Goal: Task Accomplishment & Management: Manage account settings

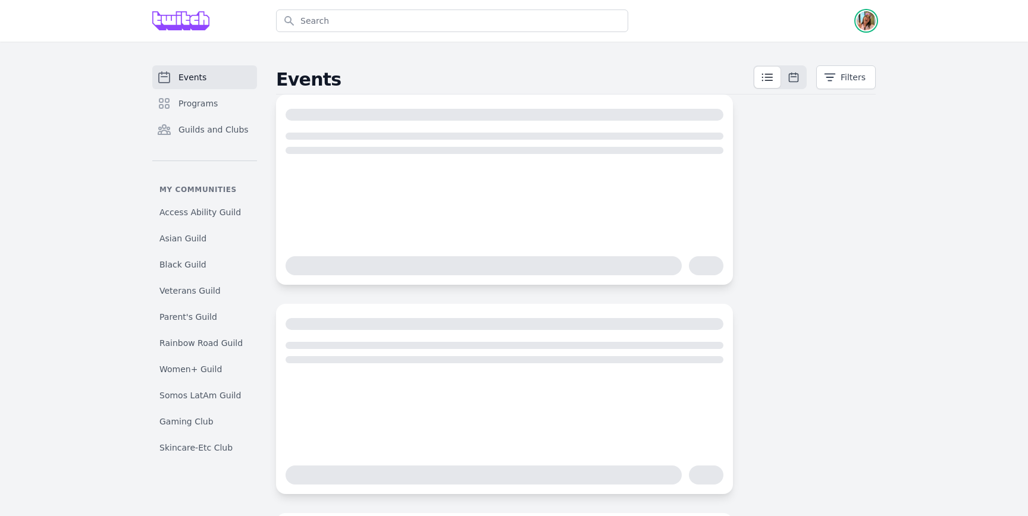
click at [869, 26] on img "button" at bounding box center [866, 20] width 19 height 19
click at [844, 68] on link "Profile" at bounding box center [819, 69] width 114 height 21
select select "32"
select select "People & Places"
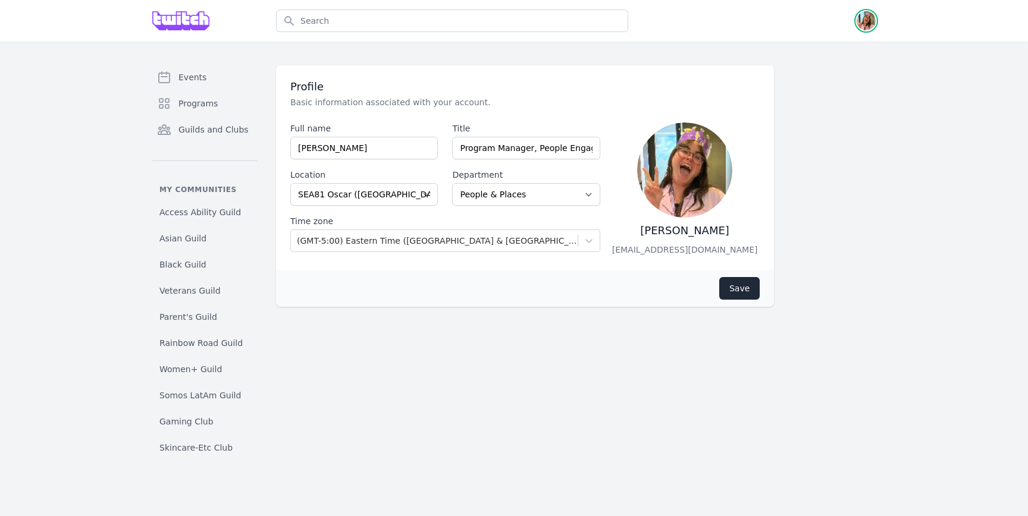
click at [865, 19] on img "button" at bounding box center [866, 20] width 19 height 19
click at [840, 46] on link "Admin" at bounding box center [819, 47] width 114 height 21
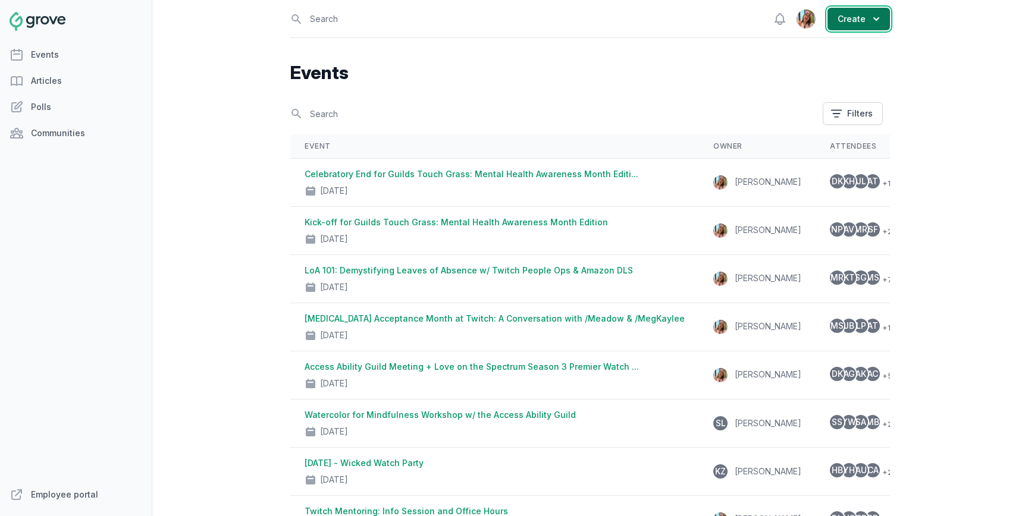
click at [871, 22] on icon "button" at bounding box center [876, 19] width 12 height 12
click at [857, 43] on link "Event" at bounding box center [823, 47] width 133 height 21
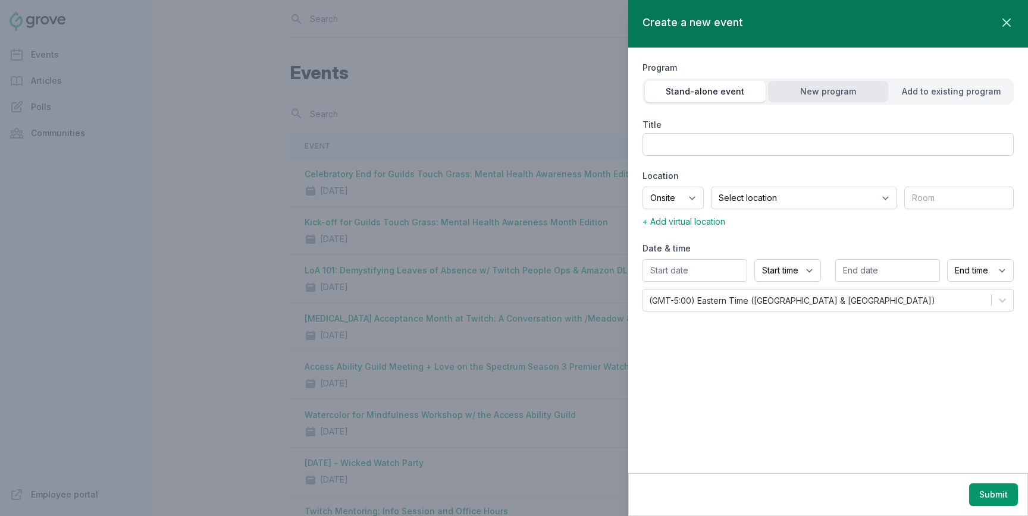
click at [869, 88] on div "New program" at bounding box center [828, 92] width 121 height 12
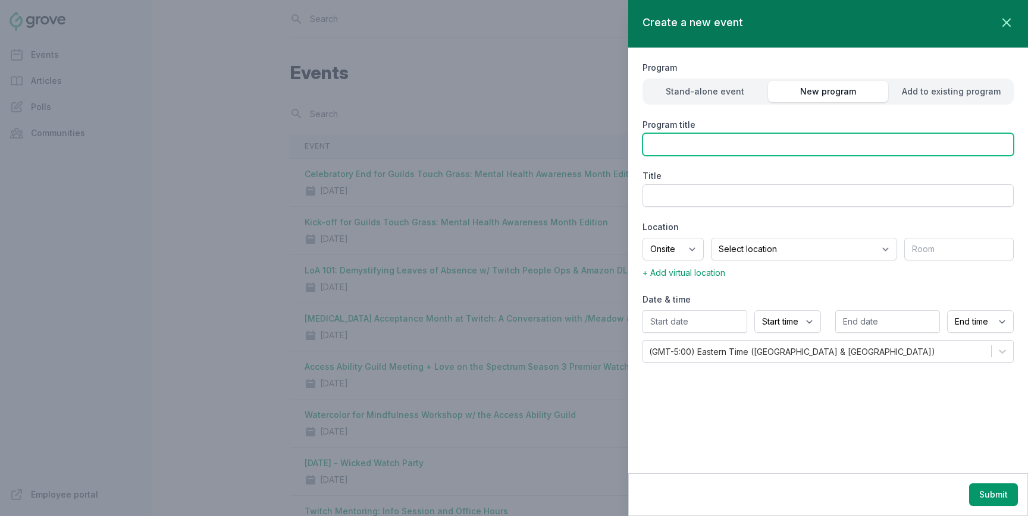
click at [806, 134] on input "Program title" at bounding box center [828, 144] width 371 height 23
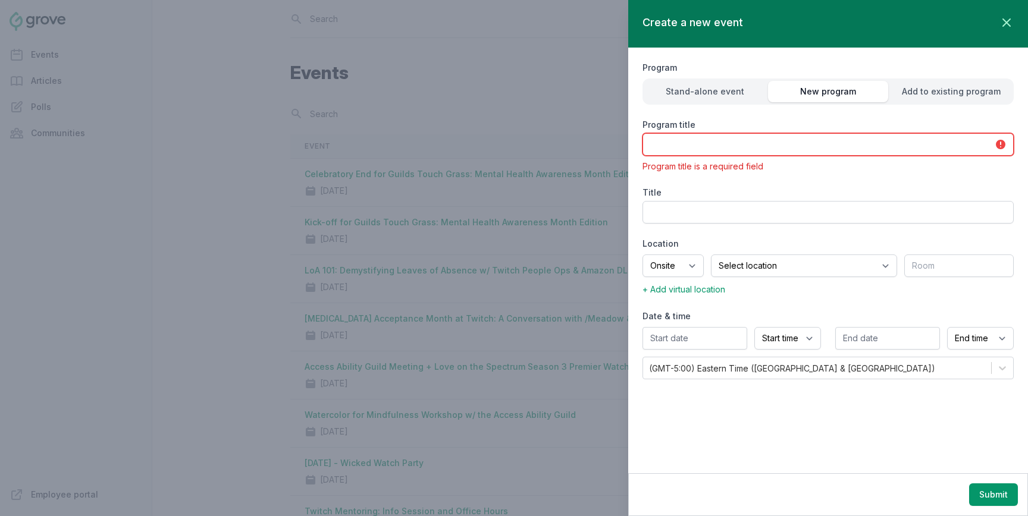
paste input "Halloween and National Disability Employment Awareness Month (NDEAM)"
click at [948, 143] on input "Halloween and National Disability Employment Awareness Month (NDEAM)" at bounding box center [828, 144] width 371 height 23
click at [922, 200] on div "Title" at bounding box center [828, 205] width 371 height 37
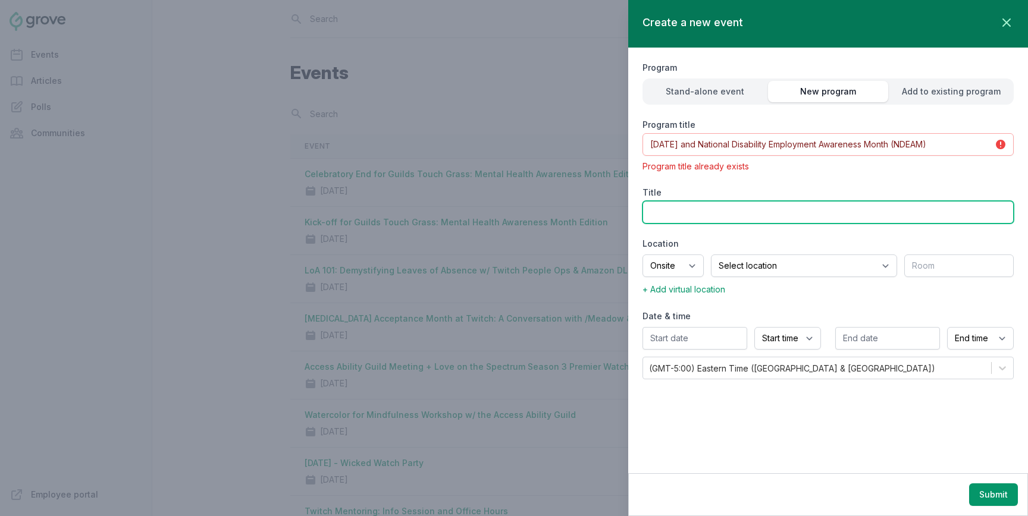
click at [922, 218] on input "Title" at bounding box center [828, 212] width 371 height 23
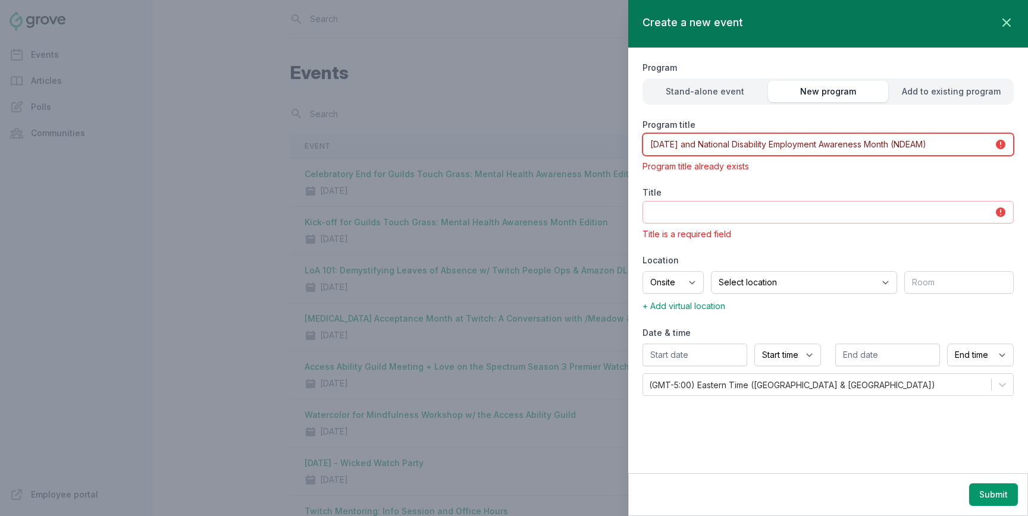
click at [954, 146] on input "Halloween and National Disability Employment Awareness Month (NDEAM)" at bounding box center [828, 144] width 371 height 23
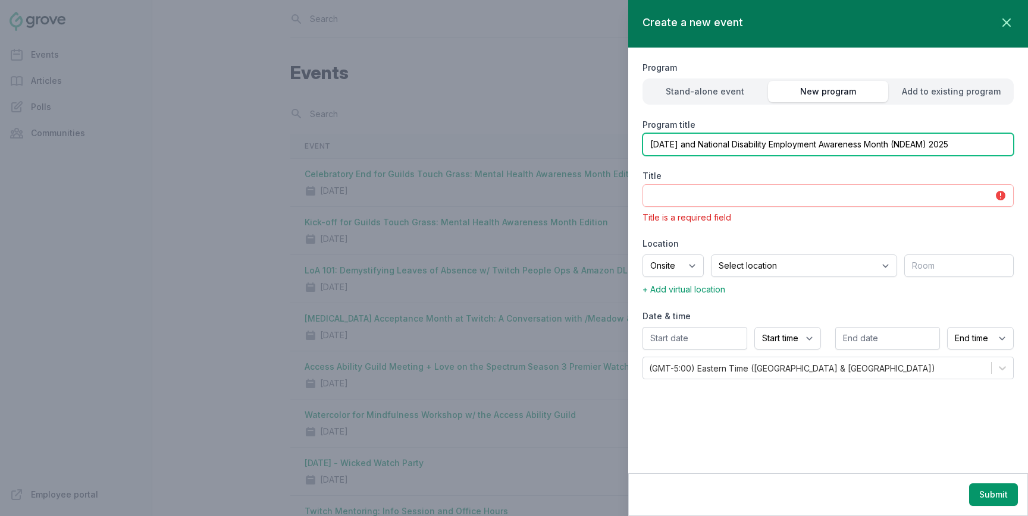
type input "Halloween and National Disability Employment Awareness Month (NDEAM) 2025"
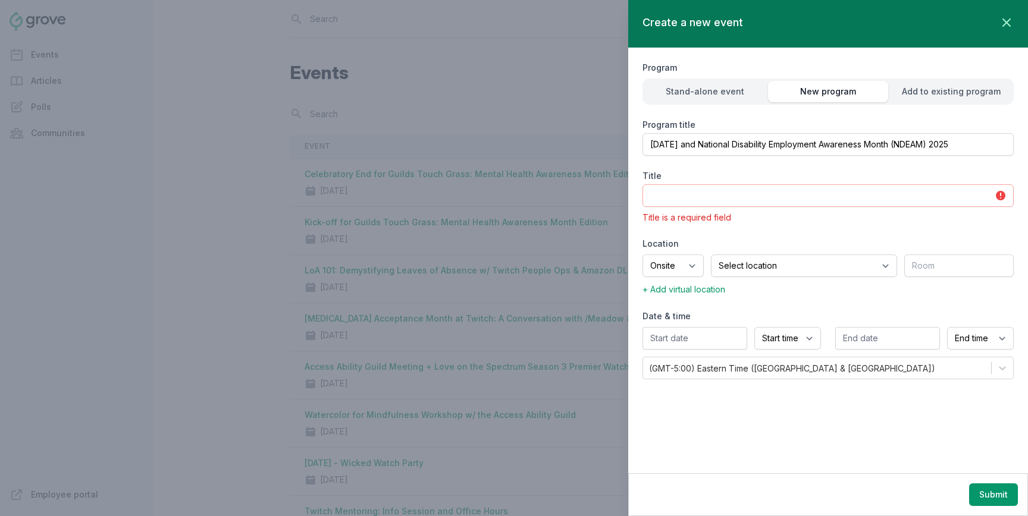
click at [910, 161] on div "Program Stand-alone event New program Add to existing program Program title Hal…" at bounding box center [828, 220] width 371 height 344
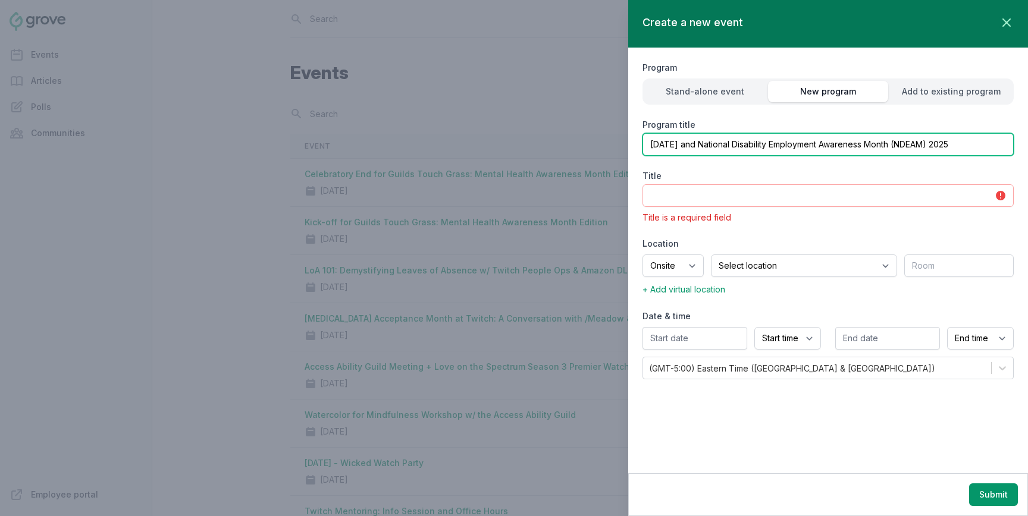
click at [786, 148] on input "Halloween and National Disability Employment Awareness Month (NDEAM) 2025" at bounding box center [828, 144] width 371 height 23
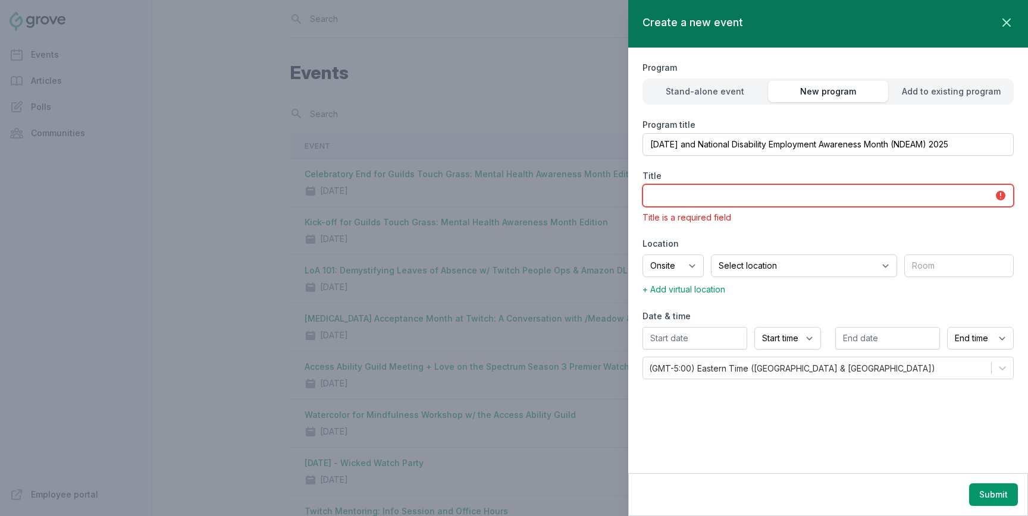
click at [778, 188] on input "Title" at bounding box center [828, 195] width 371 height 23
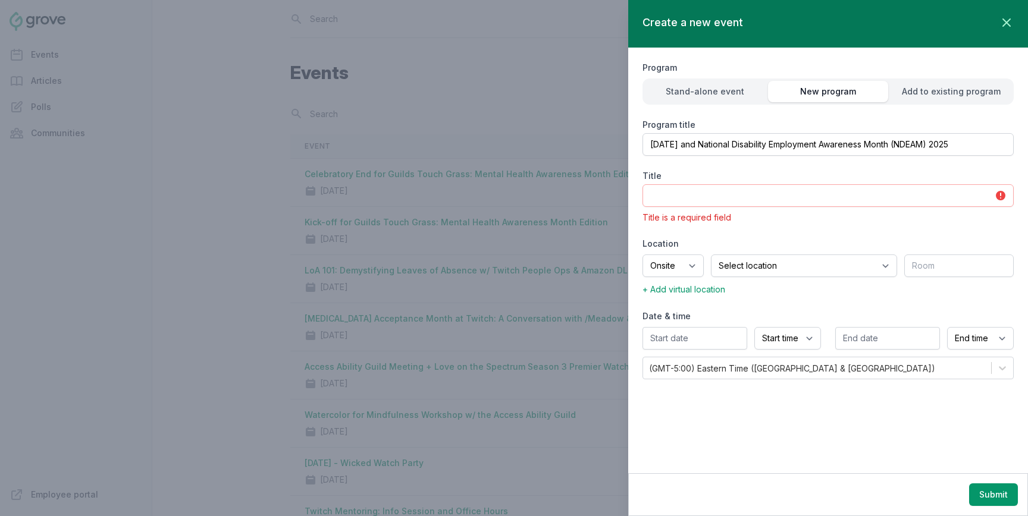
click at [984, 221] on p "Title is a required field" at bounding box center [828, 218] width 371 height 12
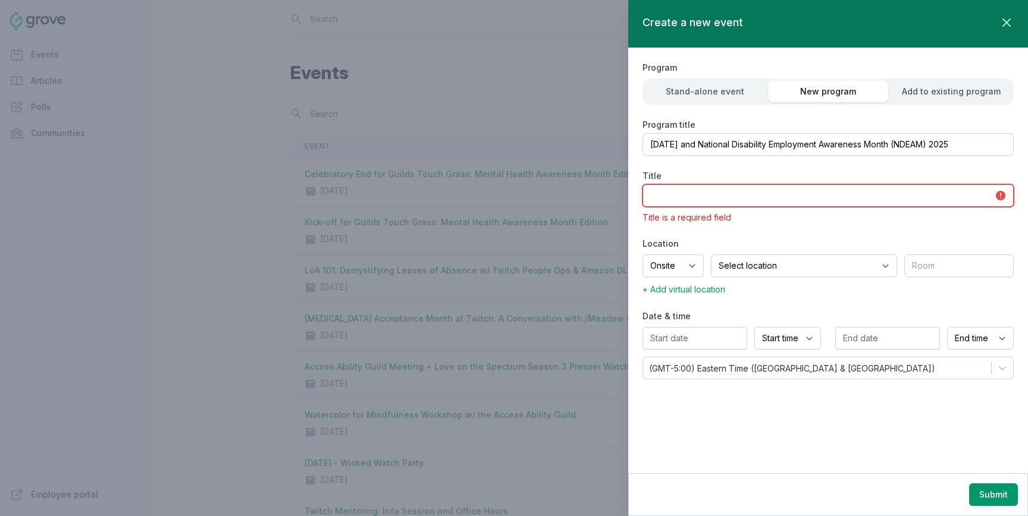
click at [794, 196] on input "Title" at bounding box center [828, 195] width 371 height 23
paste input "Celebrate NDEAM and Halloween with the Access Ability Guild!"
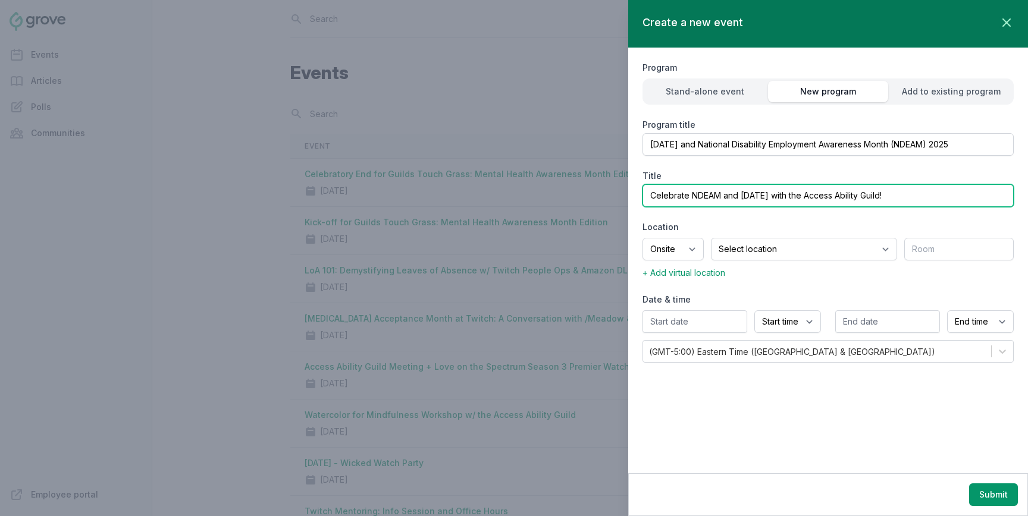
type input "Celebrate NDEAM and Halloween with the Access Ability Guild!"
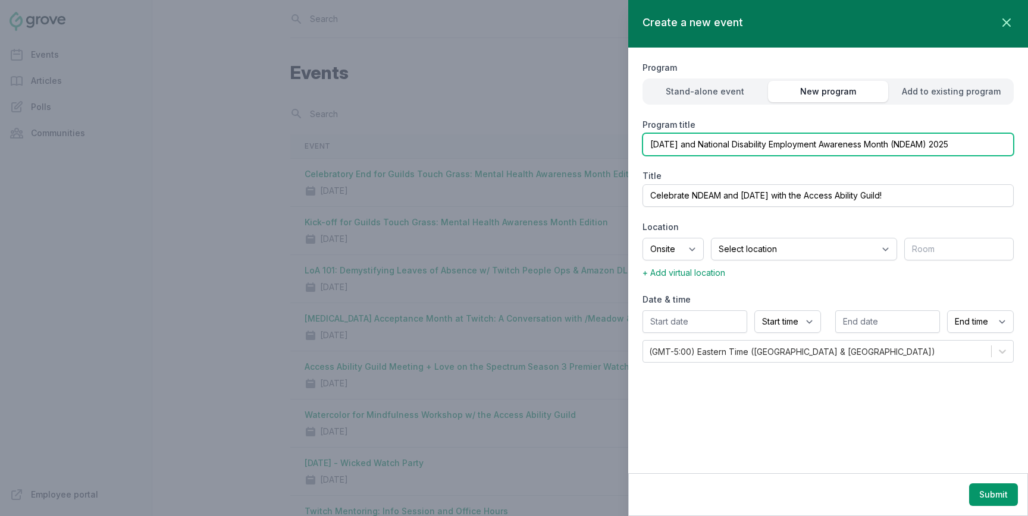
click at [876, 139] on input "Halloween and National Disability Employment Awareness Month (NDEAM) 2025" at bounding box center [828, 144] width 371 height 23
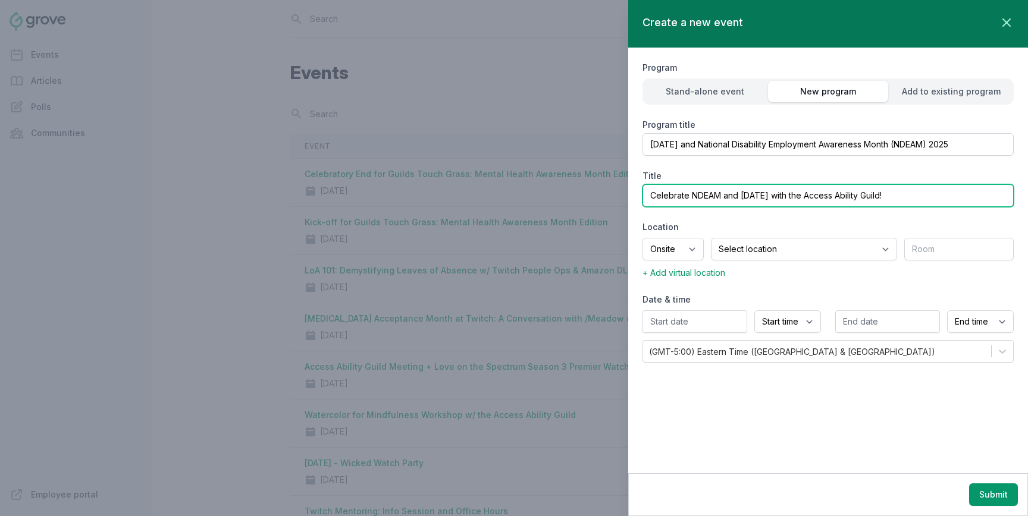
click at [870, 194] on input "Celebrate NDEAM and Halloween with the Access Ability Guild!" at bounding box center [828, 195] width 371 height 23
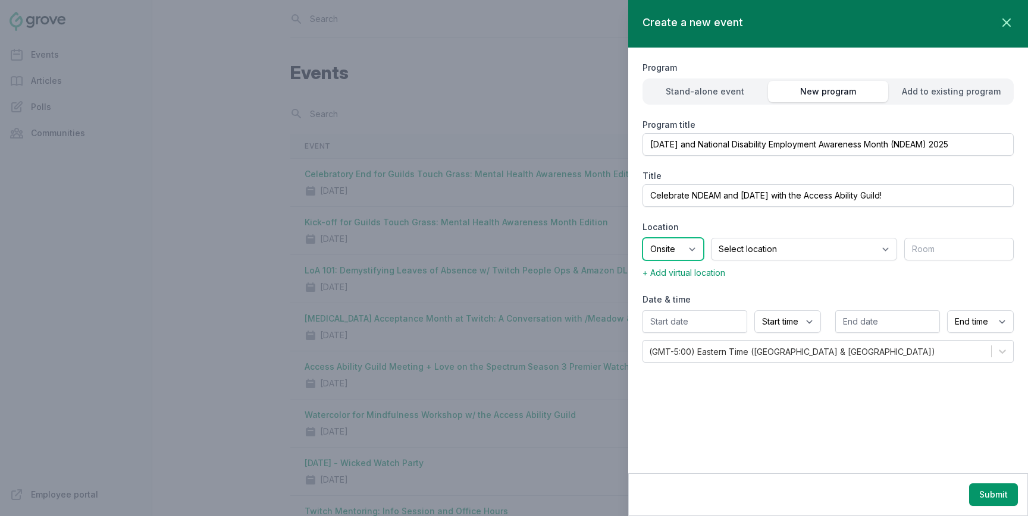
click at [686, 250] on select "Onsite Offsite Virtual only" at bounding box center [673, 249] width 61 height 23
click at [700, 245] on select "Onsite Offsite Virtual only" at bounding box center [673, 249] width 61 height 23
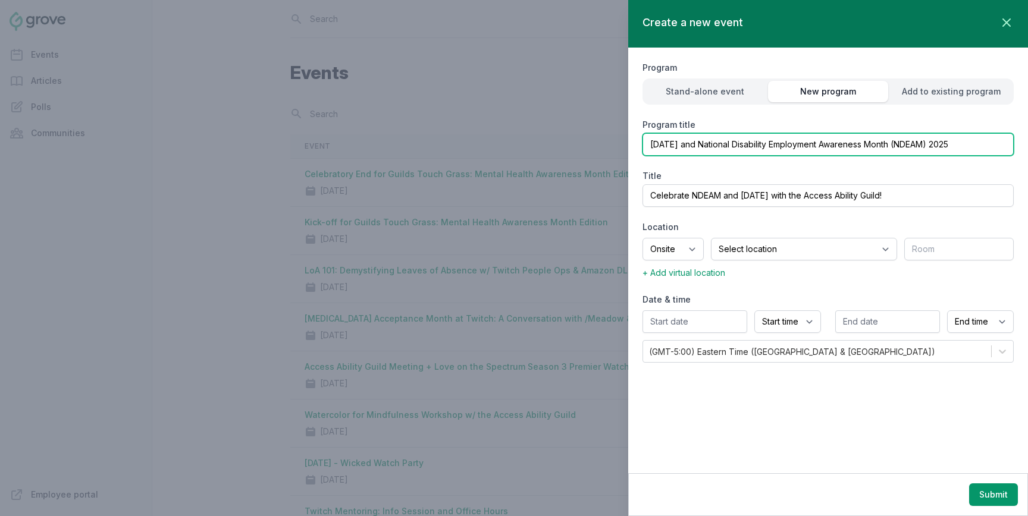
click at [956, 150] on input "Halloween and National Disability Employment Awareness Month (NDEAM) 2025" at bounding box center [828, 144] width 371 height 23
type input "Halloween and National Disability Employment Awareness Month [NDEAM]"
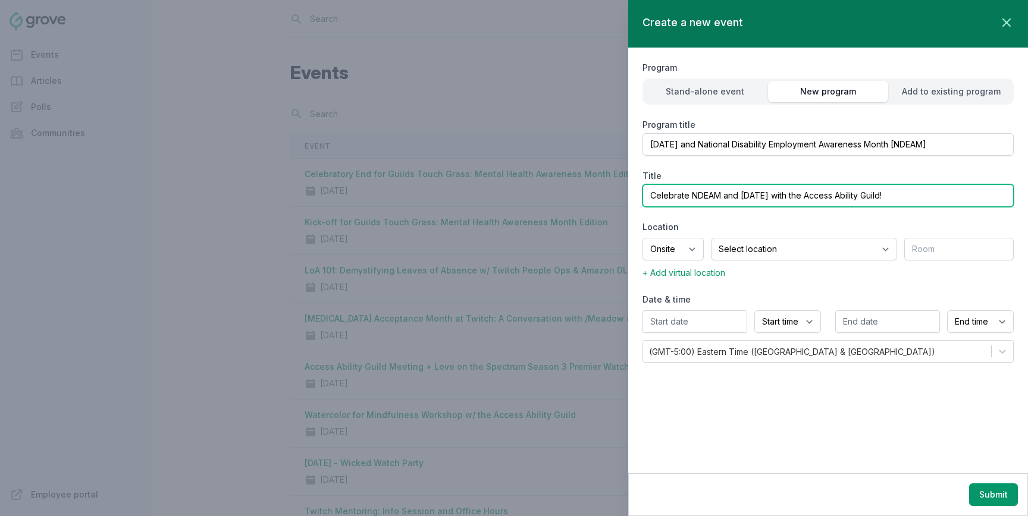
click at [876, 198] on input "Celebrate NDEAM and Halloween with the Access Ability Guild!" at bounding box center [828, 195] width 371 height 23
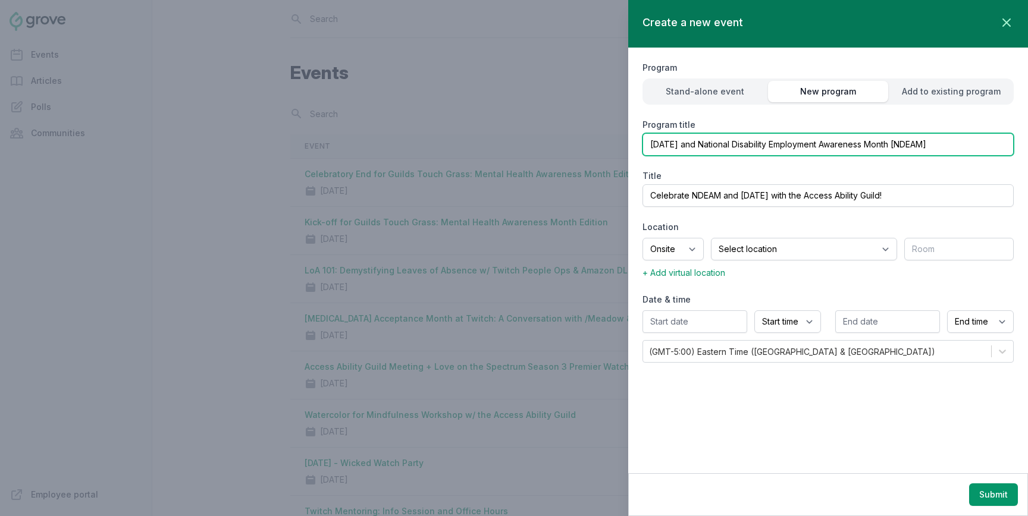
click at [837, 140] on input "Halloween and National Disability Employment Awareness Month [NDEAM]" at bounding box center [828, 144] width 371 height 23
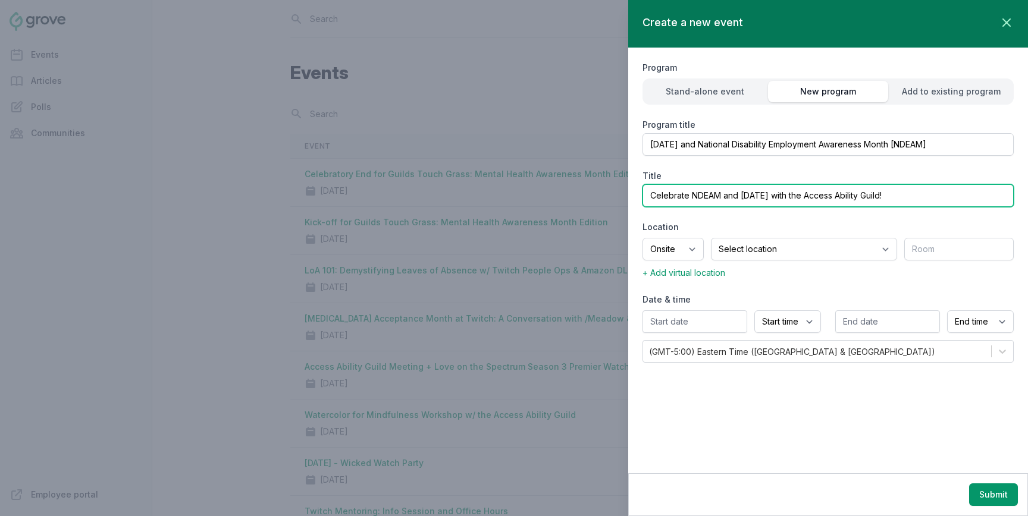
click at [828, 196] on input "Celebrate NDEAM and Halloween with the Access Ability Guild!" at bounding box center [828, 195] width 371 height 23
paste input "Halloween and National Disability Employment Awareness Month [NDEAM]"
type input "Halloween and National Disability Employment Awareness Month [NDEAM]"
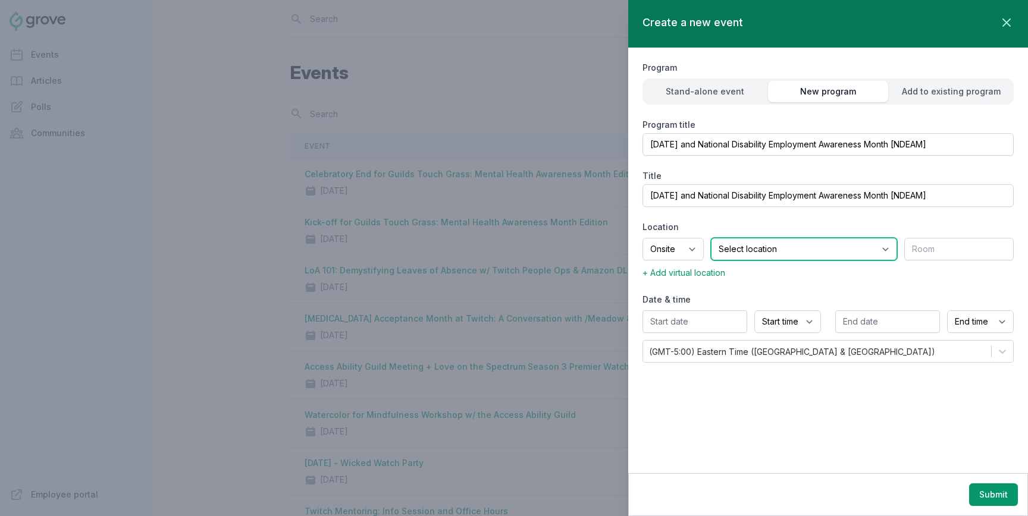
click at [772, 244] on select "Select location SEA81 Oscar (Seattle, WA) LHR32 (London, UK) SNA17 (Irvine, CA)…" at bounding box center [804, 249] width 186 height 23
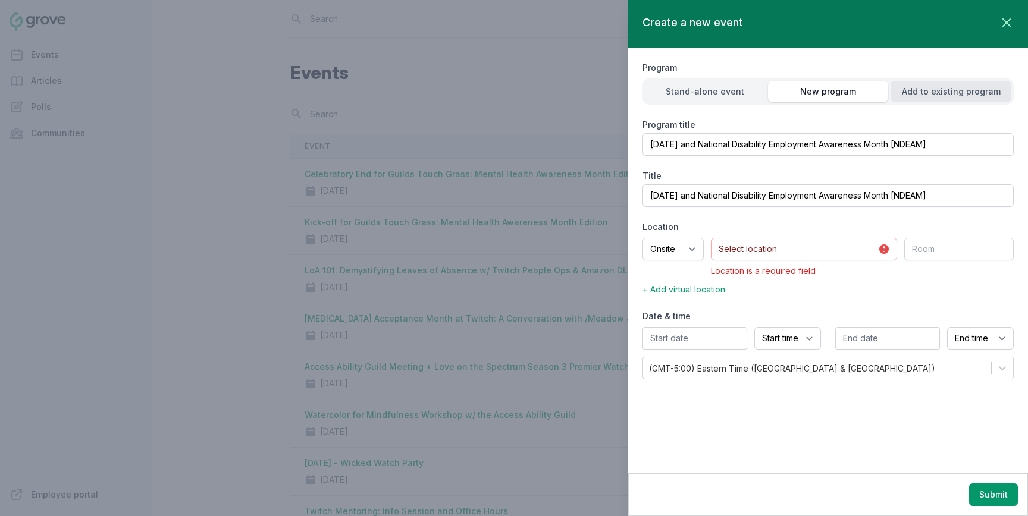
click at [941, 92] on div "Add to existing program" at bounding box center [951, 92] width 121 height 12
click at [788, 162] on div "Program Stand-alone event New program Add to existing program Program title Sel…" at bounding box center [828, 220] width 371 height 344
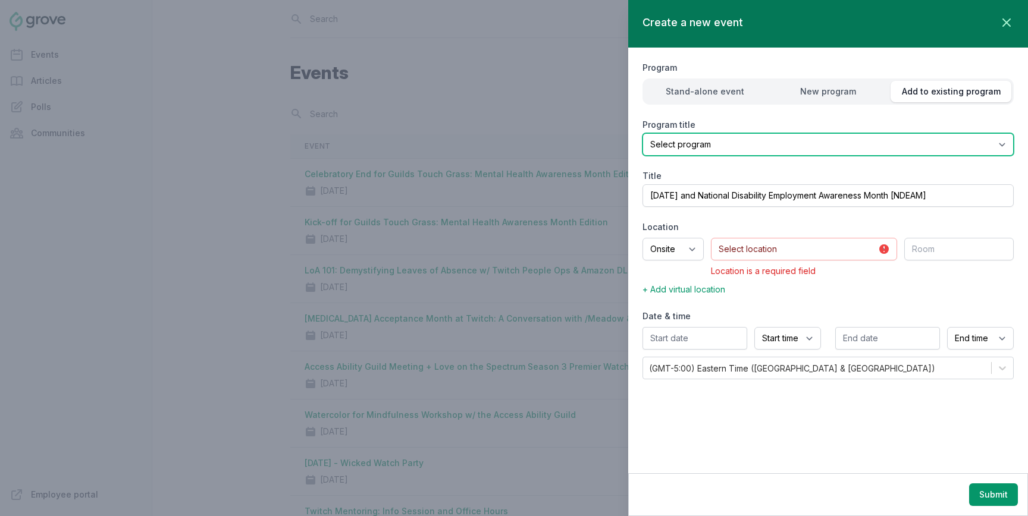
click at [791, 152] on select "Select program" at bounding box center [828, 144] width 371 height 23
click at [801, 149] on select "Select program" at bounding box center [828, 144] width 371 height 23
click at [1010, 142] on select "Select program" at bounding box center [828, 144] width 371 height 23
click at [1004, 143] on select "Select program" at bounding box center [828, 144] width 371 height 23
click at [1002, 145] on select "Select program" at bounding box center [828, 144] width 371 height 23
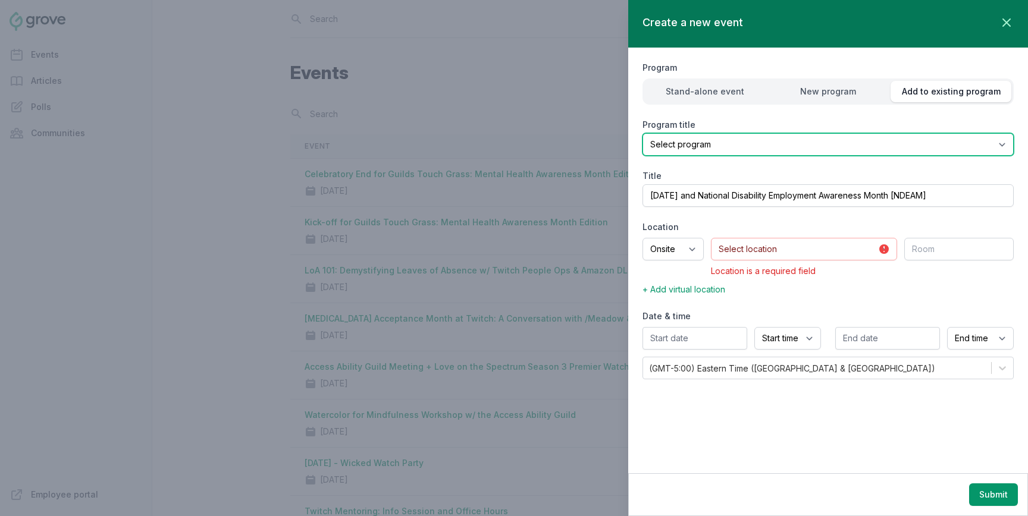
click at [1002, 149] on select "Select program" at bounding box center [828, 144] width 371 height 23
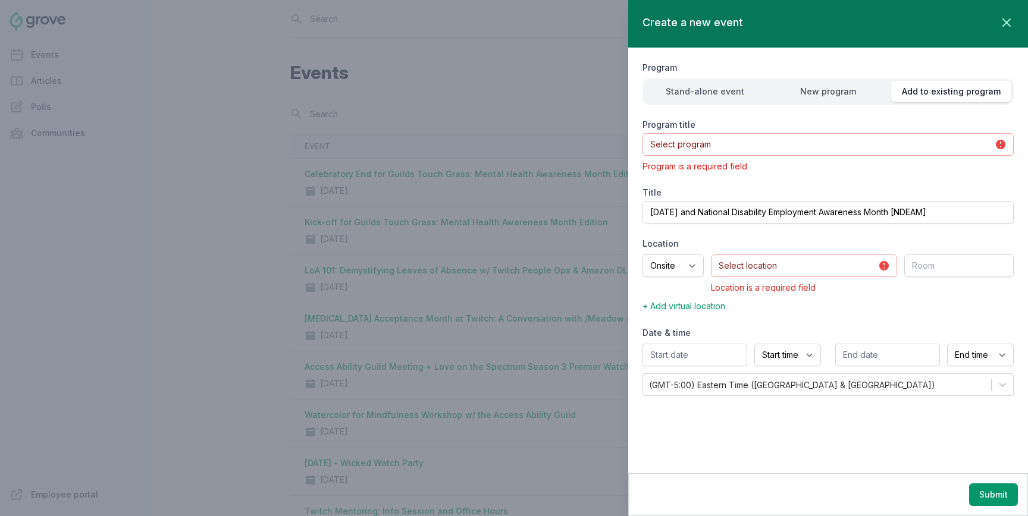
click at [983, 178] on div "Program Stand-alone event New program Add to existing program Program title Sel…" at bounding box center [828, 228] width 371 height 361
click at [987, 157] on div "Program title Select program Program is a required field" at bounding box center [828, 146] width 371 height 54
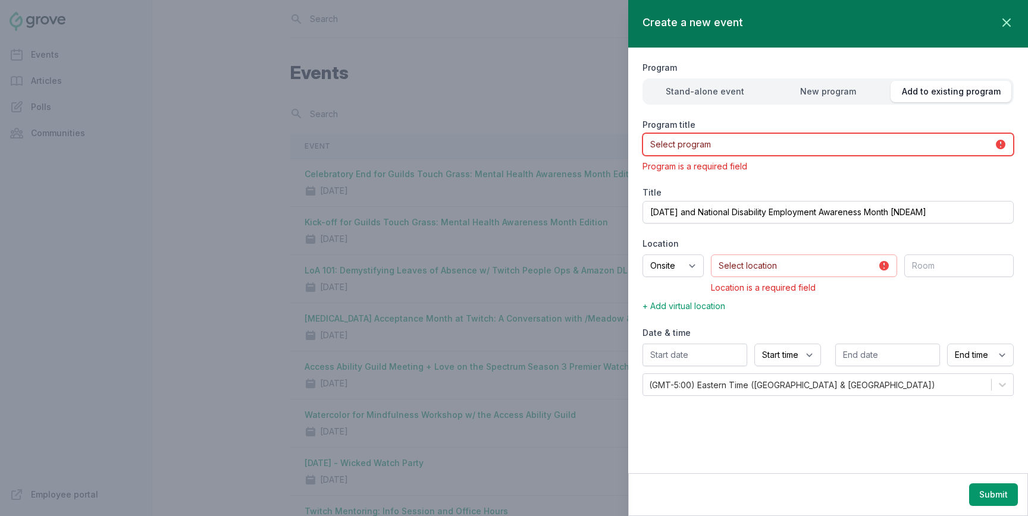
click at [1003, 148] on select "Select program" at bounding box center [828, 144] width 371 height 23
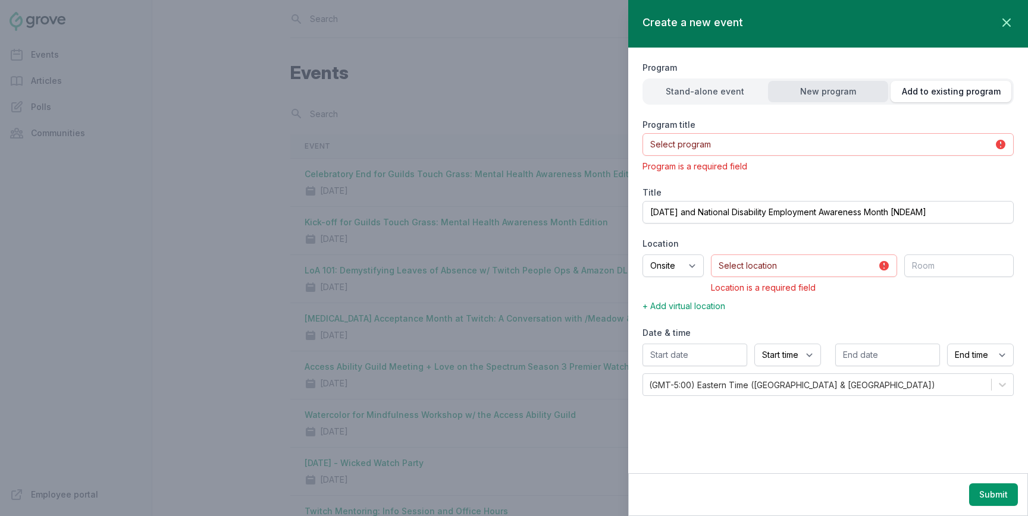
click at [868, 91] on div "New program" at bounding box center [828, 92] width 121 height 12
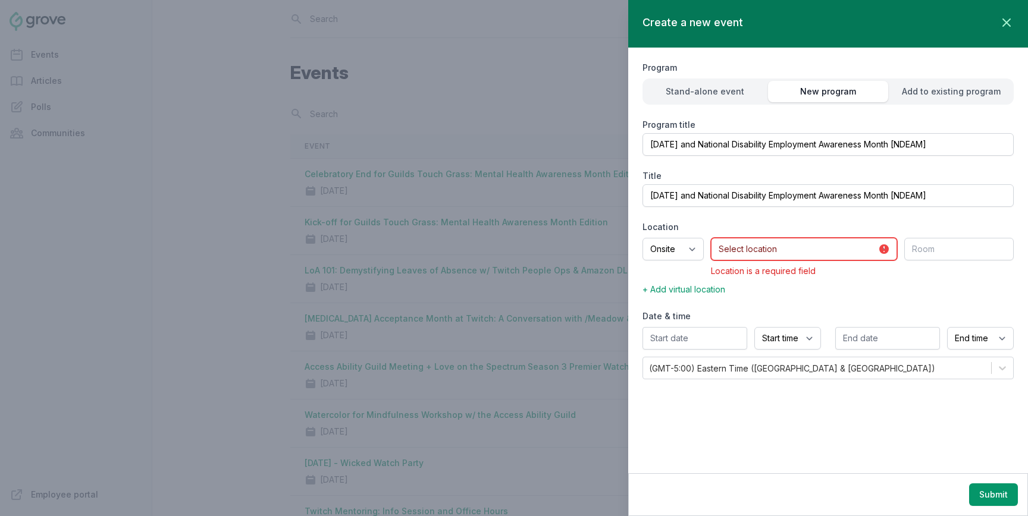
click at [776, 249] on select "Select location SEA81 Oscar (Seattle, WA) LHR32 (London, UK) SNA17 (Irvine, CA)…" at bounding box center [804, 249] width 186 height 23
select select "43"
click at [726, 238] on select "Select location SEA81 Oscar (Seattle, WA) LHR32 (London, UK) SNA17 (Irvine, CA)…" at bounding box center [804, 249] width 186 height 23
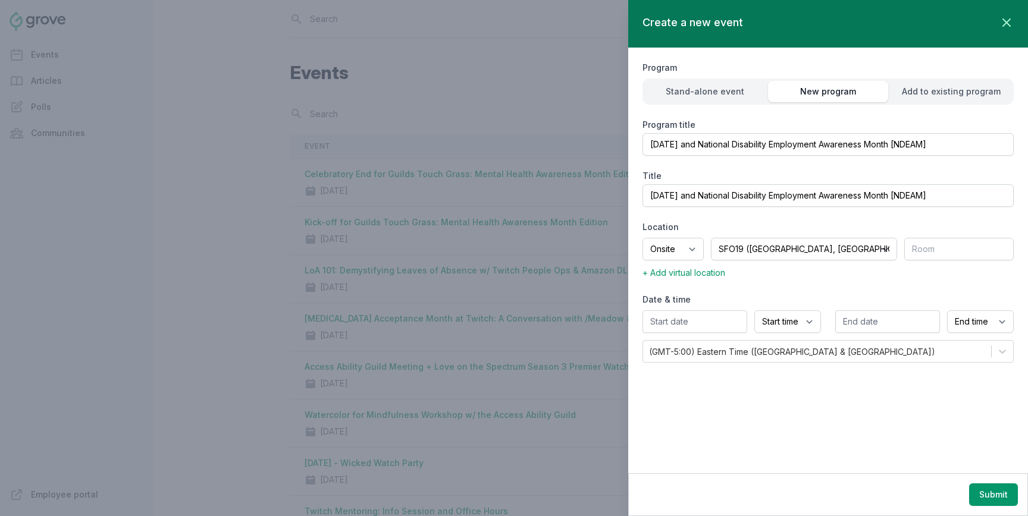
click at [913, 277] on div "+ Add virtual location" at bounding box center [828, 272] width 371 height 14
click at [694, 273] on span "+ Add virtual location" at bounding box center [684, 273] width 83 height 10
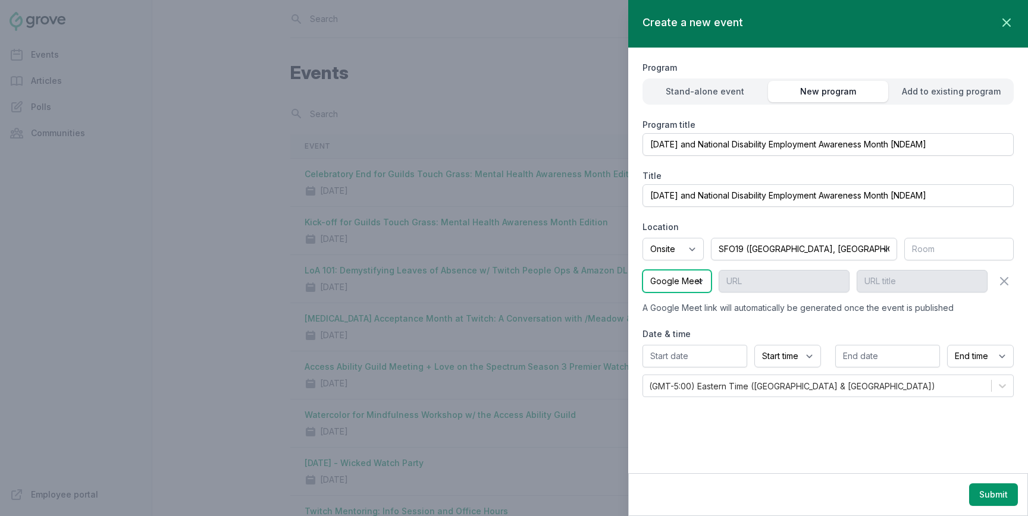
click at [675, 280] on select "Google Meet Other" at bounding box center [677, 281] width 69 height 23
click at [704, 248] on select "Onsite Offsite Virtual only" at bounding box center [673, 249] width 61 height 23
click at [1014, 24] on div "Create a new event Close panel" at bounding box center [828, 24] width 400 height 48
click at [1003, 23] on icon "button" at bounding box center [1007, 22] width 14 height 14
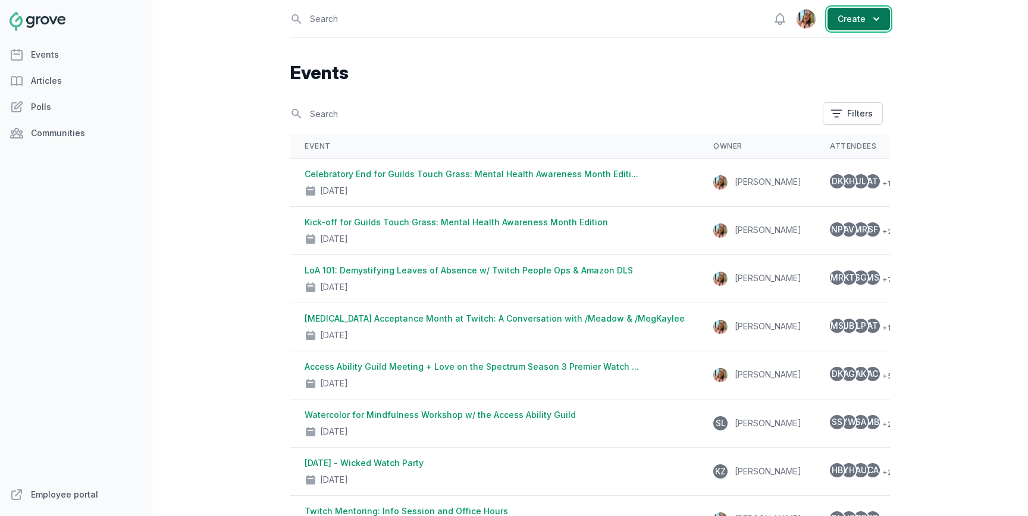
click at [870, 26] on button "Create" at bounding box center [859, 19] width 62 height 23
click at [788, 49] on link "Event" at bounding box center [823, 47] width 133 height 21
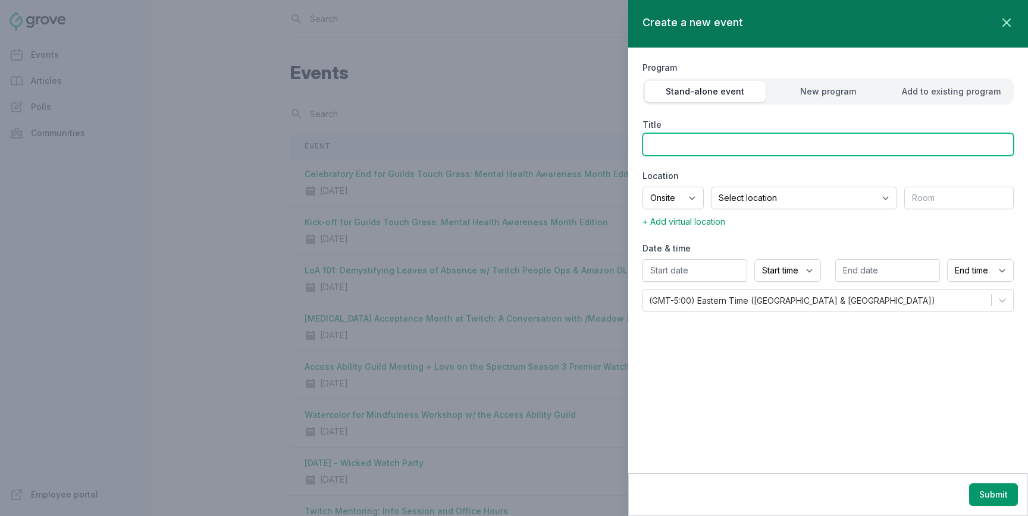
click at [697, 140] on input "Title" at bounding box center [828, 144] width 371 height 23
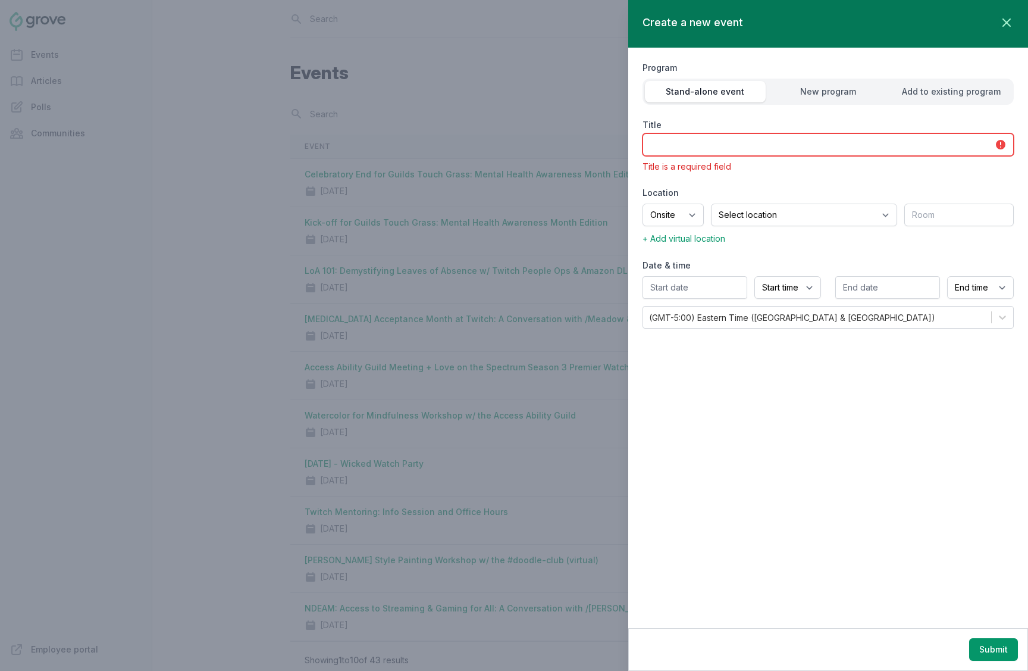
click at [725, 139] on input "Title" at bounding box center [828, 144] width 371 height 23
paste input "IRL Charity Stream with Twitch Ambassadors /Detune and /Imperial at the Guide D…"
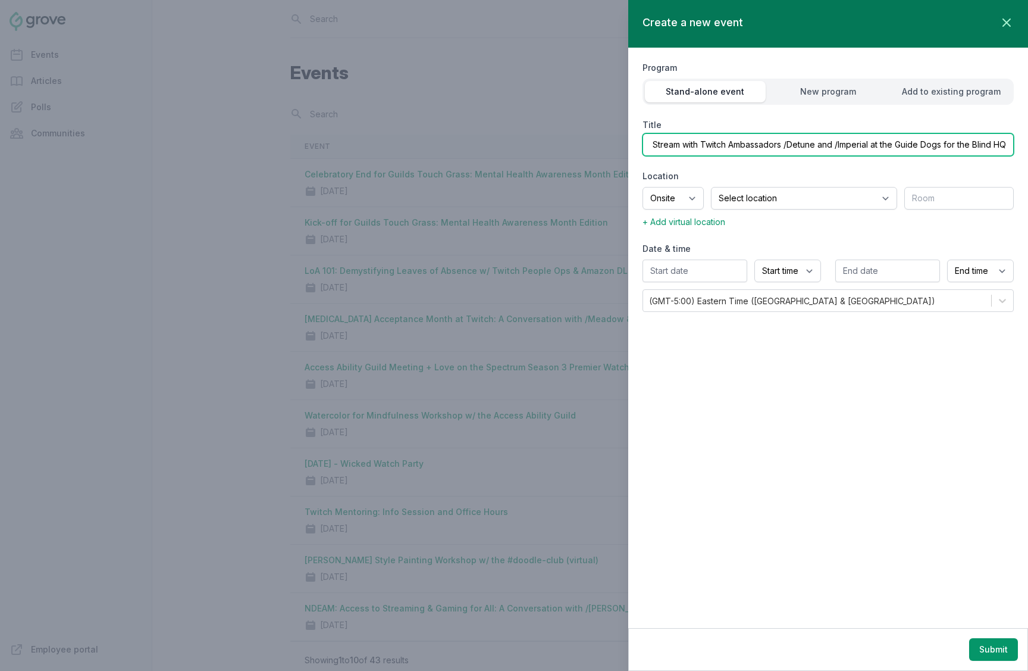
type input "IRL Charity Stream with Twitch Ambassadors /Detune and /Imperial at the Guide D…"
click at [677, 193] on select "Onsite Offsite Virtual only" at bounding box center [673, 198] width 61 height 23
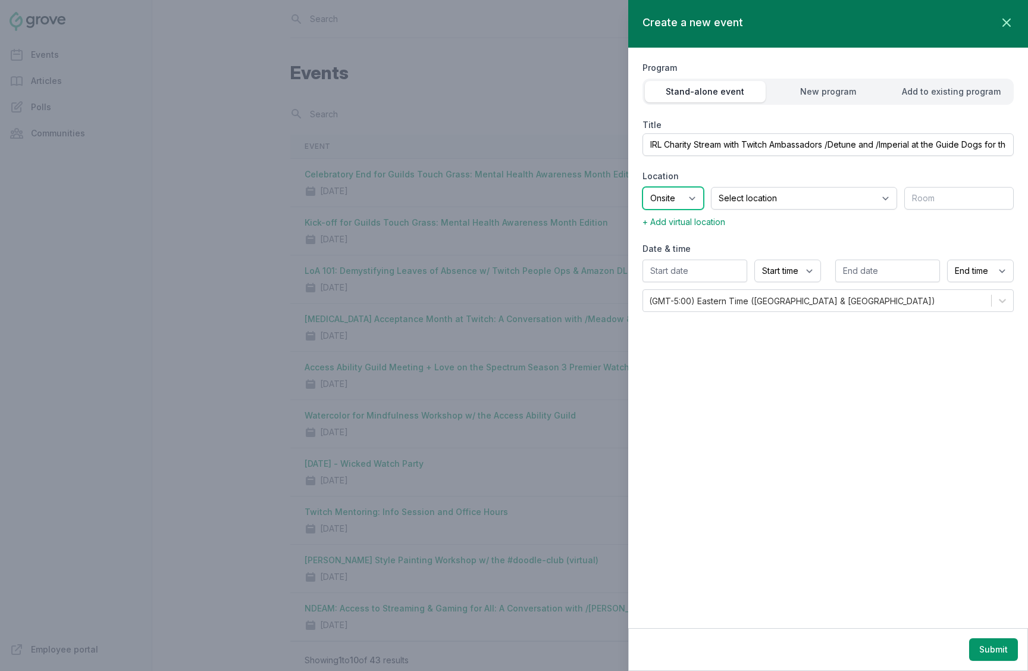
select select "virtual"
click at [643, 187] on select "Onsite Offsite Virtual only" at bounding box center [673, 198] width 61 height 23
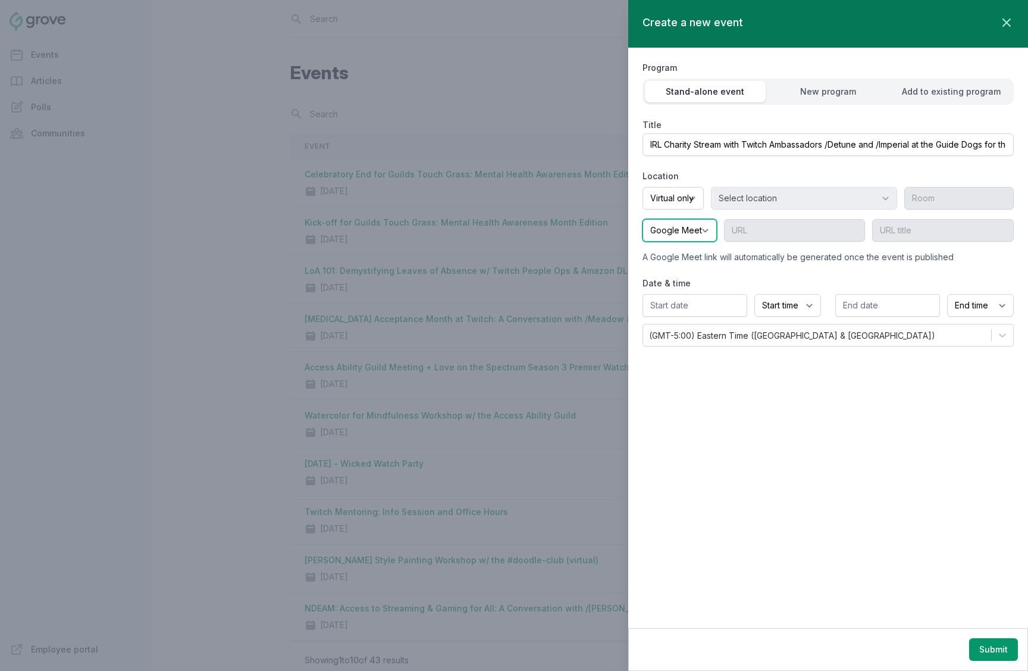
click at [679, 225] on select "Google Meet Other" at bounding box center [680, 230] width 74 height 23
select select "false"
click at [643, 219] on select "Google Meet Other" at bounding box center [680, 230] width 74 height 23
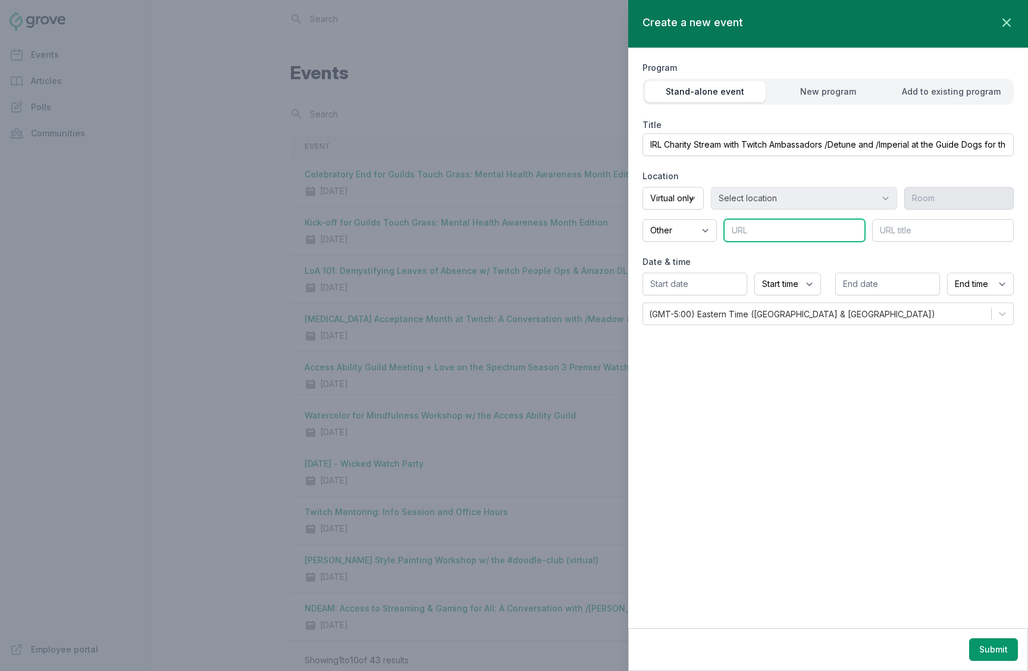
click at [763, 234] on input "text" at bounding box center [795, 230] width 142 height 23
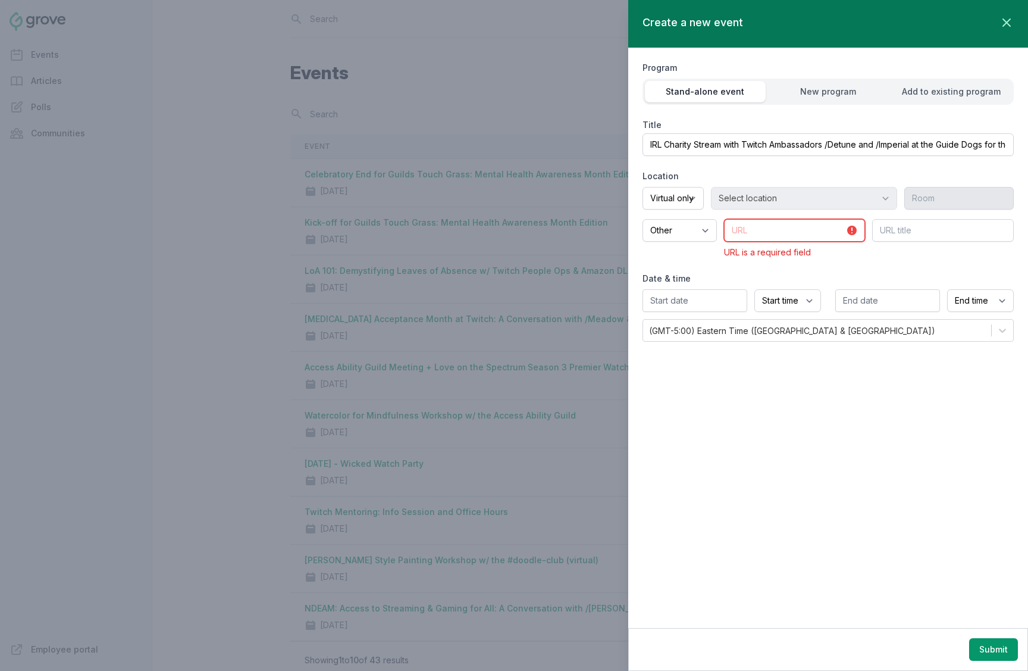
paste input "https://www.twitch.tv/detune"
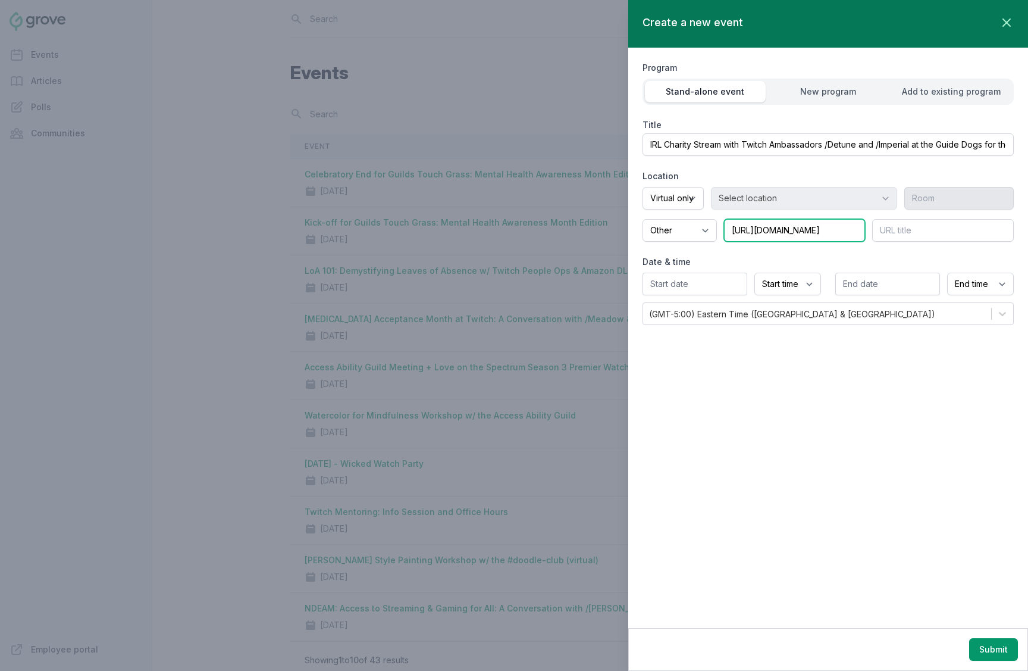
type input "https://www.twitch.tv/detune"
click at [900, 234] on input "text" at bounding box center [943, 230] width 142 height 23
type input "T"
type input "Live on Twitch"
click at [722, 275] on input "text" at bounding box center [695, 284] width 105 height 23
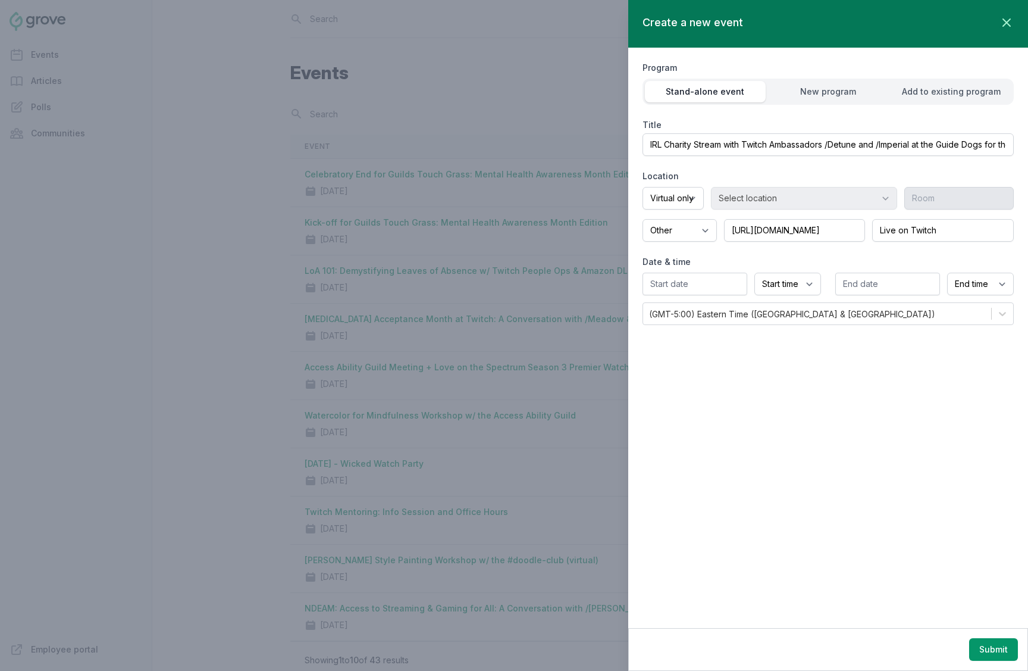
click at [879, 353] on div "Create a new event Close panel Program Stand-alone event New program Add to exi…" at bounding box center [828, 314] width 400 height 628
click at [694, 284] on input "text" at bounding box center [695, 284] width 105 height 23
click at [736, 431] on div "2" at bounding box center [736, 432] width 19 height 19
type input "[DATE]"
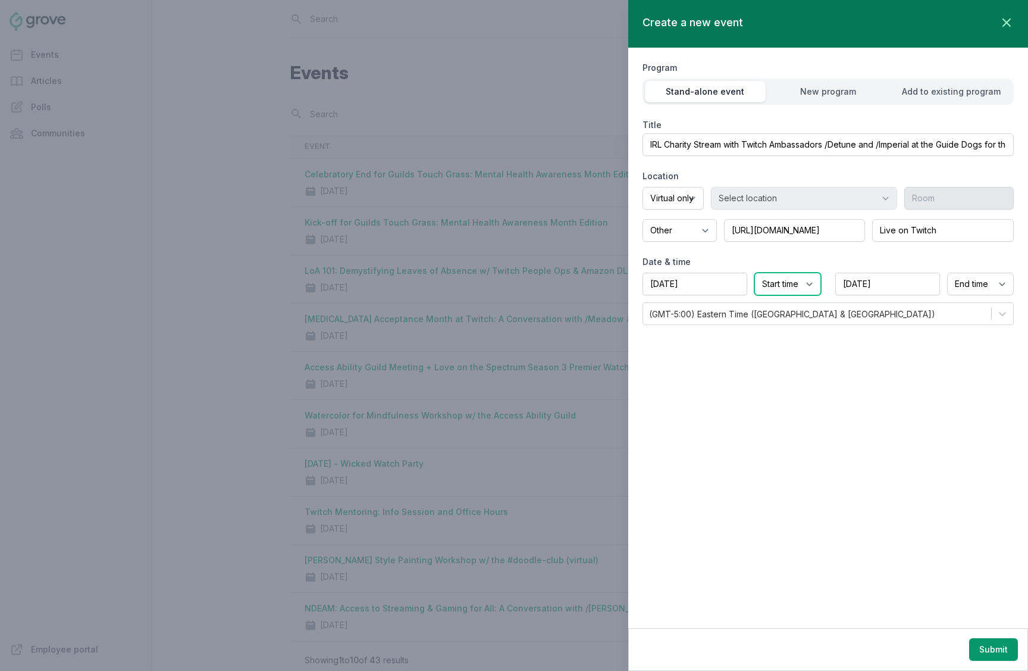
click at [790, 278] on select "Start time 12:00 AM 12:15 AM 12:30 AM 12:45 AM 1:00 AM 1:15 AM 1:30 AM 1:45 AM …" at bounding box center [787, 284] width 67 height 23
select select "11:00 AM"
click at [754, 273] on select "Start time 12:00 AM 12:15 AM 12:30 AM 12:45 AM 1:00 AM 1:15 AM 1:30 AM 1:45 AM …" at bounding box center [787, 284] width 67 height 23
click at [964, 283] on select "End time 12:00 AM 12:15 AM 12:30 AM 12:45 AM 1:00 AM 1:15 AM 1:30 AM 1:45 AM 2:…" at bounding box center [980, 284] width 67 height 23
select select "1:00 PM"
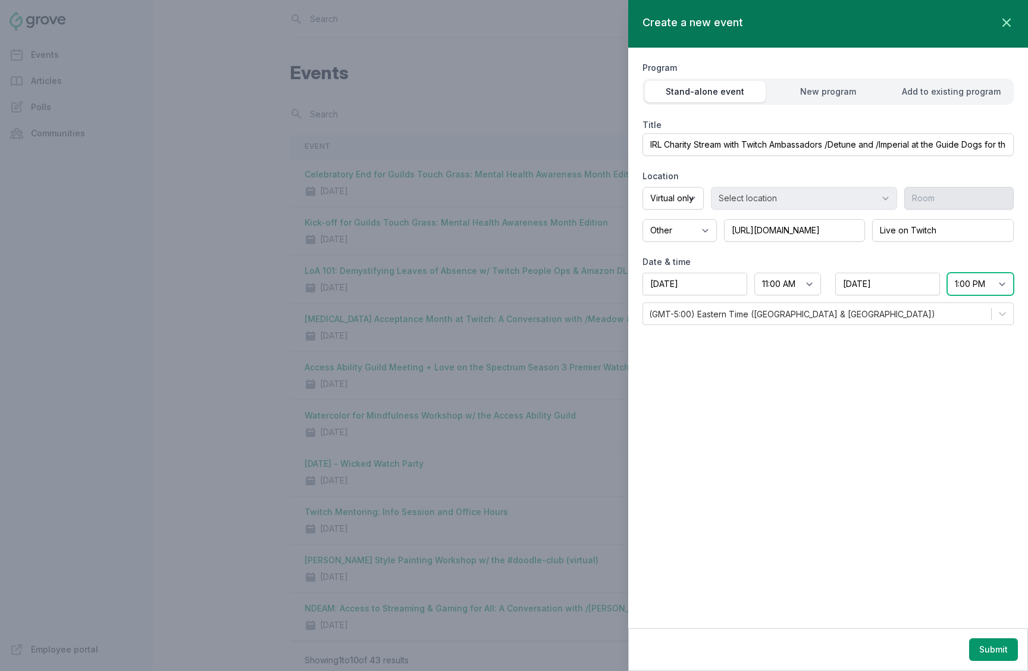
click at [947, 273] on select "End time 12:00 AM 12:15 AM 12:30 AM 12:45 AM 1:00 AM 1:15 AM 1:30 AM 1:45 AM 2:…" at bounding box center [980, 284] width 67 height 23
click at [898, 368] on div "Create a new event Close panel Program Stand-alone event New program Add to exi…" at bounding box center [828, 314] width 400 height 628
click at [959, 511] on div "Create a new event Close panel Program Stand-alone event New program Add to exi…" at bounding box center [828, 314] width 400 height 628
click at [1008, 516] on button "Submit" at bounding box center [993, 649] width 49 height 23
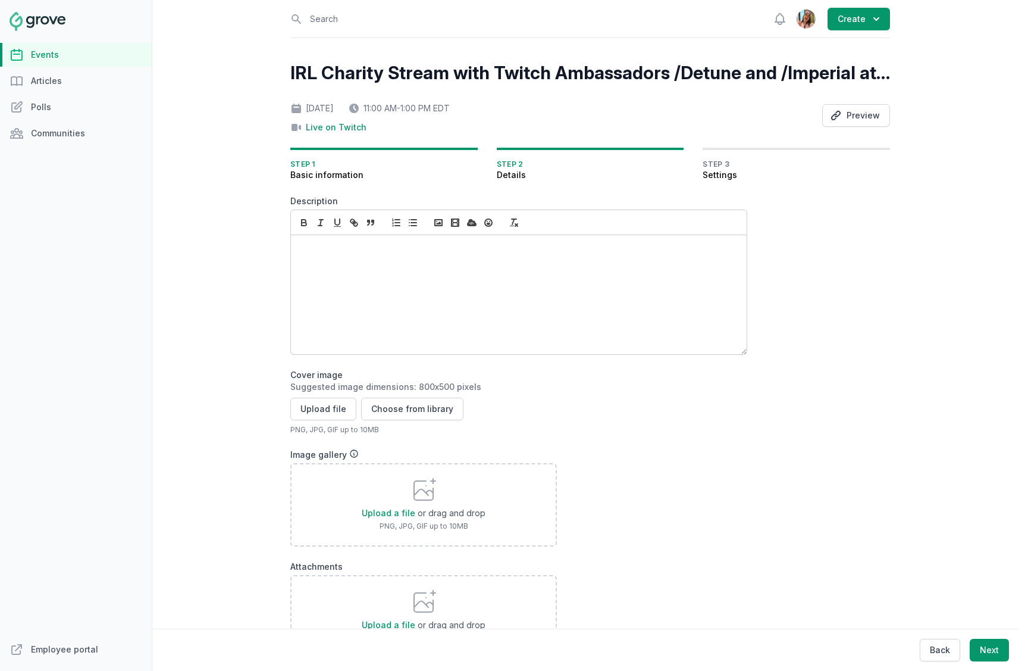
click at [404, 278] on div at bounding box center [519, 294] width 456 height 119
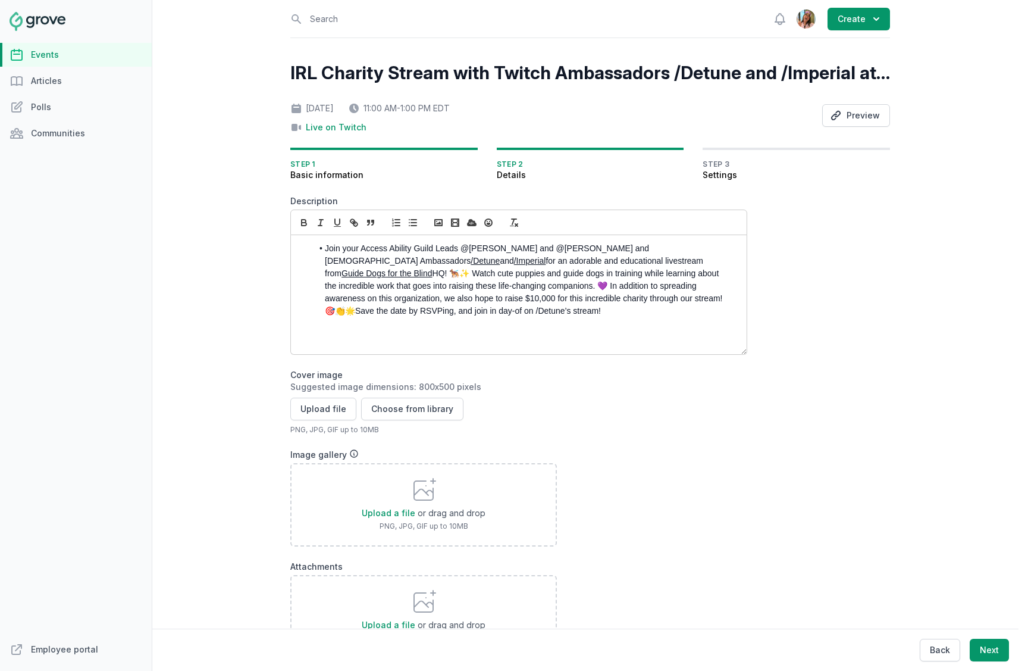
click at [327, 250] on li "Join your Access Ability Guild Leads @Jean Lanctot and @Olivia Dully and Twitch…" at bounding box center [521, 279] width 419 height 75
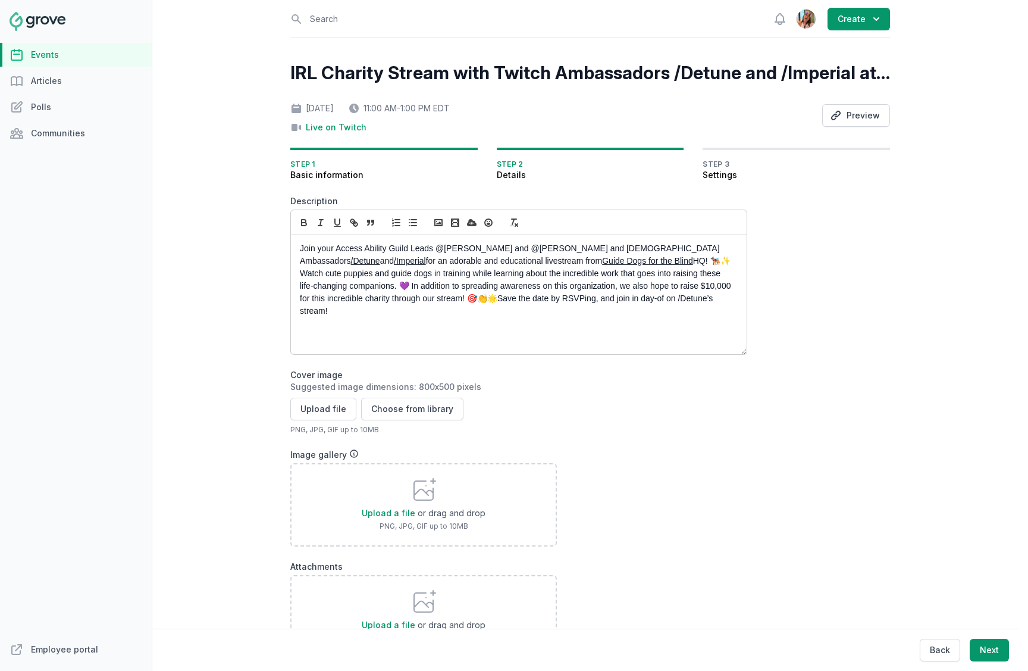
click at [363, 285] on p "Join your Access Ability Guild Leads @Jean Lanctot and @Olivia Dully and Twitch…" at bounding box center [515, 279] width 431 height 75
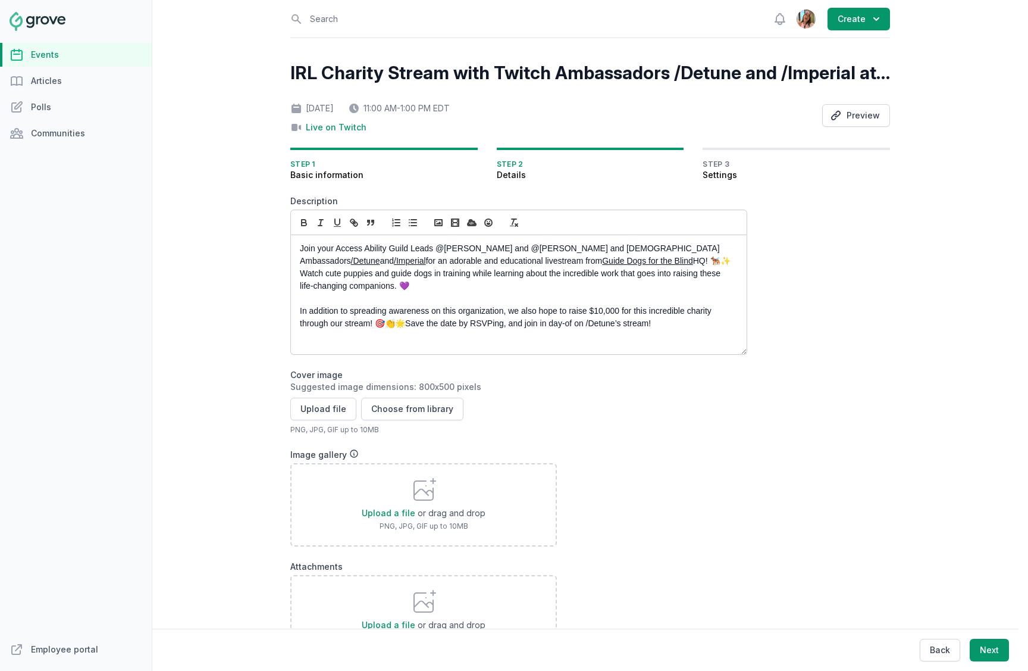
click at [647, 262] on p "Join your Access Ability Guild Leads @Jean Lanctot and @Olivia Dully and Twitch…" at bounding box center [515, 267] width 431 height 50
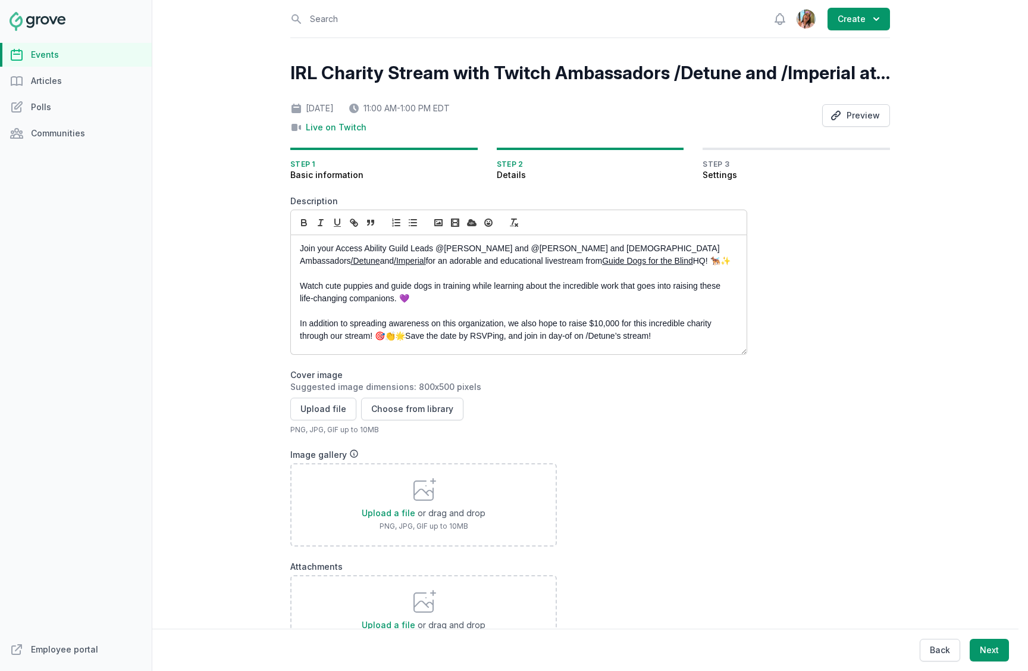
click at [381, 249] on p "Join your Access Ability Guild Leads @Jean Lanctot and @Olivia Dully and Twitch…" at bounding box center [515, 254] width 431 height 25
click at [440, 249] on p "Join your Access Ability Guild Leads @Jean Lanctot and @Olivia Dully and Twitch…" at bounding box center [515, 254] width 431 height 25
click at [380, 256] on link "/Detune" at bounding box center [365, 261] width 29 height 10
click at [754, 277] on div "IRL Charity Stream with Twitch Ambassadors /Detune and /Imperial at the Guide D…" at bounding box center [590, 407] width 600 height 690
click at [654, 261] on p "Join your Access Ability Guild Leads @Jean Lanctot and @Olivia Dully and Twitch…" at bounding box center [515, 254] width 431 height 25
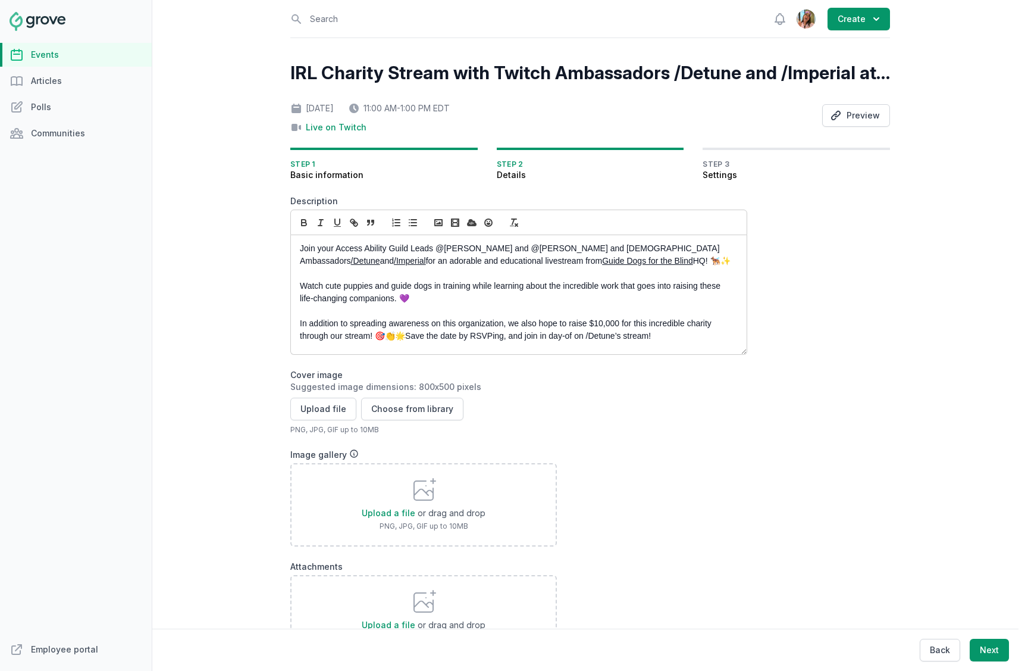
click at [546, 253] on p "Join your Access Ability Guild Leads @Jean Lanctot and @Olivia Dully and Twitch…" at bounding box center [515, 254] width 431 height 25
click at [602, 261] on link "Guide Dogs for the Blind" at bounding box center [647, 261] width 91 height 10
click at [664, 267] on p "Join your Access Ability Guild Leads @Jean Lanctot and @Olivia Dully and Twitch…" at bounding box center [515, 254] width 431 height 25
click at [453, 262] on p "Join your Access Ability Guild Leads @Jean Lanctot and @Olivia Dully and Twitch…" at bounding box center [515, 254] width 431 height 25
click at [461, 284] on p "Watch cute puppies and guide dogs in training while learning about the incredib…" at bounding box center [515, 292] width 431 height 25
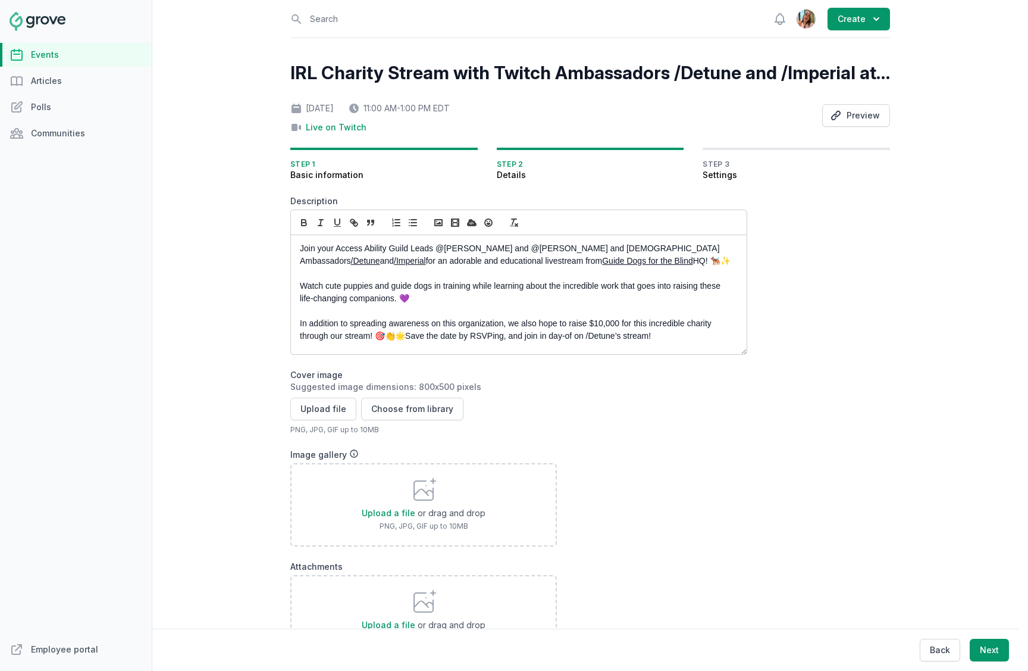
click at [462, 297] on p "Watch cute puppies and guide dogs in training while learning about the incredib…" at bounding box center [515, 292] width 431 height 25
click at [435, 283] on p "Watch cute puppies and guide dogs in training while learning about the incredib…" at bounding box center [515, 292] width 431 height 25
click at [409, 322] on p "In addition to spreading awareness on this organization, we also hope to raise …" at bounding box center [515, 329] width 431 height 25
click at [414, 285] on p "Watch cute puppies and guide dogs in training while learning about the incredib…" at bounding box center [515, 292] width 431 height 25
click at [397, 293] on p "Watch cute puppies and guide dogs in training while learning about the incredib…" at bounding box center [515, 292] width 431 height 25
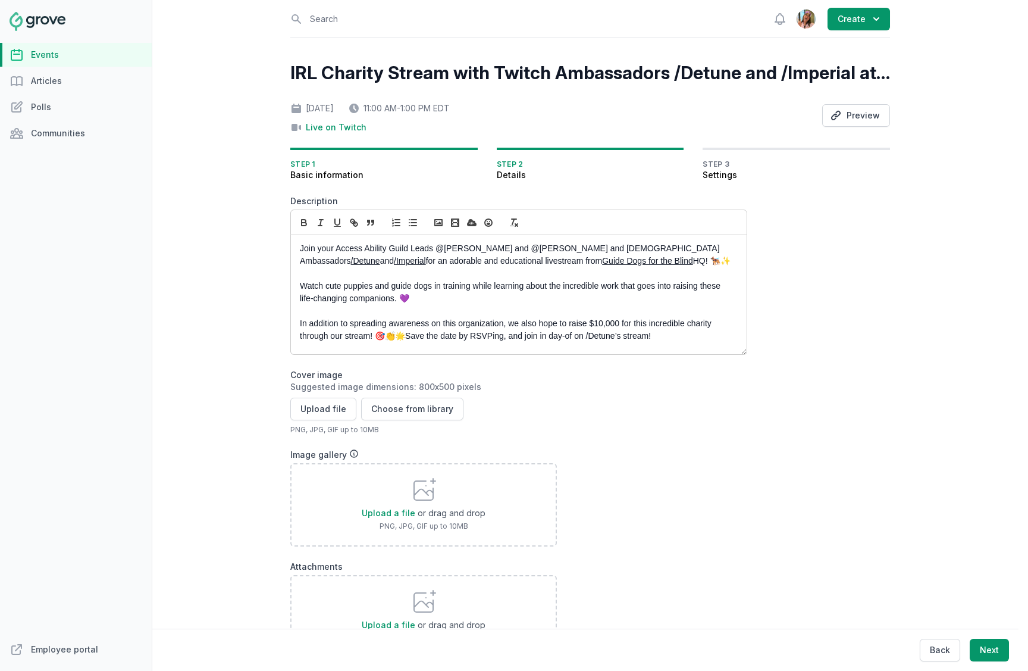
click at [411, 334] on p "In addition to spreading awareness on this organization, we also hope to raise …" at bounding box center [515, 329] width 431 height 25
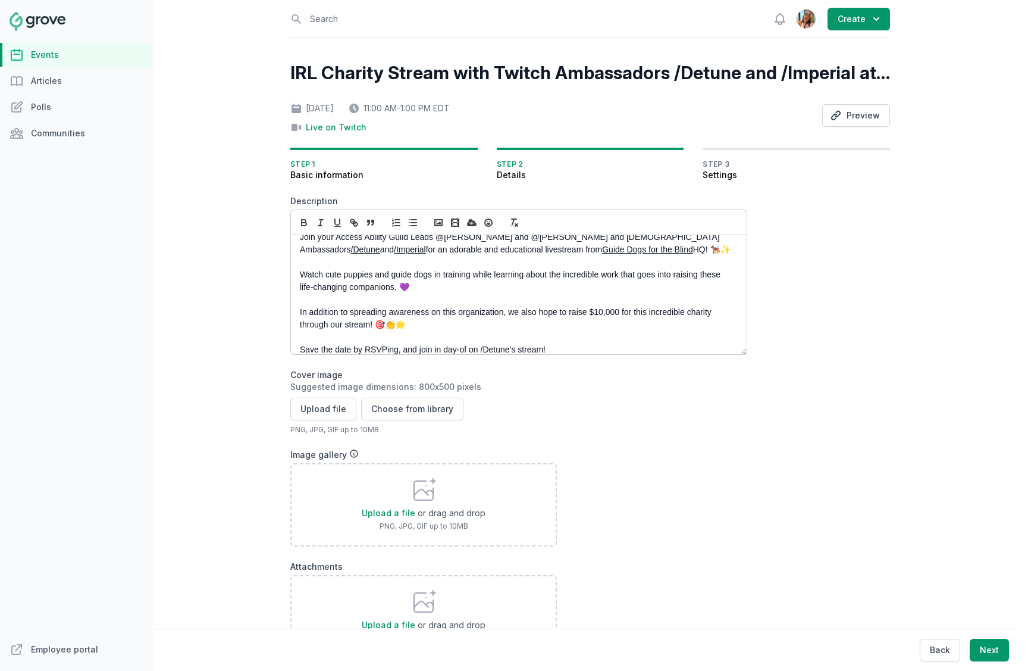
click at [580, 329] on p "In addition to spreading awareness on this organization, we also hope to raise …" at bounding box center [515, 318] width 431 height 25
click at [588, 313] on p "In addition to spreading awareness on this organization, we also hope to raise …" at bounding box center [515, 318] width 431 height 25
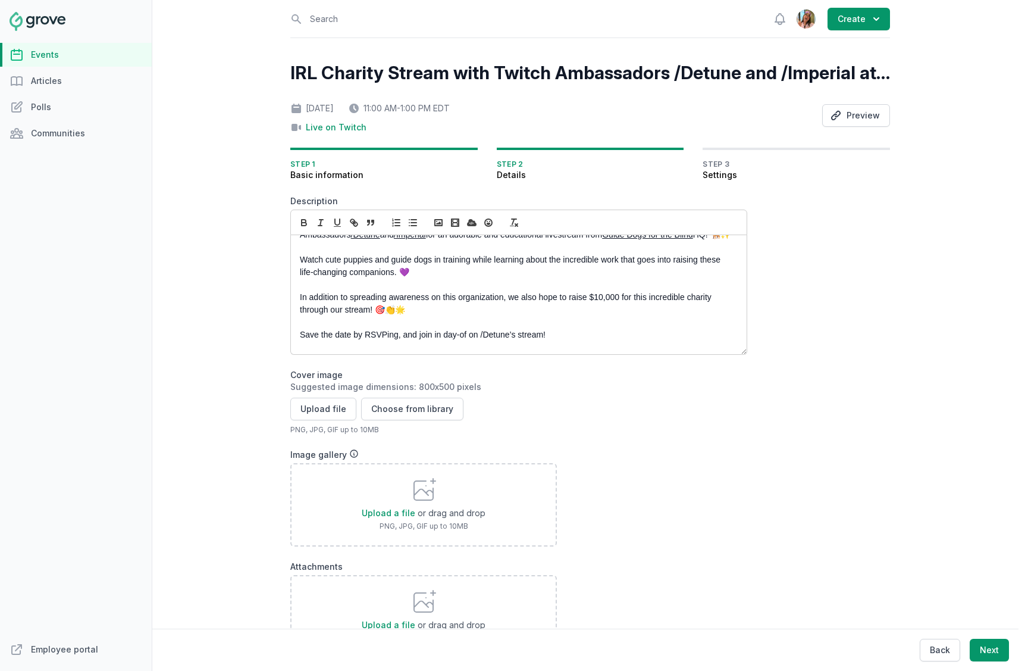
click at [572, 333] on p "Save the date by RSVPing, and join in day-of on /Detune’s stream!" at bounding box center [515, 334] width 431 height 12
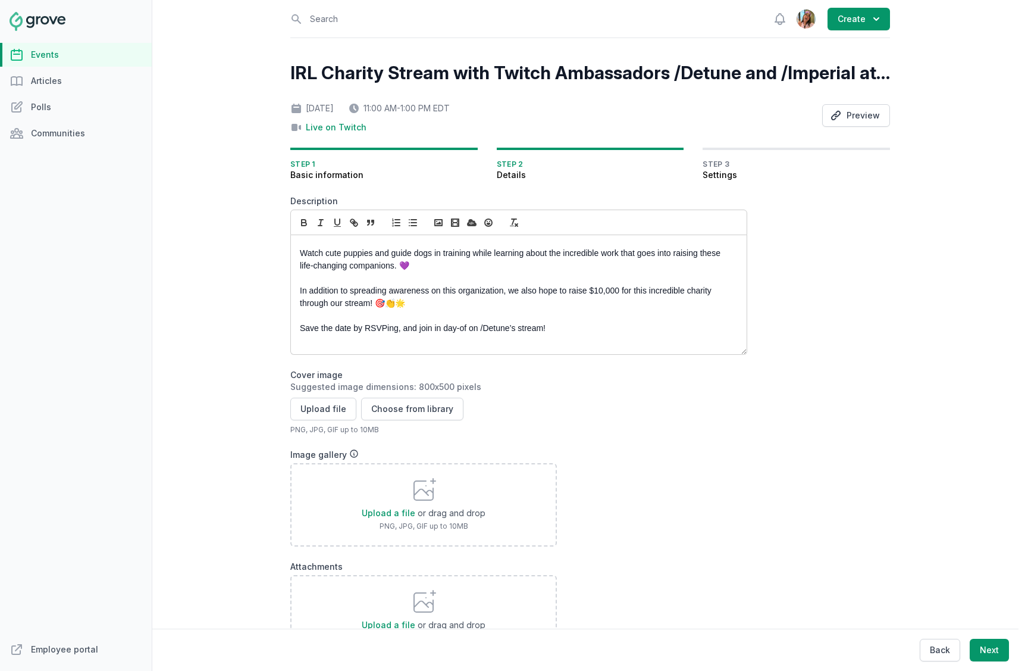
click at [496, 326] on p "Save the date by RSVPing, and join in day-of on /Detune’s stream!" at bounding box center [515, 328] width 431 height 12
click at [480, 328] on p "Save the date by RSVPing, and join in day-of on /Detune’s stream!" at bounding box center [515, 328] width 431 height 12
click at [355, 215] on button "button" at bounding box center [354, 222] width 17 height 14
paste input "https://www.twitch.tv/detune"
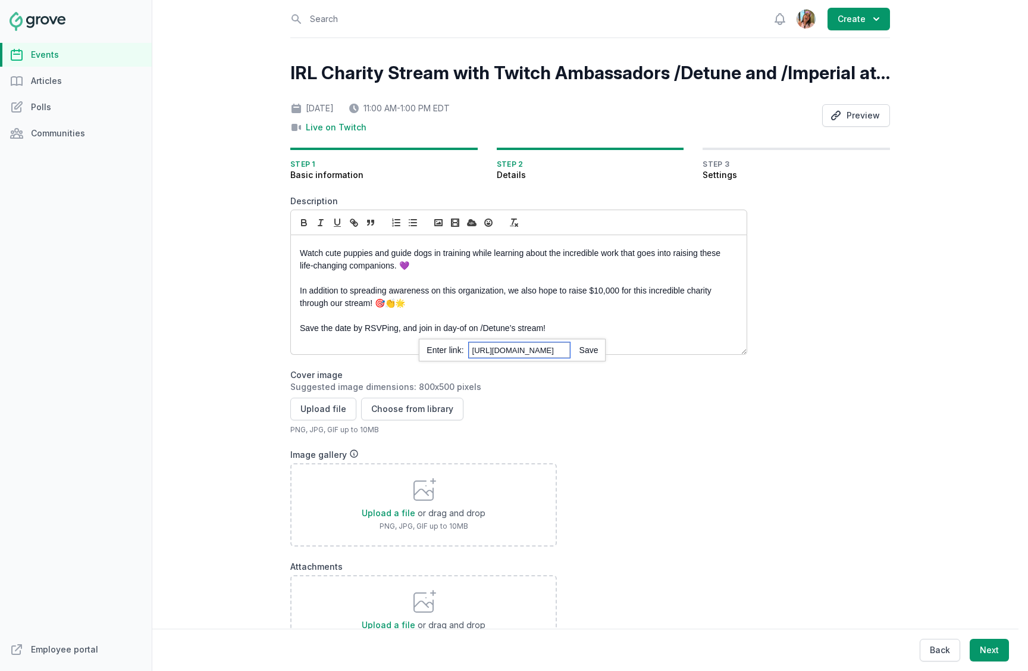
scroll to position [0, 1]
type input "https://www.twitch.tv/detune"
click at [588, 351] on link at bounding box center [584, 350] width 29 height 10
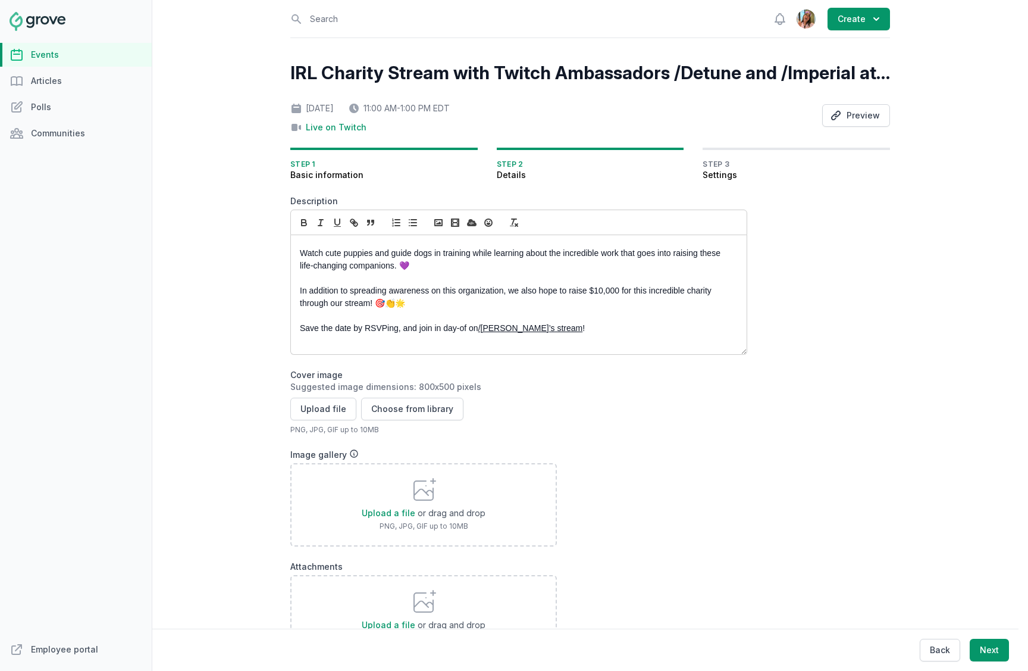
click at [594, 318] on p at bounding box center [515, 315] width 431 height 12
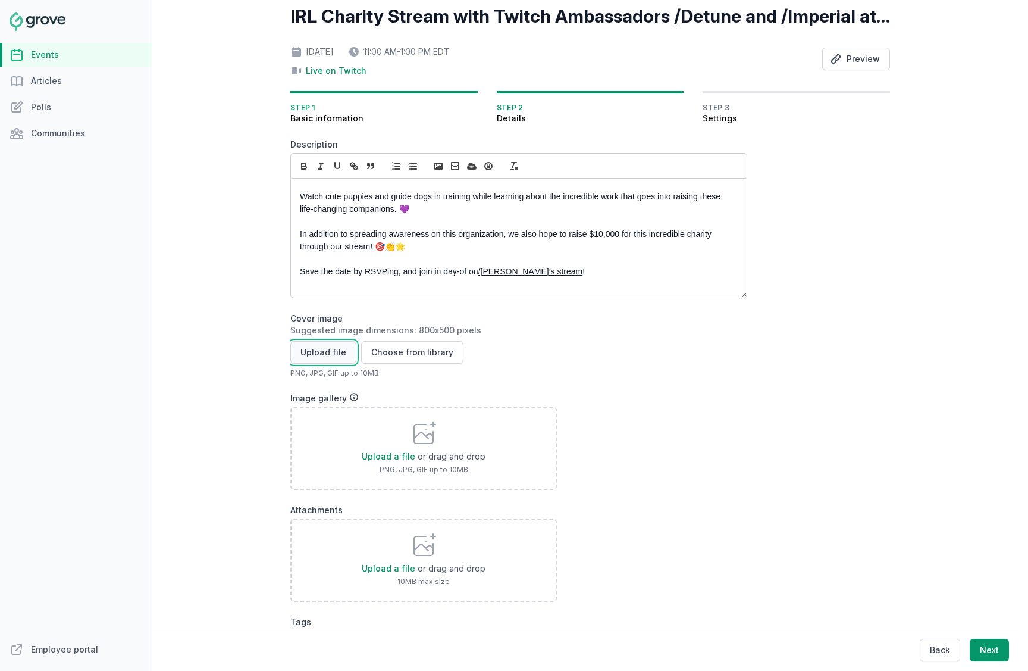
click at [309, 349] on button "Upload file" at bounding box center [323, 352] width 66 height 23
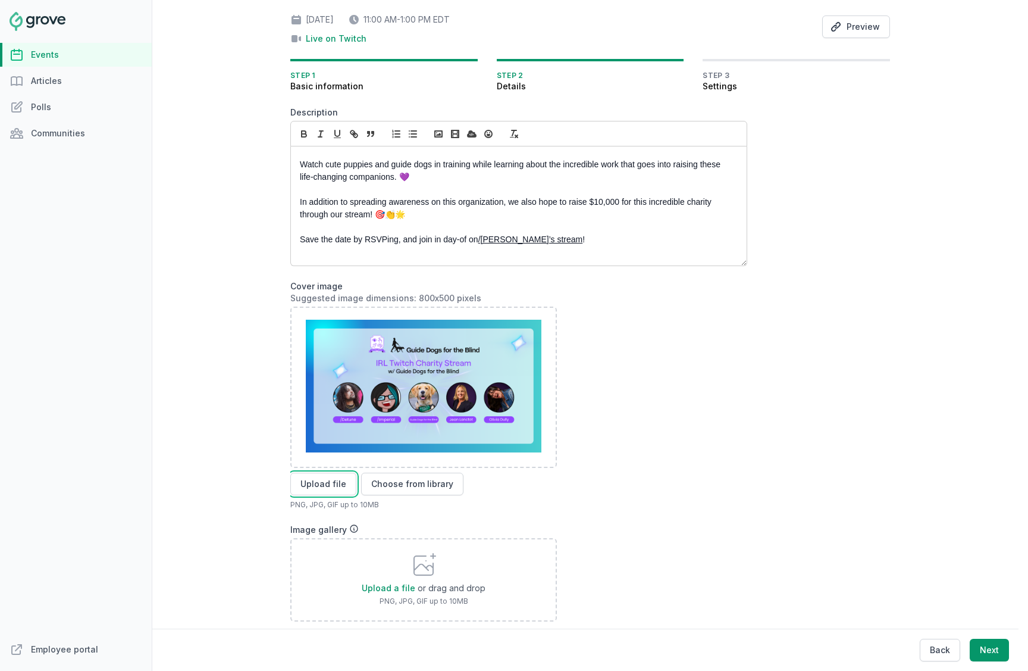
scroll to position [93, 0]
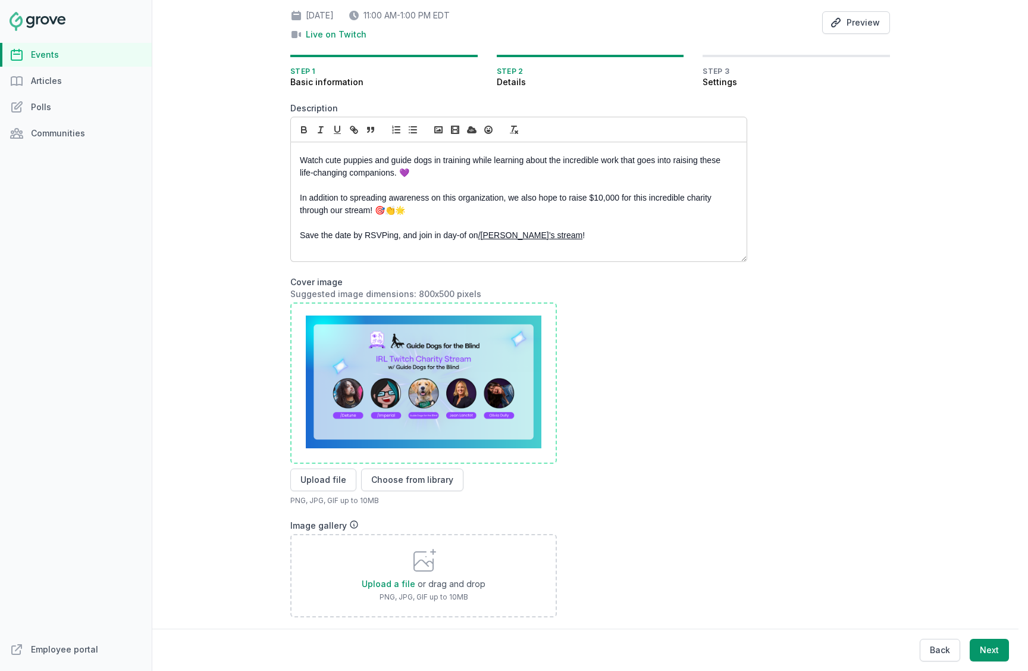
click at [409, 349] on img at bounding box center [424, 381] width 236 height 133
click at [439, 480] on button "Choose from library" at bounding box center [412, 479] width 102 height 23
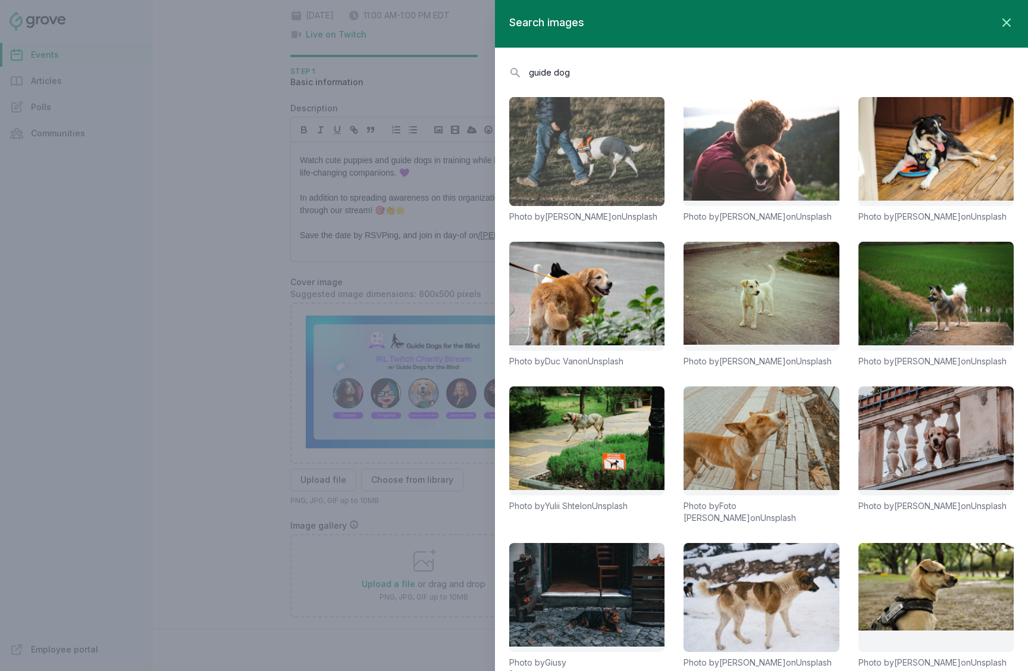
type input "guide dog"
click at [621, 121] on link at bounding box center [586, 151] width 155 height 109
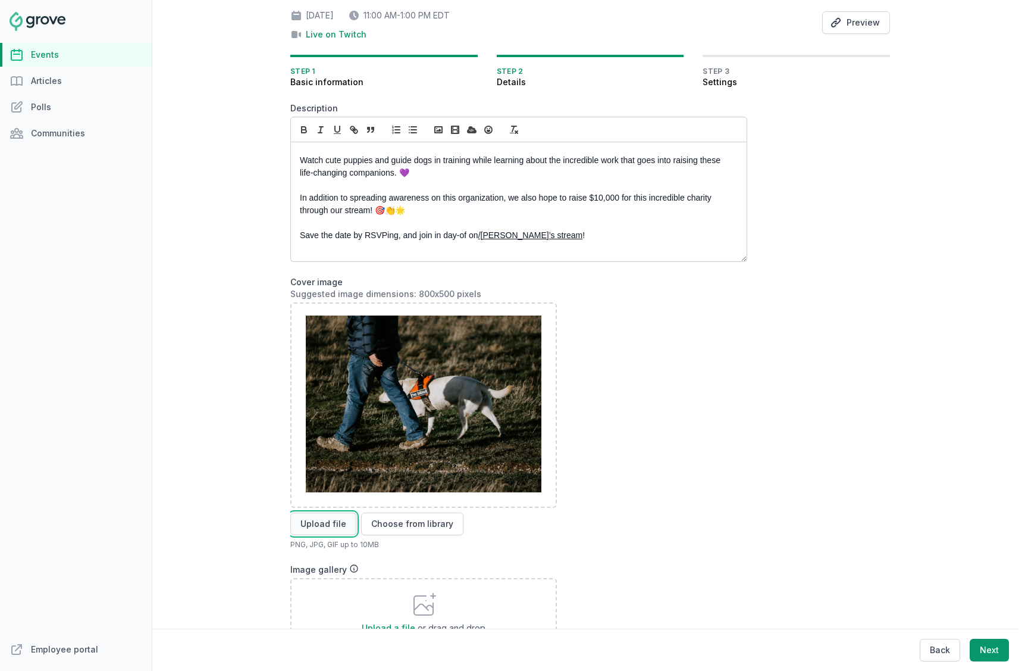
click at [320, 516] on button "Upload file" at bounding box center [323, 523] width 66 height 23
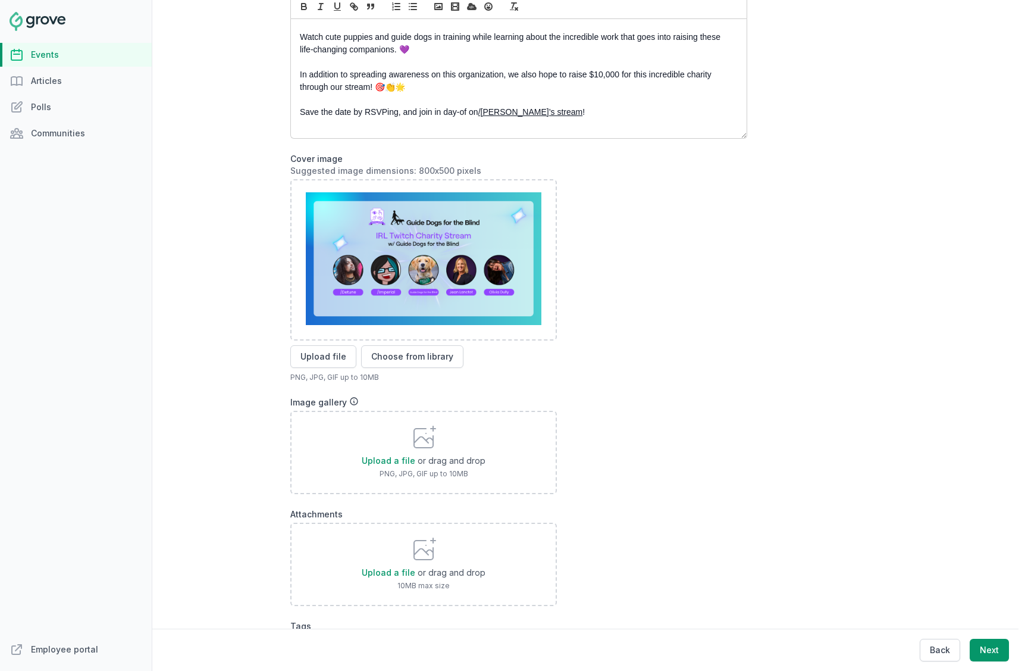
scroll to position [284, 0]
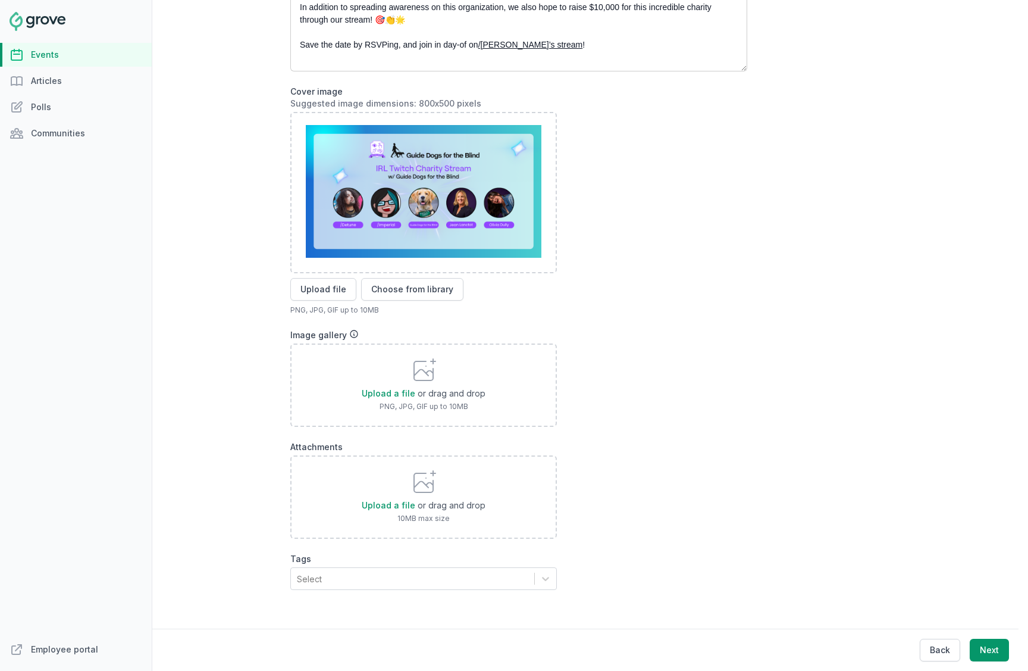
click at [439, 516] on div "Select" at bounding box center [412, 578] width 243 height 21
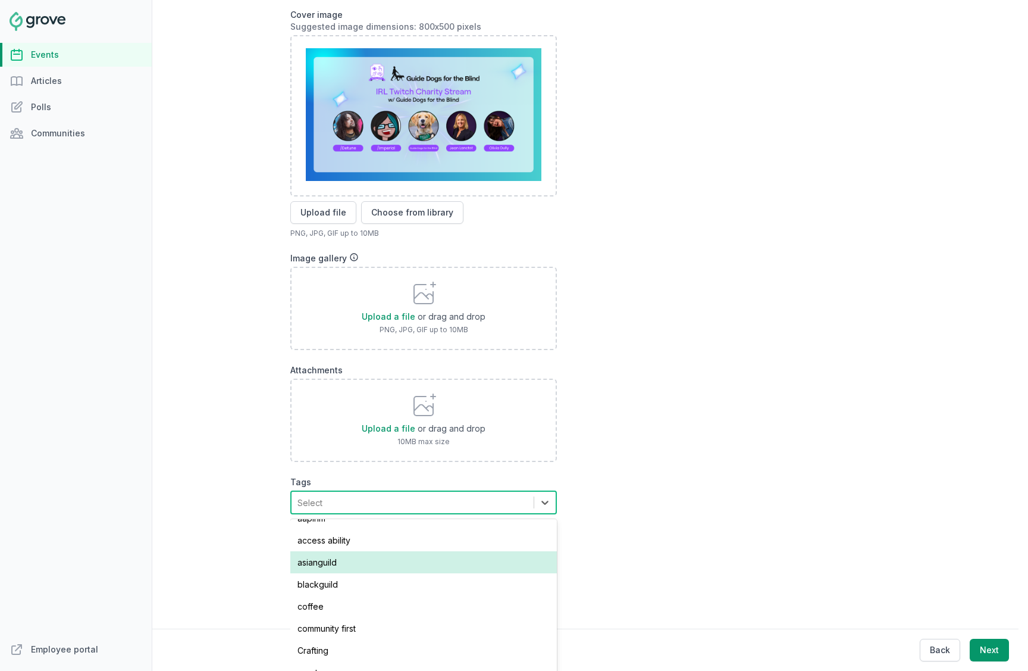
scroll to position [20, 0]
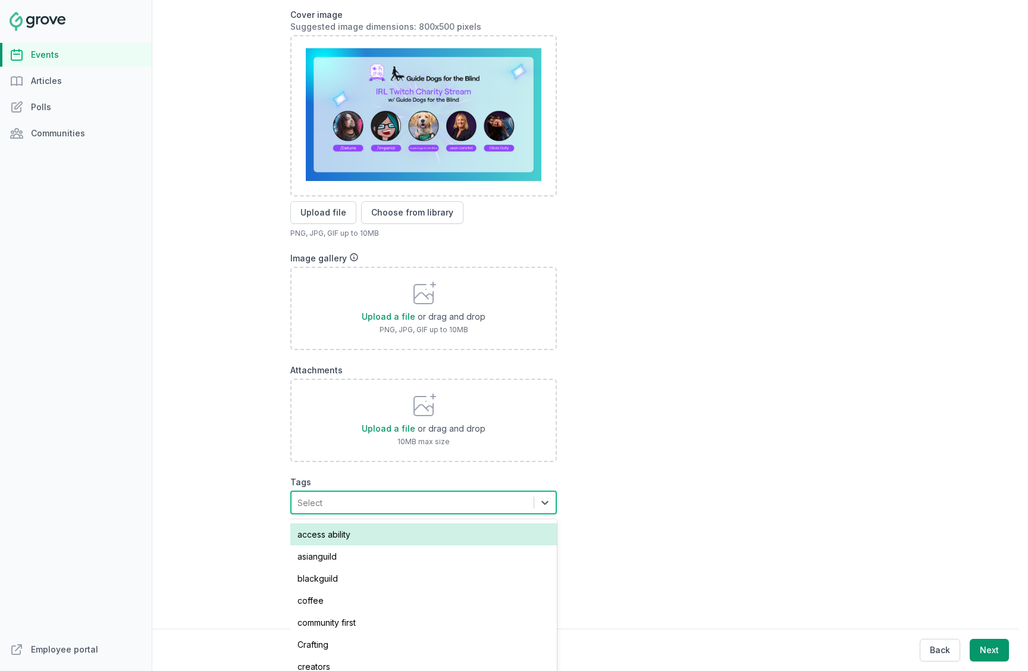
click at [444, 516] on div "access ability" at bounding box center [423, 534] width 267 height 22
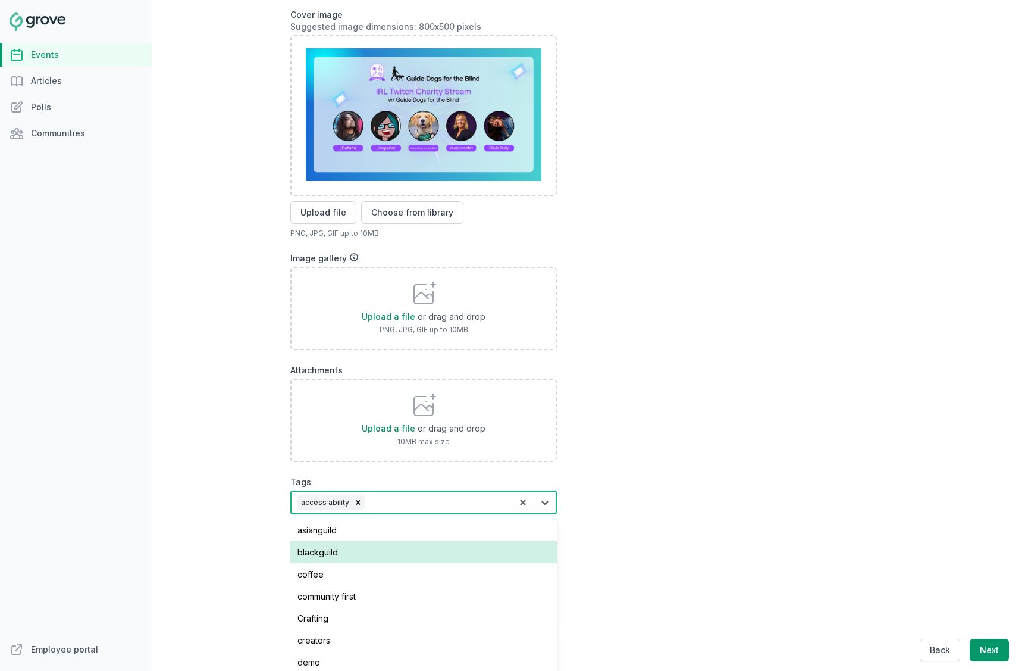
scroll to position [0, 0]
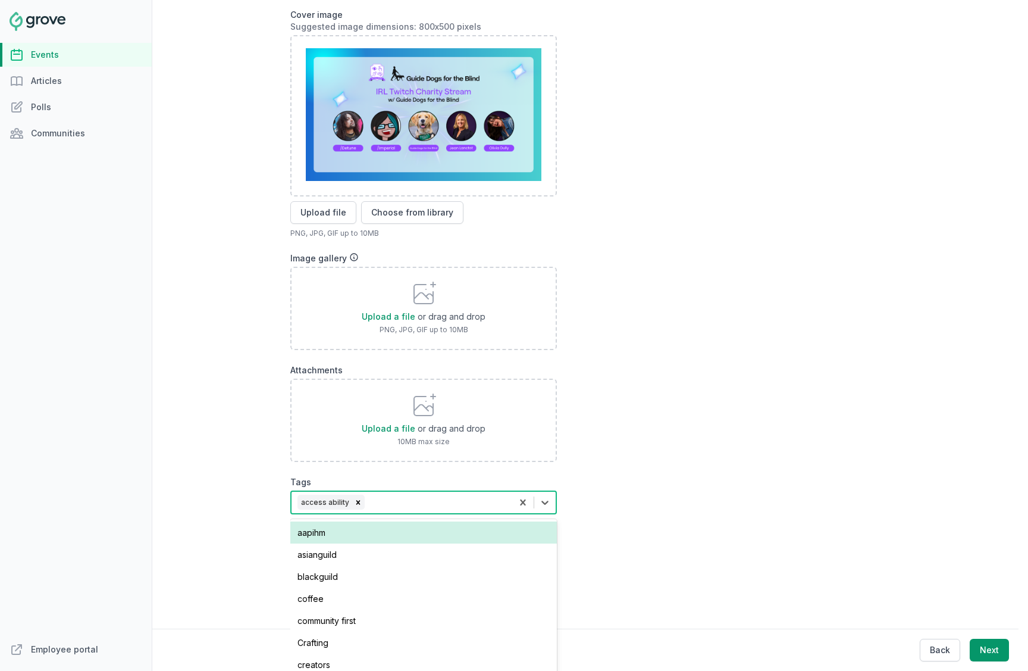
click at [672, 516] on form "Description Join your Access Ability Guild Leads @Jean Lanctot and @Olivia Dull…" at bounding box center [518, 184] width 457 height 698
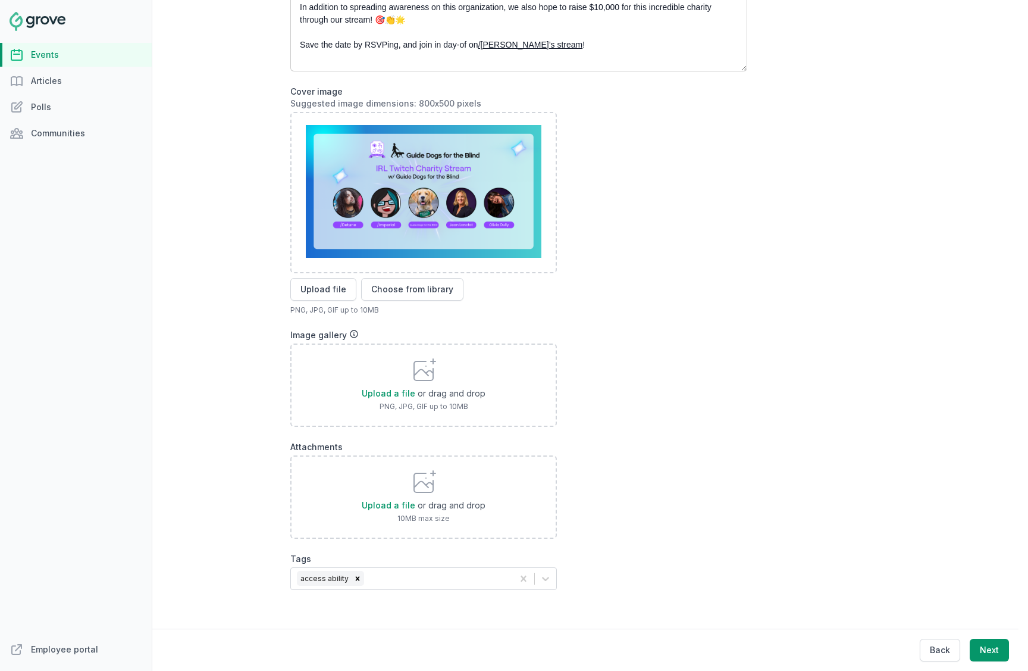
click at [451, 516] on div "access ability" at bounding box center [402, 578] width 222 height 21
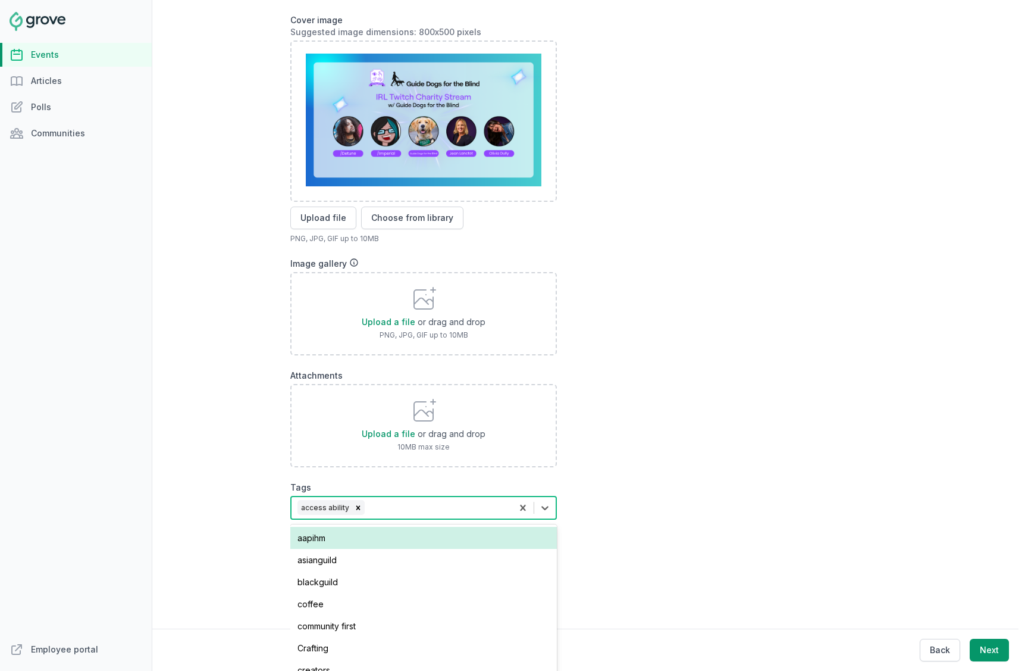
scroll to position [102, 0]
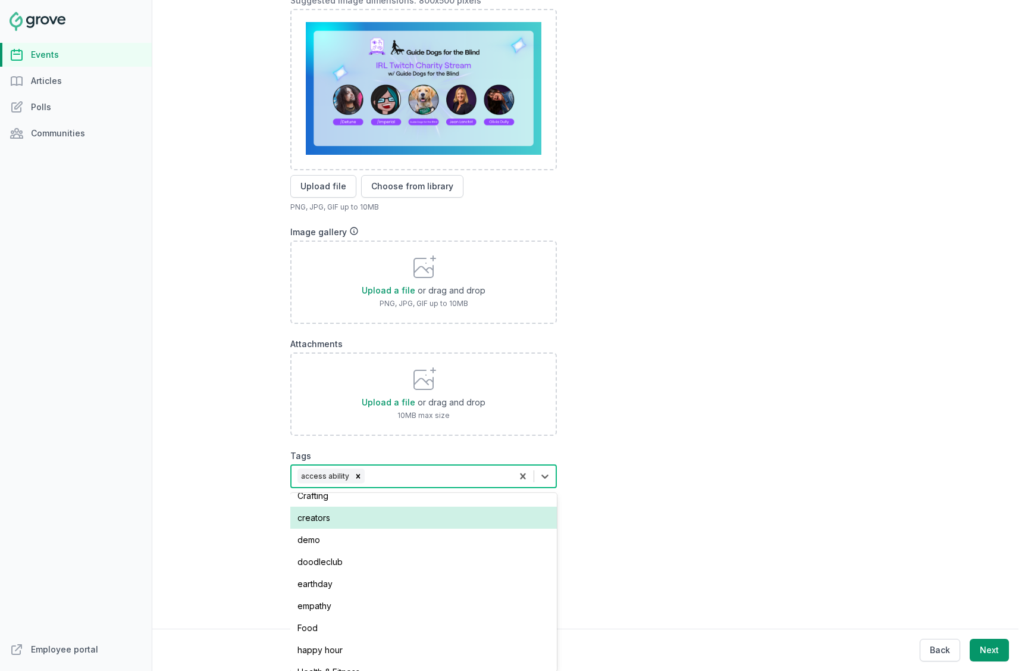
click at [430, 516] on div "creators" at bounding box center [423, 517] width 267 height 22
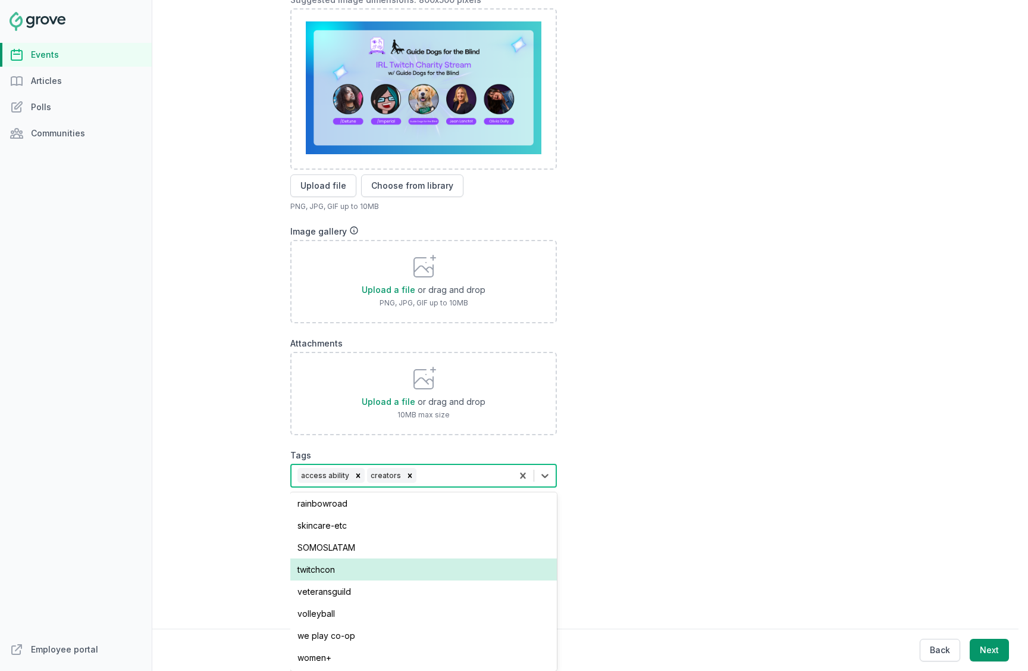
scroll to position [284, 0]
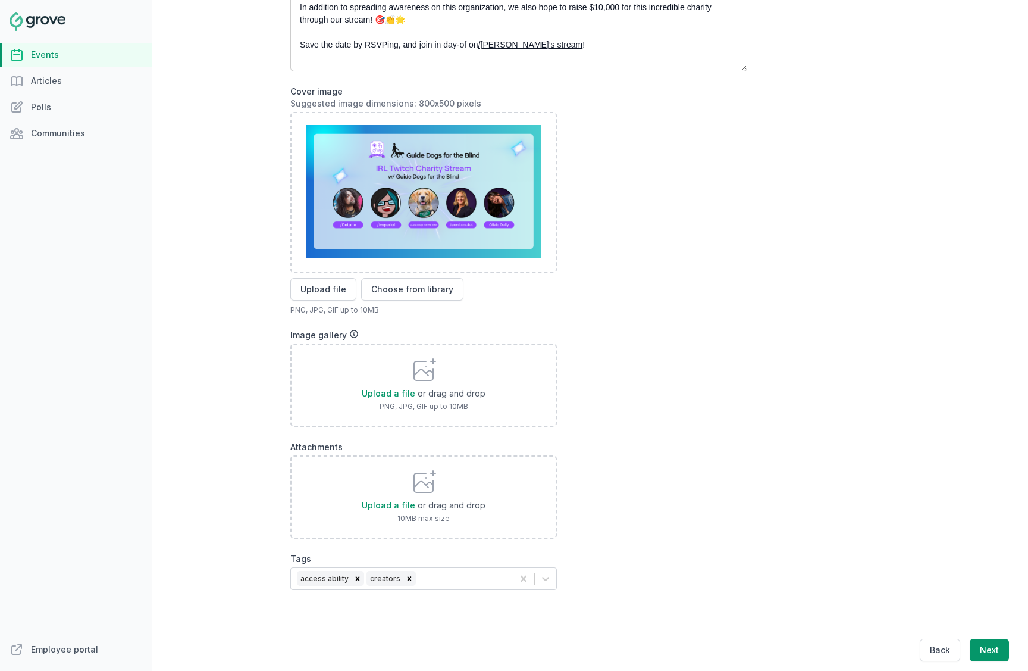
click at [641, 516] on div "IRL Charity Stream with Twitch Ambassadors /Detune and /Imperial at the Guide D…" at bounding box center [590, 213] width 600 height 916
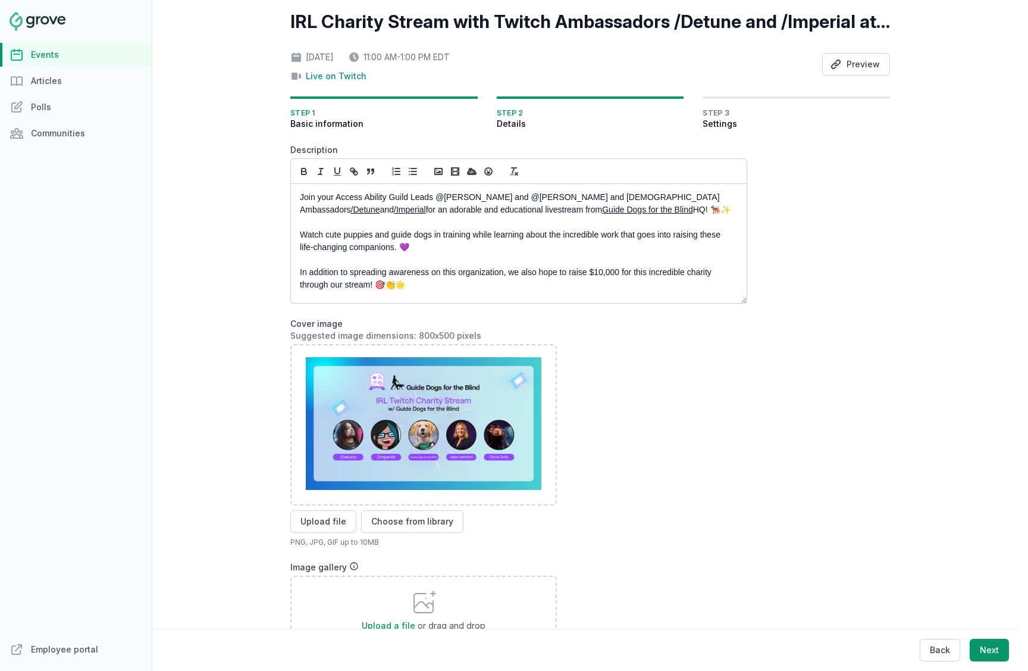
scroll to position [33, 0]
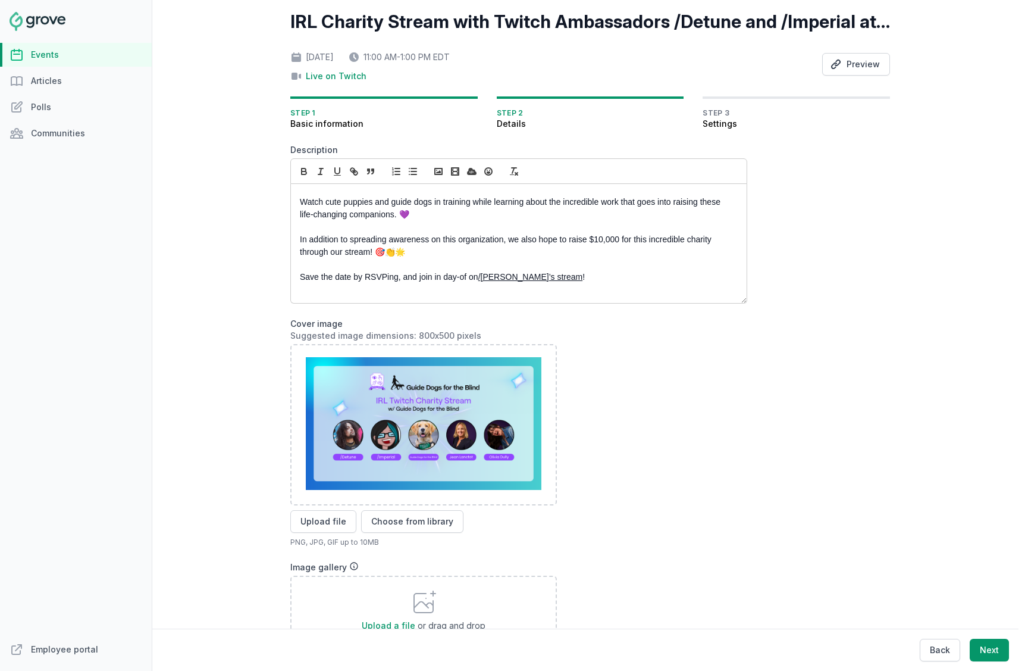
click at [557, 279] on p "Save the date by RSVPing, and join in day-of on /Detune’s stream !" at bounding box center [515, 277] width 431 height 12
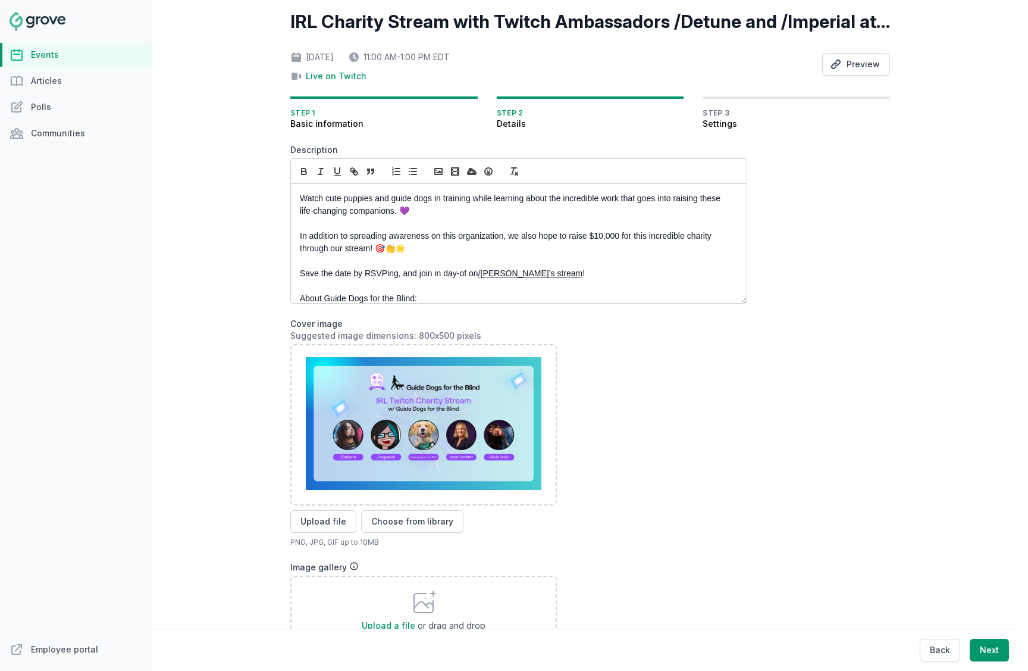
click at [433, 294] on p "About Guide Dogs for the Blind:" at bounding box center [515, 298] width 431 height 12
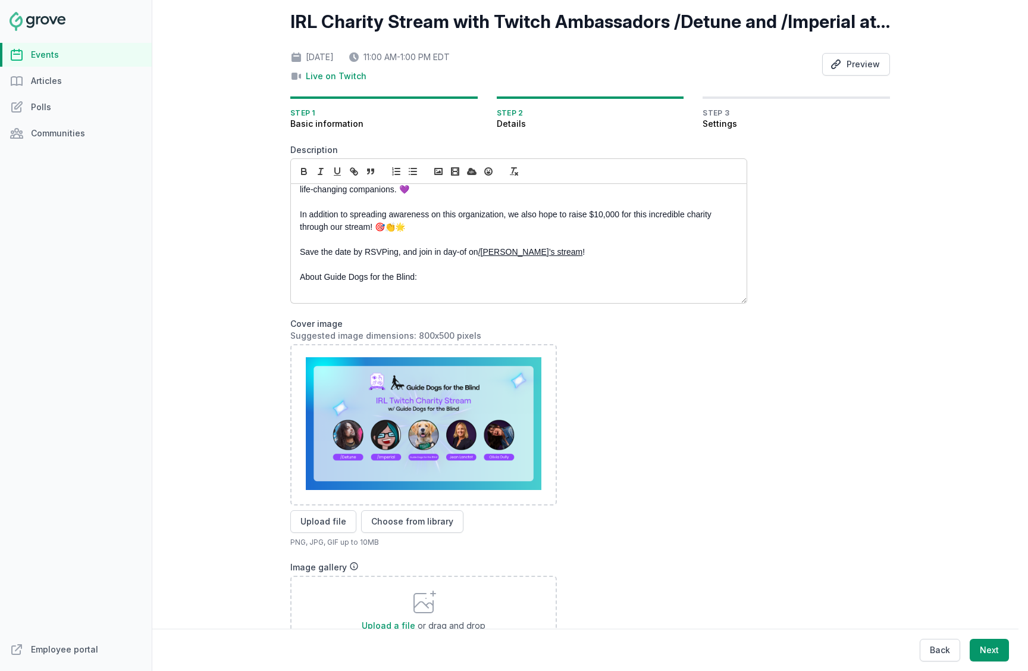
scroll to position [74, 0]
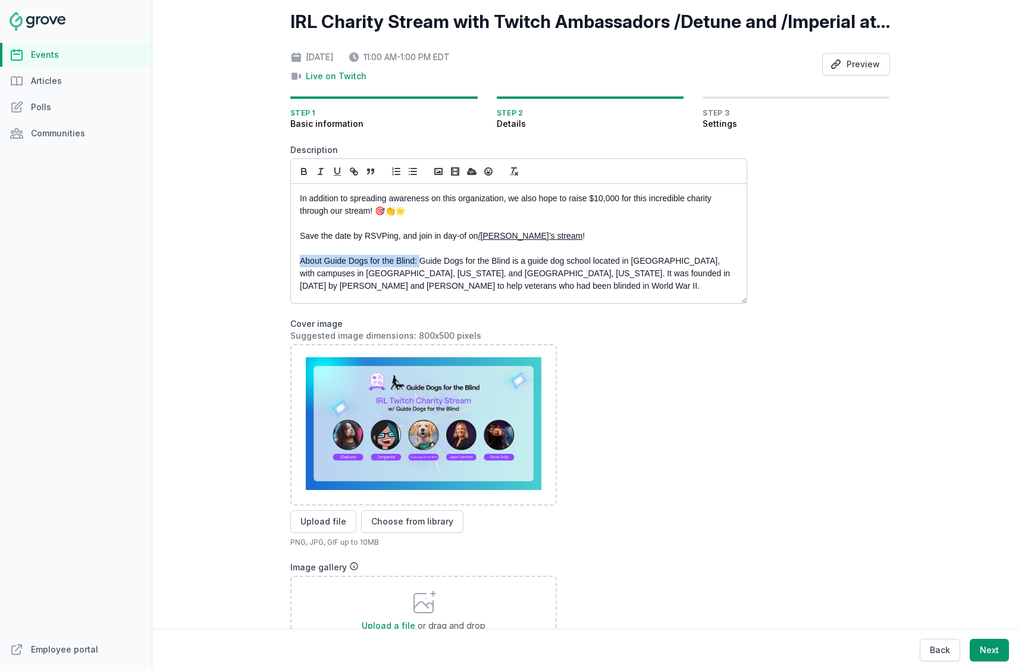
drag, startPoint x: 420, startPoint y: 262, endPoint x: 269, endPoint y: 258, distance: 151.2
click at [269, 258] on div "Open sidebar Search View notifications Open user menu Create IRL Charity Stream…" at bounding box center [590, 335] width 876 height 671
click at [492, 285] on p "About Guide Dogs for the Blind: Guide Dogs for the Blind is a guide dog school …" at bounding box center [515, 280] width 431 height 50
click at [585, 287] on p "About Guide Dogs for the Blind: Guide Dogs for the Blind is a guide dog school …" at bounding box center [515, 280] width 431 height 50
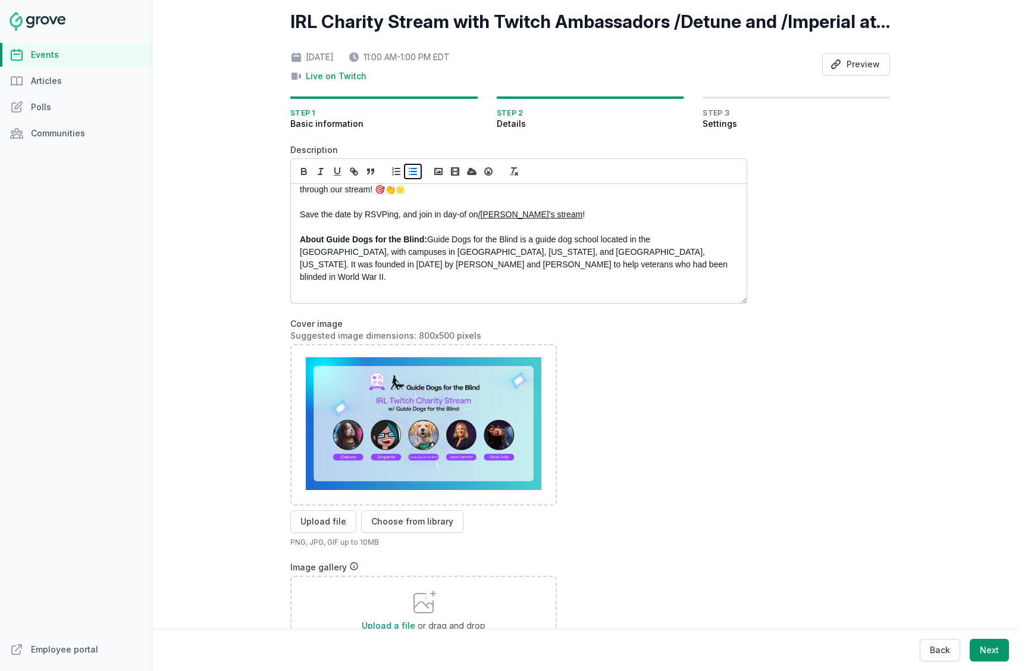
click at [419, 172] on button "button" at bounding box center [413, 171] width 17 height 14
click at [364, 283] on p "We Are GDB" at bounding box center [515, 289] width 431 height 12
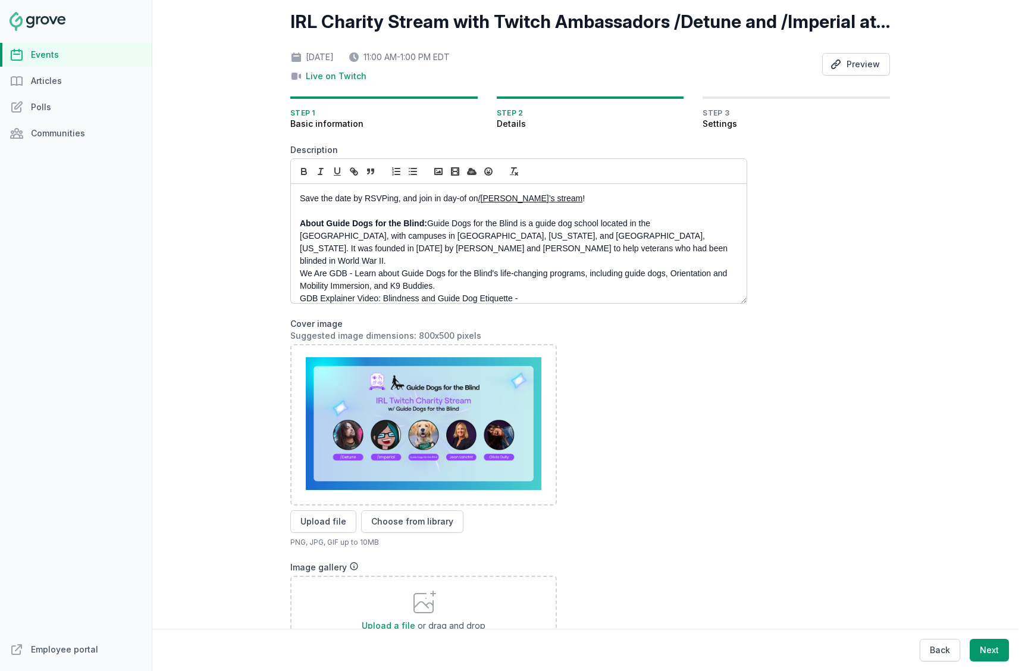
scroll to position [124, 0]
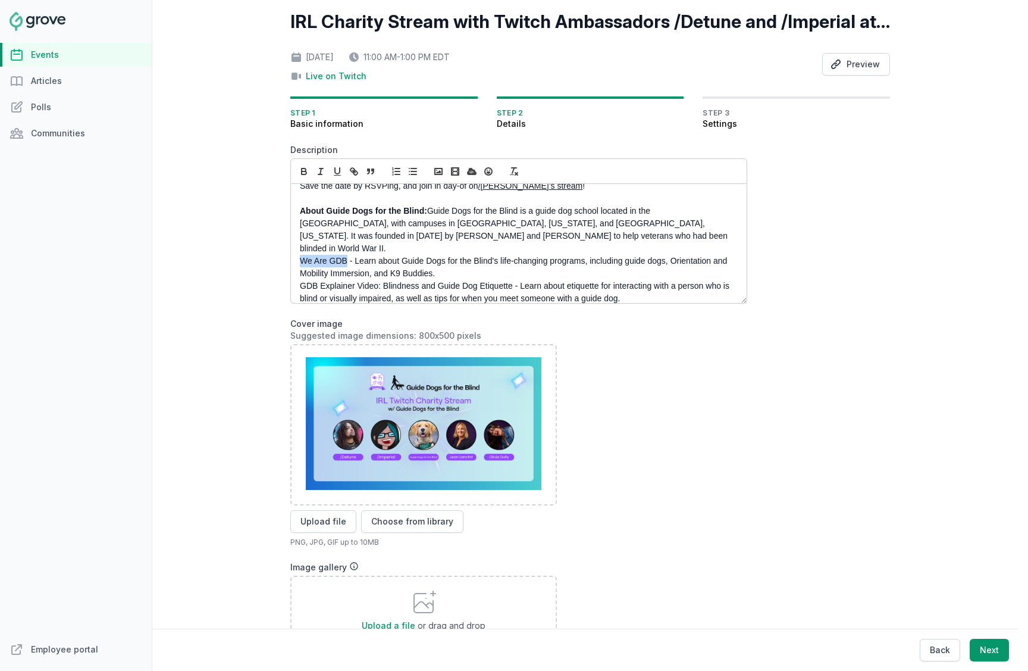
drag, startPoint x: 347, startPoint y: 250, endPoint x: 268, endPoint y: 250, distance: 79.7
click at [268, 250] on div "Open sidebar Search View notifications Open user menu Create IRL Charity Stream…" at bounding box center [590, 335] width 876 height 671
click at [356, 173] on icon "button" at bounding box center [354, 171] width 11 height 11
paste input "https://www.youtube.com/watch?v=HZL6zdpkF_I"
drag, startPoint x: 511, startPoint y: 275, endPoint x: 287, endPoint y: 273, distance: 223.7
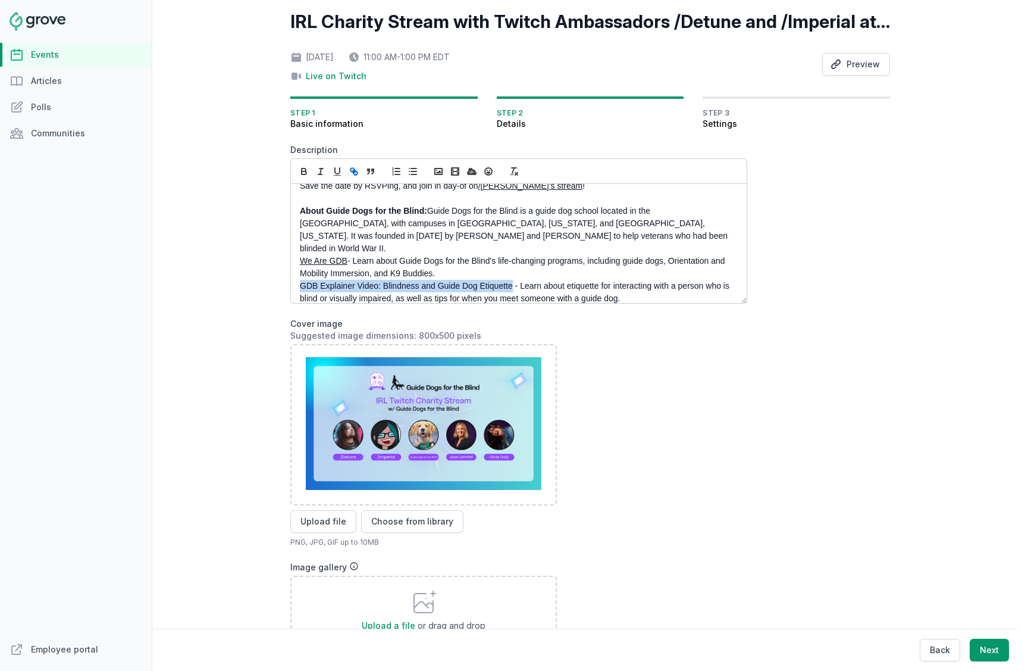
click at [287, 273] on div "Open sidebar Search View notifications Open user menu Create IRL Charity Stream…" at bounding box center [590, 426] width 609 height 954
click at [357, 171] on icon "button" at bounding box center [354, 171] width 11 height 11
paste input "https://www.youtube.com/watch?v=KLS-IKyK1f8"
click at [491, 294] on link at bounding box center [478, 295] width 29 height 10
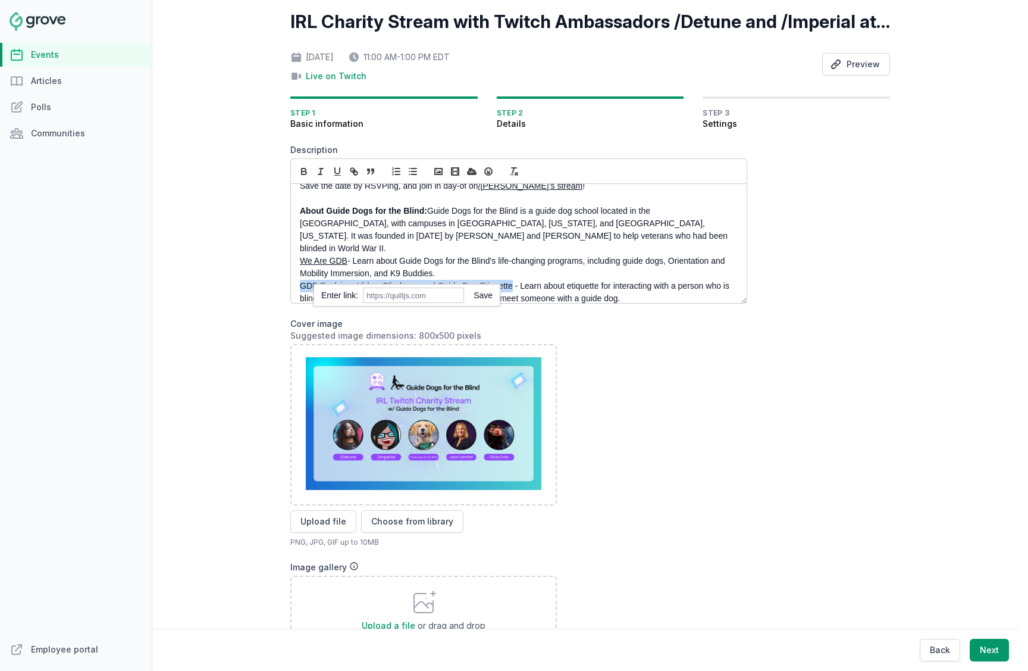
scroll to position [124, 0]
click at [589, 262] on p "We Are GDB - Learn about Guide Dogs for the Blind's life-changing programs, inc…" at bounding box center [515, 267] width 431 height 25
drag, startPoint x: 639, startPoint y: 287, endPoint x: 291, endPoint y: 247, distance: 350.3
click at [291, 247] on div "Join your Access Ability Guild Leads @Jean Lanctot and @Olivia Dully and Twitch…" at bounding box center [519, 243] width 456 height 119
click at [414, 171] on line "button" at bounding box center [413, 171] width 5 height 0
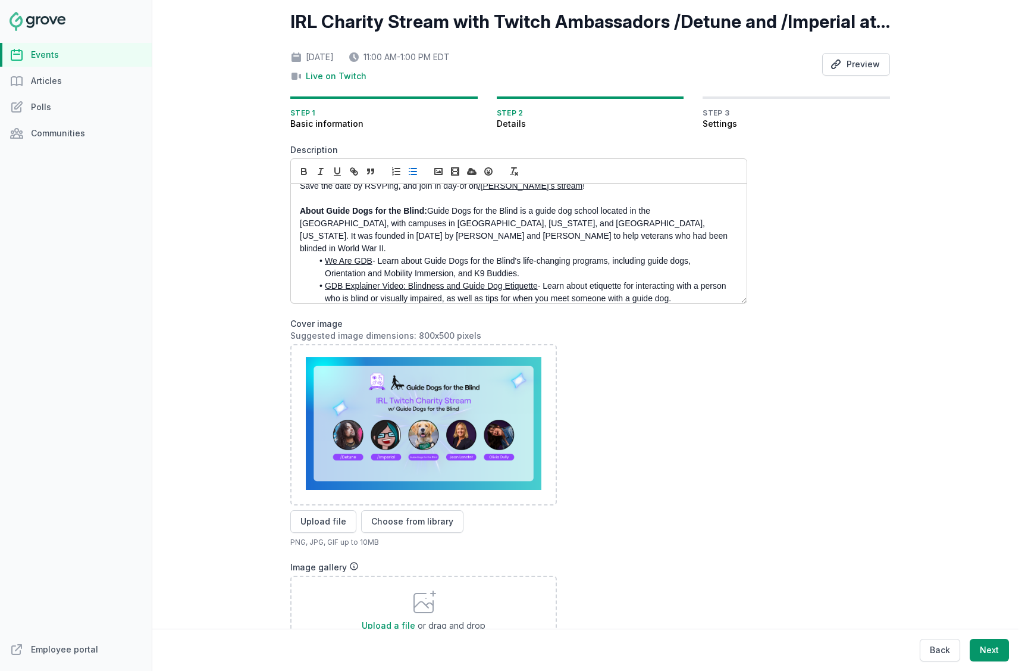
click at [484, 255] on li "We Are GDB - Learn about Guide Dogs for the Blind's life-changing programs, inc…" at bounding box center [521, 267] width 419 height 25
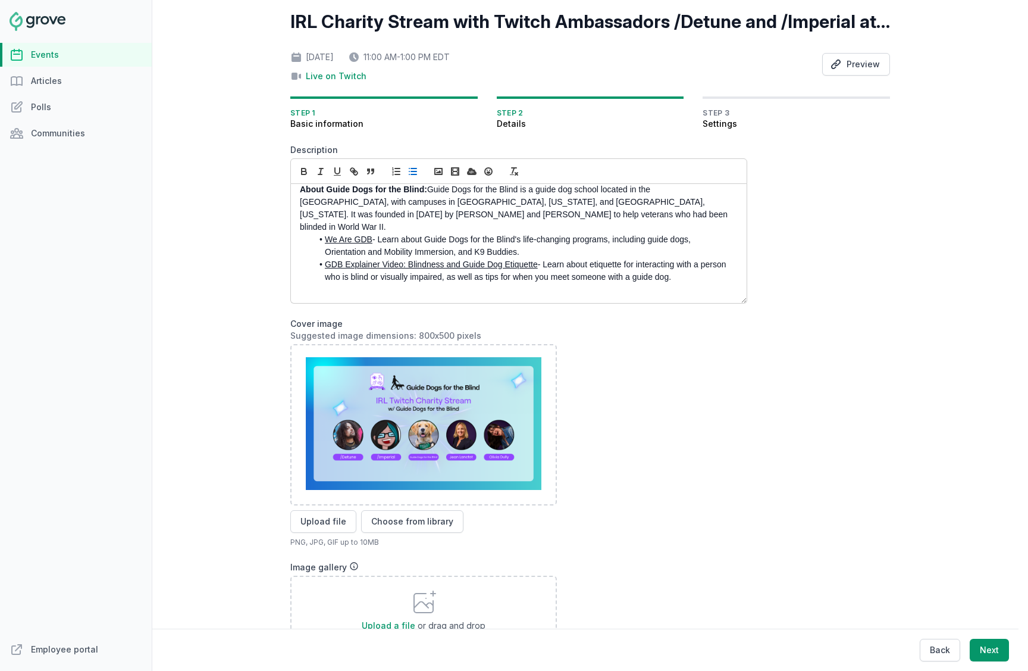
click at [550, 233] on li "We Are GDB - Learn about Guide Dogs for the Blind's life-changing programs, inc…" at bounding box center [521, 245] width 419 height 25
click at [558, 215] on p "About Guide Dogs for the Blind: Guide Dogs for the Blind is a guide dog school …" at bounding box center [515, 208] width 431 height 50
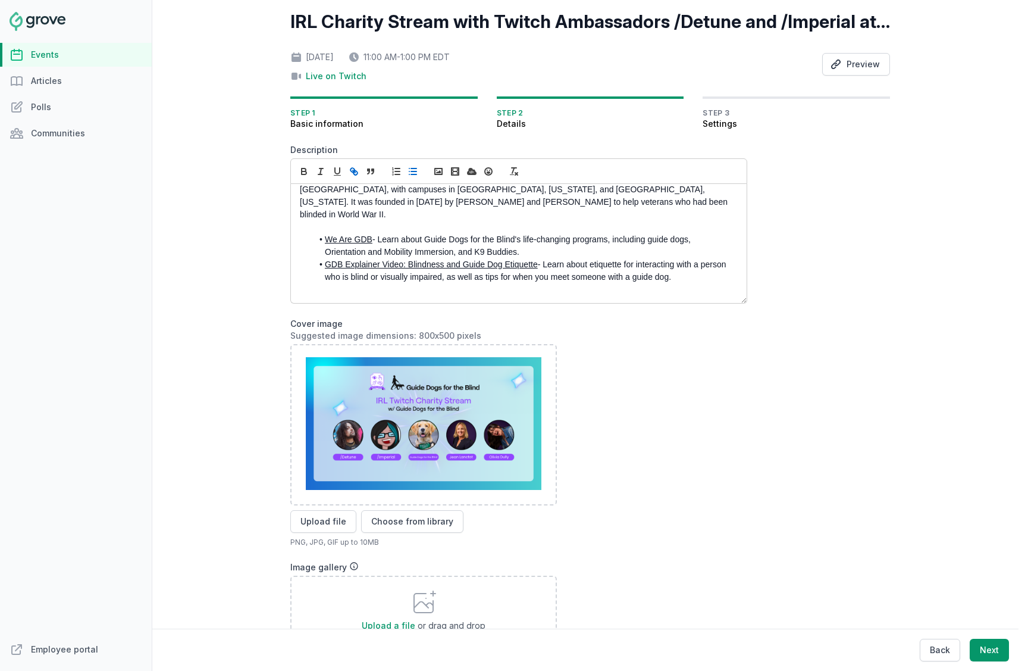
scroll to position [118, 0]
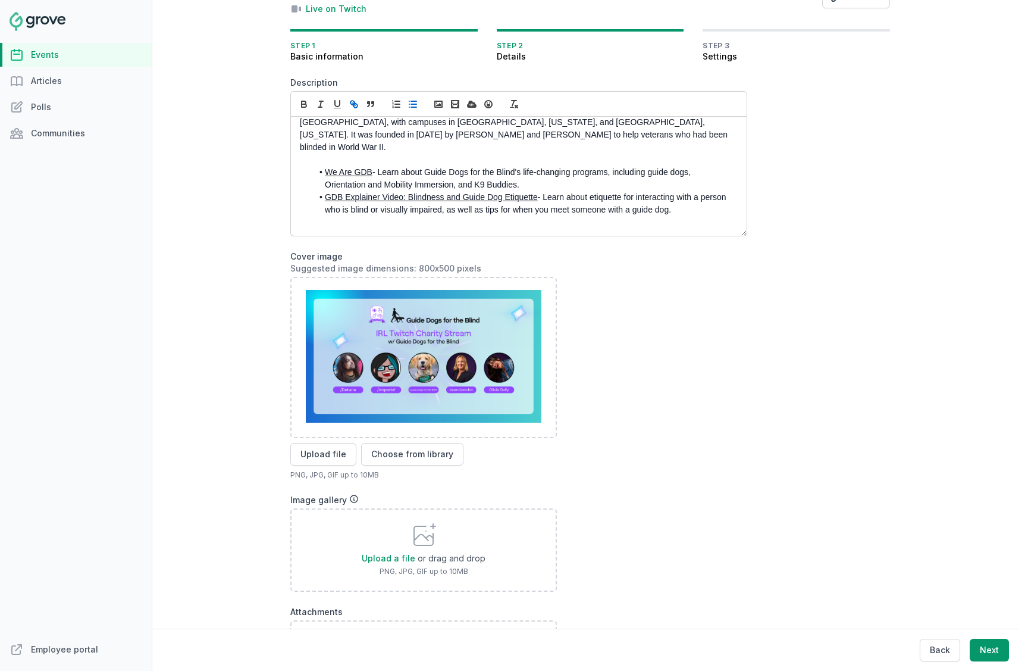
click at [421, 228] on p at bounding box center [515, 234] width 431 height 12
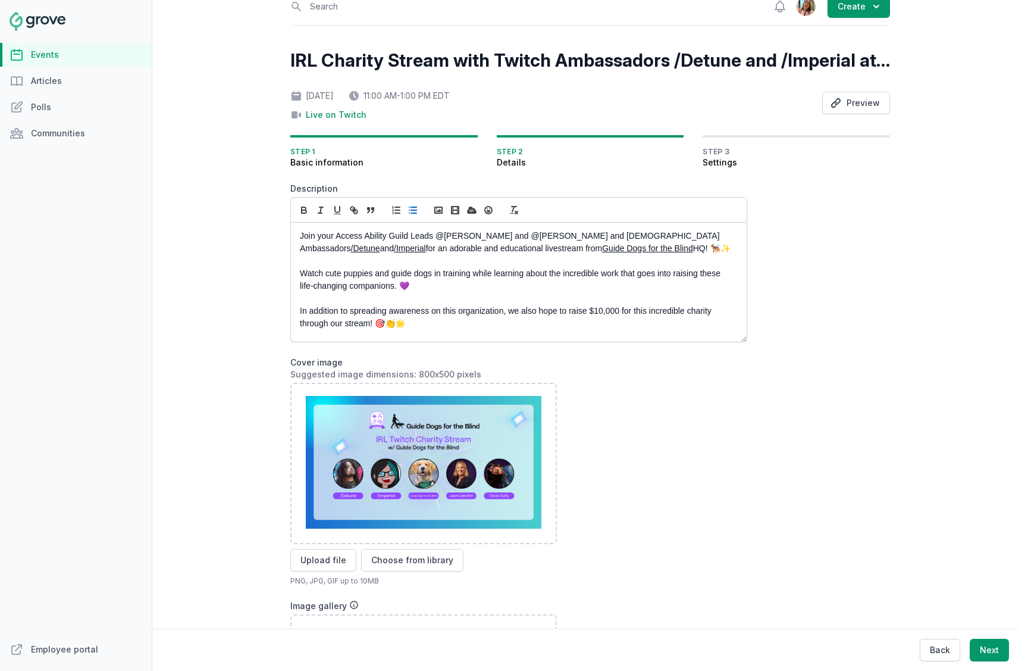
scroll to position [0, 0]
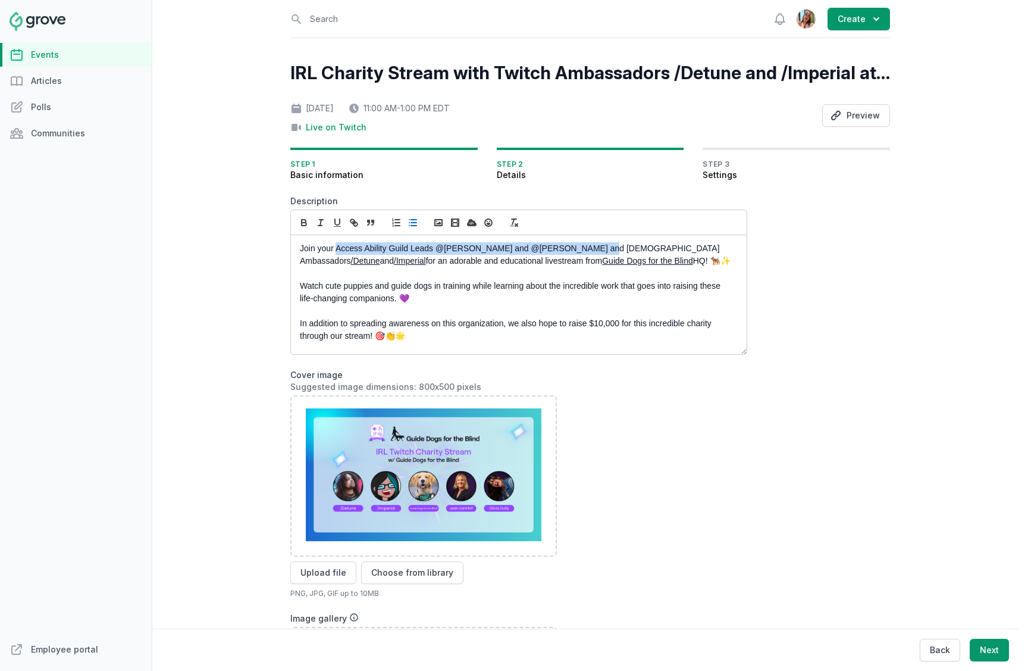
drag, startPoint x: 580, startPoint y: 249, endPoint x: 337, endPoint y: 246, distance: 242.8
click at [337, 246] on p "Join your Access Ability Guild Leads @Jean Lanctot and @Olivia Dully and Twitch…" at bounding box center [515, 254] width 431 height 25
copy p "Access Ability Guild Leads @Jean Lanctot and @Olivia Dully and"
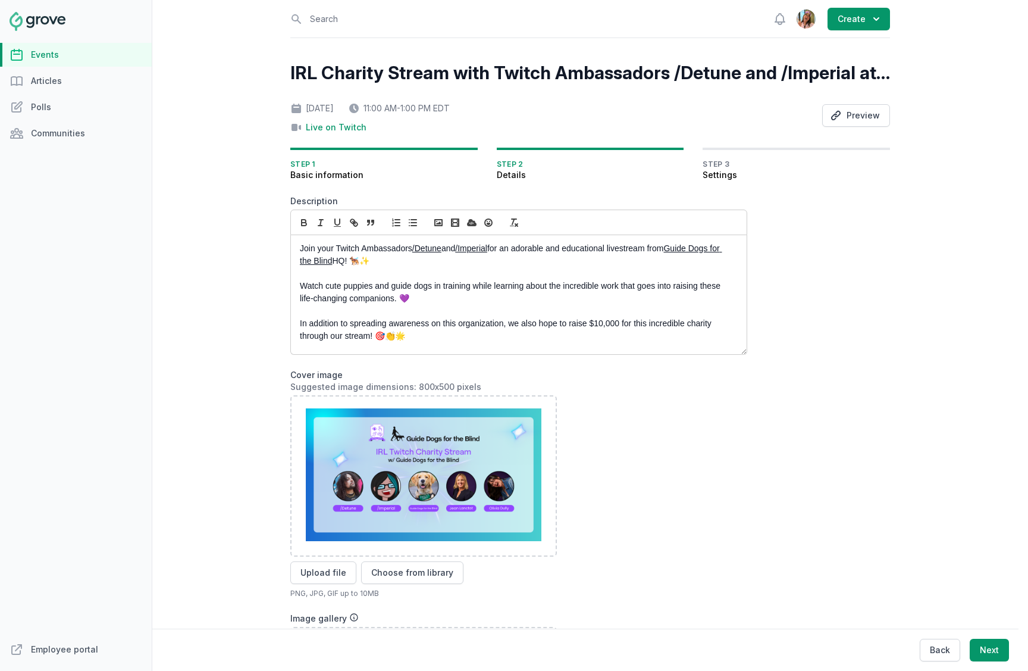
click at [496, 249] on p "Join your Twitch Ambassadors /Detune and /Imperial for an adorable and educatio…" at bounding box center [515, 254] width 431 height 25
click at [512, 248] on p "Join your Twitch Ambassadors /Detune and /Imperial and Access Ability Guild Lea…" at bounding box center [515, 254] width 431 height 25
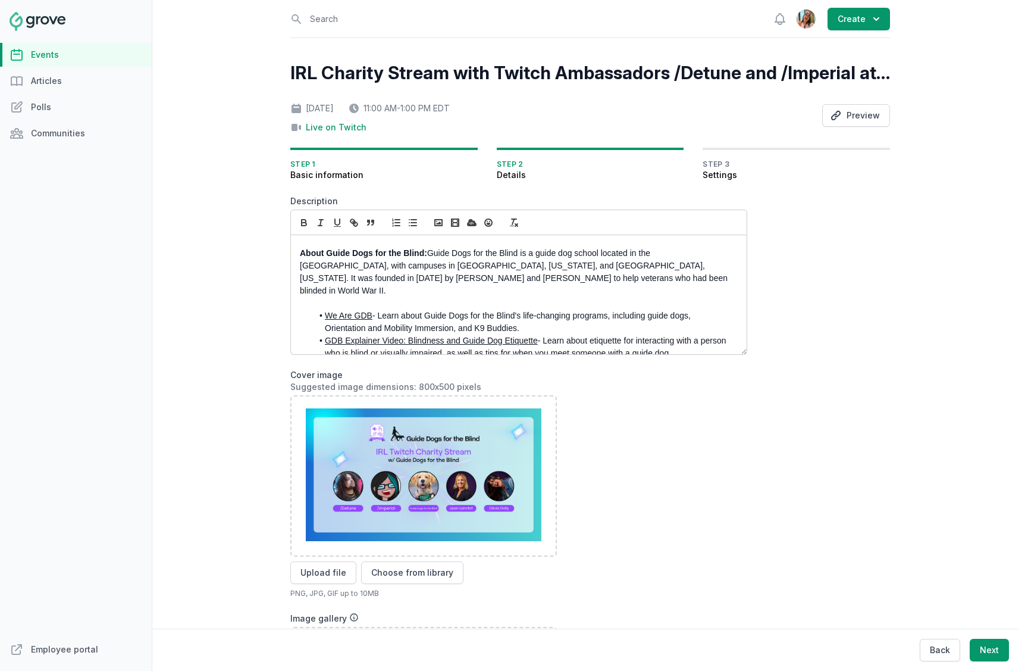
scroll to position [33, 0]
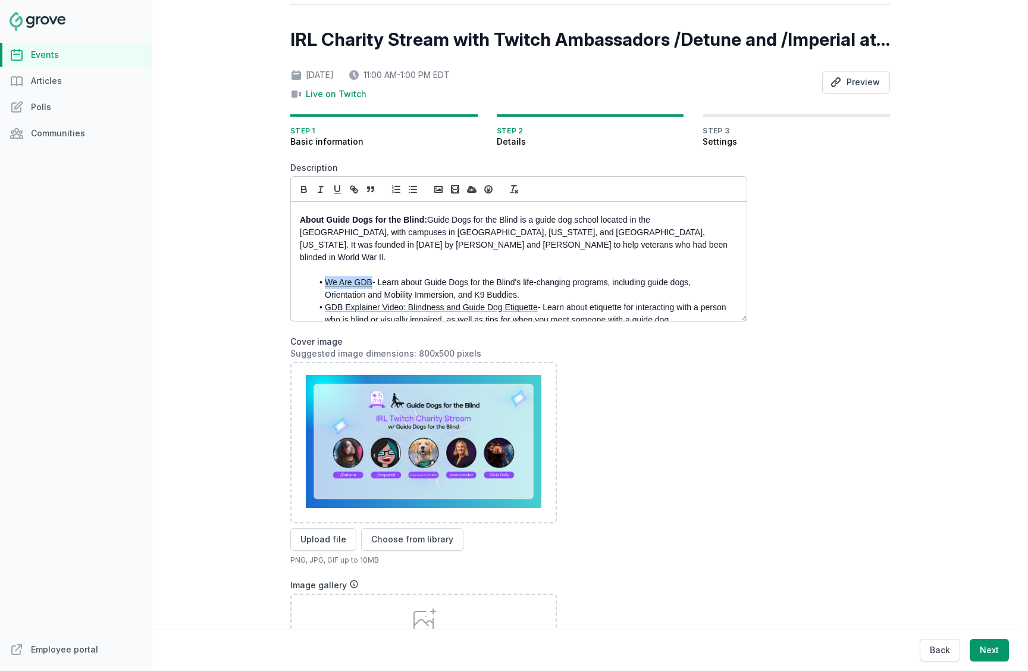
drag, startPoint x: 371, startPoint y: 268, endPoint x: 309, endPoint y: 268, distance: 61.9
click at [309, 276] on ul "We Are GDB - Learn about Guide Dogs for the Blind's life-changing programs, inc…" at bounding box center [515, 301] width 431 height 50
click at [303, 186] on icon "button" at bounding box center [304, 187] width 4 height 3
click at [466, 276] on li "We Are GDB - Learn about Guide Dogs for the Blind's life-changing programs, inc…" at bounding box center [521, 288] width 419 height 25
drag, startPoint x: 538, startPoint y: 295, endPoint x: 318, endPoint y: 293, distance: 219.6
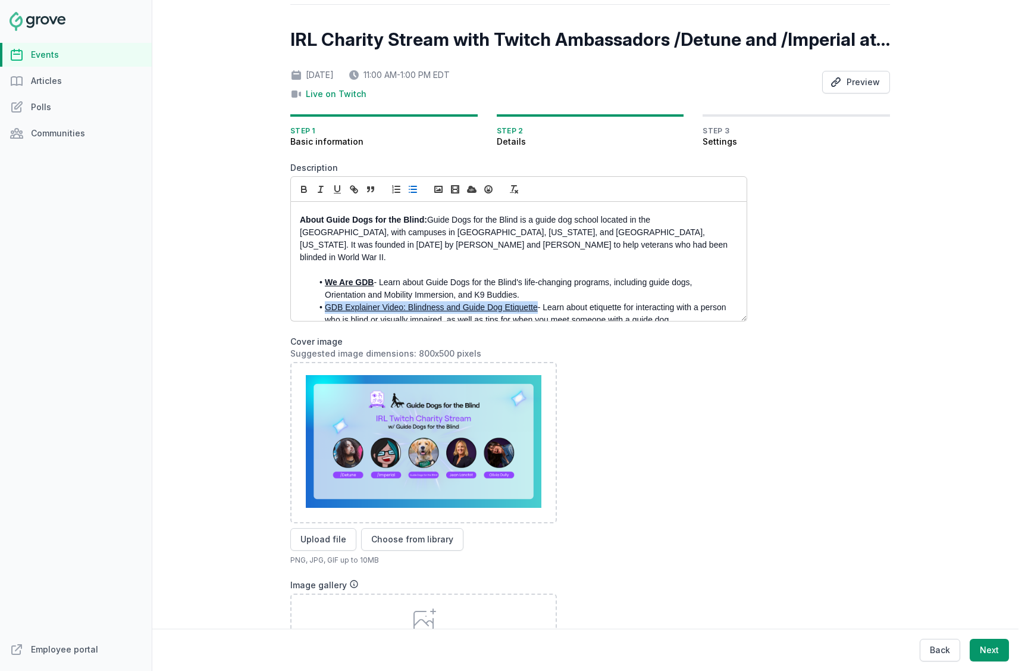
click at [318, 301] on li "GDB Explainer Video: Blindness and Guide Dog Etiquette - Learn about etiquette …" at bounding box center [521, 313] width 419 height 25
click at [303, 191] on icon "button" at bounding box center [304, 189] width 11 height 11
click at [623, 276] on li "We Are GDB - Learn about Guide Dogs for the Blind's life-changing programs, inc…" at bounding box center [521, 288] width 419 height 25
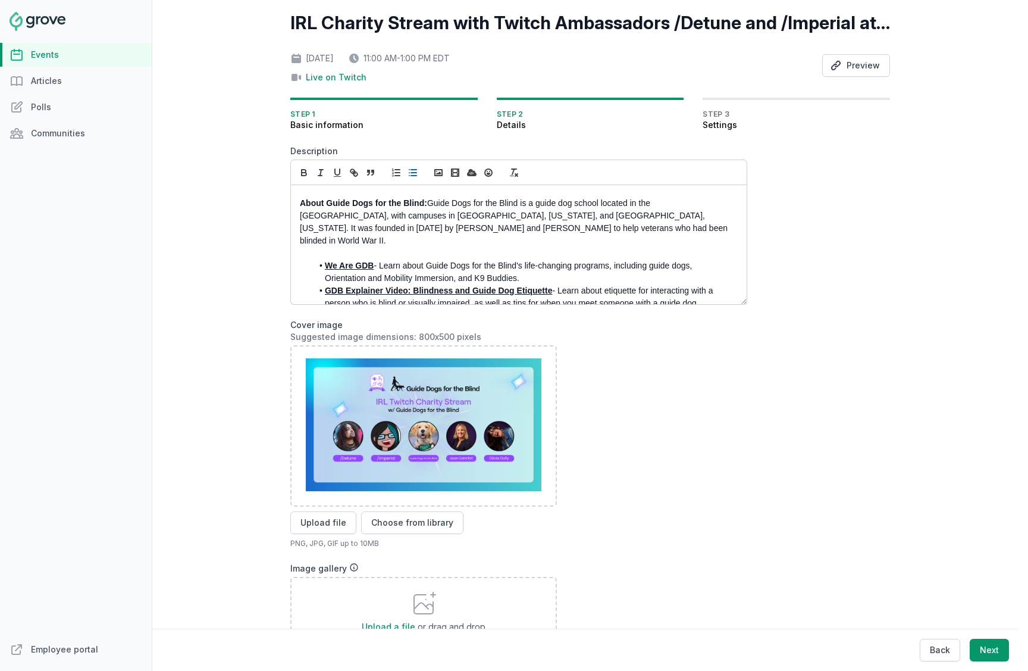
scroll to position [49, 0]
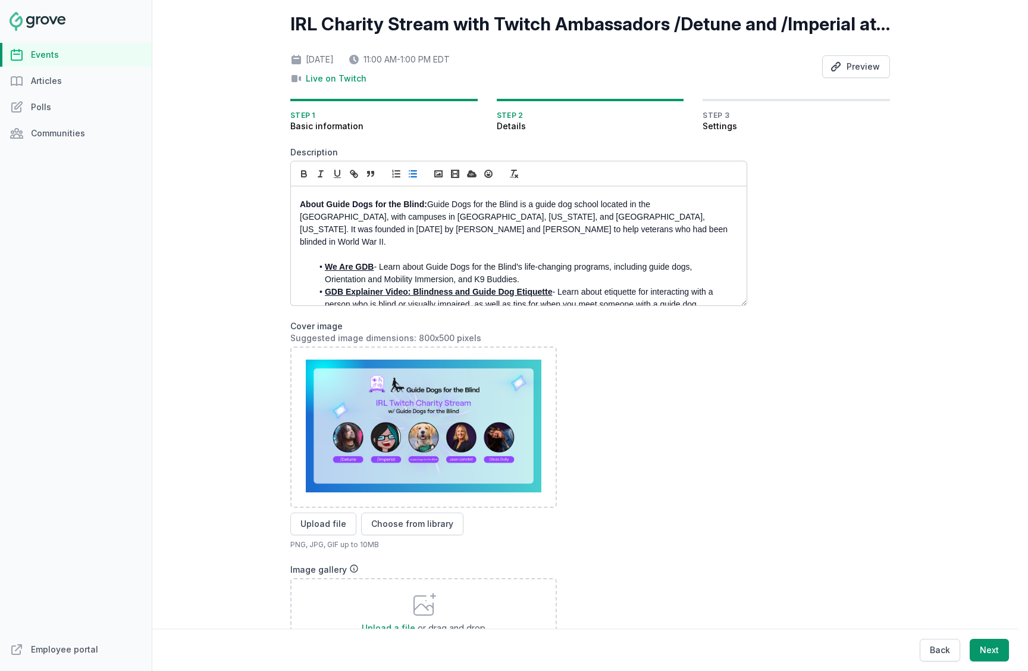
click at [371, 262] on strong "We Are GDB" at bounding box center [349, 267] width 49 height 10
click at [366, 262] on strong "We Are GDB" at bounding box center [349, 267] width 49 height 10
click at [396, 279] on link at bounding box center [381, 276] width 29 height 10
type input "https://www.youtube.com/watch?v=HZL6zdpkF_I"
click at [364, 262] on strong "We Are GDB" at bounding box center [349, 267] width 49 height 10
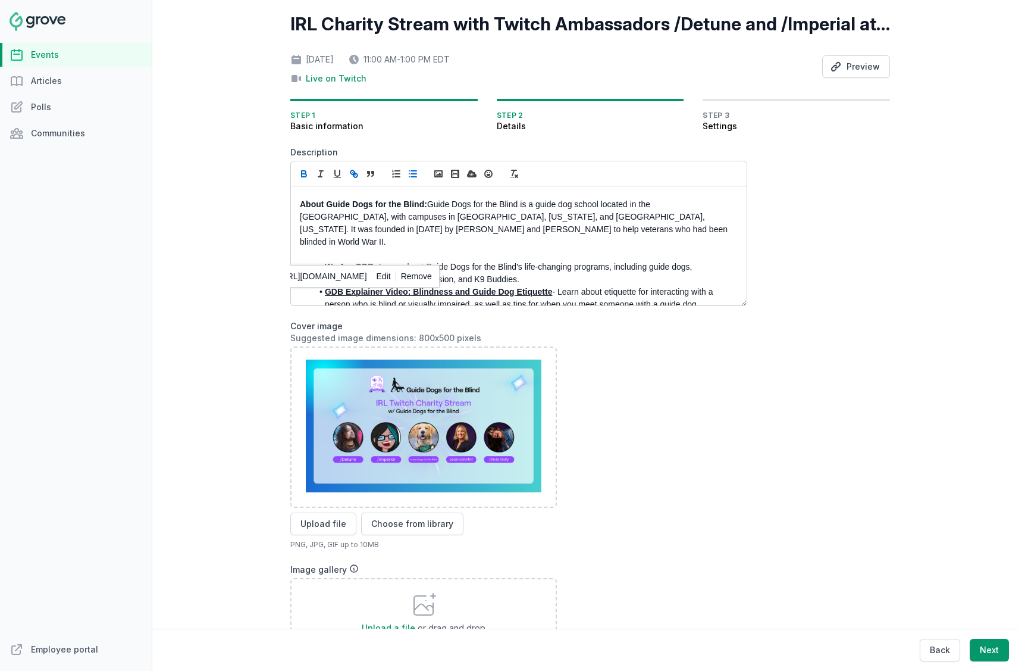
click at [372, 262] on strong "We Are GDB" at bounding box center [349, 267] width 49 height 10
click at [549, 287] on strong "GDB Explainer Video: Blindness and Guide Dog Etiquette" at bounding box center [438, 292] width 227 height 10
click at [652, 286] on li "GDB Explainer Video: Blindness and Guide Dog Etiquette (Video) - Learn about et…" at bounding box center [521, 298] width 419 height 25
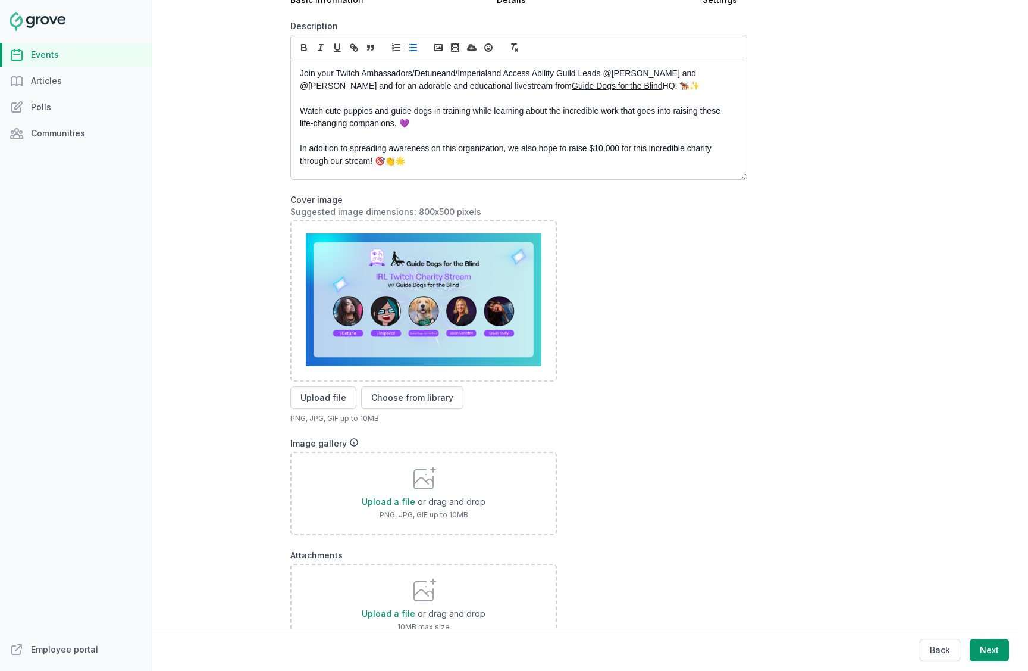
scroll to position [0, 0]
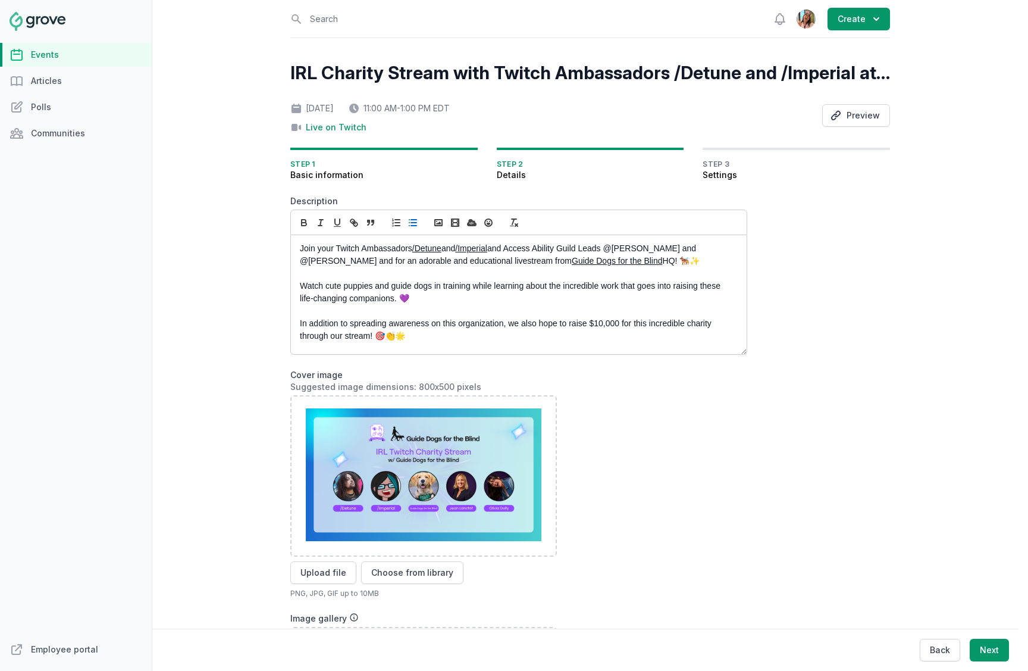
click at [476, 279] on p at bounding box center [515, 273] width 431 height 12
copy div "Join your Twitch Ambassadors /Detune and /Imperial and Access Ability Guild Lea…"
click at [459, 260] on p "Join your Twitch Ambassadors /Detune and /Imperial and Access Ability Guild Lea…" at bounding box center [515, 254] width 431 height 25
drag, startPoint x: 518, startPoint y: 262, endPoint x: 620, endPoint y: 264, distance: 102.4
click at [620, 264] on p "Join your Twitch Ambassadors /Detune and /Imperial and Access Ability Guild Lea…" at bounding box center [515, 254] width 431 height 25
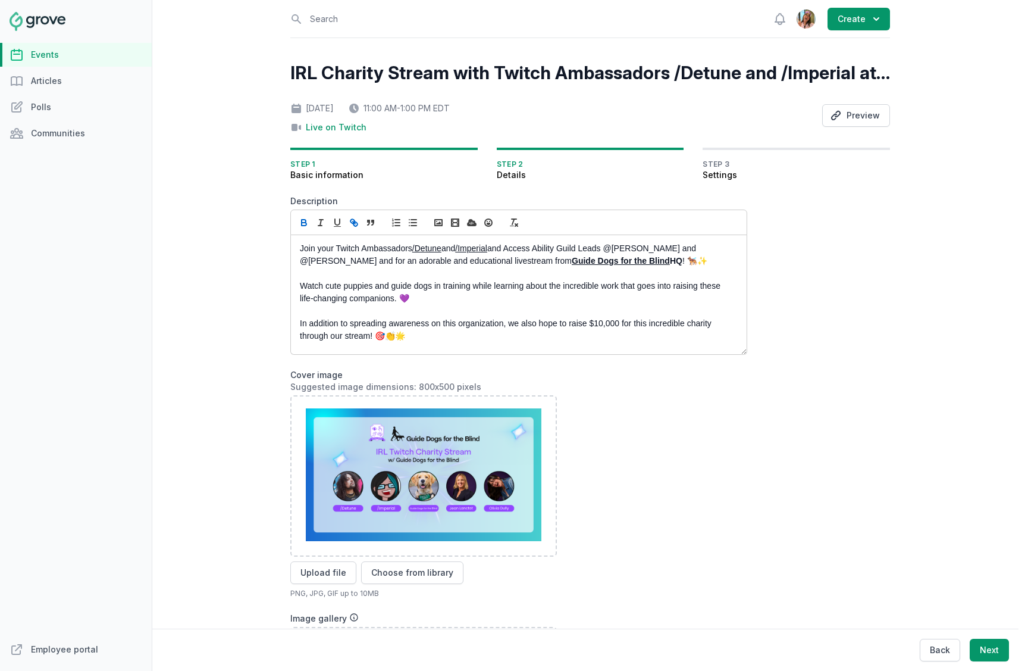
click at [547, 280] on p "Watch cute puppies and guide dogs in training while learning about the incredib…" at bounding box center [515, 292] width 431 height 25
drag, startPoint x: 415, startPoint y: 248, endPoint x: 443, endPoint y: 248, distance: 28.6
click at [443, 248] on p "Join your Twitch Ambassadors /Detune and /Imperial and Access Ability Guild Lea…" at bounding box center [515, 254] width 431 height 25
drag, startPoint x: 465, startPoint y: 249, endPoint x: 493, endPoint y: 249, distance: 27.4
click at [489, 249] on link "/Imperial" at bounding box center [473, 248] width 32 height 10
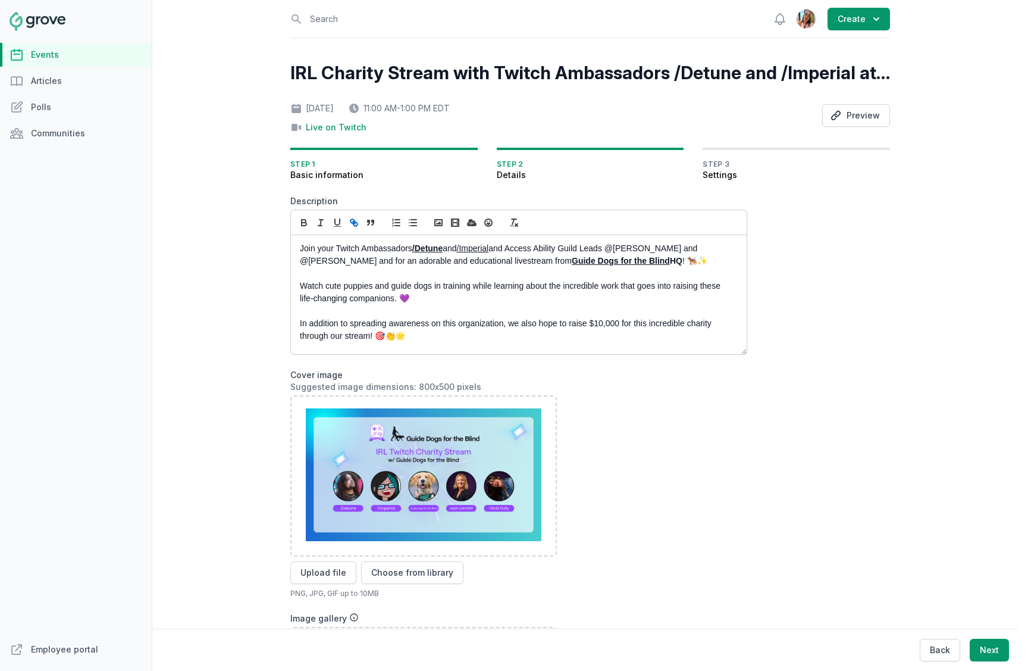
click at [462, 250] on p "Join your Twitch Ambassadors /Detune and /Imperial and Access Ability Guild Lea…" at bounding box center [515, 254] width 431 height 25
click at [495, 250] on p "Join your Twitch Ambassadors /Detune and /Imperial and Access Ability Guild Lea…" at bounding box center [515, 254] width 431 height 25
click at [572, 248] on p "Join your Twitch Ambassadors /Detune and /Imperial and Access Ability Guild Lea…" at bounding box center [515, 254] width 431 height 25
drag, startPoint x: 362, startPoint y: 262, endPoint x: 517, endPoint y: 267, distance: 155.3
click at [517, 267] on p "Join your Twitch Ambassadors /Detune and /Imperial and Access Ability Guild Lea…" at bounding box center [515, 254] width 431 height 25
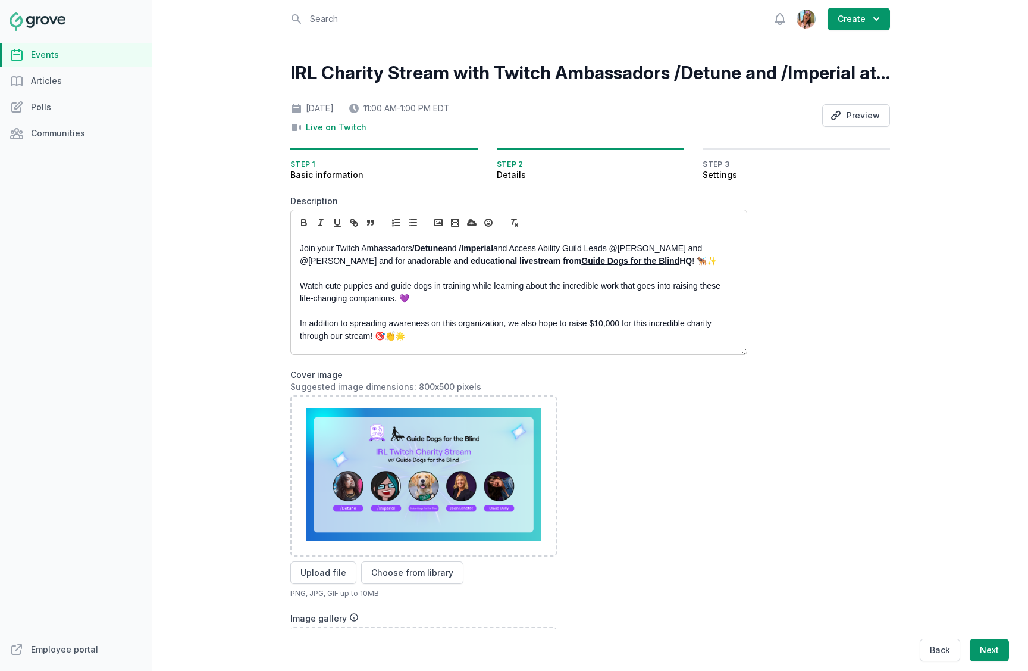
click at [399, 240] on div "Join your Twitch Ambassadors /Detune and /Imperial and Access Ability Guild Lea…" at bounding box center [519, 294] width 456 height 119
drag, startPoint x: 409, startPoint y: 247, endPoint x: 506, endPoint y: 248, distance: 97.0
click at [506, 248] on p "Join your Twitch Ambassadors /Detune and /Imperial and Access Ability Guild Lea…" at bounding box center [515, 254] width 431 height 25
click at [343, 246] on p "Join your Twitch Ambassadors /Detune and /Imperial and Access Ability Guild Lea…" at bounding box center [515, 254] width 431 height 25
click at [462, 261] on strong "adorable and educational livestream from" at bounding box center [498, 261] width 165 height 10
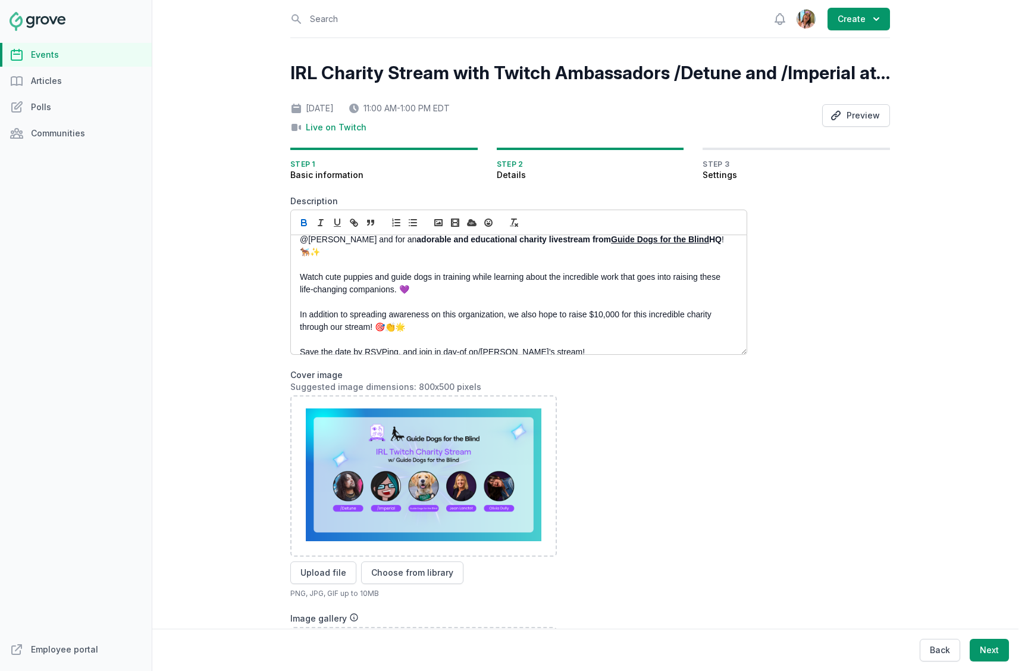
scroll to position [23, 0]
click at [300, 306] on p "In addition to spreading awareness on this organization, we also hope to raise …" at bounding box center [515, 318] width 431 height 25
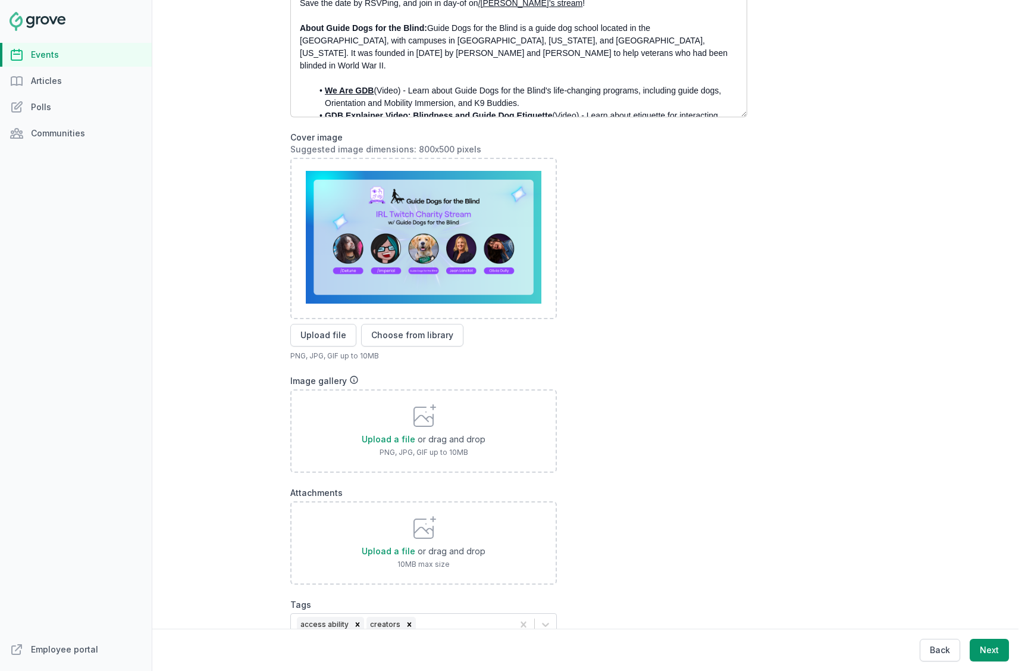
scroll to position [284, 0]
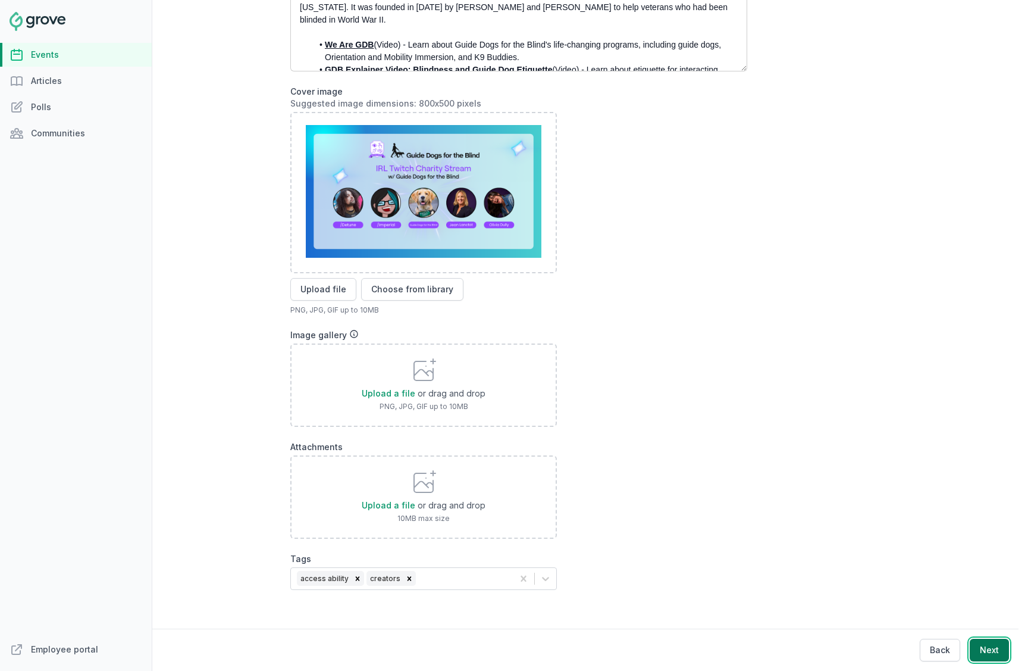
click at [991, 516] on button "Next" at bounding box center [989, 649] width 39 height 23
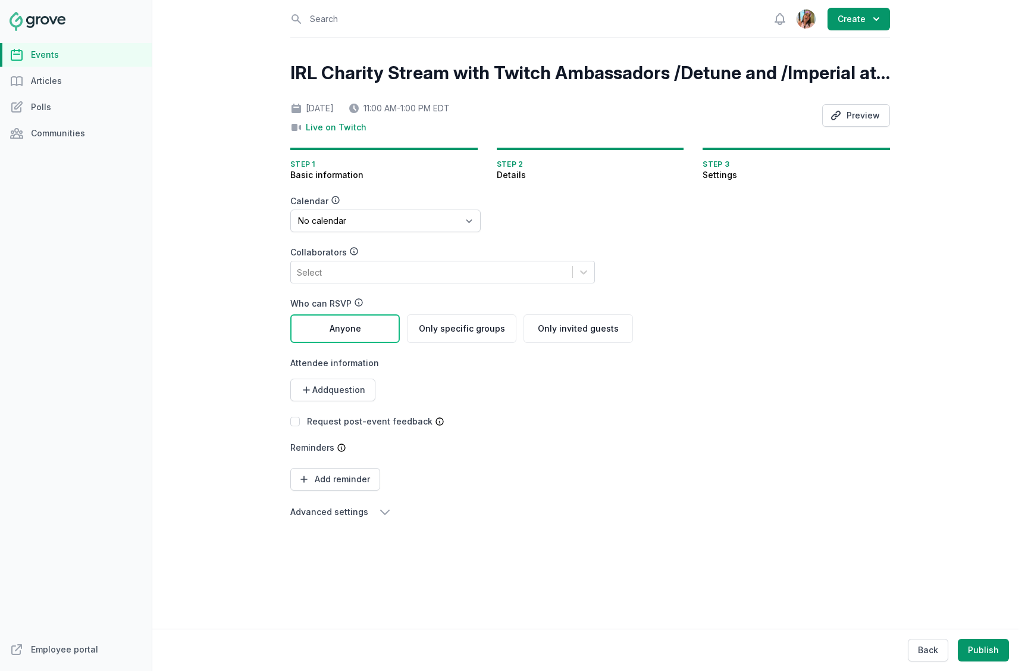
scroll to position [0, 0]
click at [361, 271] on div "Select" at bounding box center [431, 271] width 281 height 21
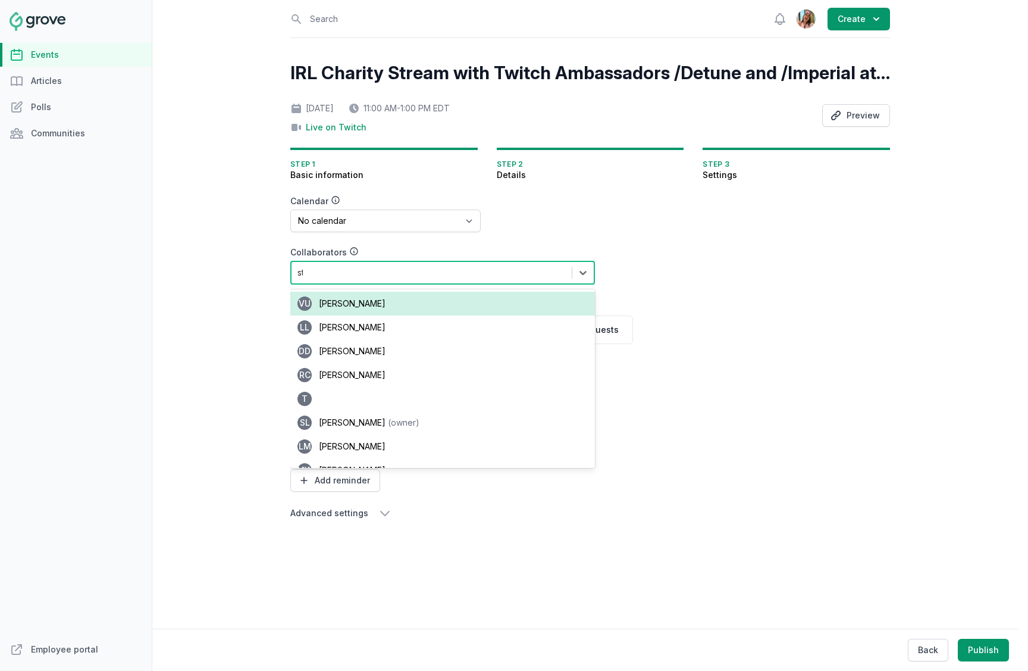
type input "sta"
click at [346, 303] on span "Stacy Lee" at bounding box center [352, 303] width 67 height 10
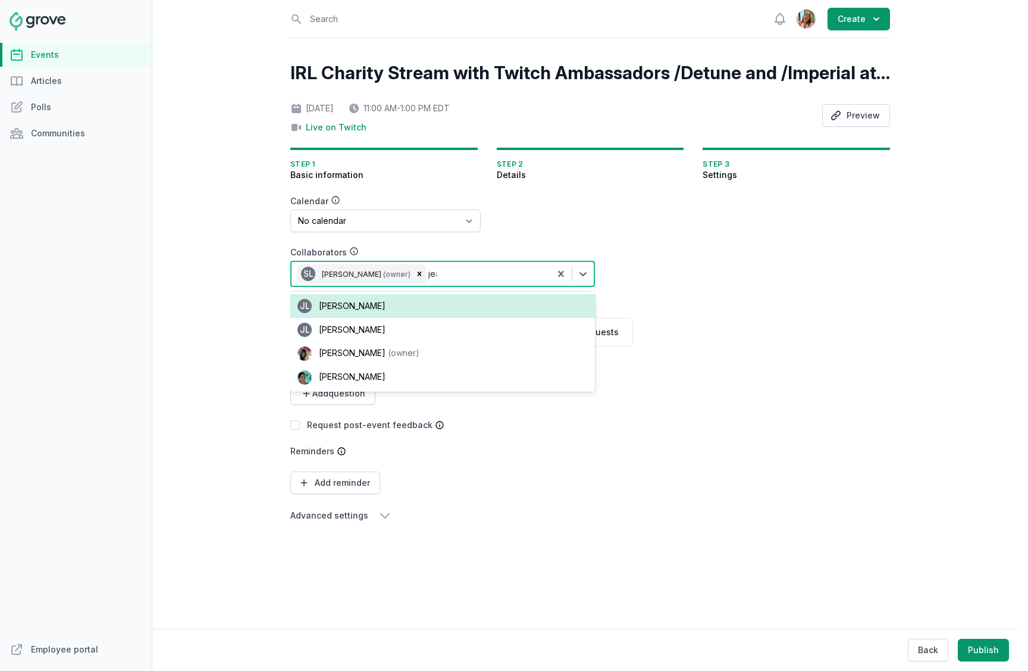
type input "jean"
click at [359, 307] on span "Jean Lanctot" at bounding box center [352, 305] width 67 height 10
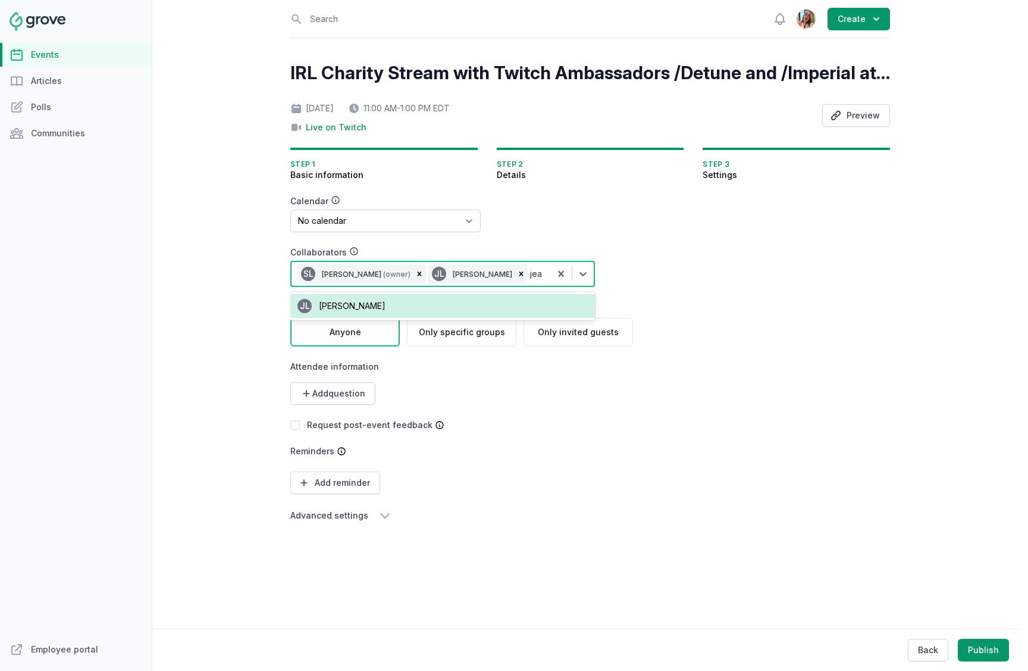
type input "jean"
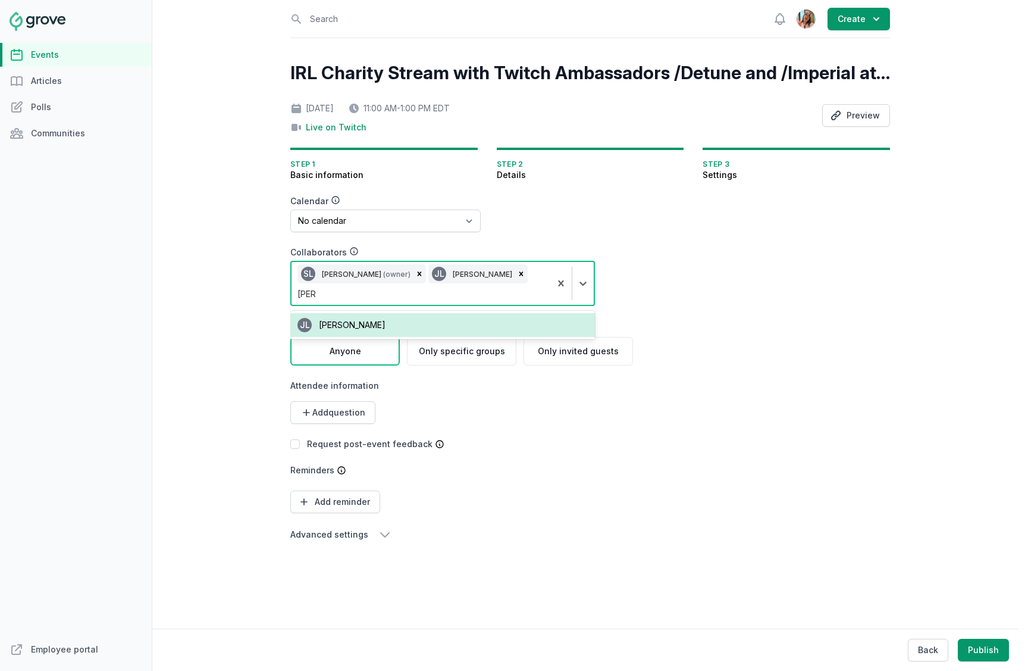
click at [352, 320] on span "Jean Lanctot" at bounding box center [352, 325] width 67 height 10
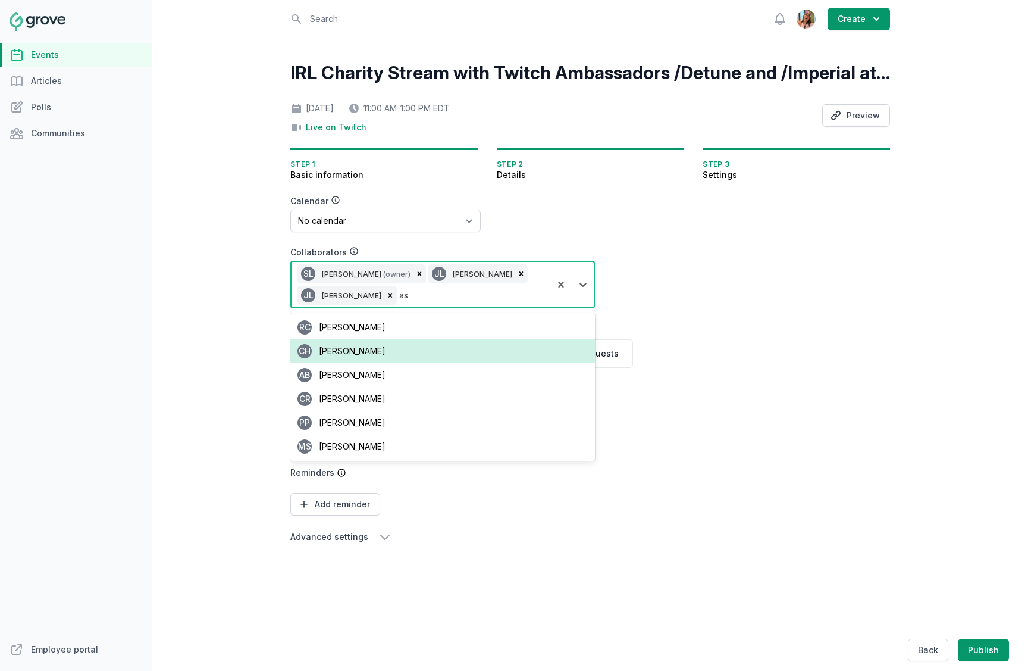
type input "a"
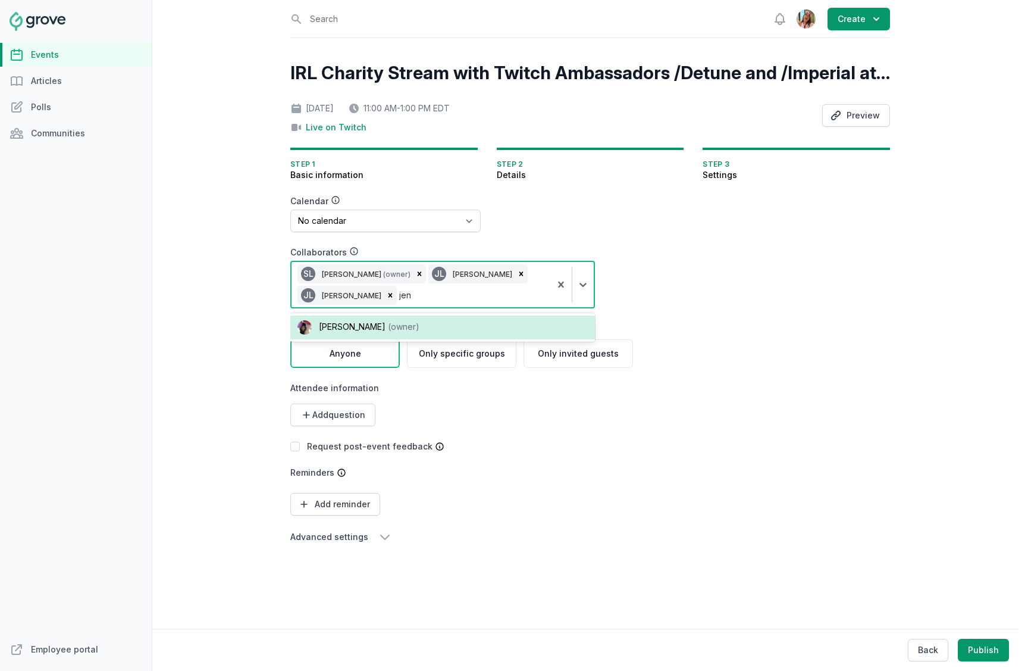
type input "jenn"
click at [343, 323] on span "Jenn Luu" at bounding box center [352, 326] width 67 height 10
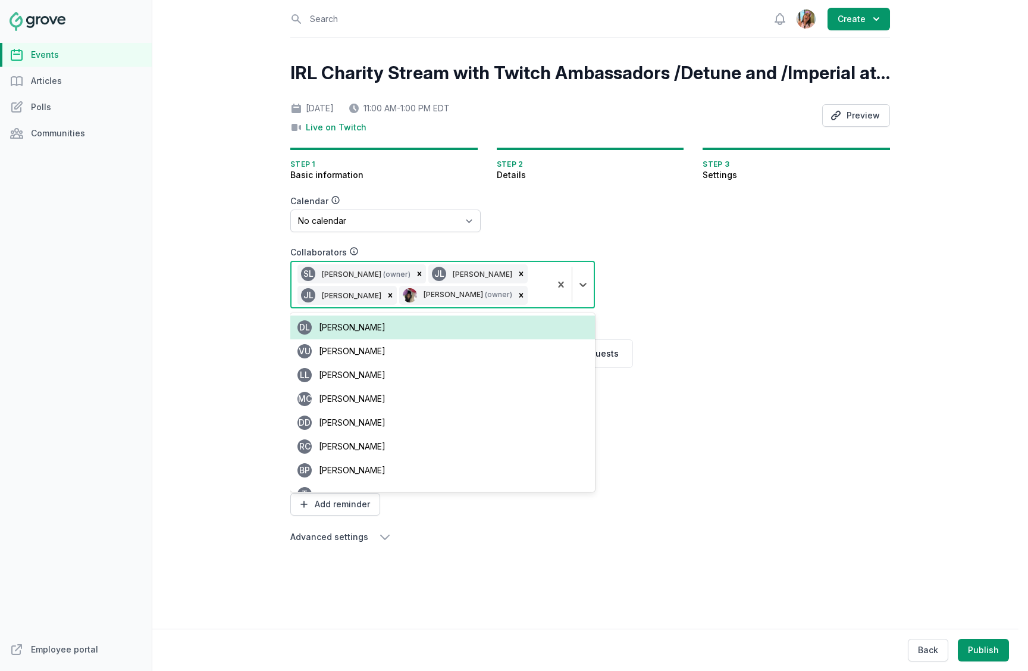
click at [746, 335] on form "Calendar No calendar Virtual Events Calendar Collaborators option [object Objec…" at bounding box center [518, 369] width 457 height 349
click at [510, 291] on div "SL Stacy Lee (owner) JL Jean Lanctot JL Jean Lanctot Jenn Luu (owner)" at bounding box center [421, 284] width 259 height 45
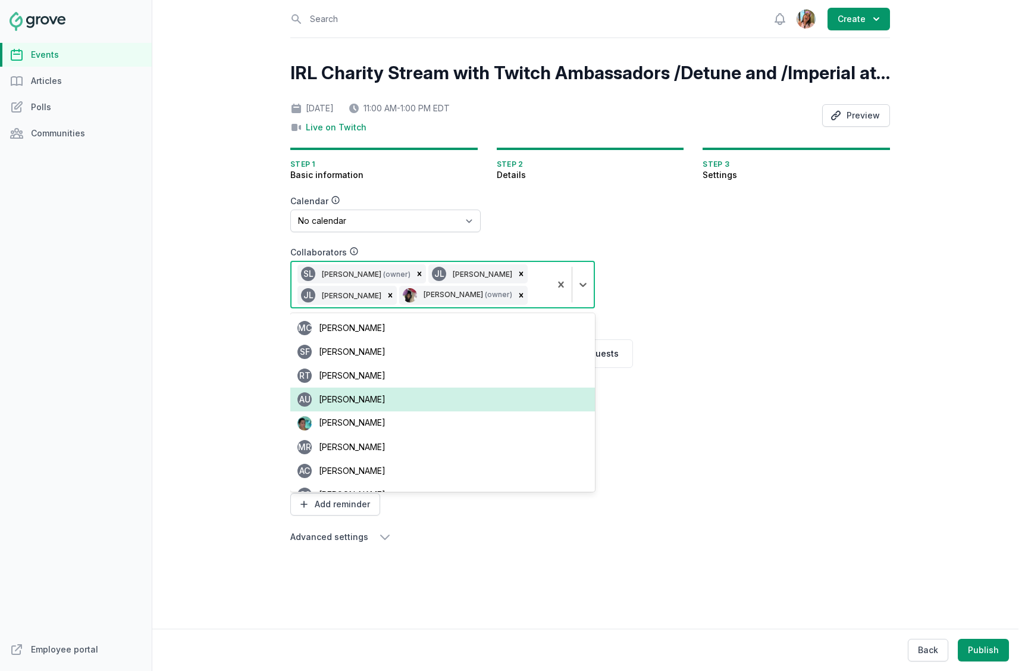
scroll to position [1445, 0]
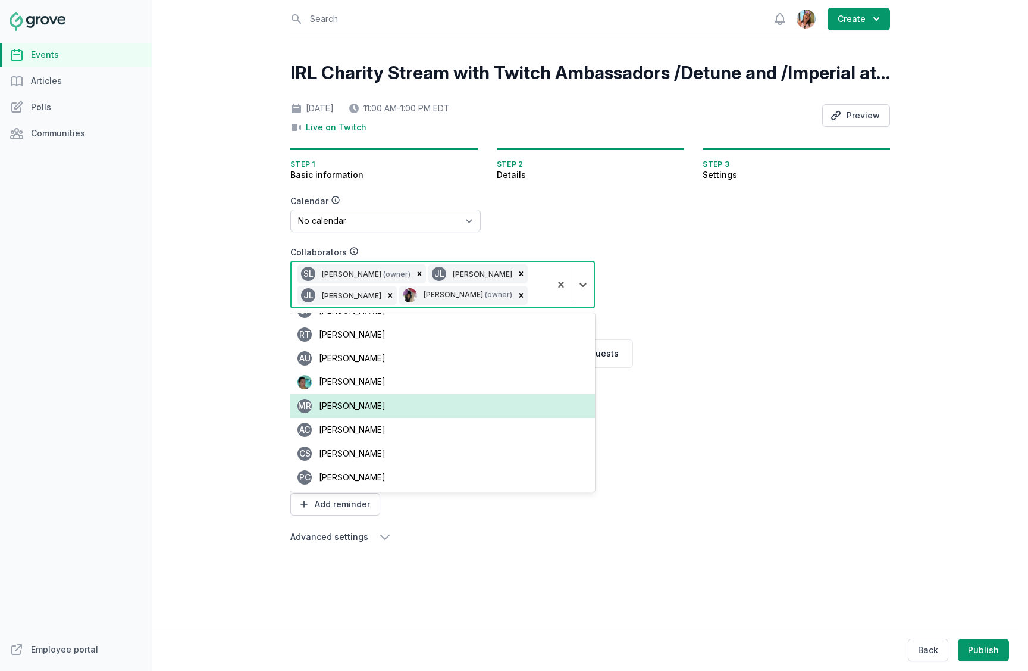
click at [694, 436] on form "Calendar No calendar Virtual Events Calendar Collaborators option [object Objec…" at bounding box center [518, 369] width 457 height 349
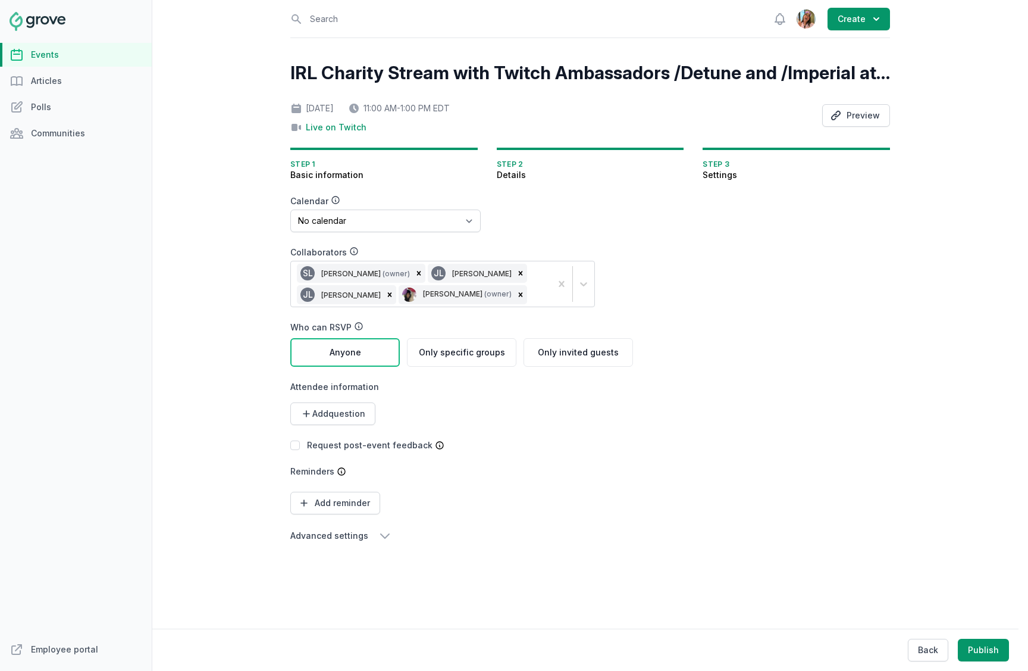
click at [674, 429] on form "Calendar No calendar Virtual Events Calendar Collaborators SL Stacy Lee (owner)…" at bounding box center [518, 368] width 457 height 347
click at [377, 516] on div "Calendar No calendar Virtual Events Calendar Collaborators SL Stacy Lee (owner)…" at bounding box center [461, 368] width 343 height 347
click at [384, 516] on icon "button" at bounding box center [385, 536] width 8 height 4
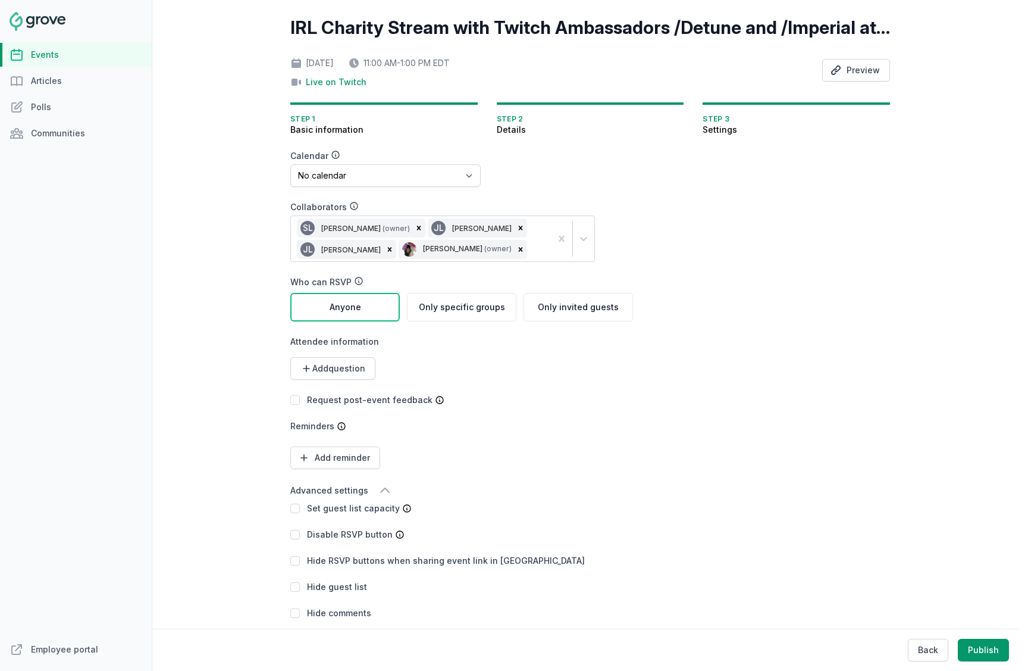
scroll to position [55, 0]
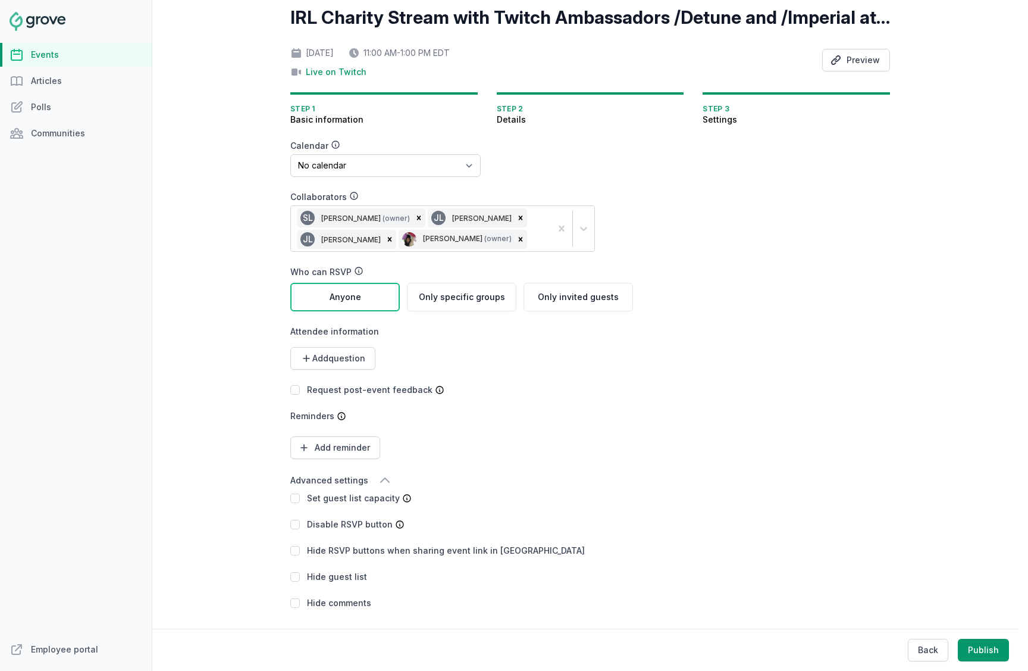
click at [320, 477] on span "Advanced settings" at bounding box center [329, 480] width 78 height 12
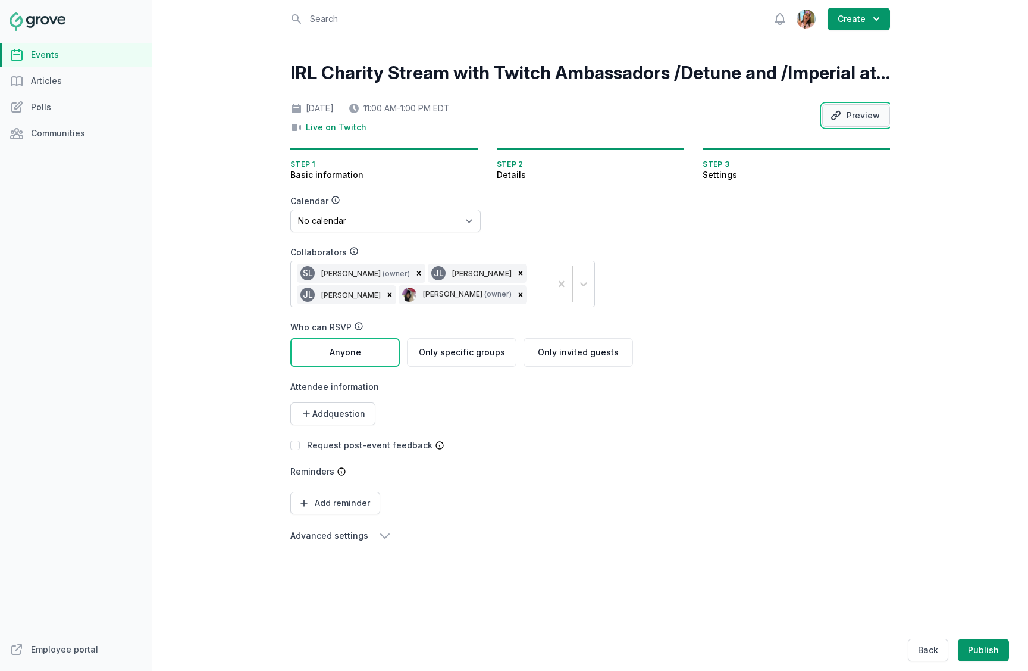
click at [872, 113] on button "Preview" at bounding box center [856, 115] width 68 height 23
click at [57, 54] on link "Events" at bounding box center [76, 55] width 152 height 24
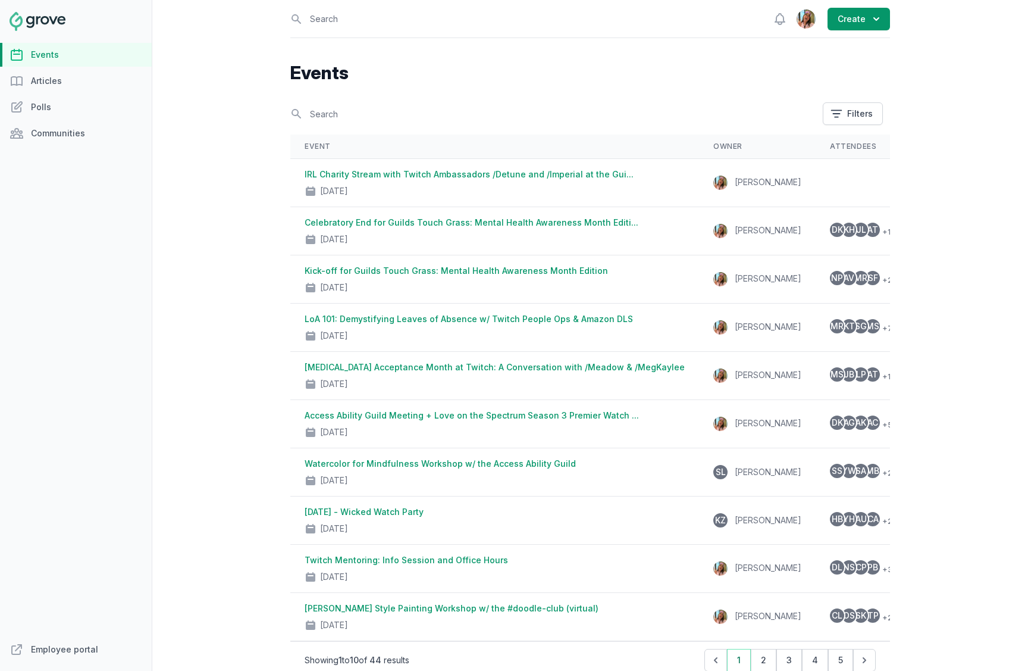
click at [79, 56] on link "Events" at bounding box center [76, 55] width 152 height 24
click at [870, 15] on icon "button" at bounding box center [876, 19] width 12 height 12
click at [820, 40] on link "Event" at bounding box center [823, 47] width 133 height 21
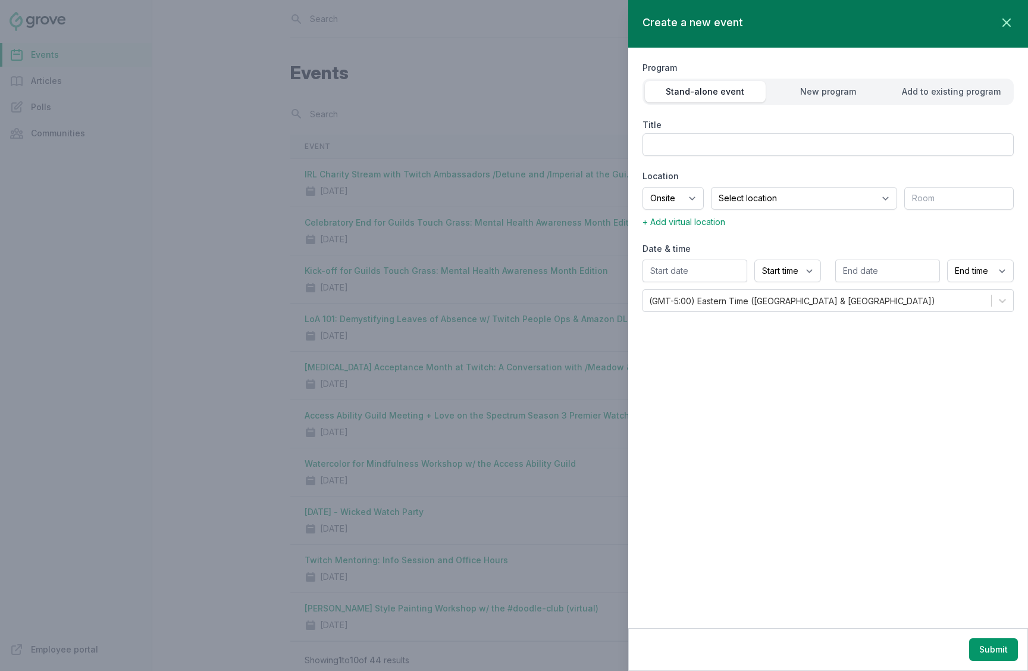
click at [528, 80] on div at bounding box center [514, 335] width 1028 height 671
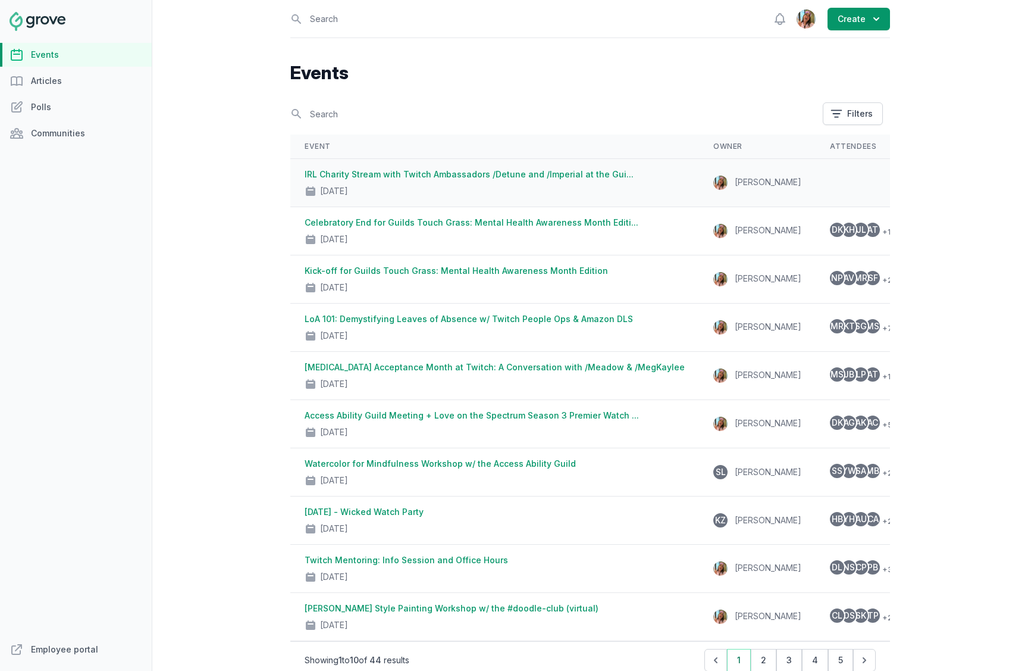
click at [475, 170] on link "IRL Charity Stream with Twitch Ambassadors /Detune and /Imperial at the Gui..." at bounding box center [469, 174] width 329 height 10
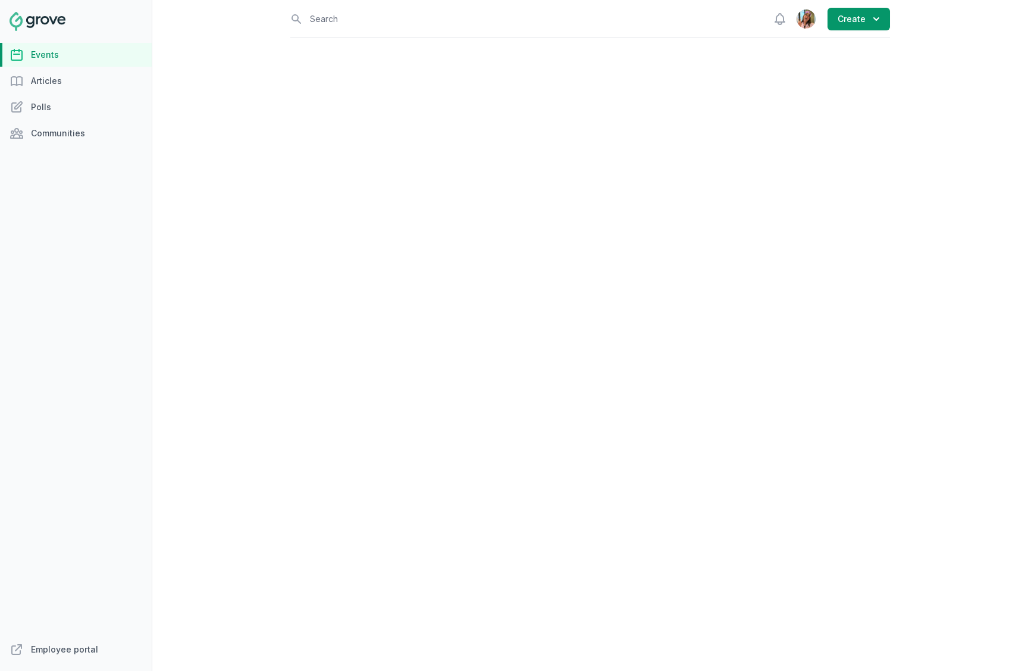
select select "virtual"
select select "false"
select select "11:00 AM"
select select "1:00 PM"
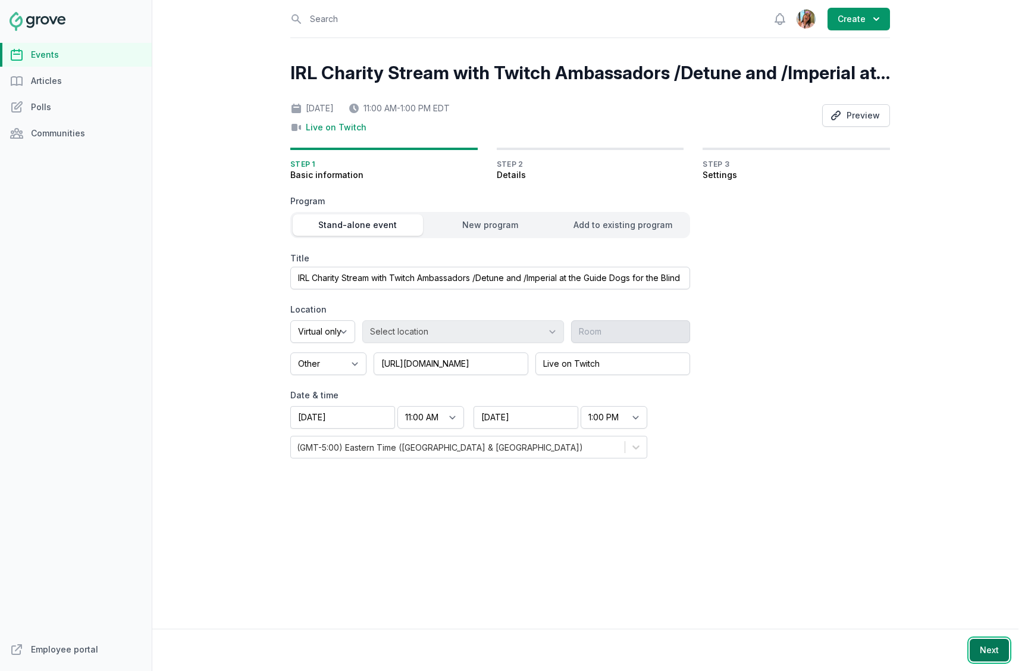
click at [984, 516] on button "Next" at bounding box center [989, 649] width 39 height 23
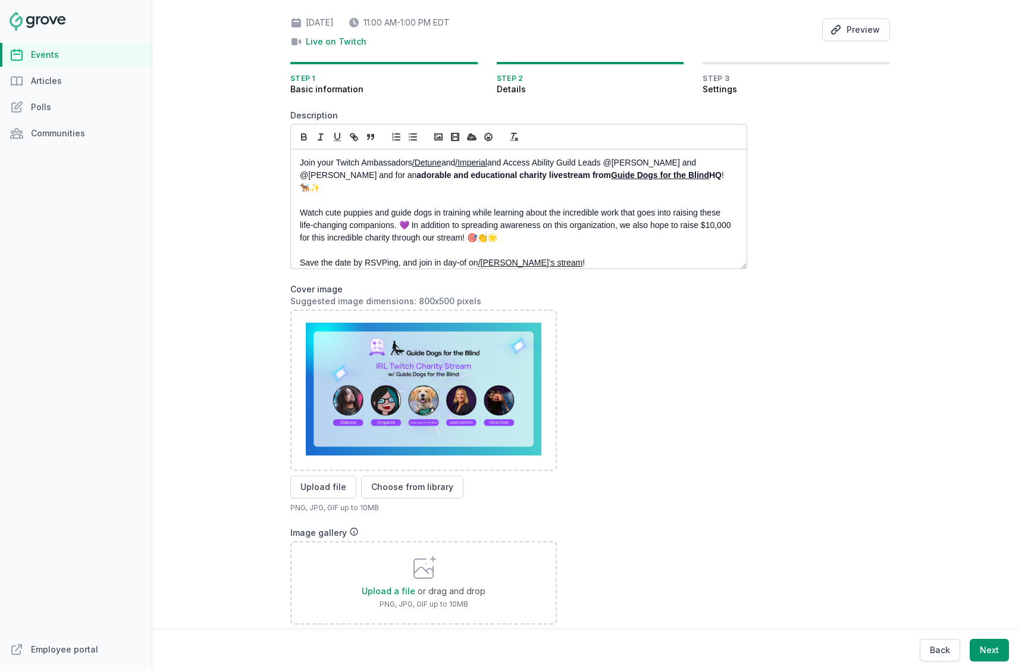
scroll to position [25, 0]
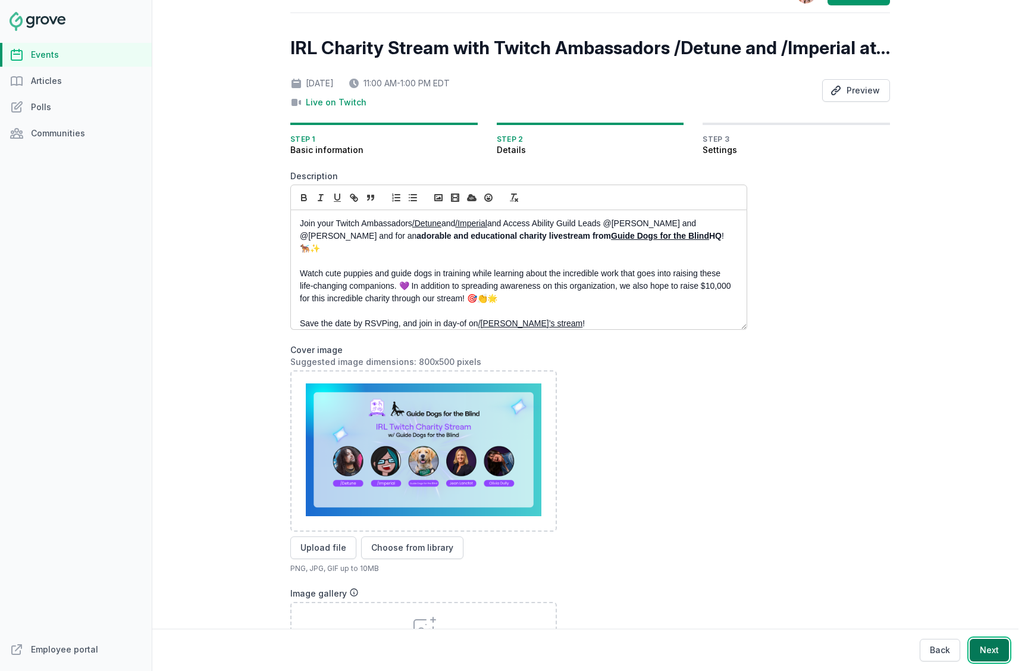
click at [994, 516] on button "Next" at bounding box center [989, 649] width 39 height 23
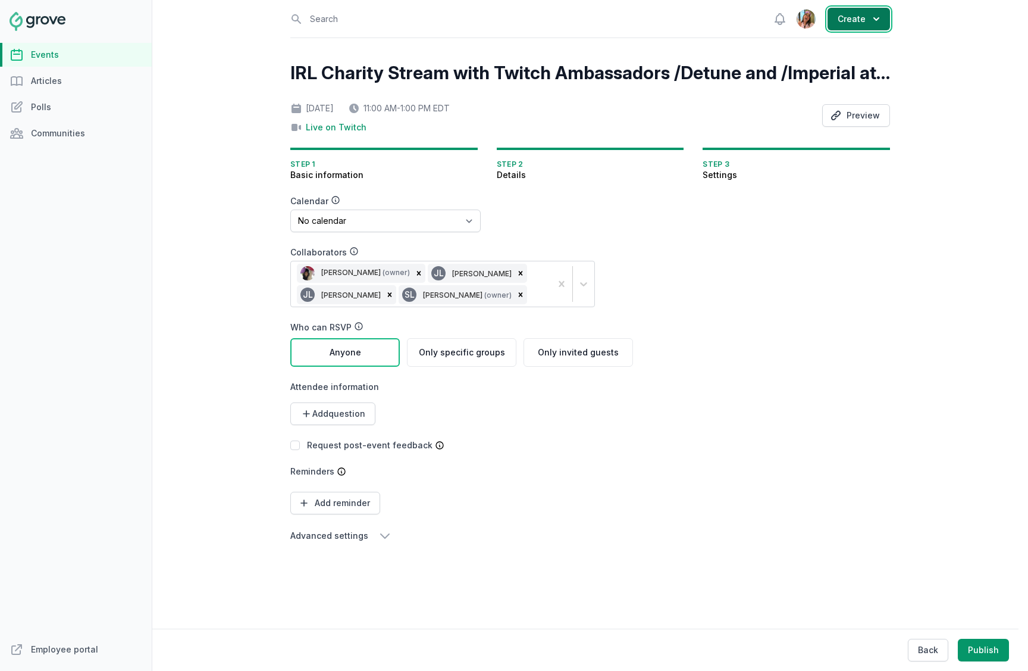
click at [863, 21] on button "Create" at bounding box center [859, 19] width 62 height 23
click at [798, 42] on link "Event" at bounding box center [823, 47] width 133 height 21
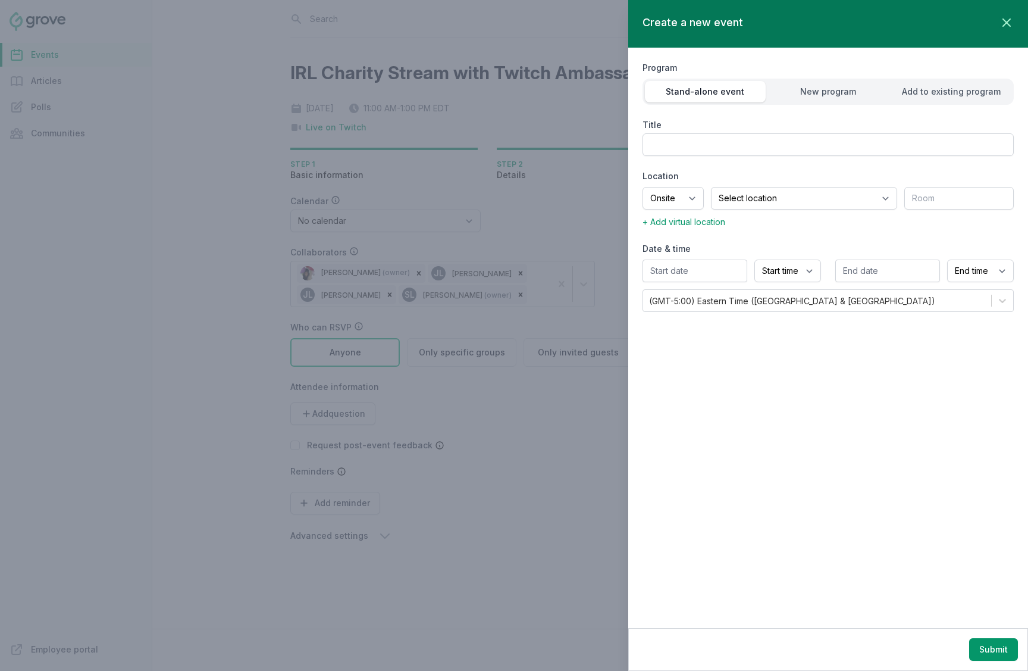
click at [718, 156] on div "Program Stand-alone event New program Add to existing program Title Location On…" at bounding box center [828, 186] width 371 height 276
click at [718, 151] on input "Title" at bounding box center [828, 144] width 371 height 23
paste input "Q&A with Chip Bradford, a Guide Dog for the Blind puppy raiser"
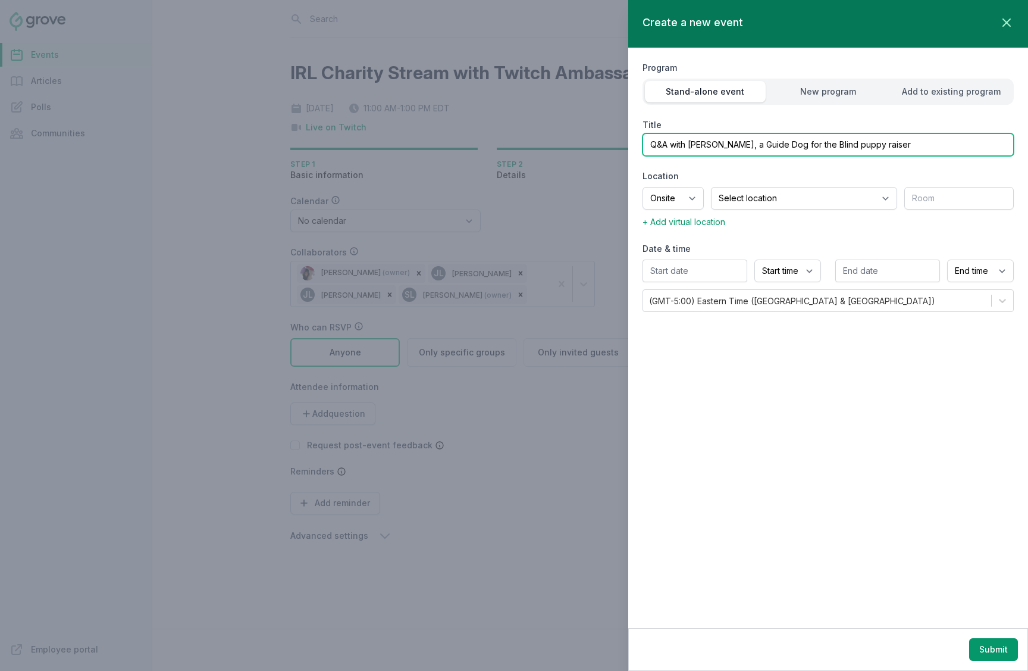
type input "Q&A with Chip Bradford, a Guide Dog for the Blind puppy raiser"
click at [703, 198] on select "Onsite Offsite Virtual only" at bounding box center [673, 198] width 61 height 23
select select "virtual"
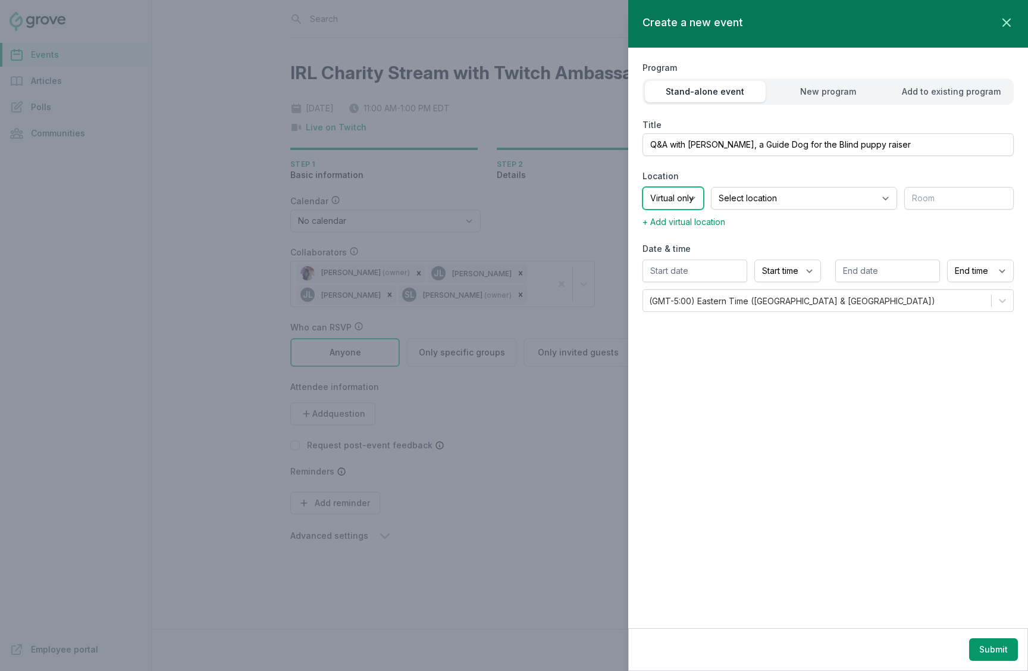
click at [643, 187] on select "Onsite Offsite Virtual only" at bounding box center [673, 198] width 61 height 23
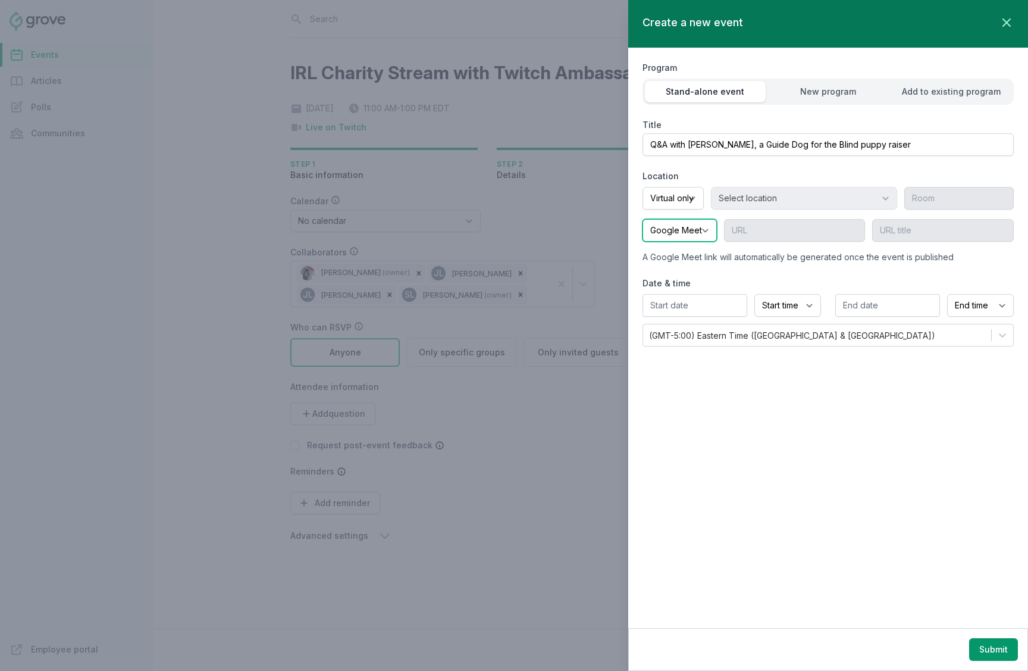
click at [687, 233] on select "Google Meet Other" at bounding box center [680, 230] width 74 height 23
click at [691, 303] on input "text" at bounding box center [695, 305] width 105 height 23
click at [783, 334] on button ">" at bounding box center [780, 332] width 19 height 19
click at [759, 430] on div "24" at bounding box center [758, 432] width 19 height 19
type input "10/24/2025"
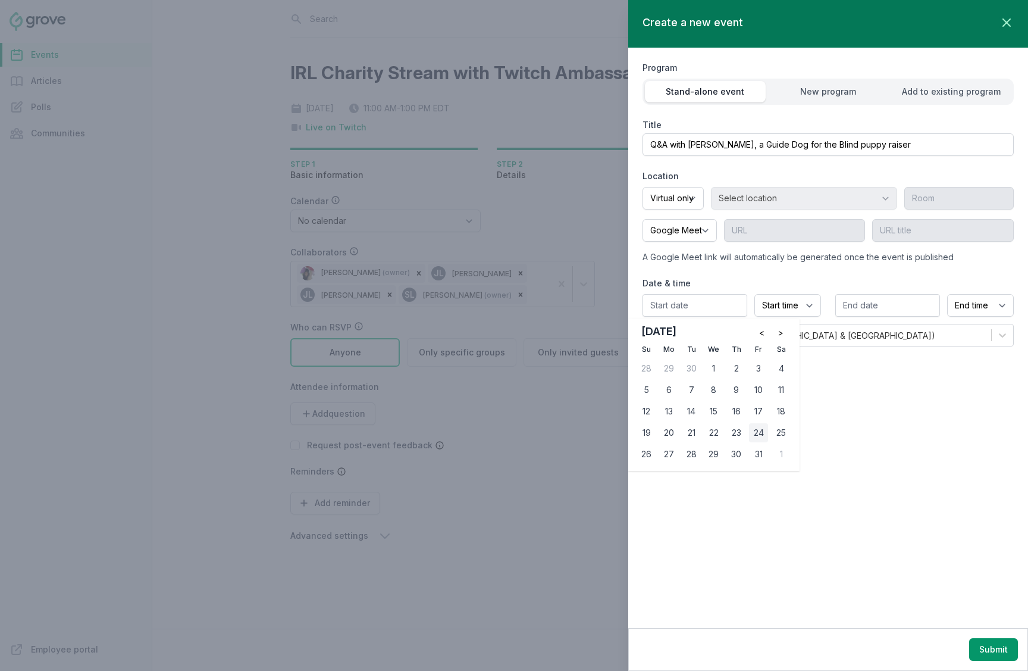
type input "10/24/2025"
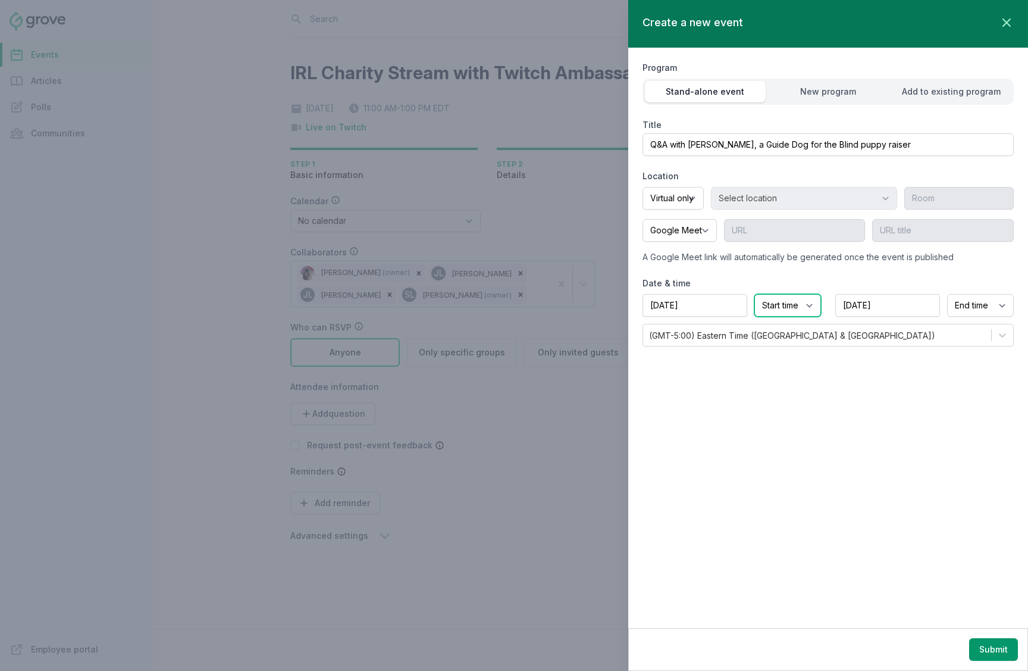
click at [777, 300] on select "Start time 12:00 AM 12:15 AM 12:30 AM 12:45 AM 1:00 AM 1:15 AM 1:30 AM 1:45 AM …" at bounding box center [787, 305] width 67 height 23
select select "12:00 PM"
click at [754, 294] on select "Start time 12:00 AM 12:15 AM 12:30 AM 12:45 AM 1:00 AM 1:15 AM 1:30 AM 1:45 AM …" at bounding box center [787, 305] width 67 height 23
click at [978, 303] on select "End time 12:00 AM 12:15 AM 12:30 AM 12:45 AM 1:00 AM 1:15 AM 1:30 AM 1:45 AM 2:…" at bounding box center [980, 305] width 67 height 23
select select "2:00 PM"
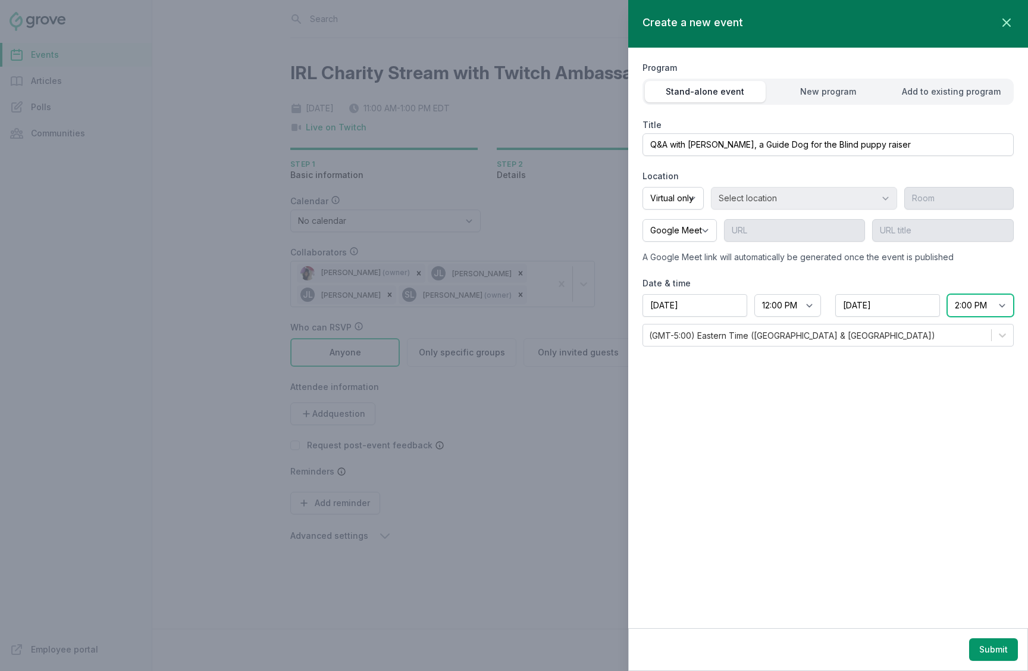
click at [947, 294] on select "End time 12:00 AM 12:15 AM 12:30 AM 12:45 AM 1:00 AM 1:15 AM 1:30 AM 1:45 AM 2:…" at bounding box center [980, 305] width 67 height 23
click at [948, 372] on div "Create a new event Close panel Program Stand-alone event New program Add to exi…" at bounding box center [828, 314] width 400 height 628
click at [882, 331] on div "(GMT-5:00) Eastern Time (US & Canada)" at bounding box center [817, 334] width 348 height 21
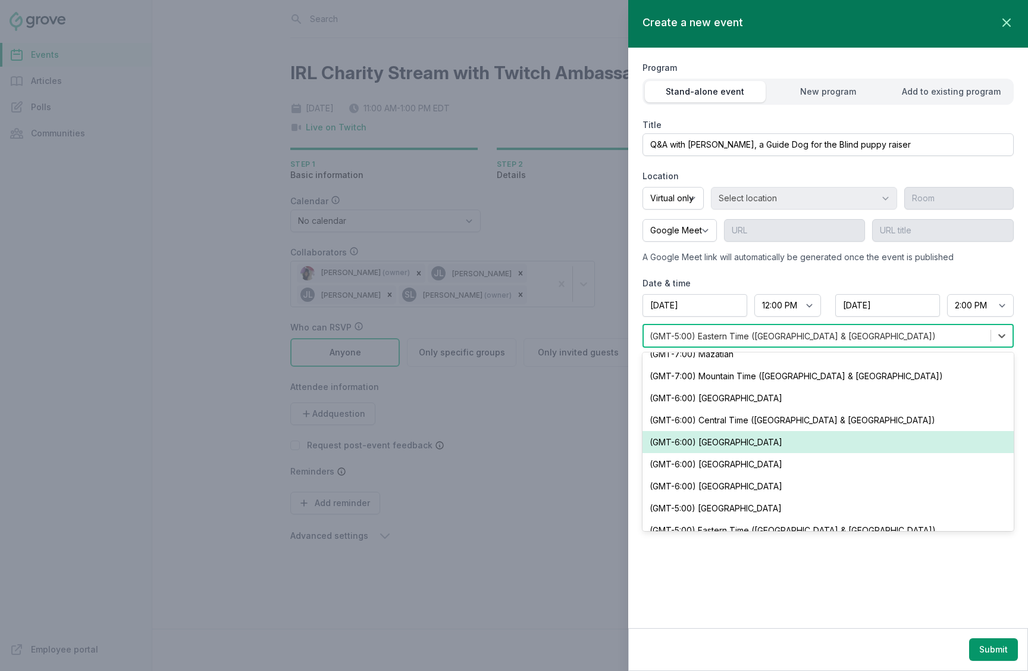
scroll to position [206, 0]
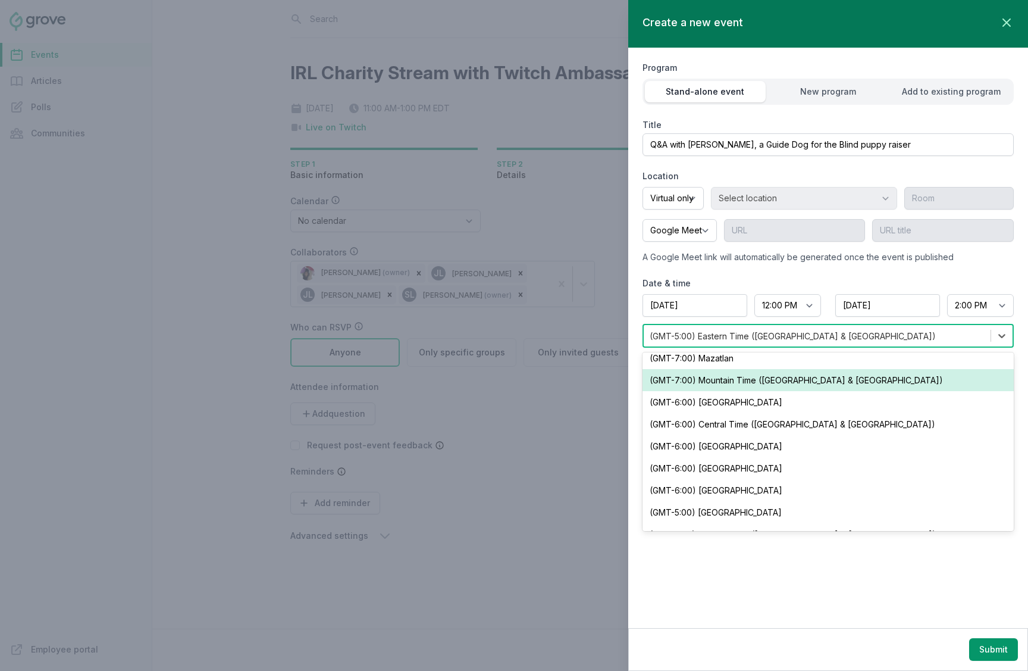
click at [829, 383] on div "(GMT-7:00) Mountain Time (US & Canada)" at bounding box center [828, 380] width 371 height 22
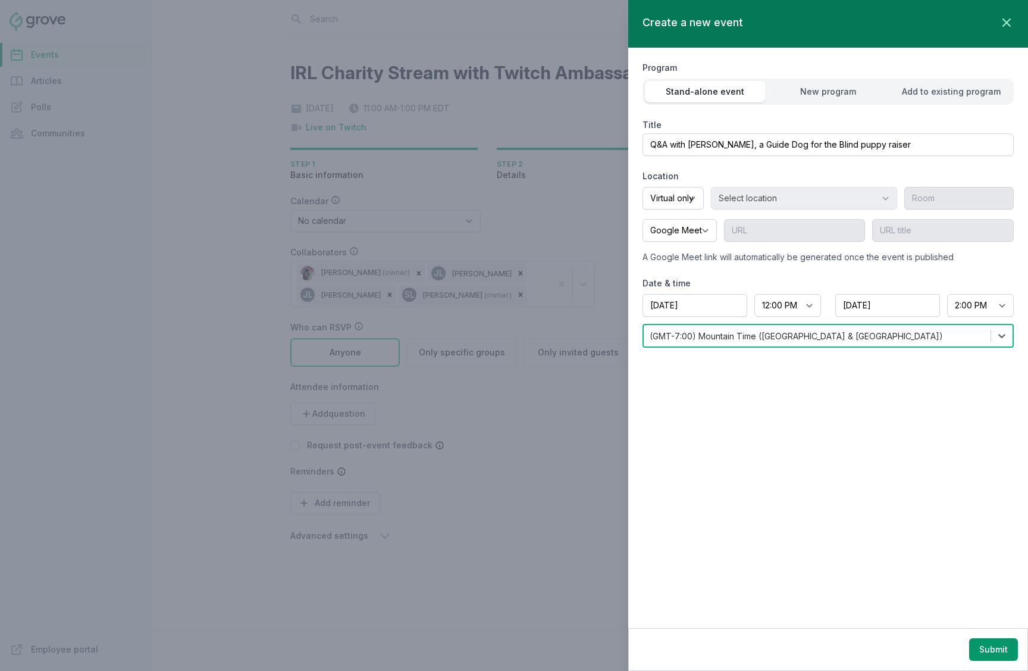
click at [837, 347] on div "Program Stand-alone event New program Add to existing program Title Q&A with Ch…" at bounding box center [828, 204] width 371 height 312
click at [837, 347] on div "Program Stand-alone event New program Add to existing program Title Q&A with Ch…" at bounding box center [828, 203] width 371 height 311
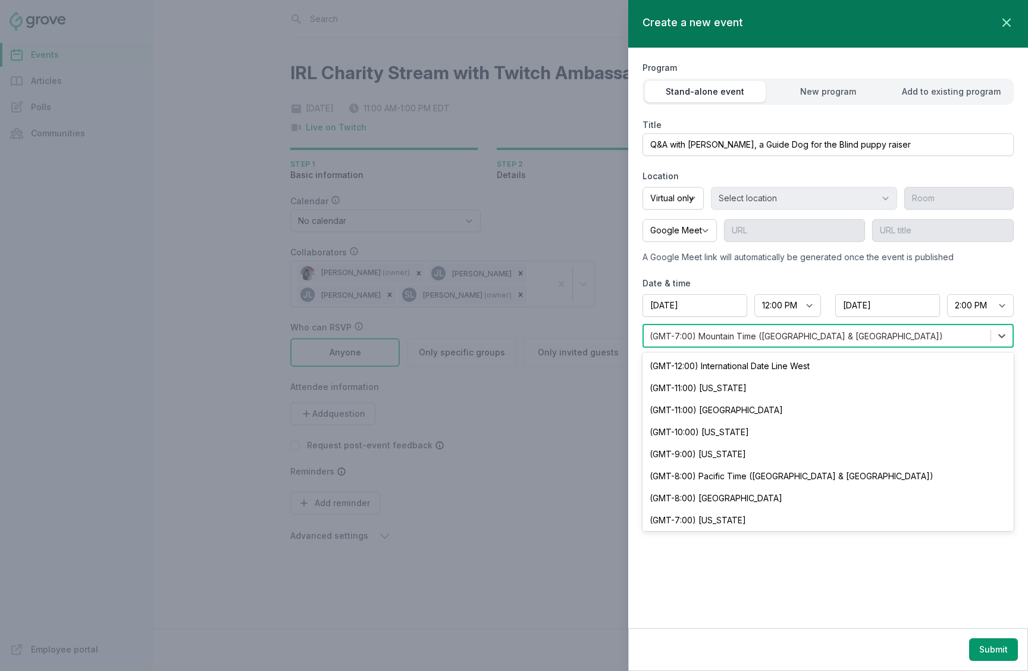
click at [837, 336] on div "(GMT-7:00) Mountain Time (US & Canada)" at bounding box center [817, 335] width 347 height 21
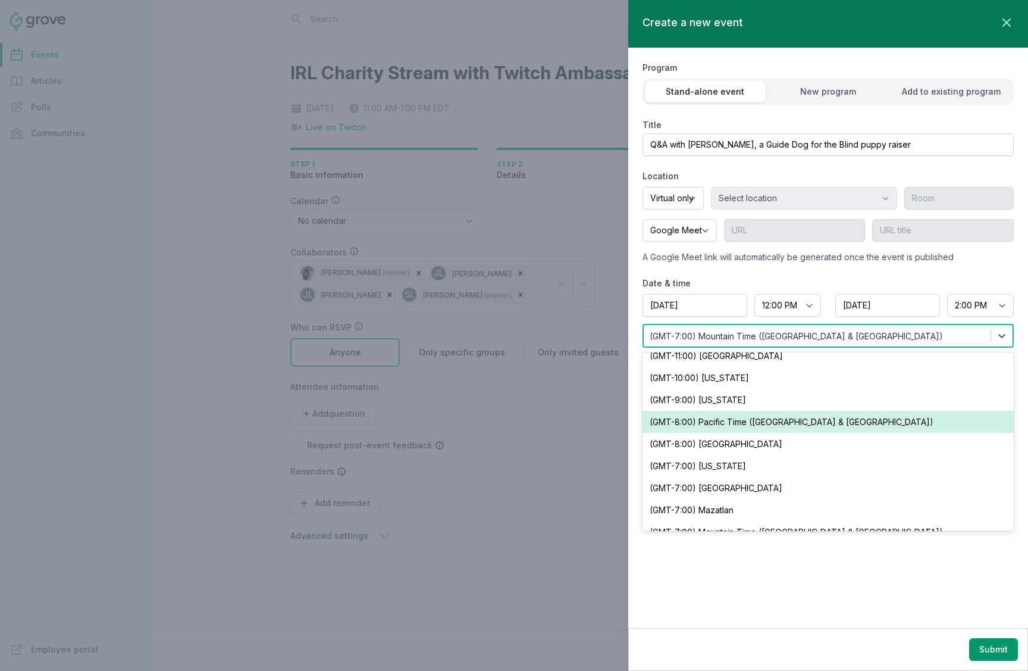
scroll to position [43, 0]
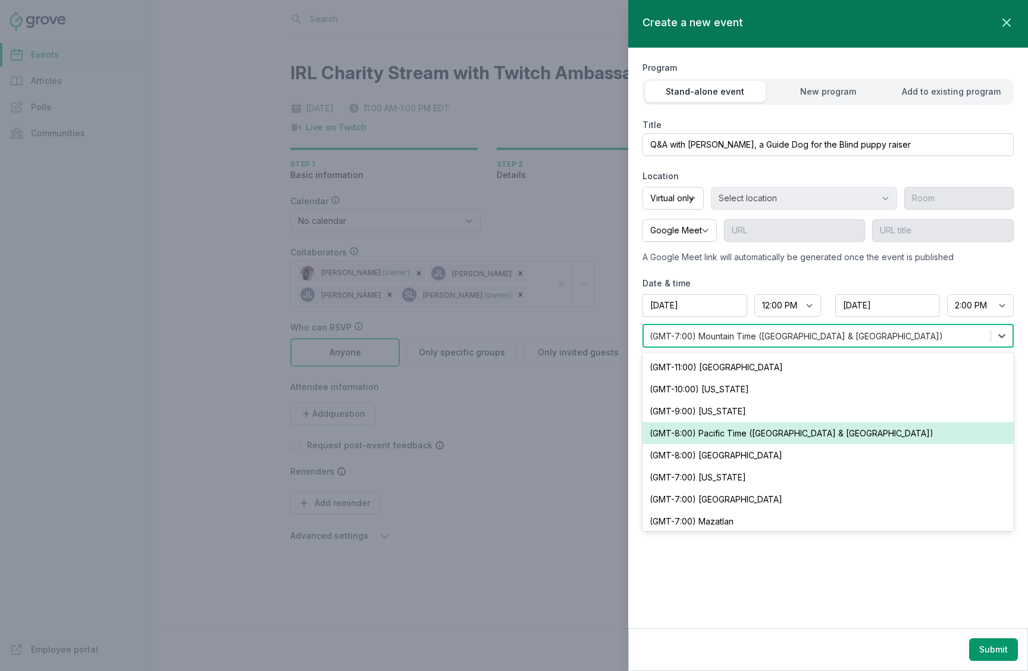
click at [822, 439] on div "(GMT-8:00) Pacific Time (US & Canada)" at bounding box center [828, 433] width 371 height 22
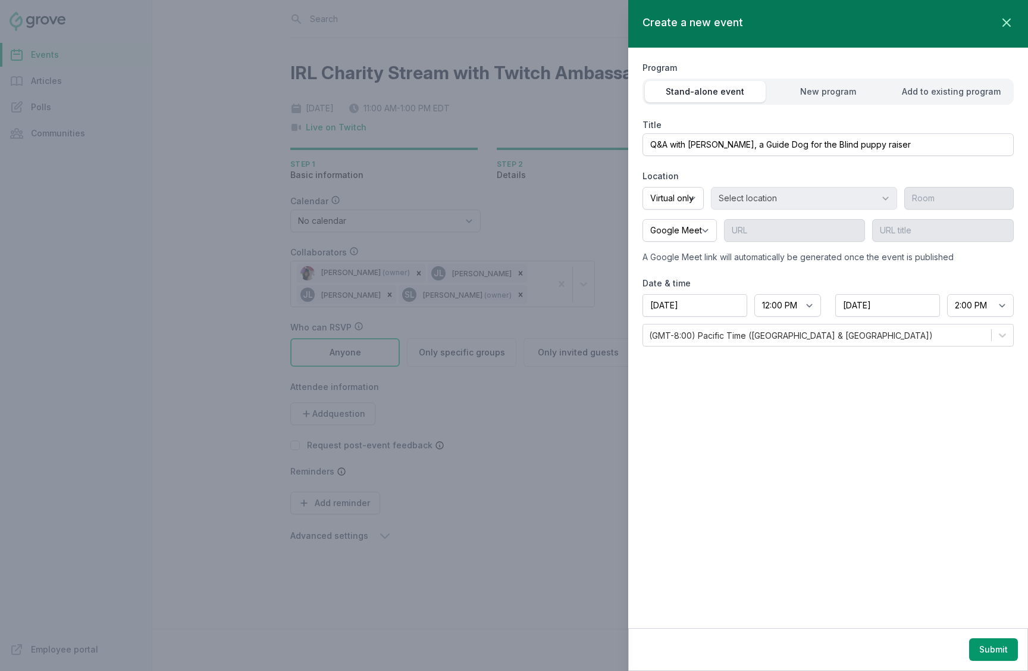
click at [856, 516] on div "Create a new event Close panel Program Stand-alone event New program Add to exi…" at bounding box center [828, 314] width 400 height 628
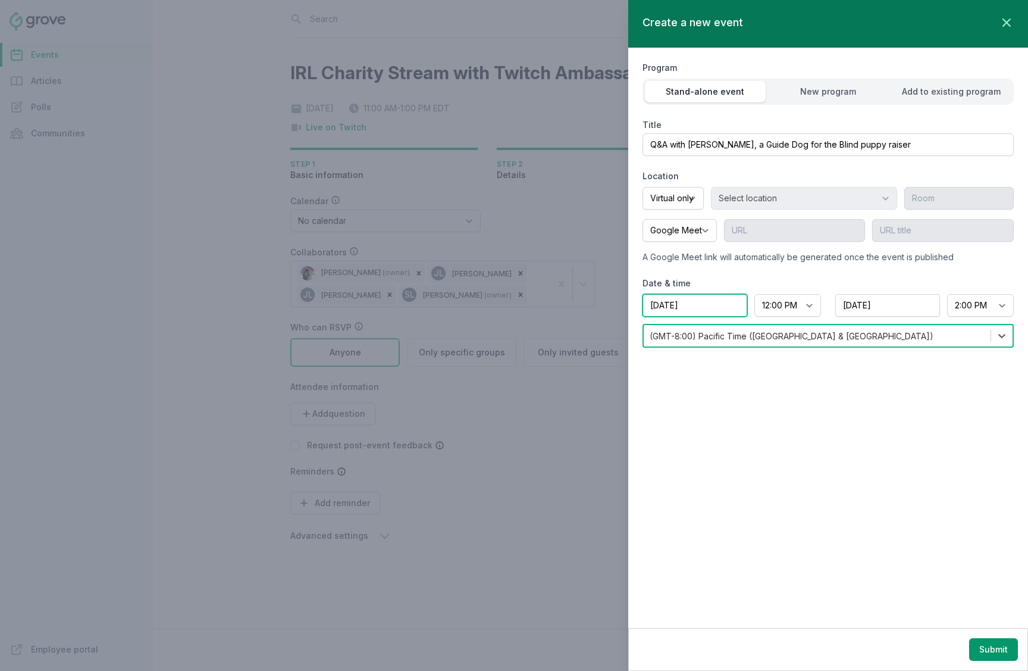
click at [702, 306] on input "10/24/2025" at bounding box center [695, 305] width 105 height 23
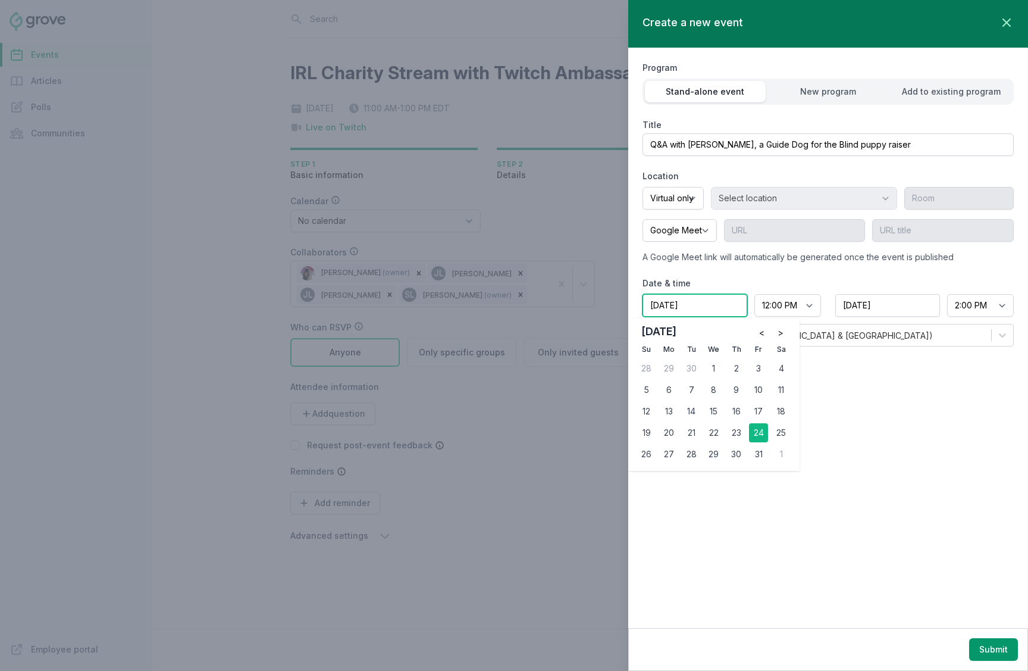
click at [702, 306] on input "10/24/2025" at bounding box center [695, 305] width 105 height 23
click at [691, 393] on div "7" at bounding box center [691, 389] width 19 height 19
type input "10/07/2025"
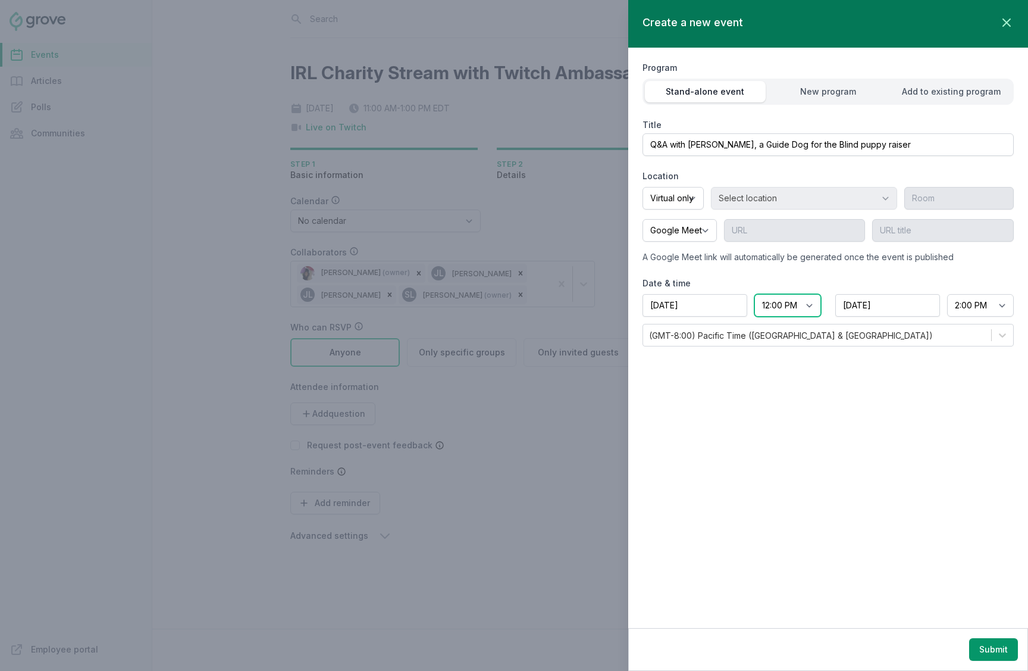
click at [781, 307] on select "Start time 12:00 AM 12:15 AM 12:30 AM 12:45 AM 1:00 AM 1:15 AM 1:30 AM 1:45 AM …" at bounding box center [787, 305] width 67 height 23
select select "1:00 PM"
click at [754, 294] on select "Start time 12:00 AM 12:15 AM 12:30 AM 12:45 AM 1:00 AM 1:15 AM 1:30 AM 1:45 AM …" at bounding box center [787, 305] width 67 height 23
click at [939, 416] on div "Create a new event Close panel Program Stand-alone event New program Add to exi…" at bounding box center [828, 314] width 400 height 628
click at [815, 433] on div "Create a new event Close panel Program Stand-alone event New program Add to exi…" at bounding box center [828, 314] width 400 height 628
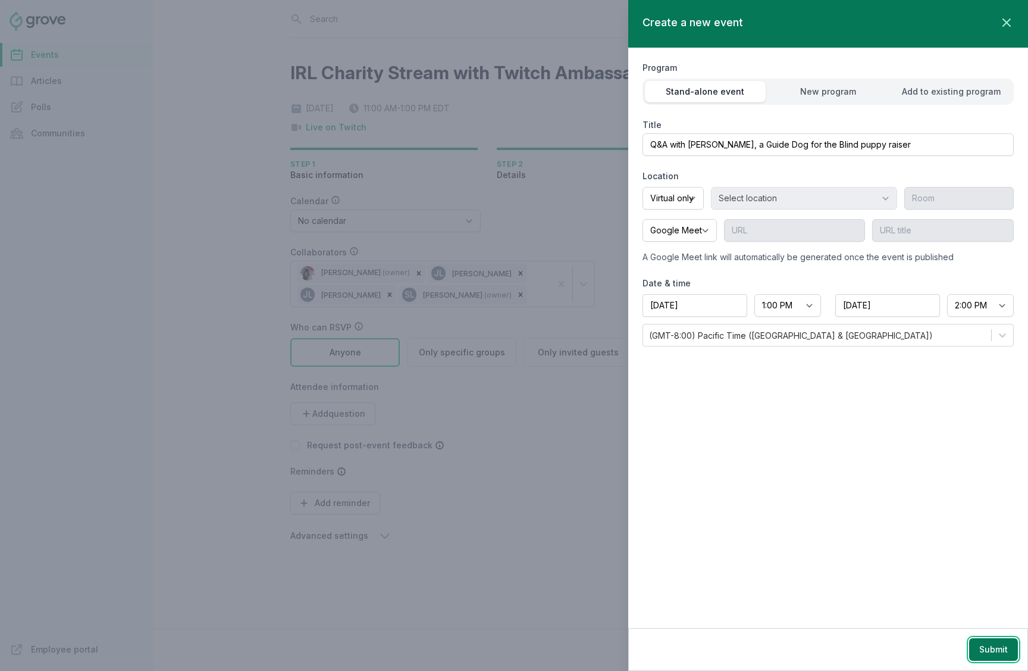
click at [989, 516] on button "Submit" at bounding box center [993, 649] width 49 height 23
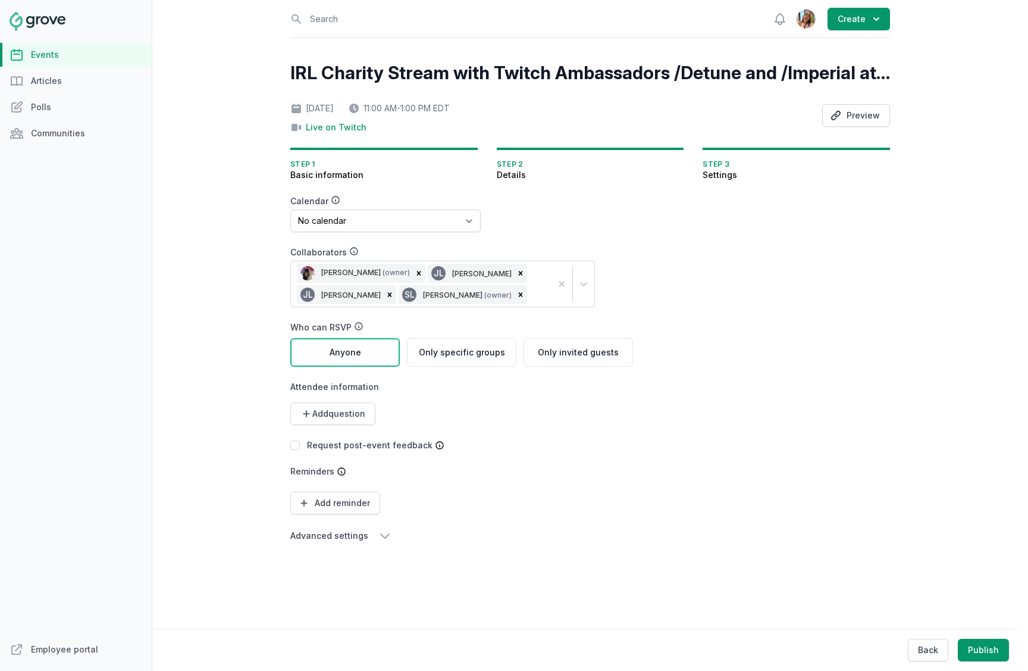
click at [73, 52] on link "Events" at bounding box center [76, 55] width 152 height 24
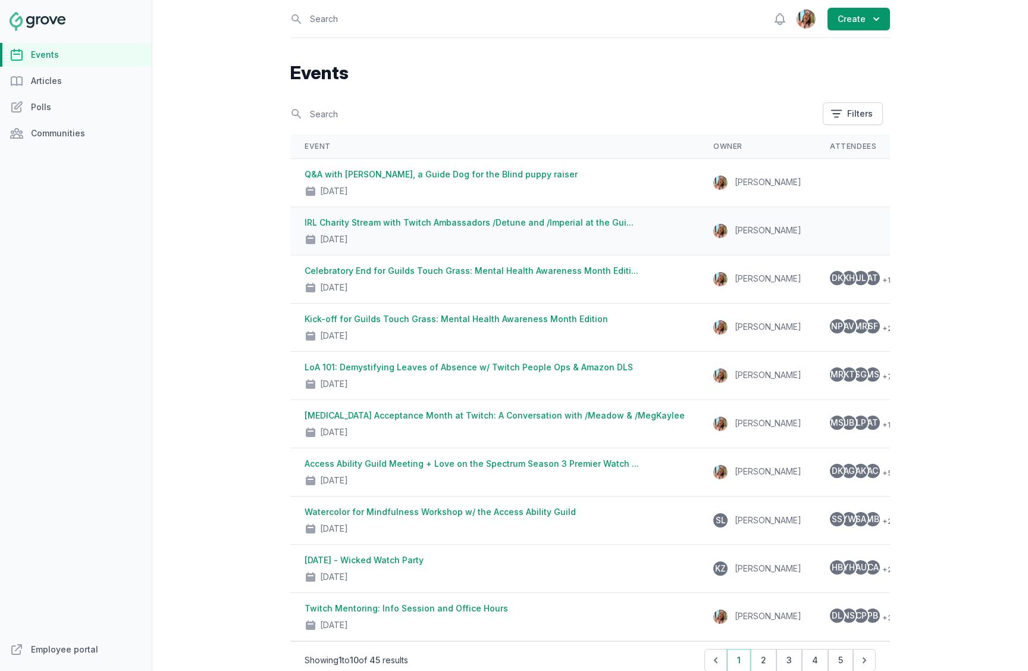
click at [462, 221] on link "IRL Charity Stream with Twitch Ambassadors /Detune and /Imperial at the Gui..." at bounding box center [469, 222] width 329 height 10
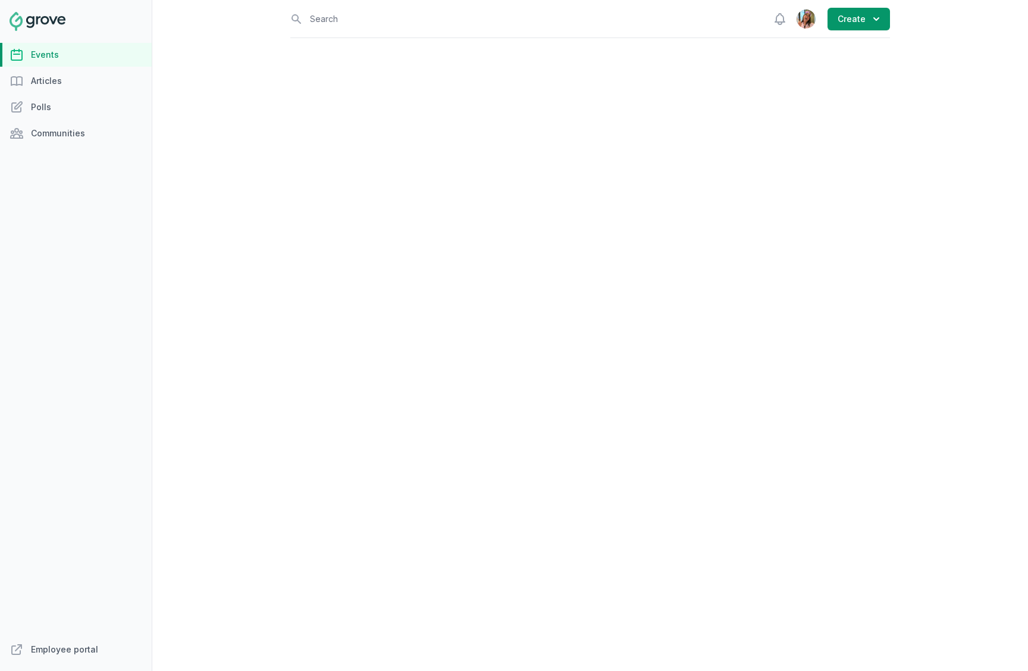
select select "virtual"
select select "false"
select select "11:00 AM"
select select "1:00 PM"
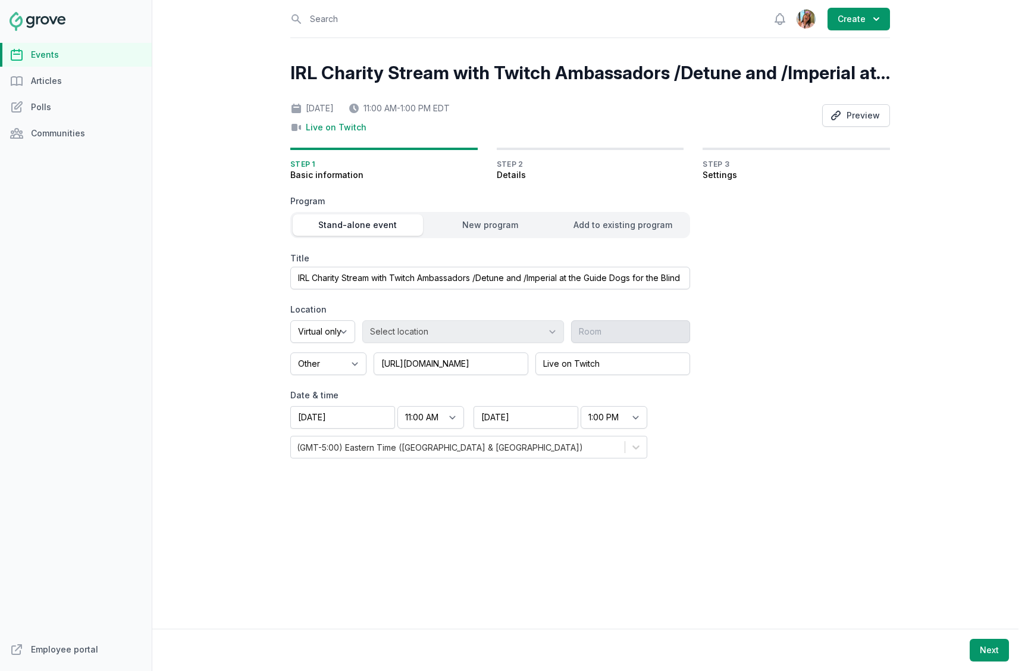
click at [415, 445] on div "(GMT-5:00) Eastern Time (US & Canada)" at bounding box center [440, 447] width 286 height 12
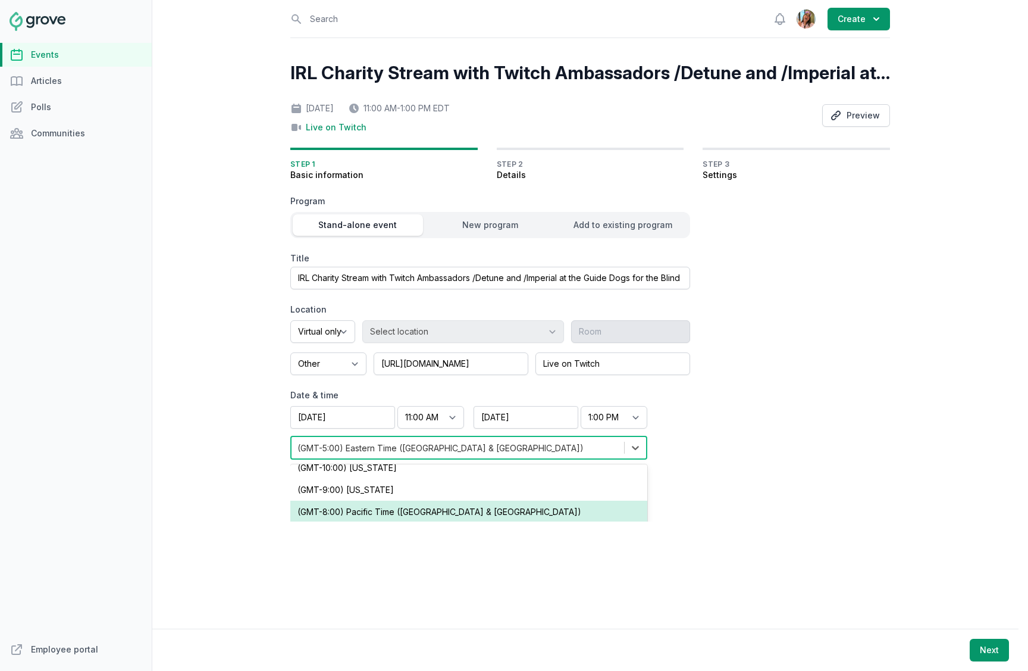
scroll to position [75, 0]
click at [418, 506] on div "(GMT-8:00) Pacific Time (US & Canada)" at bounding box center [468, 513] width 357 height 22
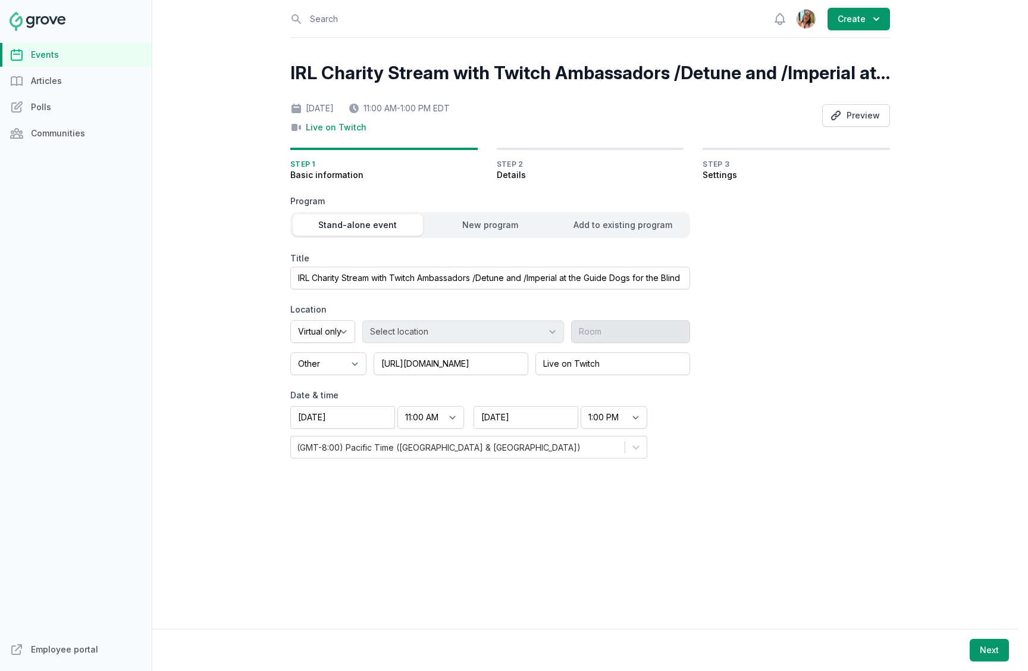
click at [762, 510] on div "IRL Charity Stream with Twitch Ambassadors /Detune and /Imperial at the Guide D…" at bounding box center [590, 279] width 600 height 482
click at [988, 516] on button "Next" at bounding box center [989, 649] width 39 height 23
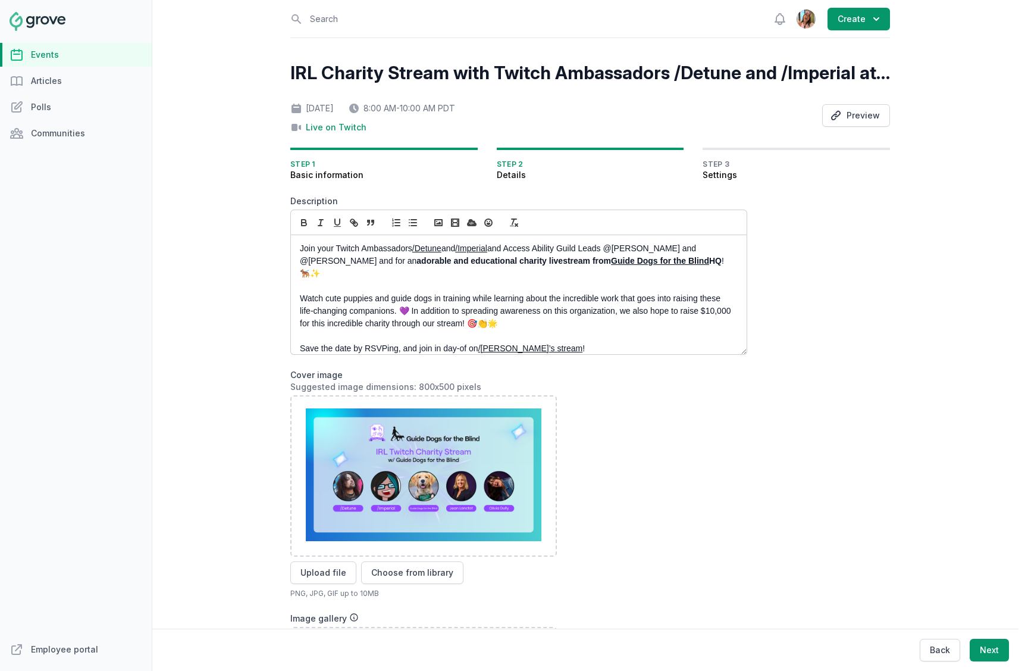
click at [57, 49] on link "Events" at bounding box center [76, 55] width 152 height 24
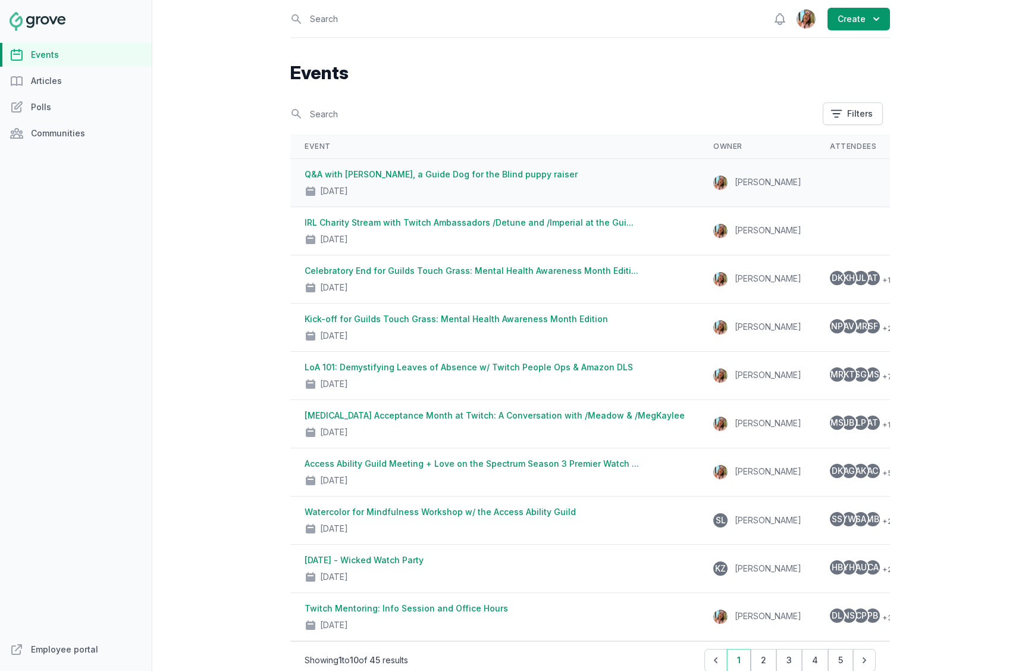
click at [477, 171] on link "Q&A with Chip Bradford, a Guide Dog for the Blind puppy raiser" at bounding box center [441, 174] width 273 height 10
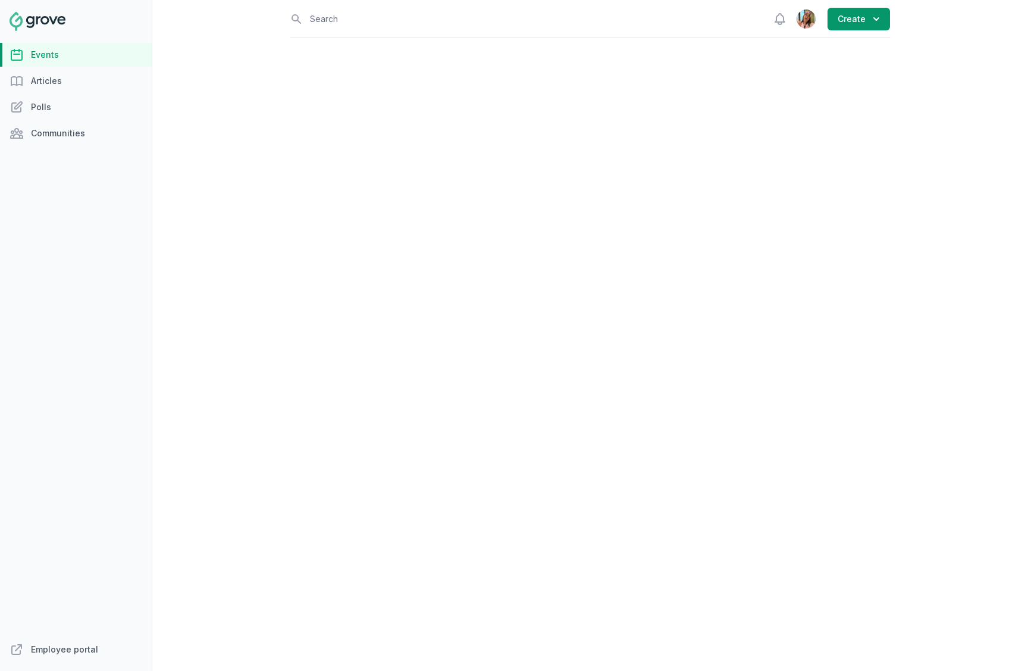
select select "virtual"
select select "1:00 PM"
select select "2:00 PM"
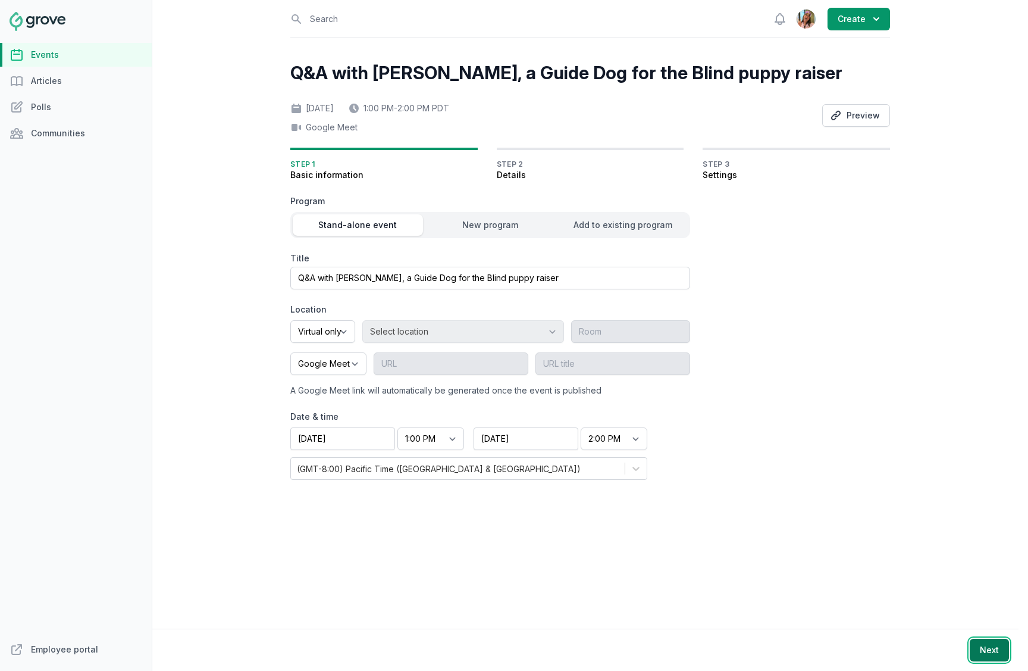
click at [984, 516] on button "Next" at bounding box center [989, 649] width 39 height 23
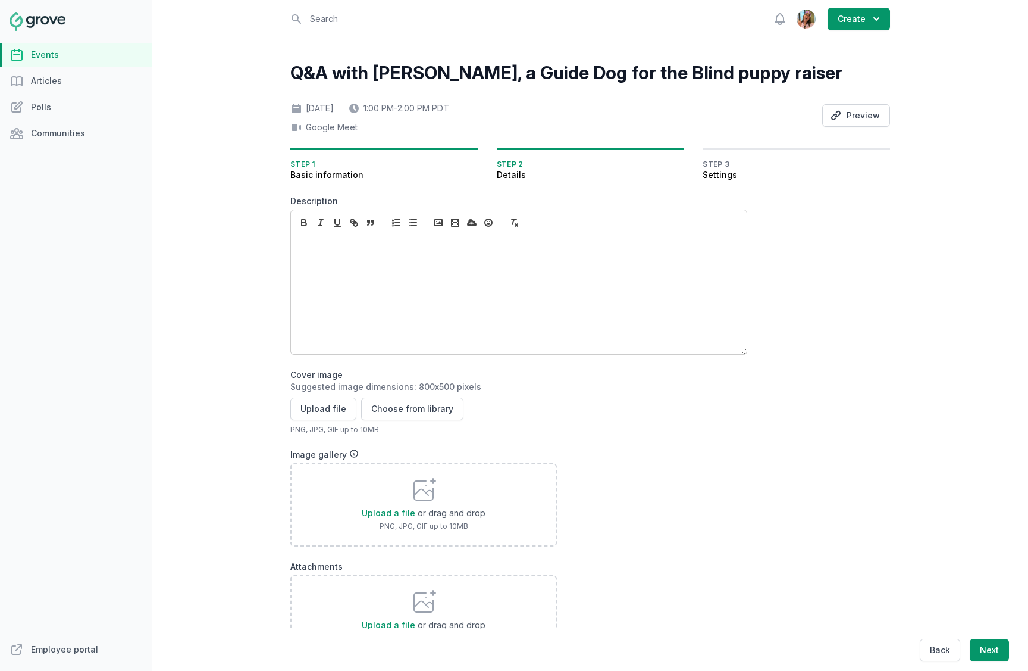
click at [370, 275] on div at bounding box center [519, 294] width 456 height 119
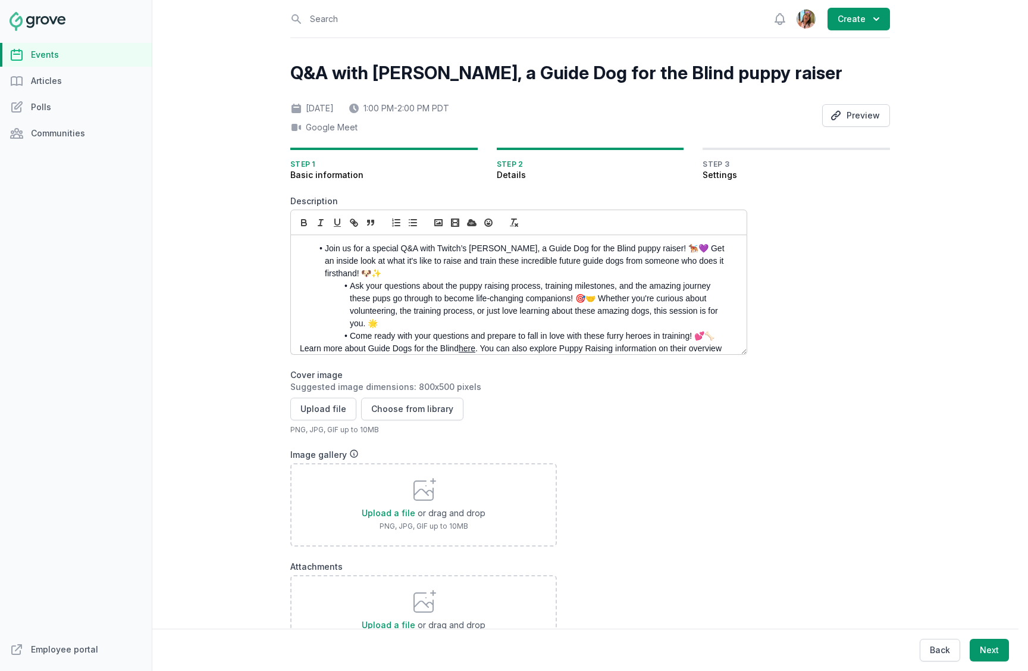
click at [324, 245] on li "Join us for a special Q&A with Twitch’s Chip Bradford, a Guide Dog for the Blin…" at bounding box center [521, 260] width 419 height 37
drag, startPoint x: 348, startPoint y: 274, endPoint x: 411, endPoint y: 278, distance: 63.2
click at [348, 280] on li "Ask your questions about the puppy raising process, training milestones, and th…" at bounding box center [521, 305] width 419 height 50
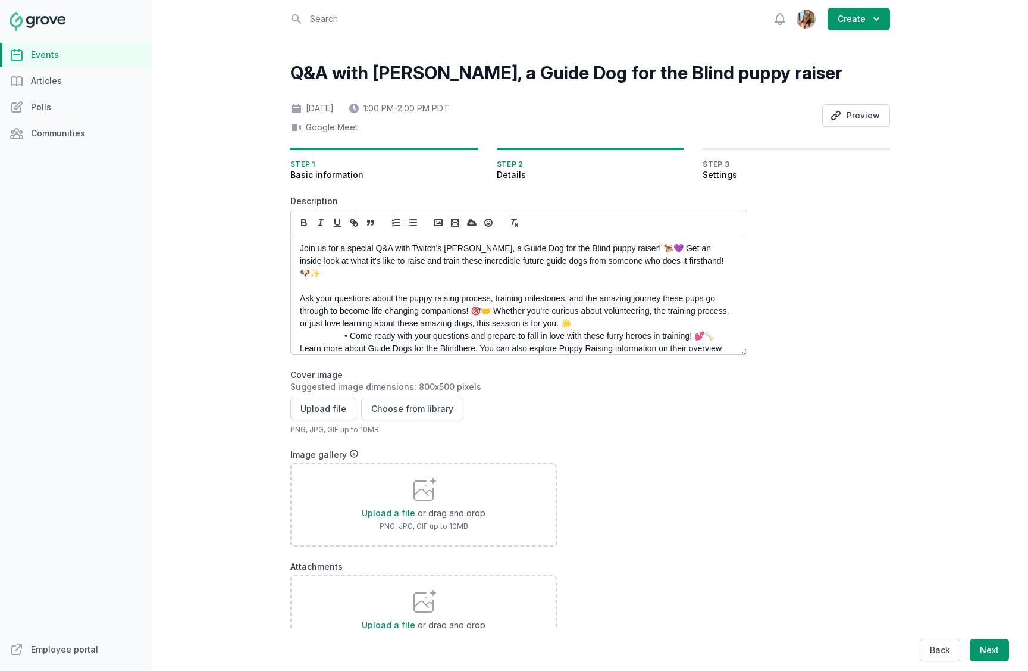
click at [350, 330] on li "Come ready with your questions and prepare to fall in love with these furry her…" at bounding box center [521, 336] width 419 height 12
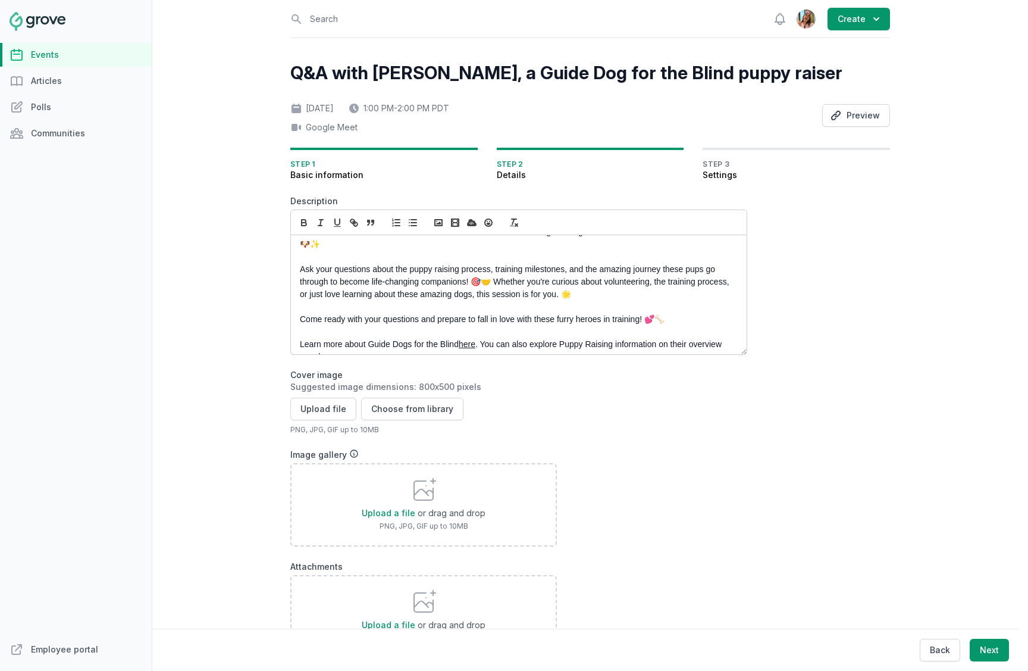
scroll to position [33, 0]
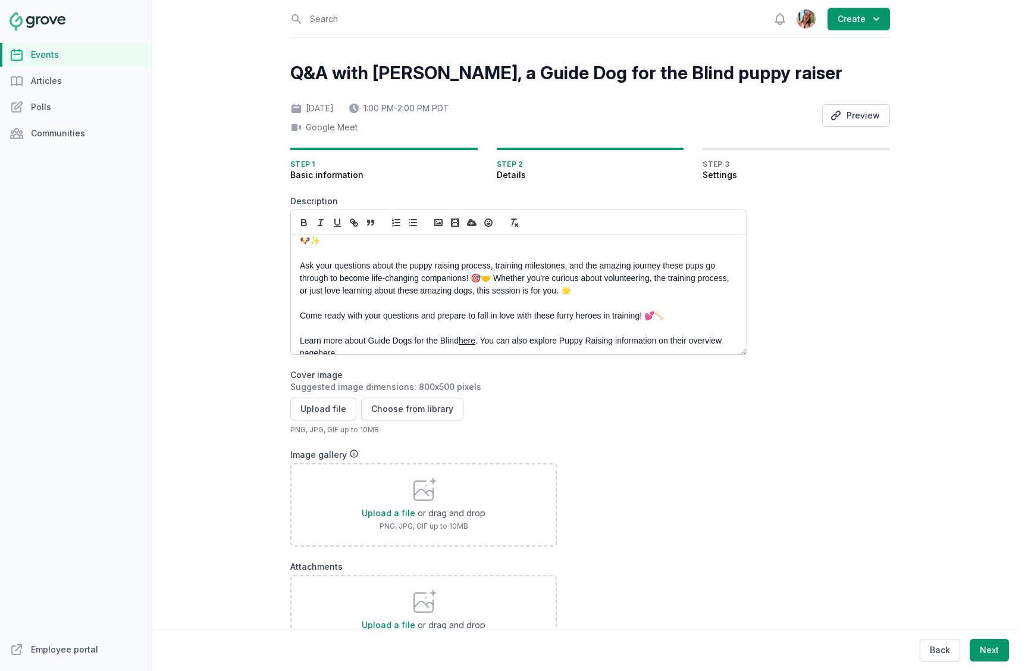
click at [368, 309] on p "Come ready with your questions and prepare to fall in love with these furry her…" at bounding box center [515, 315] width 431 height 12
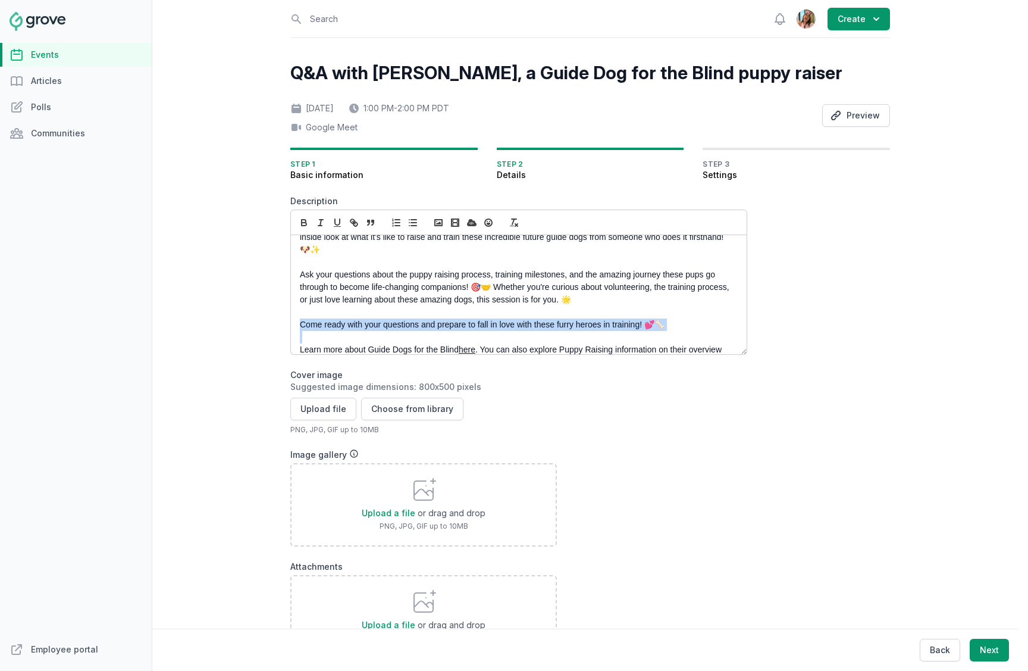
scroll to position [21, 0]
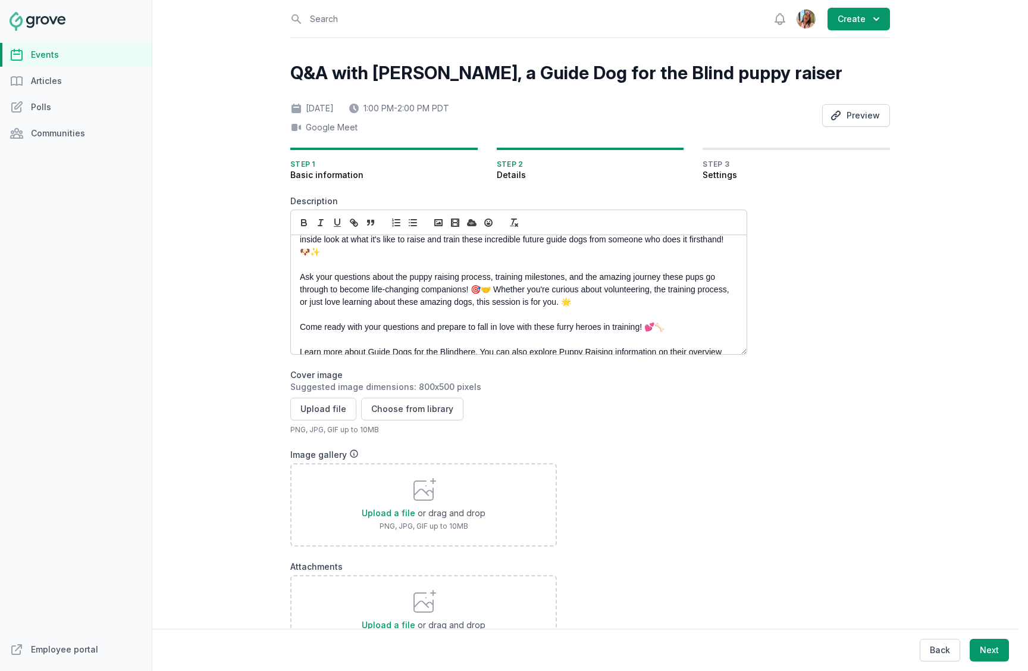
click at [374, 280] on p "Ask your questions about the puppy raising process, training milestones, and th…" at bounding box center [515, 289] width 431 height 37
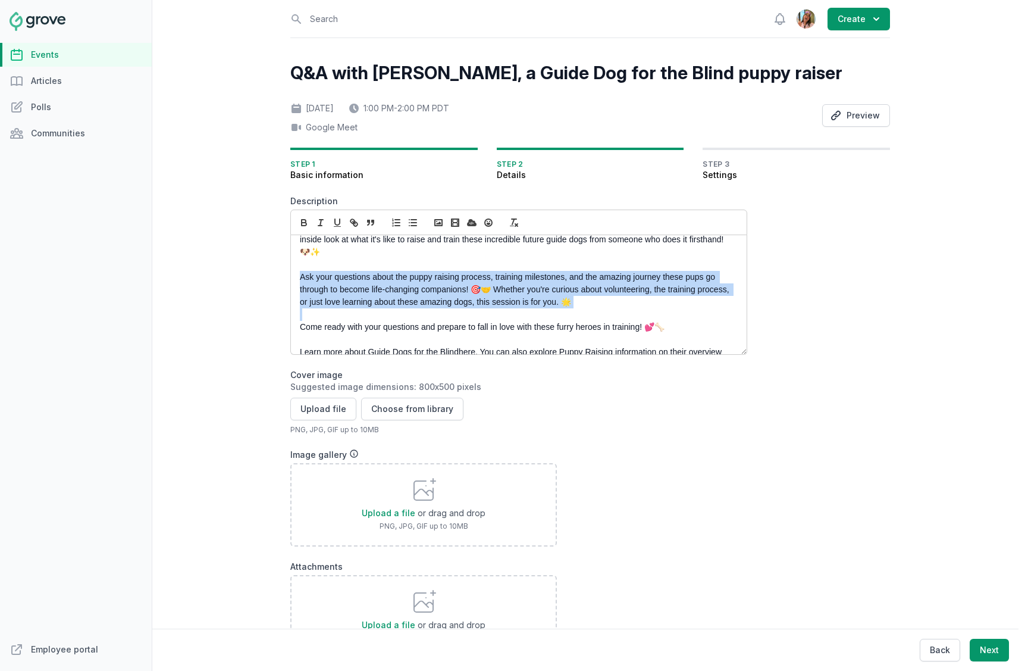
click at [374, 280] on p "Ask your questions about the puppy raising process, training milestones, and th…" at bounding box center [515, 289] width 431 height 37
click at [411, 223] on line "button" at bounding box center [413, 223] width 5 height 0
click at [380, 308] on p at bounding box center [515, 314] width 431 height 12
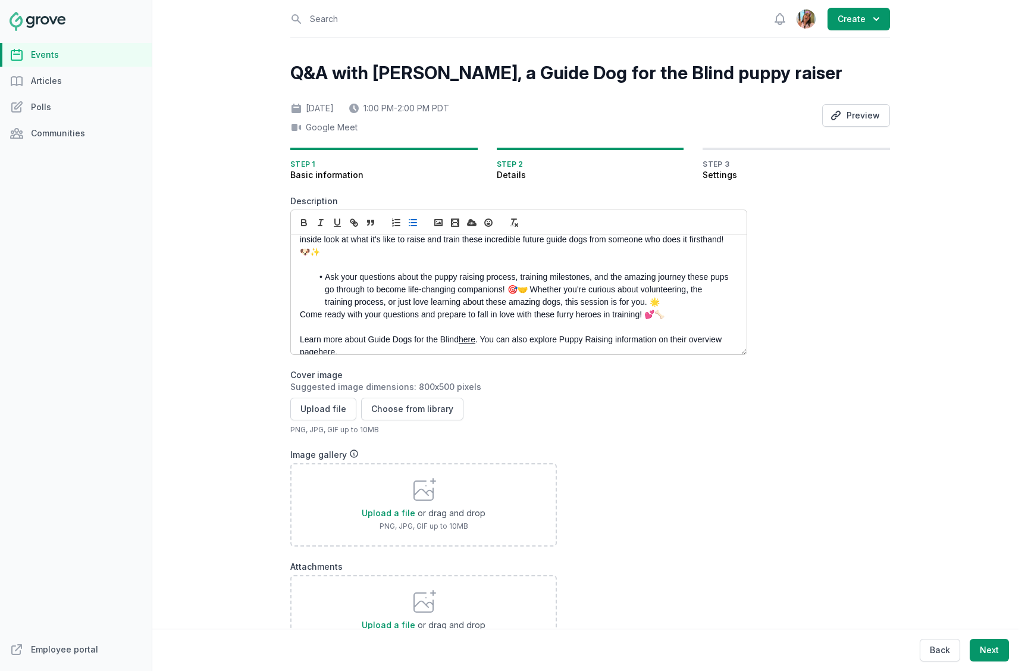
scroll to position [20, 0]
click at [374, 309] on p "Come ready with your questions and prepare to fall in love with these furry her…" at bounding box center [515, 315] width 431 height 12
click at [415, 223] on line "button" at bounding box center [413, 223] width 5 height 0
click at [426, 293] on li "Ask your questions about the puppy raising process, training milestones, and th…" at bounding box center [521, 290] width 419 height 37
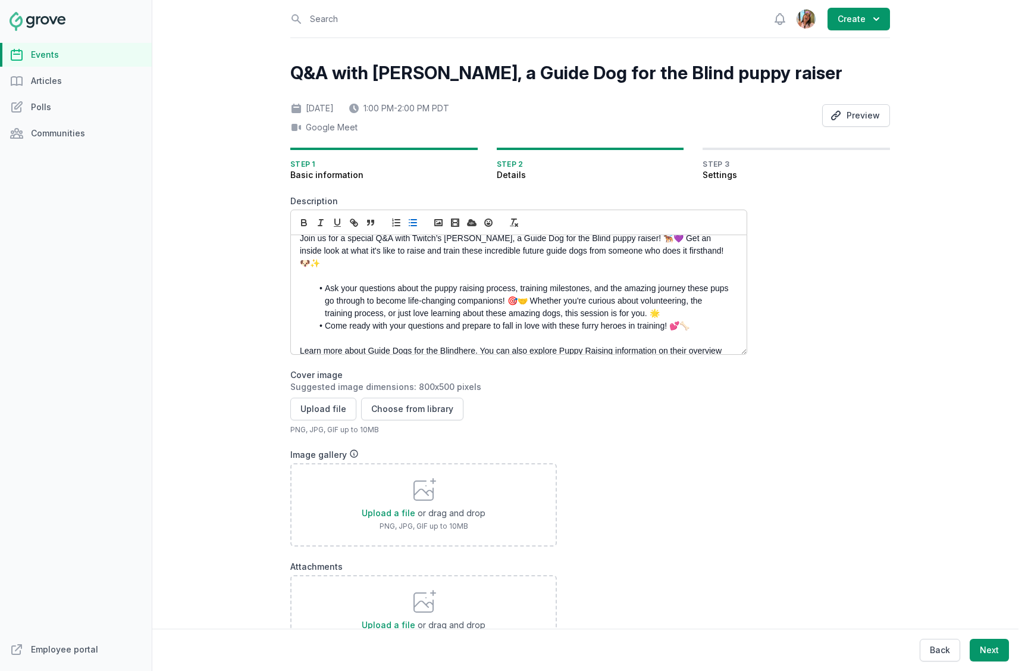
scroll to position [0, 0]
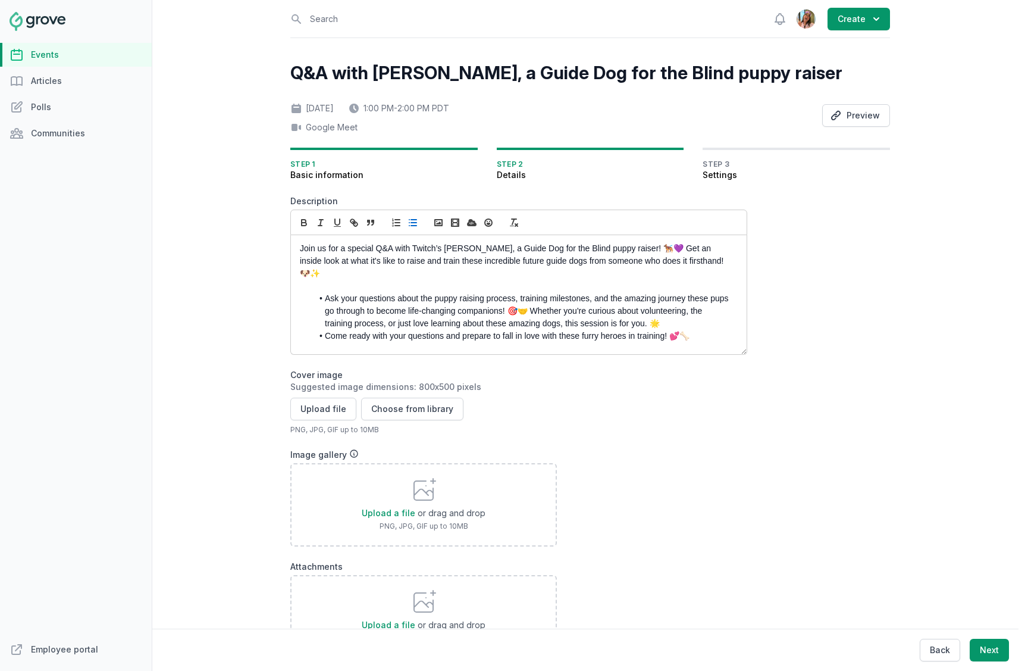
click at [672, 250] on p "Join us for a special Q&A with Twitch’s Chip Bradford, a Guide Dog for the Blin…" at bounding box center [515, 260] width 431 height 37
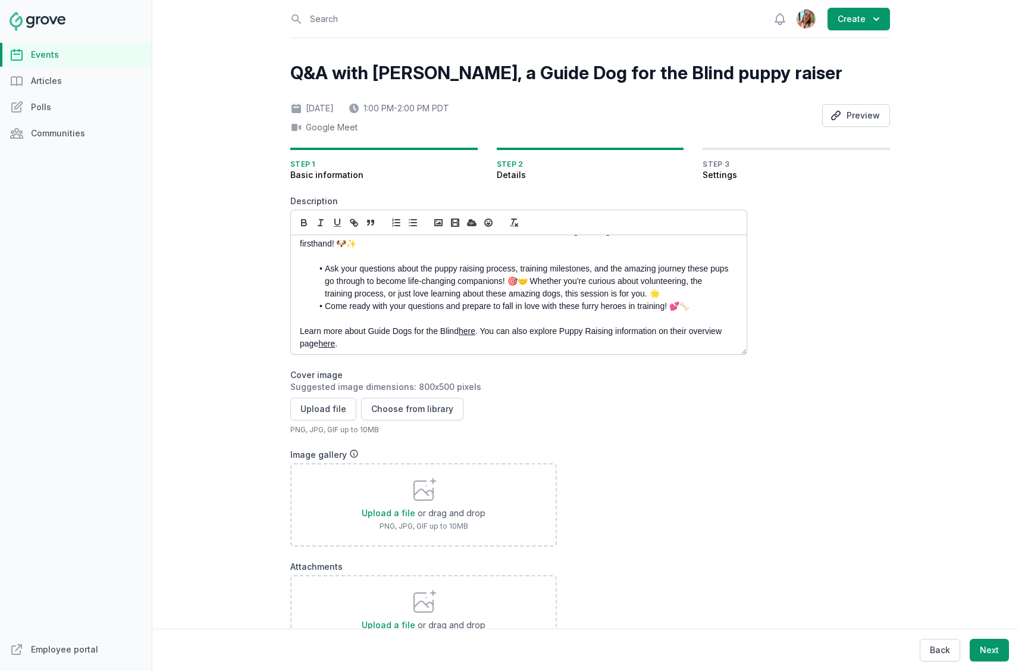
scroll to position [45, 0]
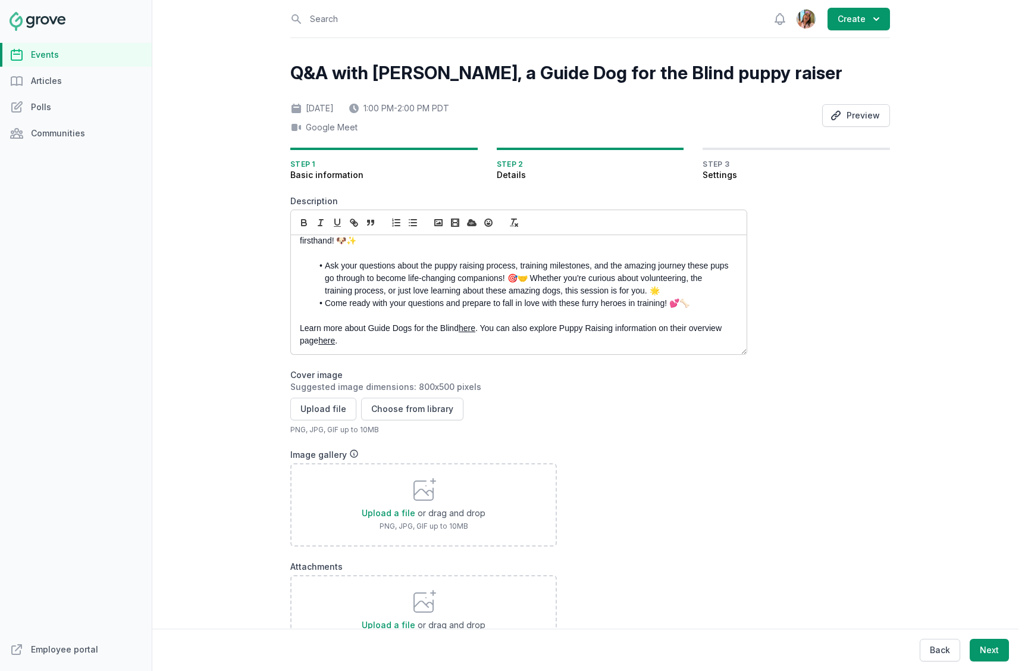
click at [530, 274] on li "Ask your questions about the puppy raising process, training milestones, and th…" at bounding box center [521, 277] width 419 height 37
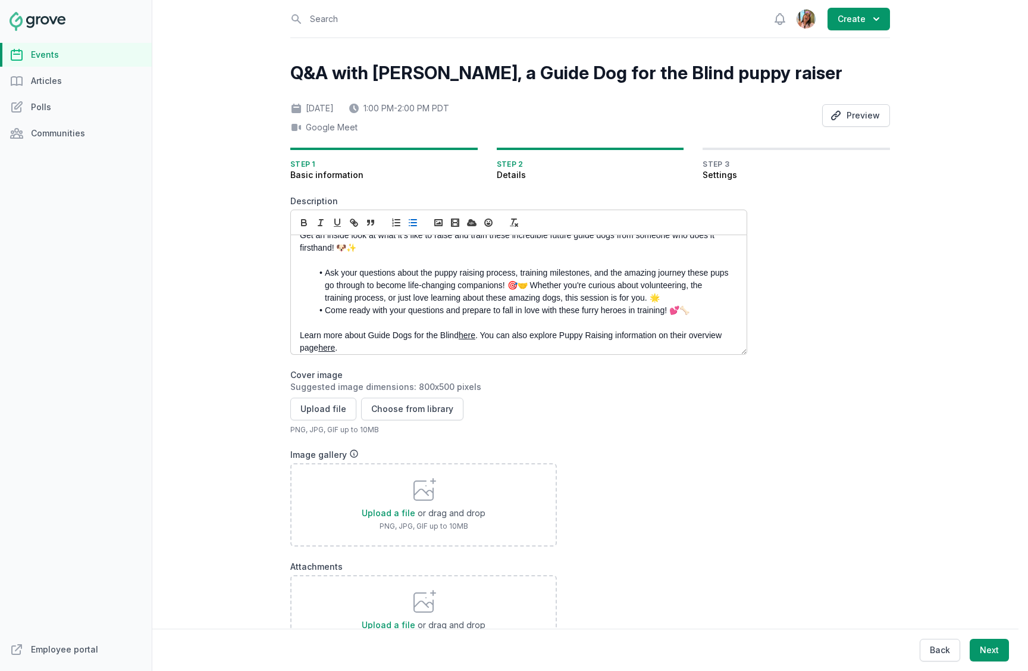
scroll to position [35, 0]
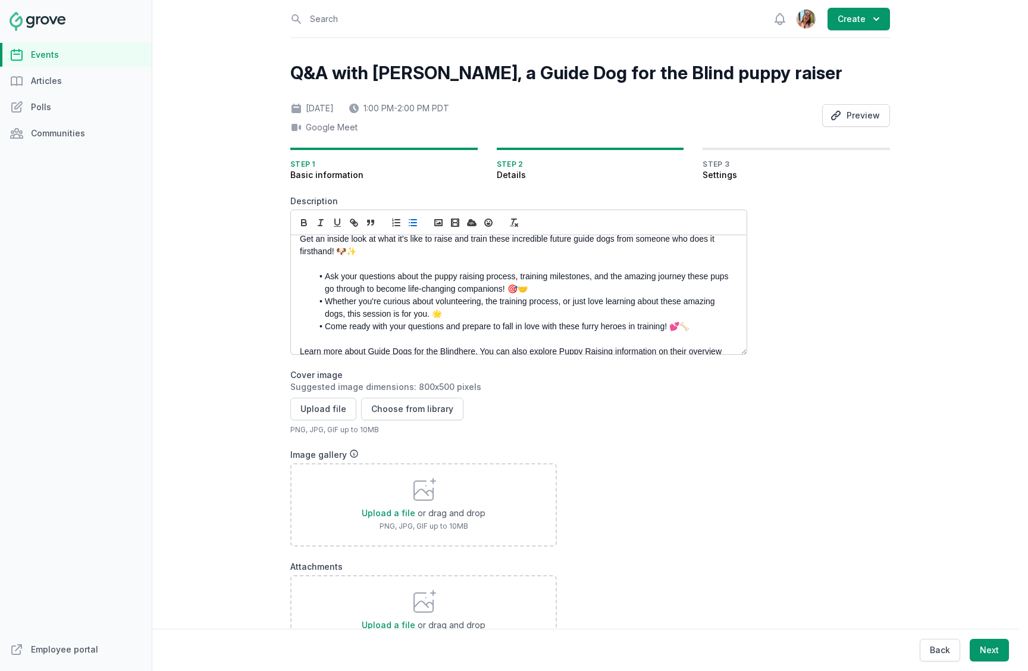
click at [319, 330] on li "Come ready with your questions and prepare to fall in love with these furry her…" at bounding box center [521, 326] width 419 height 12
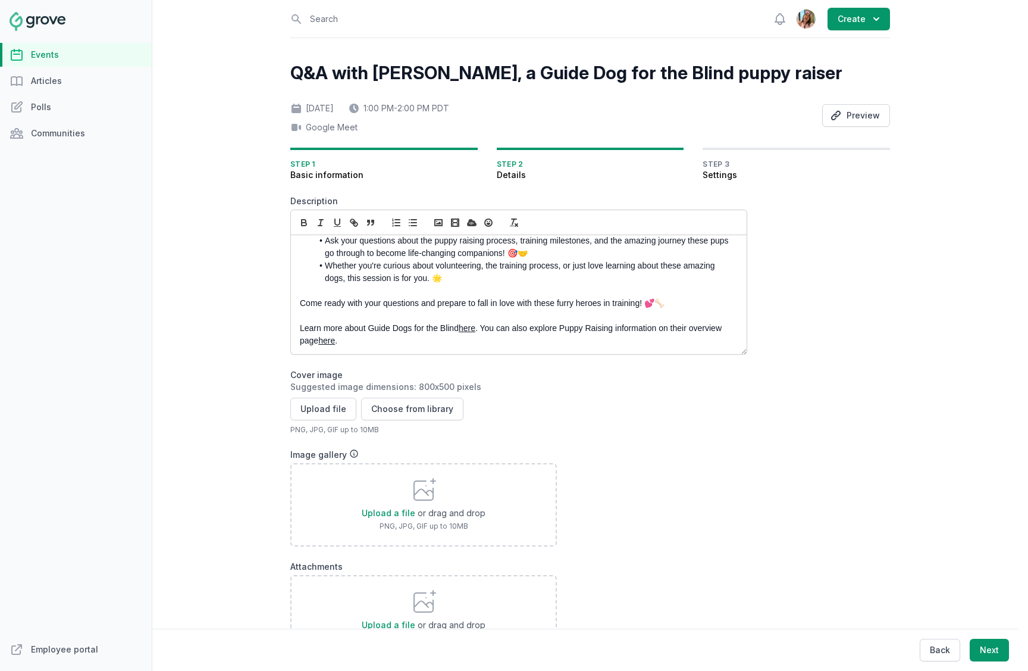
scroll to position [0, 0]
click at [471, 328] on link "here" at bounding box center [467, 328] width 17 height 10
click at [602, 325] on p "Learn more about Guide Dogs for the Blind here . You can also explore Puppy Rai…" at bounding box center [515, 334] width 431 height 25
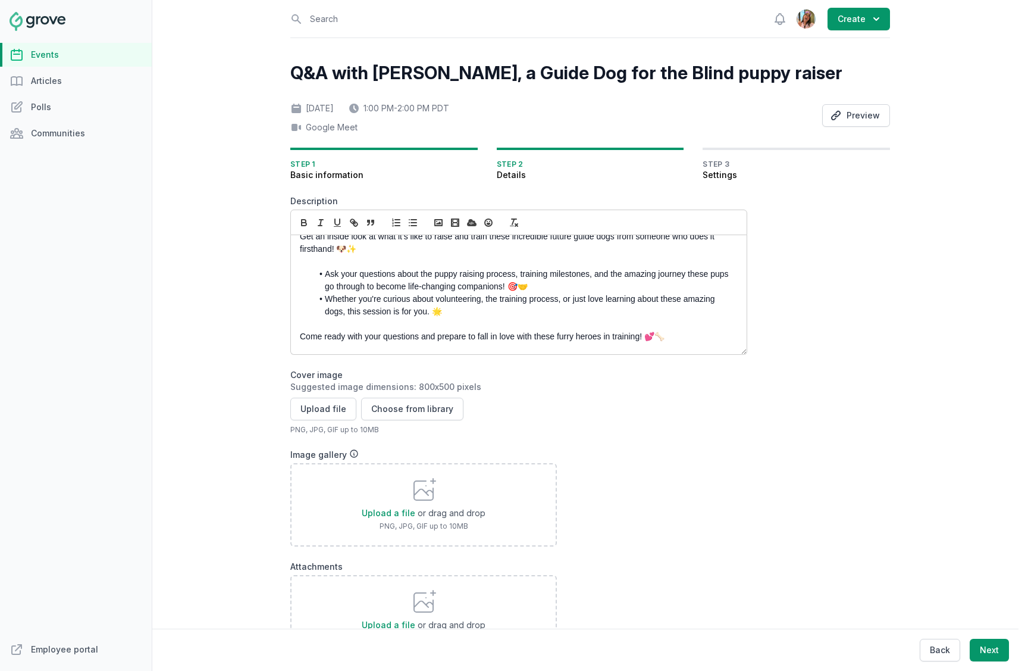
scroll to position [37, 0]
click at [504, 296] on li "Whether you're curious about volunteering, the training process, or just love l…" at bounding box center [521, 304] width 419 height 25
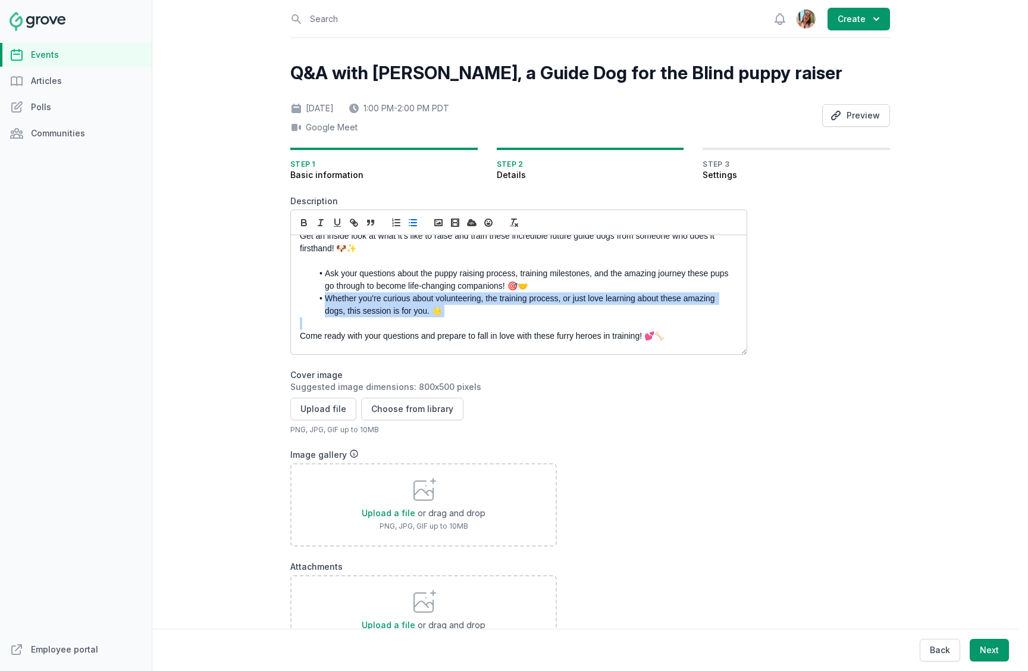
click at [504, 296] on li "Whether you're curious about volunteering, the training process, or just love l…" at bounding box center [521, 304] width 419 height 25
copy li "Whether you're curious about volunteering, the training process, or just love l…"
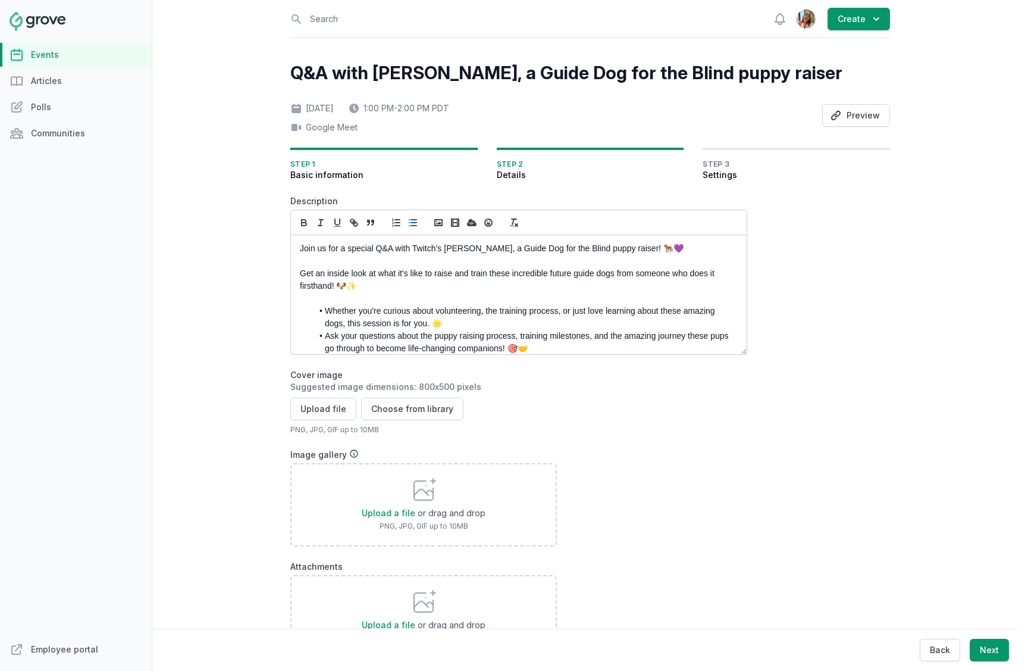
scroll to position [10, 0]
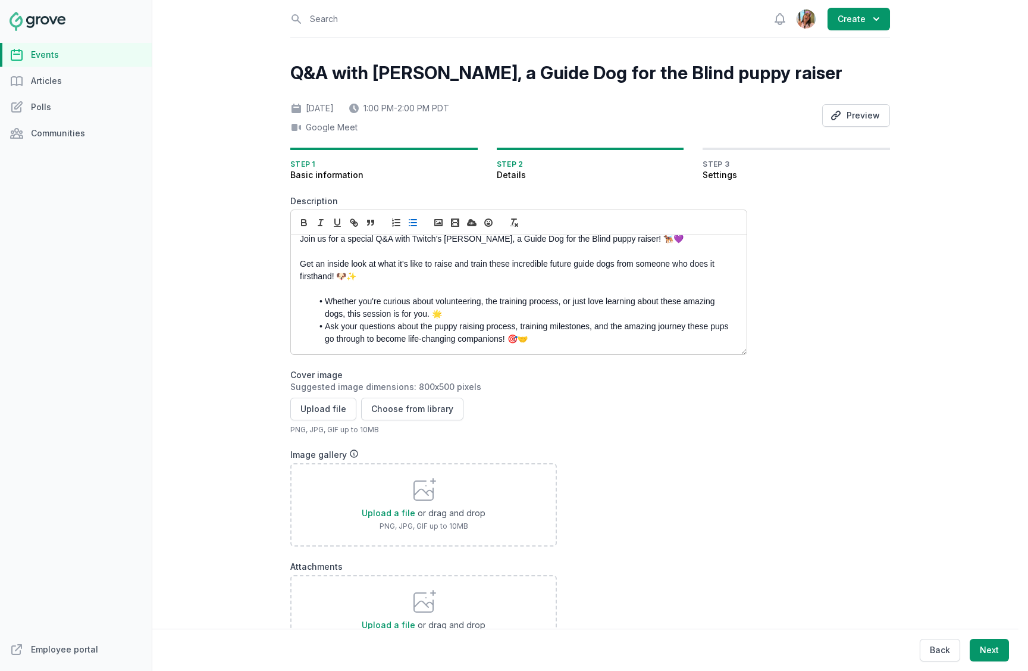
click at [670, 249] on p at bounding box center [515, 251] width 431 height 12
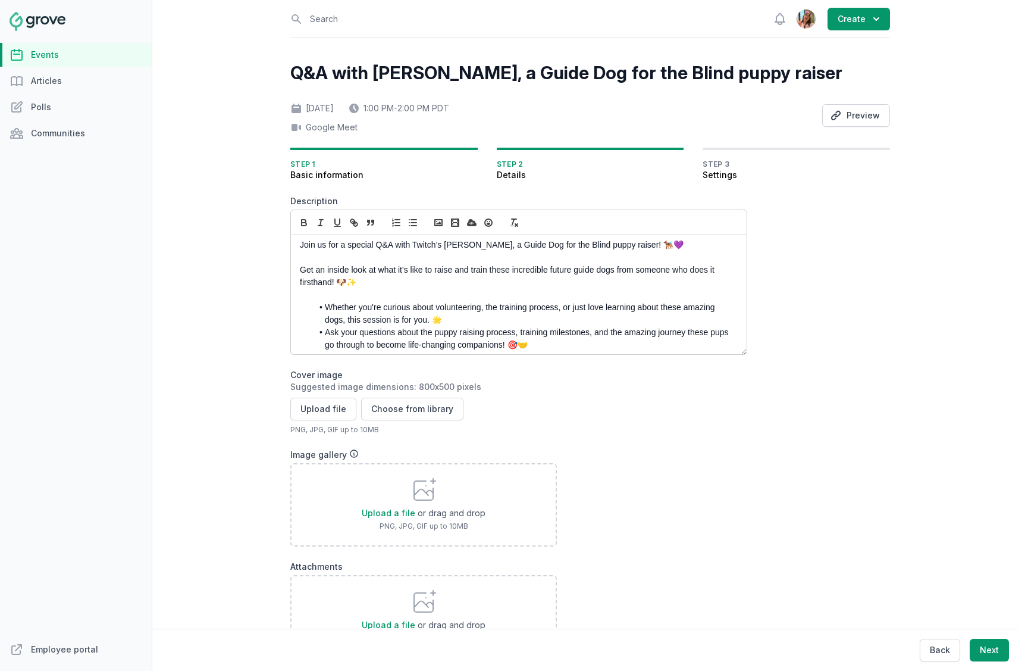
scroll to position [0, 0]
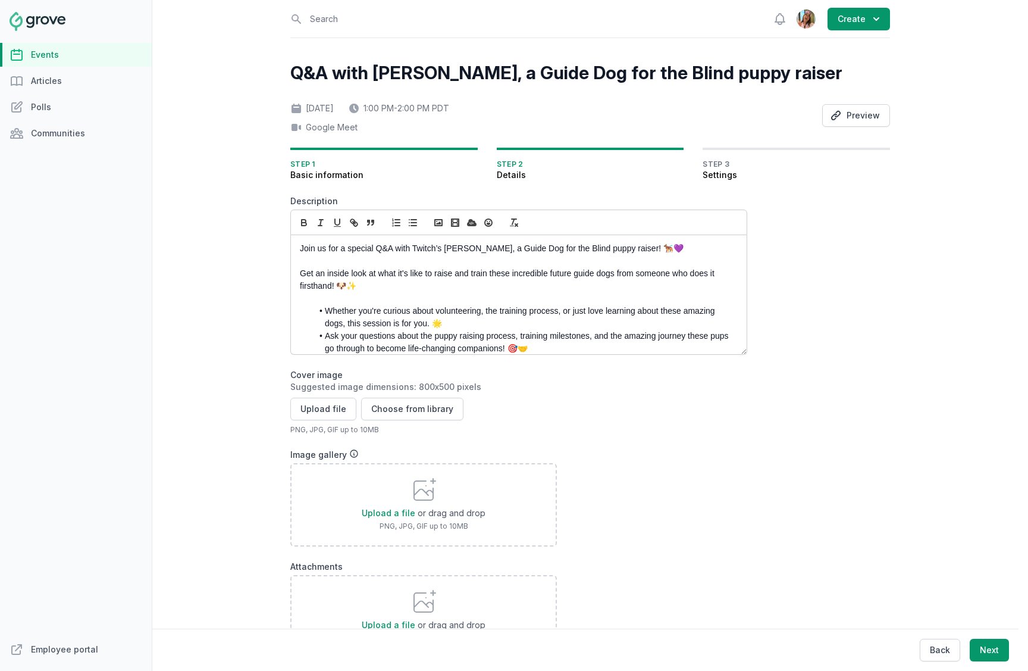
click at [676, 253] on p "Join us for a special Q&A with Twitch’s Chip Bradford, a Guide Dog for the Blin…" at bounding box center [515, 248] width 431 height 12
click at [650, 324] on li "Whether you're curious about volunteering, the training process, or just love l…" at bounding box center [521, 317] width 419 height 25
click at [644, 248] on p "Join us for a special Q&A with Twitch’s Chip Bradford, a Guide Dog for the Blin…" at bounding box center [515, 248] width 431 height 12
click at [461, 278] on p "Get an inside look at what it's like to raise and train these incredible future…" at bounding box center [515, 279] width 431 height 25
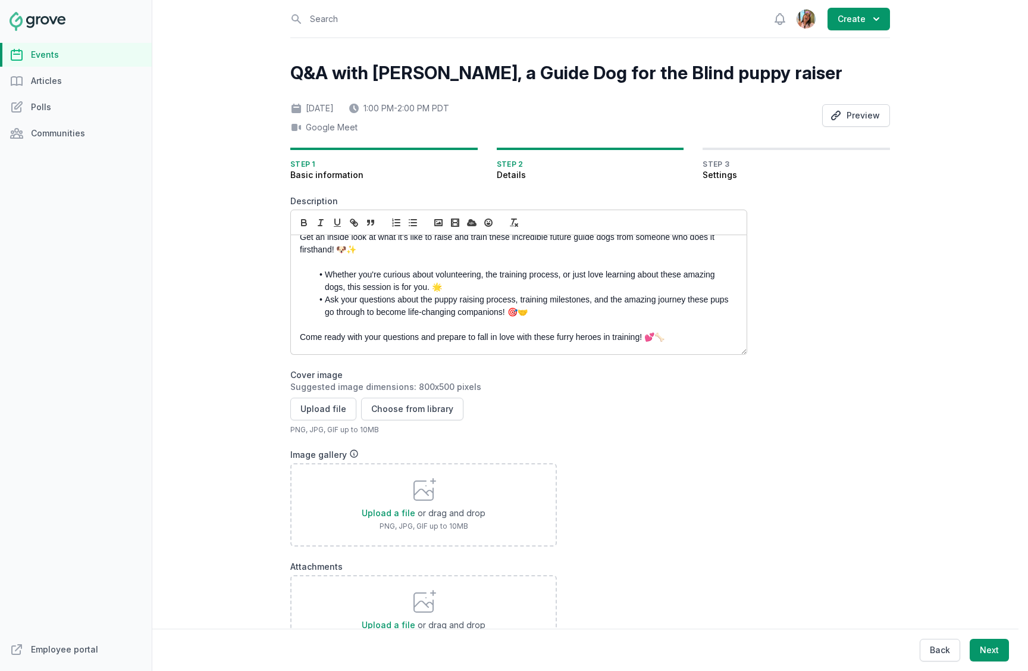
scroll to position [70, 0]
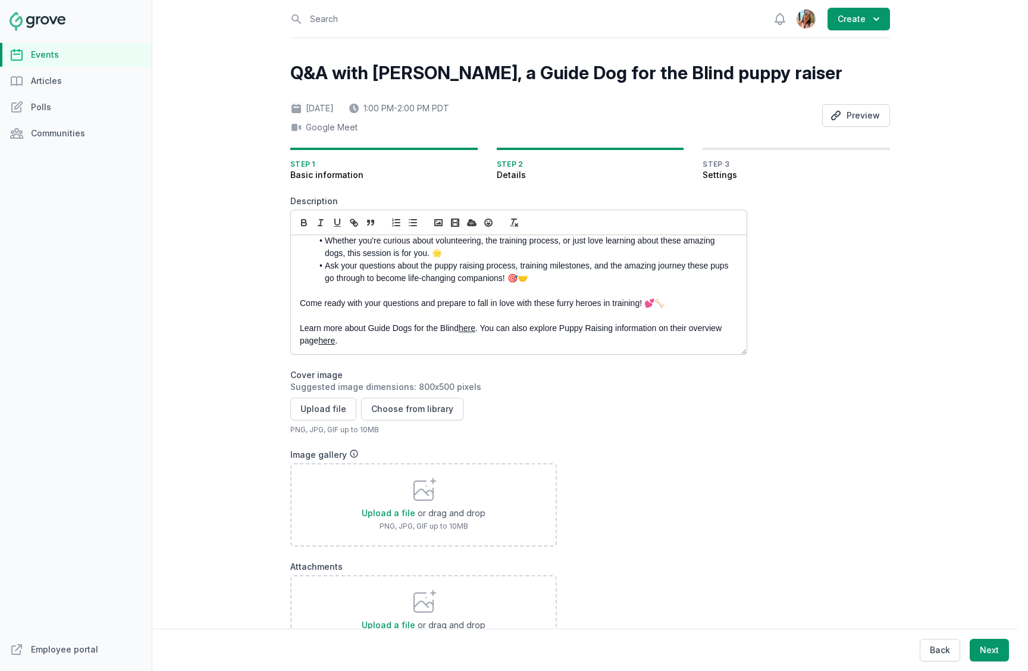
click at [302, 325] on p "Learn more about Guide Dogs for the Blind here . You can also explore Puppy Rai…" at bounding box center [515, 334] width 431 height 25
click at [386, 328] on p "Learn more about Guide Dogs for the Blind here . You can also explore Puppy Rai…" at bounding box center [515, 334] width 431 height 25
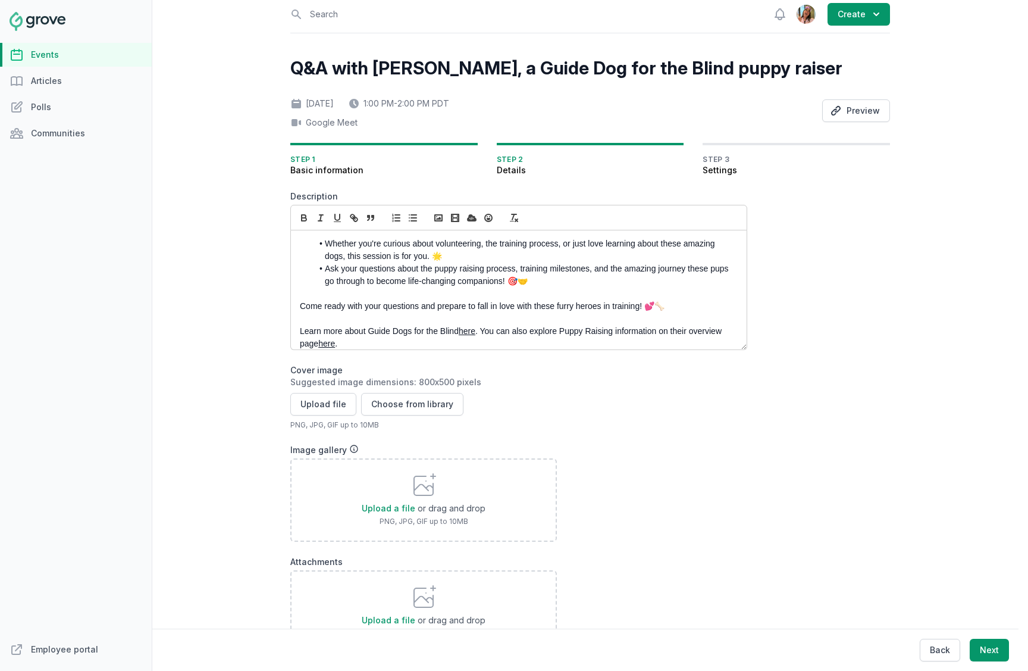
click at [397, 309] on p "Come ready with your questions and prepare to fall in love with these furry her…" at bounding box center [515, 306] width 431 height 12
copy p "Come ready with your questions and prepare to fall in love with these furry her…"
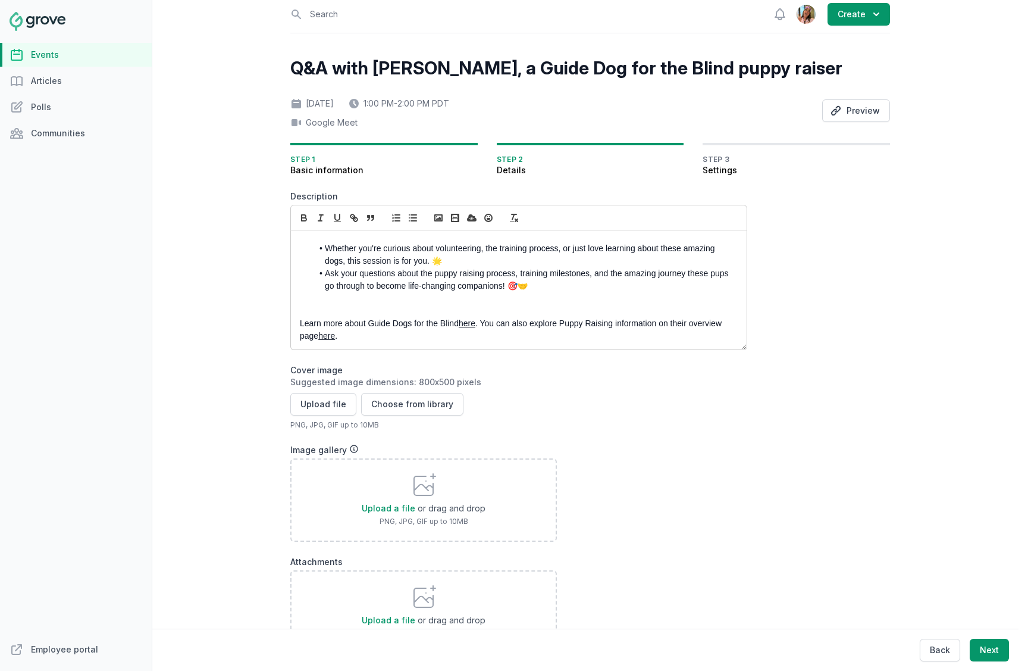
scroll to position [45, 0]
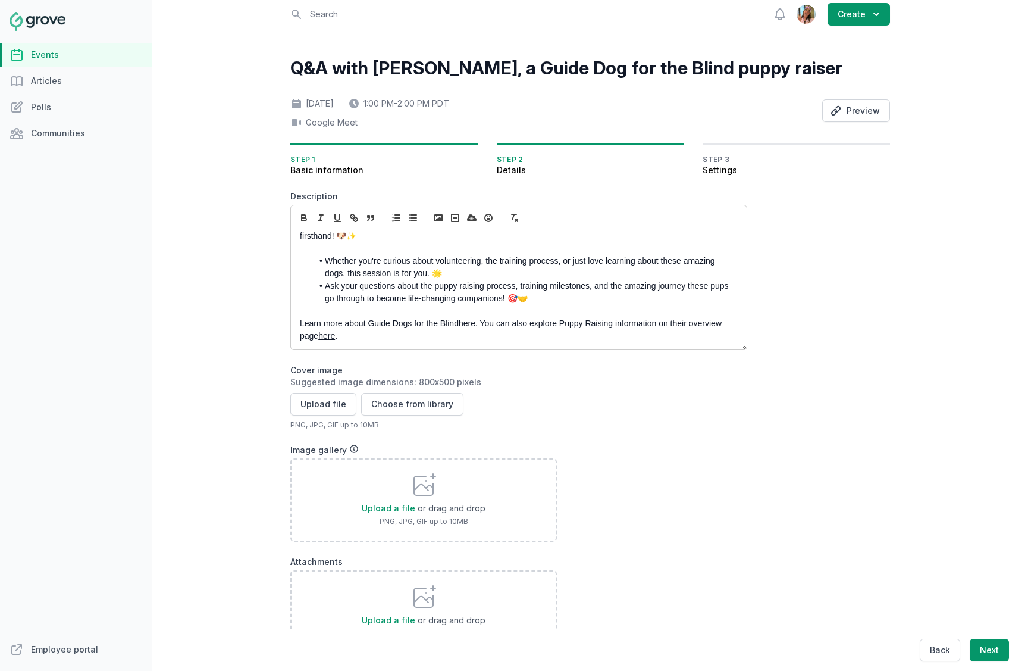
click at [390, 339] on p "Learn more about Guide Dogs for the Blind here . You can also explore Puppy Rai…" at bounding box center [515, 329] width 431 height 25
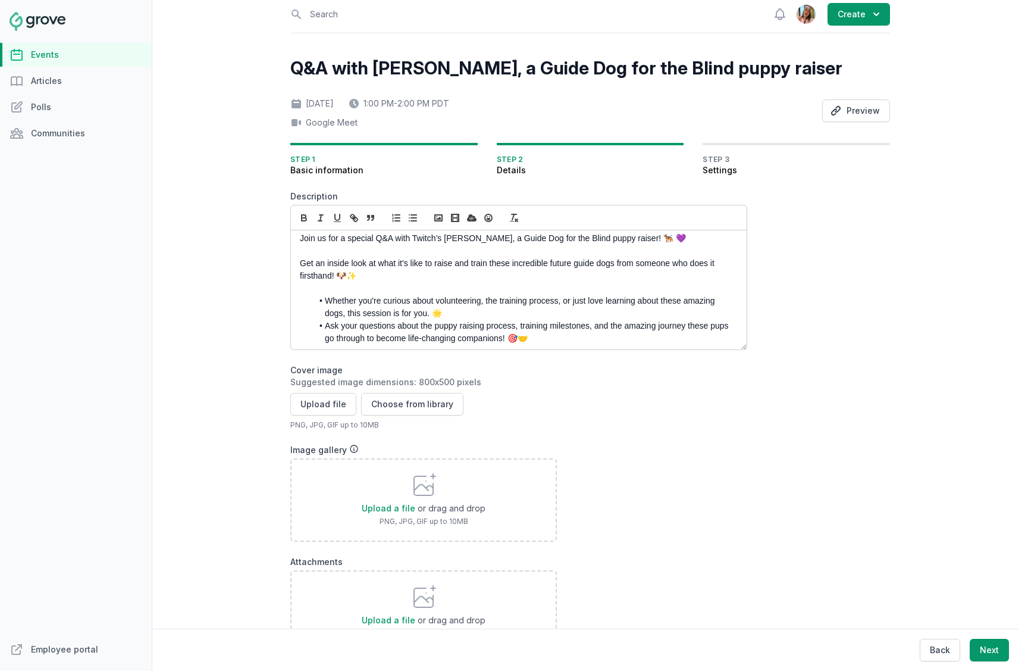
scroll to position [0, 0]
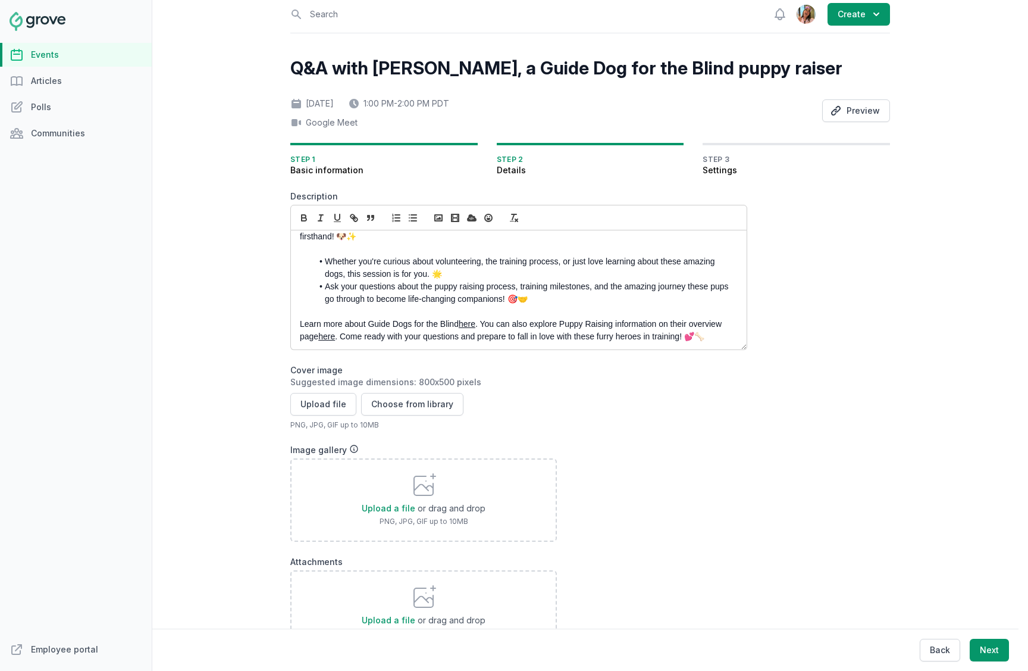
click at [488, 302] on li "Ask your questions about the puppy raising process, training milestones, and th…" at bounding box center [521, 292] width 419 height 25
click at [520, 280] on li "Ask your questions about the puppy raising process, training milestones, and th…" at bounding box center [521, 292] width 419 height 25
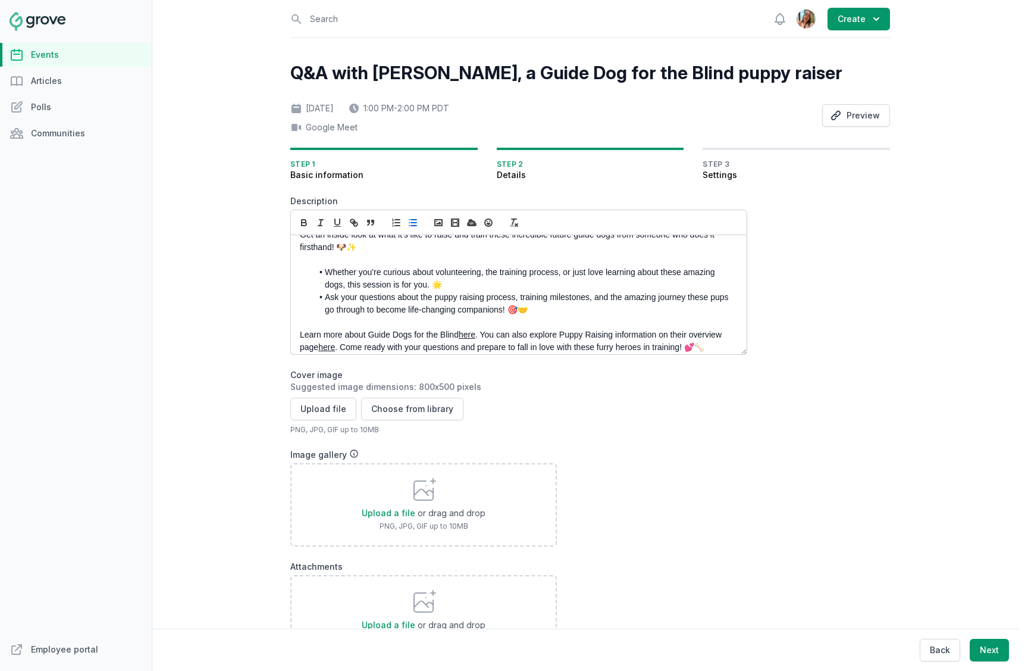
scroll to position [43, 0]
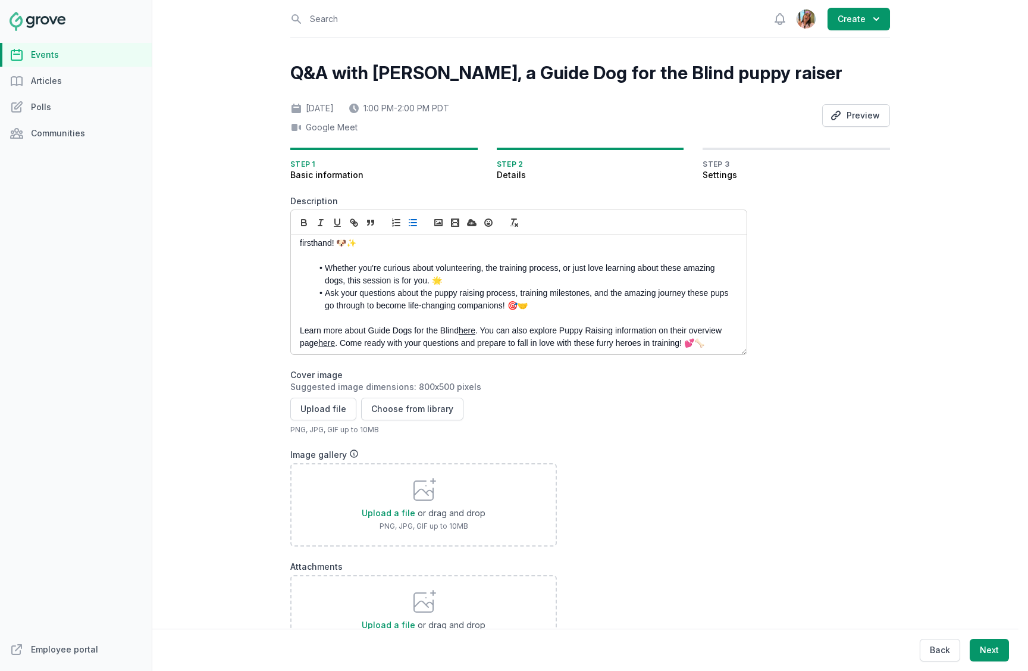
click at [461, 306] on li "Ask your questions about the puppy raising process, training milestones, and th…" at bounding box center [521, 299] width 419 height 25
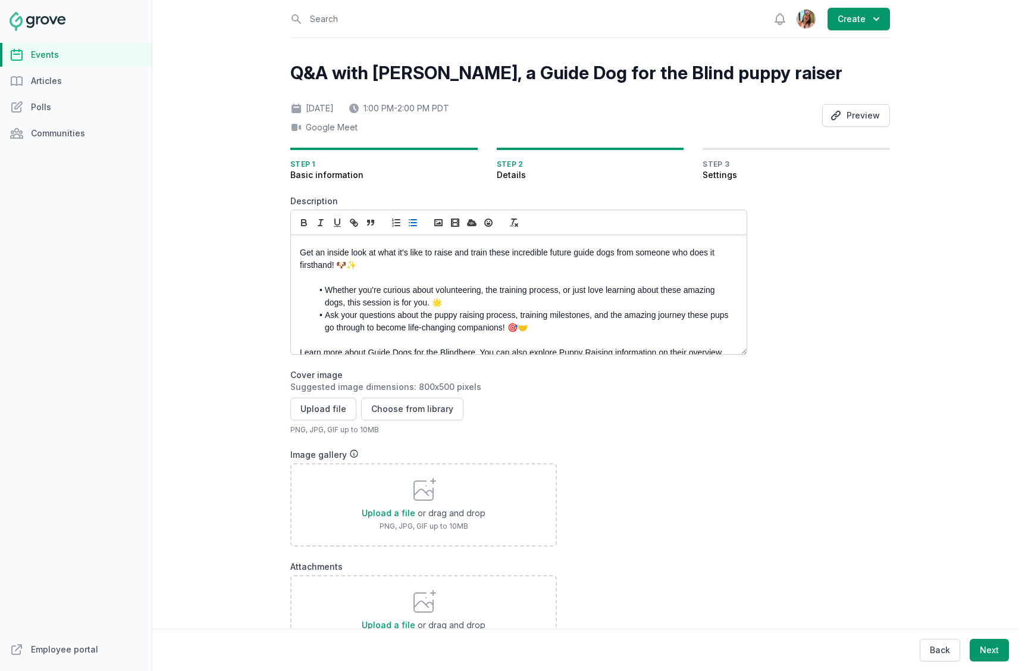
scroll to position [19, 0]
click at [322, 290] on li "Whether you're curious about volunteering, the training process, or just love l…" at bounding box center [521, 298] width 419 height 25
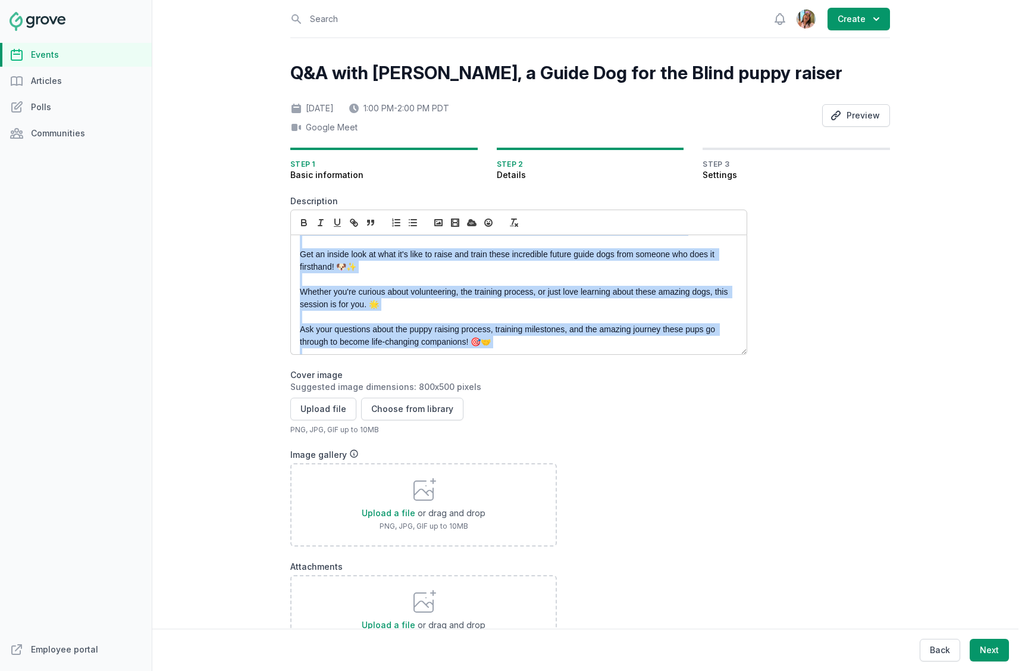
copy div "Join us for a special Q&A with Twitch’s Chip Bradford, a Guide Dog for the Blin…"
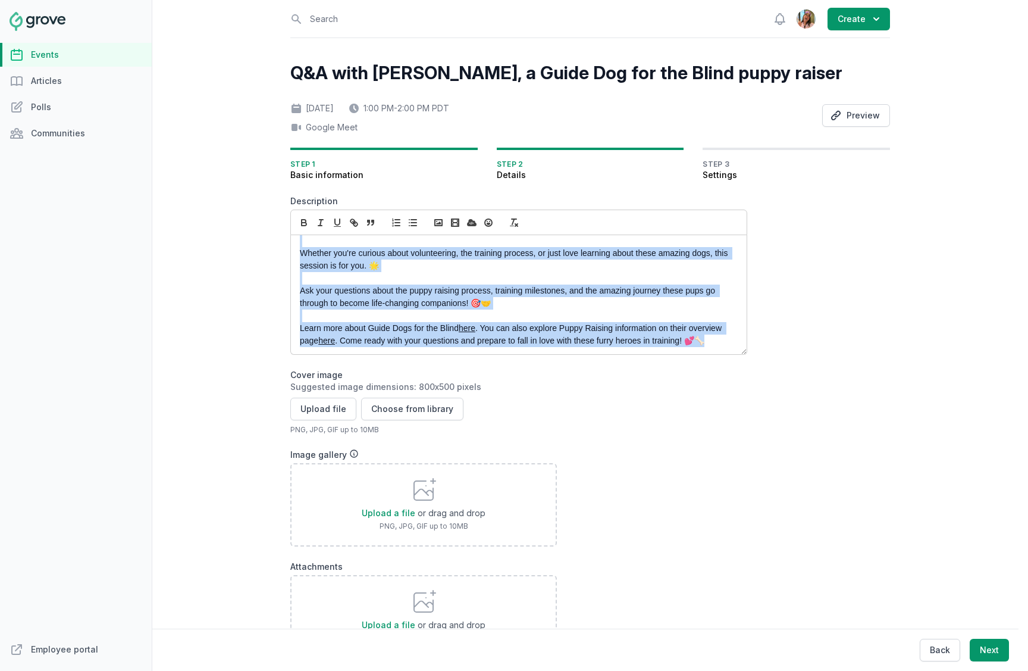
click at [483, 310] on p at bounding box center [515, 315] width 431 height 12
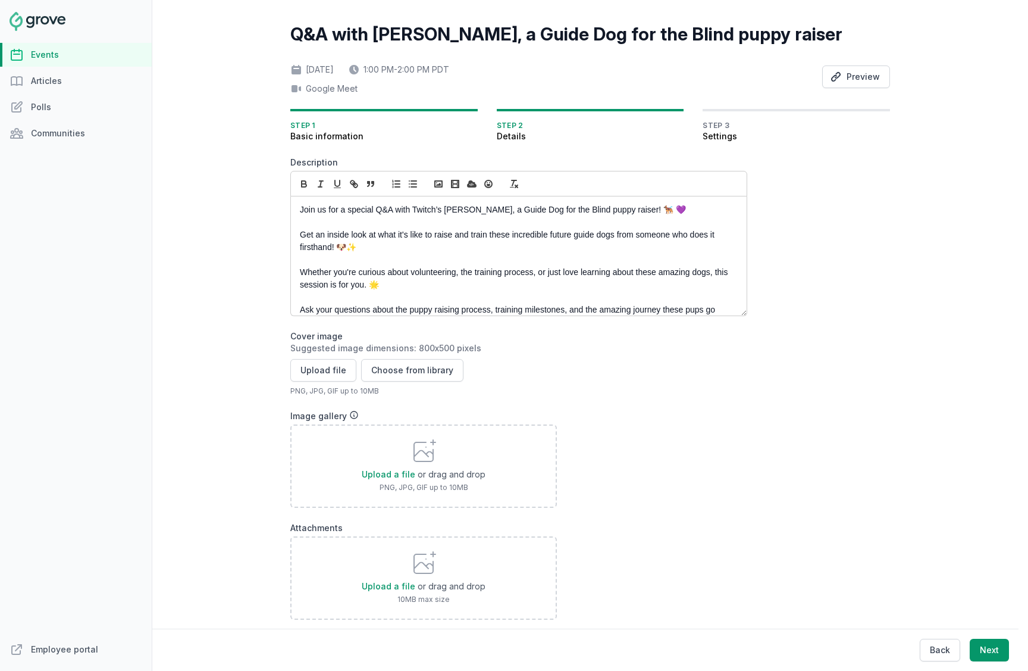
scroll to position [0, 0]
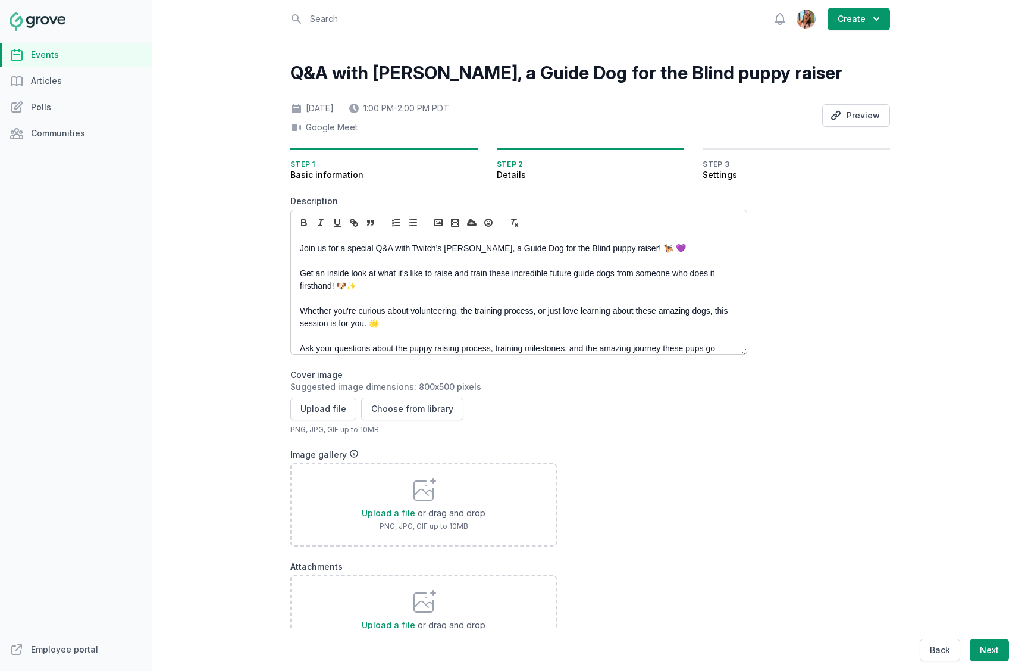
click at [397, 325] on p "Whether you're curious about volunteering, the training process, or just love l…" at bounding box center [515, 317] width 431 height 25
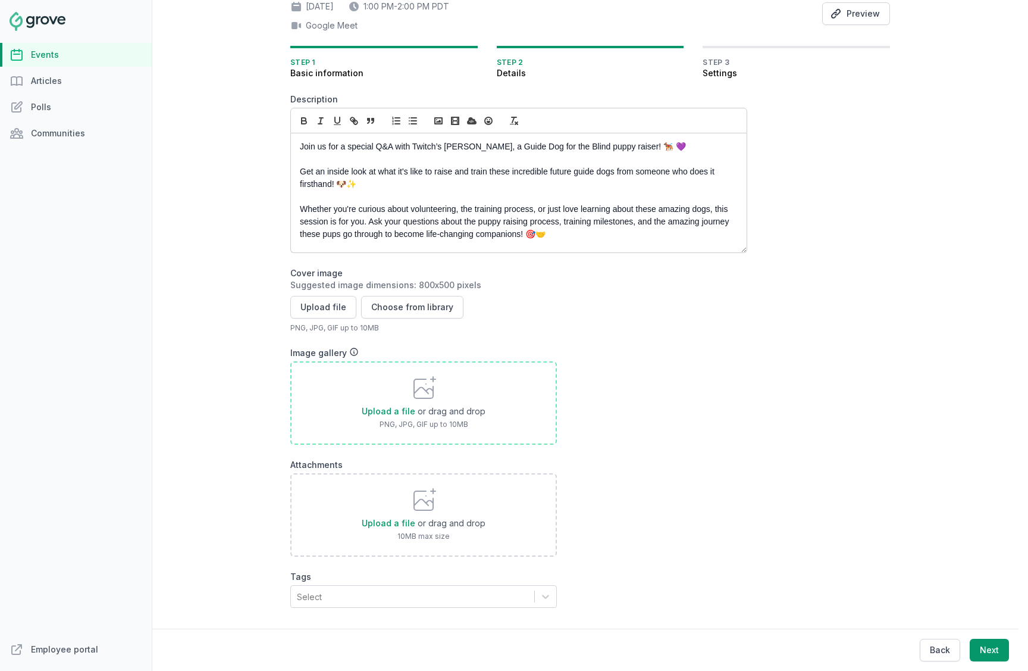
scroll to position [120, 0]
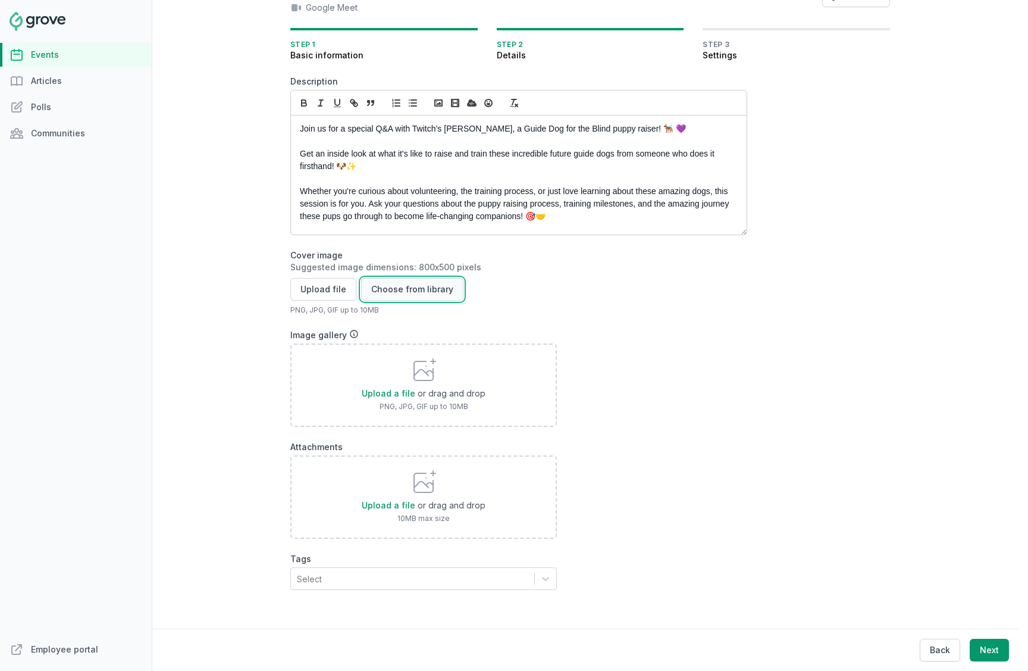
click at [400, 290] on button "Choose from library" at bounding box center [412, 289] width 102 height 23
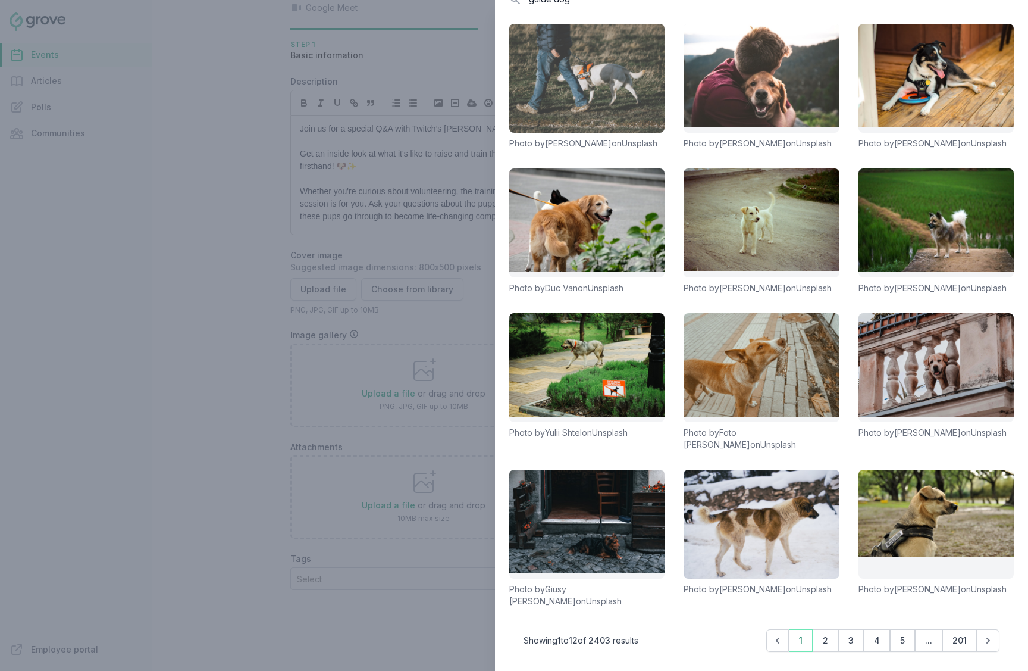
scroll to position [0, 0]
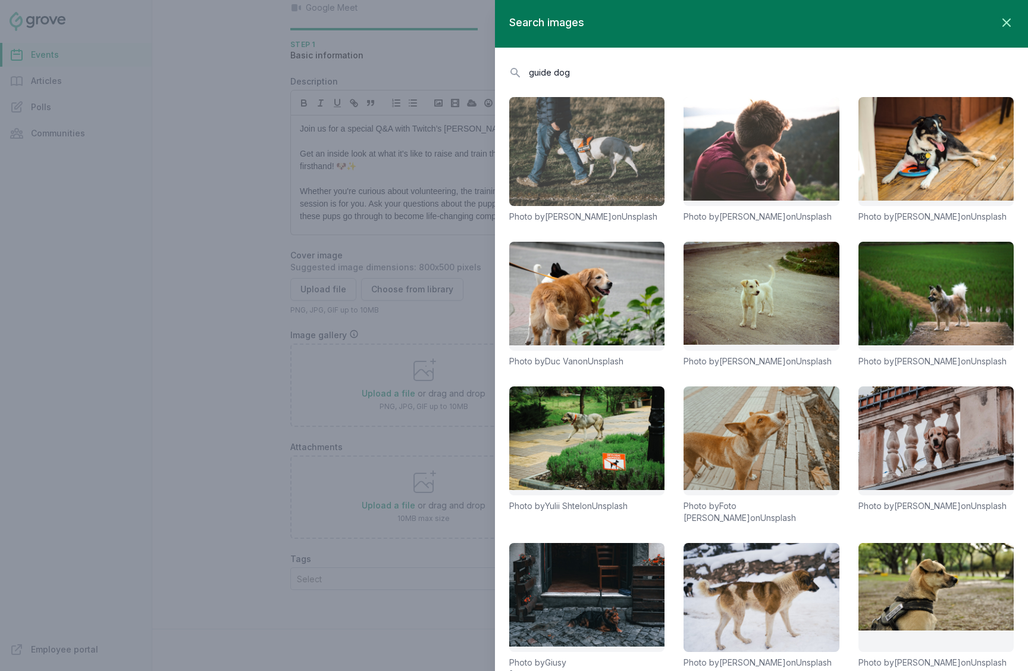
type input "guide dog"
click at [613, 183] on link at bounding box center [586, 151] width 155 height 109
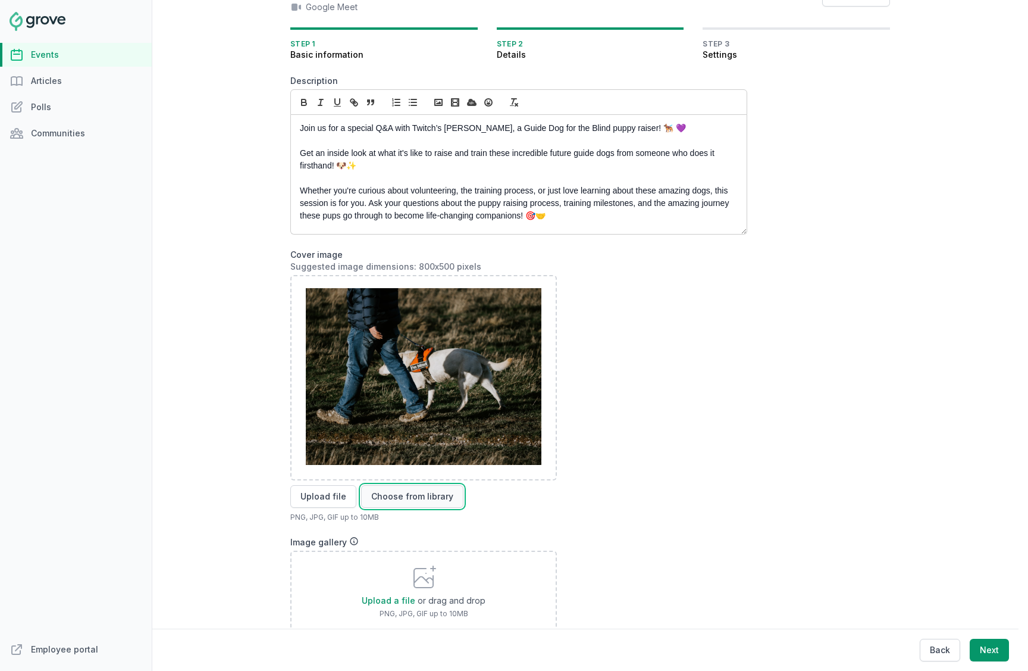
click at [384, 497] on button "Choose from library" at bounding box center [412, 496] width 102 height 23
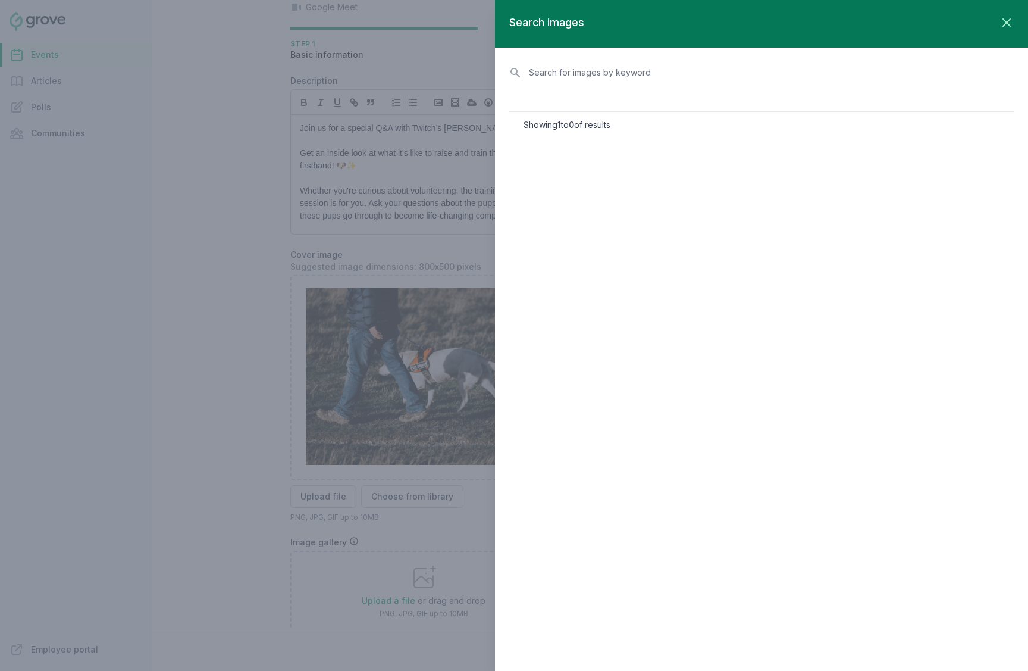
click at [367, 338] on div at bounding box center [514, 335] width 1028 height 671
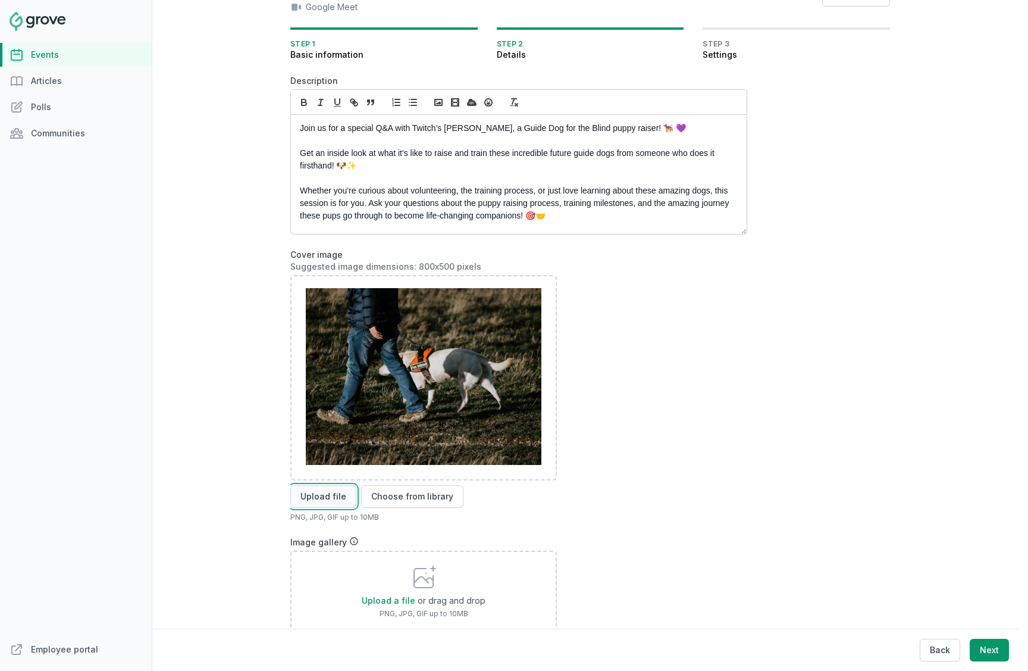
click at [318, 494] on button "Upload file" at bounding box center [323, 496] width 66 height 23
click at [597, 493] on div "Upload file Choose from library" at bounding box center [518, 496] width 457 height 23
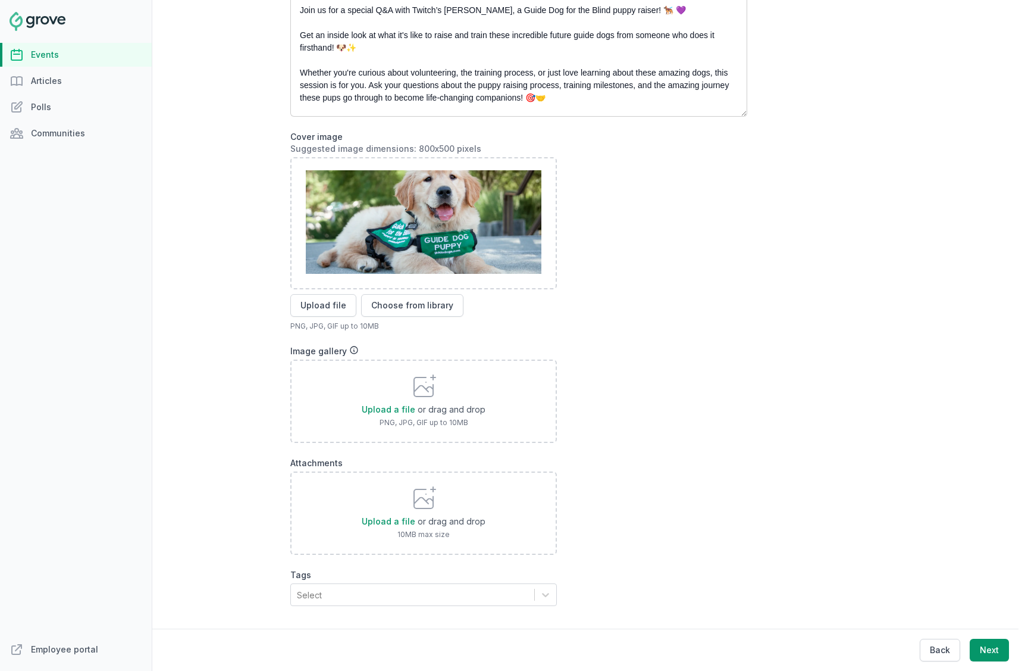
scroll to position [255, 0]
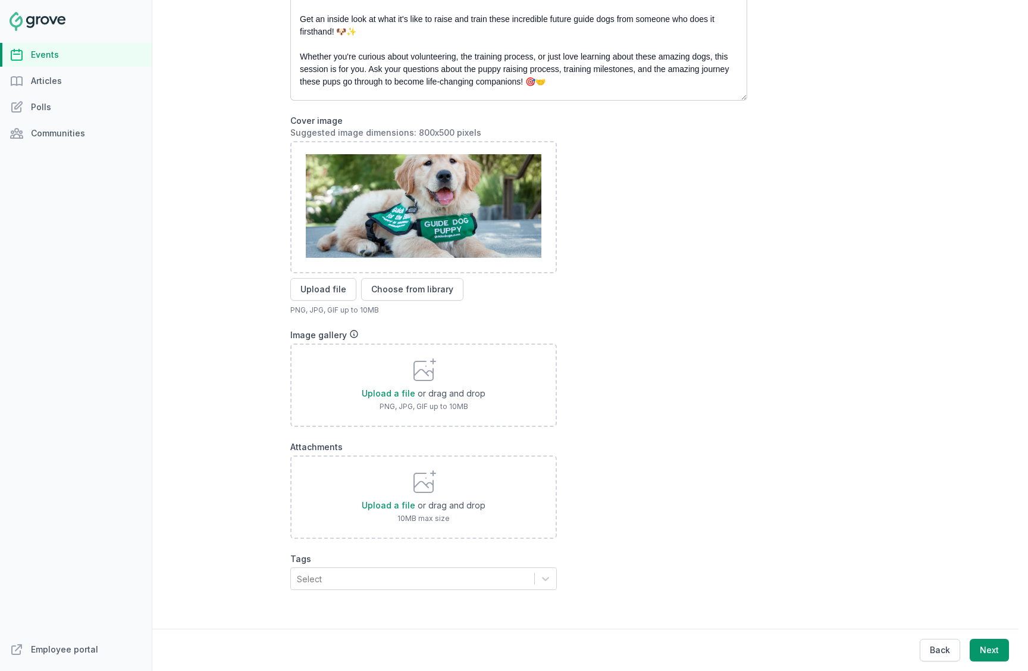
click at [353, 516] on div "Select" at bounding box center [412, 578] width 243 height 21
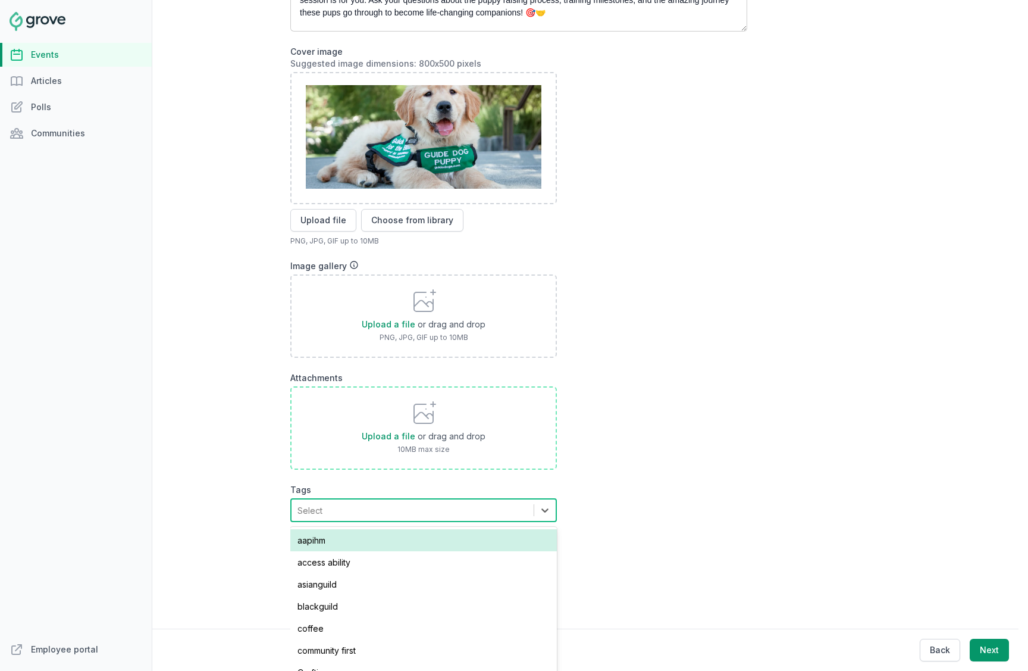
scroll to position [102, 0]
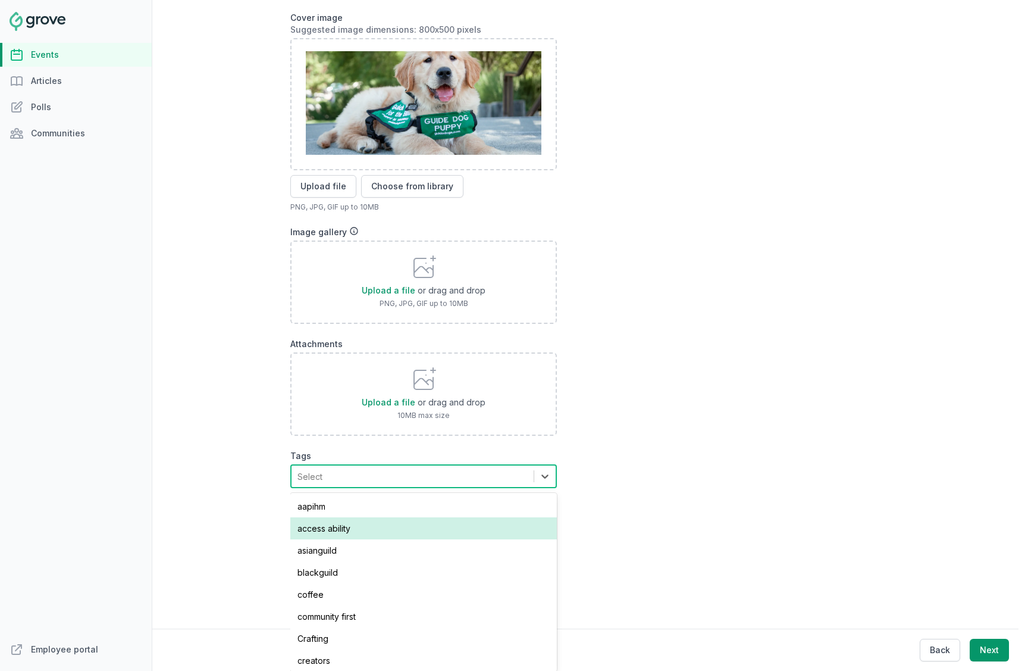
click at [407, 516] on div "access ability" at bounding box center [423, 528] width 267 height 22
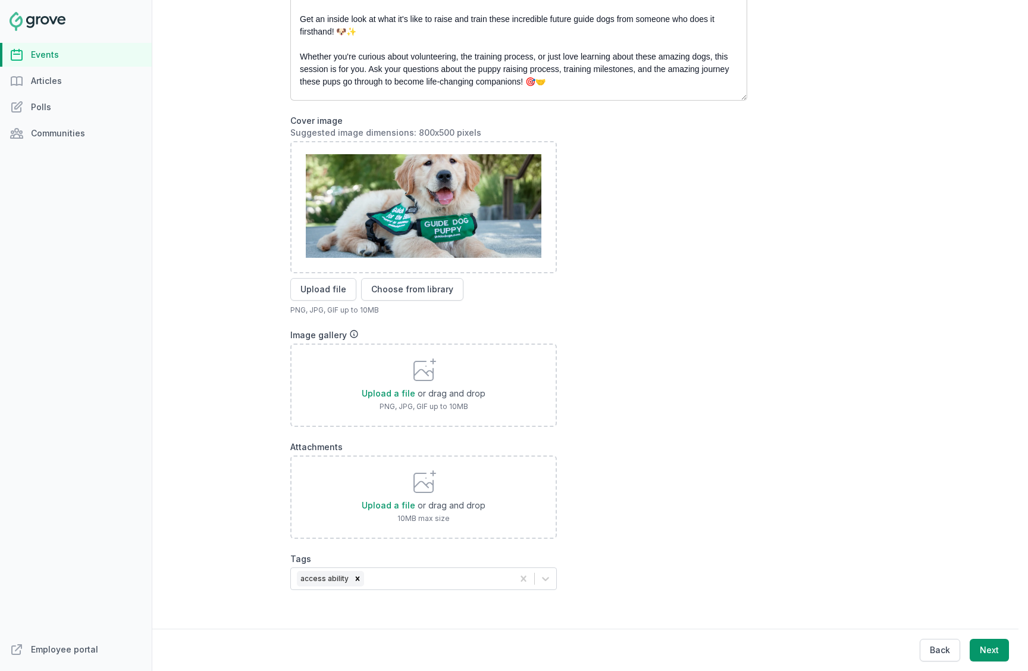
click at [654, 445] on form "Description Join us for a special Q&A with Twitch’s Chip Bradford, a Guide Dog …" at bounding box center [518, 275] width 457 height 668
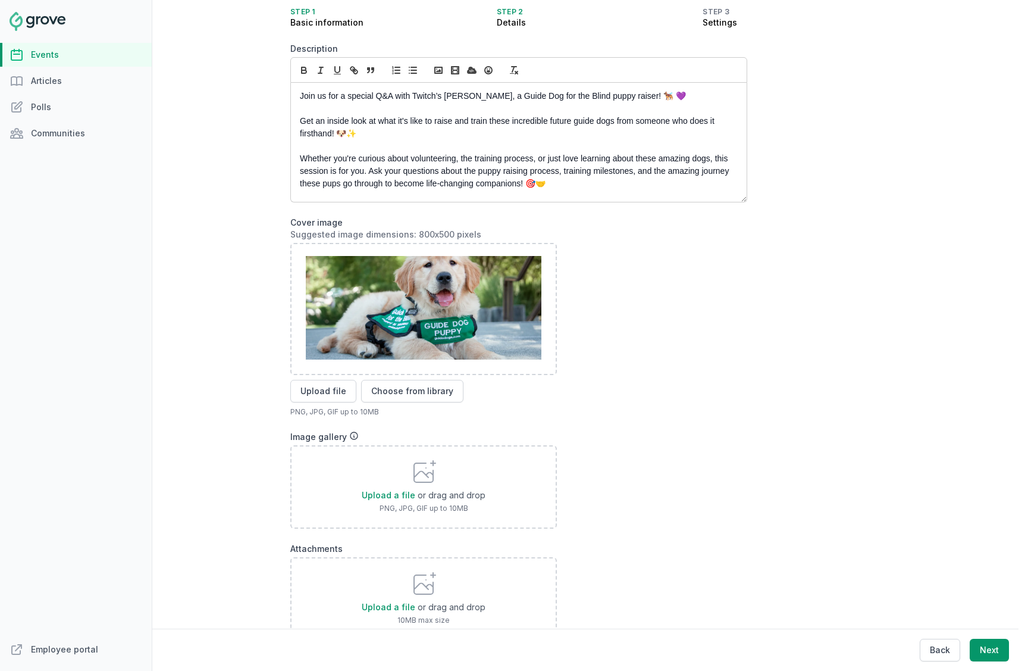
scroll to position [97, 0]
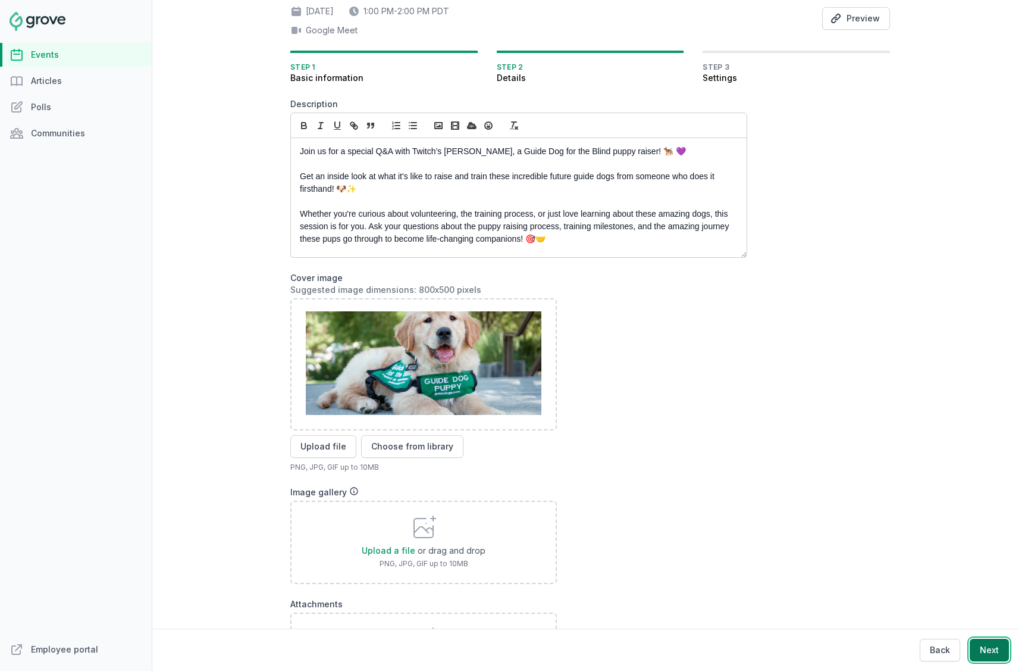
click at [985, 516] on button "Next" at bounding box center [989, 649] width 39 height 23
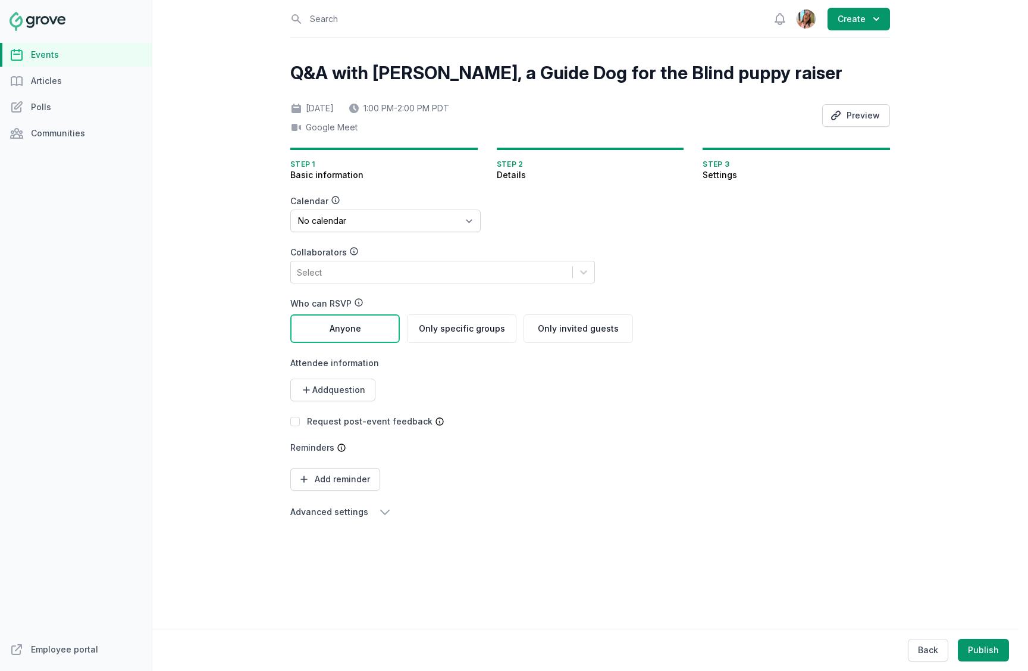
scroll to position [0, 0]
click at [455, 217] on select "No calendar Virtual Events Calendar" at bounding box center [385, 220] width 190 height 23
select select "89"
click at [290, 209] on select "No calendar Virtual Events Calendar" at bounding box center [385, 220] width 190 height 23
click at [516, 230] on div "Calendar No calendar Virtual Events Calendar Collaborators Select Who can RSVP …" at bounding box center [461, 357] width 343 height 324
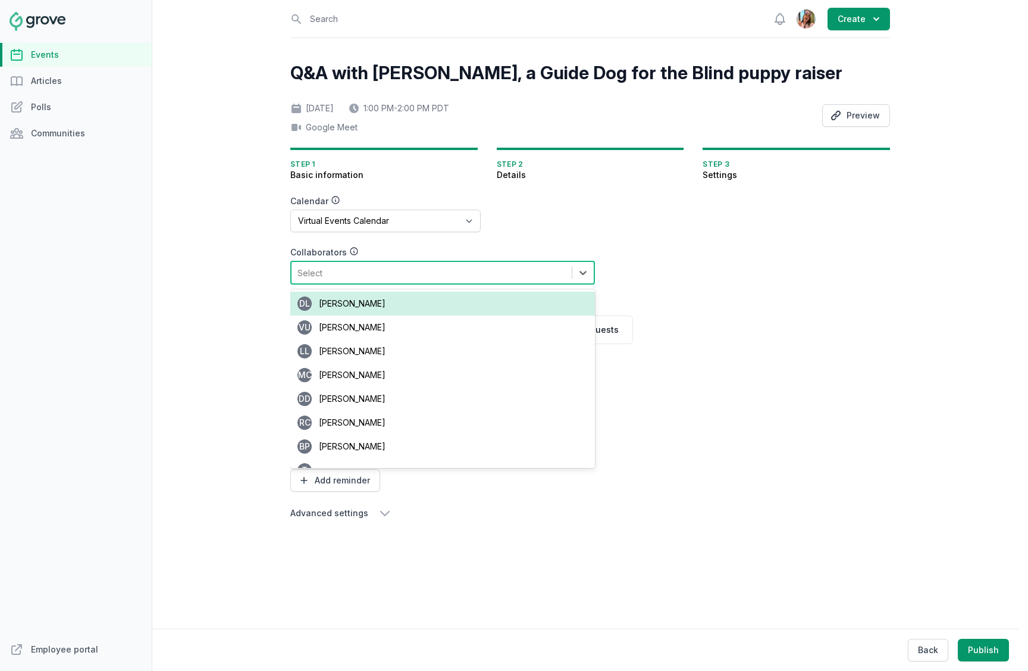
click at [503, 262] on div "Select" at bounding box center [432, 272] width 280 height 21
type input "jean"
click at [457, 306] on div "JL Jean Lanctot" at bounding box center [442, 304] width 305 height 24
type input "jean"
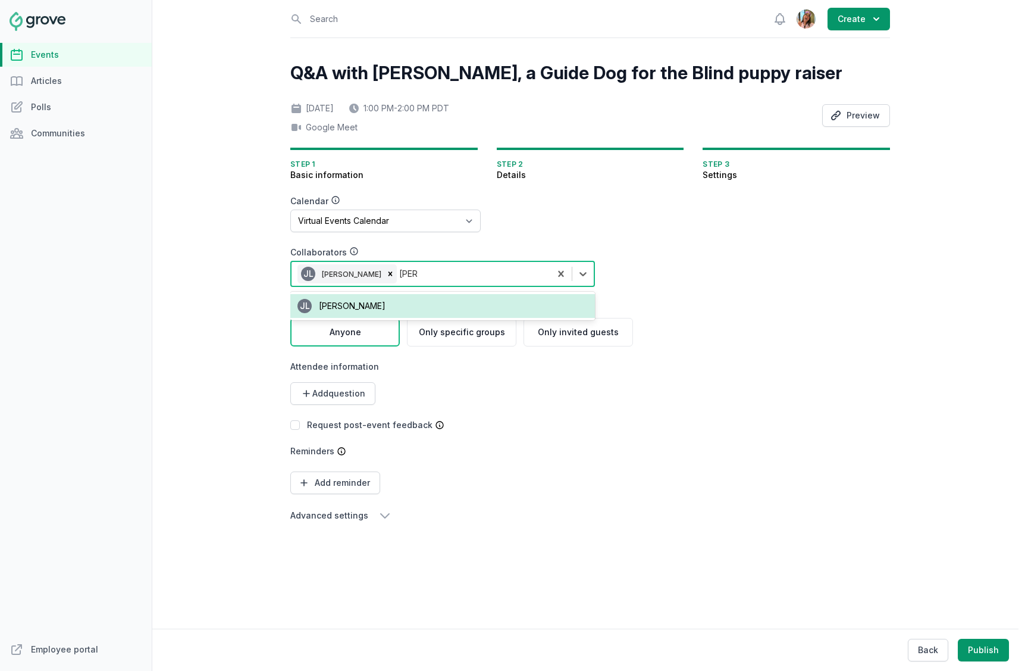
click at [433, 304] on div "JL Jean Lanctot" at bounding box center [442, 306] width 305 height 24
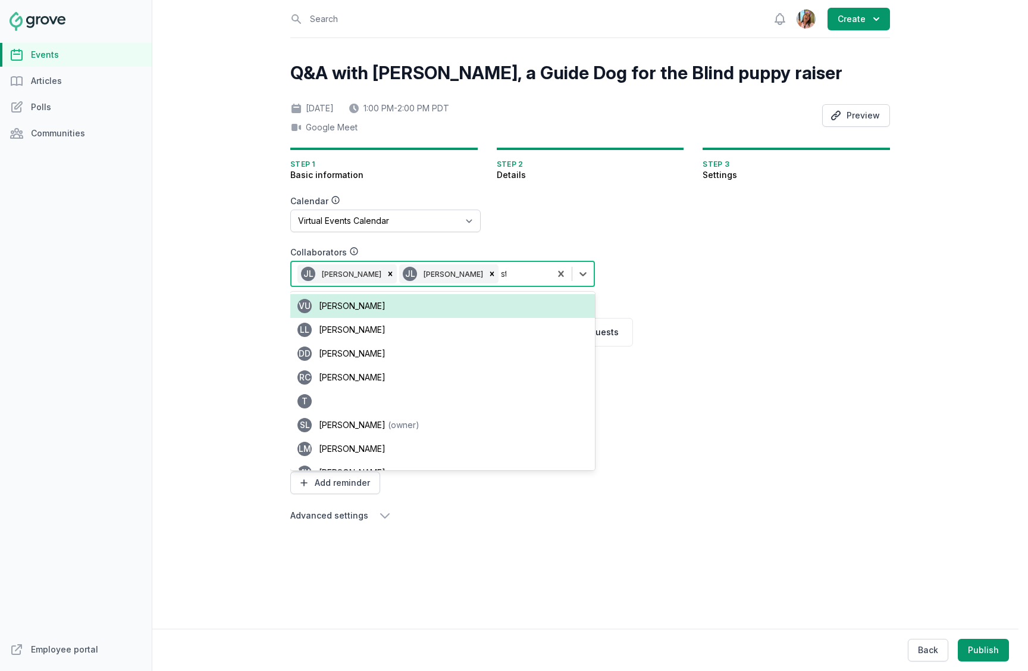
type input "sta"
click at [422, 311] on div "SL Stacy Lee (owner)" at bounding box center [442, 306] width 305 height 24
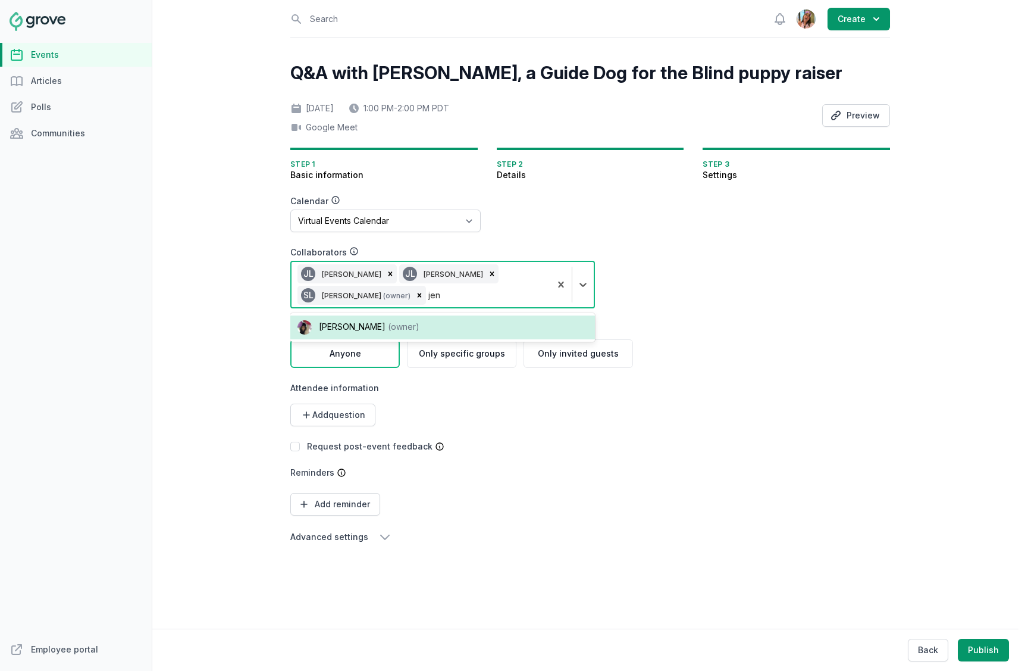
type input "jenn"
click at [398, 325] on div "Jenn Luu (owner)" at bounding box center [442, 327] width 305 height 24
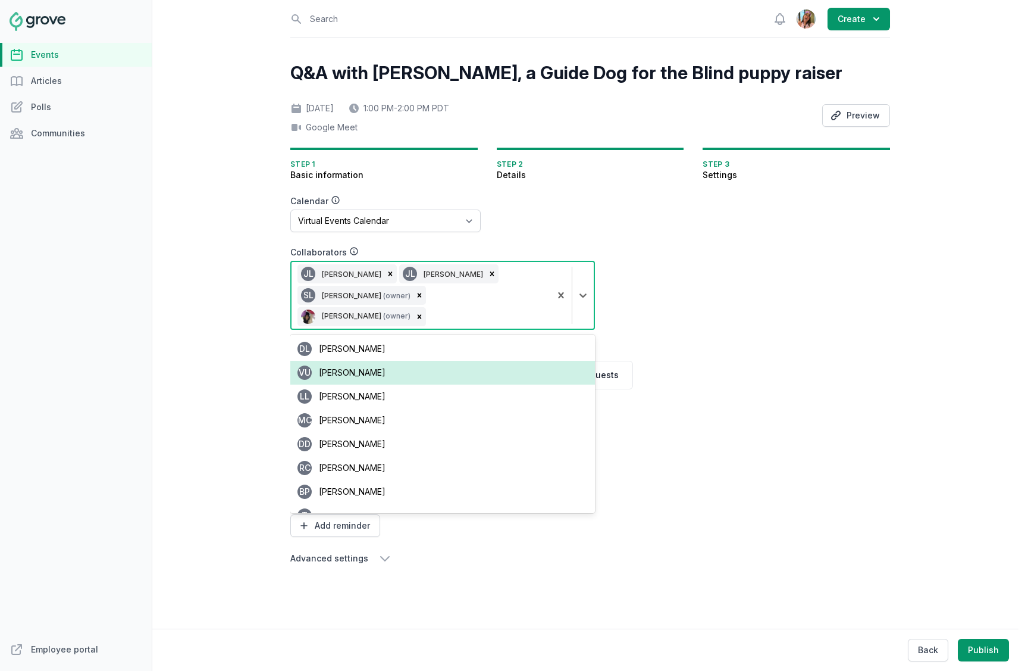
click at [682, 295] on form "Calendar No calendar Virtual Events Calendar Collaborators option [object Objec…" at bounding box center [518, 380] width 457 height 370
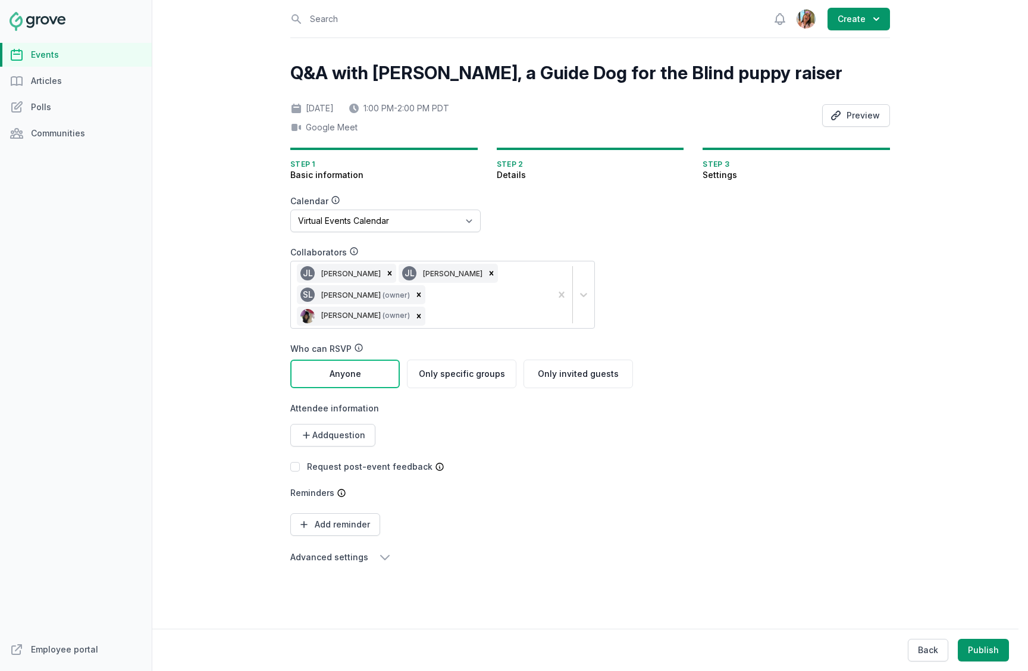
click at [324, 516] on div "Calendar No calendar Virtual Events Calendar Collaborators JL Jean Lanctot JL J…" at bounding box center [461, 379] width 343 height 369
click at [324, 516] on span "Advanced settings" at bounding box center [329, 557] width 78 height 12
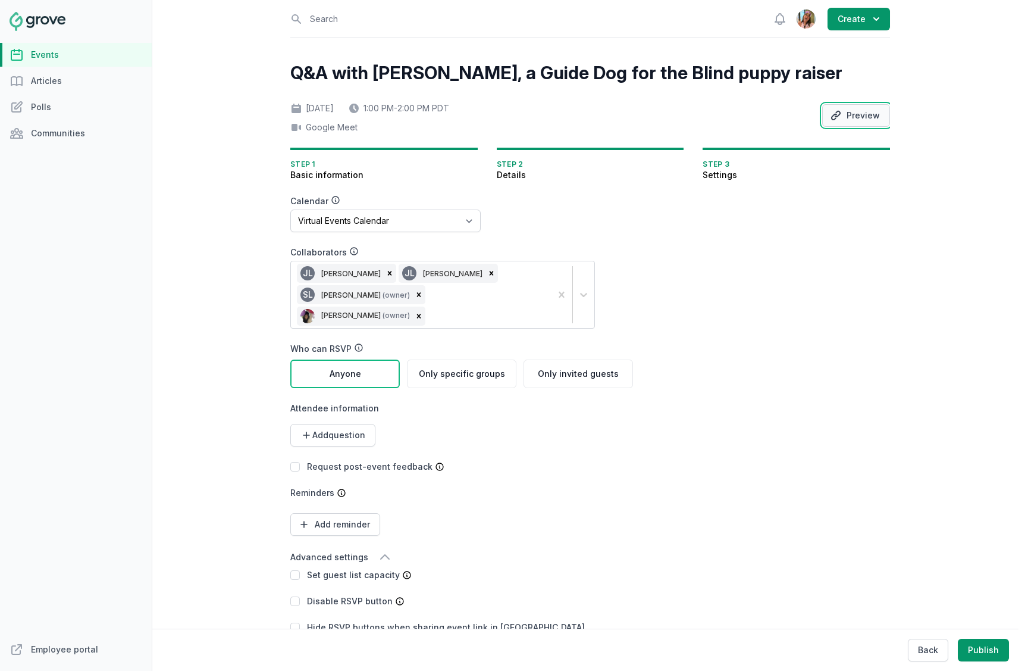
click at [871, 111] on button "Preview" at bounding box center [856, 115] width 68 height 23
click at [919, 516] on button "Back" at bounding box center [928, 649] width 40 height 23
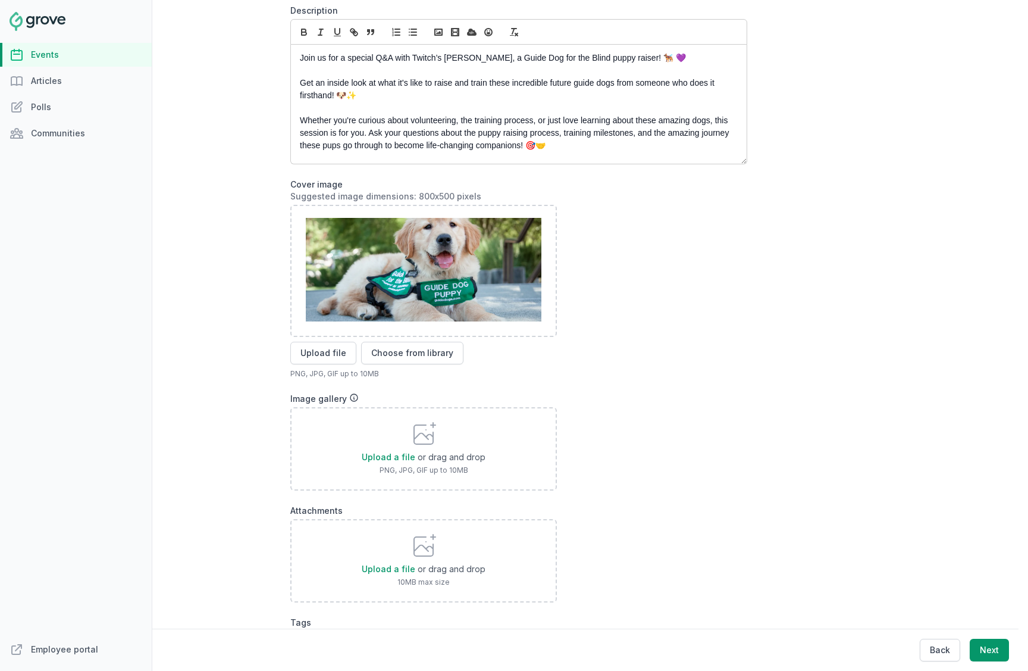
scroll to position [250, 0]
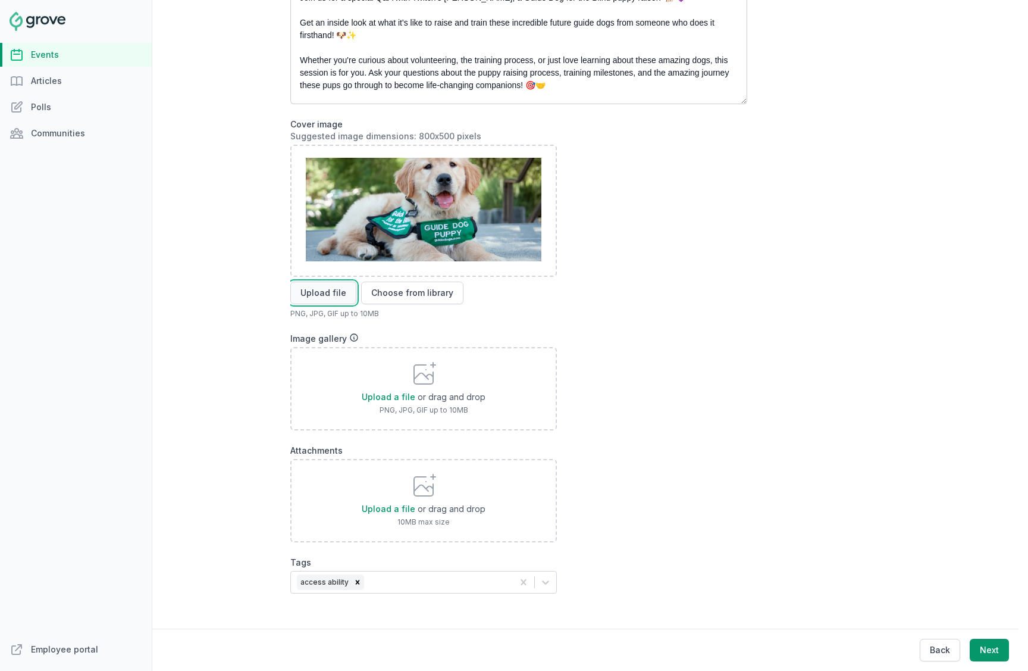
click at [342, 290] on button "Upload file" at bounding box center [323, 292] width 66 height 23
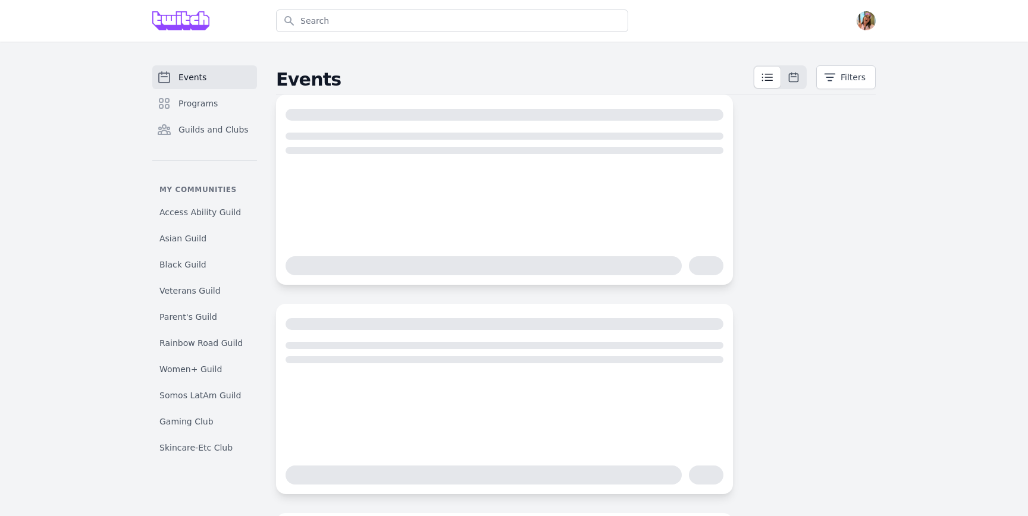
click at [861, 10] on div "Open user menu" at bounding box center [761, 21] width 228 height 42
click at [865, 27] on img "button" at bounding box center [866, 20] width 19 height 19
click at [190, 216] on span "Access Ability Guild" at bounding box center [200, 212] width 82 height 12
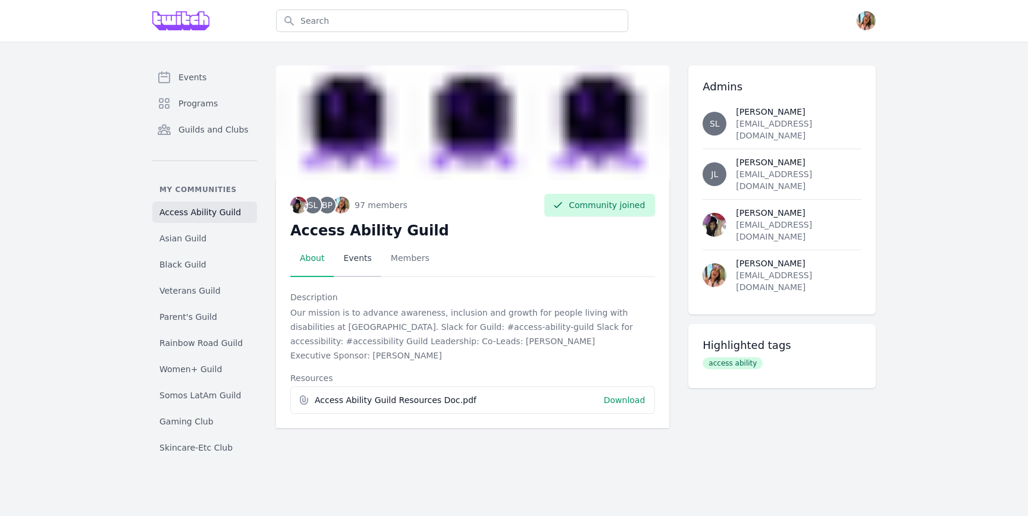
click at [365, 258] on link "Events" at bounding box center [357, 258] width 47 height 37
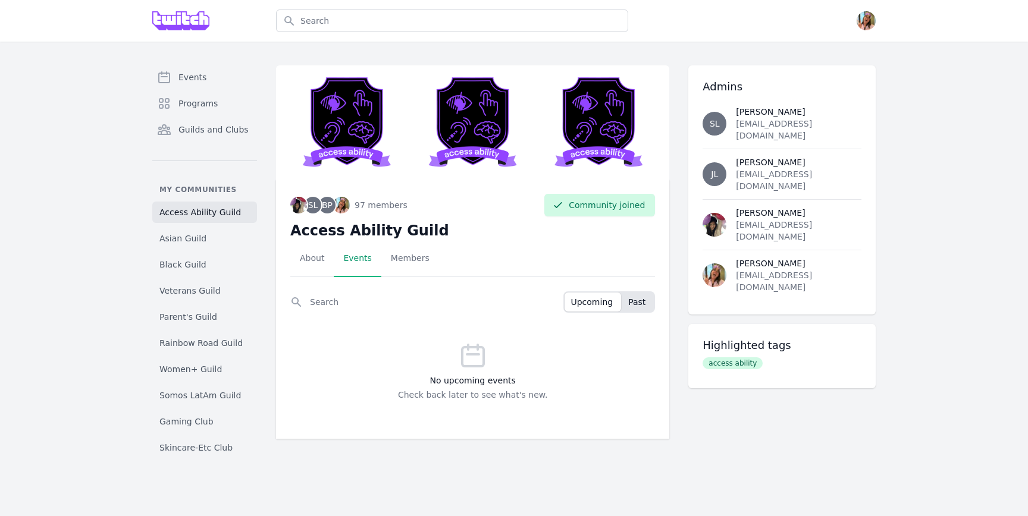
click at [642, 310] on button "Past" at bounding box center [638, 302] width 32 height 19
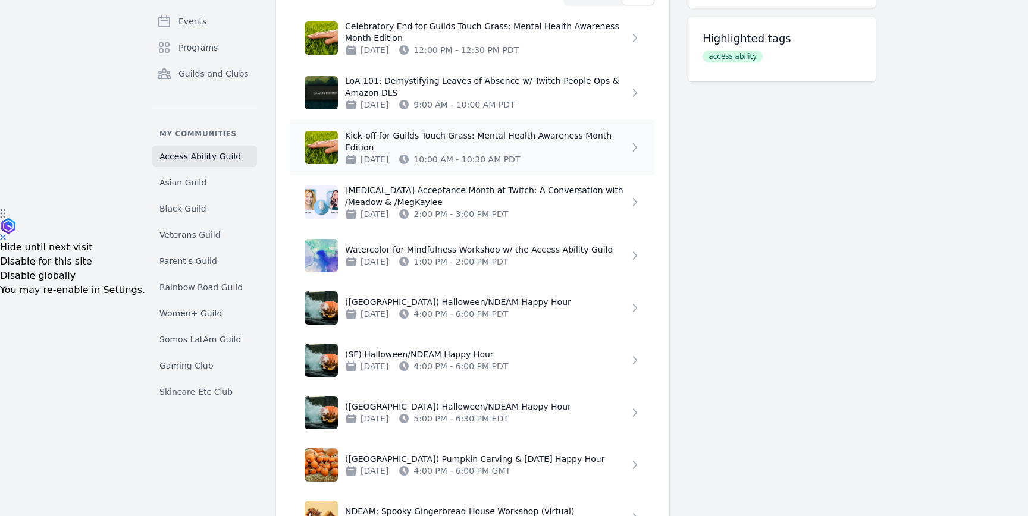
scroll to position [313, 0]
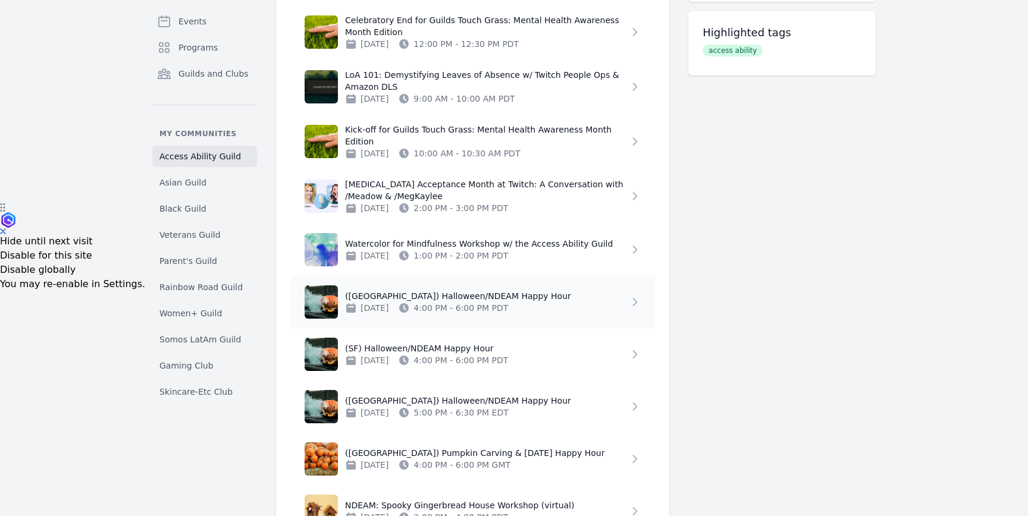
click at [533, 295] on p "(Seattle) Halloween/NDEAM Happy Hour" at bounding box center [487, 296] width 284 height 12
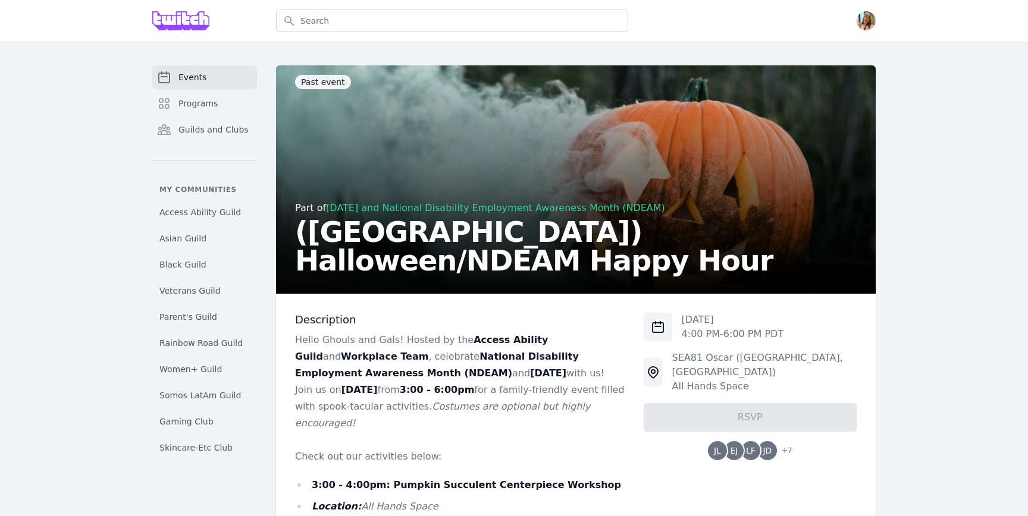
click at [399, 214] on link "Halloween and National Disability Employment Awareness Month (NDEAM)" at bounding box center [495, 207] width 339 height 11
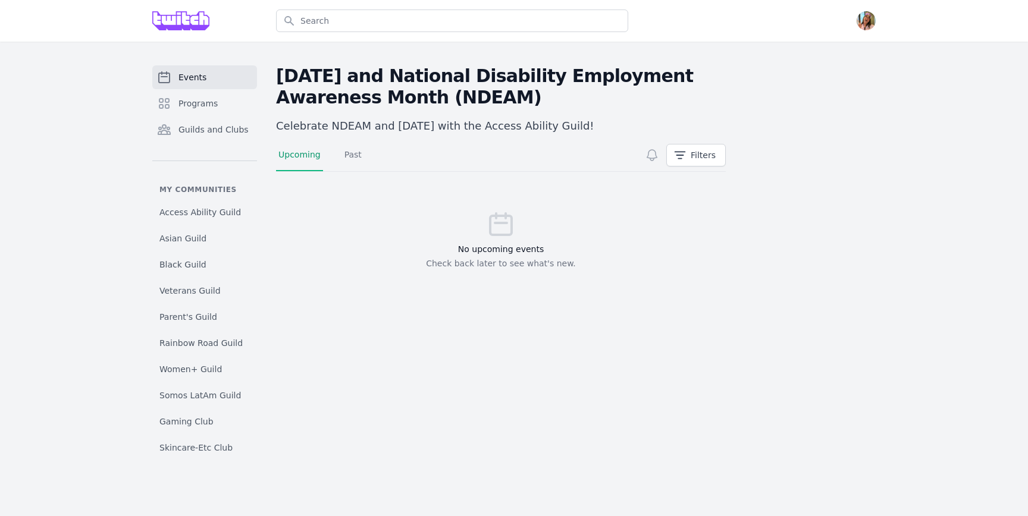
click at [496, 64] on div "Events Programs Guilds and Clubs My communities Access Ability Guild Asian Guil…" at bounding box center [514, 258] width 1028 height 433
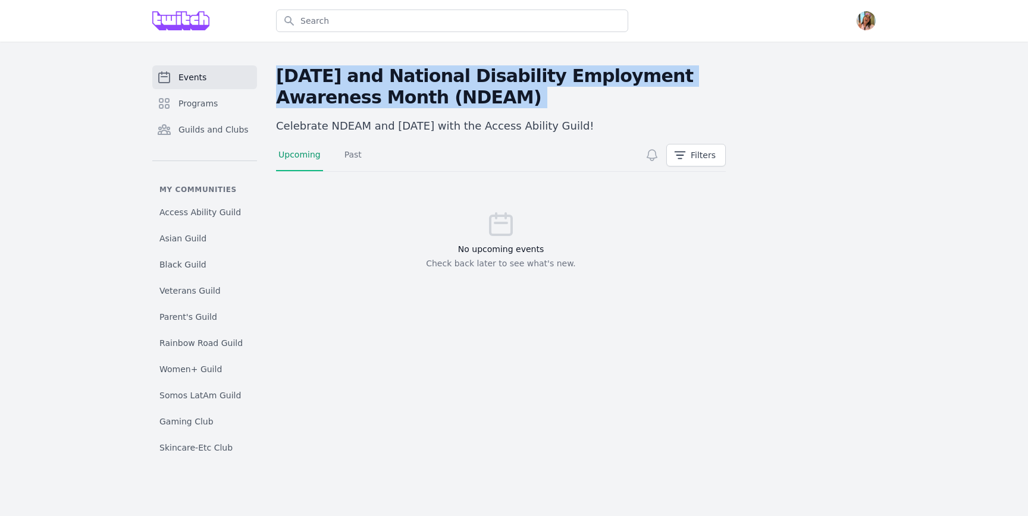
click at [496, 64] on div "Events Programs Guilds and Clubs My communities Access Ability Guild Asian Guil…" at bounding box center [514, 258] width 1028 height 433
copy h2 "Halloween and National Disability Employment Awareness Month (NDEAM)"
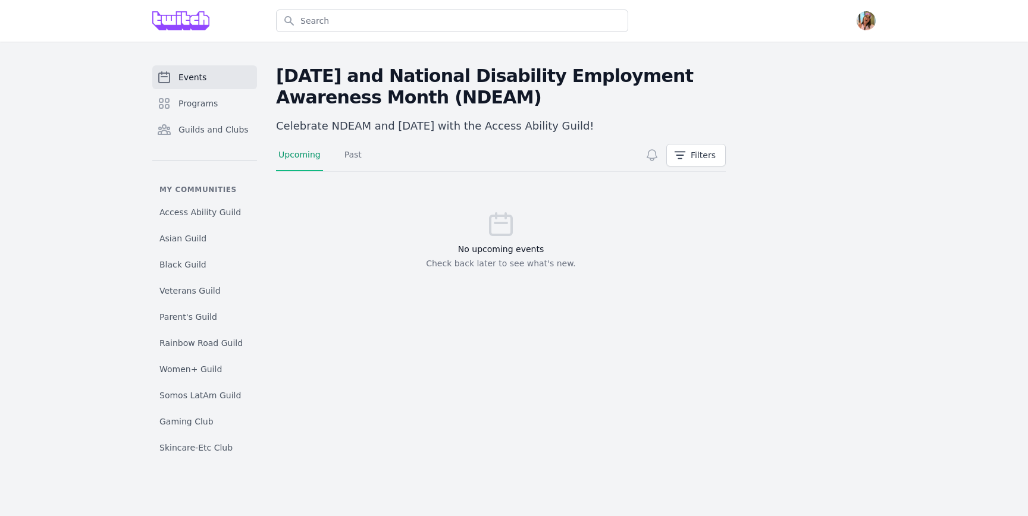
click at [452, 129] on p "Celebrate NDEAM and Halloween with the Access Ability Guild!" at bounding box center [501, 126] width 450 height 17
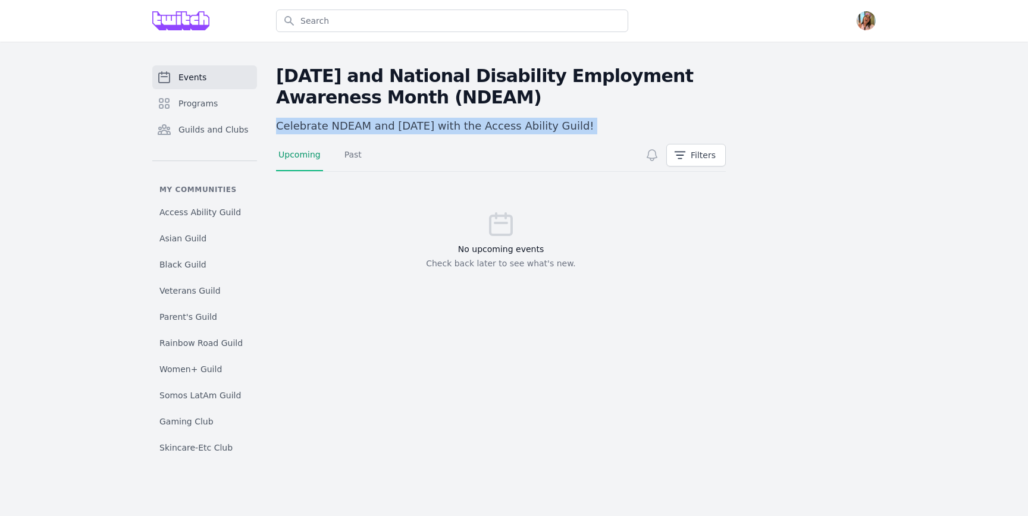
click at [452, 129] on p "Celebrate NDEAM and Halloween with the Access Ability Guild!" at bounding box center [501, 126] width 450 height 17
copy p "Celebrate NDEAM and Halloween with the Access Ability Guild!"
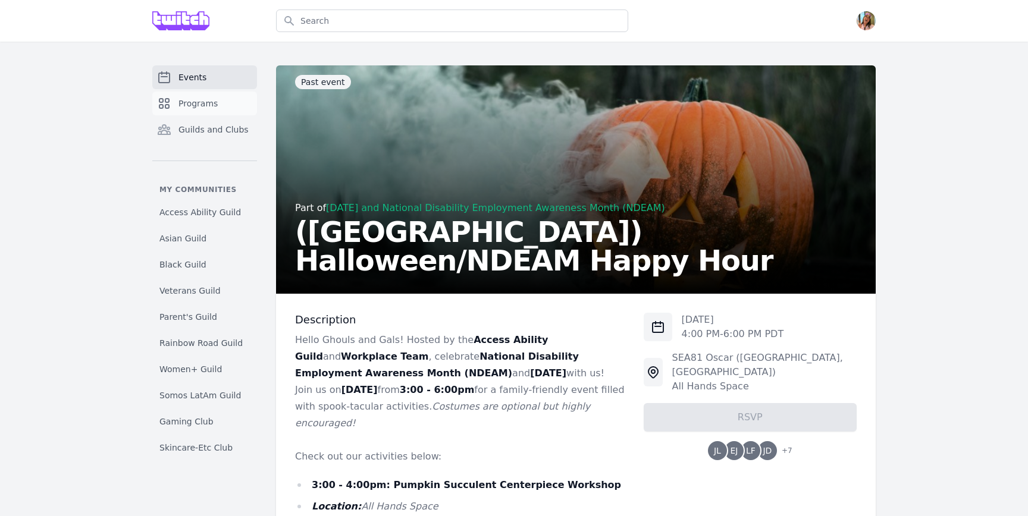
click at [208, 105] on span "Programs" at bounding box center [197, 104] width 39 height 12
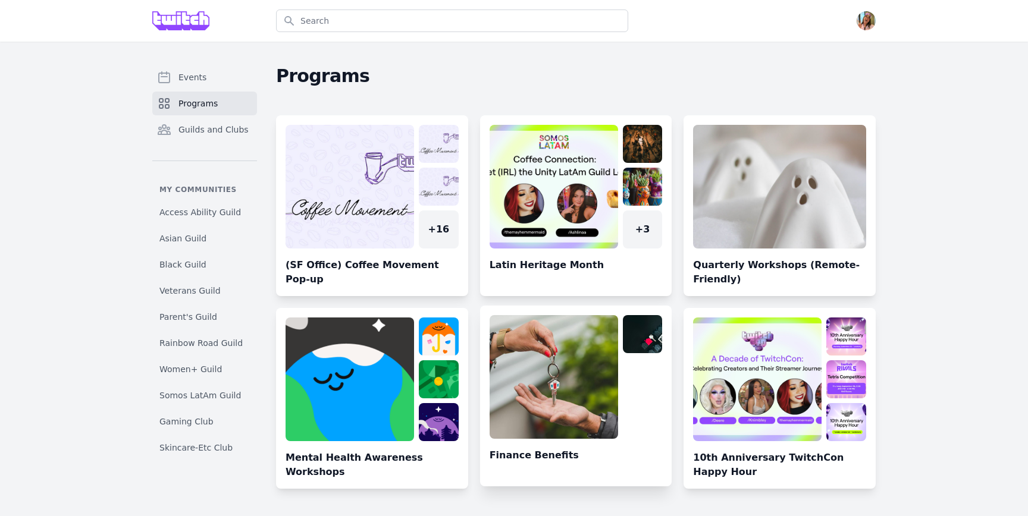
click at [628, 368] on link at bounding box center [576, 400] width 192 height 171
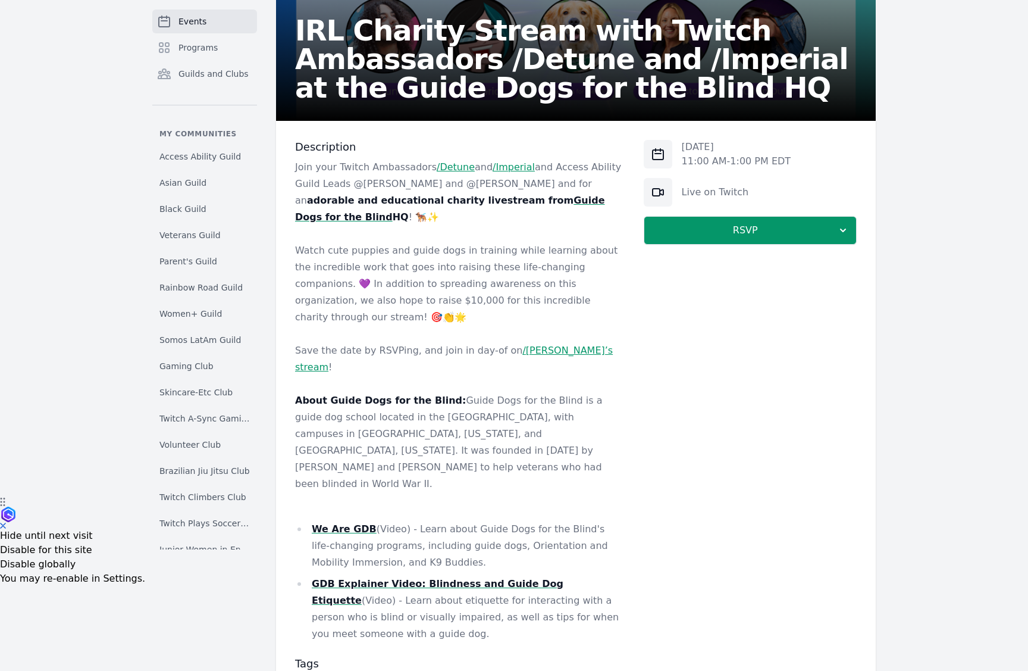
scroll to position [168, 0]
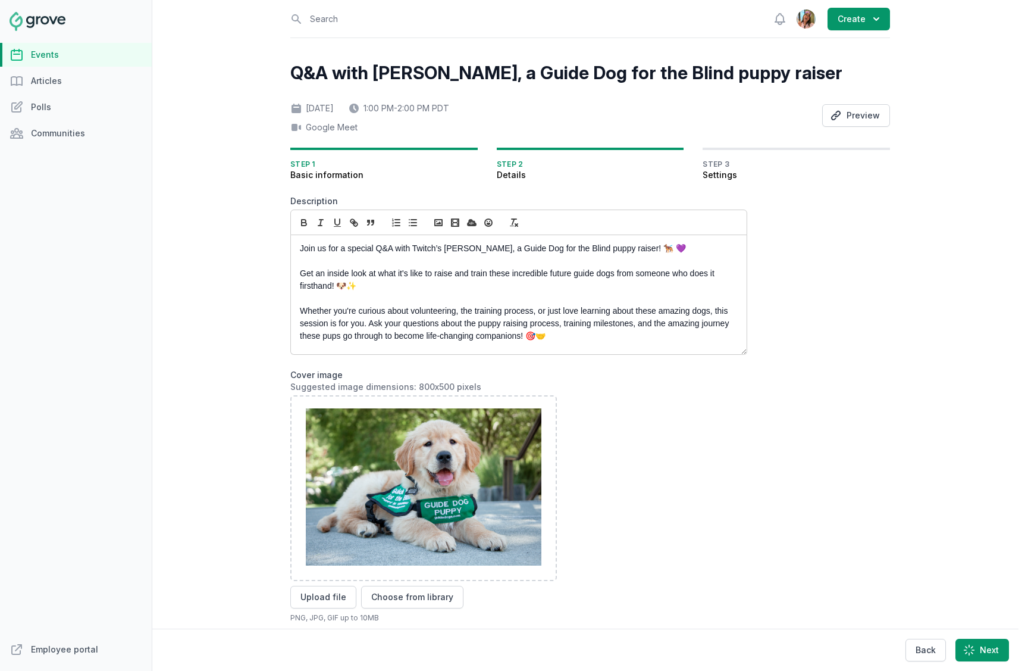
select select "89"
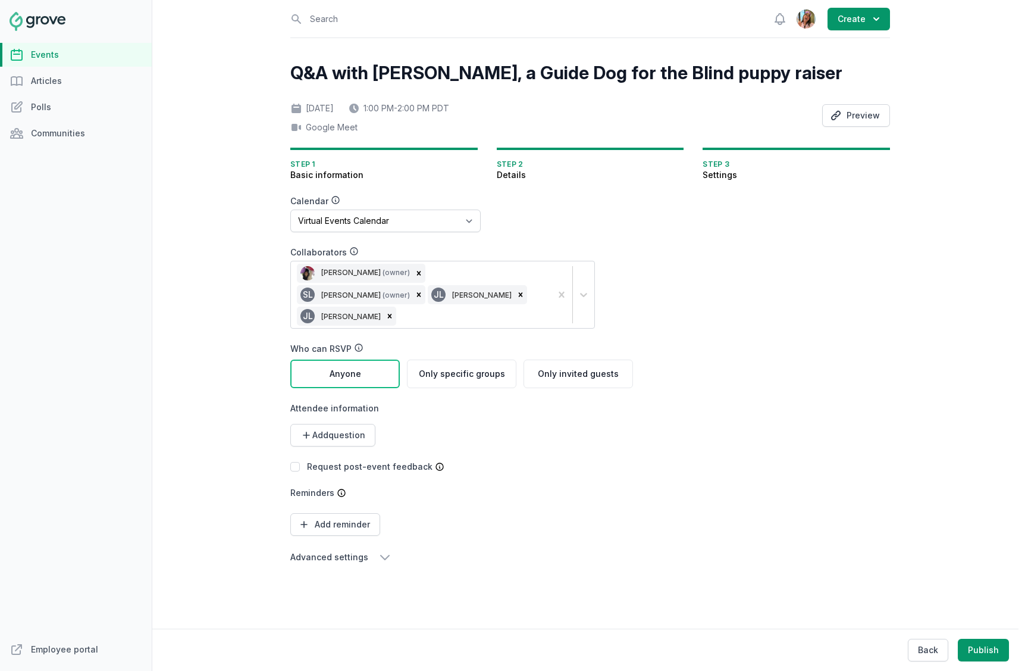
click at [562, 463] on div "Calendar No calendar Virtual Events Calendar Collaborators [PERSON_NAME] (owner…" at bounding box center [461, 379] width 343 height 369
click at [43, 54] on link "Events" at bounding box center [76, 55] width 152 height 24
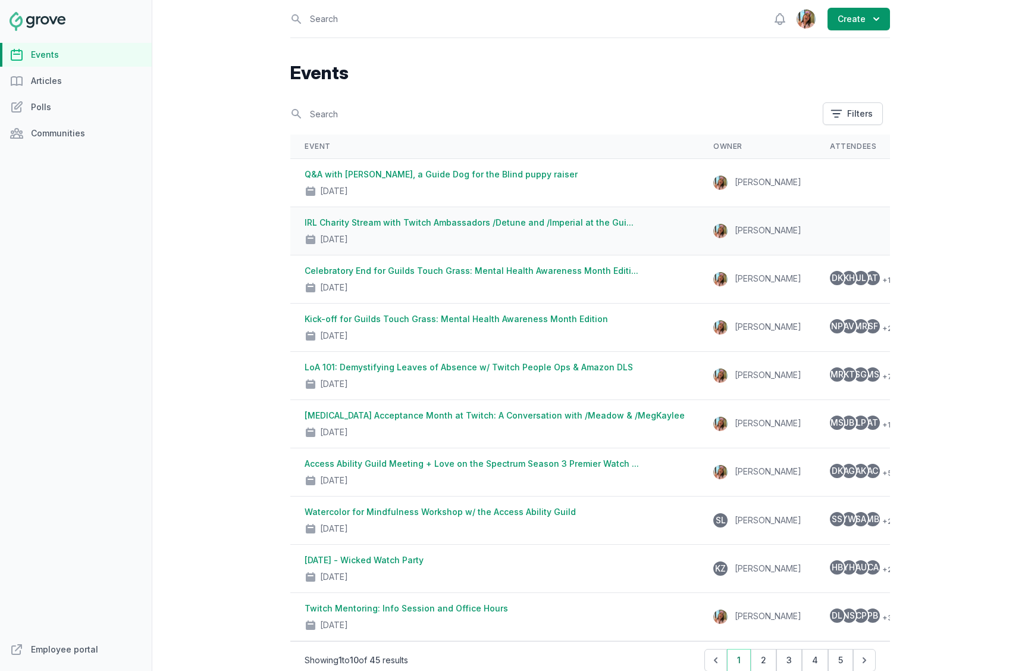
click at [425, 222] on link "IRL Charity Stream with Twitch Ambassadors /Detune and /Imperial at the Gui..." at bounding box center [469, 222] width 329 height 10
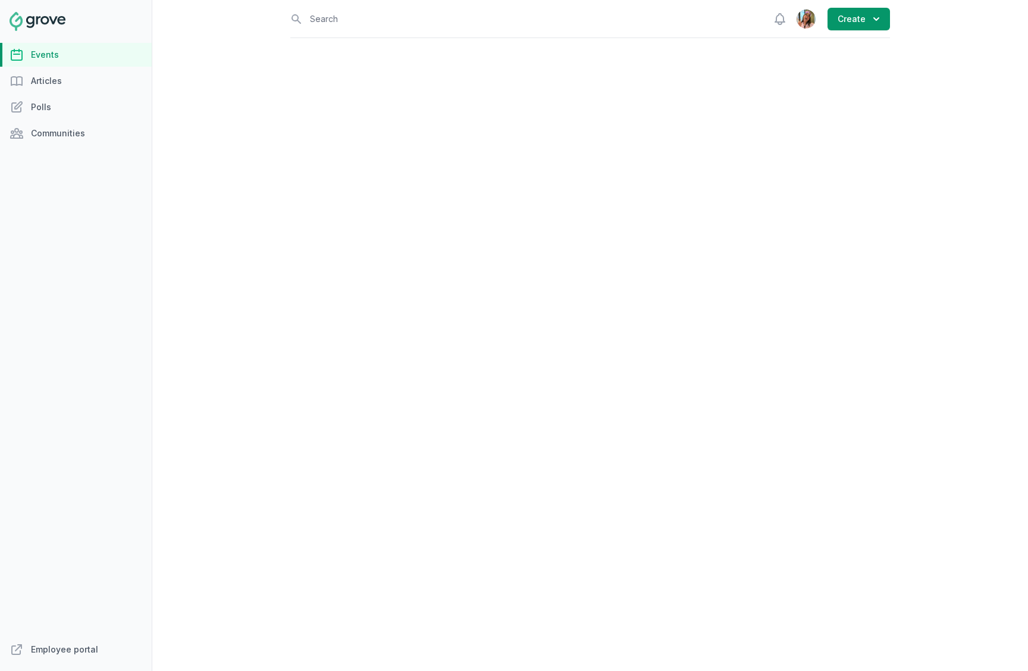
select select "virtual"
select select "false"
select select "8:00 AM"
select select "10:00 AM"
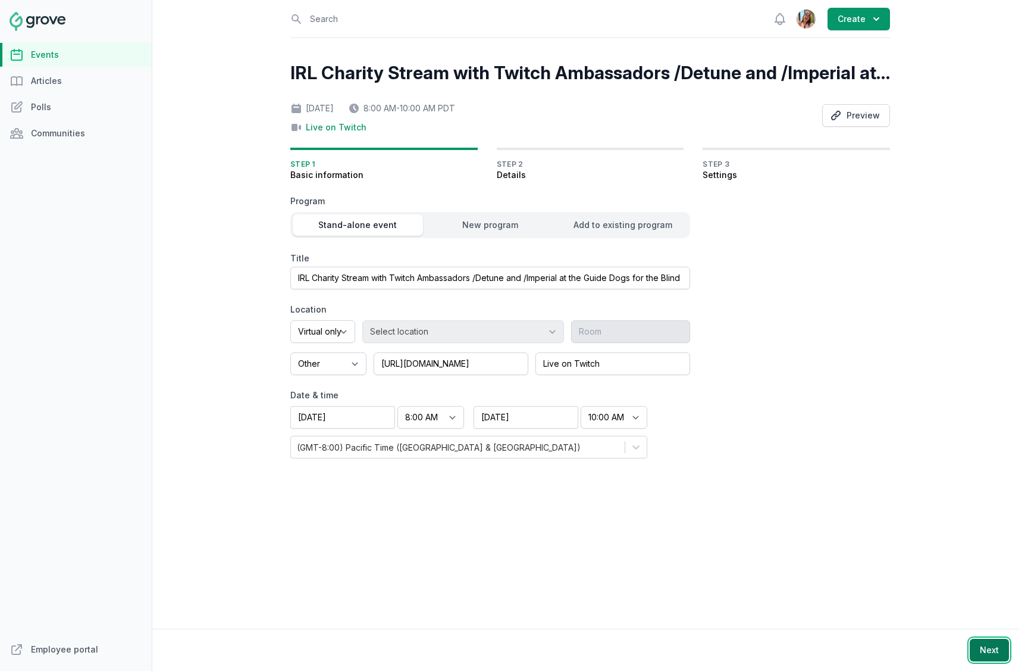
click at [985, 647] on button "Next" at bounding box center [989, 649] width 39 height 23
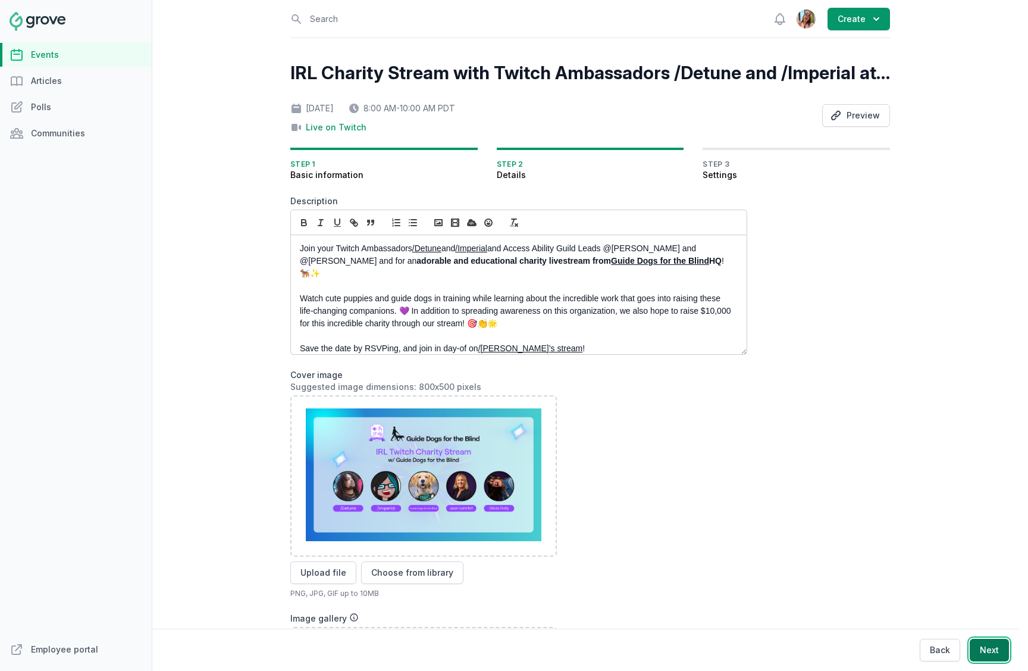
click at [985, 650] on button "Next" at bounding box center [989, 649] width 39 height 23
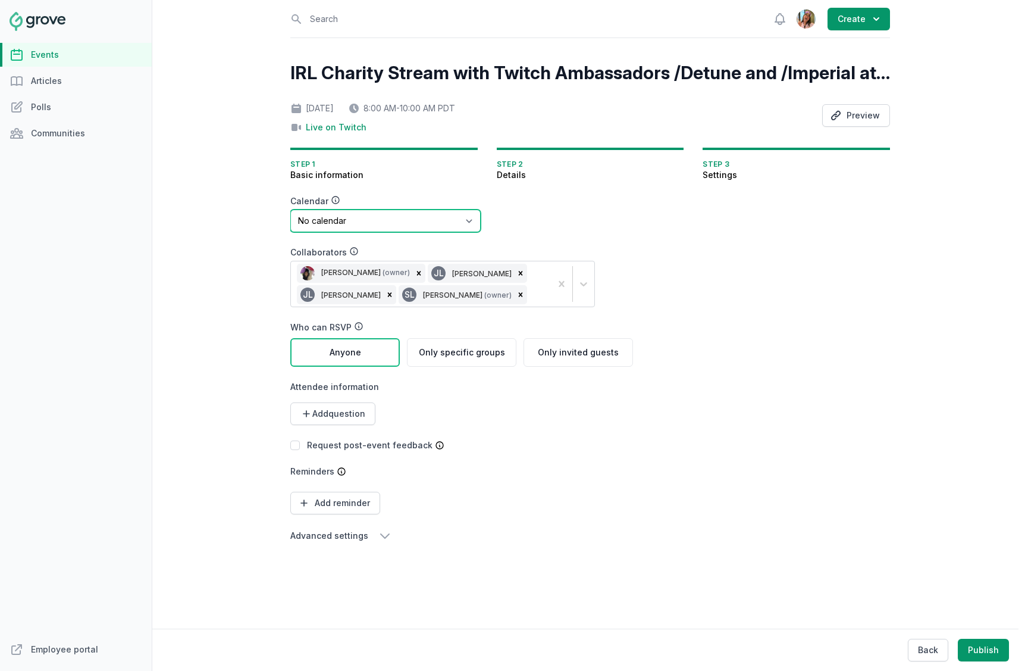
click at [378, 211] on select "No calendar Virtual Events Calendar" at bounding box center [385, 220] width 190 height 23
select select "89"
click at [290, 209] on select "No calendar Virtual Events Calendar" at bounding box center [385, 220] width 190 height 23
click at [926, 654] on button "Back" at bounding box center [928, 649] width 40 height 23
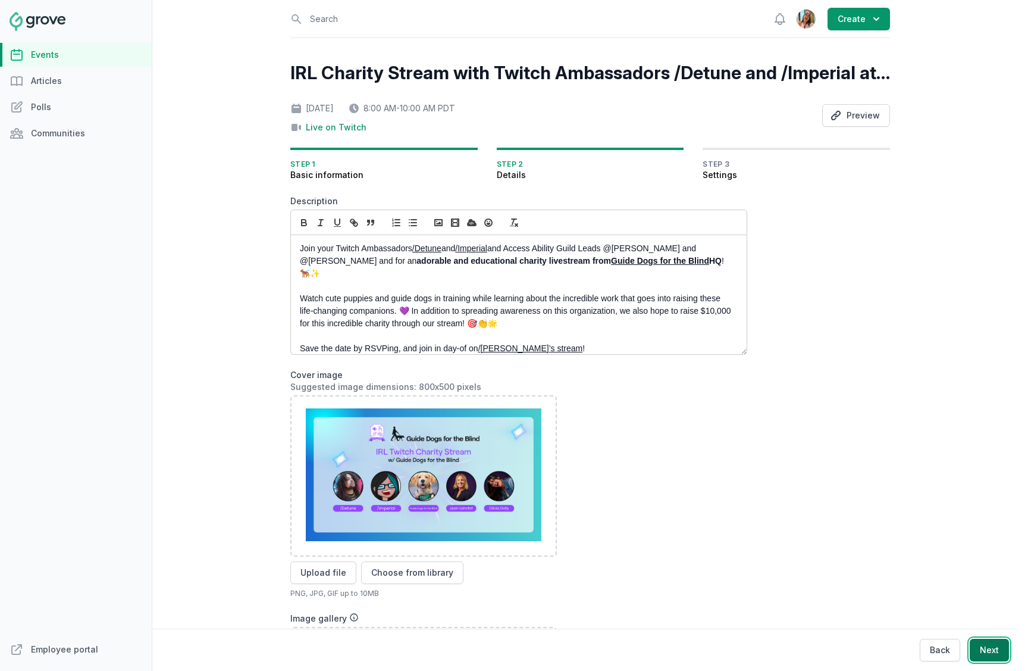
click at [976, 652] on button "Next" at bounding box center [989, 649] width 39 height 23
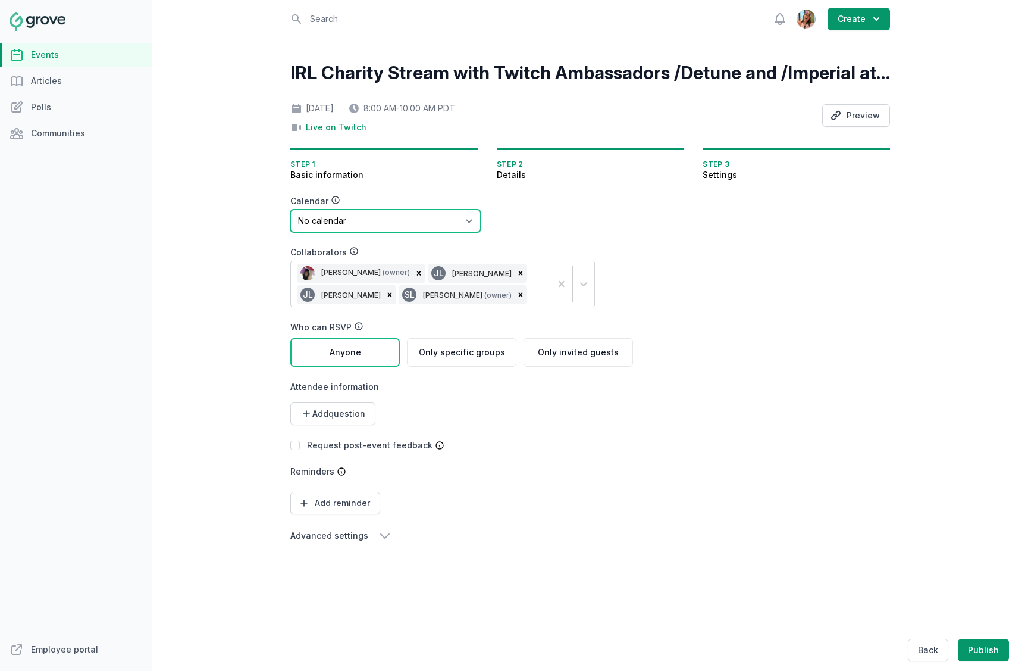
click at [440, 223] on select "No calendar Virtual Events Calendar" at bounding box center [385, 220] width 190 height 23
select select "89"
click at [290, 209] on select "No calendar Virtual Events Calendar" at bounding box center [385, 220] width 190 height 23
click at [862, 111] on button "Preview" at bounding box center [856, 115] width 68 height 23
click at [921, 642] on button "Back" at bounding box center [928, 649] width 40 height 23
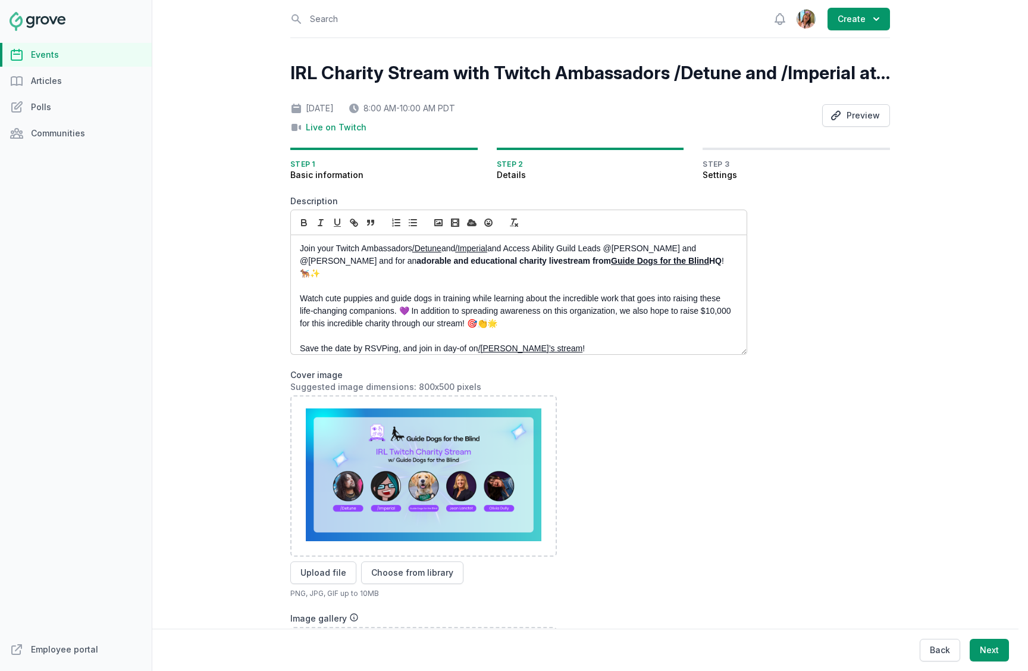
click at [921, 642] on button "Back" at bounding box center [940, 649] width 40 height 23
select select "virtual"
select select "false"
select select "8:00 AM"
select select "10:00 AM"
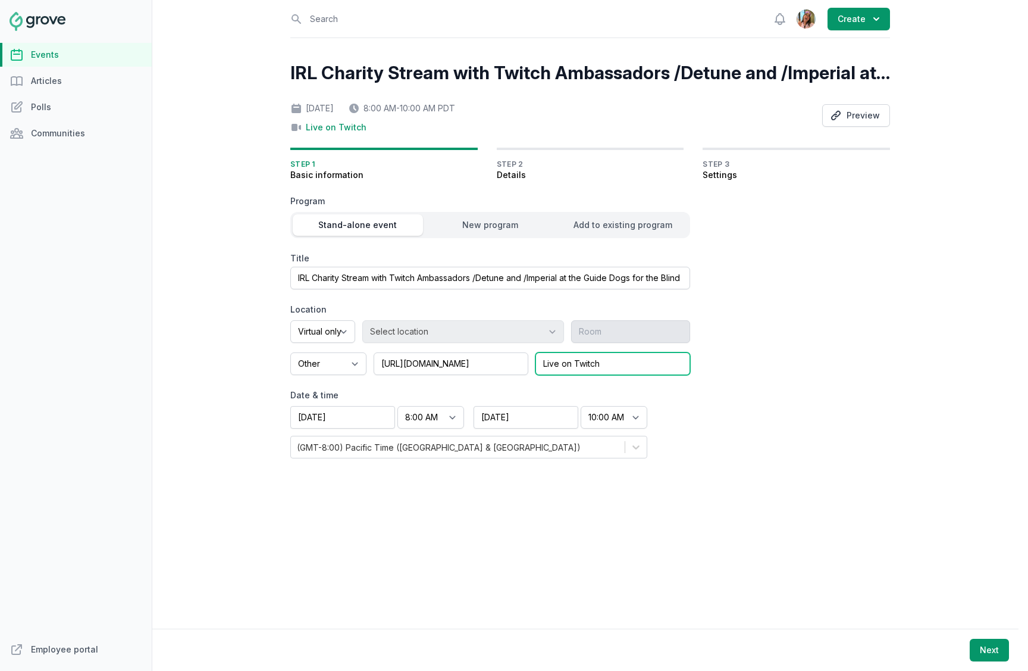
click at [568, 362] on input "Live on Twitch" at bounding box center [612, 363] width 155 height 23
type input "T"
click at [540, 365] on input "Detune's Twitch Channel" at bounding box center [612, 363] width 155 height 23
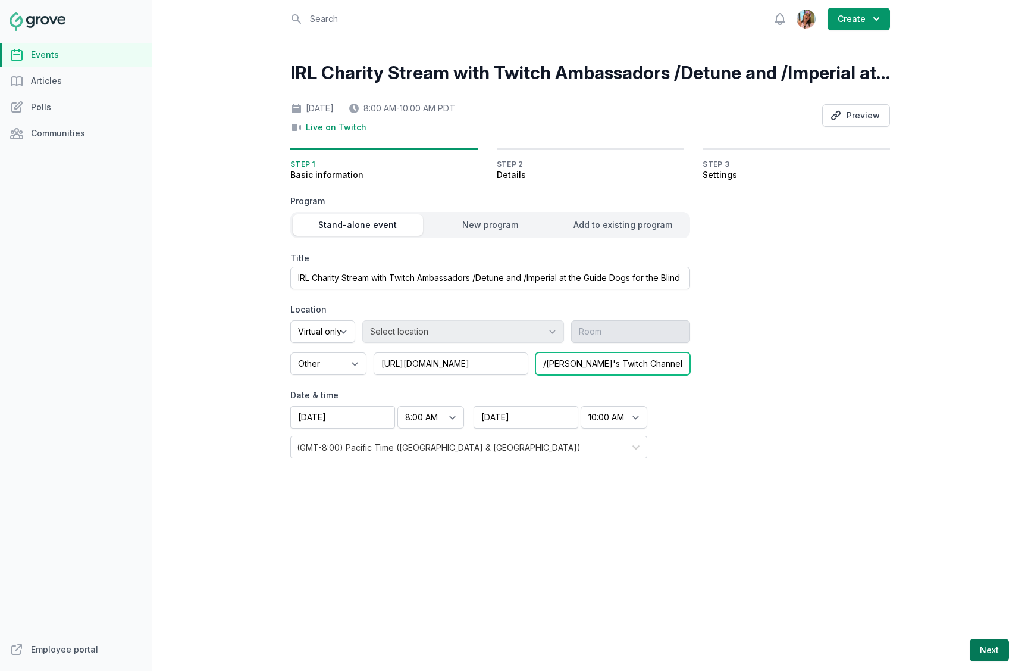
type input "/Detune's Twitch Channel"
click at [981, 641] on button "Next" at bounding box center [989, 649] width 39 height 23
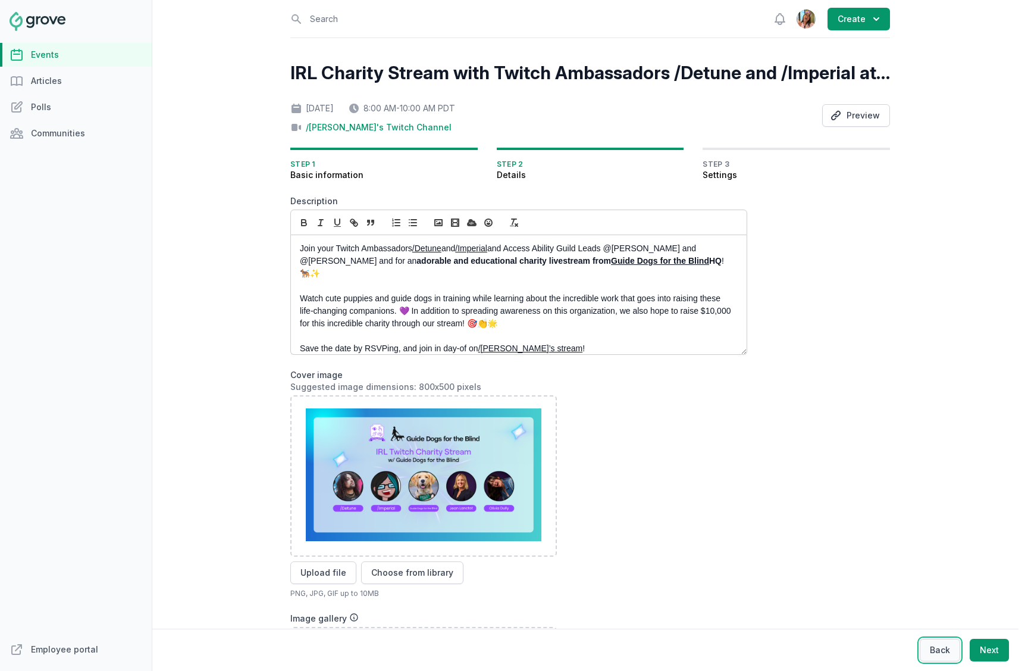
click at [946, 660] on button "Back" at bounding box center [940, 649] width 40 height 23
select select "virtual"
select select "false"
select select "8:00 AM"
select select "10:00 AM"
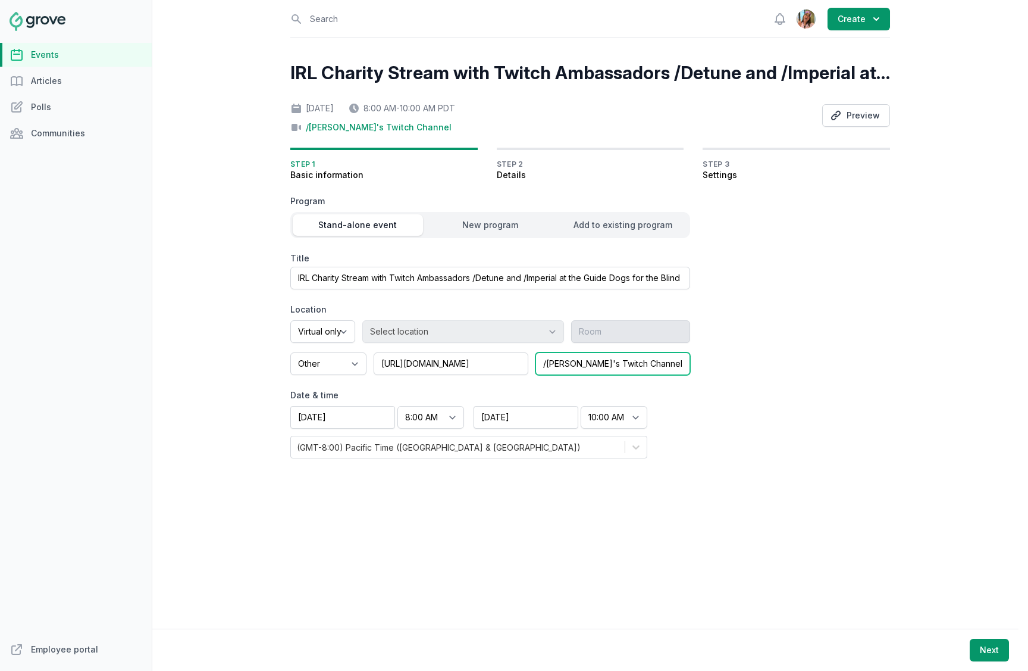
drag, startPoint x: 582, startPoint y: 361, endPoint x: 699, endPoint y: 367, distance: 116.8
click at [700, 367] on form "Program Stand-alone event New program Add to existing program Title IRL Charity…" at bounding box center [518, 326] width 457 height 263
type input "/Detune's Stream"
click at [982, 651] on button "Next" at bounding box center [989, 649] width 39 height 23
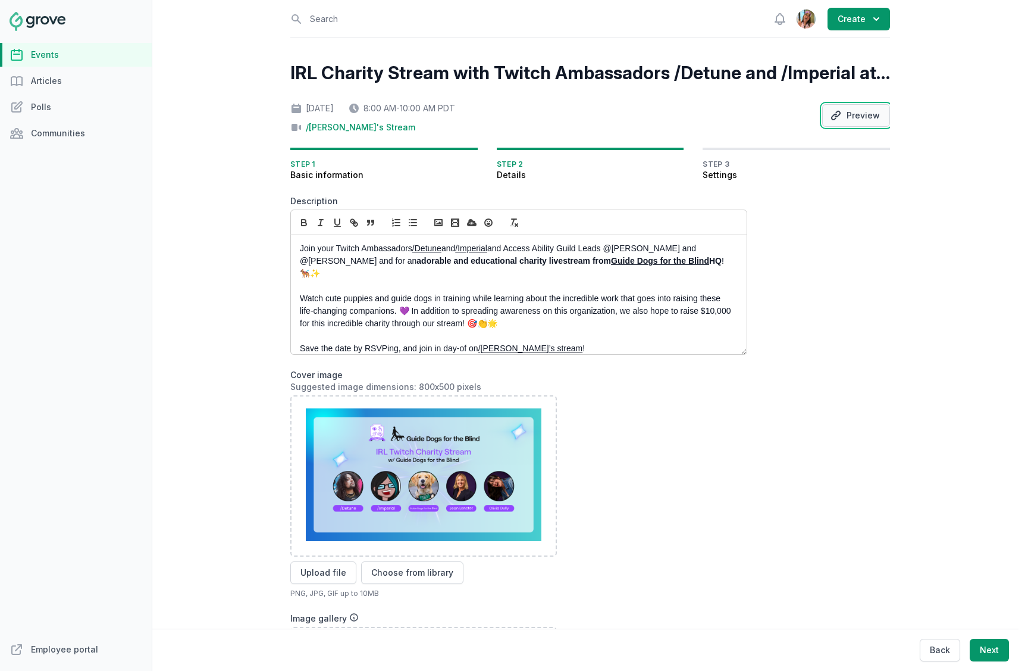
click at [840, 115] on icon "button" at bounding box center [836, 115] width 12 height 12
click at [84, 55] on link "Events" at bounding box center [76, 55] width 152 height 24
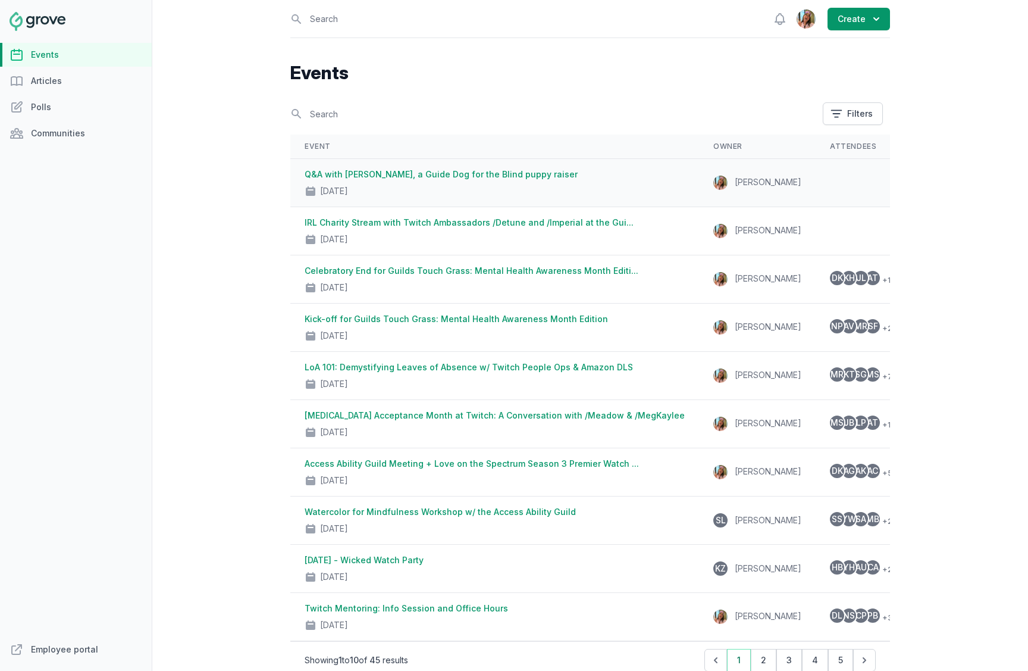
click at [436, 172] on link "Q&A with Chip Bradford, a Guide Dog for the Blind puppy raiser" at bounding box center [441, 174] width 273 height 10
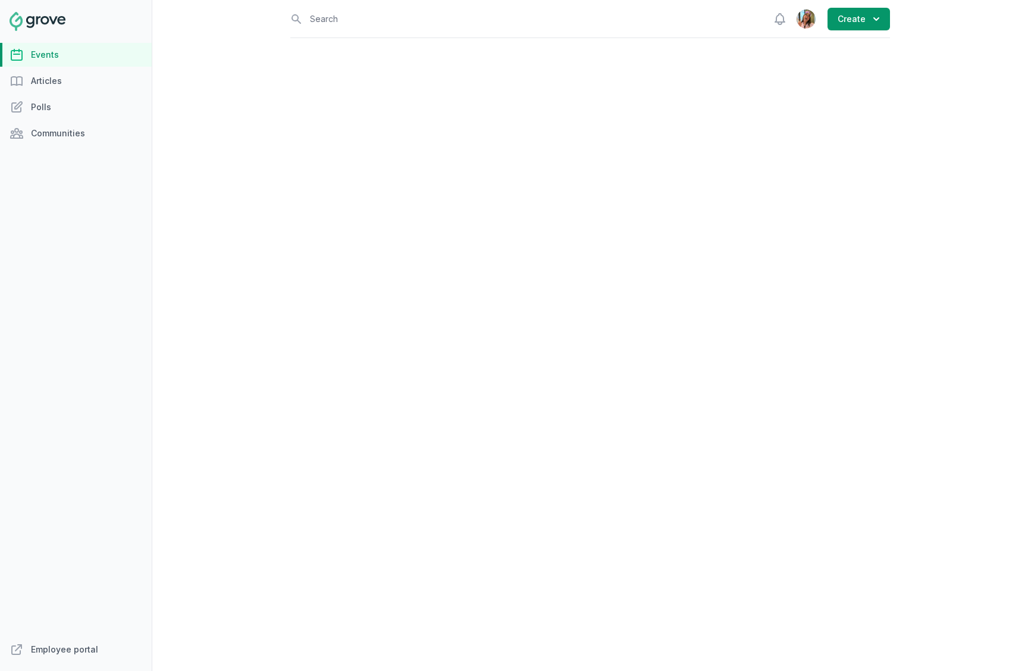
select select "virtual"
select select "1:00 PM"
select select "2:00 PM"
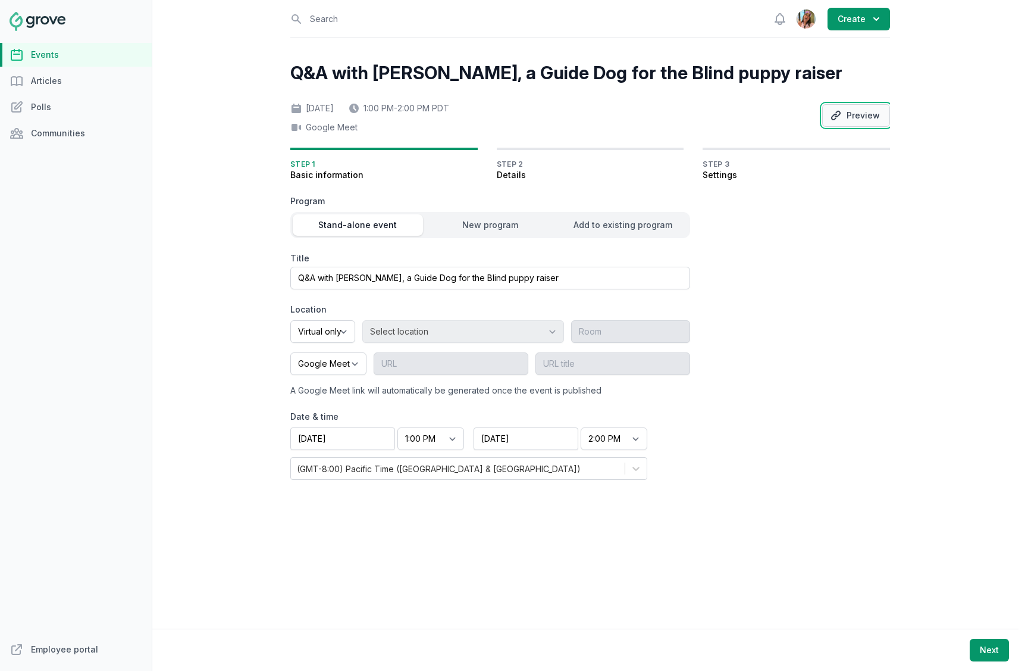
click at [880, 116] on button "Preview" at bounding box center [856, 115] width 68 height 23
click at [102, 43] on link "Events" at bounding box center [76, 55] width 152 height 24
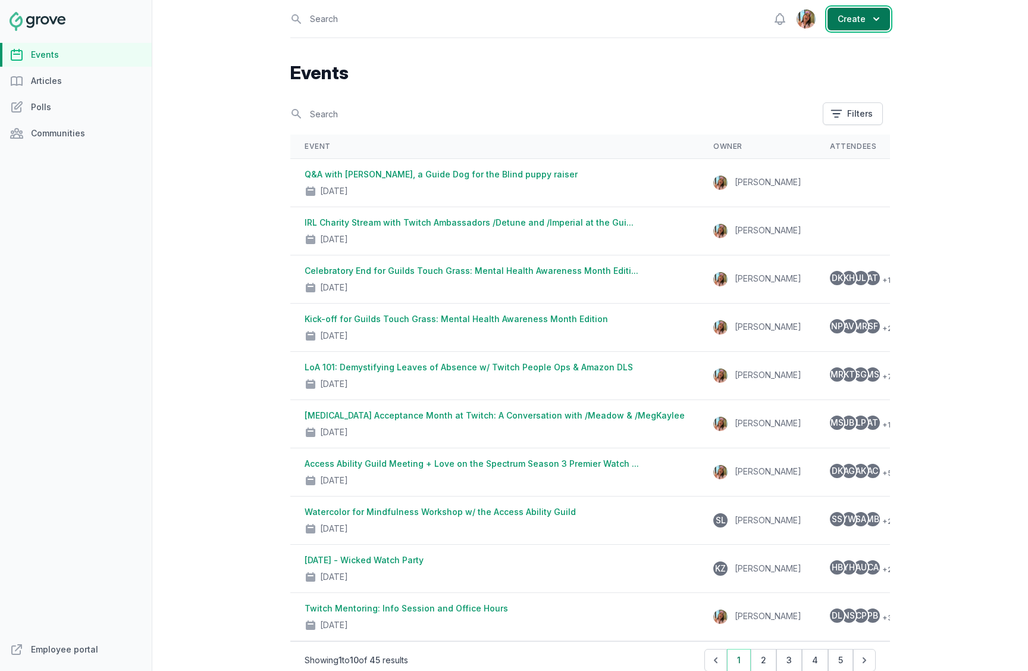
click at [861, 20] on button "Create" at bounding box center [859, 19] width 62 height 23
click at [829, 45] on link "Event" at bounding box center [823, 47] width 133 height 21
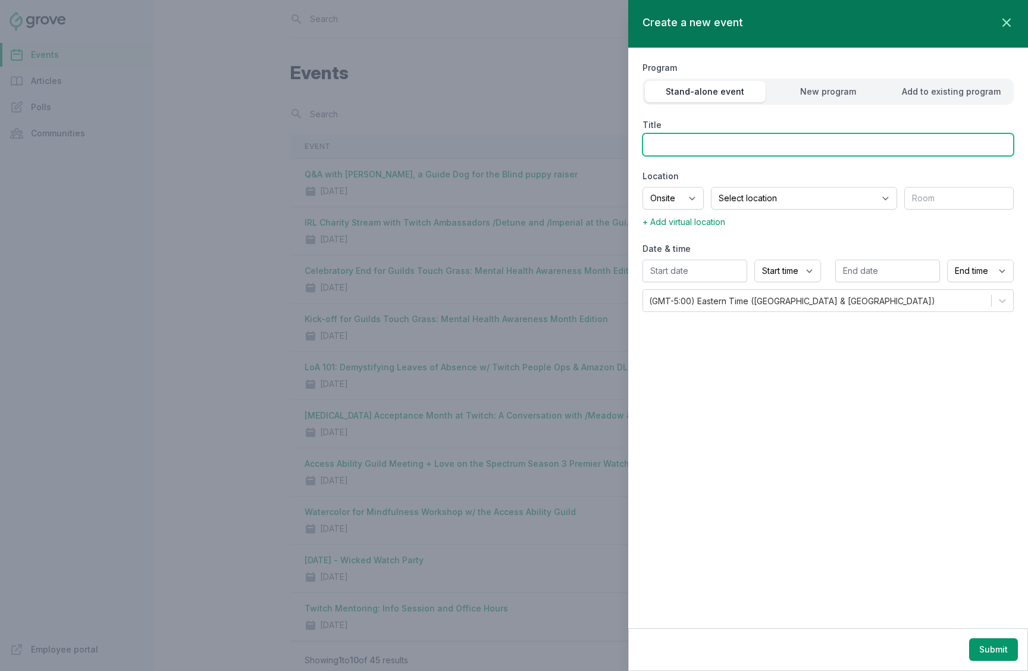
click at [700, 145] on input "Title" at bounding box center [828, 144] width 371 height 23
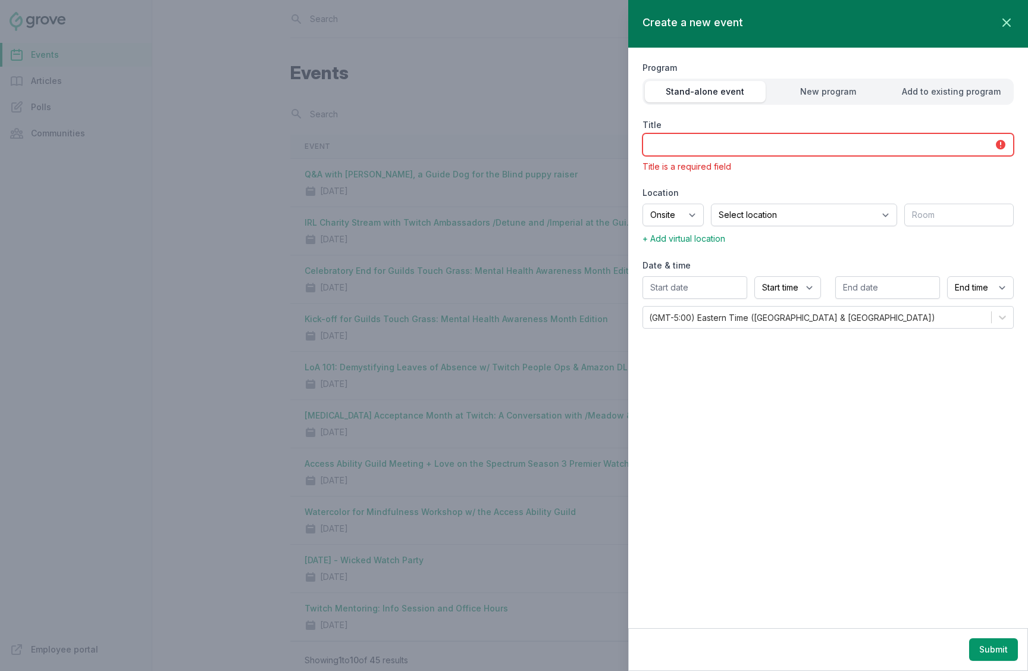
paste input "Tactile Art Clay Painting Workshop"
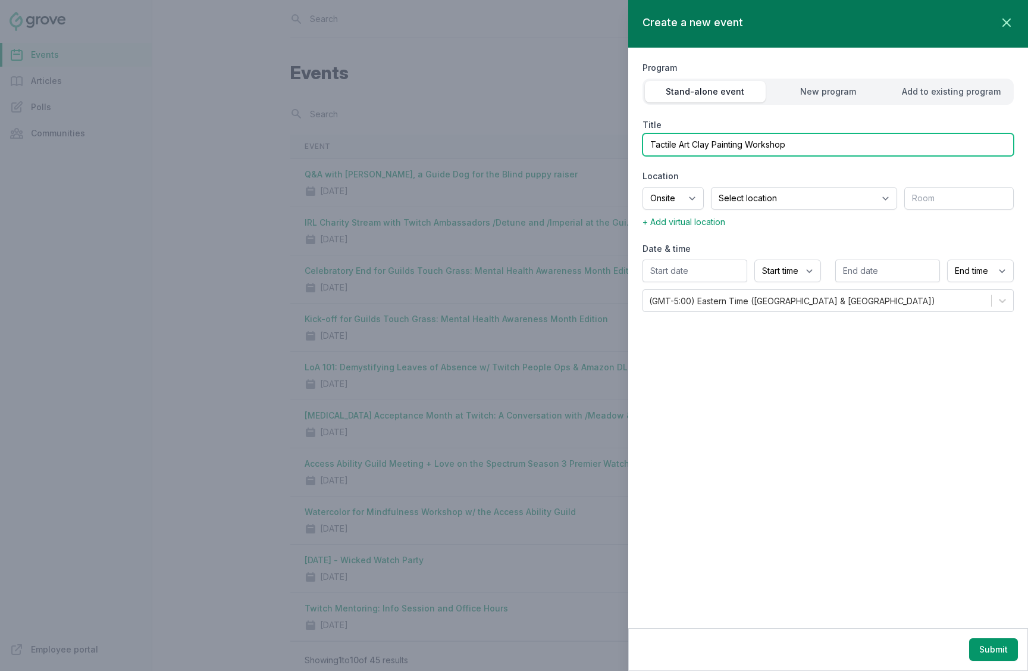
type input "Tactile Art Clay Painting Workshop"
click at [693, 195] on select "Onsite Offsite Virtual only" at bounding box center [673, 198] width 61 height 23
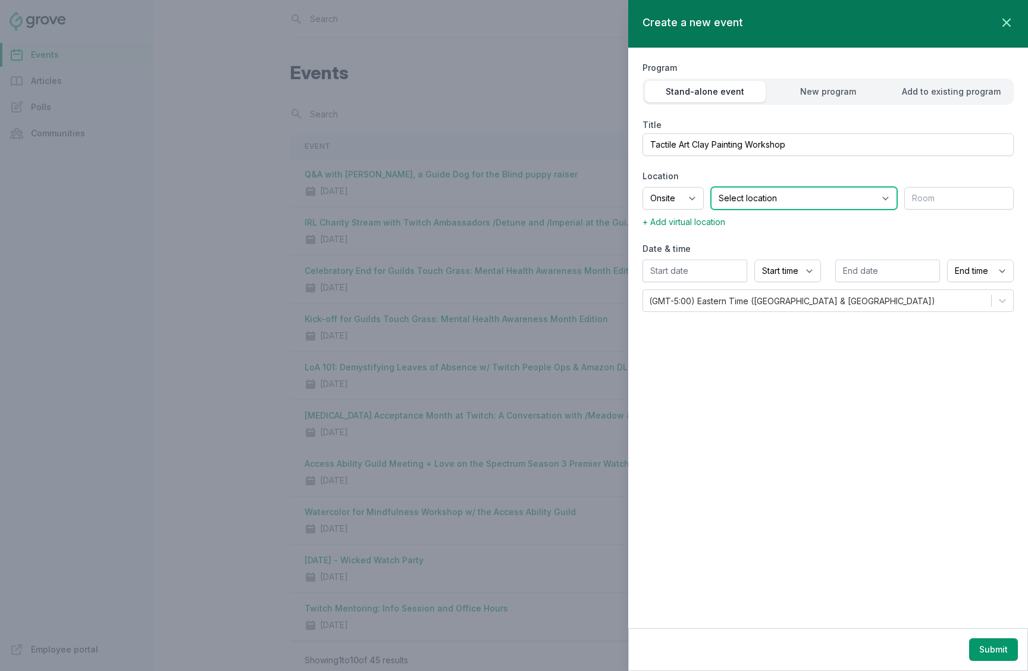
click at [774, 192] on select "Select location SEA81 Oscar (Seattle, WA) LHR32 (London, UK) SNA17 (Irvine, CA)…" at bounding box center [804, 198] width 186 height 23
select select "43"
click at [726, 187] on select "Select location SEA81 Oscar (Seattle, WA) LHR32 (London, UK) SNA17 (Irvine, CA)…" at bounding box center [804, 198] width 186 height 23
click at [923, 200] on input "text" at bounding box center [958, 198] width 109 height 23
click at [816, 230] on div "Program Stand-alone event New program Add to existing program Title Tactile Art…" at bounding box center [828, 186] width 371 height 276
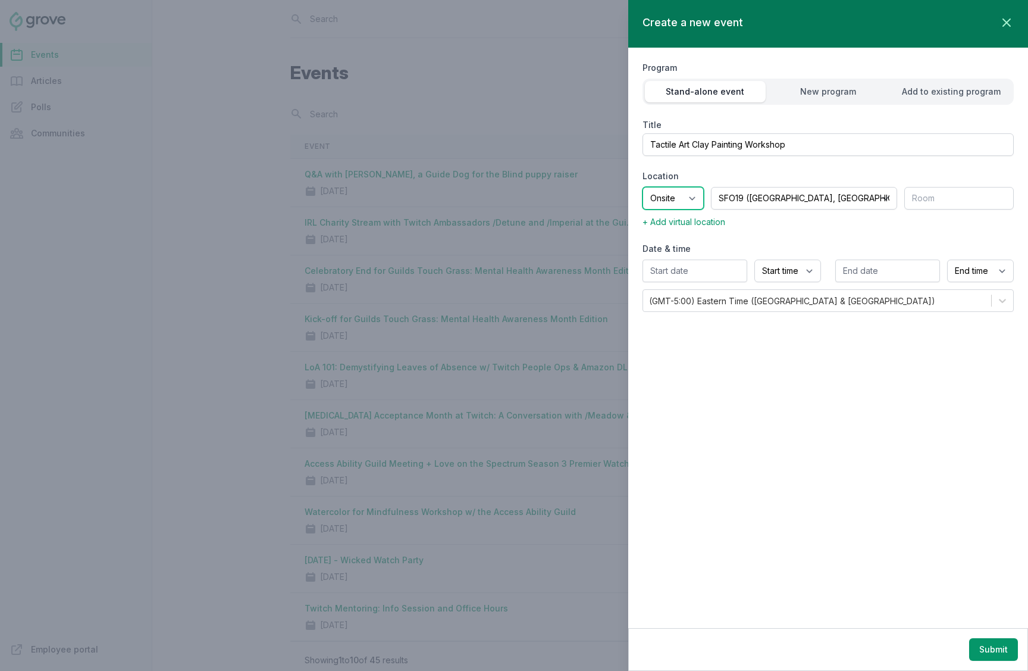
click at [704, 196] on select "Onsite Offsite Virtual only" at bounding box center [673, 198] width 61 height 23
click at [643, 187] on select "Onsite Offsite Virtual only" at bounding box center [673, 198] width 61 height 23
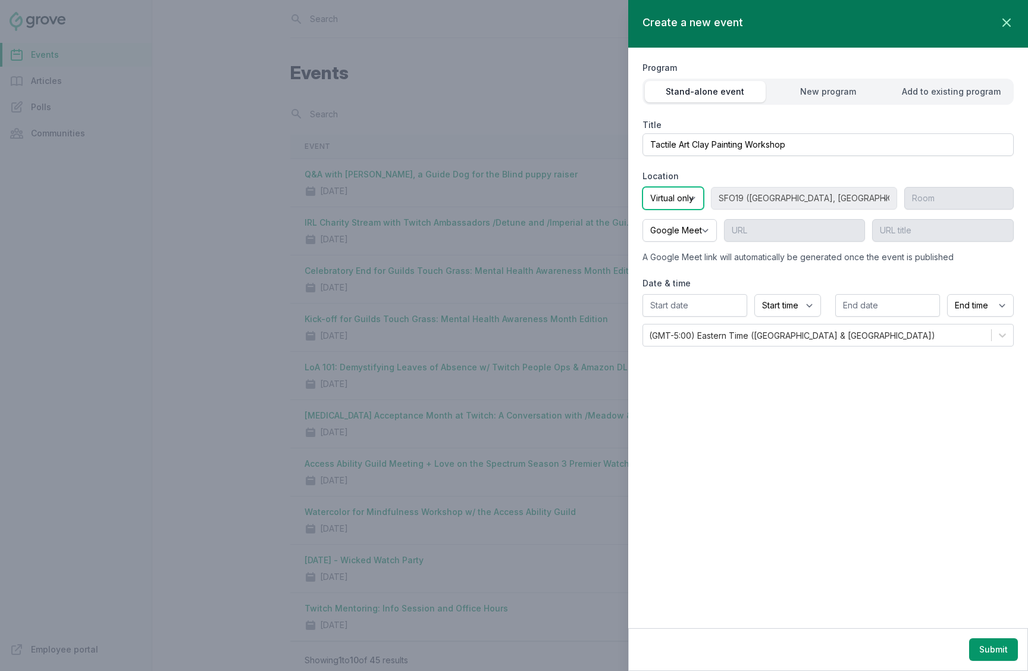
click at [704, 194] on select "Onsite Offsite Virtual only" at bounding box center [673, 198] width 61 height 23
select select "onsite"
click at [643, 187] on select "Onsite Offsite Virtual only" at bounding box center [673, 198] width 61 height 23
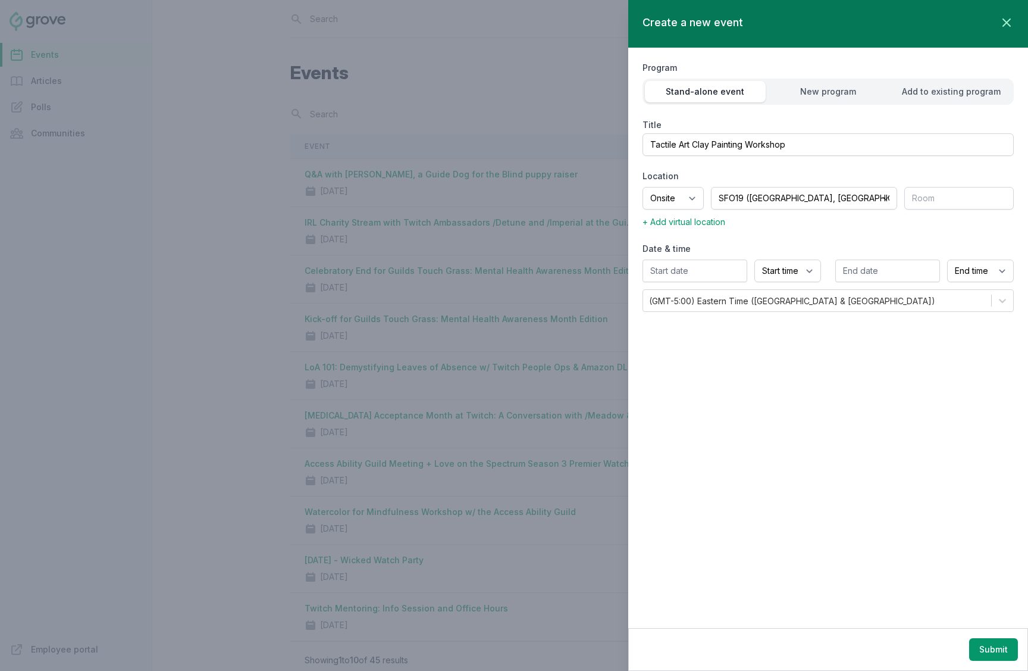
click at [685, 221] on span "+ Add virtual location" at bounding box center [684, 222] width 83 height 10
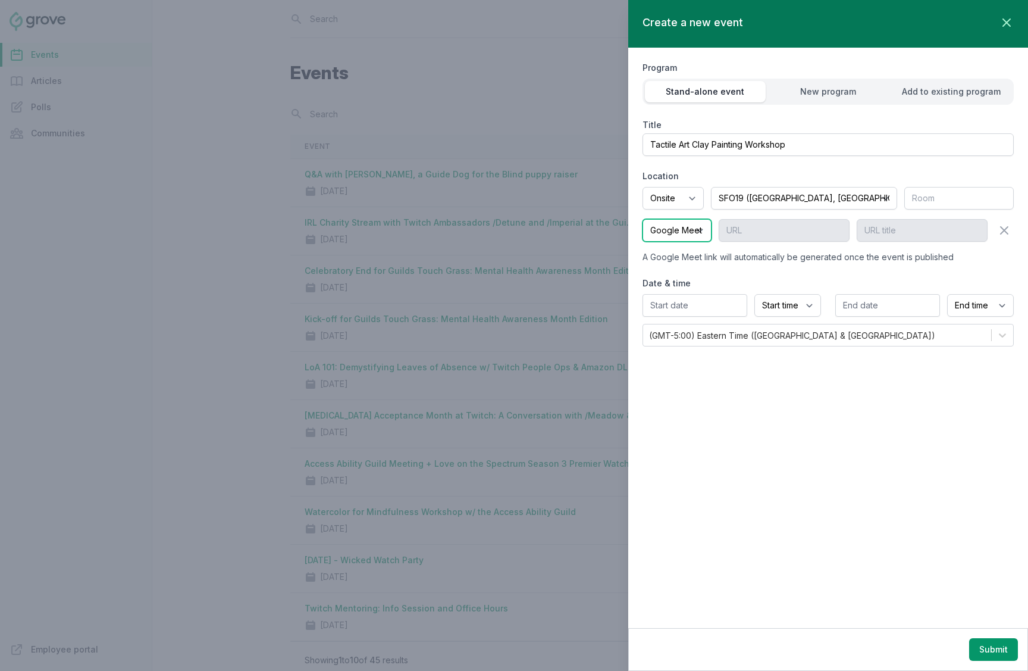
click at [696, 230] on select "Google Meet Other" at bounding box center [677, 230] width 69 height 23
click at [643, 219] on select "Google Meet Other" at bounding box center [677, 230] width 69 height 23
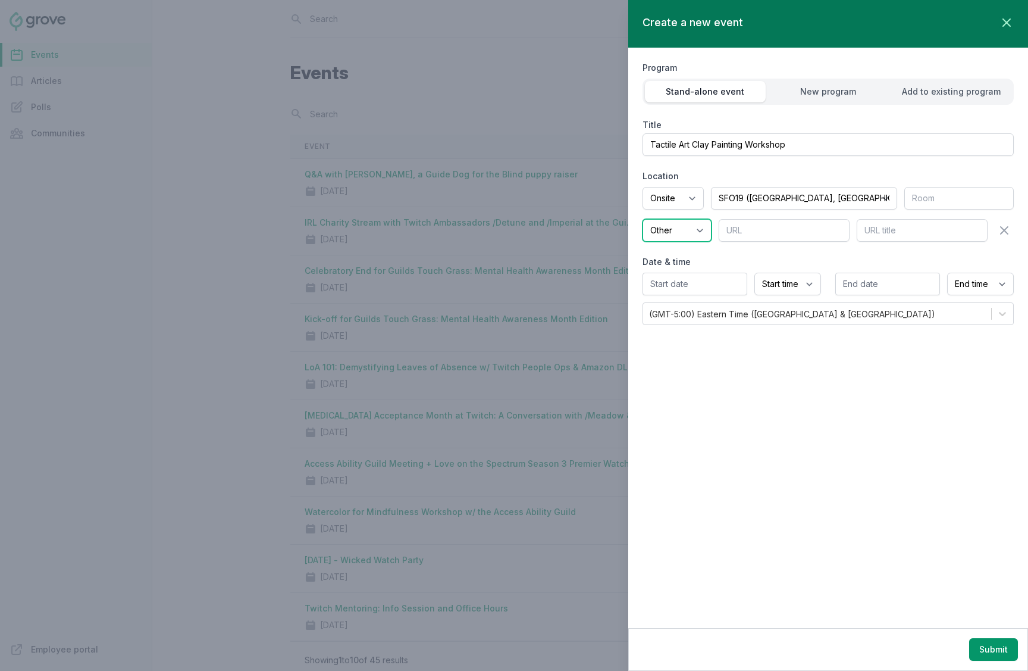
click at [697, 231] on select "Google Meet Other" at bounding box center [677, 230] width 69 height 23
select select "true"
click at [643, 219] on select "Google Meet Other" at bounding box center [677, 230] width 69 height 23
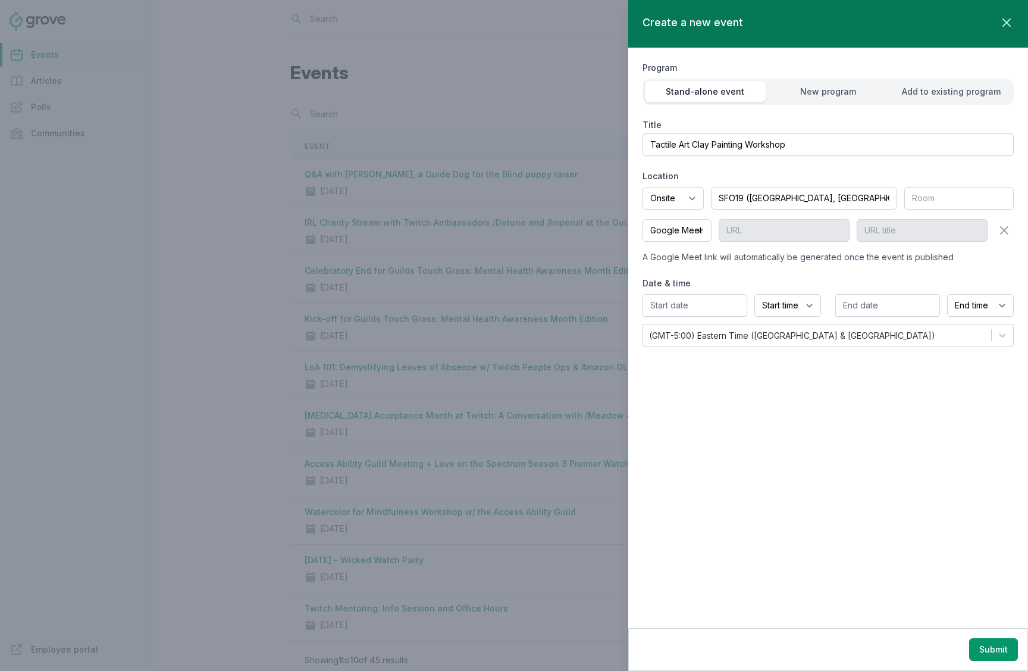
click at [781, 254] on div "A Google Meet link will automatically be generated once the event is published" at bounding box center [828, 257] width 371 height 12
click at [701, 299] on input "text" at bounding box center [695, 305] width 105 height 23
click at [782, 332] on span ">" at bounding box center [781, 333] width 6 height 12
click at [740, 431] on div "23" at bounding box center [736, 432] width 19 height 19
type input "10/23/2025"
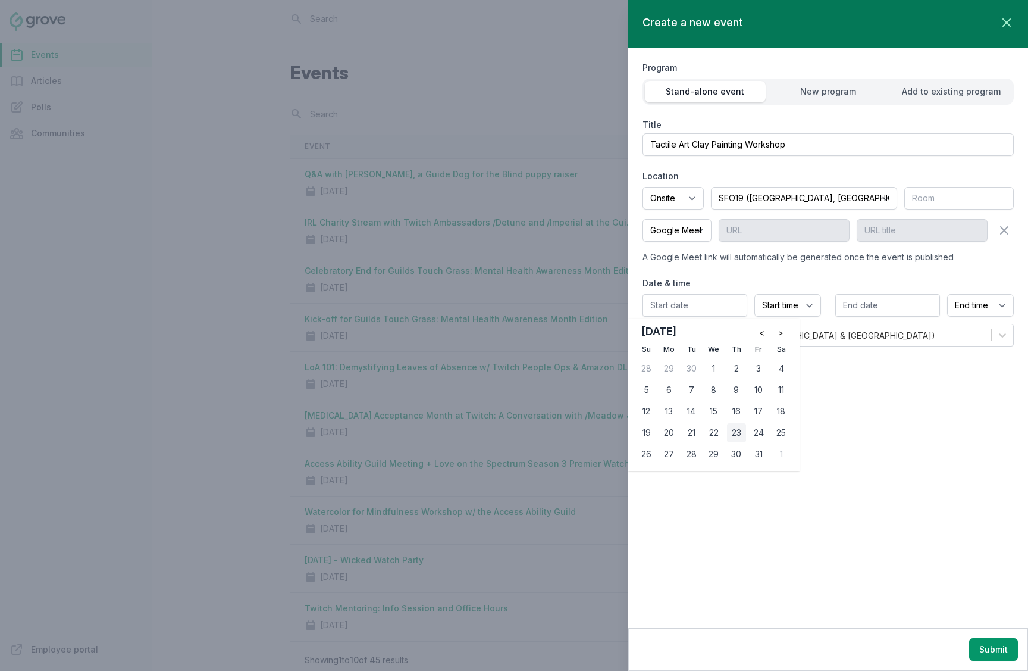
type input "10/23/2025"
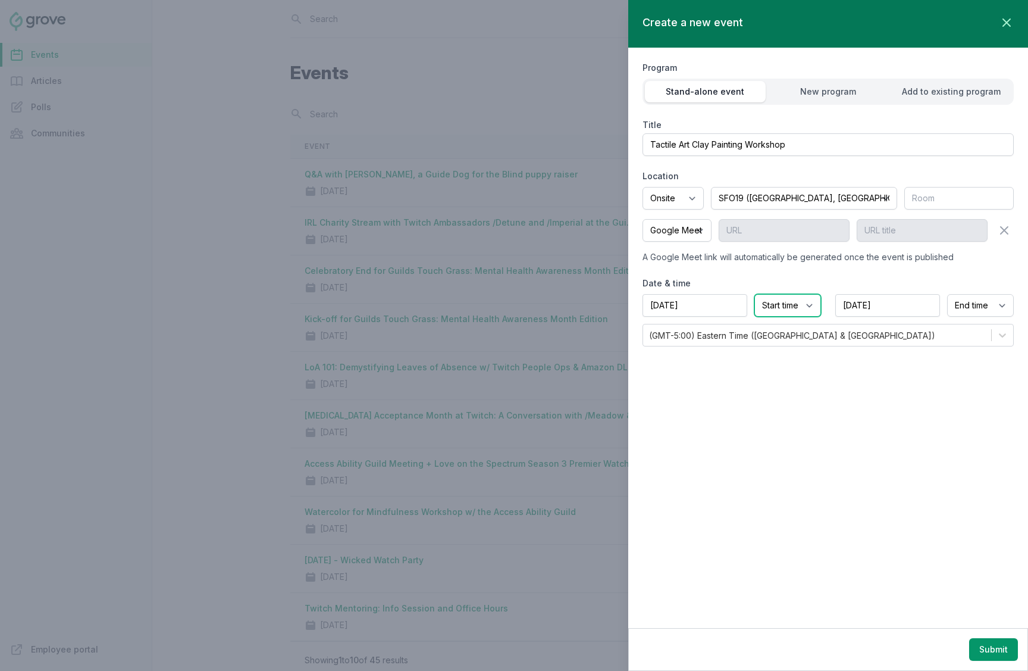
click at [773, 306] on select "Start time 12:00 AM 12:15 AM 12:30 AM 12:45 AM 1:00 AM 1:15 AM 1:30 AM 1:45 AM …" at bounding box center [787, 305] width 67 height 23
click at [802, 308] on select "Start time 12:00 AM 12:15 AM 12:30 AM 12:45 AM 1:00 AM 1:15 AM 1:30 AM 1:45 AM …" at bounding box center [787, 305] width 67 height 23
select select "2:00 PM"
click at [754, 294] on select "Start time 12:00 AM 12:15 AM 12:30 AM 12:45 AM 1:00 AM 1:15 AM 1:30 AM 1:45 AM …" at bounding box center [787, 305] width 67 height 23
click at [962, 303] on select "End time 12:00 AM 12:15 AM 12:30 AM 12:45 AM 1:00 AM 1:15 AM 1:30 AM 1:45 AM 2:…" at bounding box center [980, 305] width 67 height 23
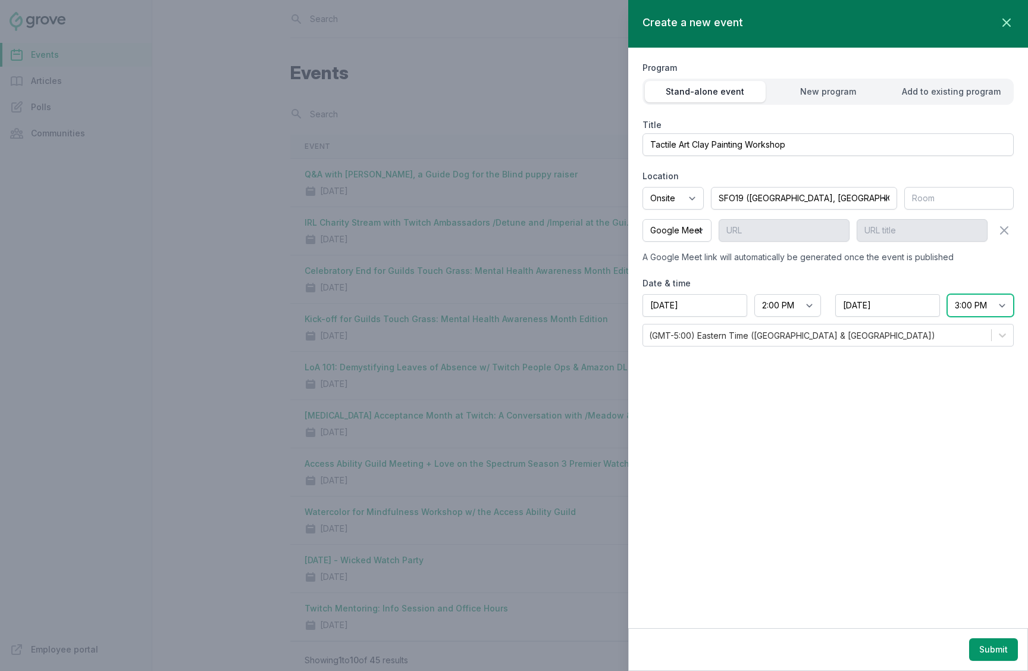
select select "3:30 PM"
click at [947, 294] on select "End time 12:00 AM 12:15 AM 12:30 AM 12:45 AM 1:00 AM 1:15 AM 1:30 AM 1:45 AM 2:…" at bounding box center [980, 305] width 67 height 23
click at [904, 384] on div "Create a new event Close panel Program Stand-alone event New program Add to exi…" at bounding box center [828, 314] width 400 height 628
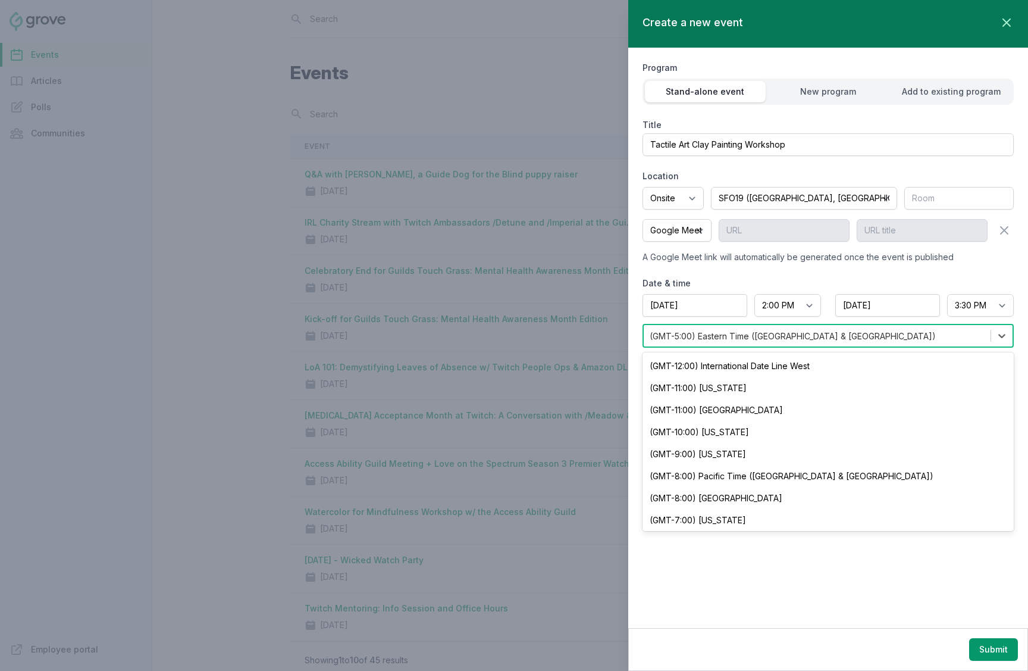
click at [855, 344] on div "(GMT-5:00) Eastern Time (US & Canada)" at bounding box center [817, 335] width 347 height 21
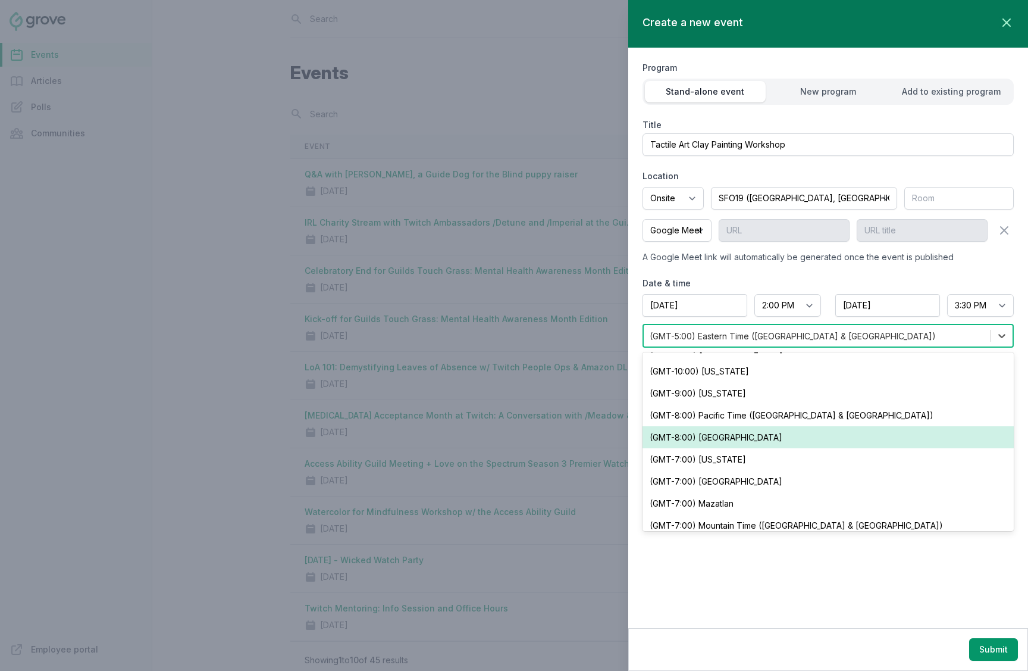
scroll to position [57, 0]
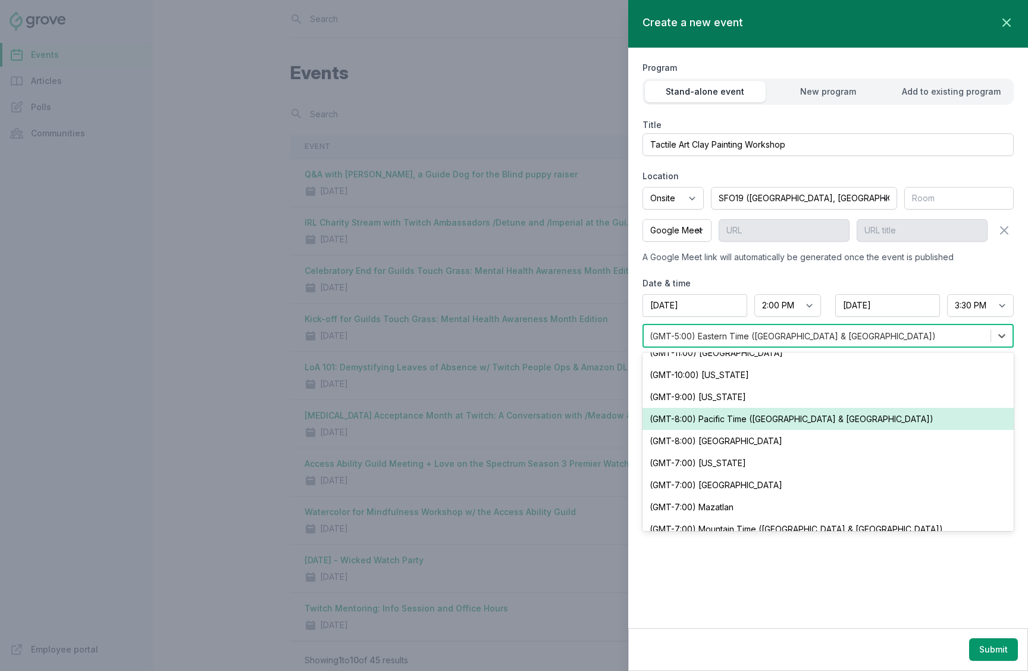
click at [821, 411] on div "(GMT-8:00) Pacific Time ([GEOGRAPHIC_DATA] & [GEOGRAPHIC_DATA])" at bounding box center [828, 419] width 371 height 22
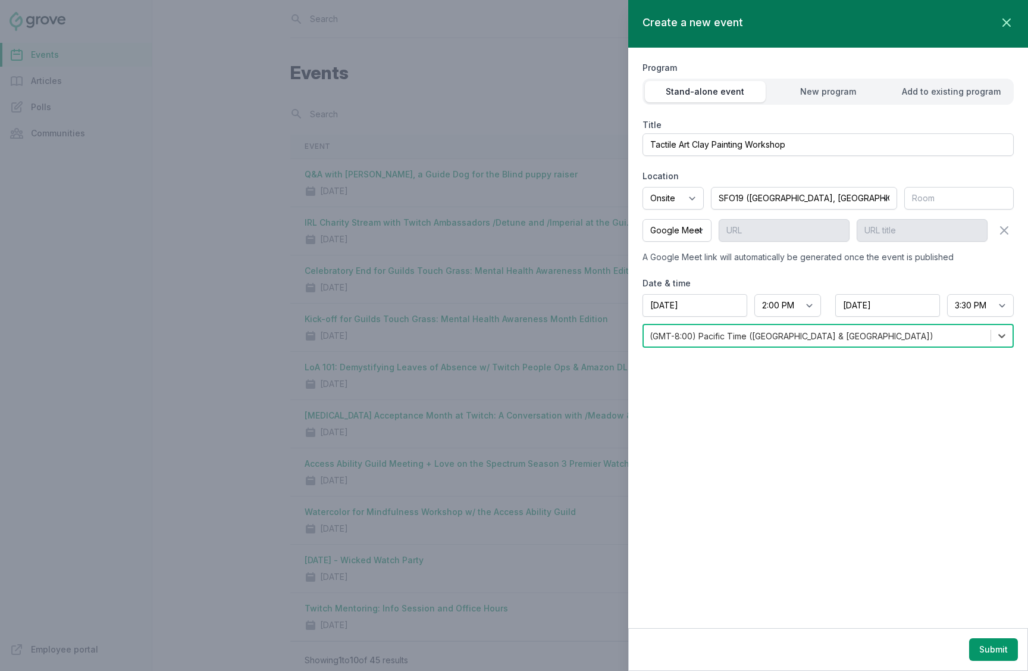
click at [820, 445] on div "Create a new event Close panel Program Stand-alone event New program Add to exi…" at bounding box center [828, 314] width 400 height 628
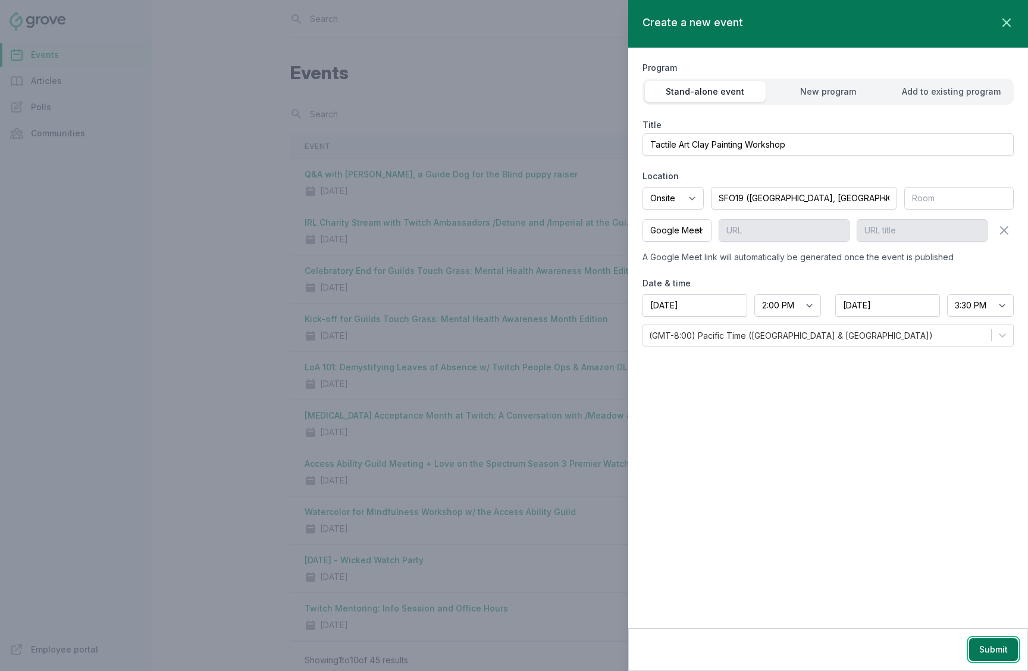
click at [980, 648] on button "Submit" at bounding box center [993, 649] width 49 height 23
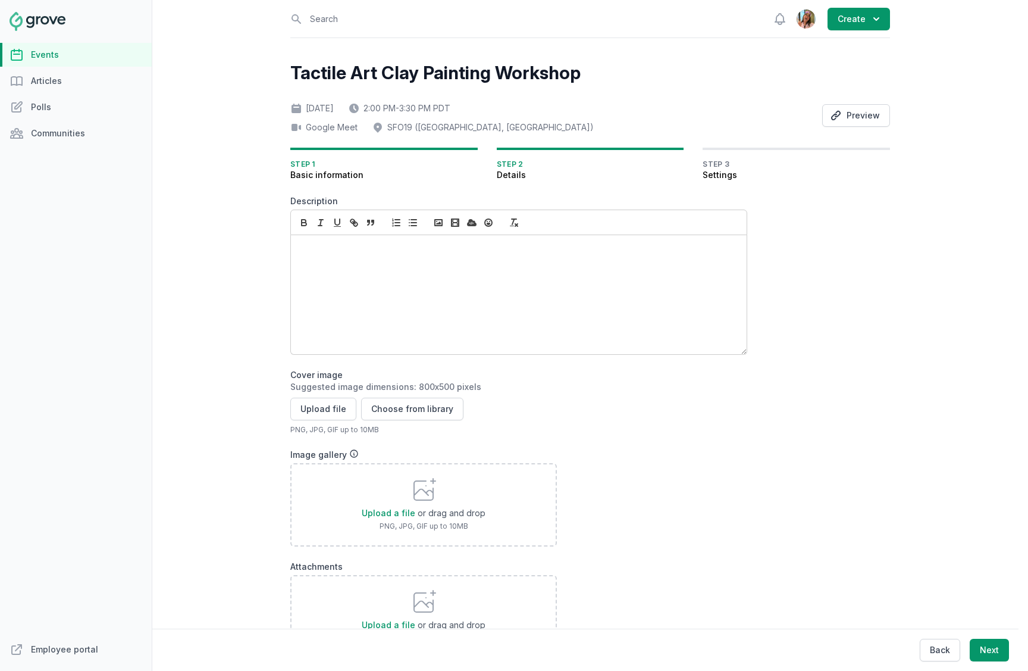
click at [473, 307] on div at bounding box center [519, 294] width 456 height 119
click at [371, 320] on div at bounding box center [519, 294] width 456 height 119
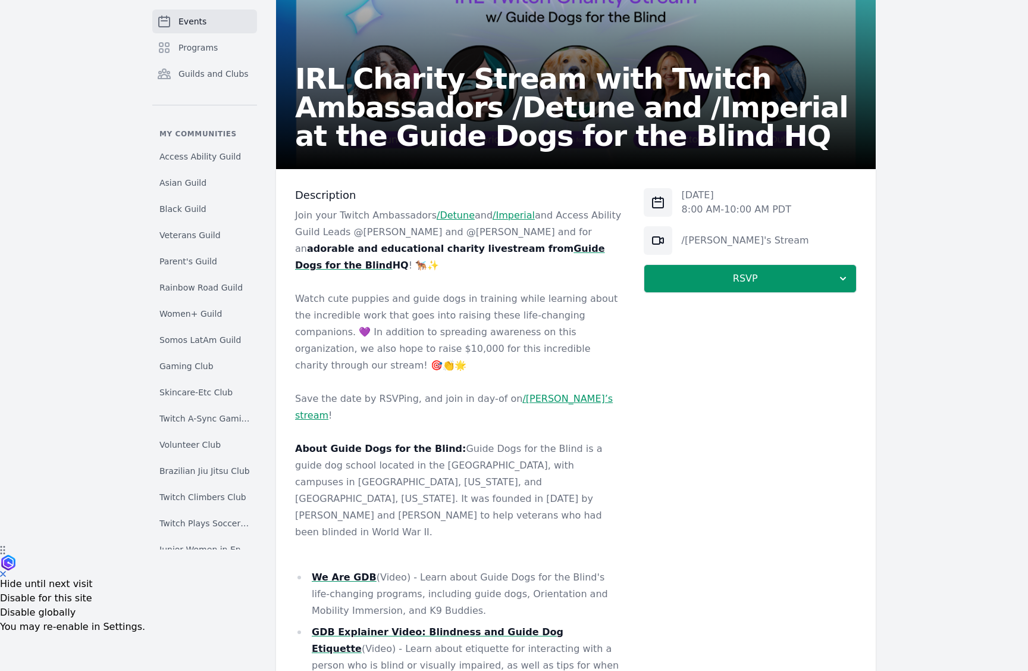
scroll to position [131, 0]
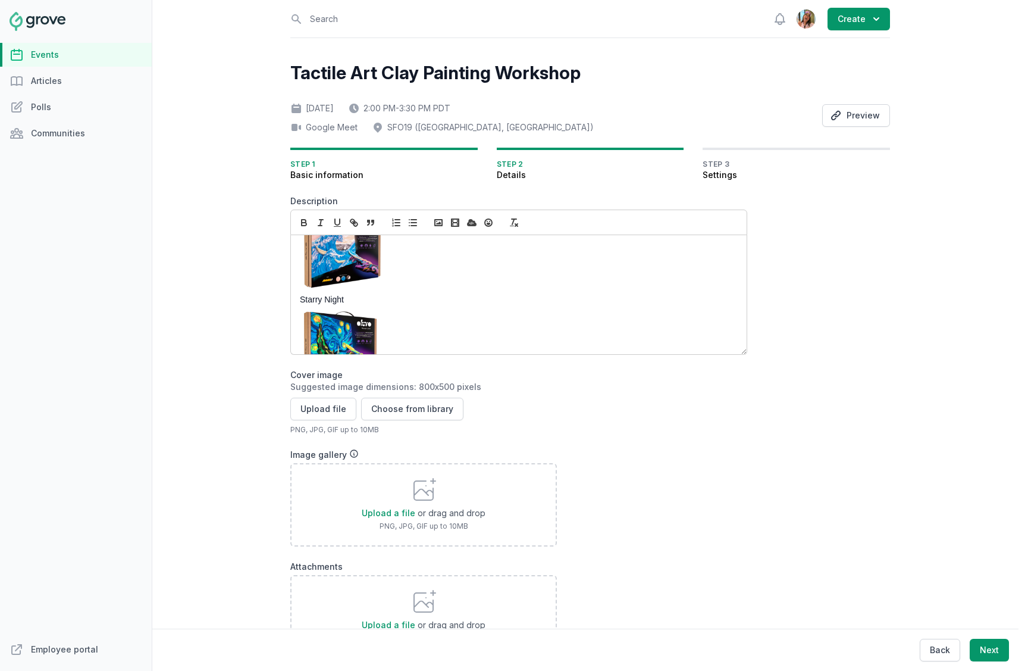
scroll to position [218, 0]
click at [397, 332] on p "Starry Night" at bounding box center [515, 343] width 431 height 93
click at [400, 281] on p "The Great Wave off [GEOGRAPHIC_DATA]" at bounding box center [515, 248] width 431 height 98
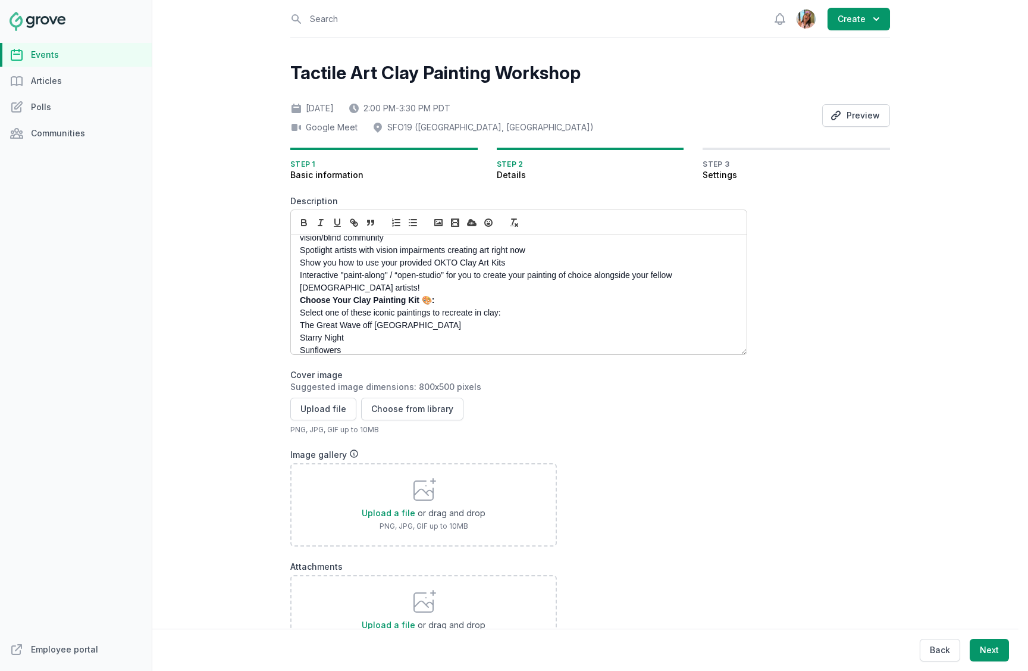
scroll to position [0, 0]
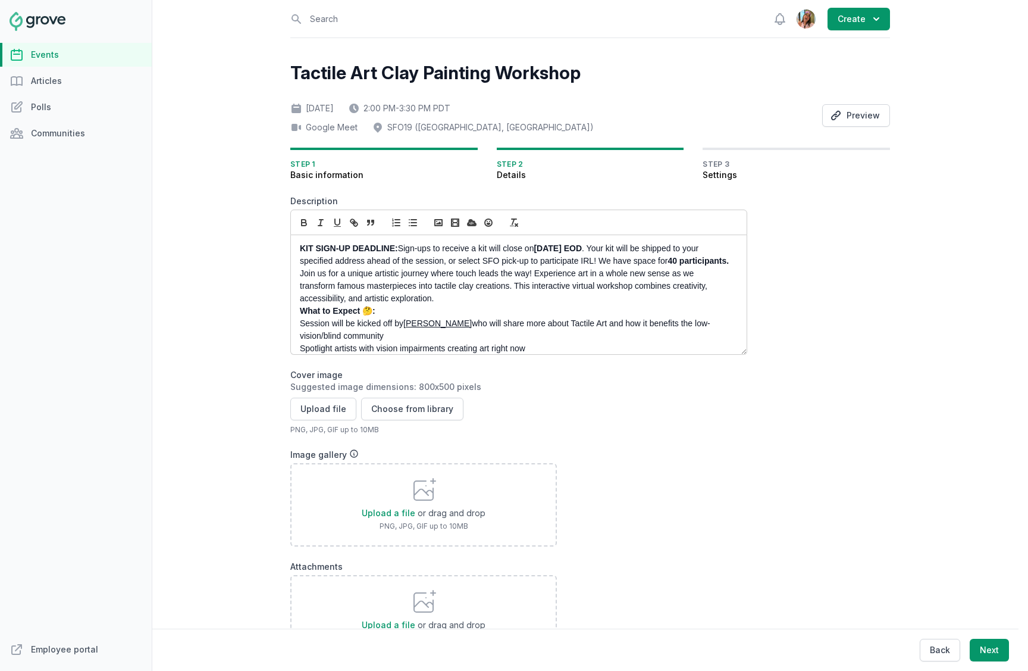
click at [295, 274] on div "KIT SIGN-UP DEADLINE: Sign-ups to receive a kit will close [DATE][DATE] EOD . Y…" at bounding box center [519, 294] width 456 height 119
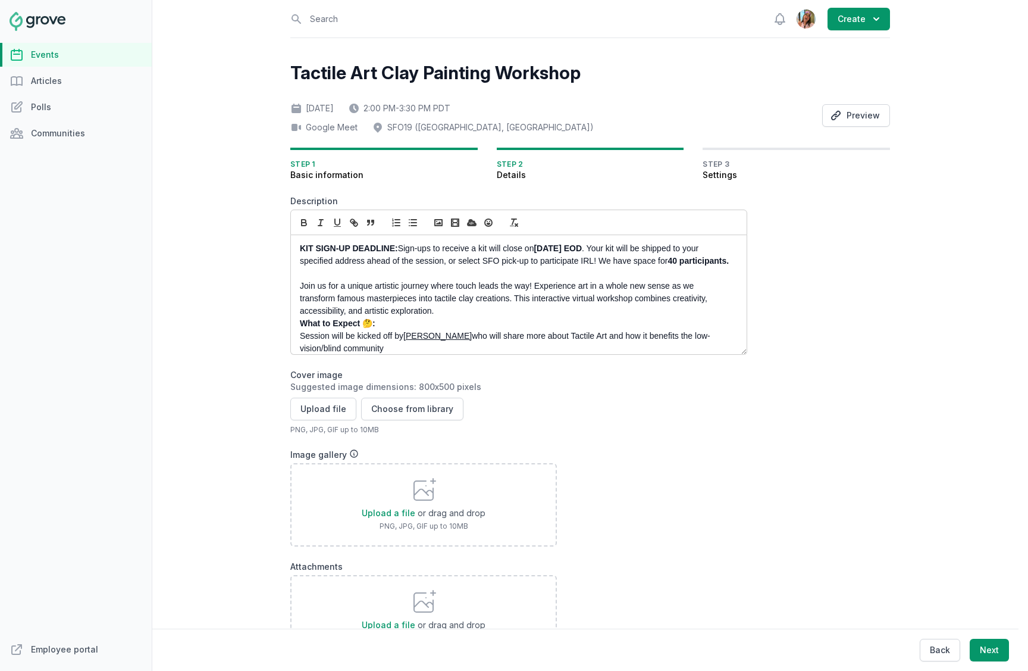
scroll to position [29, 0]
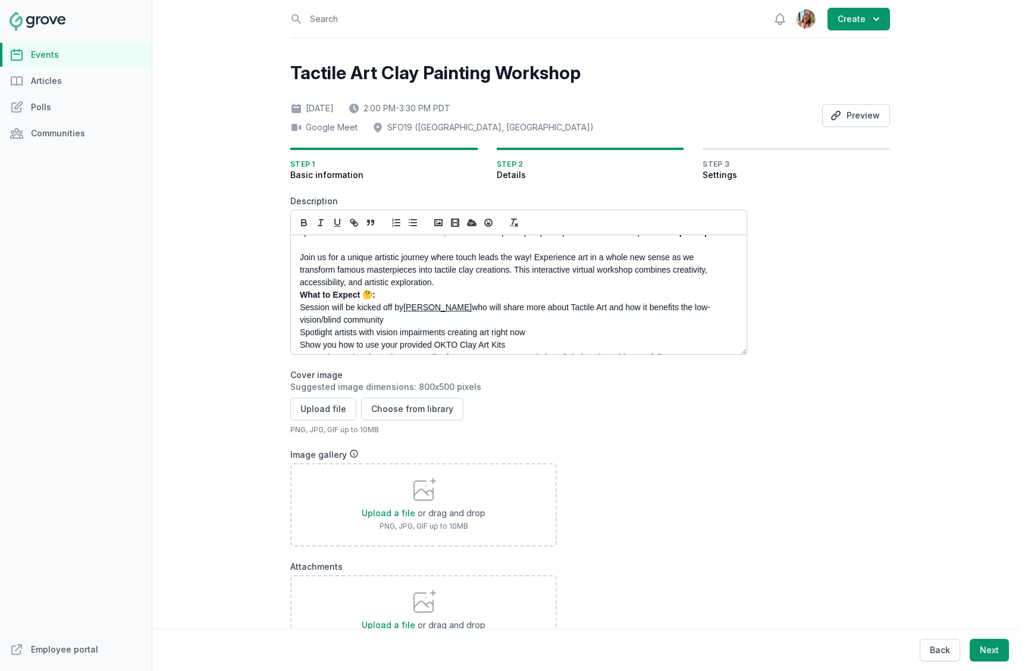
click at [303, 299] on strong "What to Expect 🤔:" at bounding box center [338, 295] width 76 height 10
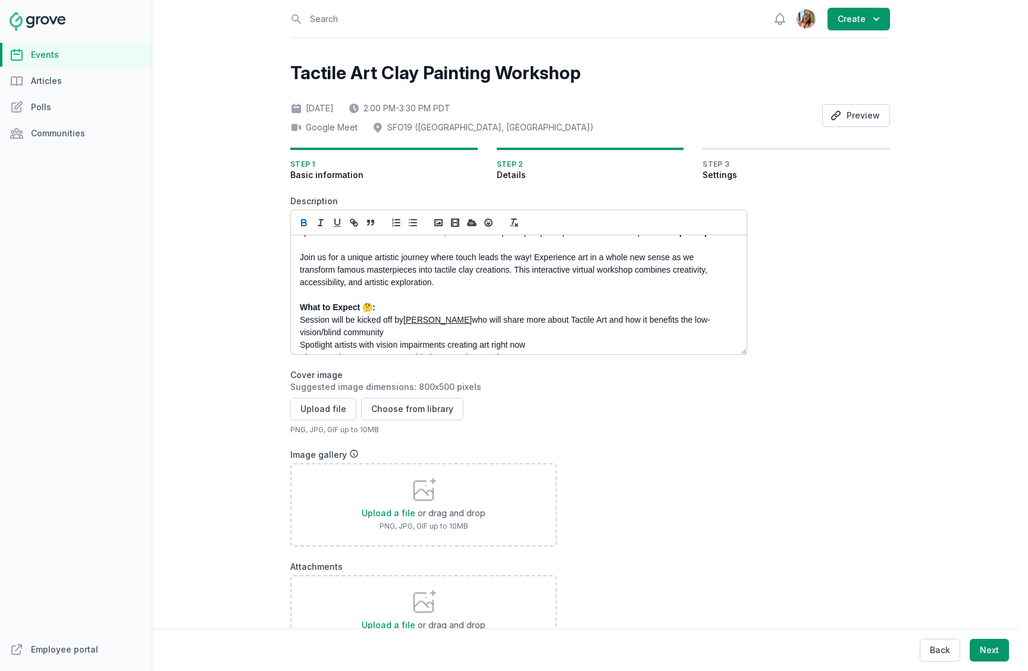
scroll to position [85, 0]
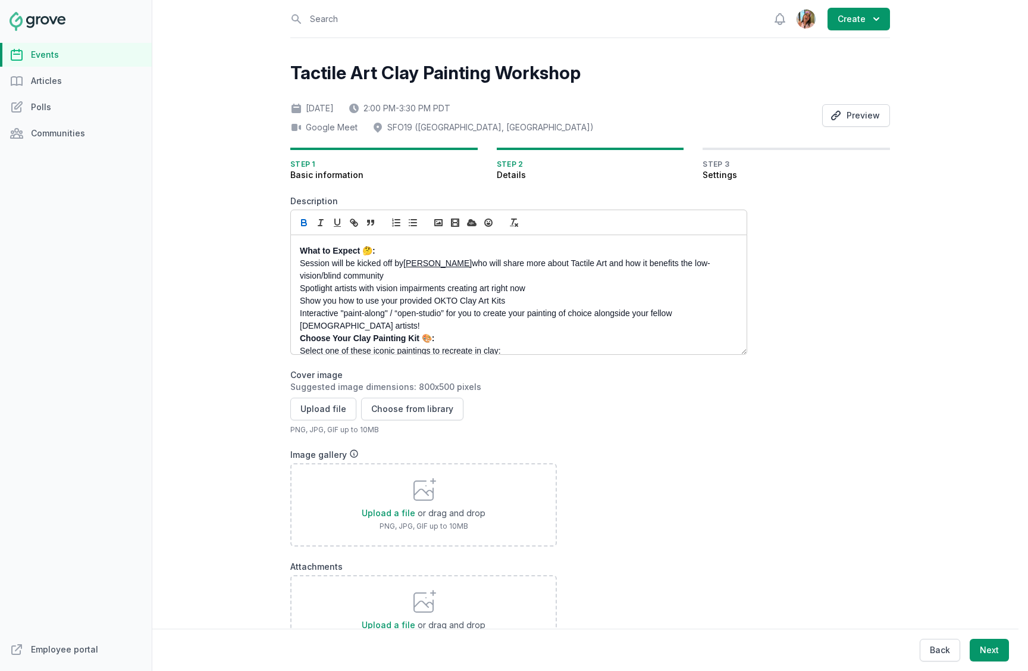
click at [297, 340] on div "KIT SIGN-UP DEADLINE: Sign-ups to receive a kit will close [DATE][DATE] EOD . Y…" at bounding box center [519, 294] width 456 height 119
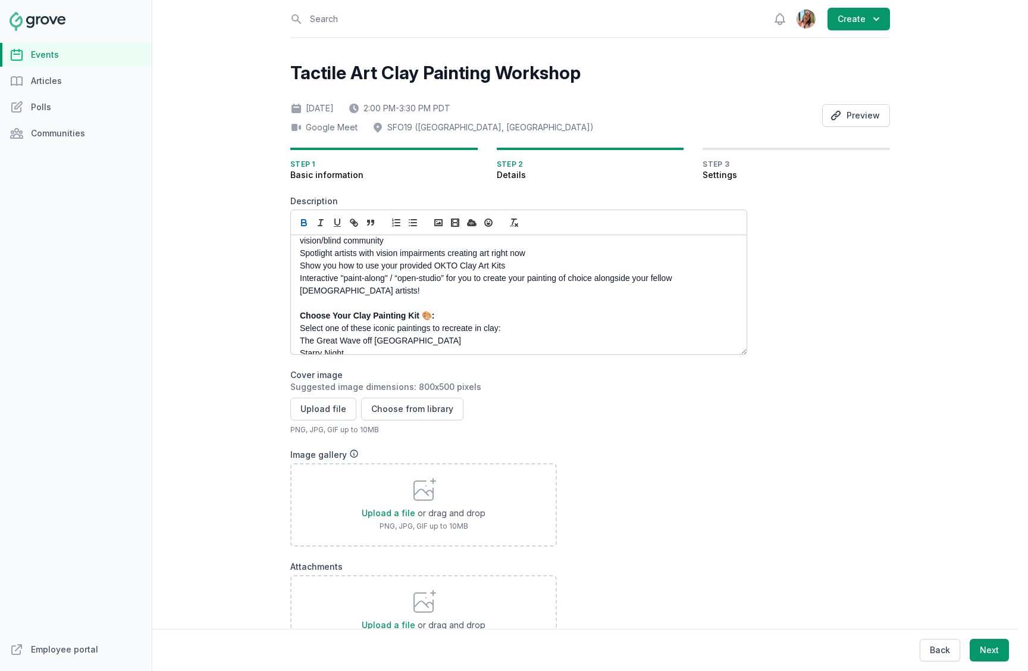
scroll to position [114, 0]
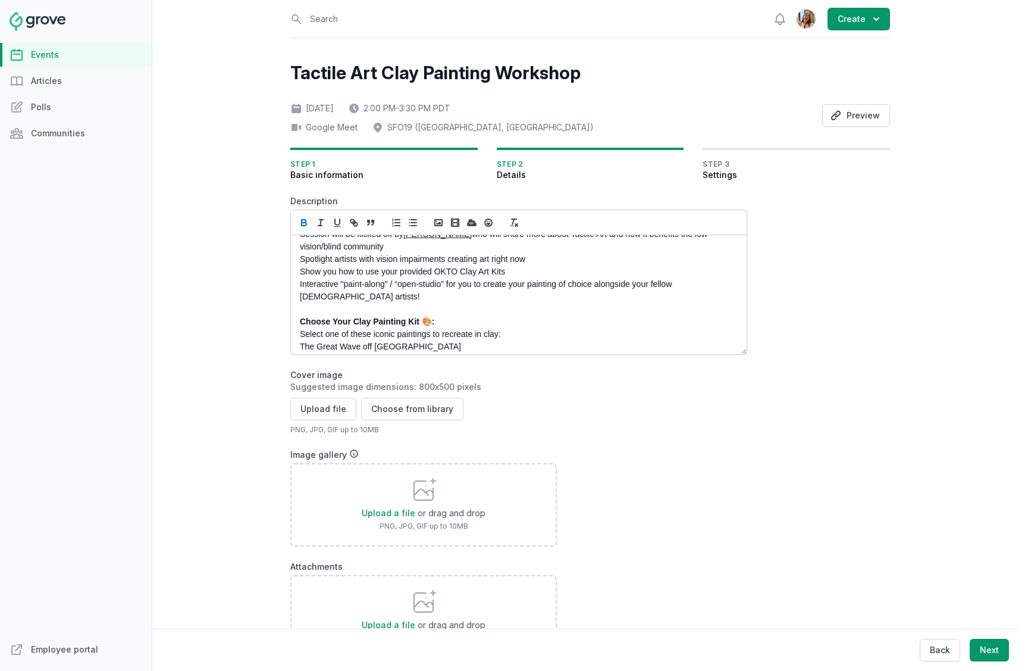
click at [295, 249] on div "KIT SIGN-UP DEADLINE: Sign-ups to receive a kit will close [DATE][DATE] EOD . Y…" at bounding box center [519, 294] width 456 height 119
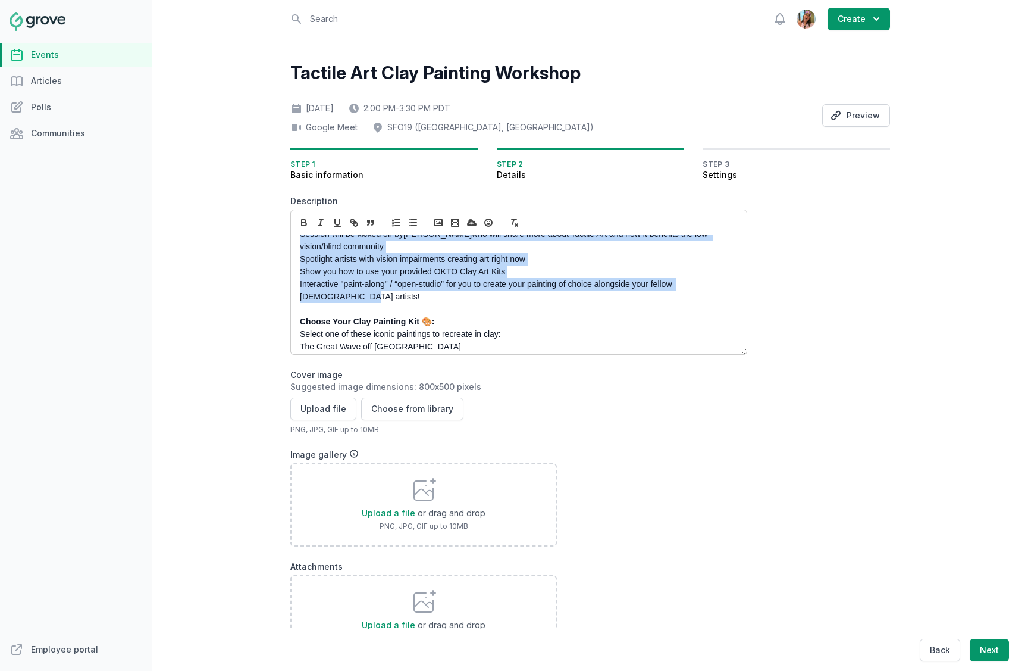
click at [726, 298] on p "Interactive "paint-along" / “open-studio” for you to create your painting of ch…" at bounding box center [515, 290] width 431 height 25
click at [415, 225] on icon "button" at bounding box center [413, 222] width 11 height 11
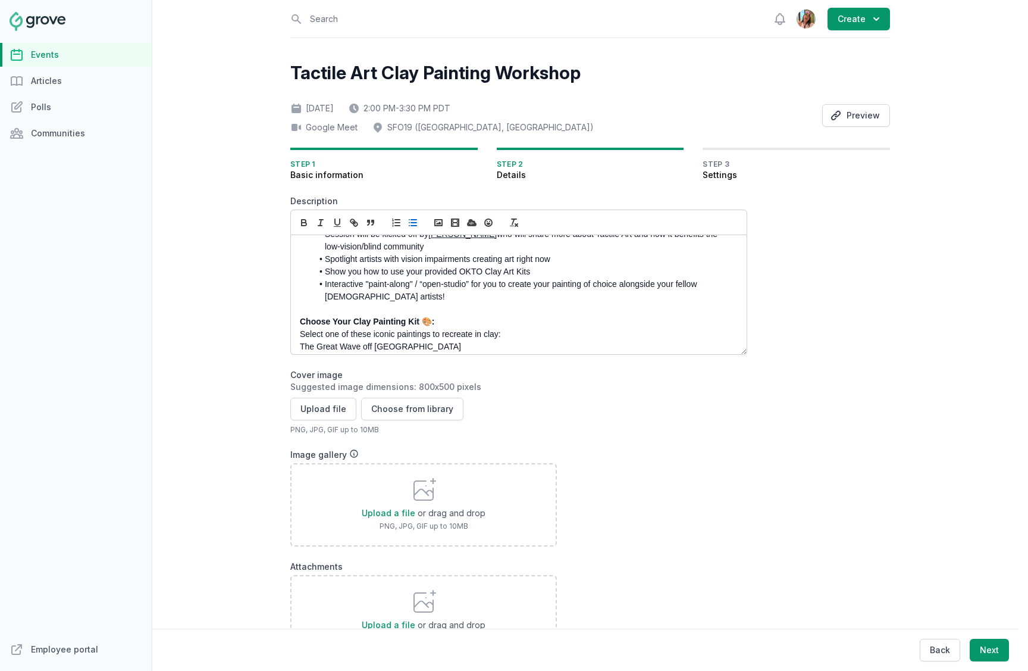
click at [418, 253] on li "Session will be kicked off by [PERSON_NAME] who will share more about Tactile A…" at bounding box center [521, 240] width 419 height 25
click at [434, 239] on link "Olivia Dully" at bounding box center [462, 234] width 68 height 10
click at [545, 267] on link at bounding box center [563, 269] width 36 height 10
click at [508, 278] on li "Show you how to use your provided OKTO Clay Art Kits" at bounding box center [521, 271] width 419 height 12
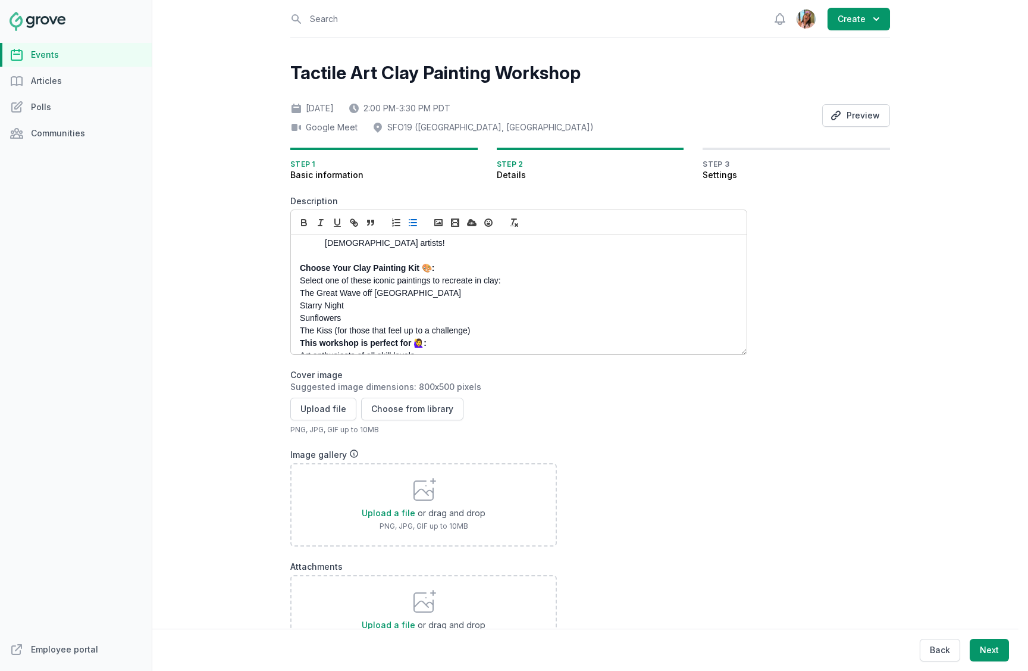
scroll to position [173, 0]
click at [295, 290] on div "KIT SIGN-UP DEADLINE: Sign-ups to receive a kit will close on Wednesday 10/13 E…" at bounding box center [519, 294] width 456 height 119
click at [293, 302] on div "KIT SIGN-UP DEADLINE: Sign-ups to receive a kit will close on Wednesday 10/13 E…" at bounding box center [519, 294] width 456 height 119
click at [476, 331] on p "The Kiss (for those that feel up to a challenge)" at bounding box center [515, 325] width 431 height 12
click at [411, 223] on line "button" at bounding box center [413, 223] width 5 height 0
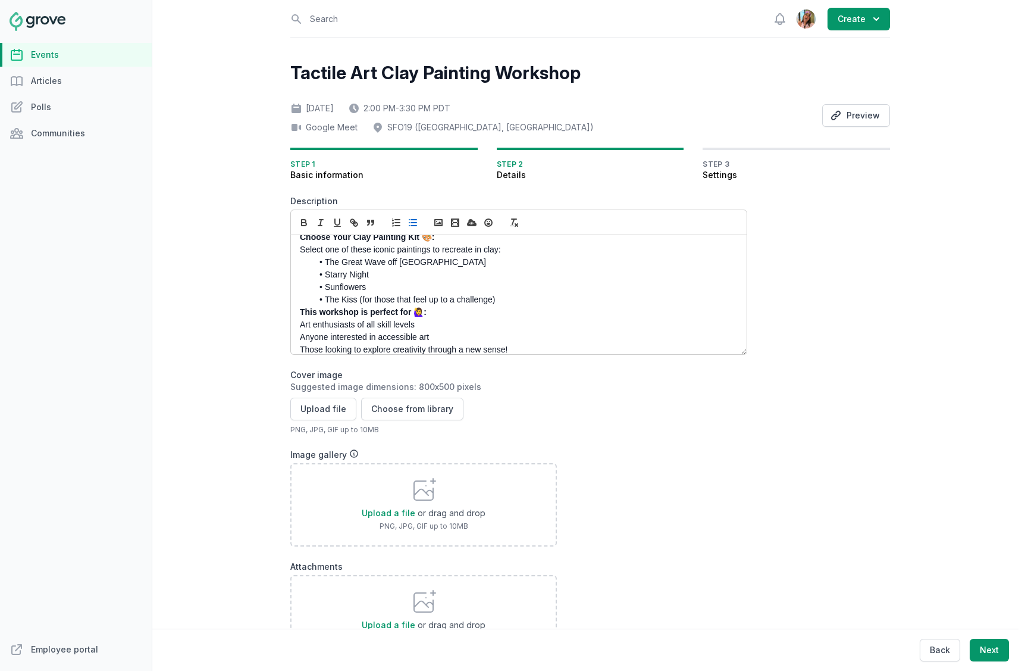
scroll to position [209, 0]
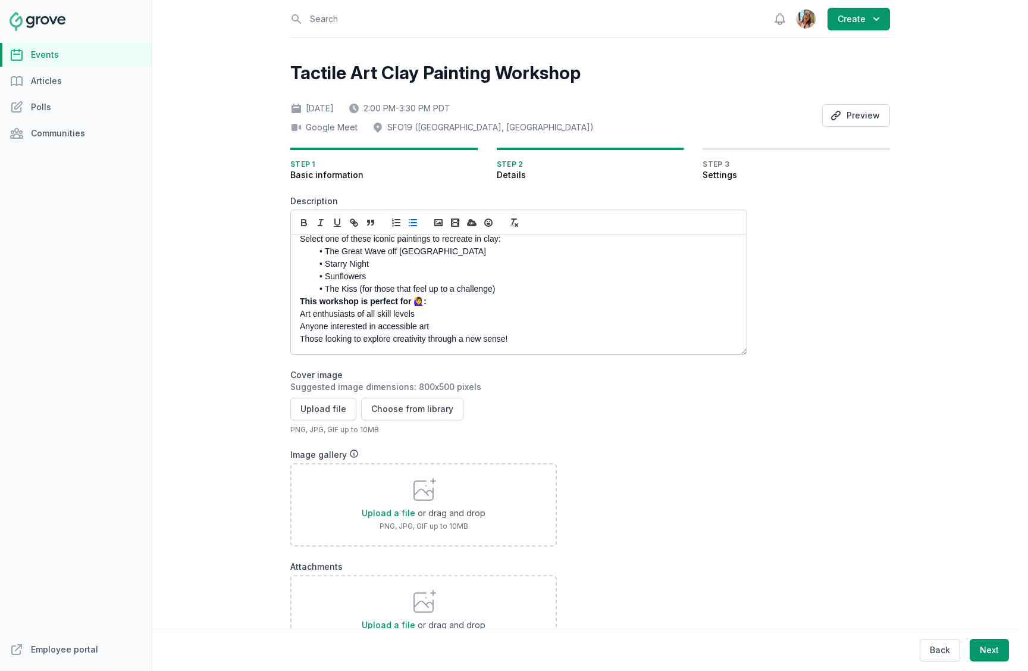
click at [289, 321] on div "Open sidebar Search View notifications Open user menu Create Tactile Art Clay P…" at bounding box center [590, 395] width 609 height 790
click at [297, 311] on div "KIT SIGN-UP DEADLINE: Sign-ups to receive a kit will close on Wednesday 10/13 E…" at bounding box center [519, 294] width 456 height 119
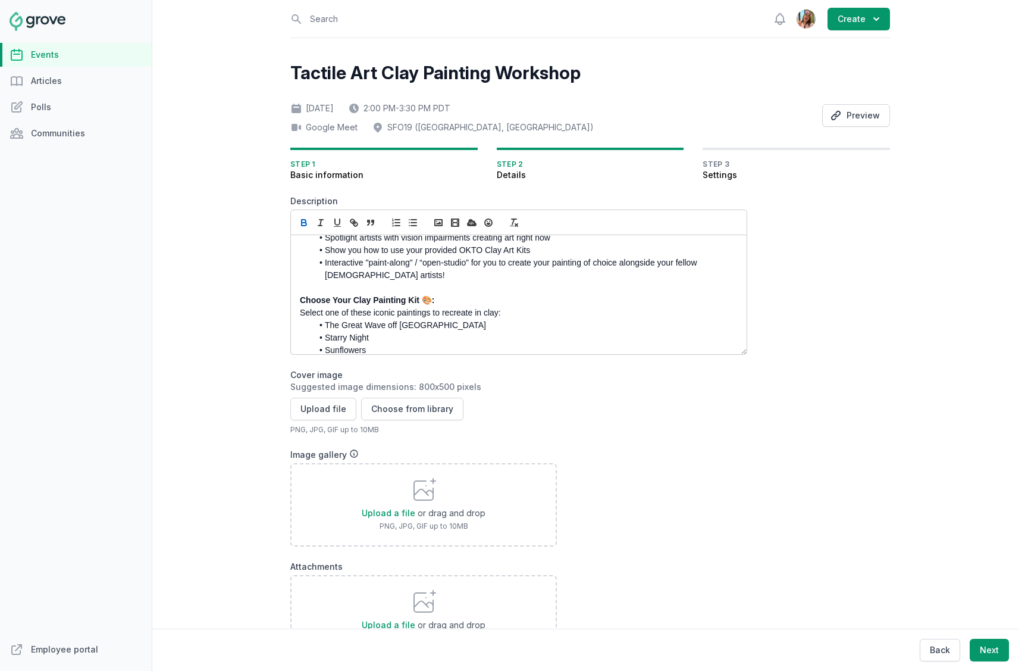
scroll to position [200, 0]
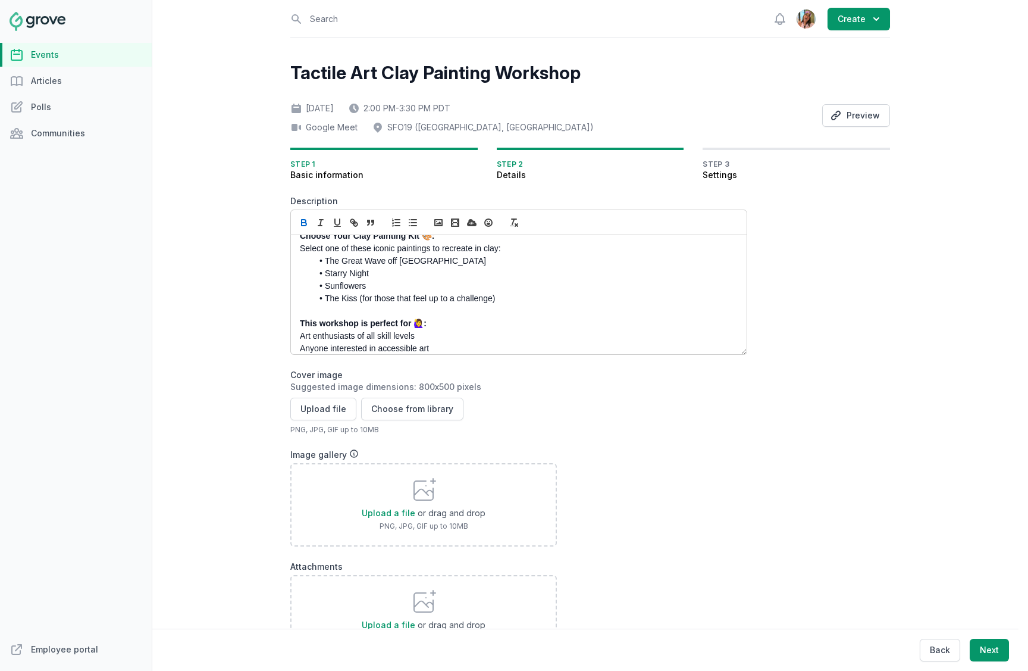
click at [300, 255] on p "Select one of these iconic paintings to recreate in clay:" at bounding box center [515, 248] width 431 height 12
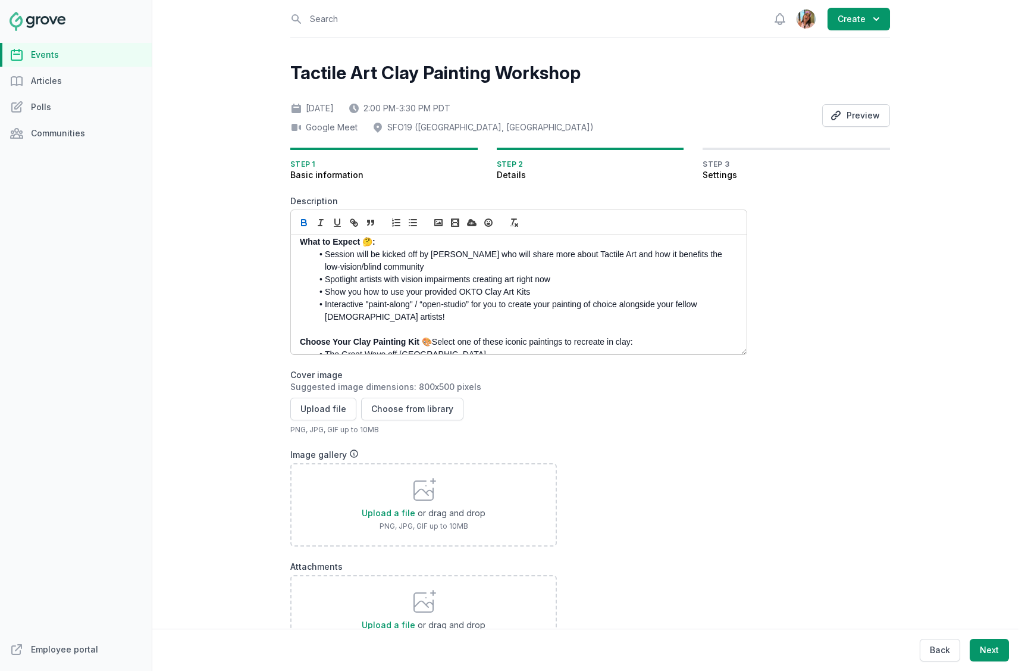
scroll to position [91, 0]
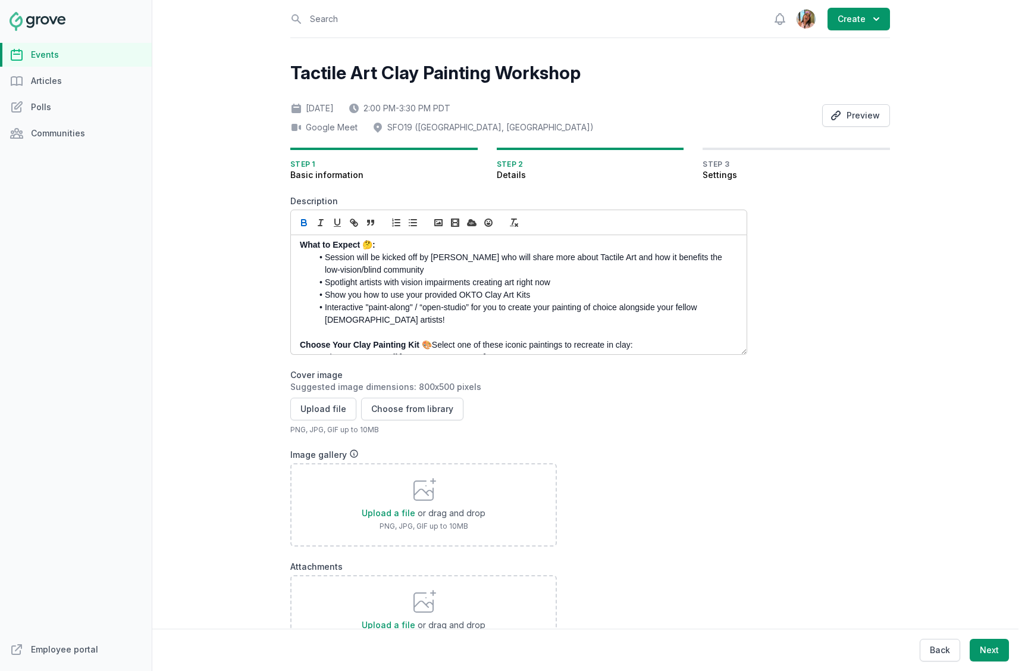
click at [419, 251] on p "What to Expect 🤔:" at bounding box center [515, 245] width 431 height 12
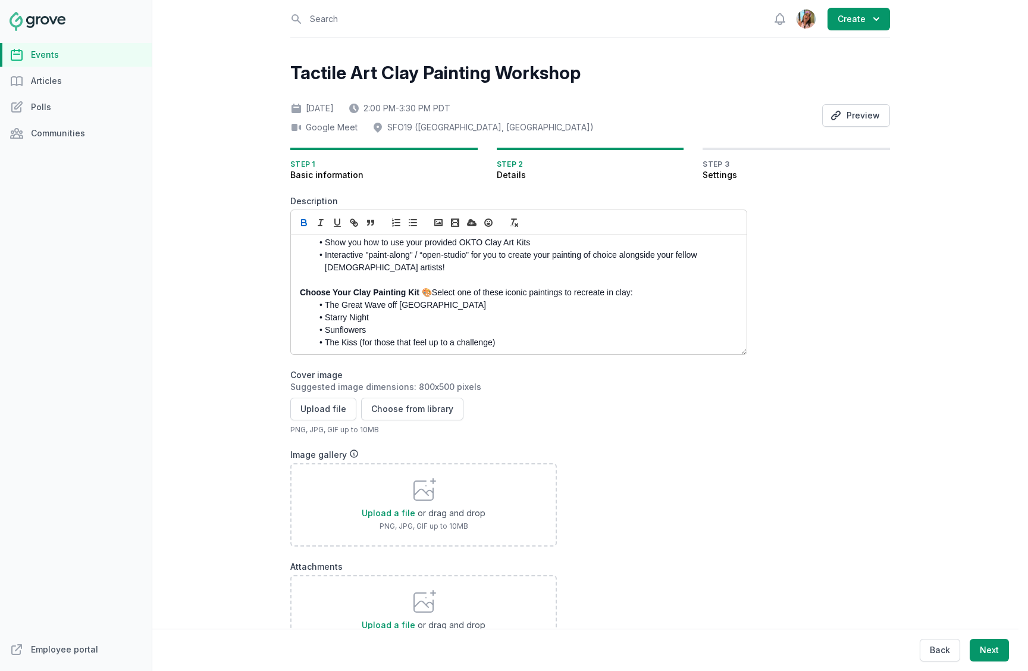
scroll to position [88, 0]
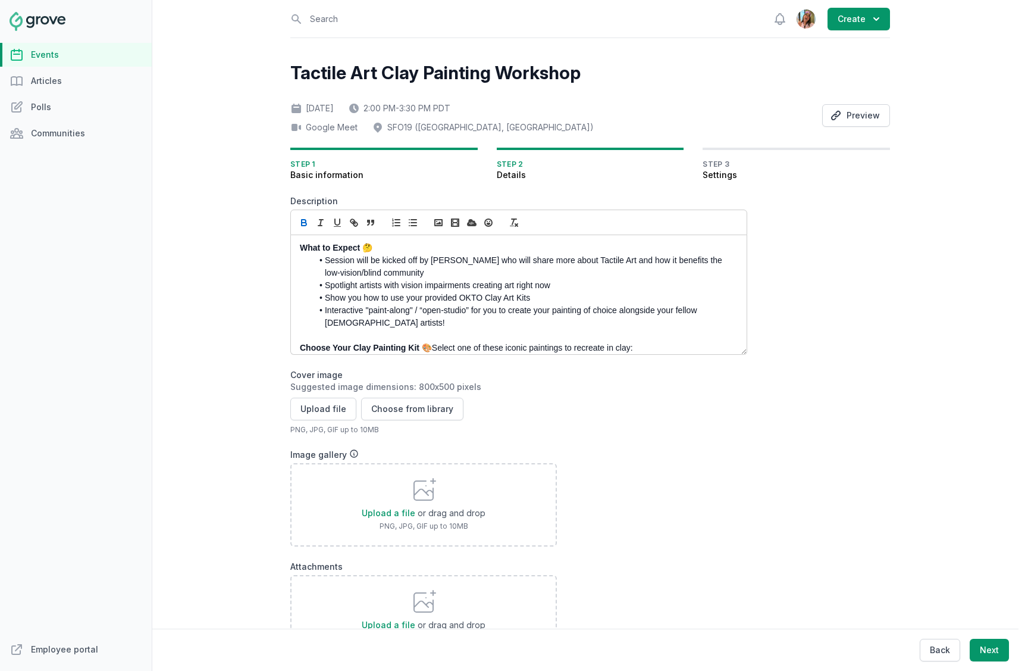
click at [402, 254] on p "What to Expect 🤔" at bounding box center [515, 248] width 431 height 12
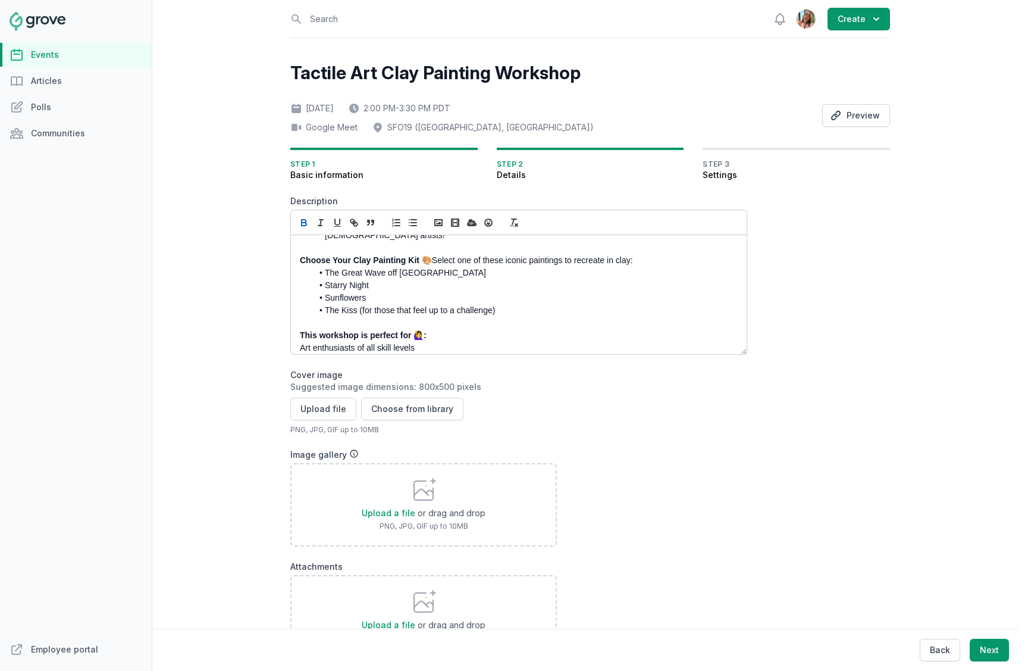
scroll to position [193, 0]
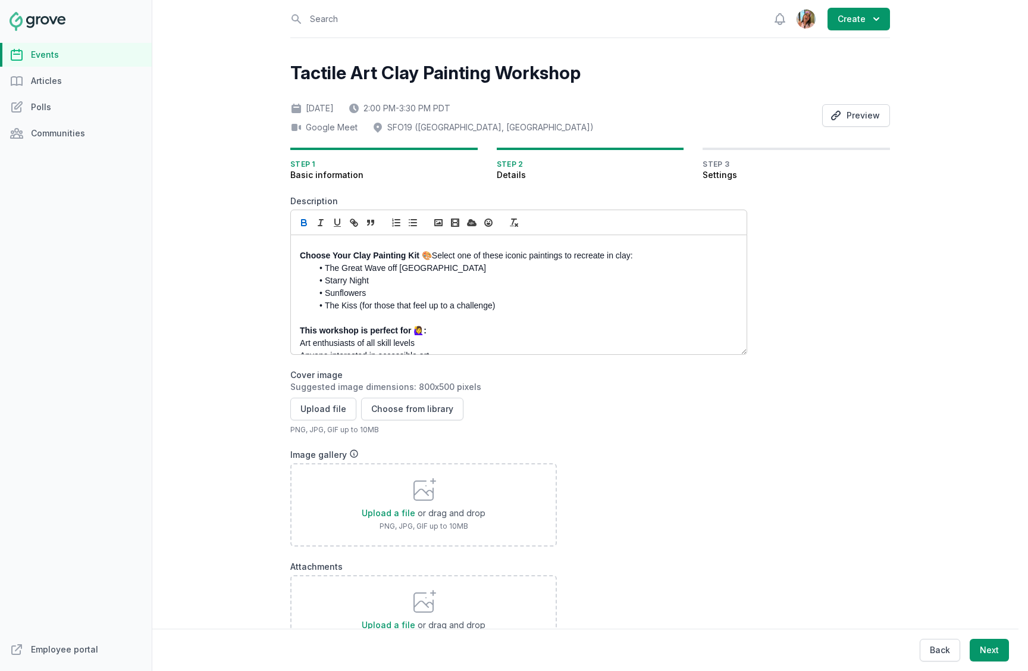
click at [666, 262] on p "Choose Your Clay Painting Kit 🎨 Select one of these iconic paintings to recreat…" at bounding box center [515, 255] width 431 height 12
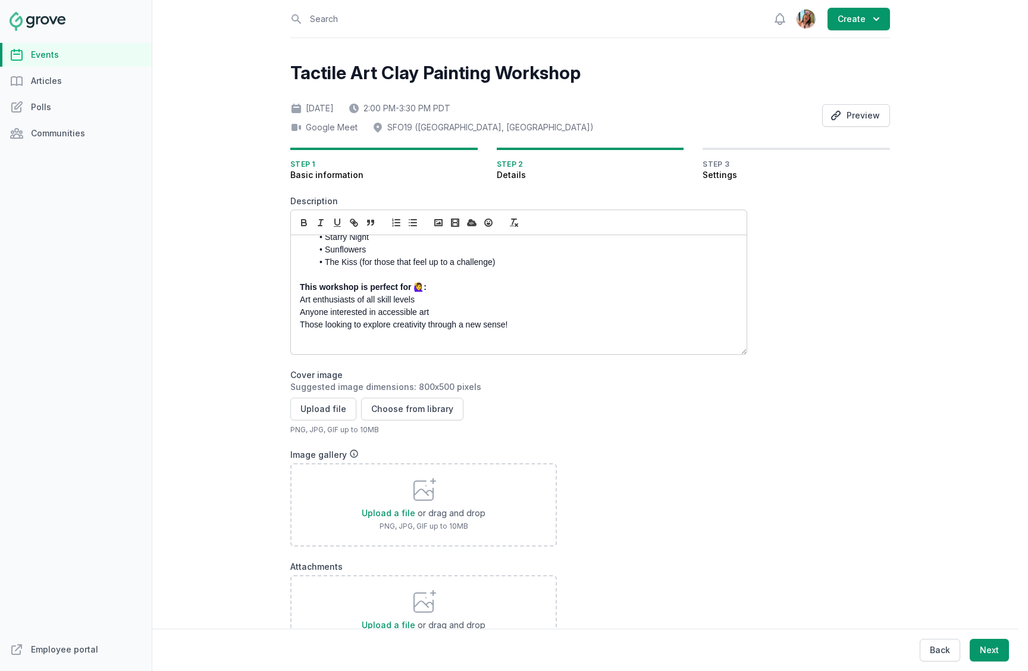
scroll to position [259, 0]
click at [433, 284] on p "This workshop is perfect for 🙋‍♀️:" at bounding box center [515, 278] width 431 height 12
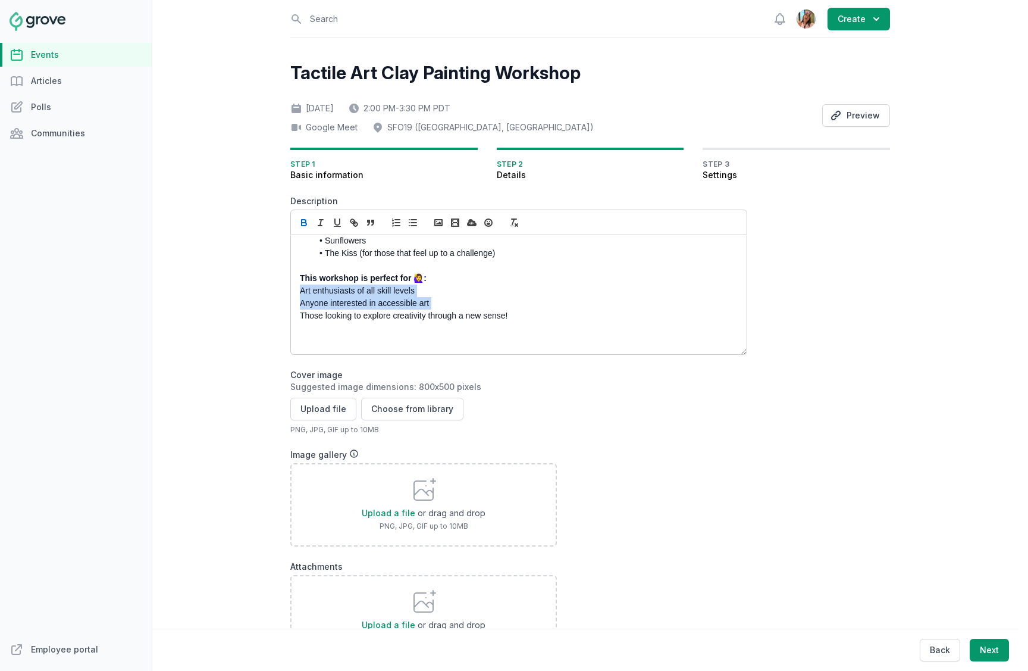
drag, startPoint x: 295, startPoint y: 300, endPoint x: 538, endPoint y: 320, distance: 244.7
click at [538, 320] on div "KIT SIGN-UP DEADLINE: Sign-ups to receive a kit will close on Wednesday 10/13 E…" at bounding box center [519, 294] width 456 height 119
click at [528, 322] on p "Those looking to explore creativity through a new sense!" at bounding box center [515, 315] width 431 height 12
click at [412, 221] on icon "button" at bounding box center [413, 222] width 11 height 11
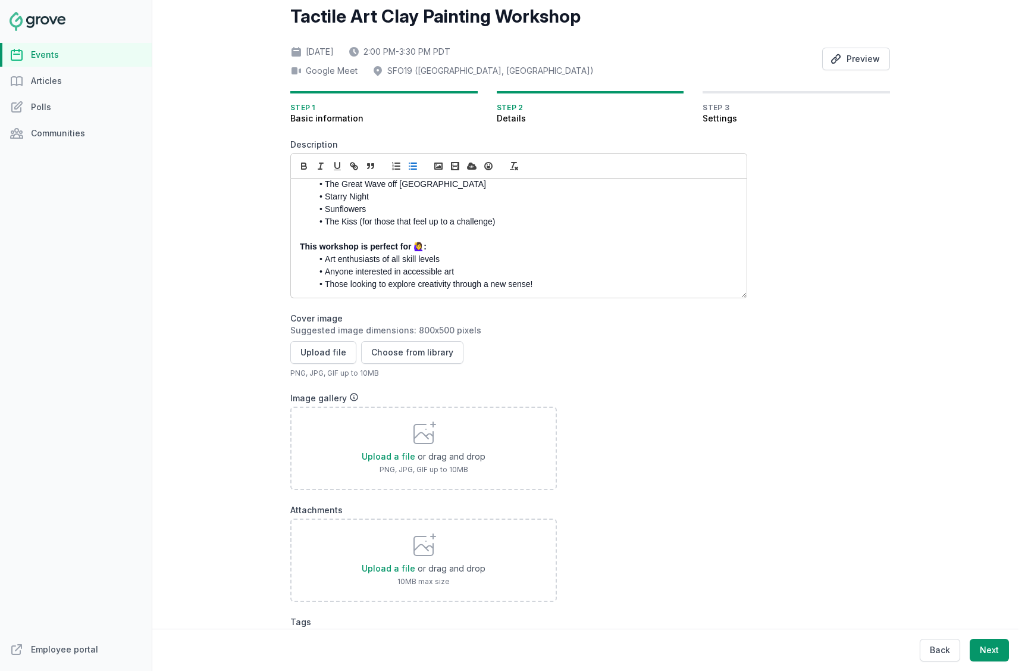
scroll to position [82, 0]
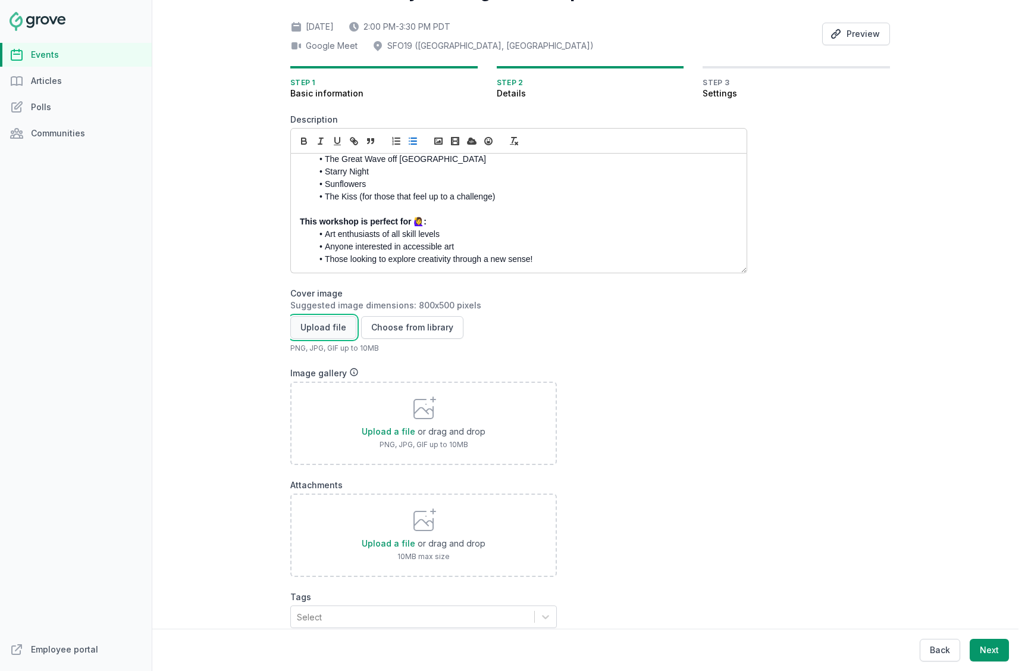
click at [331, 331] on button "Upload file" at bounding box center [323, 327] width 66 height 23
click at [433, 328] on button "Choose from library" at bounding box center [412, 327] width 102 height 23
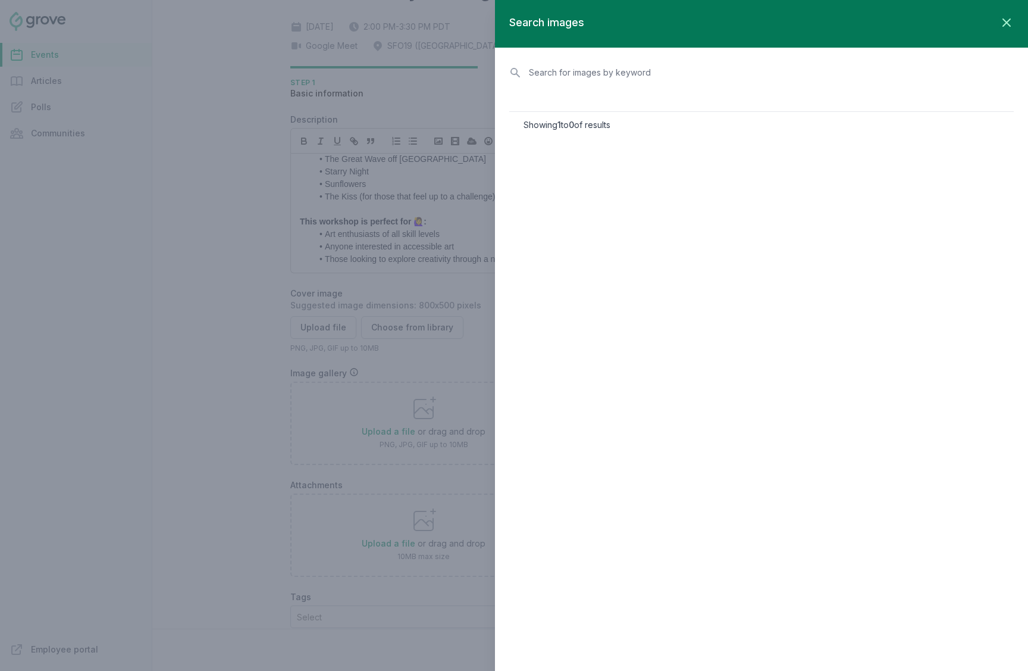
click at [742, 68] on input "text" at bounding box center [761, 72] width 505 height 21
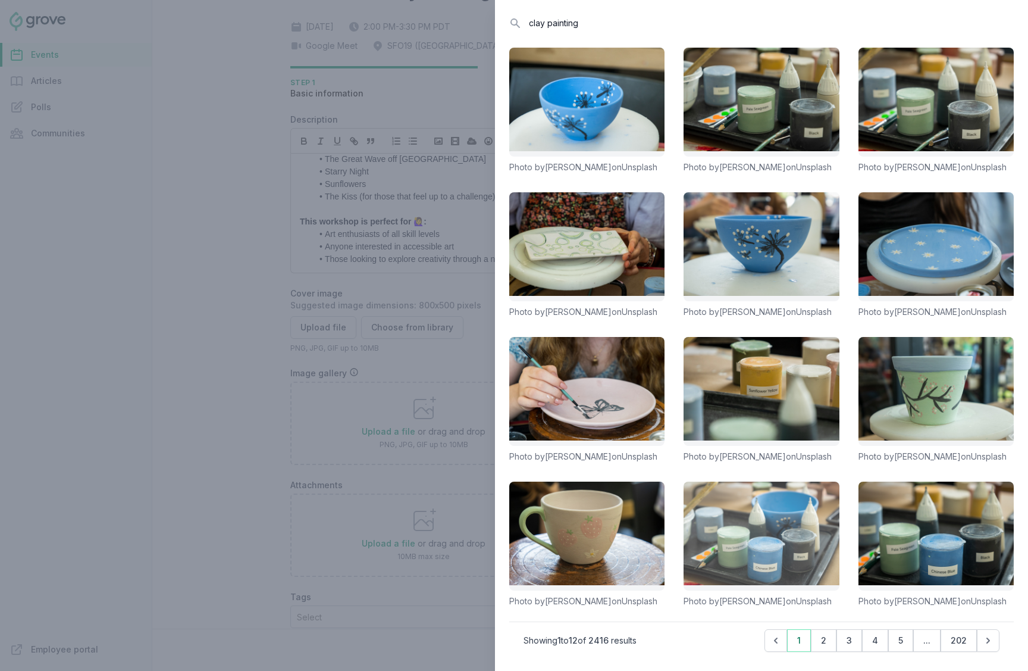
scroll to position [0, 0]
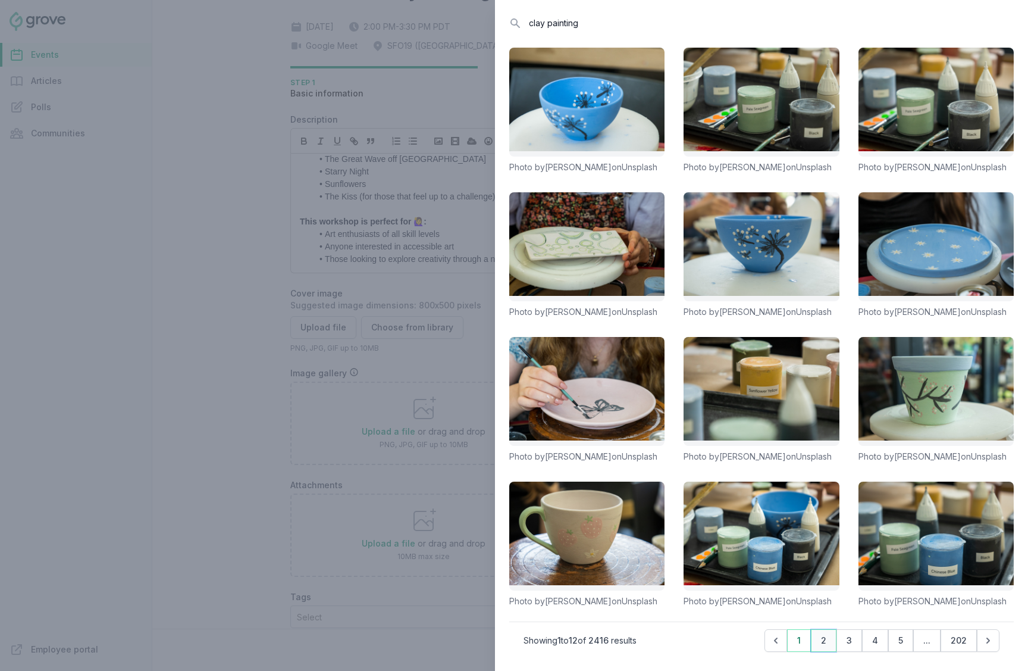
click at [817, 646] on button "2" at bounding box center [824, 640] width 26 height 23
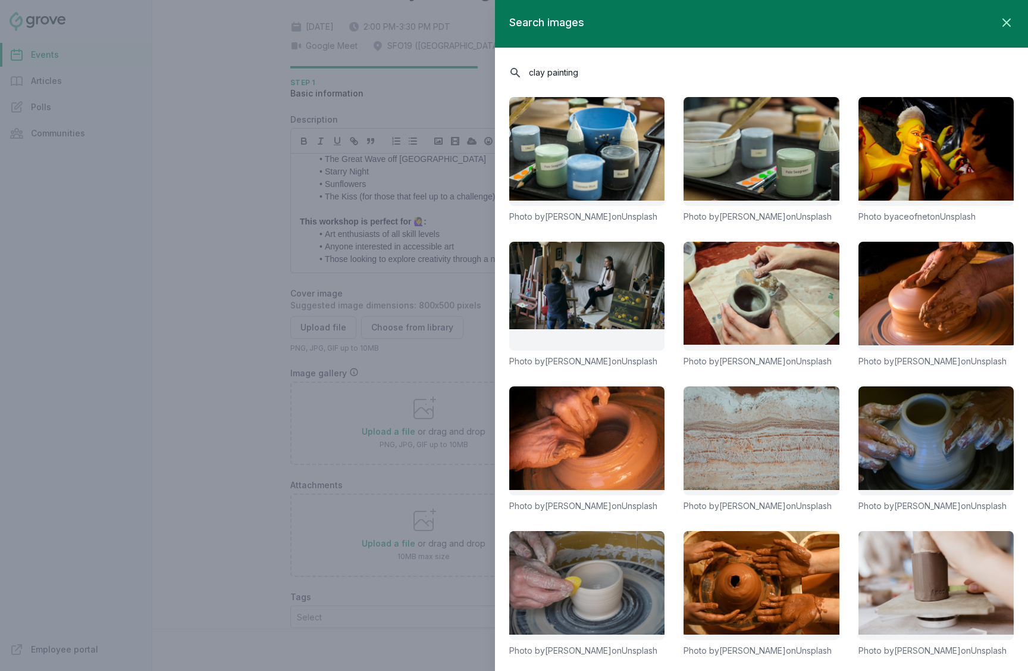
click at [608, 73] on input "clay painting" at bounding box center [761, 72] width 505 height 21
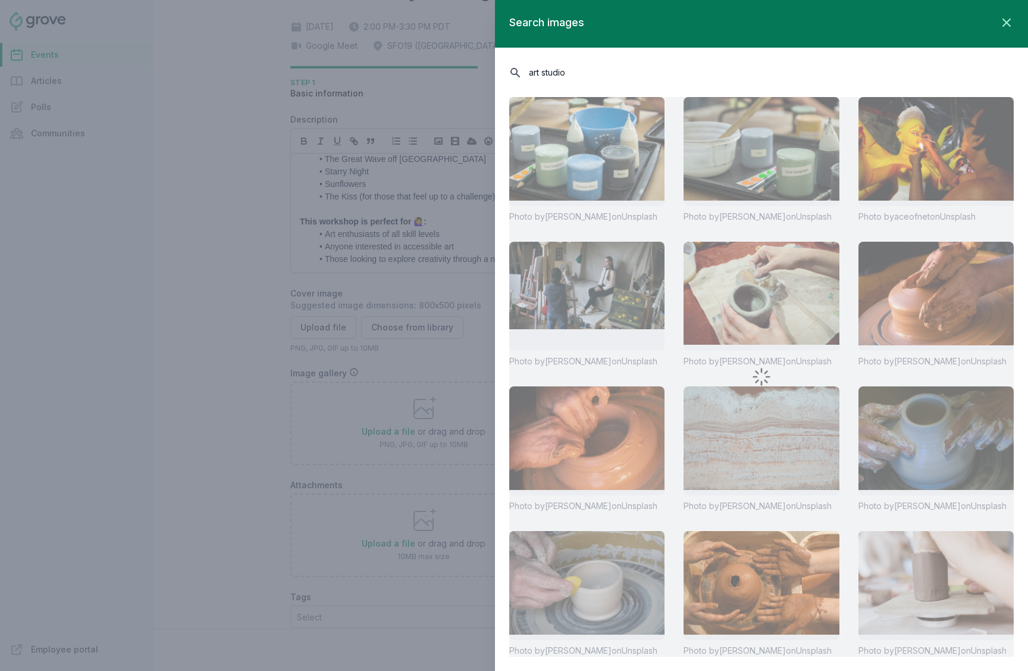
type input "art studio"
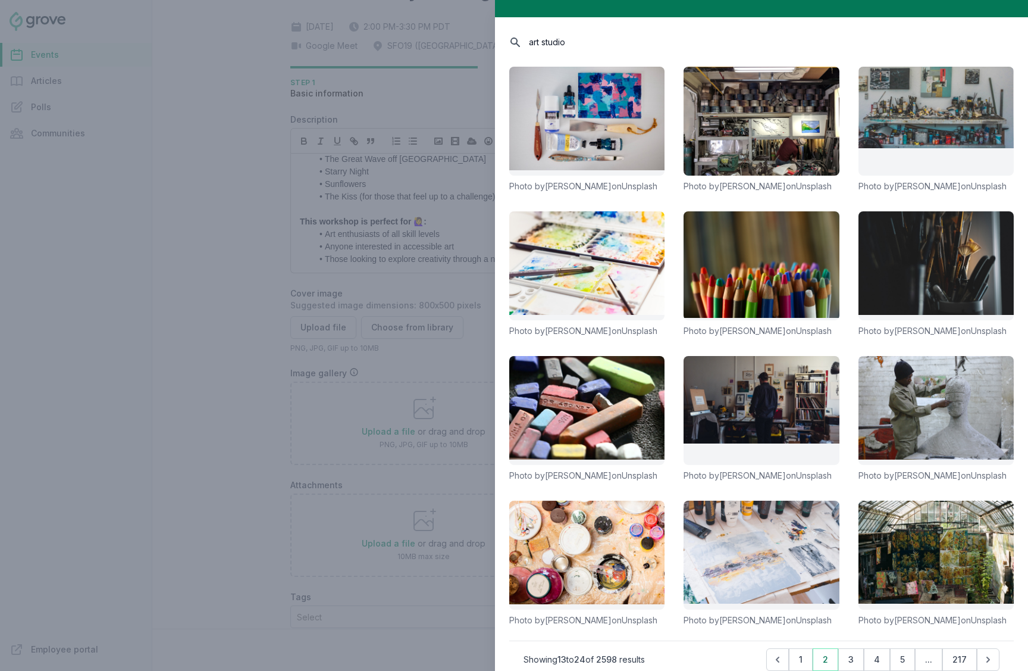
scroll to position [49, 0]
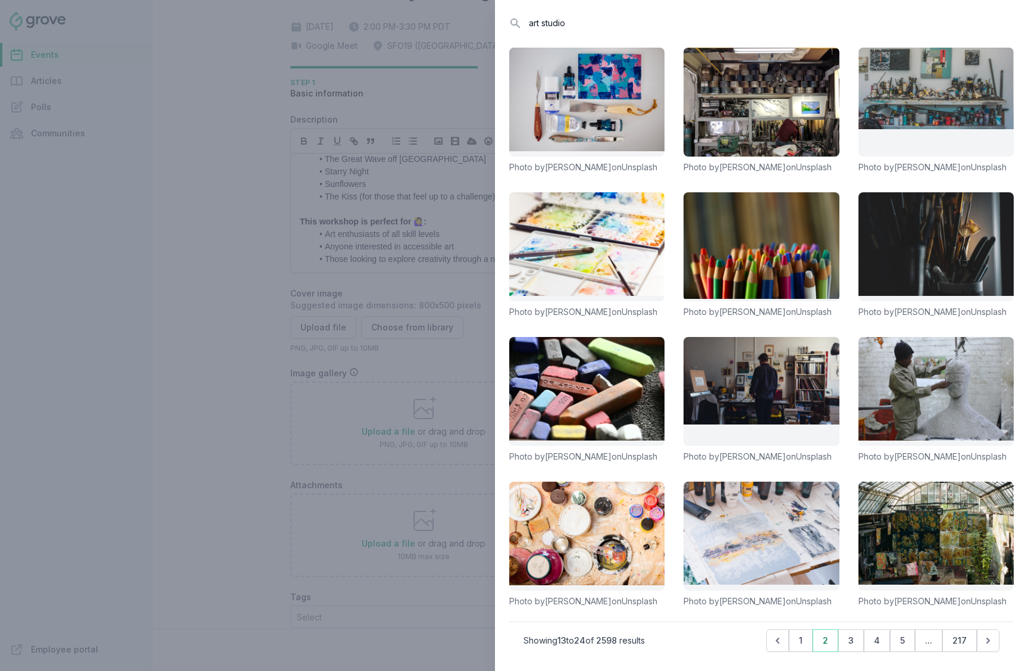
click at [349, 260] on div at bounding box center [514, 335] width 1028 height 671
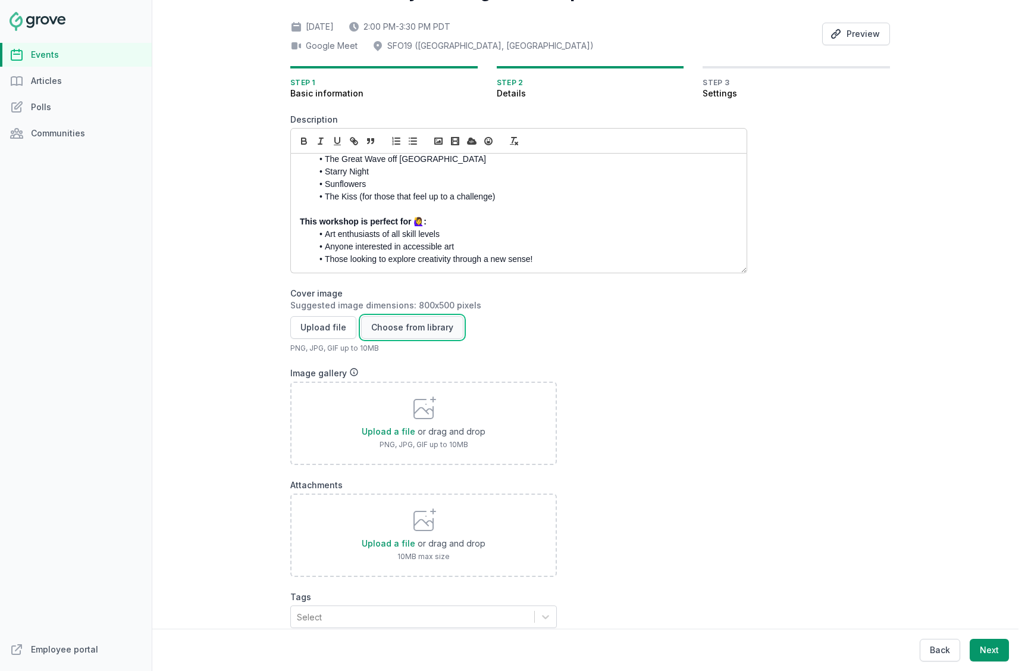
click at [421, 331] on button "Choose from library" at bounding box center [412, 327] width 102 height 23
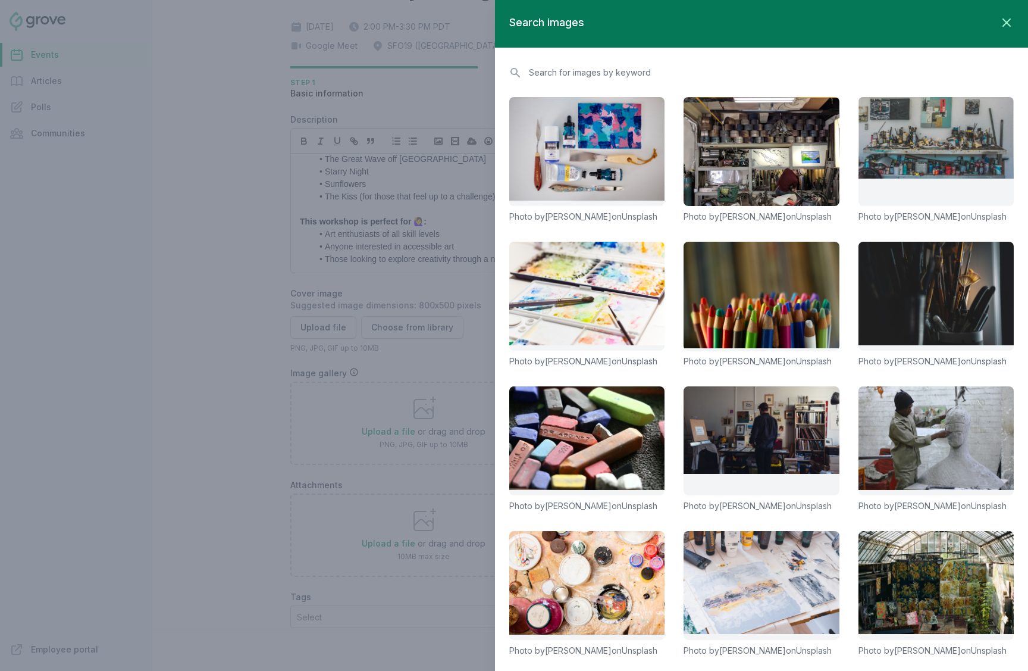
click at [369, 177] on div at bounding box center [514, 335] width 1028 height 671
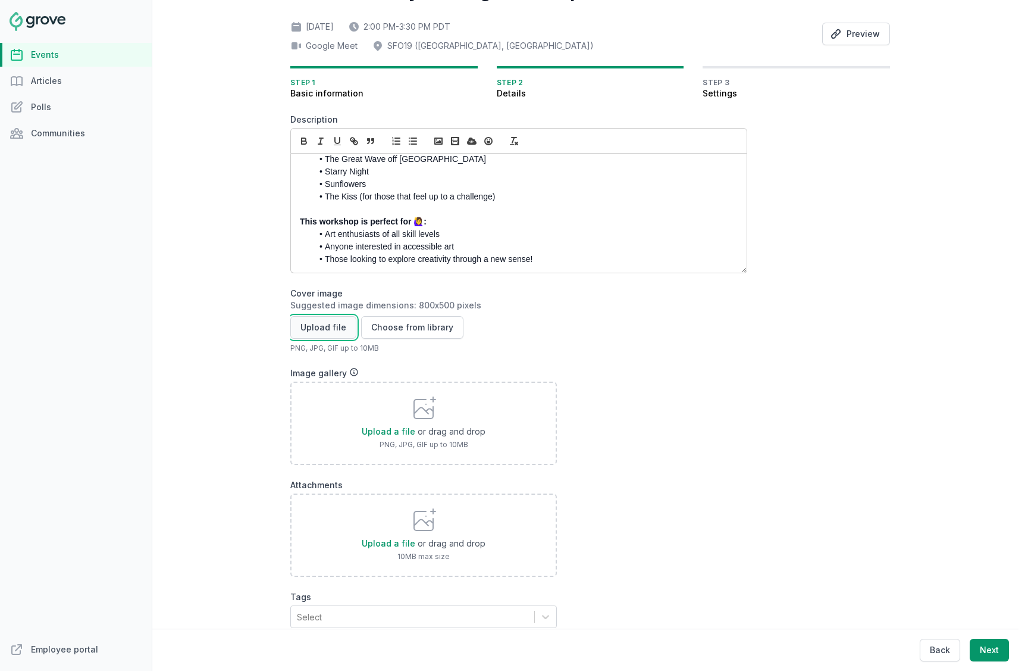
click at [330, 324] on button "Upload file" at bounding box center [323, 327] width 66 height 23
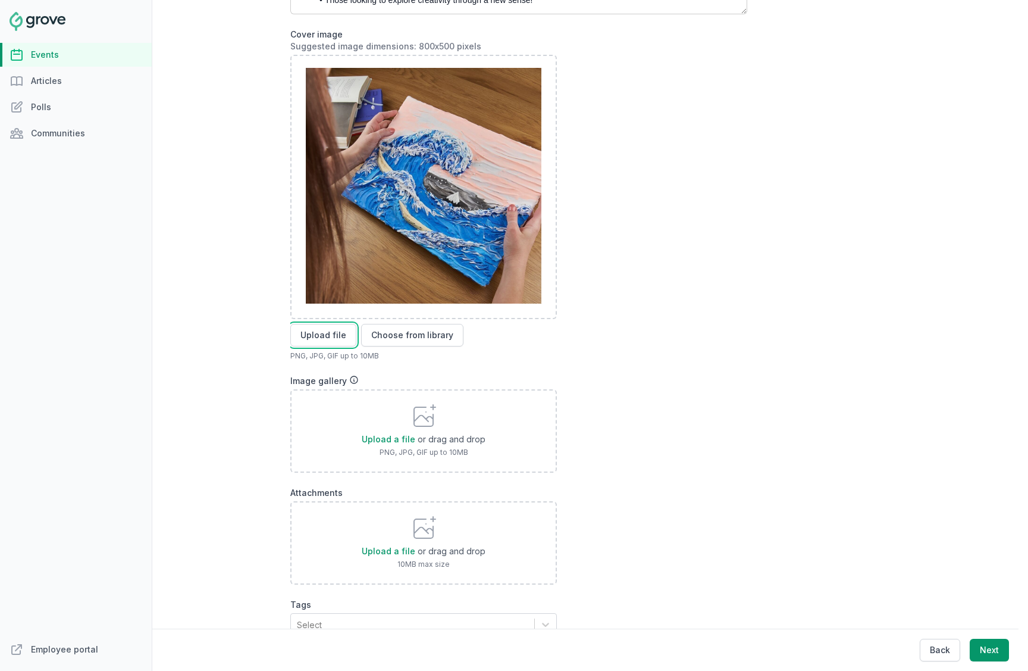
scroll to position [387, 0]
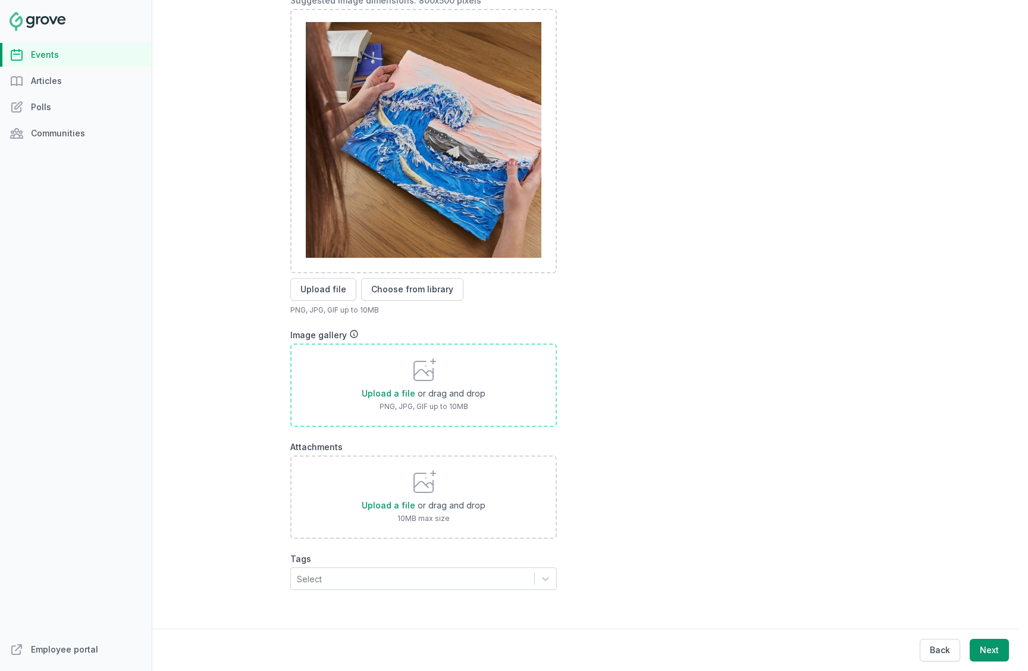
click at [431, 376] on icon at bounding box center [423, 370] width 29 height 29
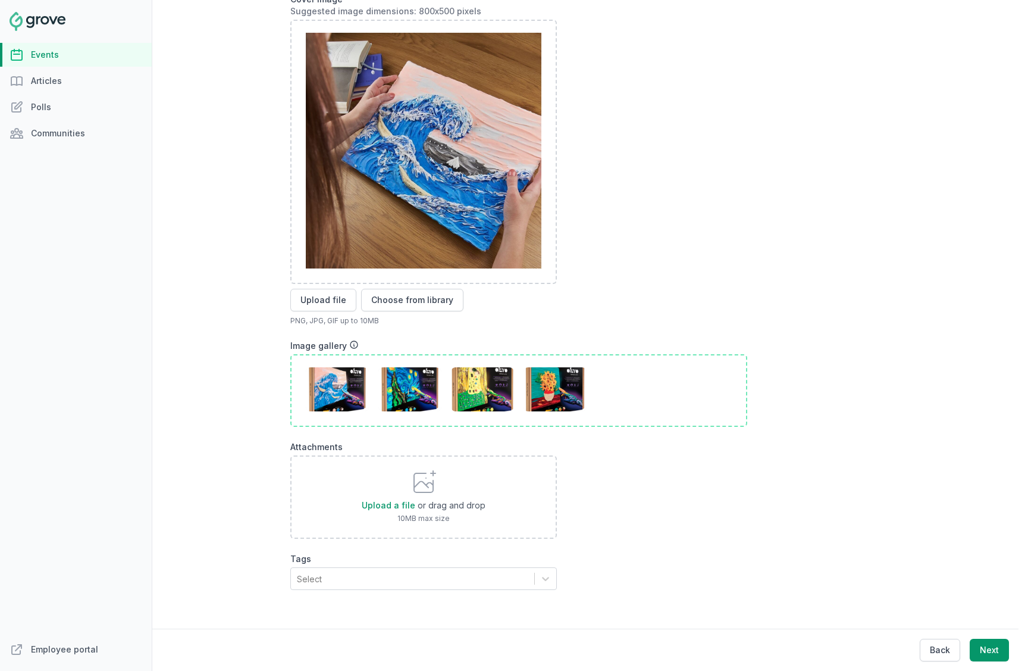
scroll to position [376, 0]
click at [328, 389] on icon at bounding box center [329, 388] width 3 height 3
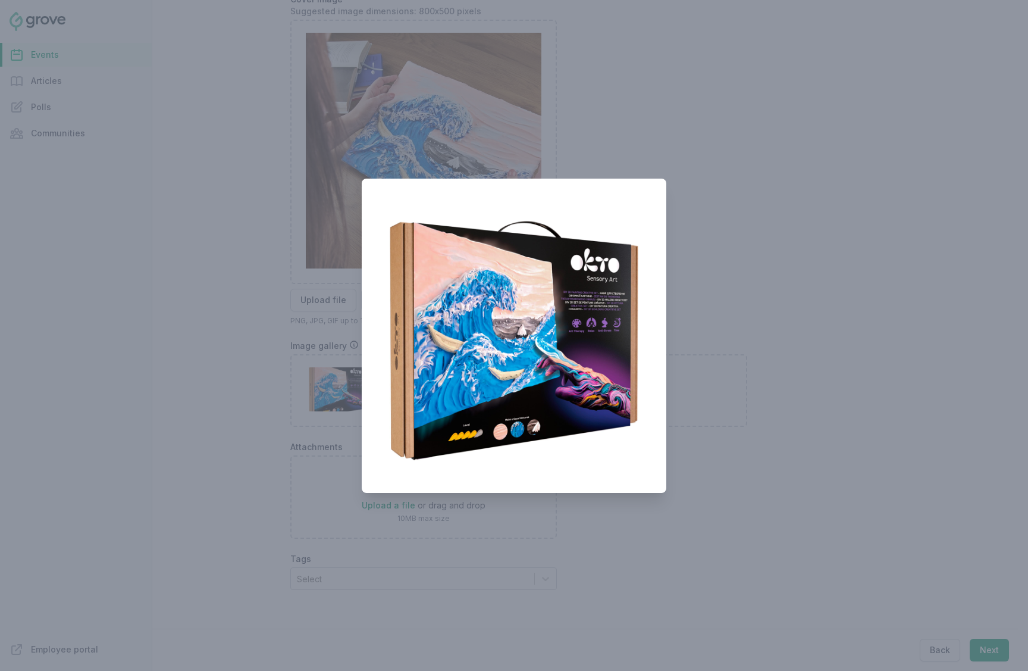
click at [718, 339] on div at bounding box center [514, 335] width 1028 height 671
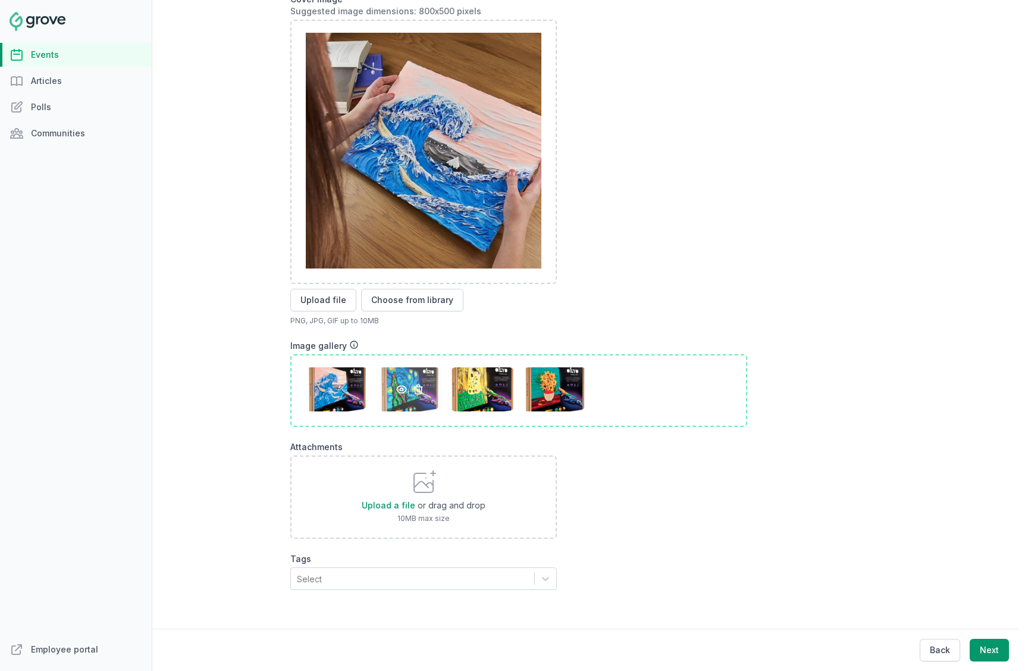
click at [401, 386] on icon at bounding box center [402, 389] width 12 height 12
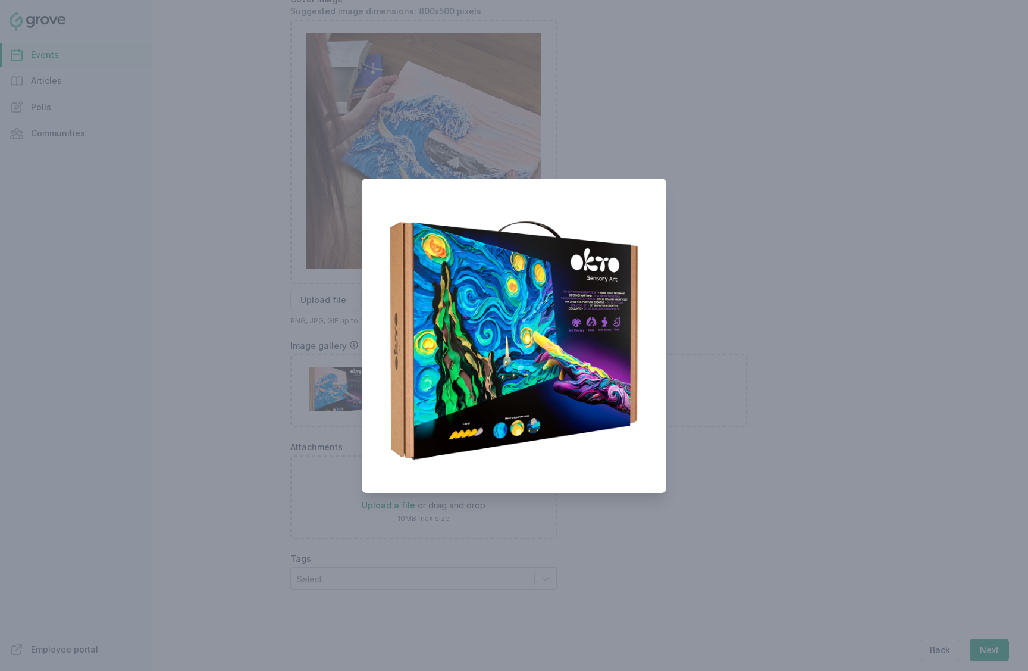
click at [694, 279] on div at bounding box center [514, 335] width 1028 height 671
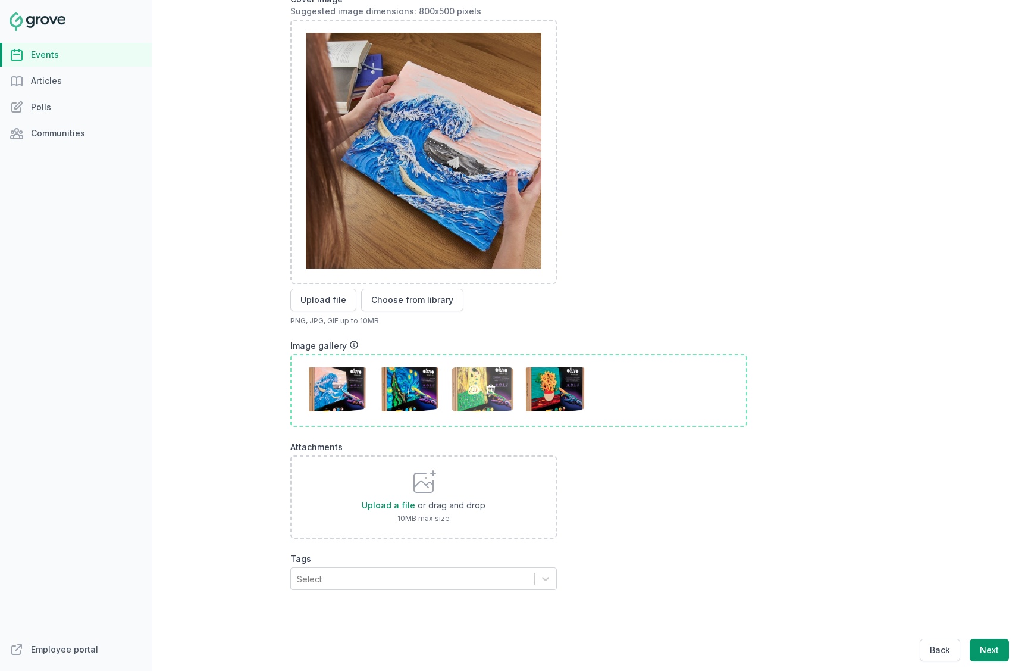
click at [473, 388] on icon at bounding box center [474, 388] width 3 height 3
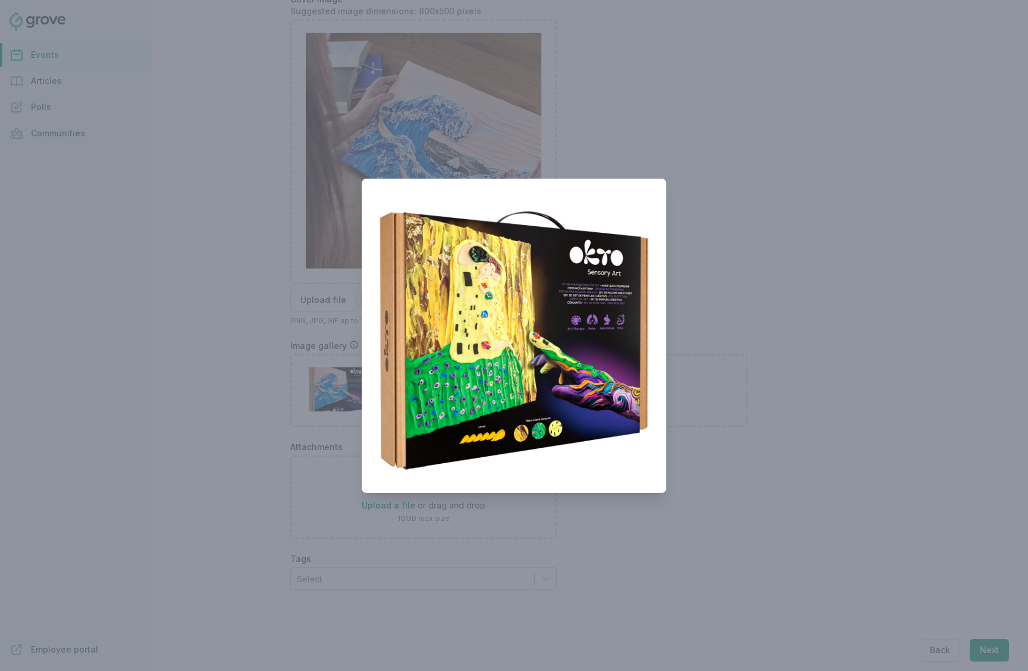
click at [707, 284] on div at bounding box center [514, 335] width 1028 height 671
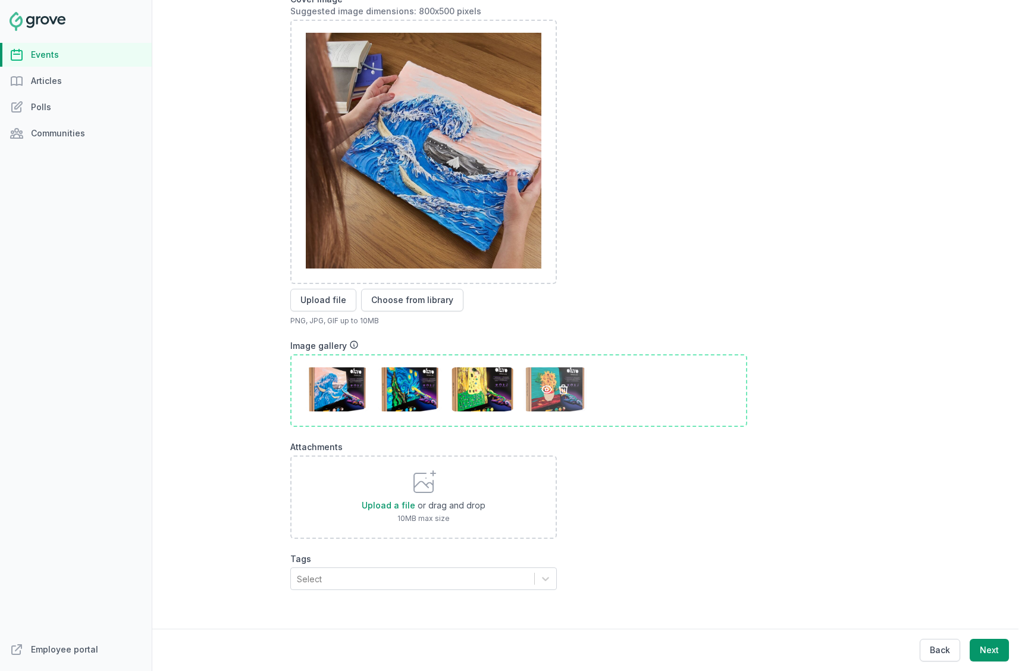
click at [546, 389] on icon at bounding box center [547, 388] width 3 height 3
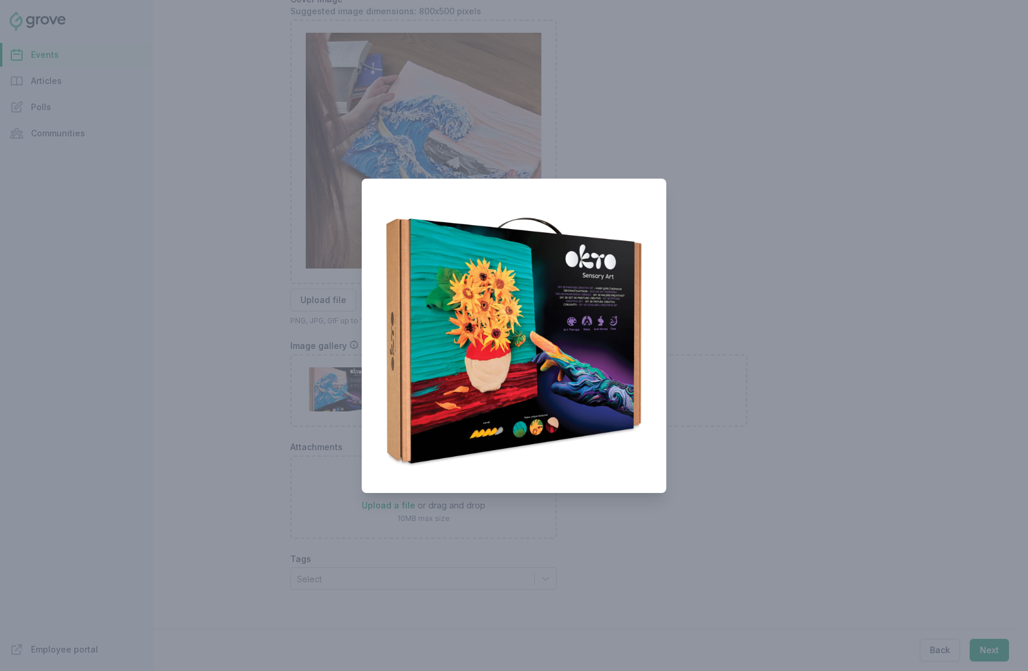
click at [716, 265] on div at bounding box center [514, 335] width 1028 height 671
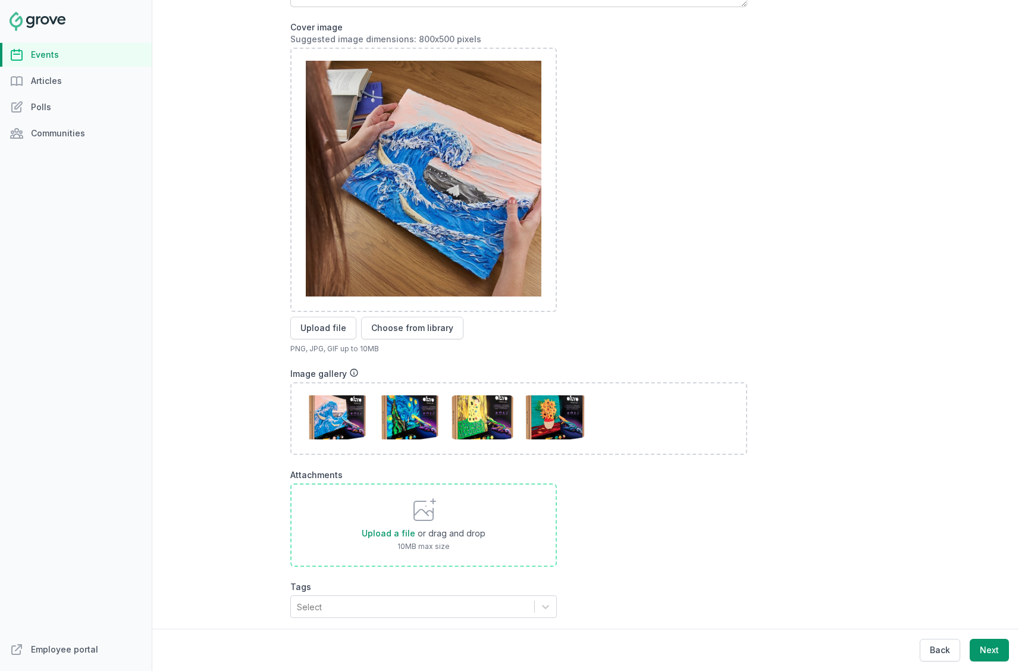
scroll to position [347, 0]
click at [478, 619] on form "Description KIT SIGN-UP DEADLINE: Sign-ups to receive a kit will close on Wedne…" at bounding box center [518, 242] width 457 height 789
click at [478, 613] on div "Select" at bounding box center [412, 606] width 243 height 21
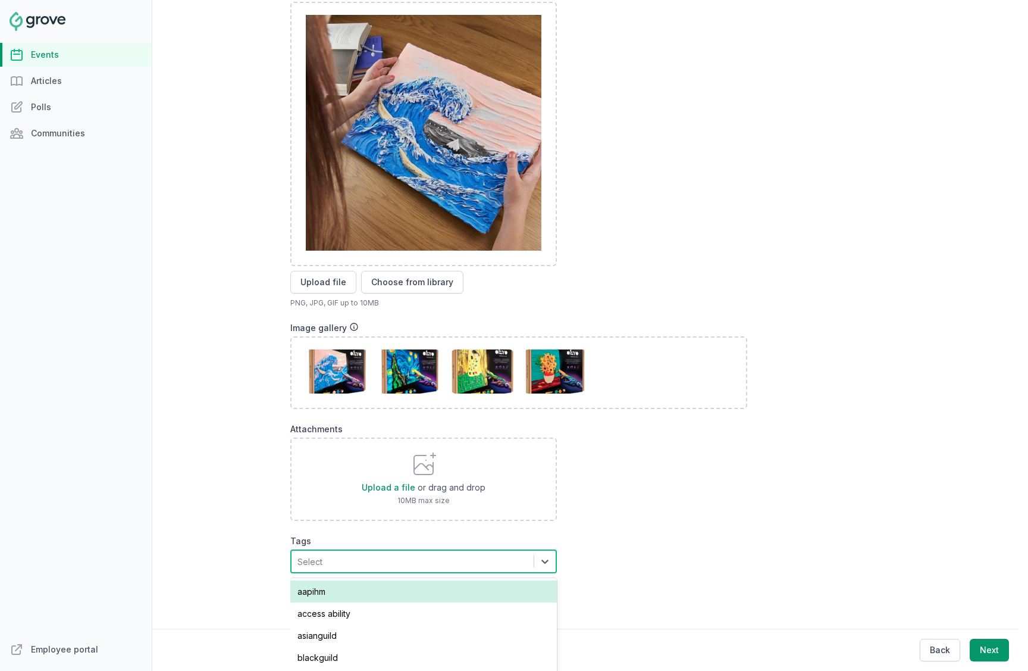
scroll to position [102, 0]
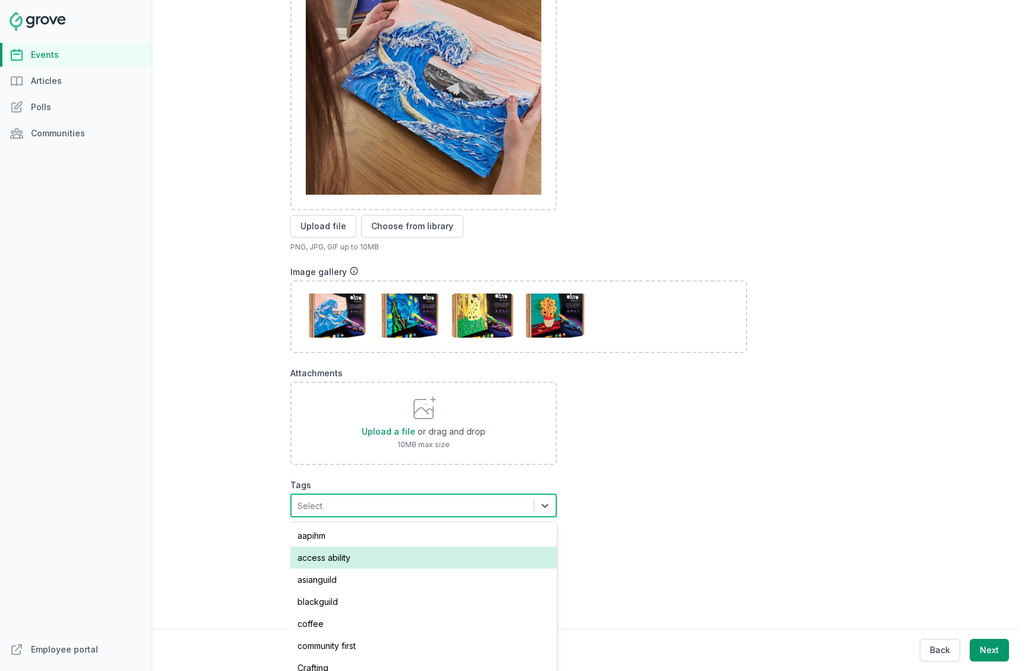
click at [419, 553] on div "access ability" at bounding box center [423, 557] width 267 height 22
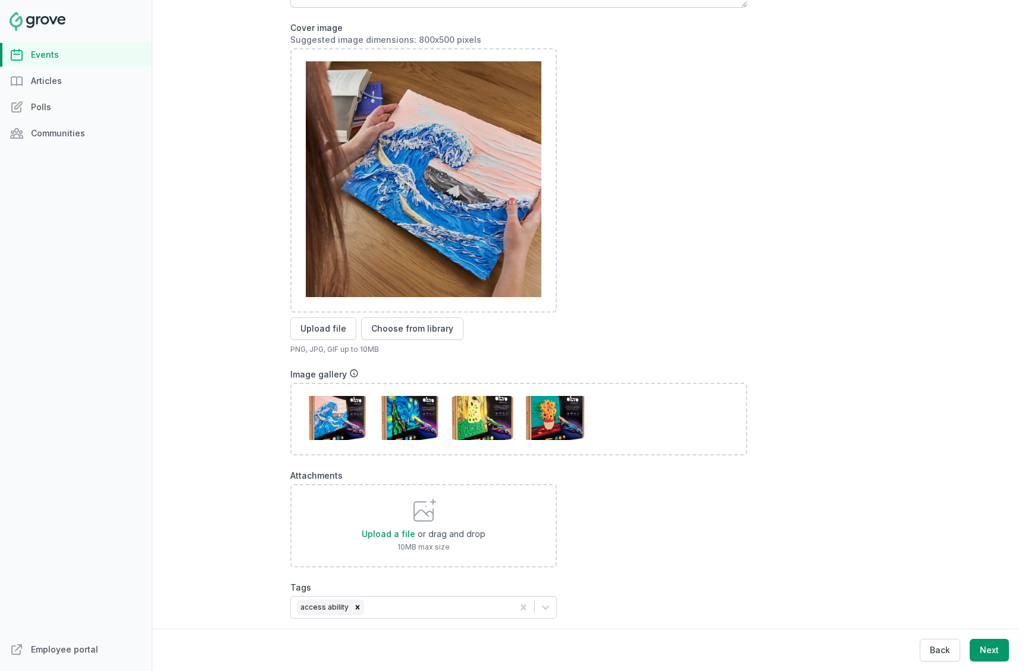
click at [647, 491] on form "Description KIT SIGN-UP DEADLINE: Sign-ups to receive a kit will close on Wedne…" at bounding box center [518, 242] width 457 height 789
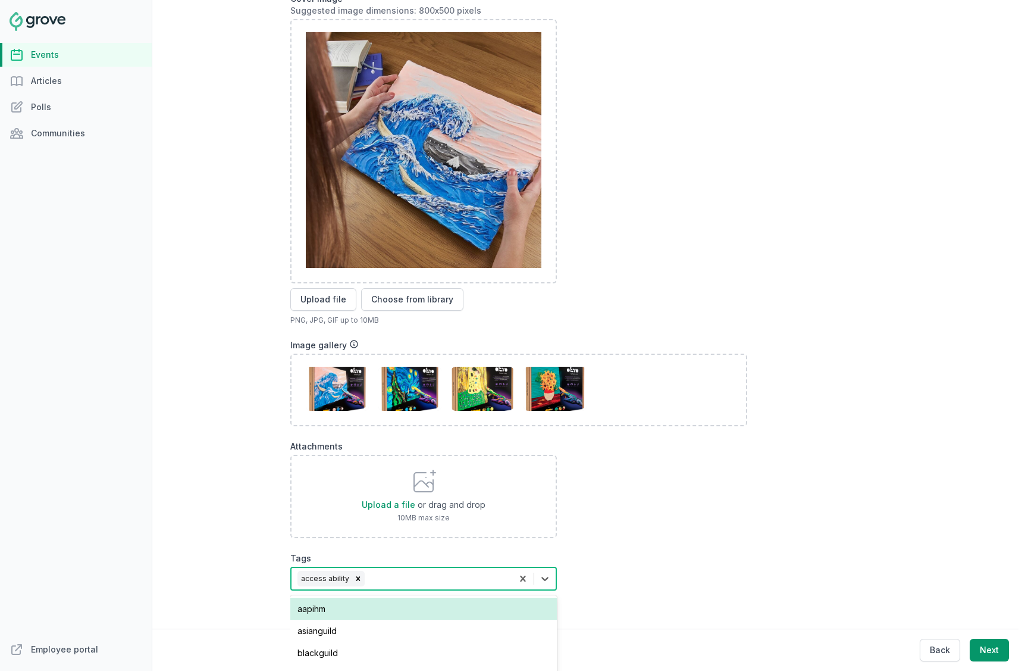
click at [463, 577] on div "access ability" at bounding box center [402, 578] width 221 height 21
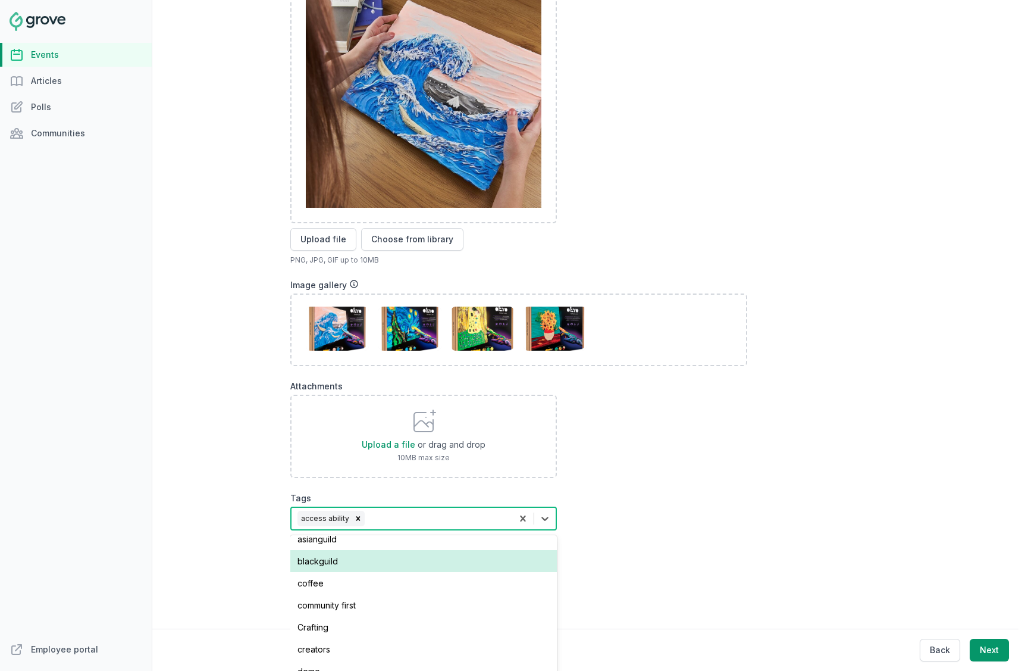
scroll to position [44, 0]
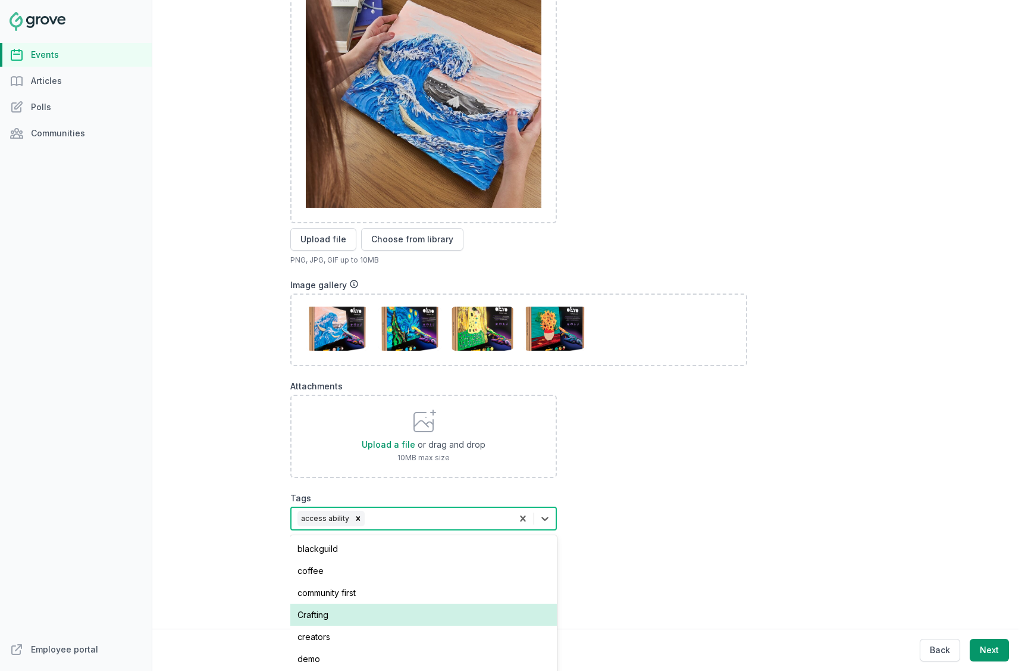
click at [453, 622] on div "Crafting" at bounding box center [423, 614] width 267 height 22
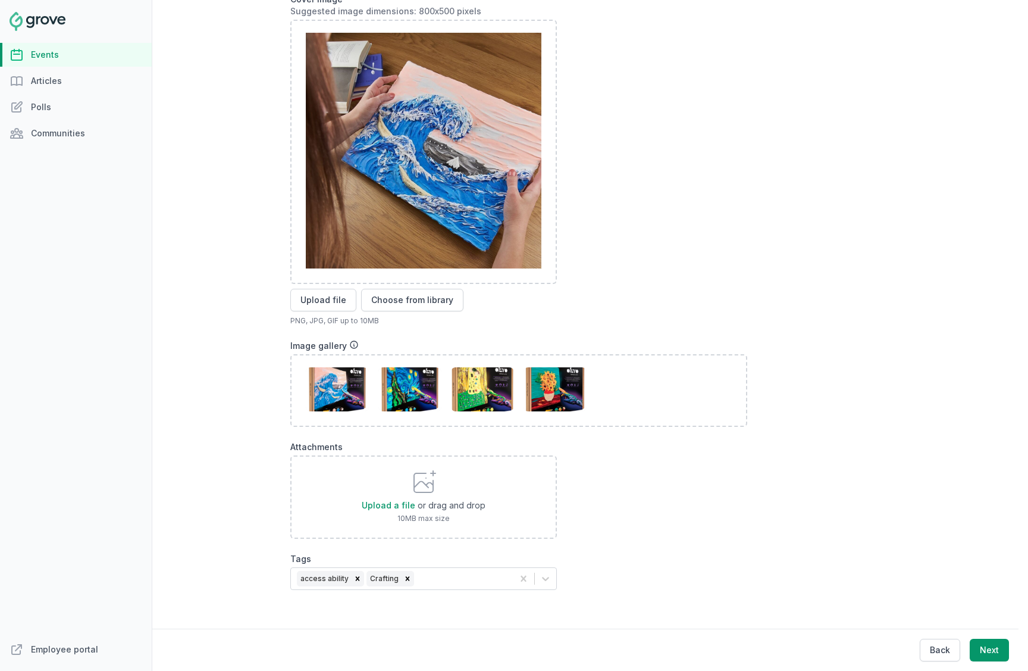
click at [634, 550] on div "Tactile Art Clay Painting Workshop Thu, Oct 23, 2025 2:00 PM - 3:30 PM PDT Goog…" at bounding box center [590, 159] width 600 height 946
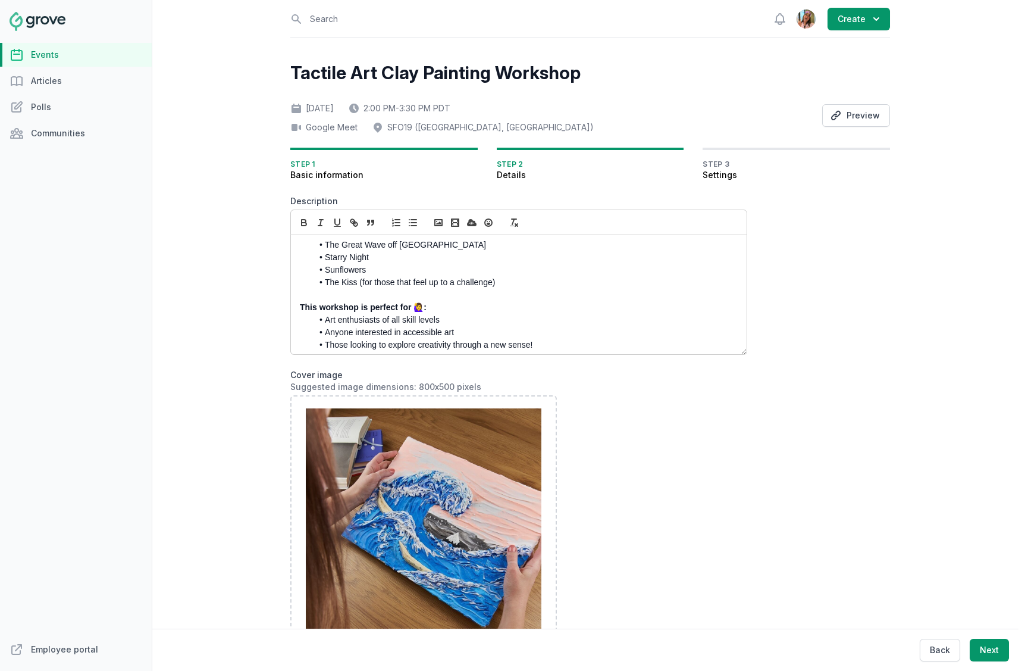
scroll to position [245, 0]
click at [533, 281] on li "The Kiss (for those that feel up to a challenge)" at bounding box center [521, 278] width 419 height 12
click at [485, 283] on li "The Kiss (for those that feel up to a challenge)" at bounding box center [521, 278] width 419 height 12
click at [490, 280] on li "The Kiss (for those that feel up to a challenge)" at bounding box center [521, 278] width 419 height 12
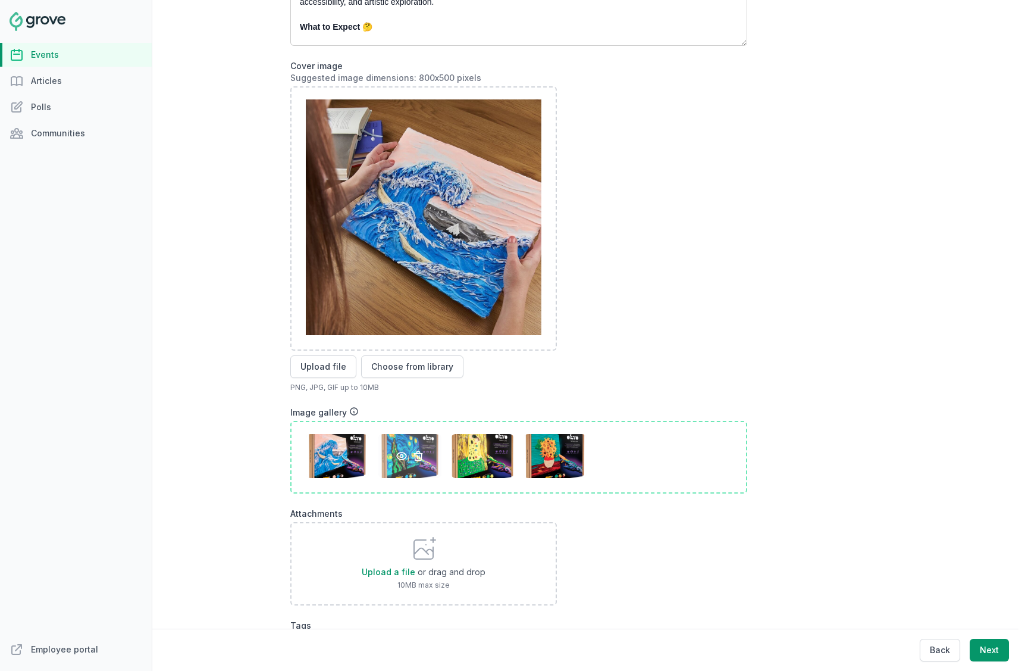
scroll to position [376, 0]
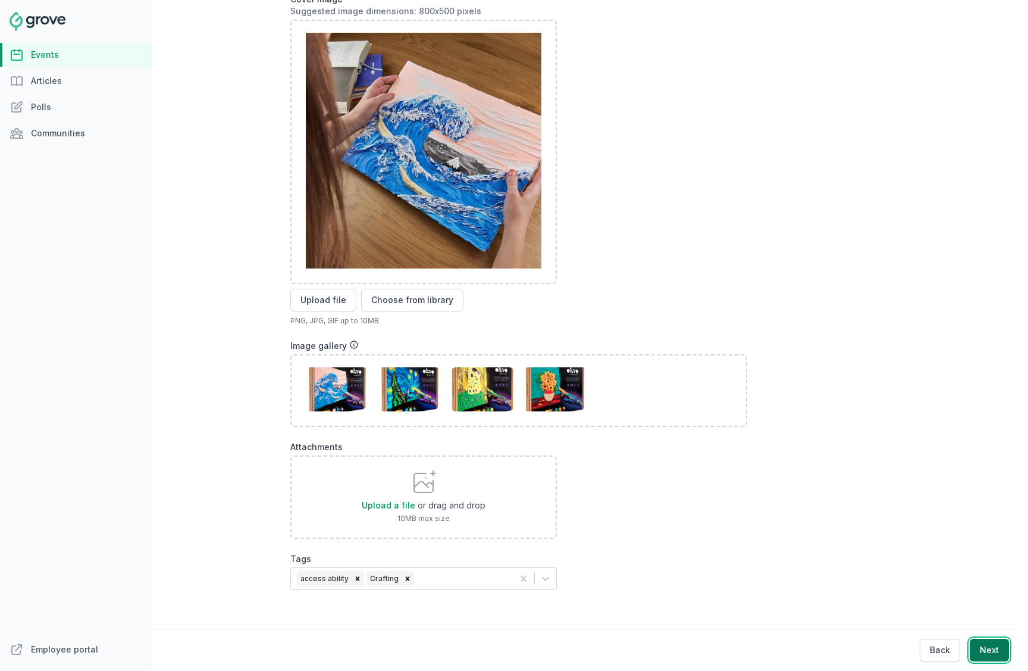
click at [1000, 652] on button "Next" at bounding box center [989, 649] width 39 height 23
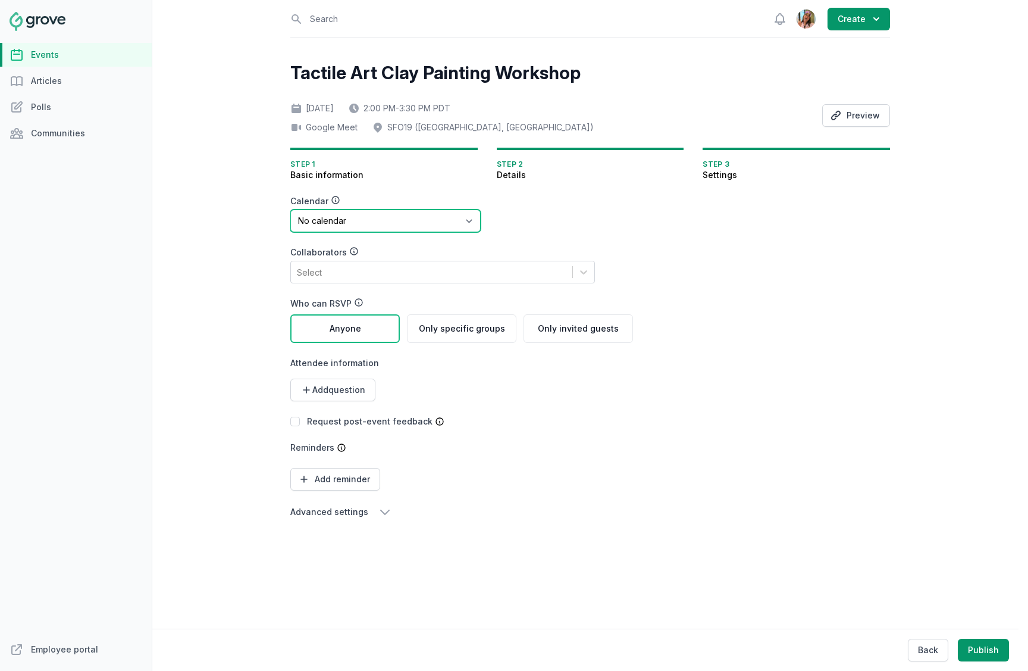
click at [449, 224] on select "No calendar Virtual Events Calendar" at bounding box center [385, 220] width 190 height 23
select select "89"
click at [290, 209] on select "No calendar Virtual Events Calendar" at bounding box center [385, 220] width 190 height 23
click at [500, 275] on div "Select" at bounding box center [431, 271] width 281 height 21
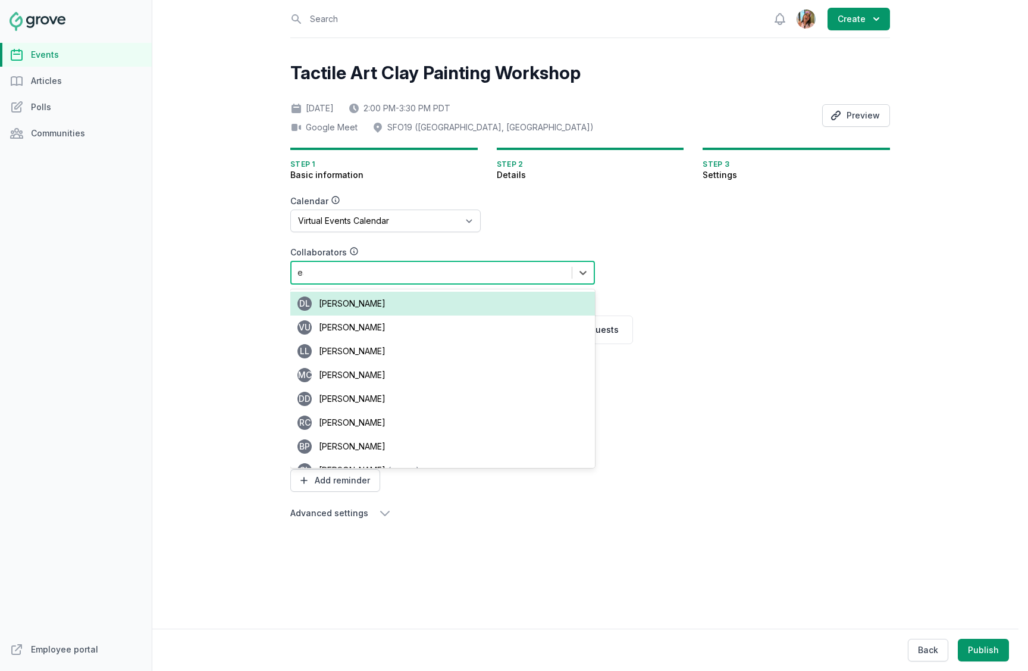
type input "ean"
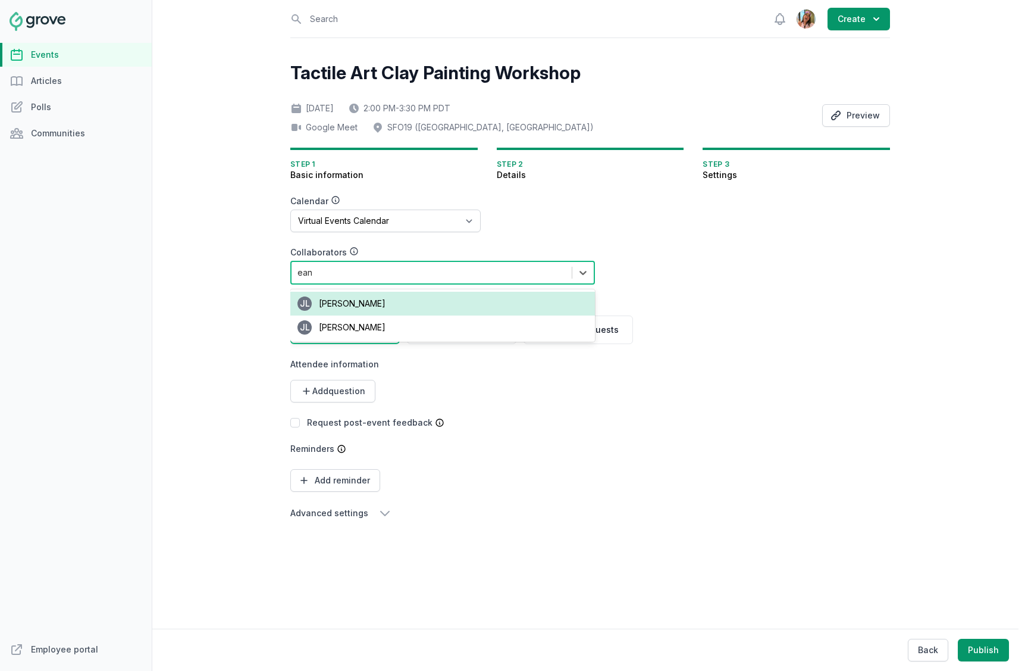
click at [425, 292] on div "JL Jean Lanctot" at bounding box center [442, 304] width 305 height 24
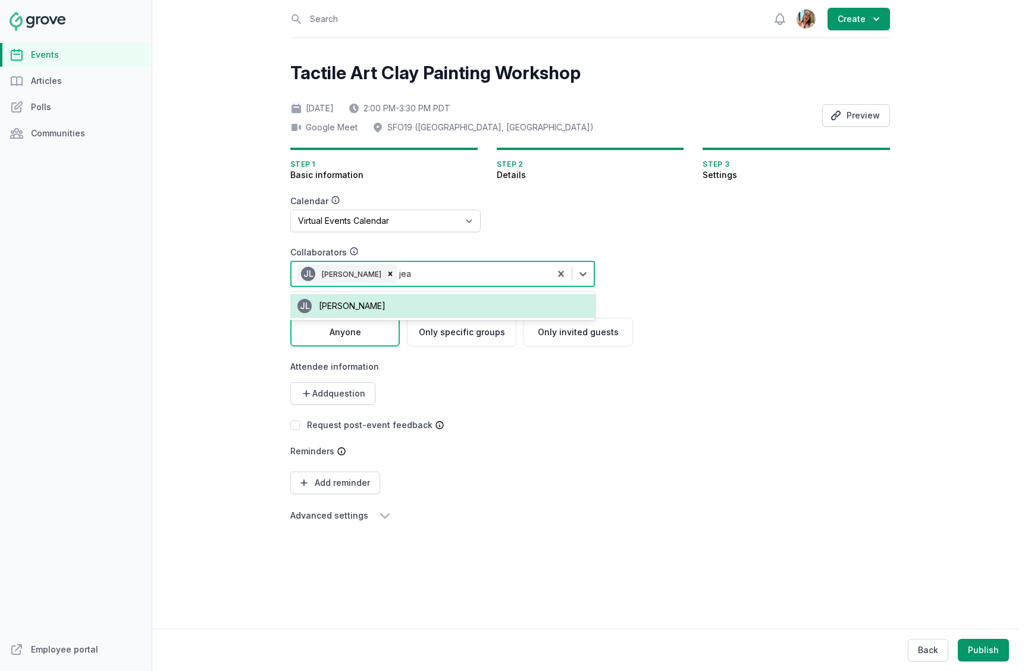
type input "jean"
click at [399, 314] on div "JL Jean Lanctot" at bounding box center [442, 306] width 305 height 24
type input "jenn"
click at [393, 304] on div "Jenn Luu (owner)" at bounding box center [442, 306] width 305 height 24
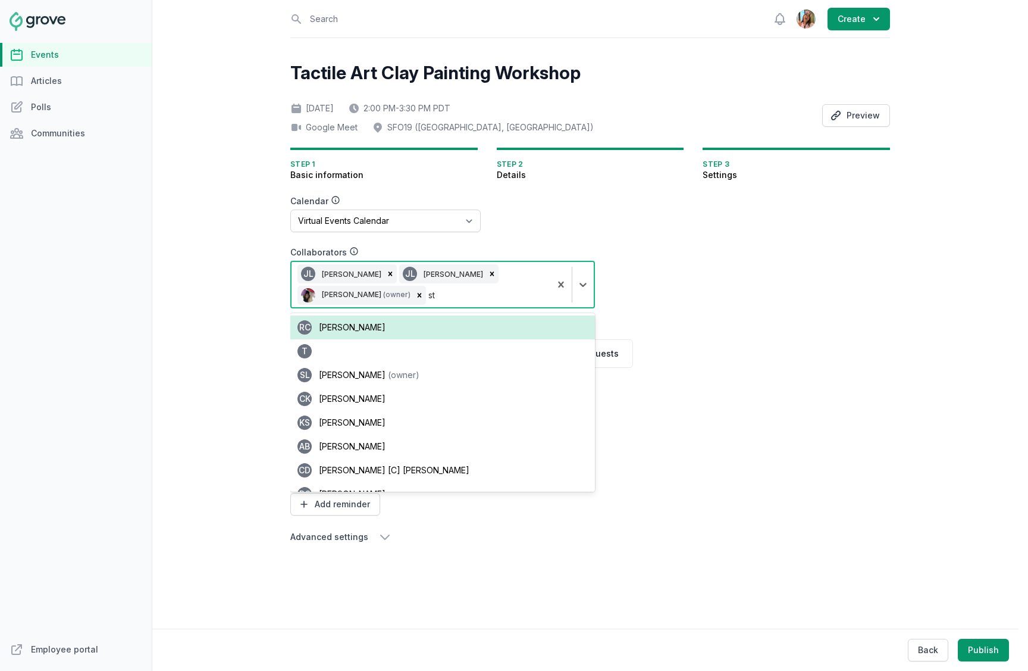
type input "sta"
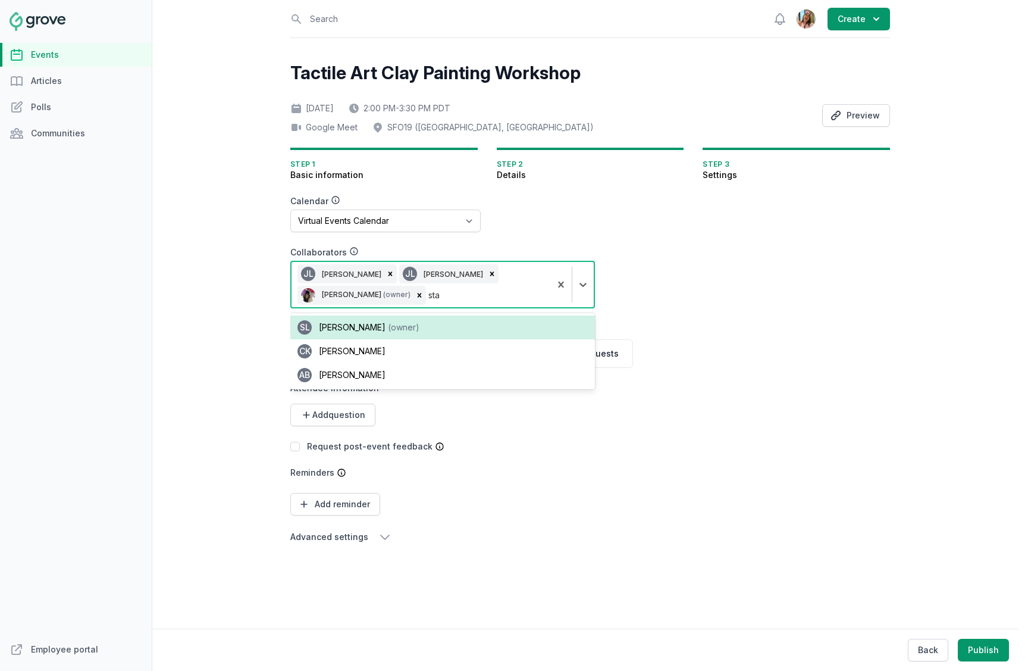
click at [391, 325] on div "SL Stacy Lee (owner)" at bounding box center [442, 327] width 305 height 24
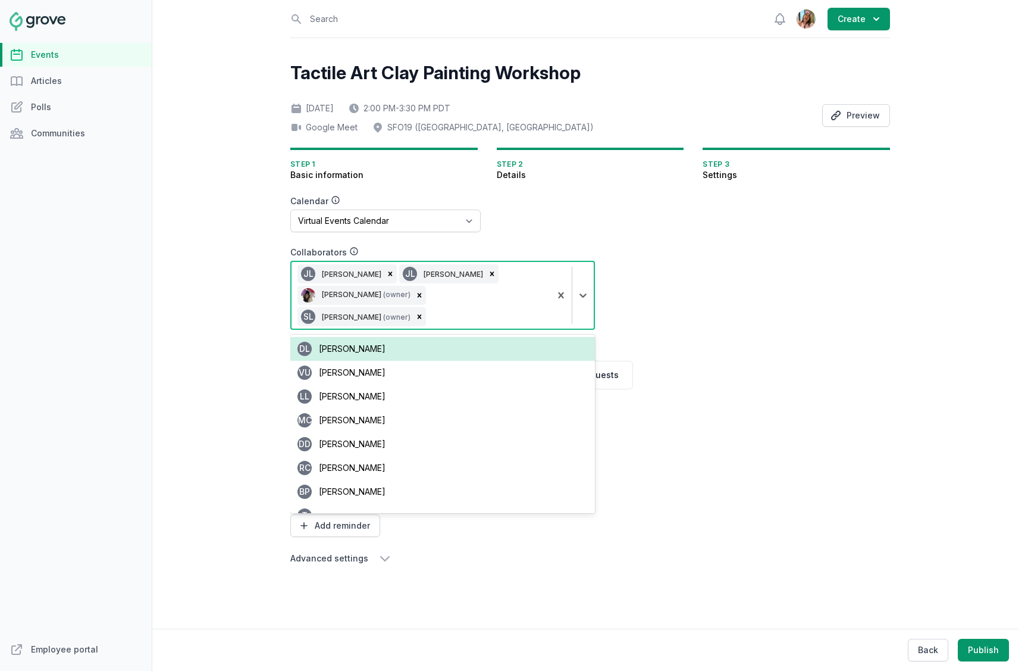
click at [673, 281] on form "Calendar No calendar Virtual Events Calendar Collaborators option [object Objec…" at bounding box center [518, 380] width 457 height 370
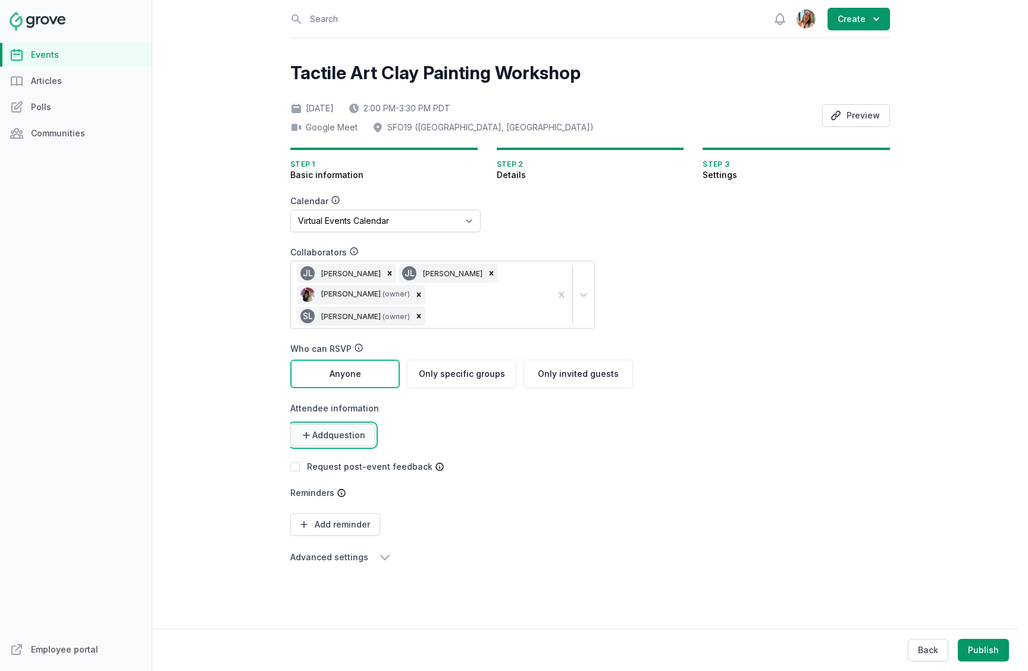
click at [343, 429] on span "Add question" at bounding box center [338, 435] width 53 height 12
click at [339, 496] on link "Multiple choice" at bounding box center [329, 506] width 79 height 21
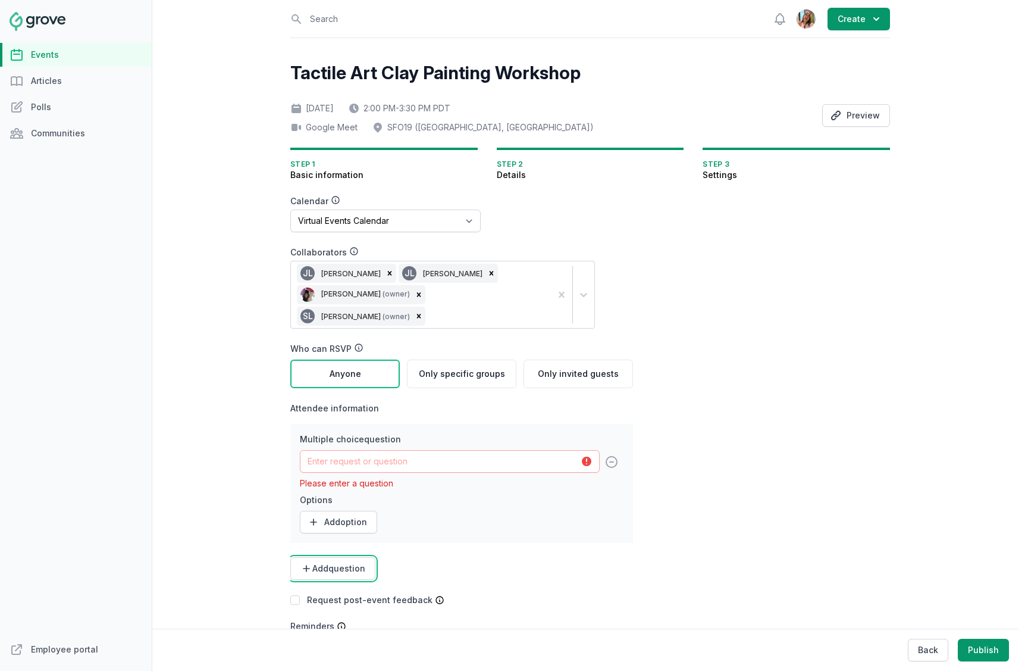
scroll to position [29, 0]
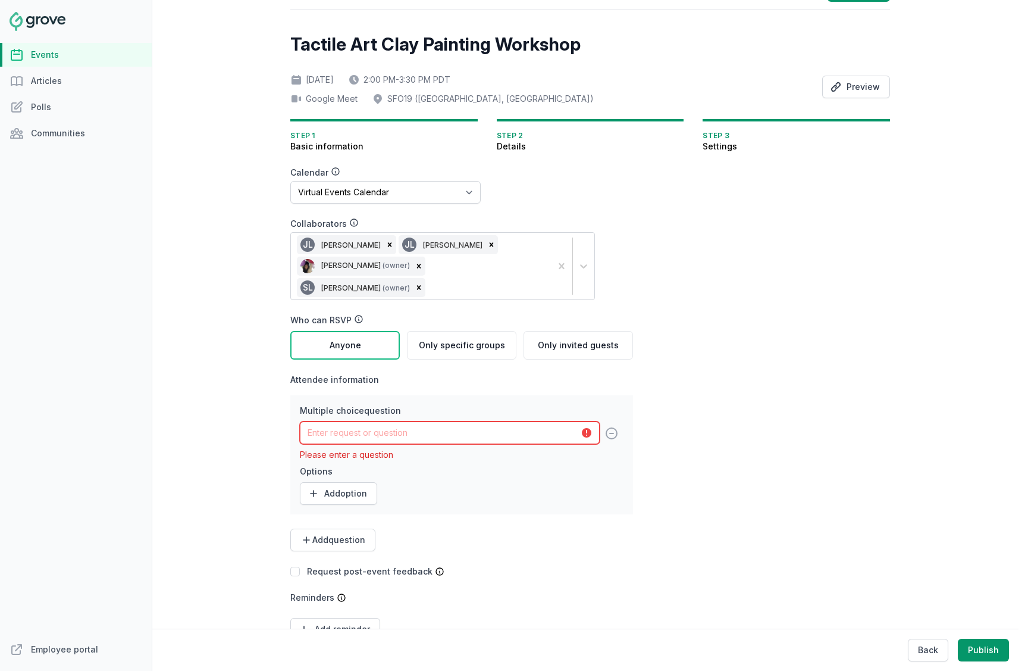
click at [443, 421] on input "text" at bounding box center [450, 432] width 300 height 23
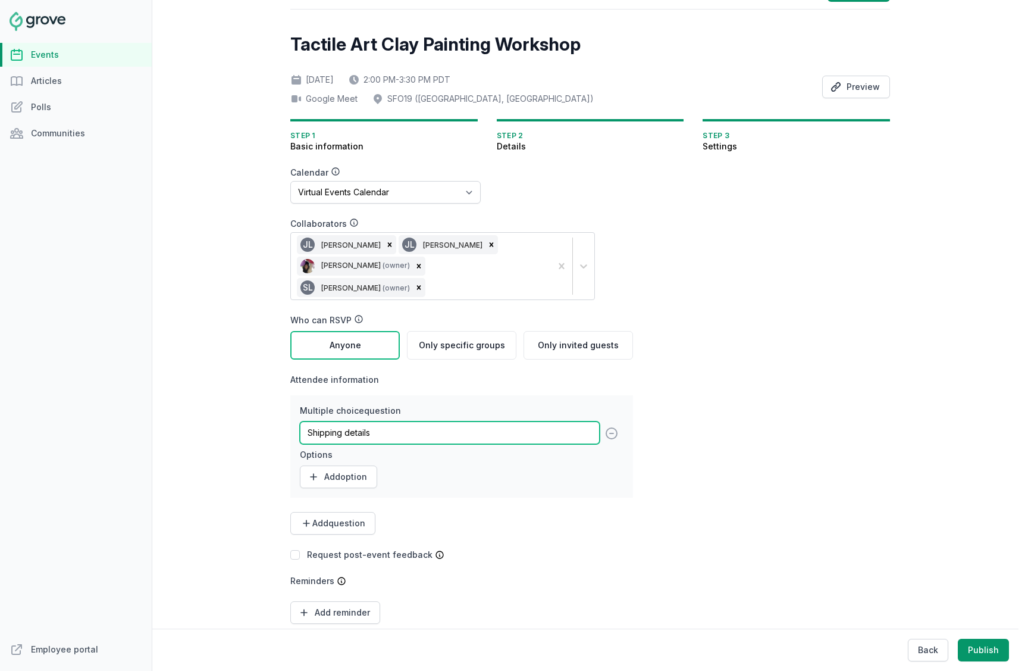
type input "Shipping details"
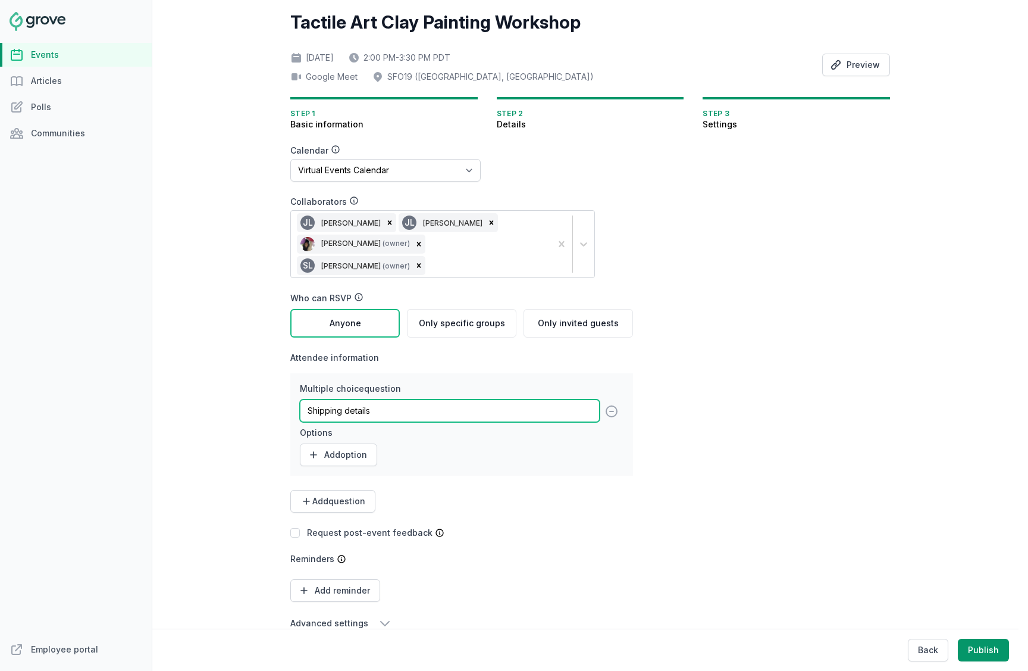
click at [453, 399] on input "Shipping details" at bounding box center [450, 410] width 300 height 23
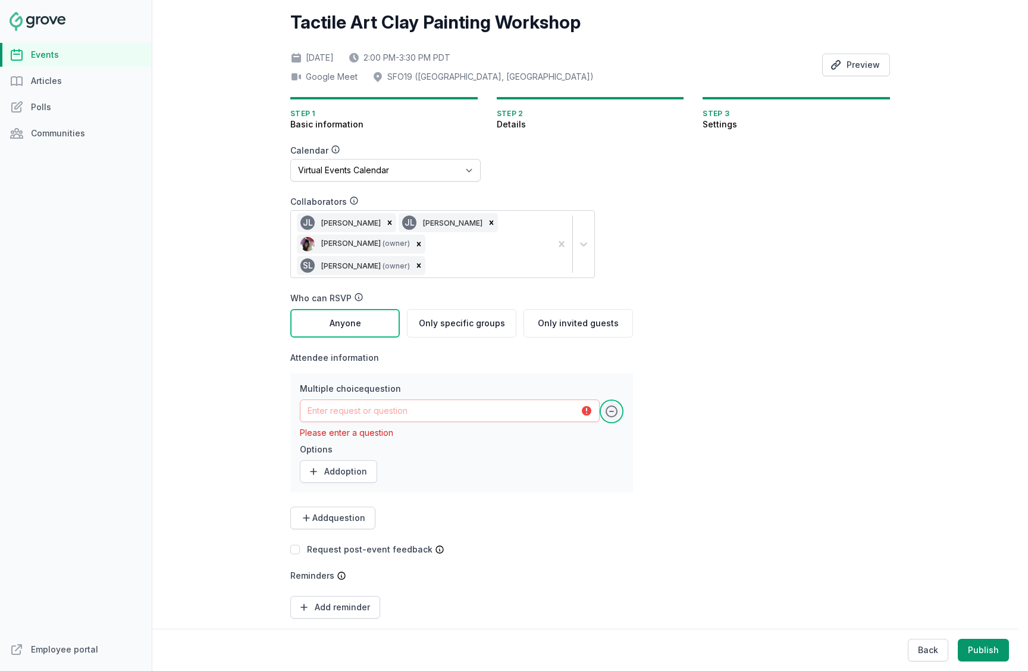
click at [611, 404] on icon at bounding box center [612, 411] width 14 height 14
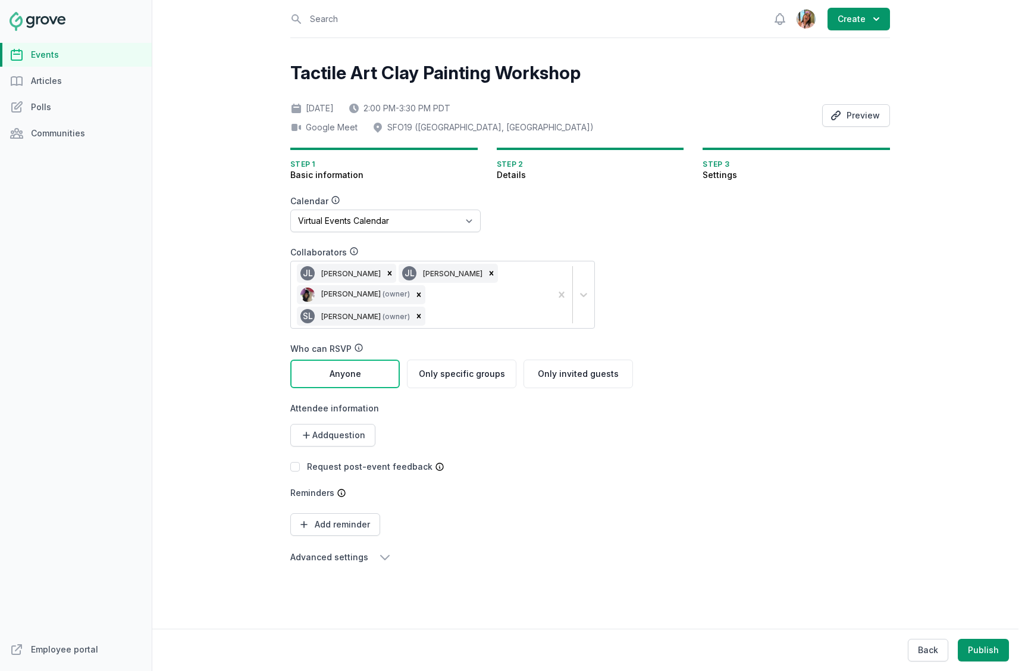
scroll to position [0, 0]
click at [350, 429] on span "Add question" at bounding box center [338, 435] width 53 height 12
click at [340, 475] on link "Long text" at bounding box center [329, 485] width 79 height 21
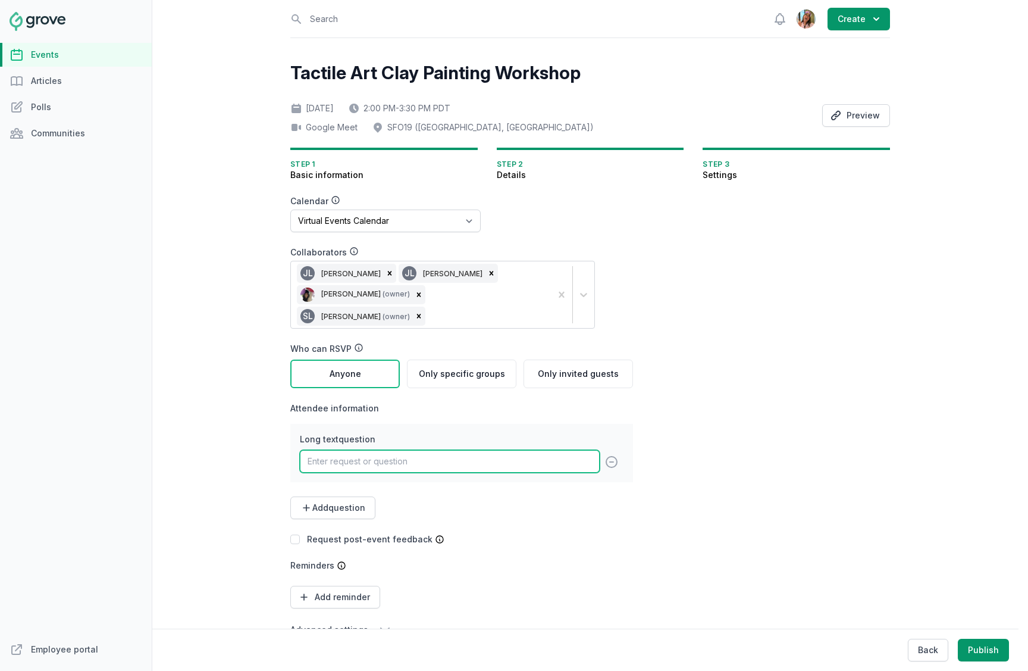
click at [356, 450] on input "text" at bounding box center [450, 461] width 300 height 23
type input "Shipping"
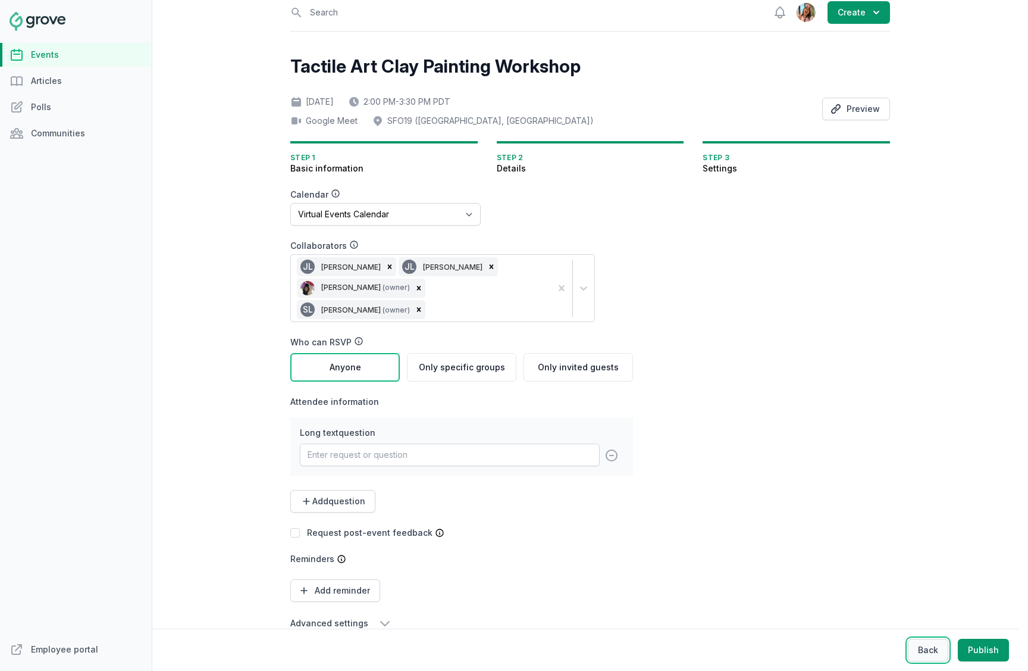
click at [924, 643] on button "Back" at bounding box center [928, 649] width 40 height 23
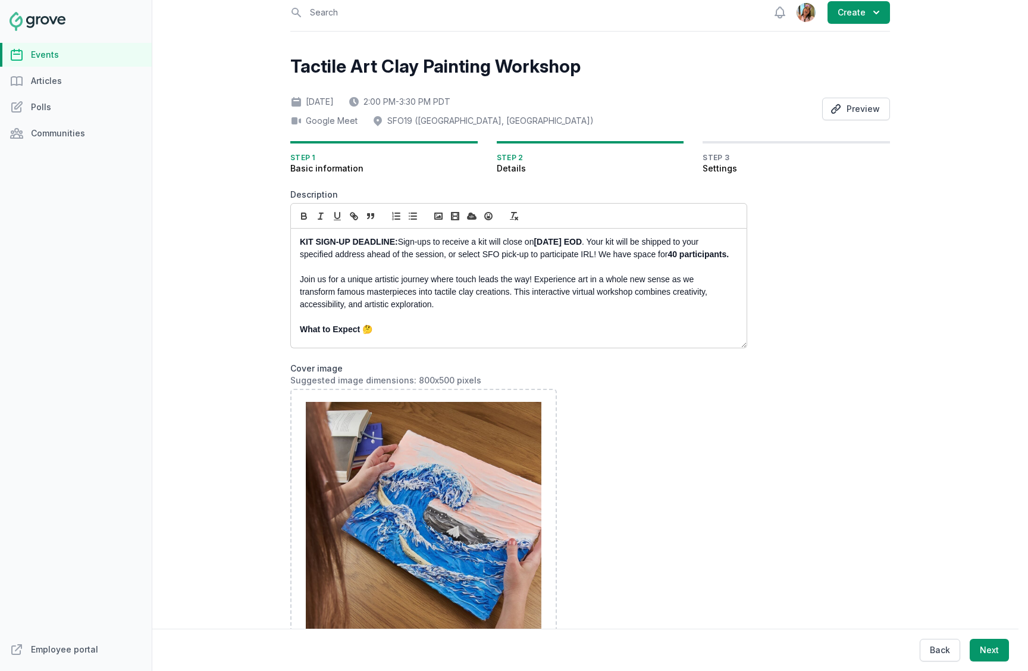
scroll to position [0, 0]
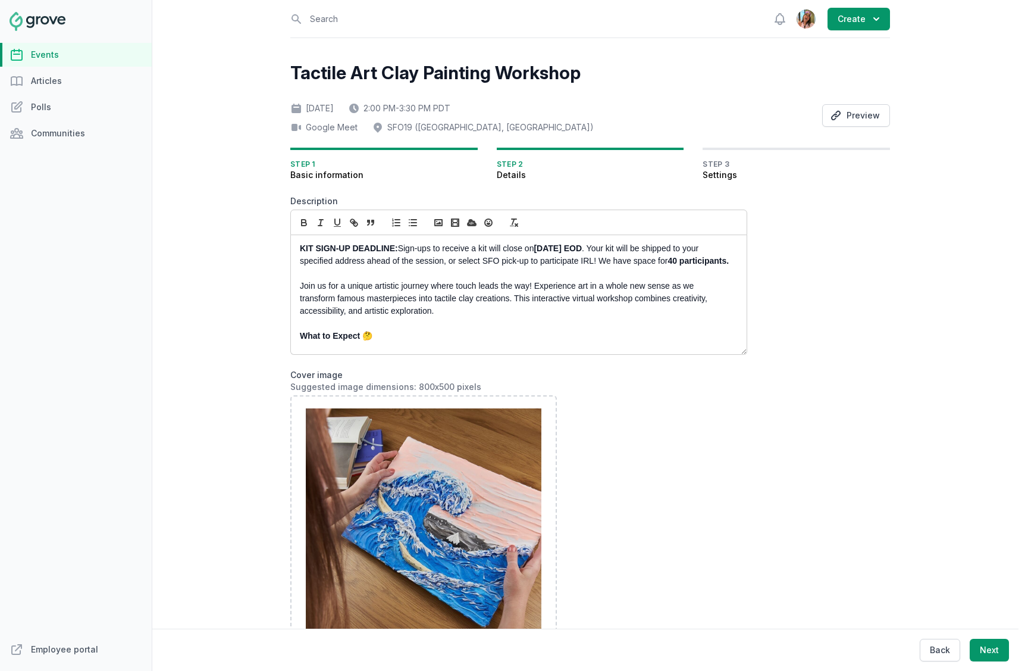
click at [510, 265] on p "KIT SIGN-UP DEADLINE: Sign-ups to receive a kit will close on Wednesday 10/13 E…" at bounding box center [515, 254] width 431 height 25
click at [463, 264] on p "KIT SIGN-UP DEADLINE: Sign-ups to receive a kit will close on Wednesday 10/13 E…" at bounding box center [515, 254] width 431 height 25
click at [609, 262] on p "KIT SIGN-UP DEADLINE: Sign-ups to receive a kit will close on Wednesday 10/13 E…" at bounding box center [515, 254] width 431 height 25
click at [613, 261] on p "KIT SIGN-UP DEADLINE: Sign-ups to receive a kit will close on Wednesday 10/13 E…" at bounding box center [515, 254] width 431 height 25
click at [468, 262] on p "KIT SIGN-UP DEADLINE: Sign-ups to receive a kit will close on Wednesday 10/13 E…" at bounding box center [515, 254] width 431 height 25
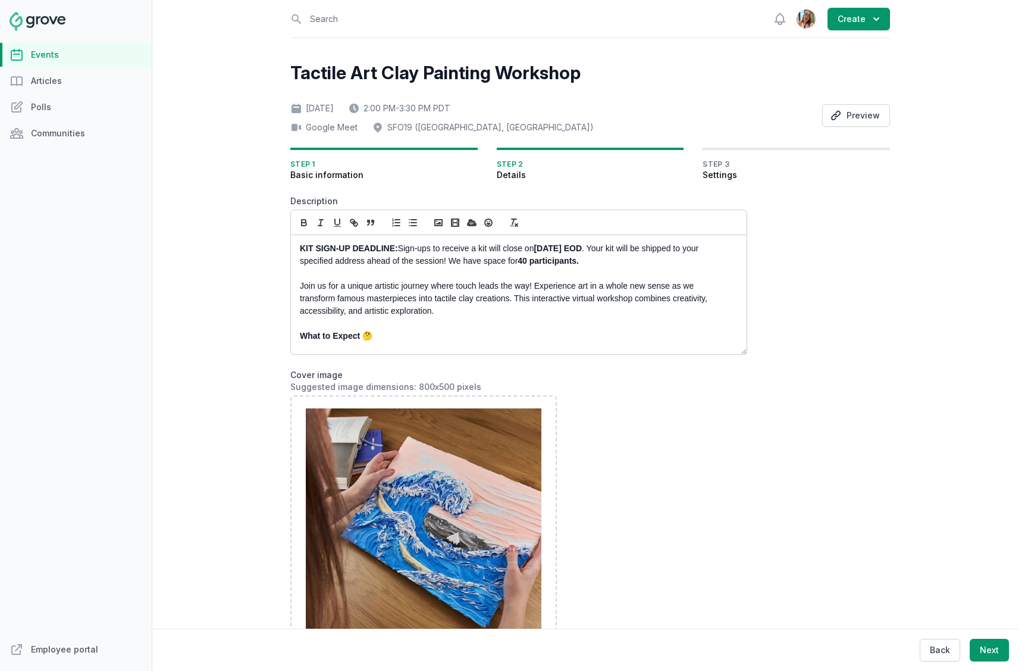
click at [622, 265] on p "KIT SIGN-UP DEADLINE: Sign-ups to receive a kit will close on Wednesday 10/13 E…" at bounding box center [515, 254] width 431 height 25
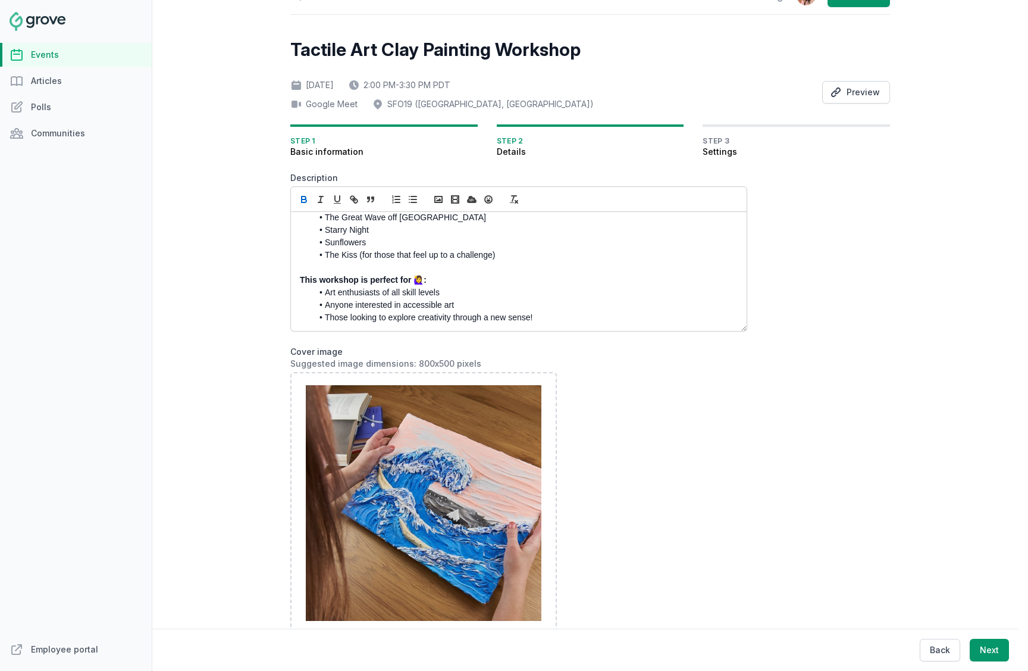
scroll to position [64, 0]
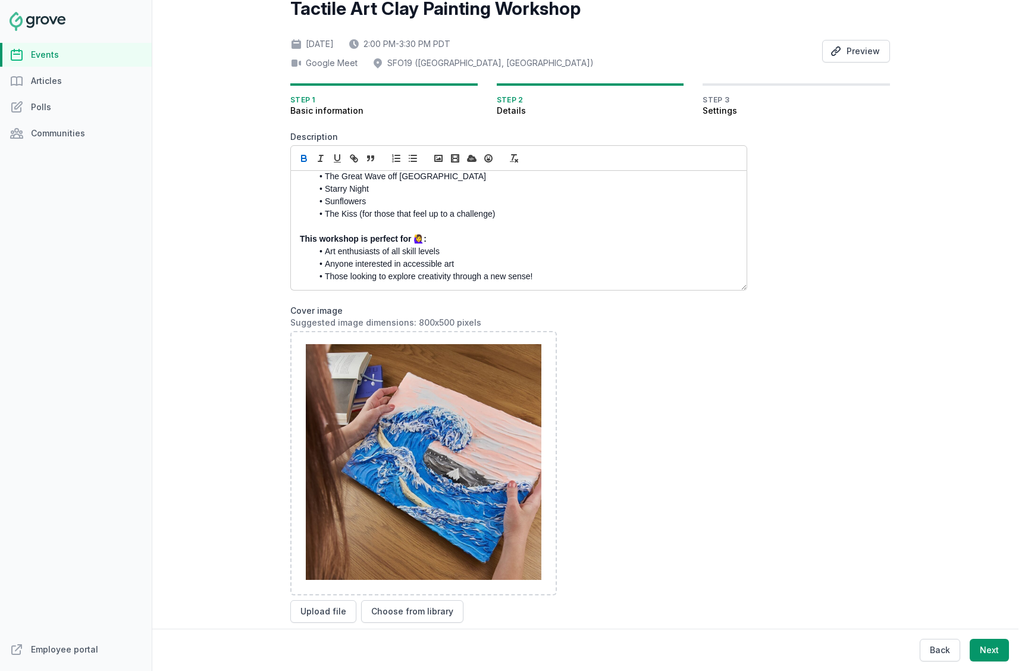
click at [510, 212] on li "The Kiss (for those that feel up to a challenge)" at bounding box center [521, 214] width 419 height 12
click at [301, 240] on p "Join in-person at SFO or remotely!" at bounding box center [515, 239] width 431 height 12
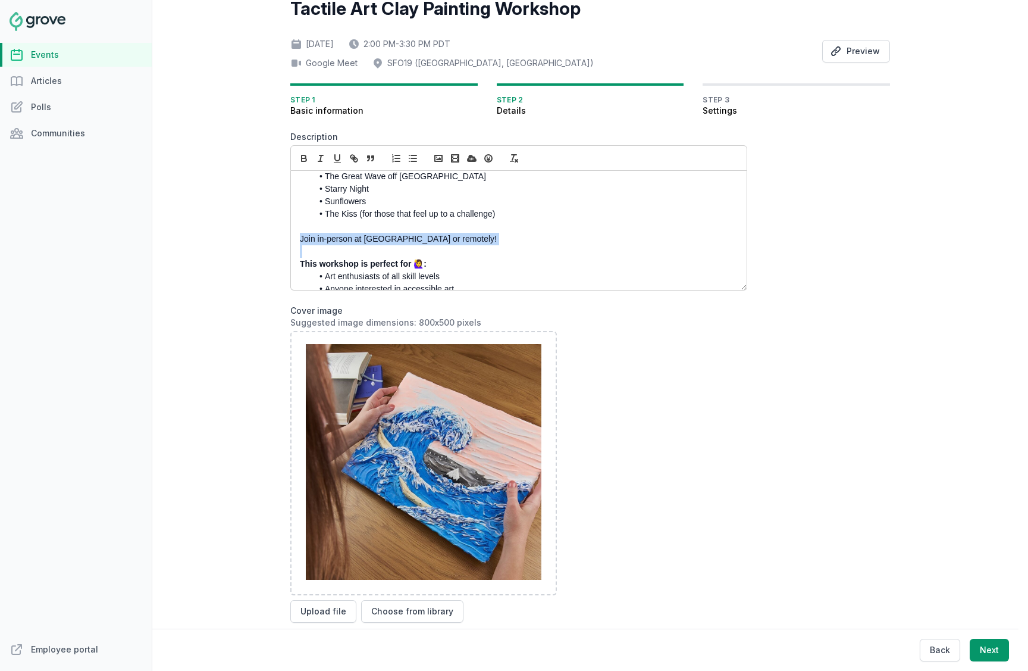
click at [301, 240] on p "Join in-person at SFO or remotely!" at bounding box center [515, 239] width 431 height 12
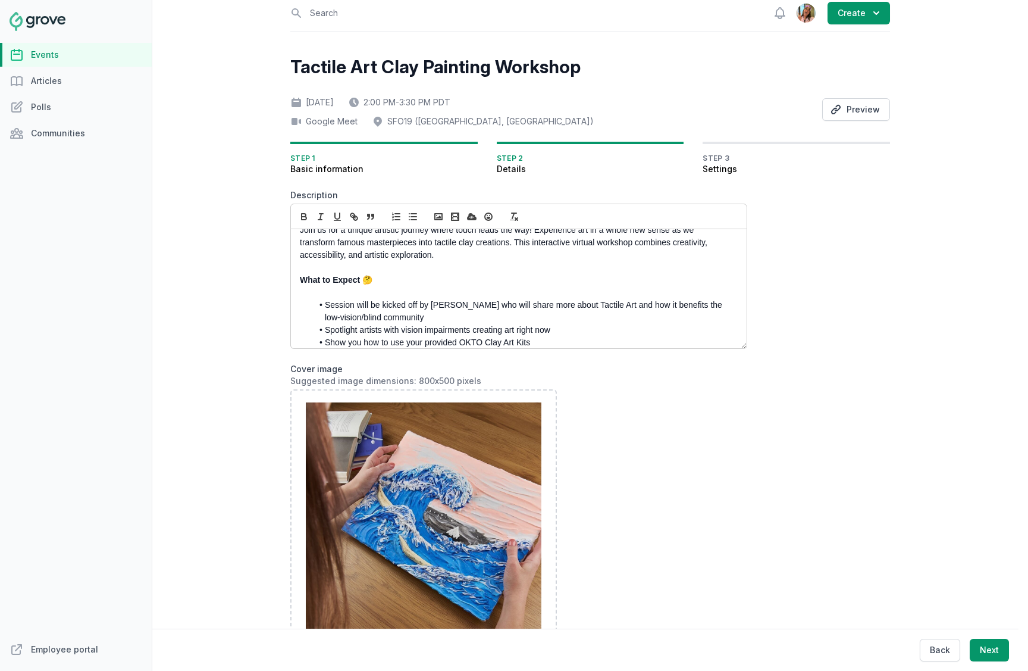
scroll to position [0, 0]
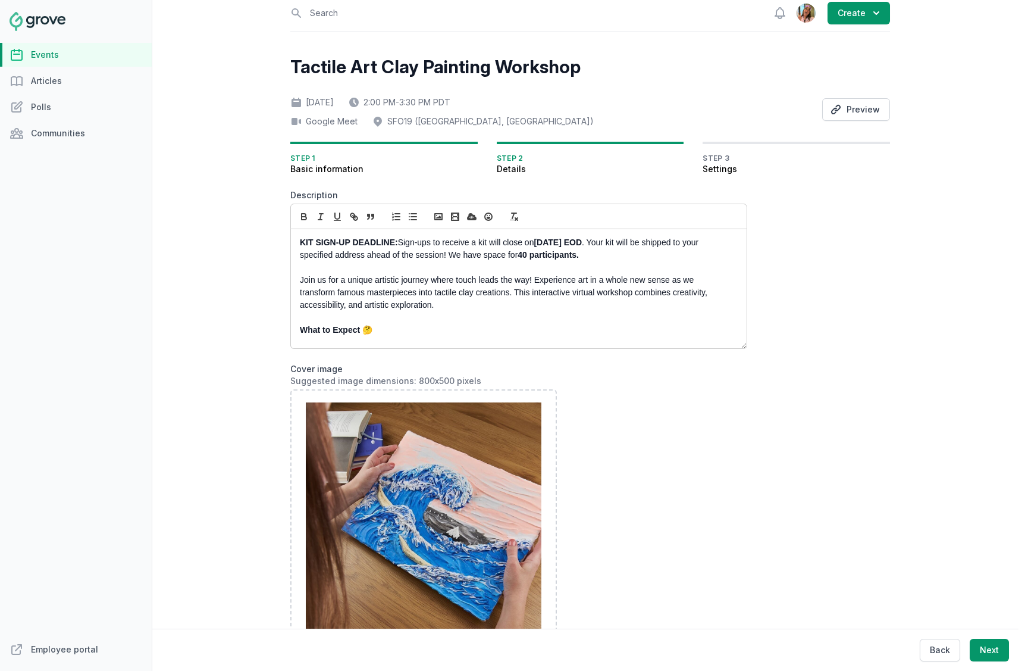
click at [466, 250] on p "KIT SIGN-UP DEADLINE: Sign-ups to receive a kit will close on Wednesday 10/13 E…" at bounding box center [515, 248] width 431 height 25
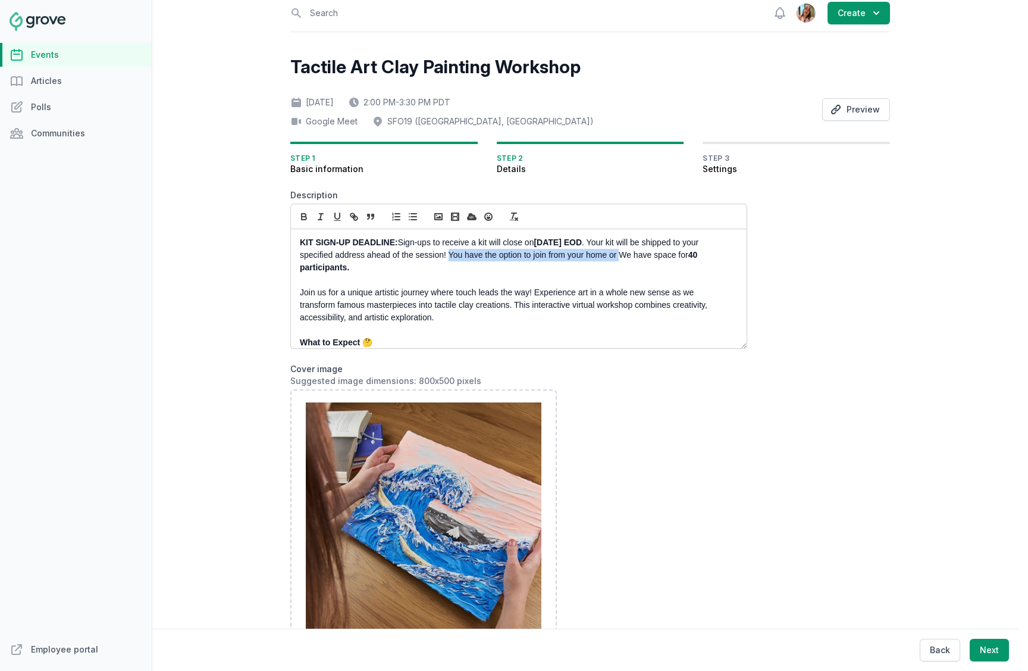
click at [469, 254] on p "KIT SIGN-UP DEADLINE: Sign-ups to receive a kit will close on Wednesday 10/13 E…" at bounding box center [515, 254] width 431 height 37
click at [518, 267] on p "KIT SIGN-UP DEADLINE: Sign-ups to receive a kit will close on Wednesday 10/13 E…" at bounding box center [515, 254] width 431 height 37
click at [553, 281] on p at bounding box center [515, 280] width 431 height 12
click at [447, 252] on p "KIT SIGN-UP DEADLINE: Sign-ups to receive a kit will close on Wednesday 10/13 E…" at bounding box center [515, 254] width 431 height 37
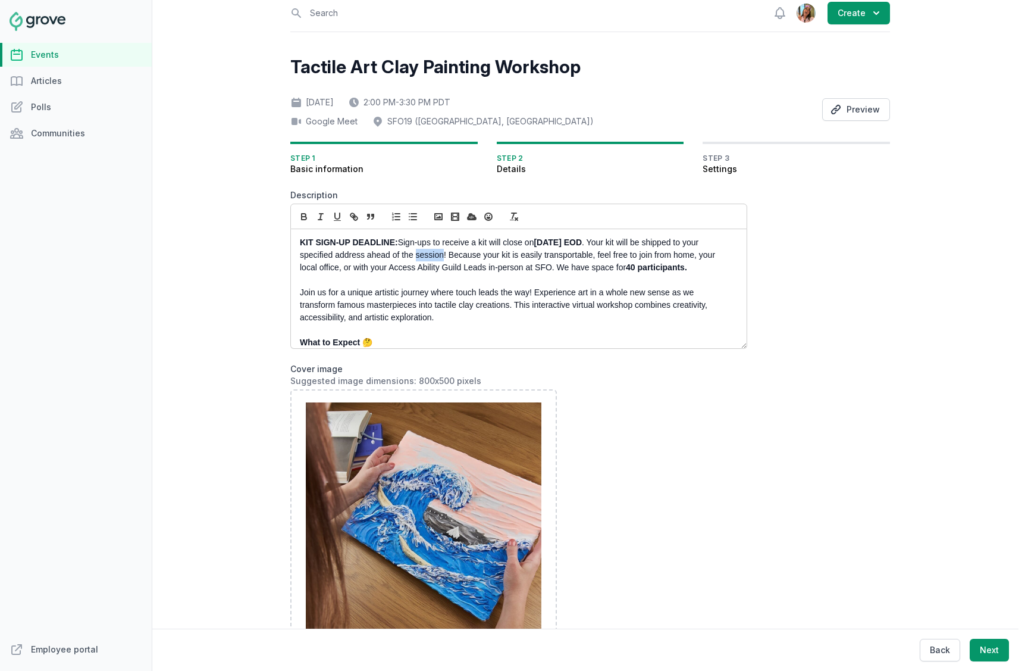
click at [447, 252] on p "KIT SIGN-UP DEADLINE: Sign-ups to receive a kit will close on Wednesday 10/13 E…" at bounding box center [515, 254] width 431 height 37
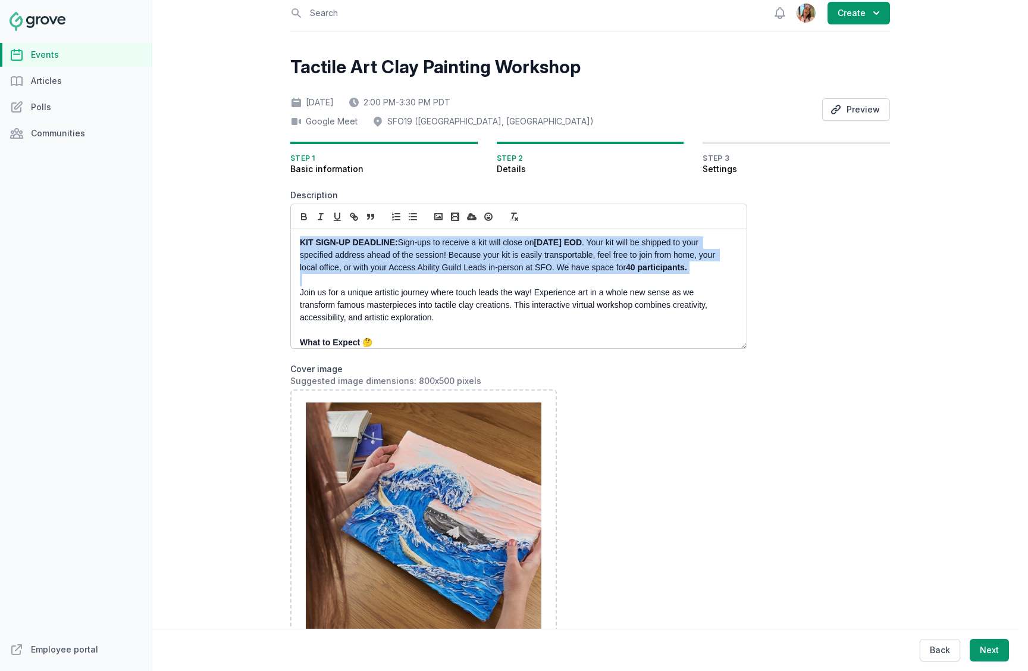
click at [447, 252] on p "KIT SIGN-UP DEADLINE: Sign-ups to receive a kit will close on Wednesday 10/13 E…" at bounding box center [515, 254] width 431 height 37
copy p "KIT SIGN-UP DEADLINE: Sign-ups to receive a kit will close on Wednesday 10/13 E…"
click at [381, 243] on strong "KIT SIGN-UP DEADLINE:" at bounding box center [349, 242] width 98 height 10
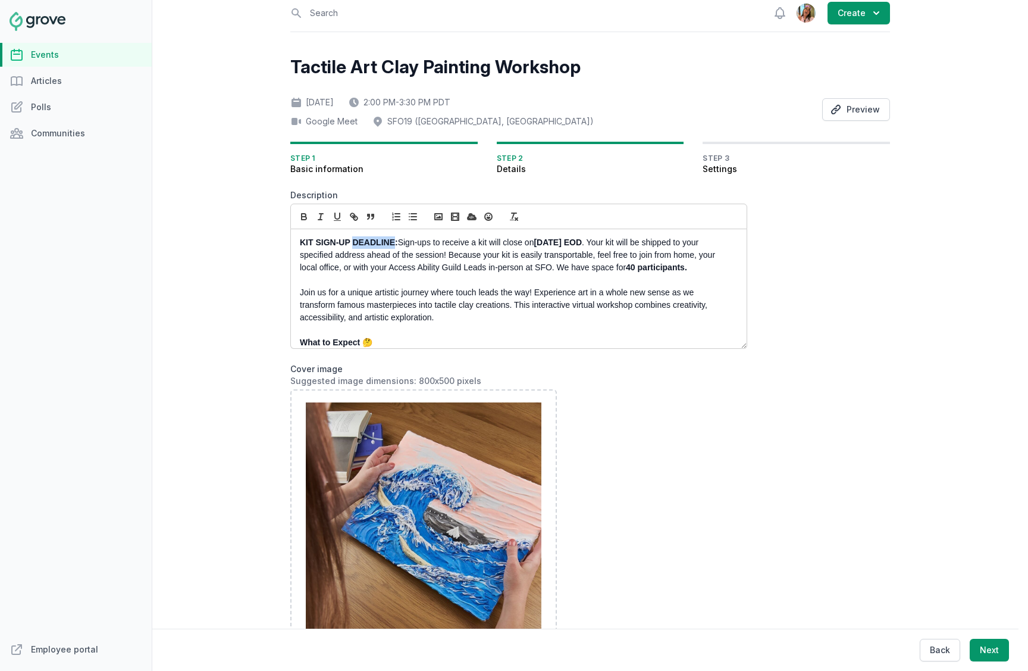
click at [381, 243] on strong "KIT SIGN-UP DEADLINE:" at bounding box center [349, 242] width 98 height 10
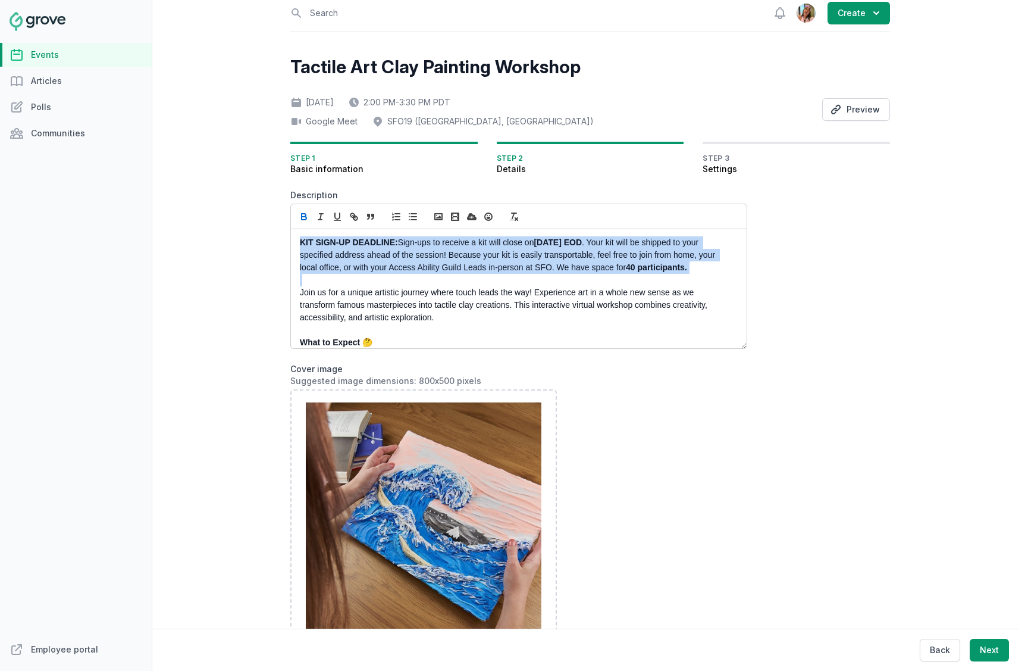
click at [381, 243] on strong "KIT SIGN-UP DEADLINE:" at bounding box center [349, 242] width 98 height 10
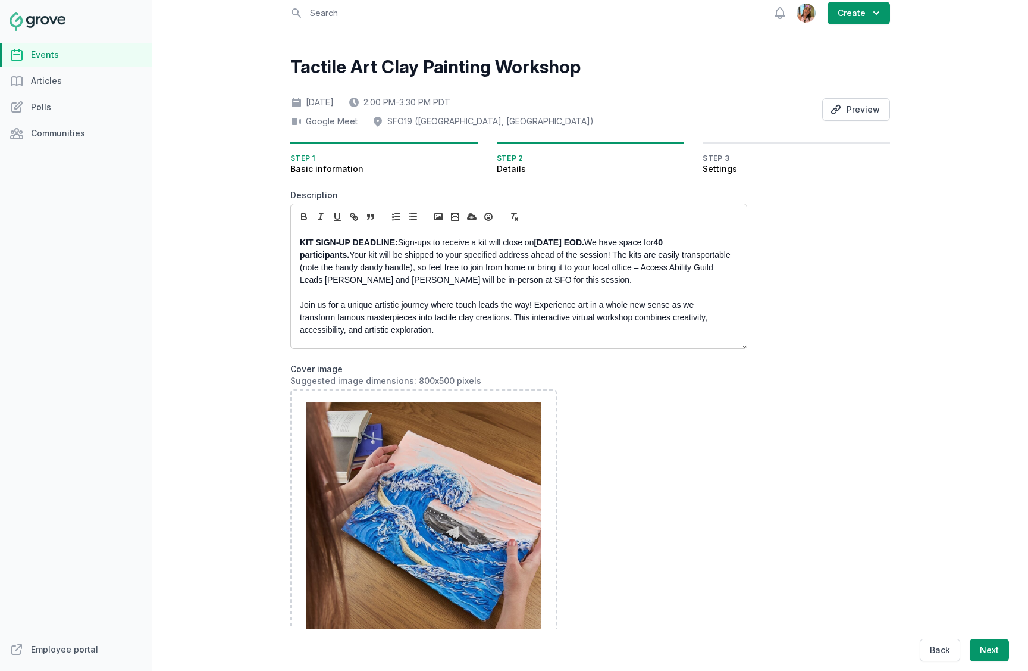
click at [333, 242] on strong "KIT SIGN-UP DEADLINE:" at bounding box center [349, 242] width 98 height 10
click at [319, 245] on strong "KIT SIGN-UP DEADLINE:" at bounding box center [349, 242] width 98 height 10
click at [302, 244] on strong "KIT SIGN-UP DEADLINE:" at bounding box center [349, 242] width 98 height 10
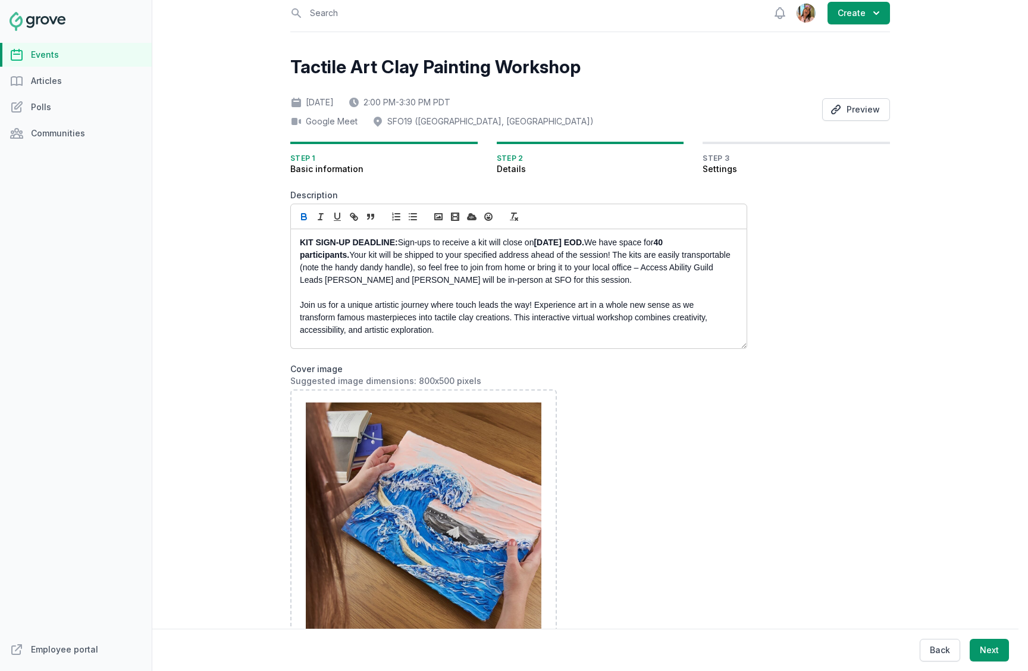
click at [395, 244] on strong "KIT SIGN-UP DEADLINE:" at bounding box center [349, 242] width 98 height 10
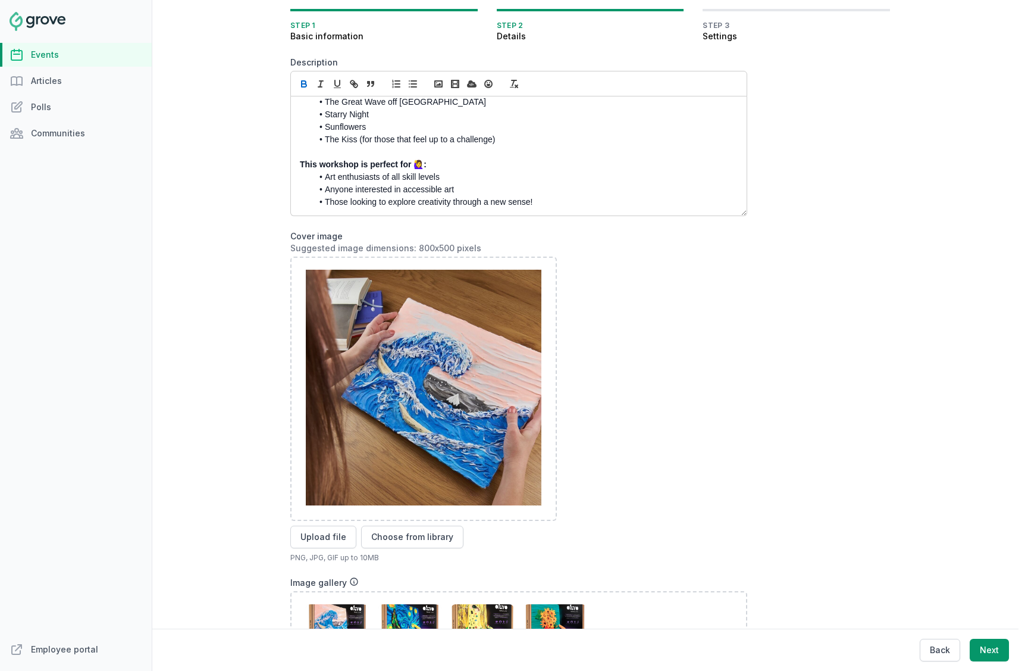
scroll to position [153, 0]
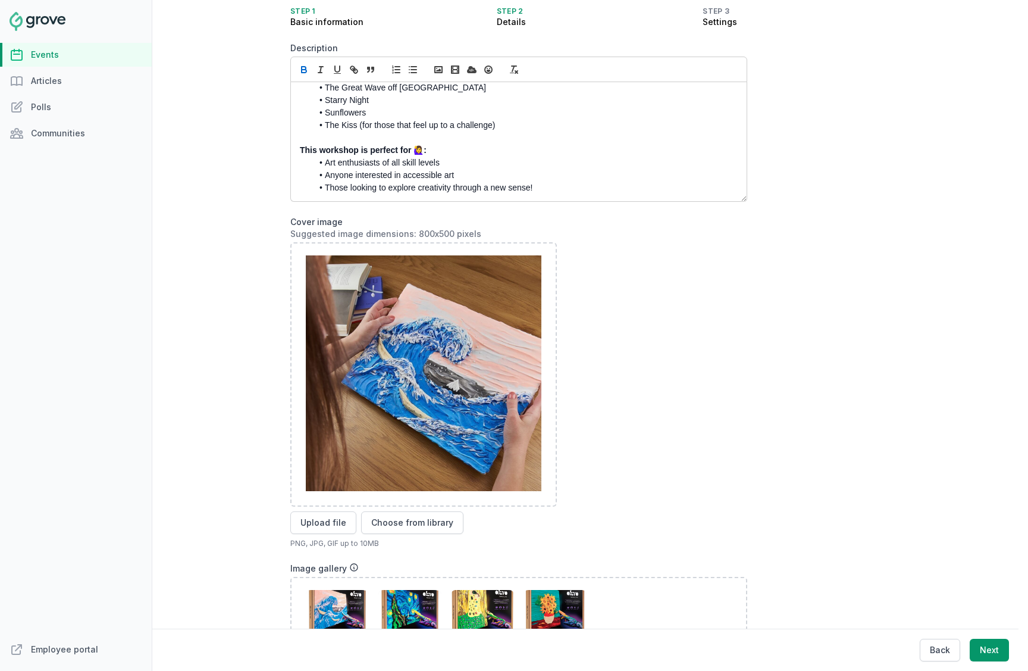
click at [439, 150] on p "This workshop is perfect for 🙋‍♀️:" at bounding box center [515, 150] width 431 height 12
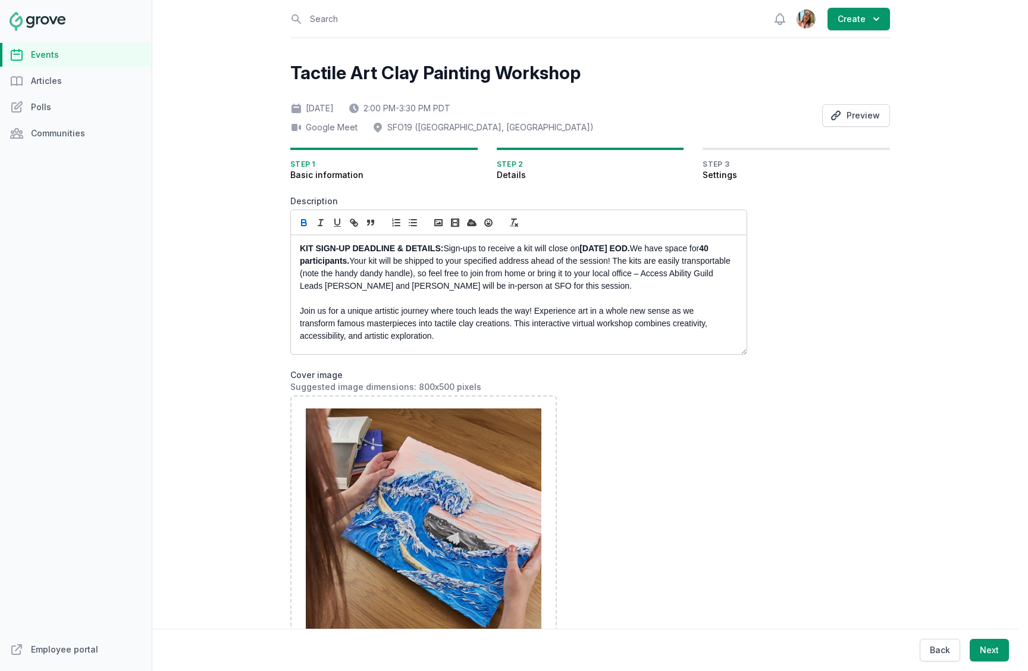
scroll to position [126, 0]
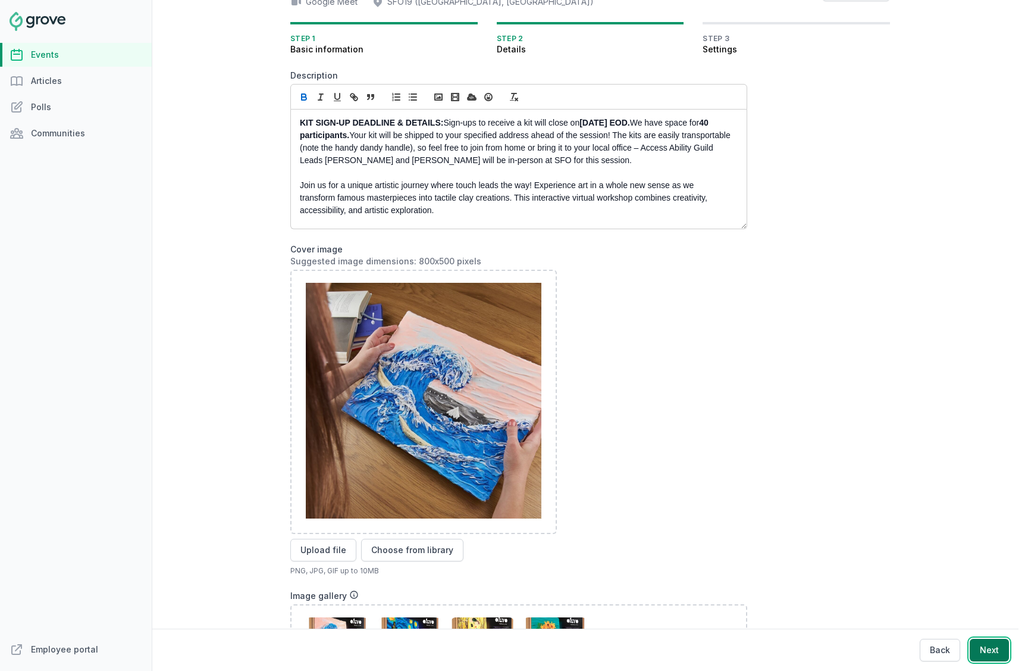
click at [1002, 652] on button "Next" at bounding box center [989, 649] width 39 height 23
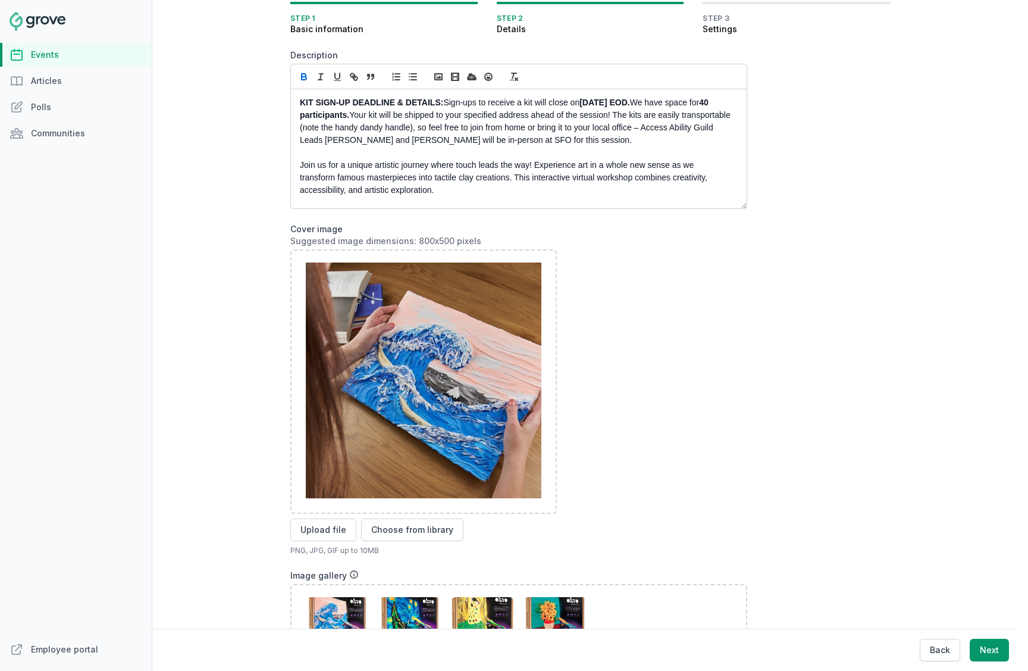
scroll to position [0, 0]
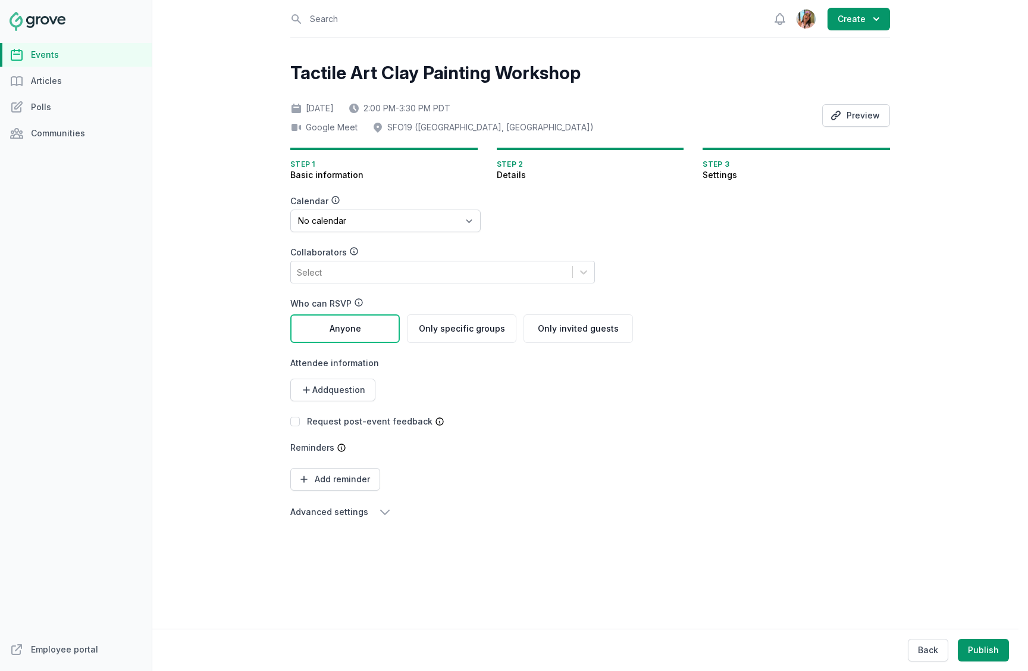
click at [330, 208] on div "Calendar No calendar Virtual Events Calendar" at bounding box center [385, 213] width 190 height 37
click at [330, 223] on select "No calendar Virtual Events Calendar" at bounding box center [385, 220] width 190 height 23
select select "89"
click at [290, 209] on select "No calendar Virtual Events Calendar" at bounding box center [385, 220] width 190 height 23
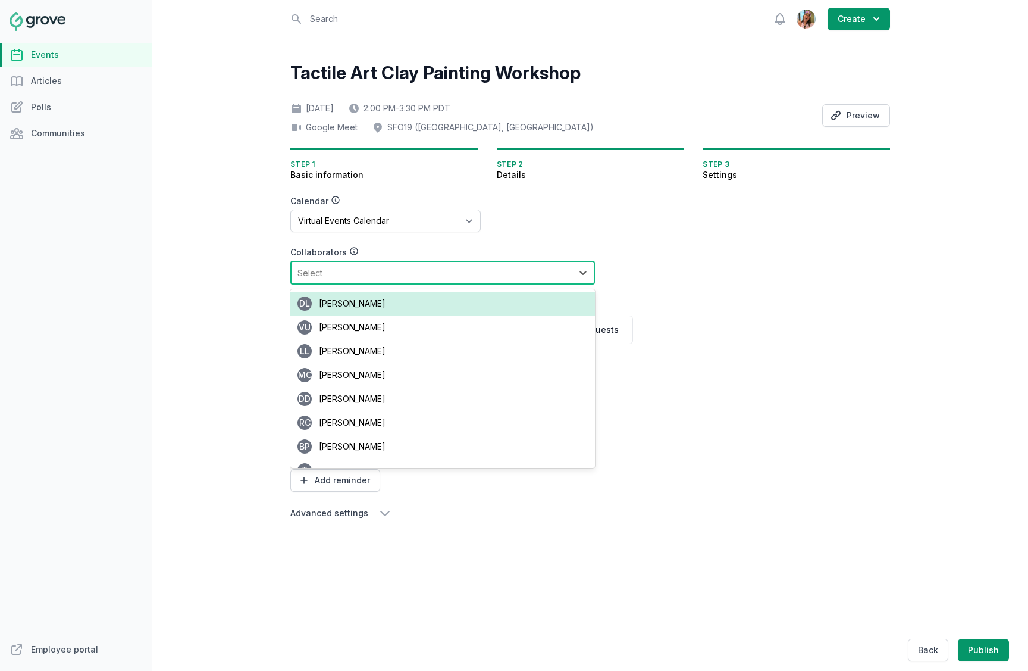
click at [363, 268] on div "Select" at bounding box center [432, 272] width 280 height 21
type input "jean"
click at [364, 300] on span "Jean Lanctot" at bounding box center [352, 303] width 67 height 10
type input "jean"
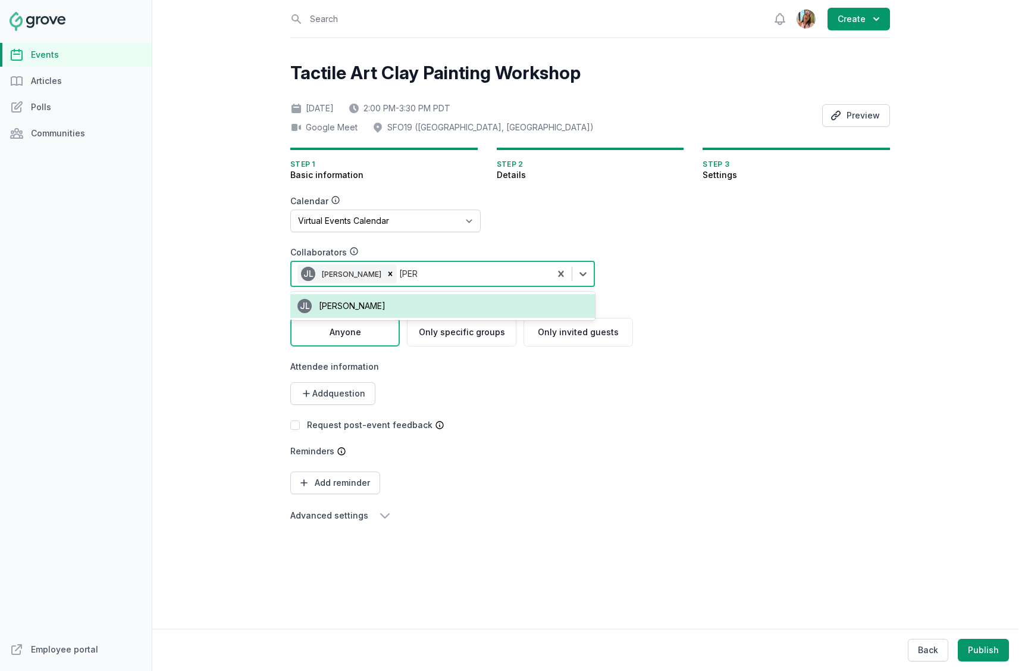
click at [361, 308] on span "Jean Lanctot" at bounding box center [352, 305] width 67 height 10
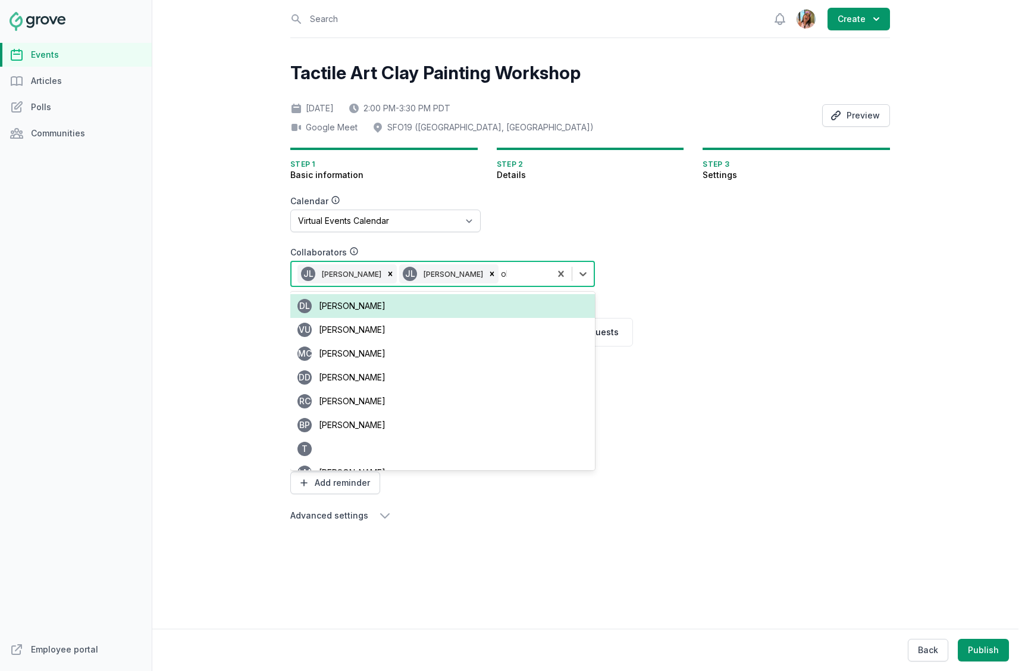
type input "oliv"
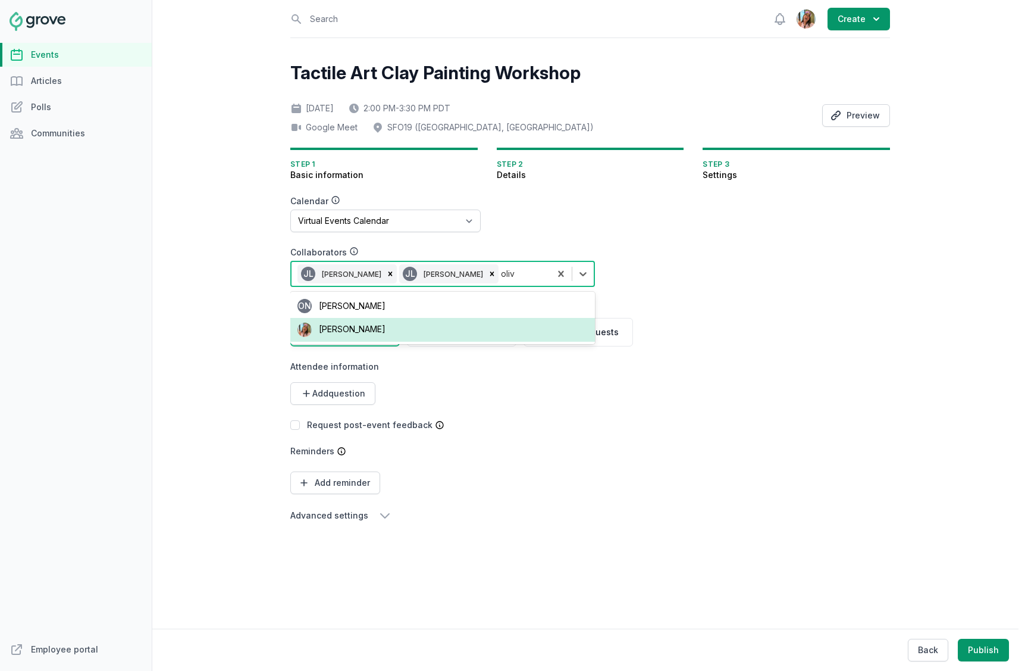
click at [346, 324] on span "Olivia Dully" at bounding box center [352, 329] width 67 height 10
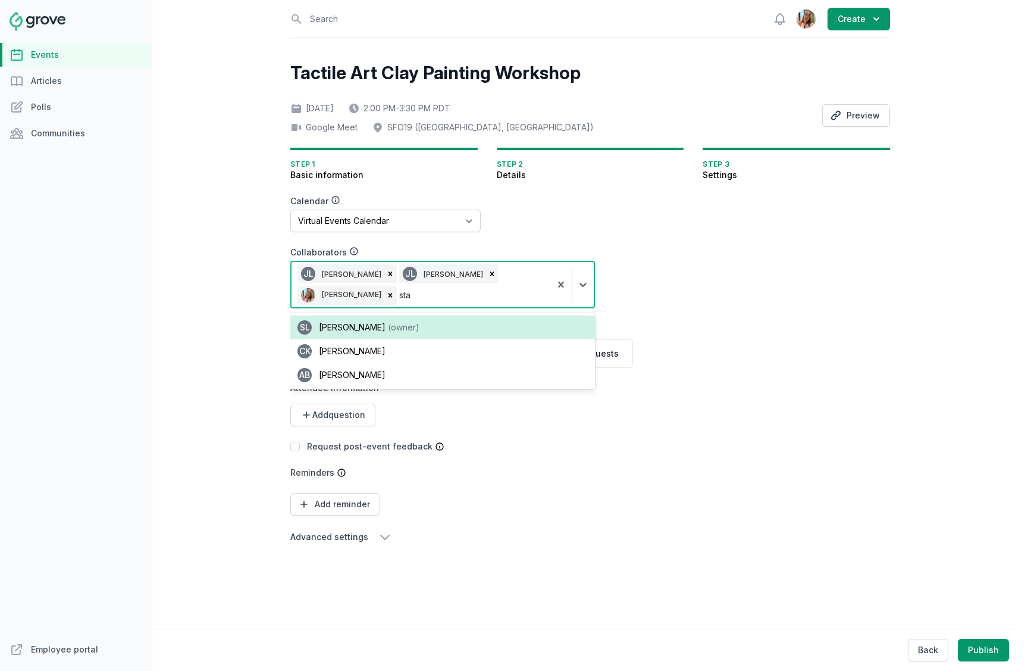
type input "stac"
click at [412, 321] on div "SL Stacy Lee (owner)" at bounding box center [442, 327] width 305 height 24
type input "jenn"
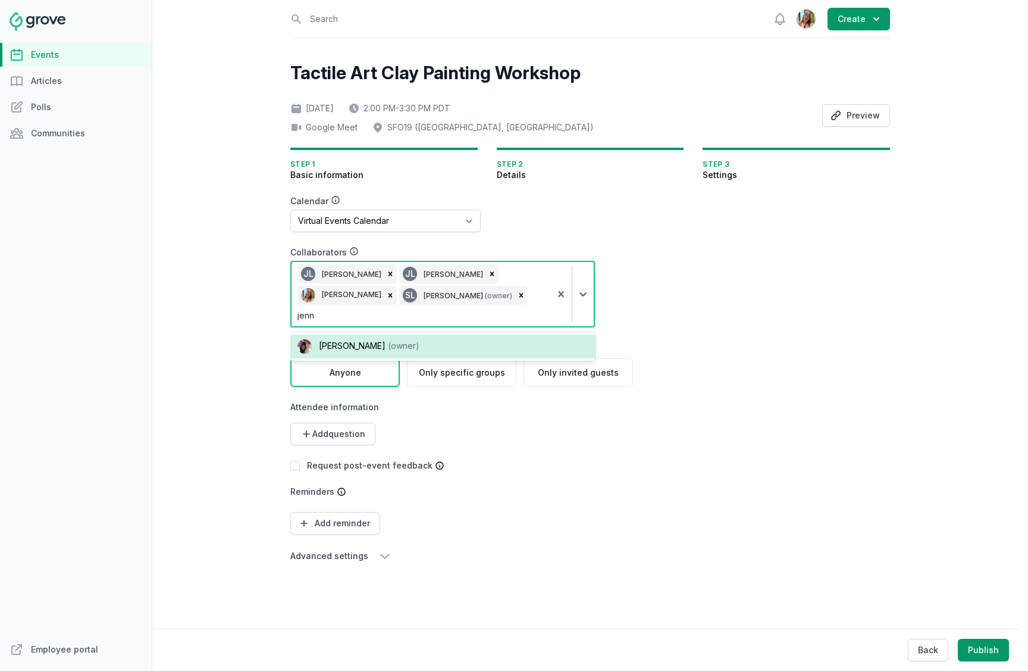
click at [392, 334] on div "Jenn Luu (owner)" at bounding box center [442, 346] width 305 height 24
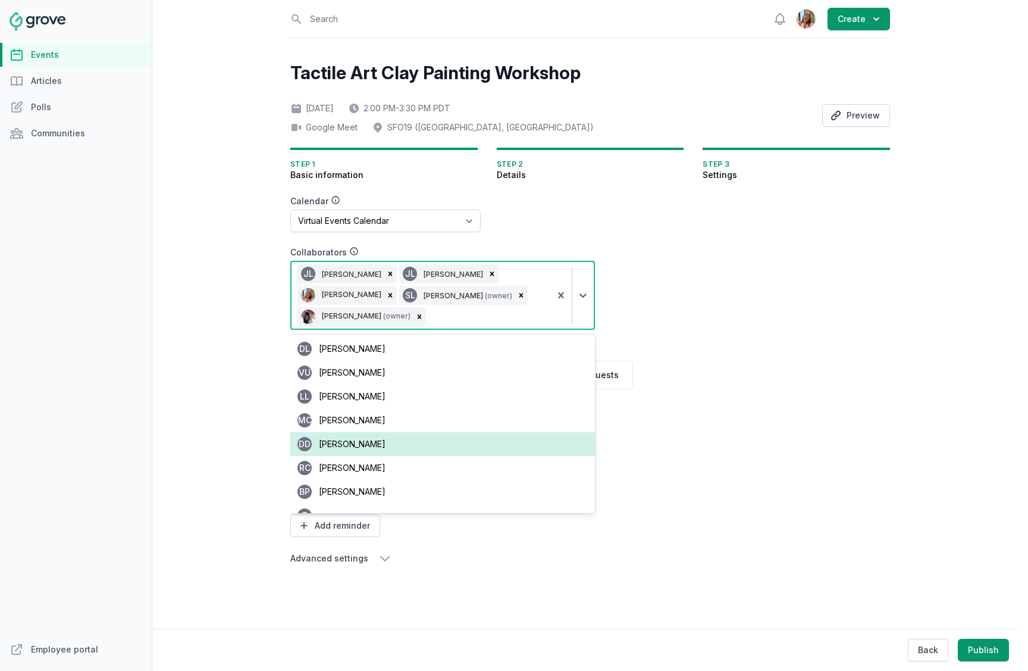
click at [692, 376] on form "Calendar No calendar Virtual Events Calendar Collaborators option [object Objec…" at bounding box center [518, 380] width 457 height 370
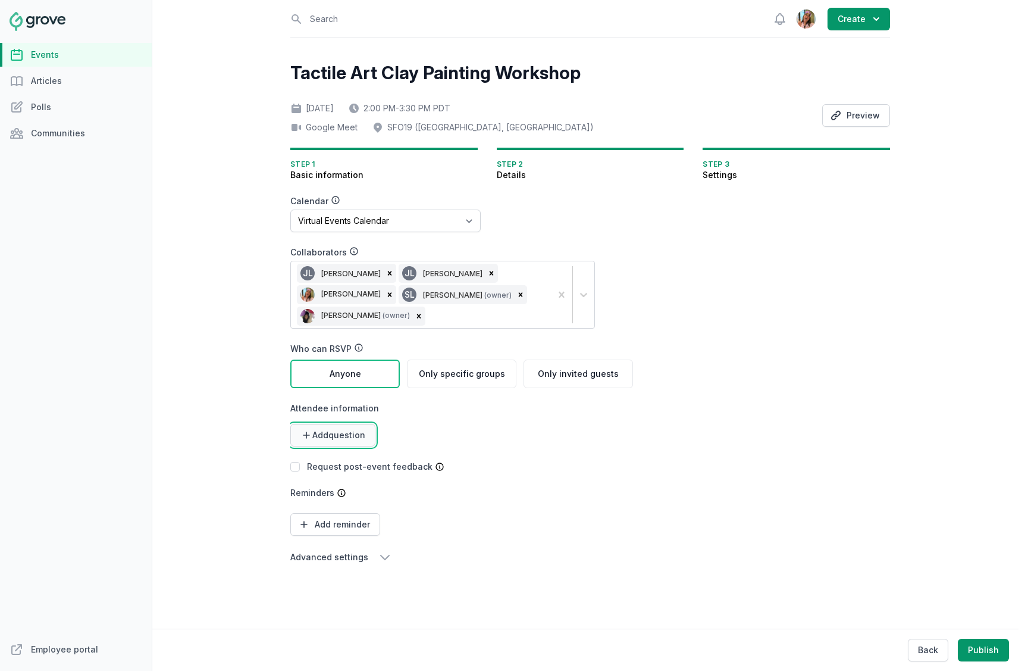
click at [348, 439] on span "Add question" at bounding box center [338, 435] width 53 height 12
click at [346, 481] on link "Long text" at bounding box center [329, 485] width 79 height 21
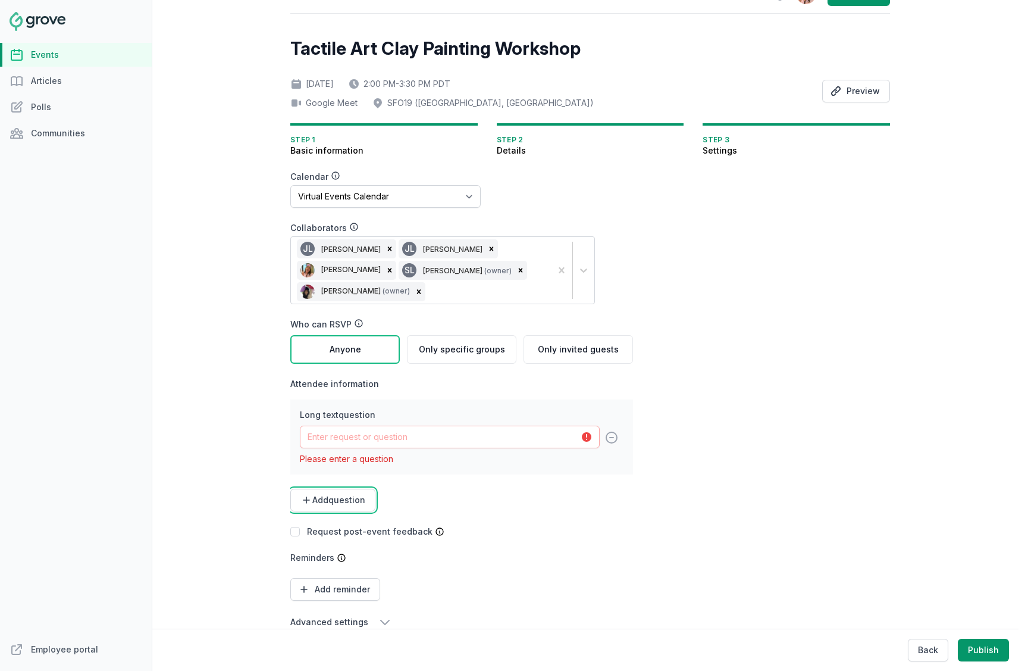
scroll to position [45, 0]
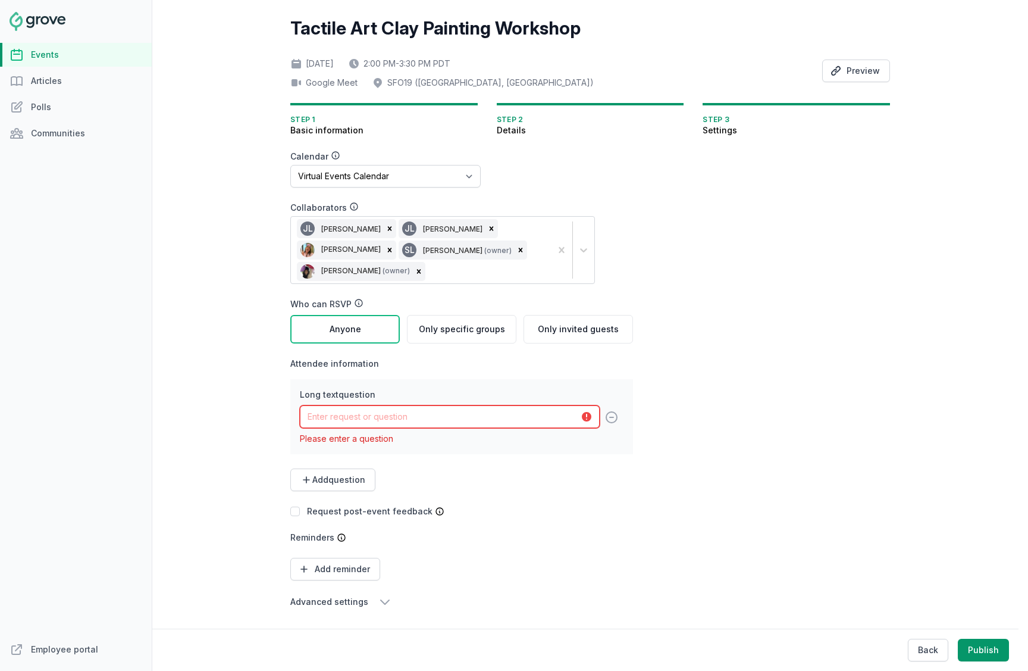
click at [355, 413] on input "text" at bounding box center [450, 416] width 300 height 23
click at [612, 415] on icon at bounding box center [612, 417] width 14 height 14
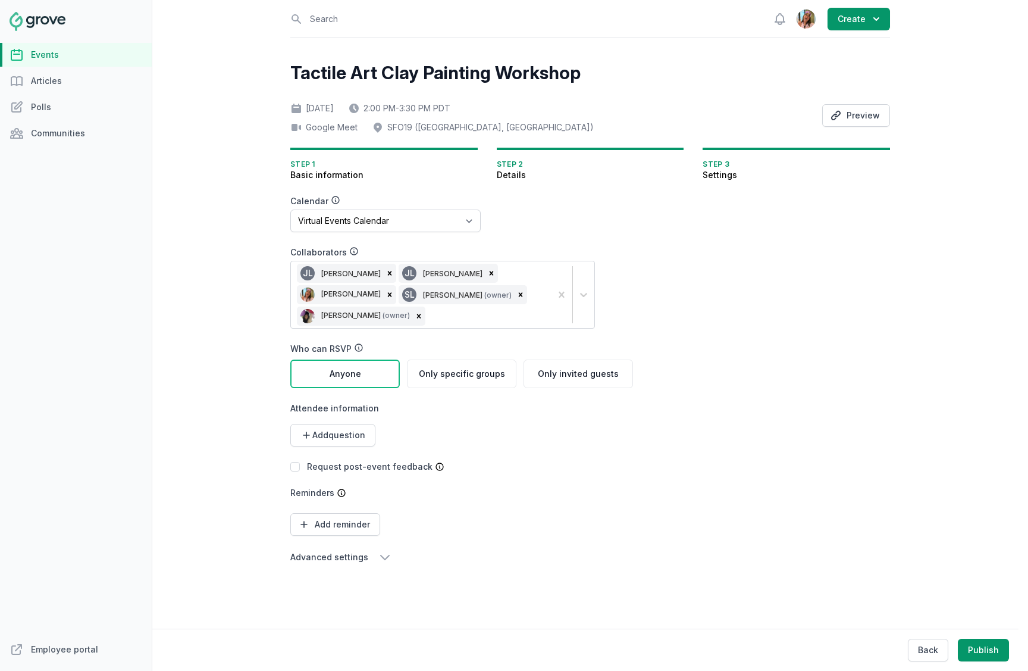
scroll to position [0, 0]
click at [337, 424] on button "Add question" at bounding box center [332, 435] width 85 height 23
click at [353, 465] on link "Short text" at bounding box center [329, 463] width 79 height 21
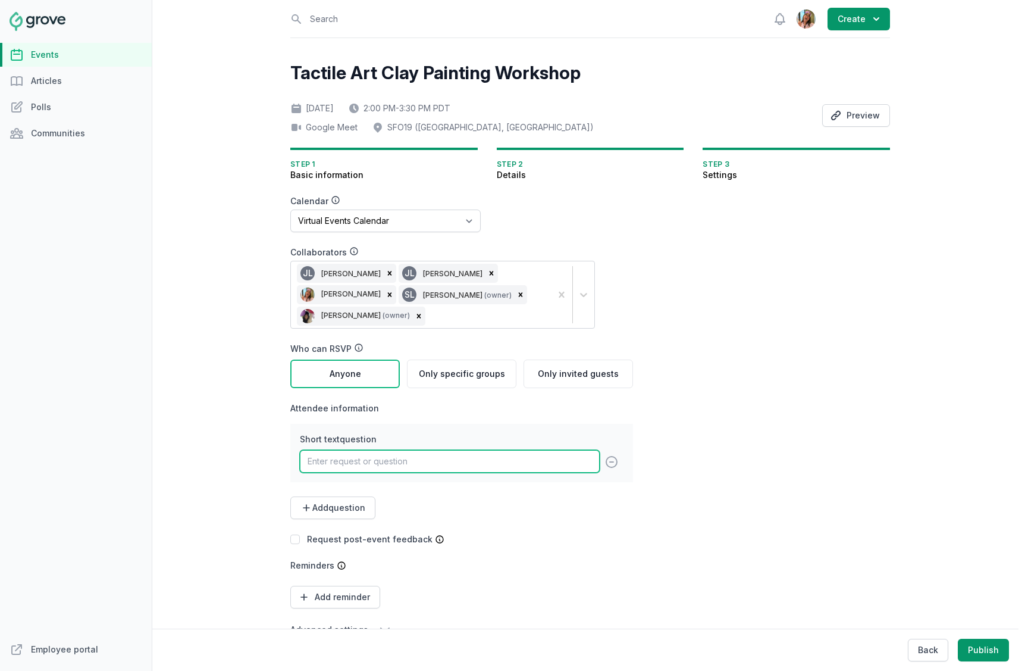
click at [409, 458] on input "text" at bounding box center [450, 461] width 300 height 23
paste input "First and Last Name"
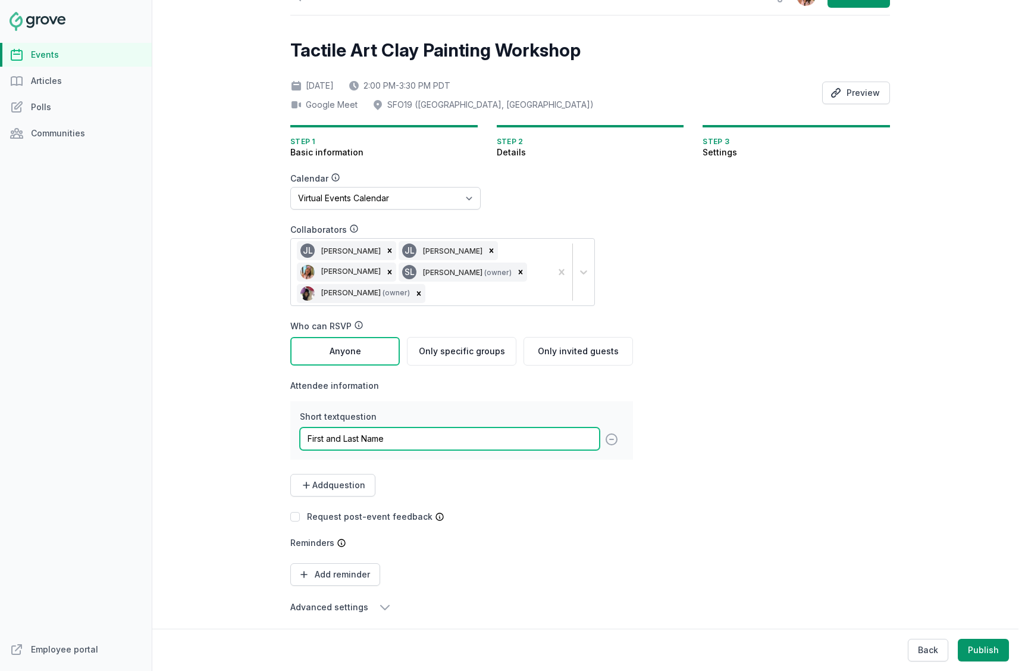
scroll to position [28, 0]
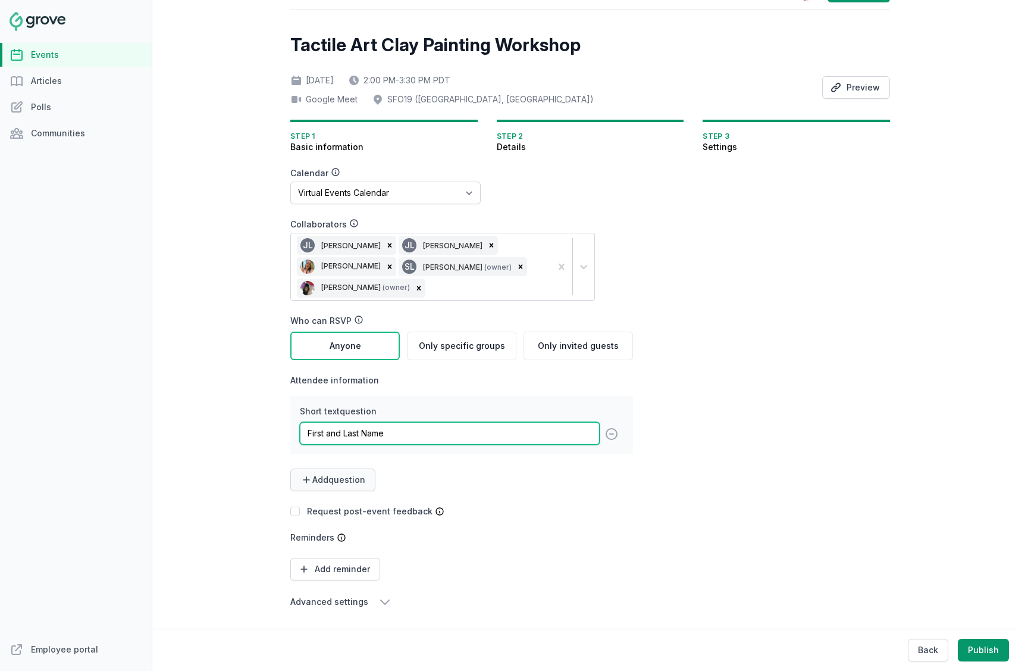
type input "First and Last Name"
click at [353, 489] on button "Add question" at bounding box center [332, 479] width 85 height 23
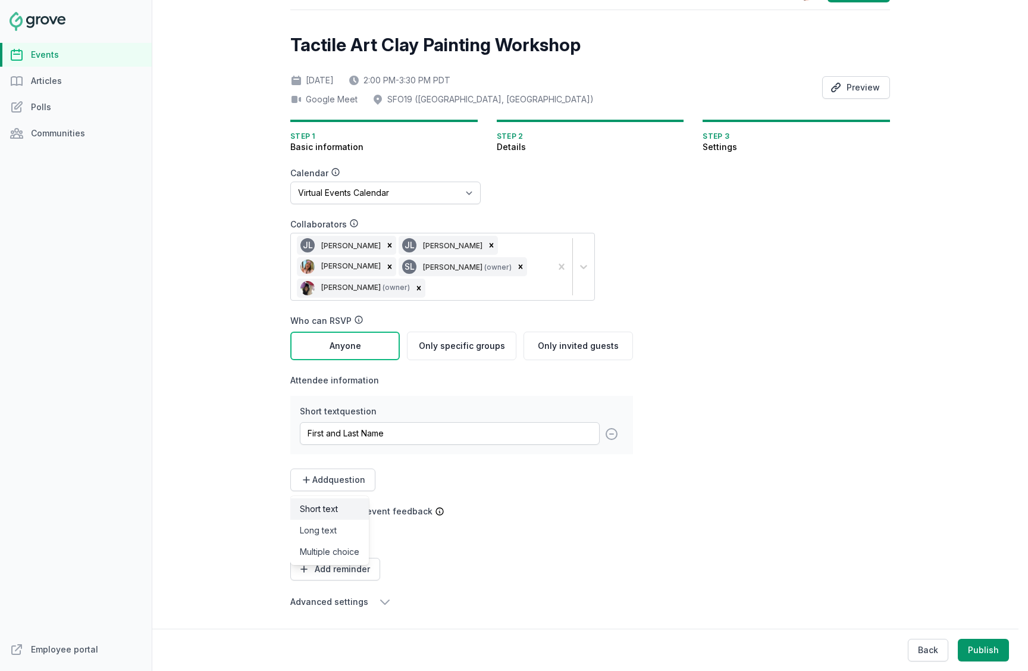
click at [349, 510] on link "Short text" at bounding box center [329, 508] width 79 height 21
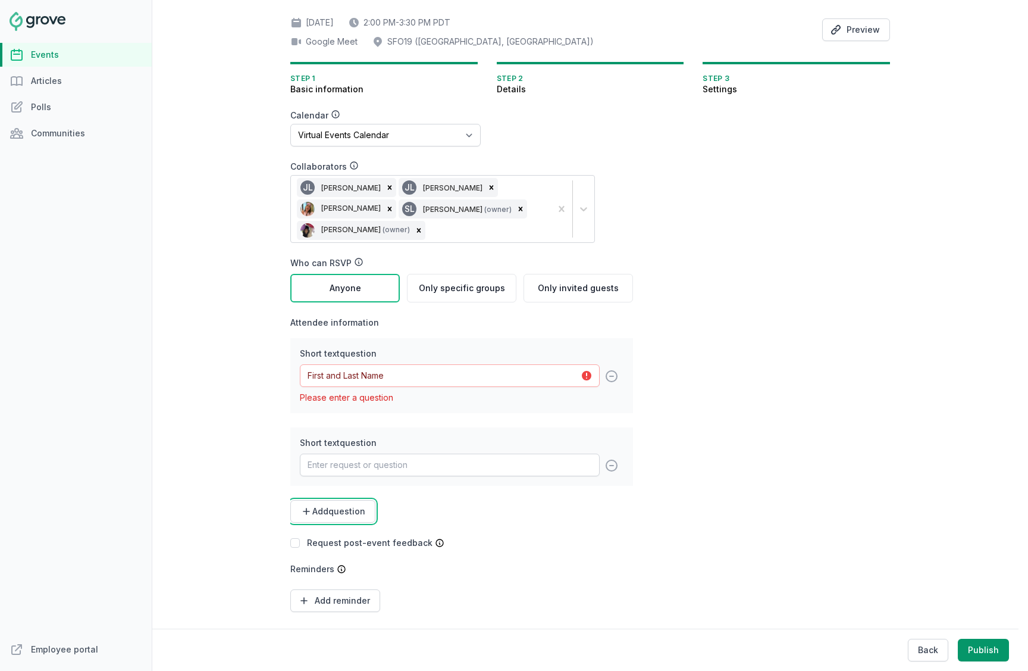
scroll to position [117, 0]
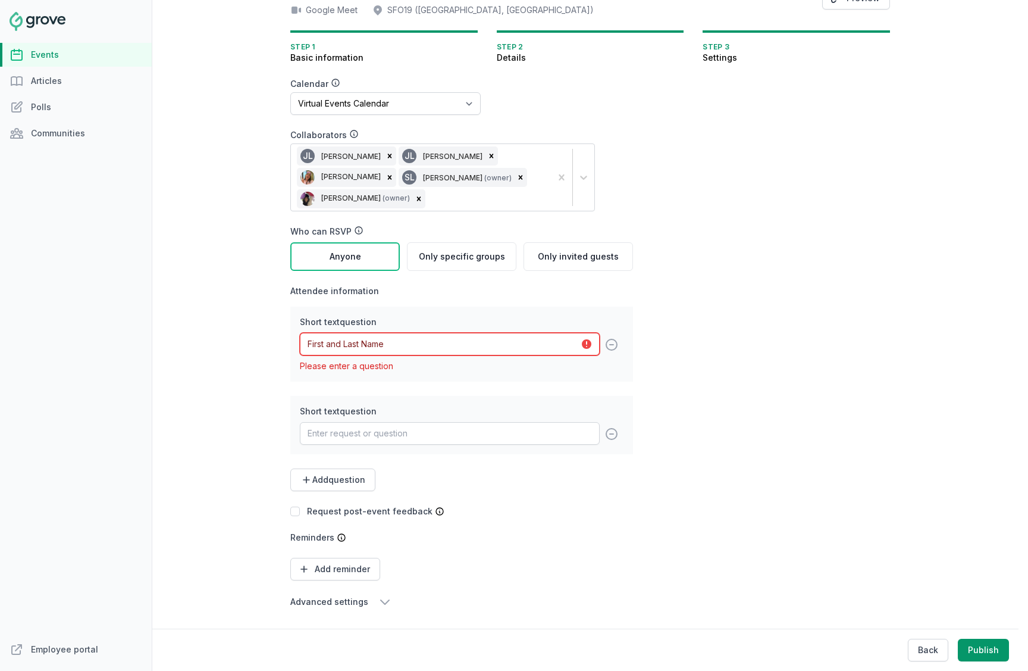
click at [434, 341] on input "First and Last Name" at bounding box center [450, 344] width 300 height 23
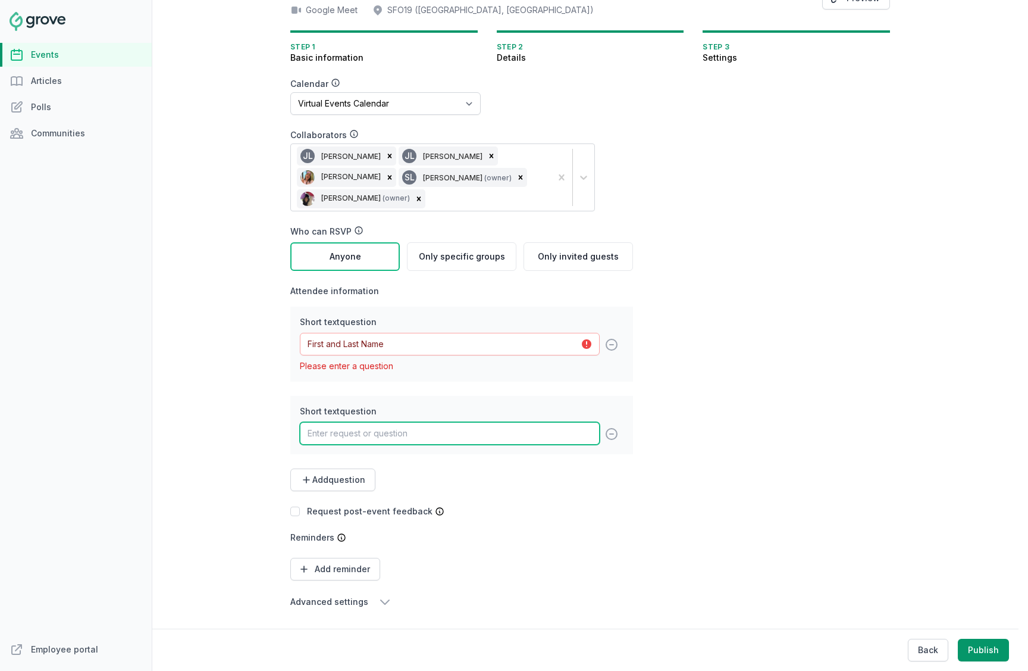
click at [352, 428] on input "text" at bounding box center [450, 433] width 300 height 23
paste input "Address Line 1 (Street Name and Number)"
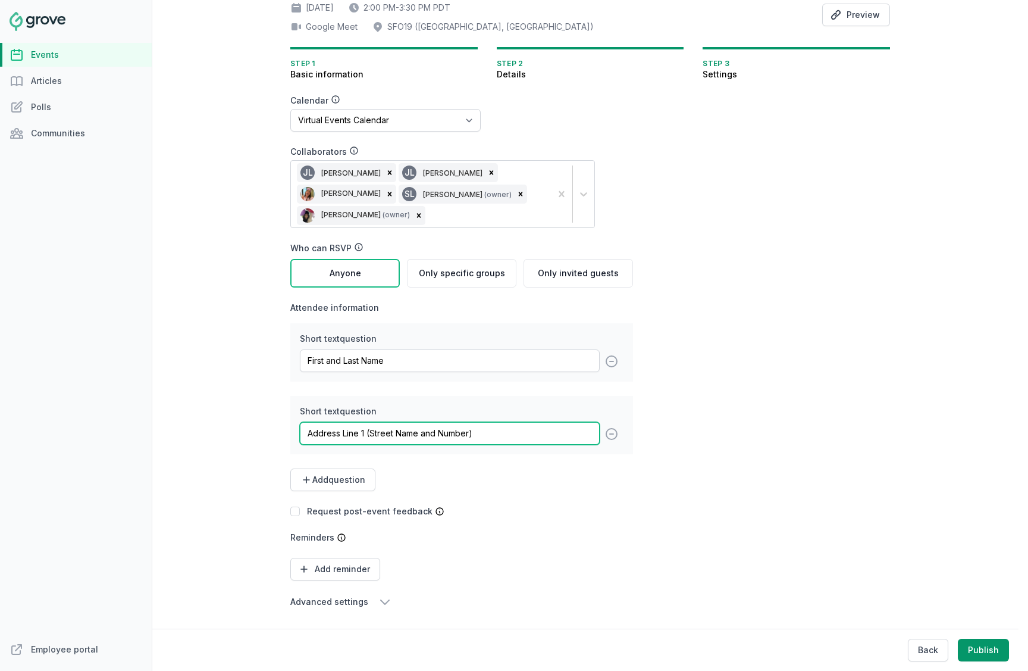
scroll to position [101, 0]
type input "Address Line 1 (Street Name and Number)"
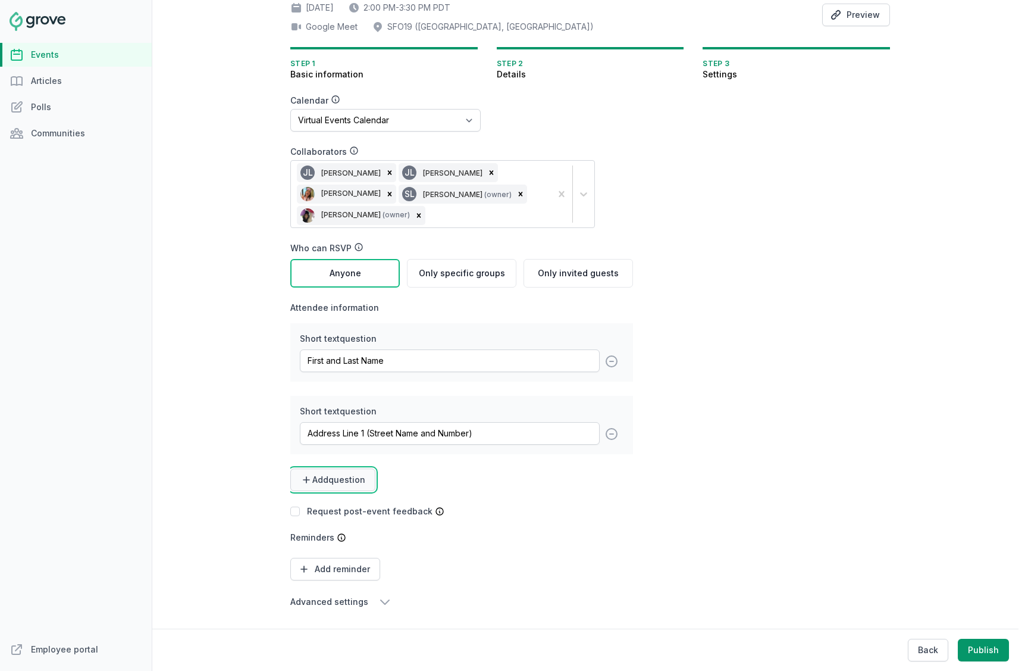
click at [352, 484] on span "Add question" at bounding box center [338, 480] width 53 height 12
click at [342, 505] on link "Short text" at bounding box center [329, 508] width 79 height 21
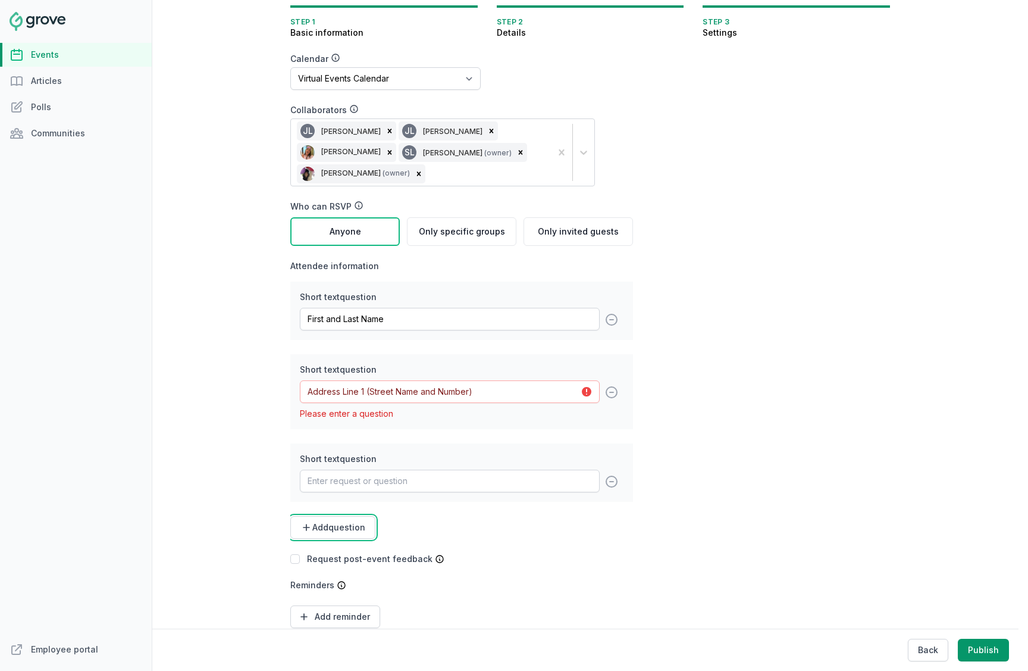
scroll to position [190, 0]
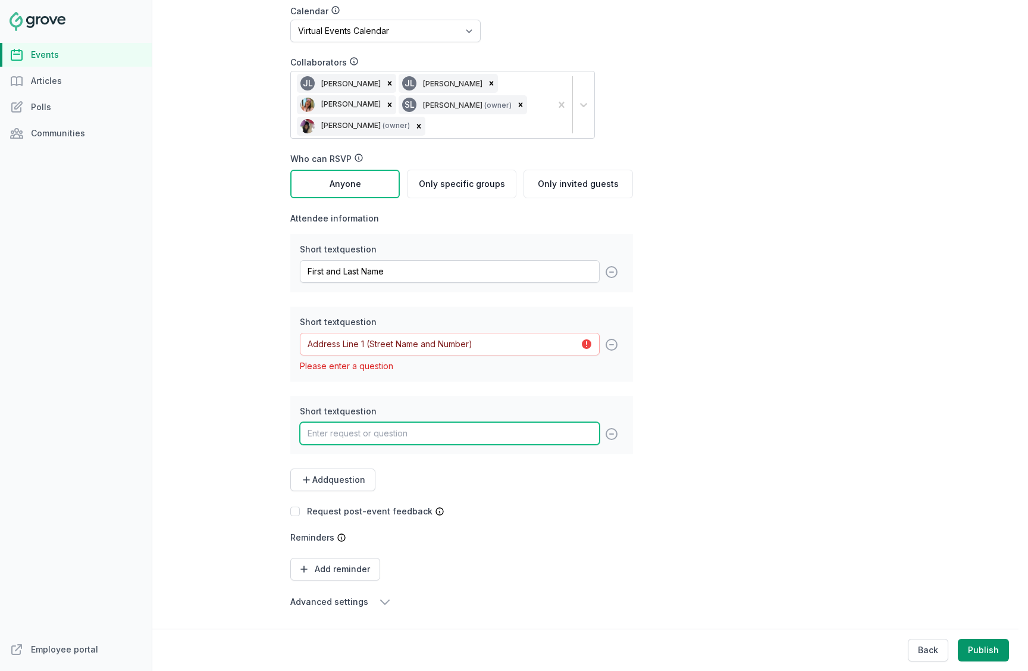
click at [345, 427] on input "text" at bounding box center [450, 433] width 300 height 23
paste input "Address Line 2 (Apartment or Unit Number)"
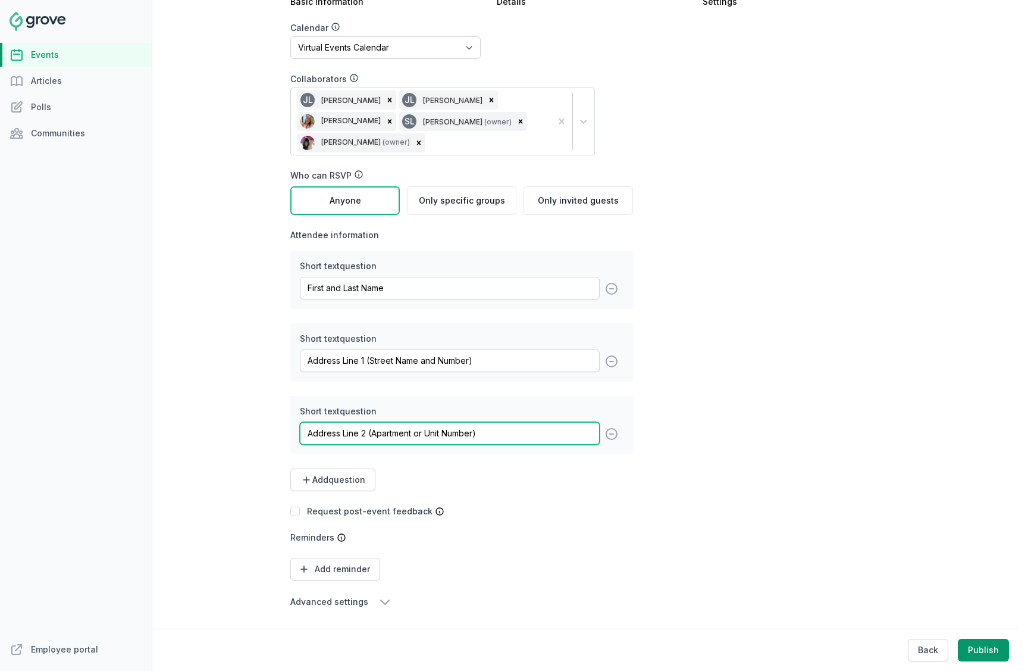
type input "Address Line 2 (Apartment or Unit Number)"
click at [343, 466] on div "Short text question First and Last Name remove Short text question Address Line…" at bounding box center [461, 370] width 343 height 240
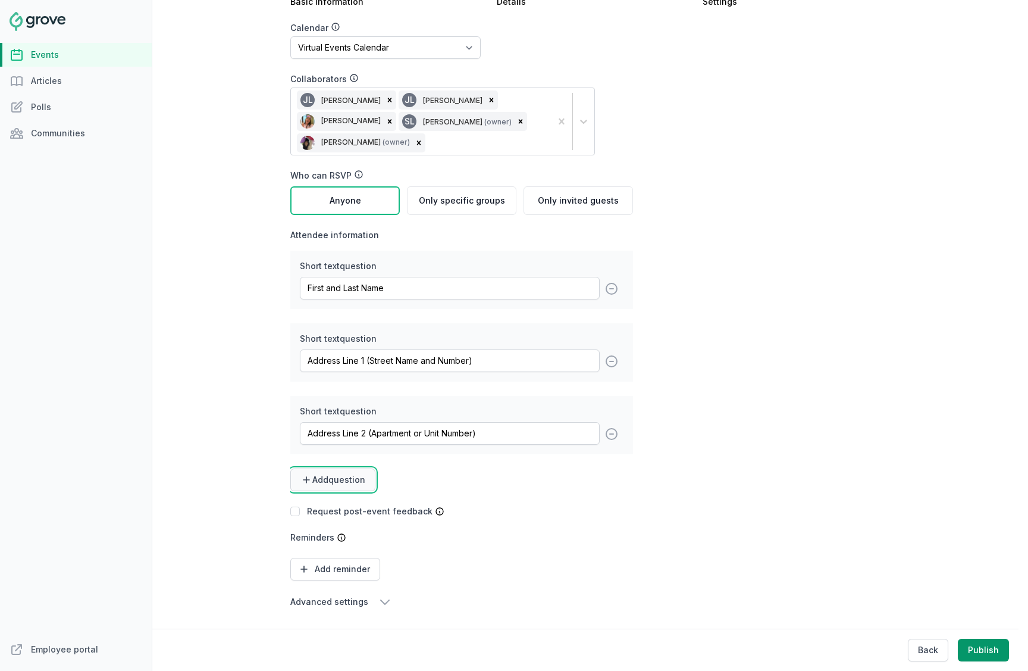
click at [327, 488] on button "Add question" at bounding box center [332, 479] width 85 height 23
click at [333, 512] on link "Short text" at bounding box center [329, 508] width 79 height 21
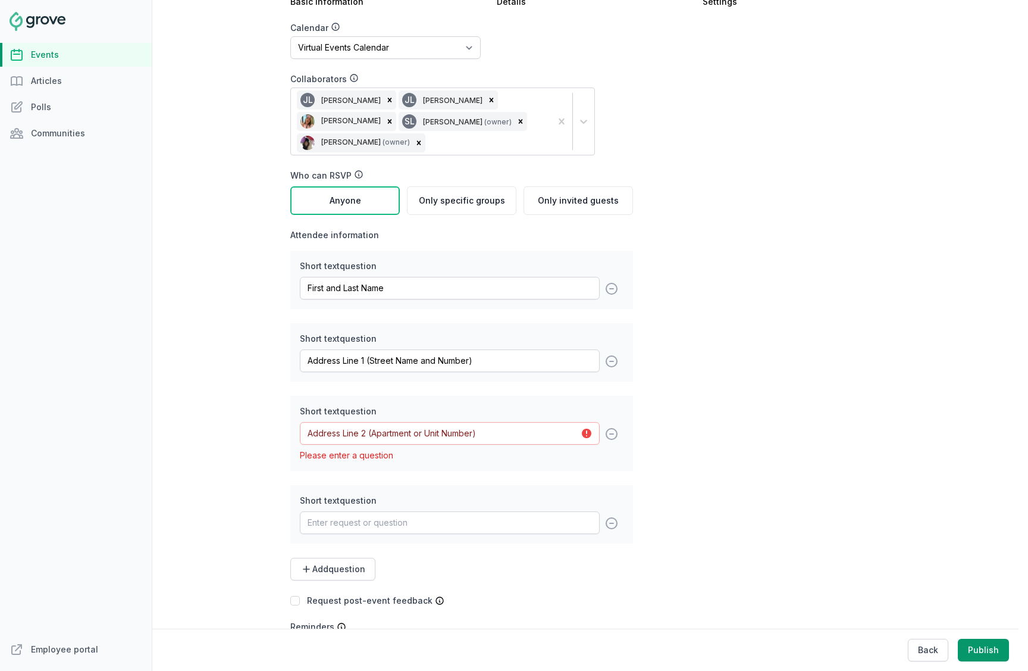
click at [400, 541] on div "Short text question remove" at bounding box center [461, 514] width 343 height 58
click at [400, 529] on input "text" at bounding box center [450, 522] width 300 height 23
paste input "City"
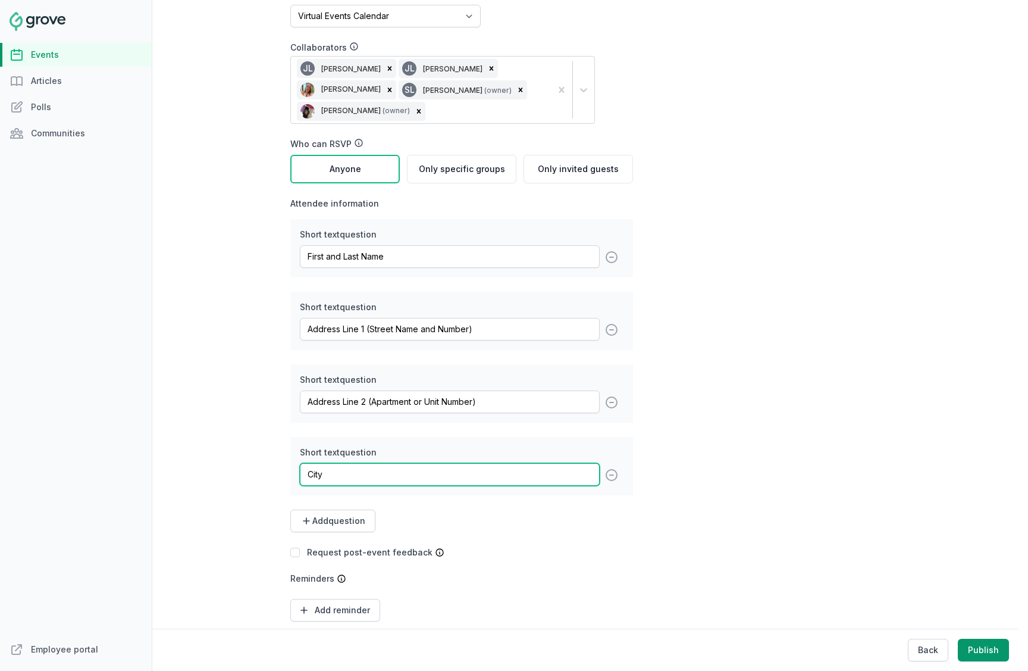
scroll to position [226, 0]
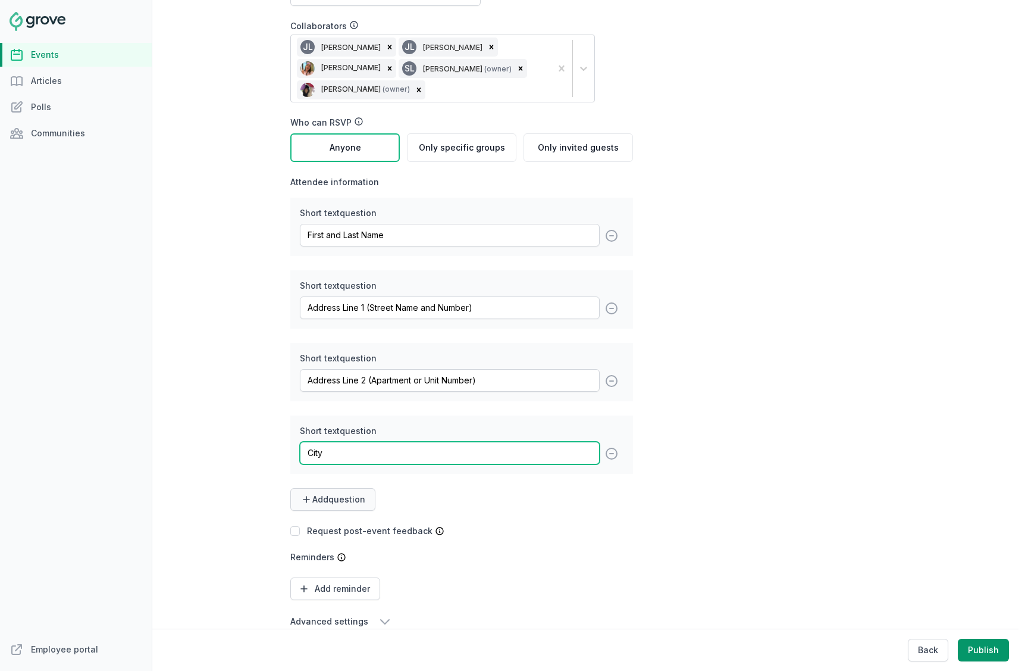
type input "City"
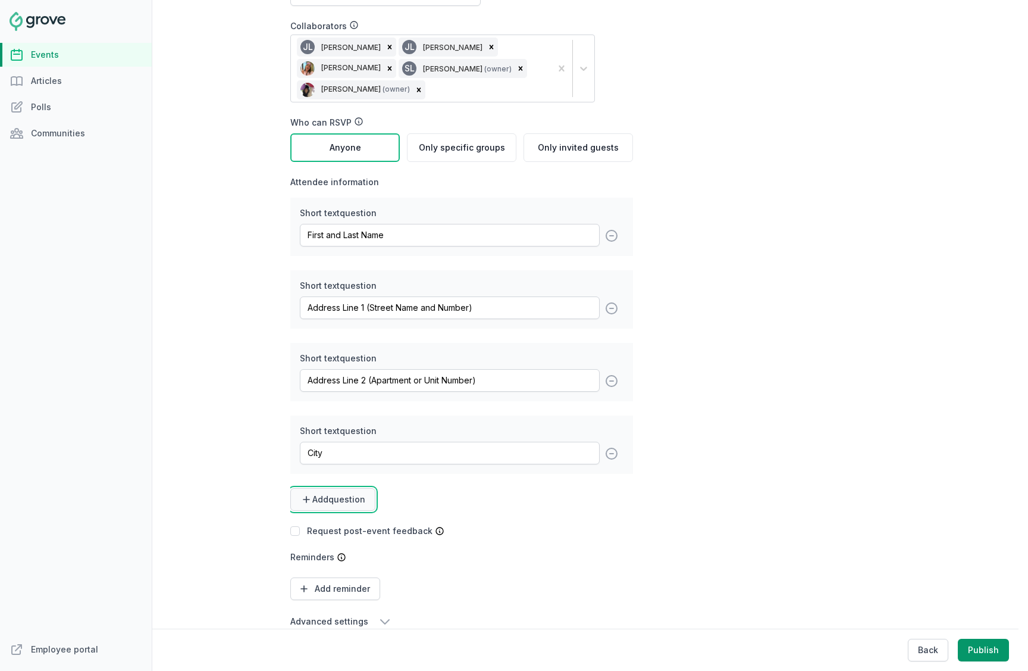
click at [349, 495] on span "Add question" at bounding box center [338, 499] width 53 height 12
click at [320, 527] on link "Short text" at bounding box center [329, 528] width 79 height 21
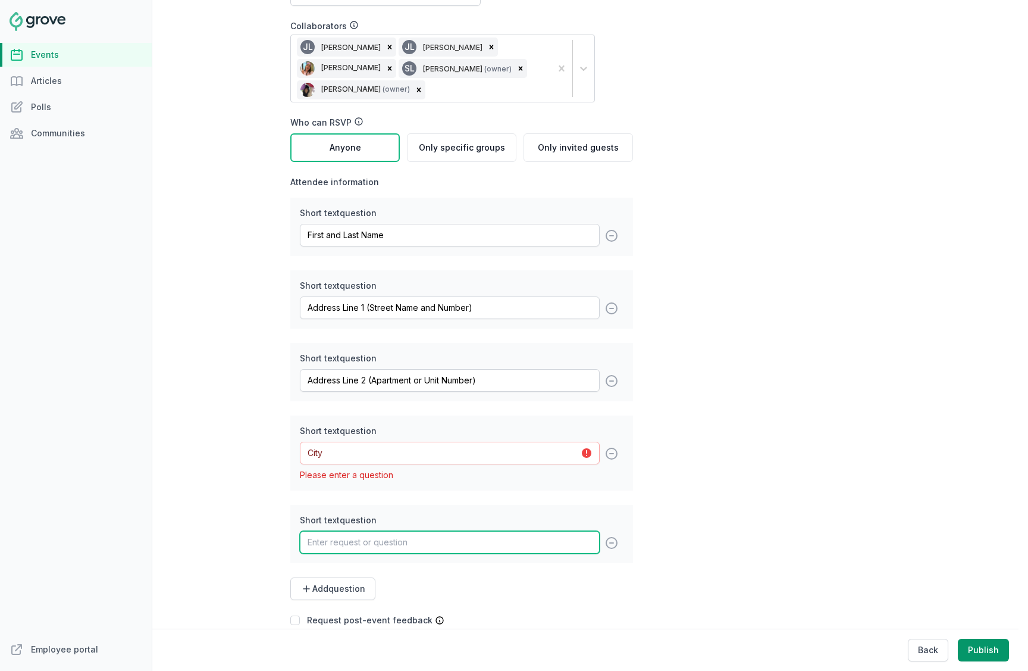
click at [356, 541] on input "text" at bounding box center [450, 542] width 300 height 23
paste input "State/Province"
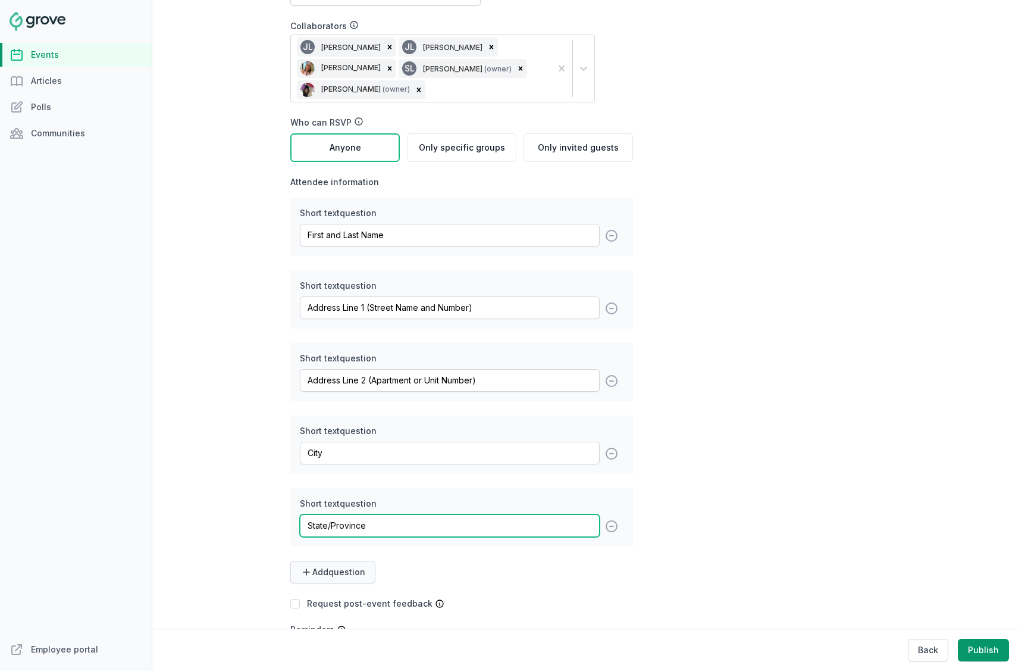
type input "State/Province"
click at [351, 573] on span "Add question" at bounding box center [338, 572] width 53 height 12
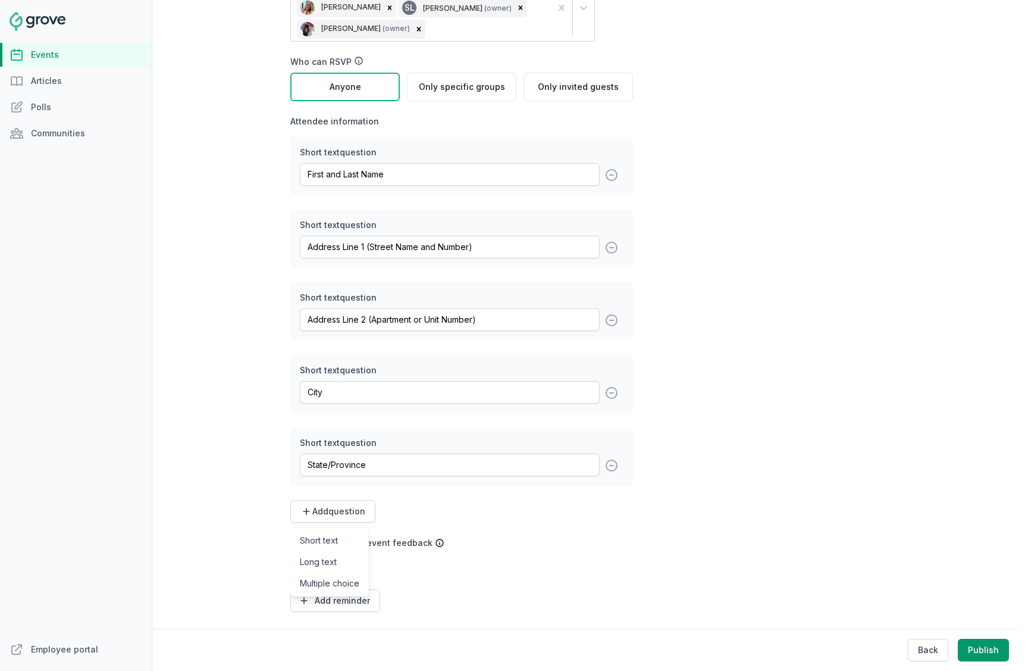
scroll to position [318, 0]
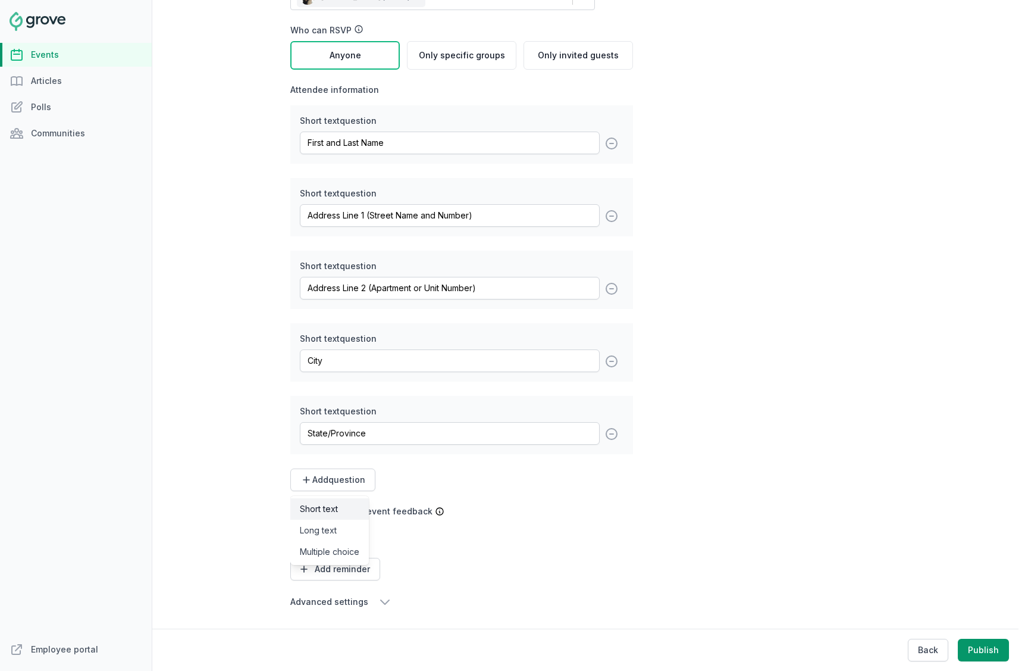
click at [334, 512] on link "Short text" at bounding box center [329, 508] width 79 height 21
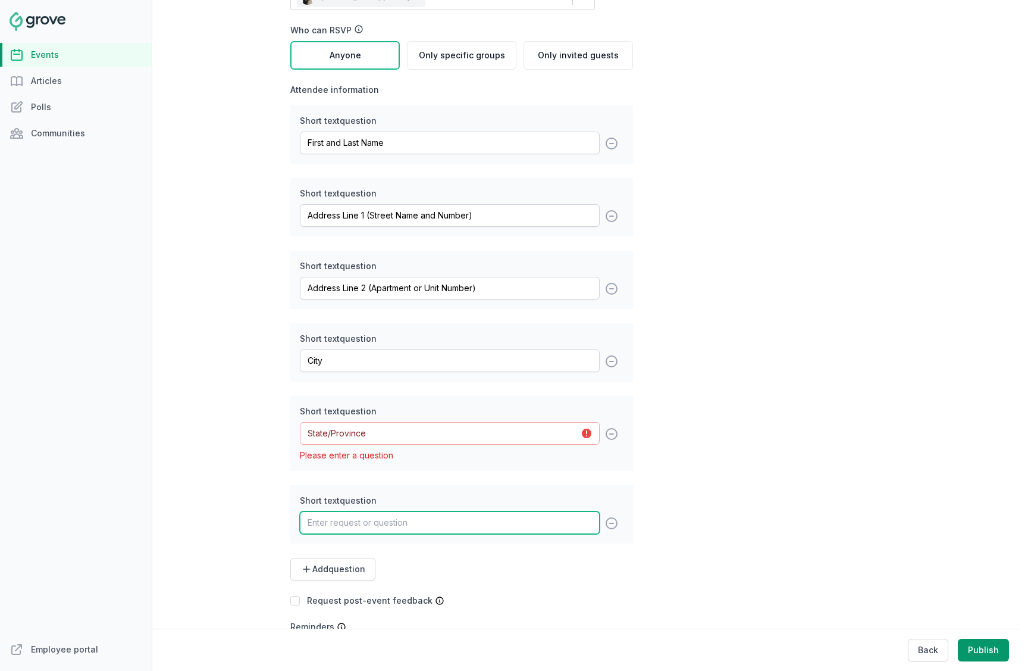
click at [353, 530] on input "text" at bounding box center [450, 522] width 300 height 23
paste input "Country"
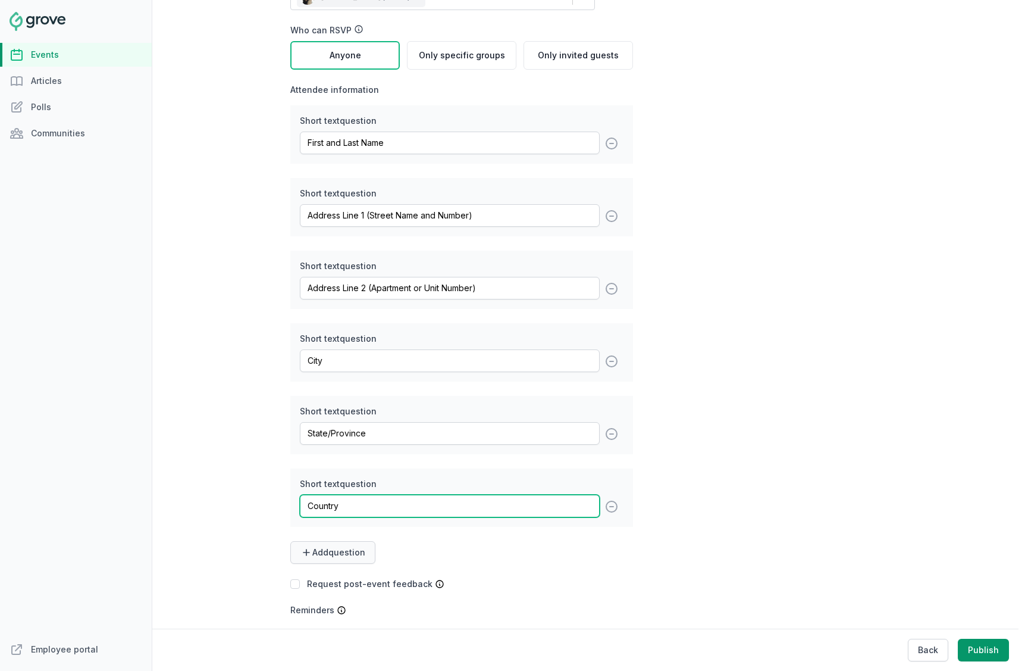
type input "Country"
click at [355, 556] on span "Add question" at bounding box center [338, 552] width 53 height 12
click at [325, 587] on link "Short text" at bounding box center [329, 581] width 79 height 21
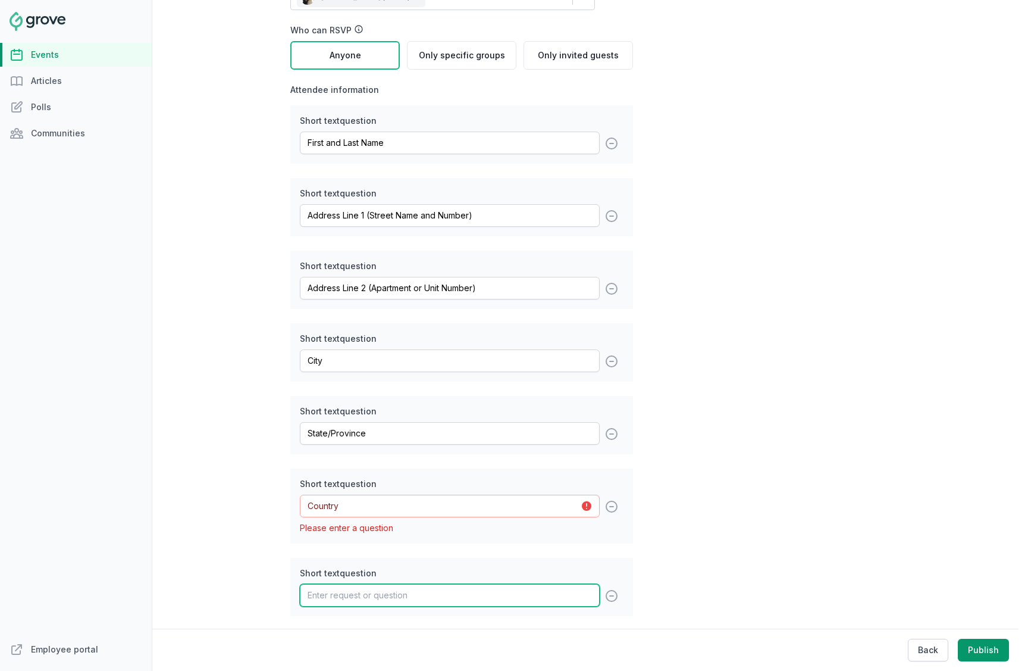
click at [393, 597] on input "text" at bounding box center [450, 595] width 300 height 23
paste input "Zip Code"
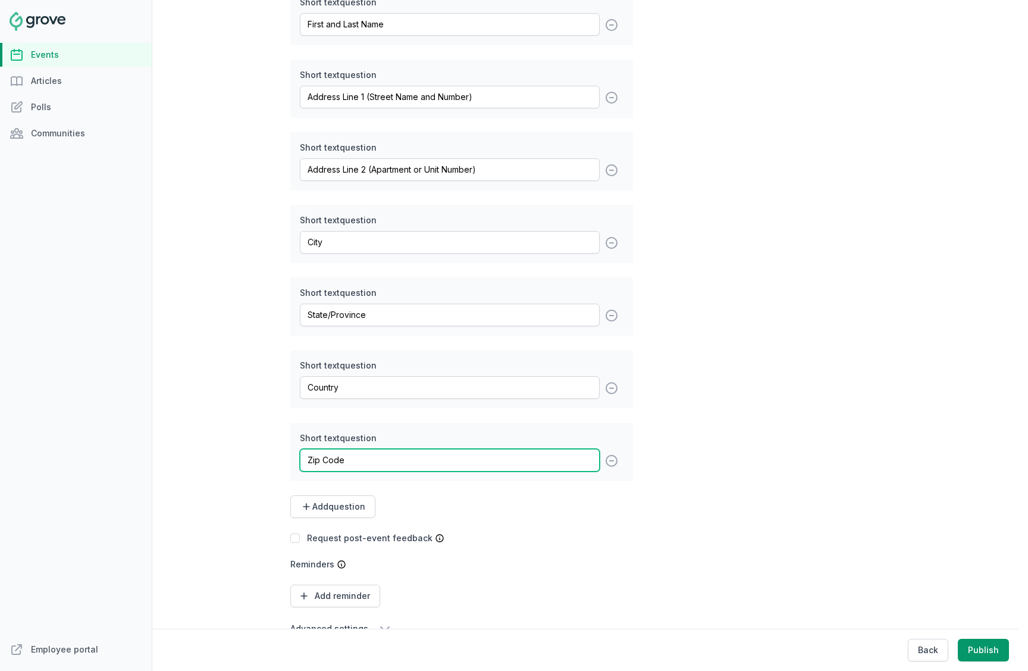
scroll to position [463, 0]
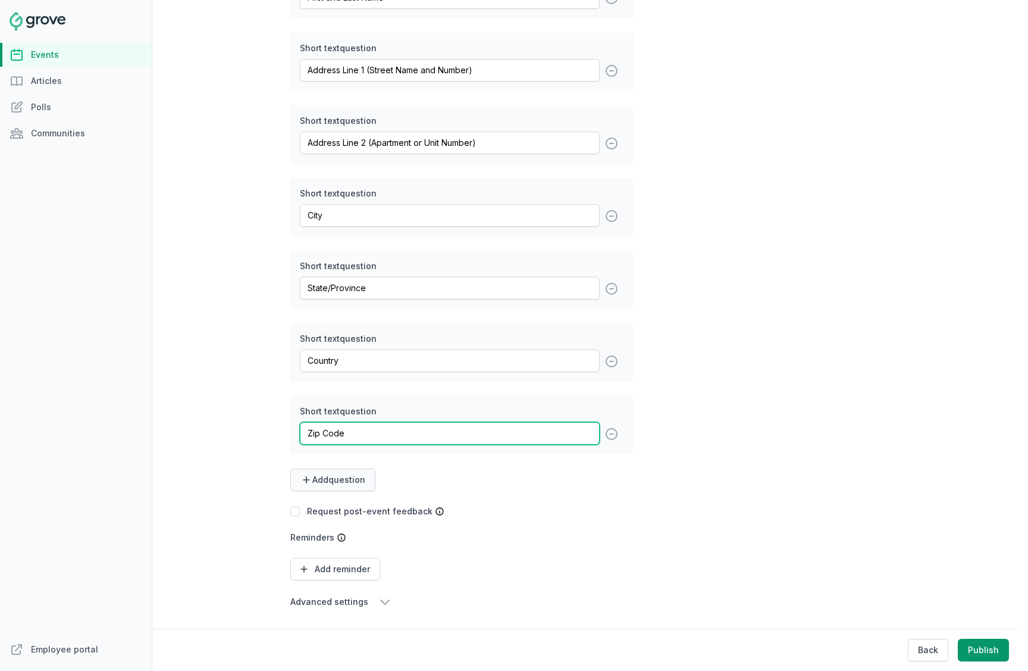
type input "Zip Code"
click at [336, 475] on span "Add question" at bounding box center [338, 480] width 53 height 12
click at [333, 510] on link "Short text" at bounding box center [329, 508] width 79 height 21
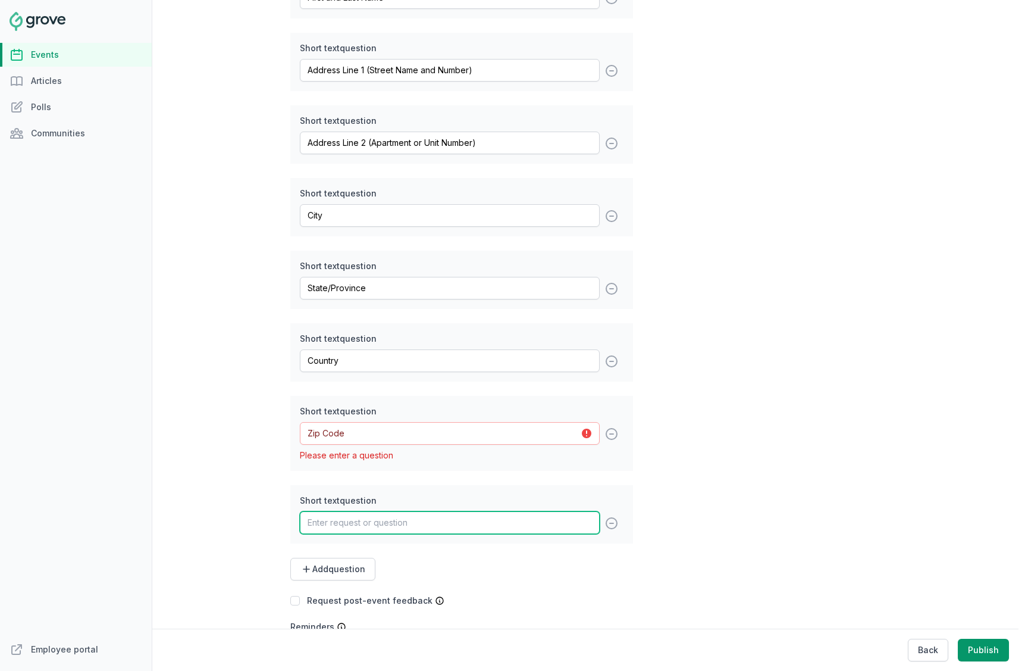
click at [336, 511] on input "text" at bounding box center [450, 522] width 300 height 23
paste input "Phone Number (for shipping concerns)"
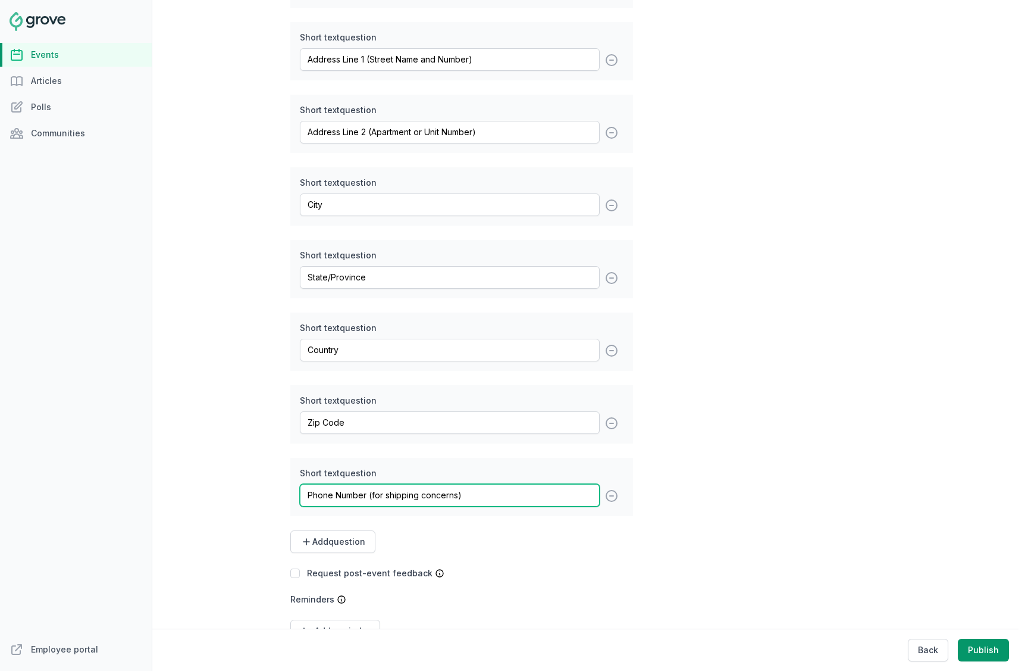
scroll to position [536, 0]
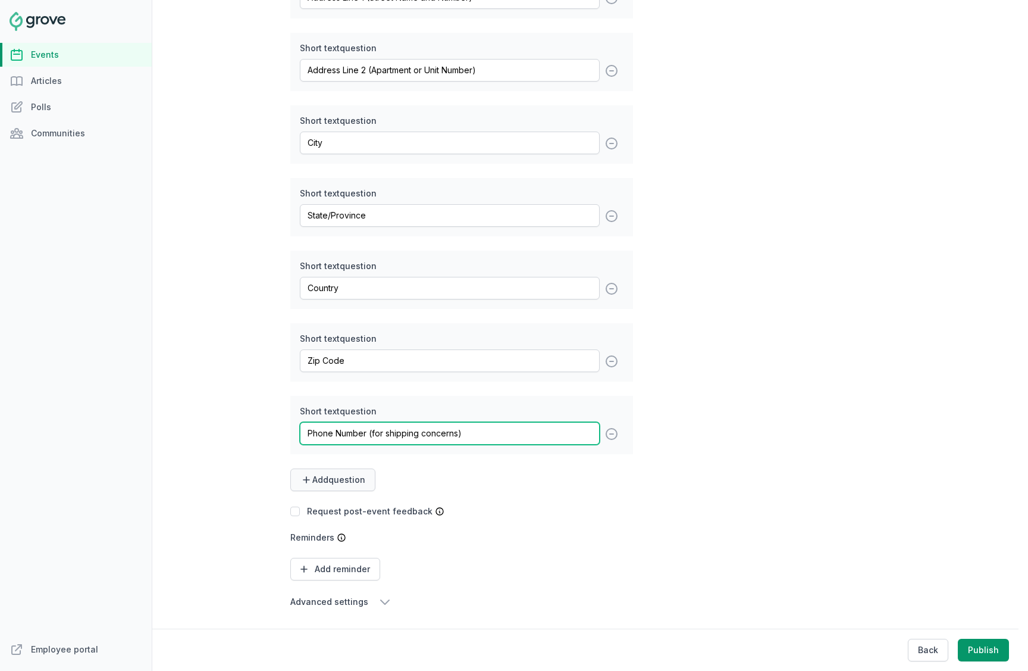
type input "Phone Number (for shipping concerns)"
click at [346, 469] on button "Add question" at bounding box center [332, 479] width 85 height 23
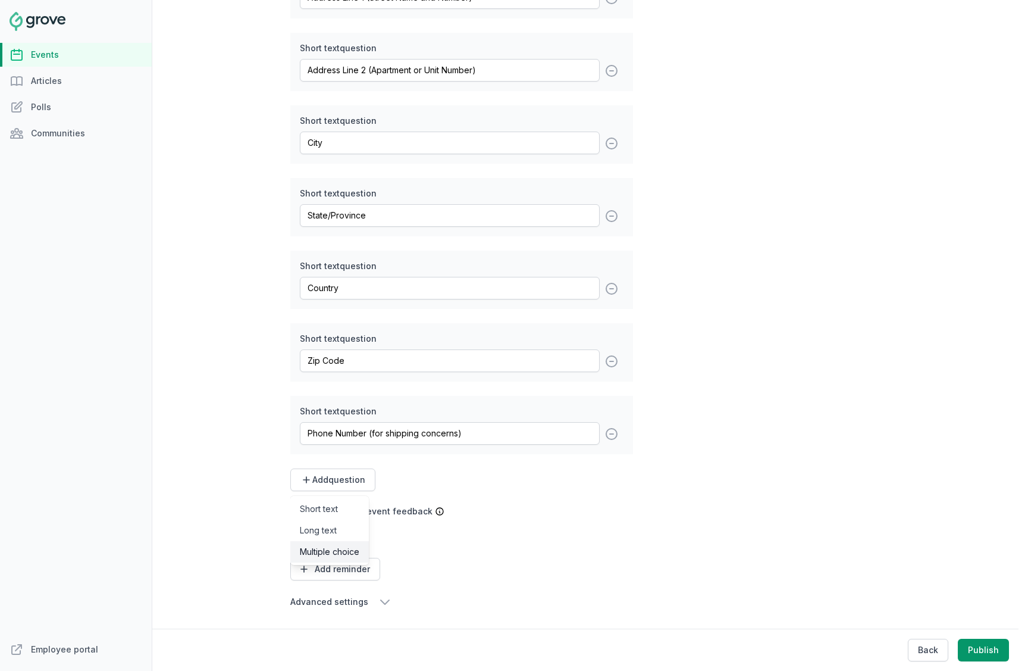
click at [339, 547] on link "Multiple choice" at bounding box center [329, 551] width 79 height 21
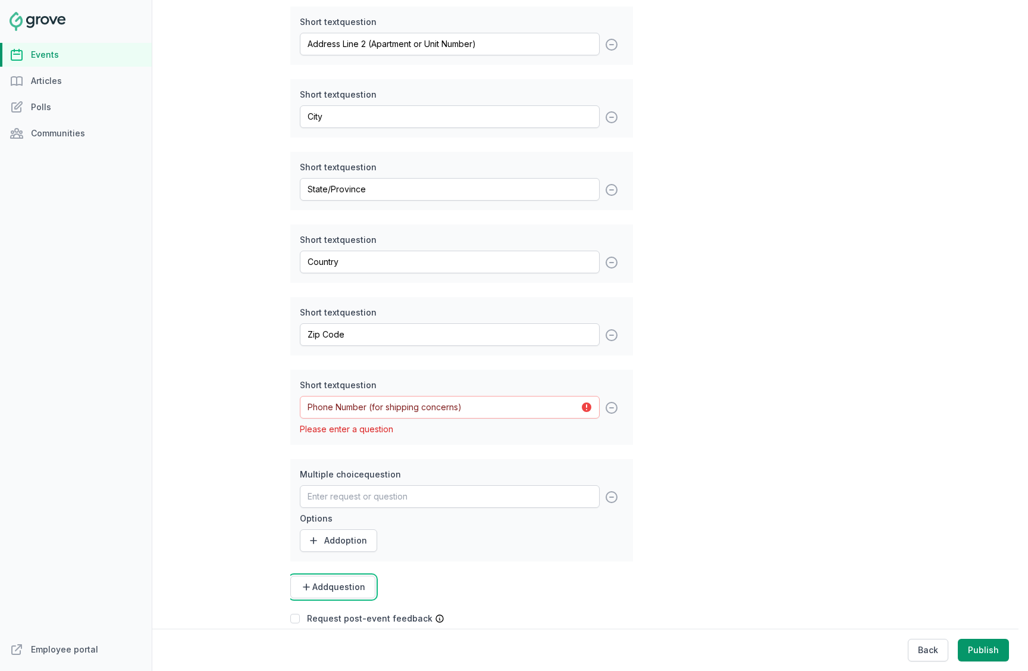
scroll to position [602, 0]
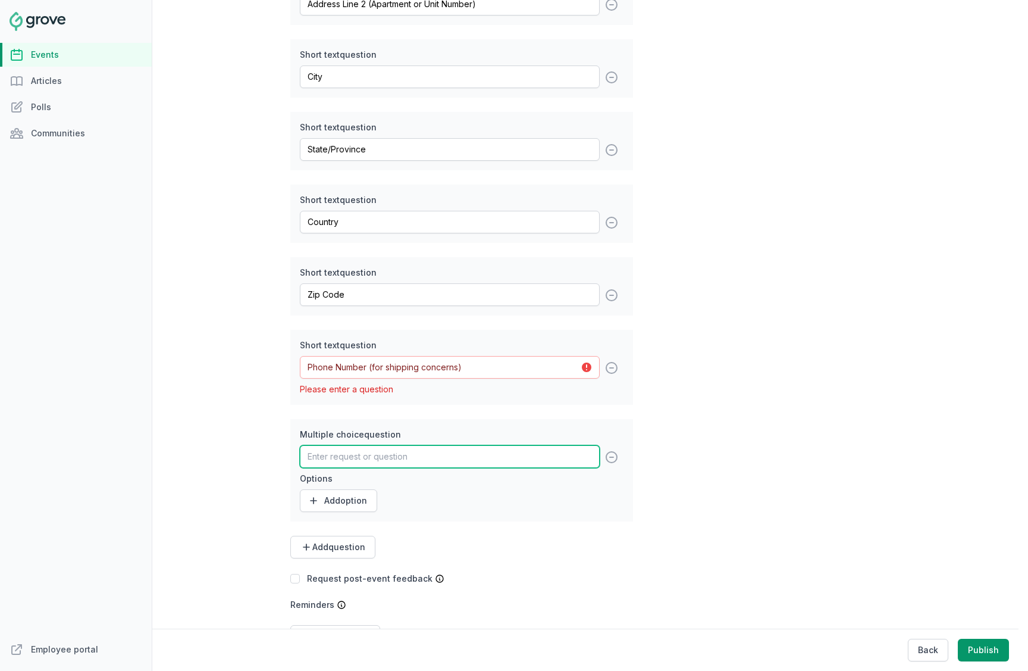
click at [408, 454] on input "text" at bounding box center [450, 456] width 300 height 23
type input "D"
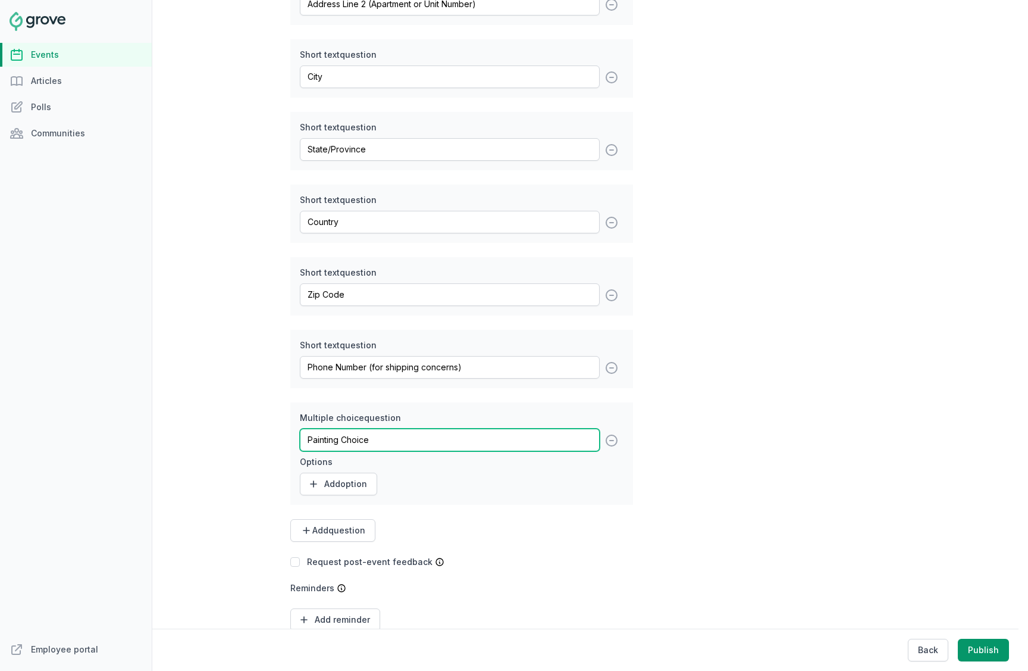
click at [368, 450] on input "Painting Choice" at bounding box center [450, 439] width 300 height 23
type input "Choice of Painting"
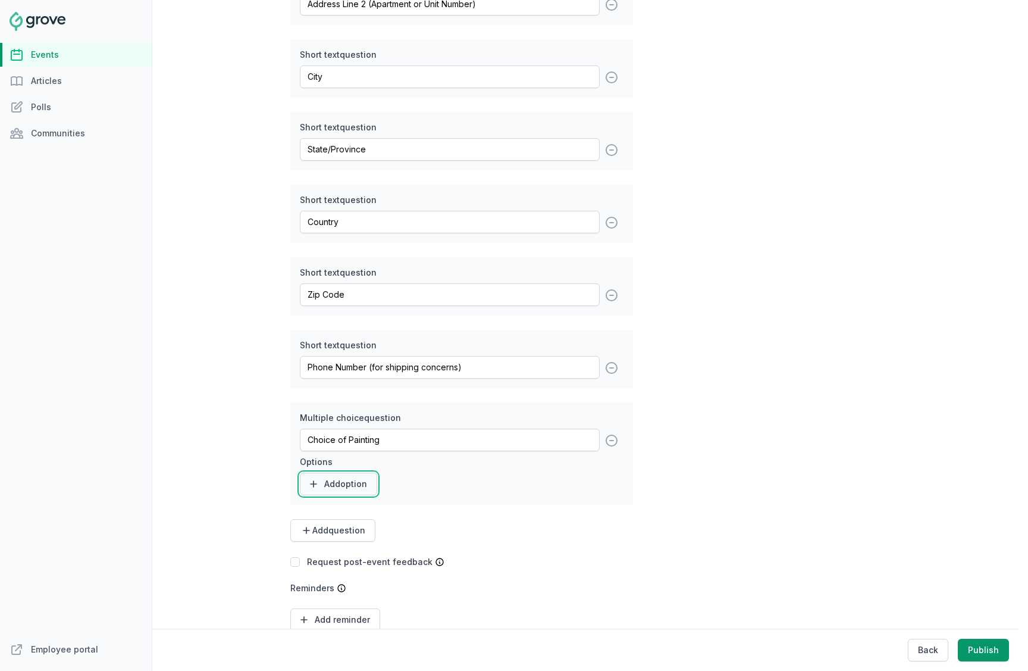
click at [340, 484] on button "Add option" at bounding box center [338, 483] width 77 height 23
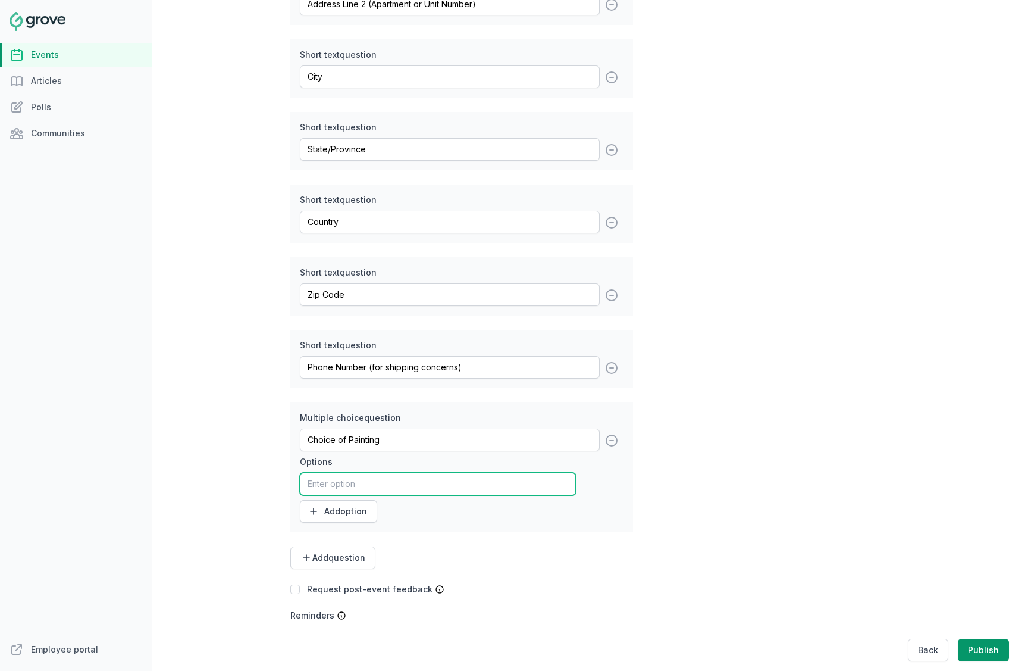
paste input "The Great Wave off Kanagawa"
type input "The Great Wave off Kanagawa"
click at [349, 516] on button "Add option" at bounding box center [338, 511] width 77 height 23
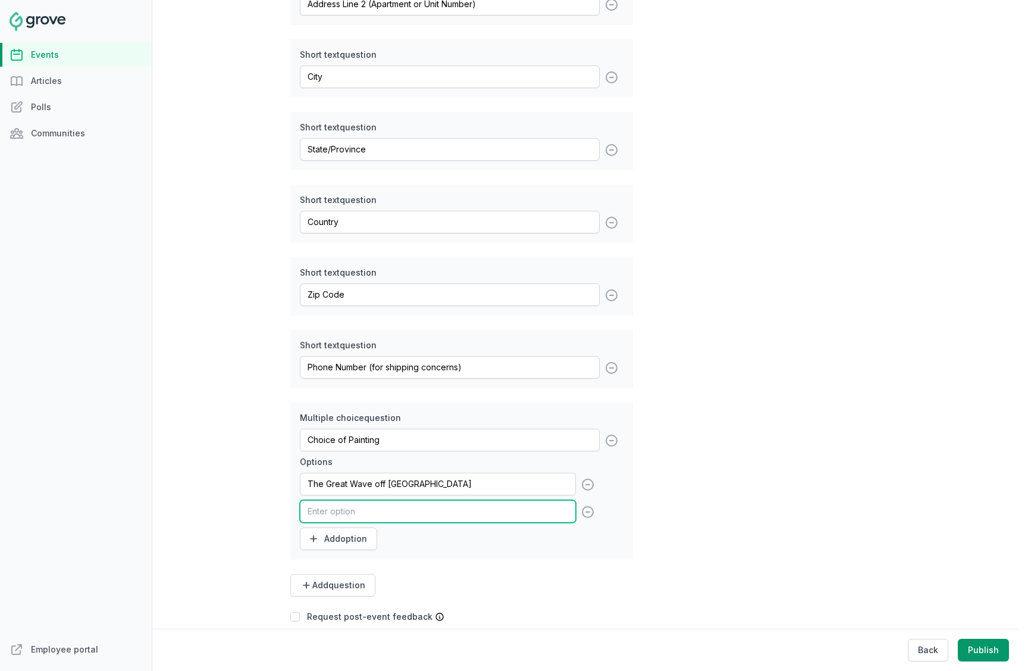
paste input "Starry Night"
type input "Starry Night"
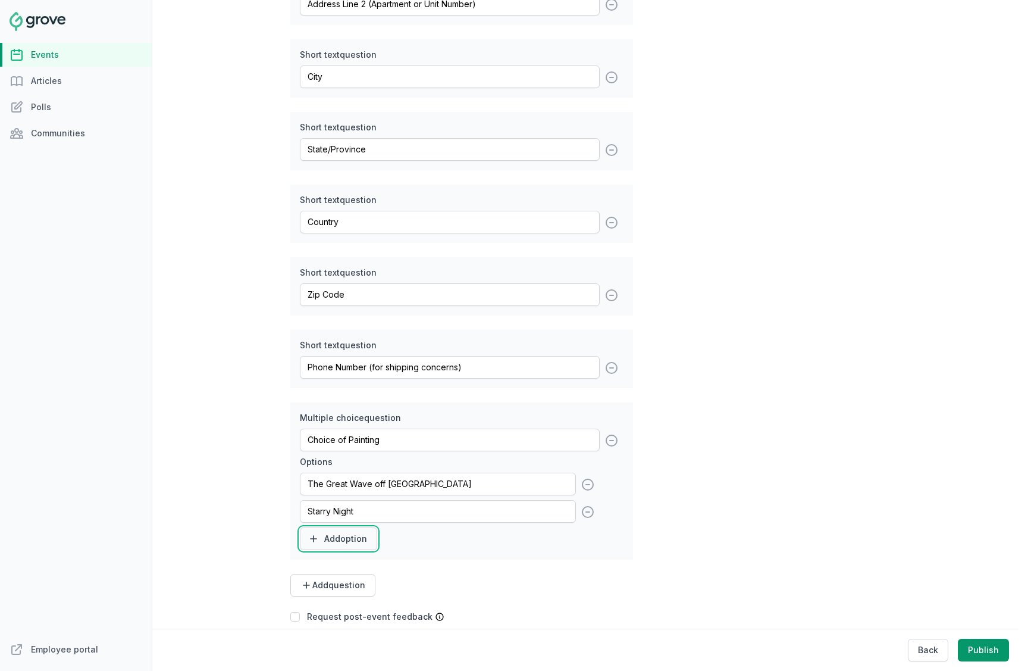
click at [336, 543] on button "Add option" at bounding box center [338, 538] width 77 height 23
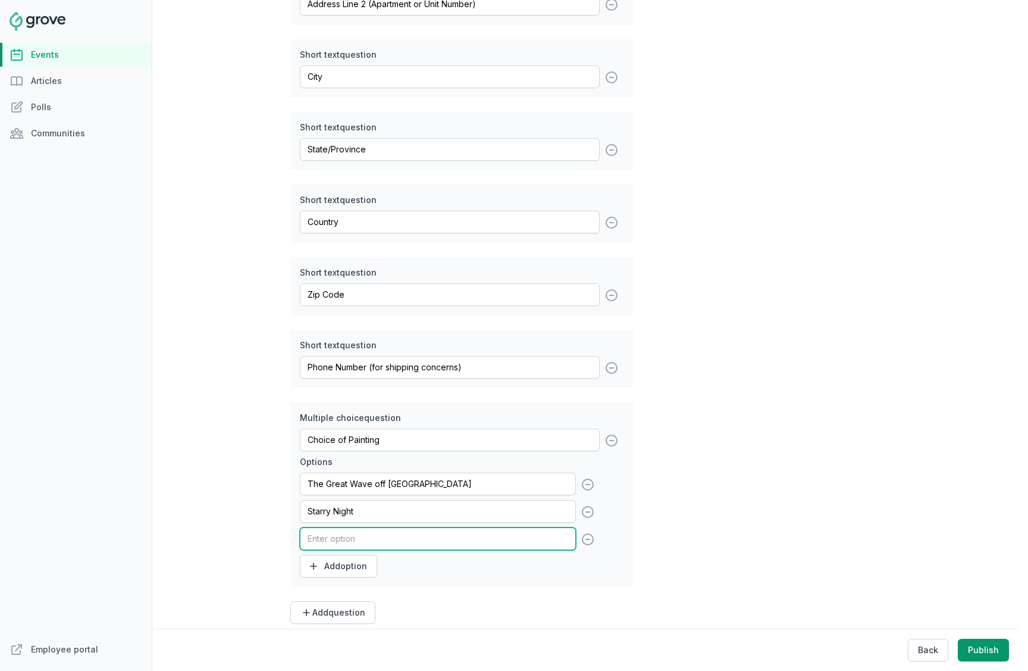
paste input "Sunflowers"
type input "Sunflowers"
click at [362, 562] on button "Add option" at bounding box center [338, 566] width 77 height 23
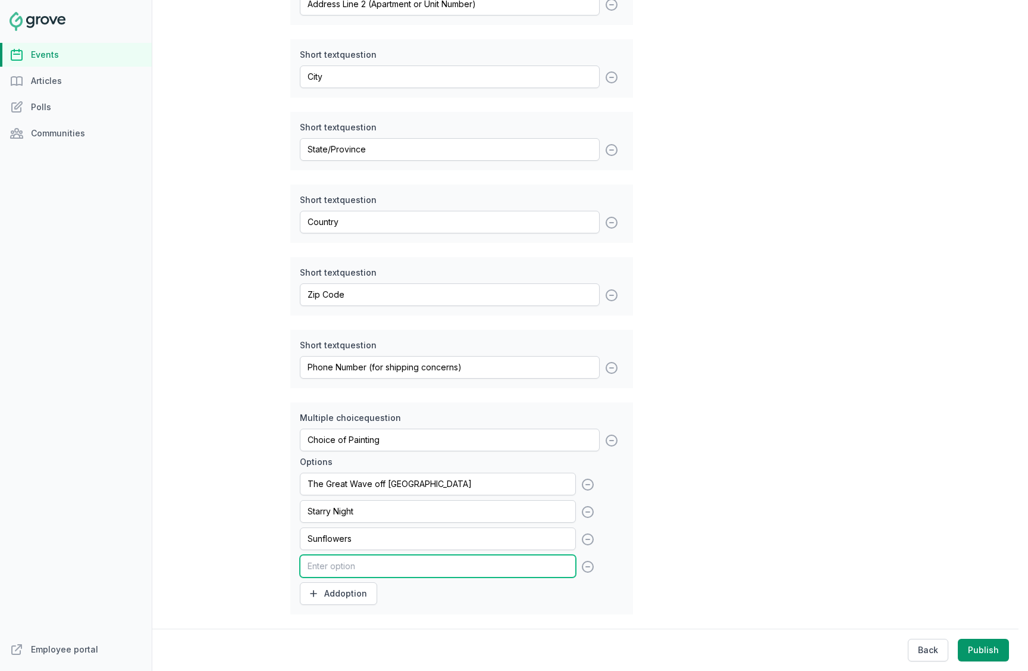
paste input "The Kiss"
type input "The Kiss"
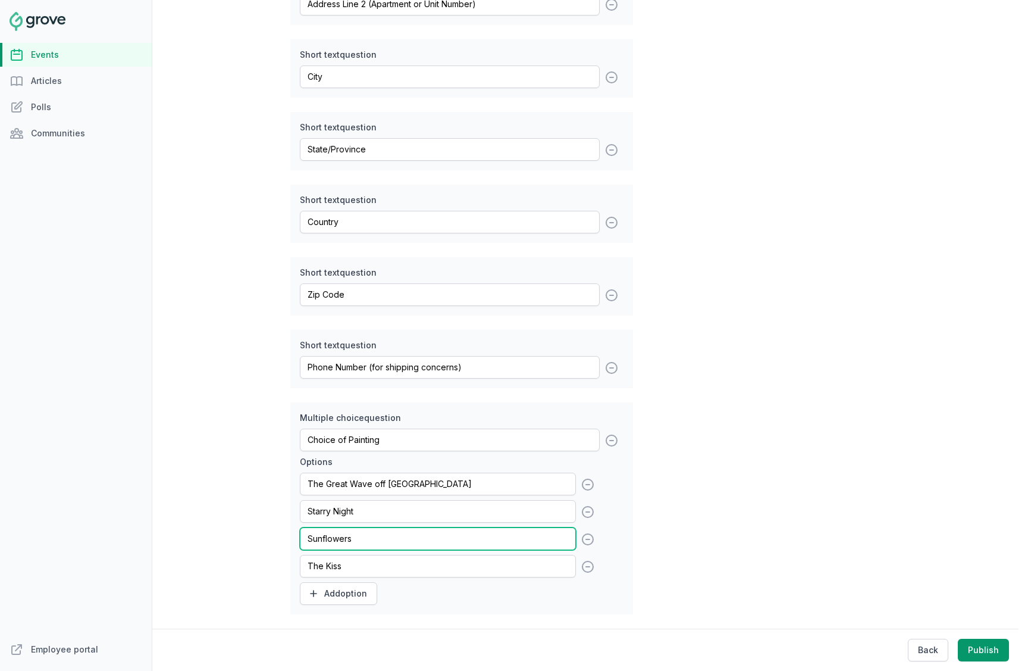
click at [368, 533] on input "Sunflowers" at bounding box center [438, 538] width 276 height 23
type input "Sunflowers"
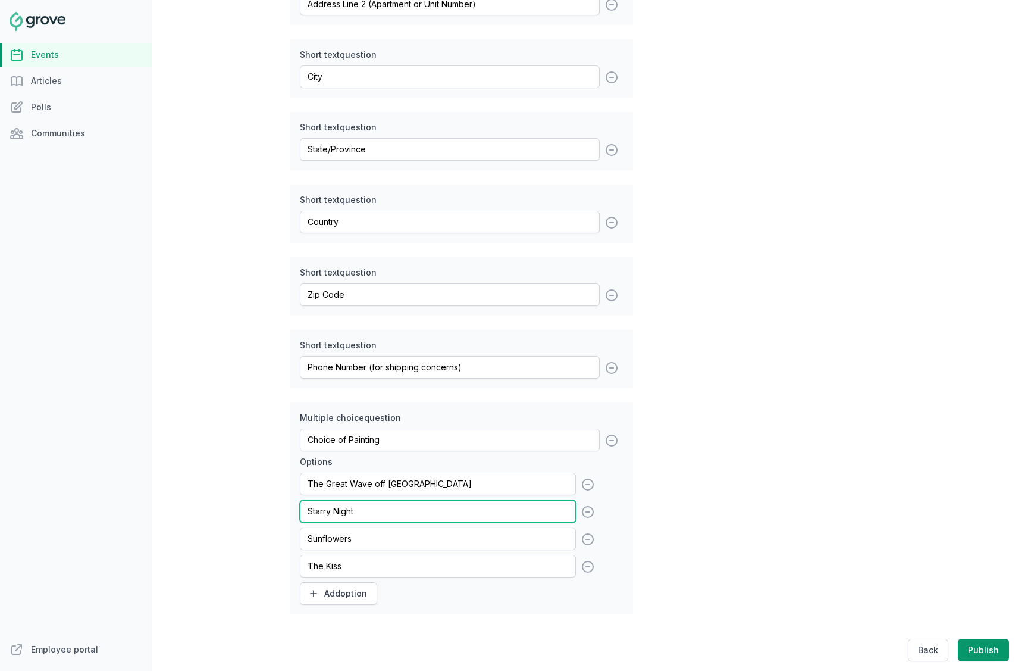
click at [390, 510] on input "Starry Night" at bounding box center [438, 511] width 276 height 23
type input "Starry Night"
click at [450, 488] on input "The Great Wave off Kanagawa" at bounding box center [438, 483] width 276 height 23
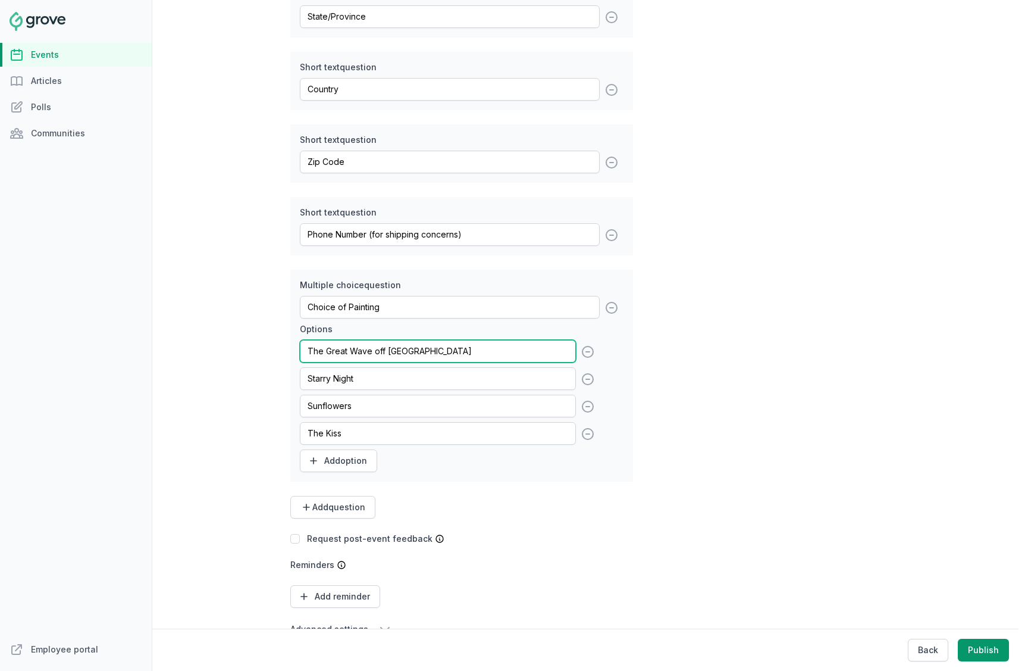
scroll to position [762, 0]
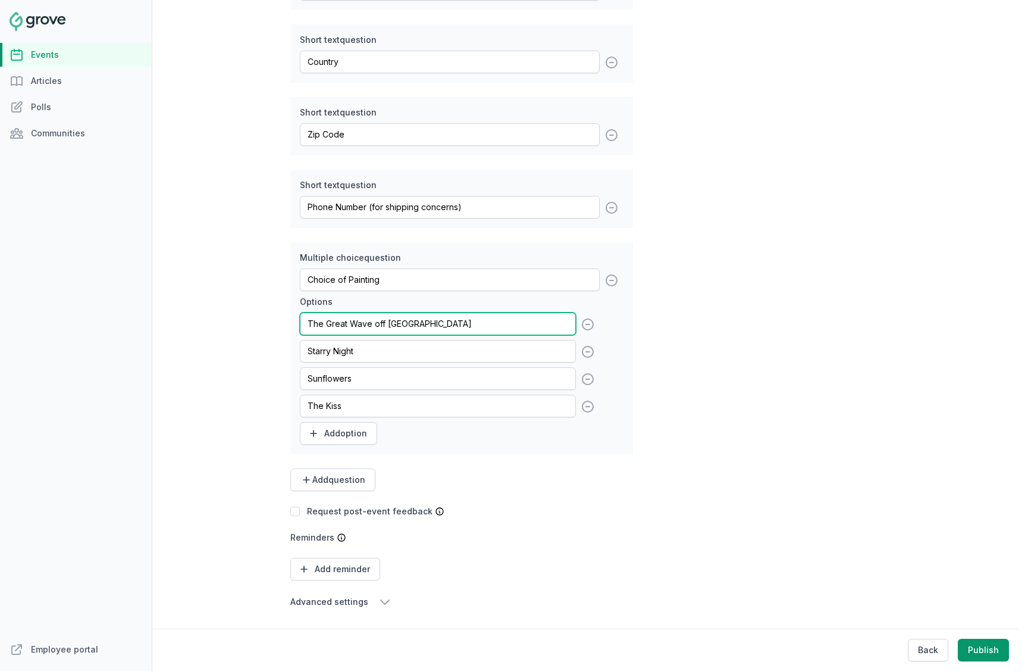
type input "The Great Wave off Kanagawa"
click at [562, 496] on div "Calendar No calendar Virtual Events Calendar Collaborators JL Jean Lanctot JL J…" at bounding box center [461, 21] width 343 height 1176
click at [389, 604] on button "Advanced settings" at bounding box center [461, 601] width 343 height 14
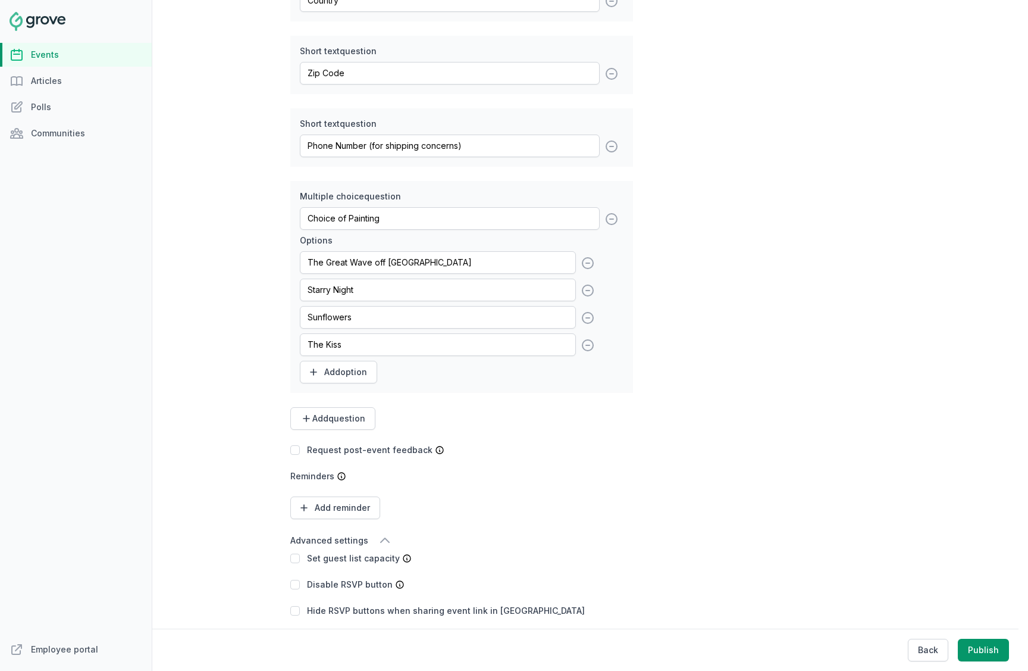
scroll to position [884, 0]
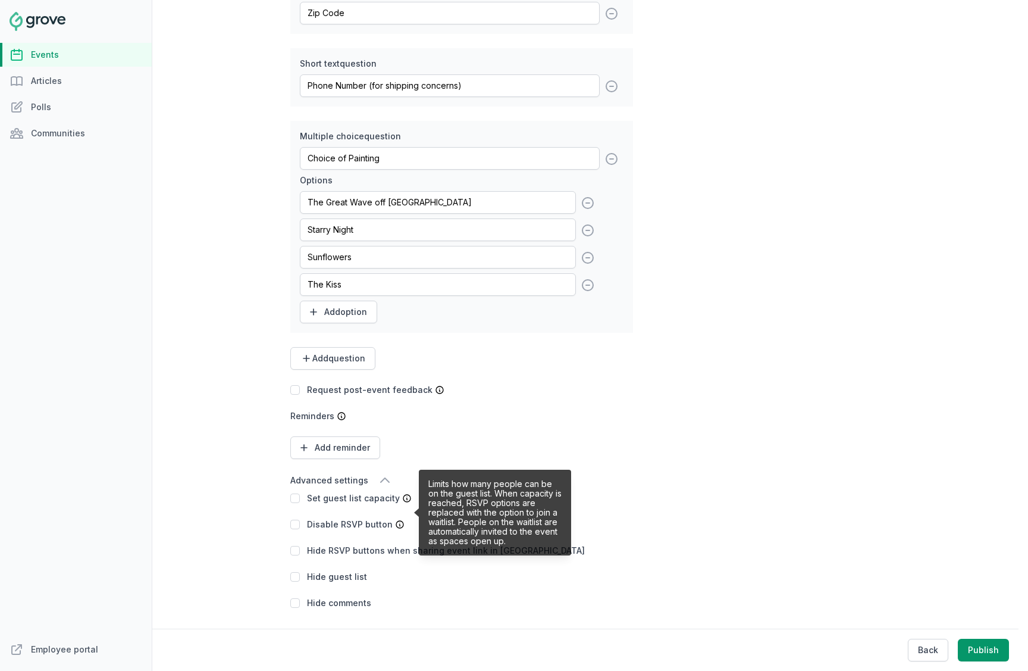
click at [406, 497] on icon at bounding box center [406, 497] width 7 height 7
click at [400, 496] on div at bounding box center [406, 498] width 12 height 10
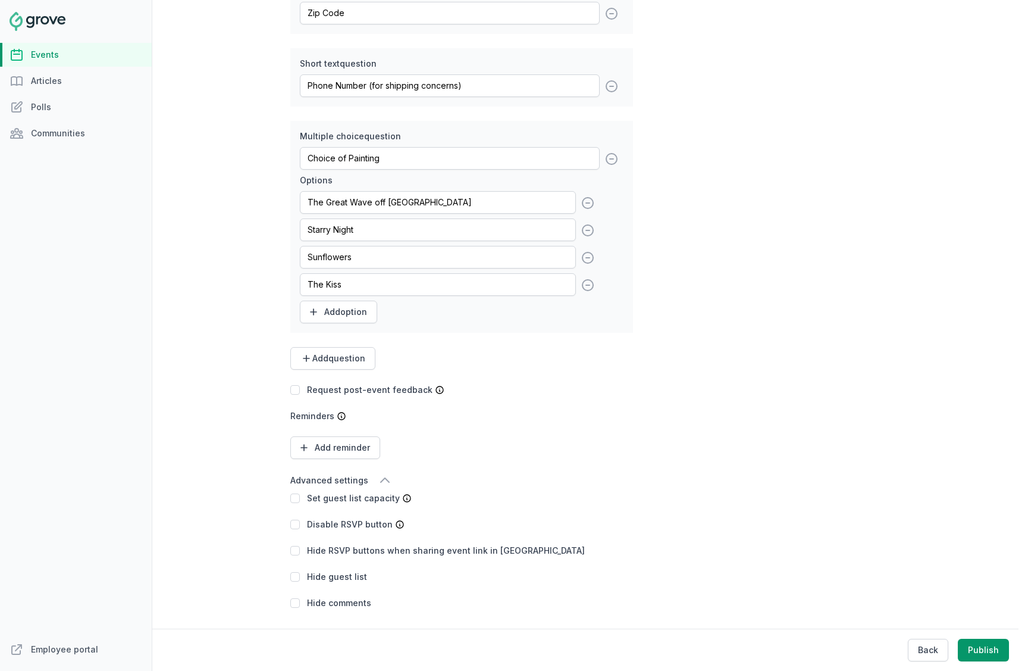
click at [271, 503] on div "Open sidebar Search View notifications Open user menu Create Tactile Art Clay P…" at bounding box center [590, 335] width 876 height 671
click at [295, 503] on div at bounding box center [295, 498] width 10 height 12
click at [295, 497] on input "checkbox" at bounding box center [295, 498] width 10 height 10
click at [436, 503] on input "number" at bounding box center [450, 498] width 48 height 23
type input "40"
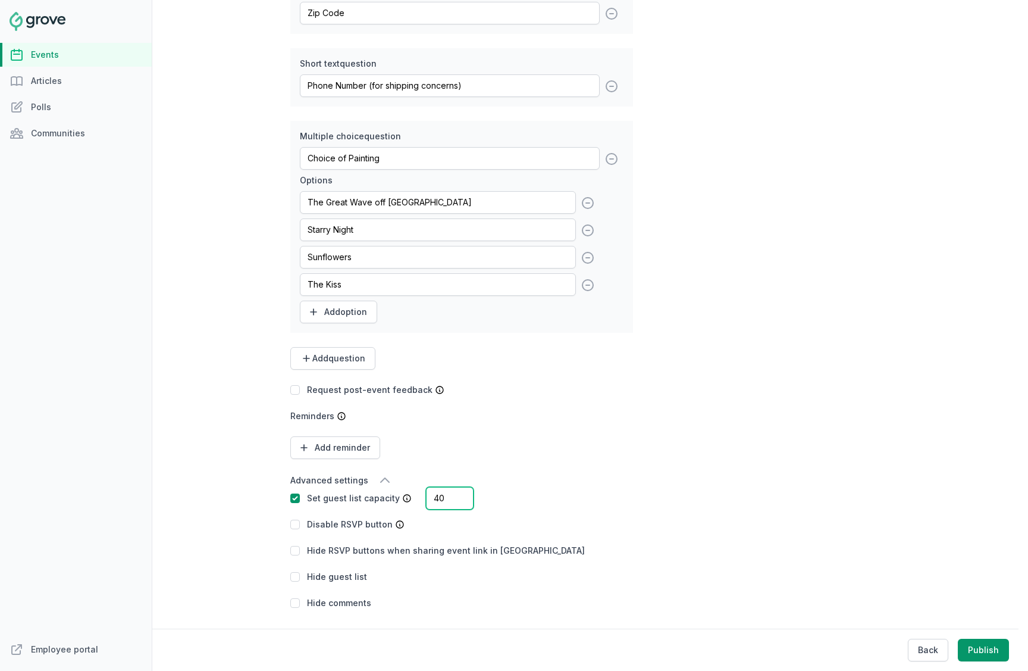
click at [598, 502] on div "Set guest list capacity 40" at bounding box center [461, 498] width 343 height 12
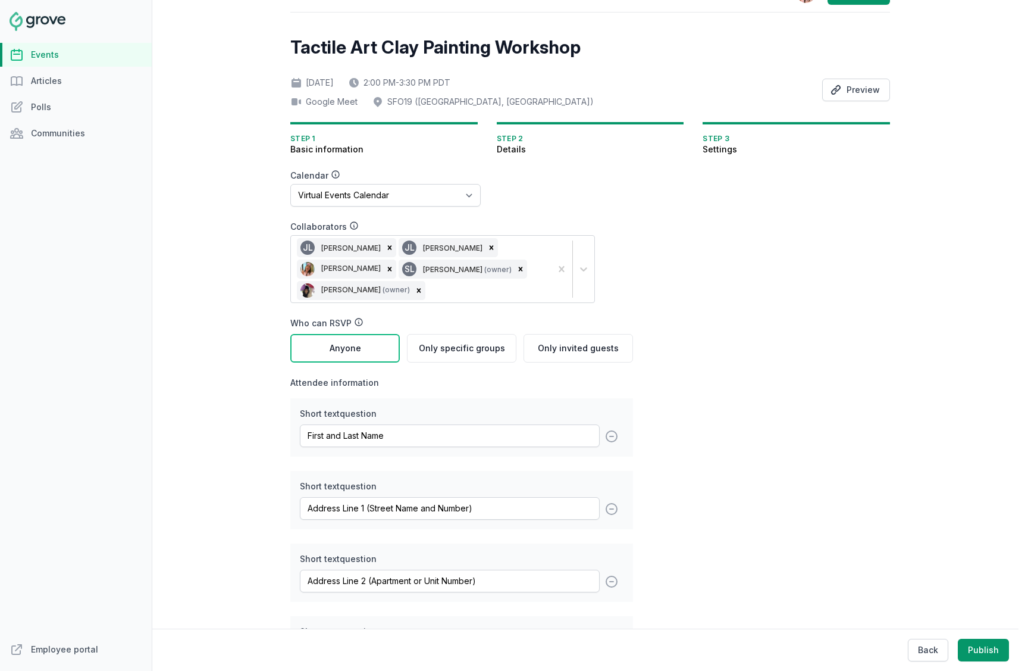
scroll to position [0, 0]
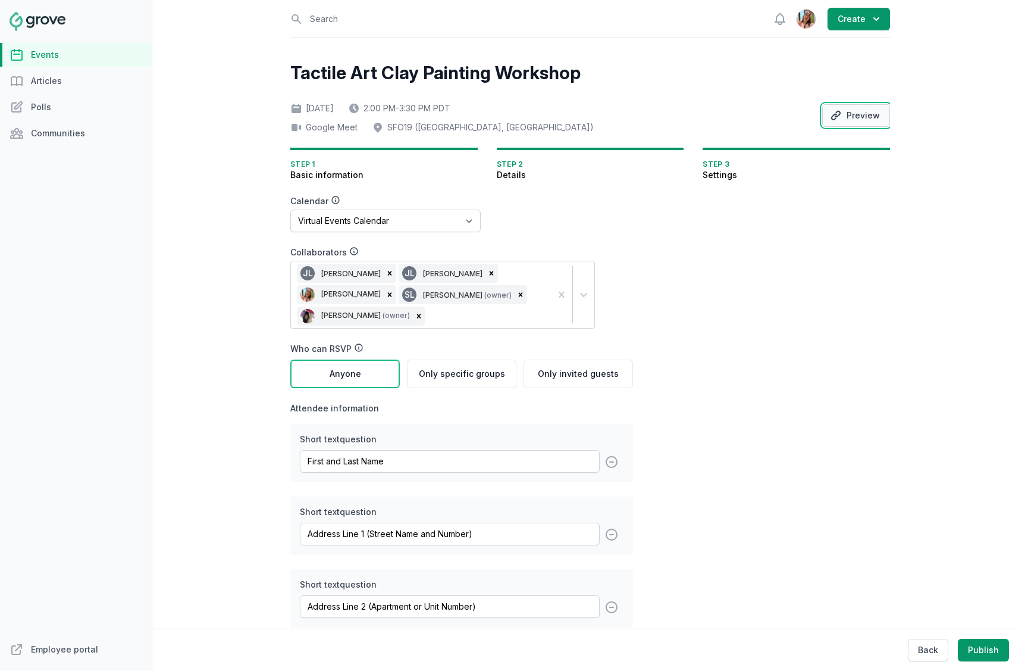
click at [863, 113] on button "Preview" at bounding box center [856, 115] width 68 height 23
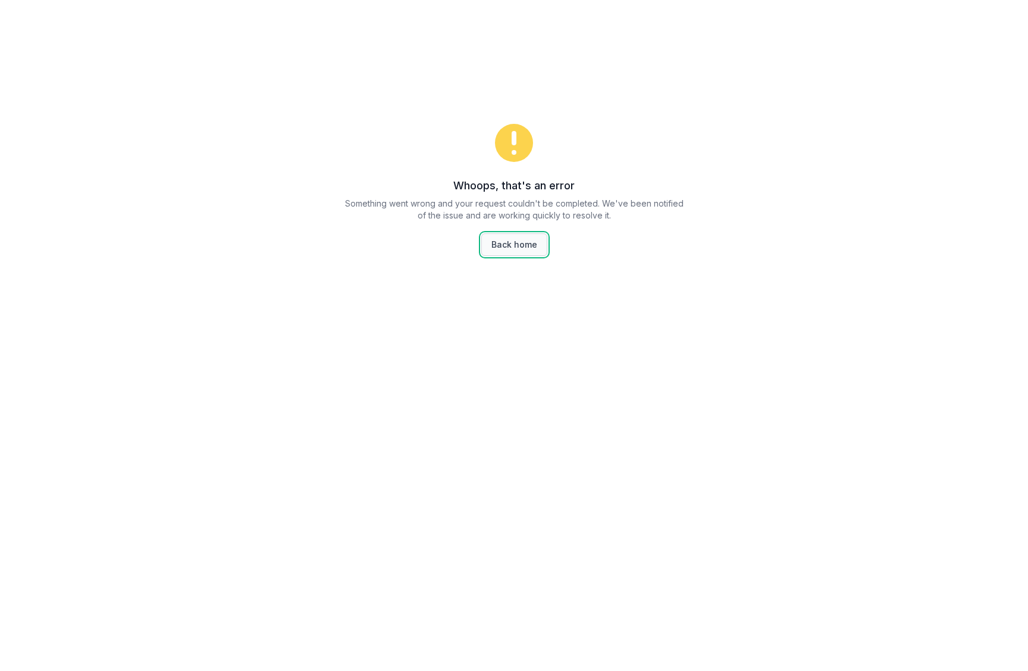
click at [536, 249] on link "Back home" at bounding box center [514, 244] width 66 height 23
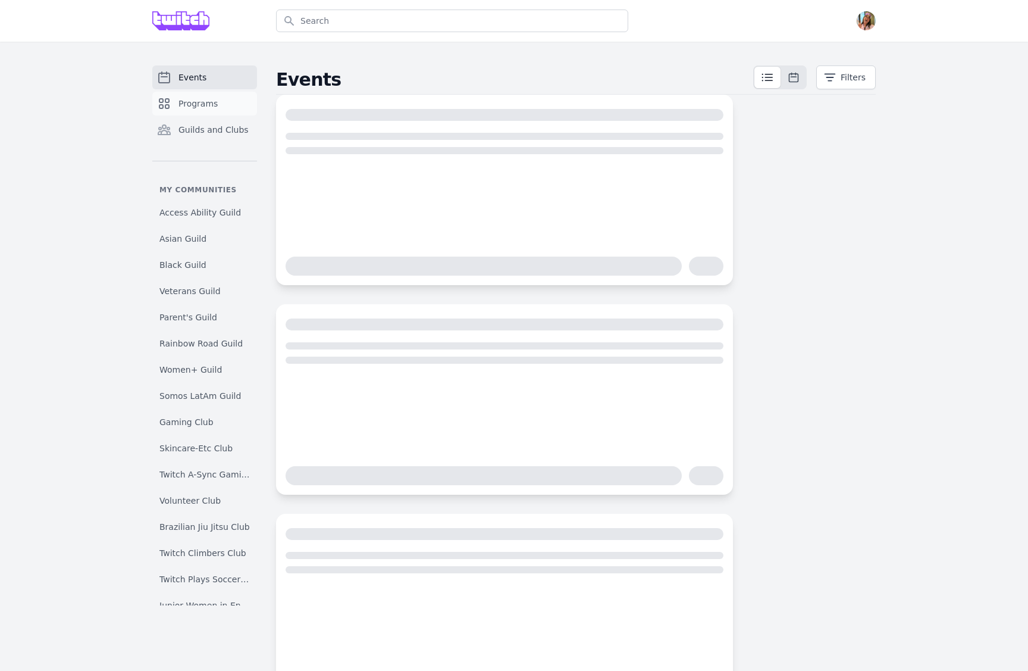
click at [184, 101] on span "Programs" at bounding box center [197, 104] width 39 height 12
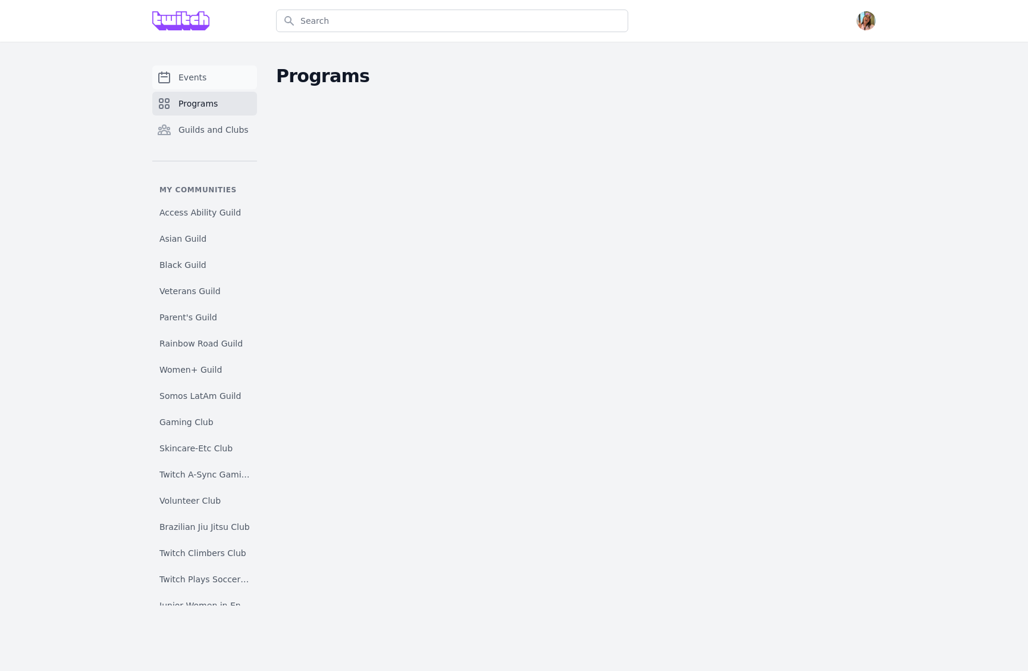
click at [191, 74] on span "Events" at bounding box center [192, 77] width 28 height 12
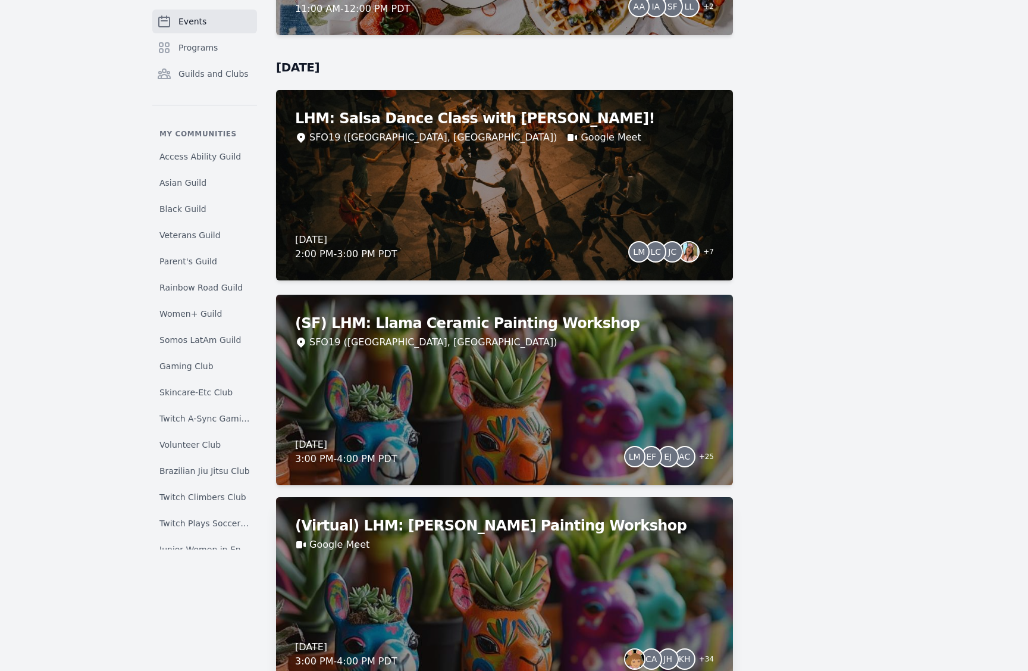
scroll to position [1348, 0]
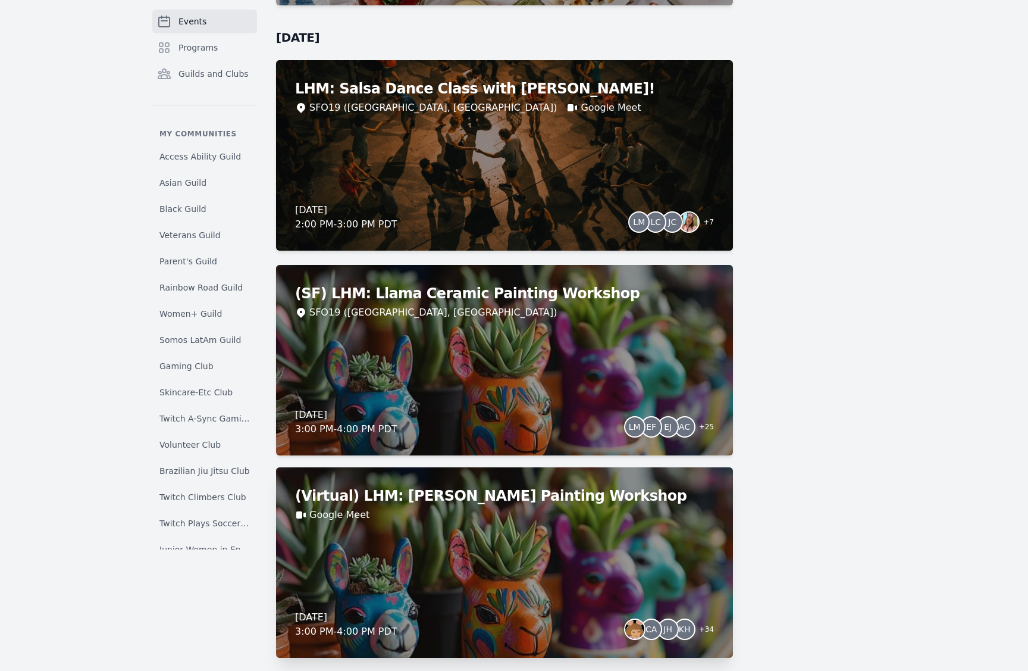
click at [476, 510] on div "Google Meet" at bounding box center [504, 515] width 419 height 14
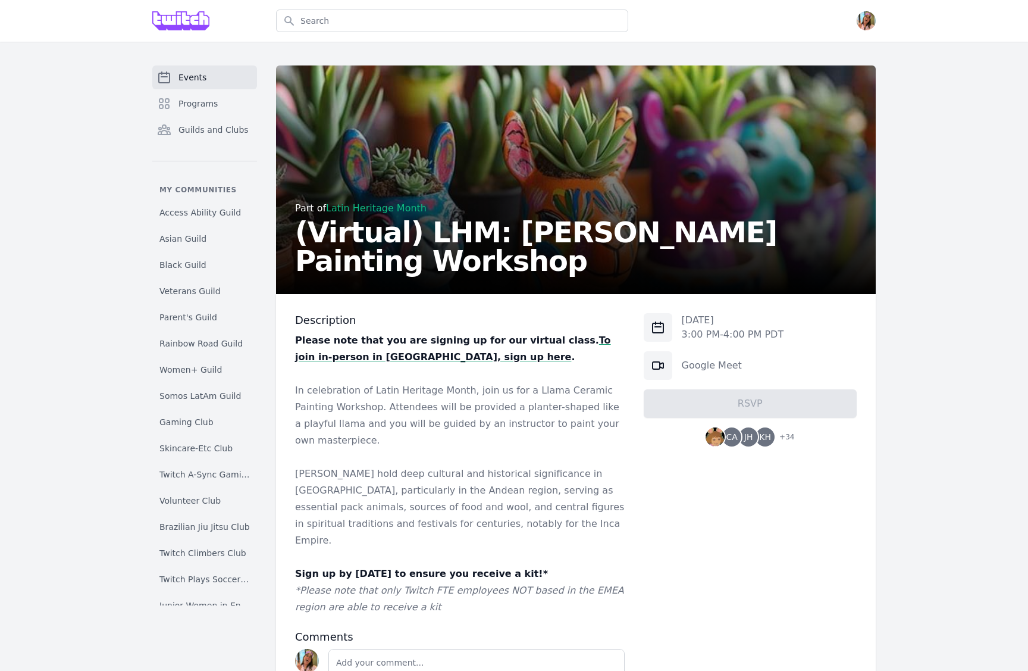
scroll to position [71, 0]
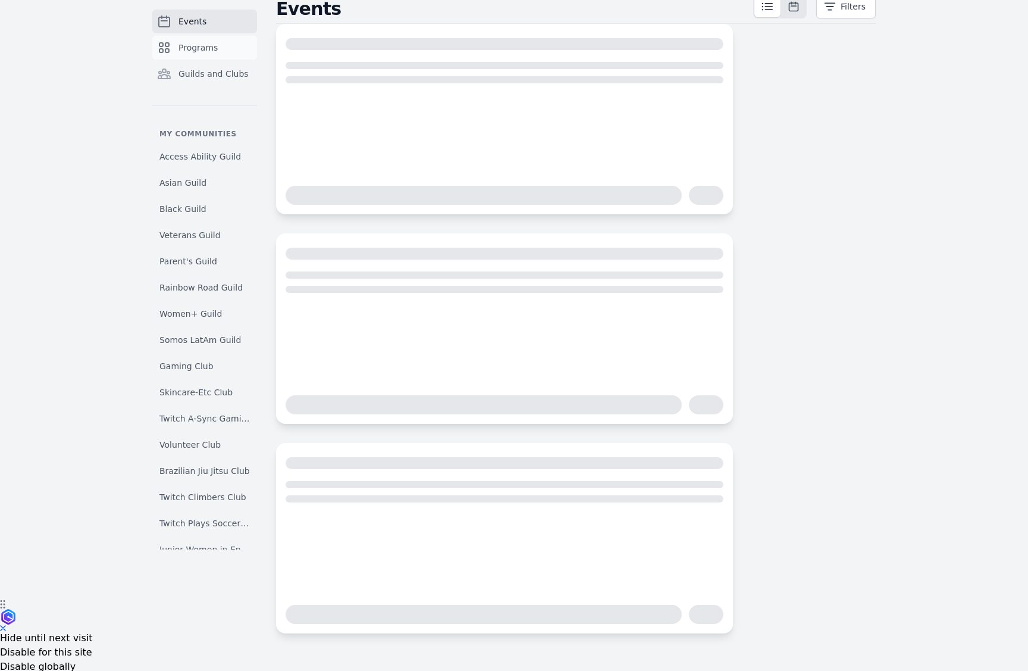
scroll to position [57, 0]
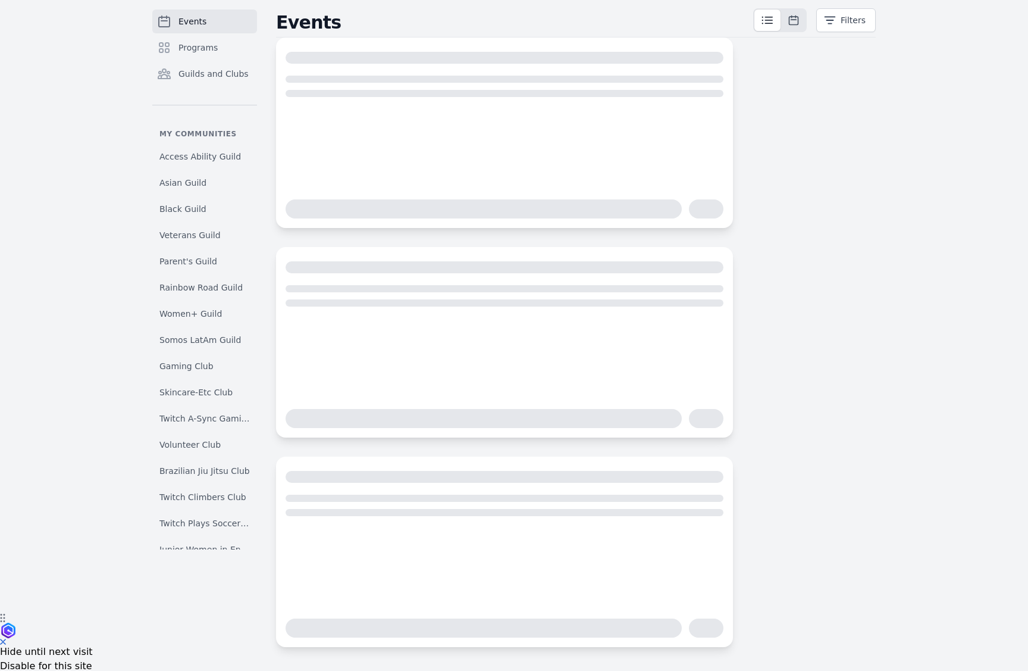
click at [812, 158] on div "Events Filters" at bounding box center [576, 327] width 600 height 638
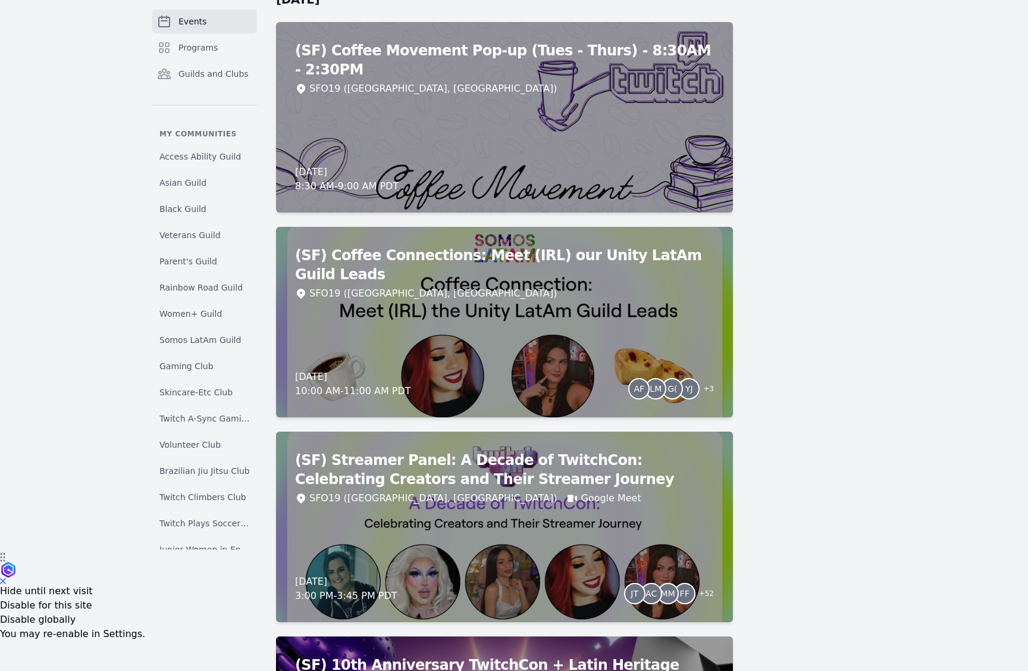
scroll to position [0, 0]
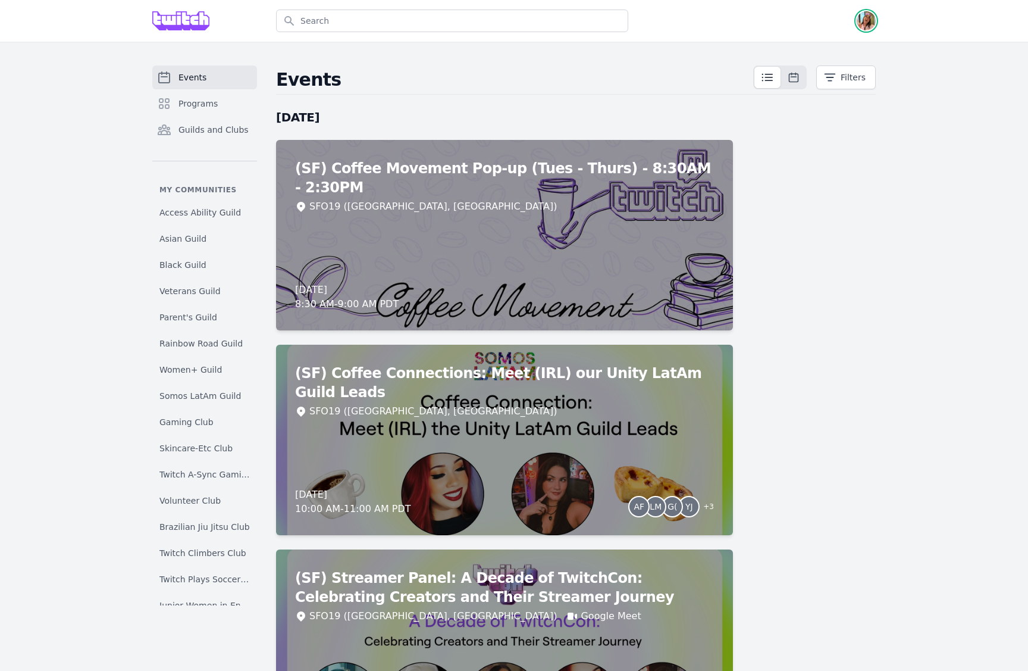
click at [865, 22] on img "button" at bounding box center [866, 20] width 19 height 19
click at [842, 52] on link "Admin" at bounding box center [819, 47] width 114 height 21
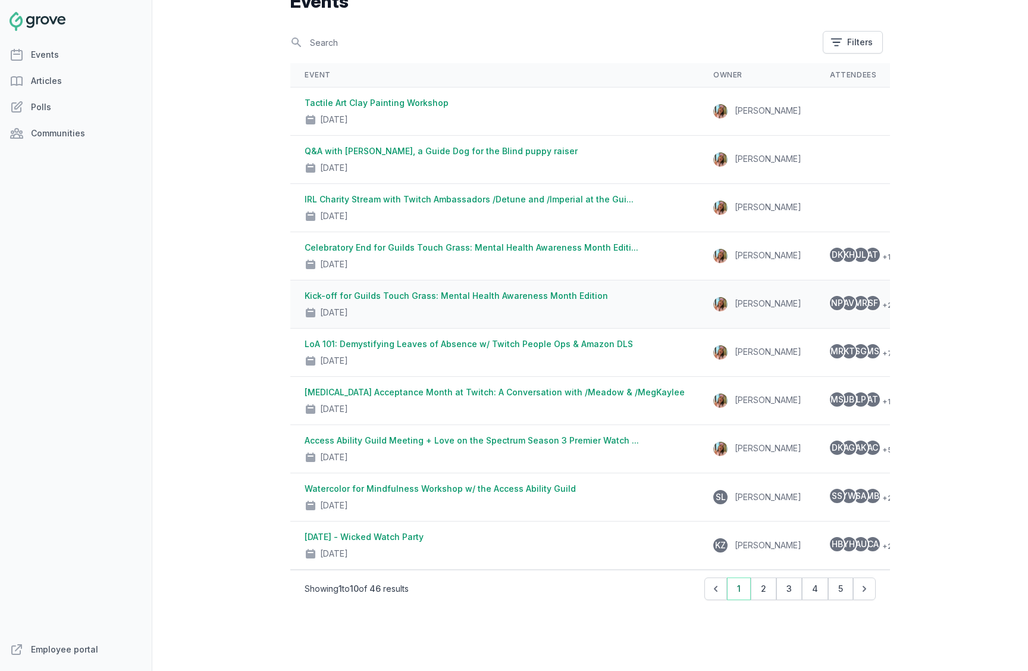
scroll to position [89, 0]
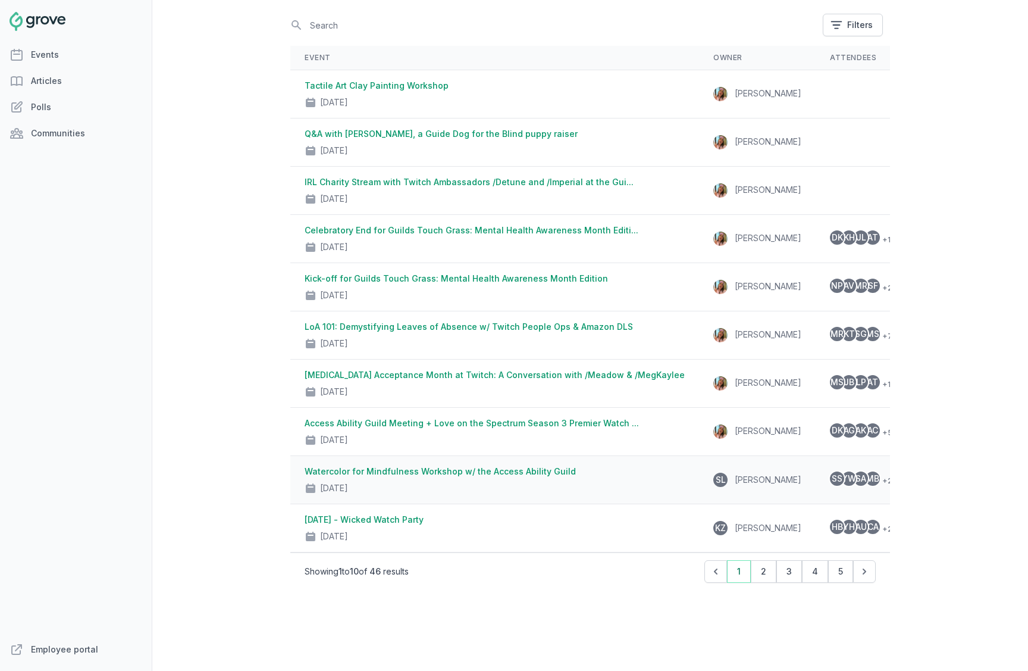
click at [596, 479] on div "[DATE]" at bounding box center [495, 485] width 380 height 17
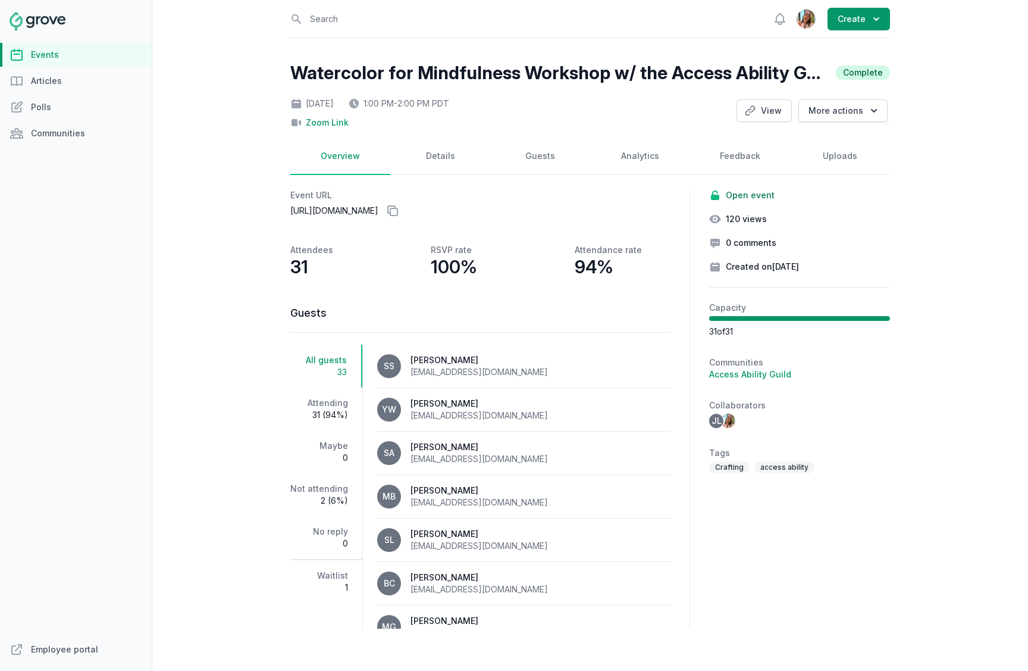
scroll to position [162, 0]
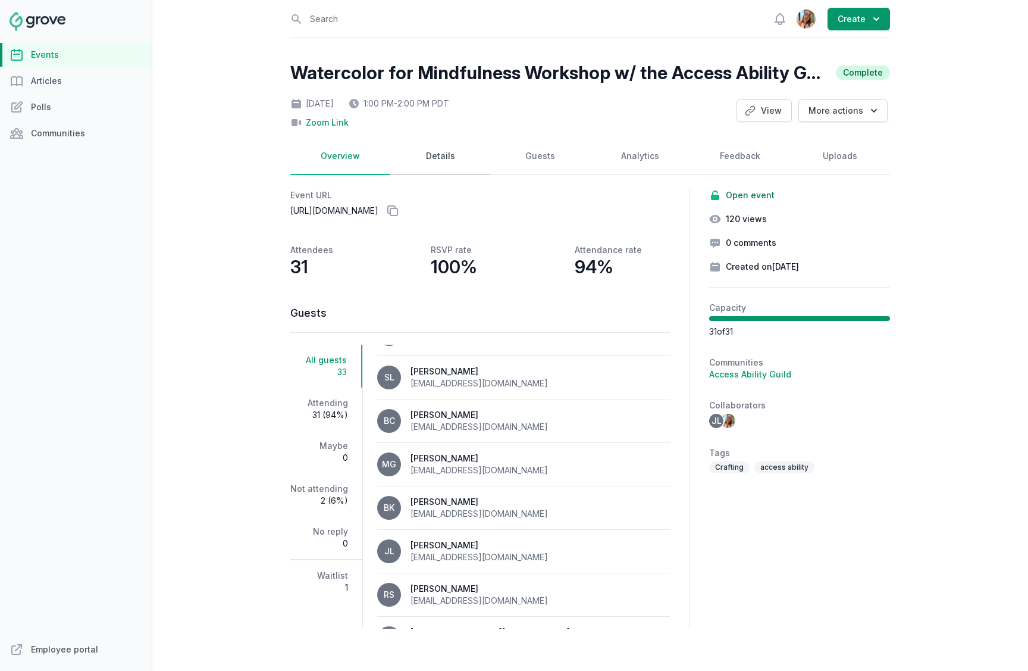
click at [451, 167] on link "Details" at bounding box center [440, 156] width 100 height 37
select select "virtual"
select select "false"
select select "1:00 PM"
select select "2:00 PM"
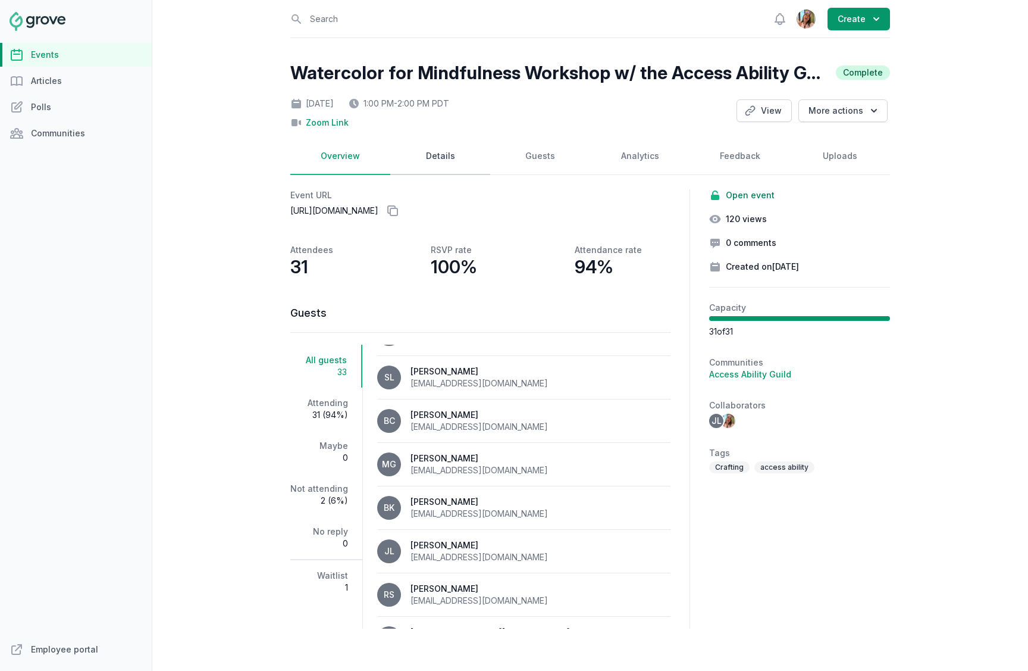
select select "89"
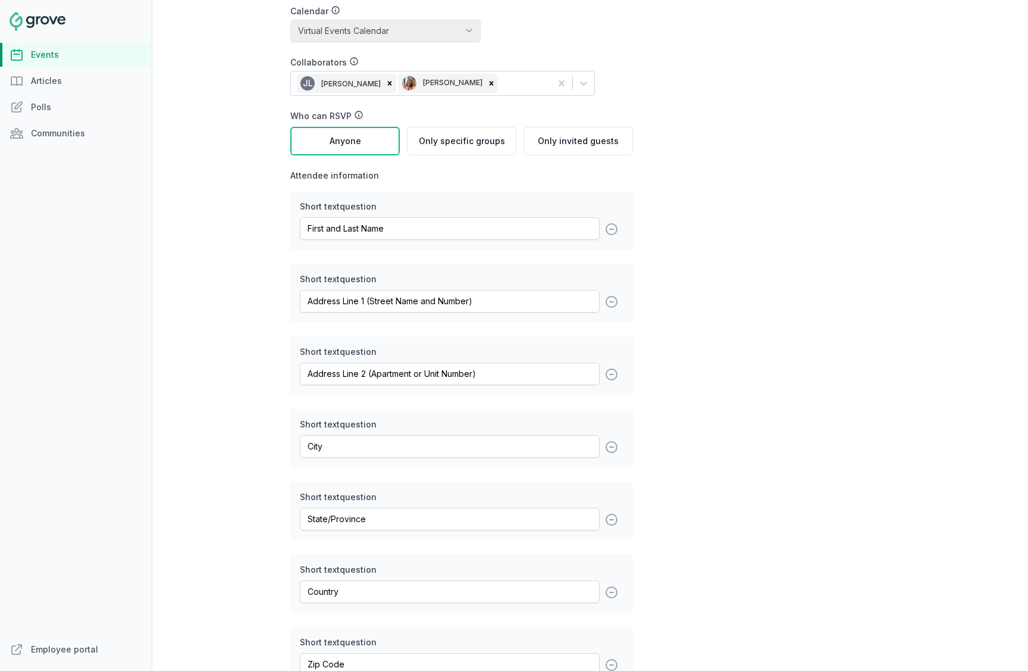
scroll to position [1448, 0]
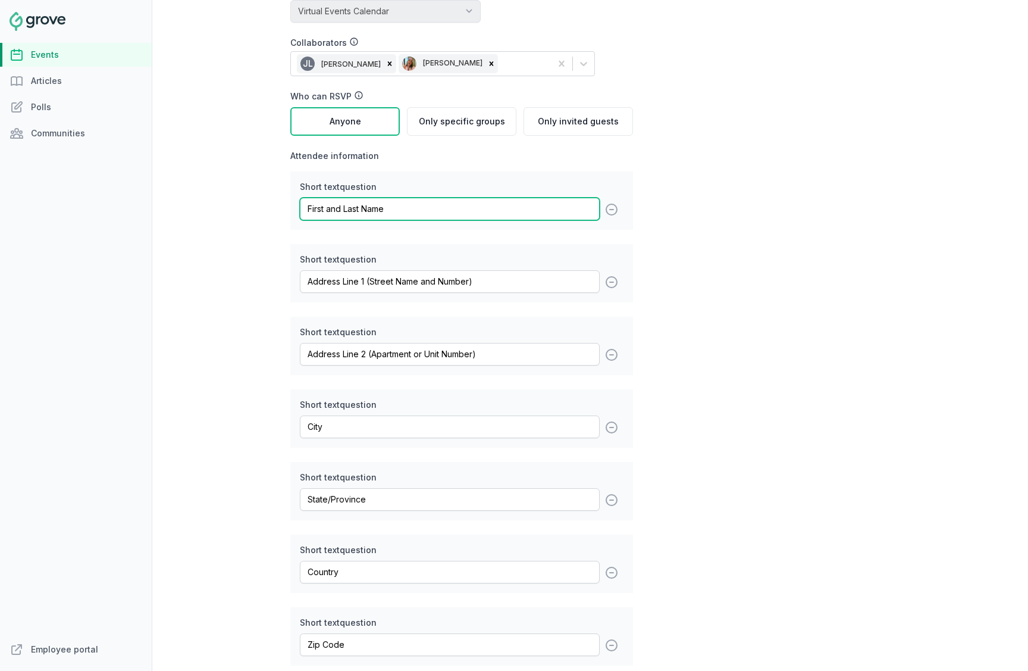
click at [331, 211] on input "First and Last Name" at bounding box center [450, 209] width 300 height 23
click at [471, 295] on div "Short text question Address Line 1 (Street Name and Number) remove" at bounding box center [461, 273] width 343 height 58
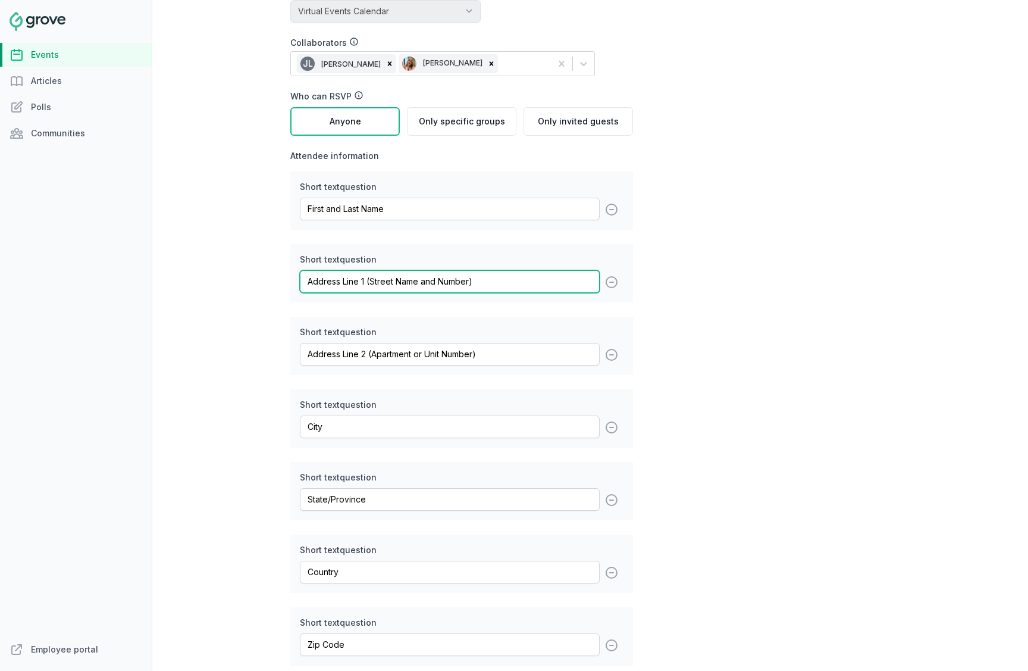
click at [473, 286] on input "Address Line 1 (Street Name and Number)" at bounding box center [450, 281] width 300 height 23
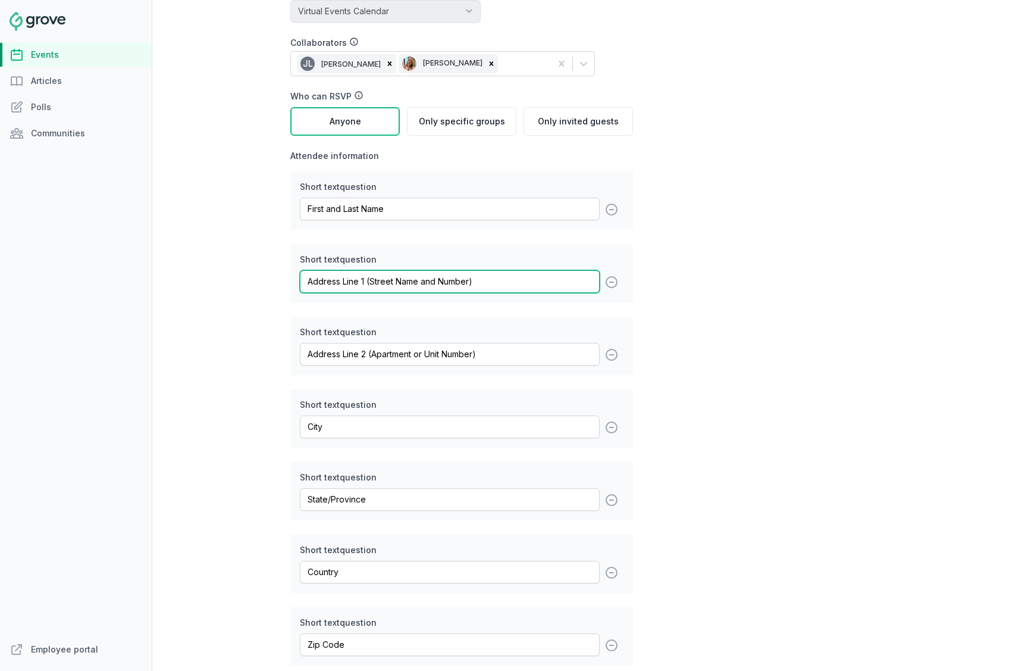
click at [473, 286] on input "Address Line 1 (Street Name and Number)" at bounding box center [450, 281] width 300 height 23
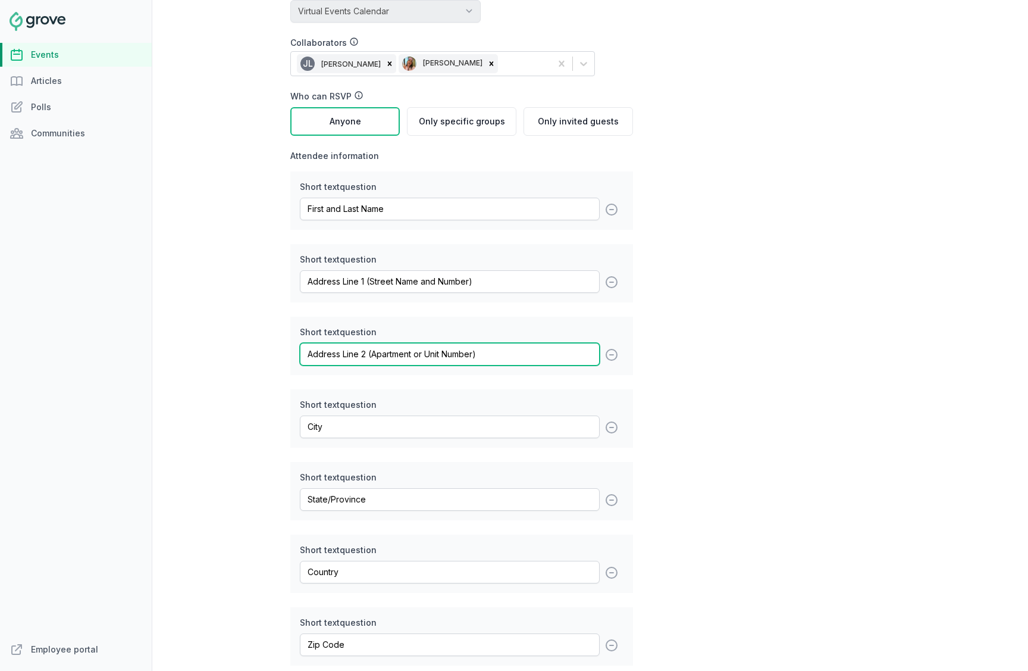
click at [337, 346] on input "Address Line 2 (Apartment or Unit Number)" at bounding box center [450, 354] width 300 height 23
click at [337, 347] on input "Address Line 2 (Apartment or Unit Number)" at bounding box center [450, 354] width 300 height 23
click at [387, 442] on div "Short text question City remove" at bounding box center [461, 418] width 343 height 58
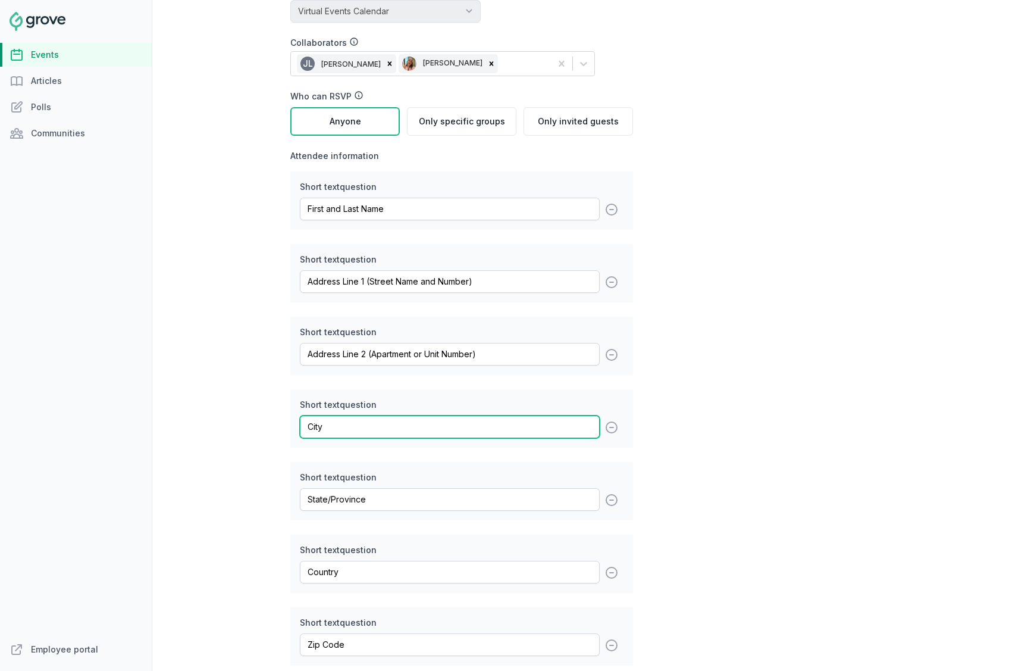
click at [387, 427] on input "City" at bounding box center [450, 426] width 300 height 23
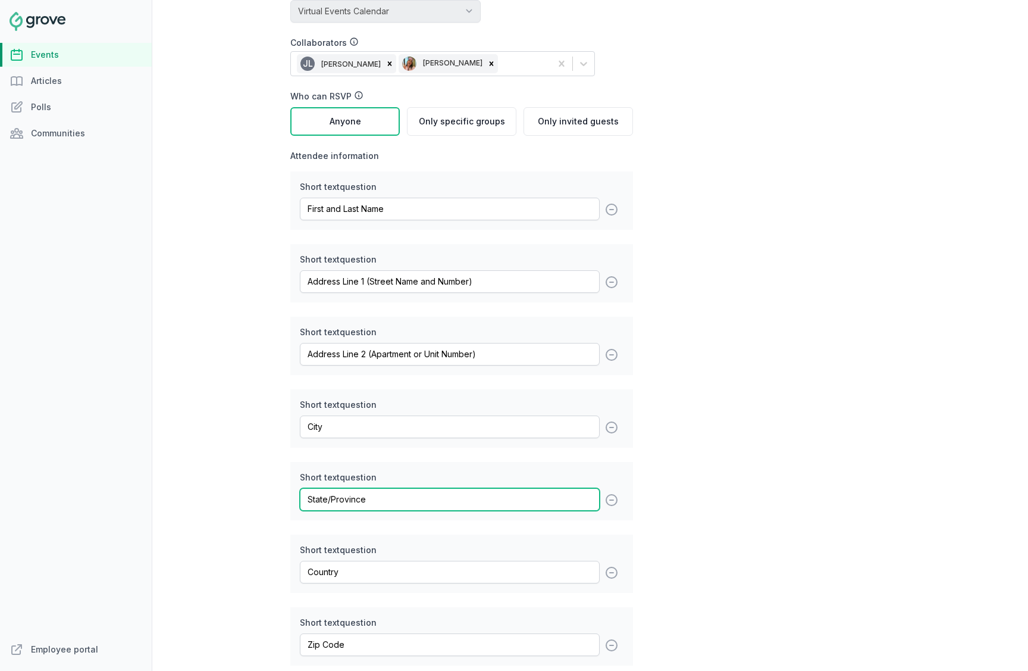
click at [335, 490] on input "State/Province" at bounding box center [450, 499] width 300 height 23
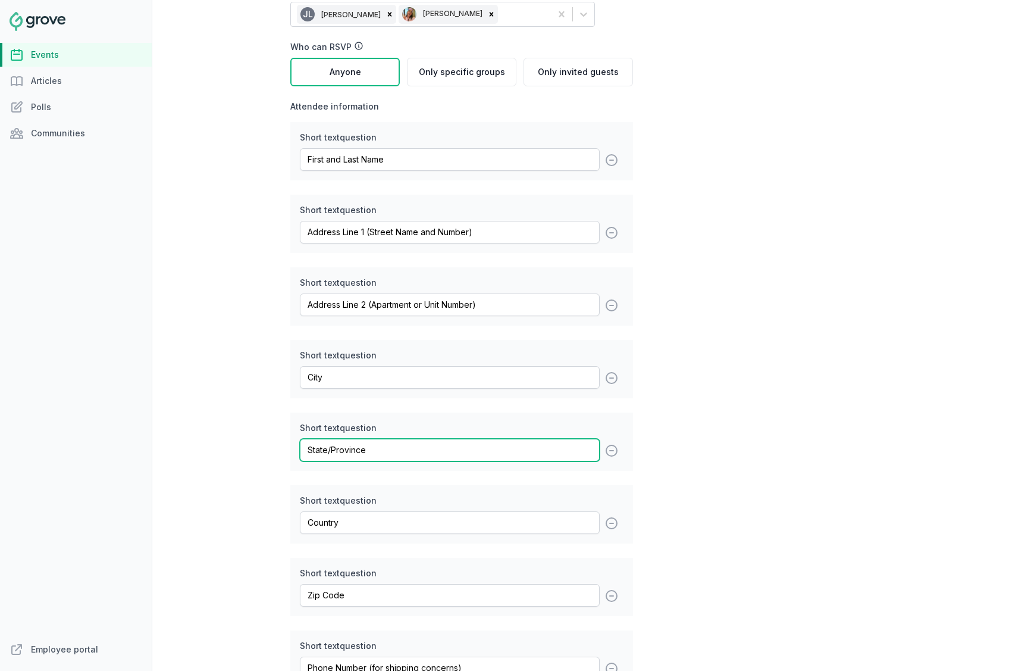
scroll to position [1696, 0]
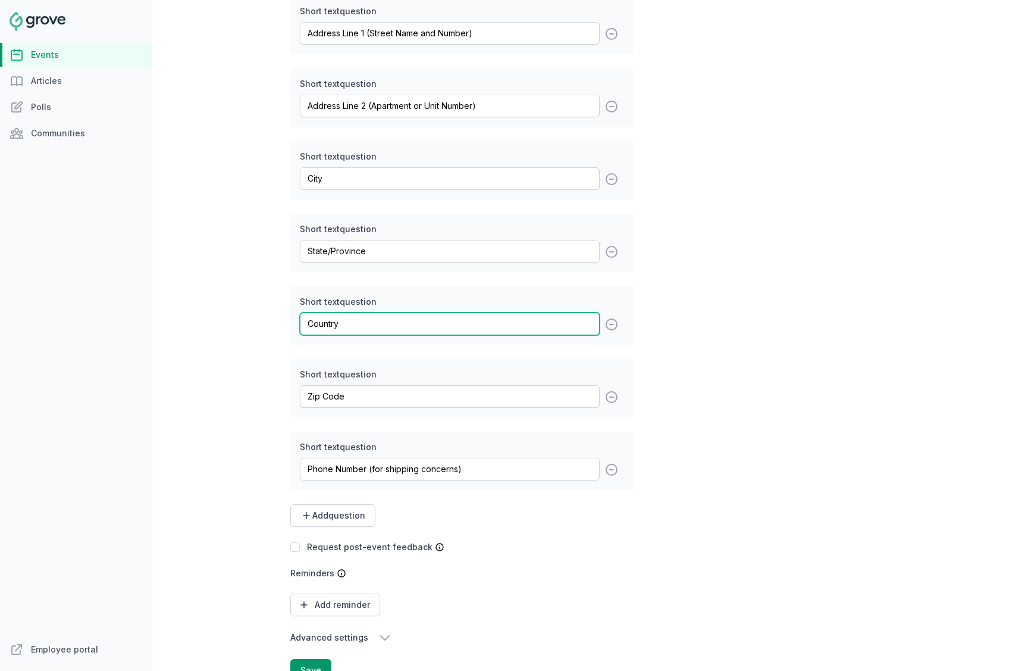
click at [376, 327] on input "Country" at bounding box center [450, 323] width 300 height 23
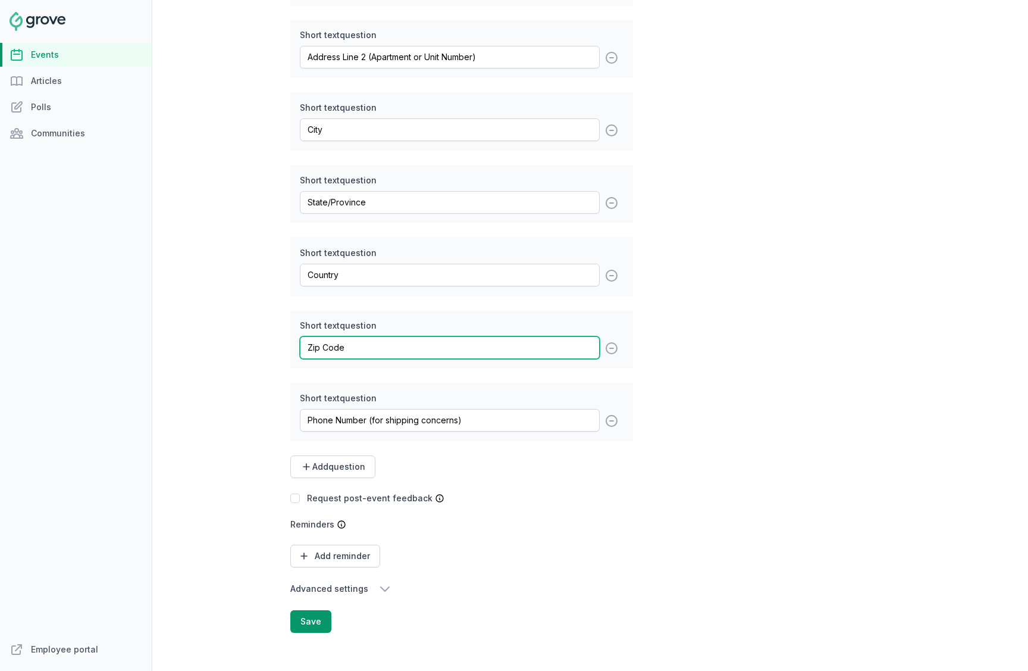
click at [458, 337] on input "Zip Code" at bounding box center [450, 347] width 300 height 23
click at [458, 339] on input "Zip Code" at bounding box center [450, 347] width 300 height 23
click at [348, 354] on input "Zip Code" at bounding box center [450, 347] width 300 height 23
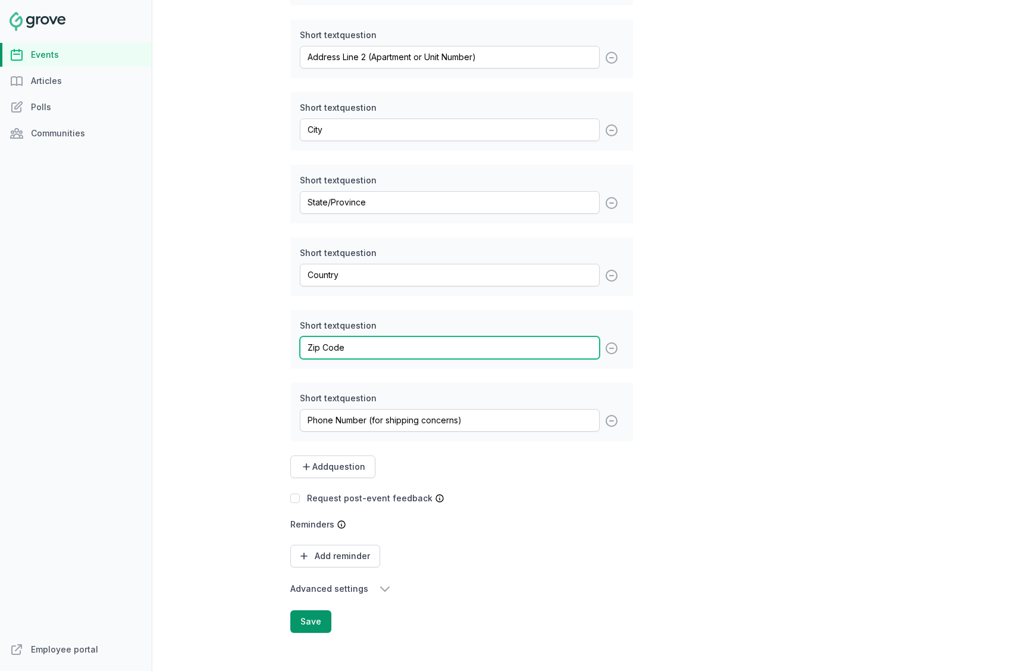
click at [348, 354] on input "Zip Code" at bounding box center [450, 347] width 300 height 23
click at [339, 392] on label "Short text question" at bounding box center [462, 398] width 324 height 12
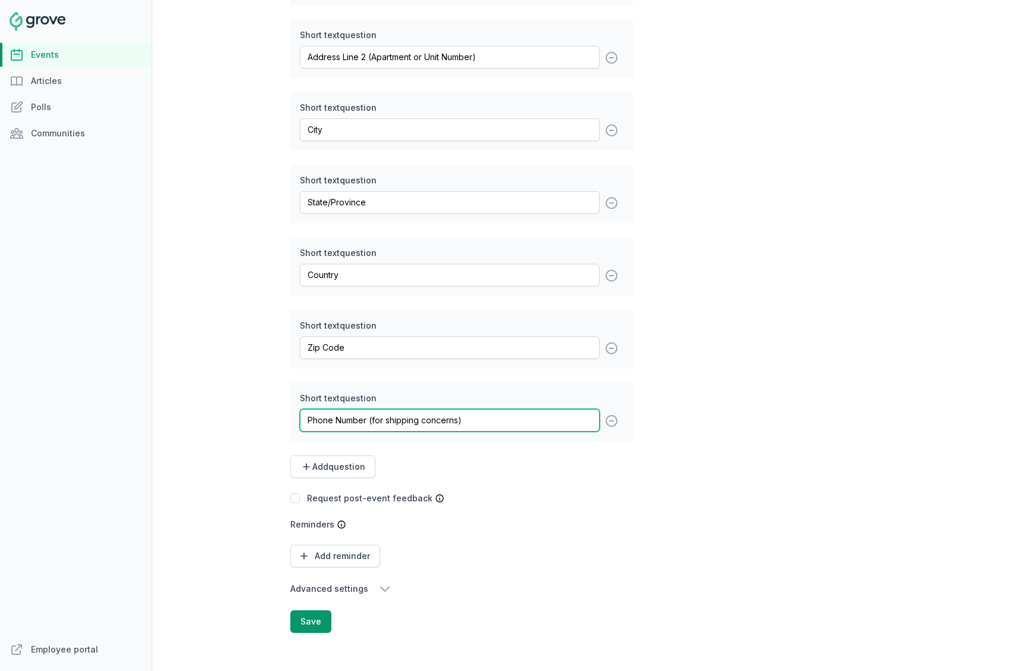
click at [339, 411] on input "Phone Number (for shipping concerns)" at bounding box center [450, 420] width 300 height 23
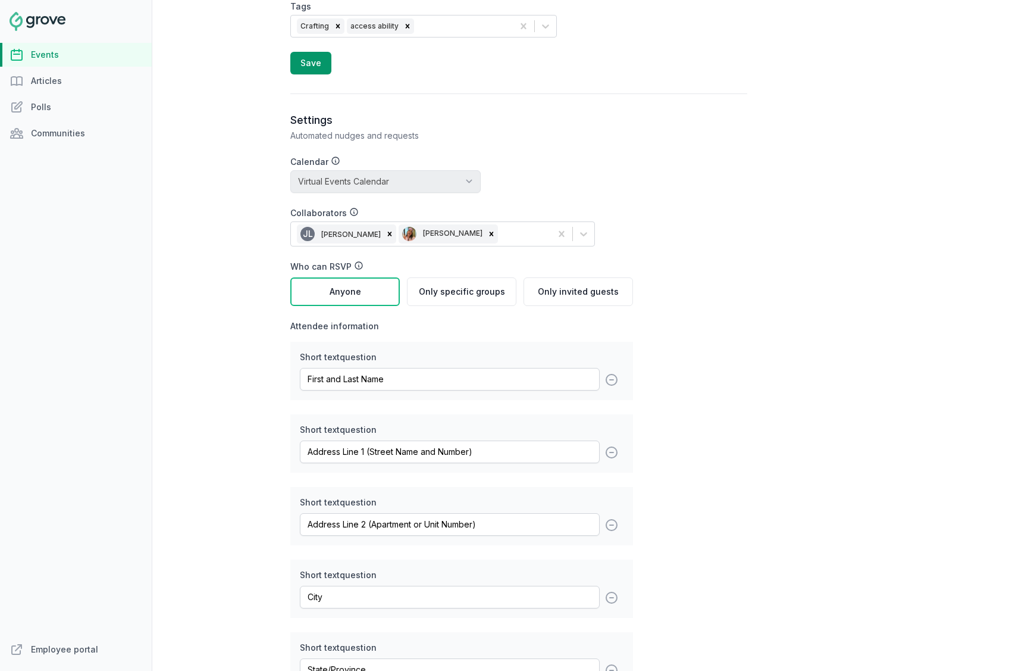
scroll to position [1433, 0]
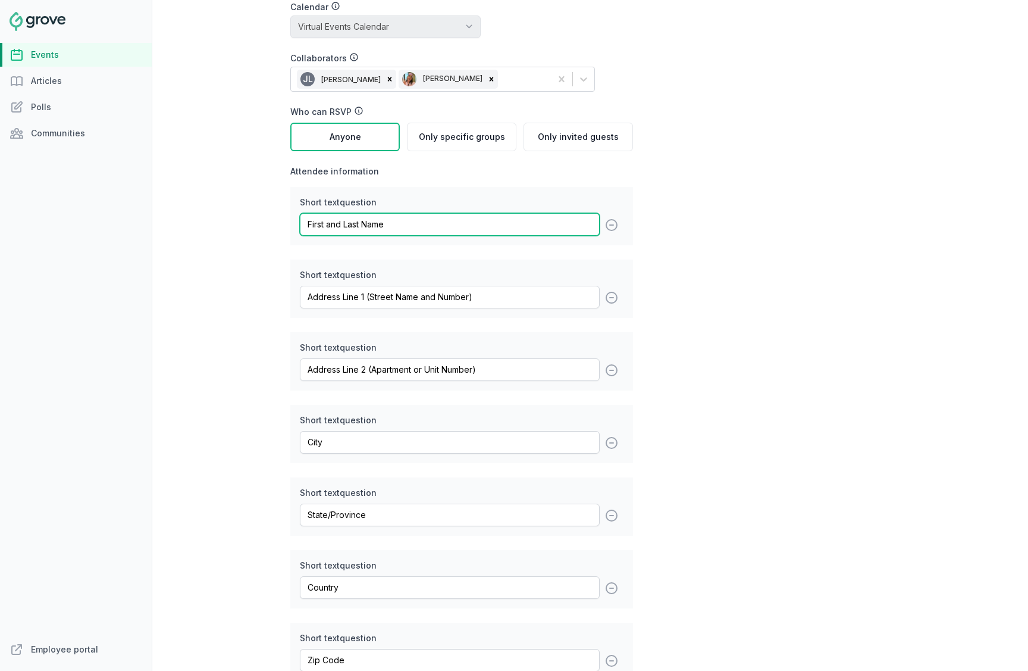
click at [388, 220] on input "First and Last Name" at bounding box center [450, 224] width 300 height 23
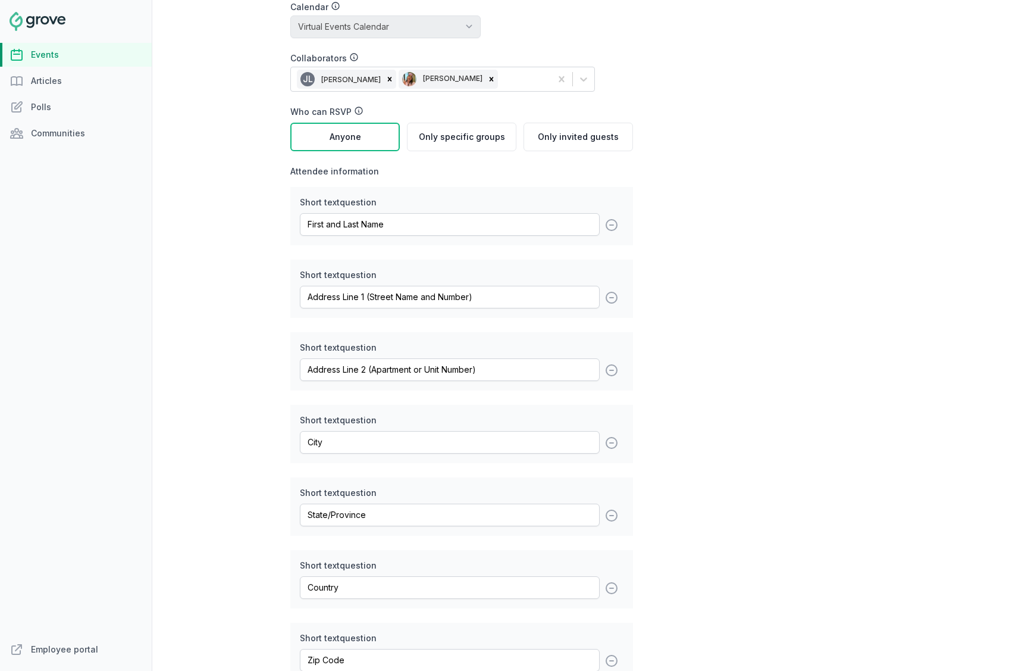
click at [387, 264] on div "Short text question Address Line 1 (Street Name and Number) remove" at bounding box center [461, 288] width 343 height 58
click at [387, 281] on div "Short text question Address Line 1 (Street Name and Number) remove" at bounding box center [461, 288] width 343 height 58
click at [387, 299] on input "Address Line 1 (Street Name and Number)" at bounding box center [450, 297] width 300 height 23
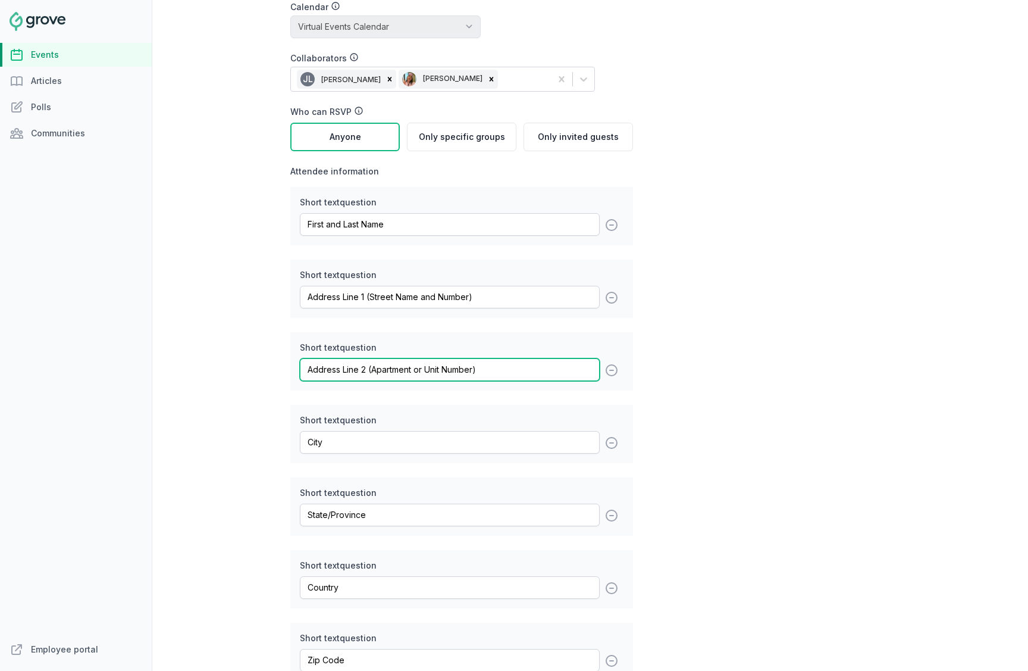
click at [425, 370] on input "Address Line 2 (Apartment or Unit Number)" at bounding box center [450, 369] width 300 height 23
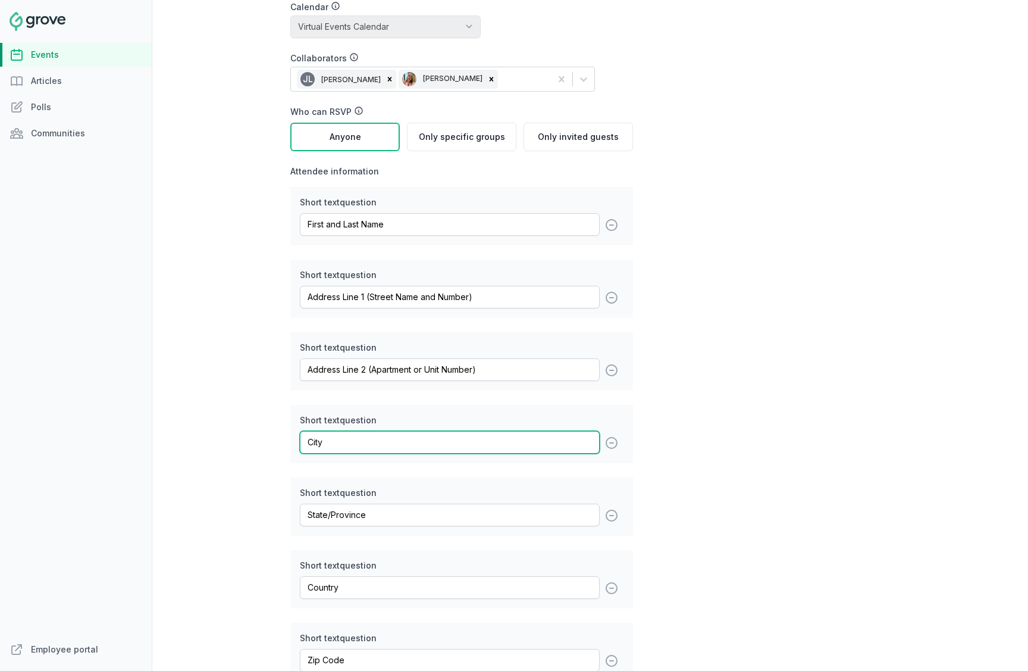
click at [339, 435] on input "City" at bounding box center [450, 442] width 300 height 23
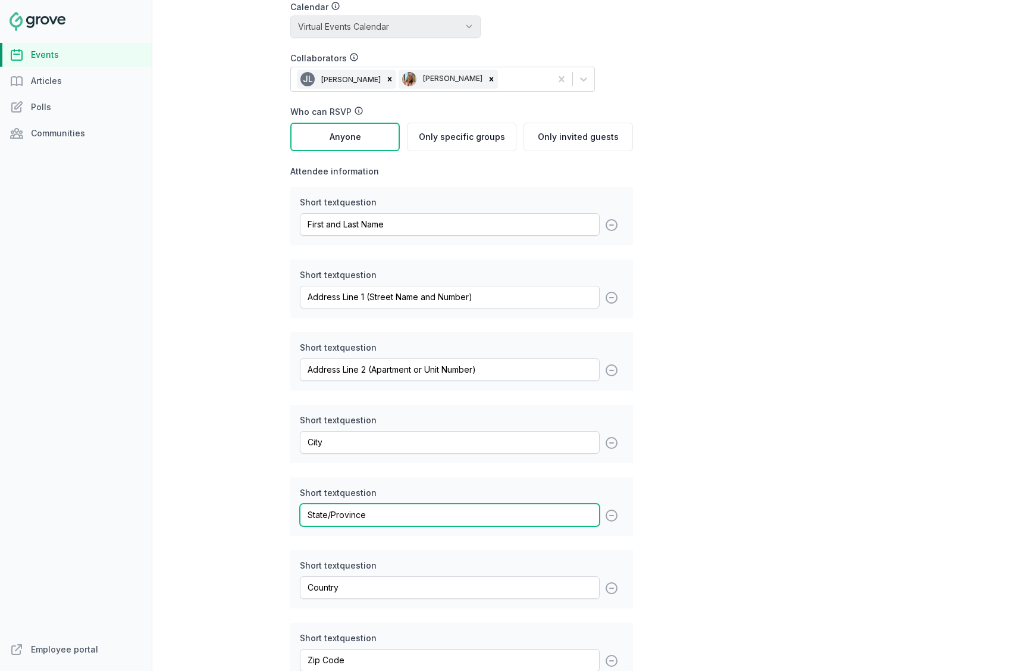
click at [347, 509] on input "State/Province" at bounding box center [450, 514] width 300 height 23
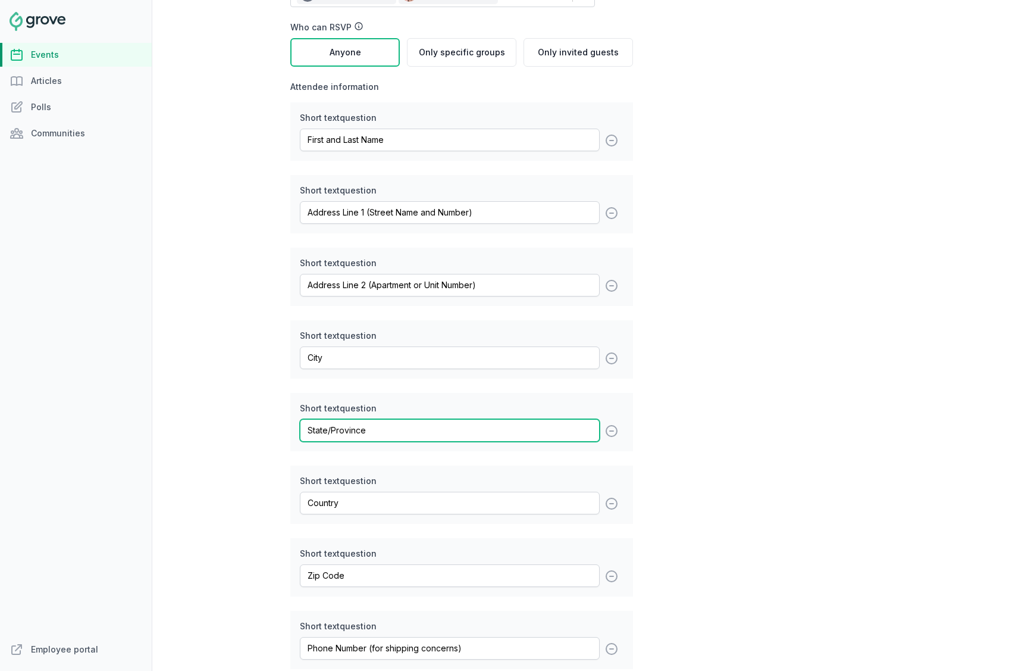
scroll to position [1637, 0]
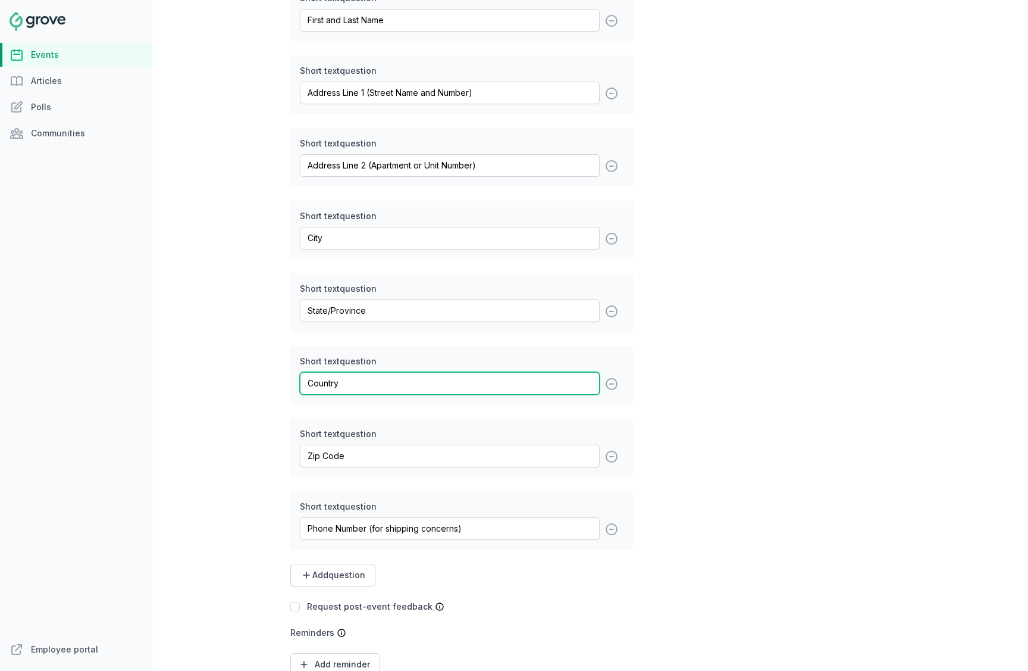
click at [391, 372] on input "Country" at bounding box center [450, 383] width 300 height 23
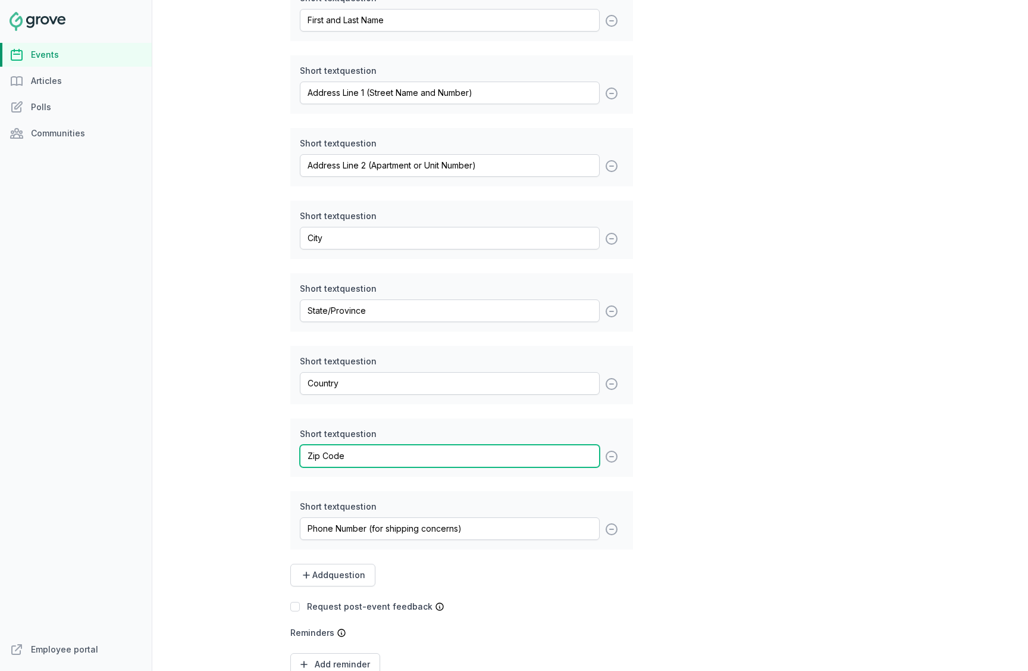
click at [374, 457] on input "Zip Code" at bounding box center [450, 455] width 300 height 23
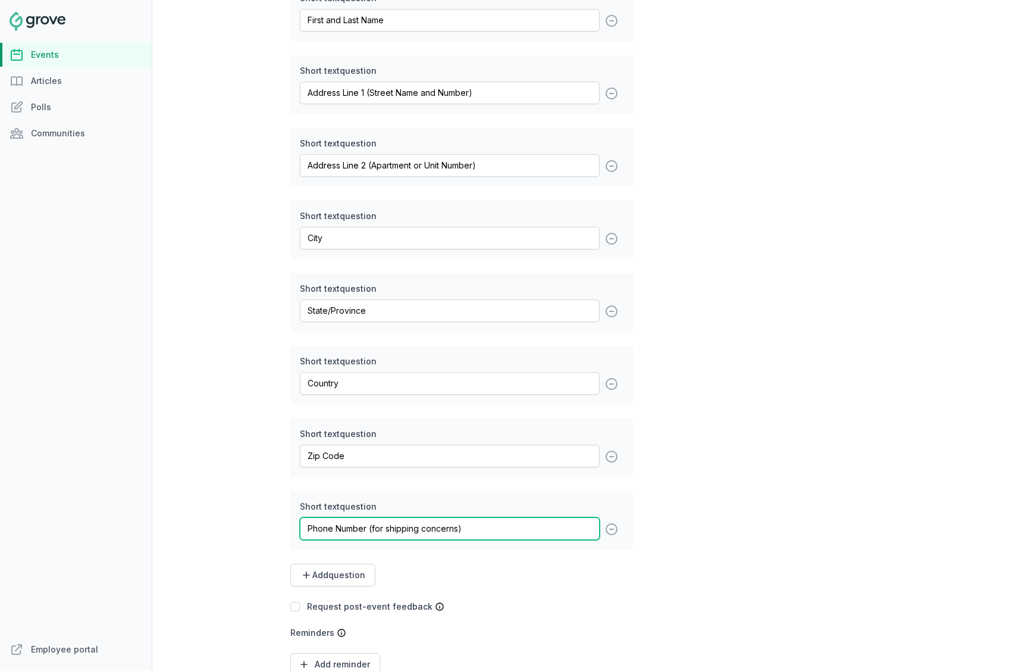
click at [325, 533] on input "Phone Number (for shipping concerns)" at bounding box center [450, 528] width 300 height 23
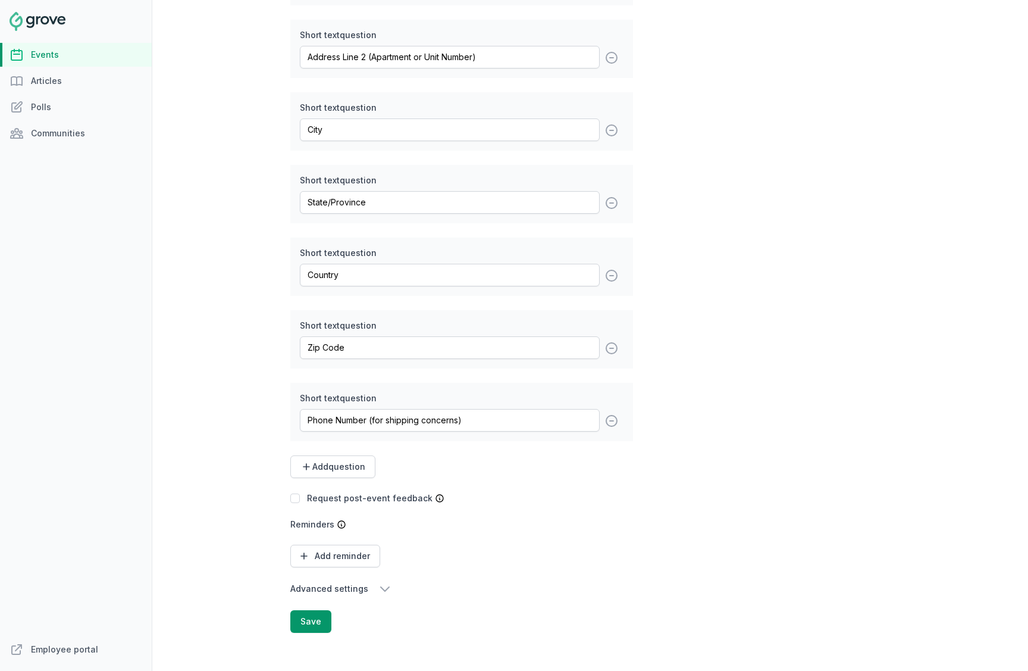
click at [717, 299] on div "Settings Automated nudges and requests Calendar No calendar Virtual Events Cale…" at bounding box center [518, 139] width 457 height 986
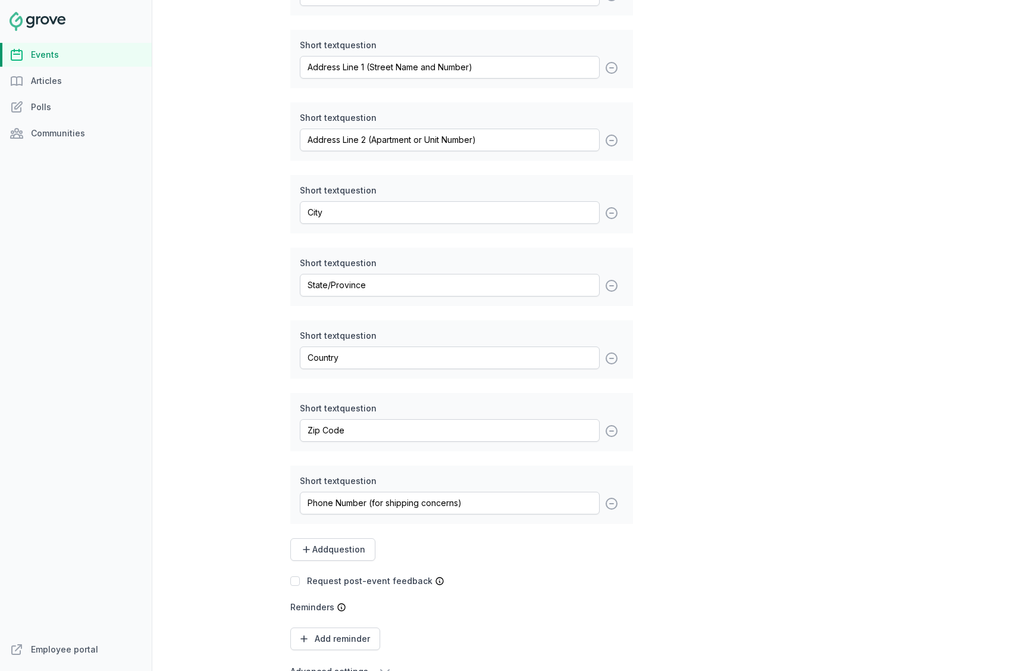
scroll to position [1627, 0]
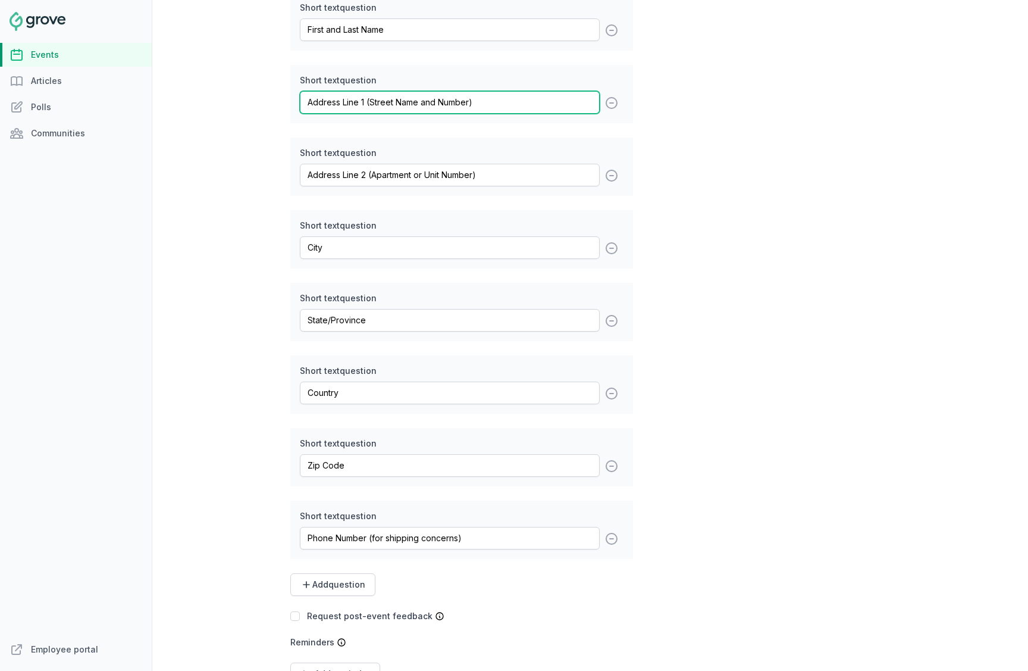
click at [487, 104] on input "Address Line 1 (Street Name and Number)" at bounding box center [450, 102] width 300 height 23
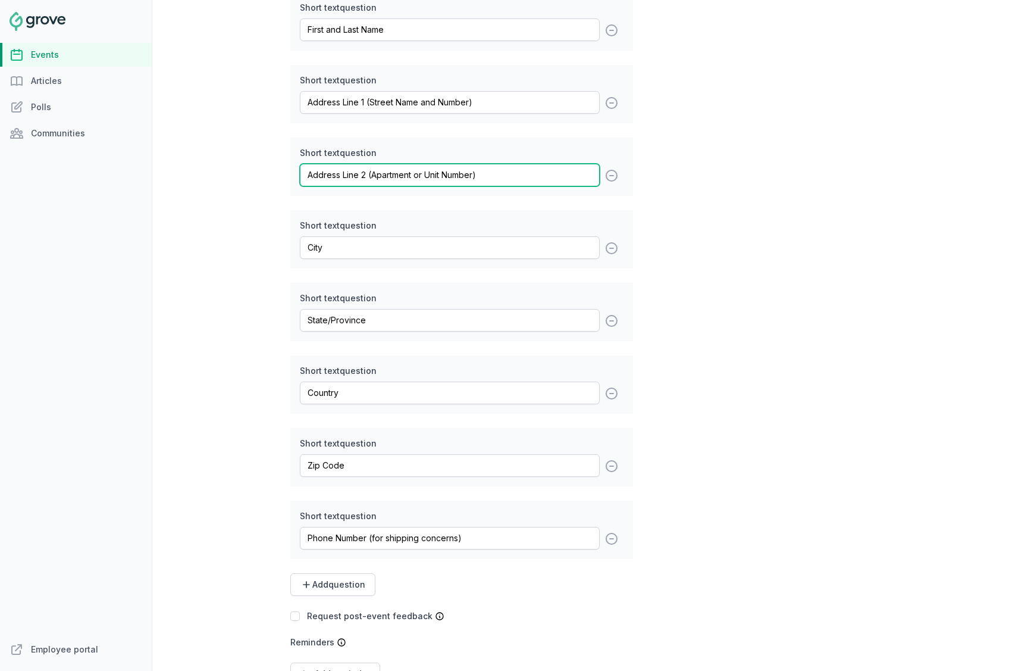
click at [374, 165] on input "Address Line 2 (Apartment or Unit Number)" at bounding box center [450, 175] width 300 height 23
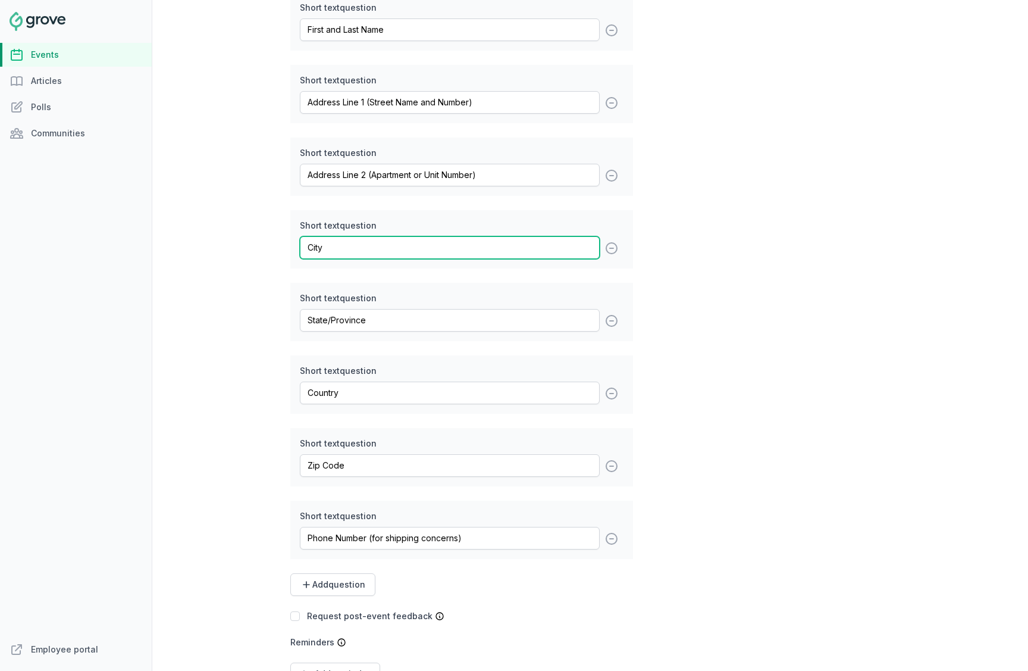
click at [373, 250] on input "City" at bounding box center [450, 247] width 300 height 23
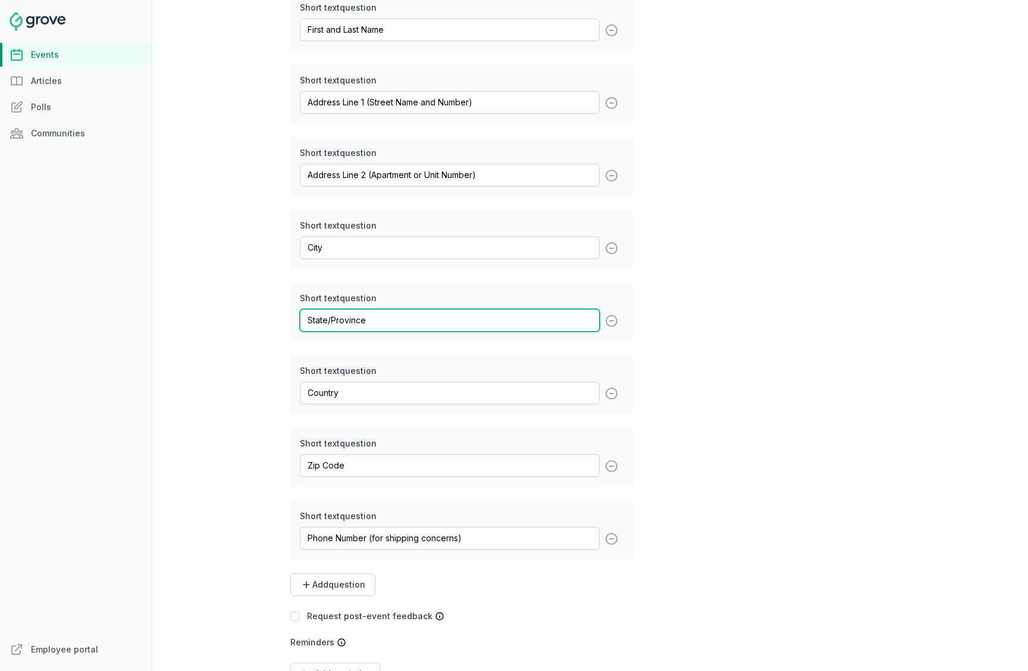
click at [360, 321] on input "State/Province" at bounding box center [450, 320] width 300 height 23
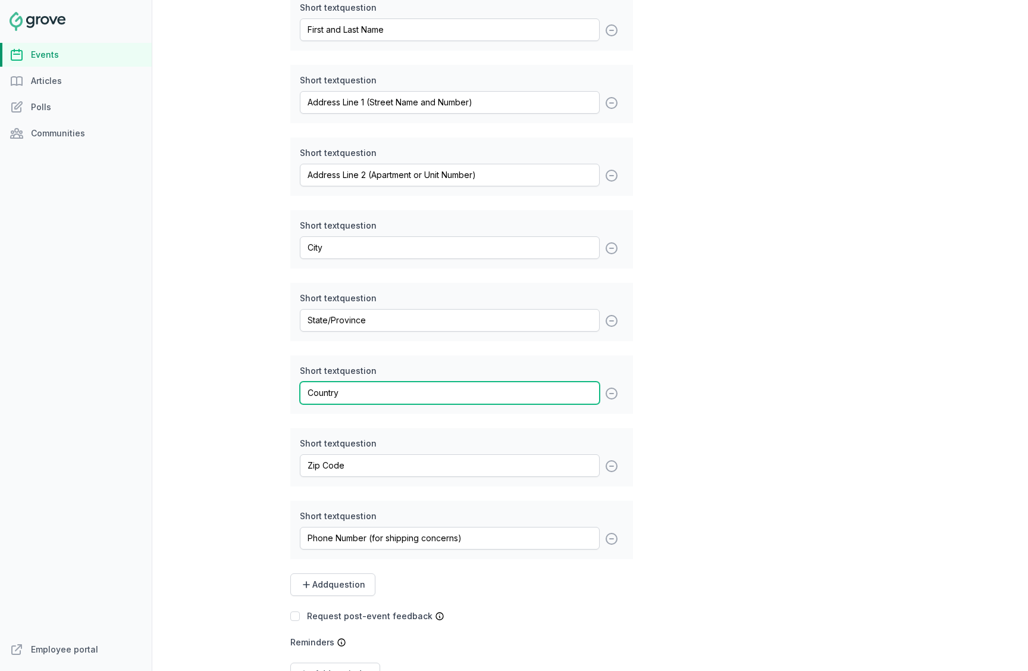
click at [402, 397] on input "Country" at bounding box center [450, 392] width 300 height 23
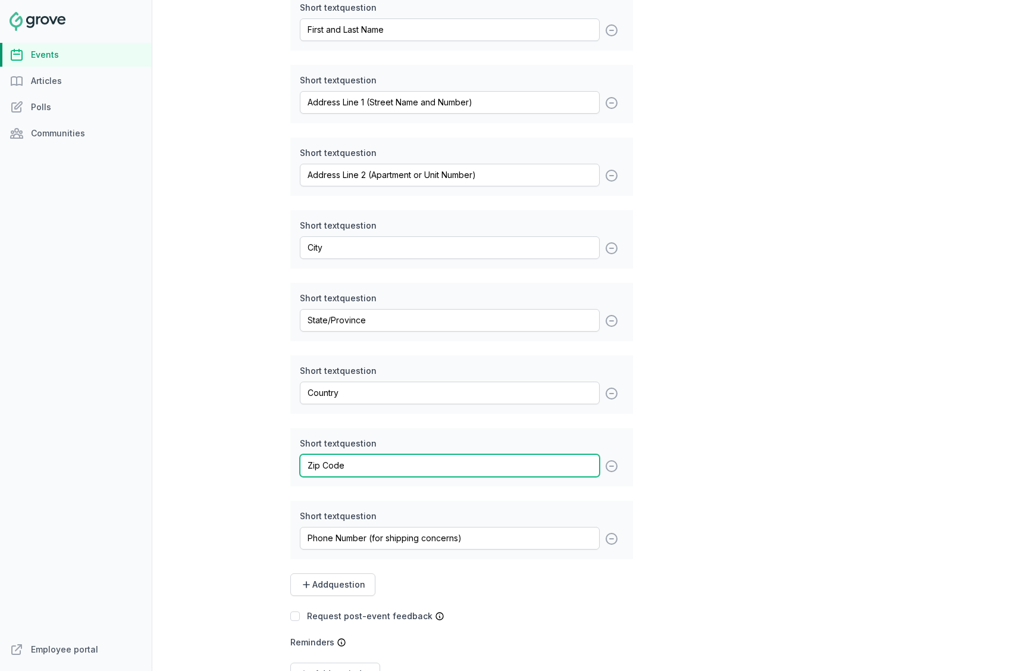
click at [382, 476] on input "Zip Code" at bounding box center [450, 465] width 300 height 23
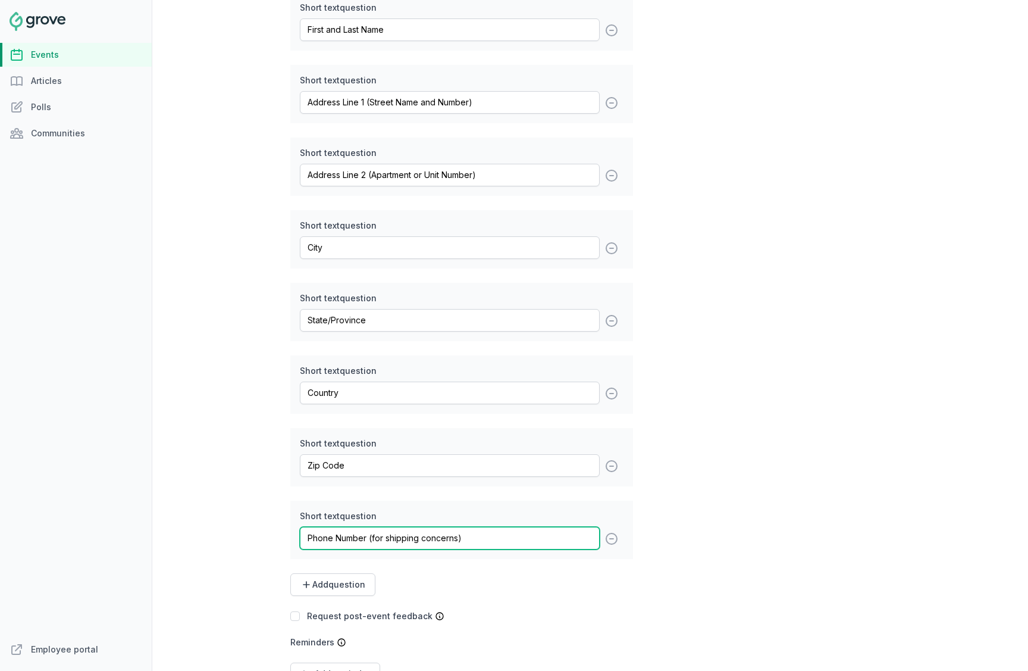
click at [332, 543] on input "Phone Number (for shipping concerns)" at bounding box center [450, 538] width 300 height 23
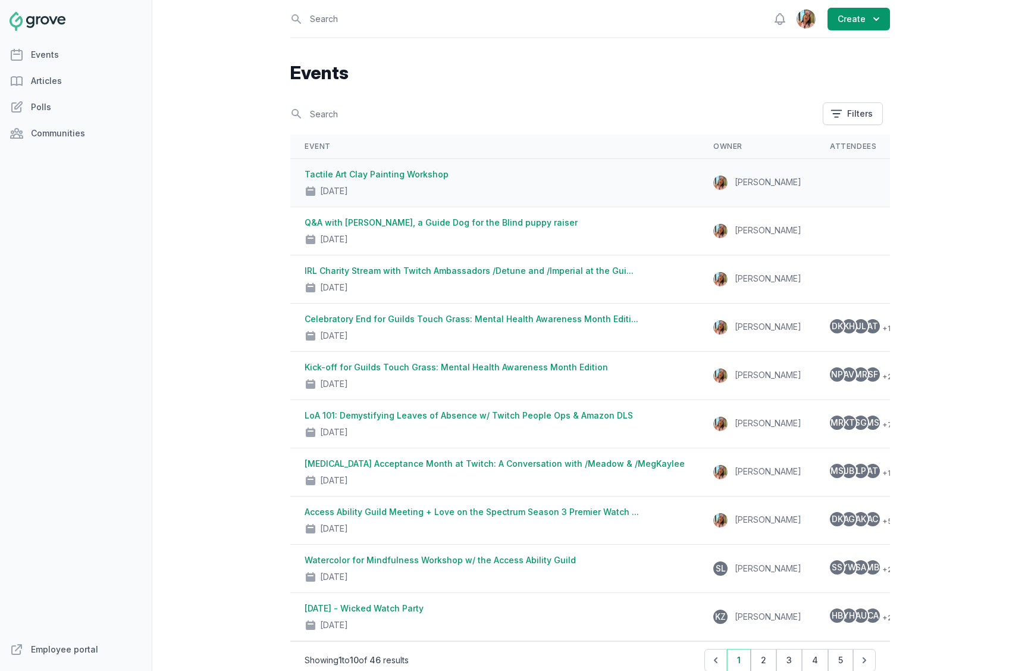
click at [426, 169] on link "Tactile Art Clay Painting Workshop" at bounding box center [377, 174] width 144 height 10
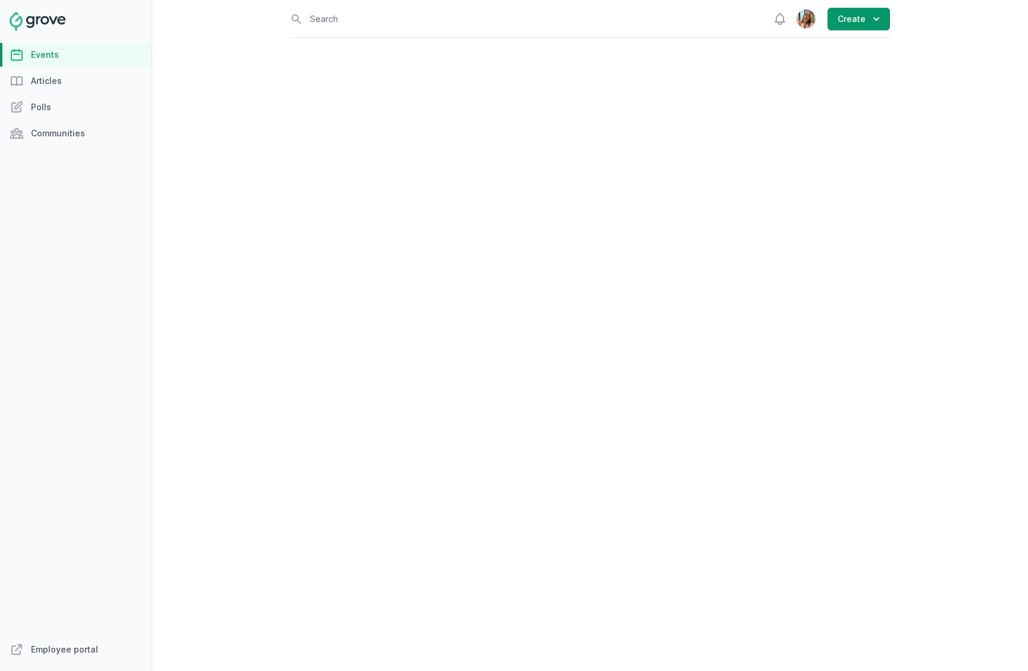
select select "43"
select select "2:00 PM"
select select "3:30 PM"
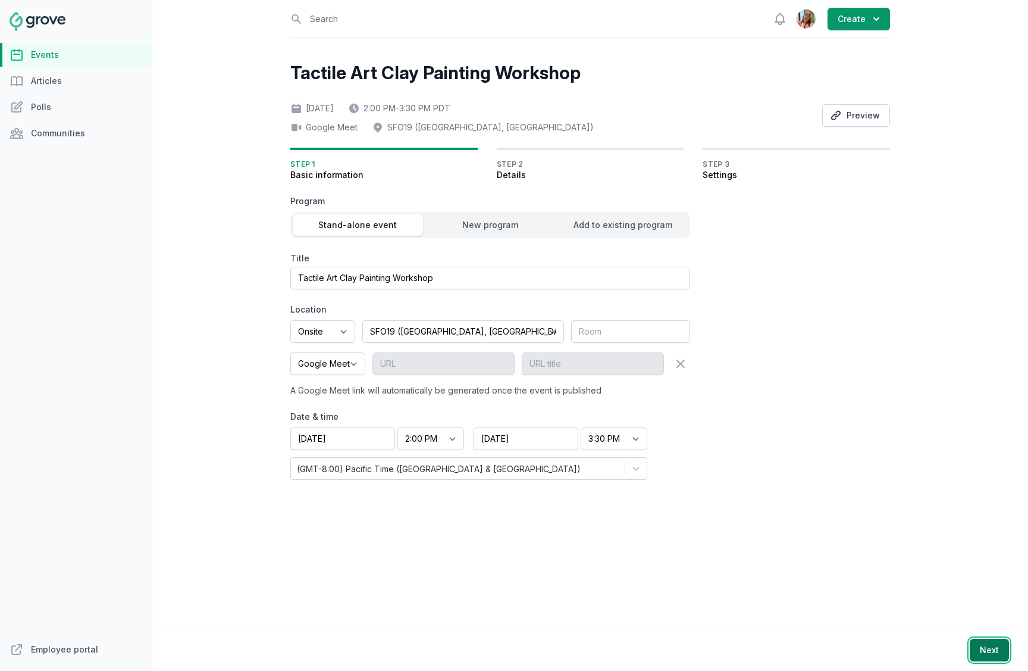
click at [983, 644] on button "Next" at bounding box center [989, 649] width 39 height 23
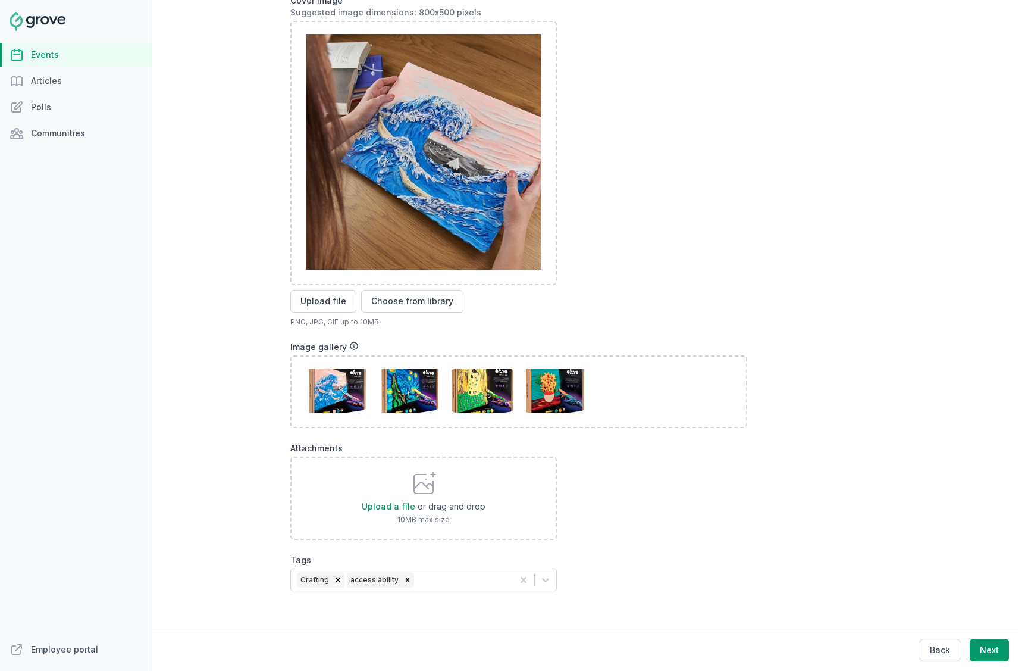
scroll to position [376, 0]
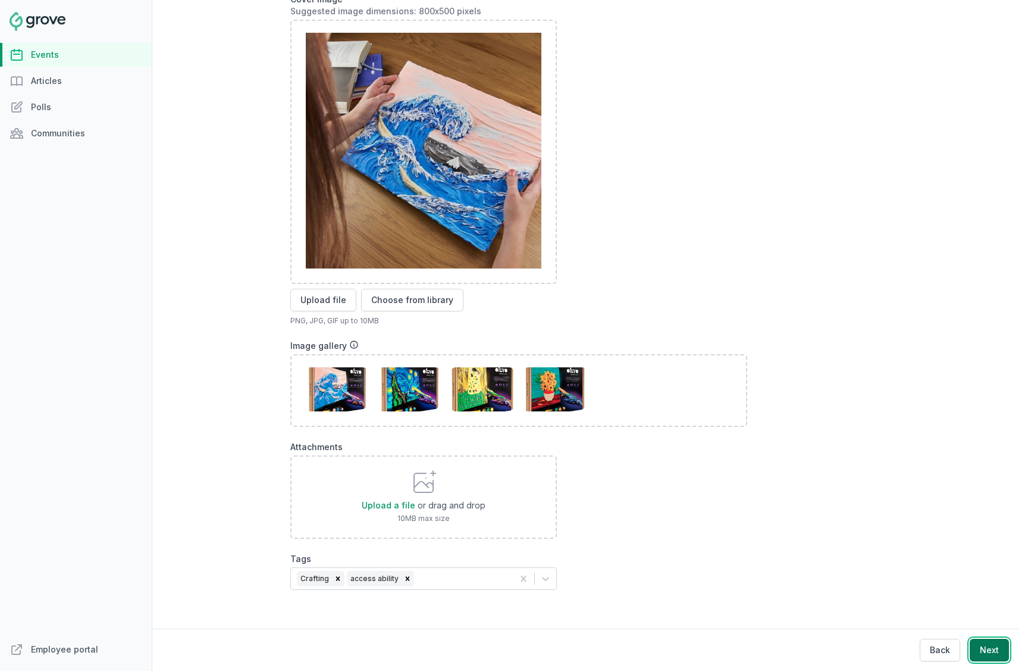
click at [982, 647] on button "Next" at bounding box center [989, 649] width 39 height 23
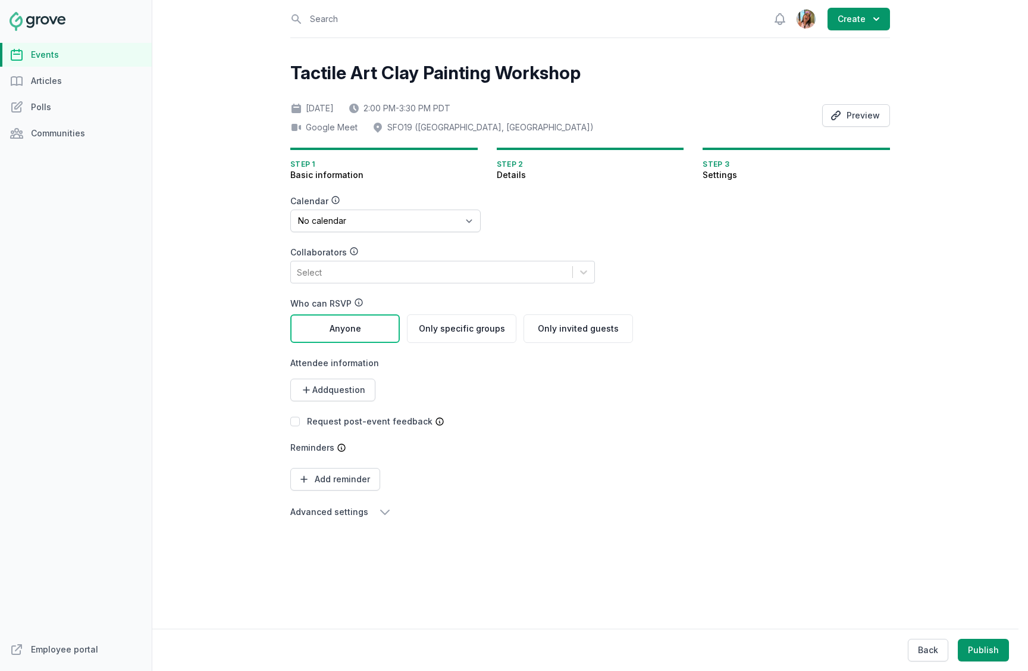
scroll to position [0, 0]
click at [364, 221] on select "No calendar Virtual Events Calendar" at bounding box center [385, 220] width 190 height 23
select select "89"
click at [290, 209] on select "No calendar Virtual Events Calendar" at bounding box center [385, 220] width 190 height 23
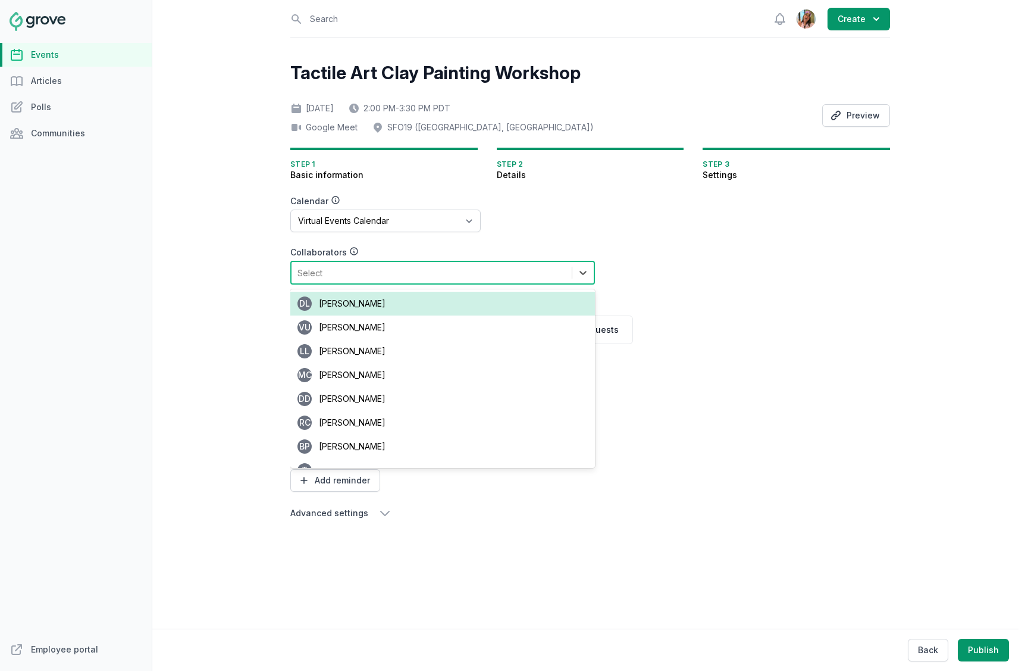
click at [377, 276] on div "Select" at bounding box center [432, 272] width 280 height 21
type input "jenn"
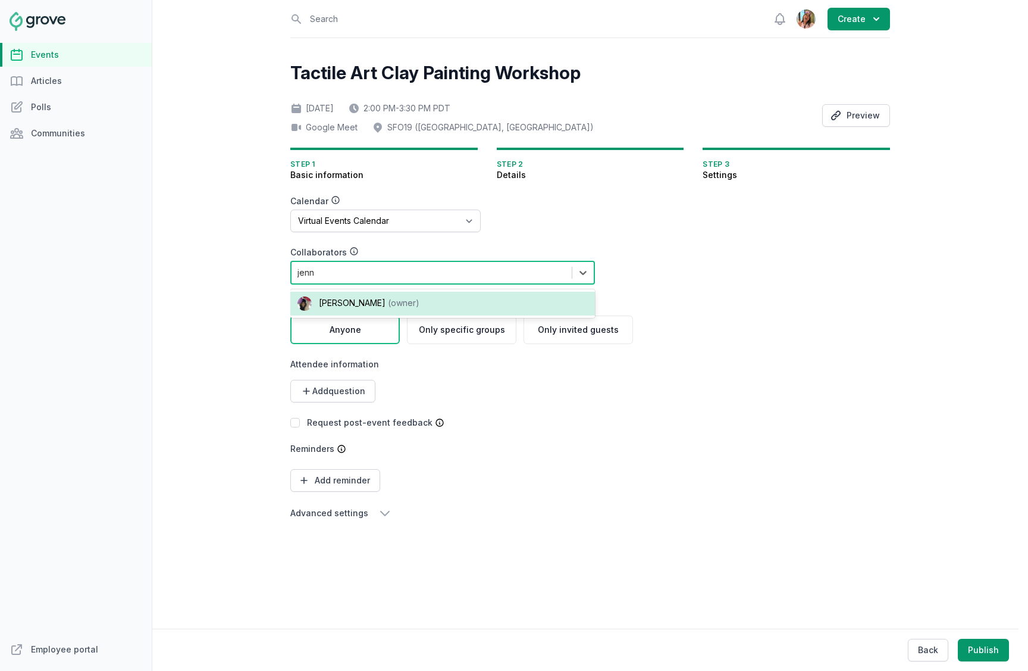
click at [404, 300] on div "[PERSON_NAME] (owner)" at bounding box center [442, 304] width 305 height 24
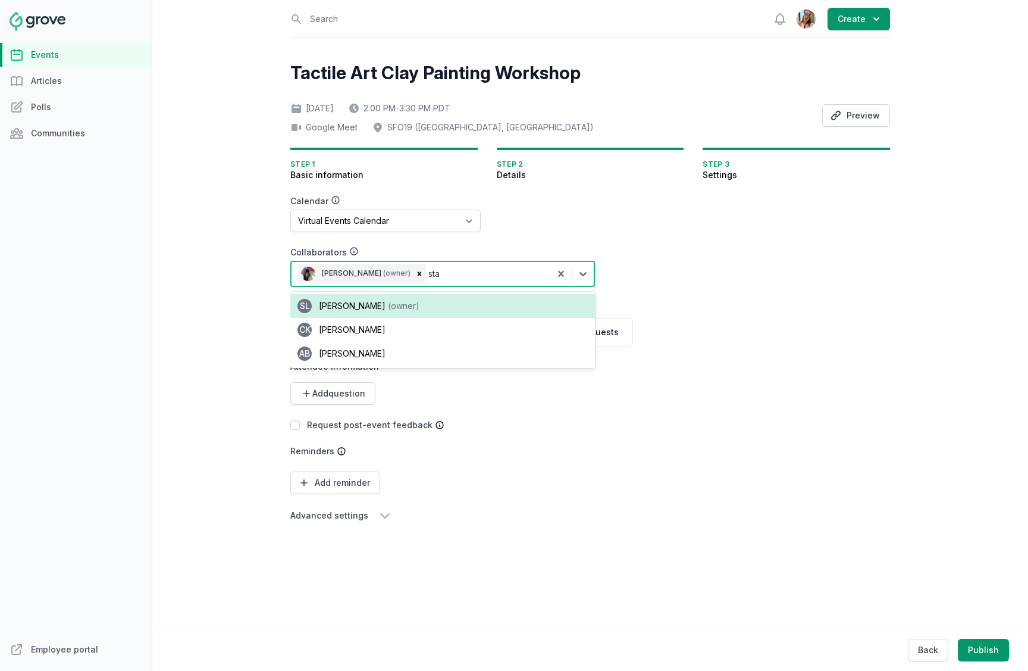
type input "stac"
click at [373, 299] on div "SL [PERSON_NAME] (owner)" at bounding box center [442, 306] width 305 height 24
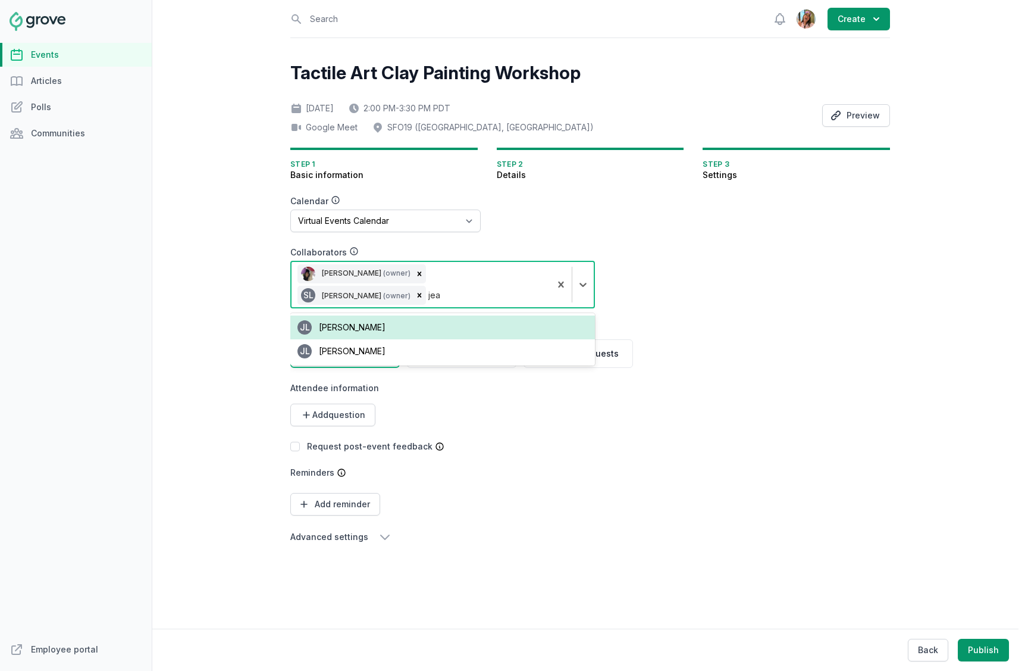
type input "[PERSON_NAME]"
click at [362, 322] on span "[PERSON_NAME]" at bounding box center [352, 327] width 67 height 10
type input "[PERSON_NAME]"
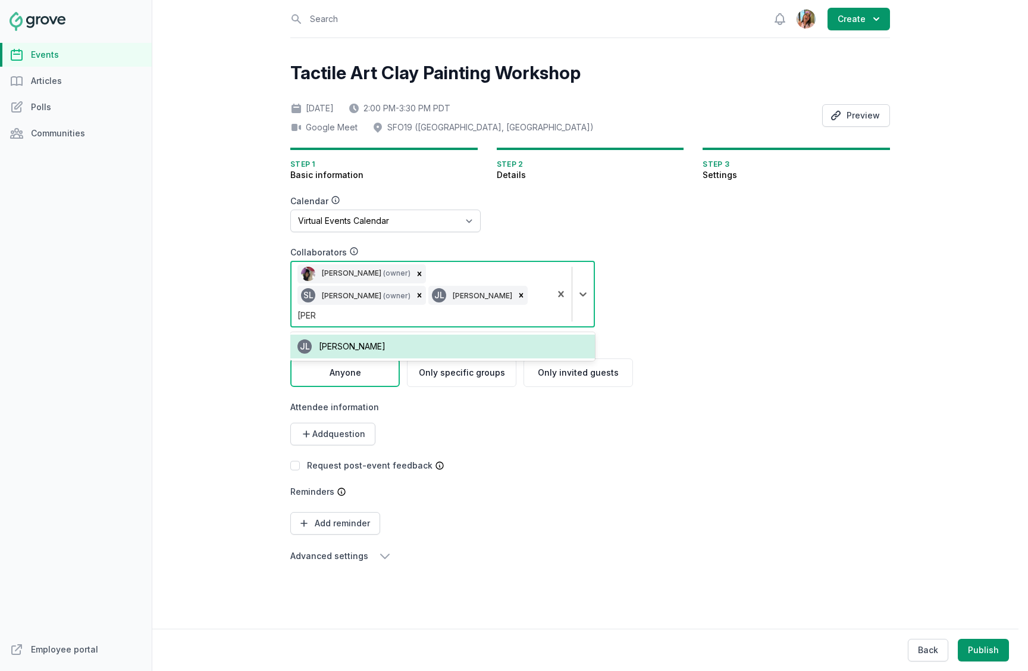
click at [368, 334] on div "[PERSON_NAME]" at bounding box center [442, 346] width 305 height 24
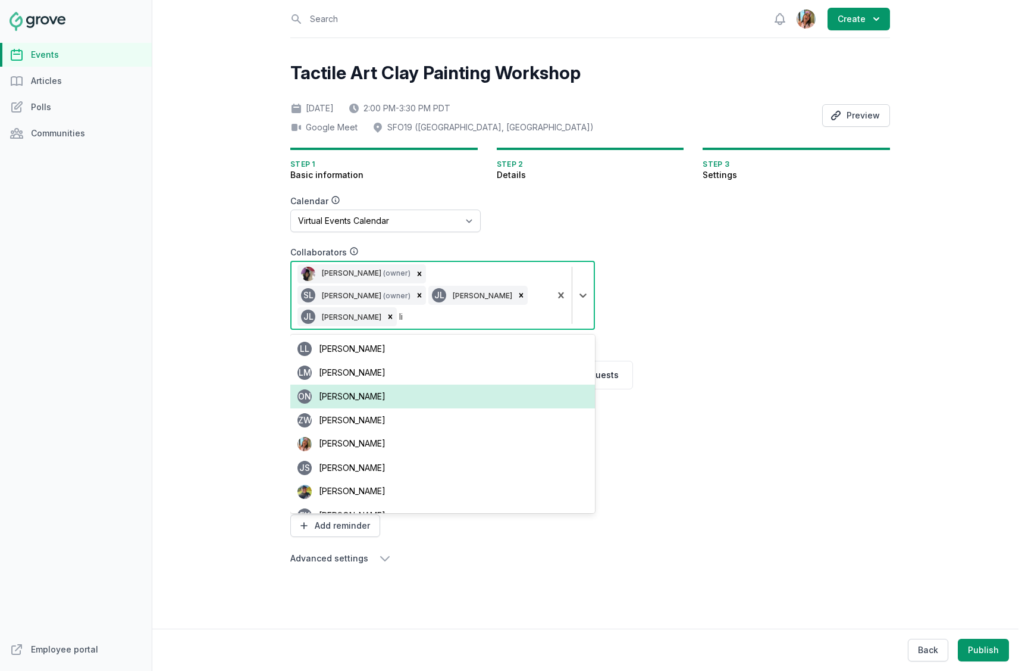
type input "l"
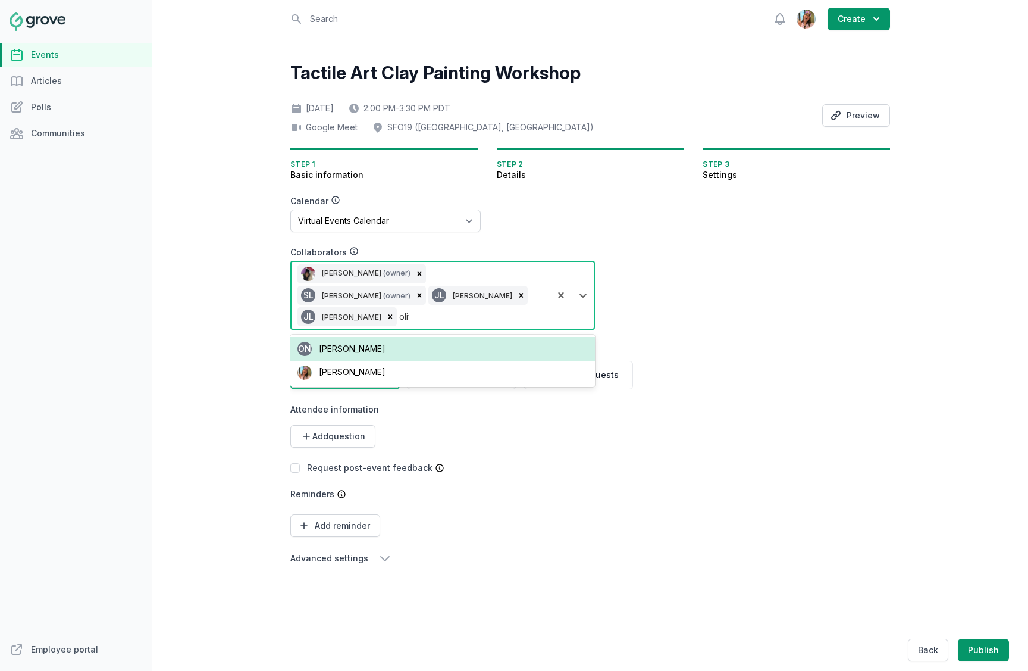
type input "olivi"
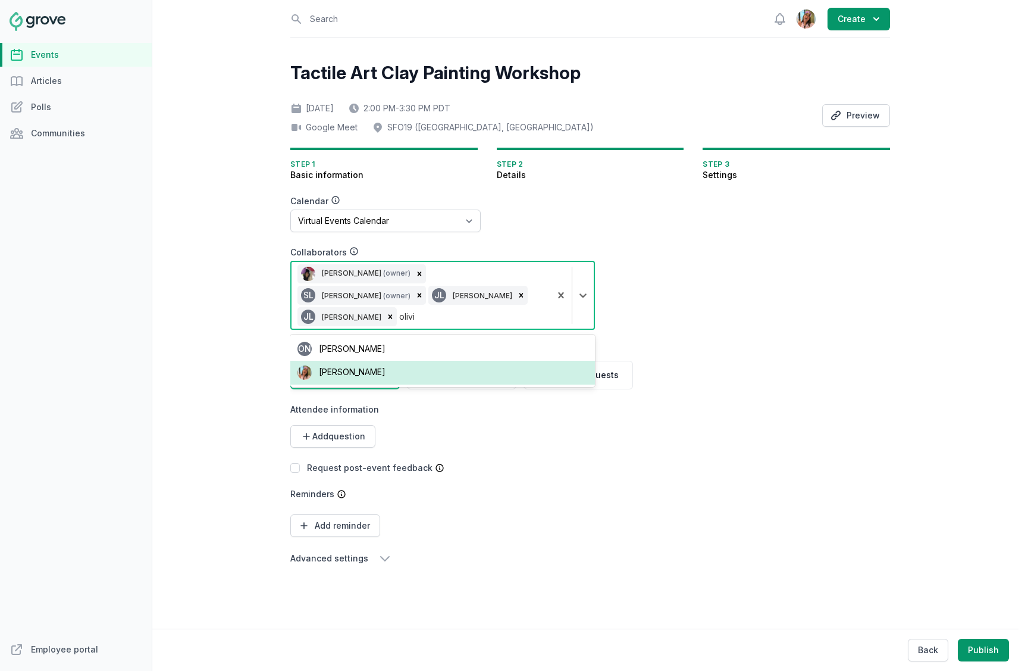
click at [356, 367] on span "[PERSON_NAME]" at bounding box center [352, 372] width 67 height 10
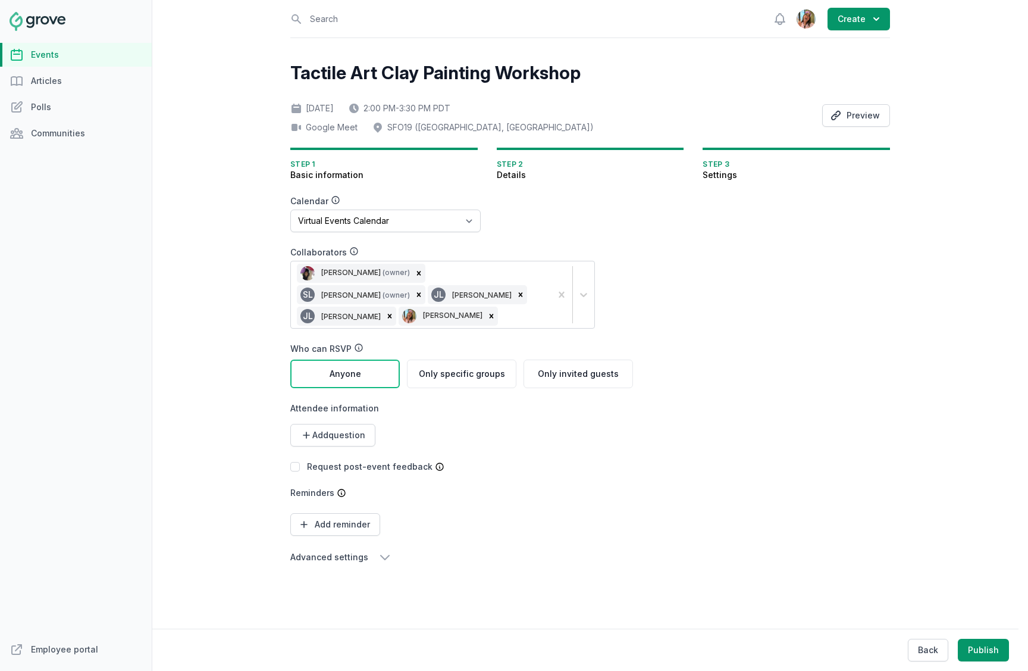
click at [668, 286] on form "Calendar No calendar Virtual Events Calendar Collaborators [PERSON_NAME] (owner…" at bounding box center [518, 379] width 457 height 369
click at [355, 432] on span "Add question" at bounding box center [338, 435] width 53 height 12
click at [331, 461] on link "Short text" at bounding box center [329, 463] width 79 height 21
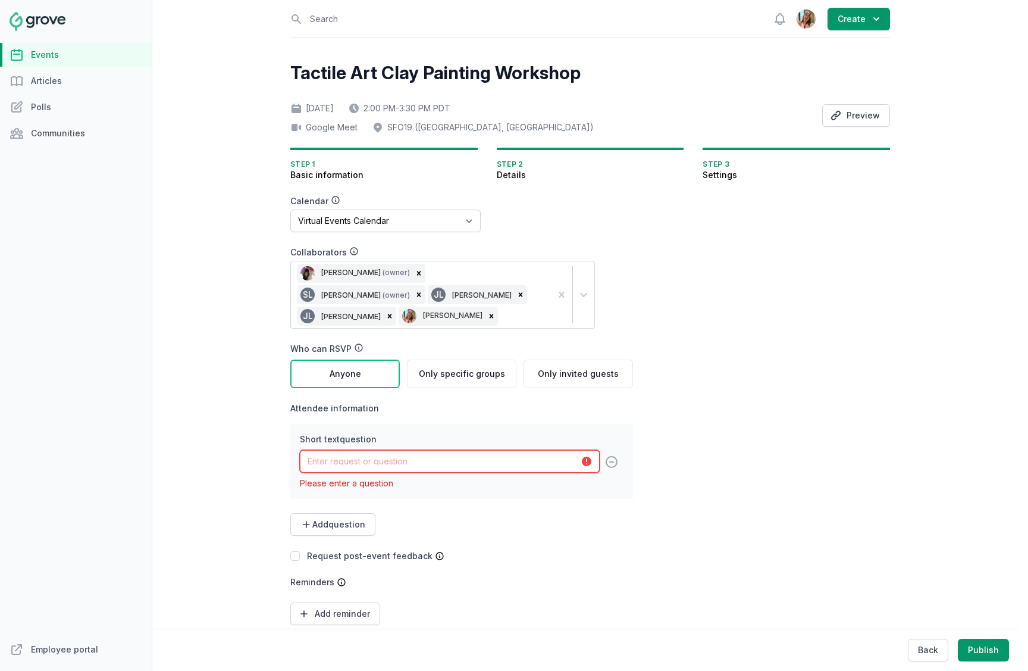
click at [396, 452] on input "text" at bounding box center [450, 461] width 300 height 23
paste input "First and Last Name"
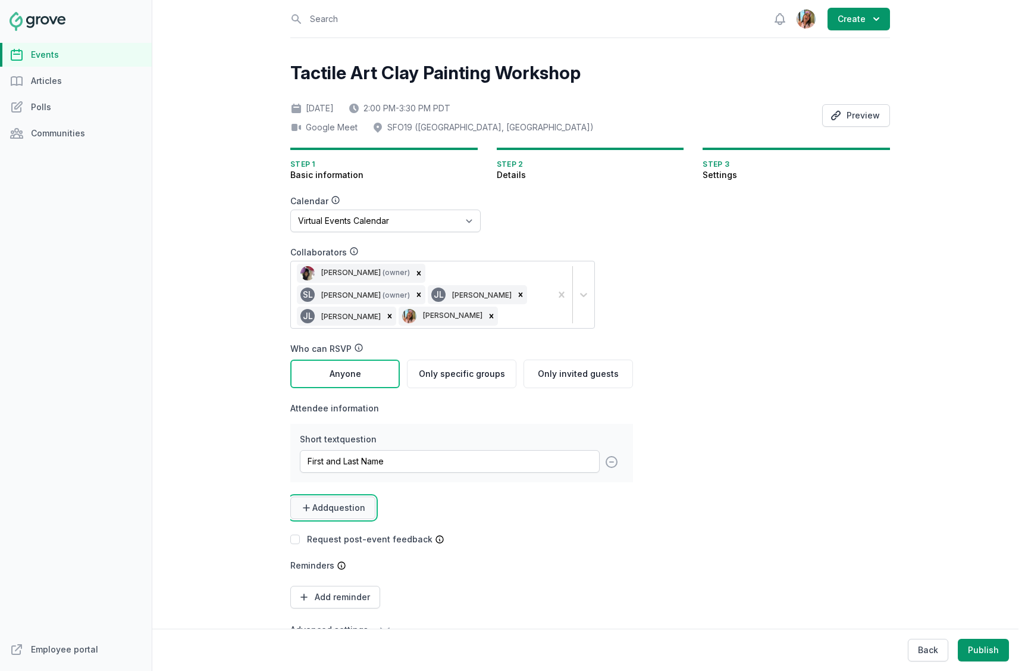
click at [337, 510] on span "Add question" at bounding box center [338, 508] width 53 height 12
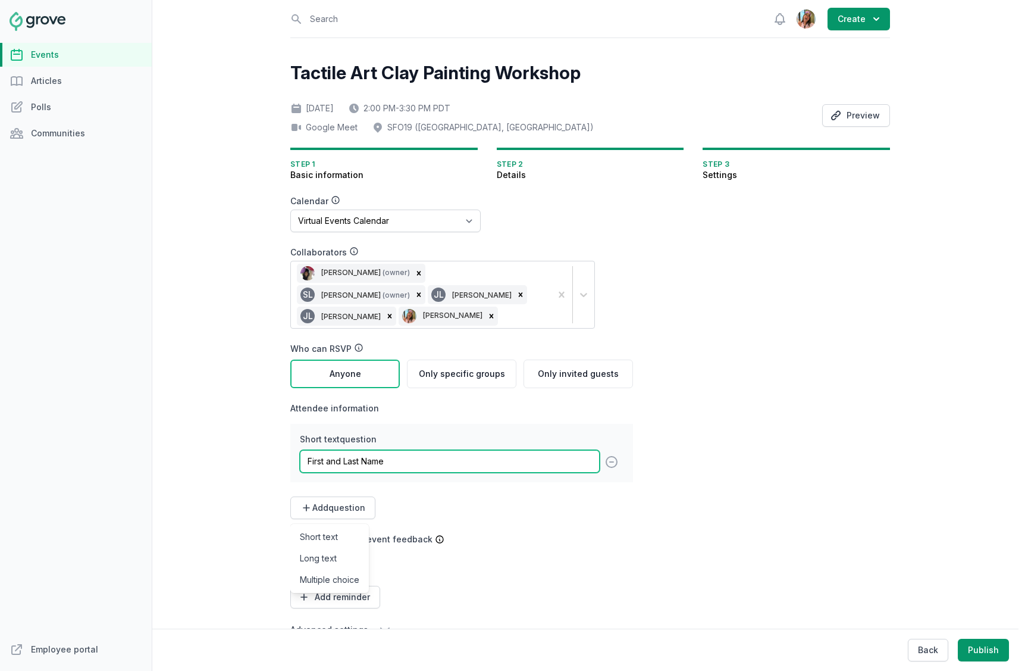
click at [516, 464] on input "First and Last Name" at bounding box center [450, 461] width 300 height 23
type input "Painting of"
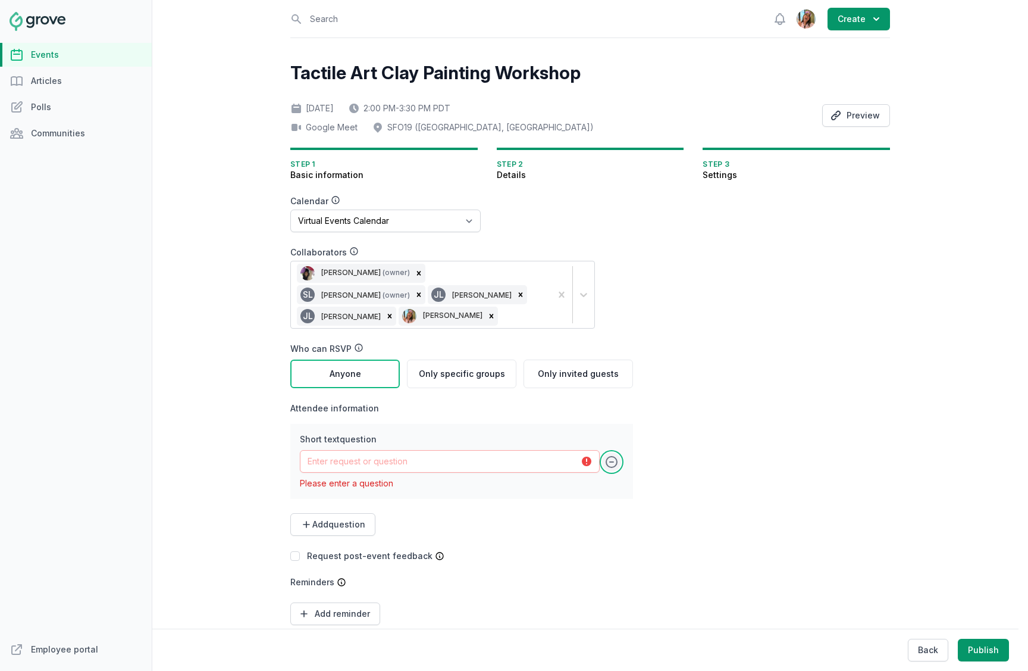
click at [615, 466] on icon at bounding box center [612, 462] width 14 height 14
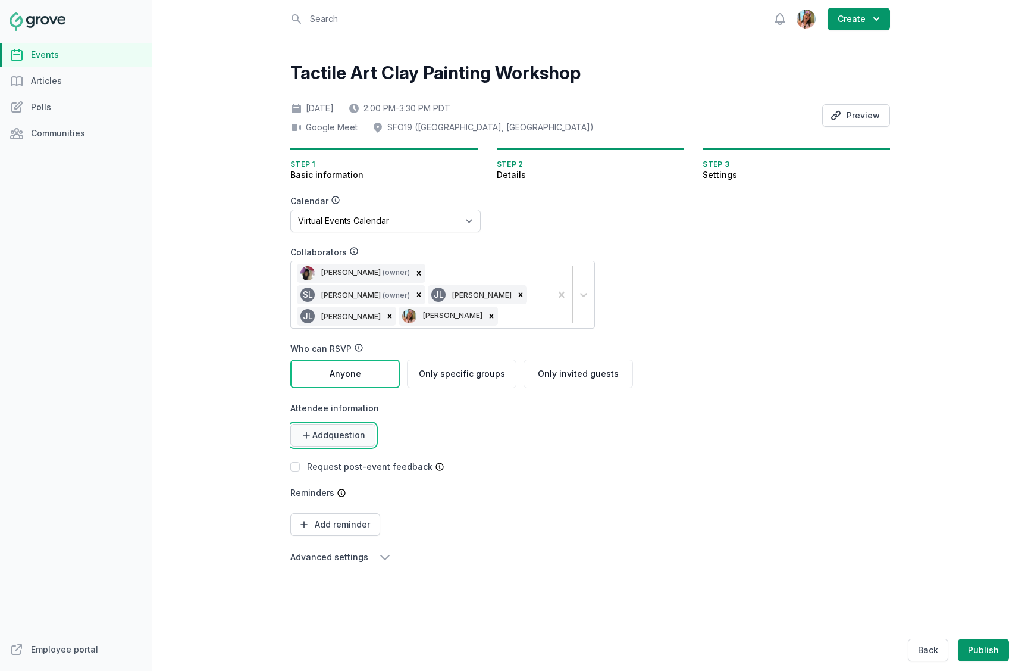
click at [360, 436] on span "Add question" at bounding box center [338, 435] width 53 height 12
click at [339, 512] on link "Multiple choice" at bounding box center [329, 506] width 79 height 21
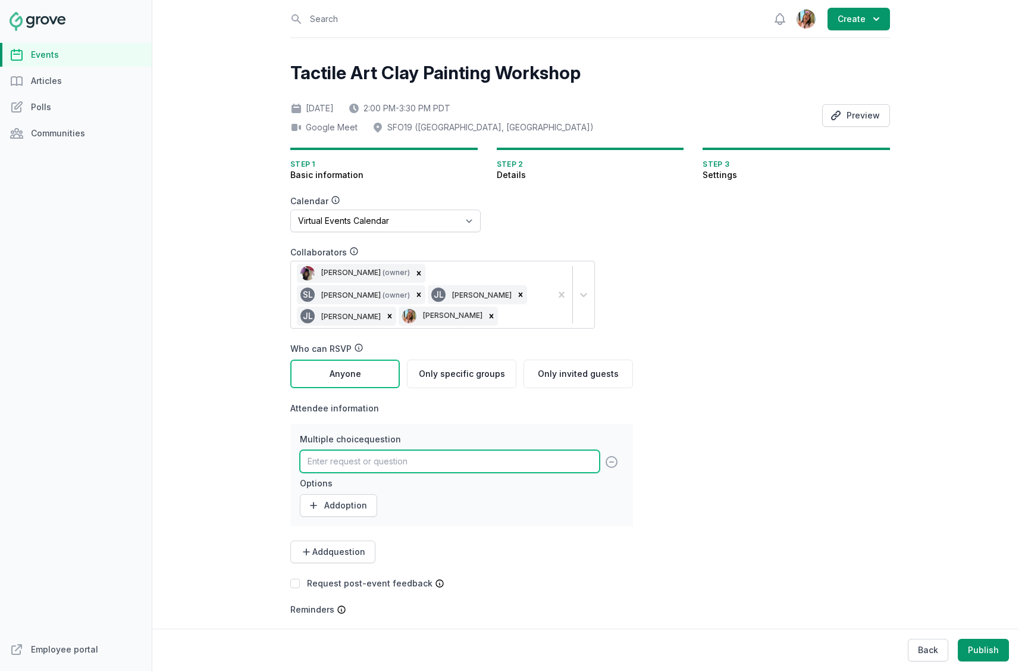
click at [368, 466] on input "text" at bounding box center [450, 461] width 300 height 23
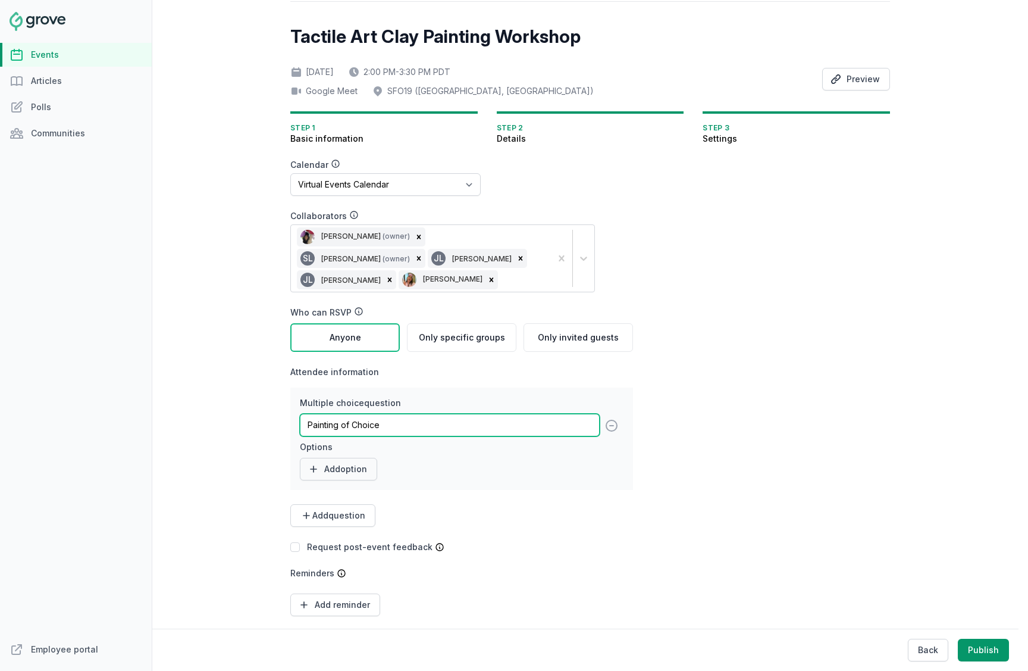
type input "Painting of Choice"
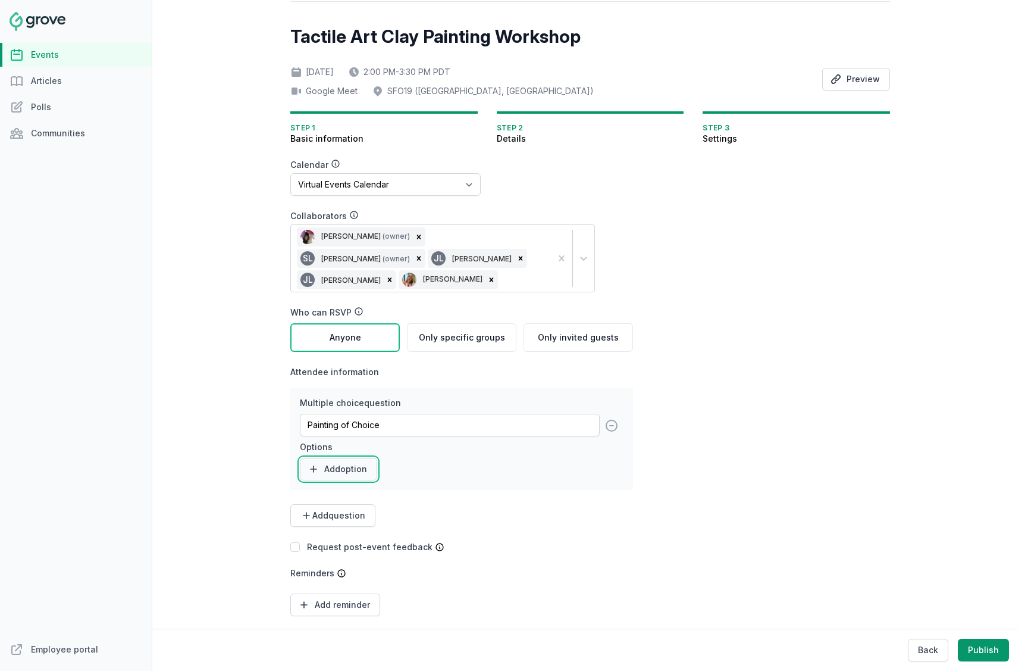
click at [335, 472] on button "Add option" at bounding box center [338, 469] width 77 height 23
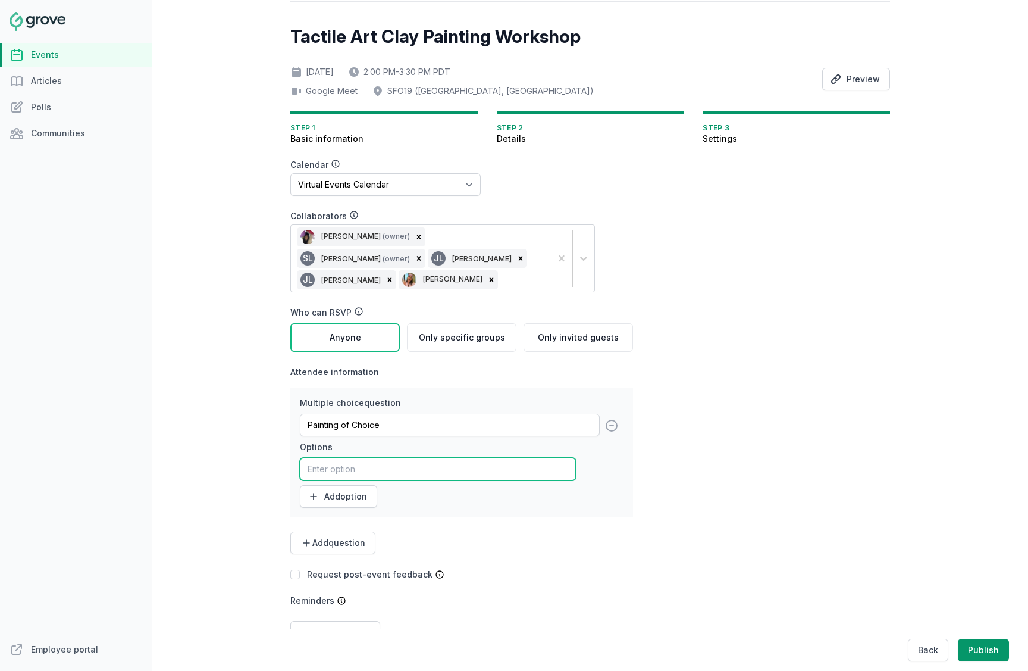
paste input "The Great Wave off [GEOGRAPHIC_DATA]"
type input "The Great Wave off [GEOGRAPHIC_DATA]"
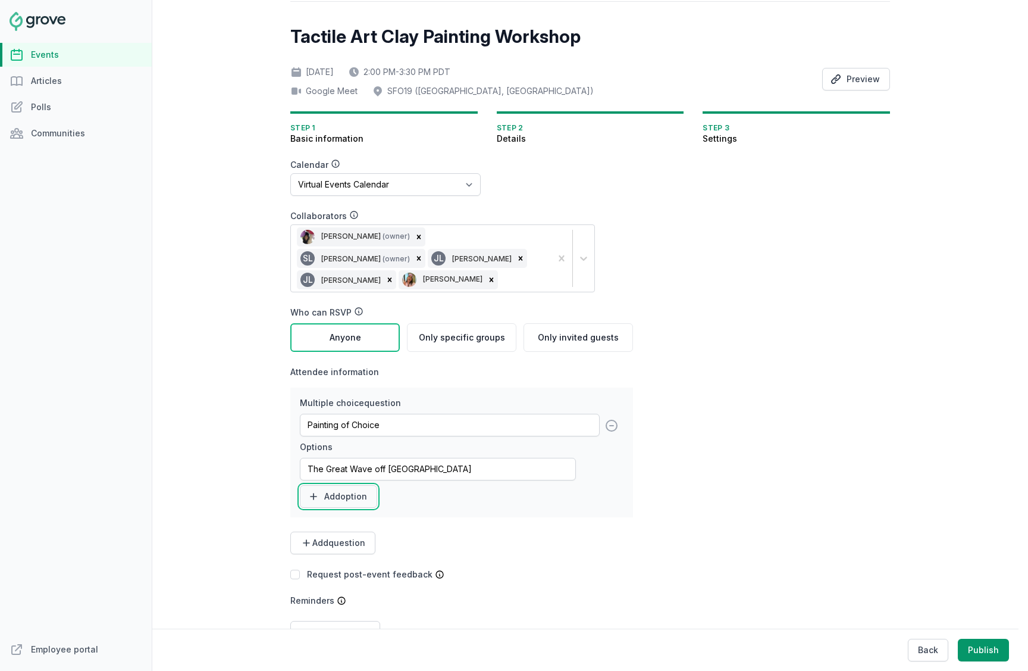
click at [357, 500] on button "Add option" at bounding box center [338, 496] width 77 height 23
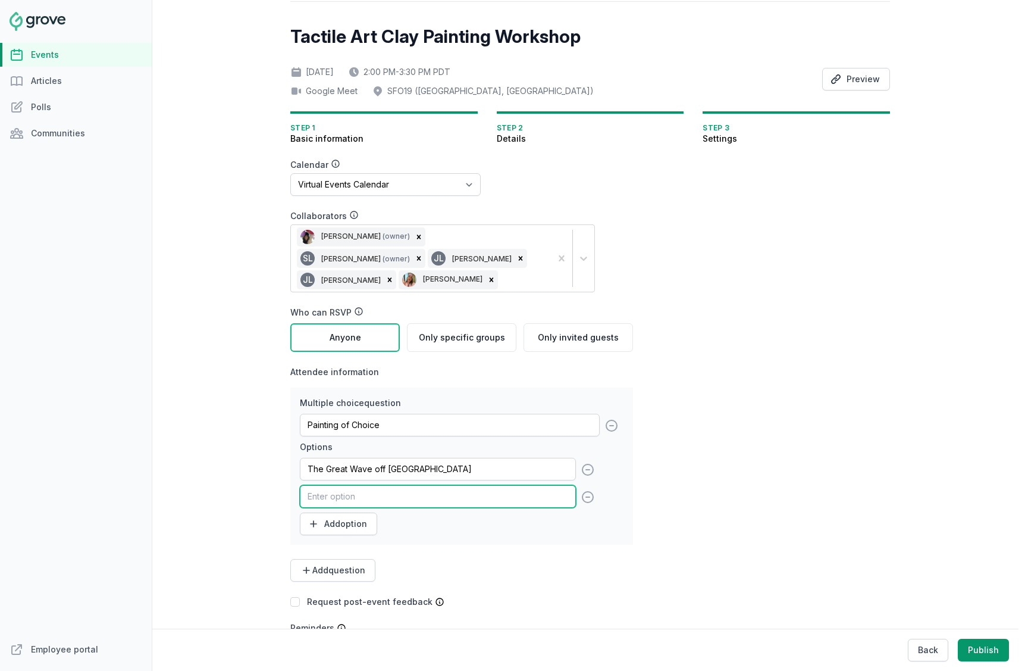
paste input "Starry Night"
type input "Starry Night"
click at [339, 519] on button "Add option" at bounding box center [338, 523] width 77 height 23
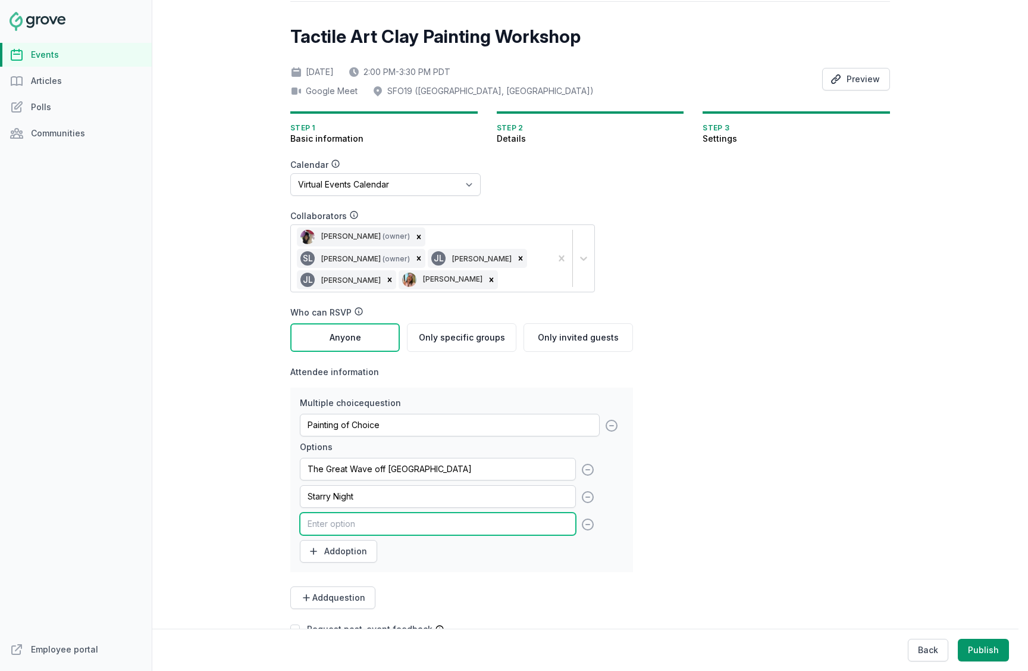
paste input "Sunflowers"
type input "Sunflowers"
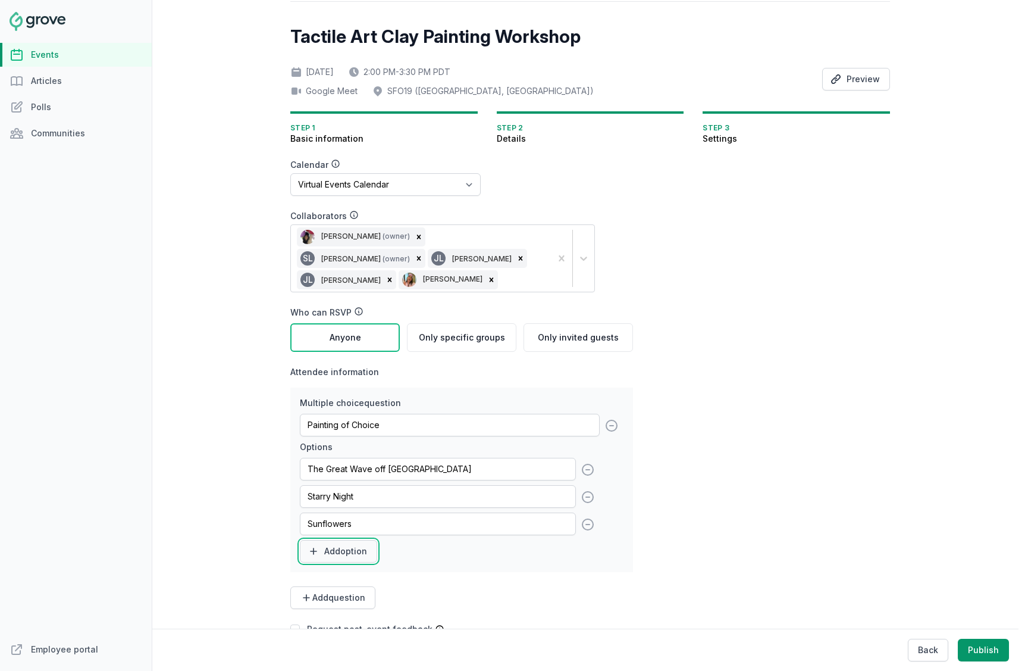
click at [343, 555] on button "Add option" at bounding box center [338, 551] width 77 height 23
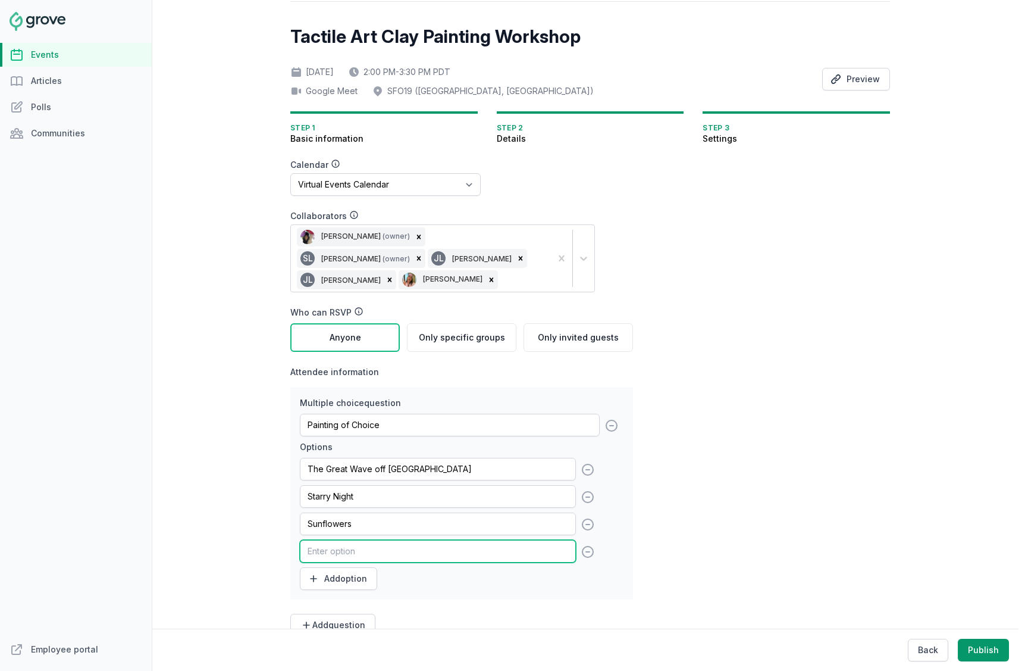
paste input "The Kiss"
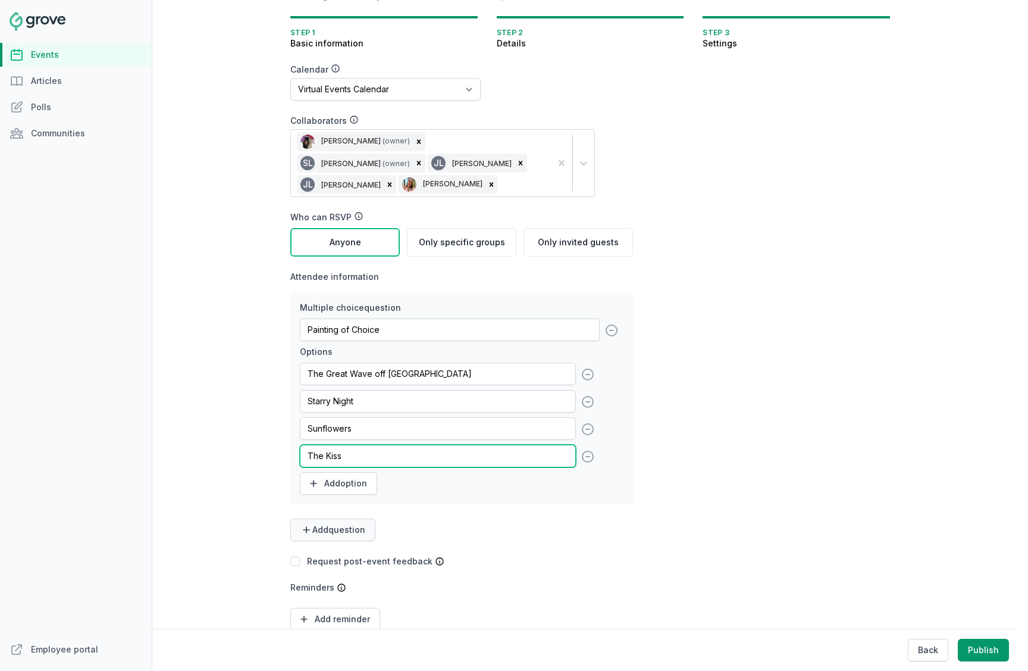
type input "The Kiss"
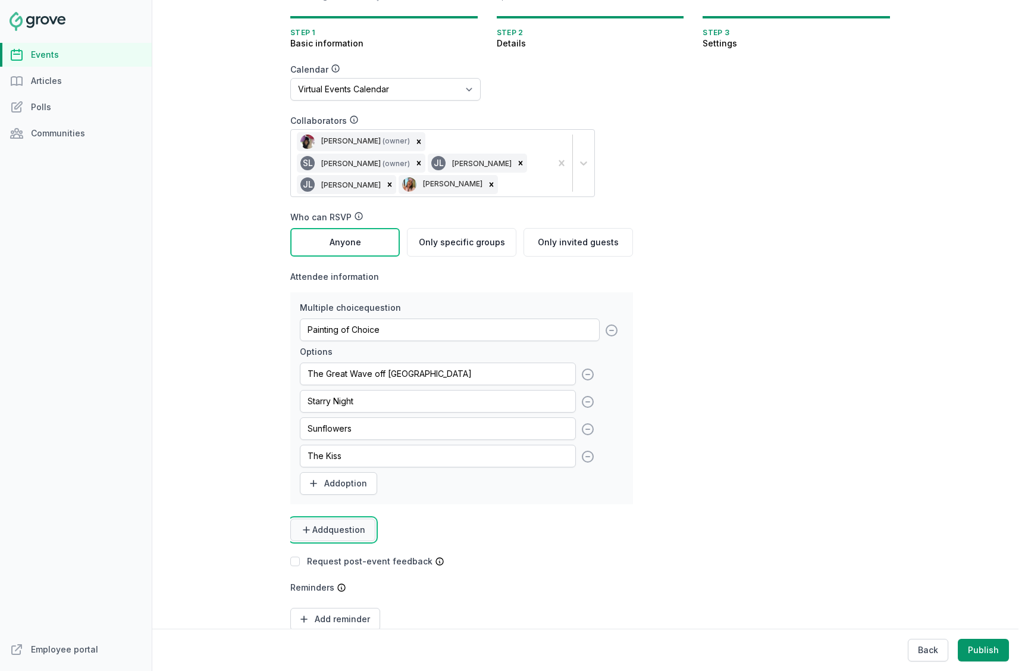
click at [349, 524] on span "Add question" at bounding box center [338, 530] width 53 height 12
click at [334, 552] on link "Short text" at bounding box center [329, 558] width 79 height 21
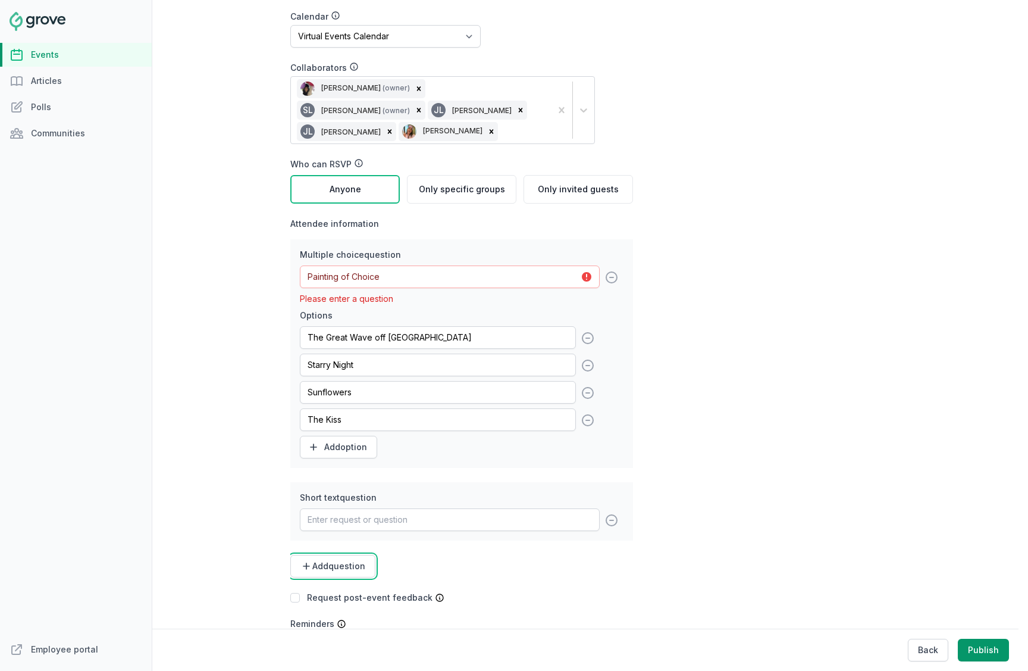
scroll to position [253, 0]
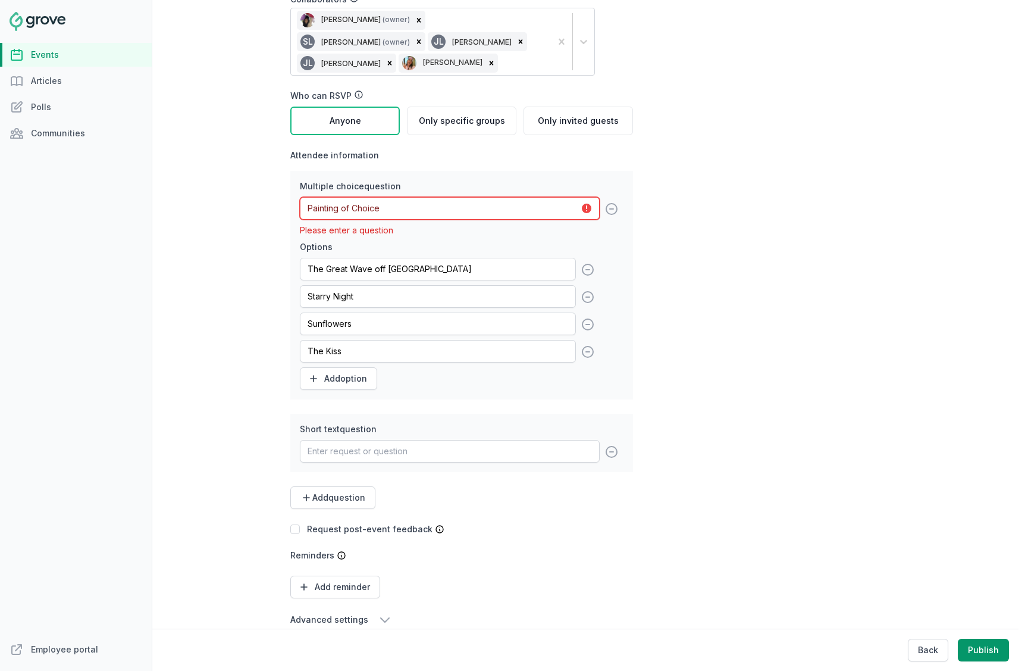
click at [462, 210] on input "Painting of Choice" at bounding box center [450, 208] width 300 height 23
type input "Painting of Choice?"
click at [430, 400] on div "Multiple choice question Painting of Choice? Please enter a question Options Th…" at bounding box center [461, 340] width 343 height 338
click at [431, 425] on label "Short text question" at bounding box center [462, 429] width 324 height 12
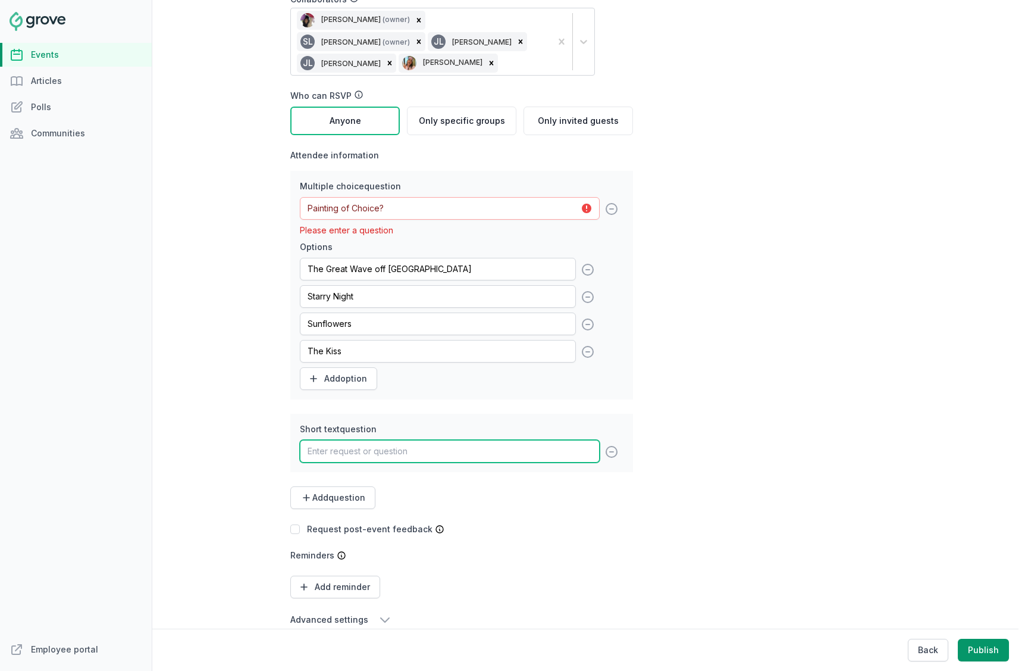
click at [431, 446] on input "text" at bounding box center [450, 451] width 300 height 23
paste input "First and Last Name"
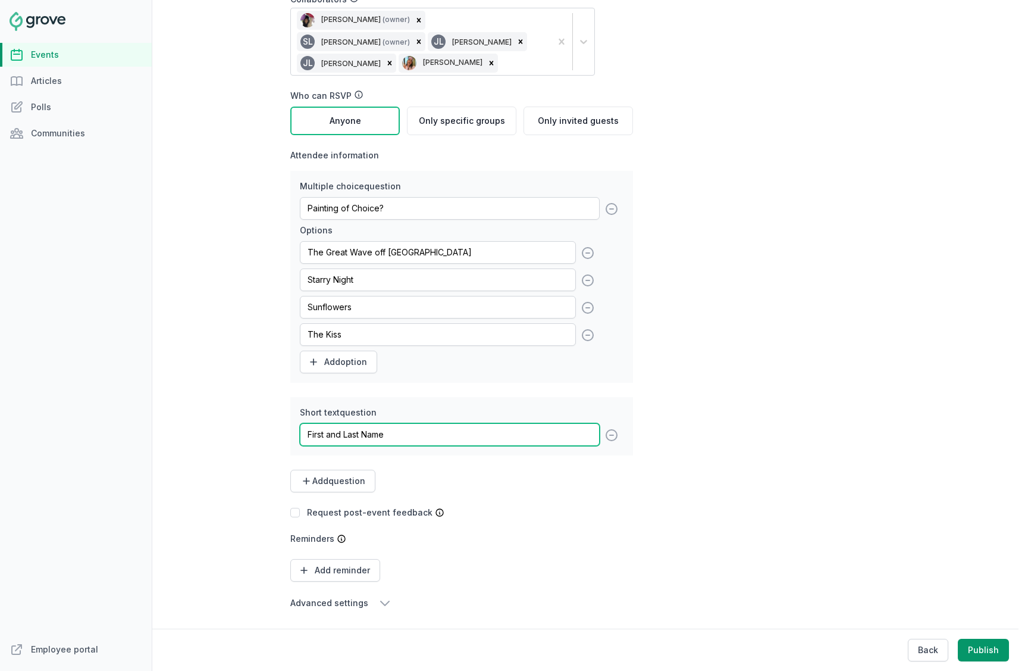
type input "First and Last Name"
click at [415, 455] on div "Multiple choice question Painting of Choice? Options The Great Wave off Kanagaw…" at bounding box center [461, 331] width 343 height 321
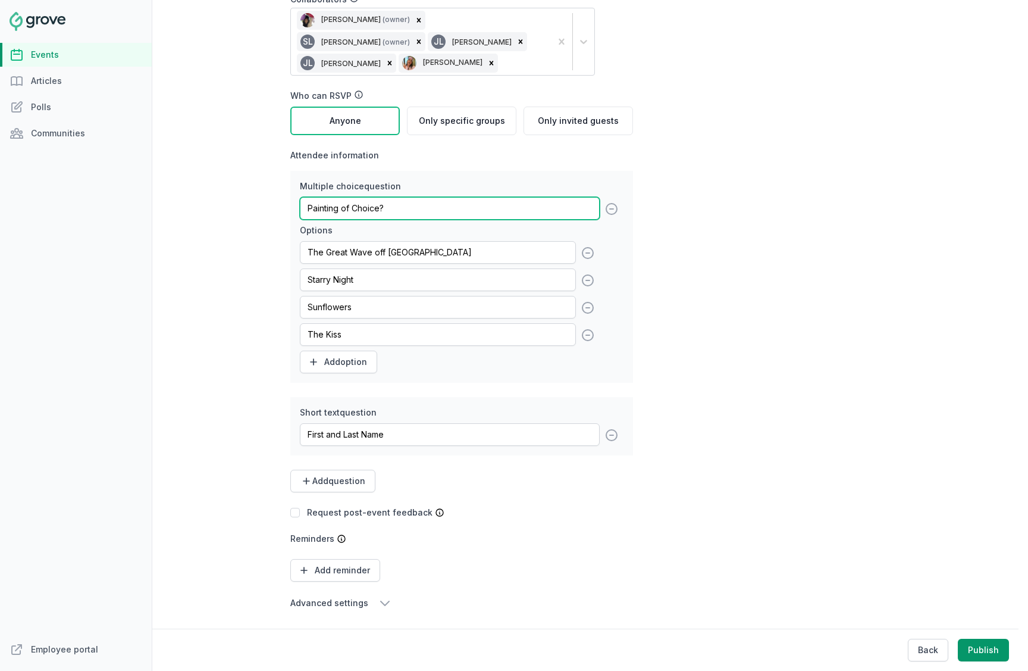
click at [439, 205] on input "Painting of Choice?" at bounding box center [450, 208] width 300 height 23
type input "Painting of Choice"
drag, startPoint x: 353, startPoint y: 477, endPoint x: 428, endPoint y: 329, distance: 166.3
click at [353, 477] on span "Add question" at bounding box center [338, 481] width 53 height 12
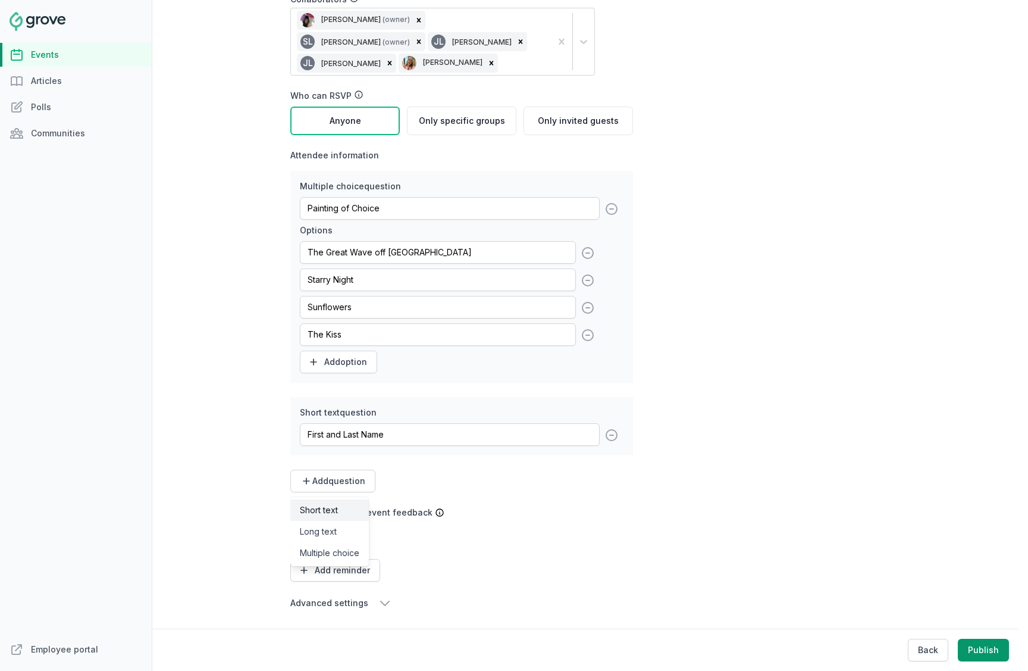
click at [320, 508] on link "Short text" at bounding box center [329, 509] width 79 height 21
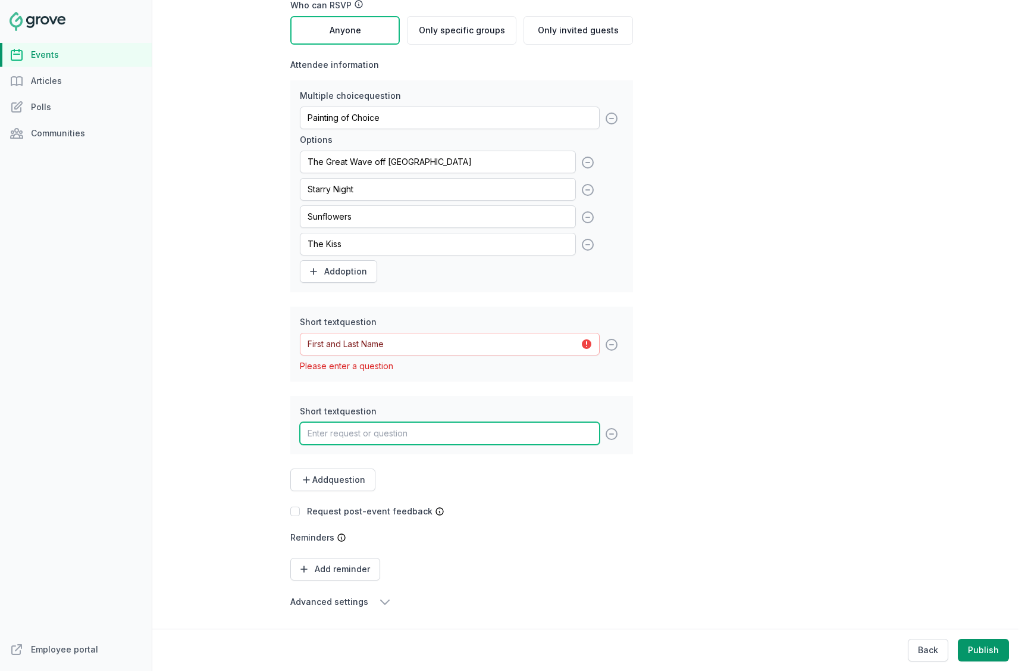
click at [356, 428] on input "text" at bounding box center [450, 433] width 300 height 23
paste input "Address Line 1 (Street Name and Number)"
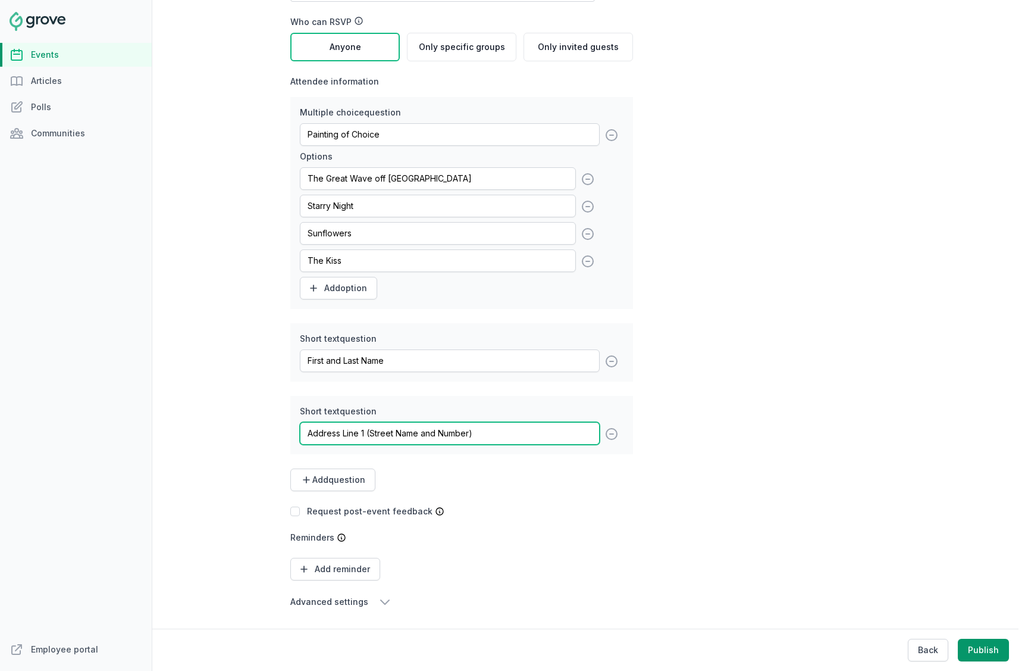
scroll to position [327, 0]
type input "Address Line 1 (Street Name and Number)"
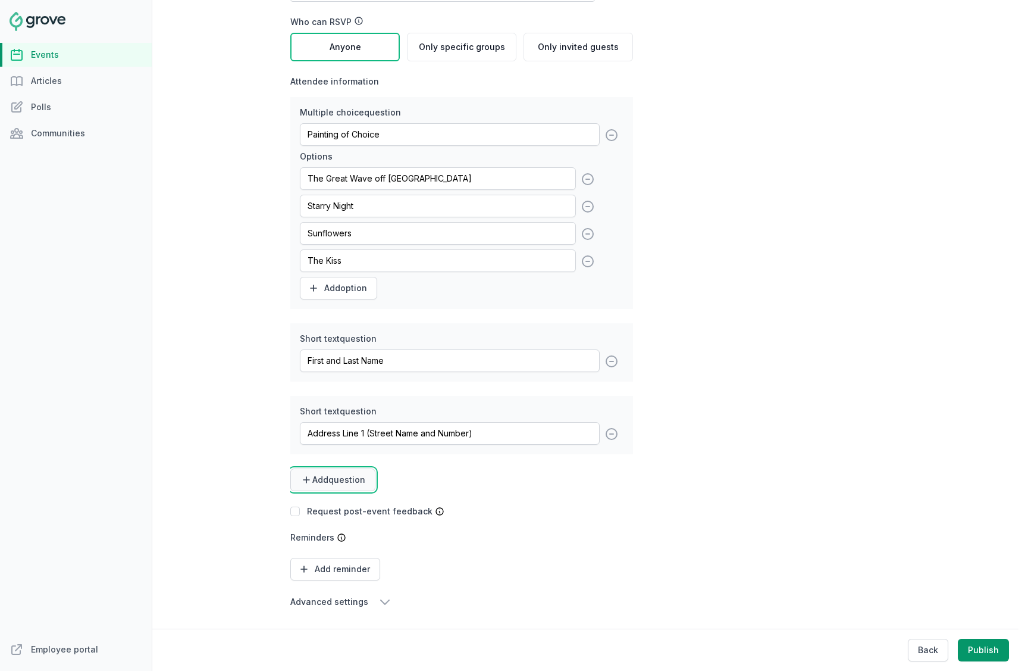
click at [343, 485] on span "Add question" at bounding box center [338, 480] width 53 height 12
click at [337, 505] on link "Short text" at bounding box center [329, 508] width 79 height 21
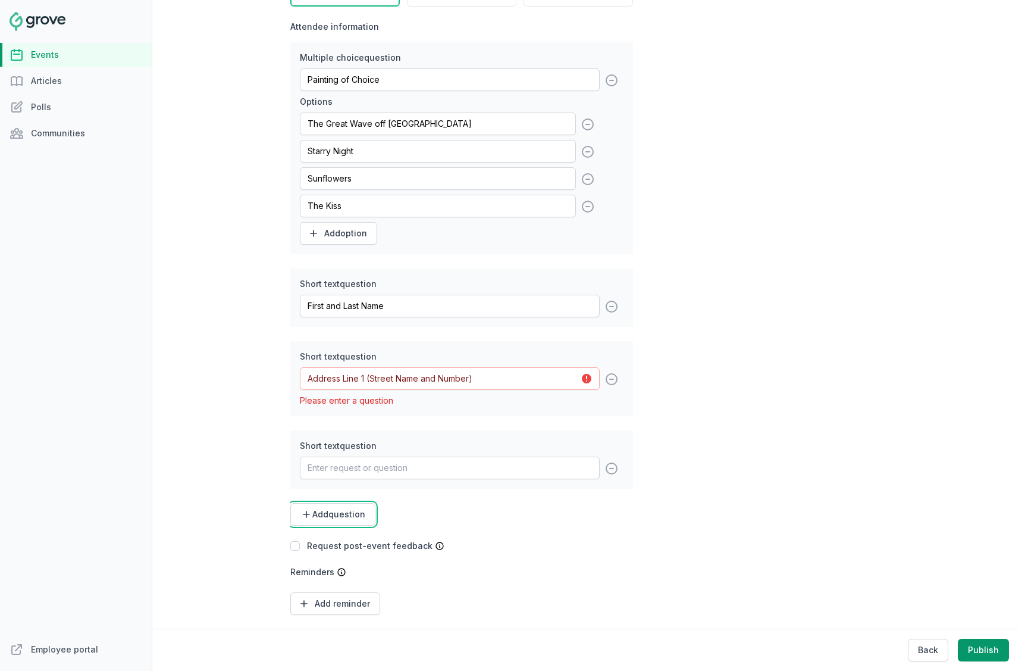
scroll to position [416, 0]
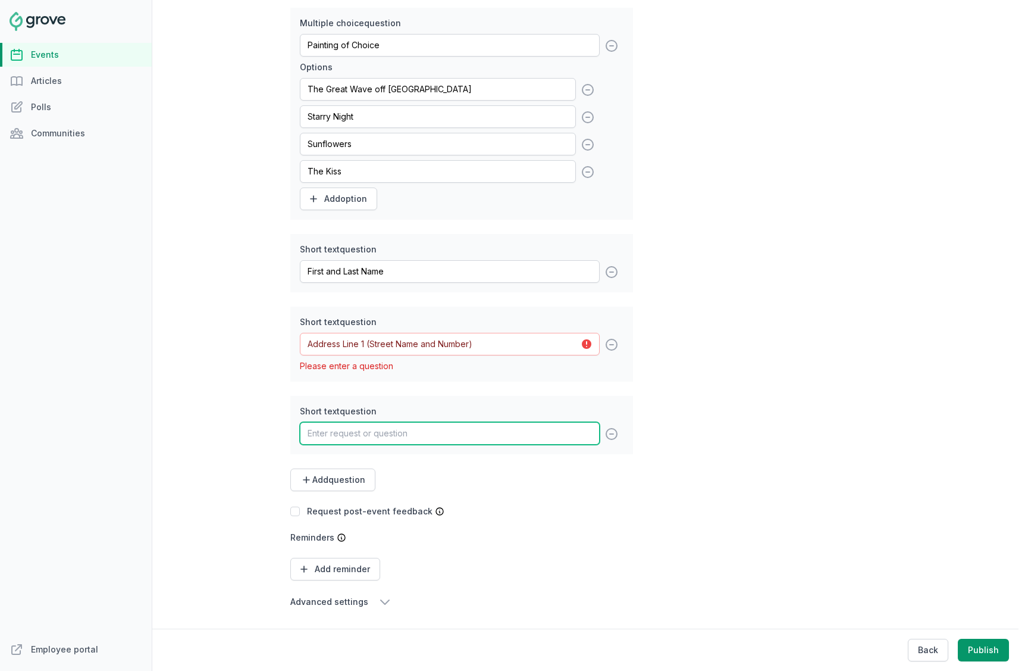
paste input "Address Line 2 (Apartment or Unit Number)"
click at [397, 429] on input "text" at bounding box center [450, 433] width 300 height 23
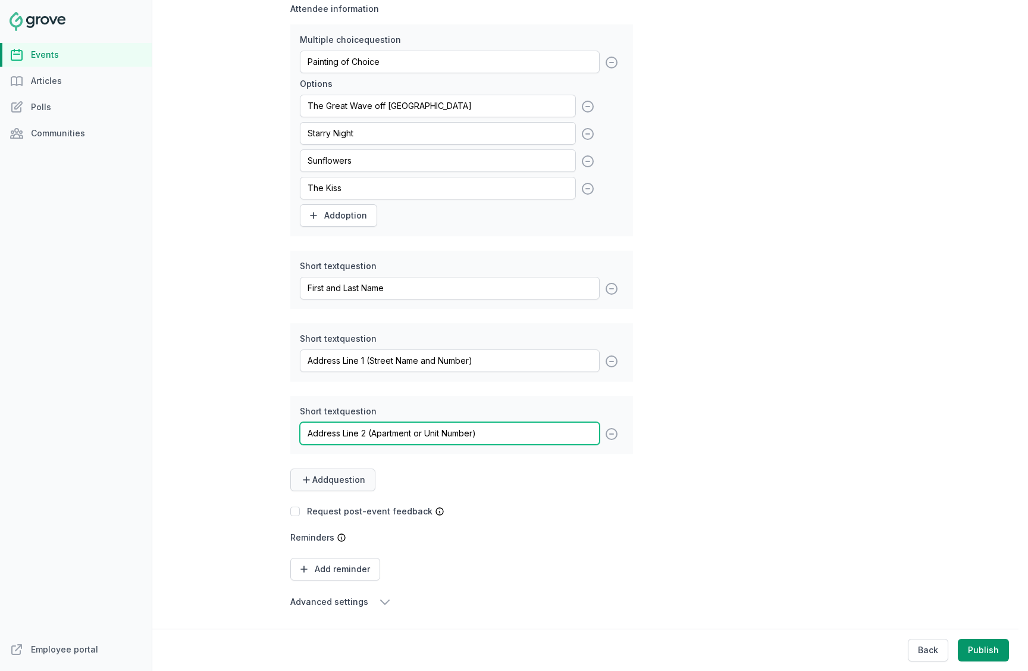
type input "Address Line 2 (Apartment or Unit Number)"
click at [339, 483] on span "Add question" at bounding box center [338, 480] width 53 height 12
click at [347, 505] on link "Short text" at bounding box center [329, 508] width 79 height 21
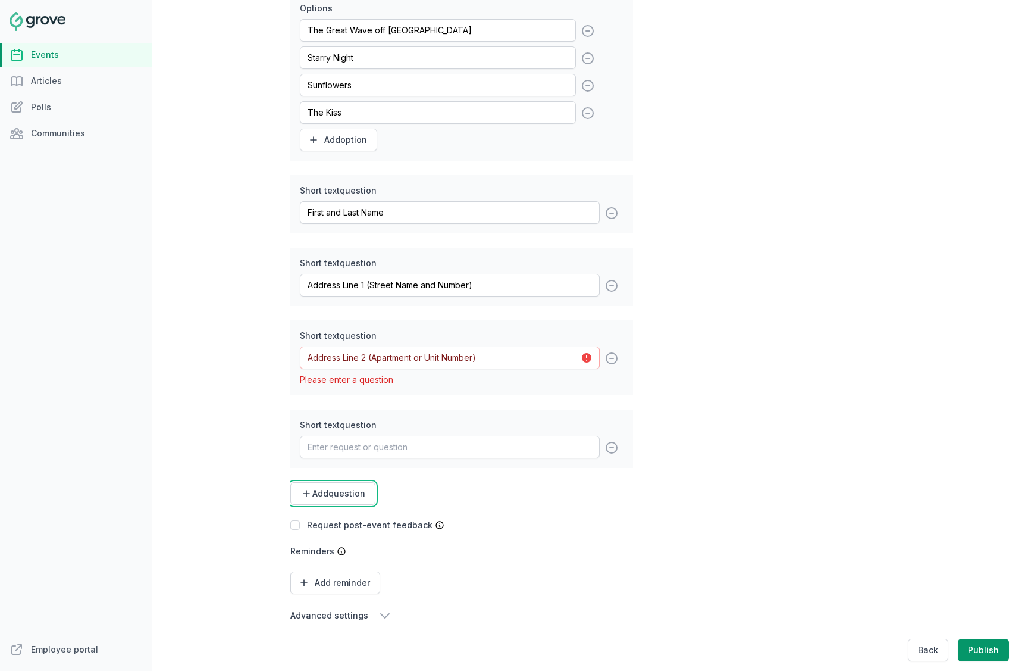
scroll to position [488, 0]
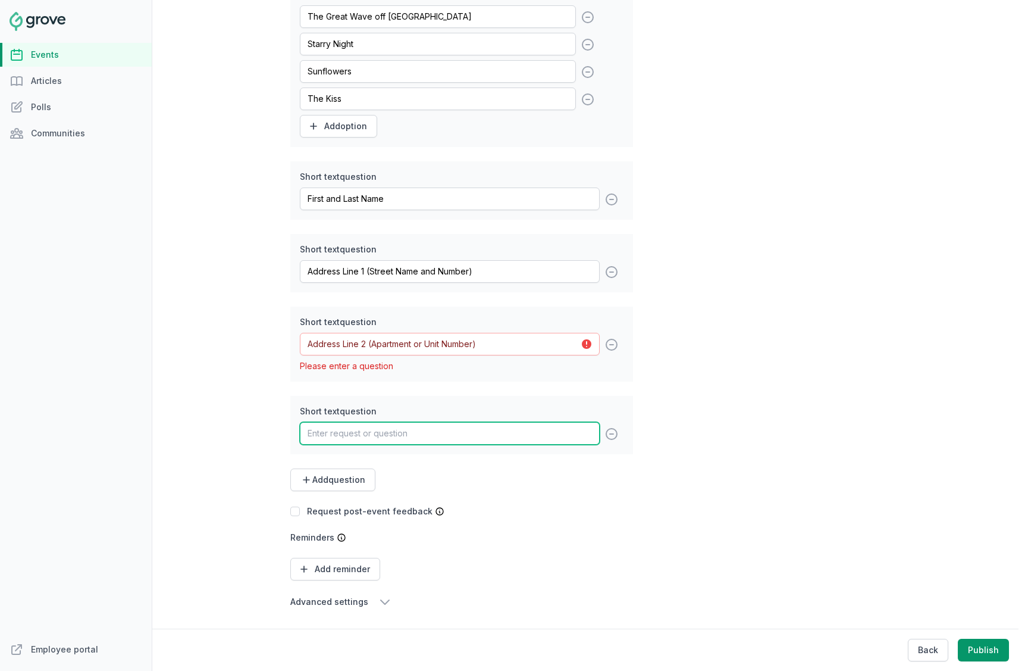
click at [347, 438] on input "text" at bounding box center [450, 433] width 300 height 23
paste input "City"
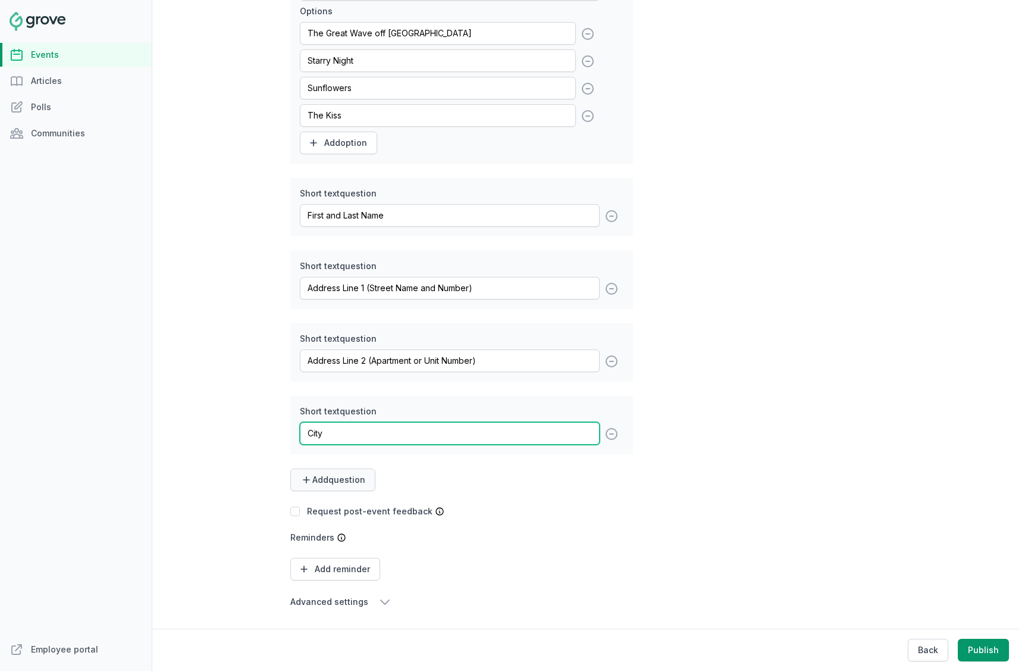
type input "City"
click at [330, 476] on span "Add question" at bounding box center [338, 480] width 53 height 12
click at [353, 501] on link "Short text" at bounding box center [329, 508] width 79 height 21
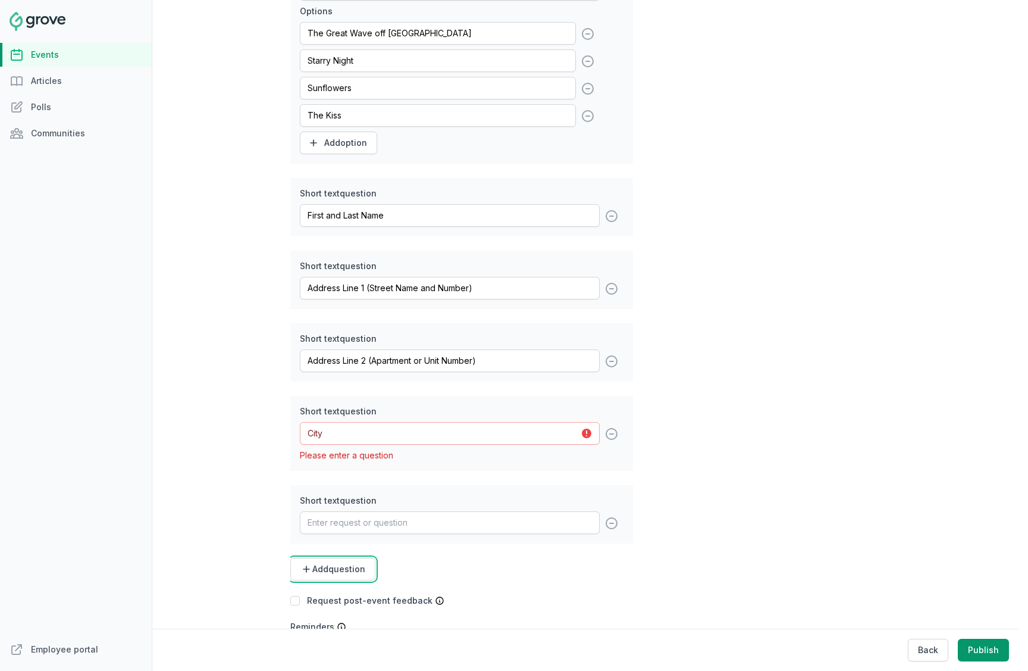
scroll to position [561, 0]
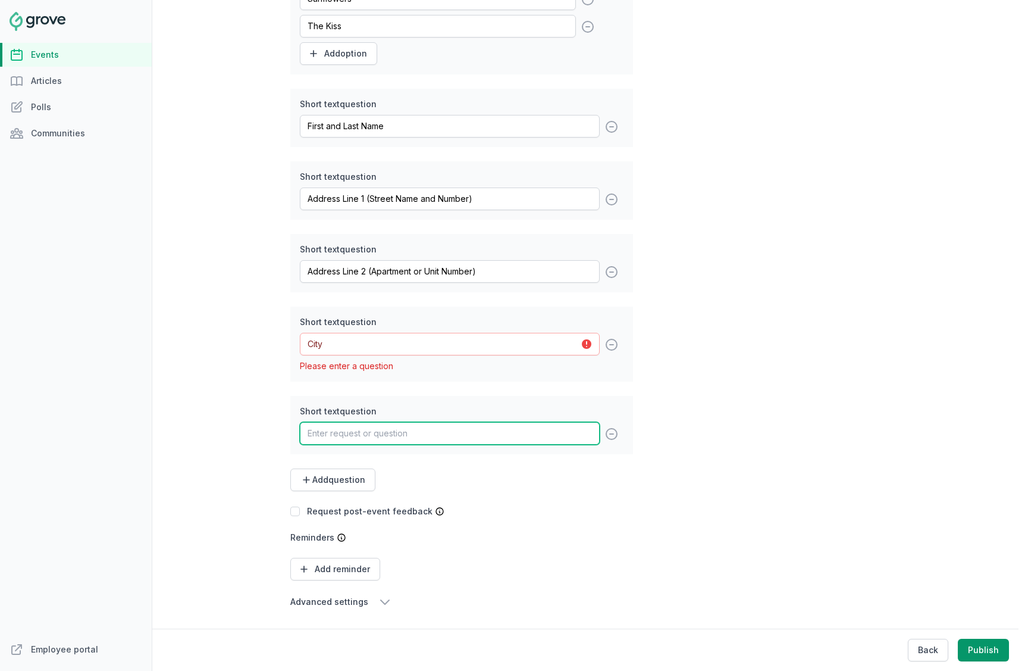
click at [353, 428] on input "text" at bounding box center [450, 433] width 300 height 23
paste input "State/Province"
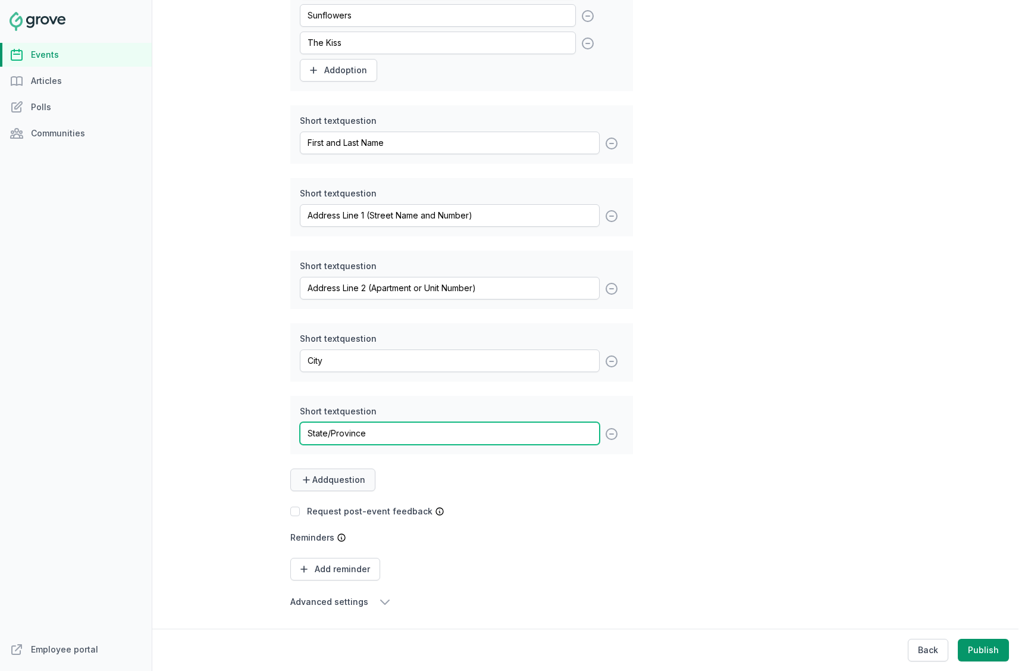
type input "State/Province"
click at [337, 484] on span "Add question" at bounding box center [338, 480] width 53 height 12
click at [346, 511] on link "Short text" at bounding box center [329, 508] width 79 height 21
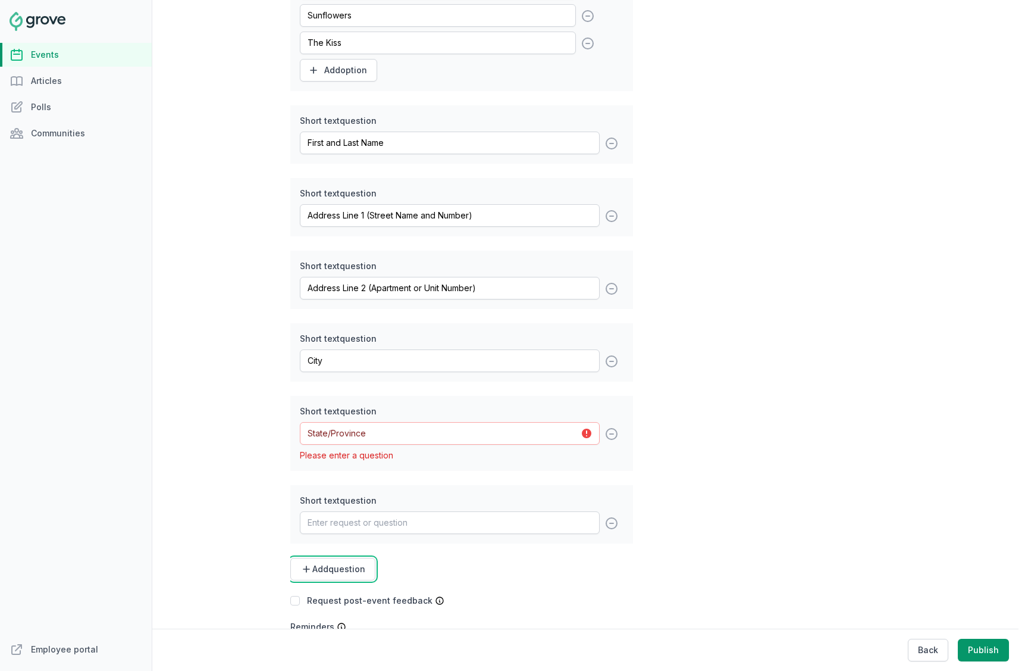
scroll to position [634, 0]
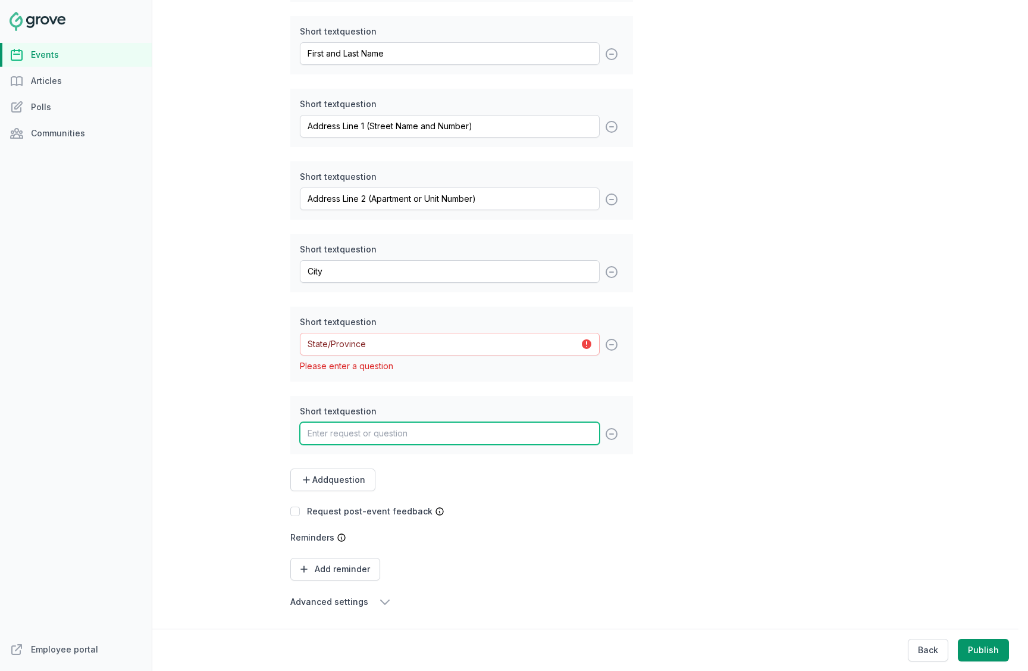
click at [466, 432] on input "text" at bounding box center [450, 433] width 300 height 23
paste input "Country"
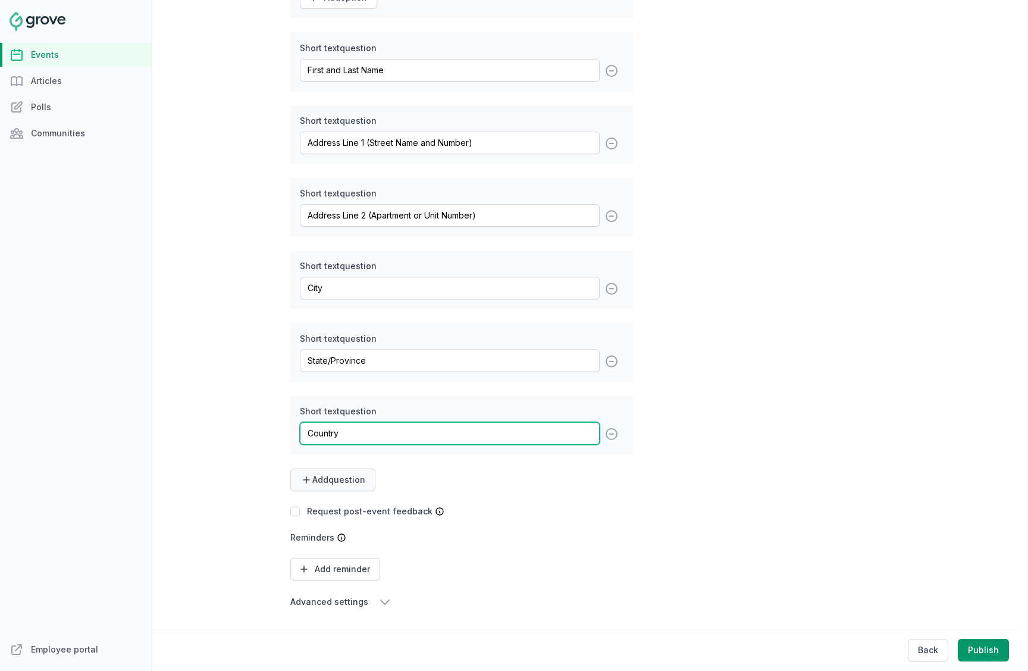
type input "Country"
click at [336, 479] on span "Add question" at bounding box center [338, 480] width 53 height 12
click at [322, 510] on link "Short text" at bounding box center [329, 508] width 79 height 21
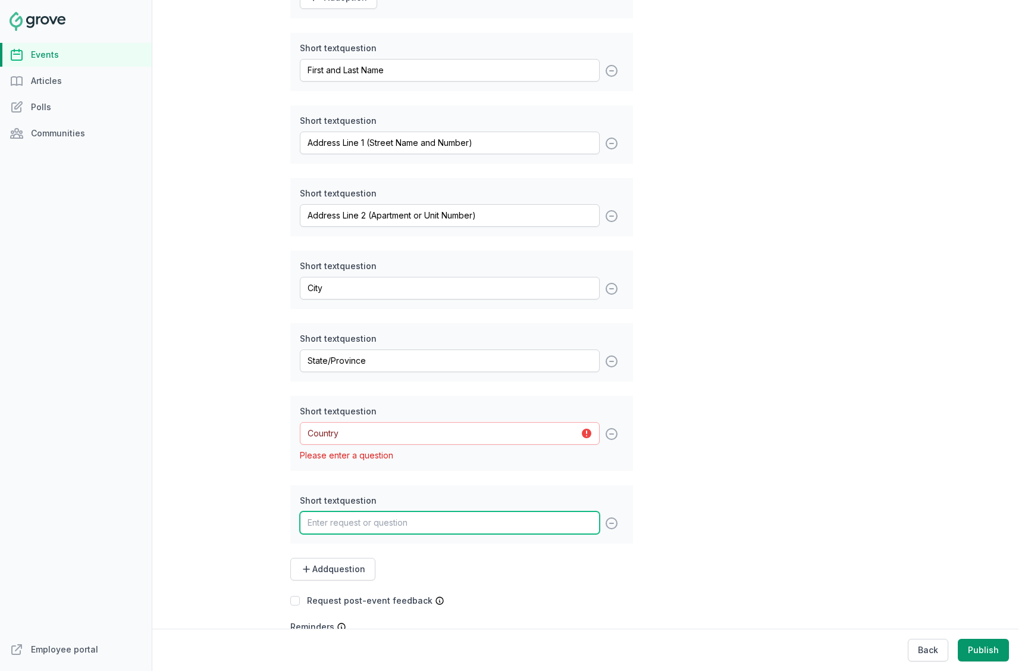
click at [370, 526] on input "text" at bounding box center [450, 522] width 300 height 23
paste input "Zip Code"
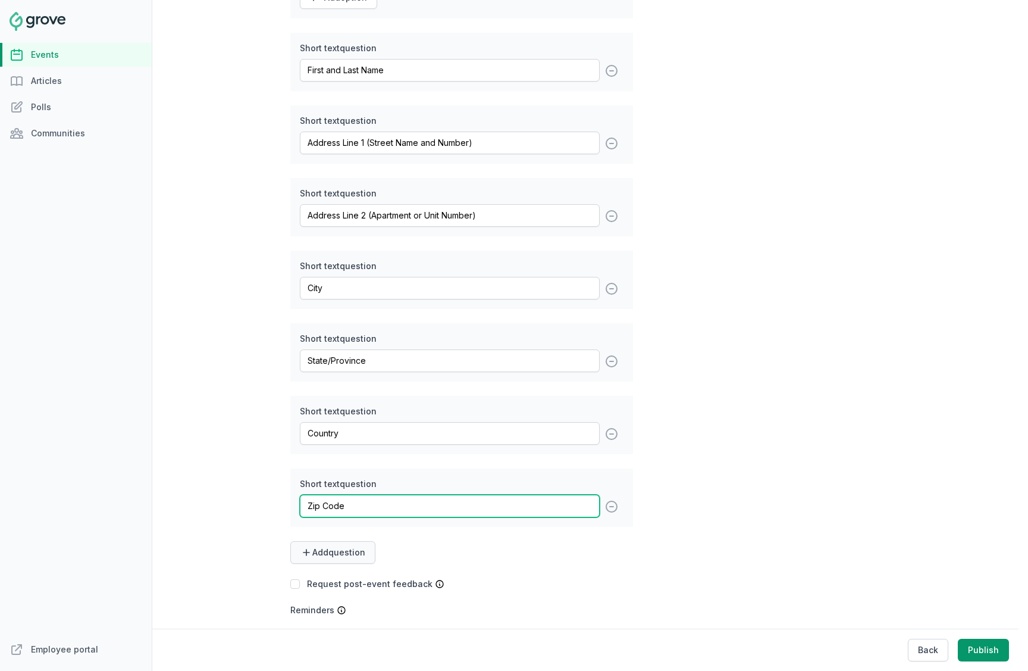
type input "Zip Code"
click at [340, 560] on button "Add question" at bounding box center [332, 552] width 85 height 23
click at [328, 585] on link "Short text" at bounding box center [329, 581] width 79 height 21
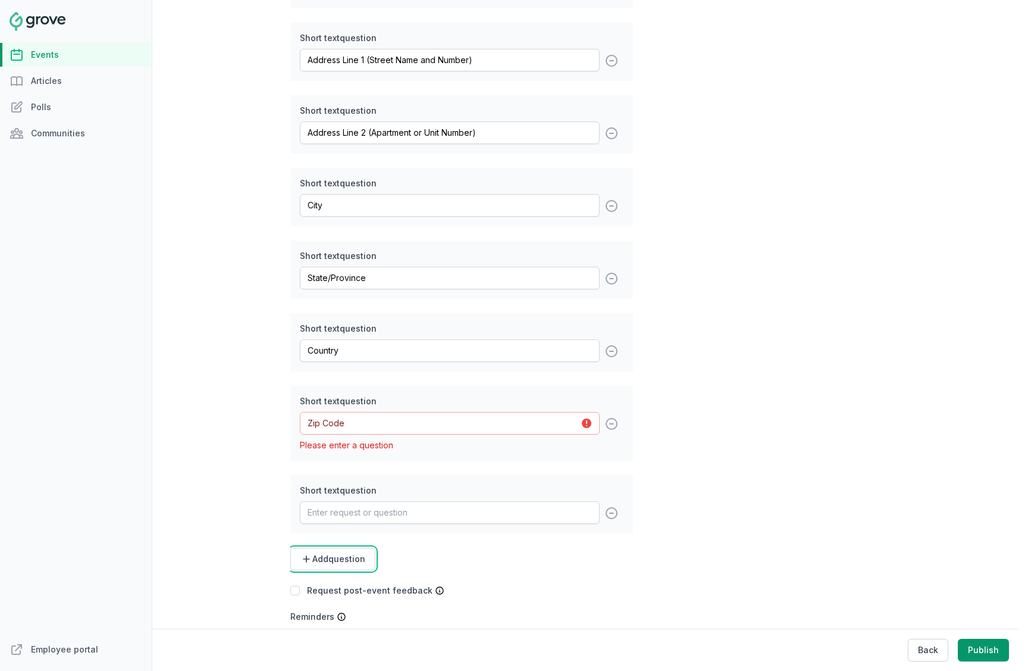
scroll to position [779, 0]
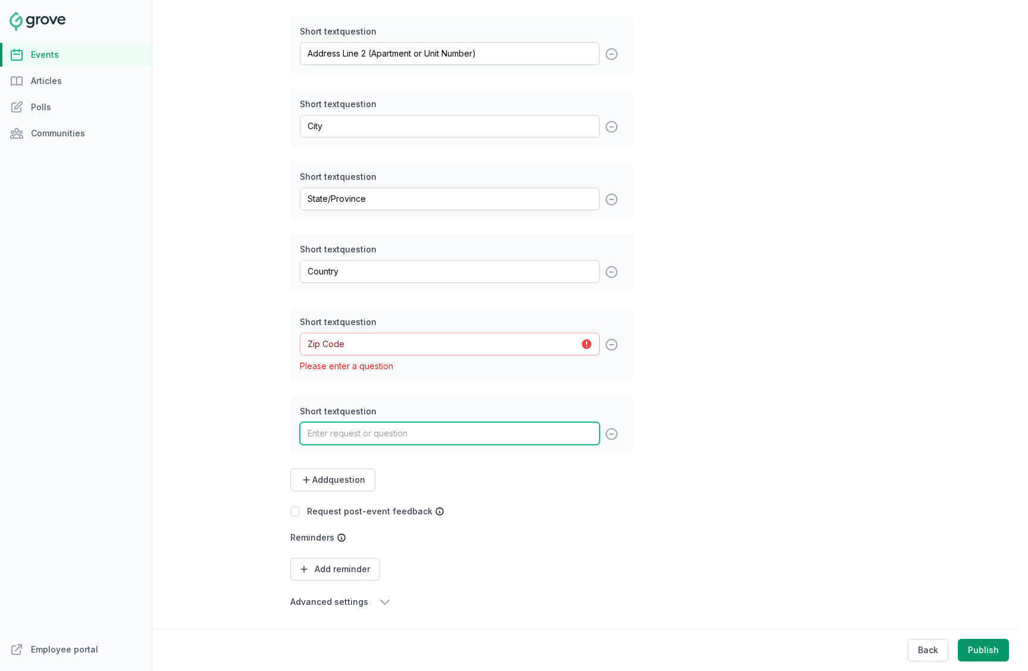
click at [371, 430] on input "text" at bounding box center [450, 433] width 300 height 23
paste input "Phone Number (for shipping concerns)"
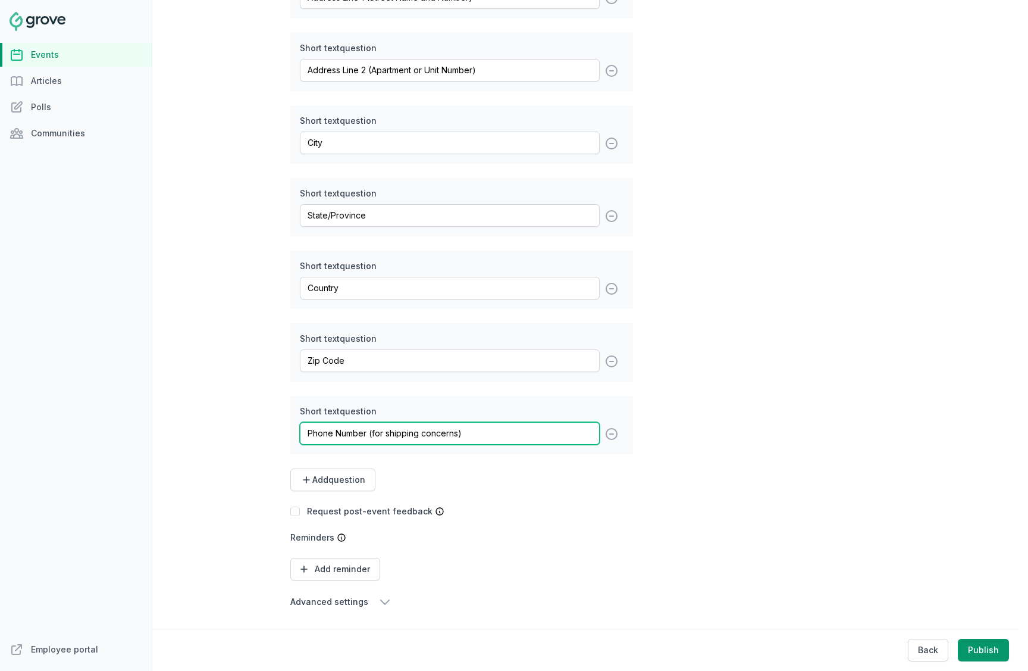
scroll to position [762, 0]
type input "Phone Number (for shipping concerns)"
click at [498, 478] on div "Add question" at bounding box center [461, 479] width 343 height 23
click at [504, 500] on div "Calendar No calendar Virtual Events Calendar Collaborators Jenn Luu (owner) SL …" at bounding box center [461, 21] width 343 height 1176
click at [383, 607] on icon "button" at bounding box center [385, 601] width 14 height 14
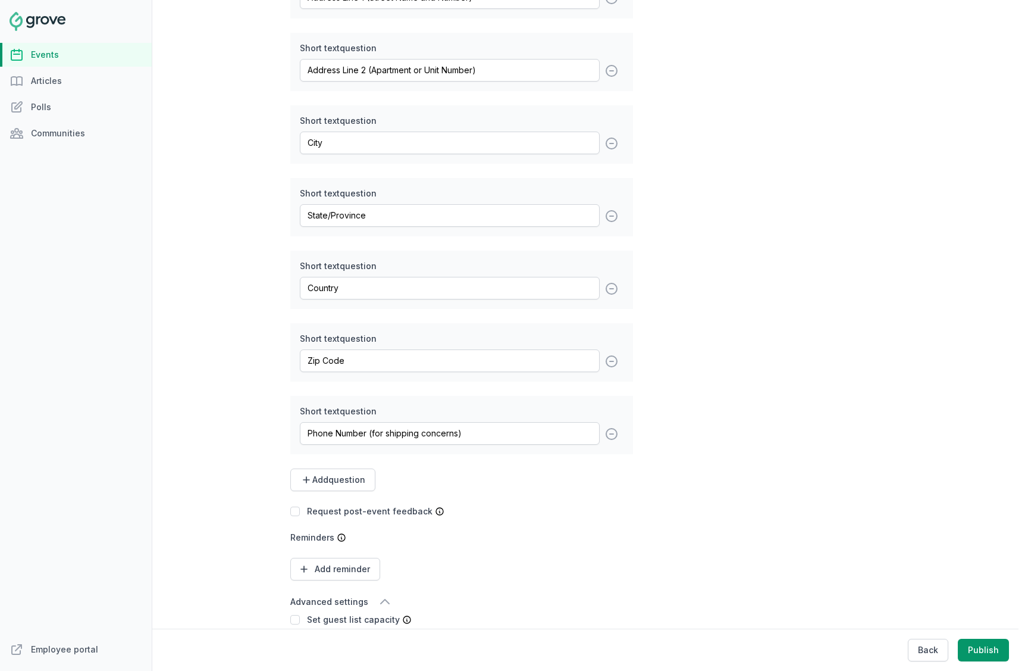
scroll to position [884, 0]
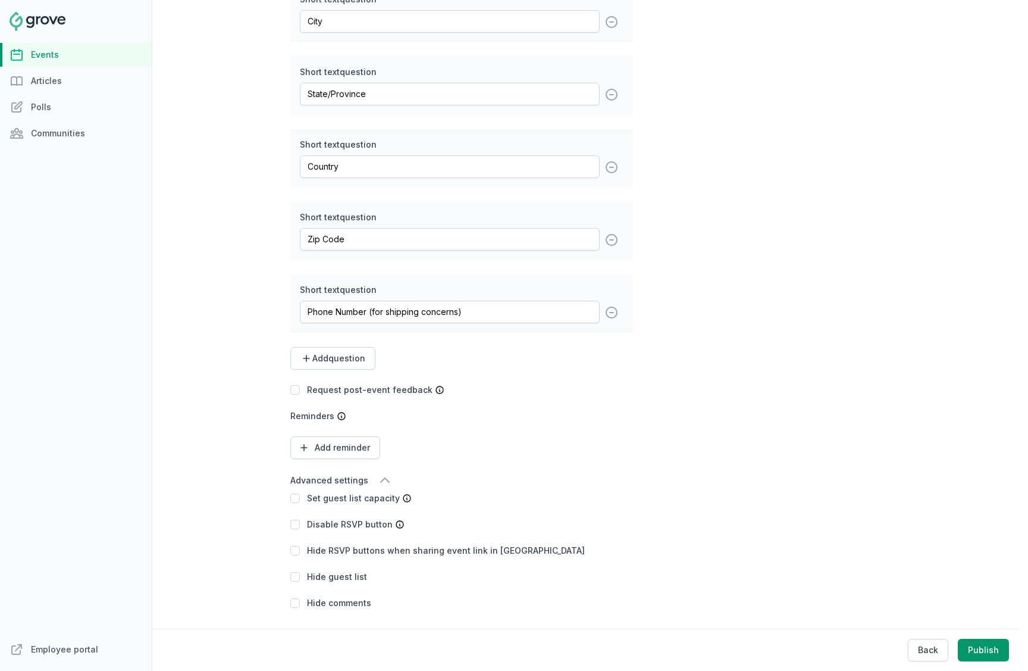
click at [300, 499] on div "Set guest list capacity" at bounding box center [344, 498] width 109 height 12
click at [294, 500] on input "checkbox" at bounding box center [295, 498] width 10 height 10
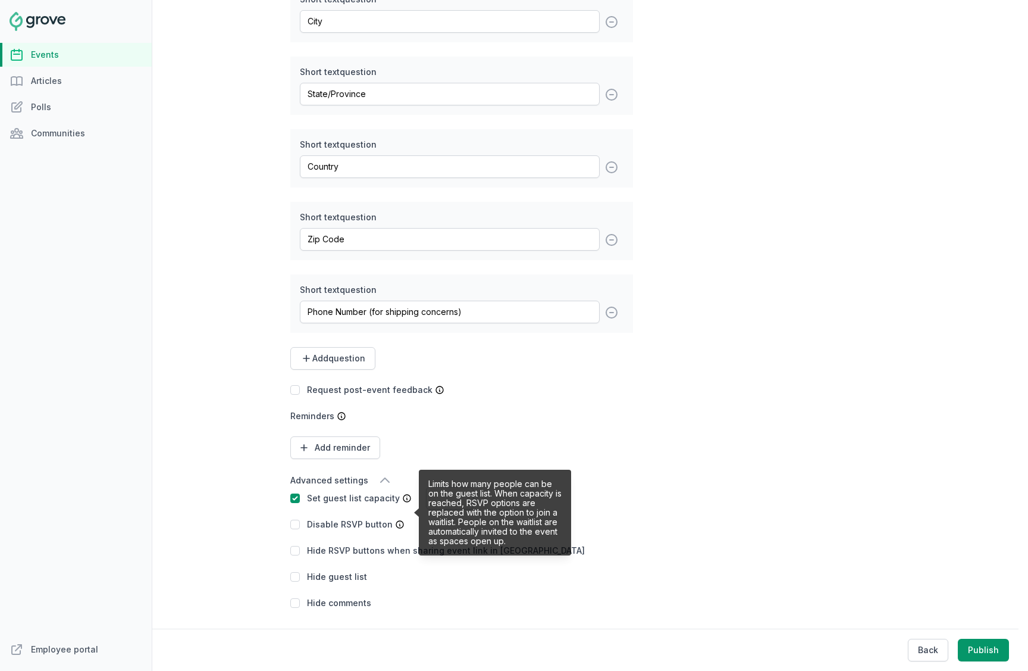
click at [450, 446] on div "Add reminder" at bounding box center [461, 447] width 343 height 23
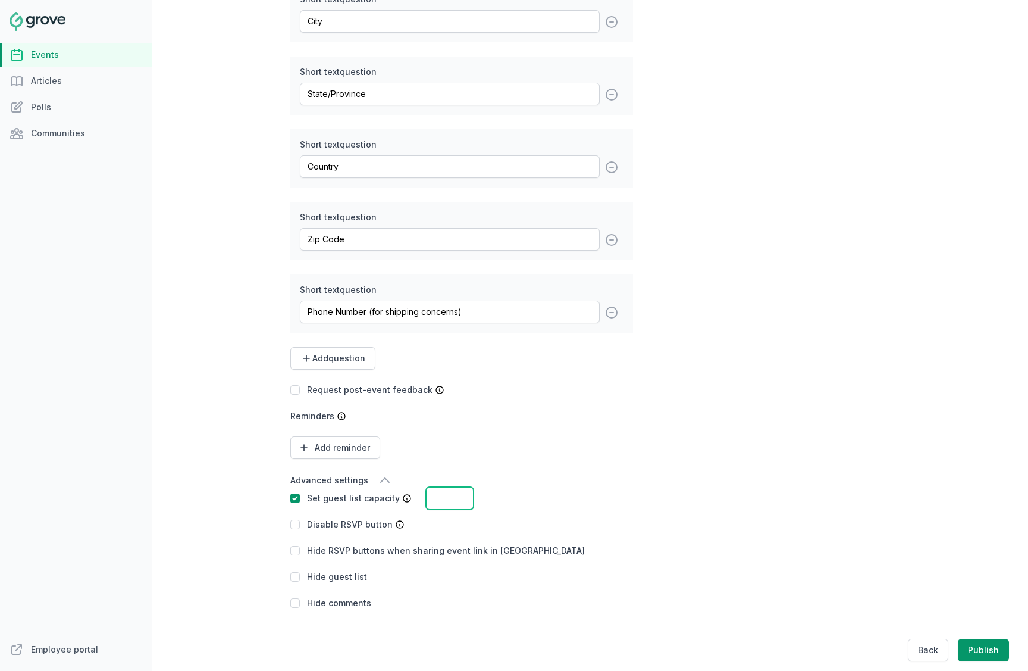
click at [440, 497] on input "number" at bounding box center [450, 498] width 48 height 23
type input "40"
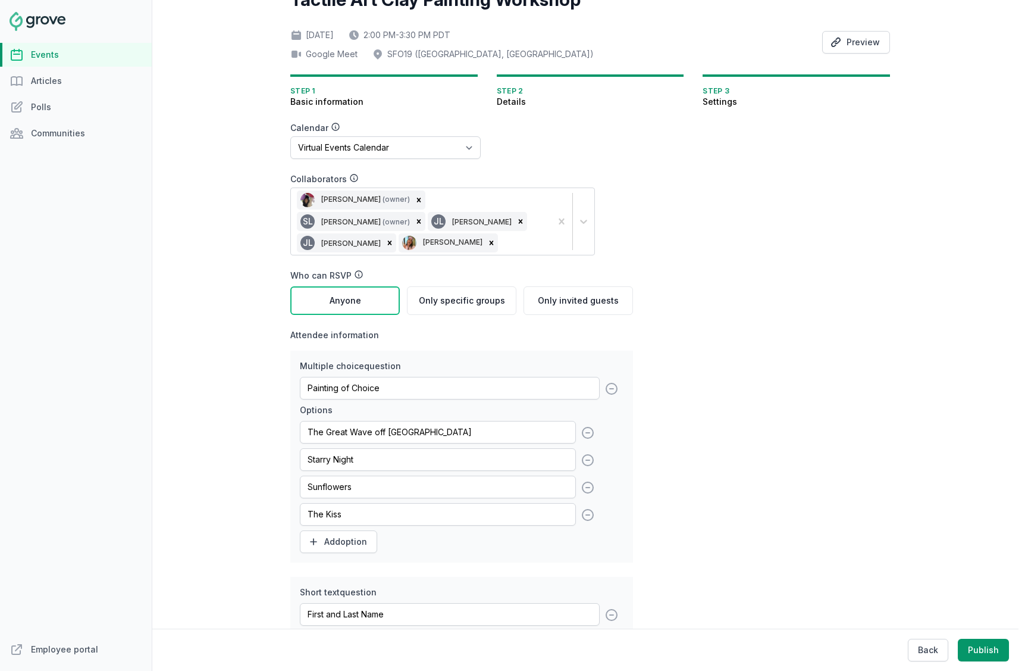
scroll to position [0, 0]
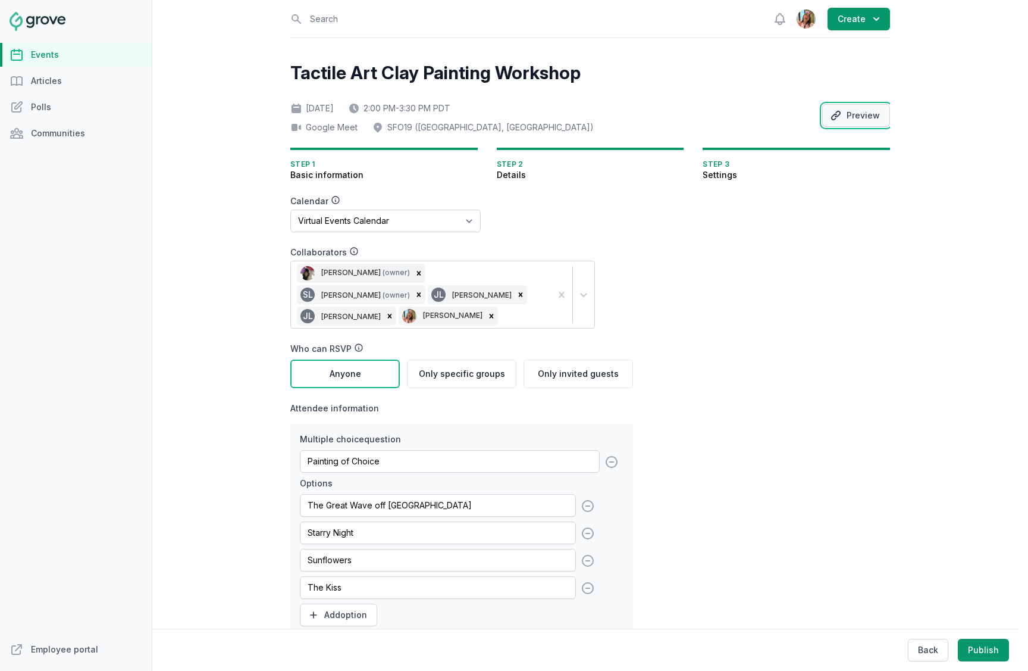
click at [856, 116] on button "Preview" at bounding box center [856, 115] width 68 height 23
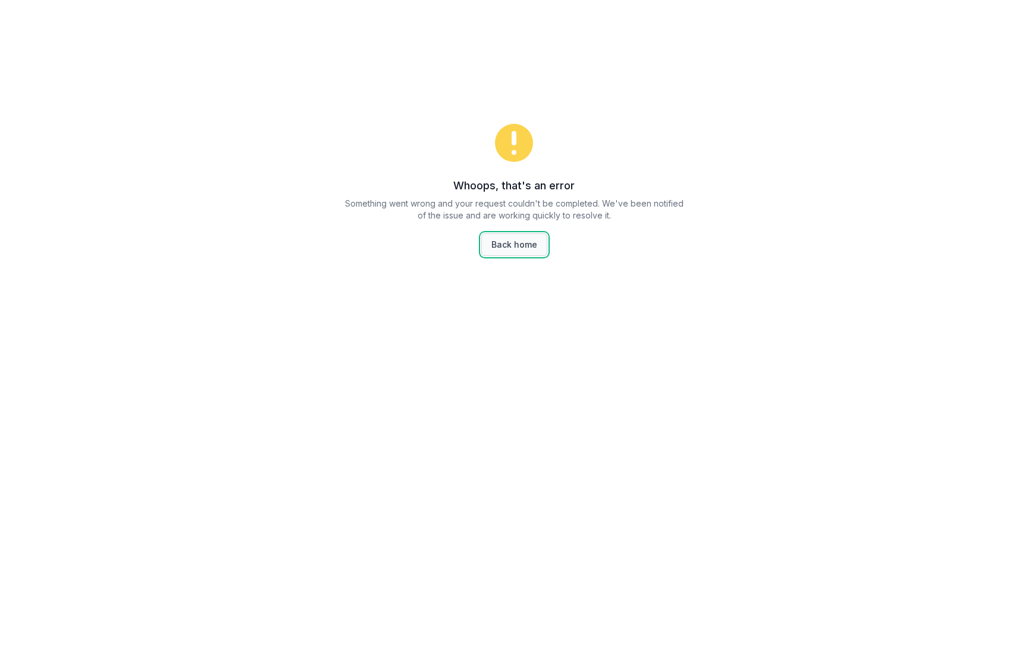
click at [544, 249] on link "Back home" at bounding box center [514, 244] width 66 height 23
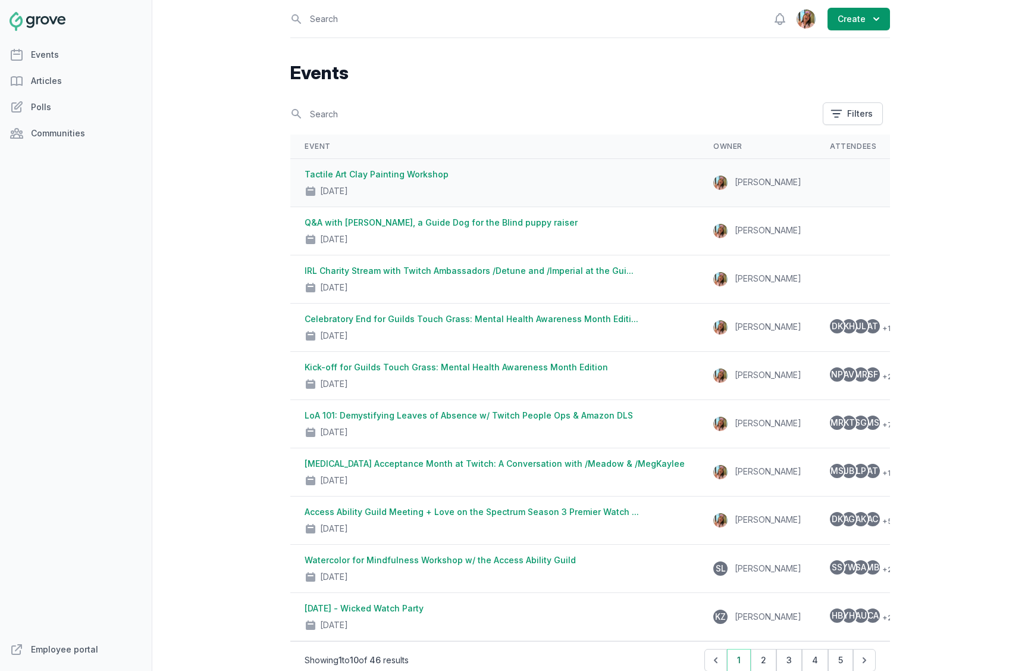
click at [400, 171] on link "Tactile Art Clay Painting Workshop" at bounding box center [377, 174] width 144 height 10
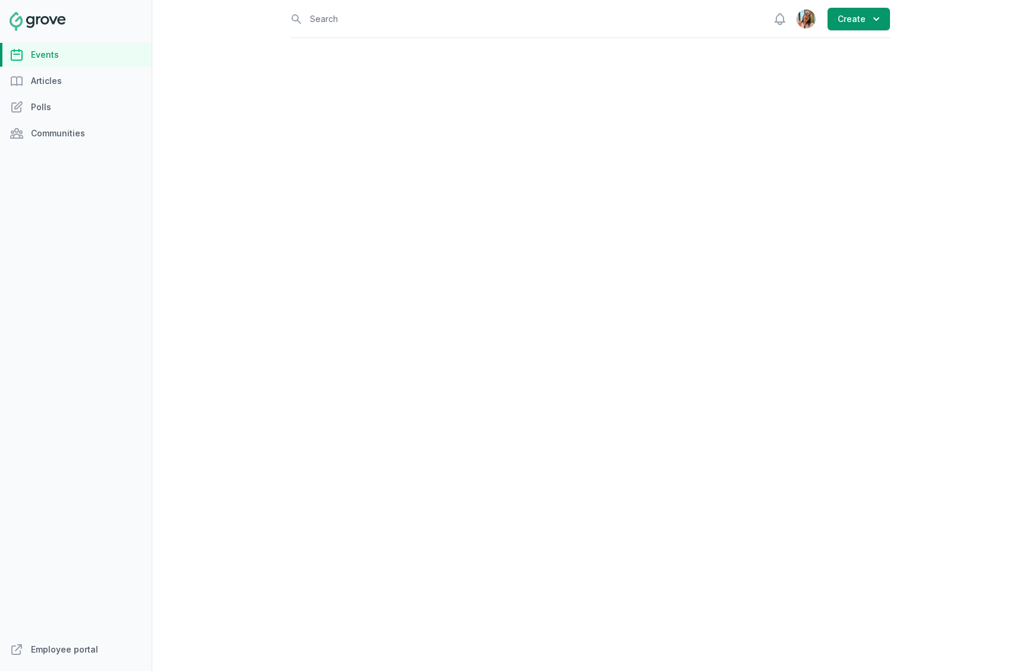
select select "43"
select select "2:00 PM"
select select "3:30 PM"
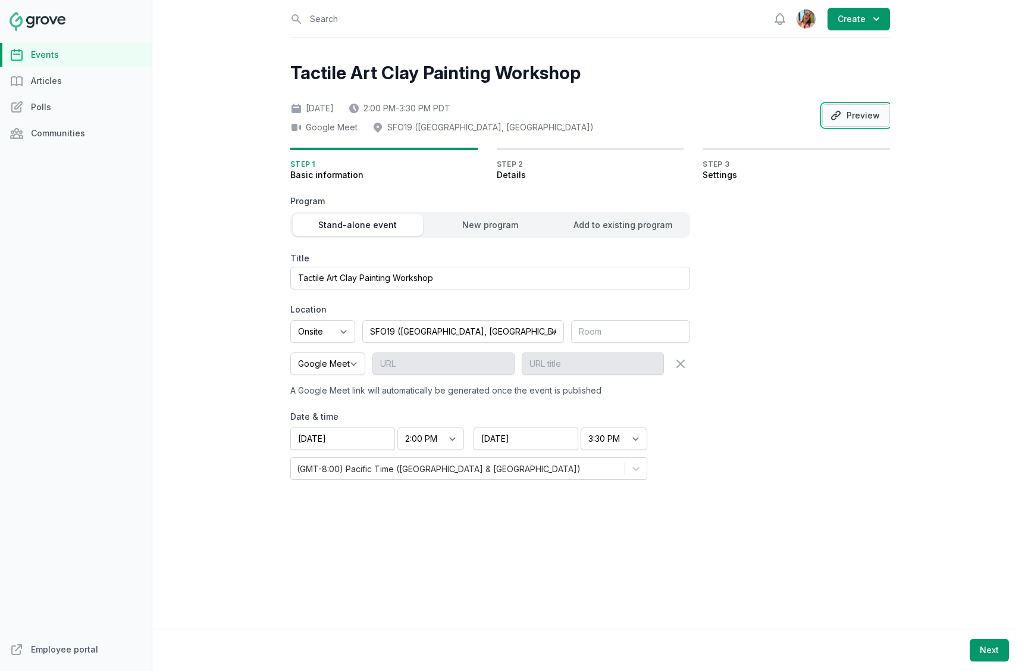
click at [868, 112] on button "Preview" at bounding box center [856, 115] width 68 height 23
click at [984, 651] on button "Next" at bounding box center [989, 649] width 39 height 23
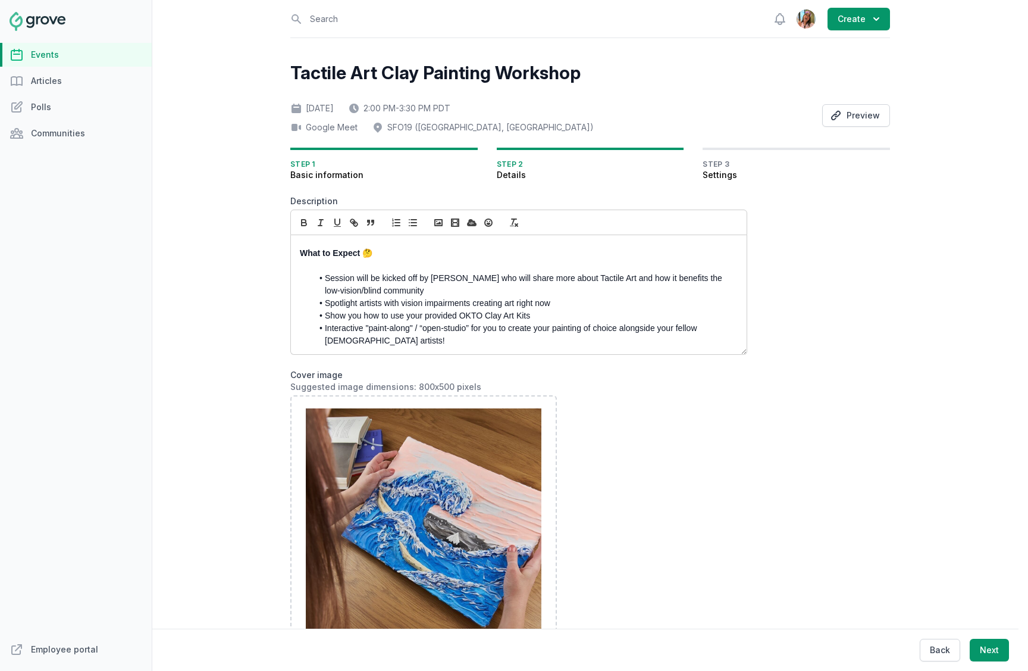
scroll to position [74, 0]
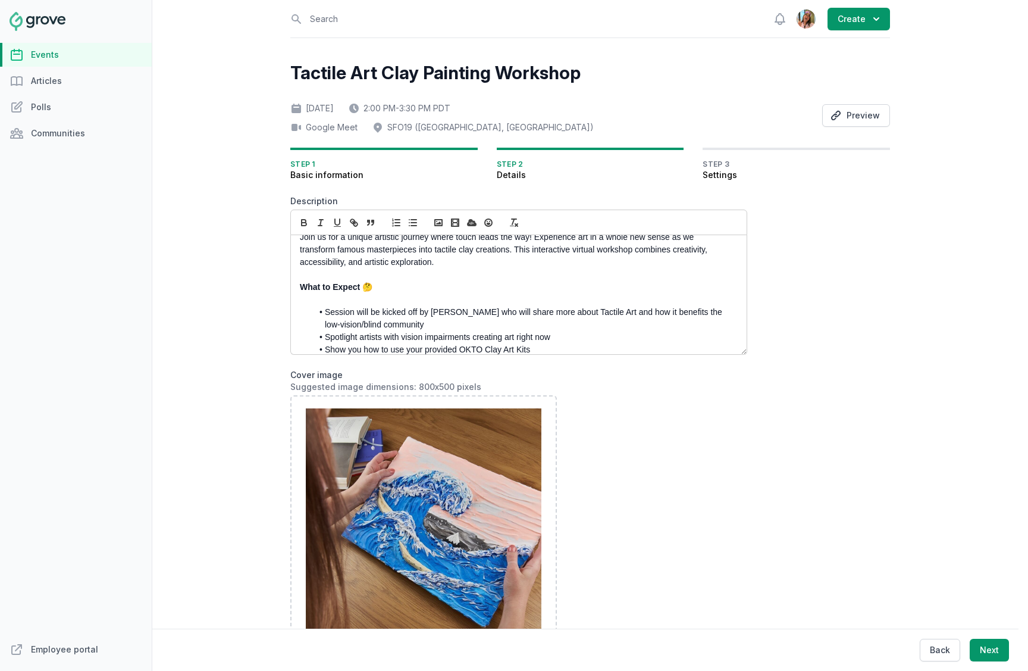
click at [421, 299] on p at bounding box center [515, 299] width 431 height 12
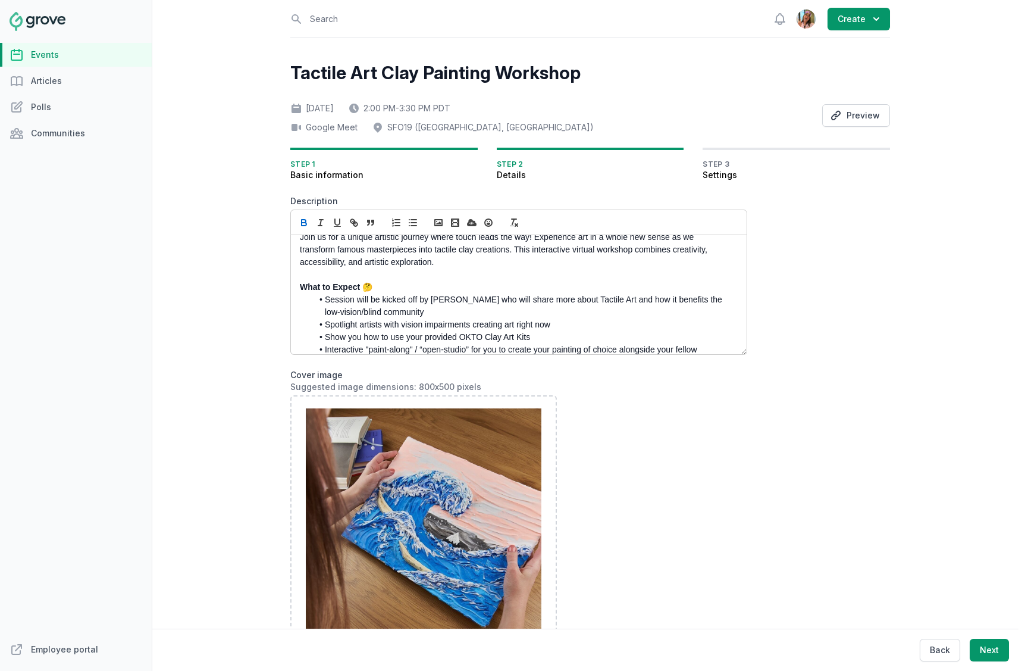
scroll to position [140, 0]
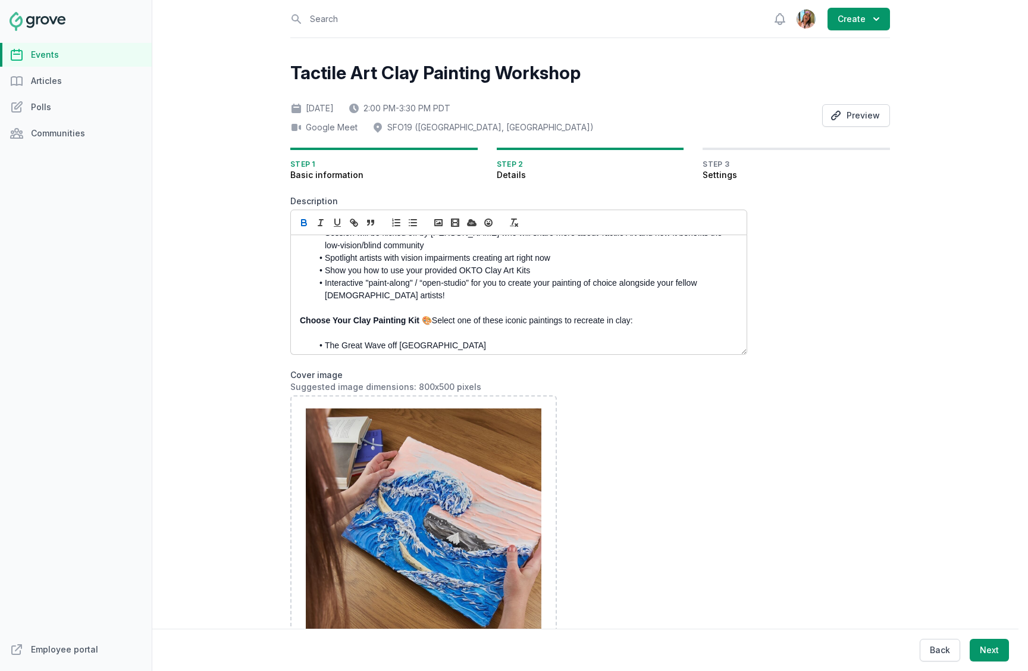
click at [380, 308] on p at bounding box center [515, 308] width 431 height 12
click at [368, 331] on p at bounding box center [515, 333] width 431 height 12
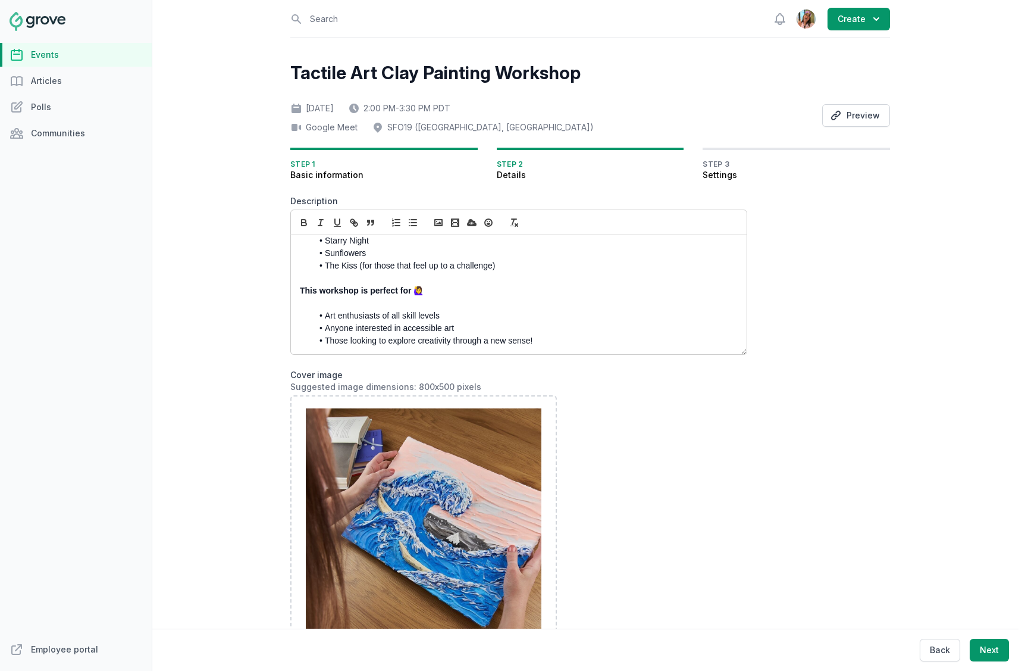
click at [370, 300] on p at bounding box center [515, 303] width 431 height 12
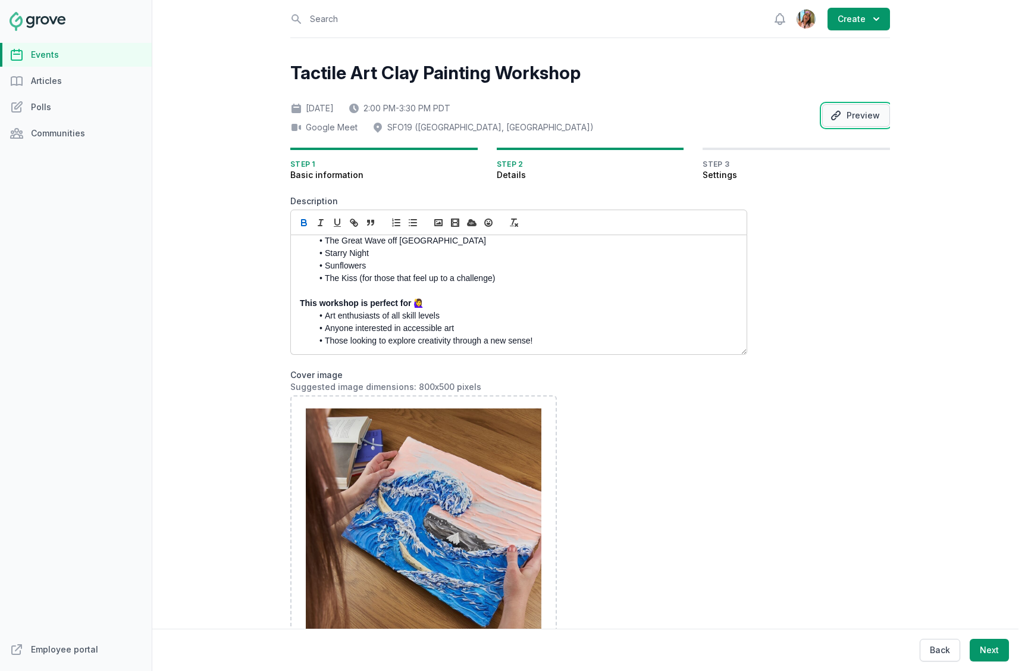
click at [841, 115] on icon "button" at bounding box center [836, 116] width 10 height 10
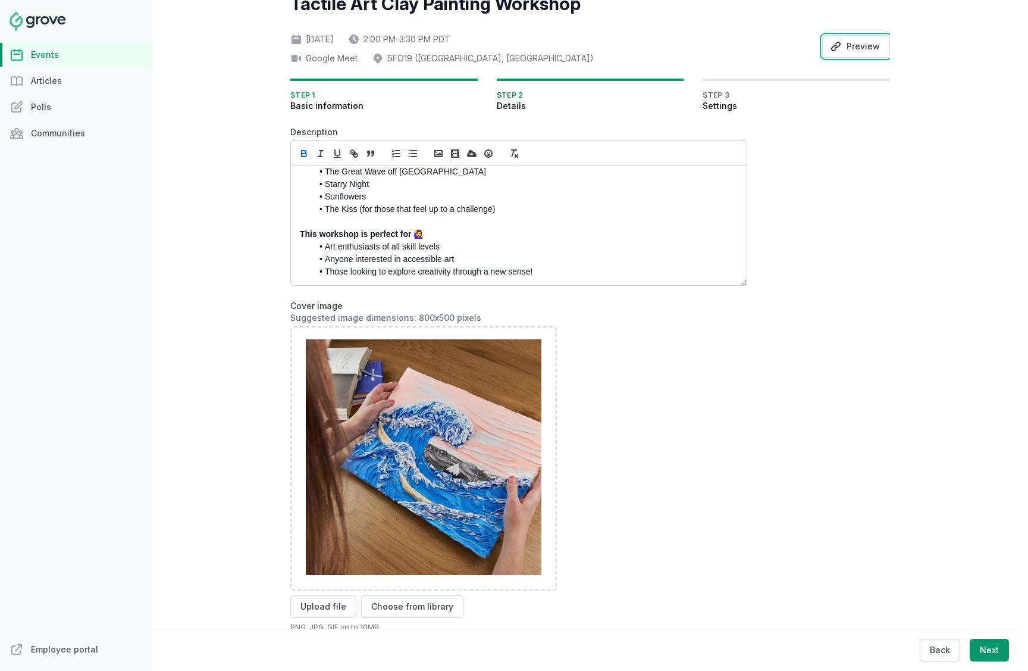
scroll to position [148, 0]
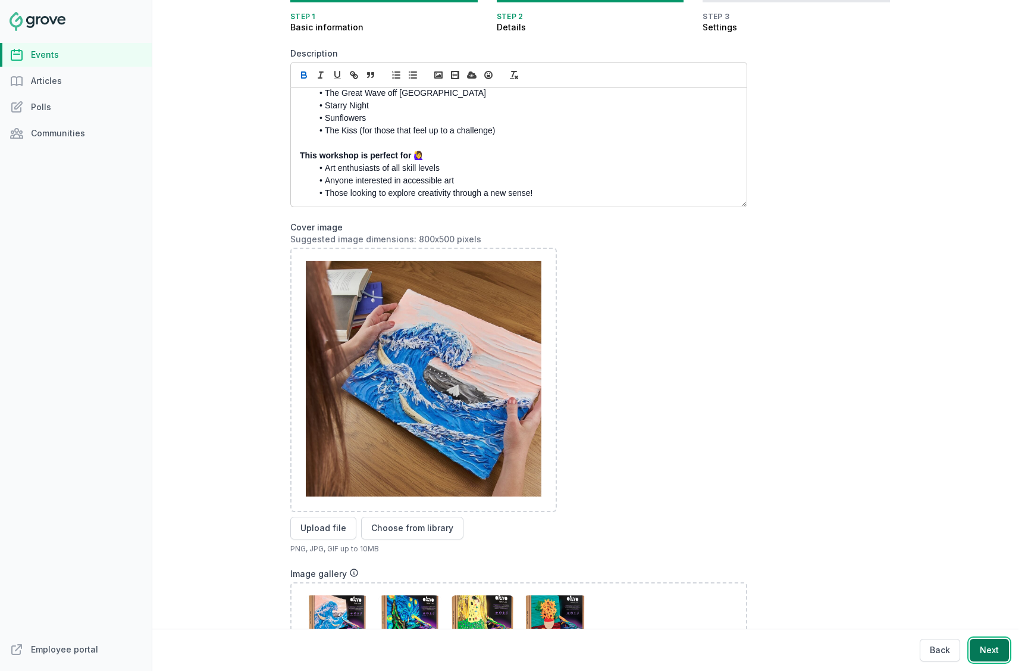
click at [994, 652] on button "Next" at bounding box center [989, 649] width 39 height 23
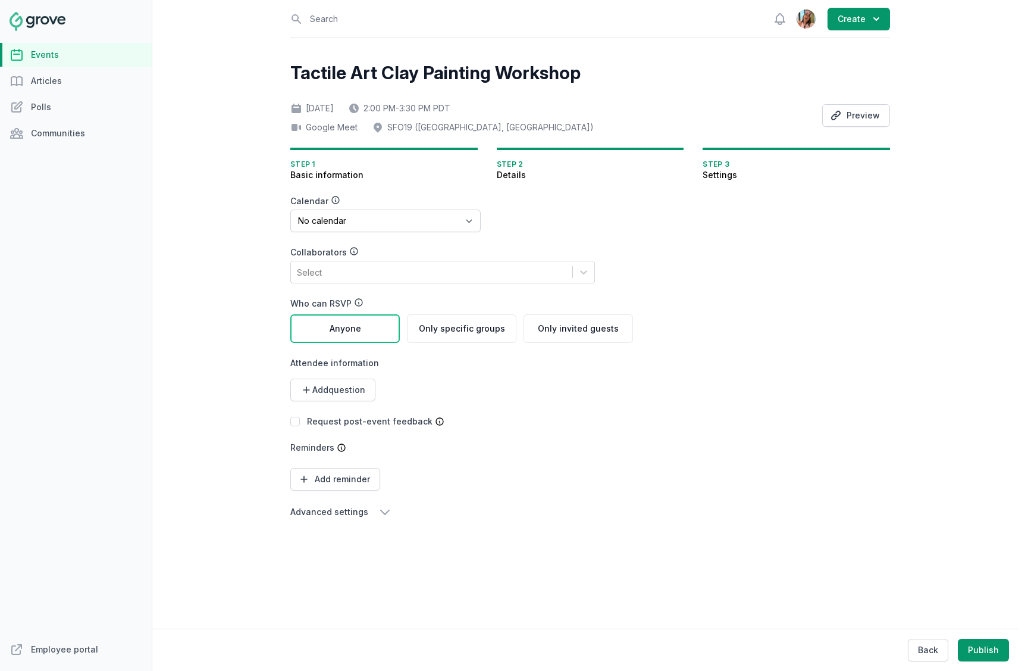
scroll to position [0, 0]
click at [416, 220] on select "No calendar Virtual Events Calendar" at bounding box center [385, 220] width 190 height 23
select select "89"
click at [290, 209] on select "No calendar Virtual Events Calendar" at bounding box center [385, 220] width 190 height 23
click at [379, 271] on div "Select" at bounding box center [431, 271] width 281 height 21
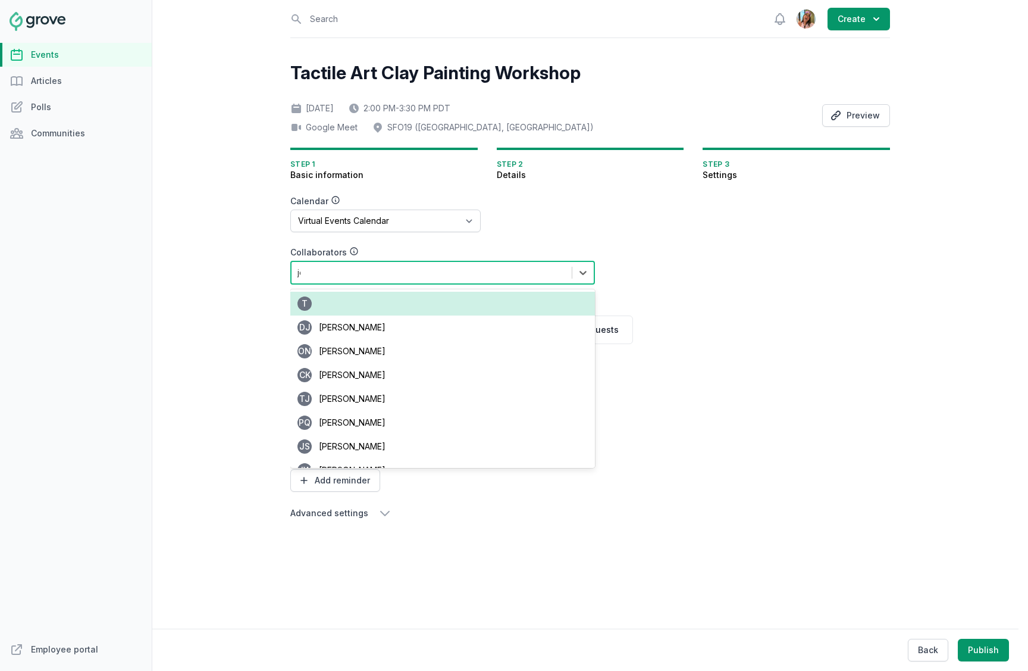
type input "jenn"
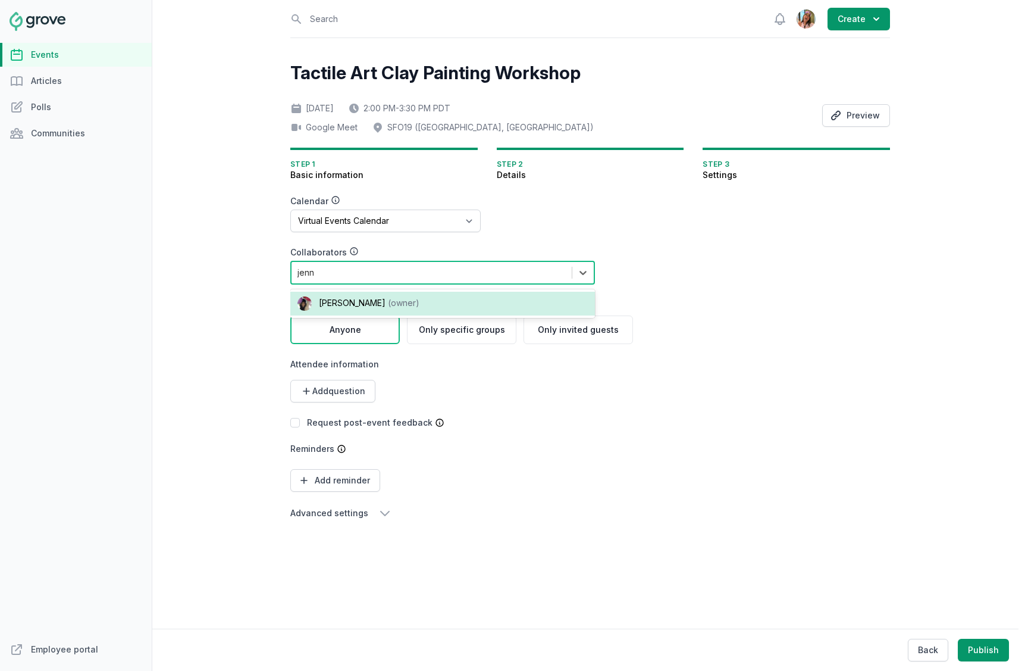
click at [368, 308] on div "[PERSON_NAME] (owner)" at bounding box center [442, 304] width 305 height 24
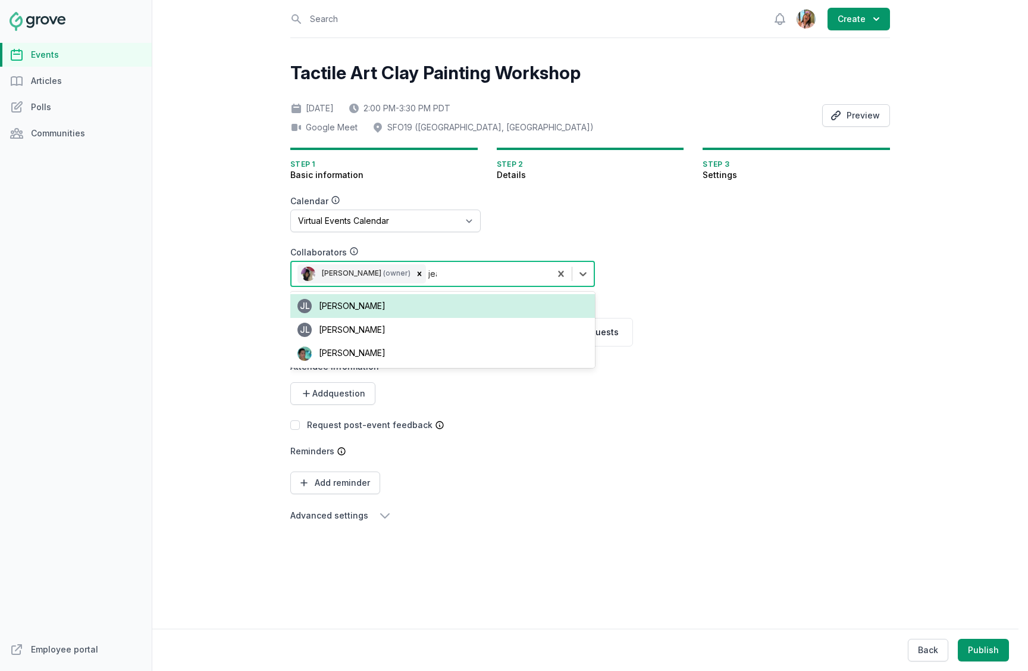
type input "[PERSON_NAME]"
click at [363, 312] on div "[PERSON_NAME]" at bounding box center [442, 306] width 305 height 24
type input "[PERSON_NAME]"
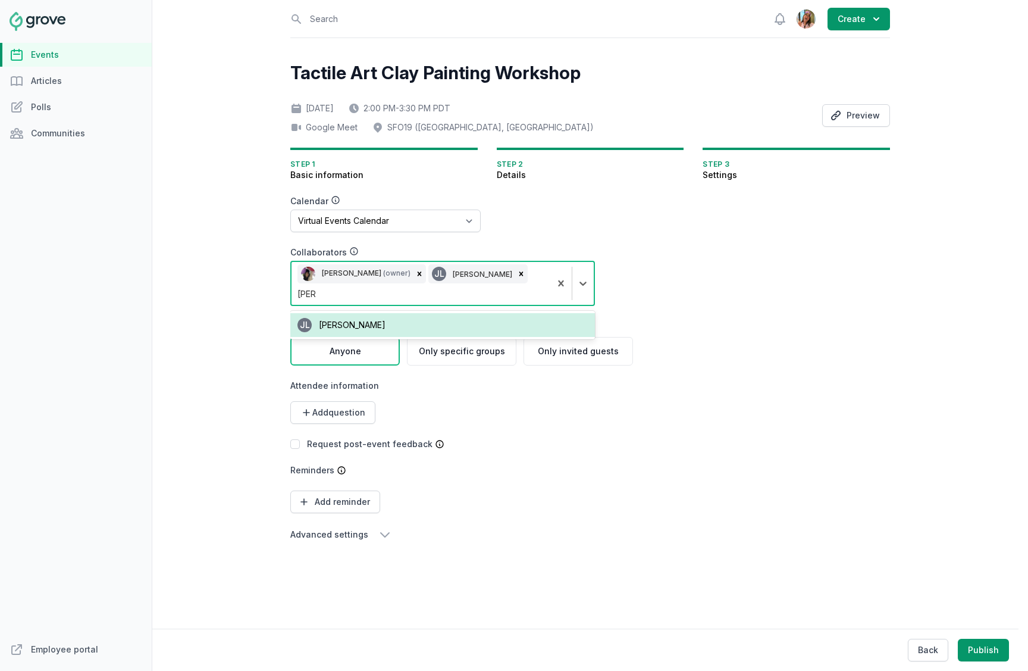
click at [362, 320] on span "[PERSON_NAME]" at bounding box center [352, 325] width 67 height 10
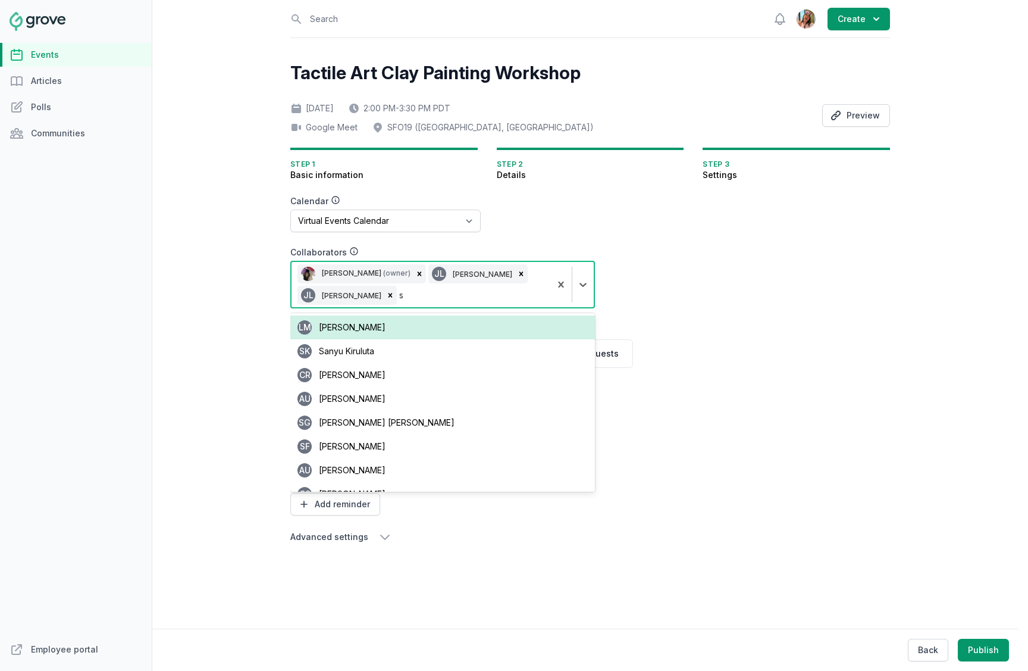
type input "st"
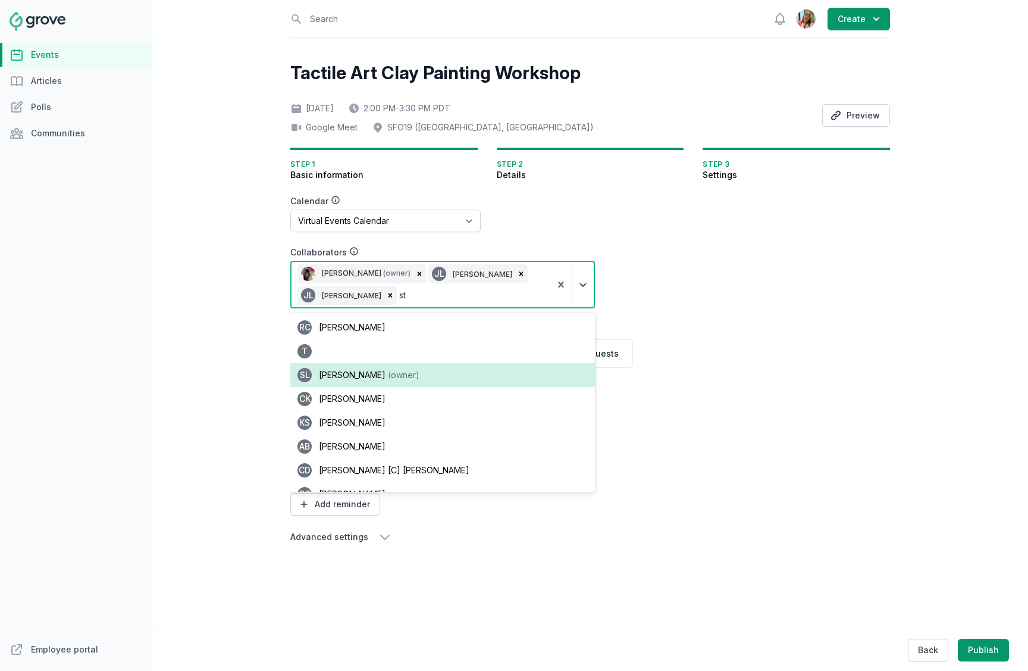
click at [363, 380] on div "SL [PERSON_NAME] (owner)" at bounding box center [442, 375] width 305 height 24
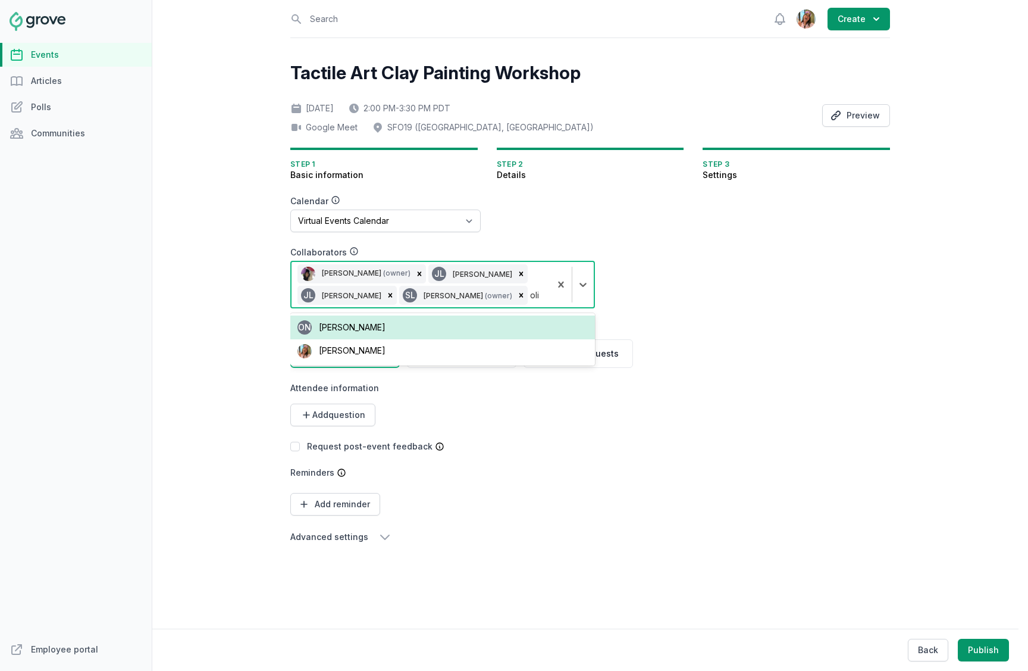
type input "olivi"
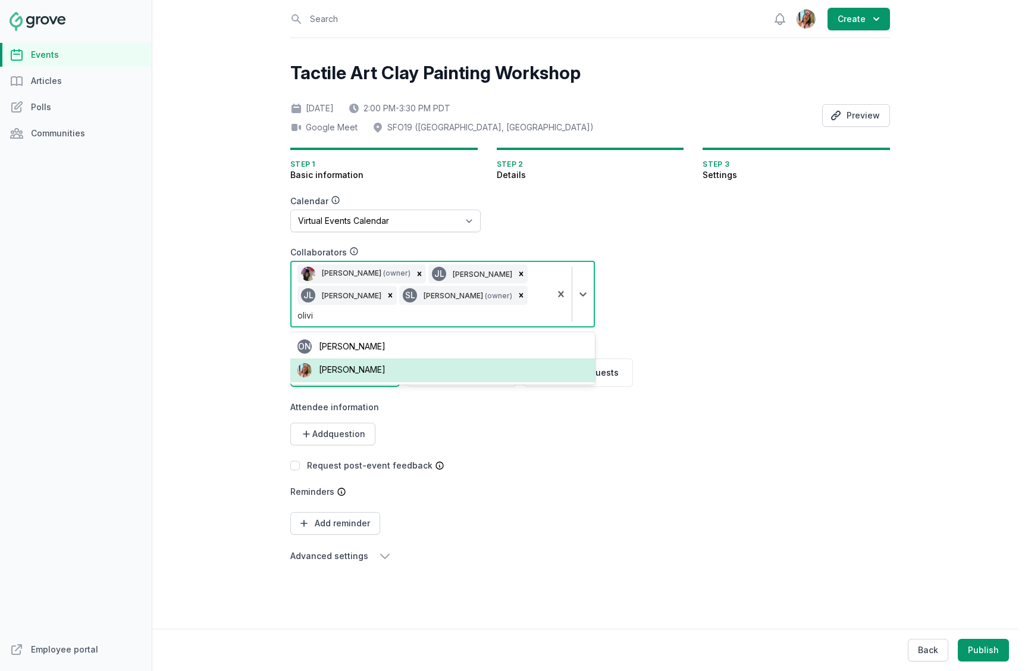
click at [418, 358] on div "[PERSON_NAME]" at bounding box center [442, 370] width 305 height 24
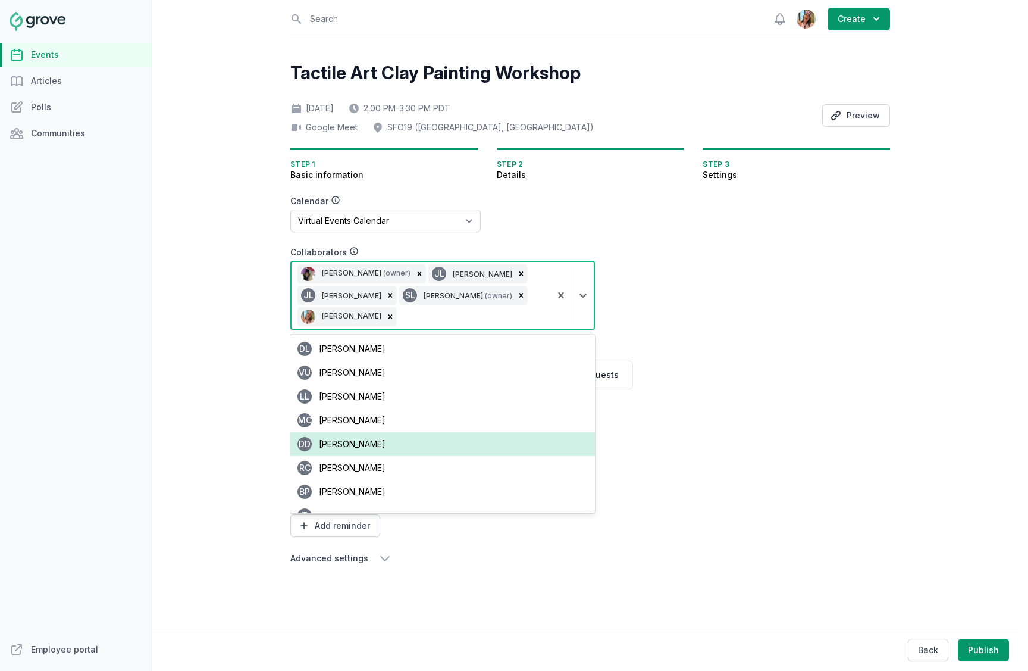
click at [676, 387] on form "Calendar No calendar Virtual Events Calendar Collaborators option [object Objec…" at bounding box center [518, 380] width 457 height 370
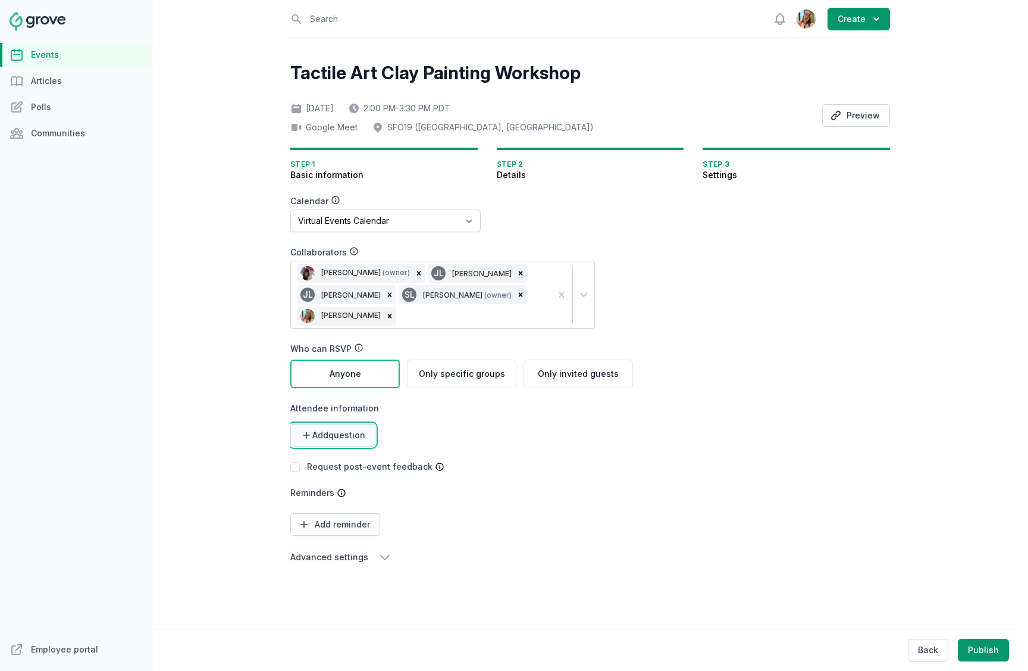
click at [348, 440] on span "Add question" at bounding box center [338, 435] width 53 height 12
click at [335, 510] on link "Multiple choice" at bounding box center [329, 506] width 79 height 21
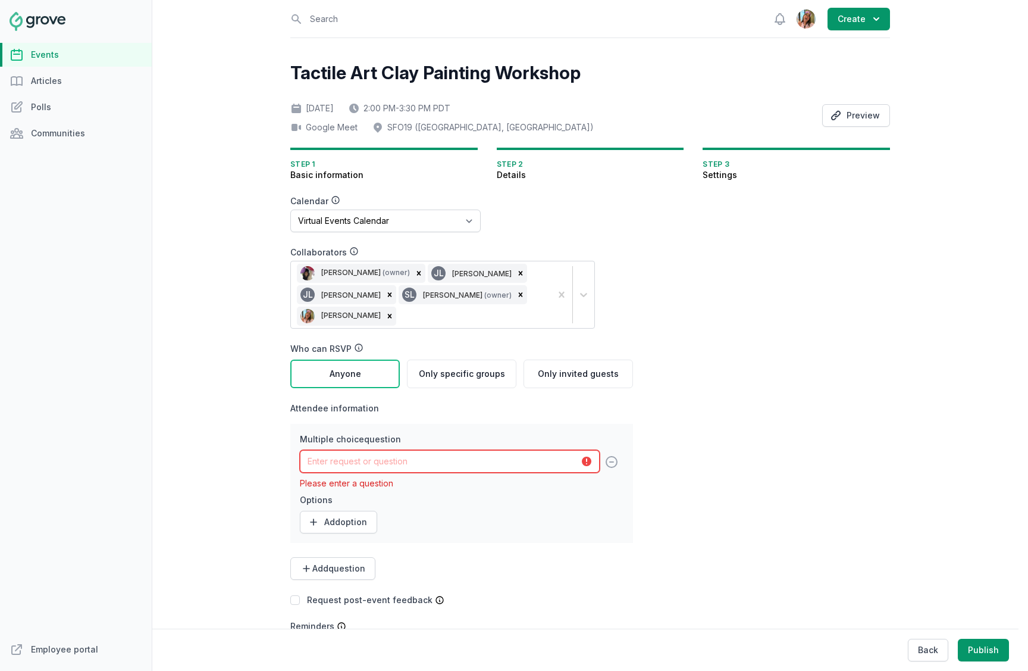
click at [385, 460] on input "text" at bounding box center [450, 461] width 300 height 23
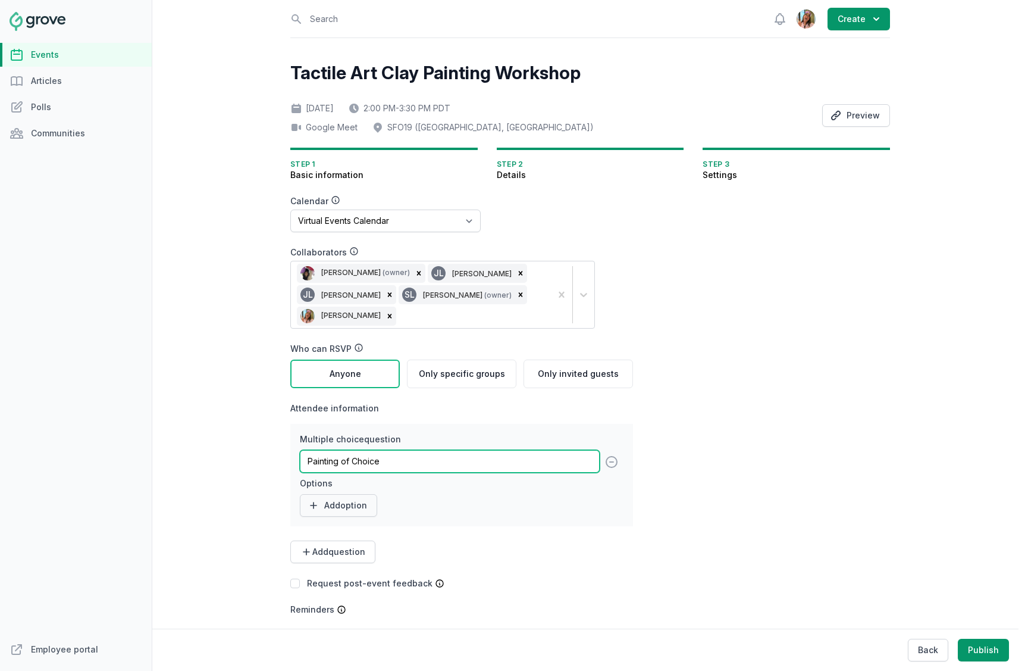
type input "Painting of Choice"
click at [343, 505] on button "Add option" at bounding box center [338, 505] width 77 height 23
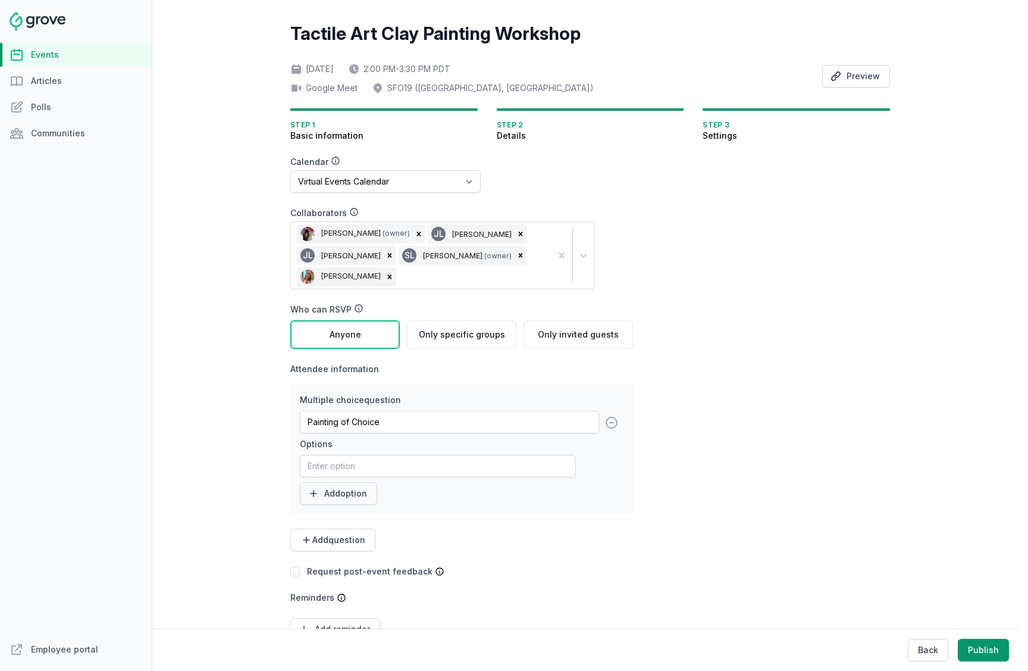
scroll to position [99, 0]
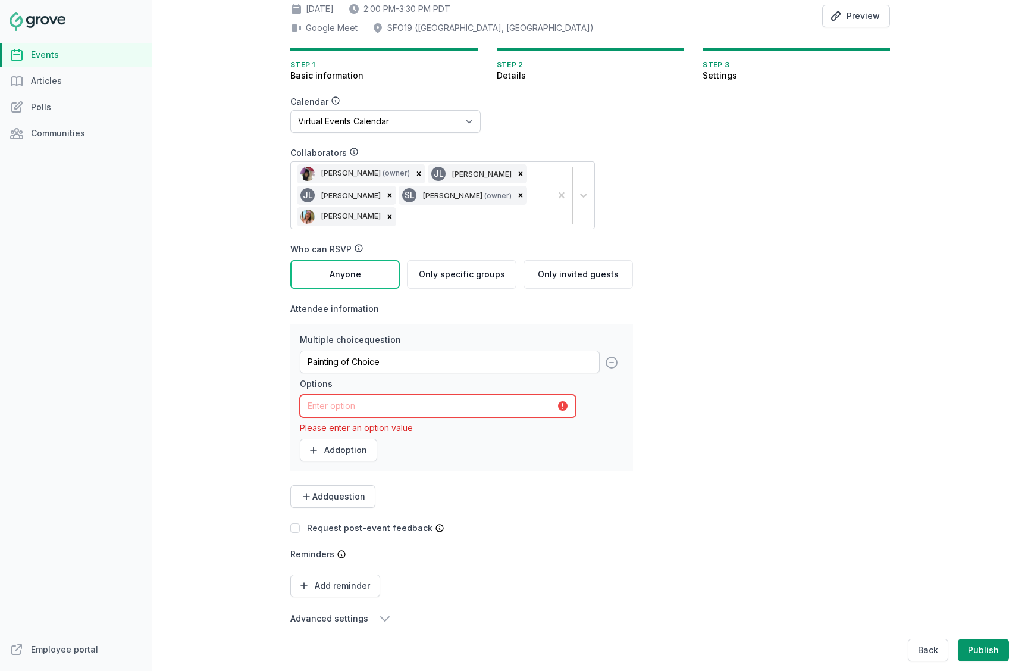
paste input "The Great Wave off [GEOGRAPHIC_DATA]"
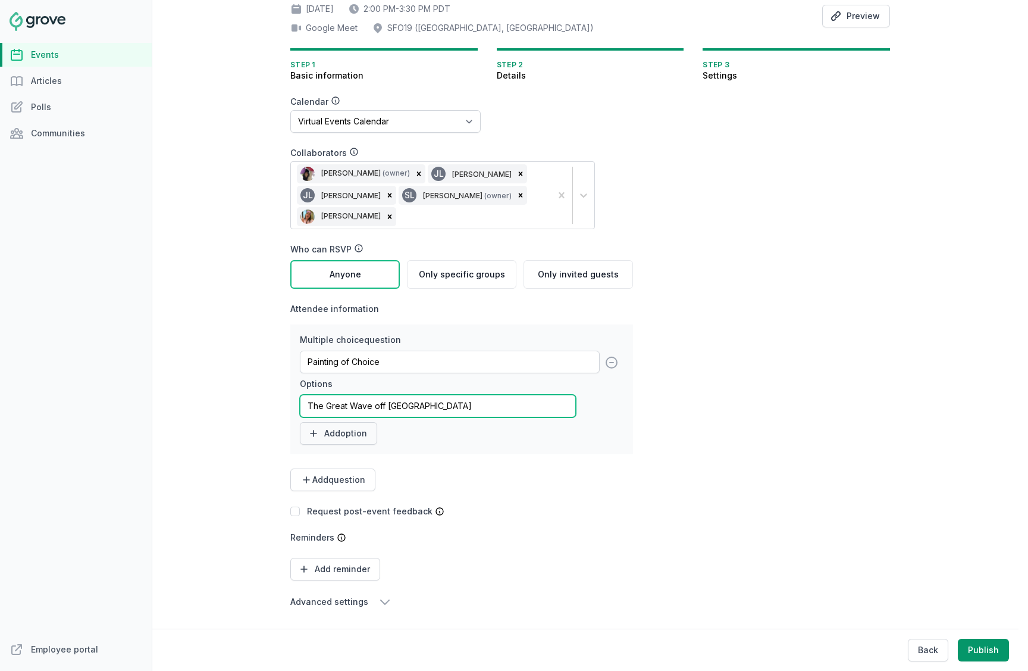
type input "The Great Wave off [GEOGRAPHIC_DATA]"
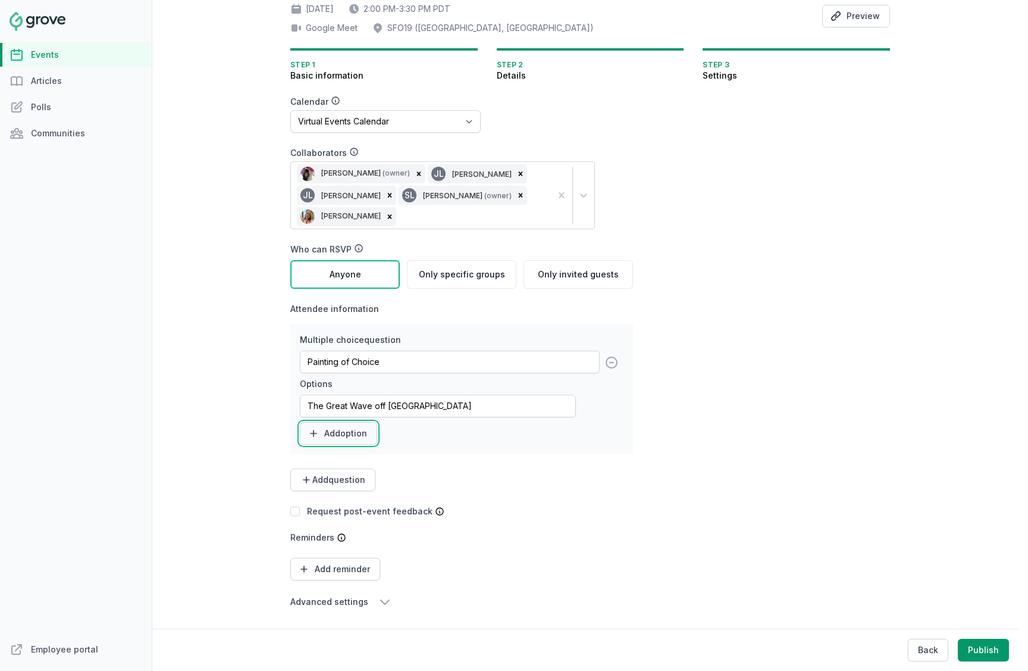
click at [336, 429] on button "Add option" at bounding box center [338, 433] width 77 height 23
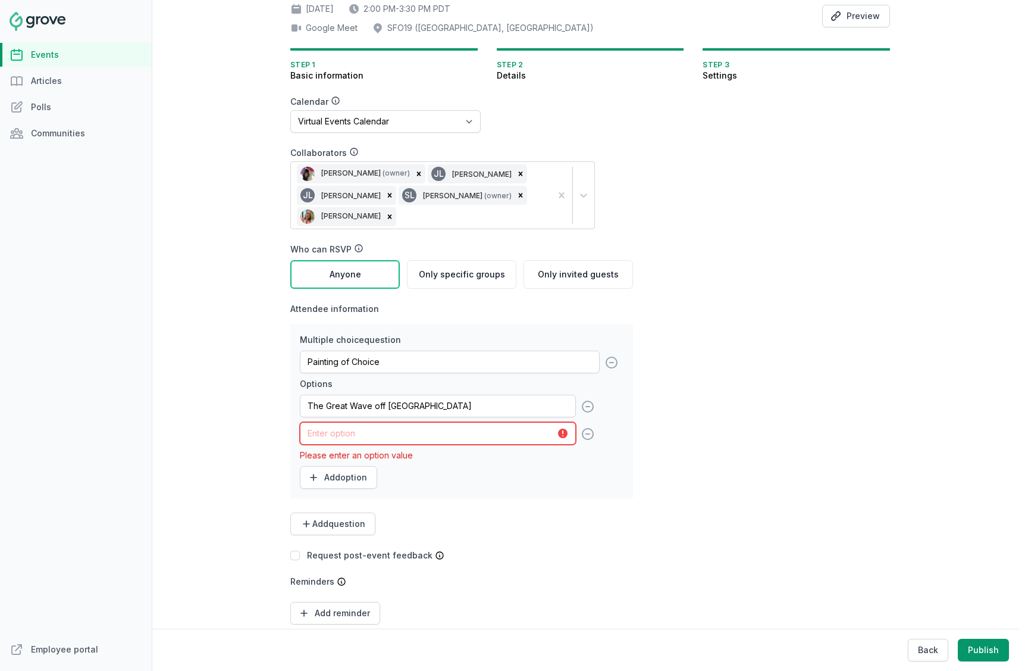
paste input "Starry Night"
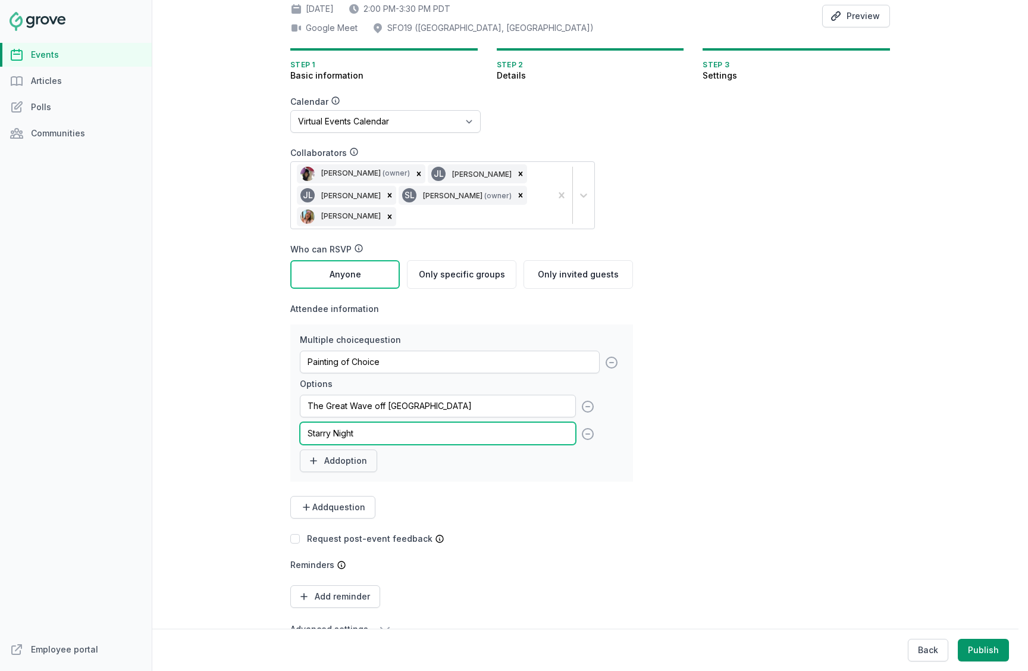
type input "Starry Night"
click at [339, 452] on button "Add option" at bounding box center [338, 460] width 77 height 23
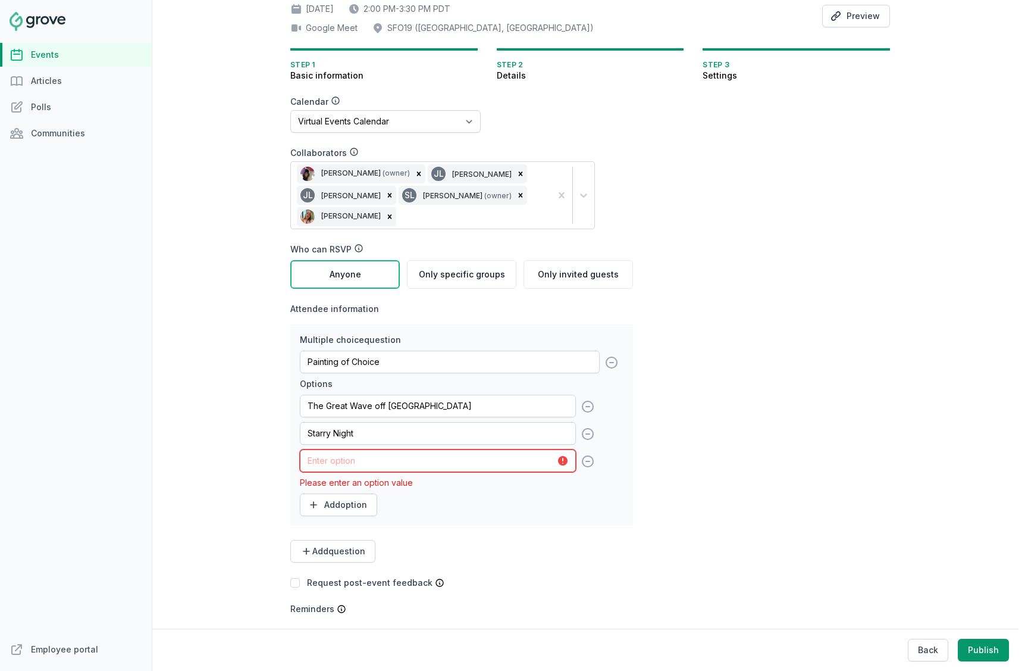
paste input "Sunflowers"
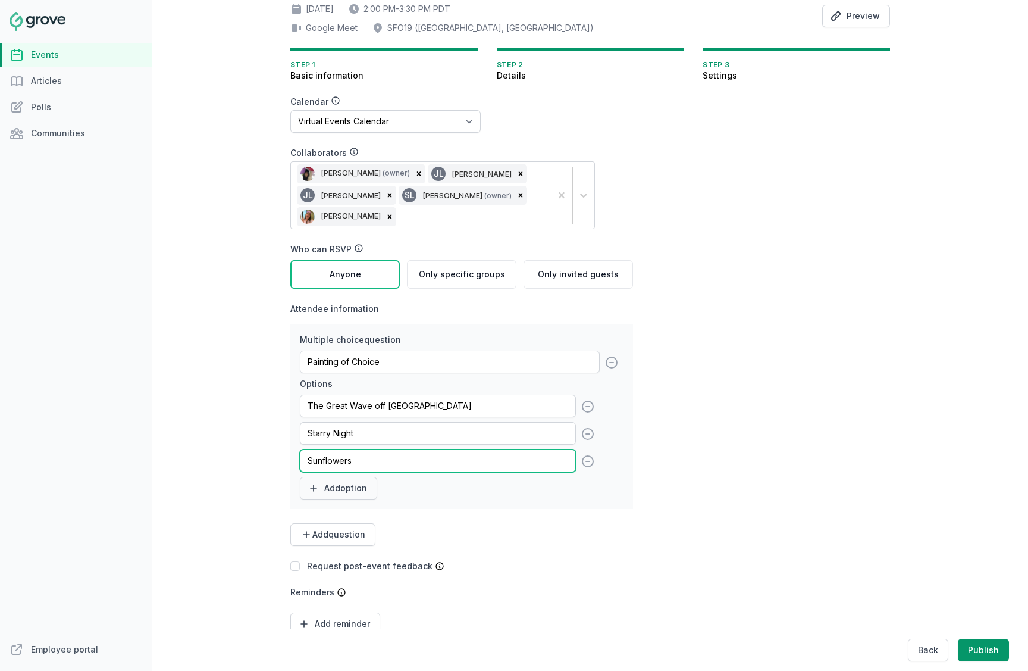
type input "Sunflowers"
click at [333, 486] on button "Add option" at bounding box center [338, 488] width 77 height 23
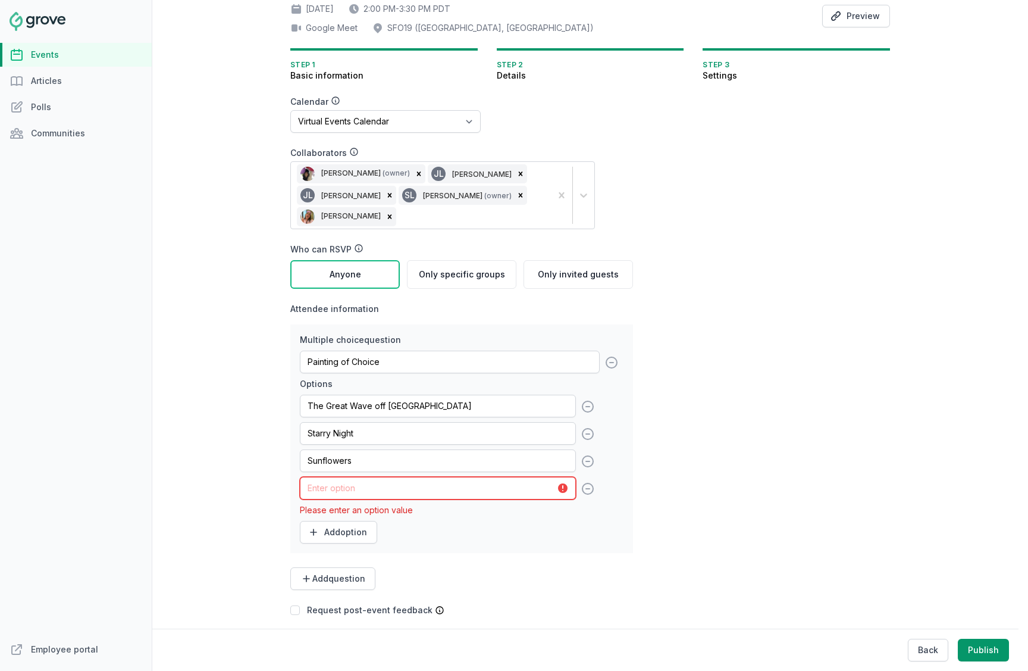
paste input "The Kiss"
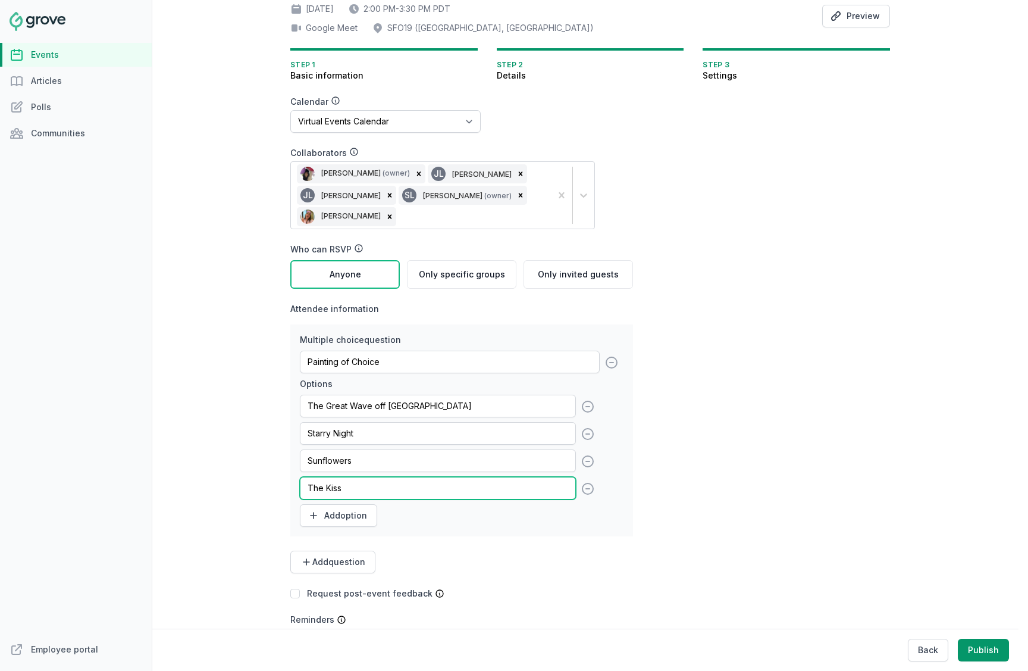
type input "The Kiss"
click at [621, 549] on div "Multiple choice question Painting of Choice Options The Great Wave off [GEOGRAP…" at bounding box center [461, 448] width 343 height 249
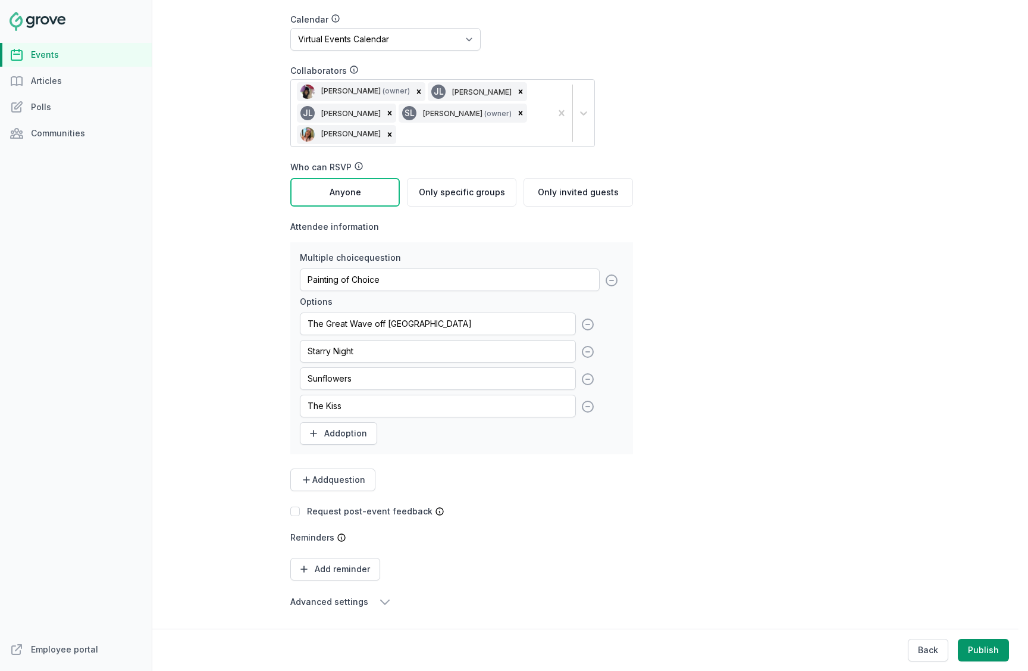
click at [378, 603] on icon "button" at bounding box center [385, 601] width 14 height 14
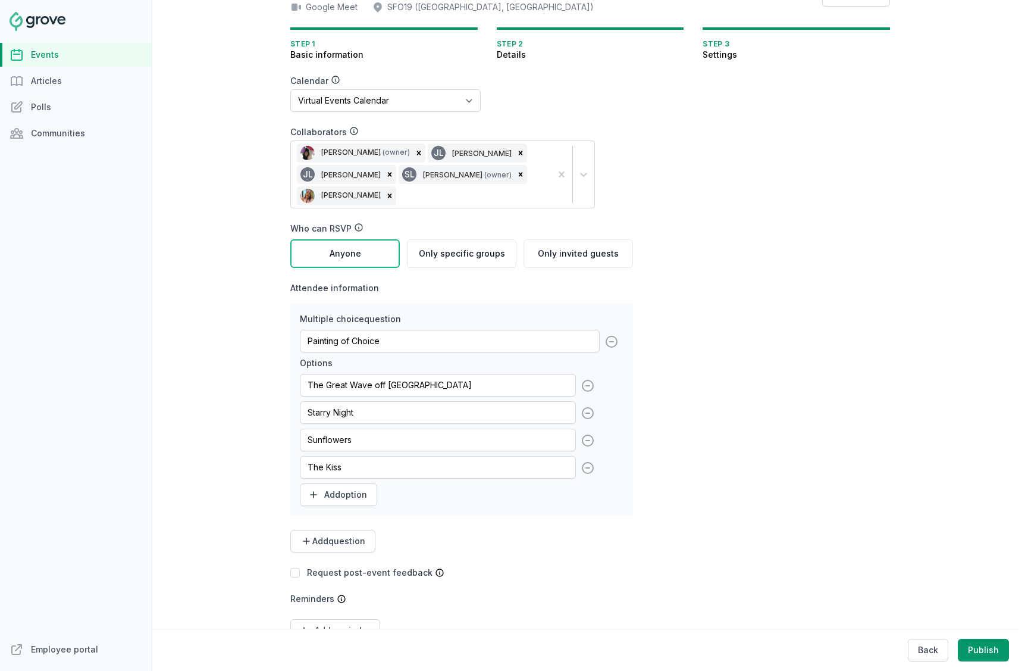
scroll to position [0, 0]
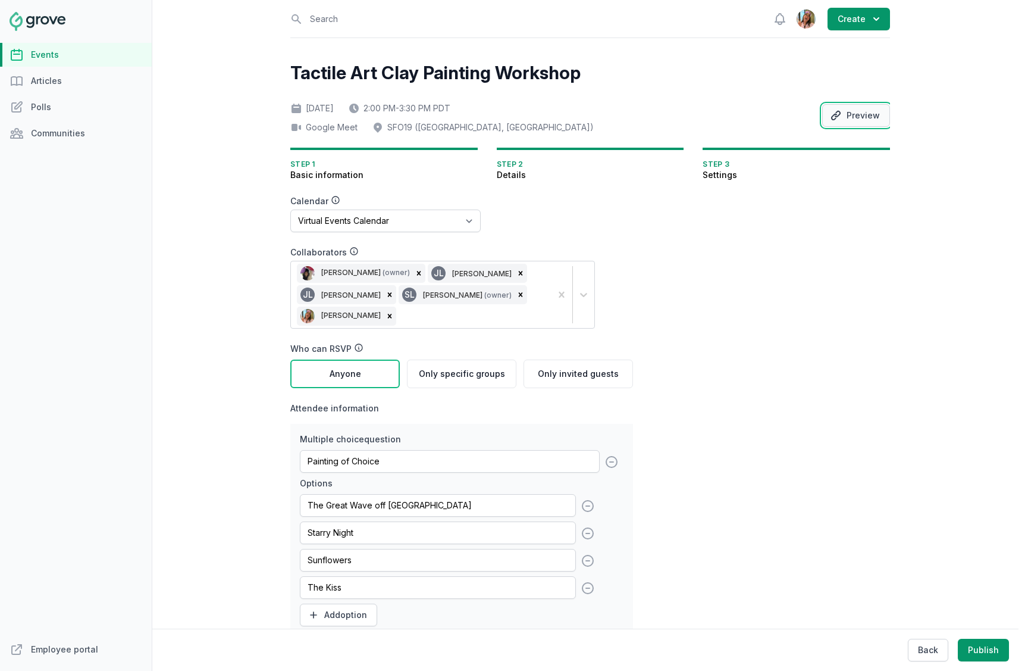
click at [864, 120] on button "Preview" at bounding box center [856, 115] width 68 height 23
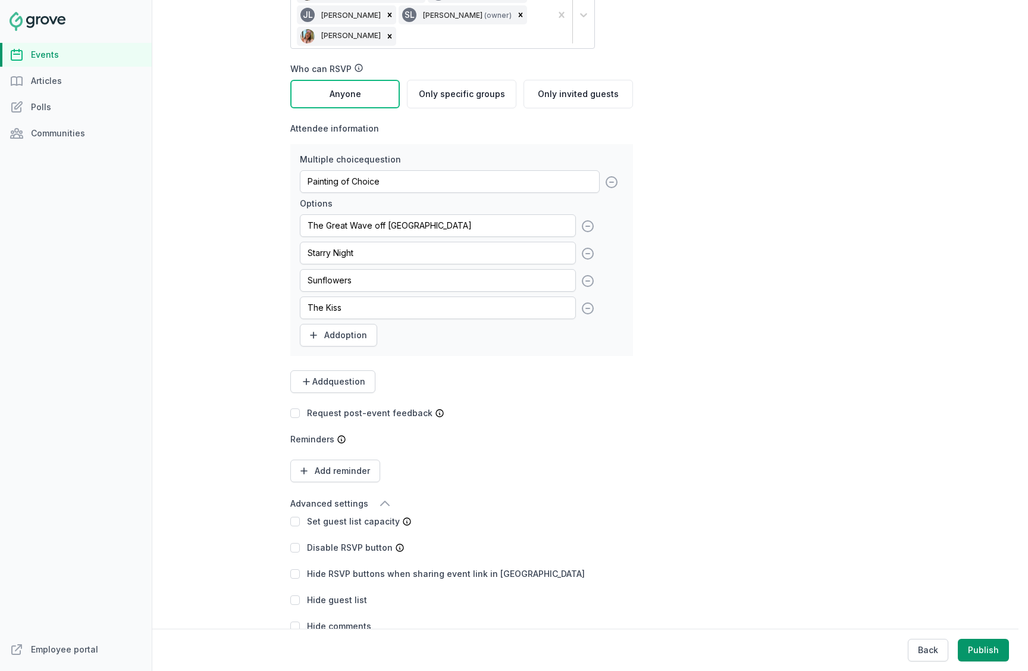
scroll to position [303, 0]
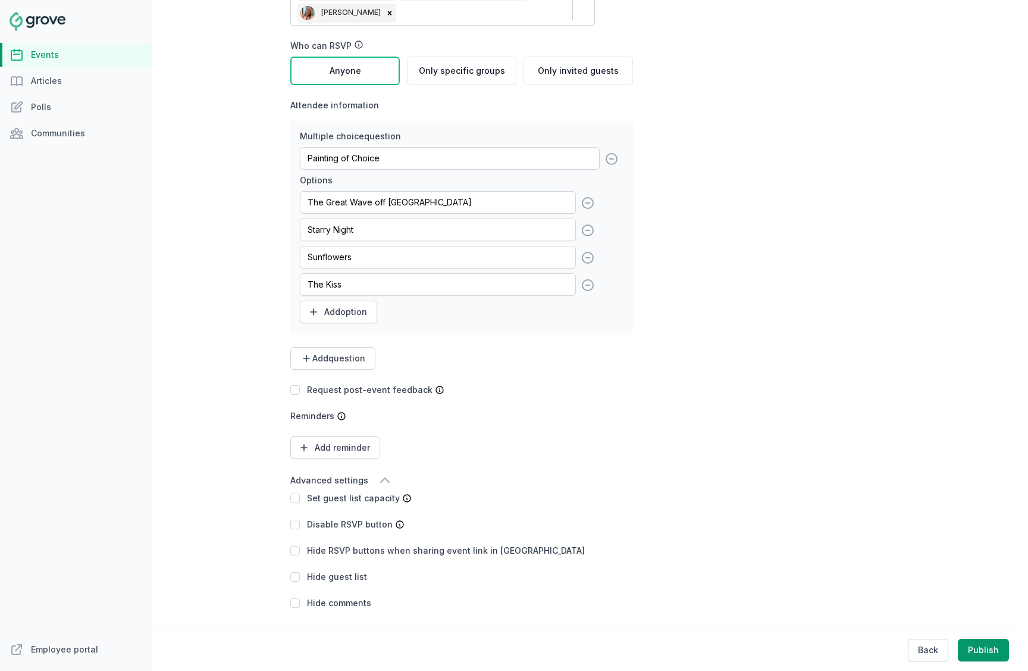
click at [315, 500] on label "Set guest list capacity" at bounding box center [353, 498] width 93 height 10
click at [295, 497] on input "checkbox" at bounding box center [295, 498] width 10 height 10
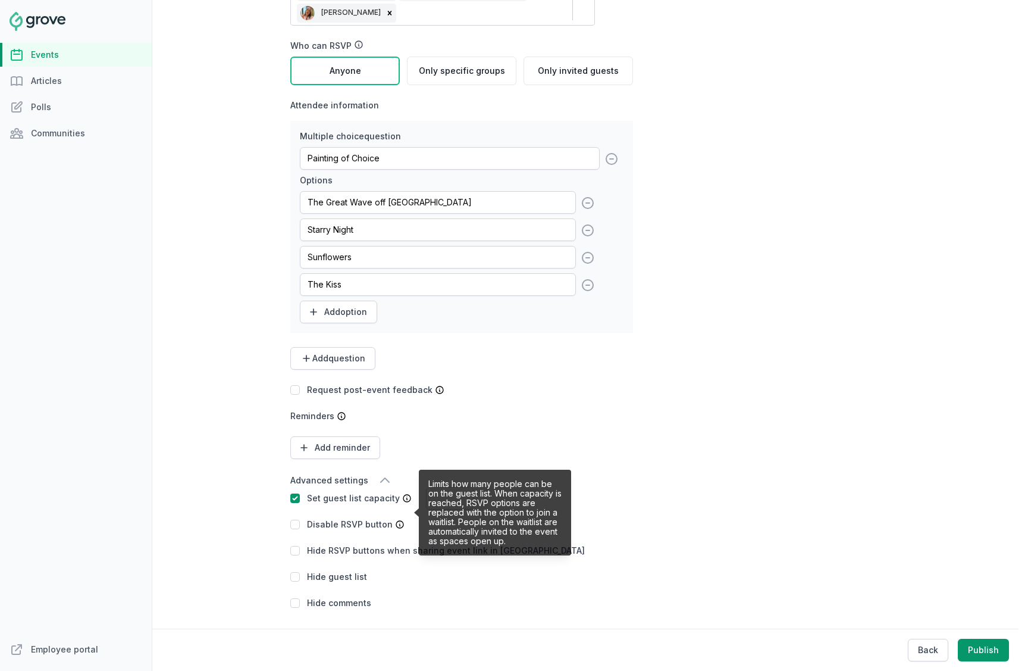
click at [414, 490] on icon at bounding box center [416, 512] width 5 height 86
click at [405, 463] on div "Calendar No calendar Virtual Events Calendar Collaborators [PERSON_NAME] (owner…" at bounding box center [461, 250] width 343 height 716
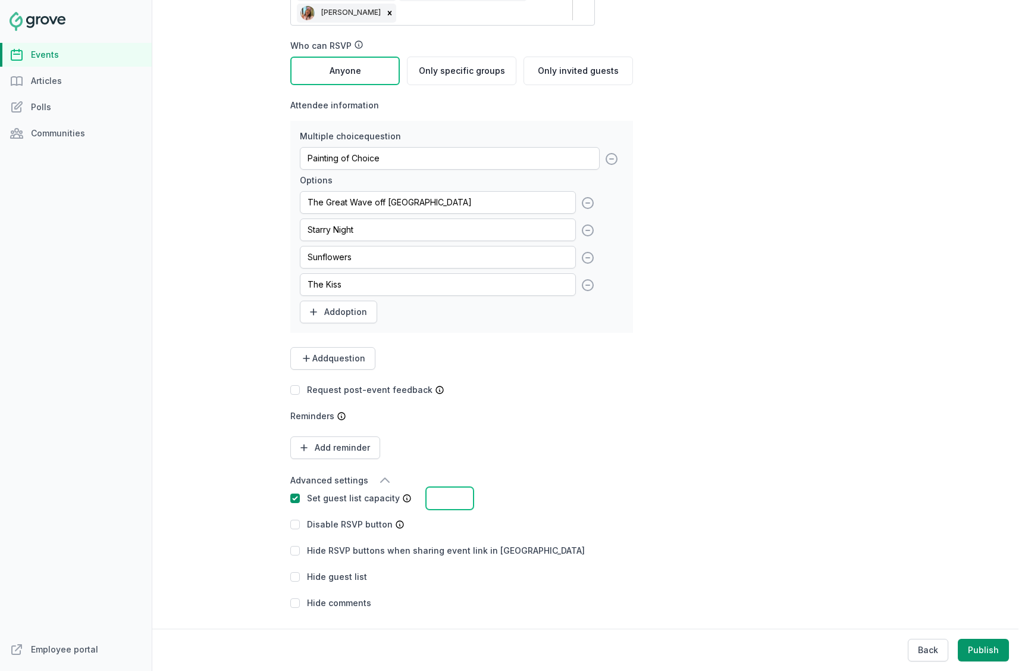
drag, startPoint x: 430, startPoint y: 490, endPoint x: 443, endPoint y: 490, distance: 13.7
click at [430, 490] on input "number" at bounding box center [450, 498] width 48 height 23
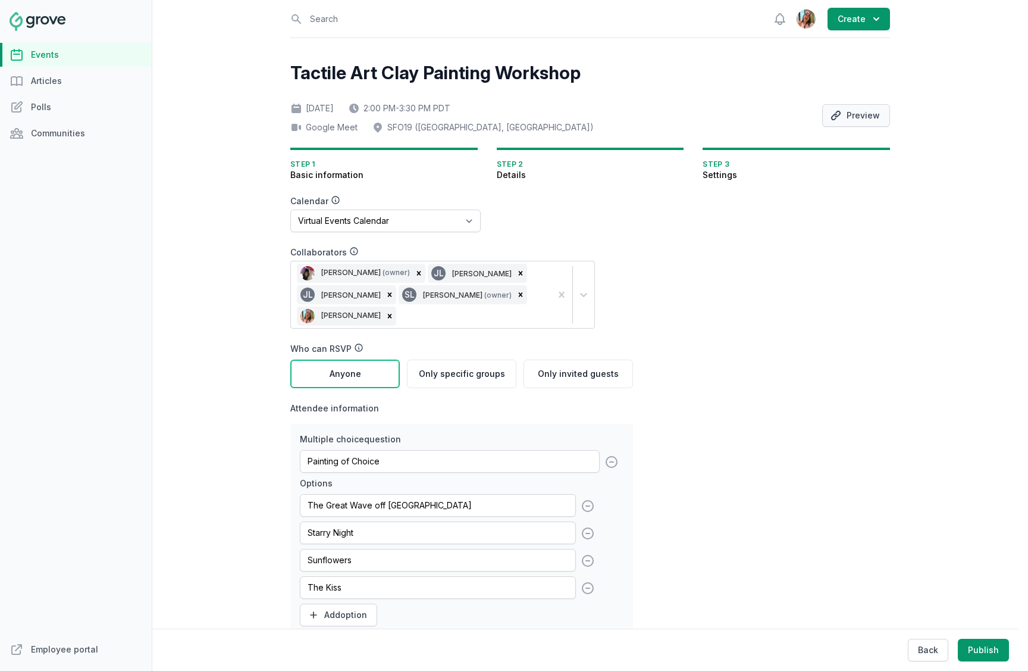
type input "40"
click at [853, 124] on button "Preview" at bounding box center [856, 115] width 68 height 23
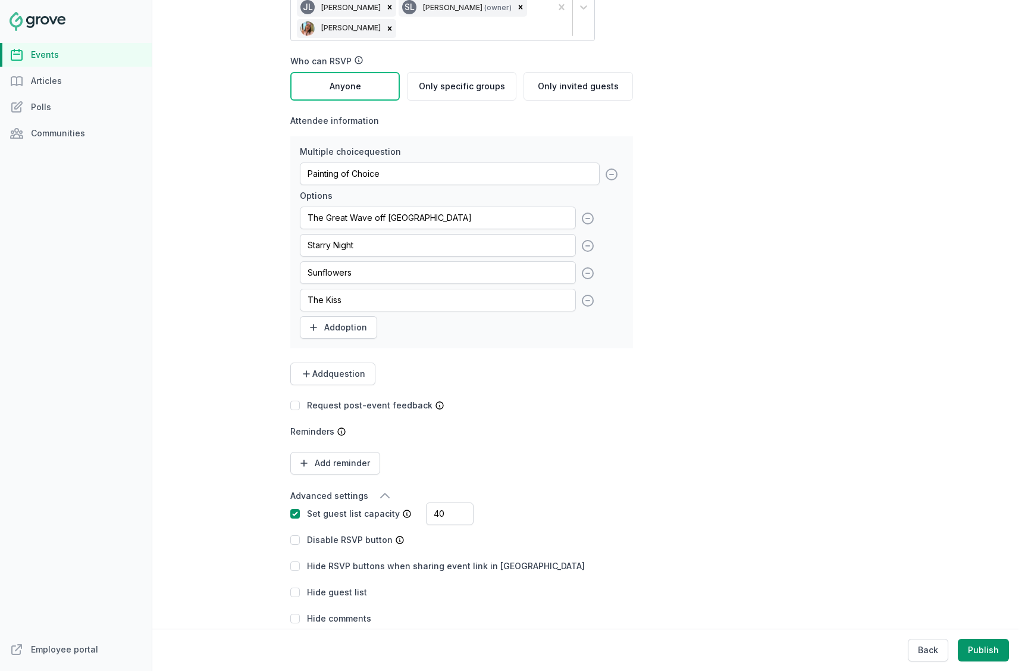
scroll to position [303, 0]
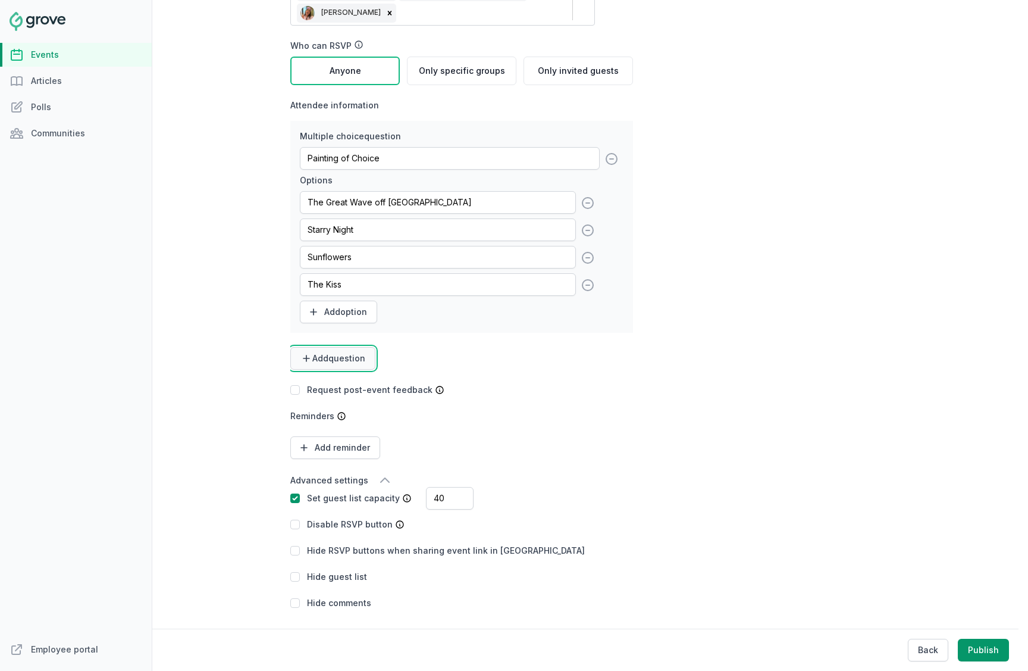
click at [342, 367] on button "Add question" at bounding box center [332, 358] width 85 height 23
click at [333, 384] on link "Short text" at bounding box center [329, 387] width 79 height 21
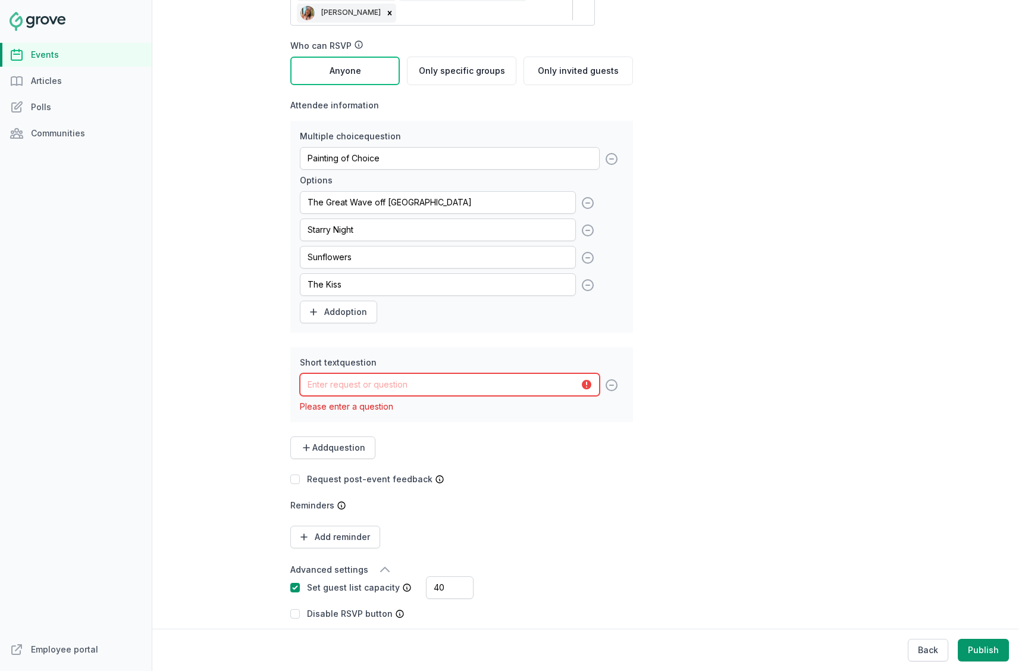
click at [356, 382] on input "text" at bounding box center [450, 384] width 300 height 23
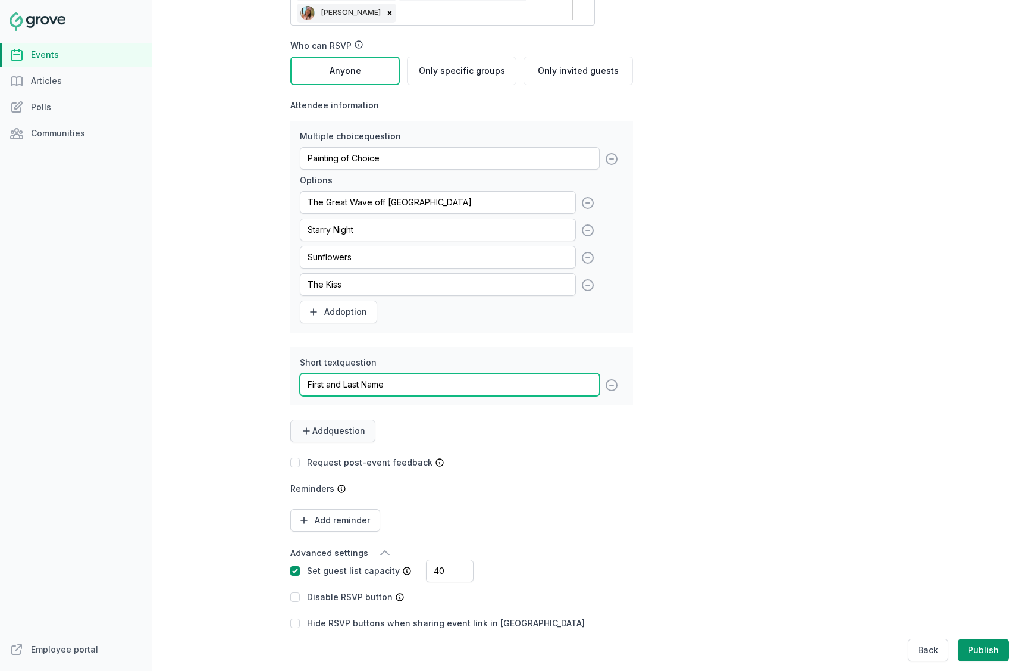
type input "First and Last Name"
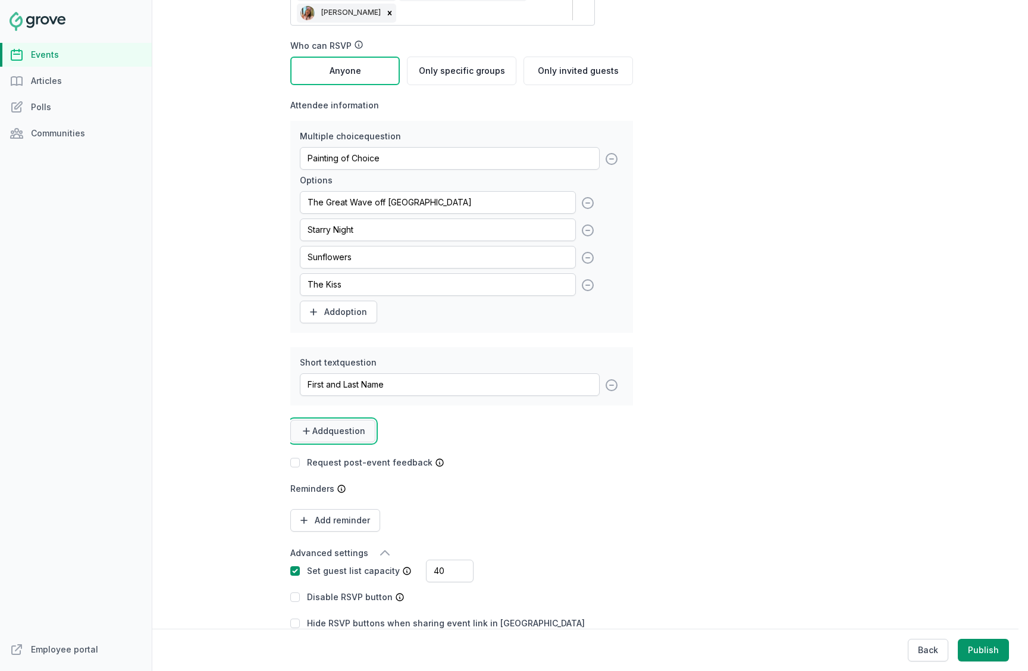
click at [333, 424] on button "Add question" at bounding box center [332, 430] width 85 height 23
click at [341, 464] on link "Short text" at bounding box center [329, 459] width 79 height 21
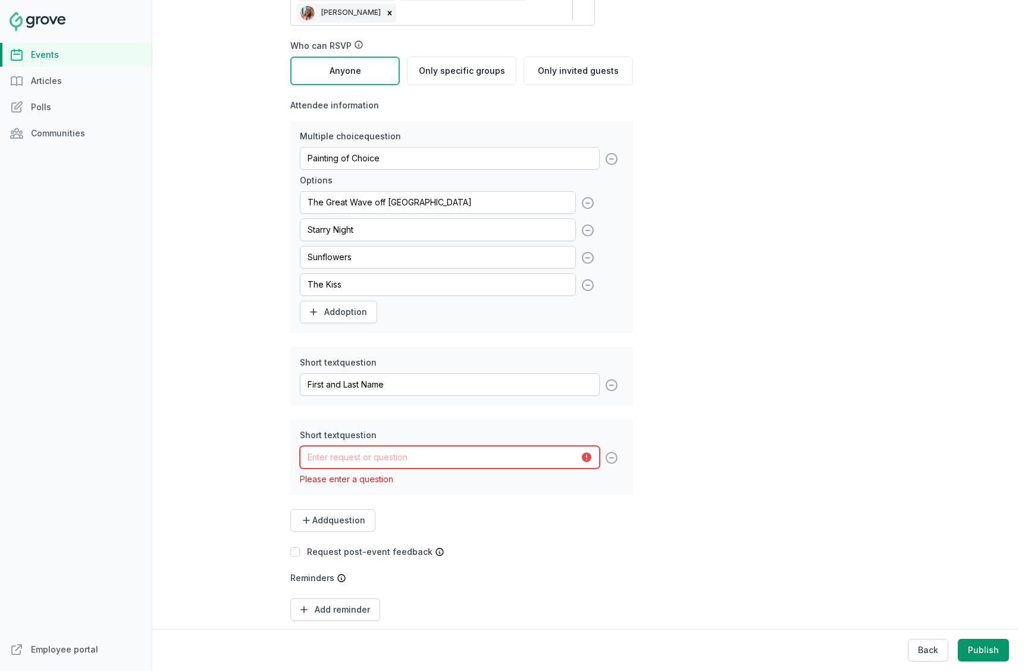
click at [414, 459] on input "text" at bounding box center [450, 457] width 300 height 23
paste input "Address Line 1 (Street Name and Number)"
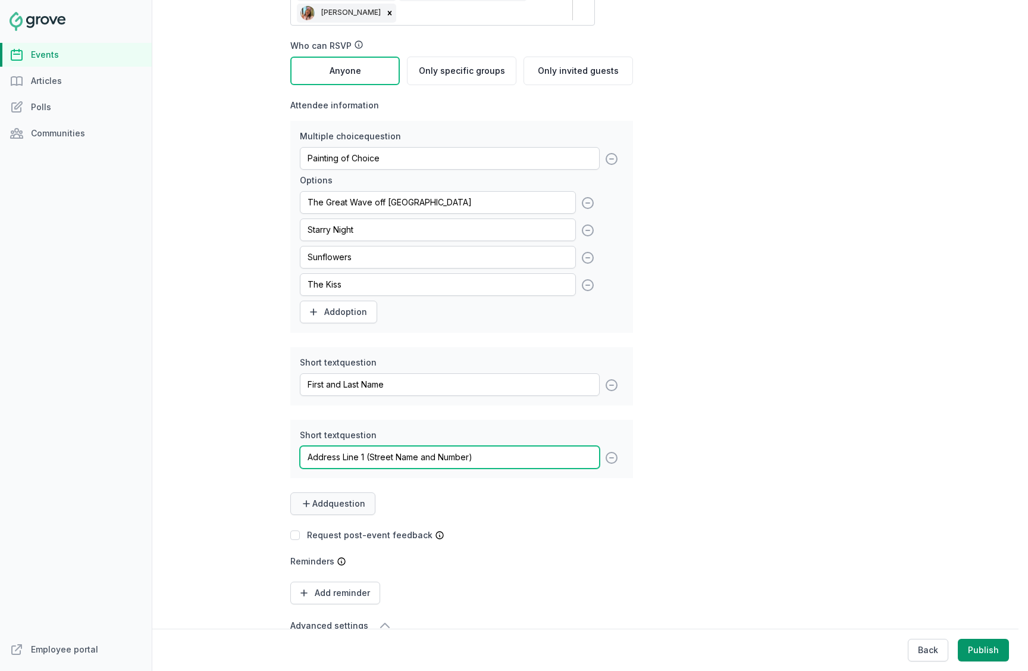
type input "Address Line 1 (Street Name and Number)"
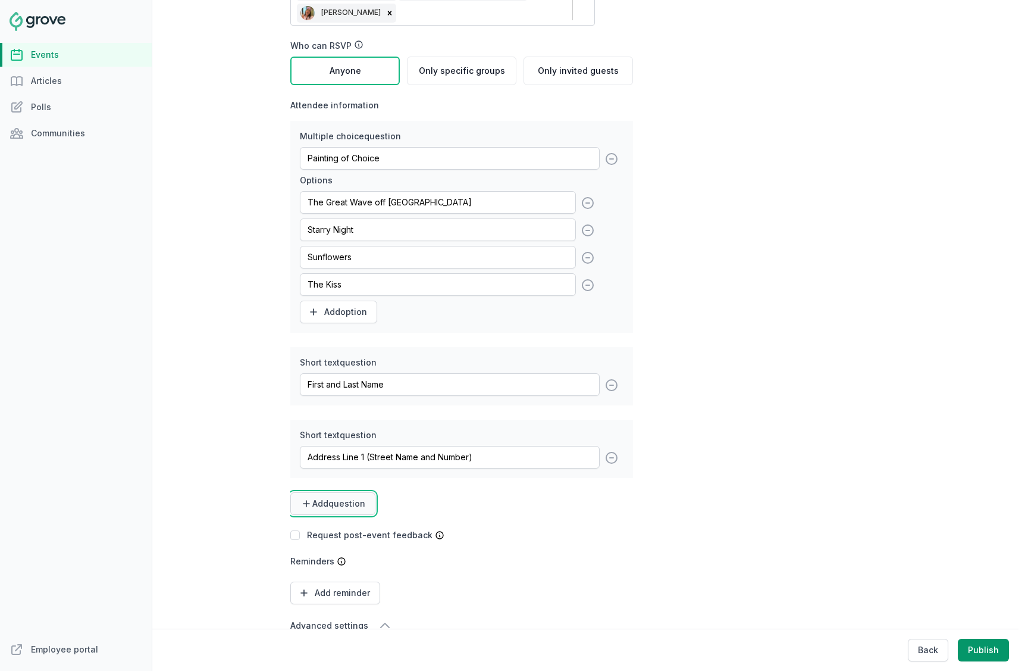
click at [361, 502] on span "Add question" at bounding box center [338, 503] width 53 height 12
click at [307, 537] on link "Short text" at bounding box center [329, 532] width 79 height 21
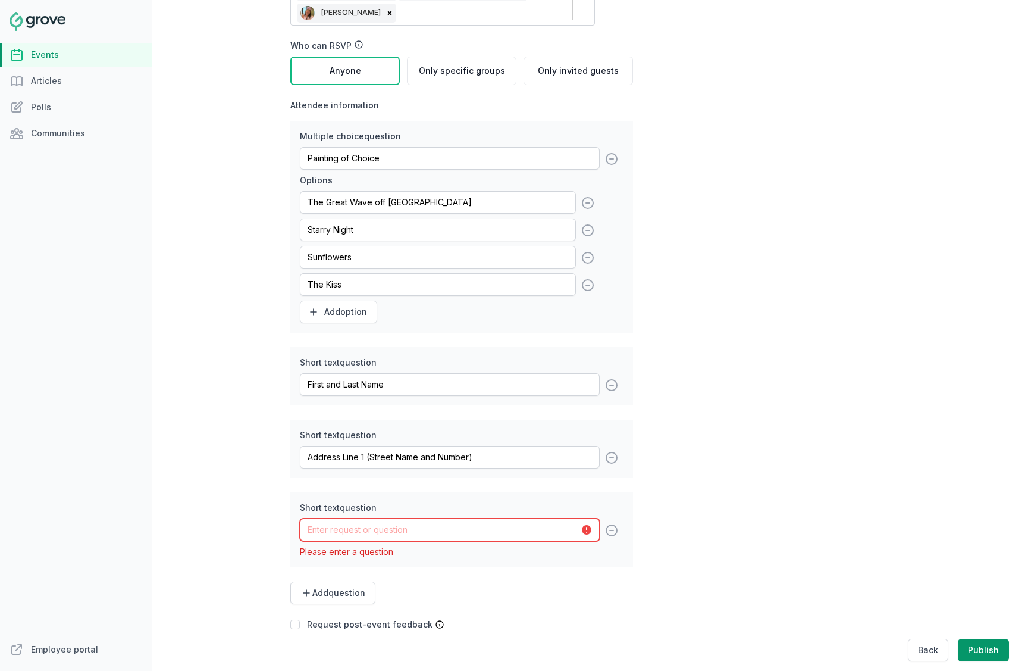
click at [427, 533] on input "text" at bounding box center [450, 529] width 300 height 23
paste input "Address Line 2 (Apartment or Unit Number)"
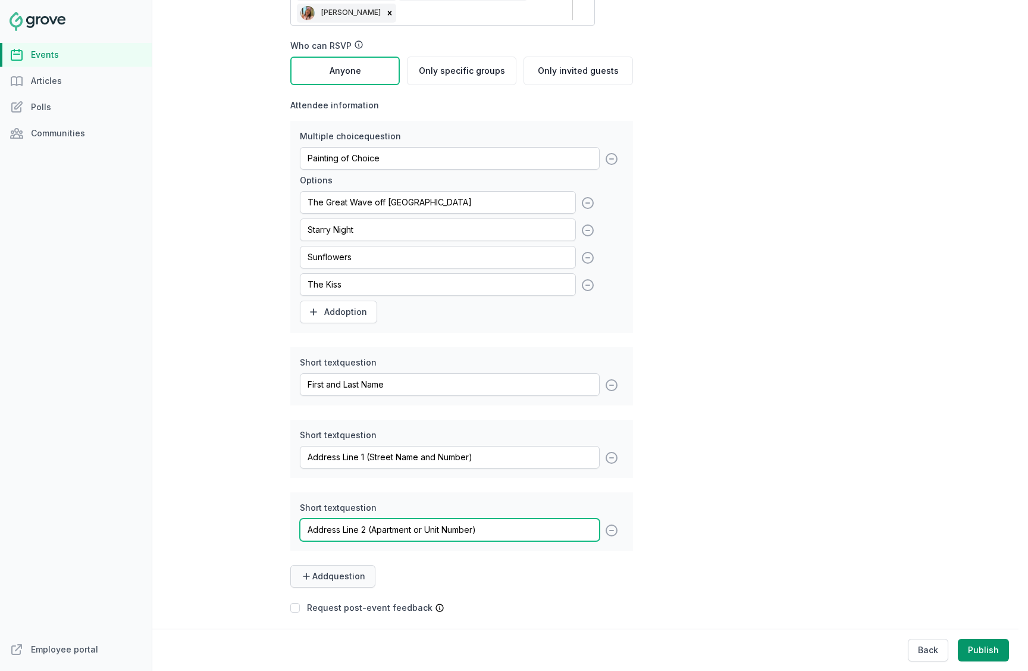
type input "Address Line 2 (Apartment or Unit Number)"
click at [342, 580] on span "Add question" at bounding box center [338, 576] width 53 height 12
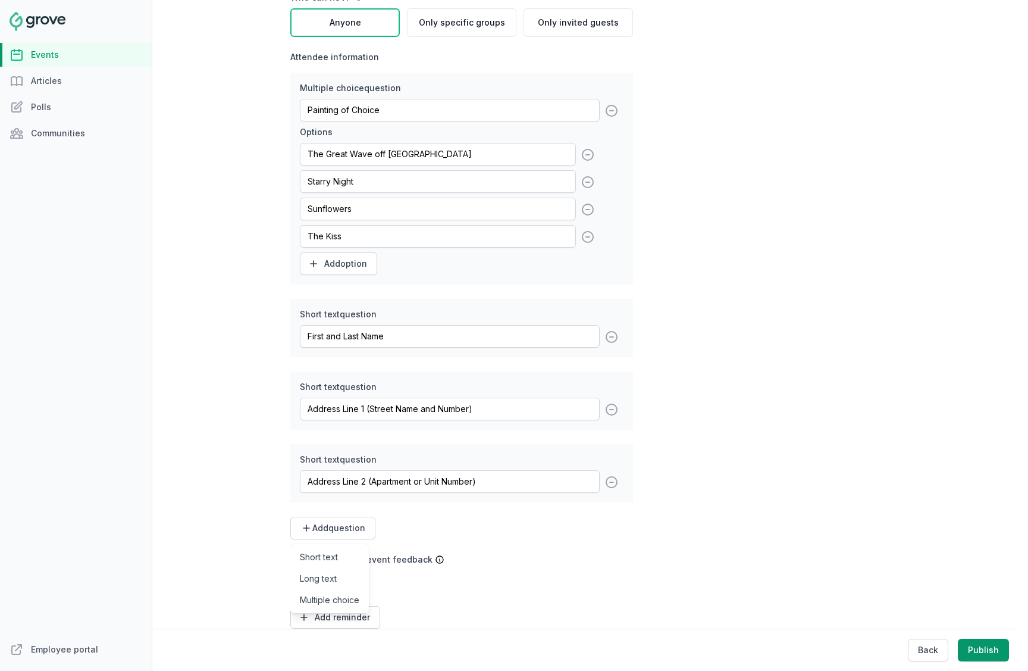
scroll to position [421, 0]
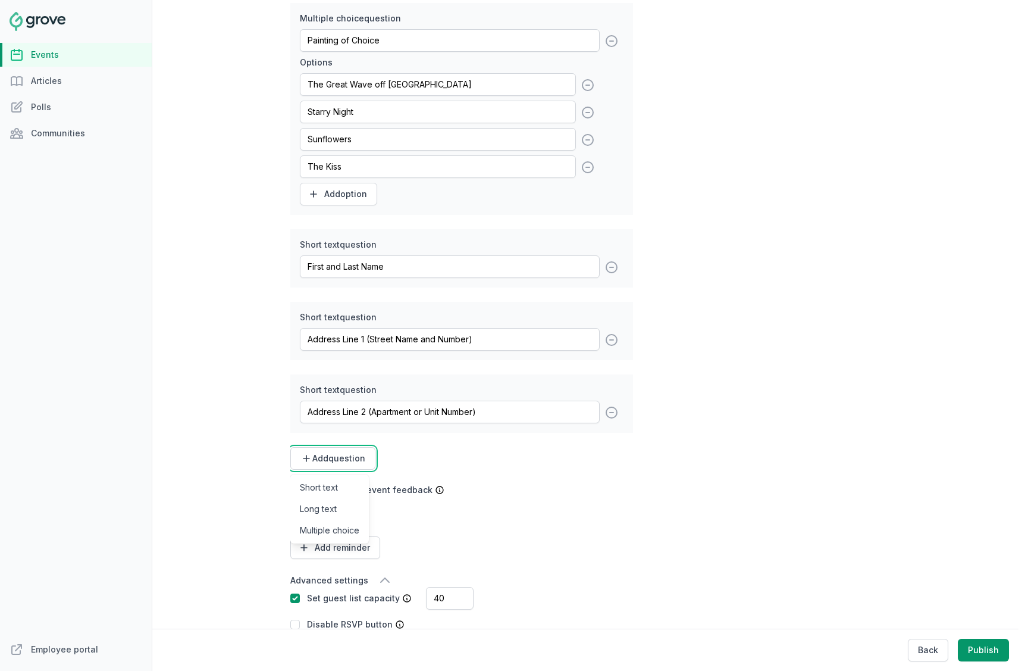
click at [558, 500] on div "Calendar No calendar Virtual Events Calendar Collaborators [PERSON_NAME] (owner…" at bounding box center [461, 242] width 343 height 934
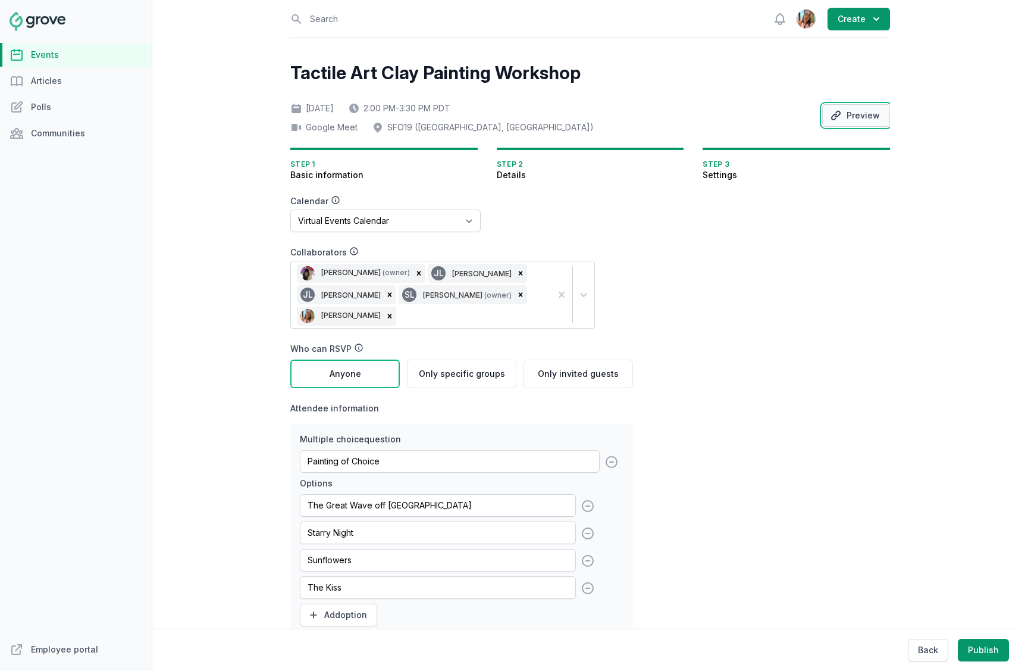
click at [848, 114] on button "Preview" at bounding box center [856, 115] width 68 height 23
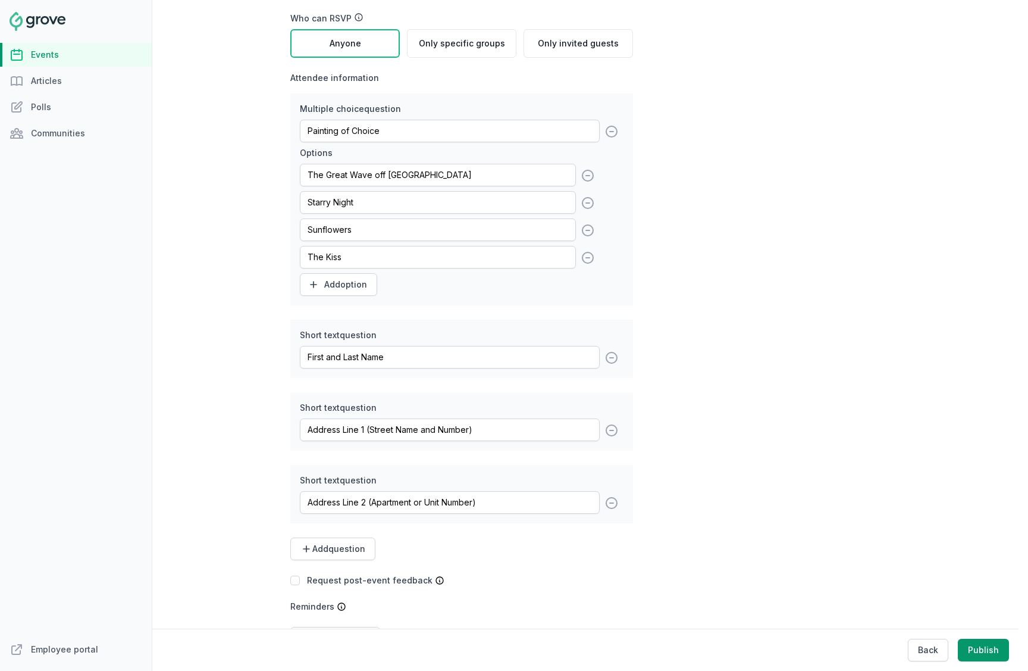
scroll to position [521, 0]
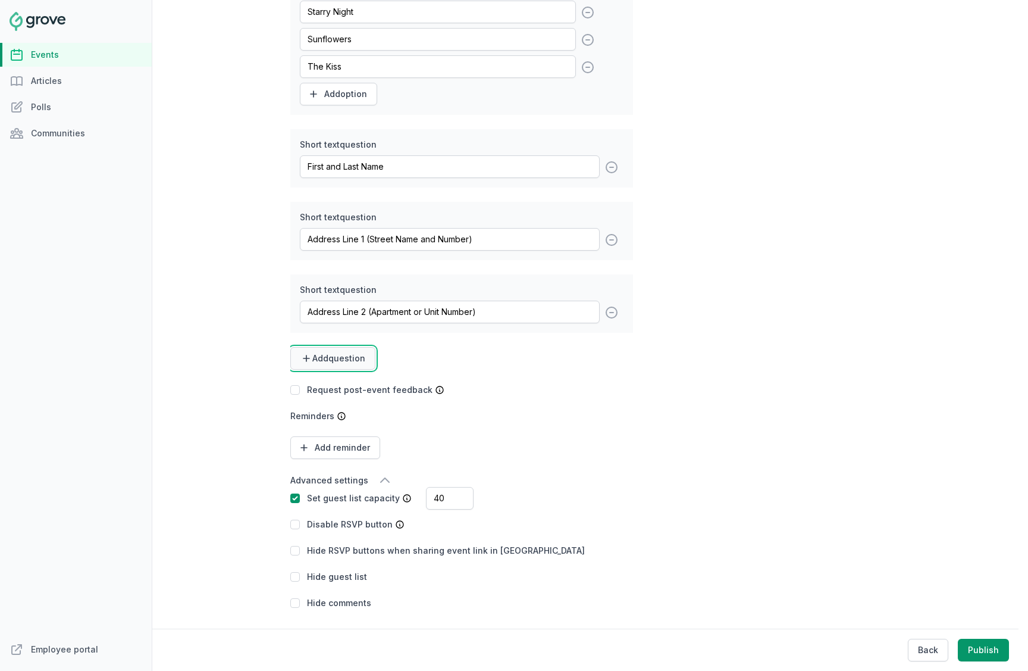
click at [339, 361] on span "Add question" at bounding box center [338, 358] width 53 height 12
click at [342, 385] on link "Short text" at bounding box center [329, 387] width 79 height 21
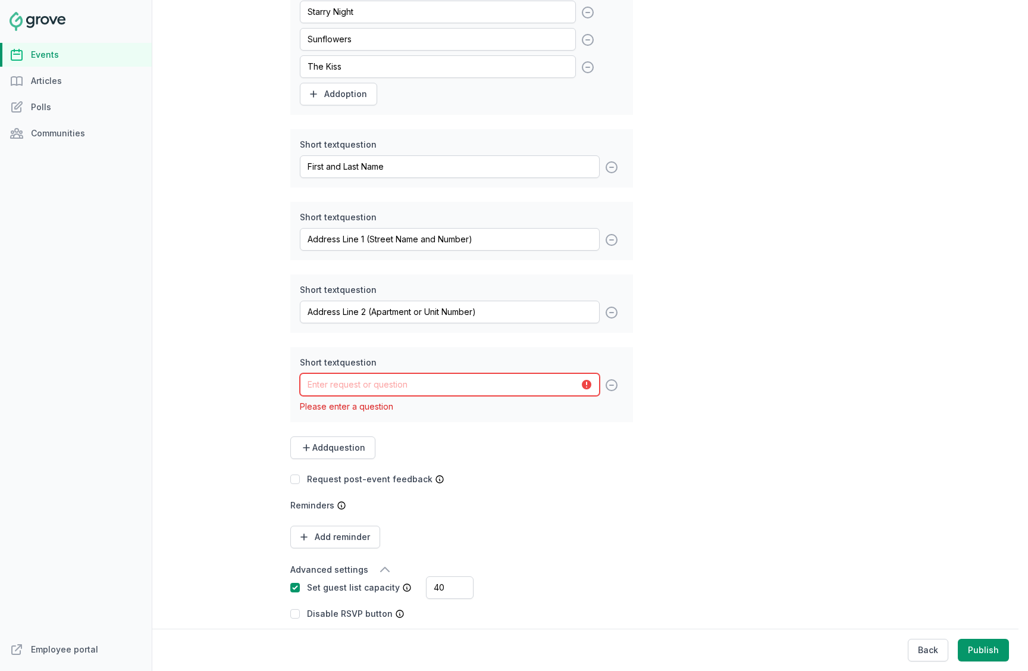
click at [339, 375] on input "text" at bounding box center [450, 384] width 300 height 23
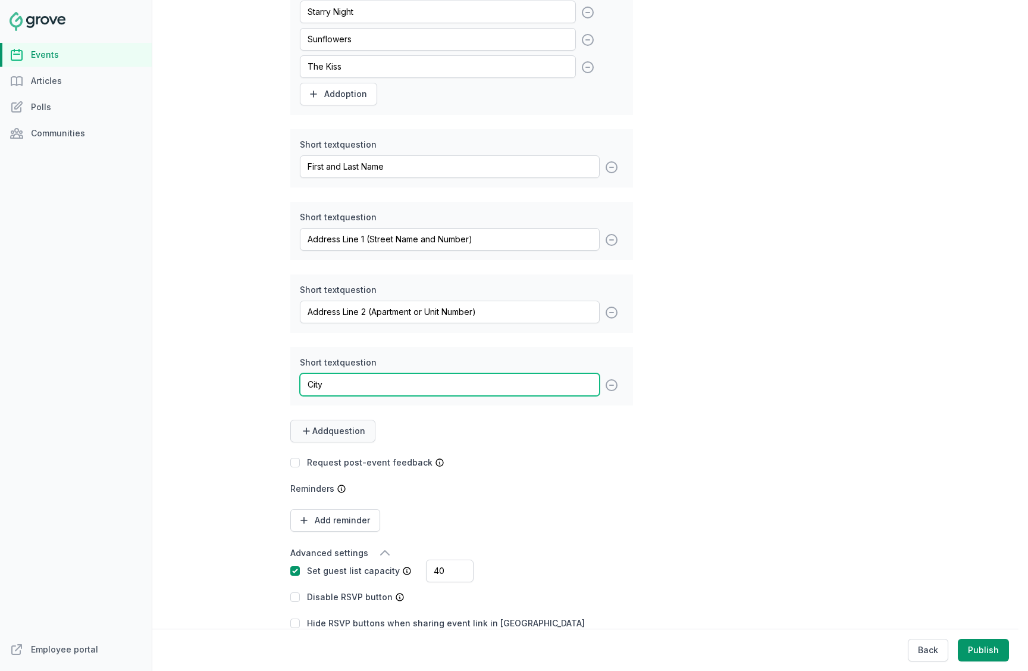
type input "City"
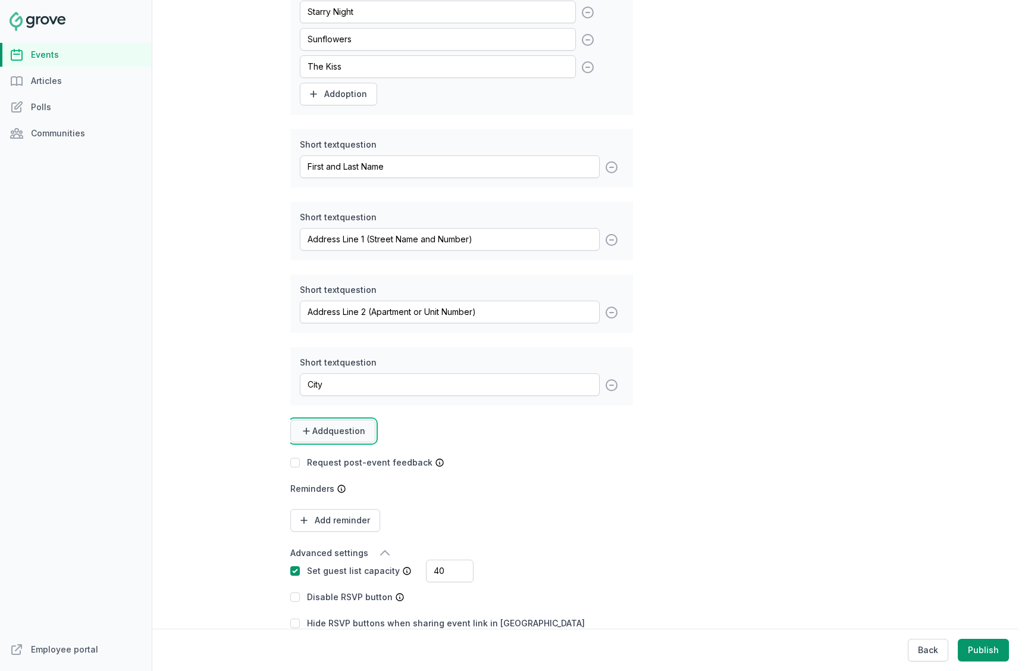
drag, startPoint x: 327, startPoint y: 423, endPoint x: 328, endPoint y: 429, distance: 6.2
click at [327, 423] on button "Add question" at bounding box center [332, 430] width 85 height 23
click at [343, 464] on link "Short text" at bounding box center [329, 459] width 79 height 21
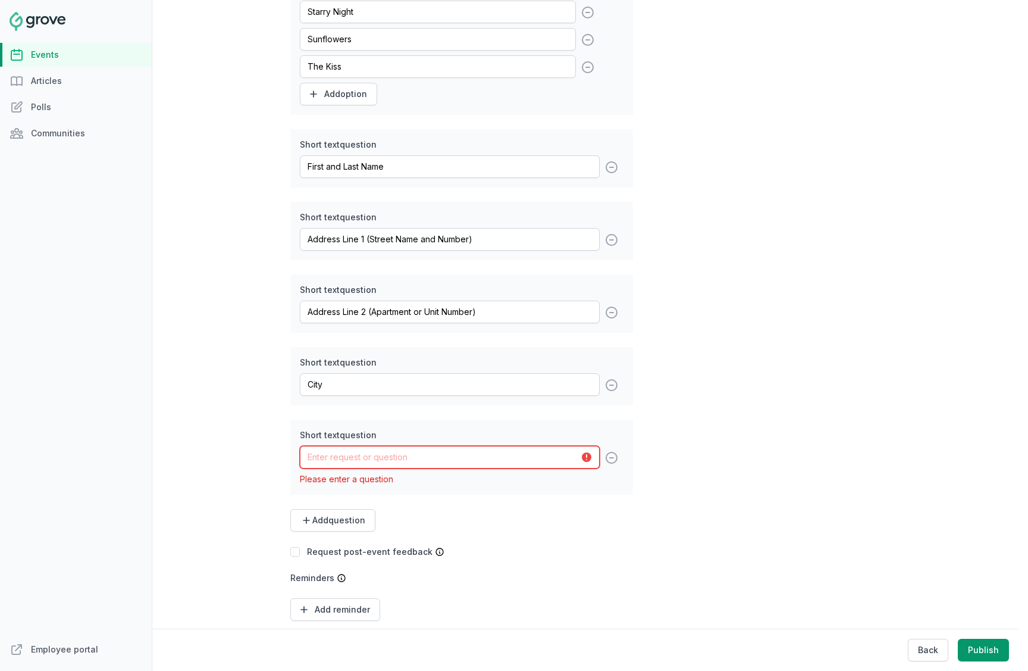
click at [343, 464] on input "text" at bounding box center [450, 457] width 300 height 23
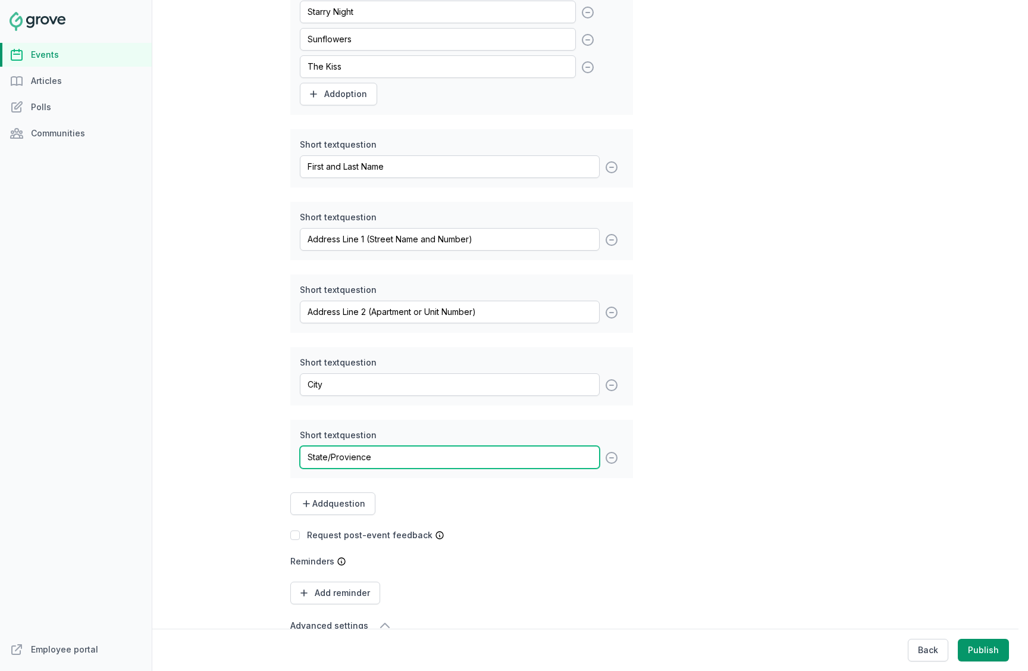
click at [356, 455] on input "State/Provience" at bounding box center [450, 457] width 300 height 23
paste input "text"
type input "State/Province"
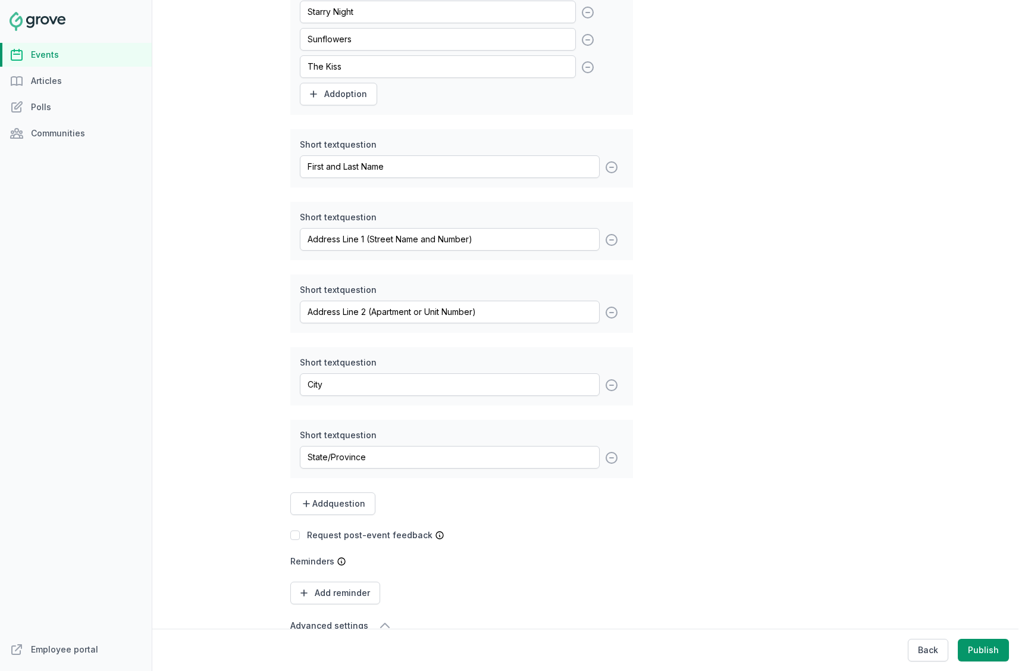
click at [413, 476] on div "Short text question State/Province remove" at bounding box center [461, 448] width 343 height 58
click at [356, 494] on button "Add question" at bounding box center [332, 503] width 85 height 23
click at [320, 519] on div "Short text Long text Multiple choice" at bounding box center [329, 553] width 79 height 69
click at [320, 525] on link "Short text" at bounding box center [329, 532] width 79 height 21
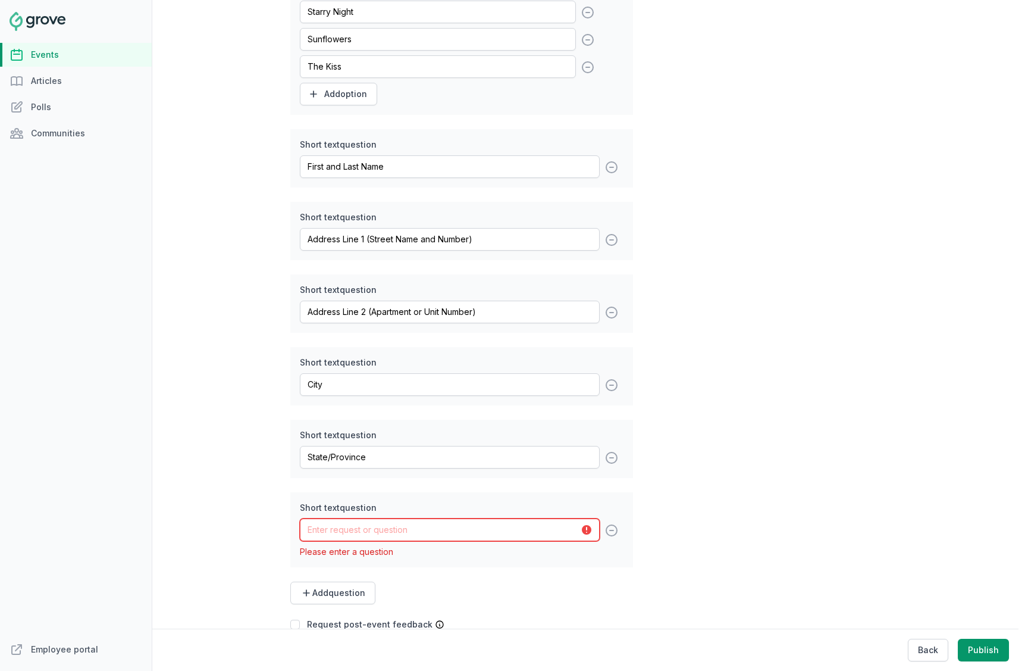
click at [372, 527] on input "text" at bounding box center [450, 529] width 300 height 23
paste input "Country"
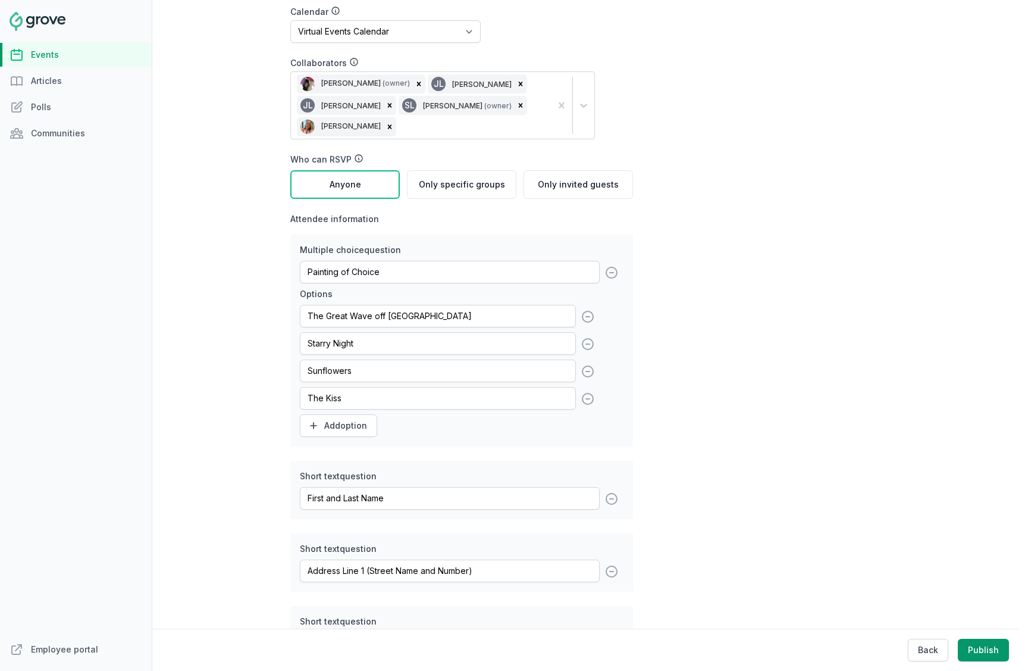
scroll to position [0, 0]
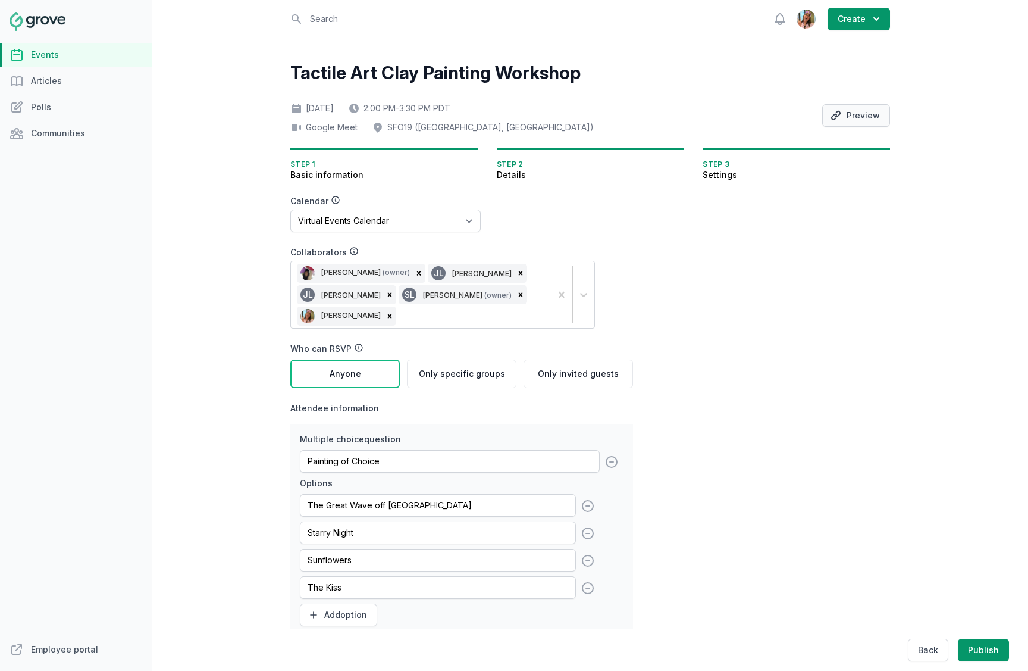
type input "Country"
click at [867, 114] on button "Preview" at bounding box center [856, 115] width 68 height 23
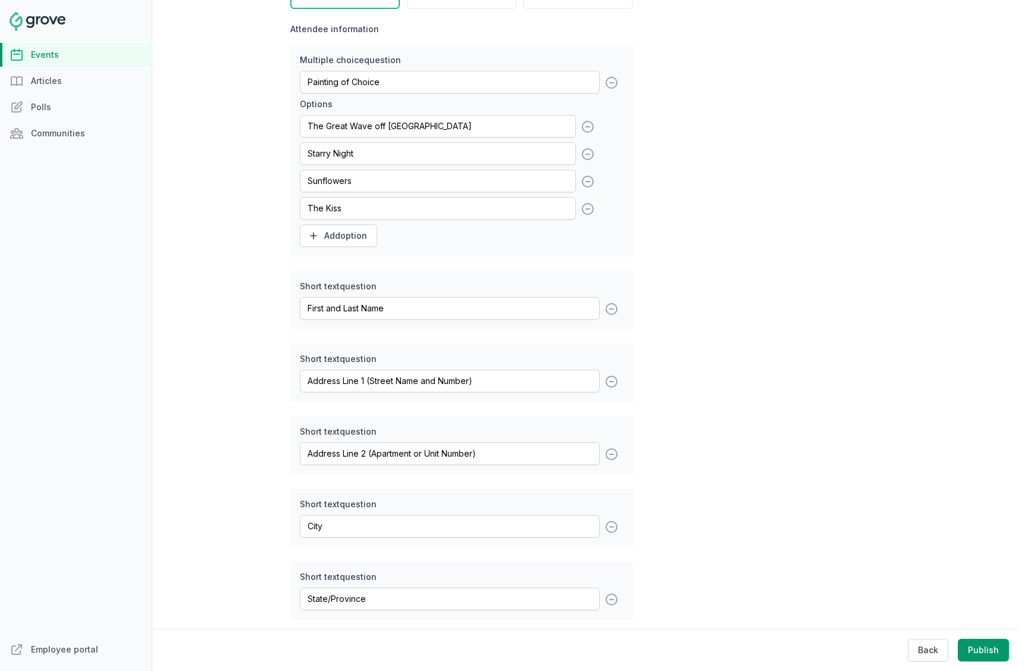
scroll to position [738, 0]
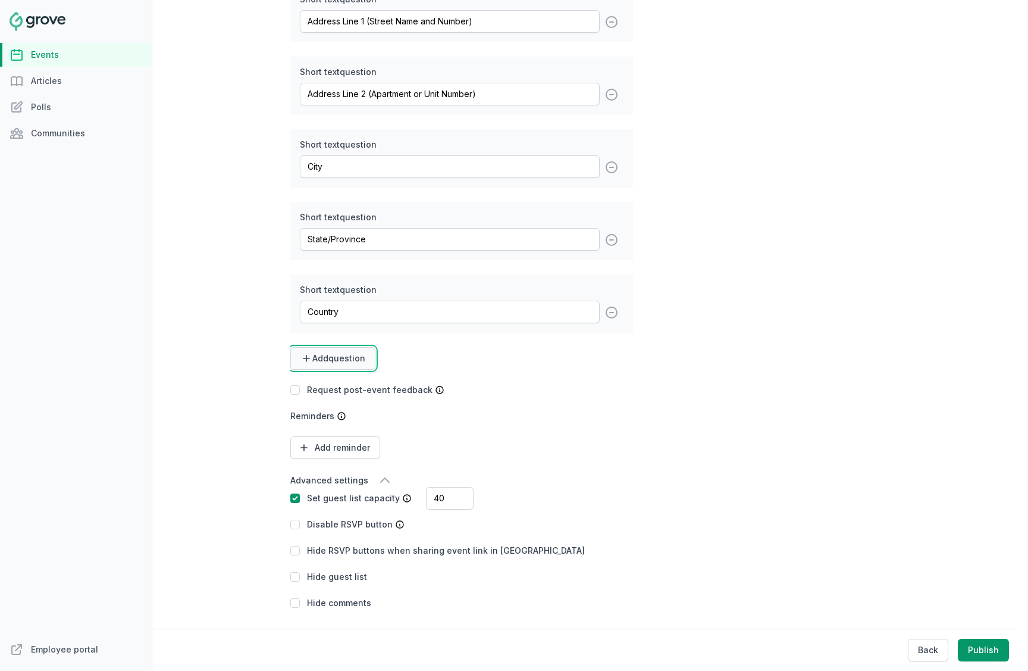
click at [346, 367] on button "Add question" at bounding box center [332, 358] width 85 height 23
click at [344, 378] on link "Short text" at bounding box center [329, 387] width 79 height 21
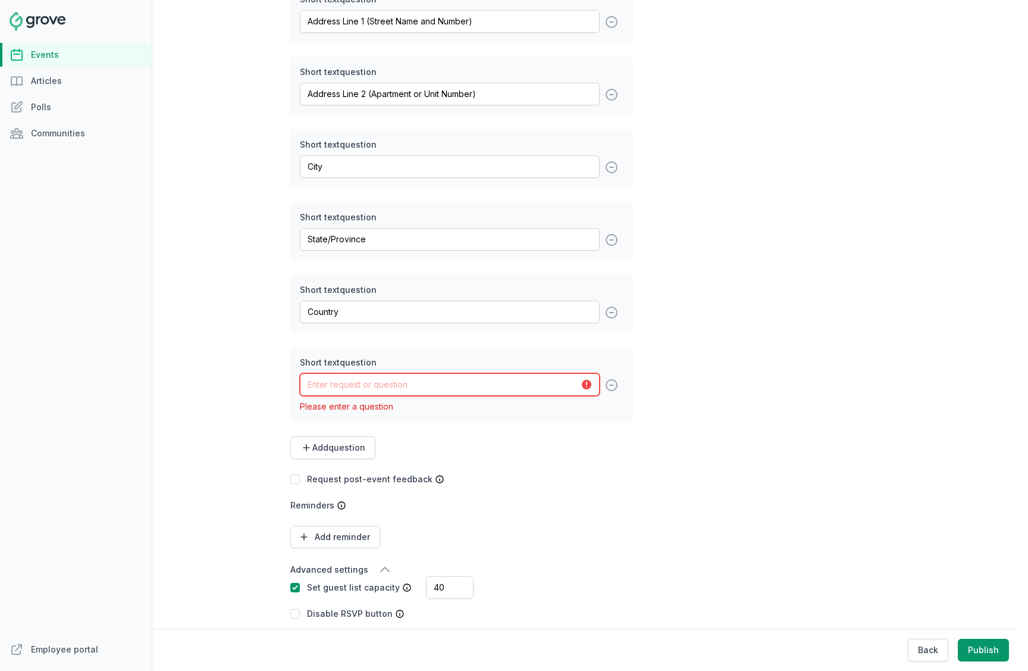
click at [384, 389] on input "text" at bounding box center [450, 384] width 300 height 23
paste input "Zip Code"
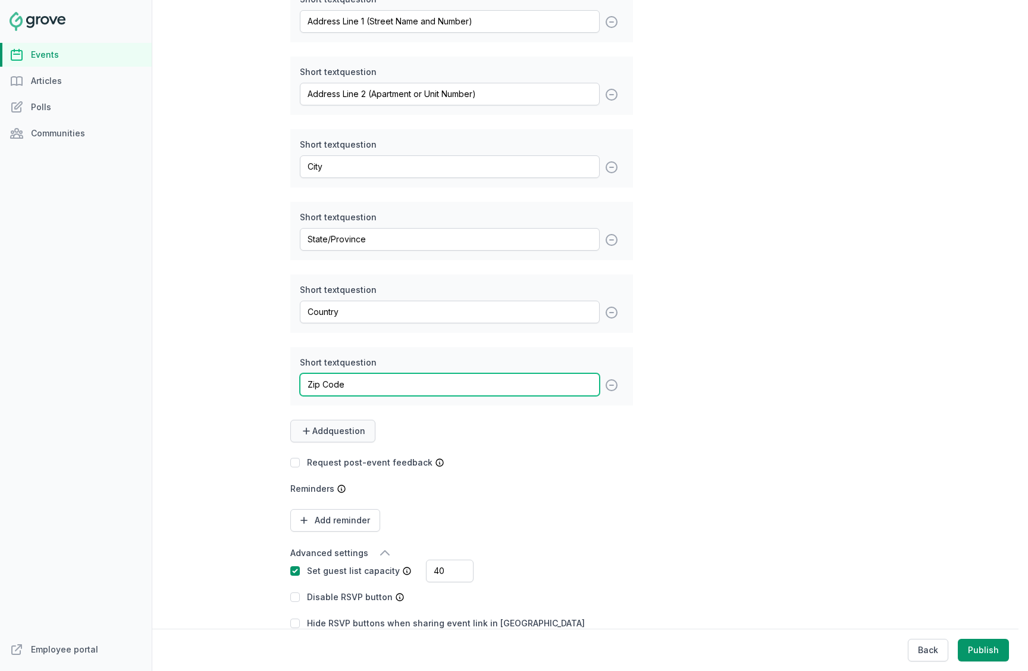
type input "Zip Code"
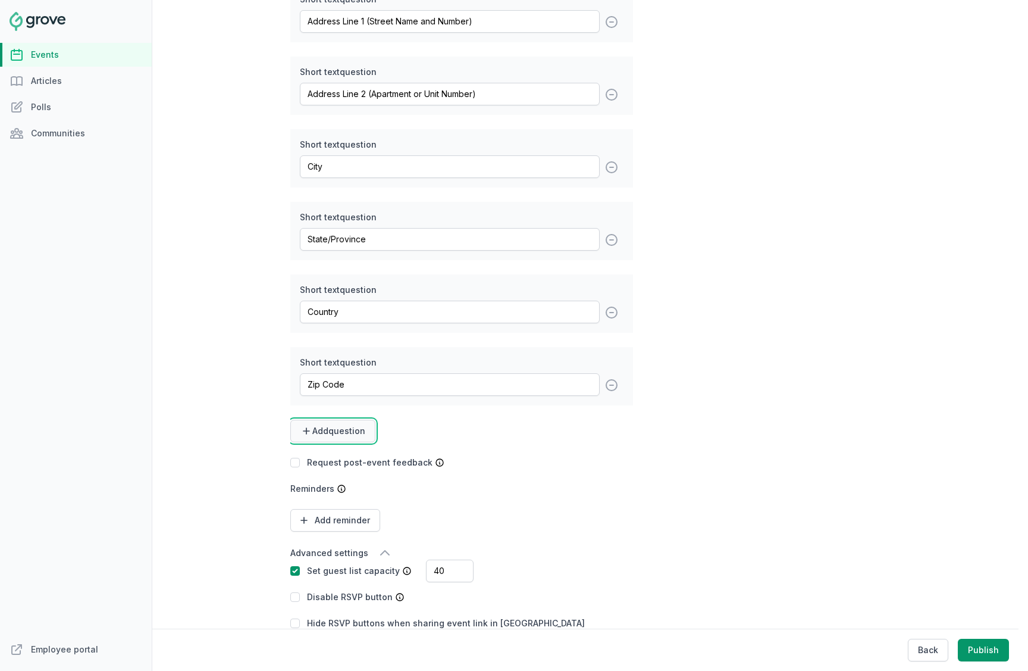
click at [360, 430] on span "Add question" at bounding box center [338, 431] width 53 height 12
click at [339, 452] on link "Short text" at bounding box center [329, 459] width 79 height 21
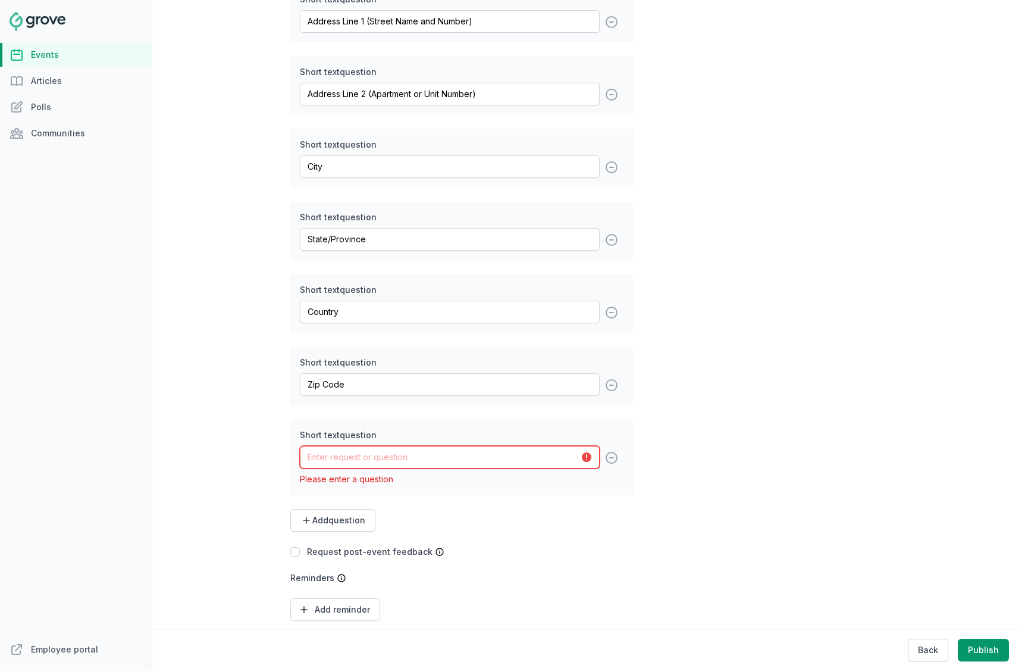
click at [374, 463] on input "text" at bounding box center [450, 457] width 300 height 23
paste input "Phone Number (for shipping concerns)"
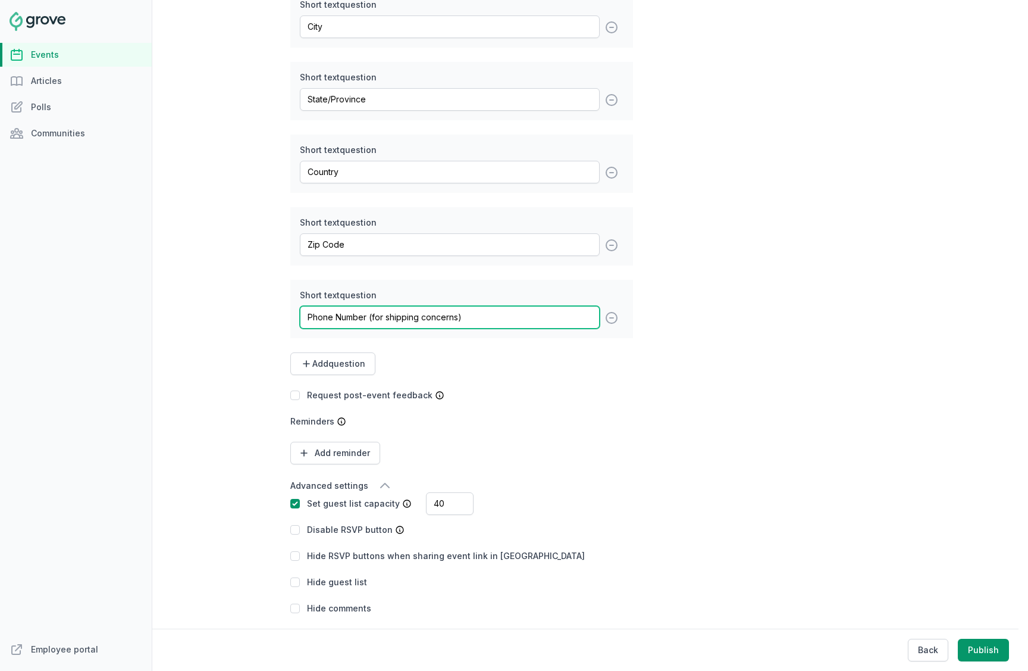
type input "Phone Number (for shipping concerns)"
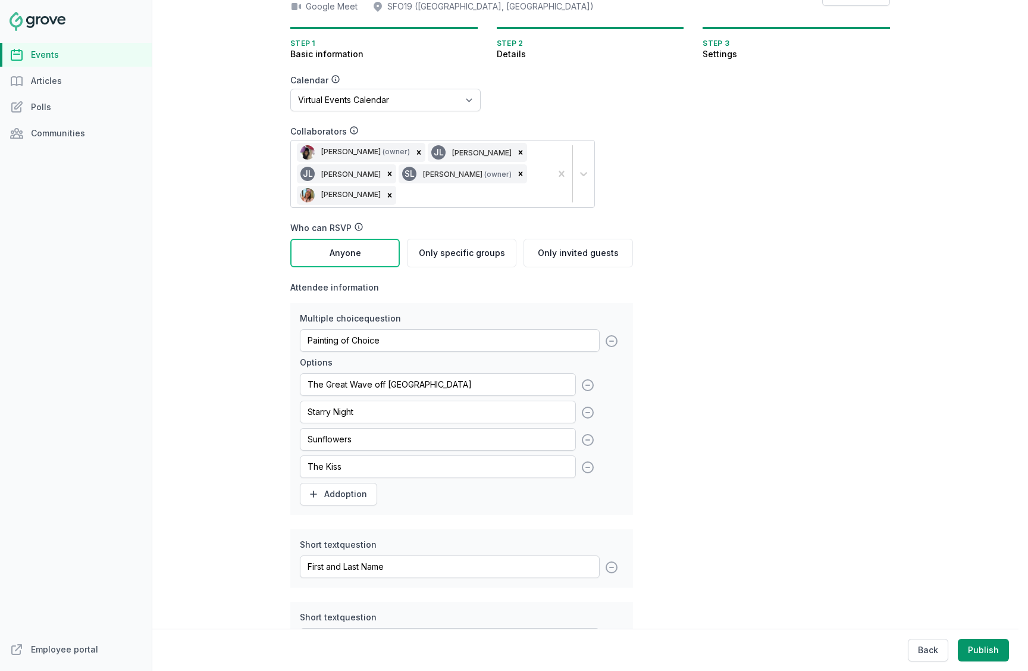
scroll to position [0, 0]
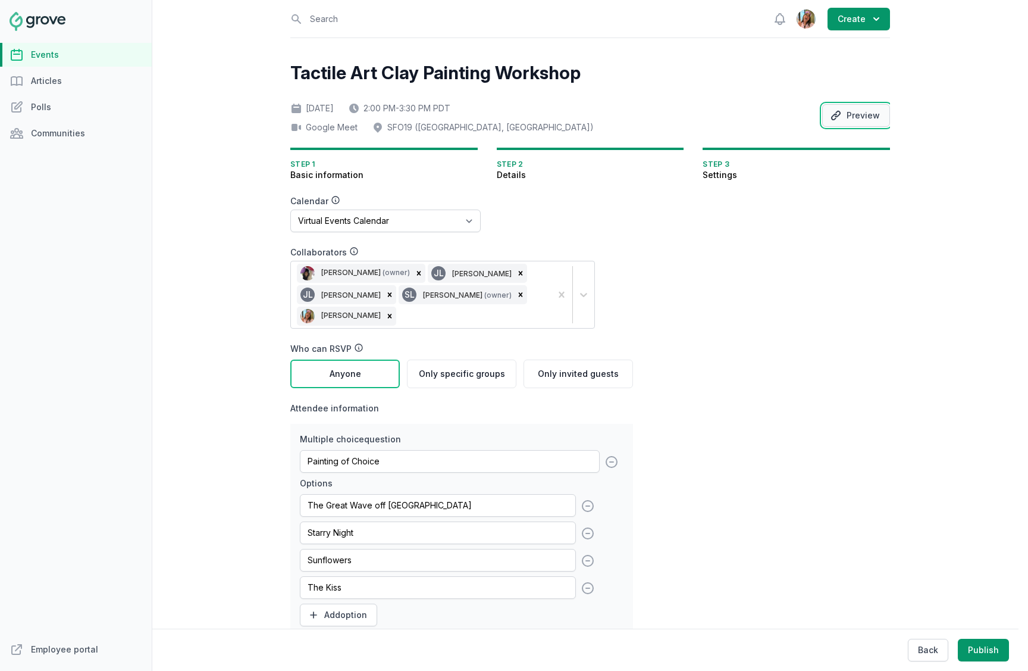
click at [856, 112] on button "Preview" at bounding box center [856, 115] width 68 height 23
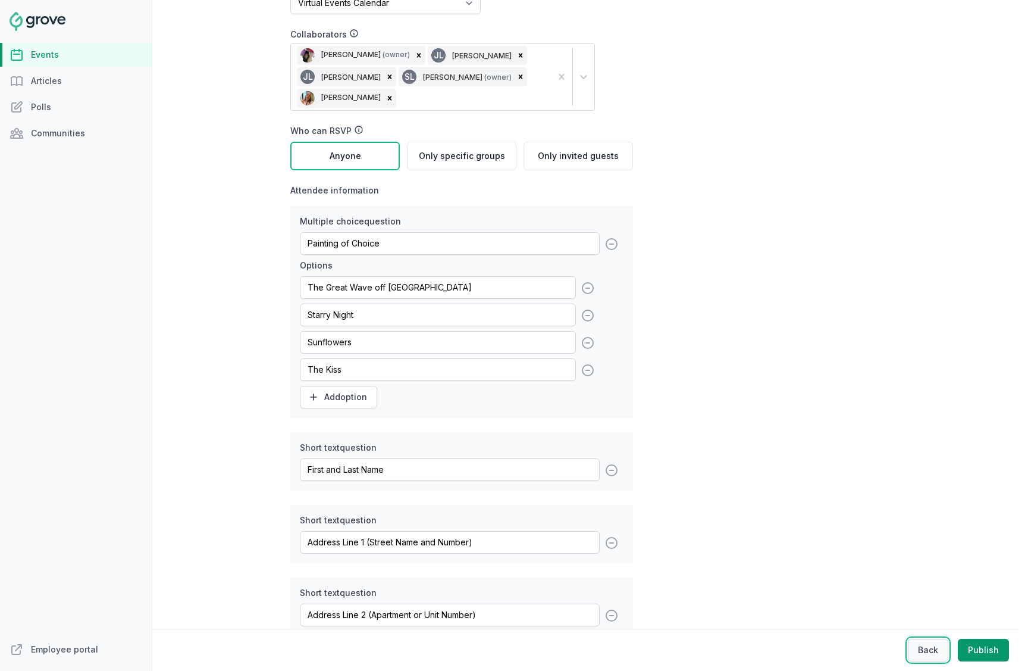
click at [913, 647] on button "Back" at bounding box center [928, 649] width 40 height 23
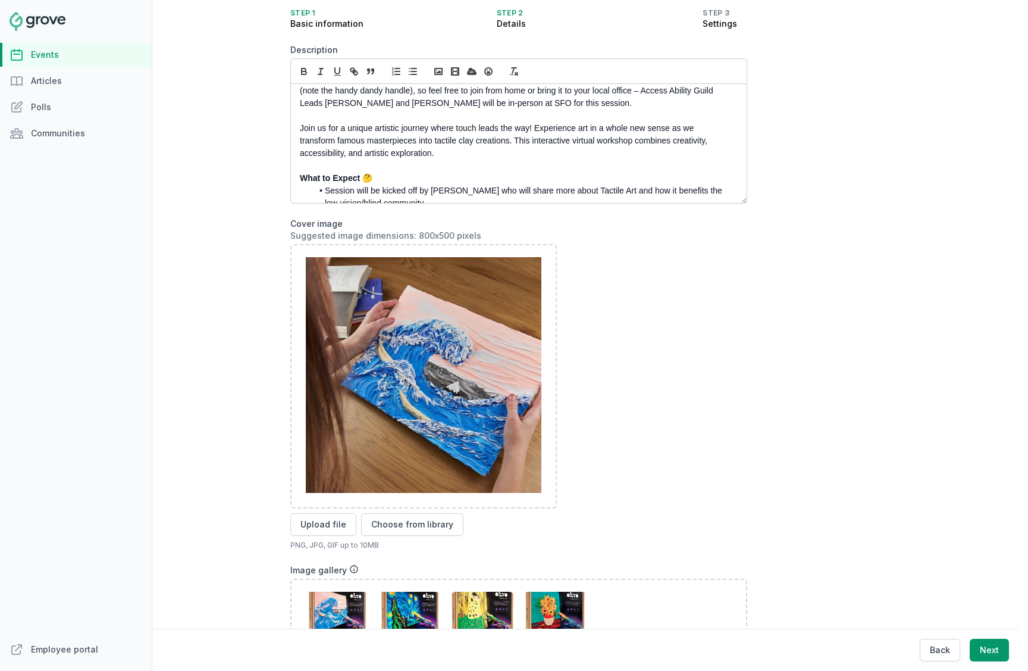
scroll to position [49, 0]
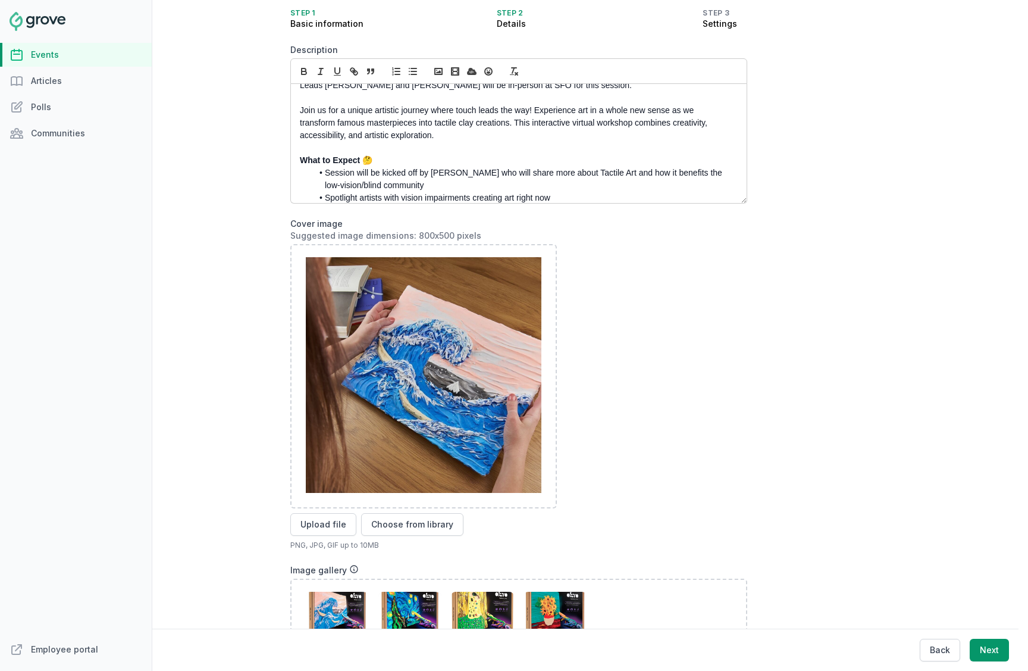
click at [462, 149] on p at bounding box center [515, 148] width 431 height 12
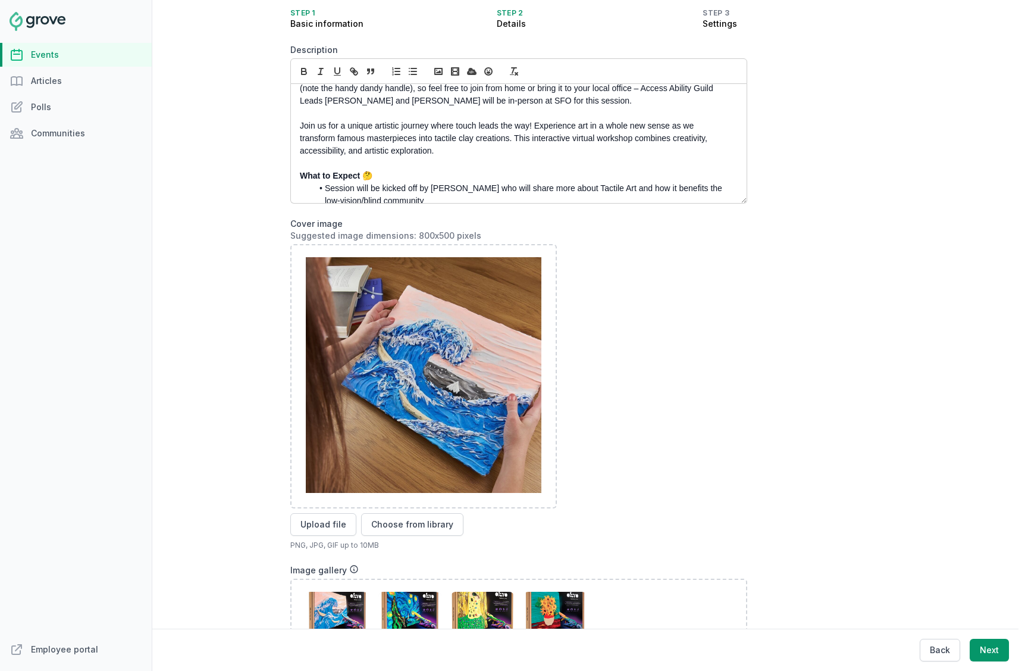
scroll to position [27, 0]
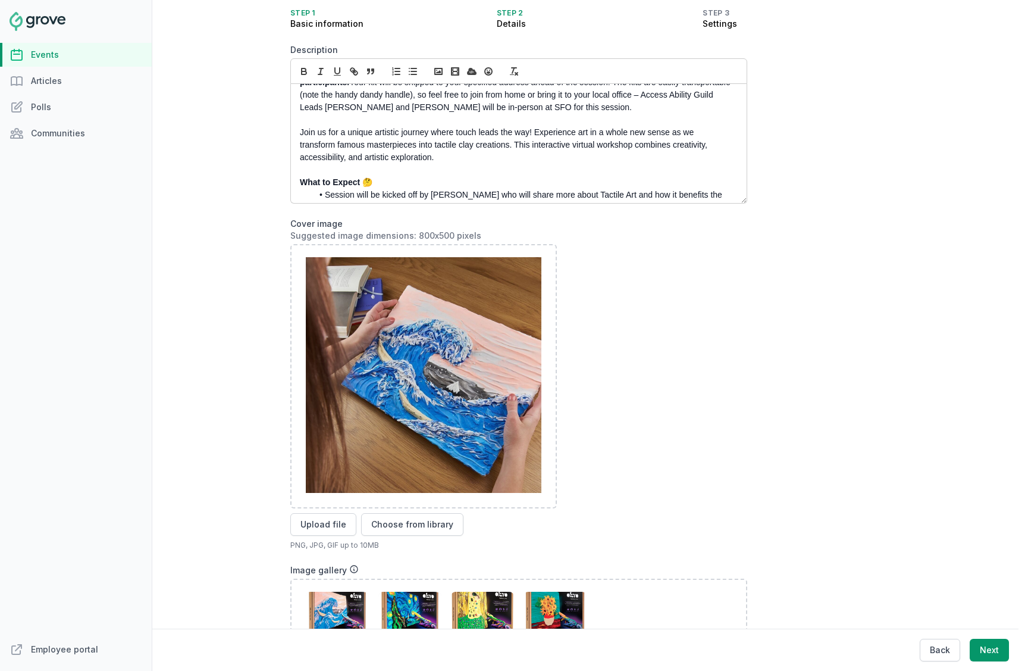
click at [721, 384] on div at bounding box center [518, 376] width 457 height 264
click at [994, 654] on button "Next" at bounding box center [989, 649] width 39 height 23
select select "89"
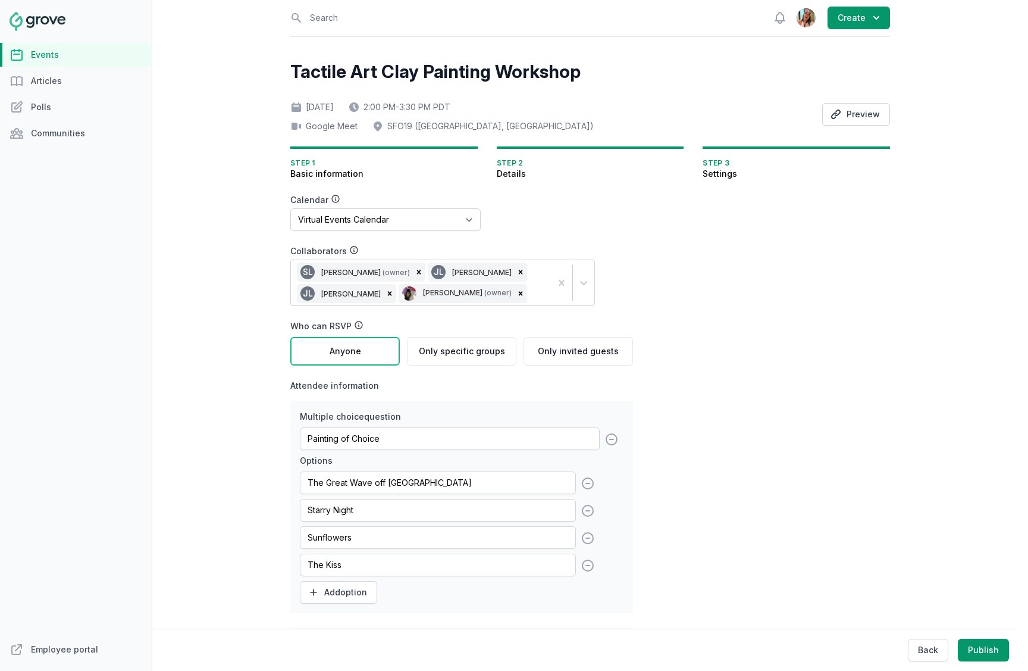
scroll to position [0, 0]
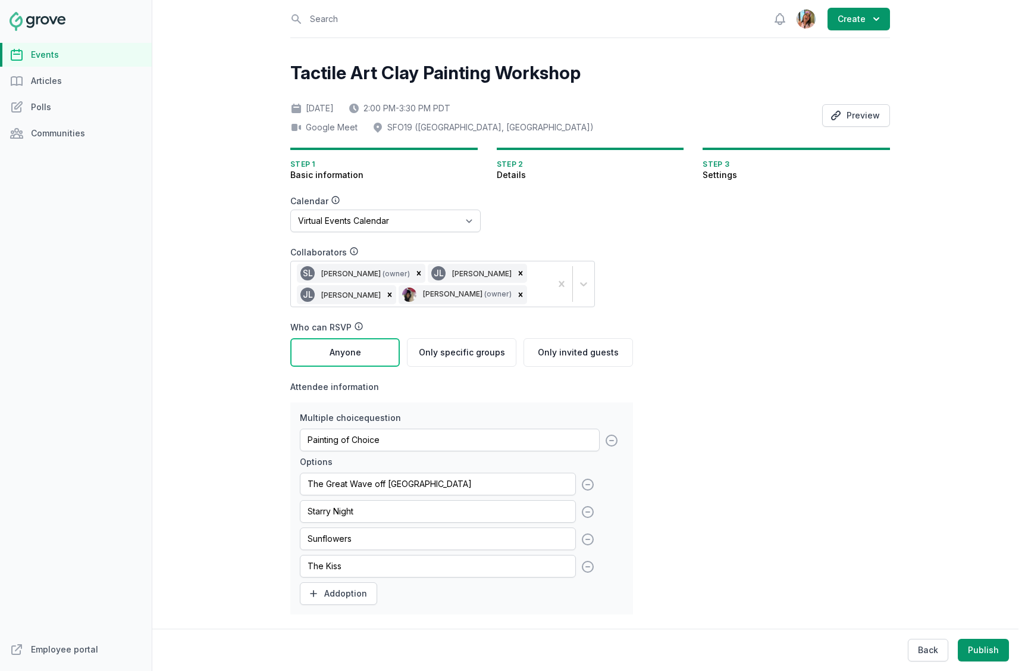
click at [73, 46] on link "Events" at bounding box center [76, 55] width 152 height 24
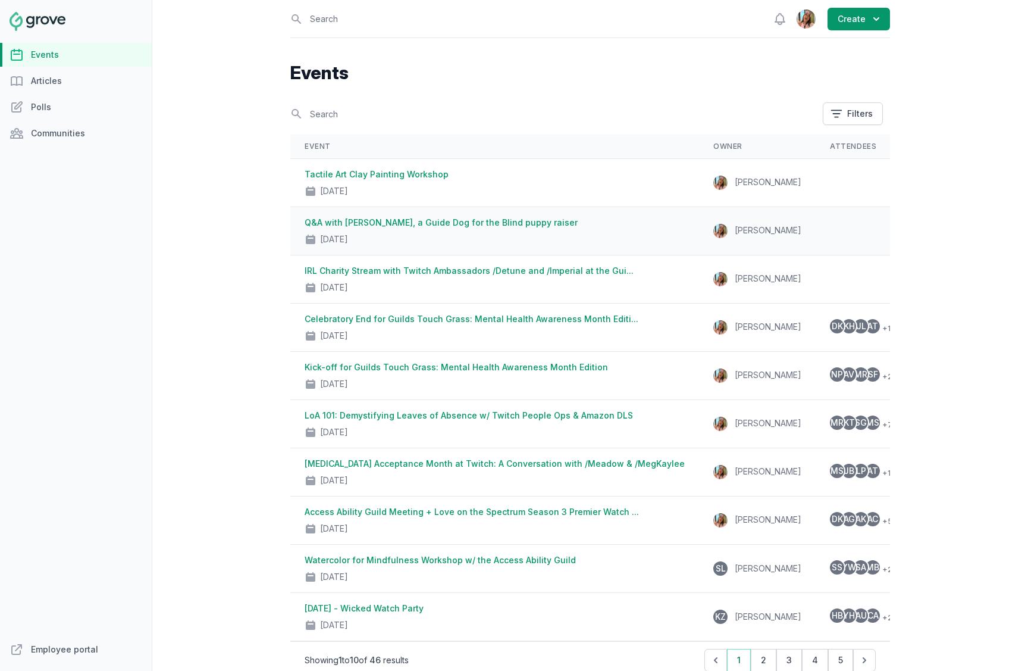
click at [505, 223] on link "Q&A with Chip Bradford, a Guide Dog for the Blind puppy raiser" at bounding box center [441, 222] width 273 height 10
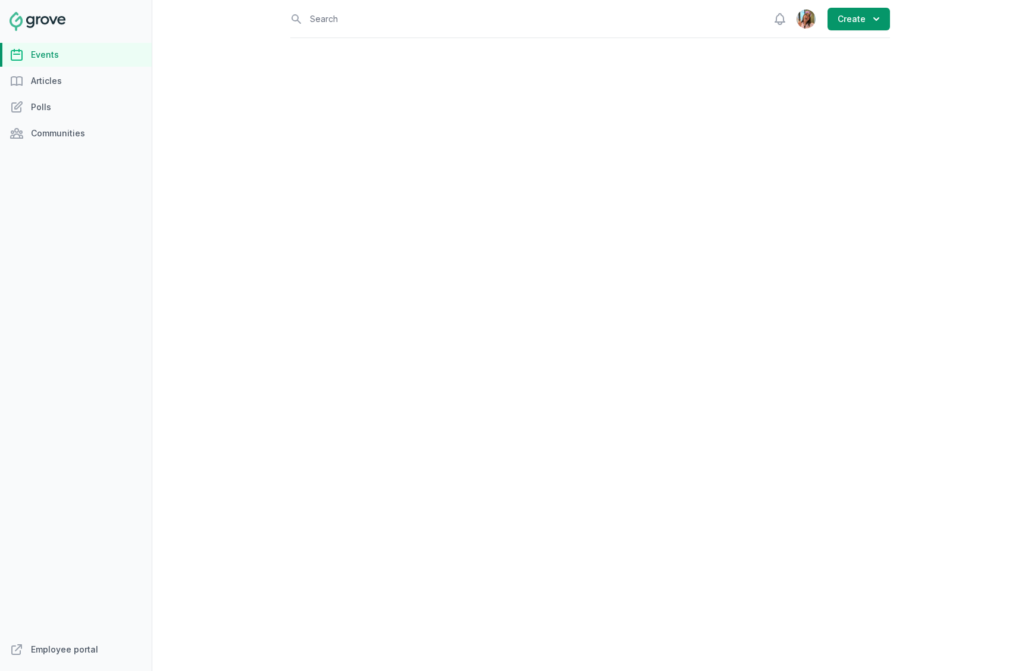
select select "virtual"
select select "1:00 PM"
select select "2:00 PM"
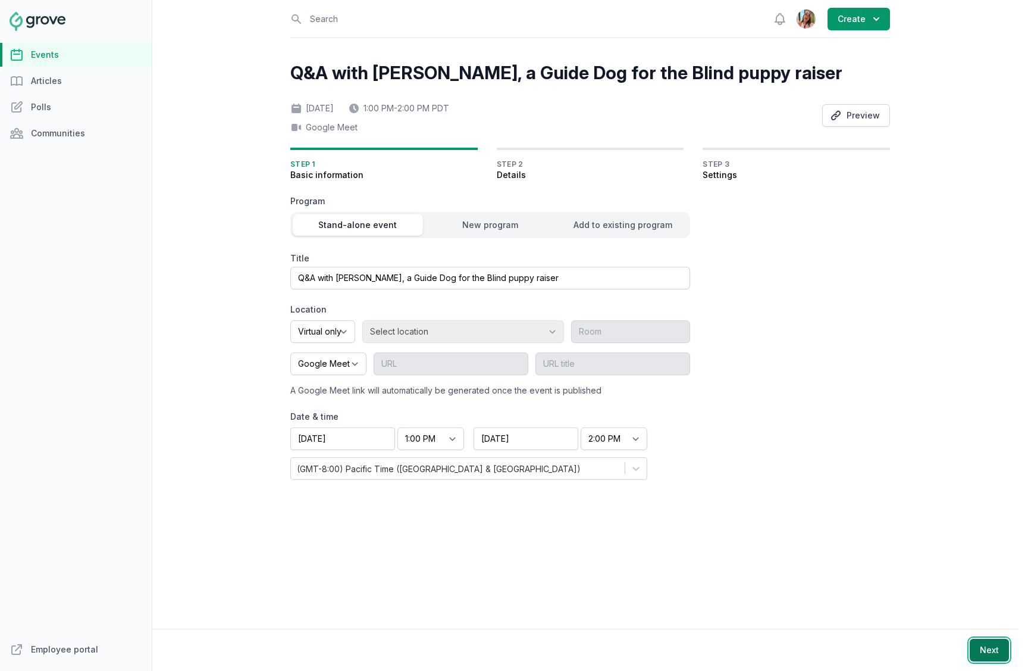
click at [982, 653] on button "Next" at bounding box center [989, 649] width 39 height 23
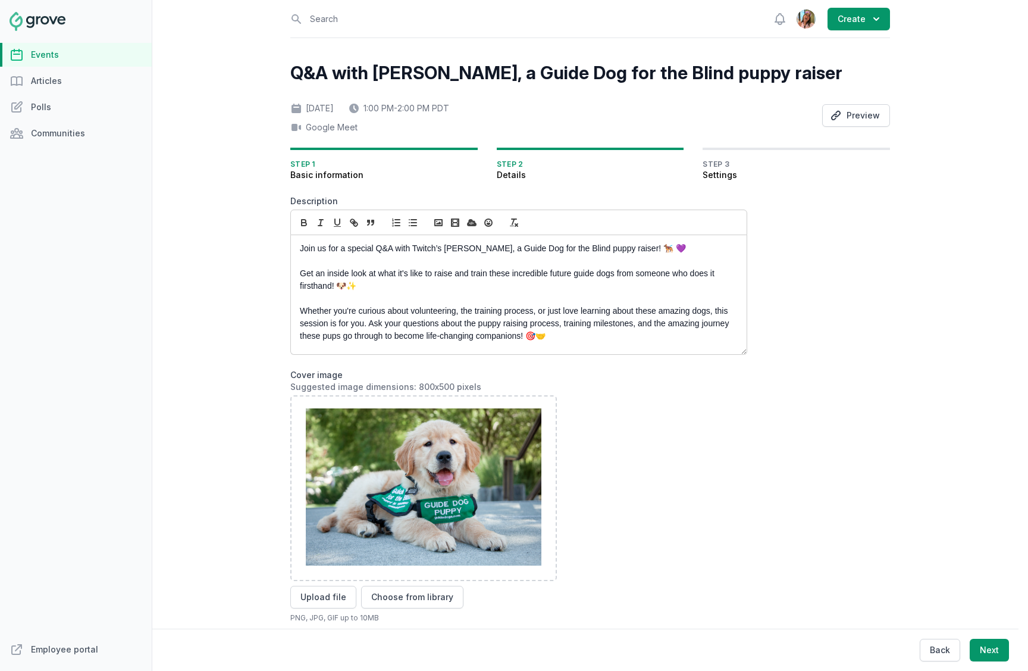
scroll to position [33, 0]
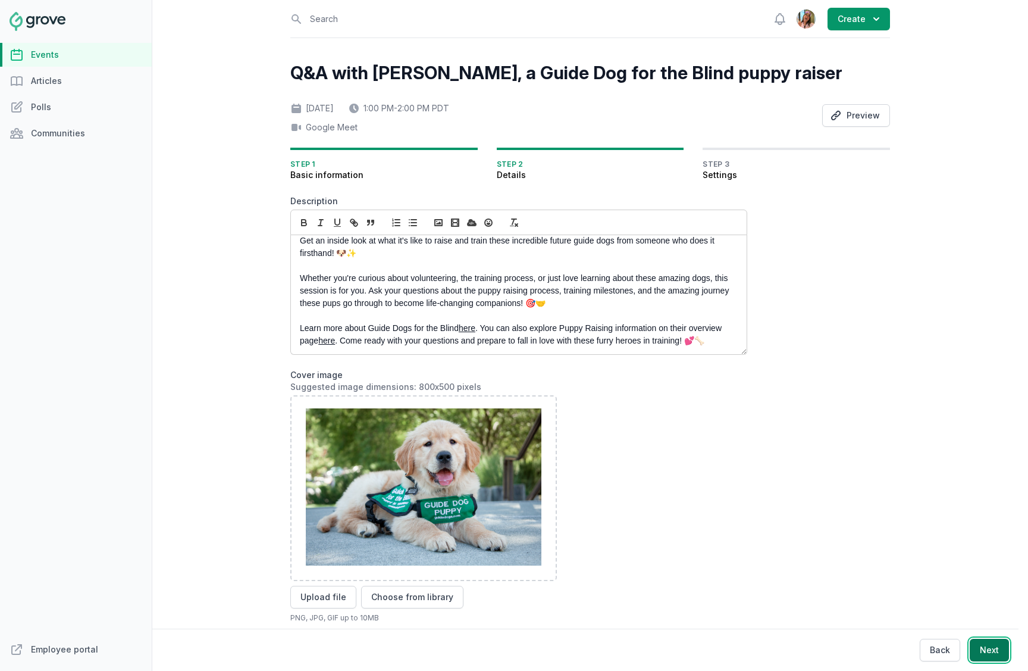
click at [991, 654] on button "Next" at bounding box center [989, 649] width 39 height 23
select select "89"
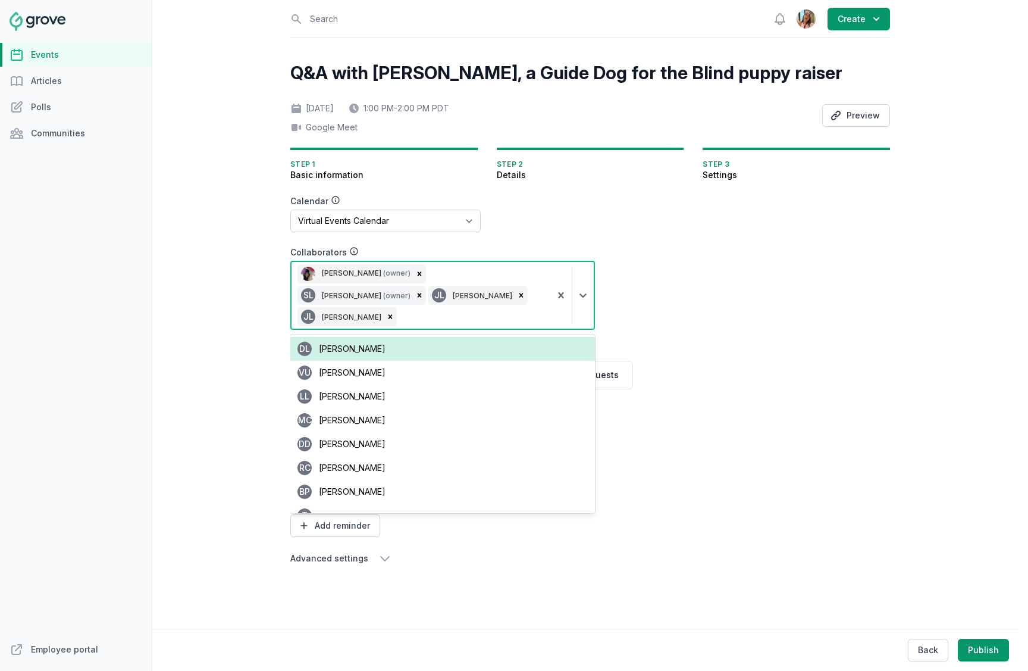
click at [482, 297] on div "Jenn Luu (owner) SL Stacy Lee (owner) JL Jean Lanctot JL Jean Lanctot" at bounding box center [421, 295] width 259 height 67
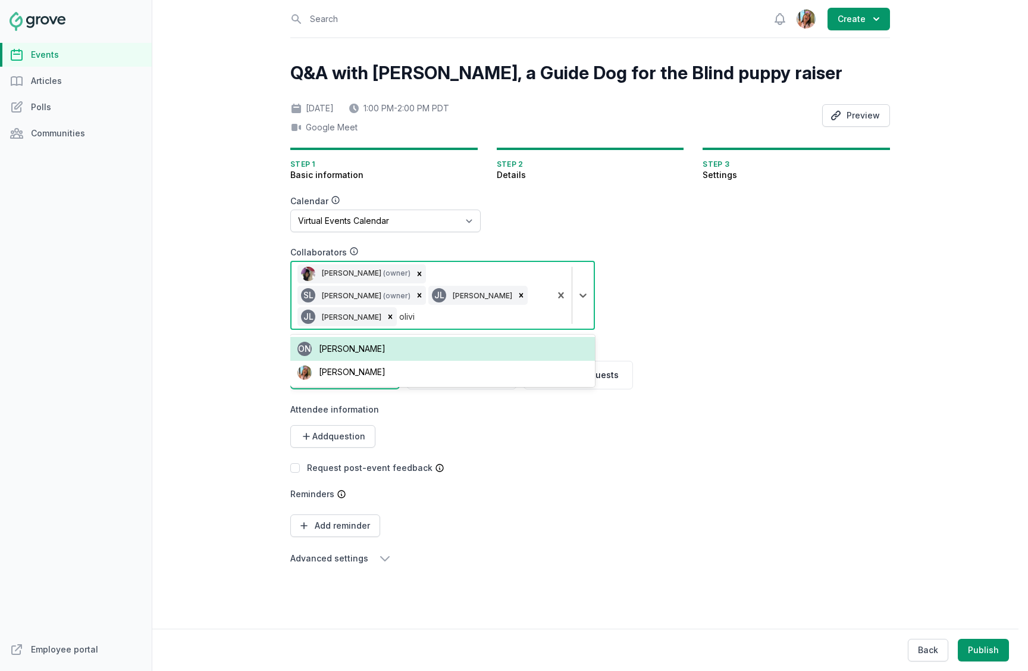
type input "olivia"
click at [469, 337] on div "Olivia Dully" at bounding box center [442, 349] width 305 height 24
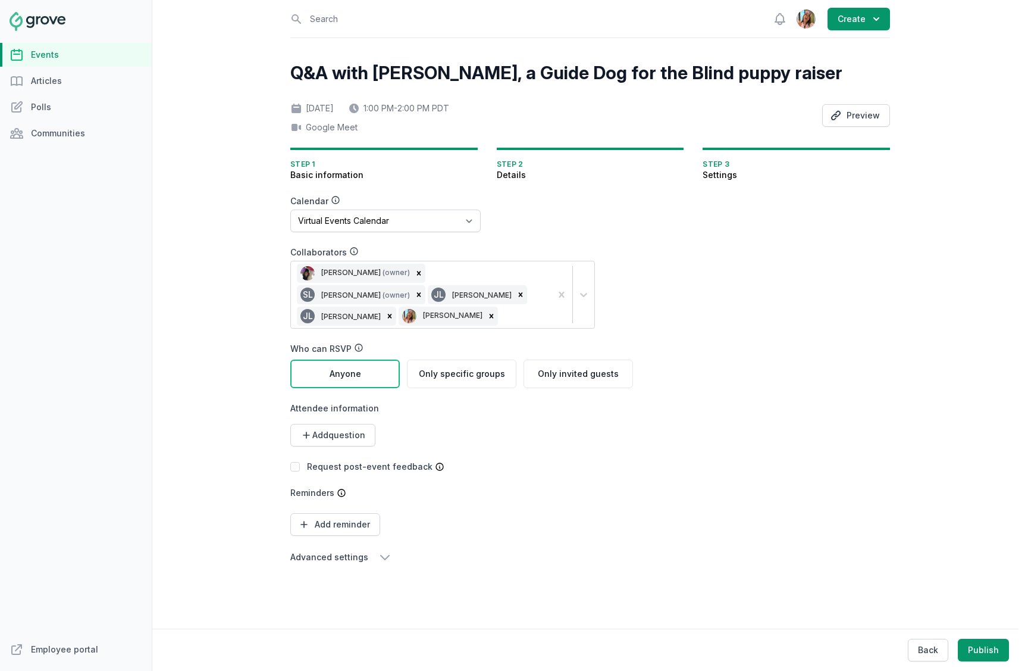
click at [742, 384] on form "Calendar No calendar Virtual Events Calendar Collaborators Jenn Luu (owner) SL …" at bounding box center [518, 379] width 457 height 369
click at [858, 116] on button "Preview" at bounding box center [856, 115] width 68 height 23
click at [69, 54] on link "Events" at bounding box center [76, 55] width 152 height 24
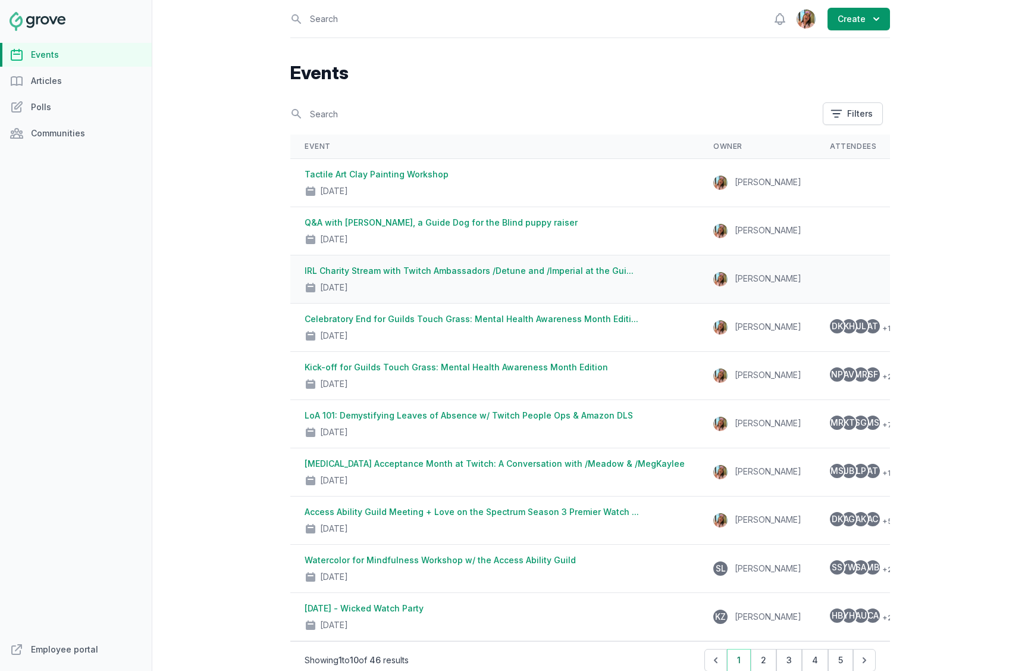
click at [402, 273] on link "IRL Charity Stream with Twitch Ambassadors /Detune and /Imperial at the Gui..." at bounding box center [469, 270] width 329 height 10
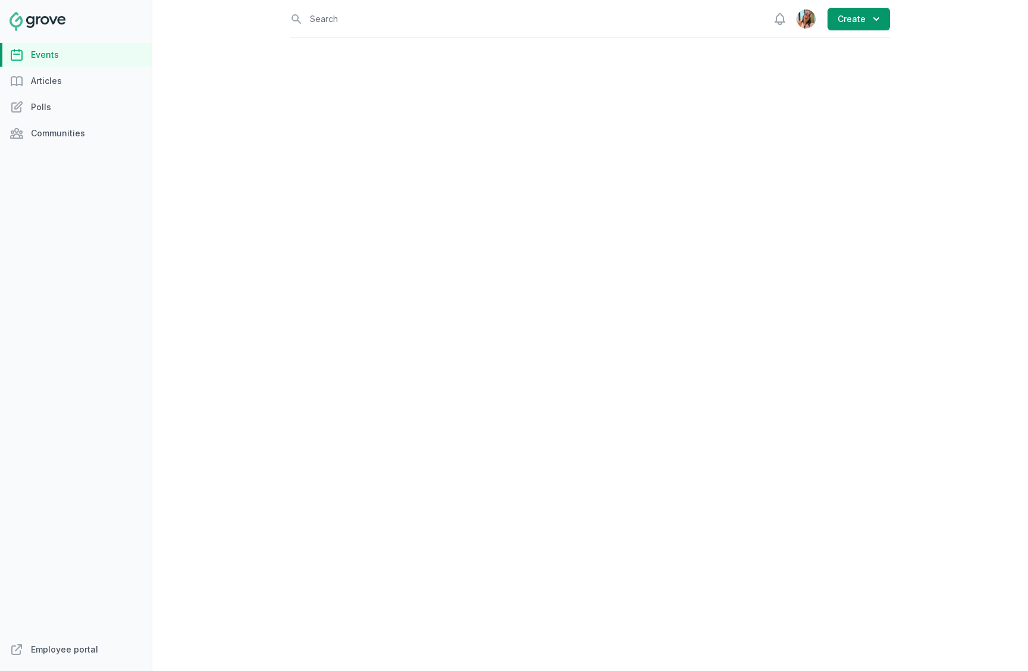
select select "virtual"
select select "false"
select select "8:00 AM"
select select "10:00 AM"
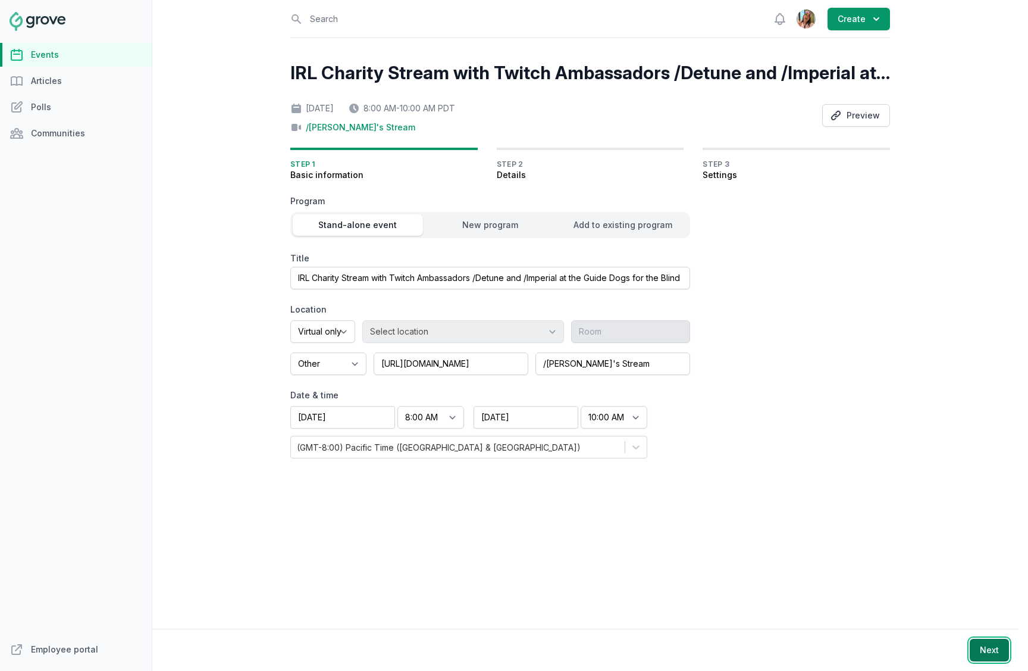
click at [984, 652] on button "Next" at bounding box center [989, 649] width 39 height 23
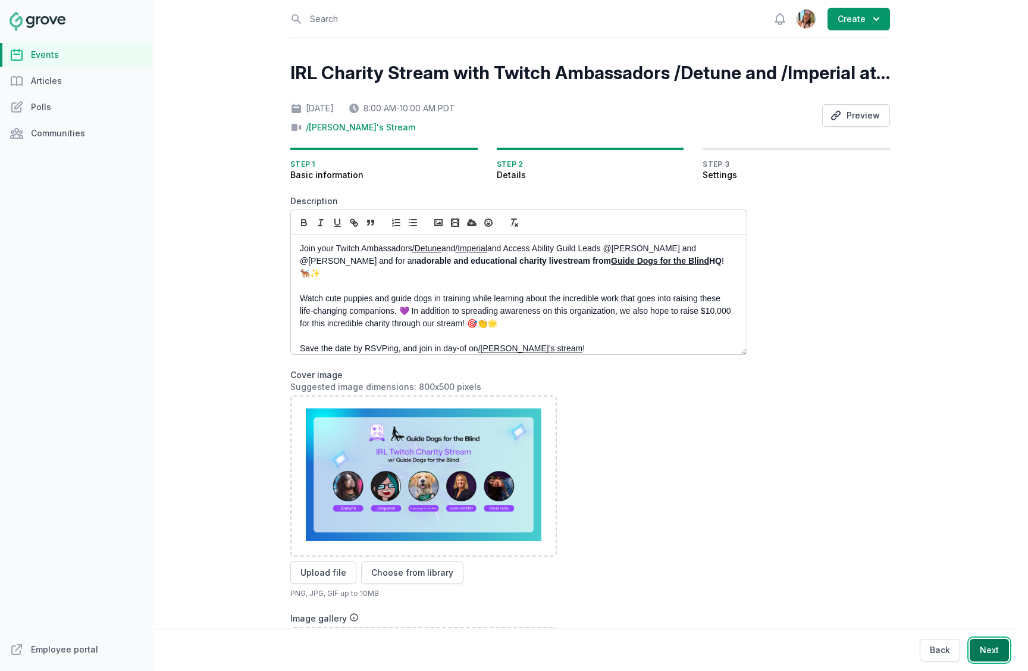
click at [991, 649] on button "Next" at bounding box center [989, 649] width 39 height 23
select select "89"
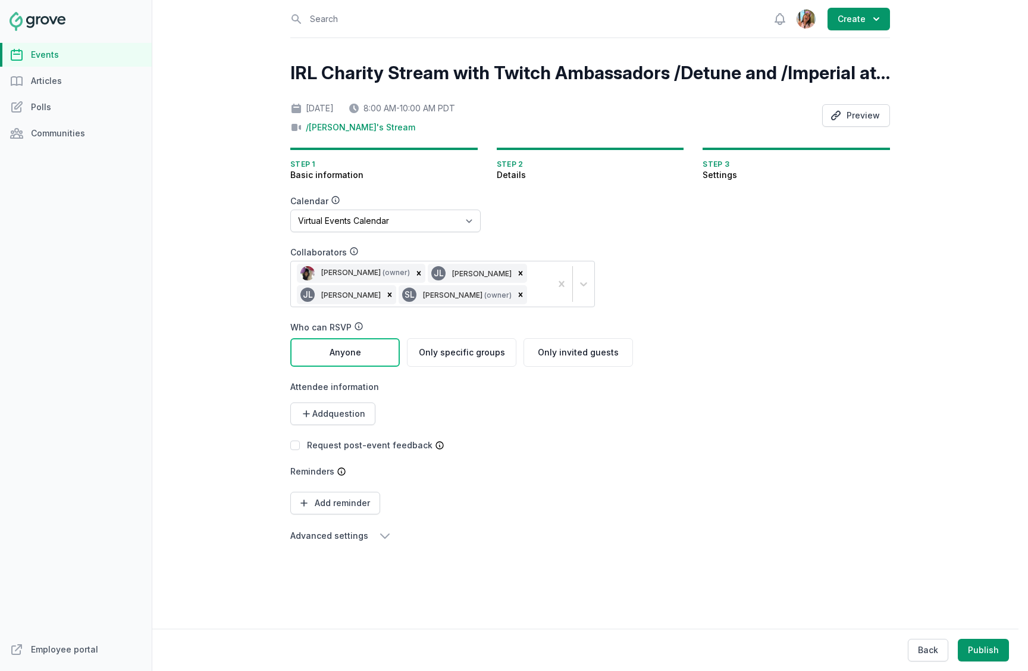
click at [525, 299] on div "Jenn Luu (owner) JL Jean Lanctot JL Jean Lanctot SL Stacy Lee (owner)" at bounding box center [421, 283] width 260 height 45
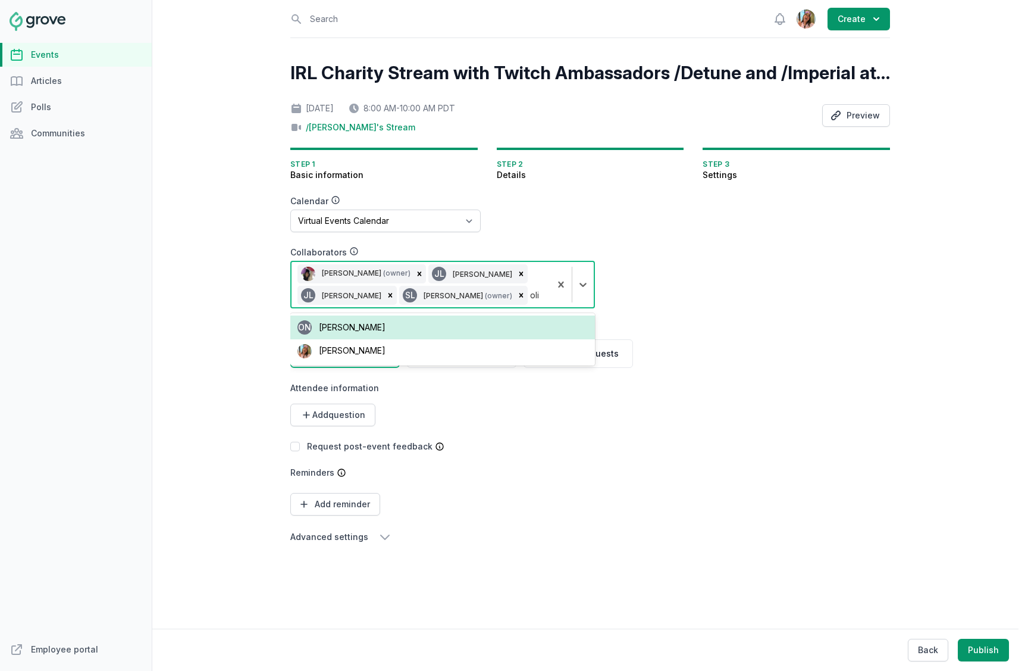
type input "oliv"
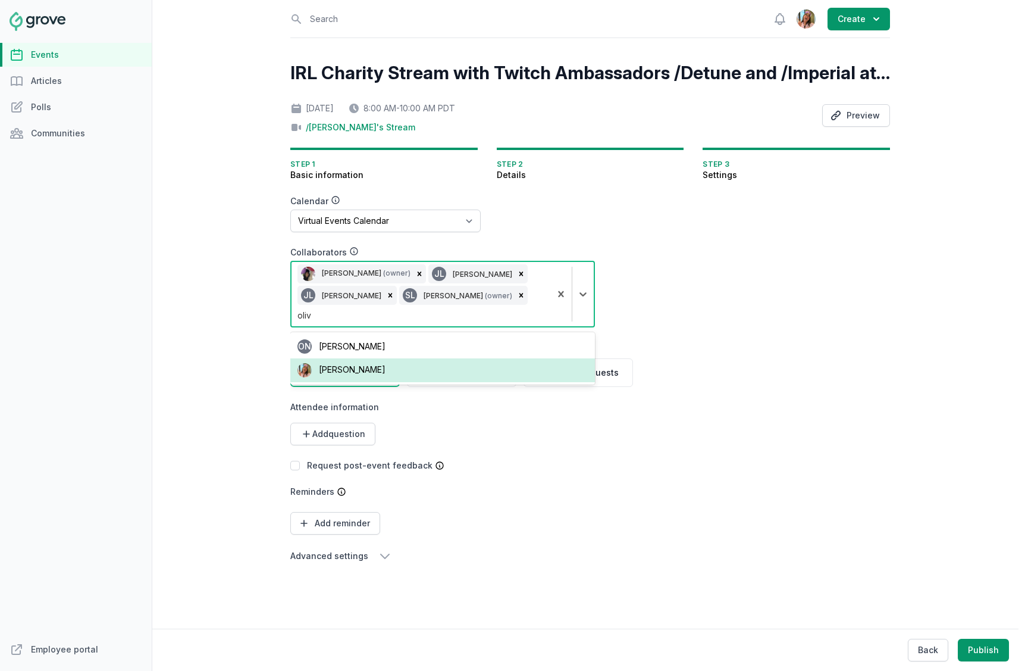
click at [406, 359] on div "Olivia Dully" at bounding box center [442, 370] width 305 height 24
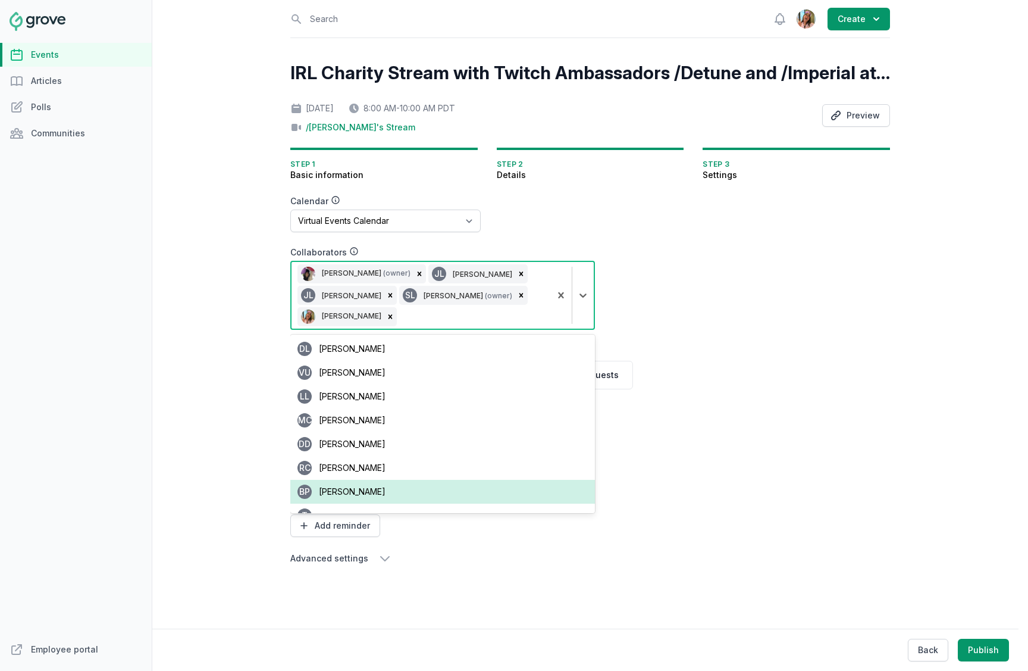
click at [706, 525] on form "Calendar No calendar Virtual Events Calendar Collaborators option [object Objec…" at bounding box center [518, 380] width 457 height 370
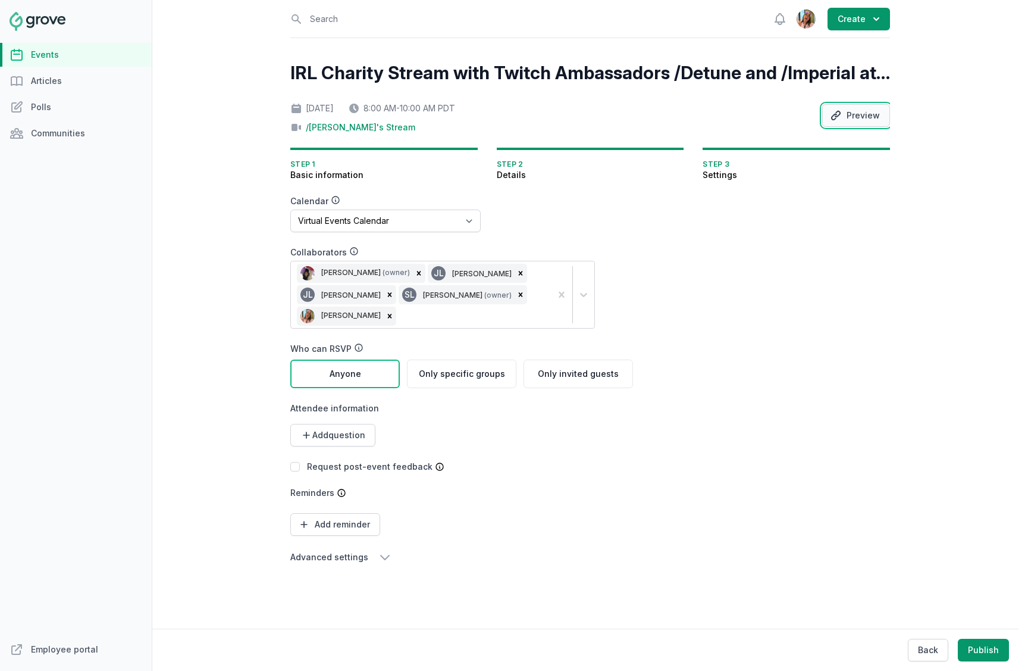
click at [858, 121] on button "Preview" at bounding box center [856, 115] width 68 height 23
click at [54, 52] on link "Events" at bounding box center [76, 55] width 152 height 24
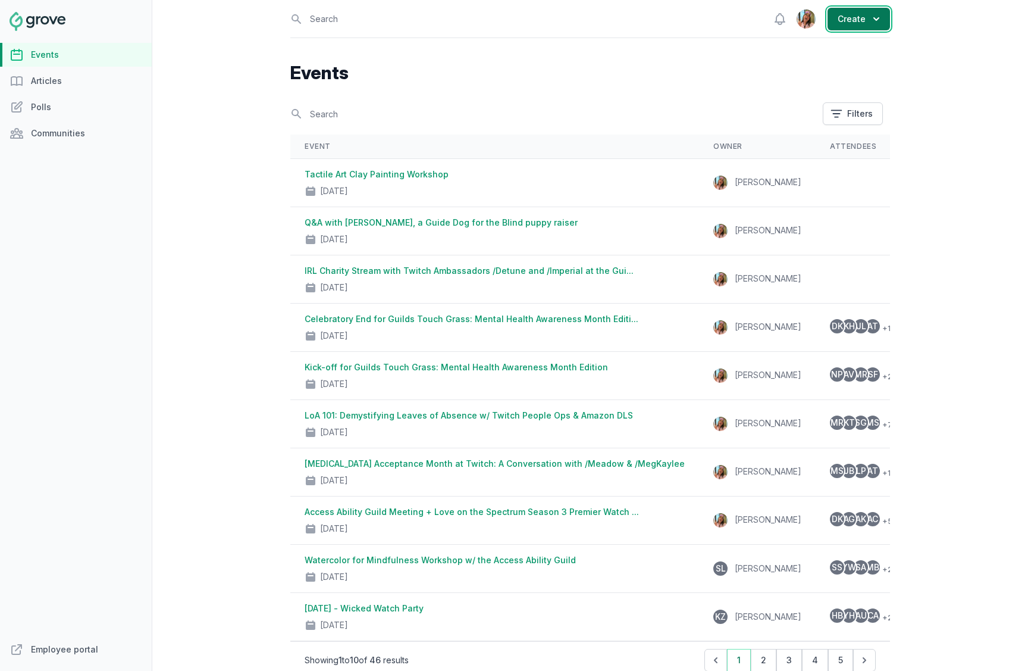
click at [849, 17] on button "Create" at bounding box center [859, 19] width 62 height 23
click at [800, 46] on link "Event" at bounding box center [823, 47] width 133 height 21
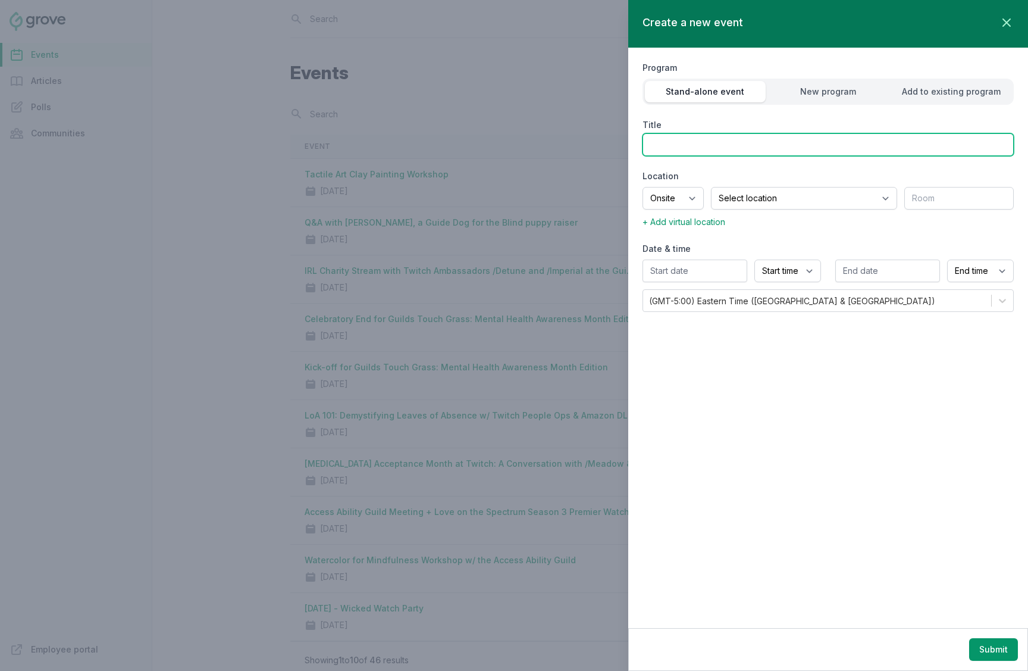
click at [748, 145] on input "Title" at bounding box center [828, 144] width 371 height 23
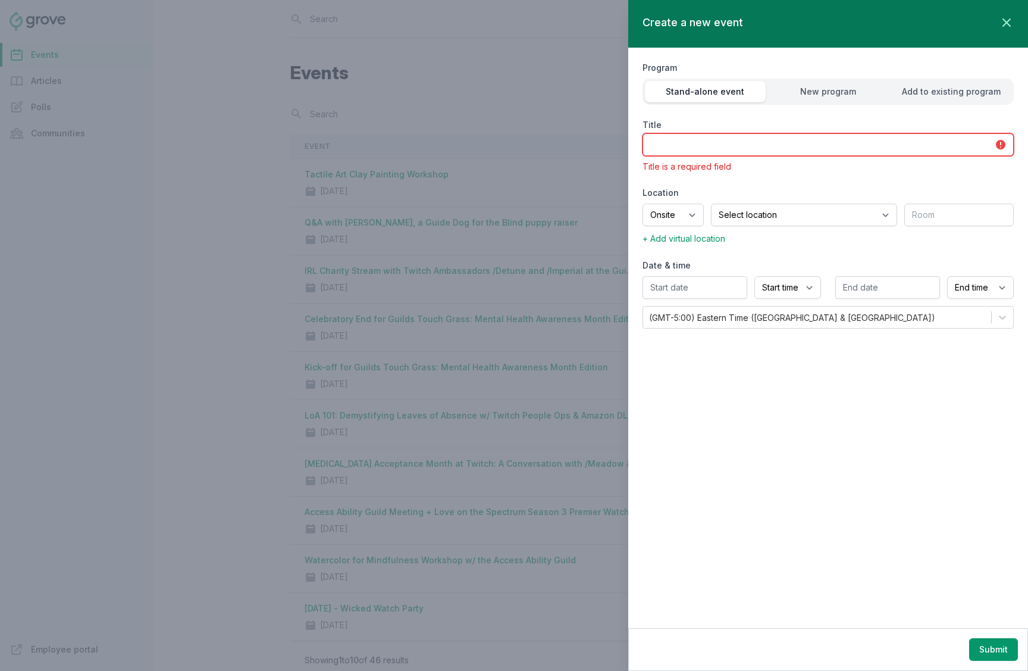
paste input "‘Deaf President Now!’ Watch Party"
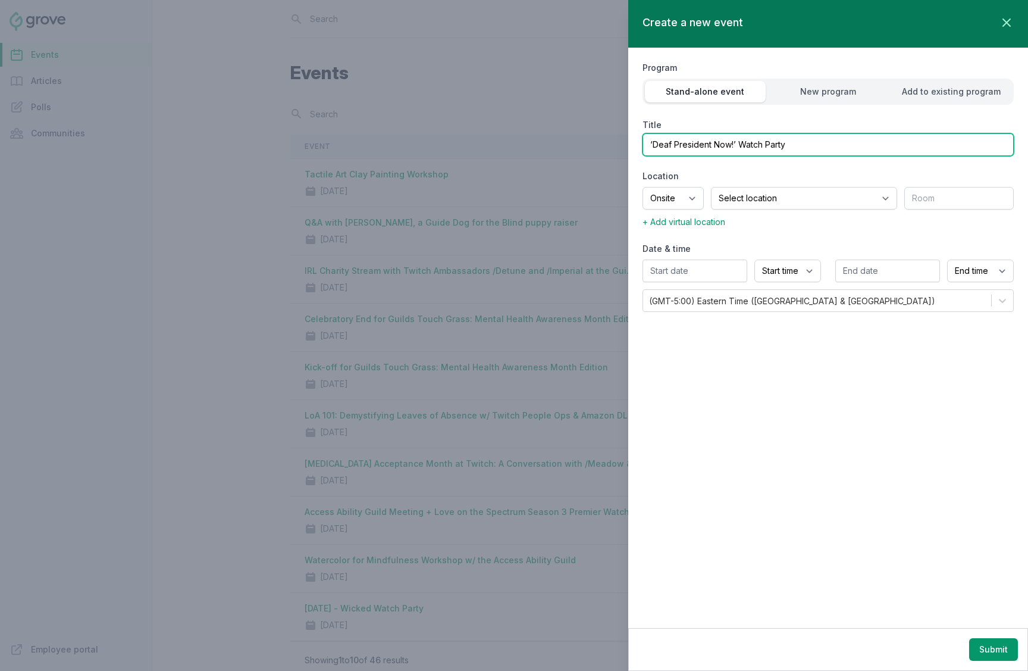
type input "‘Deaf President Now!’ Watch Party"
click at [704, 200] on select "Onsite Offsite Virtual only" at bounding box center [673, 198] width 61 height 23
select select "virtual"
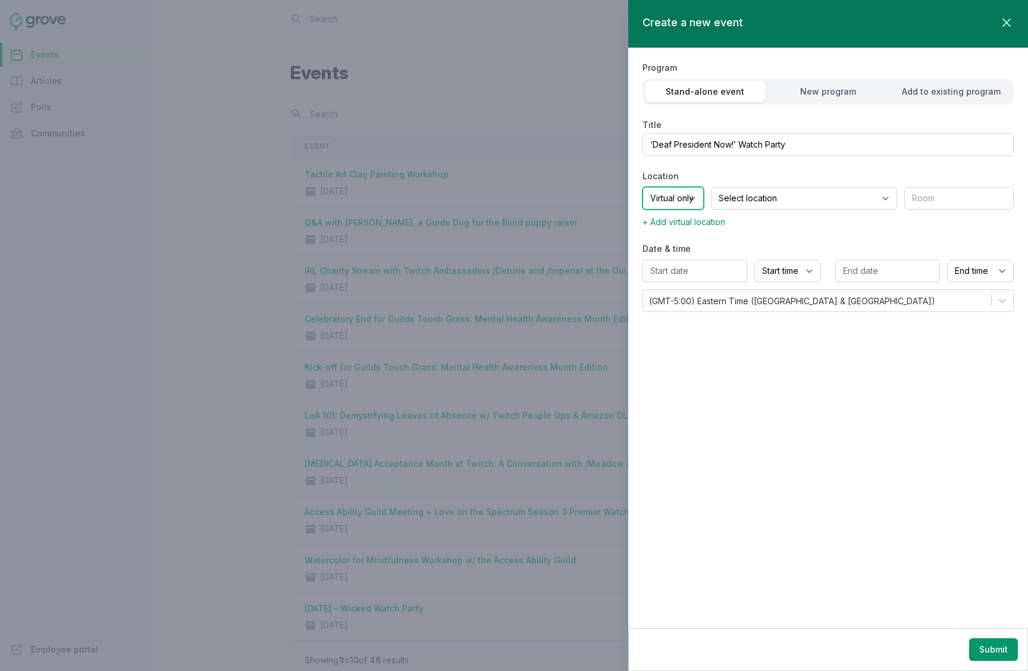
click at [643, 187] on select "Onsite Offsite Virtual only" at bounding box center [673, 198] width 61 height 23
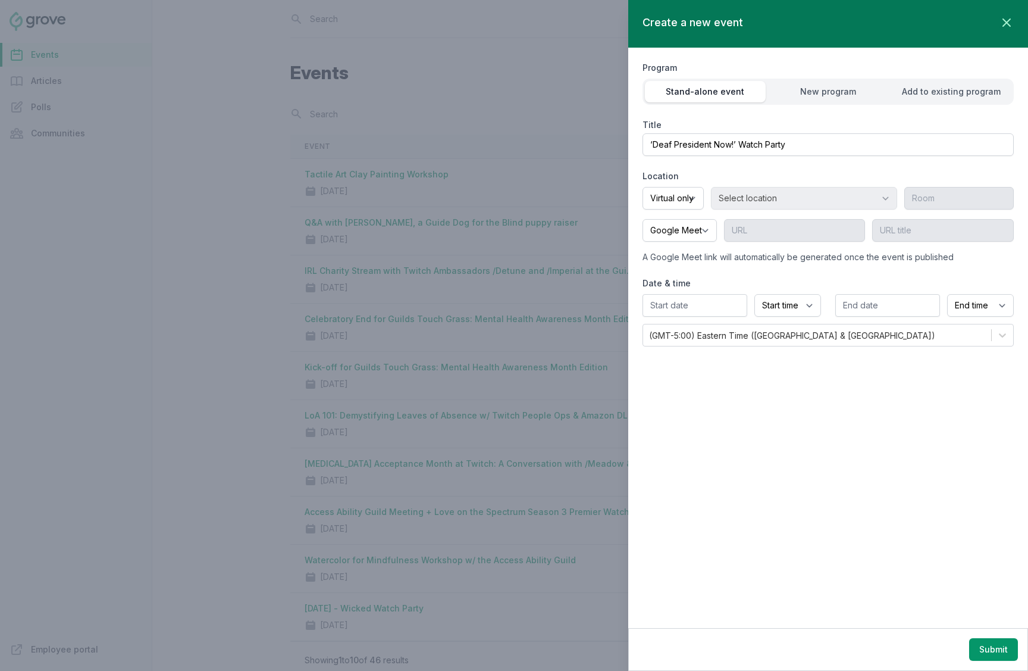
drag, startPoint x: 767, startPoint y: 380, endPoint x: 760, endPoint y: 367, distance: 14.9
click at [767, 380] on div "Create a new event Close panel Program Stand-alone event New program Add to exi…" at bounding box center [828, 314] width 400 height 628
click at [710, 303] on input "text" at bounding box center [695, 305] width 105 height 23
click at [779, 331] on span ">" at bounding box center [781, 333] width 6 height 12
click at [758, 428] on div "24" at bounding box center [758, 432] width 19 height 19
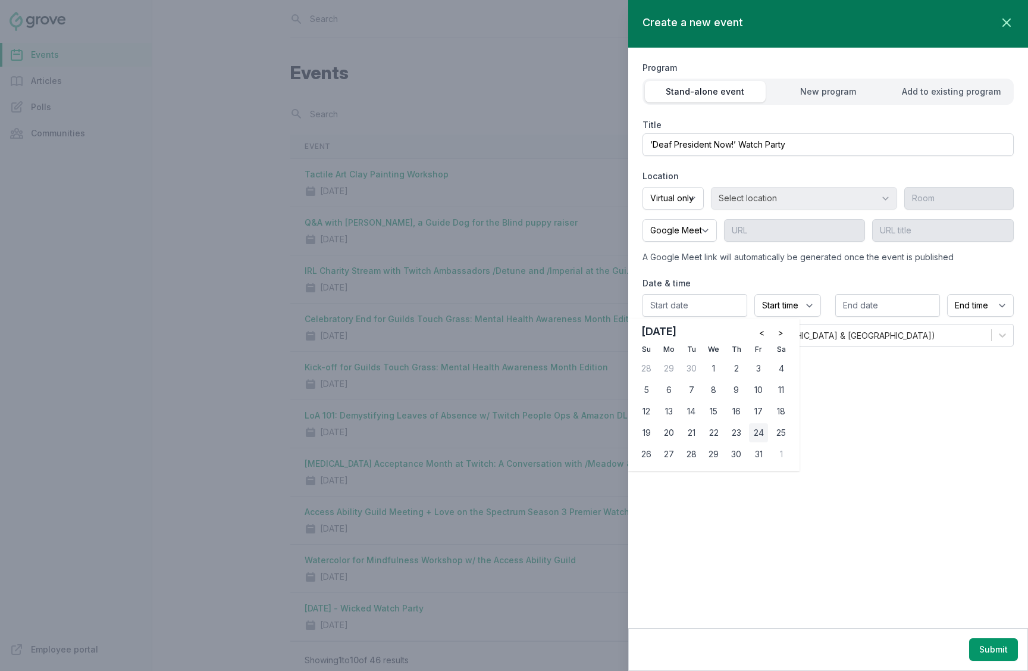
type input "10/24/2025"
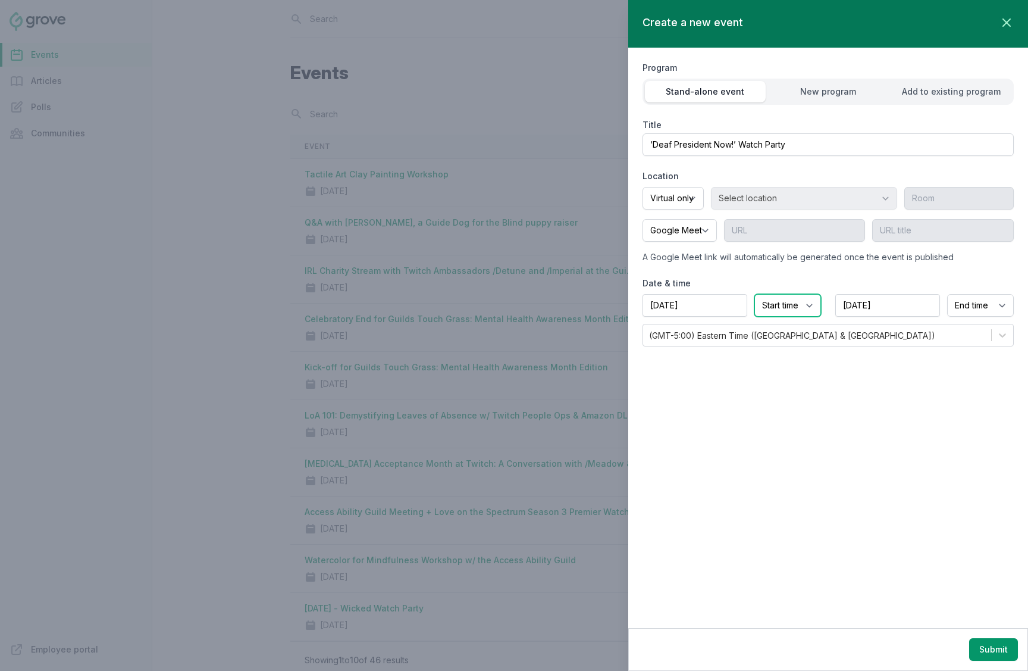
click at [770, 302] on select "Start time 12:00 AM 12:15 AM 12:30 AM 12:45 AM 1:00 AM 1:15 AM 1:30 AM 1:45 AM …" at bounding box center [787, 305] width 67 height 23
select select "12:00 PM"
click at [754, 294] on select "Start time 12:00 AM 12:15 AM 12:30 AM 12:45 AM 1:00 AM 1:15 AM 1:30 AM 1:45 AM …" at bounding box center [787, 305] width 67 height 23
click at [979, 302] on select "End time 12:00 AM 12:15 AM 12:30 AM 12:45 AM 1:00 AM 1:15 AM 1:30 AM 1:45 AM 2:…" at bounding box center [980, 305] width 67 height 23
select select "2:00 PM"
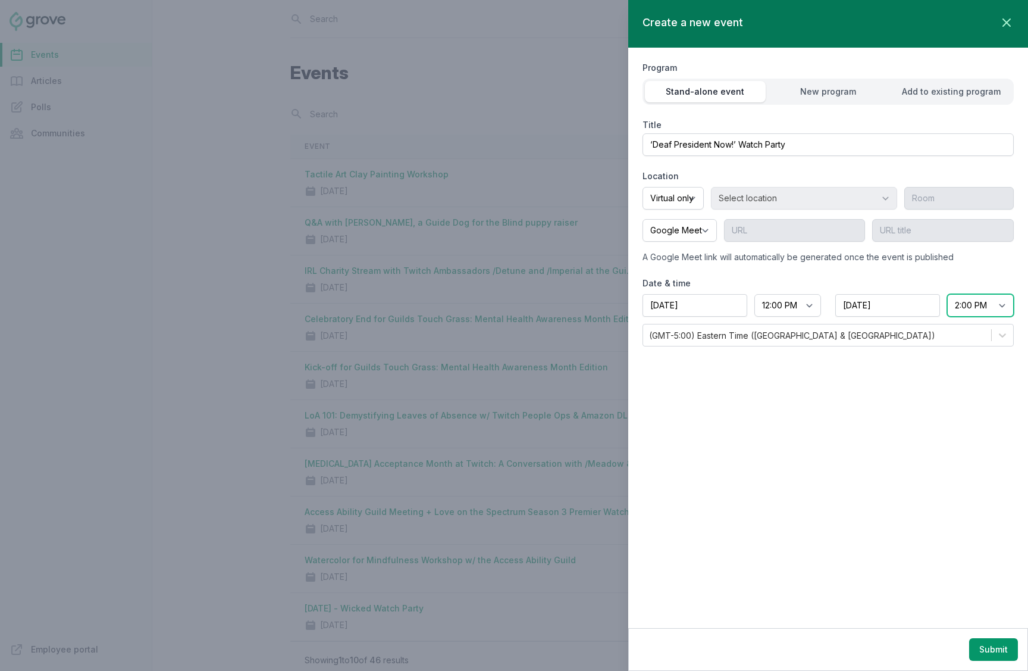
click at [947, 294] on select "End time 12:00 AM 12:15 AM 12:30 AM 12:45 AM 1:00 AM 1:15 AM 1:30 AM 1:45 AM 2:…" at bounding box center [980, 305] width 67 height 23
click at [882, 408] on div "Create a new event Close panel Program Stand-alone event New program Add to exi…" at bounding box center [828, 314] width 400 height 628
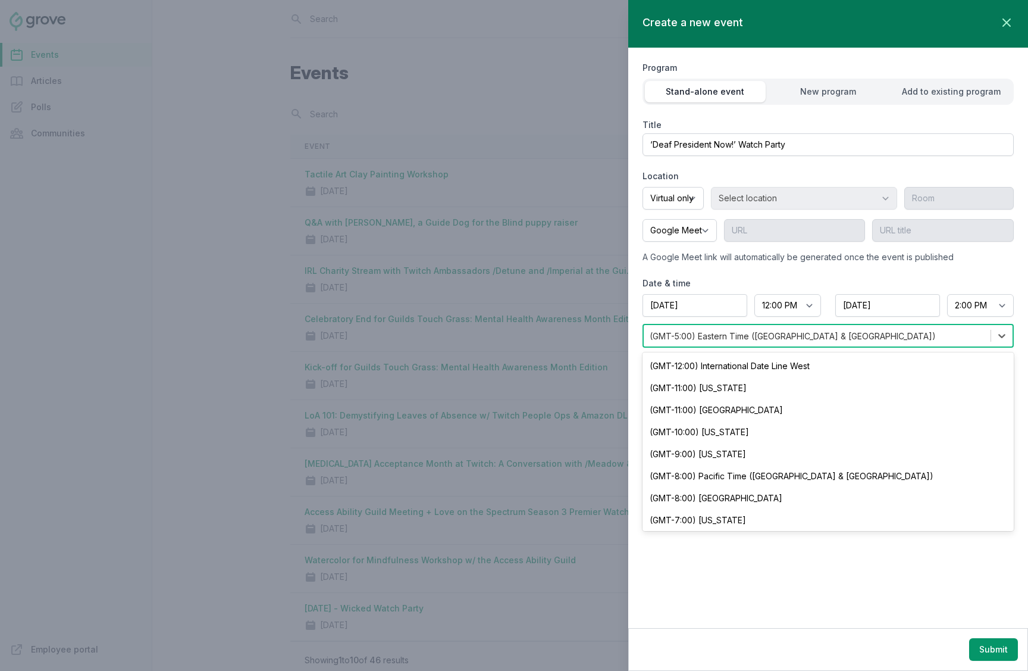
click at [791, 330] on div "(GMT-5:00) Eastern Time (US & Canada)" at bounding box center [793, 336] width 286 height 12
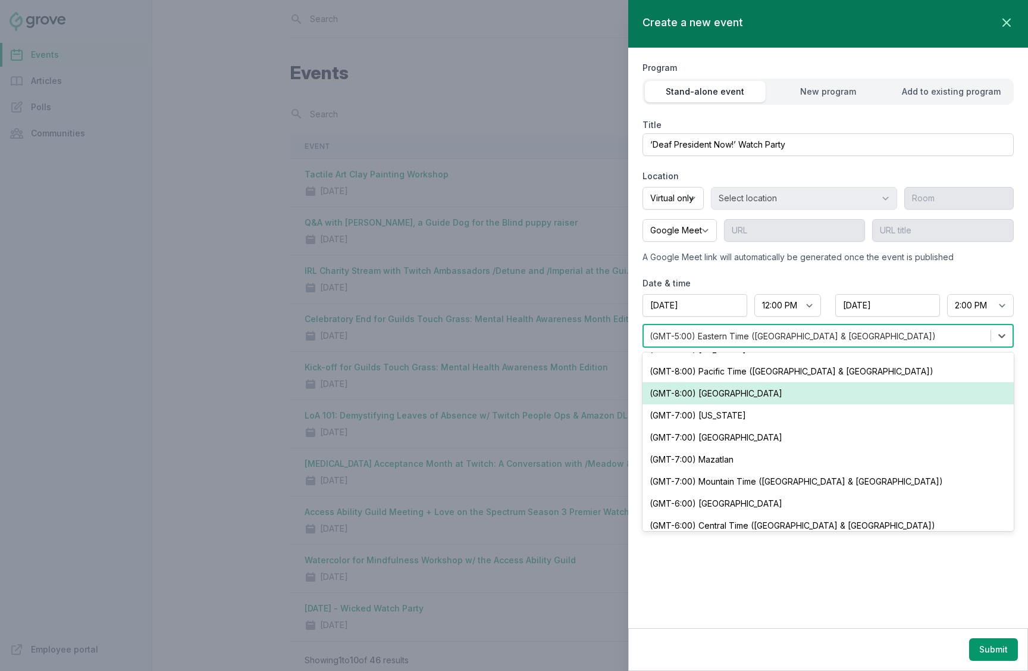
scroll to position [102, 0]
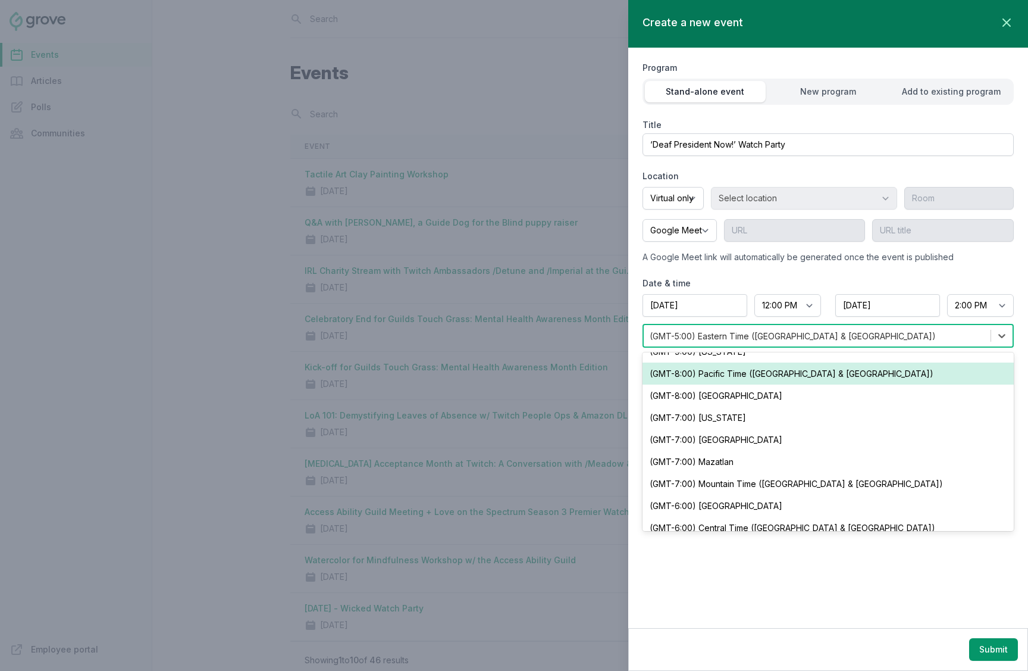
click at [789, 374] on div "(GMT-8:00) Pacific Time (US & Canada)" at bounding box center [828, 373] width 371 height 22
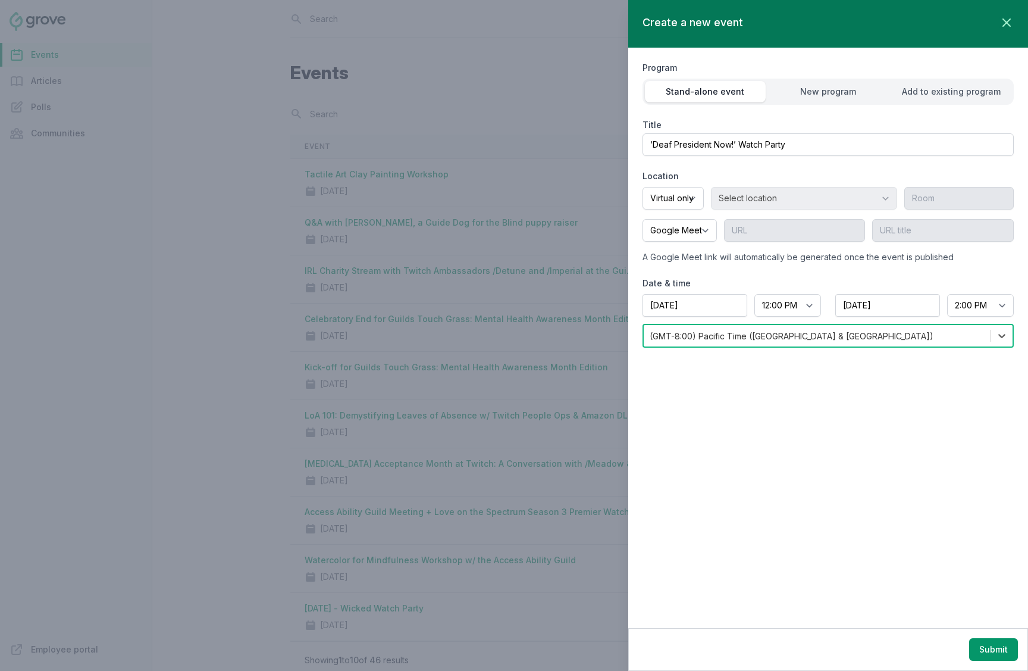
click at [785, 600] on div "Create a new event Close panel Program Stand-alone event New program Add to exi…" at bounding box center [828, 314] width 400 height 628
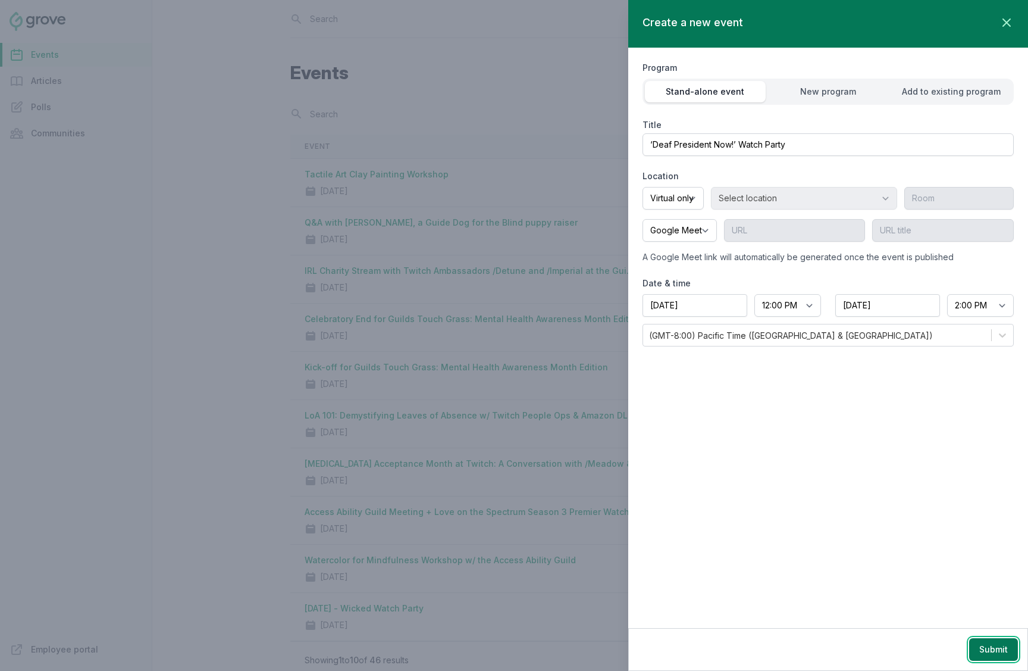
click at [983, 657] on button "Submit" at bounding box center [993, 649] width 49 height 23
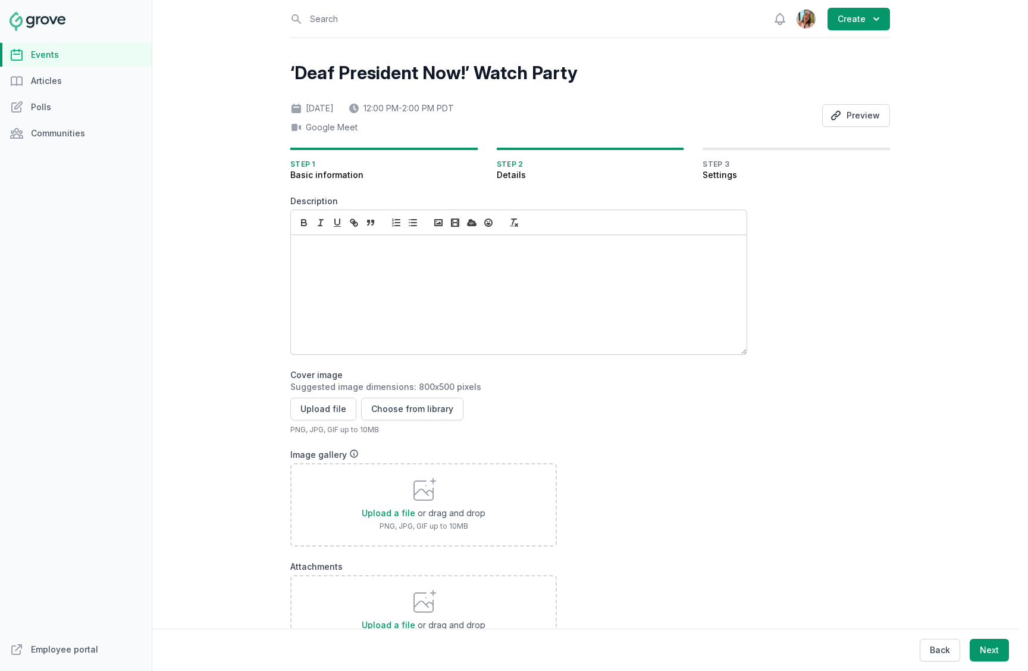
click at [547, 277] on div at bounding box center [519, 294] width 456 height 119
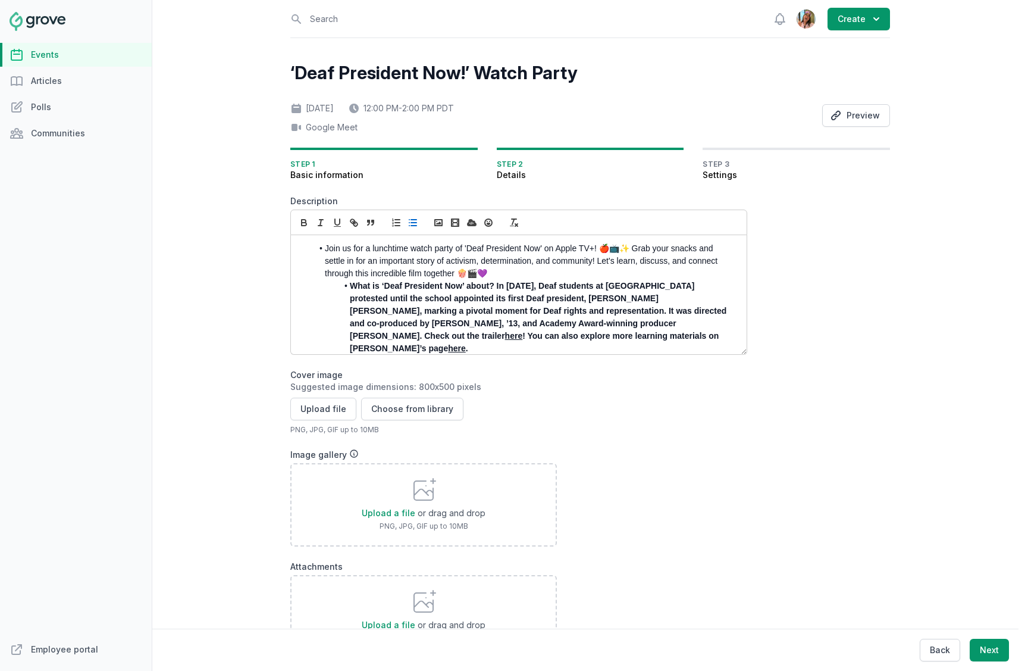
click at [331, 246] on li "Join us for a lunchtime watch party of 'Deaf President Now' on Apple TV+! 🍎📺✨ G…" at bounding box center [521, 260] width 419 height 37
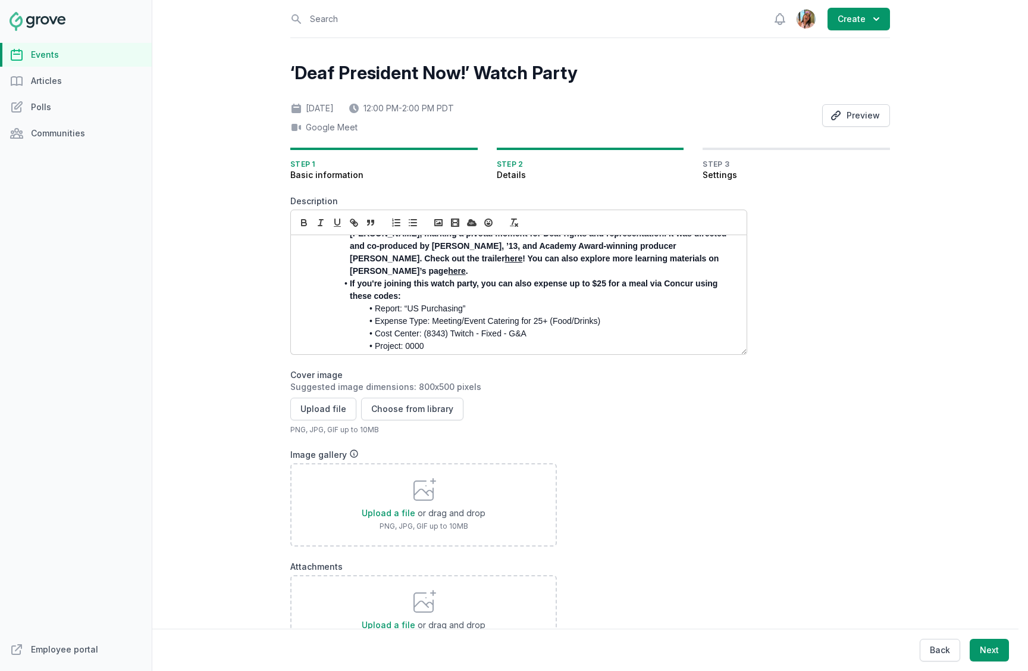
scroll to position [8, 0]
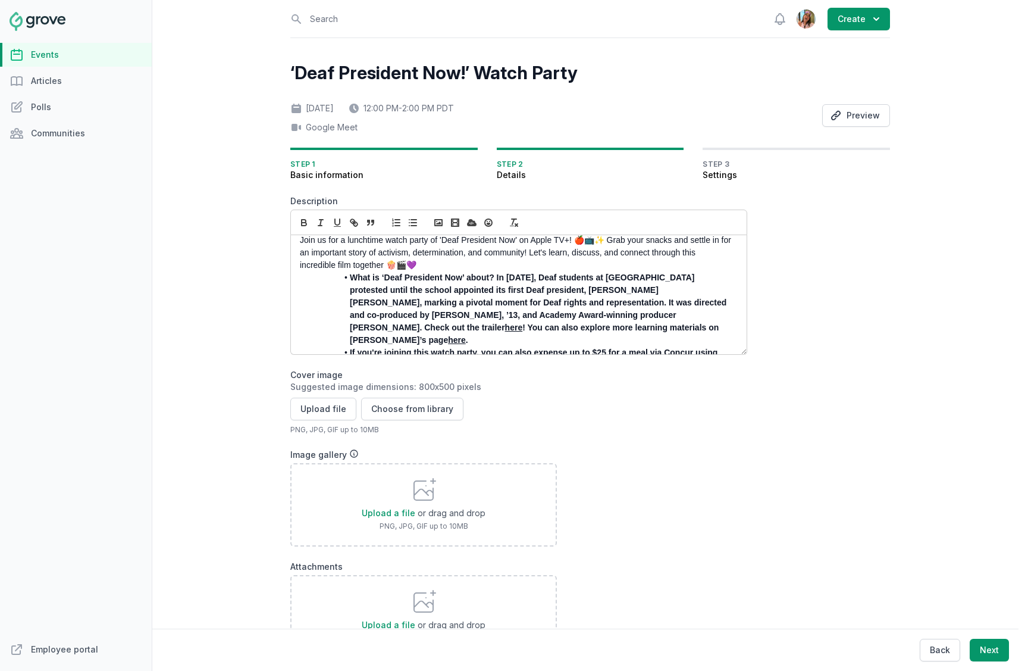
click at [350, 275] on strong "What is ‘Deaf President Now’ about? In 1988, Deaf students at Gallaudet Univers…" at bounding box center [539, 302] width 379 height 59
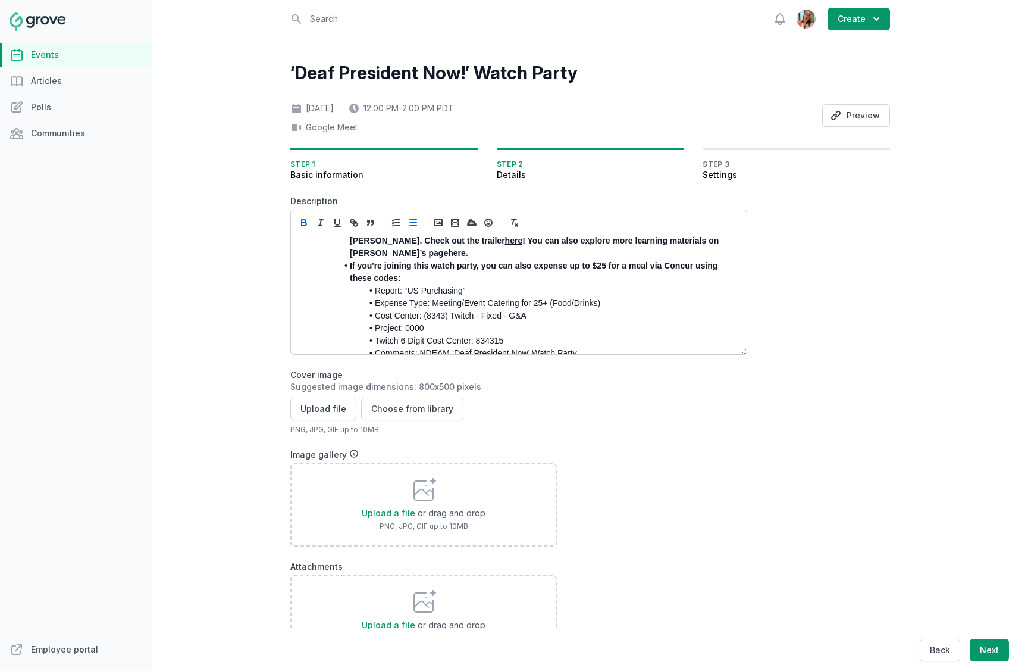
scroll to position [2, 0]
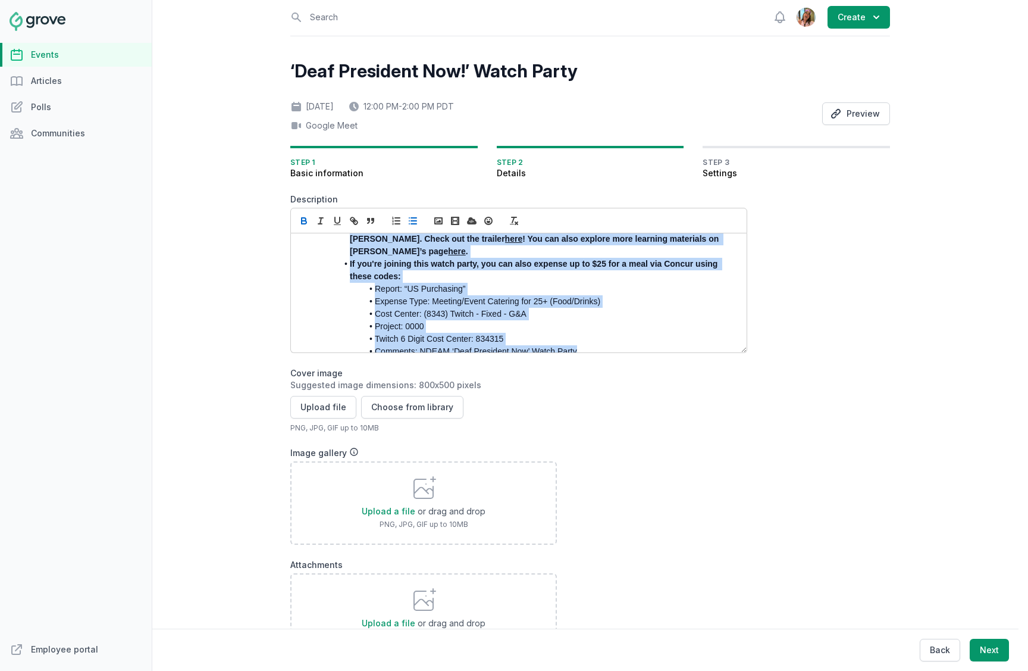
click at [597, 345] on li "Comments: NDEAM ‘Deaf President Now’ Watch Party" at bounding box center [521, 351] width 419 height 12
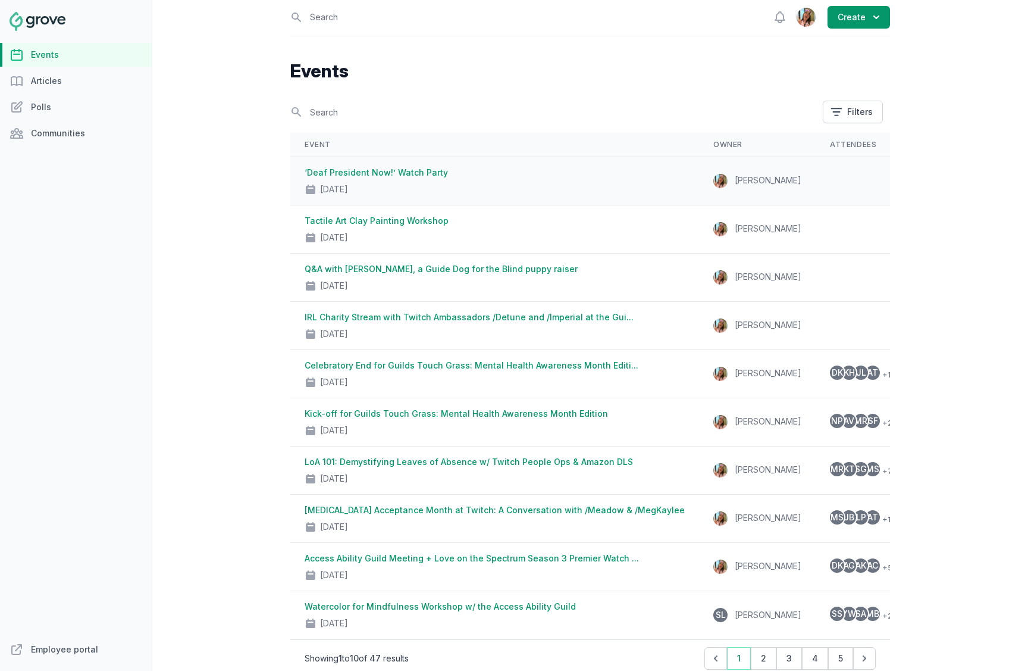
click at [391, 170] on link "‘Deaf President Now!’ Watch Party" at bounding box center [376, 172] width 143 height 10
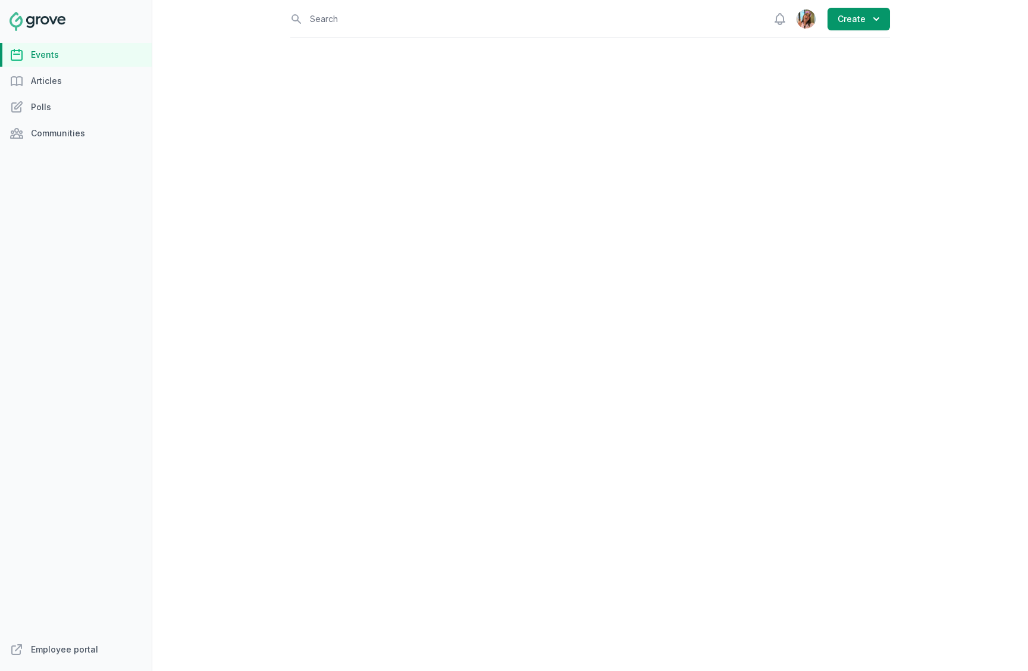
select select "virtual"
select select "12:00 PM"
select select "2:00 PM"
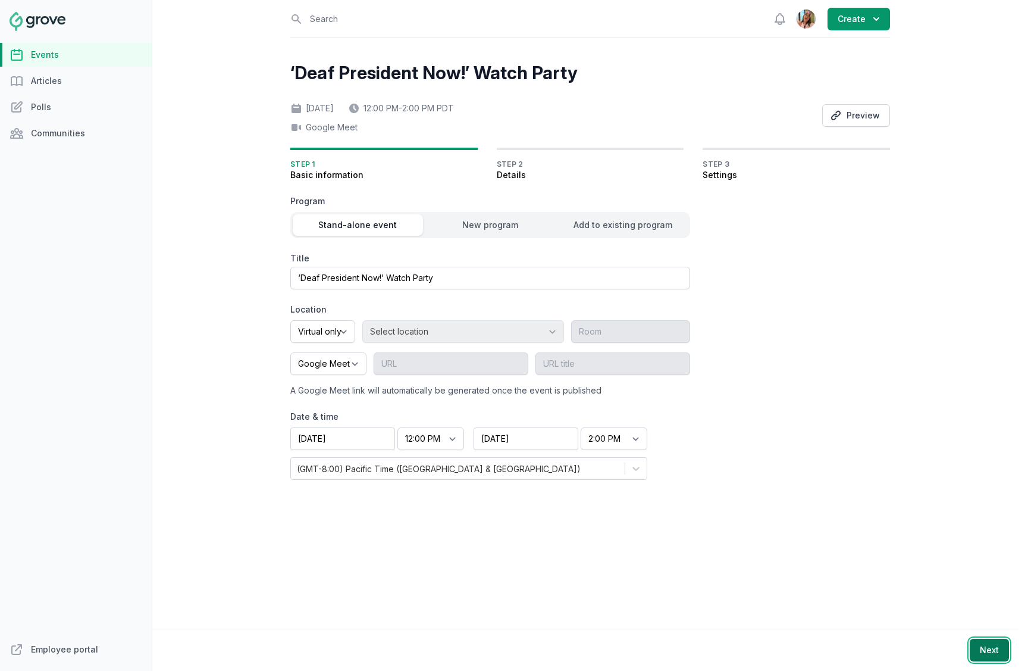
click at [978, 652] on button "Next" at bounding box center [989, 649] width 39 height 23
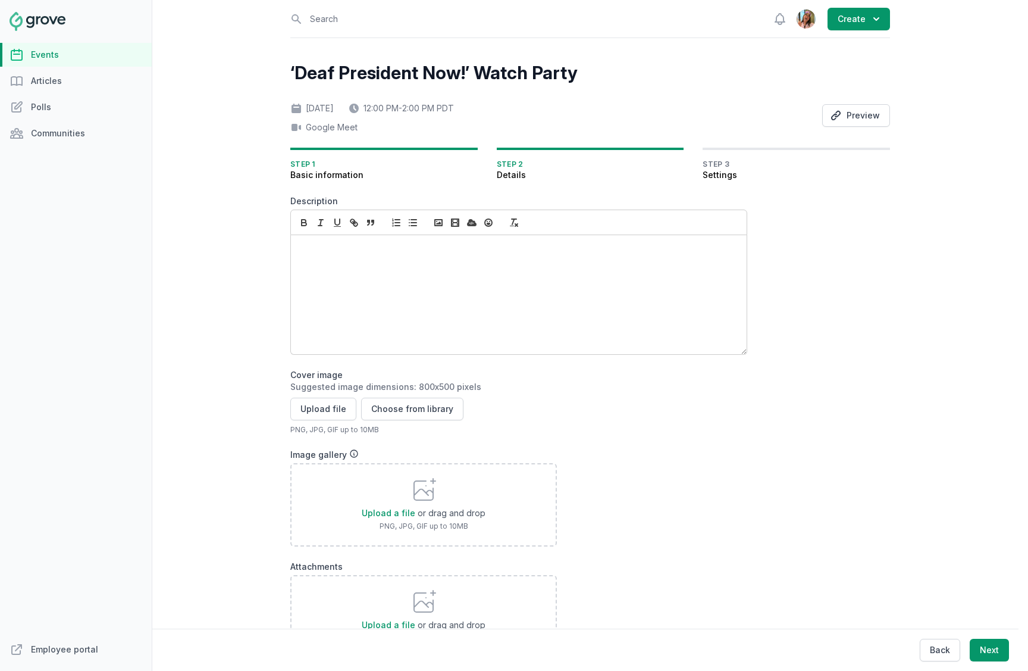
click at [427, 297] on div at bounding box center [519, 294] width 456 height 119
click at [379, 292] on div at bounding box center [519, 294] width 456 height 119
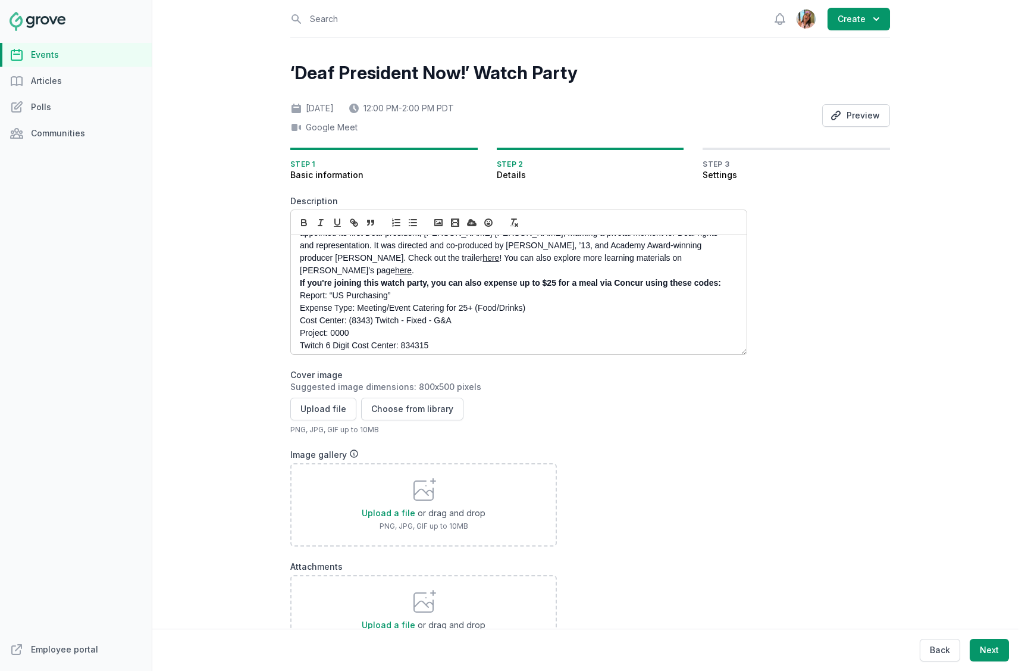
scroll to position [70, 0]
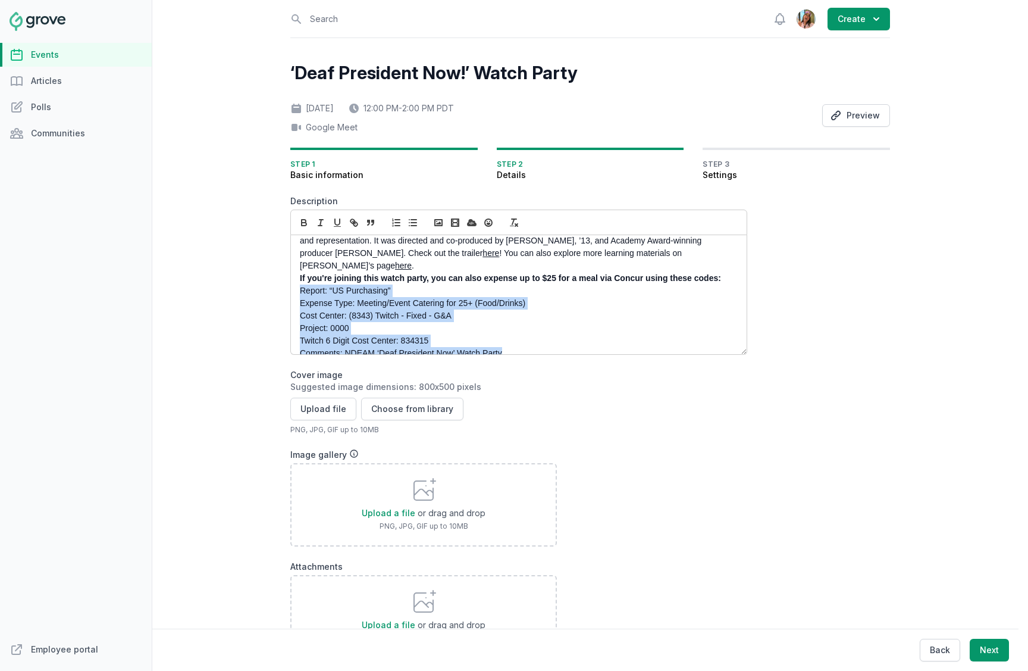
click at [297, 274] on div "Join us for a lunchtime watch party of 'Deaf President Now' on Apple TV+! 🍎📺✨ G…" at bounding box center [519, 294] width 456 height 119
click at [414, 225] on line "button" at bounding box center [413, 225] width 5 height 0
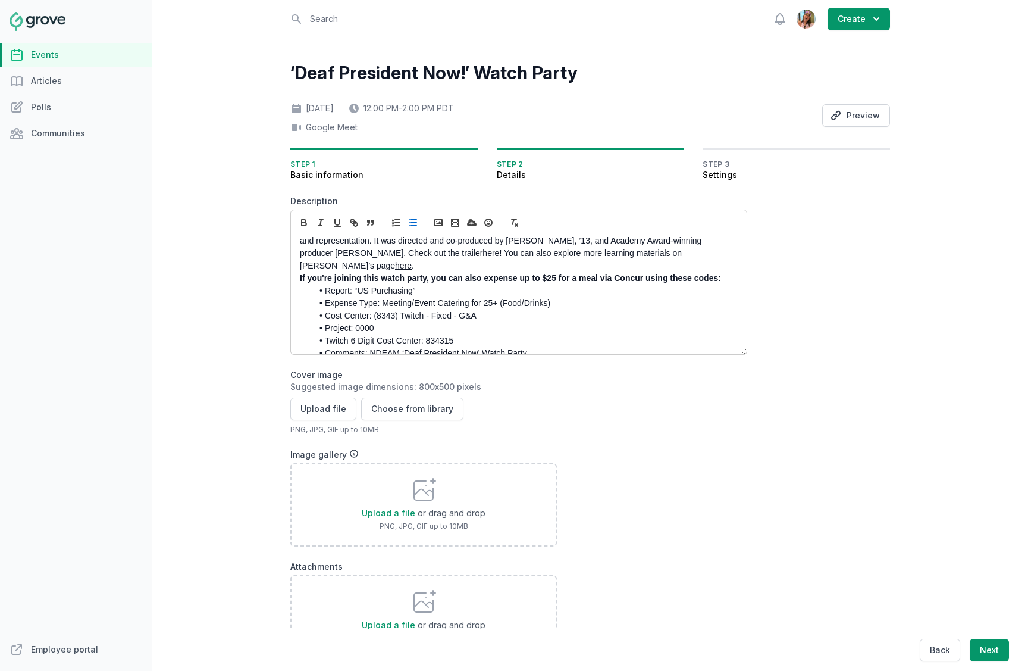
click at [293, 262] on div "Join us for a lunchtime watch party of 'Deaf President Now' on Apple TV+! 🍎📺✨ G…" at bounding box center [519, 294] width 456 height 119
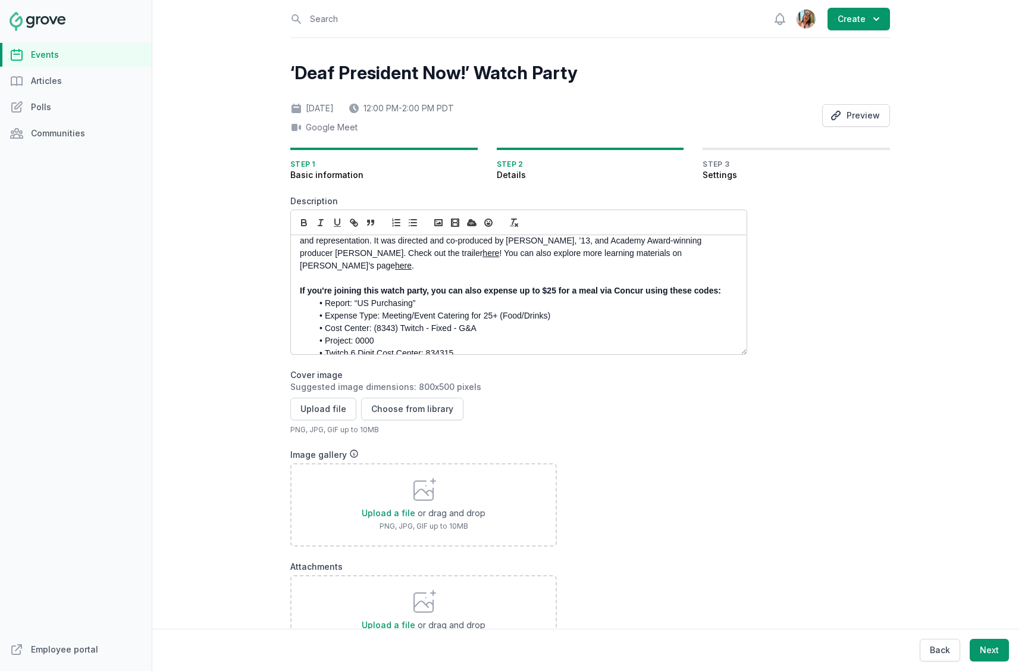
scroll to position [4, 0]
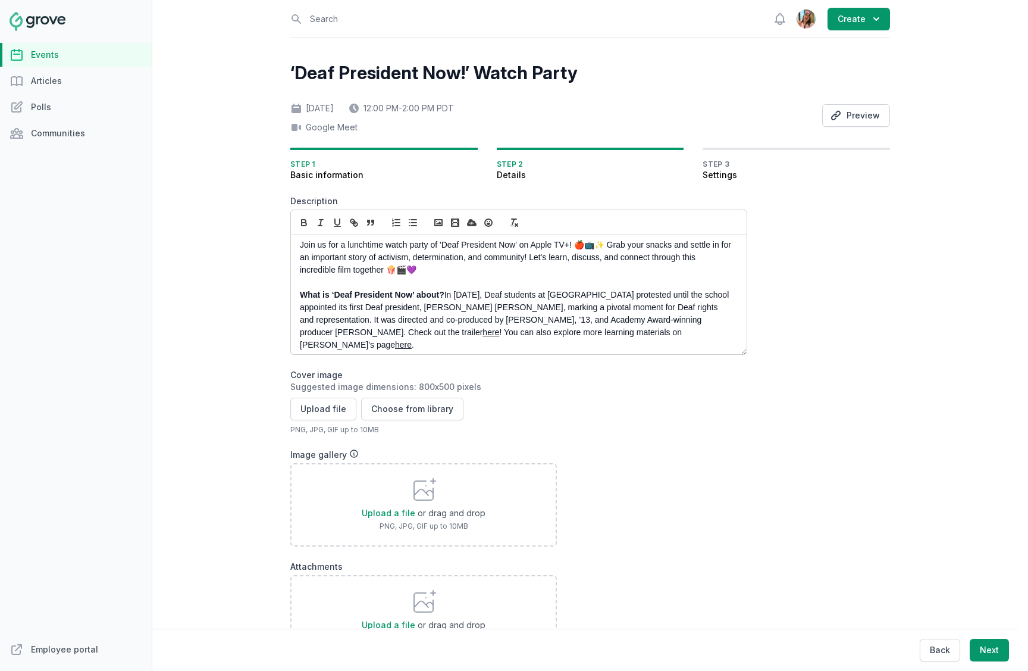
click at [607, 246] on p "Join us for a lunchtime watch party of 'Deaf President Now' on Apple TV+! 🍎📺✨ G…" at bounding box center [515, 257] width 431 height 37
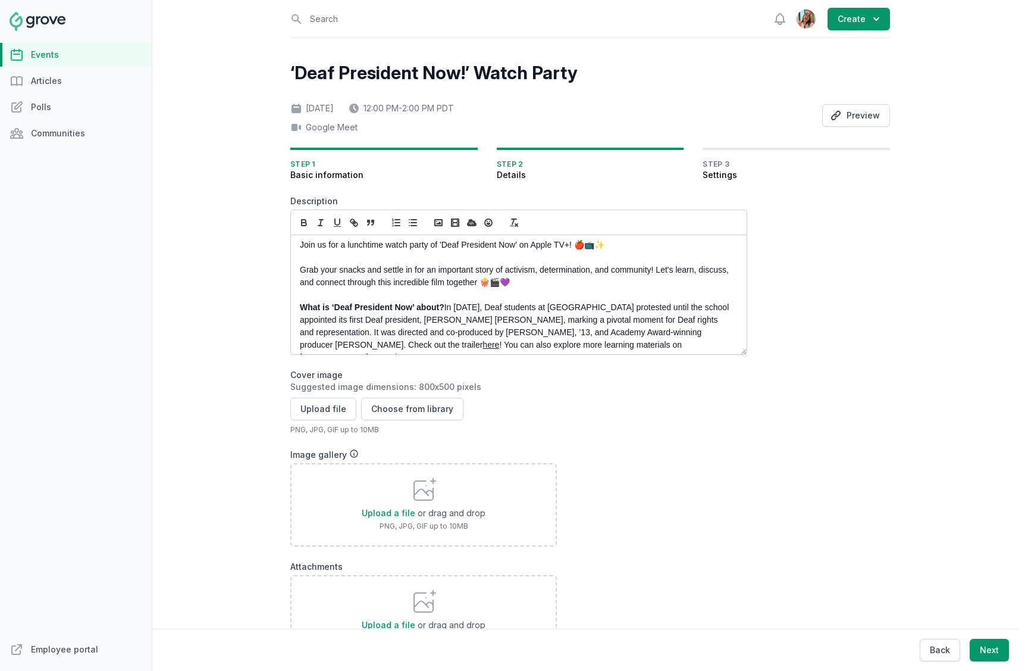
click at [621, 247] on p "Join us for a lunchtime watch party of 'Deaf President Now' on Apple TV+! 🍎📺✨" at bounding box center [515, 245] width 431 height 12
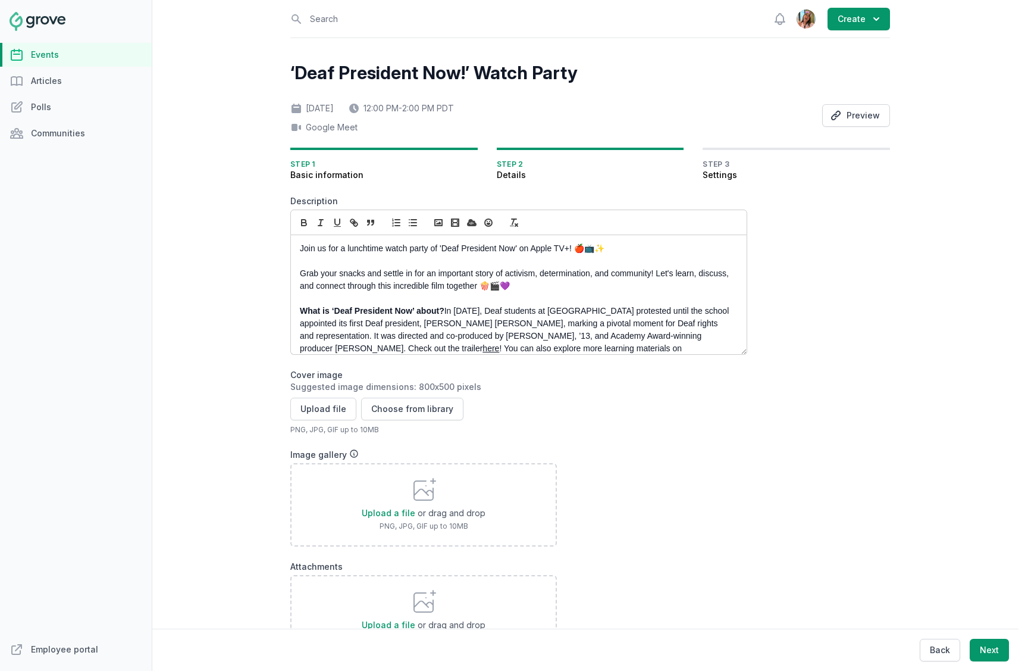
click at [437, 246] on p "Join us for a lunchtime watch party of 'Deaf President Now' on Apple TV+! 🍎📺✨" at bounding box center [515, 248] width 431 height 12
click at [522, 250] on p "Join us for a lunchtime watch party of 'Deaf President Now' on Apple TV+! 🍎📺✨" at bounding box center [515, 248] width 431 height 12
click at [515, 250] on p "Join us for a lunchtime watch party of 'Deaf President Now' on Apple TV+! 🍎📺✨" at bounding box center [515, 248] width 431 height 12
click at [519, 248] on p "Join us for a lunchtime watch party of 'Deaf President Now' on Apple TV+! 🍎📺✨" at bounding box center [515, 248] width 431 height 12
click at [440, 250] on p "Join us for a lunchtime watch party of 'Deaf President Now' on Apple TV+! 🍎📺✨" at bounding box center [515, 248] width 431 height 12
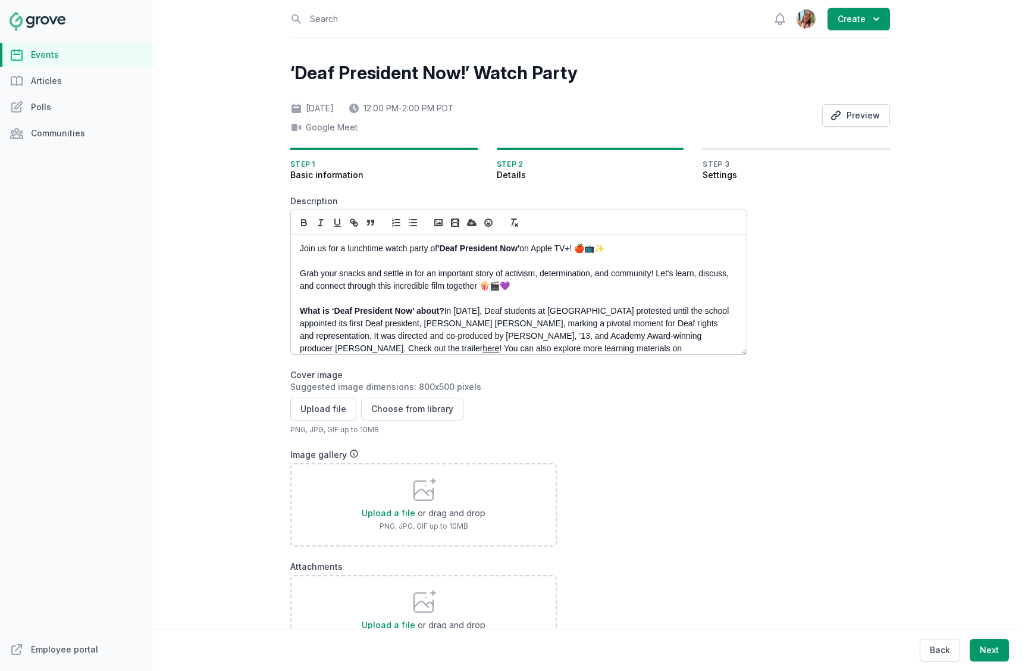
click at [541, 260] on p at bounding box center [515, 261] width 431 height 12
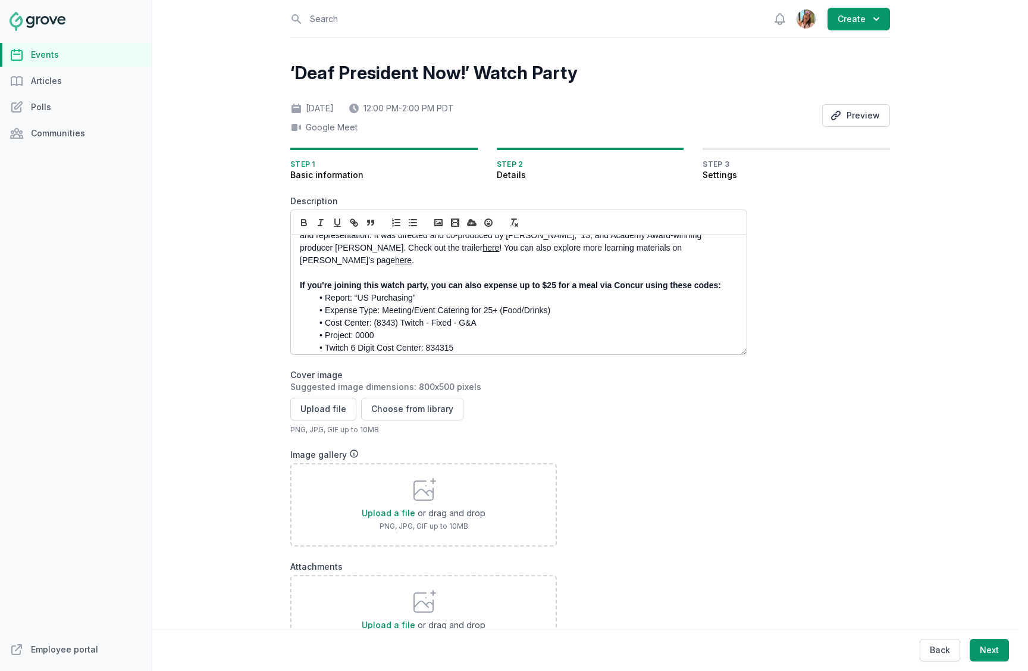
scroll to position [108, 0]
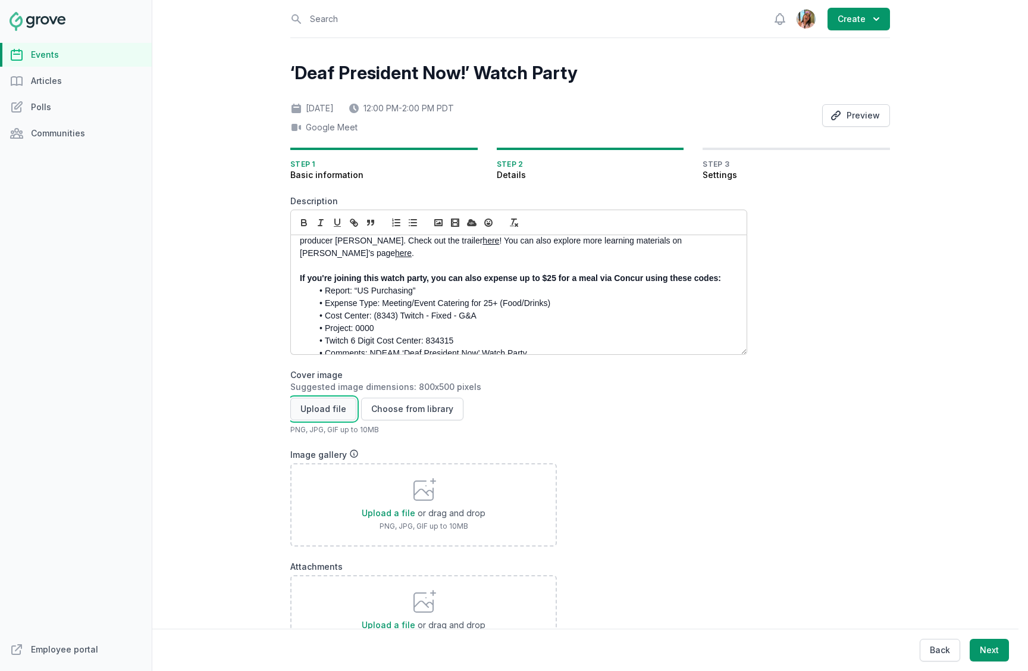
click at [322, 408] on button "Upload file" at bounding box center [323, 408] width 66 height 23
click at [325, 409] on button "Upload file" at bounding box center [323, 408] width 66 height 23
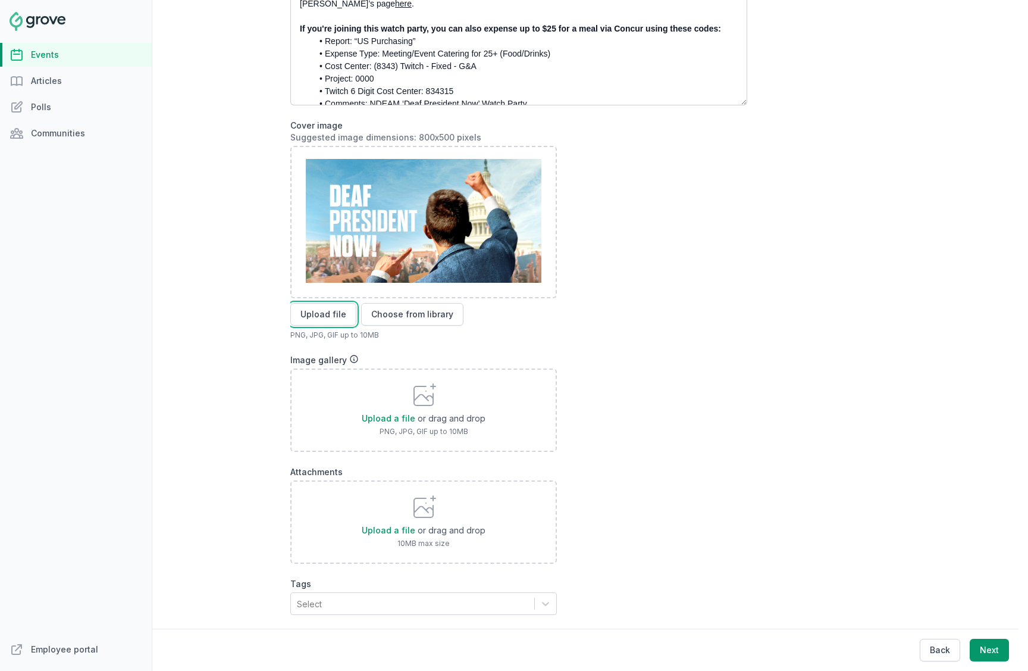
scroll to position [275, 0]
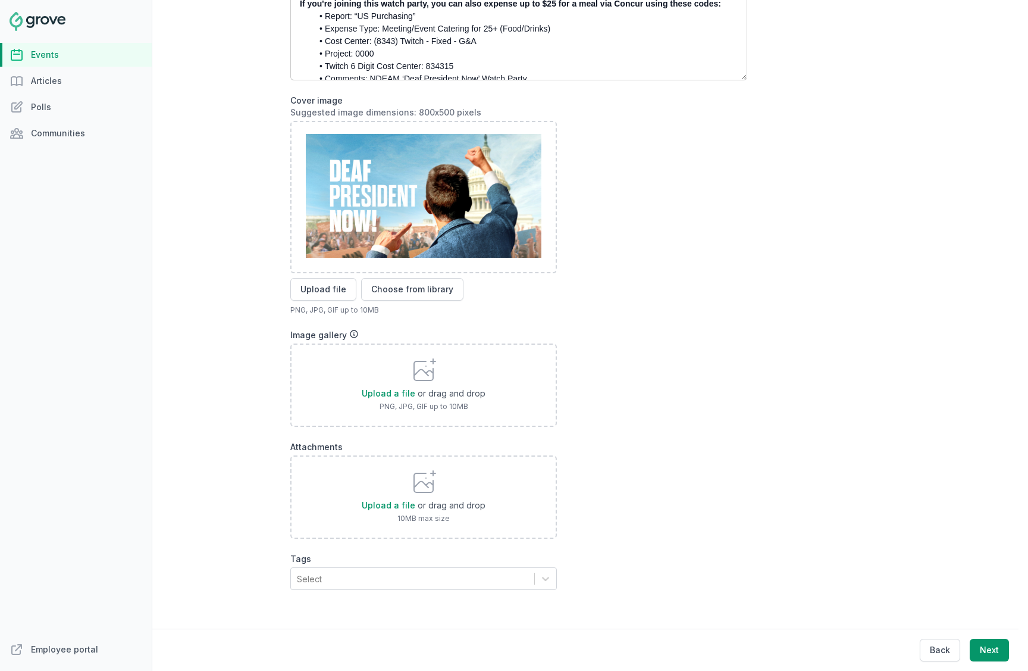
click at [471, 572] on div "Select" at bounding box center [412, 578] width 243 height 21
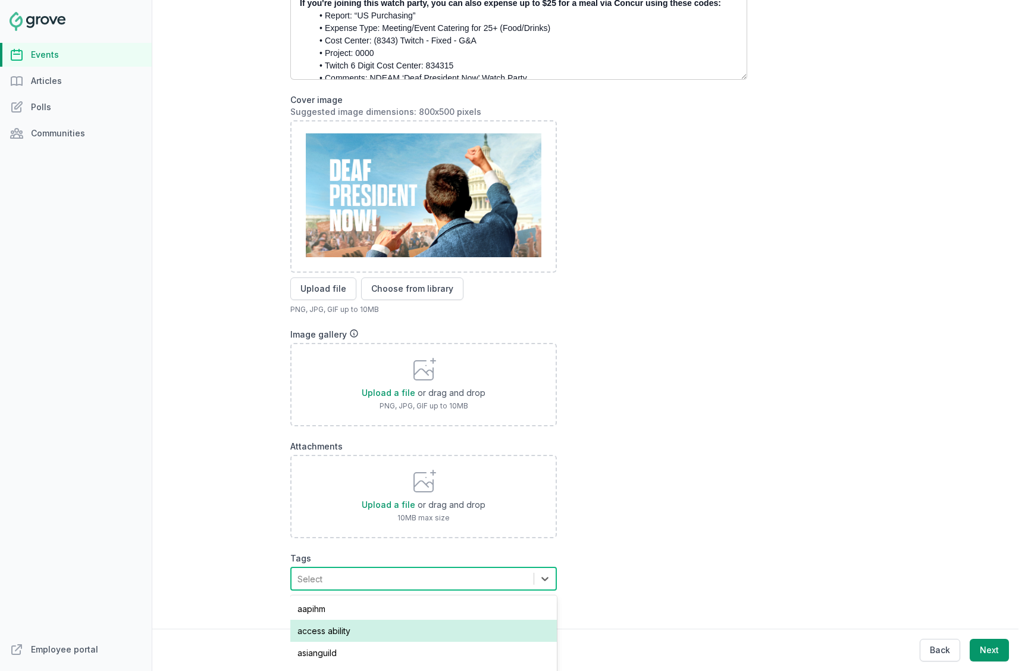
click at [461, 624] on div "access ability" at bounding box center [423, 630] width 267 height 22
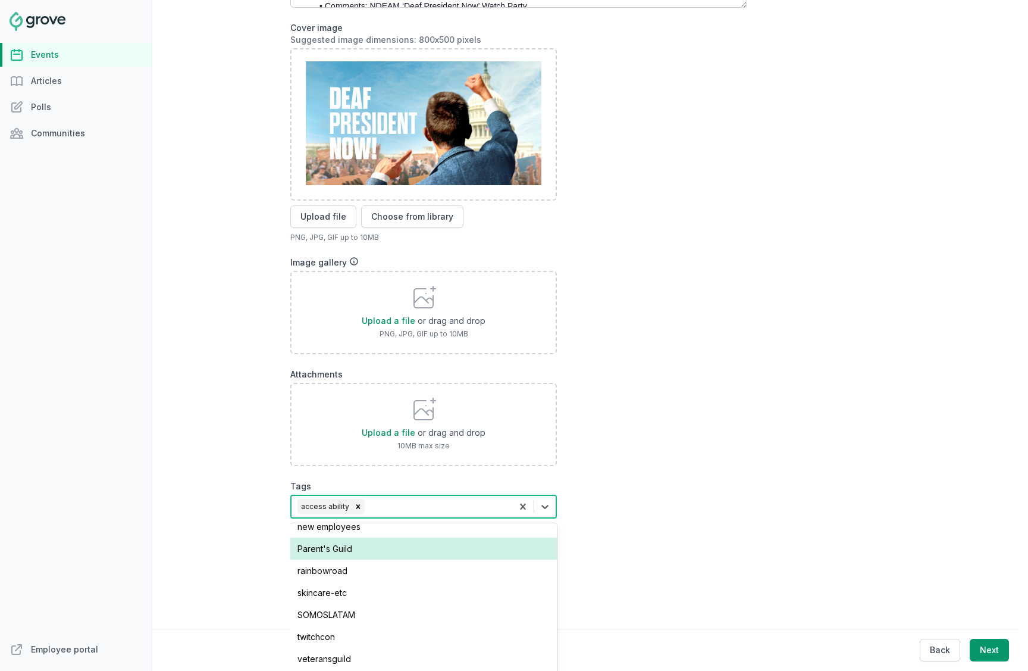
scroll to position [399, 0]
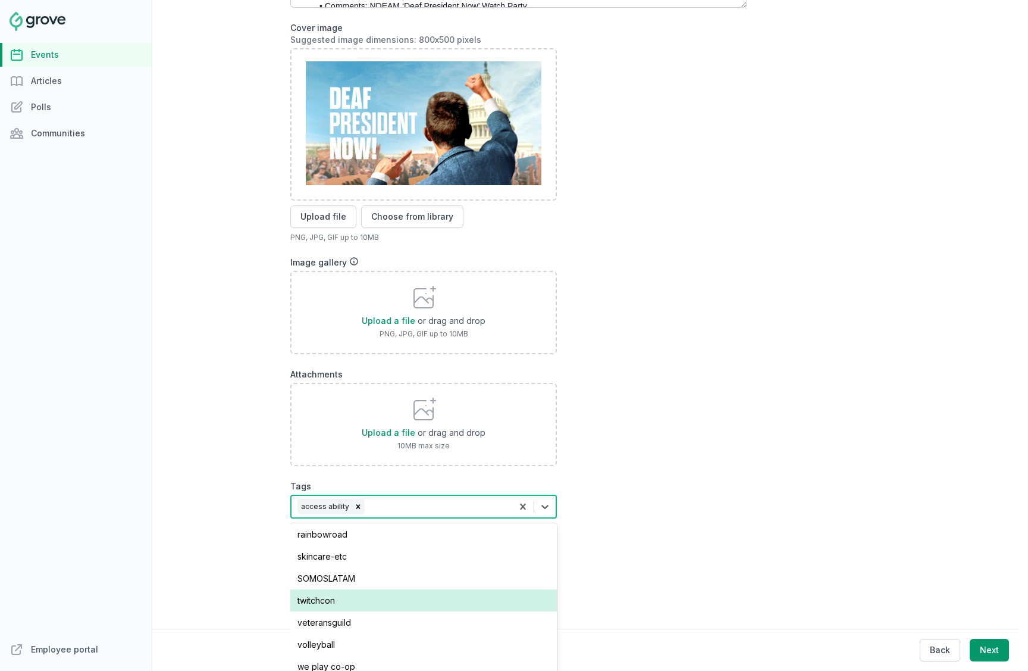
click at [673, 533] on form "Description Join us for a lunchtime watch party of 'Deaf President Now' on Appl…" at bounding box center [518, 192] width 457 height 689
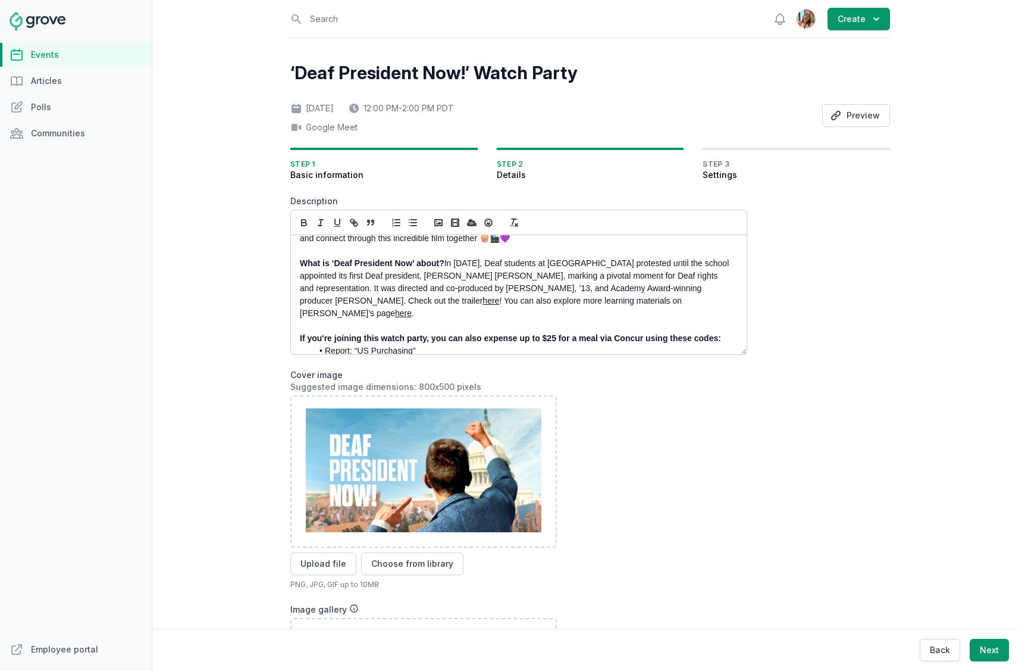
scroll to position [0, 0]
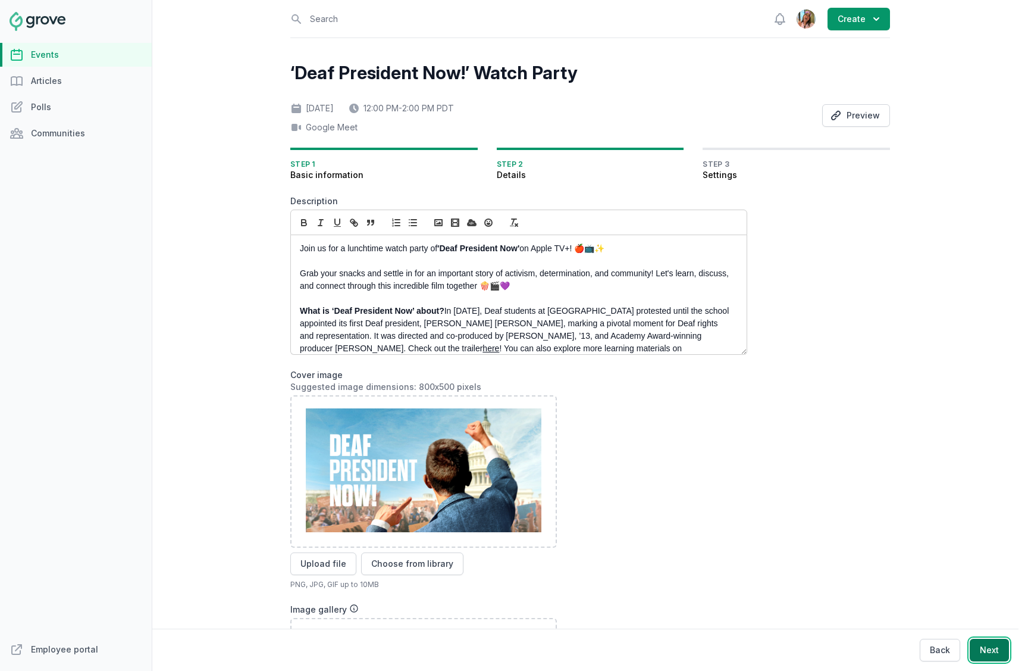
click at [986, 650] on button "Next" at bounding box center [989, 649] width 39 height 23
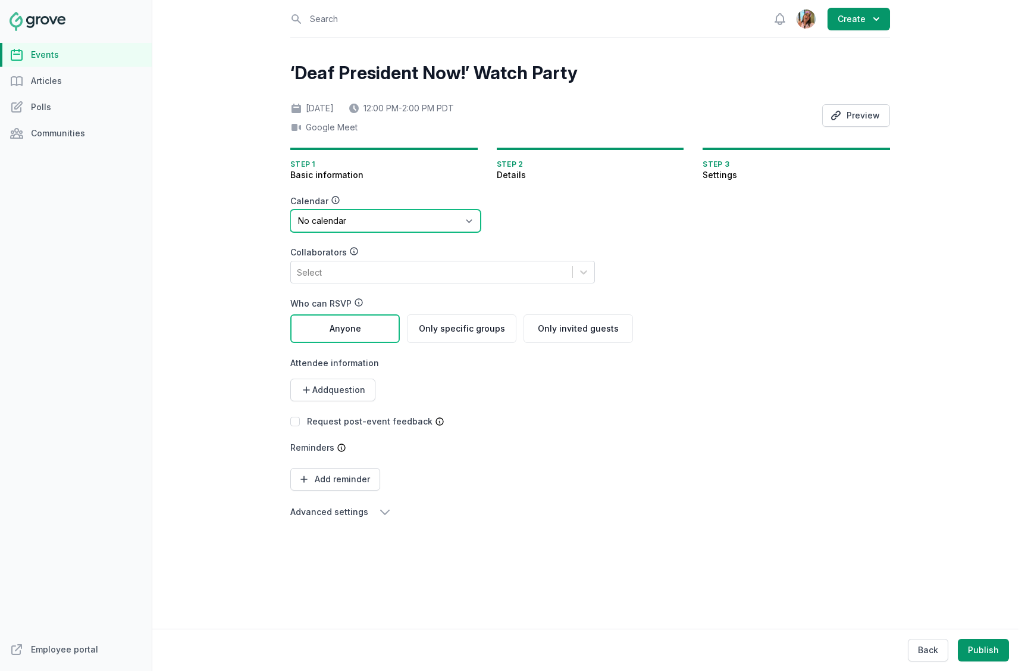
click at [430, 229] on select "No calendar Virtual Events Calendar" at bounding box center [385, 220] width 190 height 23
select select "89"
click at [290, 209] on select "No calendar Virtual Events Calendar" at bounding box center [385, 220] width 190 height 23
click at [403, 268] on div "Select" at bounding box center [431, 271] width 281 height 21
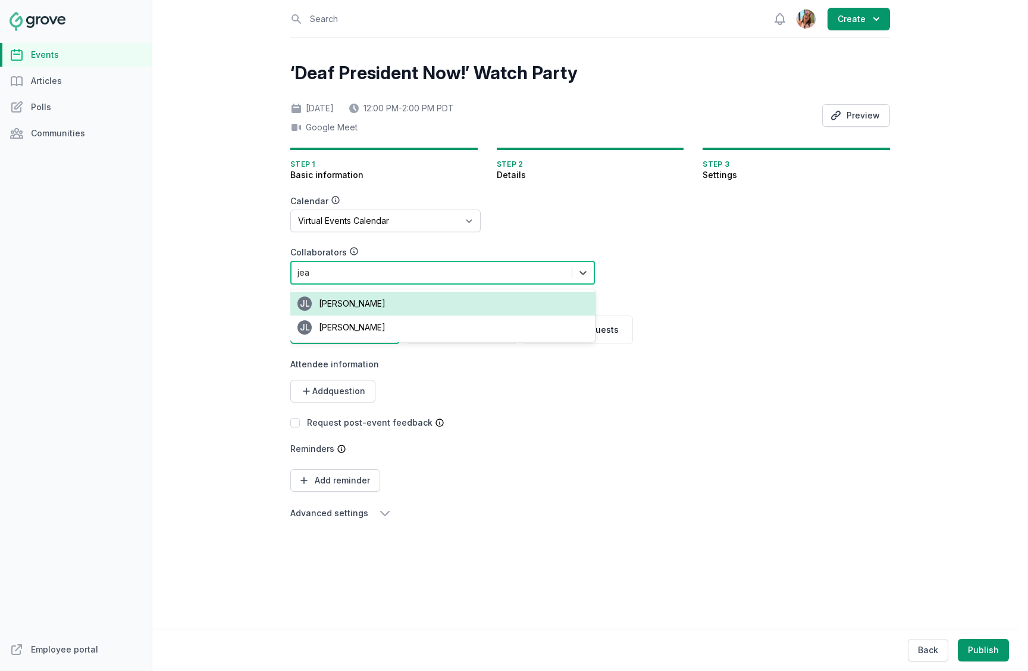
type input "jean"
click at [394, 295] on div "JL Jean Lanctot" at bounding box center [442, 304] width 305 height 24
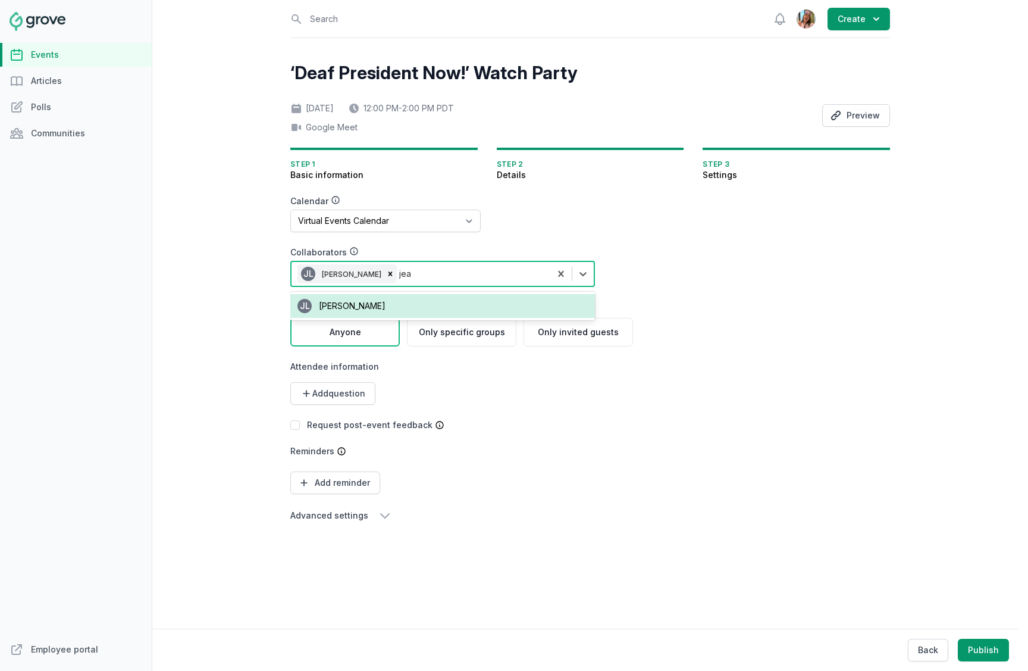
type input "jean"
click at [384, 309] on div "JL Jean Lanctot" at bounding box center [442, 306] width 305 height 24
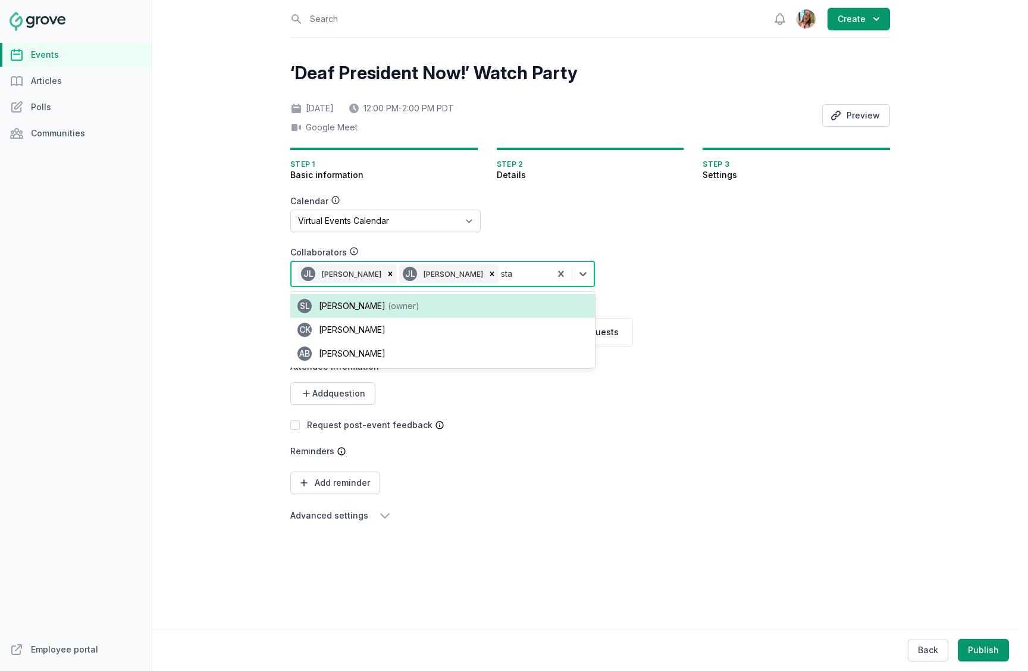
type input "stac"
click at [442, 309] on div "SL Stacy Lee (owner)" at bounding box center [442, 306] width 305 height 24
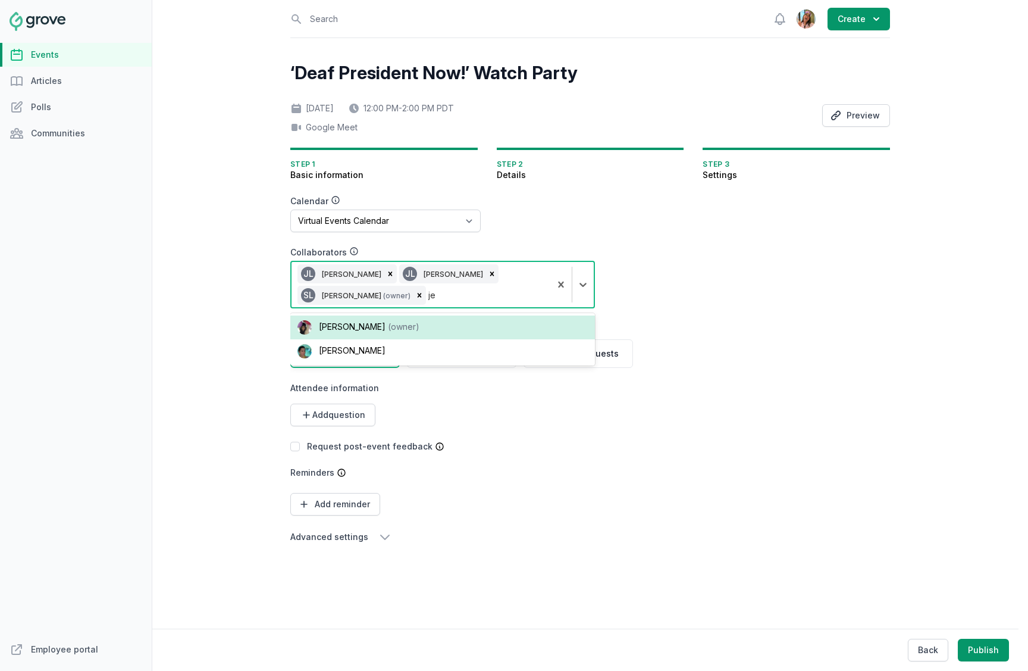
type input "jen"
click at [430, 322] on div "Jenn Luu (owner)" at bounding box center [442, 327] width 305 height 24
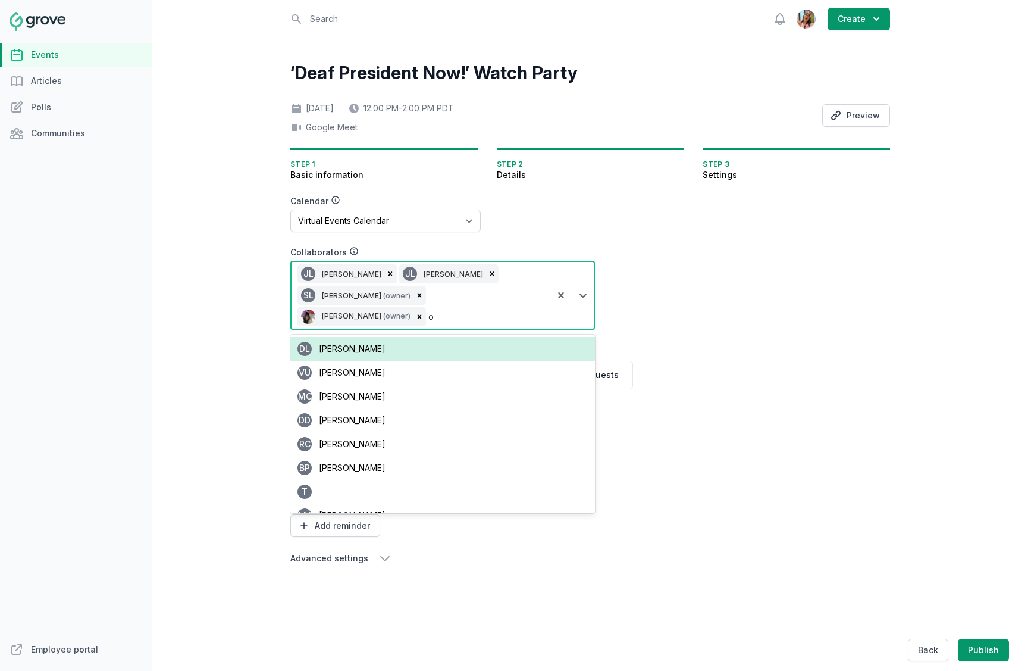
type input "oli"
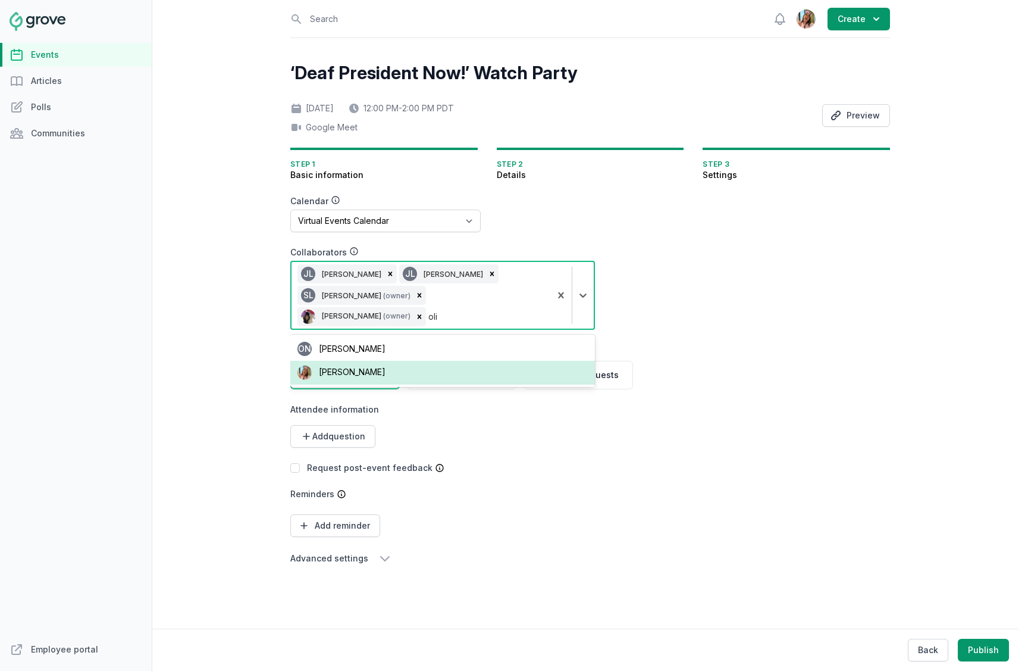
click at [424, 361] on div "Olivia Dully" at bounding box center [442, 373] width 305 height 24
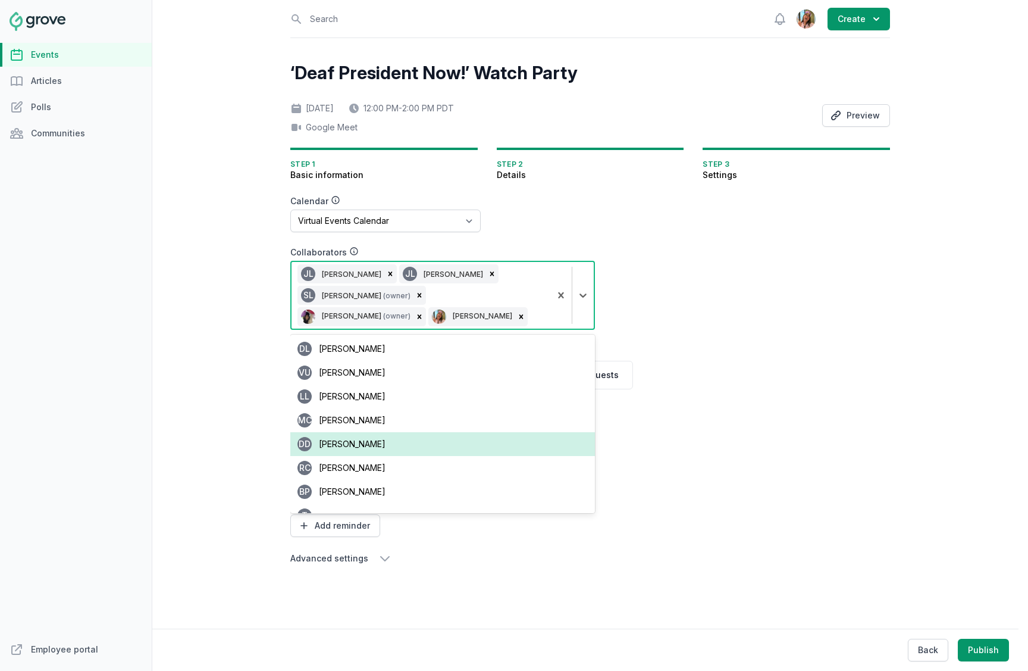
click at [757, 339] on div "‘Deaf President Now!’ Watch Party Fri, Oct 24, 2025 12:00 PM - 2:00 PM PDT Goog…" at bounding box center [590, 325] width 600 height 527
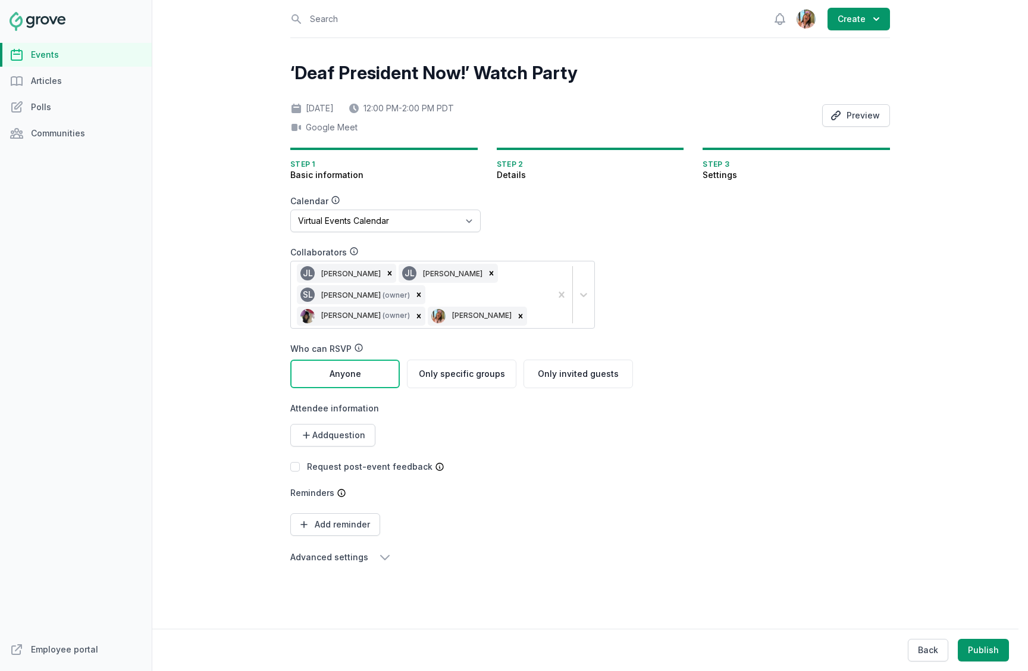
click at [361, 565] on div "‘Deaf President Now!’ Watch Party Fri, Oct 24, 2025 12:00 PM - 2:00 PM PDT Goog…" at bounding box center [590, 325] width 600 height 526
click at [865, 119] on button "Preview" at bounding box center [856, 115] width 68 height 23
click at [56, 57] on link "Events" at bounding box center [76, 55] width 152 height 24
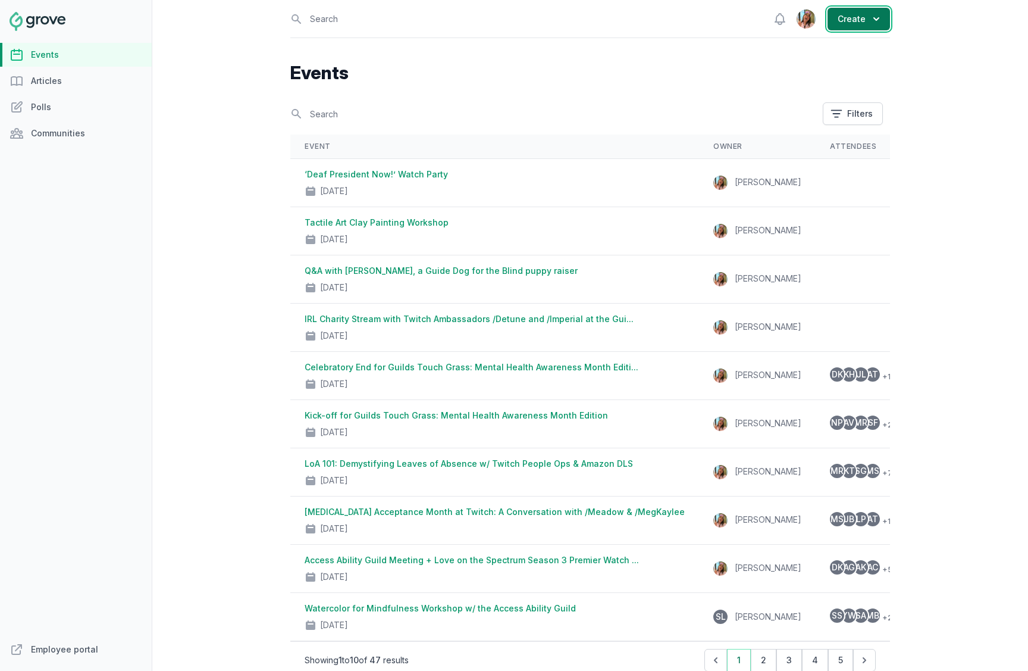
click at [866, 16] on button "Create" at bounding box center [859, 19] width 62 height 23
click at [830, 49] on link "Event" at bounding box center [823, 47] width 133 height 21
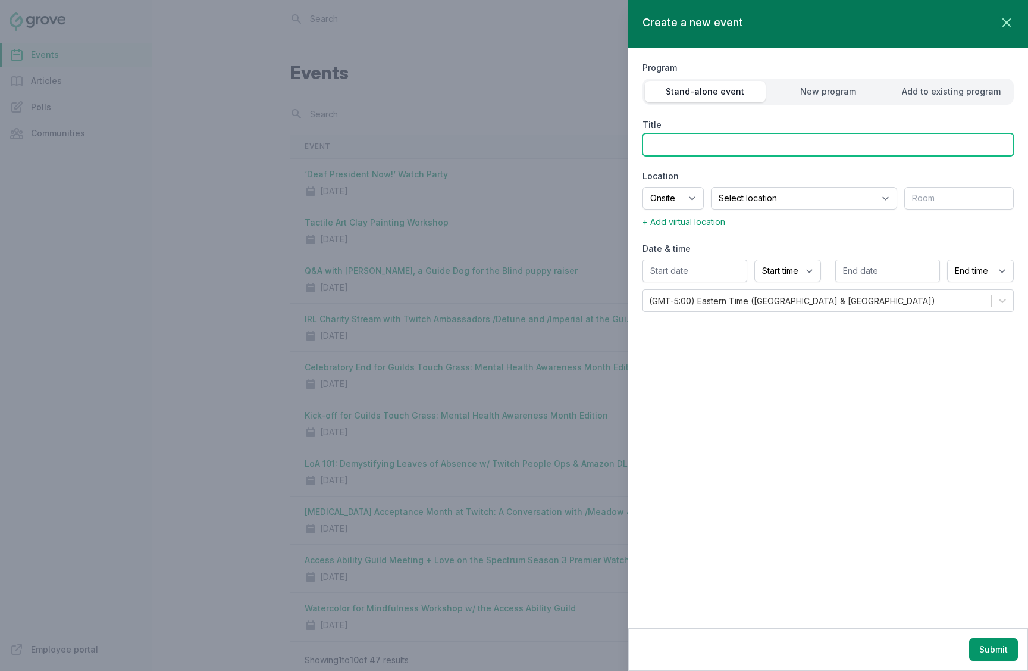
click at [722, 146] on input "Title" at bounding box center [828, 144] width 371 height 23
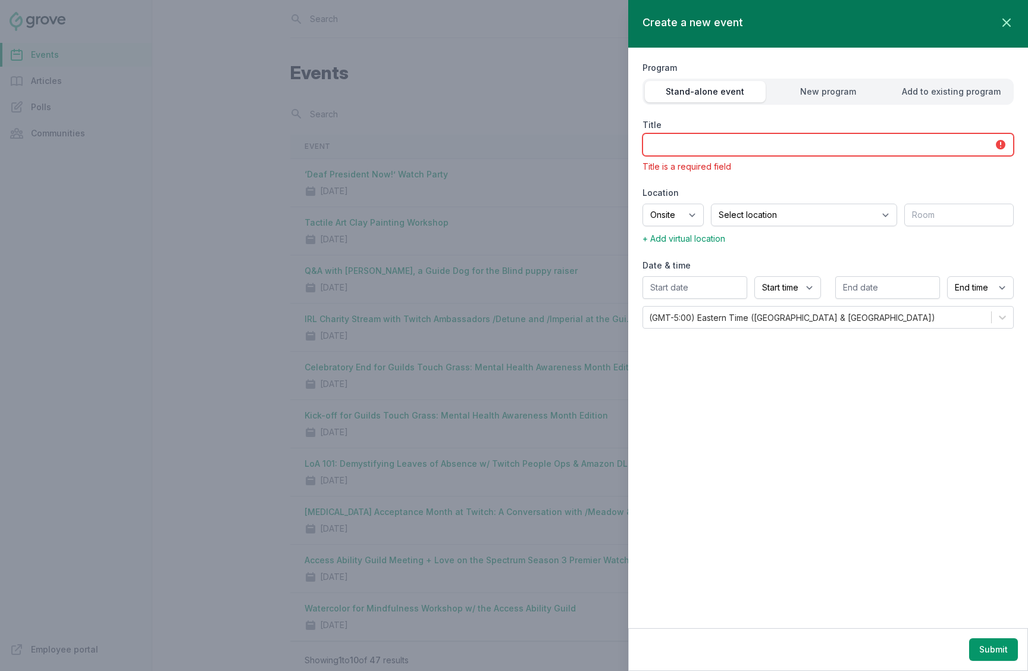
paste input "“The Let Them Theory” Book Discussion (Leadership Book Club x Women+ x AA Guild…"
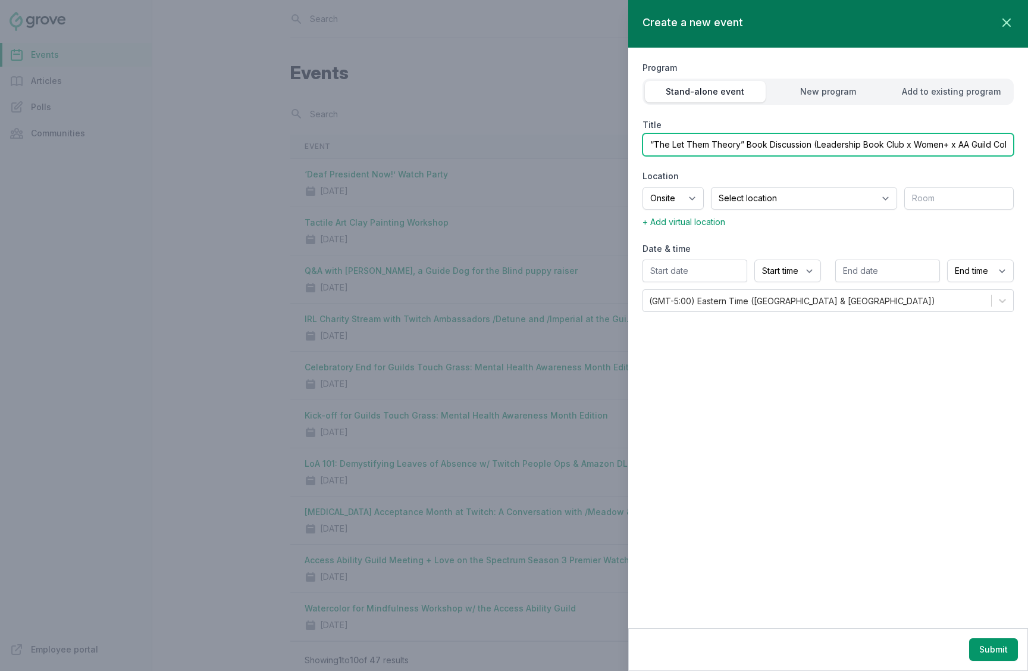
scroll to position [0, 14]
type input "“The Let Them Theory” Book Discussion (Leadership Book Club x Women+ x AA Guild…"
click at [763, 166] on div "Program Stand-alone event New program Add to existing program Title “The Let Th…" at bounding box center [828, 186] width 371 height 276
click at [703, 199] on select "Onsite Offsite Virtual only" at bounding box center [673, 198] width 61 height 23
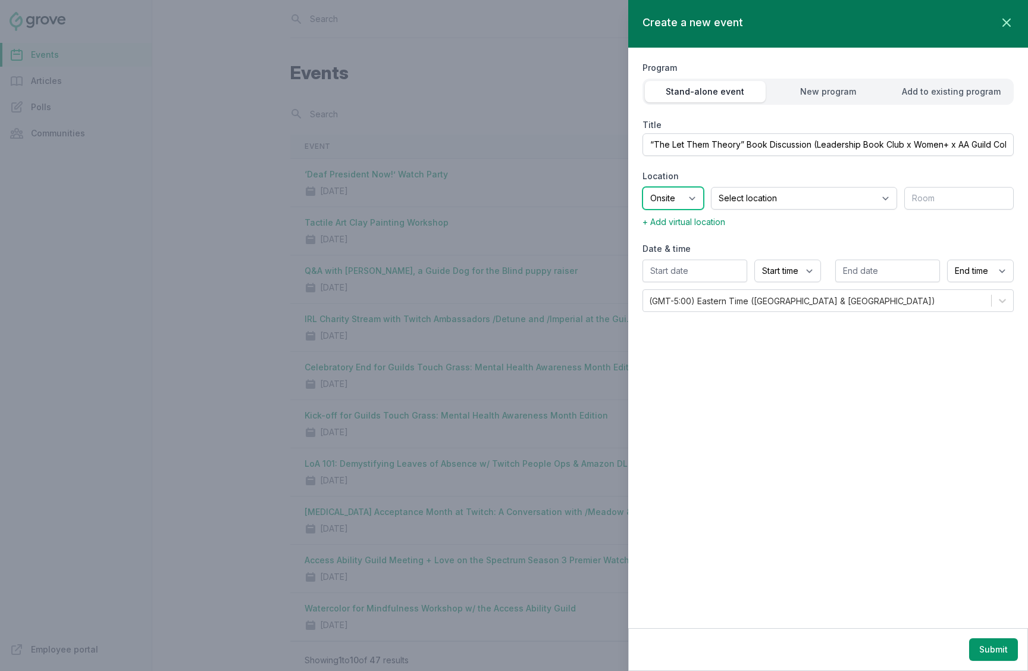
select select "virtual"
click at [643, 187] on select "Onsite Offsite Virtual only" at bounding box center [673, 198] width 61 height 23
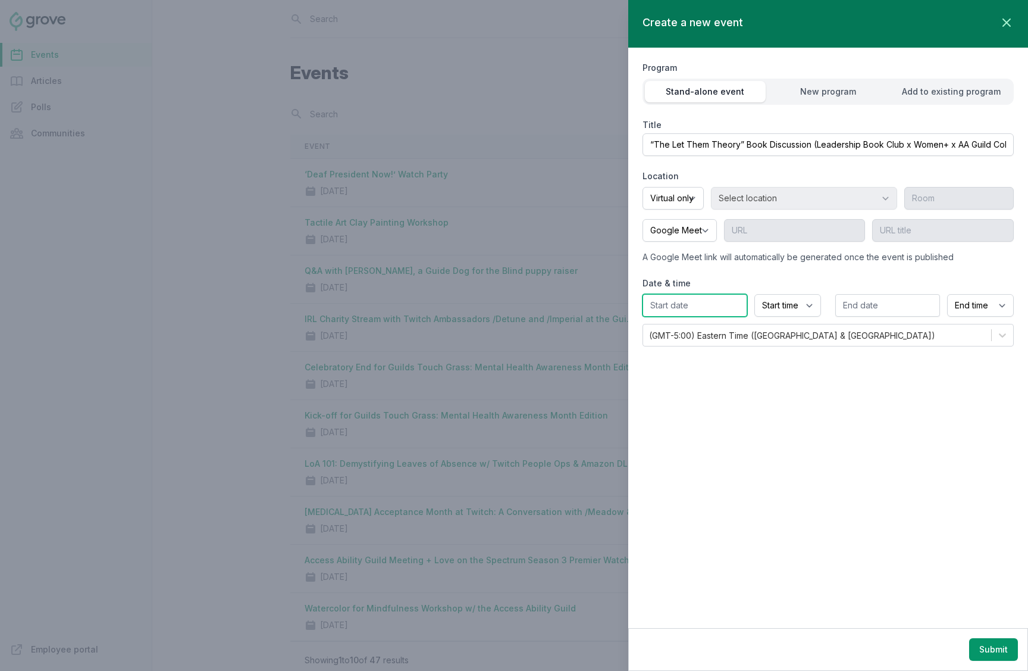
click at [701, 311] on input "text" at bounding box center [695, 305] width 105 height 23
click at [785, 333] on button ">" at bounding box center [780, 332] width 19 height 19
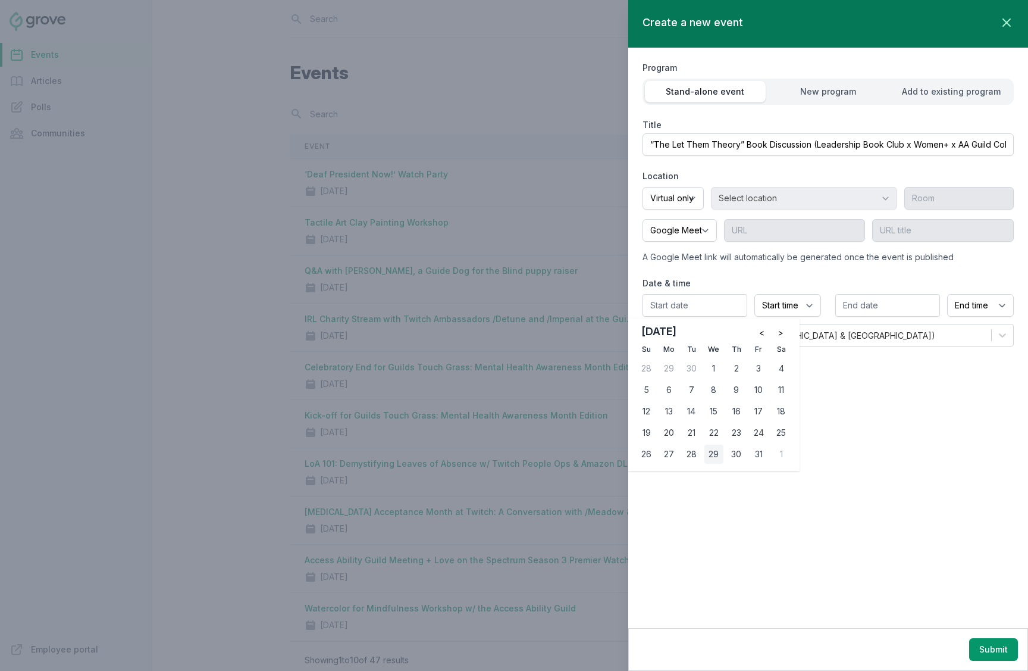
click at [716, 455] on div "29" at bounding box center [713, 453] width 19 height 19
type input "10/29/2025"
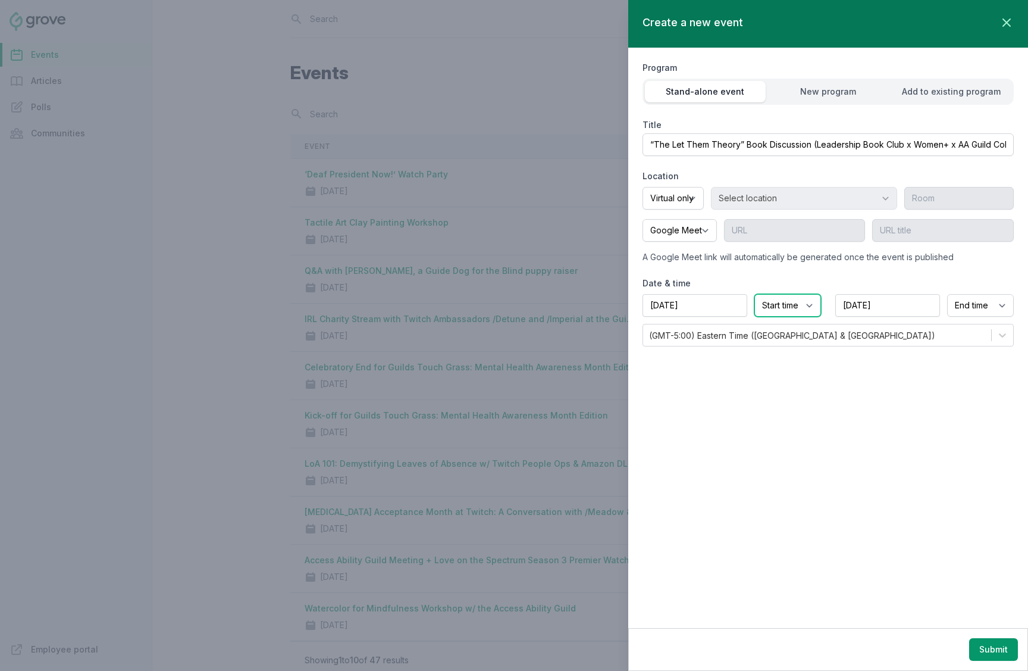
click at [784, 302] on select "Start time 12:00 AM 12:15 AM 12:30 AM 12:45 AM 1:00 AM 1:15 AM 1:30 AM 1:45 AM …" at bounding box center [787, 305] width 67 height 23
select select "4:00 PM"
click at [754, 294] on select "Start time 12:00 AM 12:15 AM 12:30 AM 12:45 AM 1:00 AM 1:15 AM 1:30 AM 1:45 AM …" at bounding box center [787, 305] width 67 height 23
click at [968, 306] on select "End time 12:00 AM 12:15 AM 12:30 AM 12:45 AM 1:00 AM 1:15 AM 1:30 AM 1:45 AM 2:…" at bounding box center [980, 305] width 67 height 23
select select "6:00 PM"
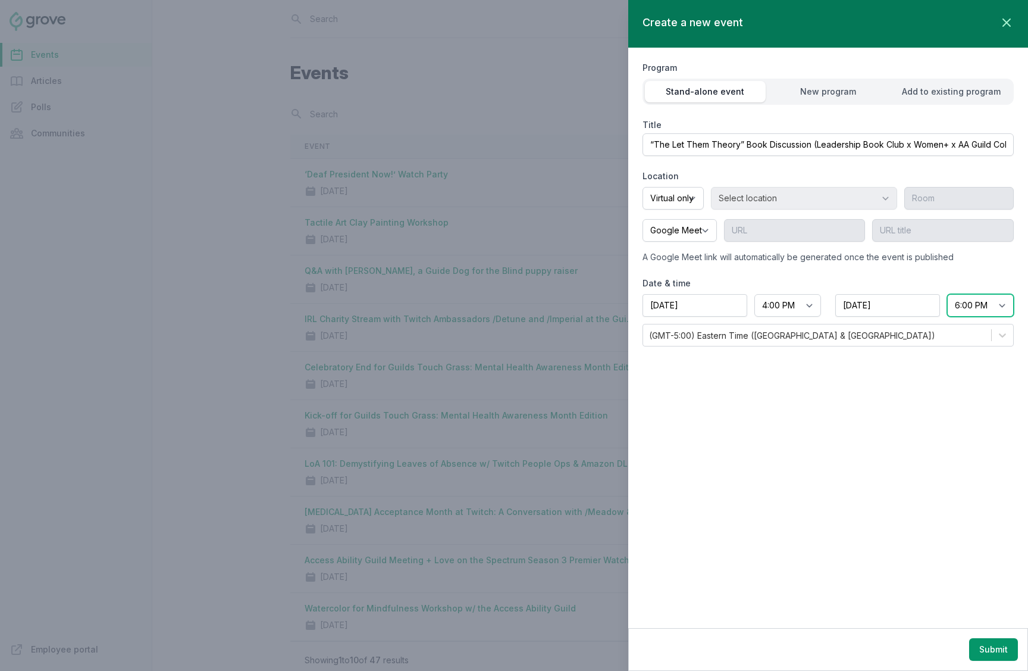
click at [947, 294] on select "End time 12:00 AM 12:15 AM 12:30 AM 12:45 AM 1:00 AM 1:15 AM 1:30 AM 1:45 AM 2:…" at bounding box center [980, 305] width 67 height 23
click at [753, 529] on div "Create a new event Close panel Program Stand-alone event New program Add to exi…" at bounding box center [828, 314] width 400 height 628
click at [784, 307] on select "Start time 12:00 AM 12:15 AM 12:30 AM 12:45 AM 1:00 AM 1:15 AM 1:30 AM 1:45 AM …" at bounding box center [787, 305] width 67 height 23
select select "12:00 PM"
click at [754, 294] on select "Start time 12:00 AM 12:15 AM 12:30 AM 12:45 AM 1:00 AM 1:15 AM 1:30 AM 1:45 AM …" at bounding box center [787, 305] width 67 height 23
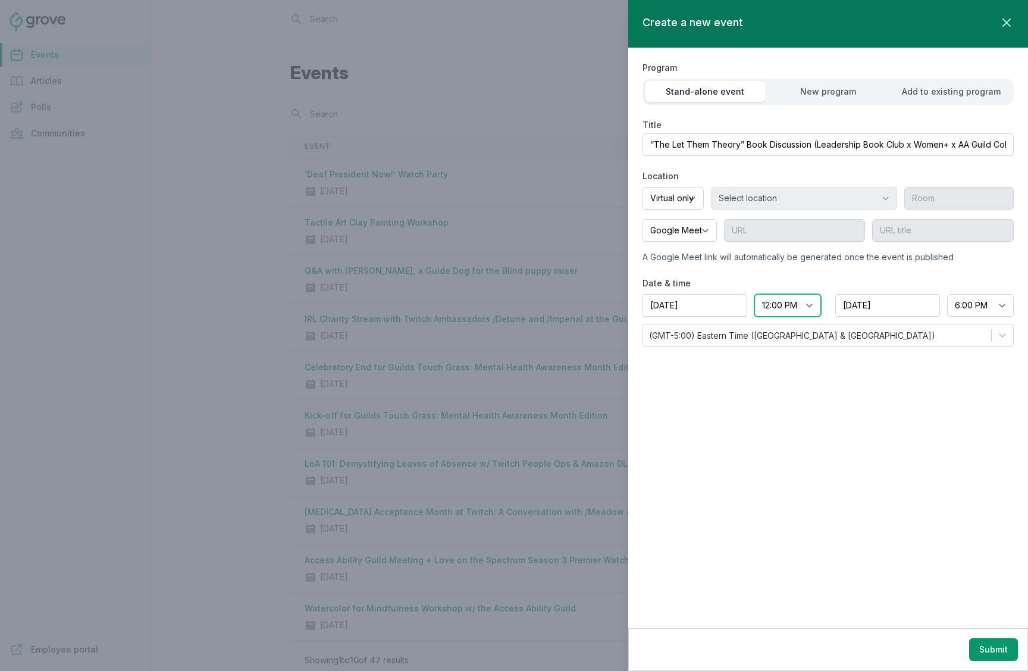
select select "1:00 PM"
click at [869, 418] on div "Create a new event Close panel Program Stand-alone event New program Add to exi…" at bounding box center [828, 314] width 400 height 628
click at [911, 420] on div "Create a new event Close panel Program Stand-alone event New program Add to exi…" at bounding box center [828, 314] width 400 height 628
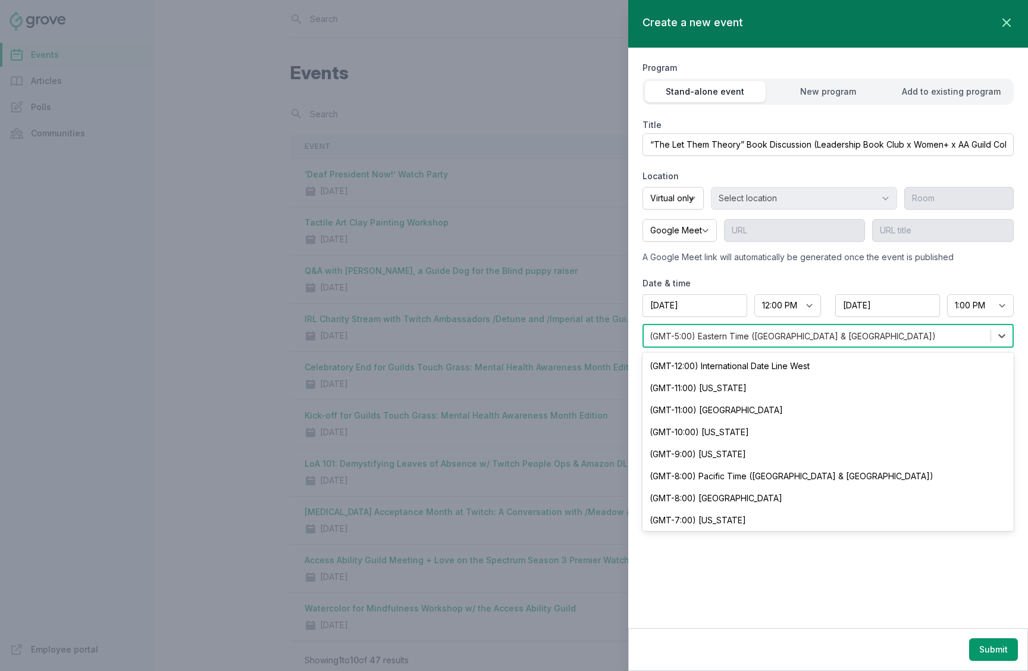
click at [763, 339] on div "(GMT-5:00) Eastern Time (US & Canada)" at bounding box center [793, 336] width 286 height 12
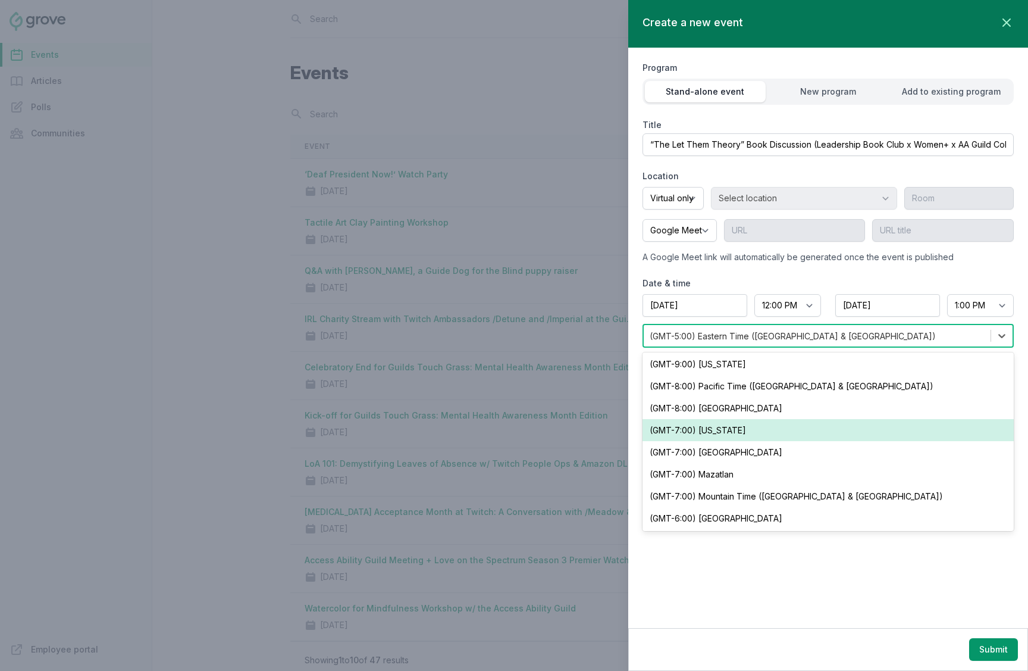
scroll to position [86, 0]
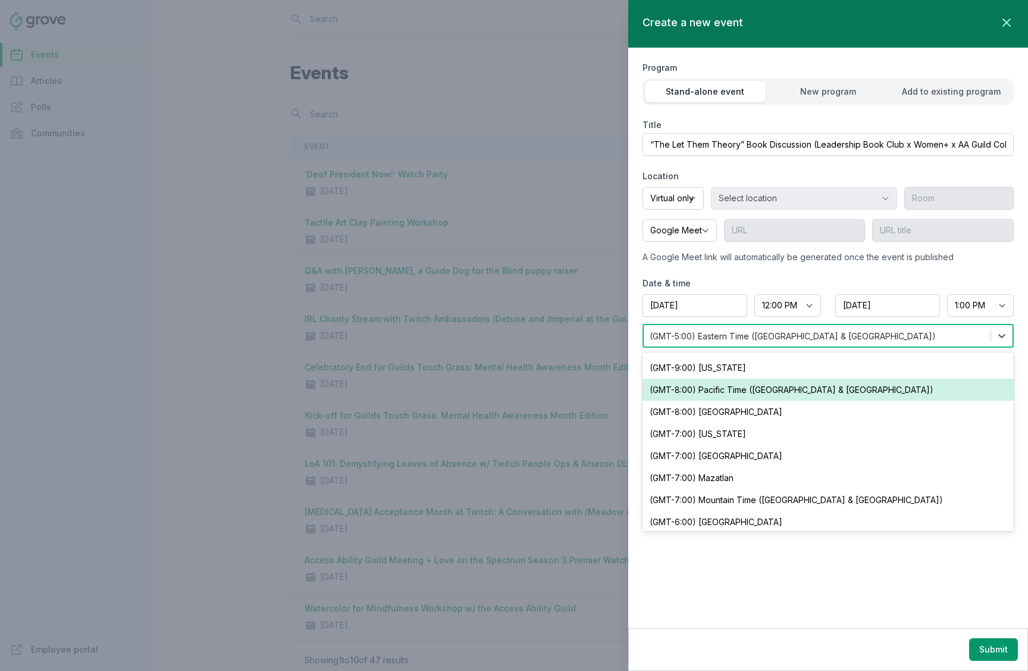
click at [747, 392] on div "(GMT-8:00) Pacific Time (US & Canada)" at bounding box center [828, 389] width 371 height 22
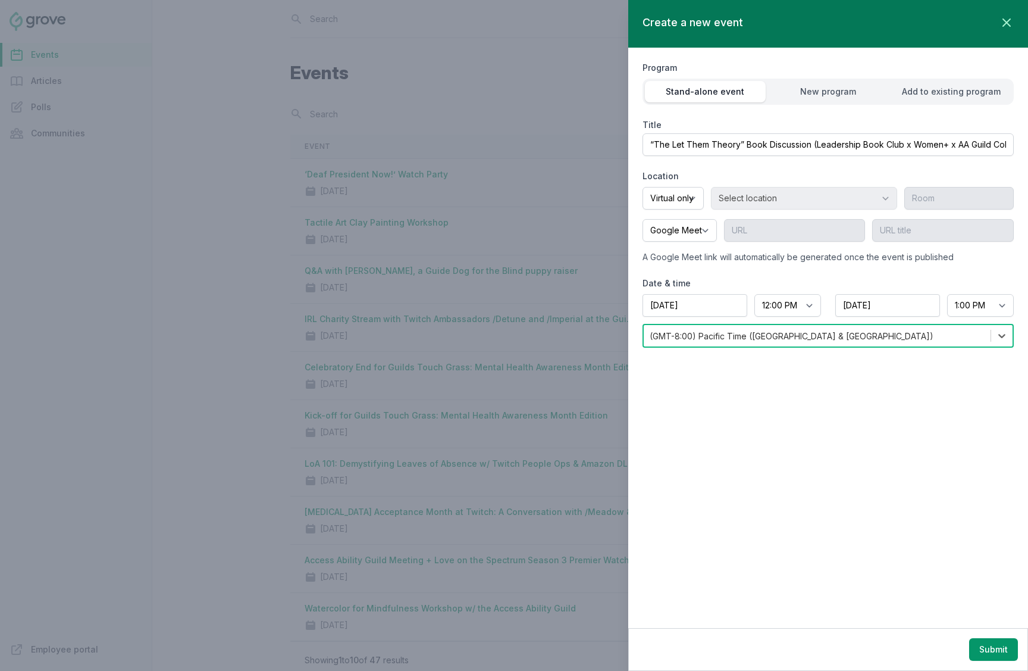
click at [796, 469] on div "Create a new event Close panel Program Stand-alone event New program Add to exi…" at bounding box center [828, 314] width 400 height 628
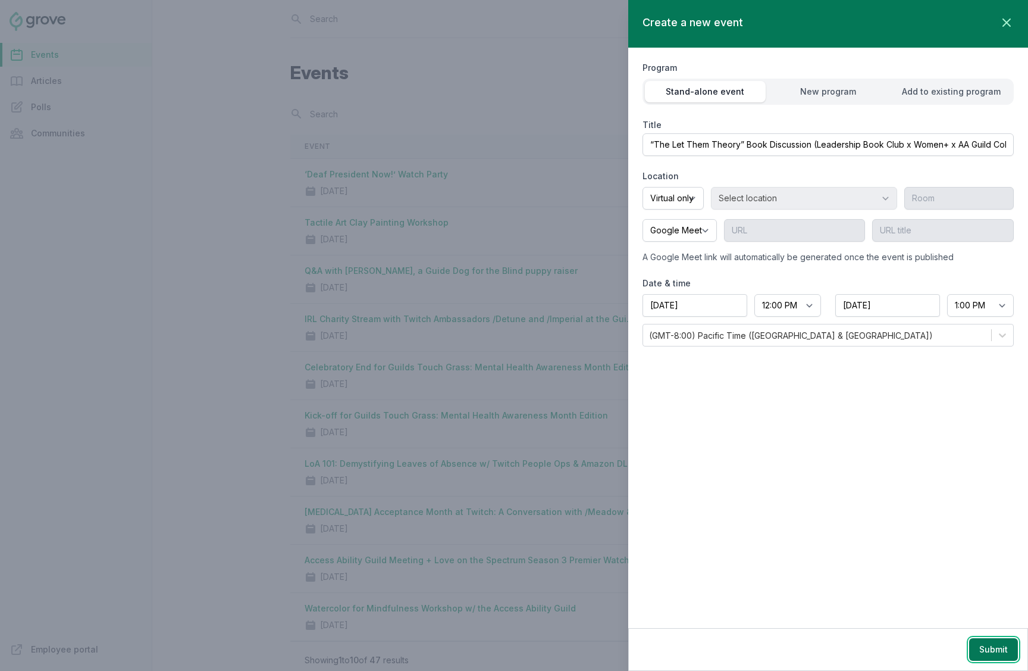
click at [1004, 650] on button "Submit" at bounding box center [993, 649] width 49 height 23
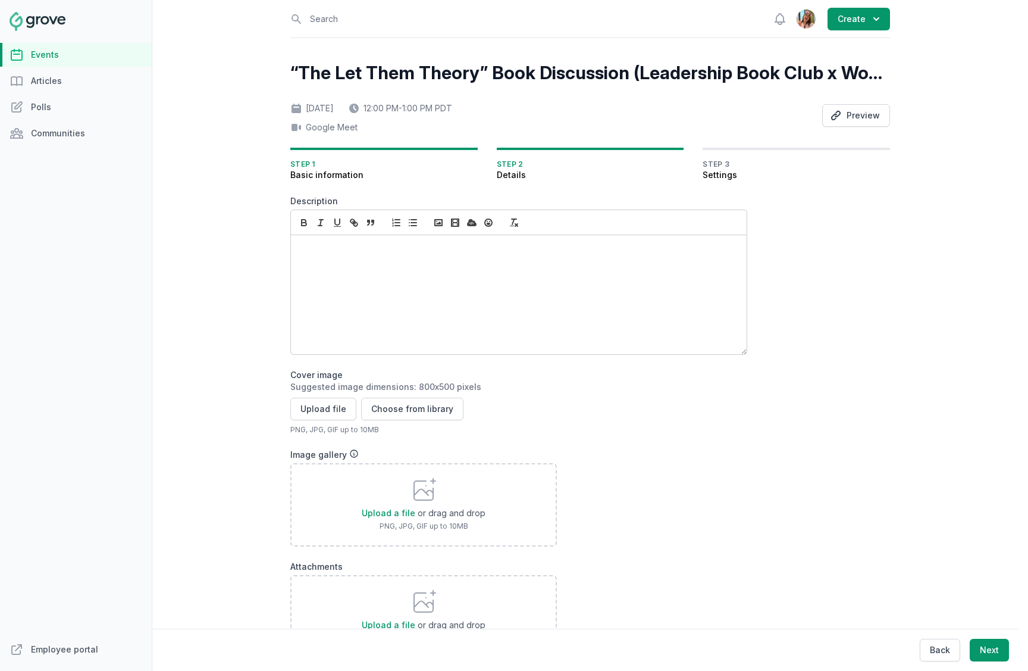
click at [358, 283] on div at bounding box center [519, 294] width 456 height 119
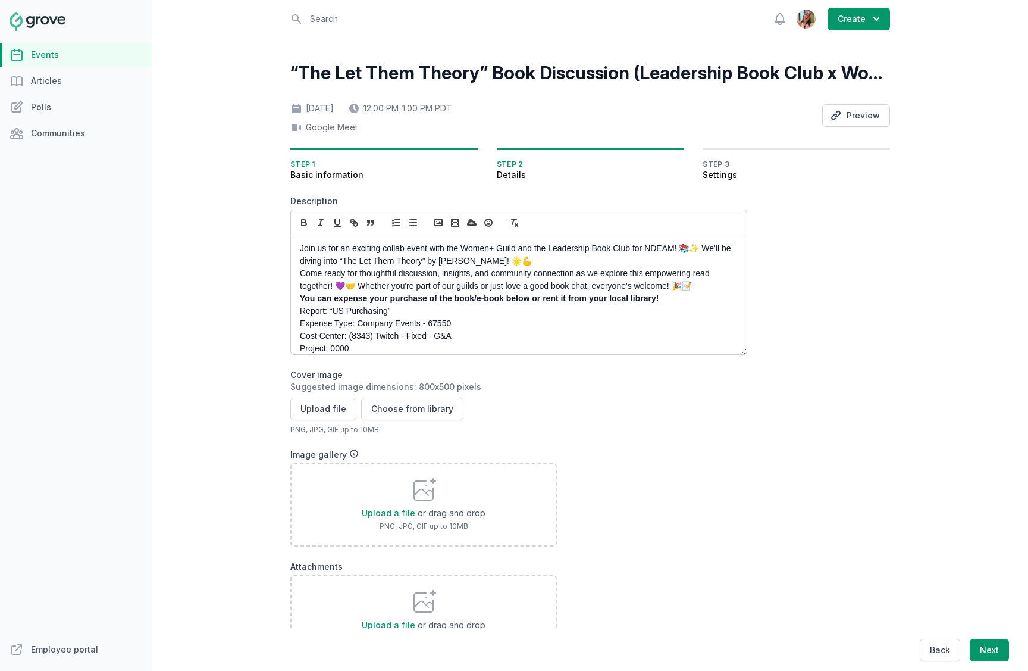
click at [296, 275] on div "Join us for an exciting collab event with the Women+ Guild and the Leadership B…" at bounding box center [519, 294] width 456 height 119
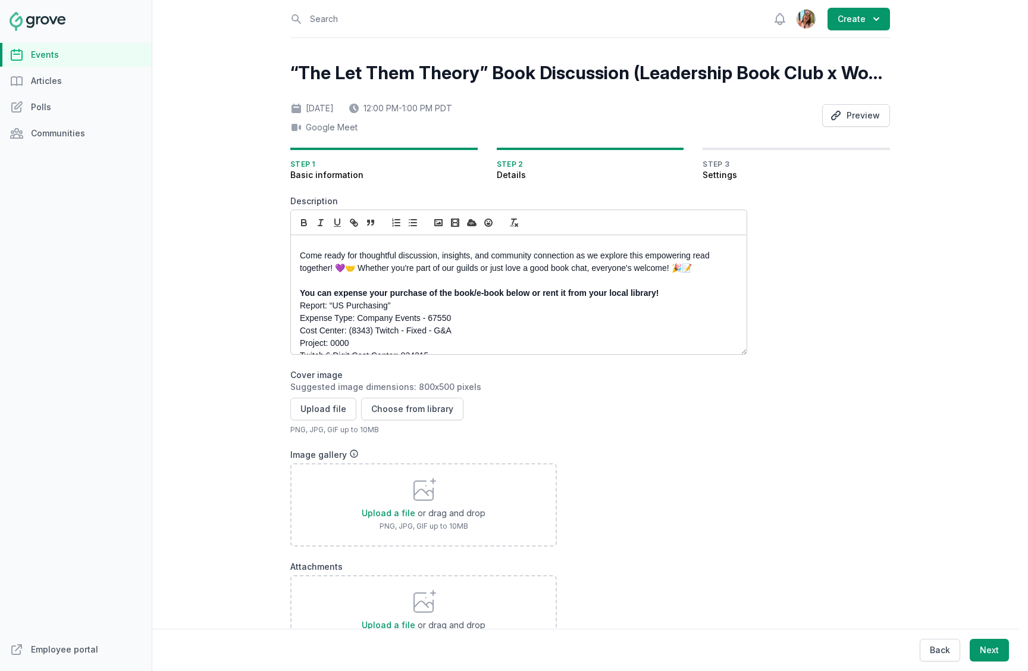
scroll to position [58, 0]
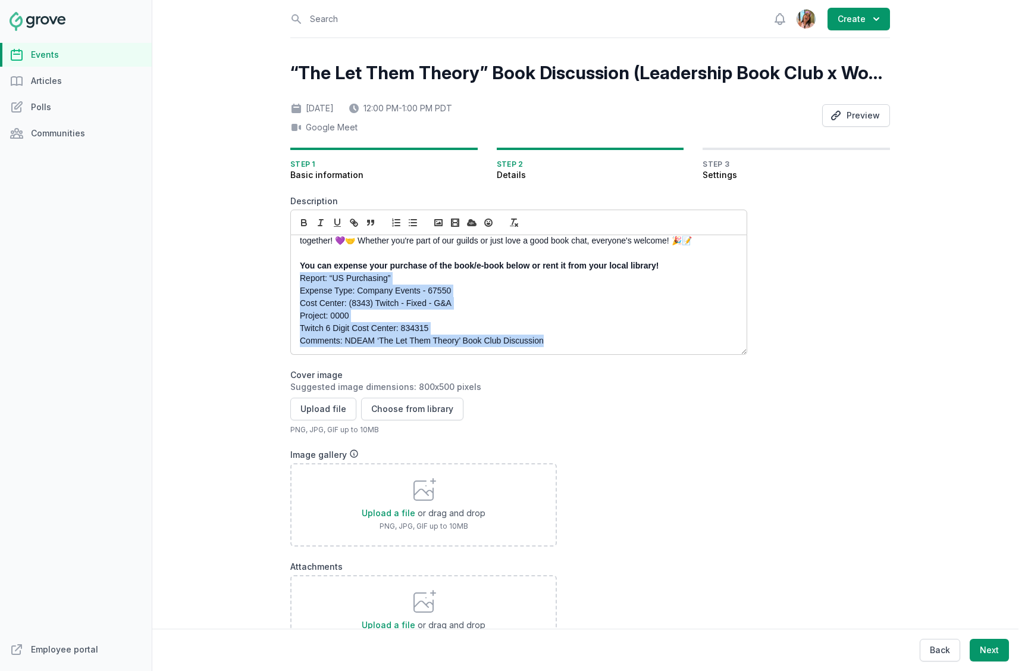
click at [553, 339] on p "Comments: NDEAM ‘The Let Them Theory’ Book Club Discussion" at bounding box center [515, 340] width 431 height 12
click at [412, 223] on icon "button" at bounding box center [413, 222] width 11 height 11
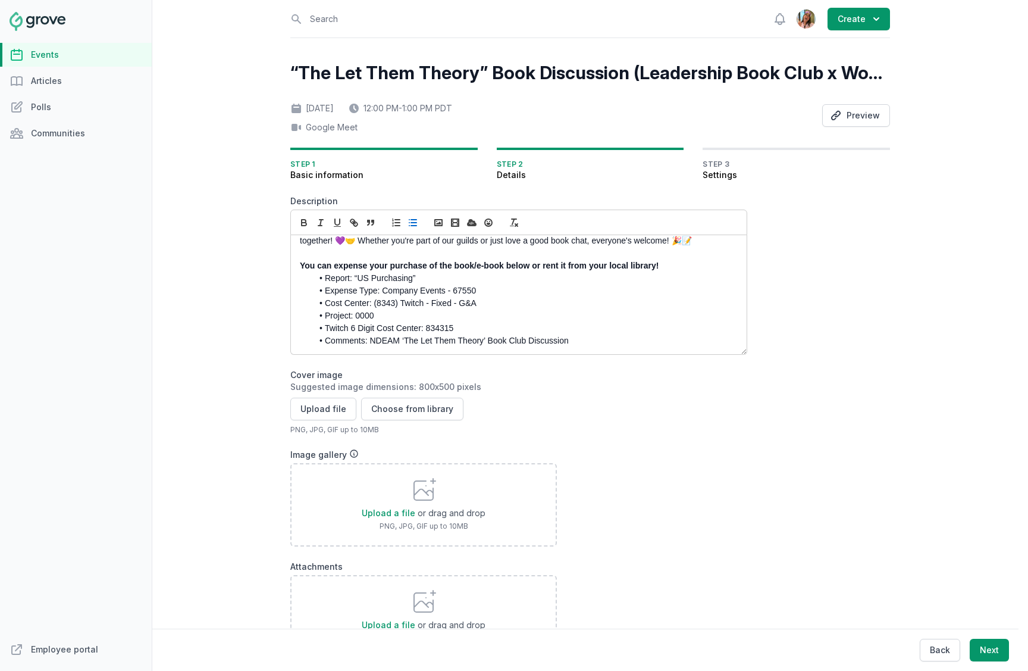
click at [521, 338] on li "Comments: NDEAM ‘The Let Them Theory’ Book Club Discussion" at bounding box center [521, 340] width 419 height 12
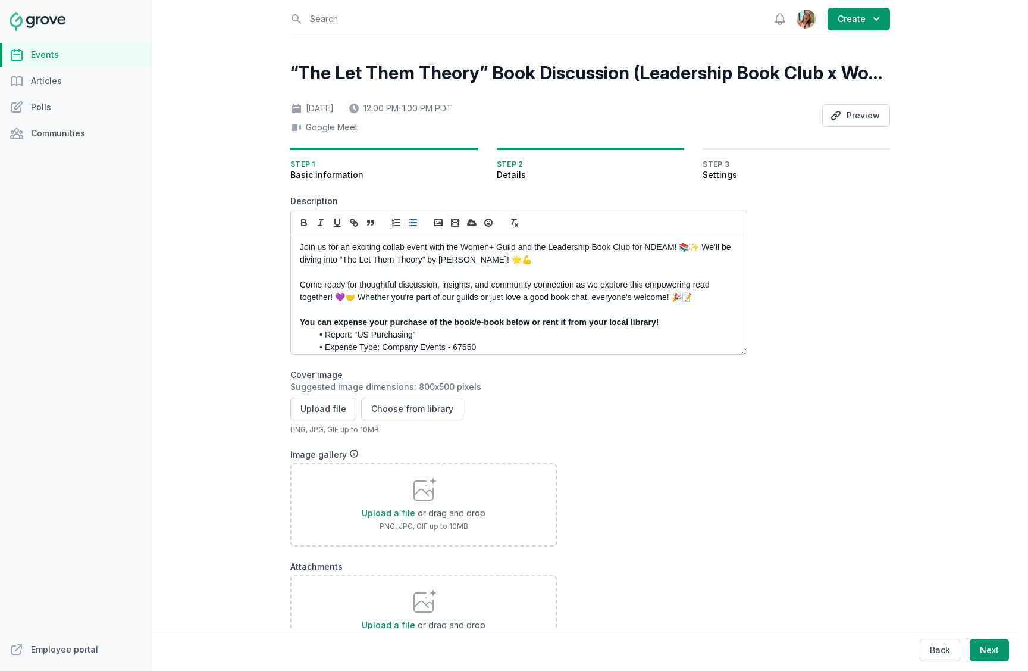
scroll to position [0, 0]
drag, startPoint x: 353, startPoint y: 262, endPoint x: 429, endPoint y: 261, distance: 76.2
click at [429, 261] on p "Join us for an exciting collab event with the Women+ Guild and the Leadership B…" at bounding box center [515, 254] width 431 height 25
click at [351, 262] on p "Join us for an exciting collab event with the Women+ Guild and the Leadership B…" at bounding box center [515, 254] width 431 height 25
click at [496, 263] on p "Join us for an exciting collab event with the Women+ Guild and the Leadership B…" at bounding box center [515, 254] width 431 height 25
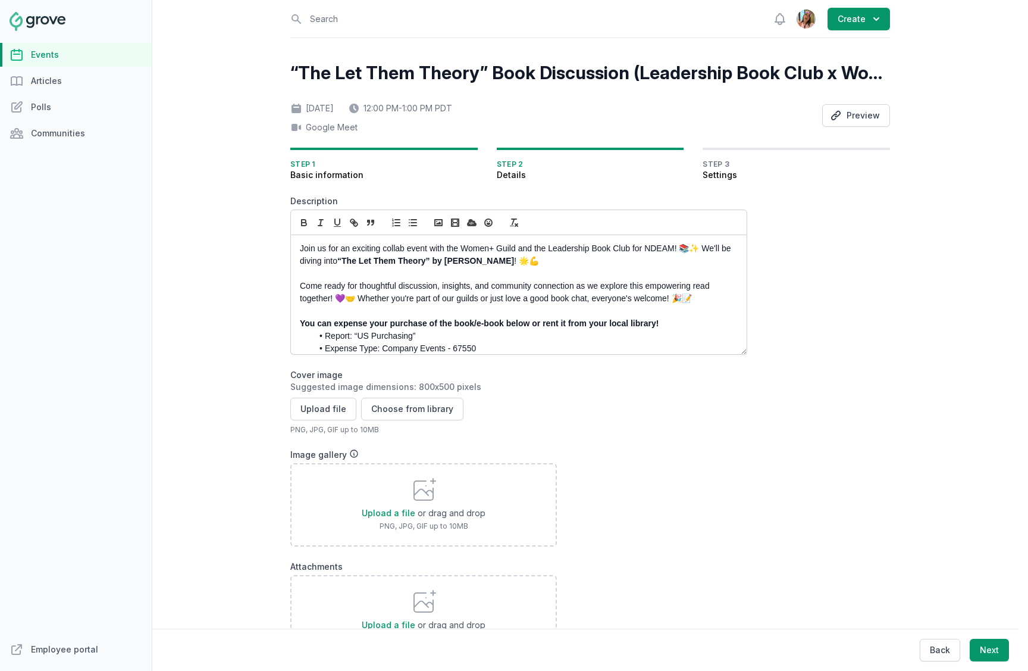
click at [573, 262] on p "Join us for an exciting collab event with the Women+ Guild and the Leadership B…" at bounding box center [515, 254] width 431 height 25
click at [506, 263] on strong "“The Let Them Theory” by Mel Robbins" at bounding box center [425, 261] width 177 height 10
click at [571, 268] on p at bounding box center [515, 273] width 431 height 12
click at [571, 264] on p "Join us for an exciting collab event with the Women+ Guild and the Leadership B…" at bounding box center [515, 254] width 431 height 25
copy p "🌟💪💚"
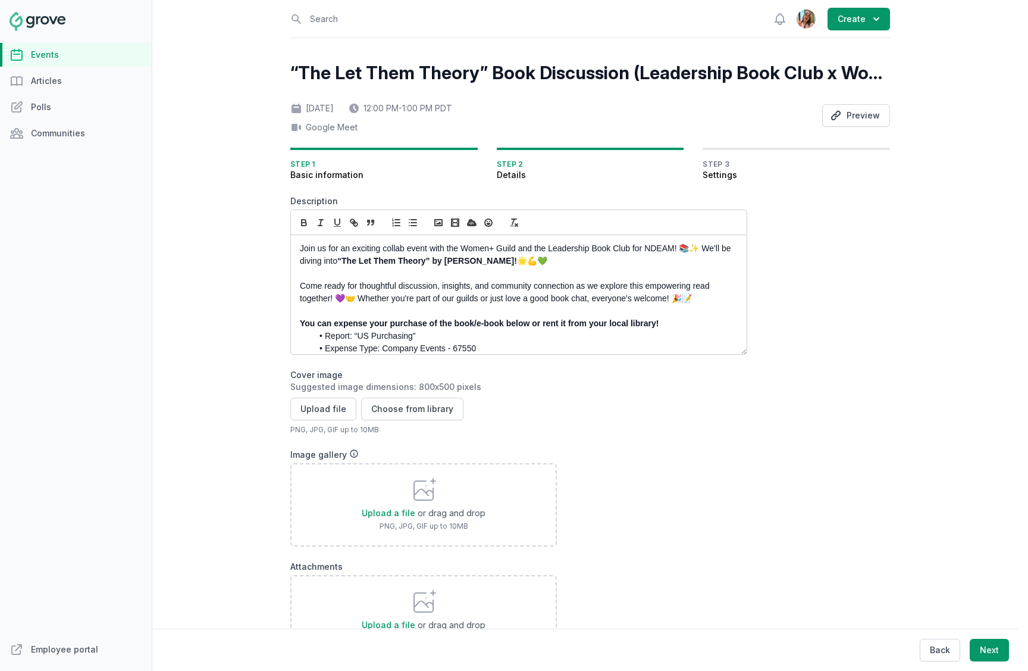
copy p "🌟💪💚"
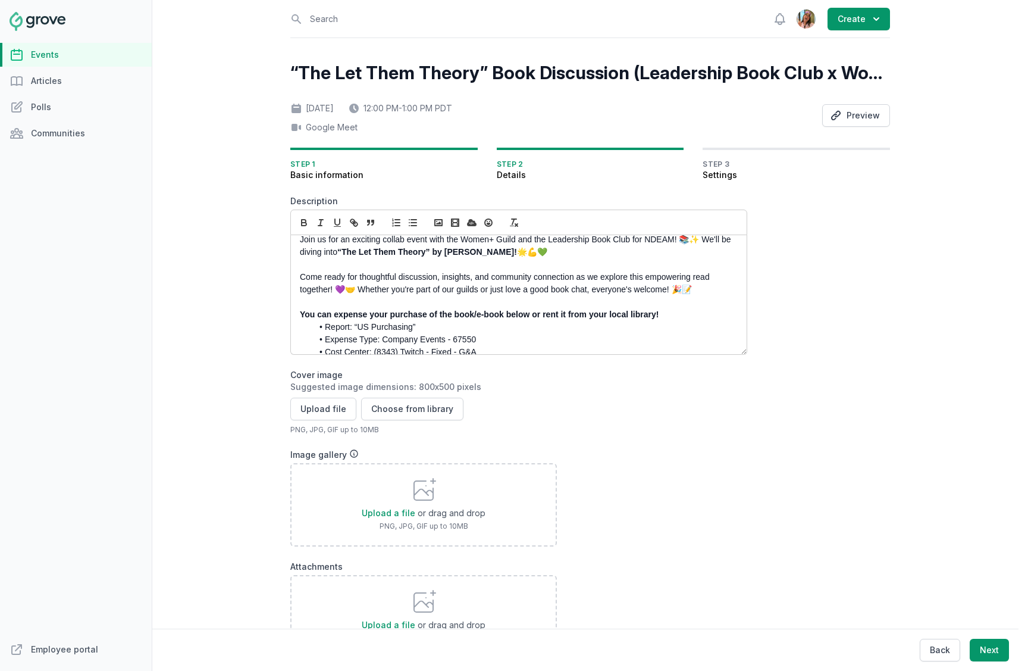
scroll to position [11, 0]
click at [354, 286] on p "Come ready for thoughtful discussion, insights, and community connection as we …" at bounding box center [515, 281] width 431 height 25
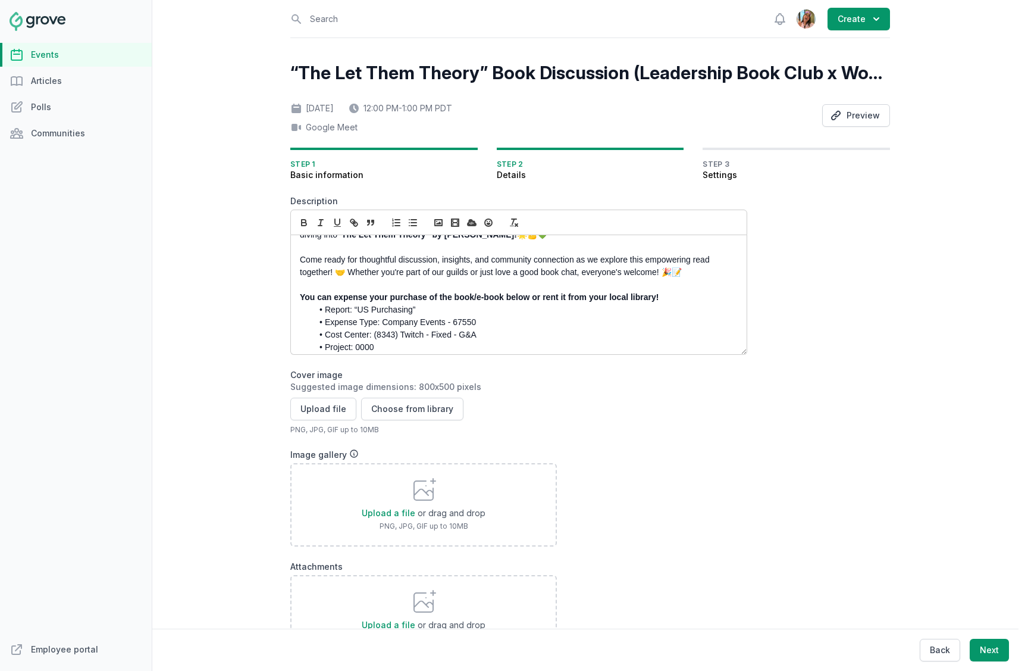
scroll to position [27, 0]
click at [707, 274] on p "Come ready for thoughtful discussion, insights, and community connection as we …" at bounding box center [515, 265] width 431 height 25
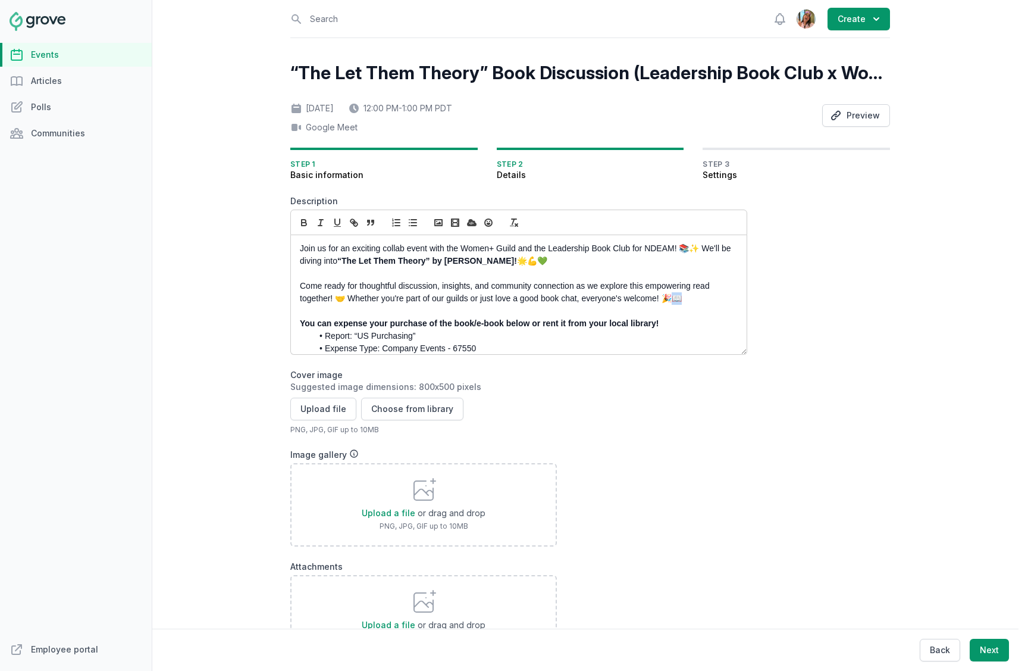
copy p "Come ready for thoughtful discussion, insights, and community connection as we …"
click at [704, 249] on p "Join us for an exciting collab event with the Women+ Guild and the Leadership B…" at bounding box center [515, 254] width 431 height 25
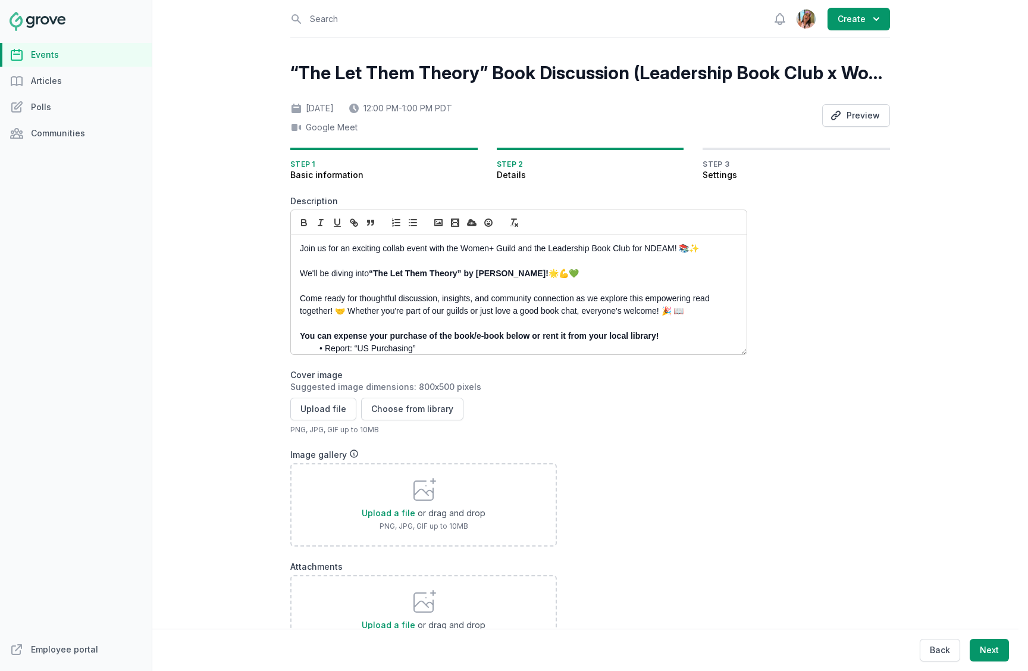
click at [575, 330] on p "You can expense your purchase of the book/e-book below or rent it from your loc…" at bounding box center [515, 336] width 431 height 12
click at [300, 273] on p "We'll be diving into “The Let Them Theory” by Mel Robbins! 🌟💪💚" at bounding box center [515, 273] width 431 height 12
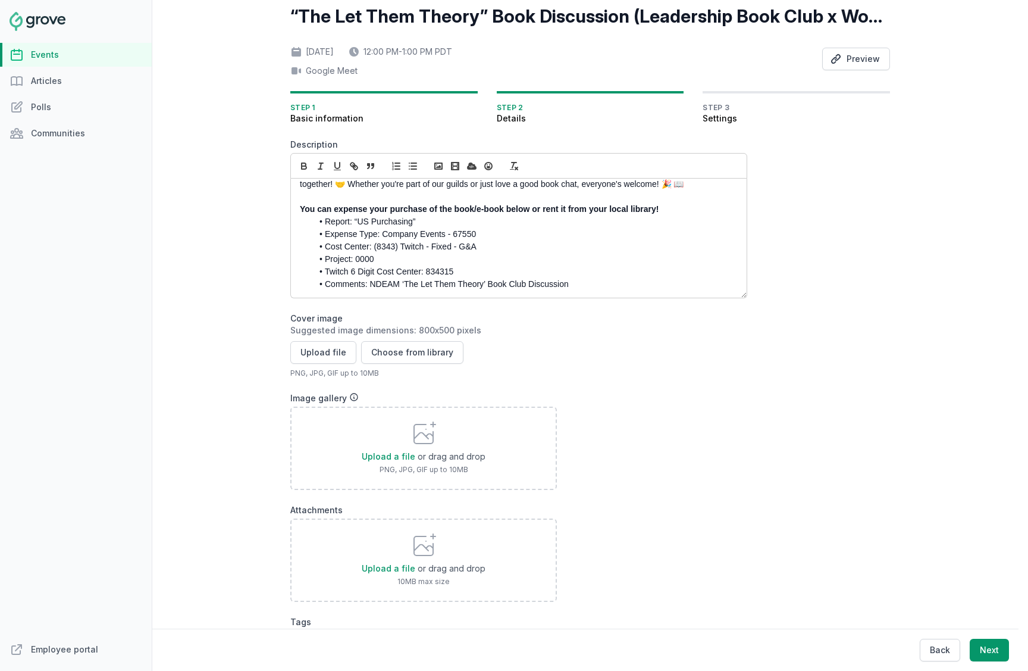
scroll to position [84, 0]
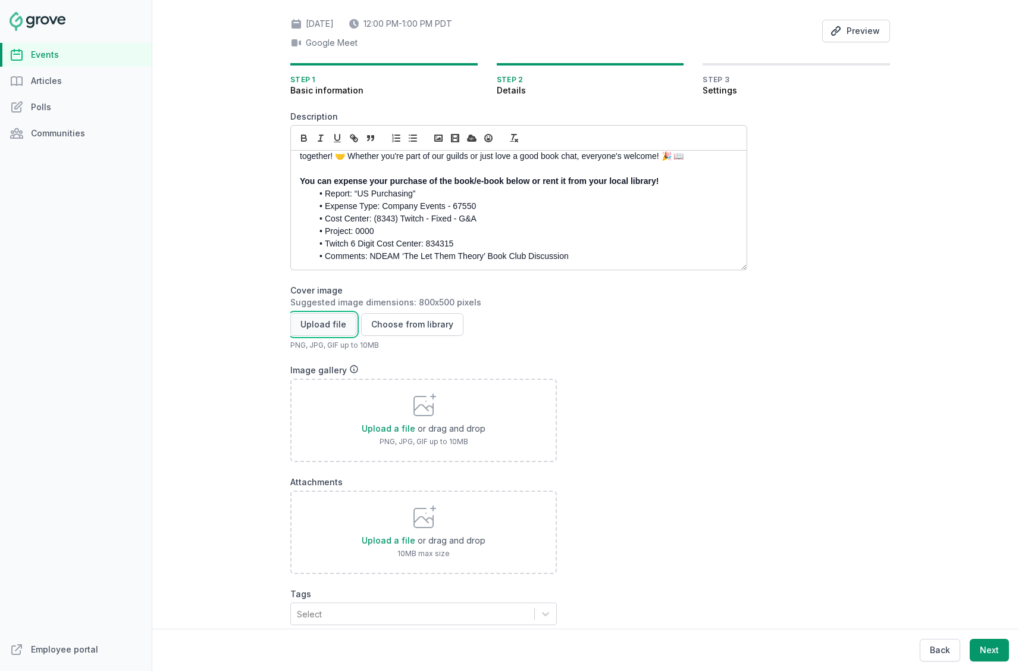
click at [329, 324] on button "Upload file" at bounding box center [323, 324] width 66 height 23
click at [339, 328] on button "Upload file" at bounding box center [323, 324] width 66 height 23
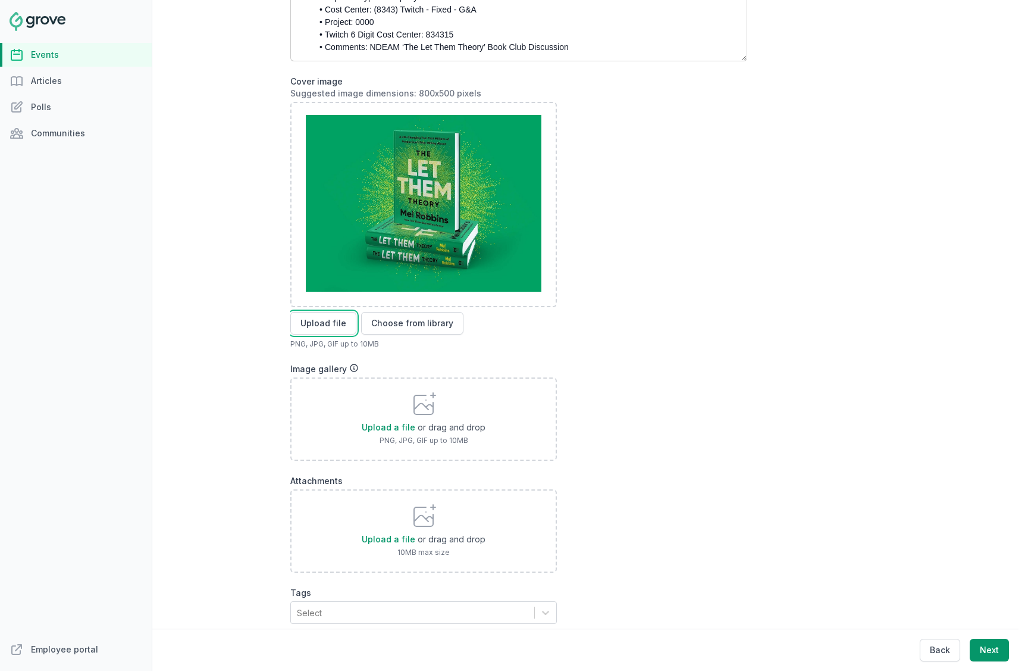
scroll to position [328, 0]
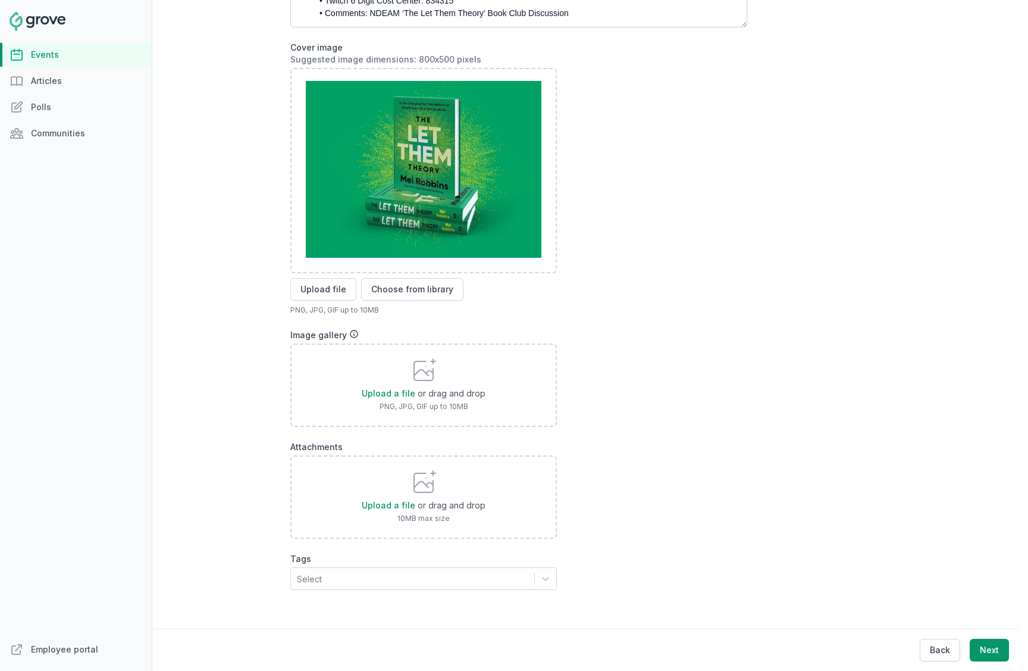
click at [442, 590] on form "Description Join us for an exciting collab event with the Women+ Guild and the …" at bounding box center [518, 238] width 457 height 741
click at [440, 580] on div "Select" at bounding box center [412, 578] width 243 height 21
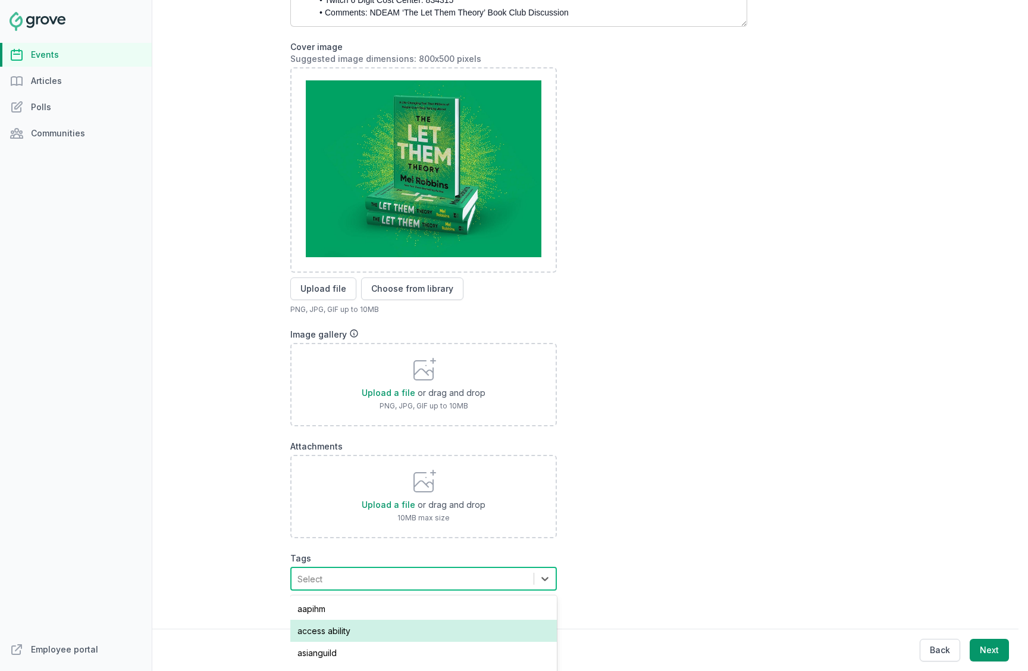
click at [437, 626] on div "access ability" at bounding box center [423, 630] width 267 height 22
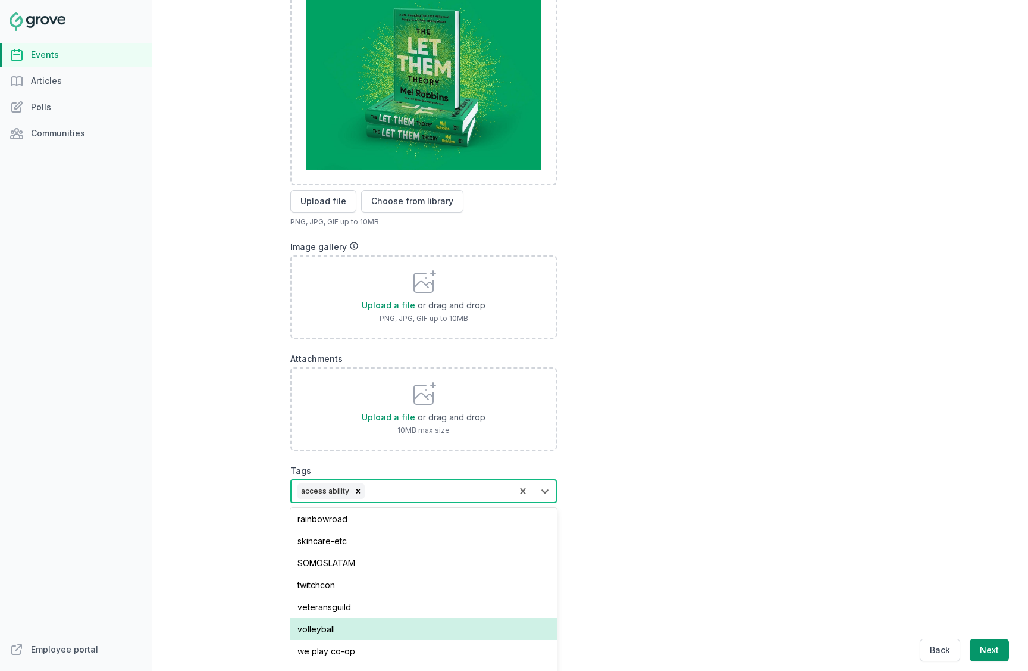
scroll to position [102, 0]
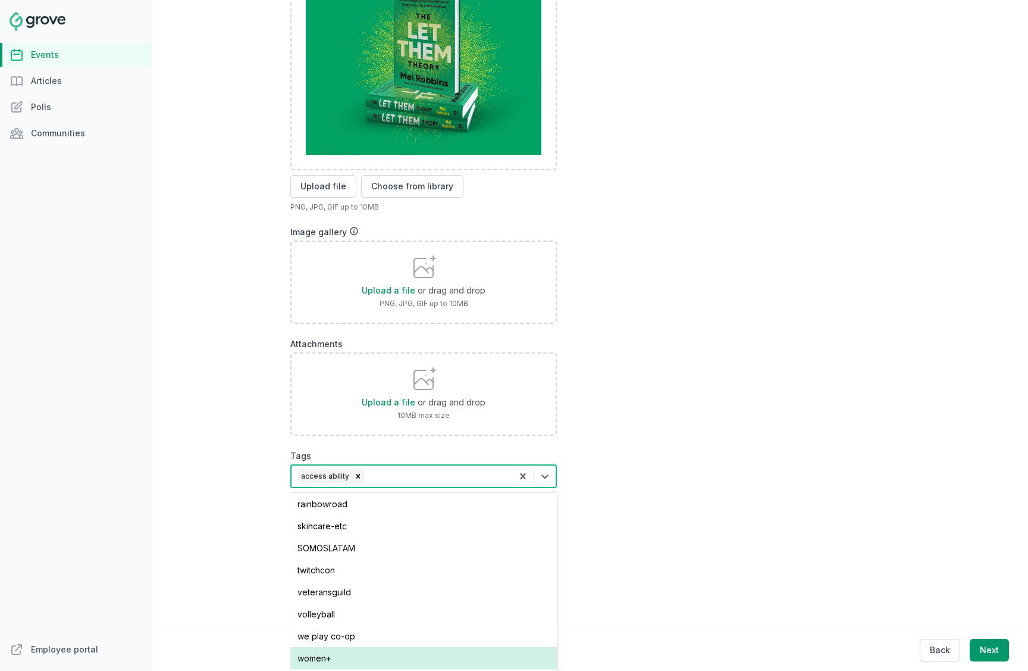
click at [464, 658] on div "women+" at bounding box center [423, 658] width 267 height 22
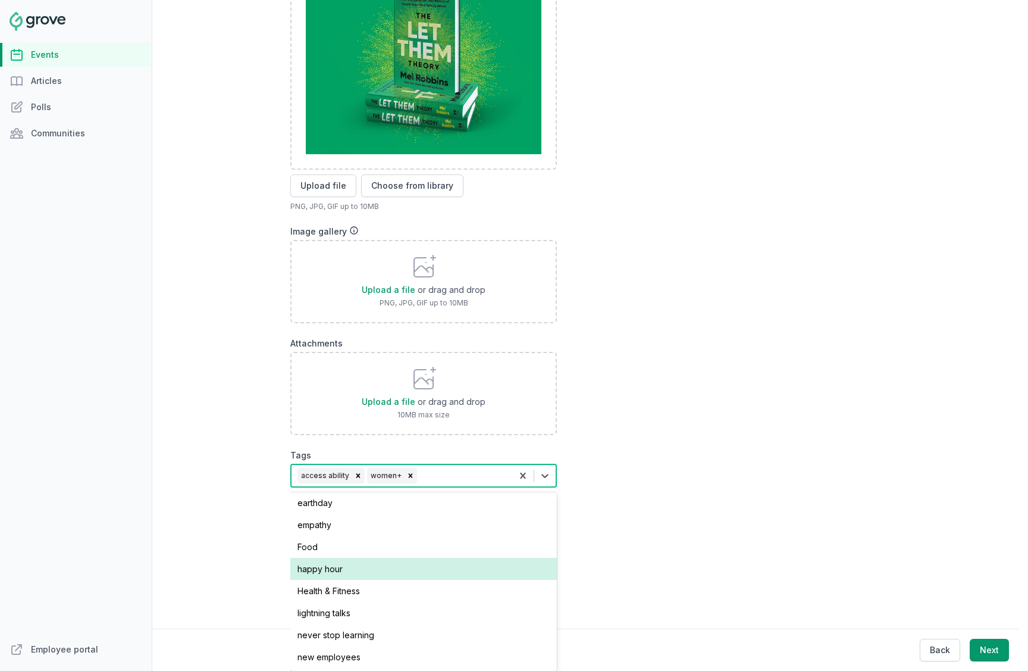
scroll to position [0, 0]
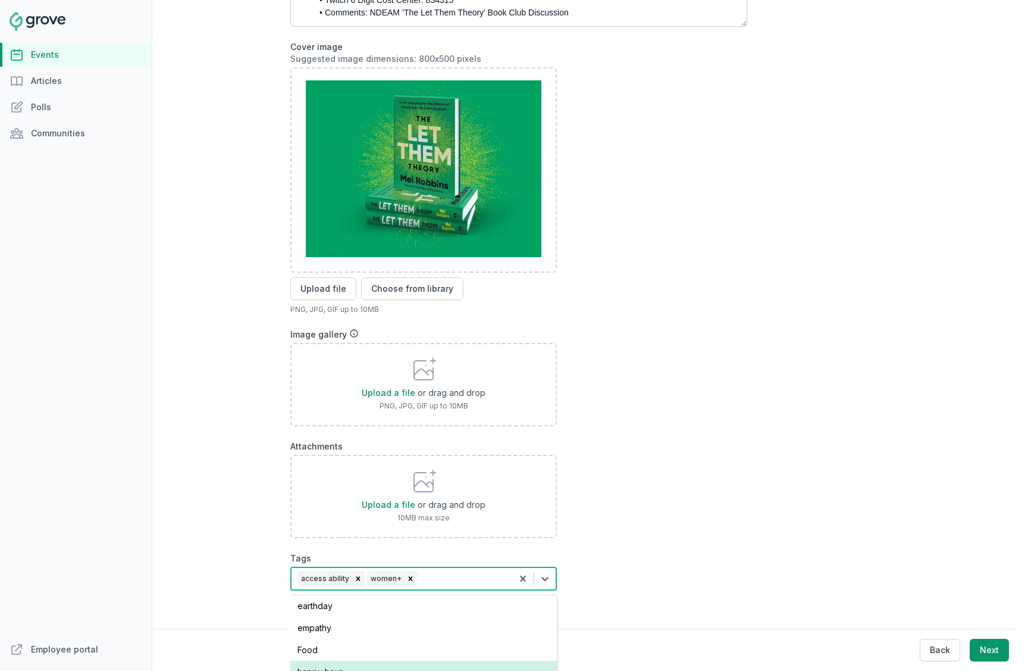
click at [664, 478] on form "Description Join us for an exciting collab event with the Women+ Guild and the …" at bounding box center [518, 238] width 457 height 742
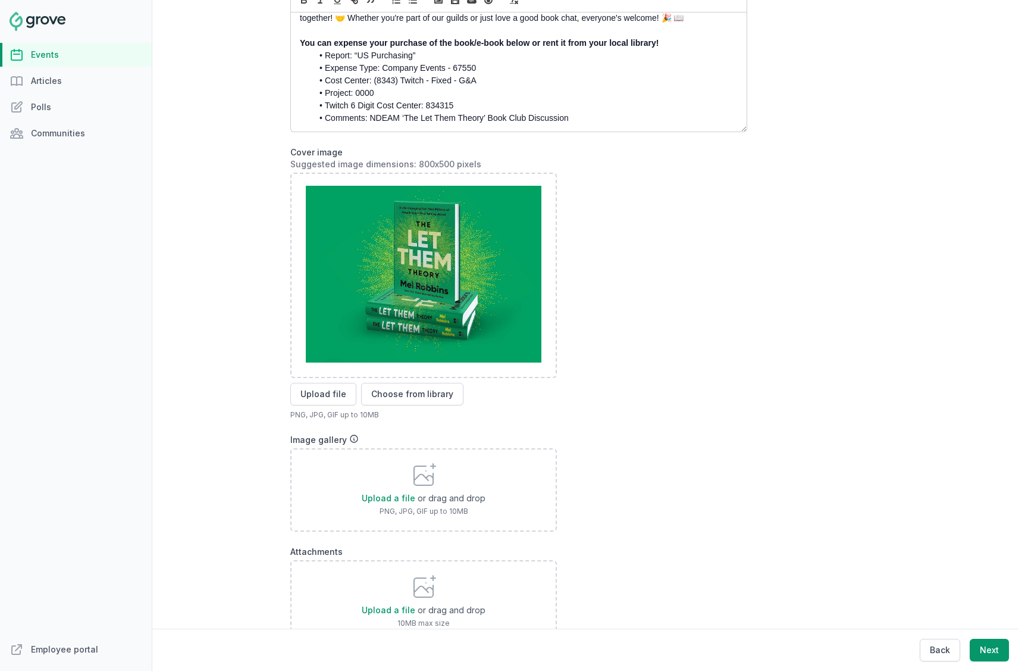
scroll to position [132, 0]
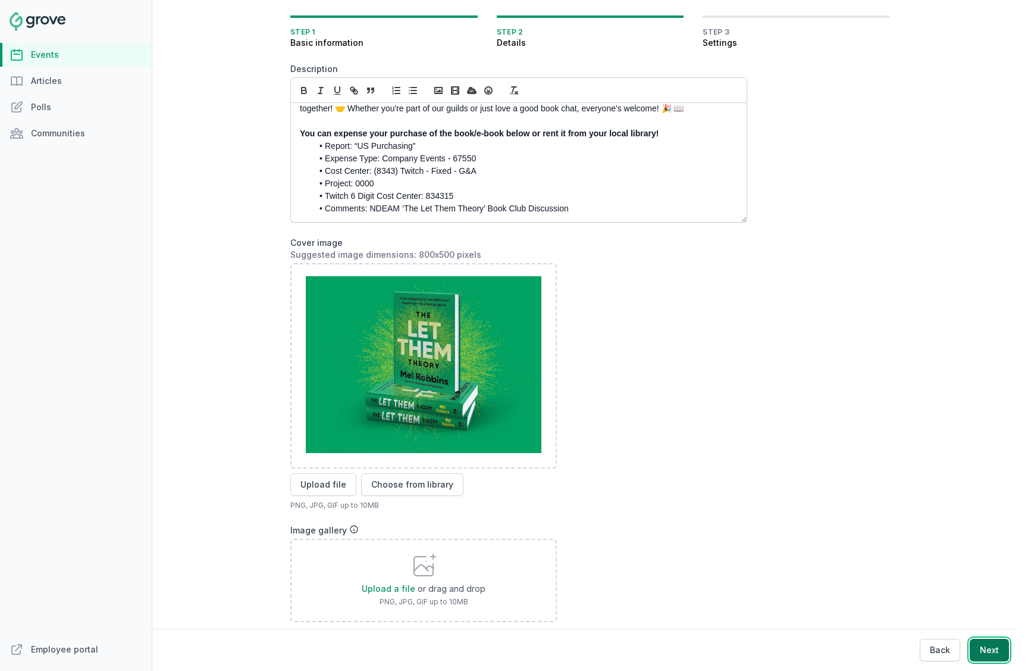
click at [988, 656] on button "Next" at bounding box center [989, 649] width 39 height 23
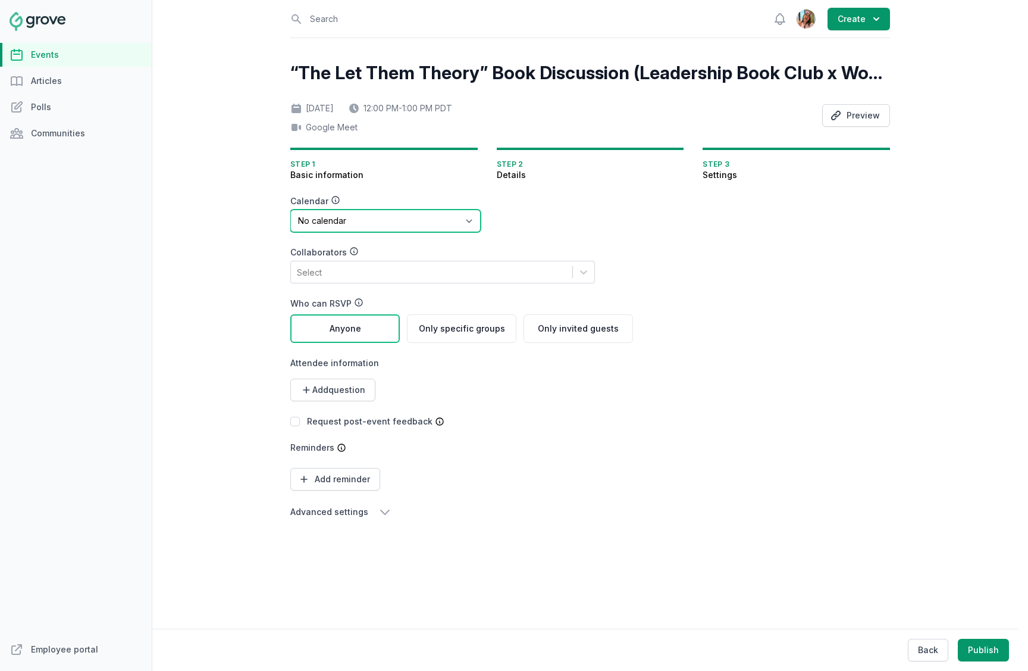
click at [425, 214] on select "No calendar Virtual Events Calendar" at bounding box center [385, 220] width 190 height 23
select select "89"
click at [290, 209] on select "No calendar Virtual Events Calendar" at bounding box center [385, 220] width 190 height 23
click at [421, 271] on div "Select" at bounding box center [431, 271] width 281 height 21
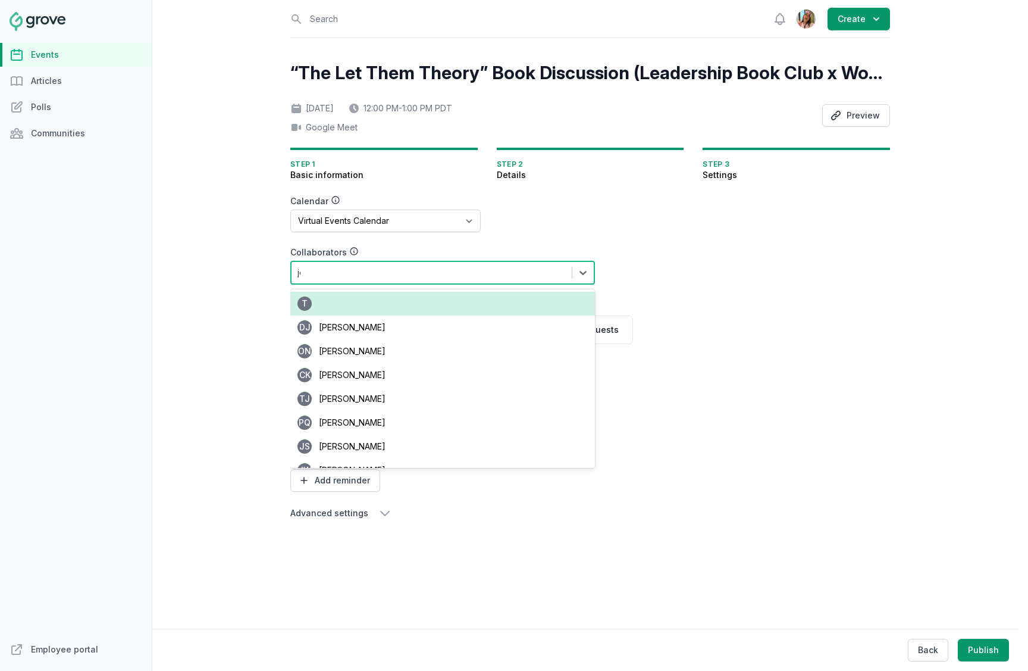
type input "jean"
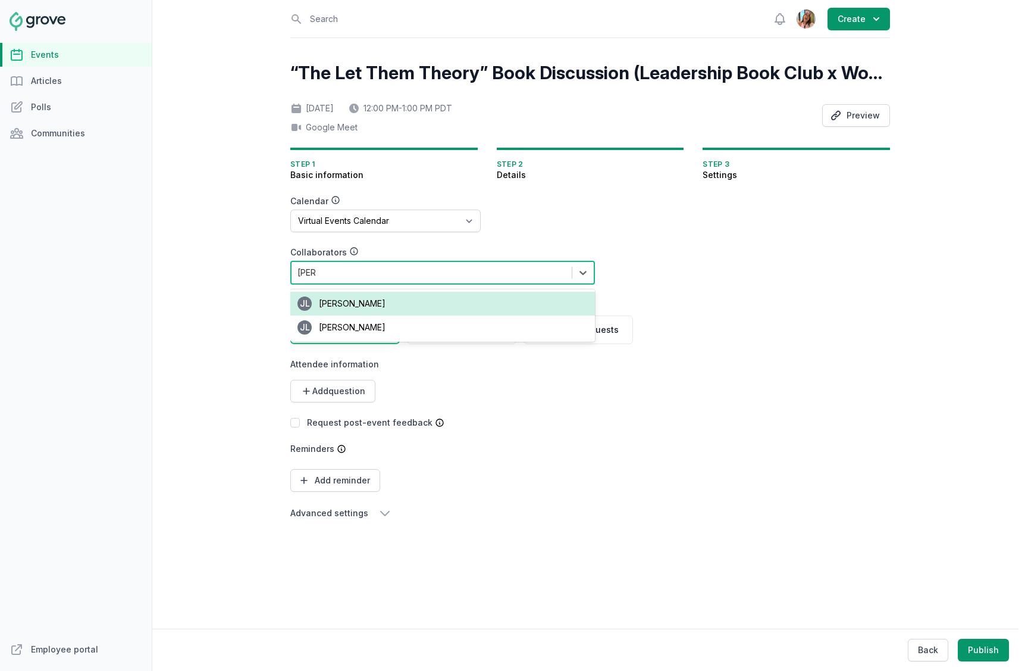
click at [389, 303] on div "JL Jean Lanctot" at bounding box center [442, 304] width 305 height 24
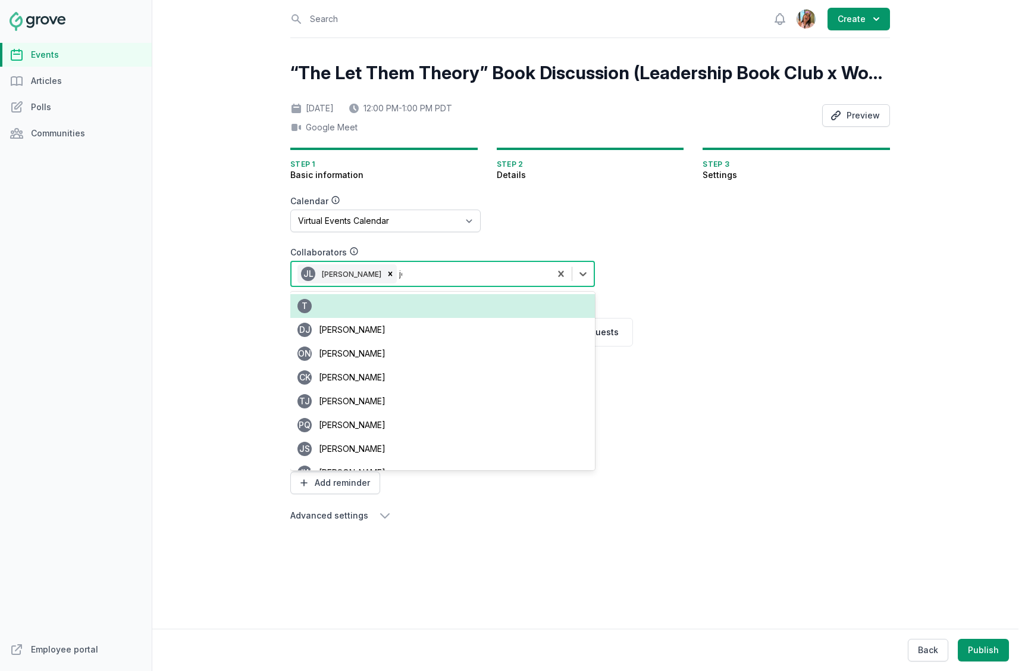
type input "jea"
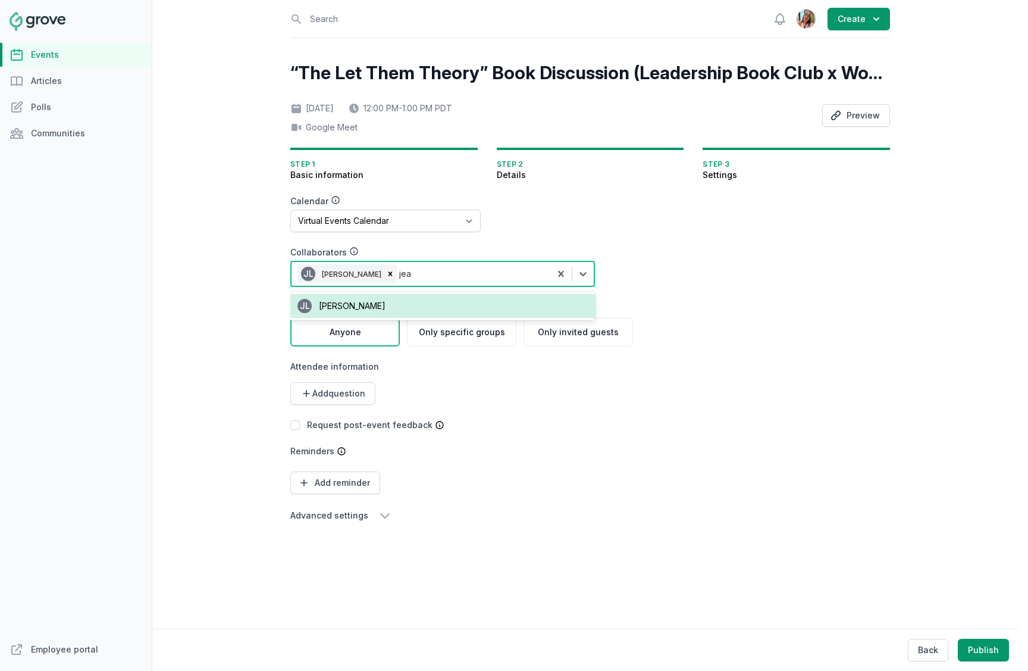
click at [388, 305] on div "JL Jean Lanctot" at bounding box center [442, 306] width 305 height 24
type input "jen"
click at [388, 305] on span "(owner)" at bounding box center [404, 305] width 32 height 10
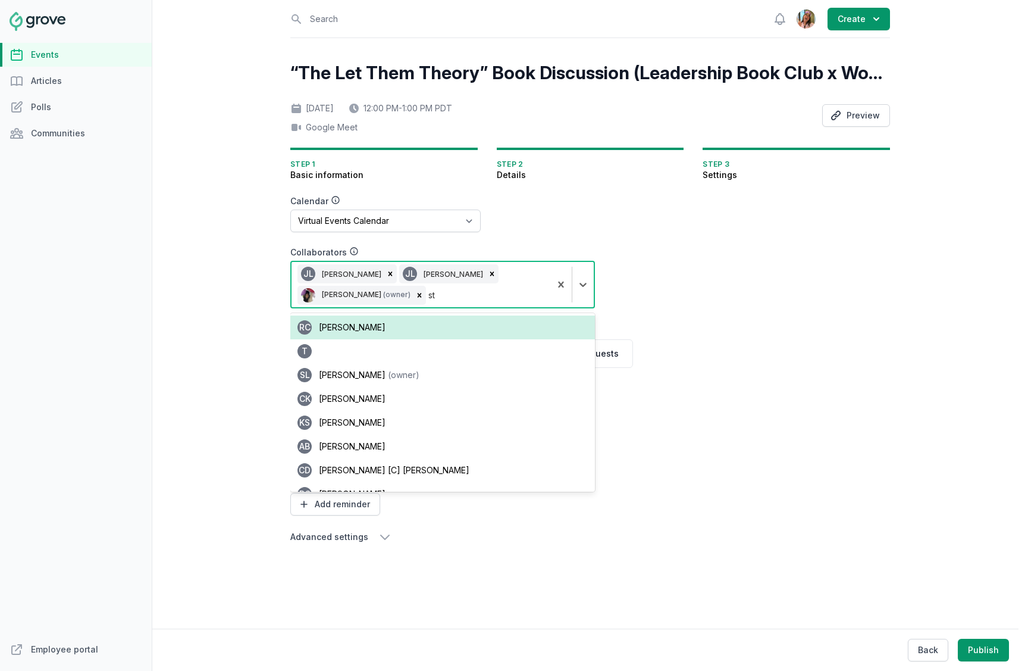
type input "sta"
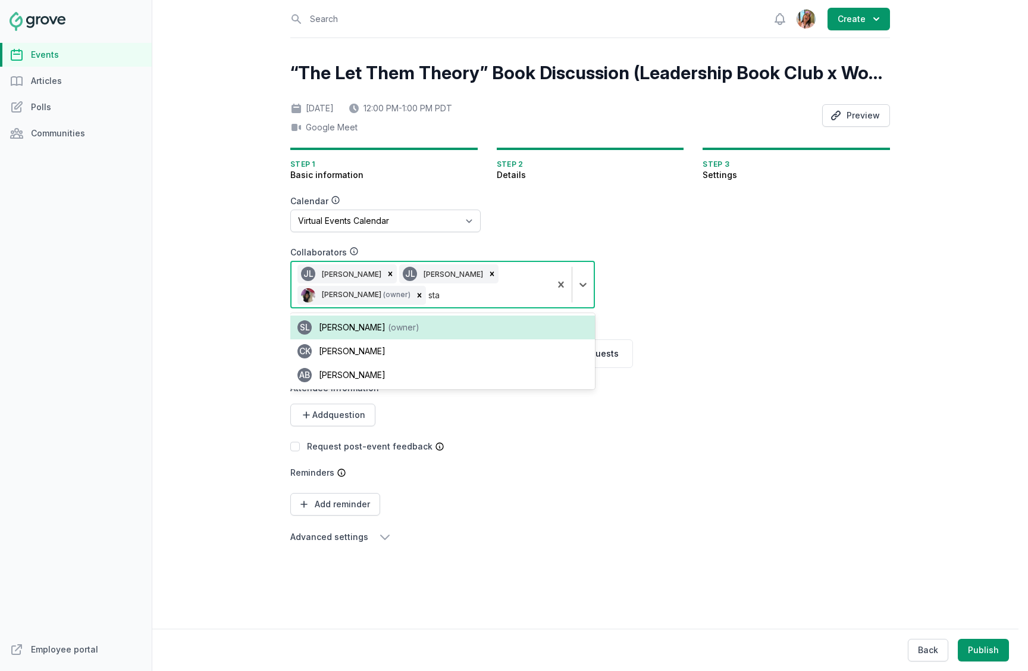
click at [388, 326] on span "(owner)" at bounding box center [404, 327] width 32 height 10
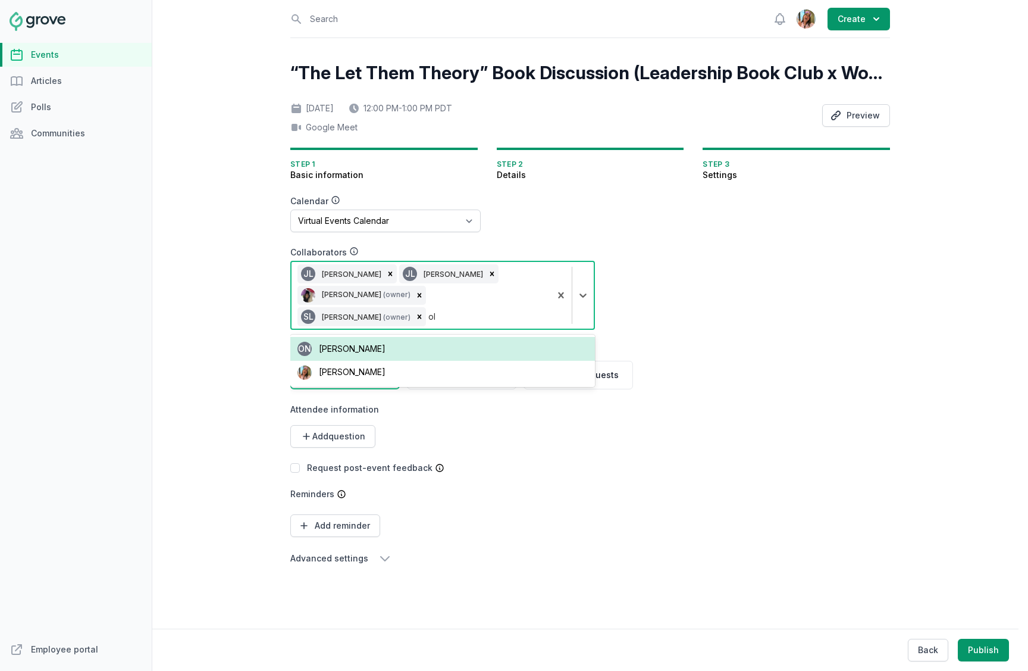
type input "oli"
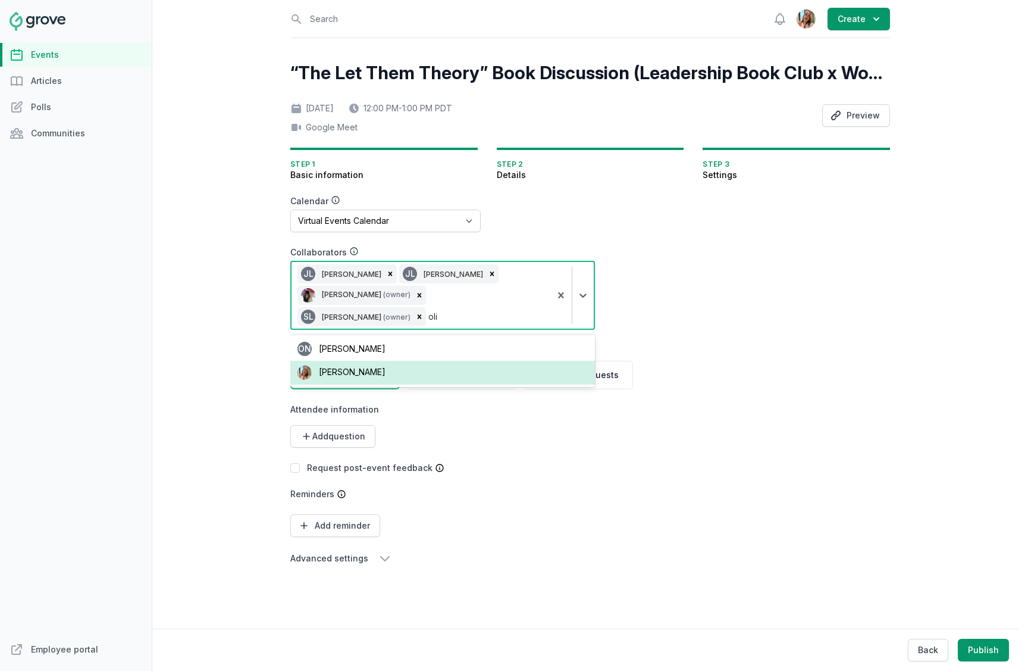
click at [405, 361] on div "Olivia Dully" at bounding box center [442, 373] width 305 height 24
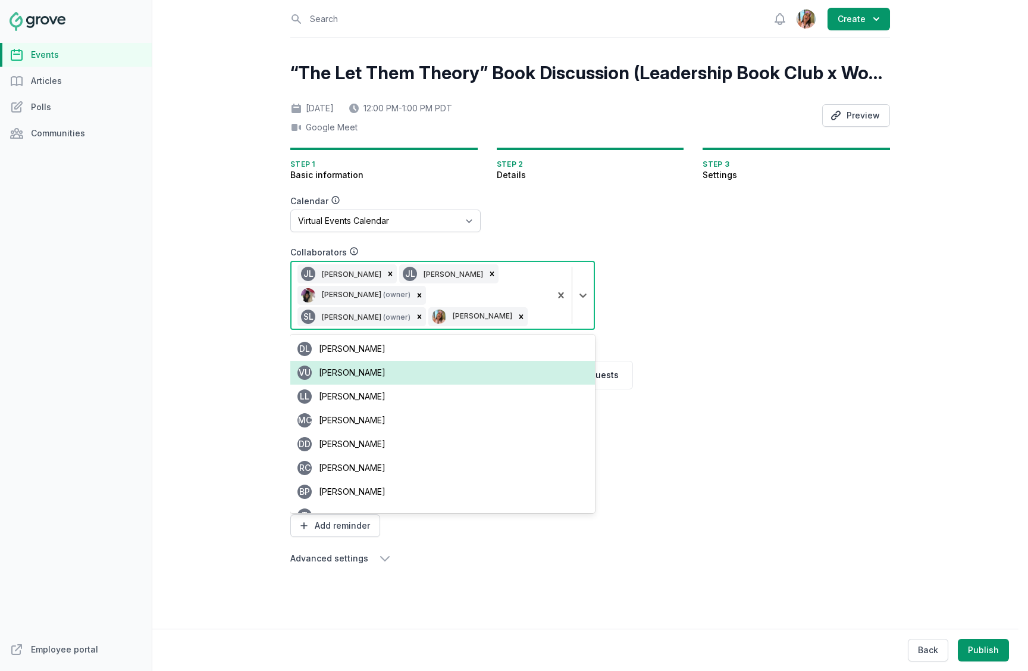
type input "j"
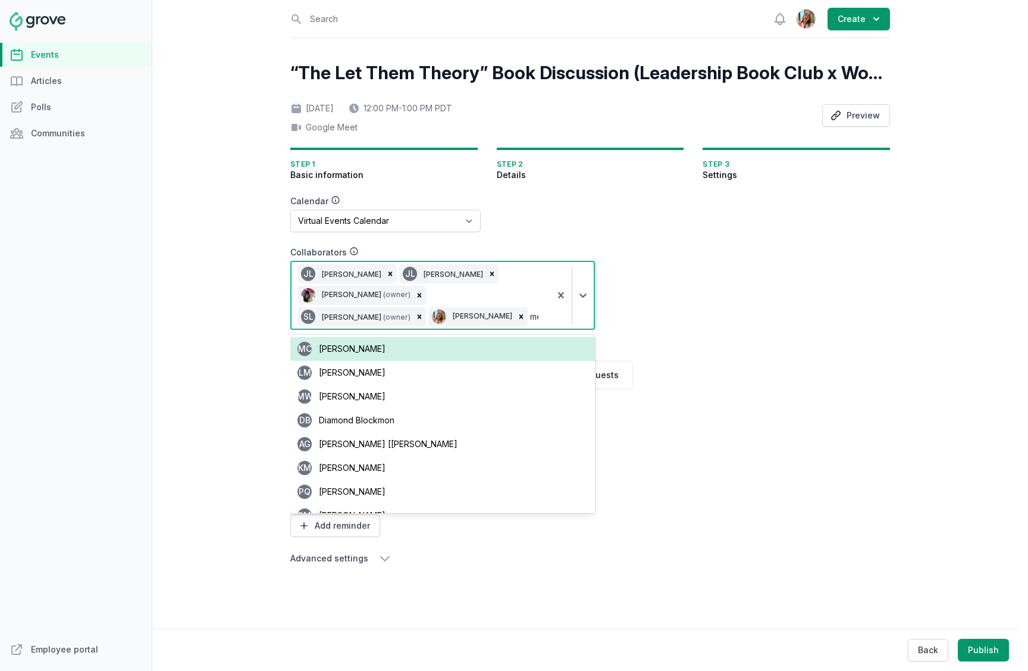
type input "meg"
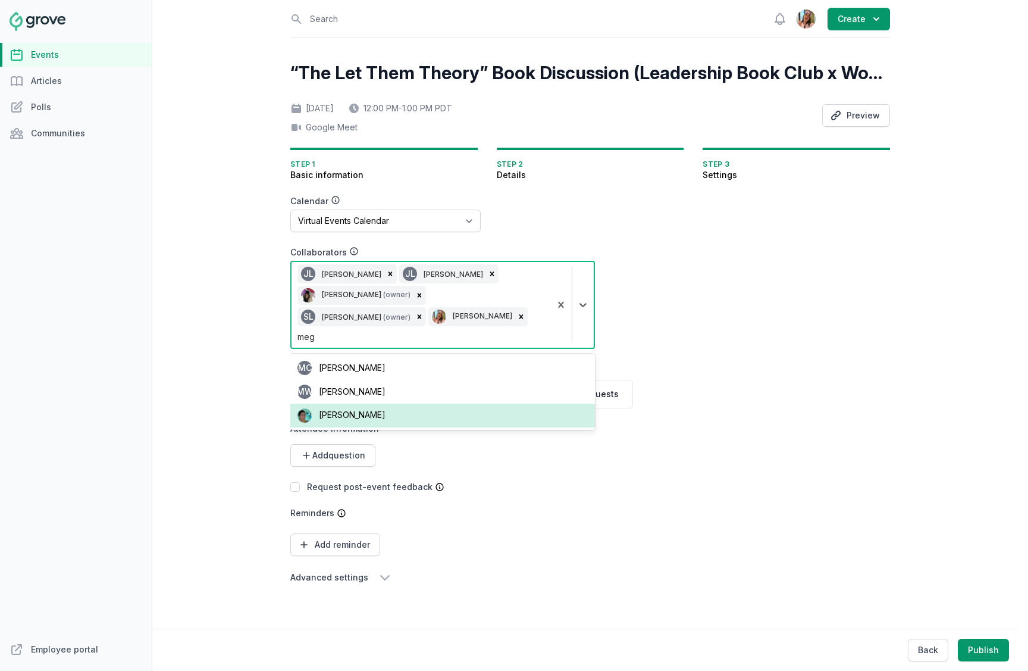
click at [446, 403] on div "Meg Jeffrey" at bounding box center [442, 415] width 305 height 24
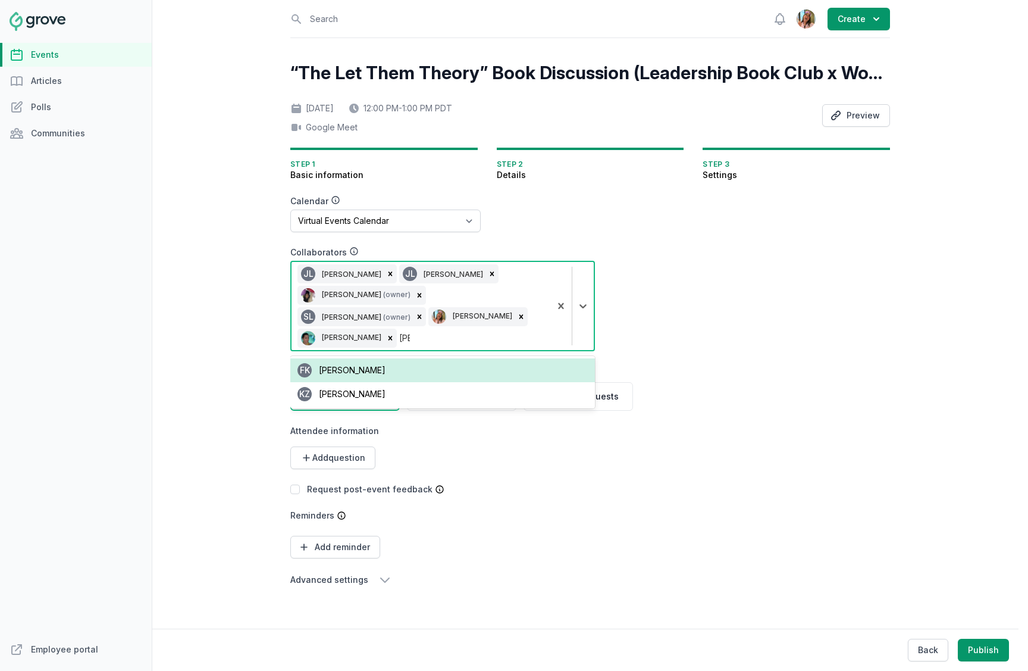
type input "karin"
click at [394, 358] on div "KZ Karin Zhang" at bounding box center [442, 370] width 305 height 24
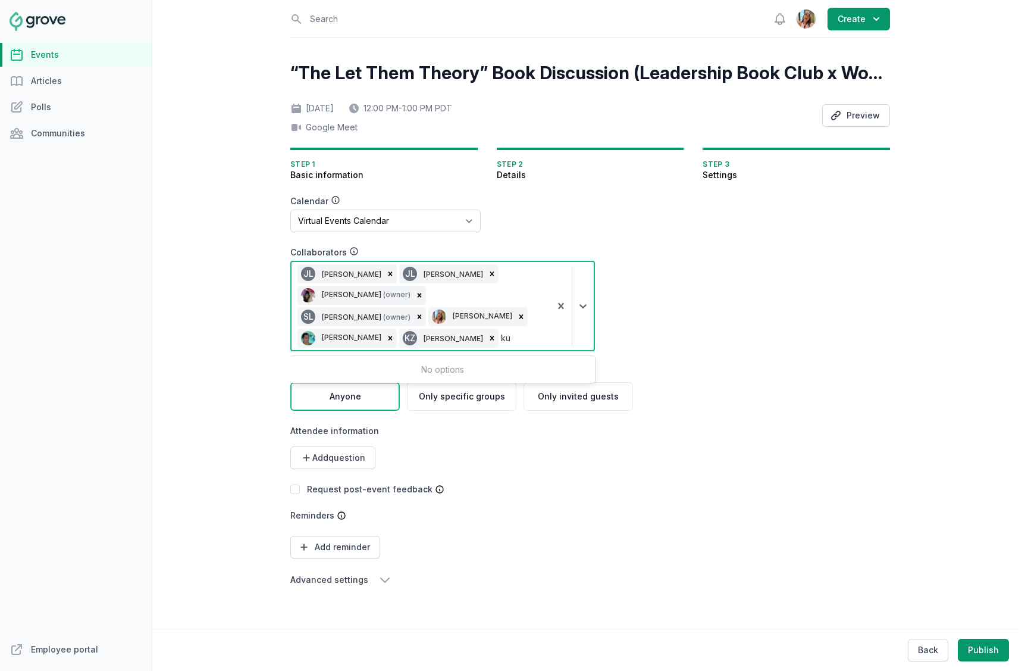
type input "k"
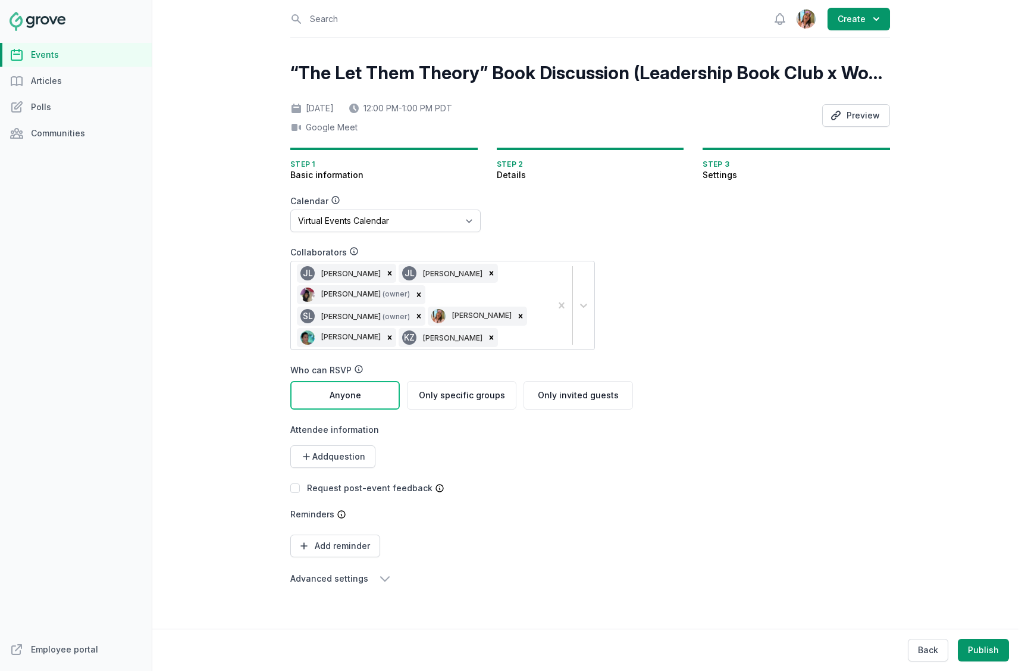
click at [835, 359] on div "“The Let Them Theory” Book Discussion (Leadership Book Club x Women+ x AA Guild…" at bounding box center [590, 335] width 600 height 547
click at [869, 111] on button "Preview" at bounding box center [856, 115] width 68 height 23
click at [93, 50] on link "Events" at bounding box center [76, 55] width 152 height 24
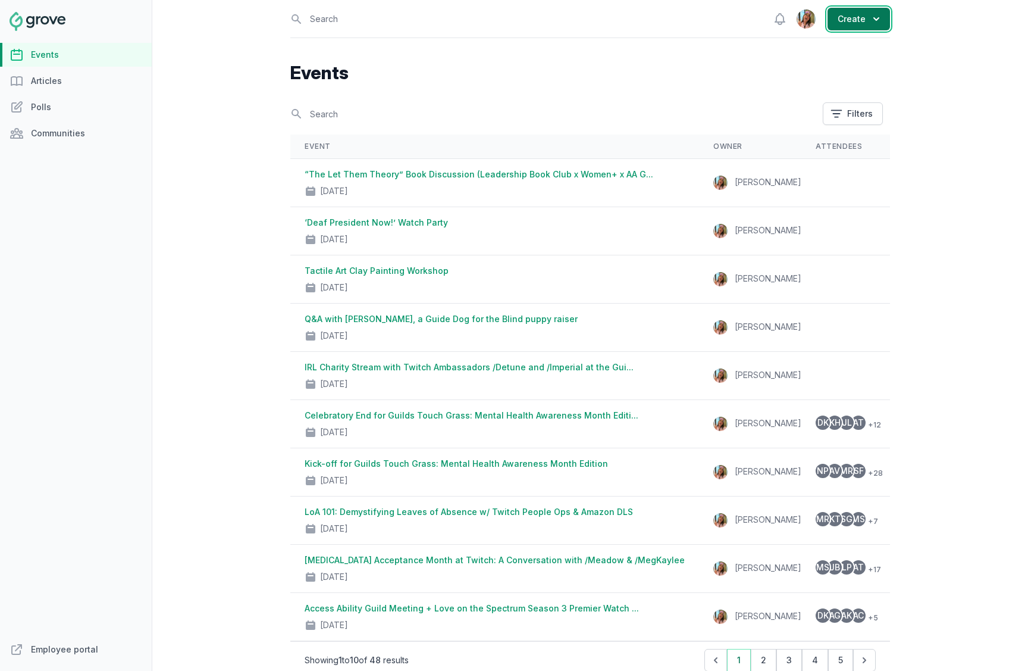
click at [851, 20] on button "Create" at bounding box center [859, 19] width 62 height 23
click at [840, 43] on link "Event" at bounding box center [823, 47] width 133 height 21
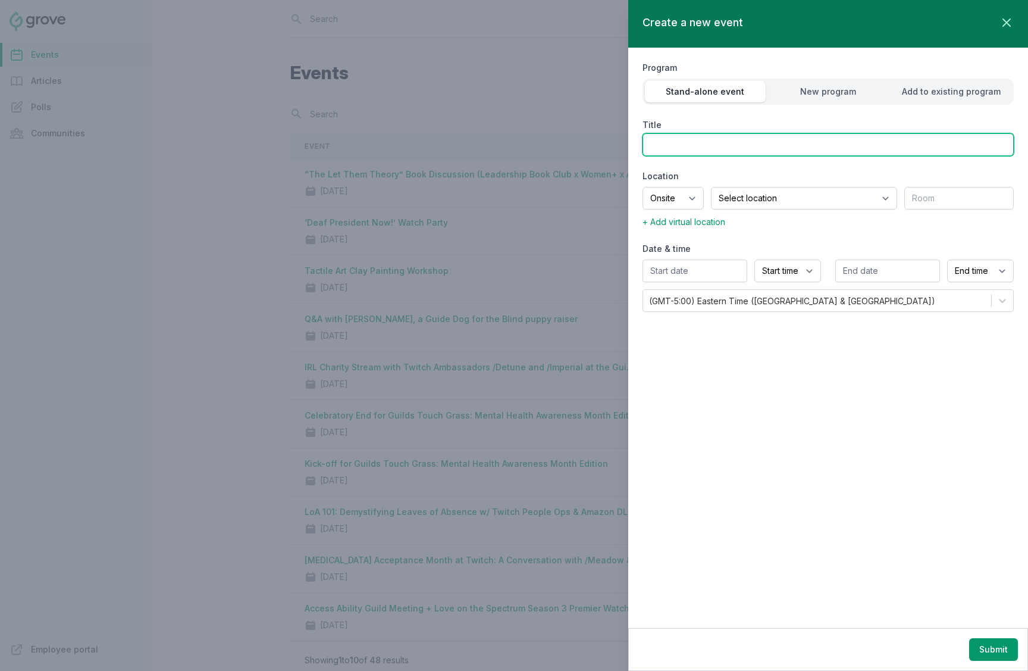
click at [691, 140] on input "Title" at bounding box center [828, 144] width 371 height 23
paste input "ADHD Awareness Stream with /DJClancy, /Meadow, and Cassandra Reyna"
type input "ADHD Awareness Stream with /DJClancy, /Meadow, and Cassandra Reyna"
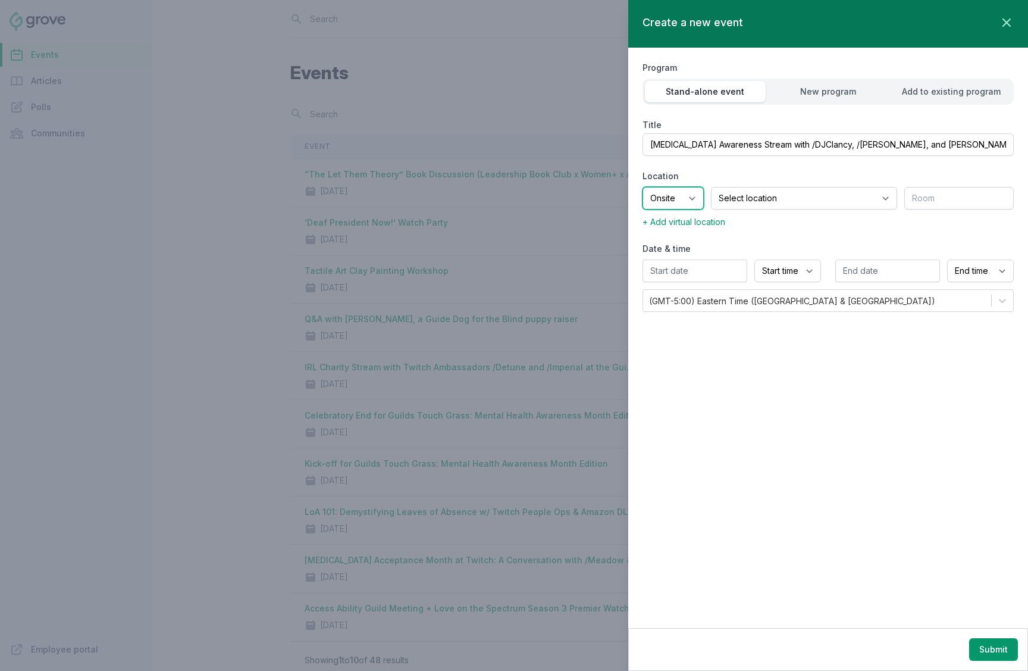
click at [693, 193] on select "Onsite Offsite Virtual only" at bounding box center [673, 198] width 61 height 23
select select "virtual"
click at [643, 187] on select "Onsite Offsite Virtual only" at bounding box center [673, 198] width 61 height 23
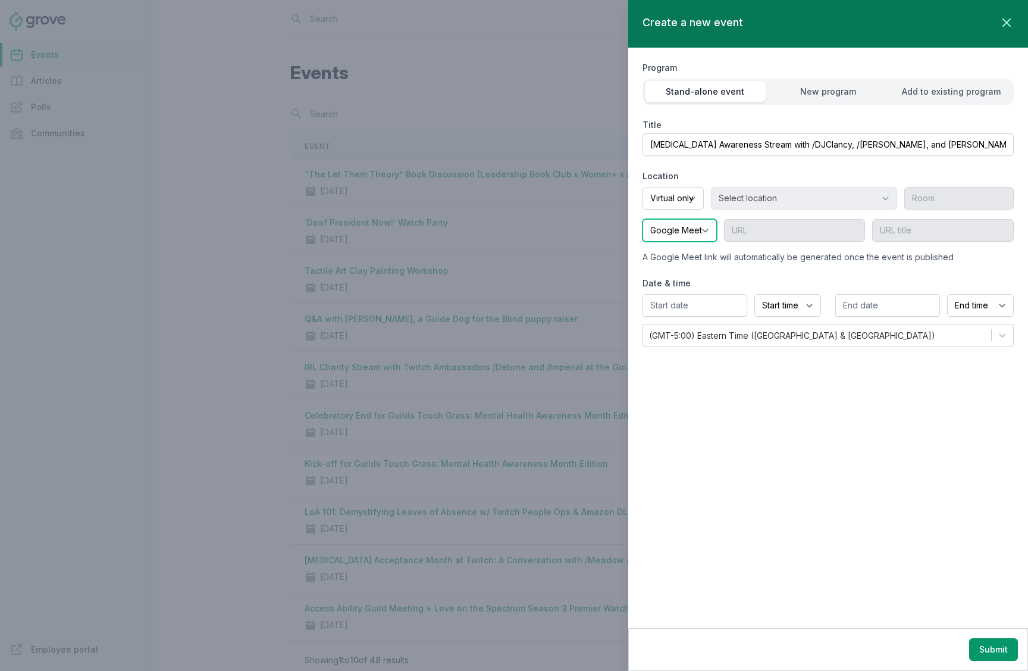
click at [702, 225] on select "Google Meet Other" at bounding box center [680, 230] width 74 height 23
select select "false"
click at [643, 219] on select "Google Meet Other" at bounding box center [680, 230] width 74 height 23
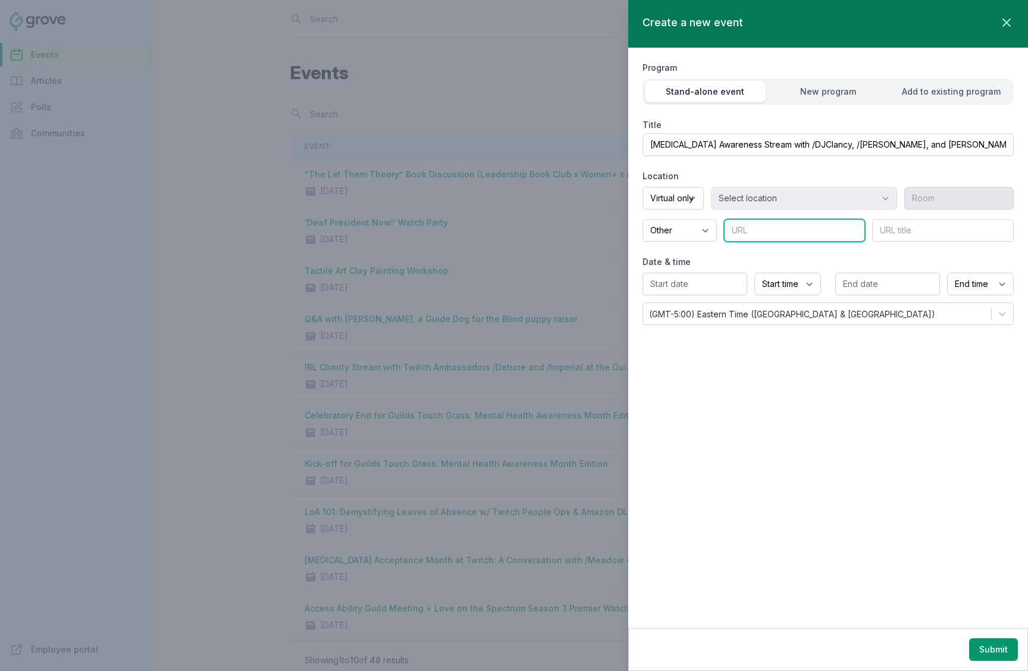
click at [800, 233] on input "text" at bounding box center [795, 230] width 142 height 23
type input "/DJClancy's Stream"
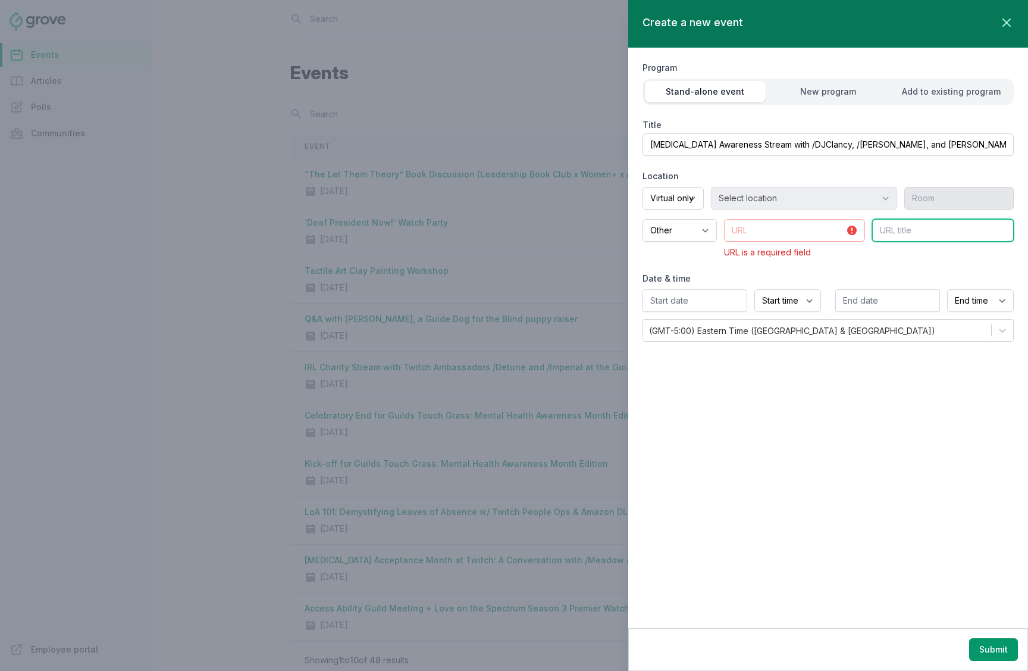
click at [906, 233] on input "text" at bounding box center [943, 230] width 142 height 23
click at [911, 235] on input "text" at bounding box center [943, 230] width 142 height 23
type input "D"
type input "/DJClancy's Stream"
click at [754, 236] on input "text" at bounding box center [795, 230] width 142 height 23
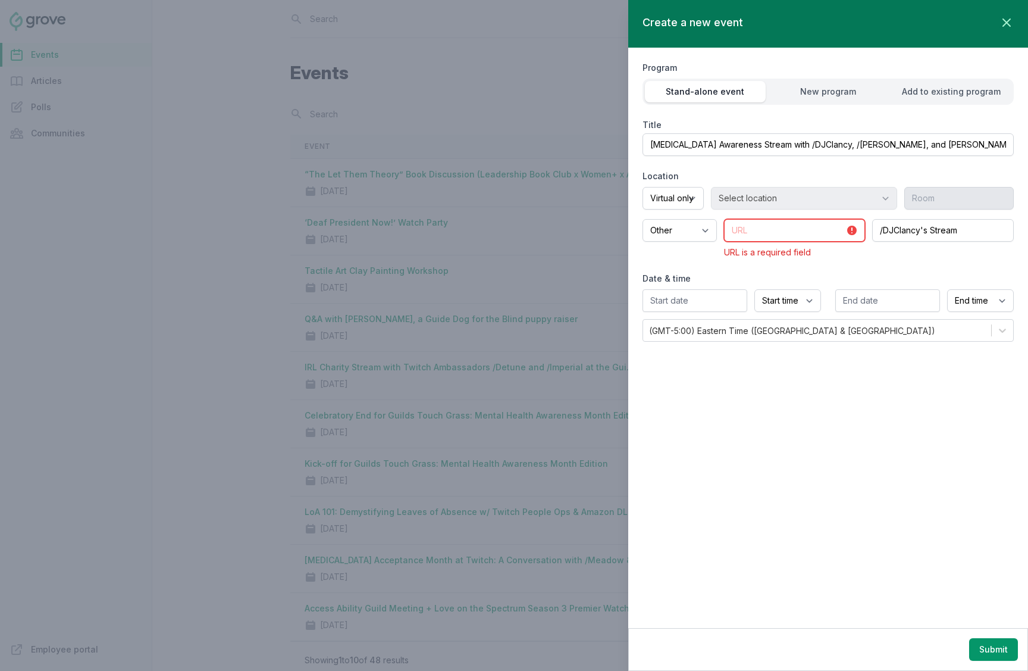
paste input "https://www.twitch.tv/djclancy"
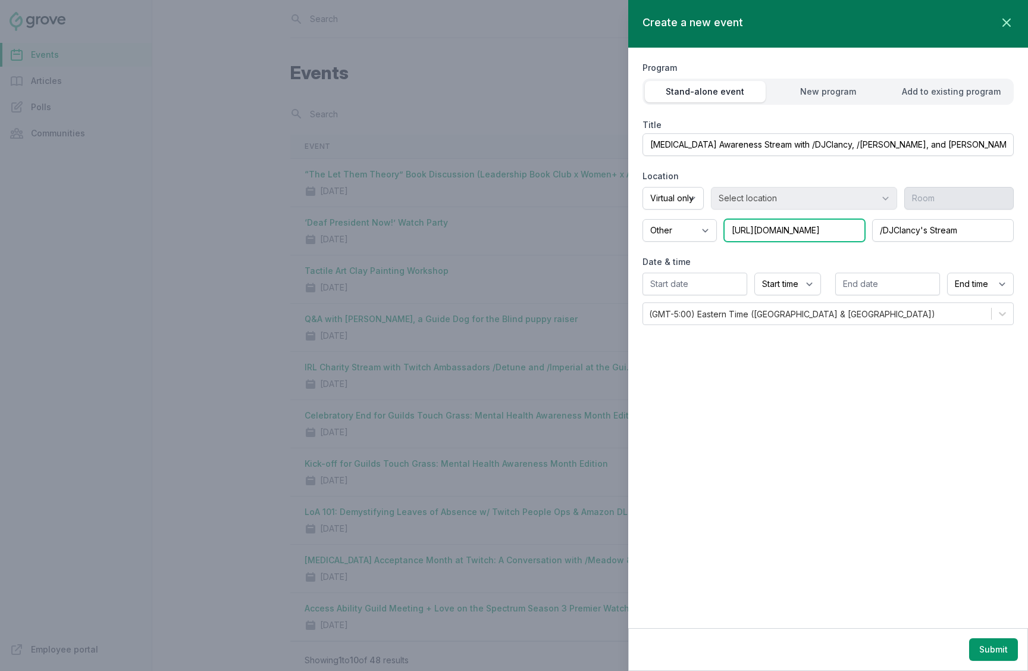
type input "https://www.twitch.tv/djclancy"
click at [744, 268] on div "Date & time Start time 12:00 AM 12:15 AM 12:30 AM 12:45 AM 1:00 AM 1:15 AM 1:30…" at bounding box center [828, 290] width 371 height 69
click at [726, 291] on input "text" at bounding box center [695, 284] width 105 height 23
click at [778, 312] on span ">" at bounding box center [781, 311] width 6 height 12
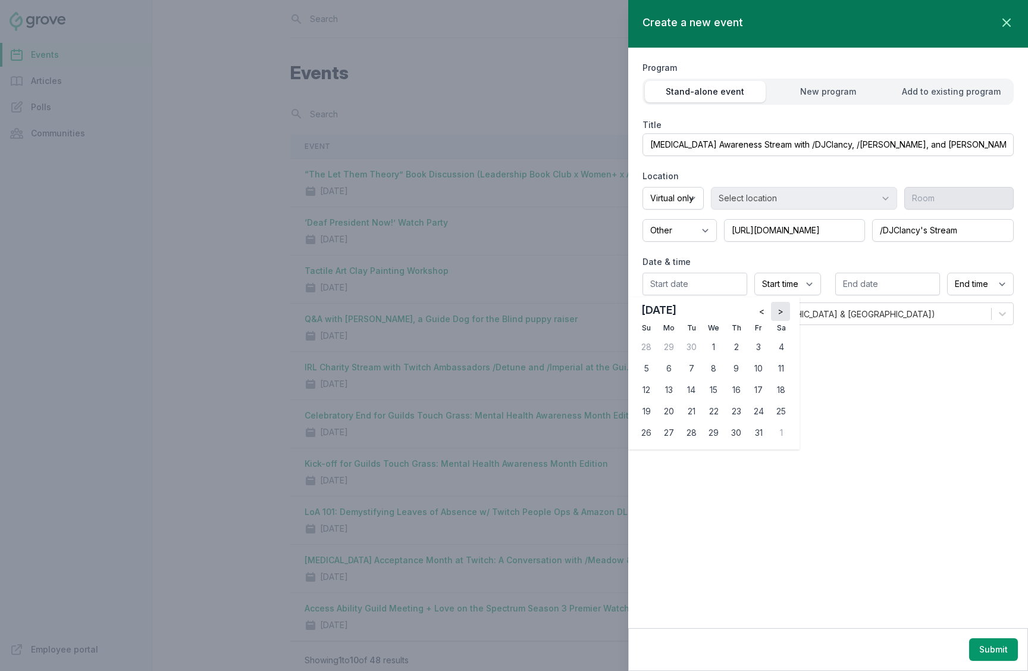
click at [783, 309] on span ">" at bounding box center [781, 311] width 6 height 12
click at [762, 313] on span "<" at bounding box center [761, 311] width 5 height 12
click at [694, 430] on div "28" at bounding box center [691, 432] width 19 height 19
type input "10/28/2025"
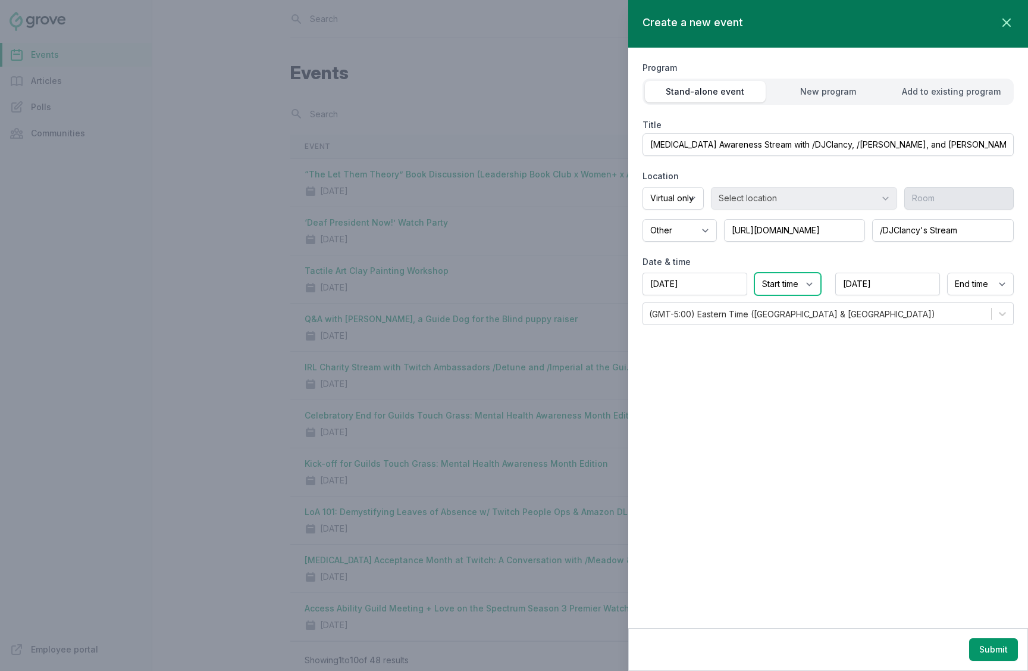
click at [806, 286] on select "Start time 12:00 AM 12:15 AM 12:30 AM 12:45 AM 1:00 AM 1:15 AM 1:30 AM 1:45 AM …" at bounding box center [787, 284] width 67 height 23
select select "4:00 PM"
click at [754, 273] on select "Start time 12:00 AM 12:15 AM 12:30 AM 12:45 AM 1:00 AM 1:15 AM 1:30 AM 1:45 AM …" at bounding box center [787, 284] width 67 height 23
click at [972, 282] on select "End time 12:00 AM 12:15 AM 12:30 AM 12:45 AM 1:00 AM 1:15 AM 1:30 AM 1:45 AM 2:…" at bounding box center [980, 284] width 67 height 23
select select "6:00 PM"
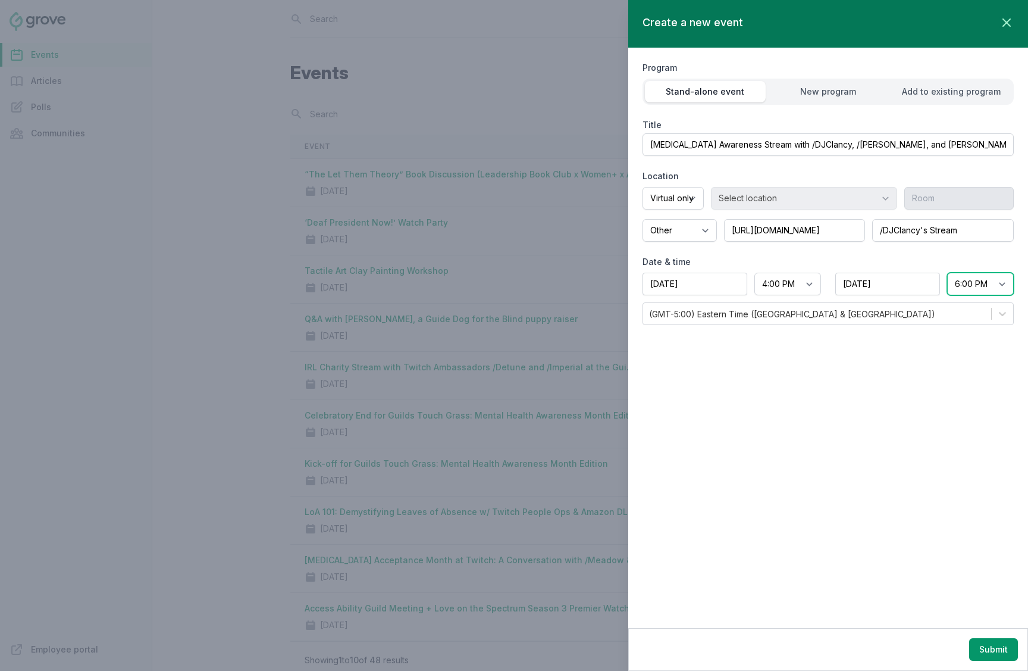
click at [947, 273] on select "End time 12:00 AM 12:15 AM 12:30 AM 12:45 AM 1:00 AM 1:15 AM 1:30 AM 1:45 AM 2:…" at bounding box center [980, 284] width 67 height 23
click at [860, 371] on div "Create a new event Close panel Program Stand-alone event New program Add to exi…" at bounding box center [828, 314] width 400 height 628
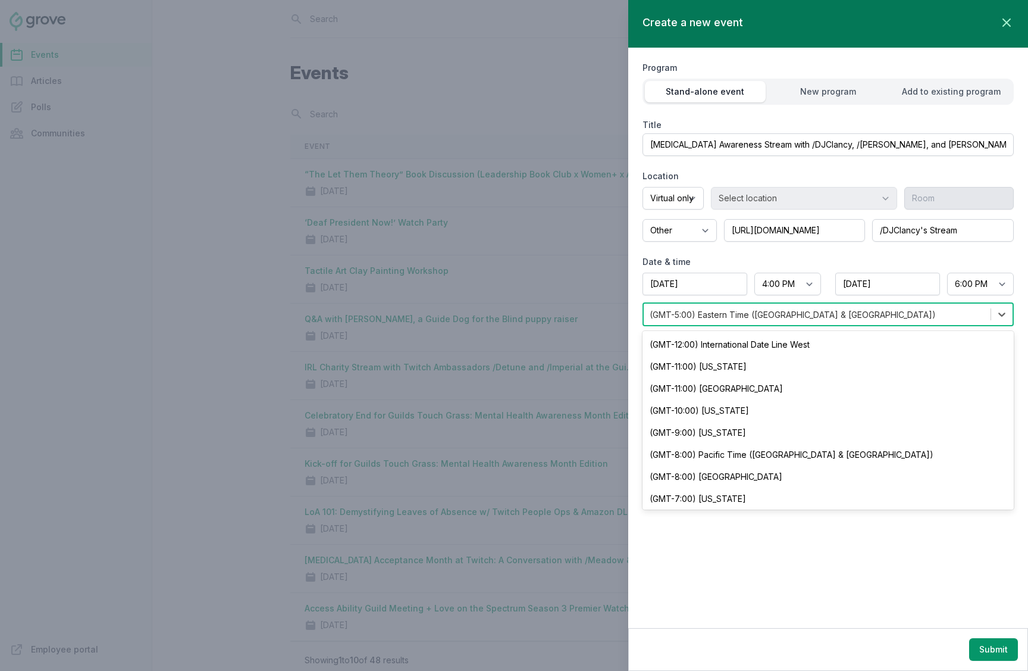
click at [925, 314] on div "(GMT-5:00) Eastern Time (US & Canada)" at bounding box center [817, 313] width 347 height 21
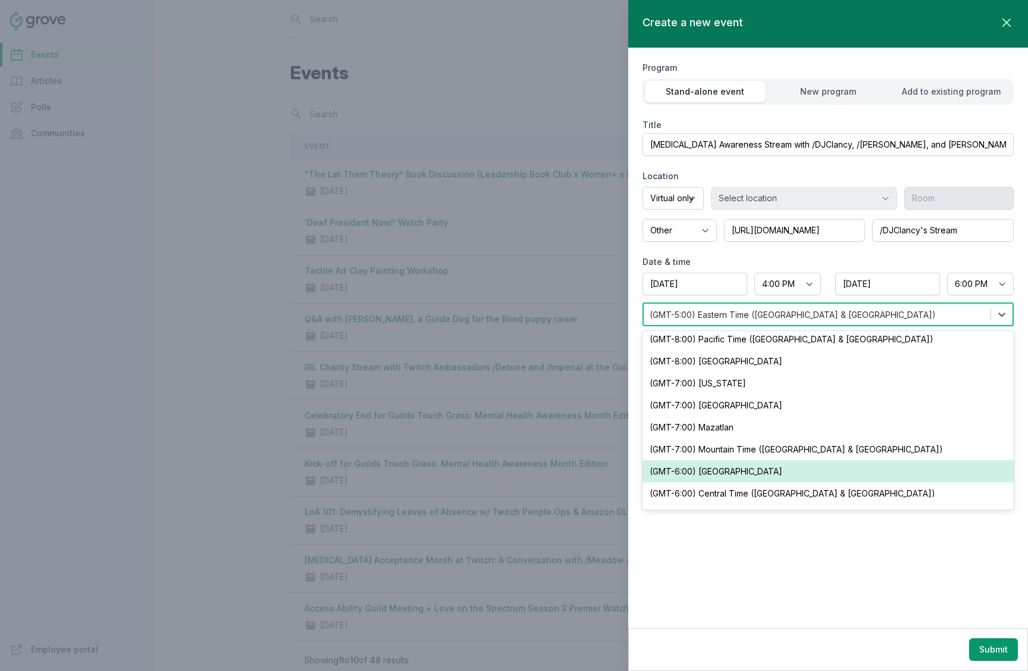
scroll to position [94, 0]
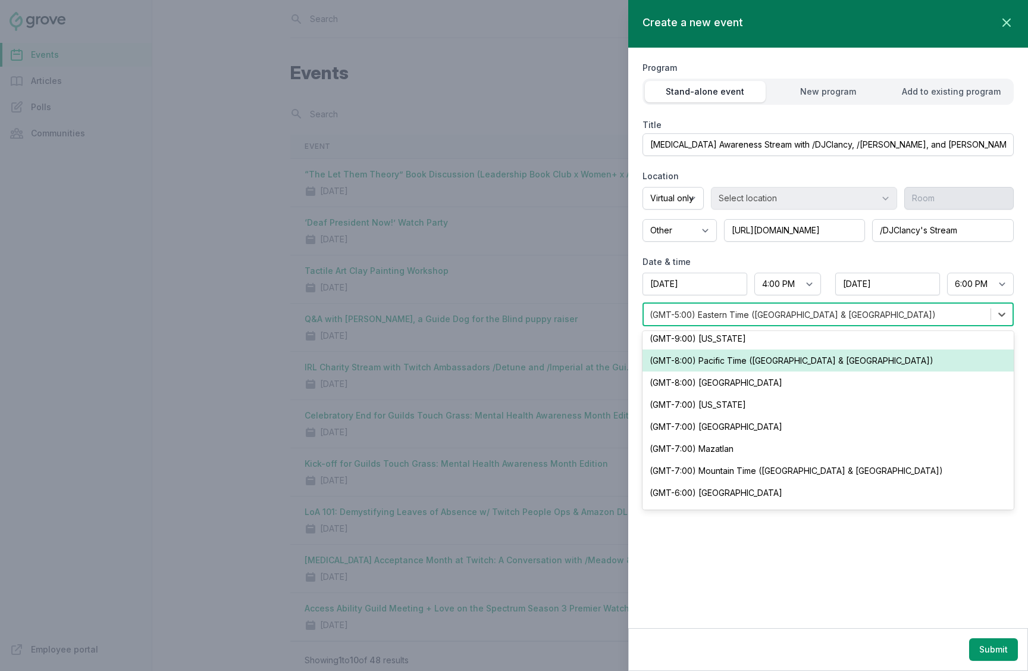
click at [879, 364] on div "(GMT-8:00) Pacific Time (US & Canada)" at bounding box center [828, 360] width 371 height 22
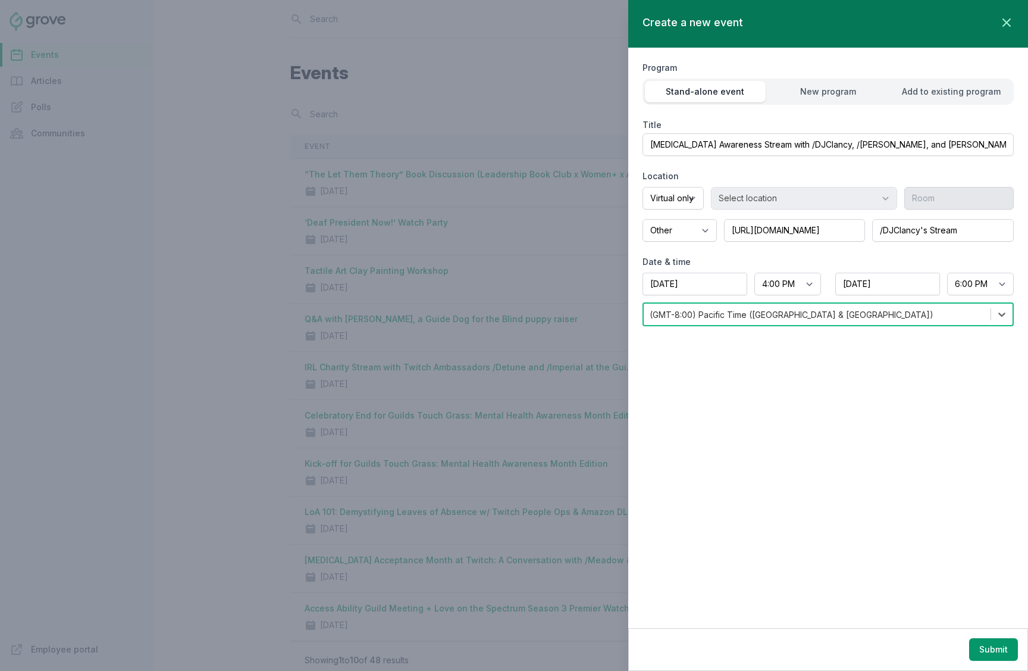
click at [964, 581] on div "Create a new event Close panel Program Stand-alone event New program Add to exi…" at bounding box center [828, 314] width 400 height 628
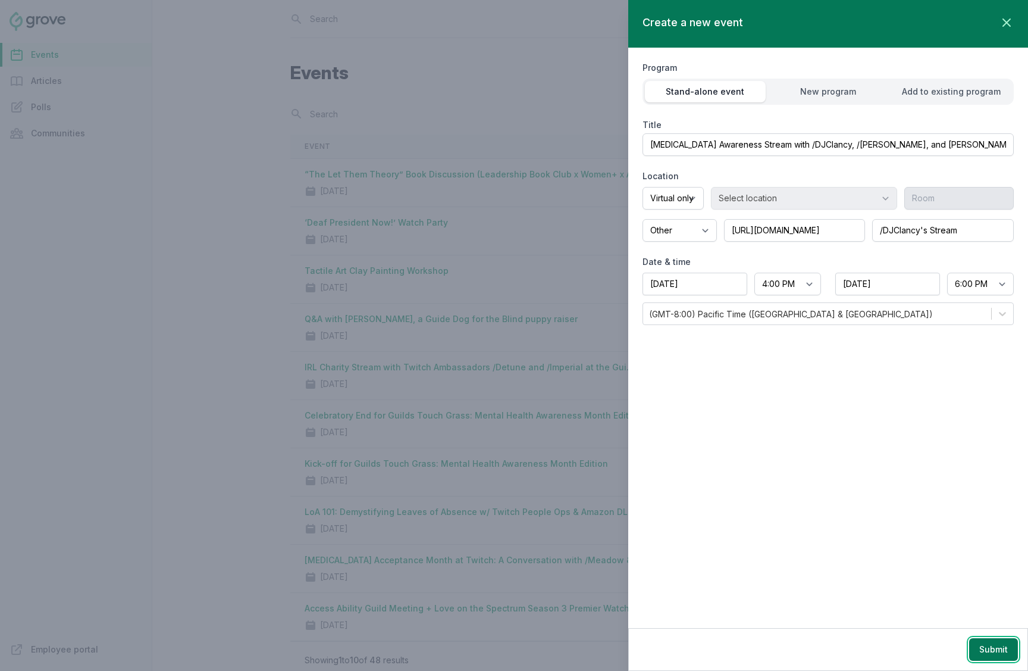
click at [988, 653] on button "Submit" at bounding box center [993, 649] width 49 height 23
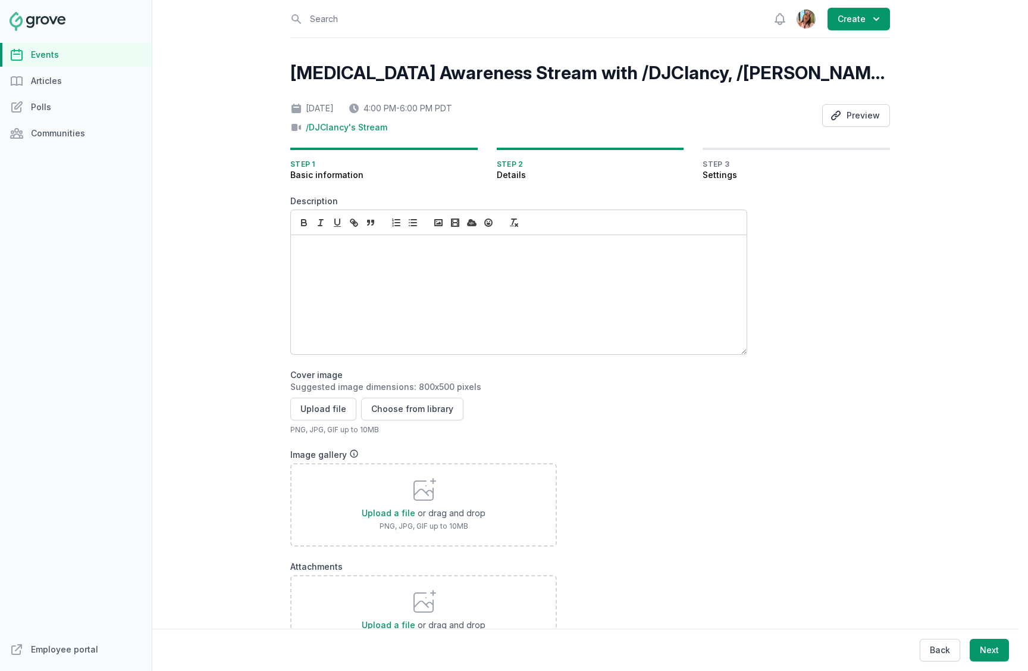
click at [514, 292] on div at bounding box center [519, 294] width 456 height 119
click at [428, 283] on div at bounding box center [519, 294] width 456 height 119
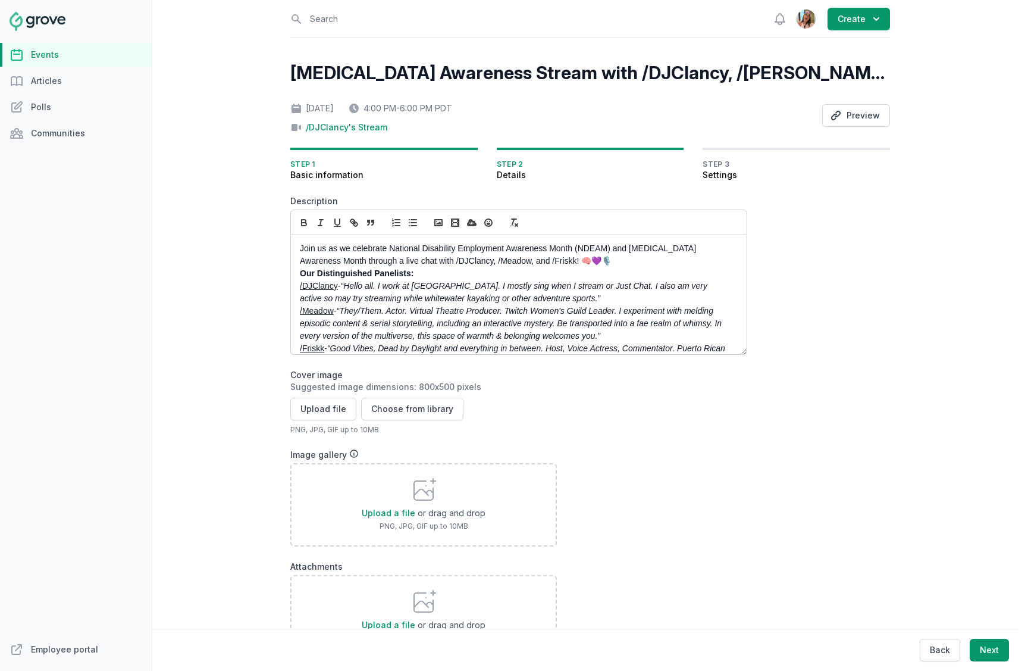
click at [300, 277] on strong "Our Distinguished Panelists:" at bounding box center [357, 273] width 114 height 10
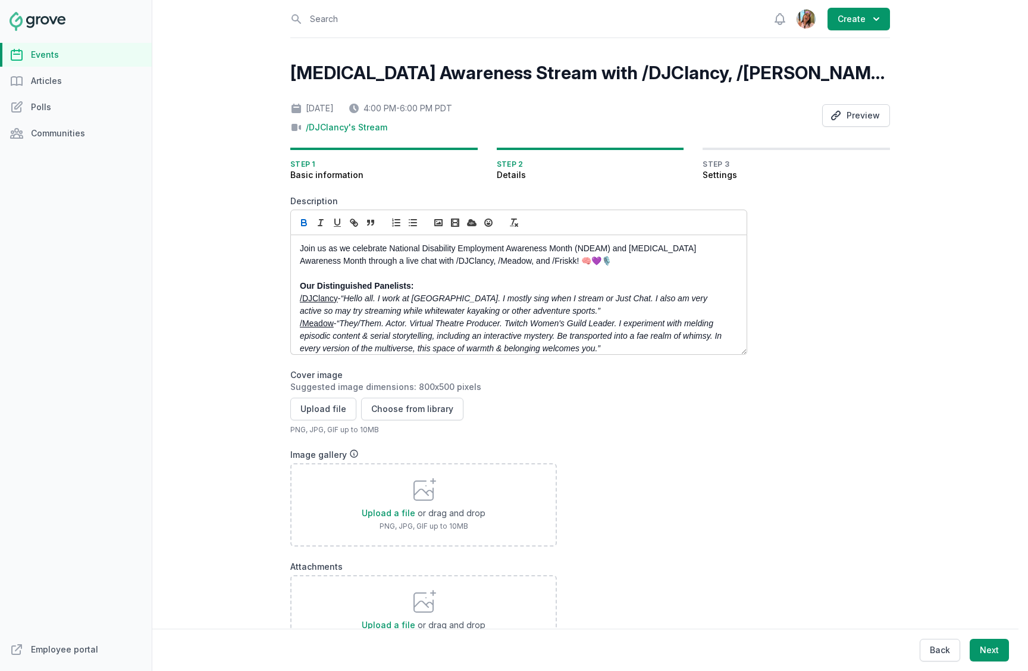
scroll to position [45, 0]
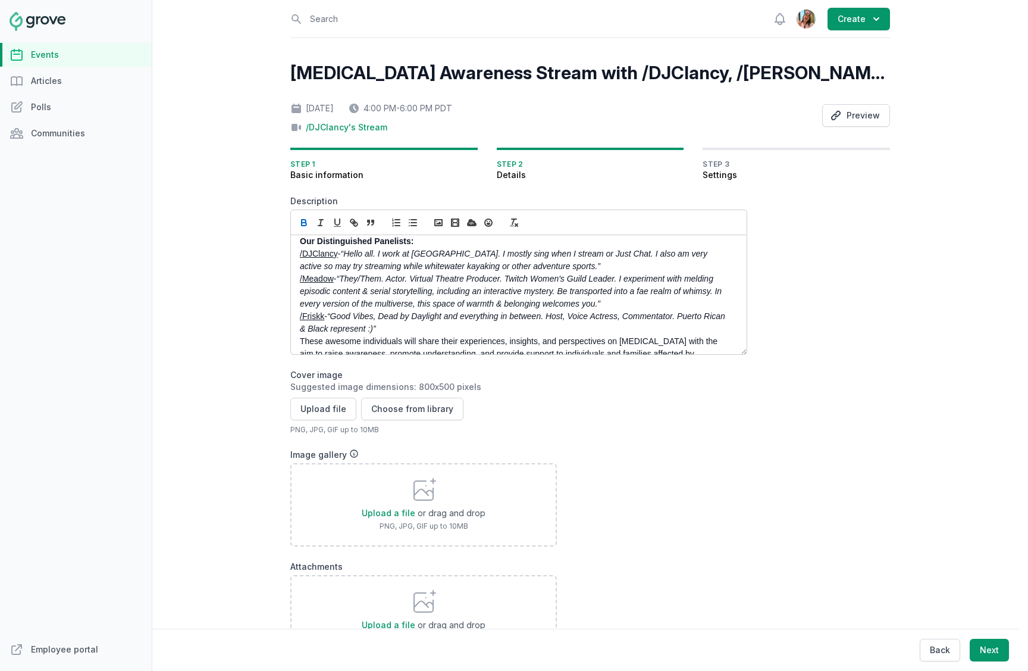
click at [295, 339] on div "Join us as we celebrate National Disability Employment Awareness Month (NDEAM) …" at bounding box center [519, 294] width 456 height 119
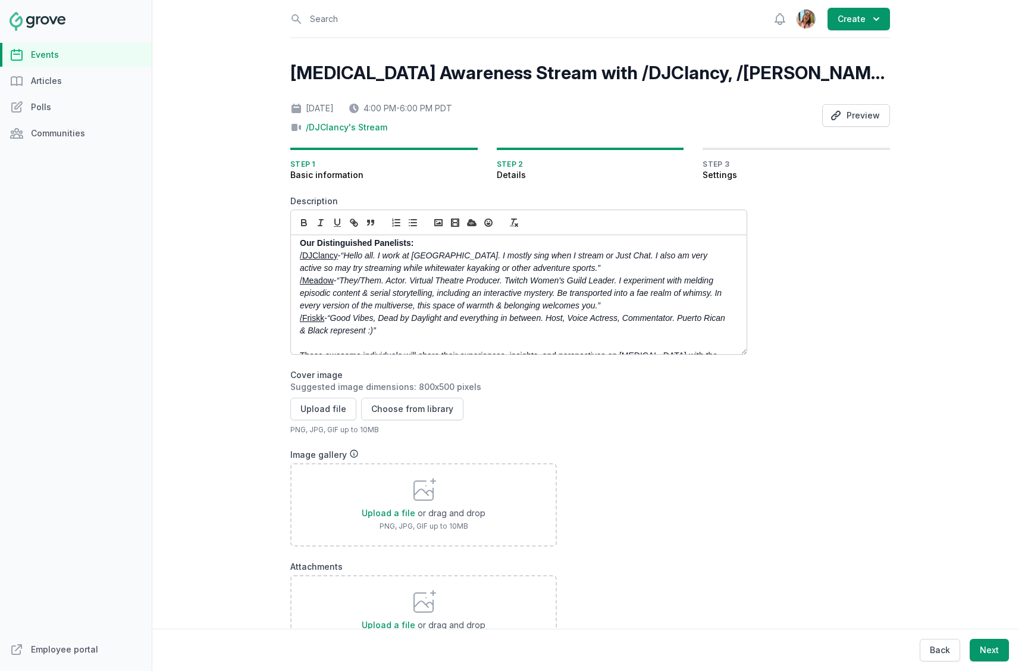
scroll to position [48, 0]
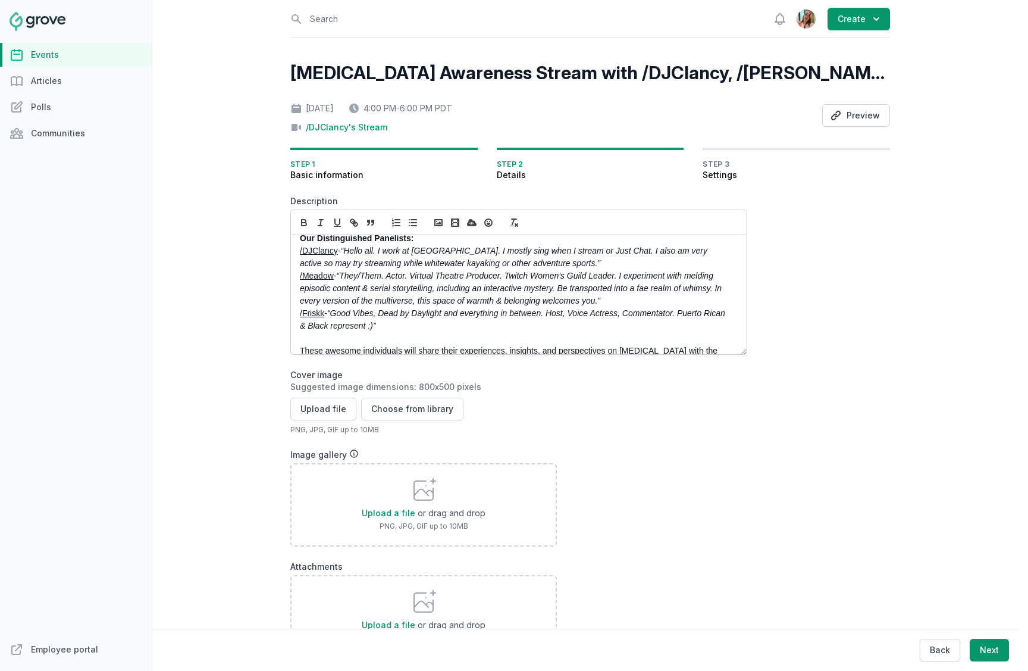
drag, startPoint x: 387, startPoint y: 319, endPoint x: 376, endPoint y: 318, distance: 10.7
click at [376, 319] on p "/Friskk - “Good Vibes, Dead by Daylight and everything in between. Host, Voice …" at bounding box center [515, 319] width 431 height 25
click at [383, 330] on p "/Friskk - “Good Vibes, Dead by Daylight and everything in between. Host, Voice …" at bounding box center [515, 319] width 431 height 25
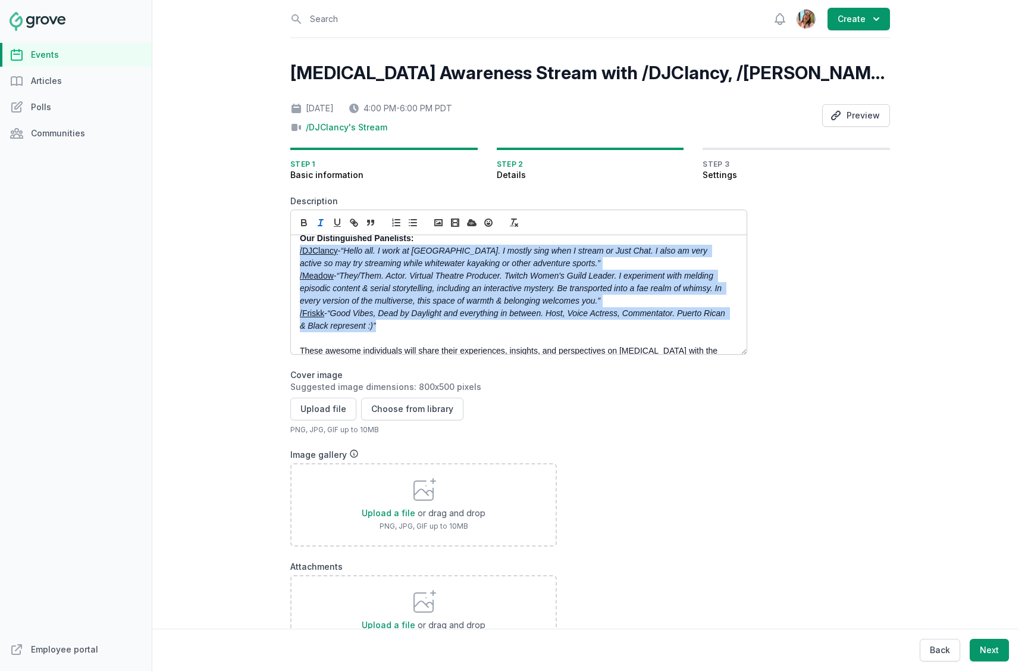
click at [294, 253] on div "Join us as we celebrate National Disability Employment Awareness Month (NDEAM) …" at bounding box center [519, 294] width 456 height 119
click at [411, 217] on icon "button" at bounding box center [413, 222] width 11 height 11
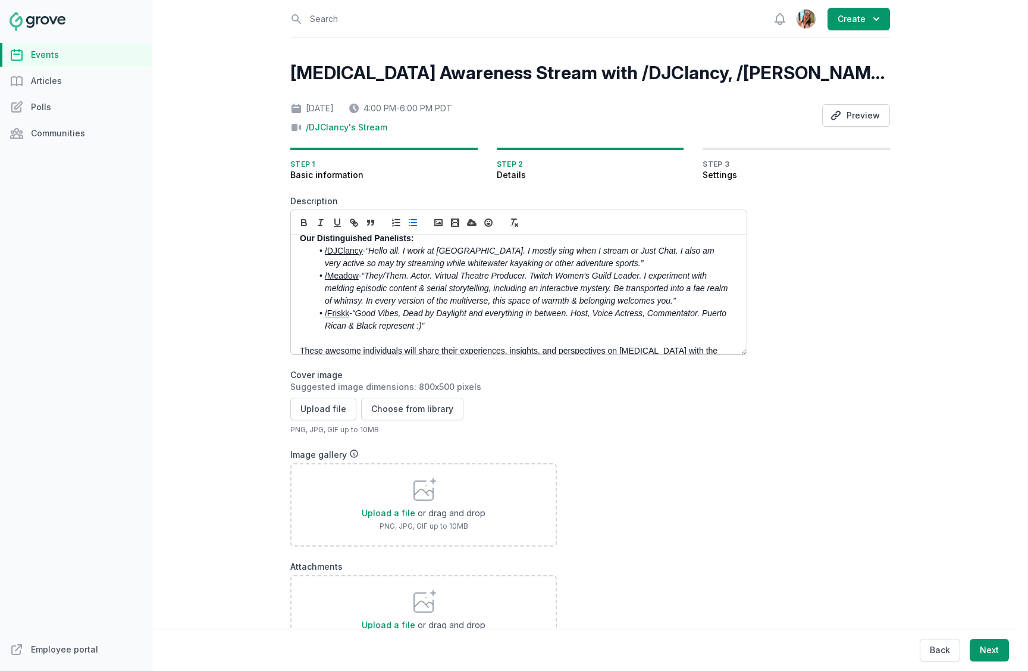
click at [427, 293] on li "/Meadow - “They/Them. Actor. Virtual Theatre Producer. Twitch Women's Guild Lea…" at bounding box center [521, 288] width 419 height 37
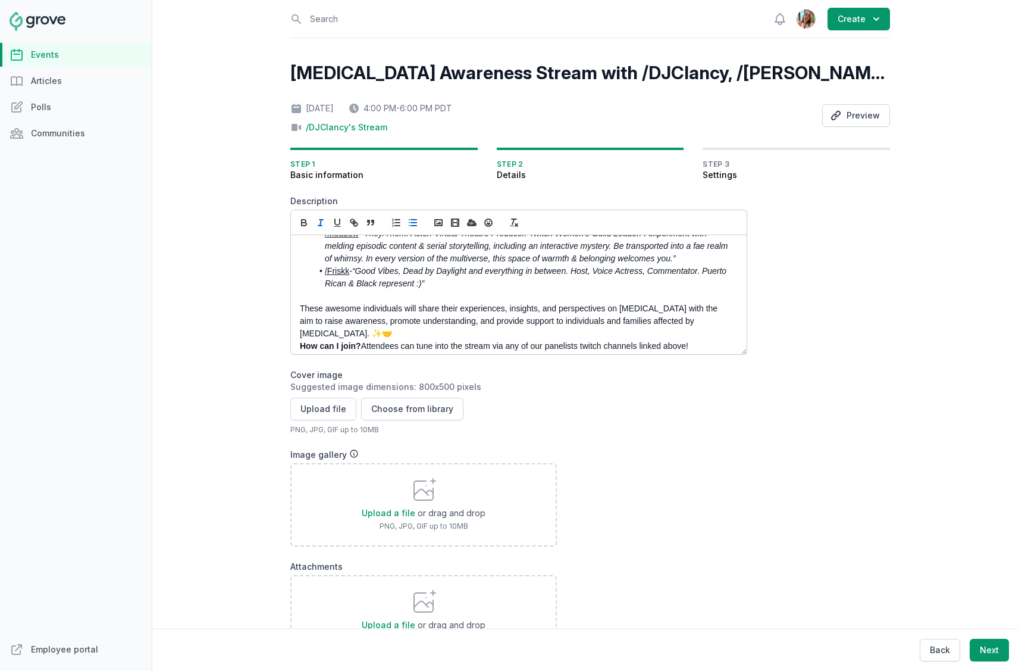
scroll to position [108, 0]
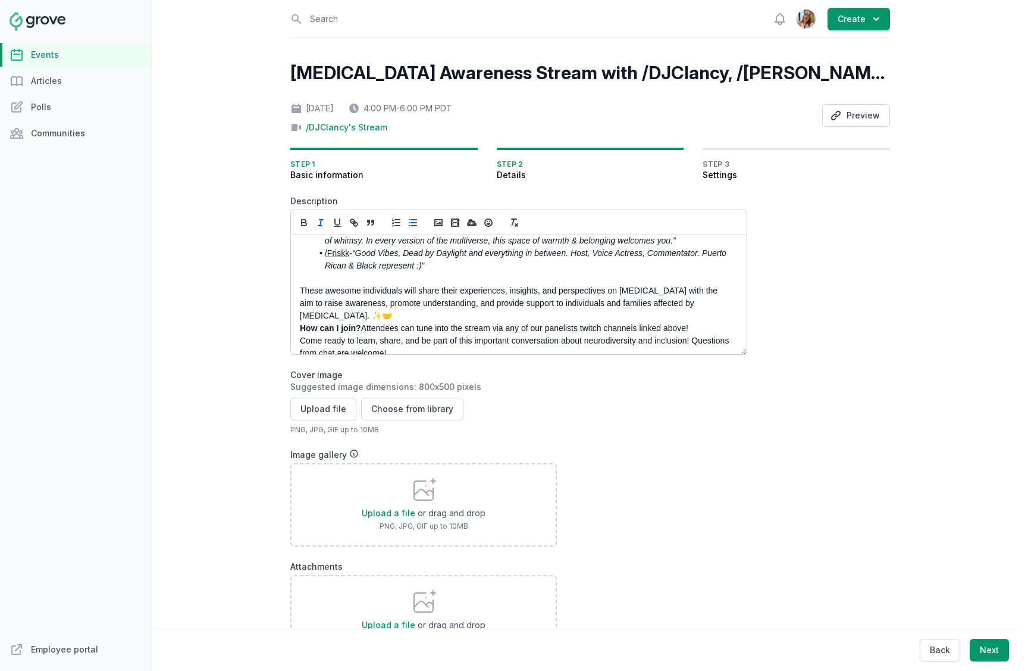
click at [295, 314] on div "Join us as we celebrate National Disability Employment Awareness Month (NDEAM) …" at bounding box center [519, 294] width 456 height 119
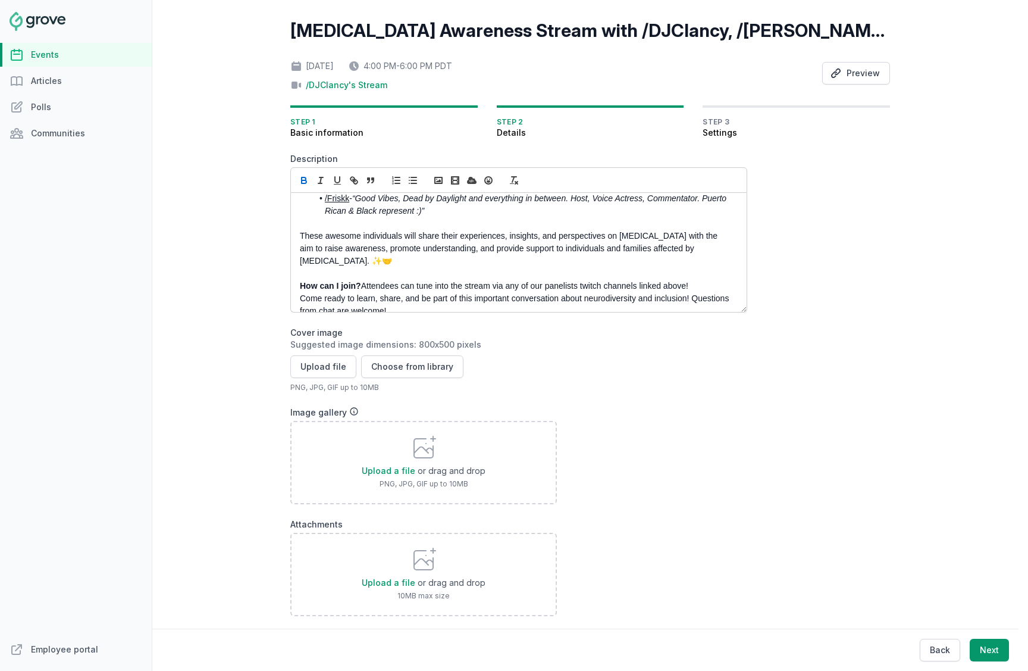
scroll to position [81, 0]
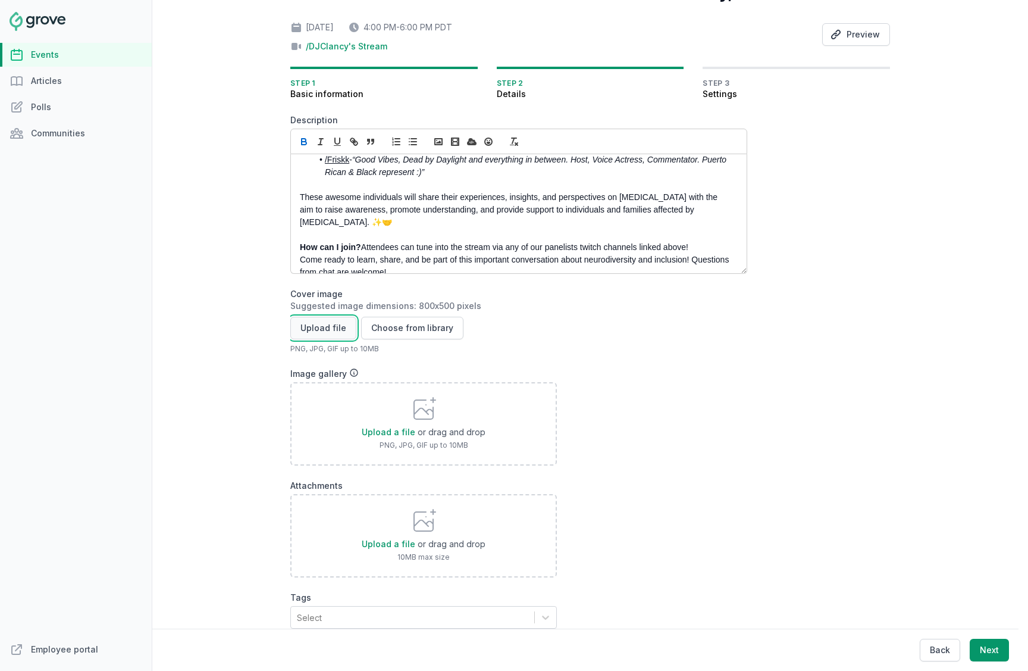
click at [314, 325] on button "Upload file" at bounding box center [323, 328] width 66 height 23
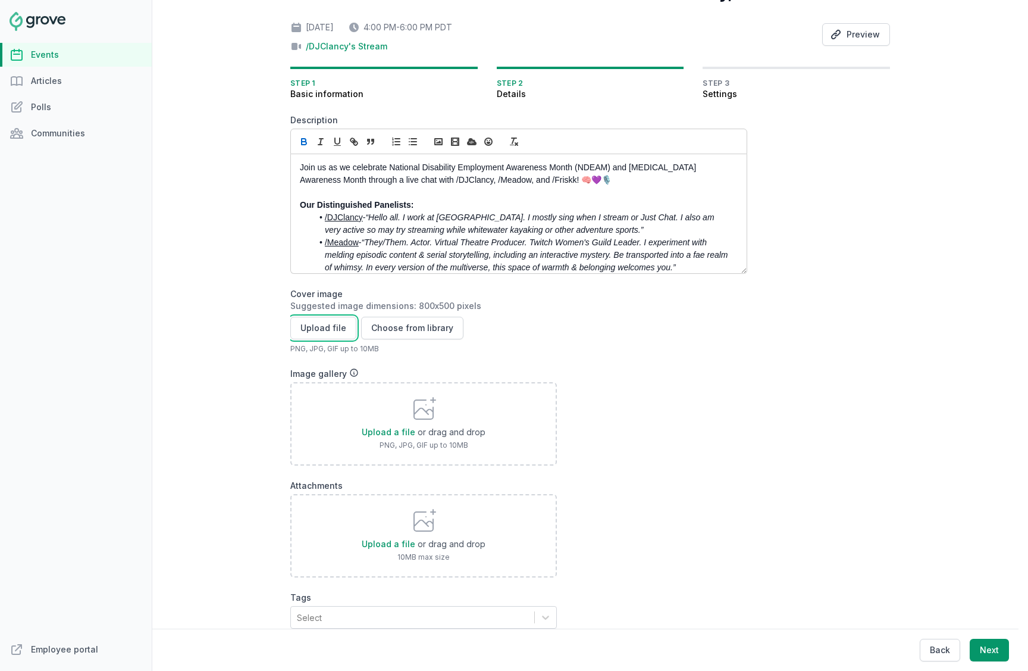
scroll to position [0, 0]
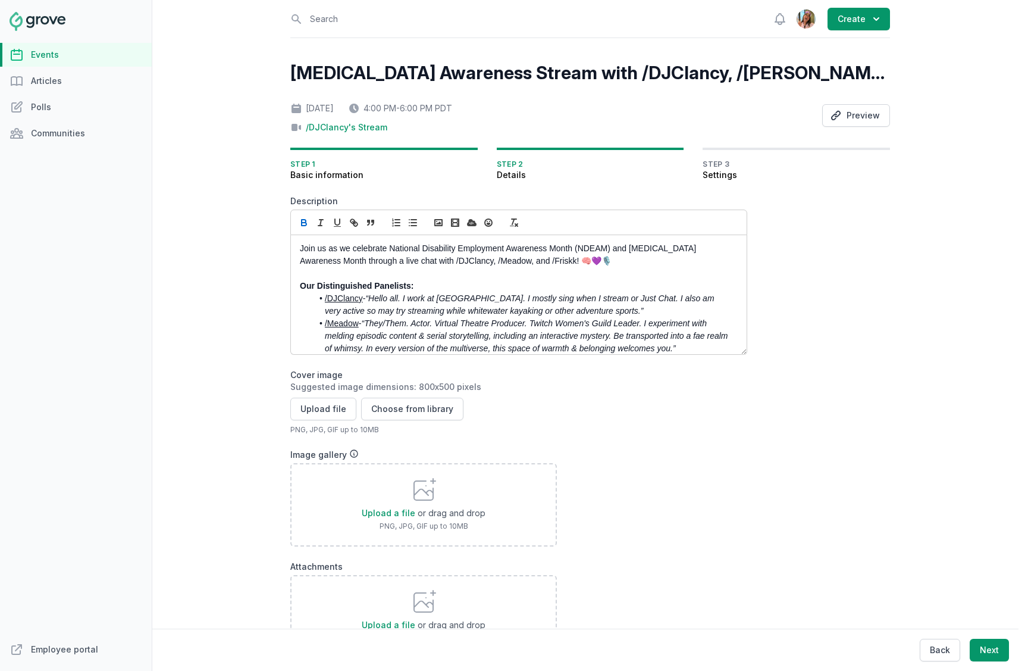
click at [393, 74] on h2 "ADHD Awareness Stream with /DJClancy, /Meadow, and Cassandra Reyna" at bounding box center [590, 72] width 600 height 21
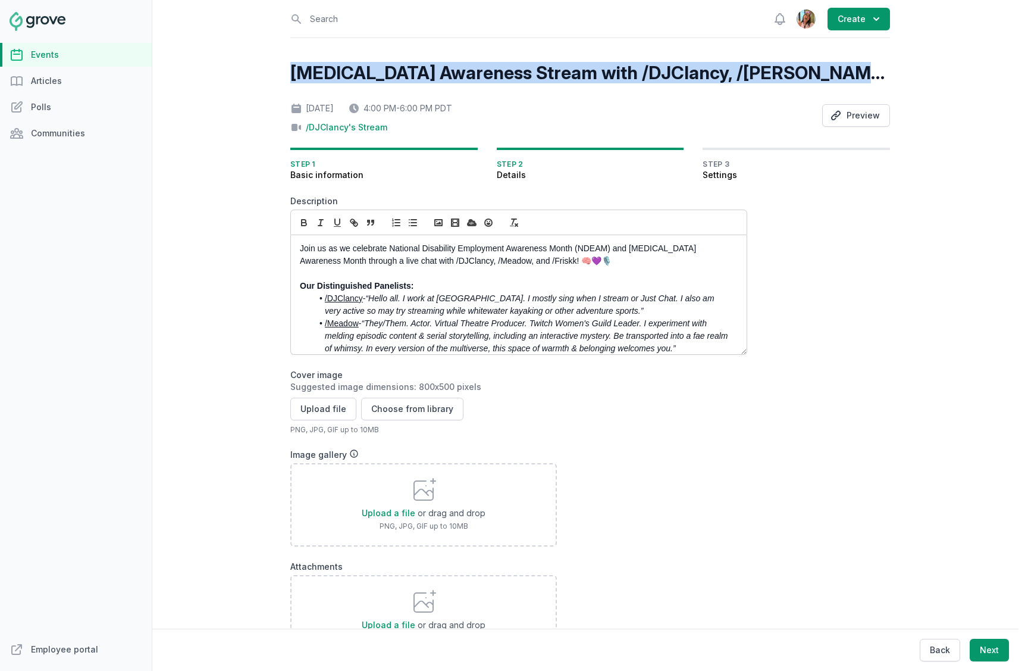
click at [393, 74] on h2 "ADHD Awareness Stream with /DJClancy, /Meadow, and Cassandra Reyna" at bounding box center [590, 72] width 600 height 21
copy h2 "ADHD Awareness Stream with /DJClancy, /Meadow, and Cassandra Reyna"
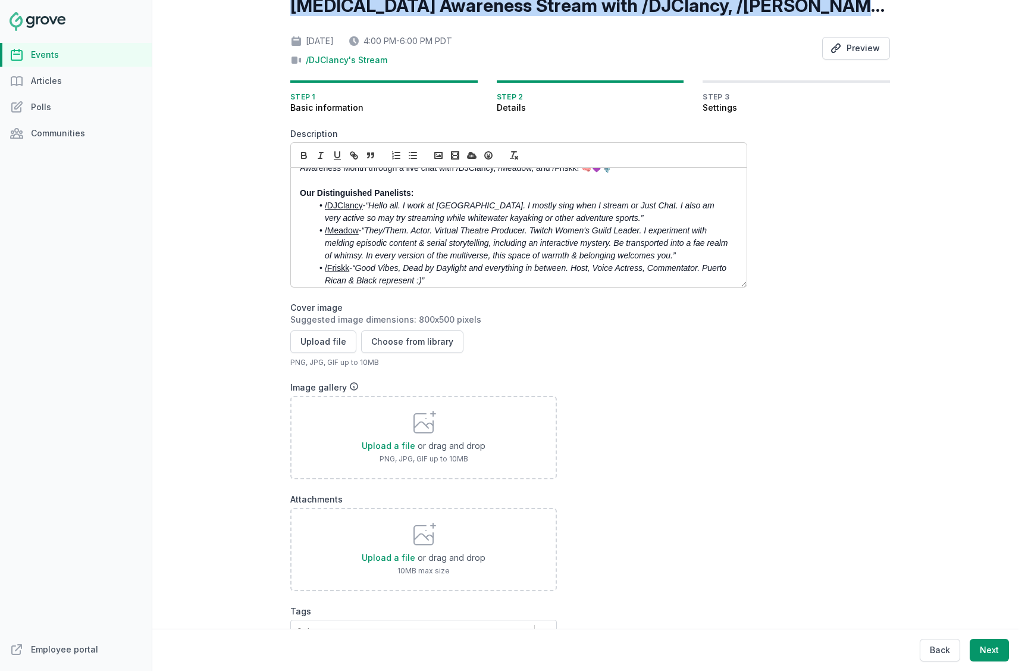
scroll to position [120, 0]
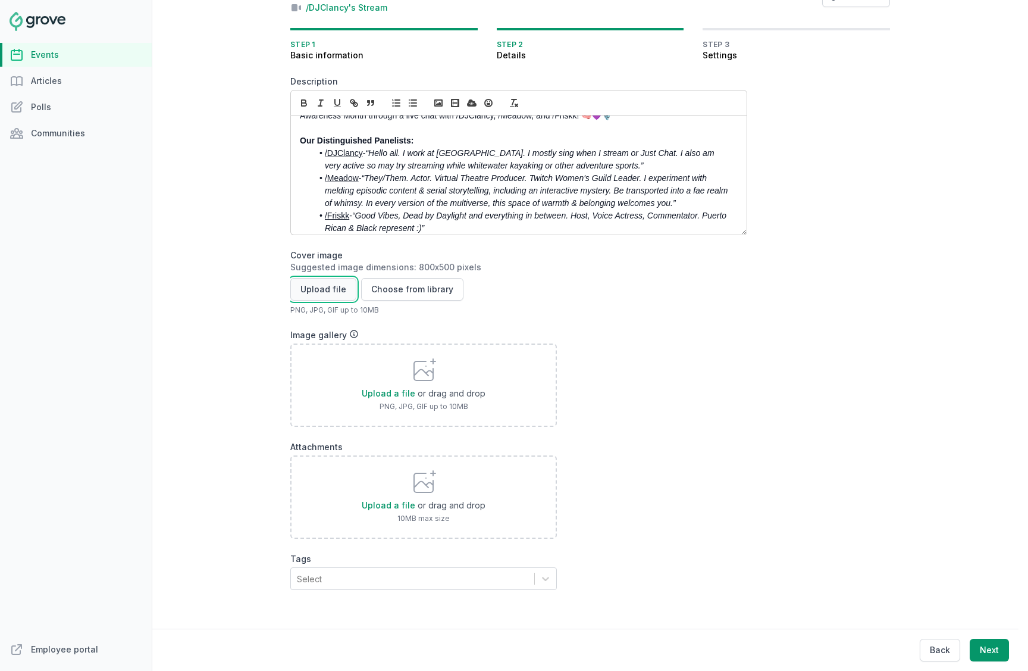
click at [315, 290] on button "Upload file" at bounding box center [323, 289] width 66 height 23
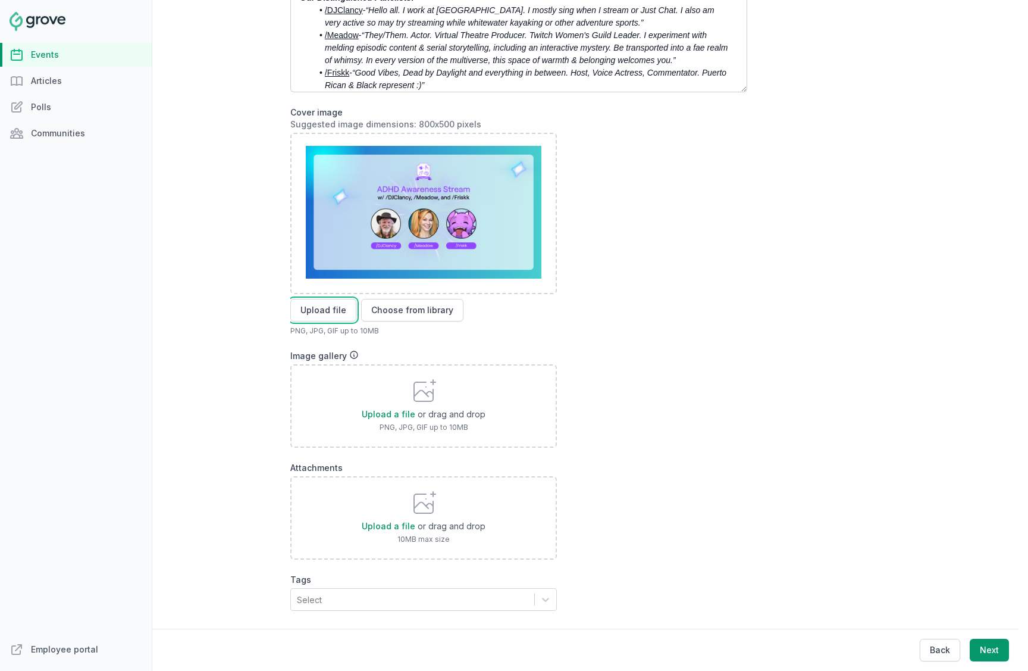
scroll to position [284, 0]
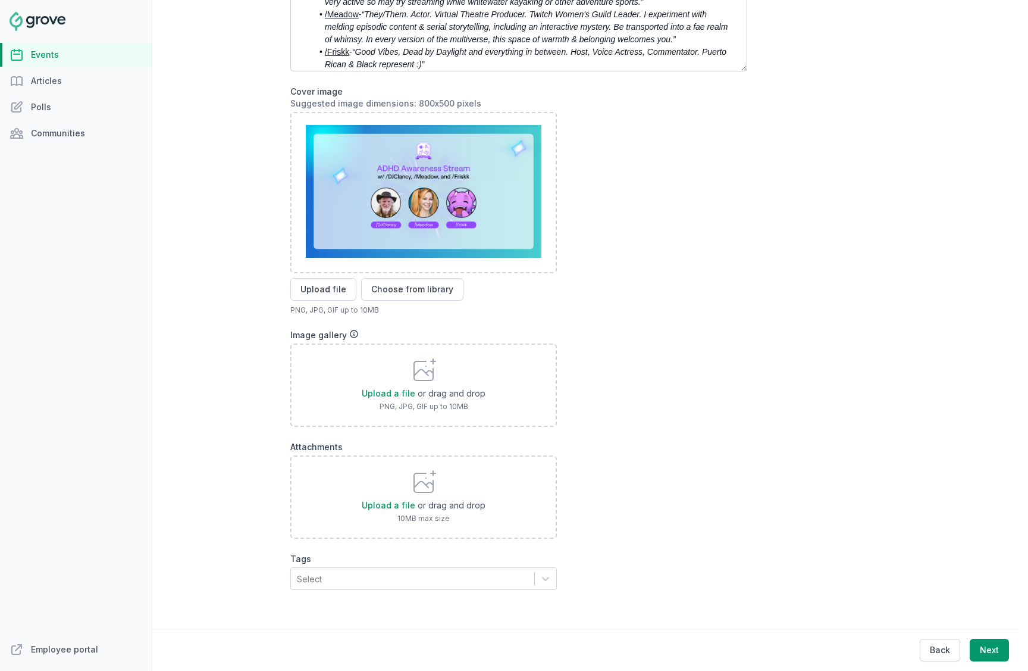
click at [419, 568] on div "Select" at bounding box center [412, 578] width 243 height 21
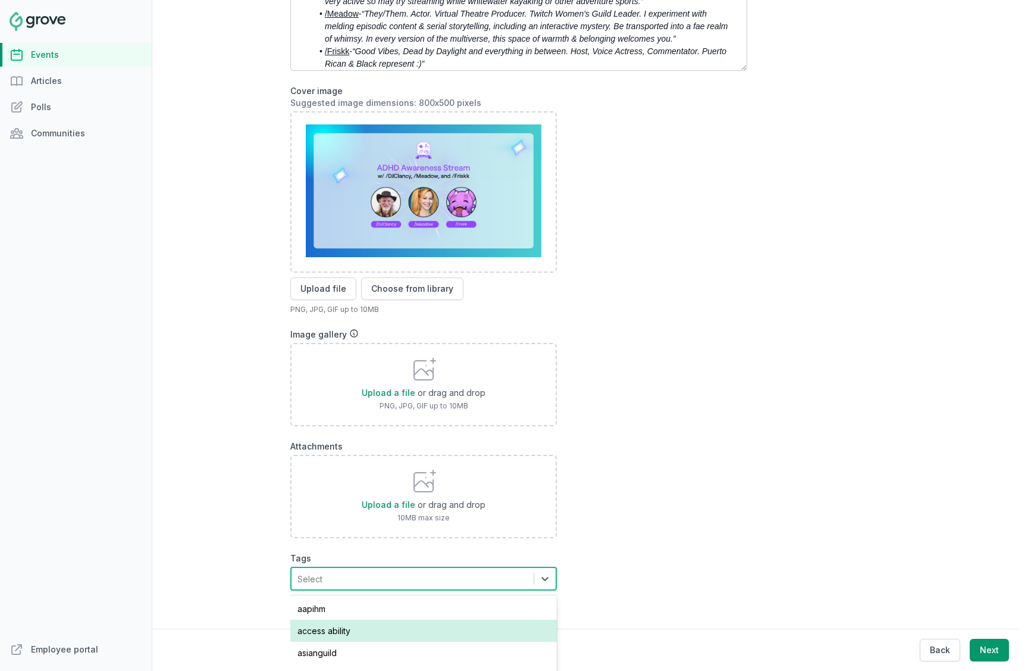
click at [412, 627] on div "access ability" at bounding box center [423, 630] width 267 height 22
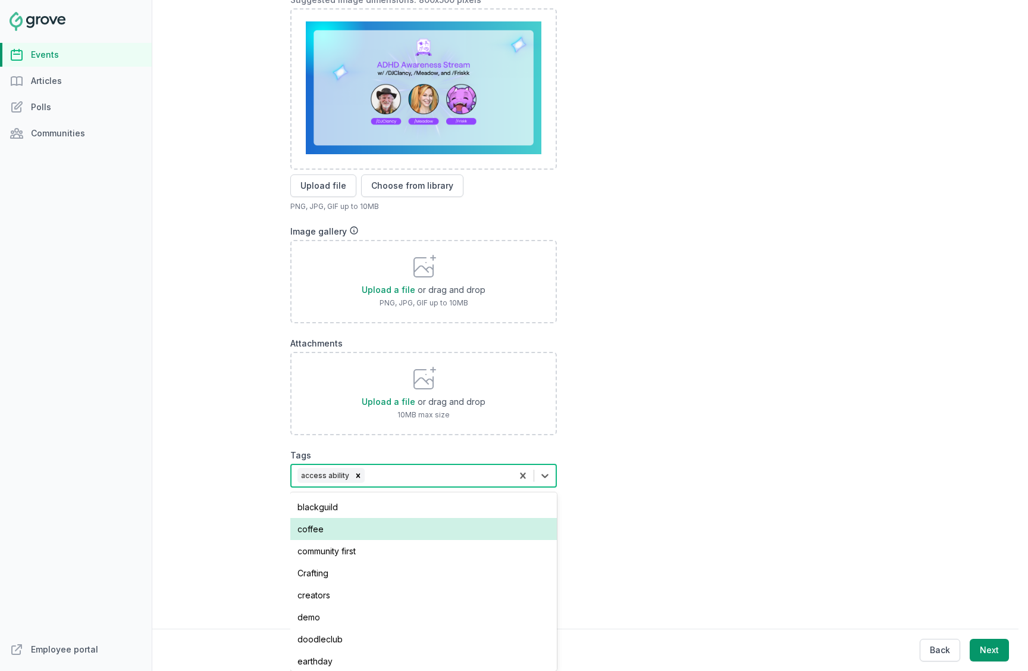
scroll to position [45, 0]
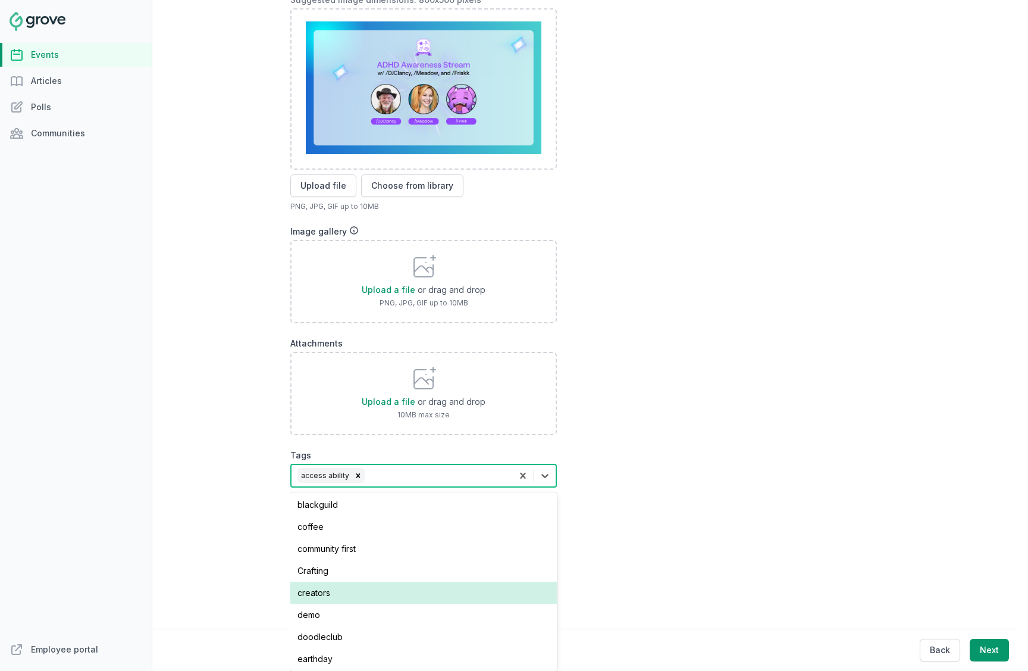
click at [412, 591] on div "creators" at bounding box center [423, 592] width 267 height 22
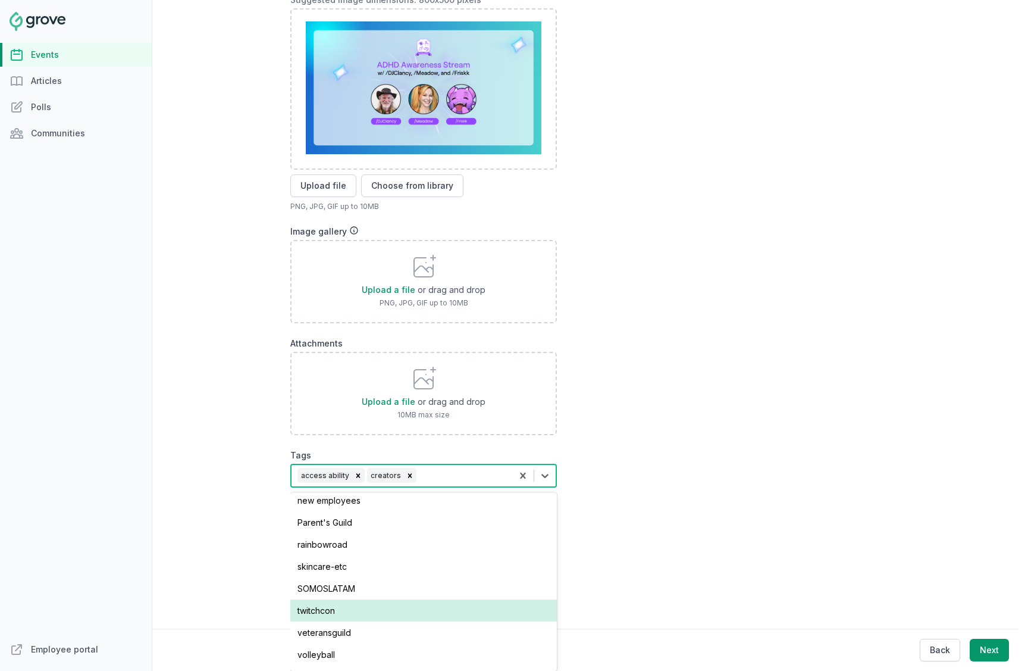
scroll to position [347, 0]
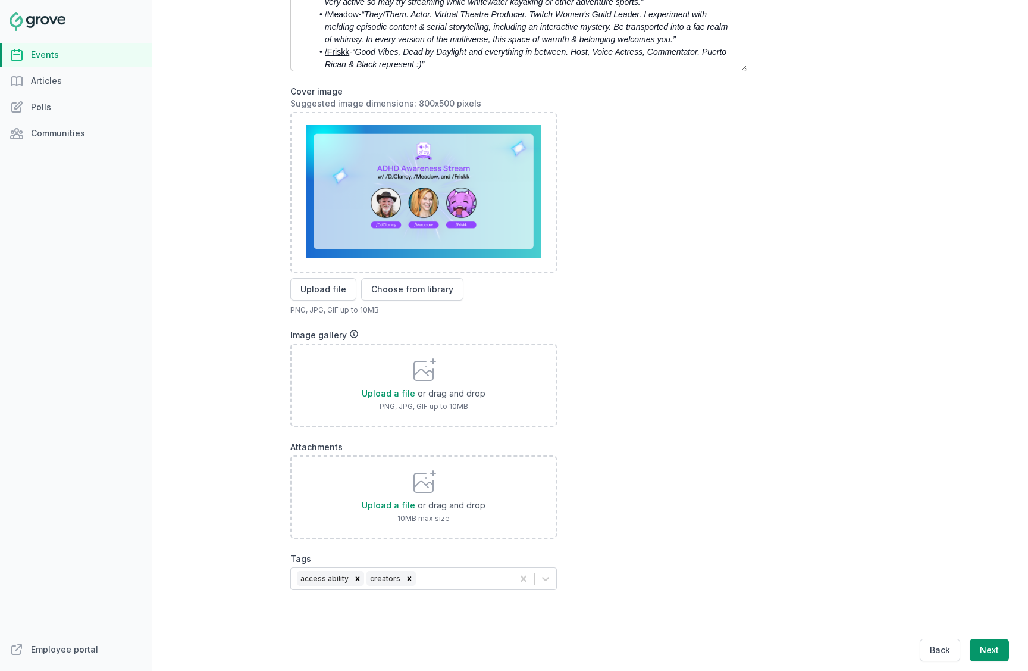
click at [700, 494] on form "Description Join us as we celebrate National Disability Employment Awareness Mo…" at bounding box center [518, 260] width 457 height 697
click at [986, 649] on button "Next" at bounding box center [989, 649] width 39 height 23
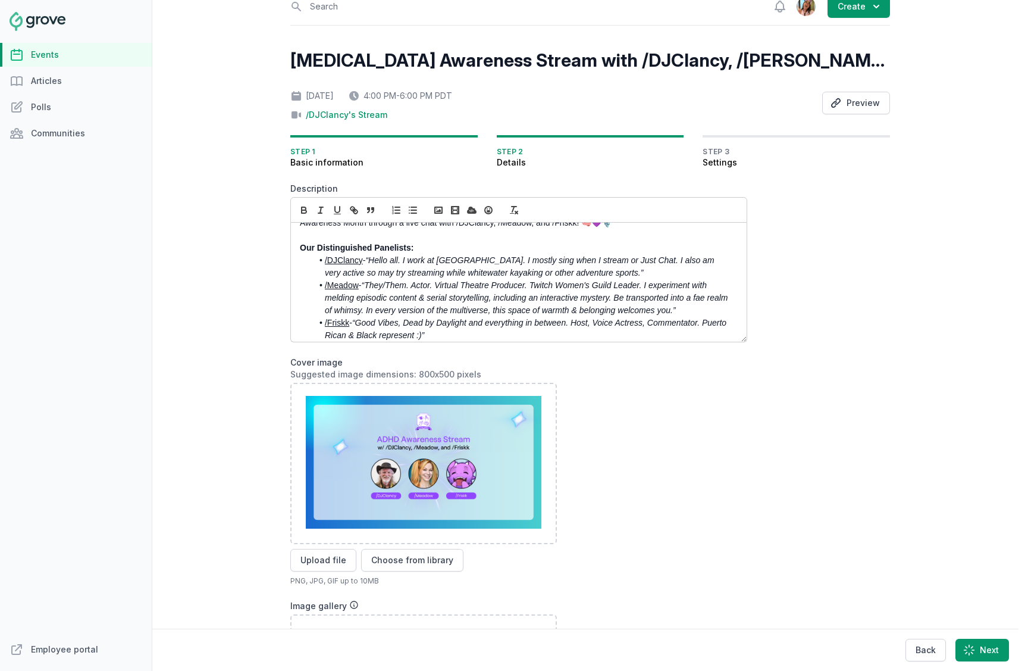
scroll to position [0, 0]
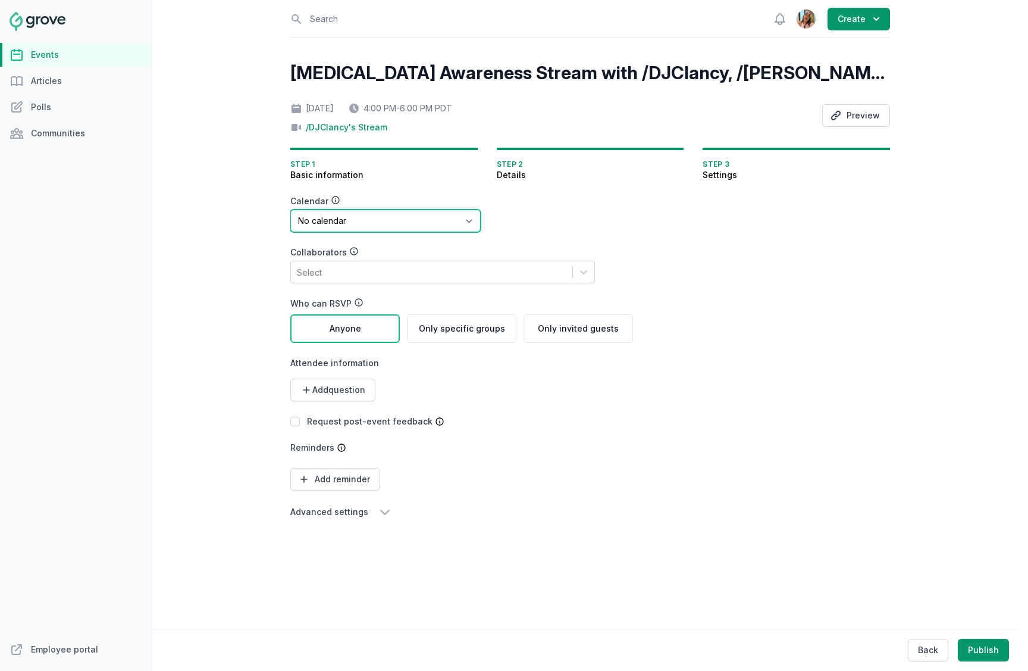
click at [418, 209] on select "No calendar Virtual Events Calendar" at bounding box center [385, 220] width 190 height 23
select select "89"
click at [290, 209] on select "No calendar Virtual Events Calendar" at bounding box center [385, 220] width 190 height 23
click at [403, 274] on div "Select" at bounding box center [431, 271] width 281 height 21
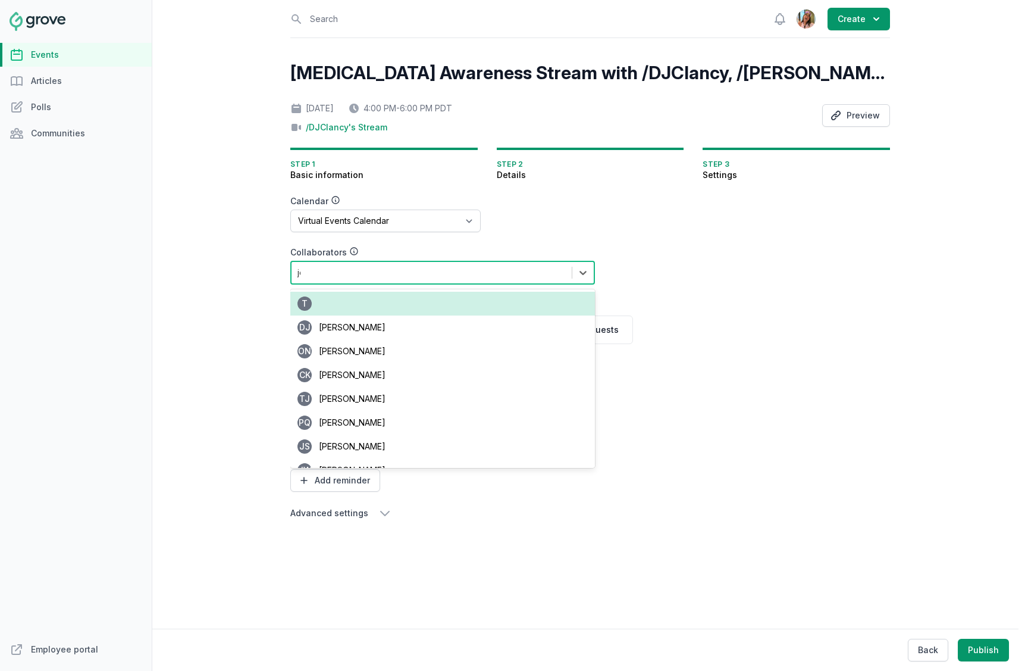
type input "jean"
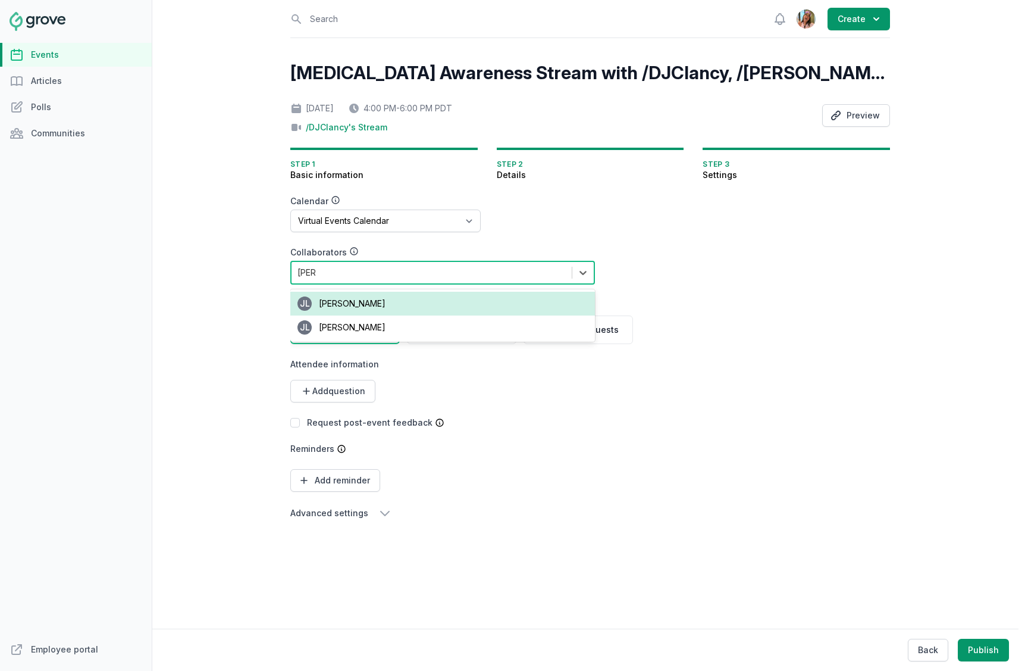
click at [414, 303] on div "JL Jean Lanctot" at bounding box center [442, 304] width 305 height 24
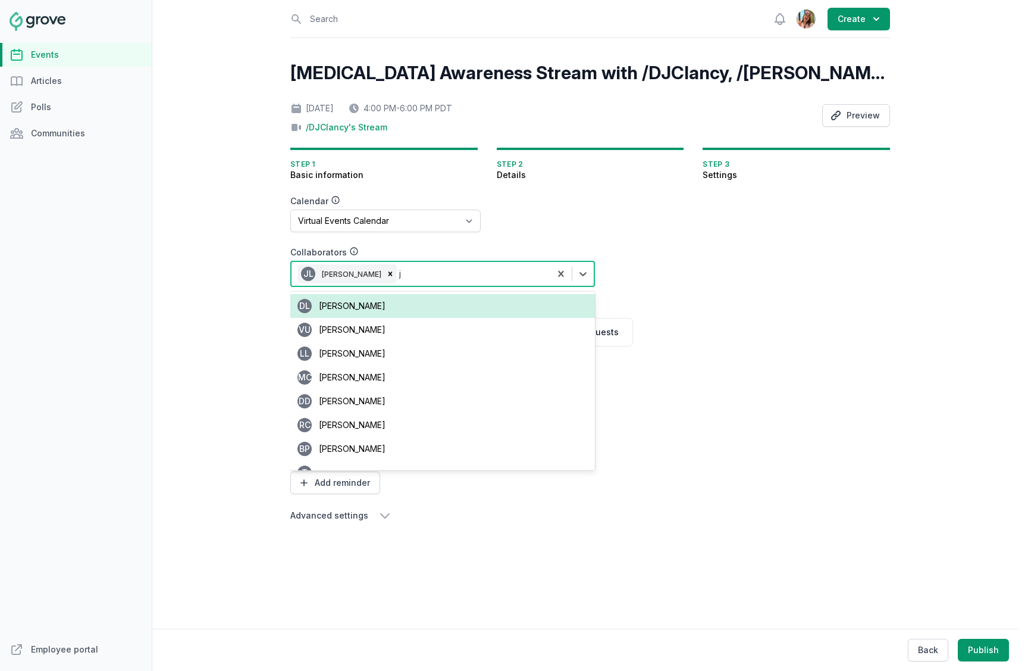
type input "jean"
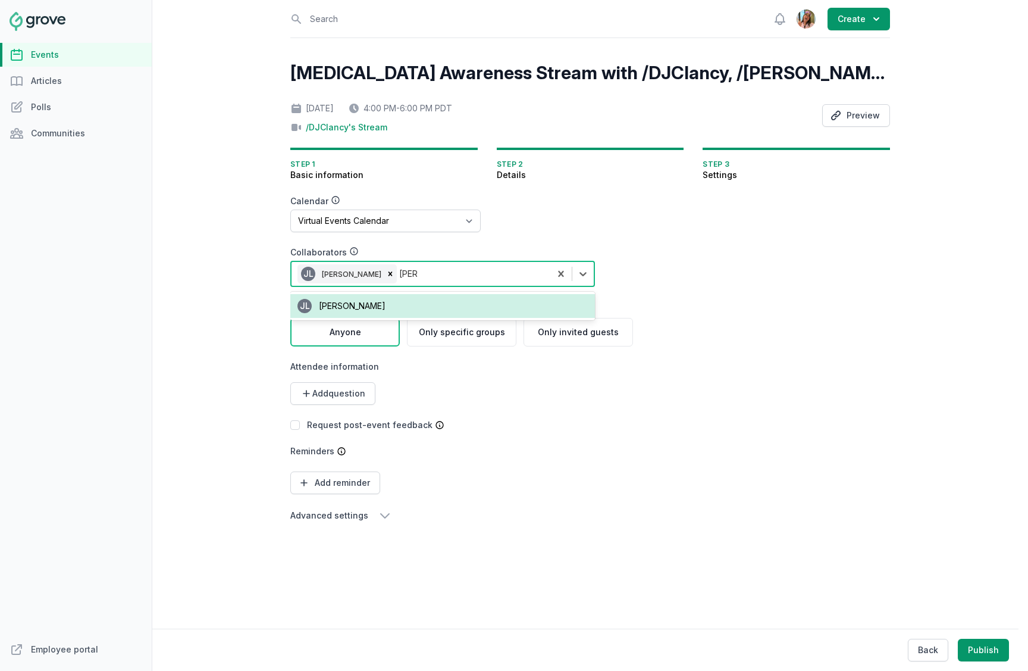
click at [396, 306] on div "JL Jean Lanctot" at bounding box center [442, 306] width 305 height 24
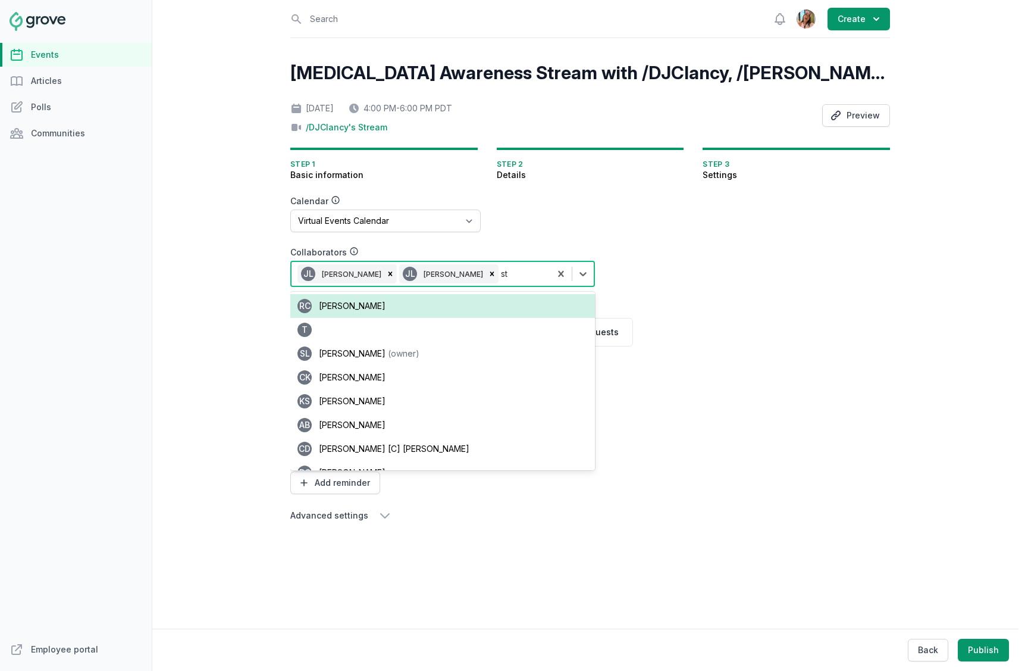
type input "sta"
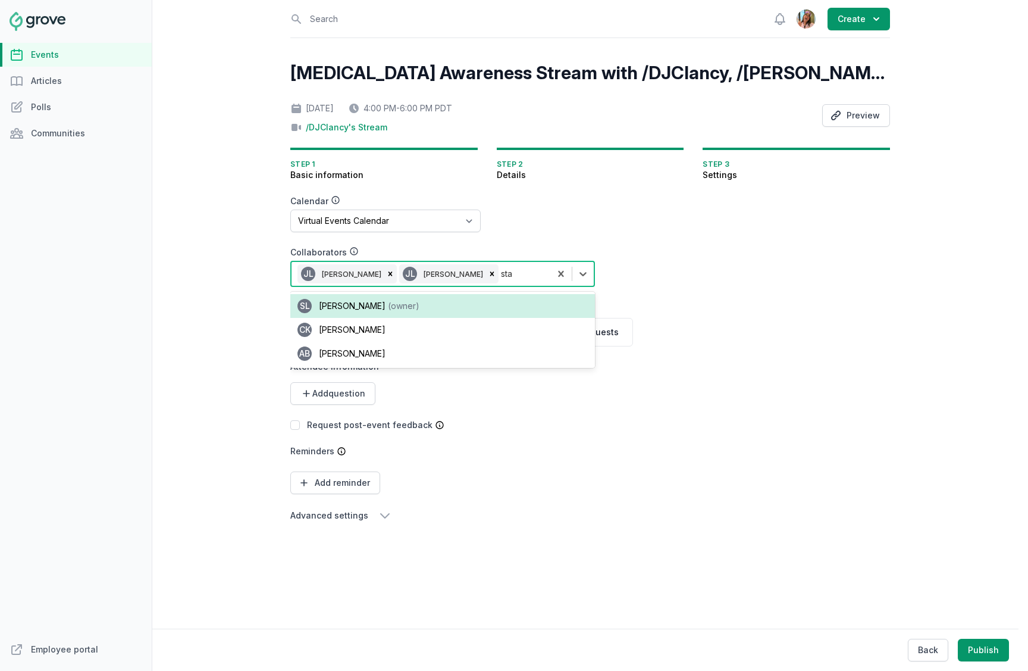
click at [388, 305] on span "(owner)" at bounding box center [404, 305] width 32 height 10
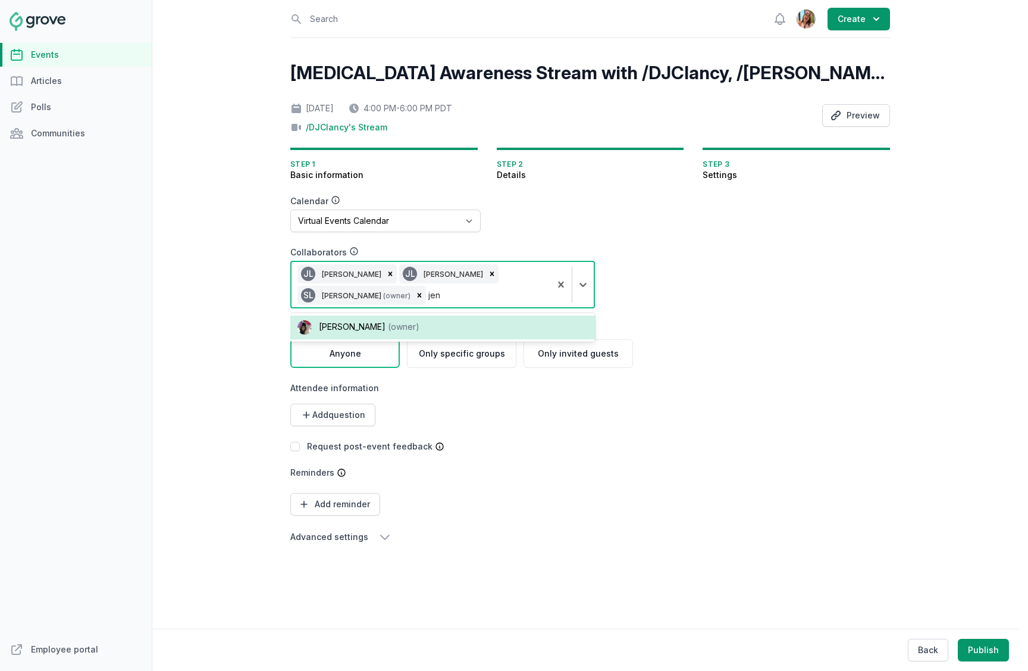
type input "jenn"
click at [368, 315] on div "Jenn Luu (owner)" at bounding box center [442, 327] width 305 height 24
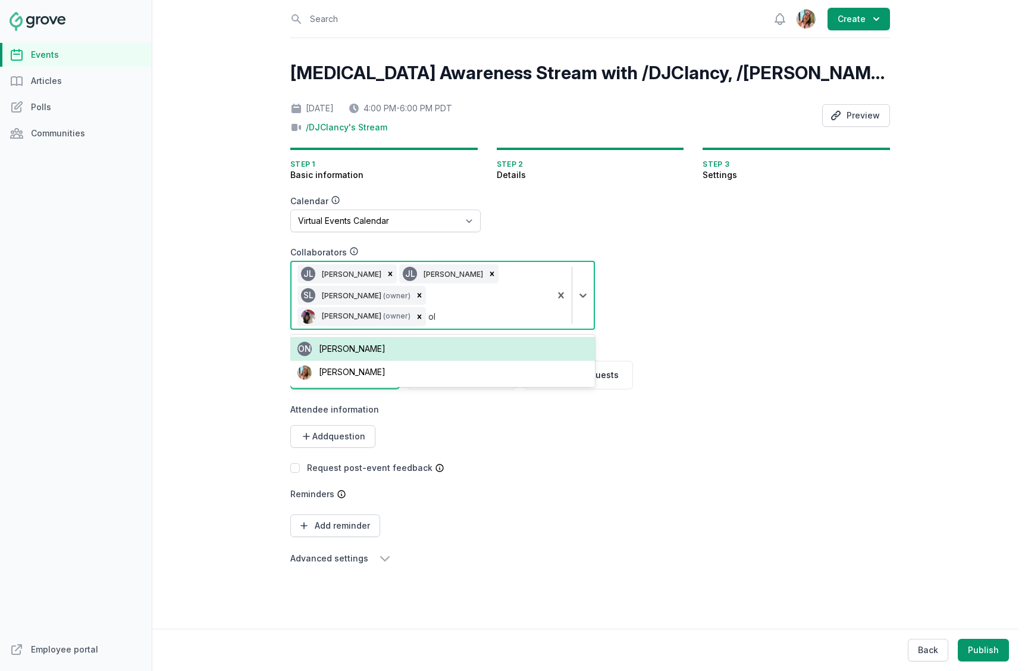
type input "oli"
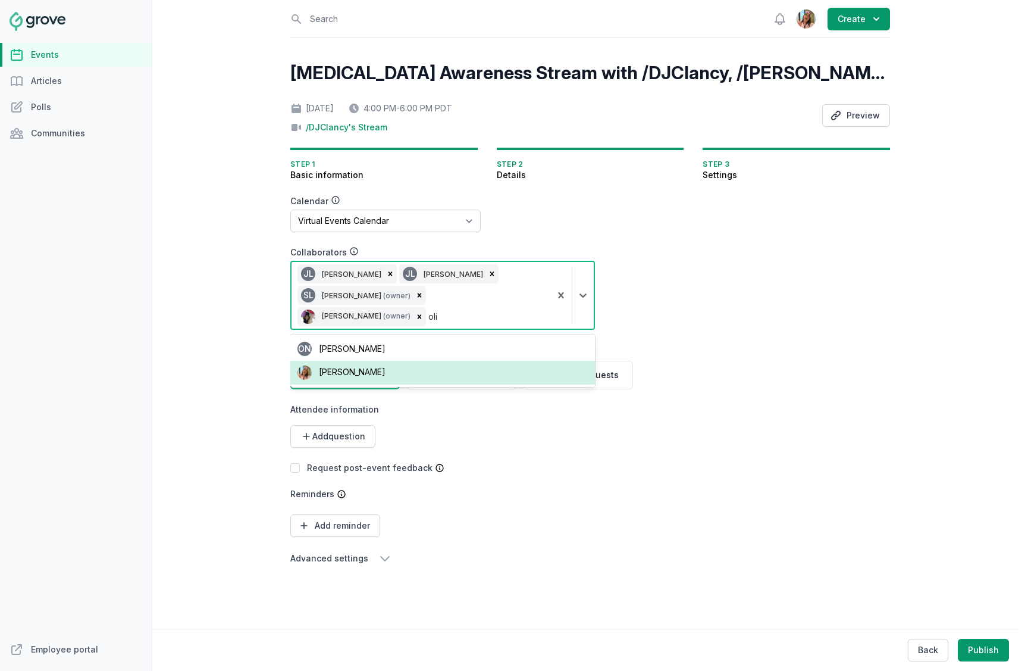
click at [367, 361] on div "Olivia Dully" at bounding box center [442, 373] width 305 height 24
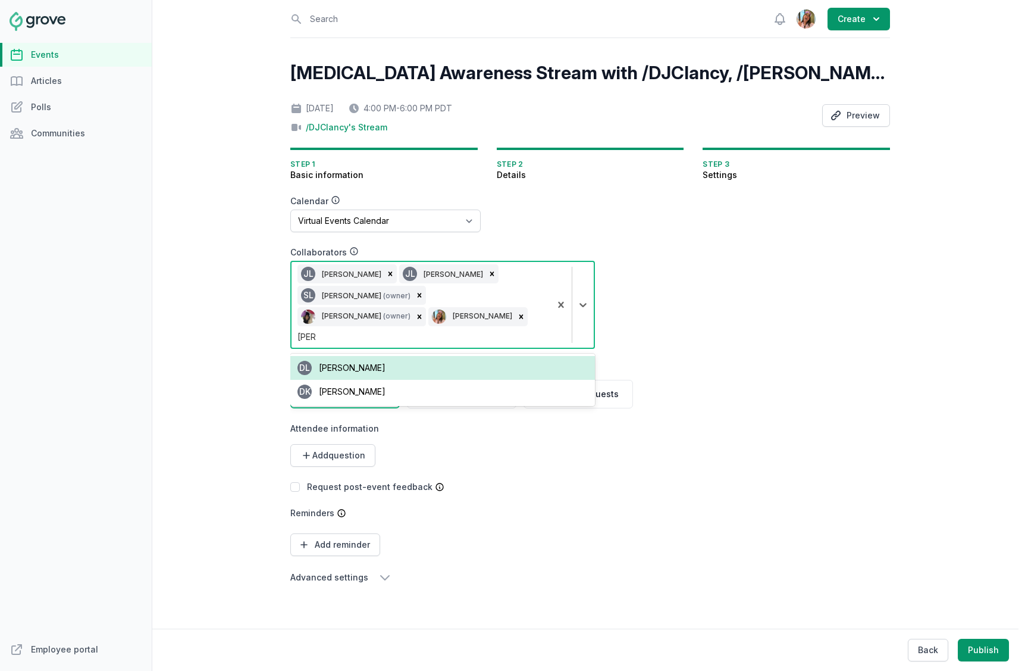
type input "danil"
click at [416, 356] on div "DL Danilo De Leon" at bounding box center [442, 368] width 305 height 24
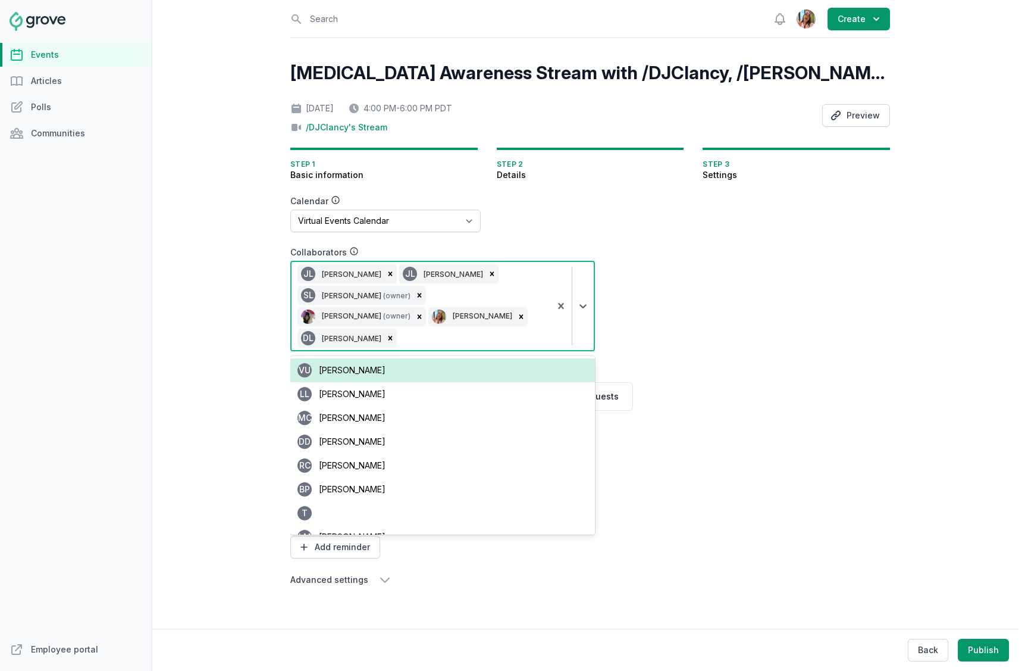
click at [776, 316] on div "ADHD Awareness Stream with /DJClancy, /Meadow, and Cassandra Reyna Tue, Oct 28,…" at bounding box center [590, 336] width 600 height 549
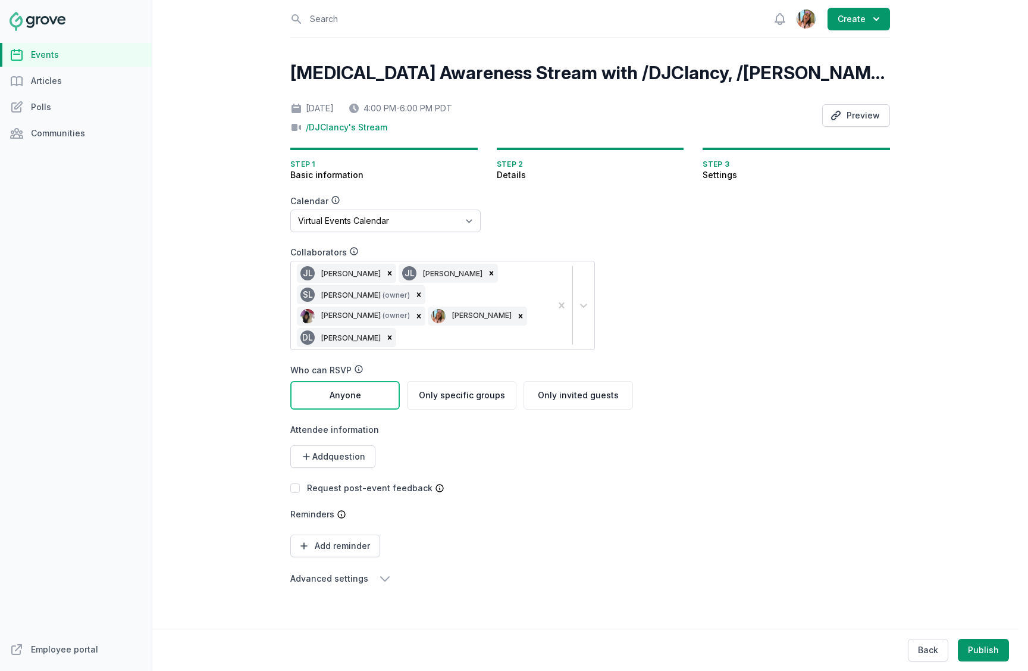
click at [497, 317] on div "JL Jean Lanctot JL Jean Lanctot SL Stacy Lee (owner) Jenn Luu (owner) Olivia Du…" at bounding box center [421, 305] width 260 height 88
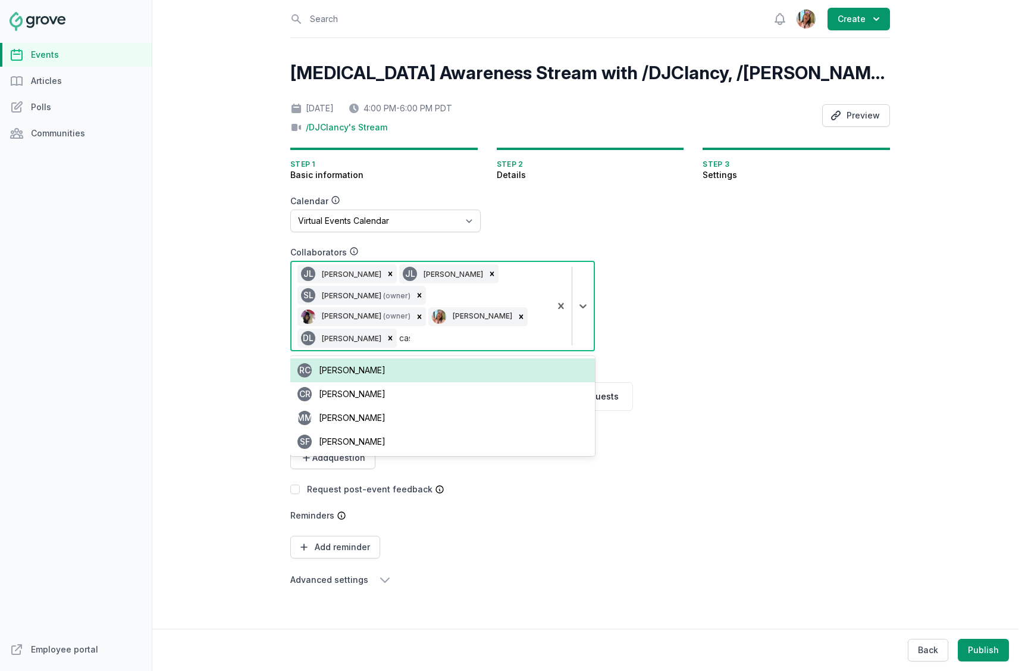
type input "cass"
click at [500, 358] on div "CR Cassandra Reyna" at bounding box center [442, 370] width 305 height 24
click at [665, 348] on form "Calendar No calendar Virtual Events Calendar Collaborators option [object Objec…" at bounding box center [518, 390] width 457 height 391
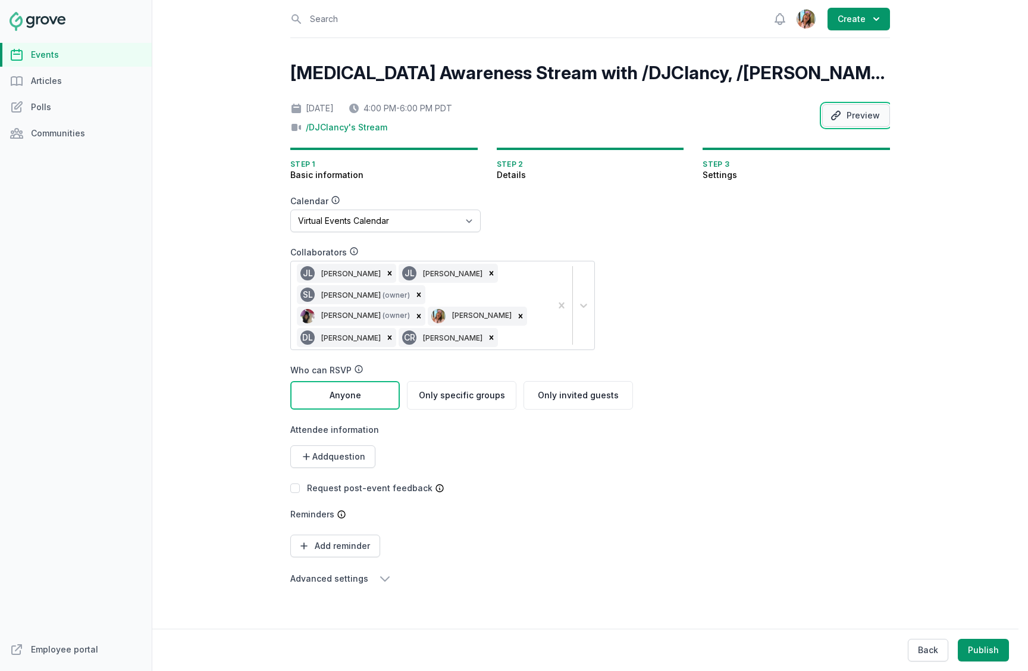
click at [871, 115] on button "Preview" at bounding box center [856, 115] width 68 height 23
click at [922, 646] on button "Back" at bounding box center [928, 649] width 40 height 23
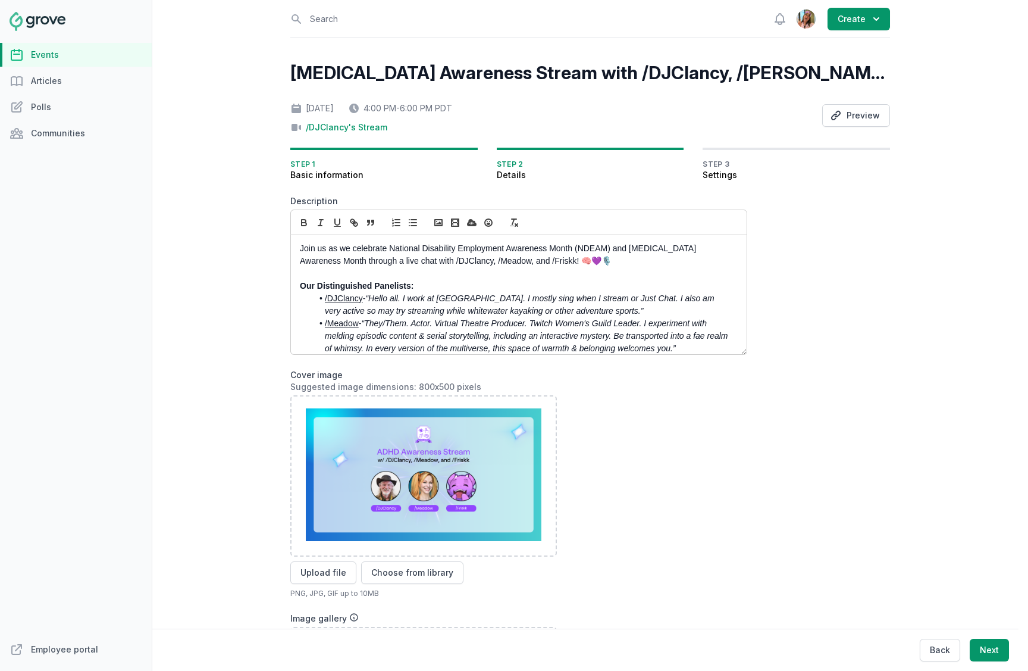
scroll to position [120, 0]
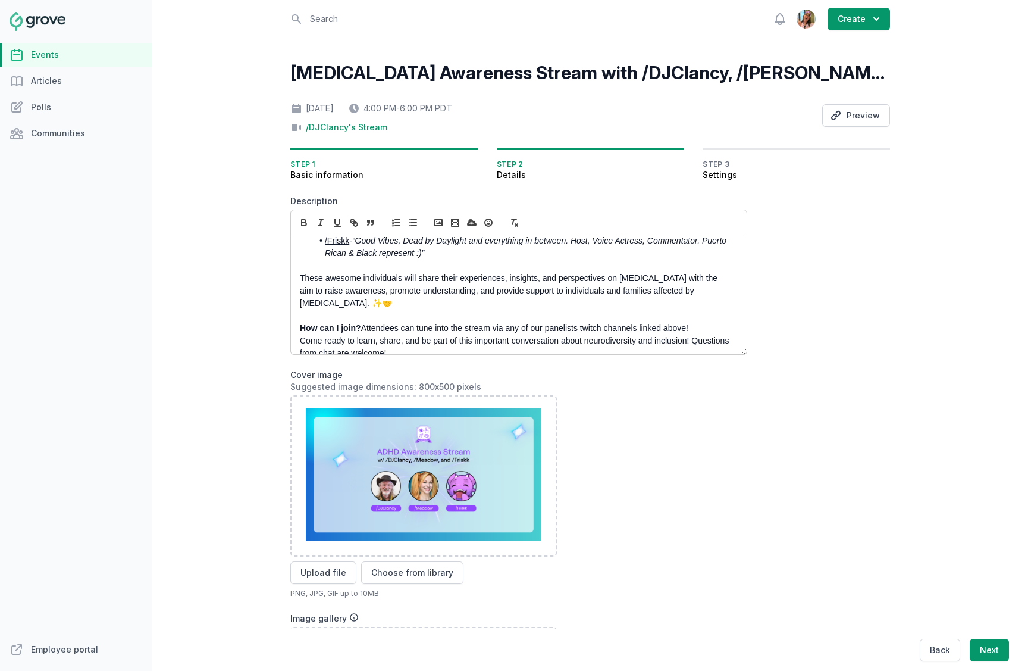
click at [360, 272] on p "These awesome individuals will share their experiences, insights, and perspecti…" at bounding box center [515, 290] width 431 height 37
click at [358, 270] on p at bounding box center [515, 265] width 431 height 12
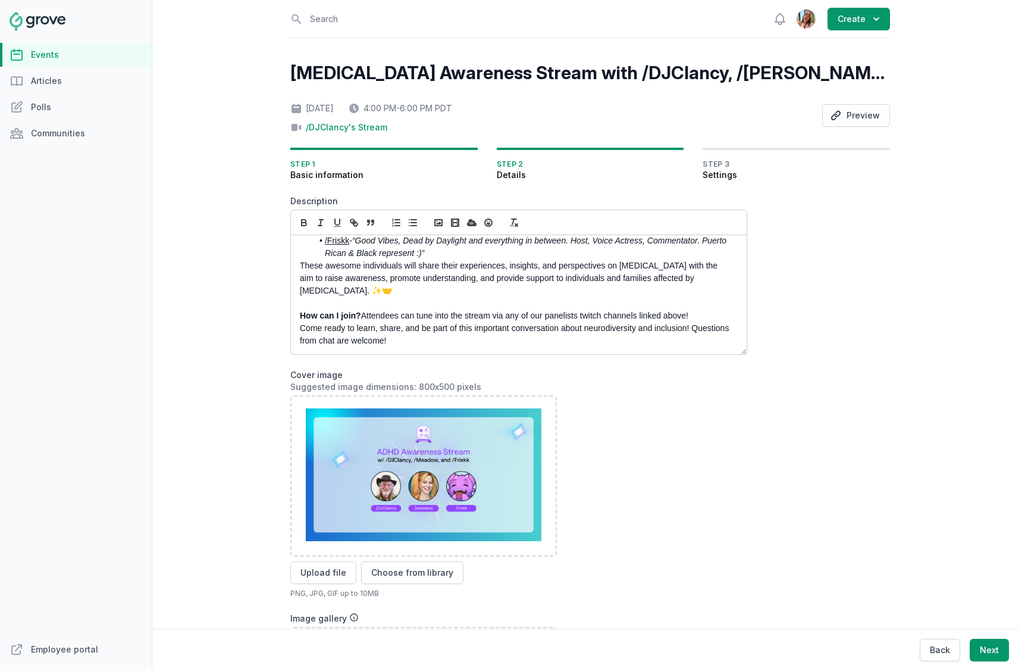
scroll to position [108, 0]
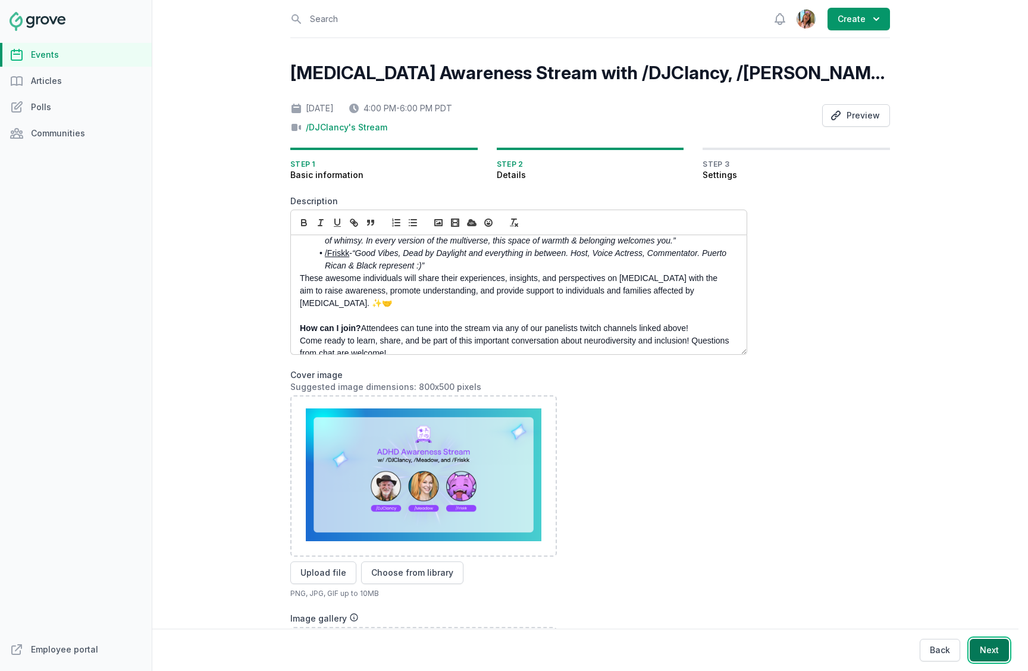
click at [1000, 654] on button "Next" at bounding box center [989, 649] width 39 height 23
select select "89"
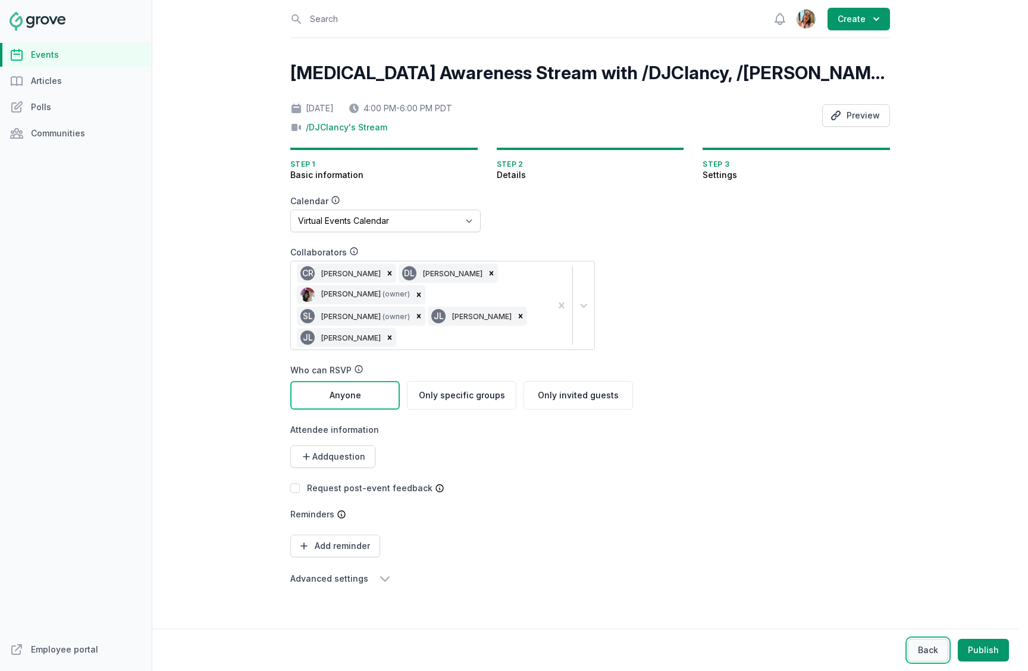
click at [929, 643] on button "Back" at bounding box center [928, 649] width 40 height 23
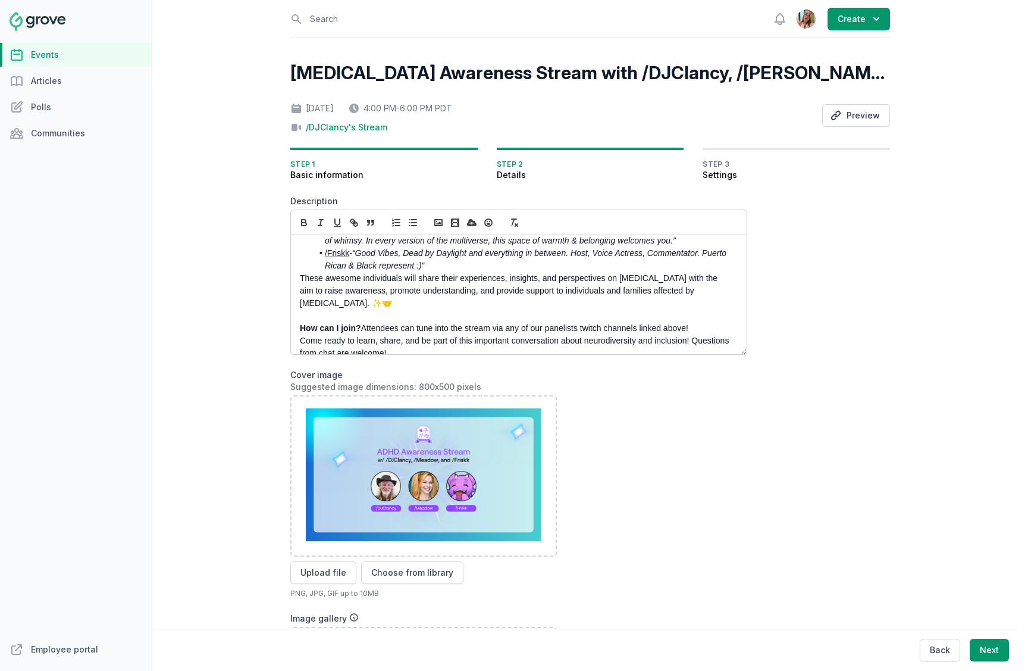
click at [296, 329] on div "Join us as we celebrate National Disability Employment Awareness Month (NDEAM) …" at bounding box center [519, 294] width 456 height 119
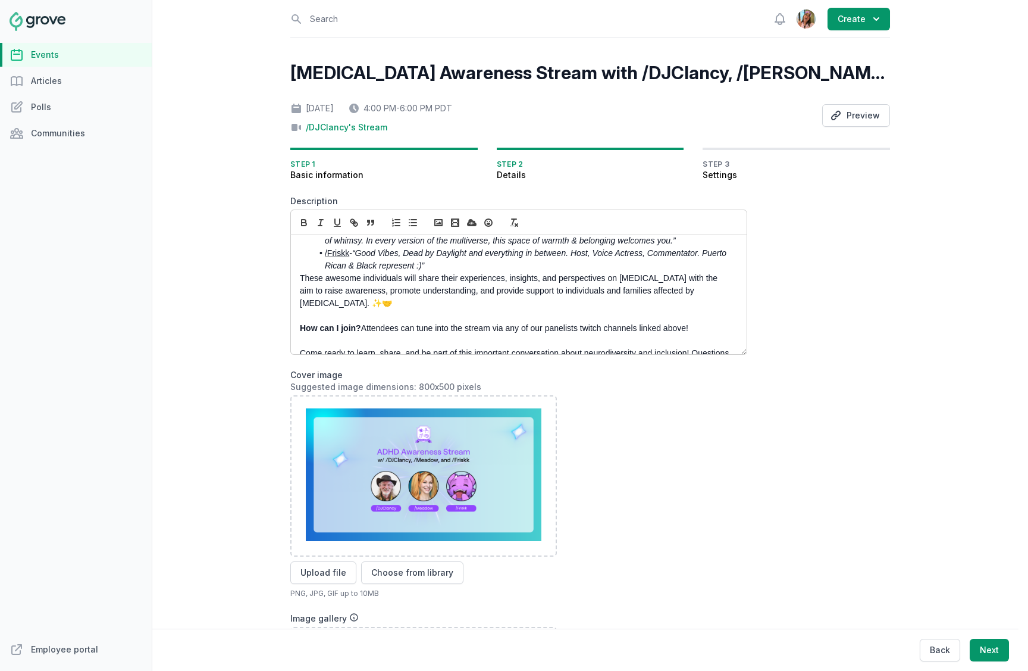
click at [790, 373] on div "ADHD Awareness Stream with /DJClancy, /Meadow, and Cassandra Reyna Tue, Oct 28,…" at bounding box center [590, 489] width 600 height 854
click at [837, 111] on icon "button" at bounding box center [836, 115] width 12 height 12
click at [228, 165] on div "Open sidebar Search View notifications Open user menu Create ADHD Awareness Str…" at bounding box center [590, 335] width 876 height 671
click at [66, 57] on link "Events" at bounding box center [76, 55] width 152 height 24
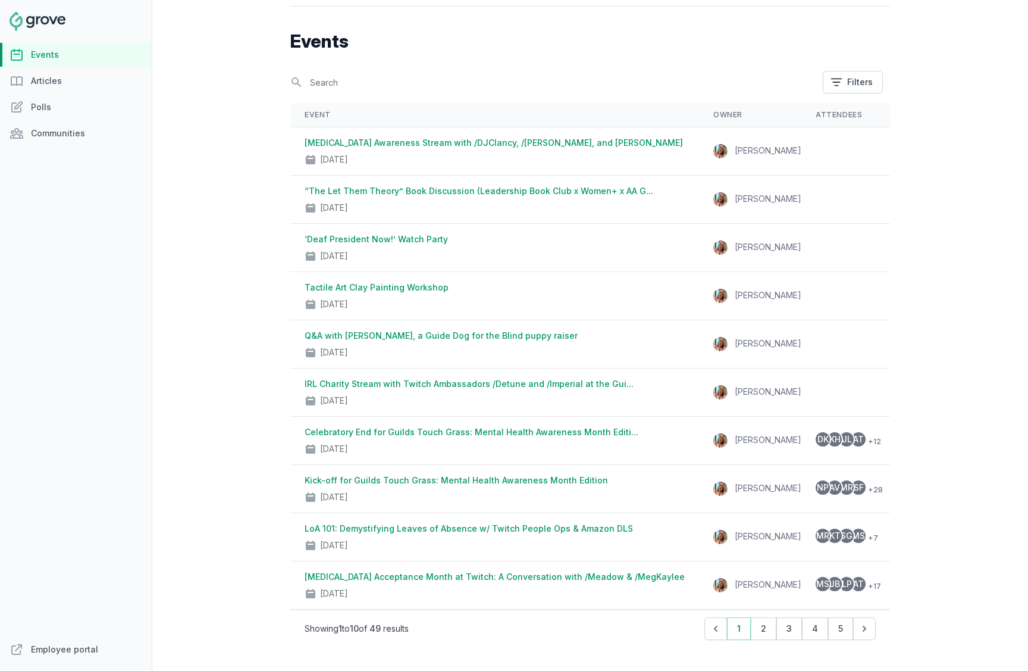
scroll to position [10, 0]
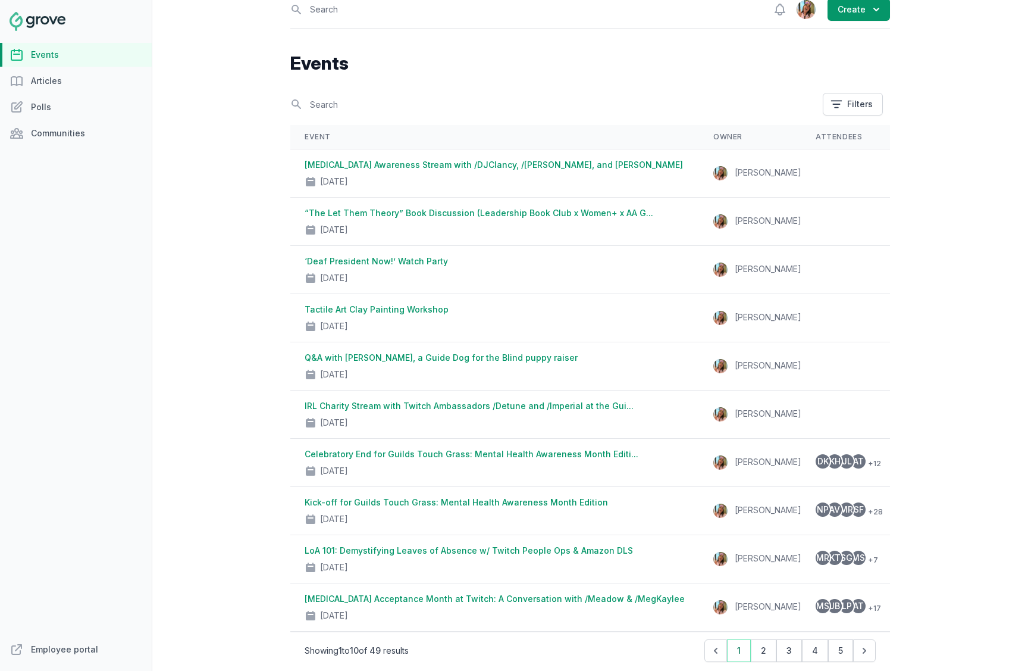
click at [267, 402] on div "Open sidebar Search View notifications Open user menu Create Events Search Filt…" at bounding box center [590, 335] width 876 height 671
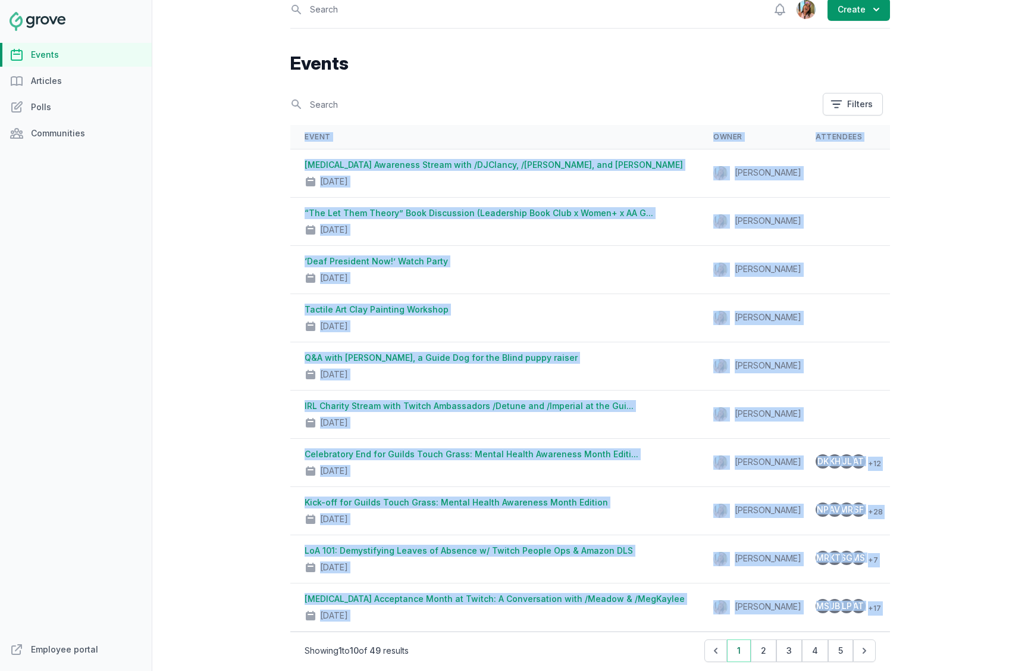
click at [267, 402] on div "Open sidebar Search View notifications Open user menu Create Events Search Filt…" at bounding box center [590, 335] width 876 height 671
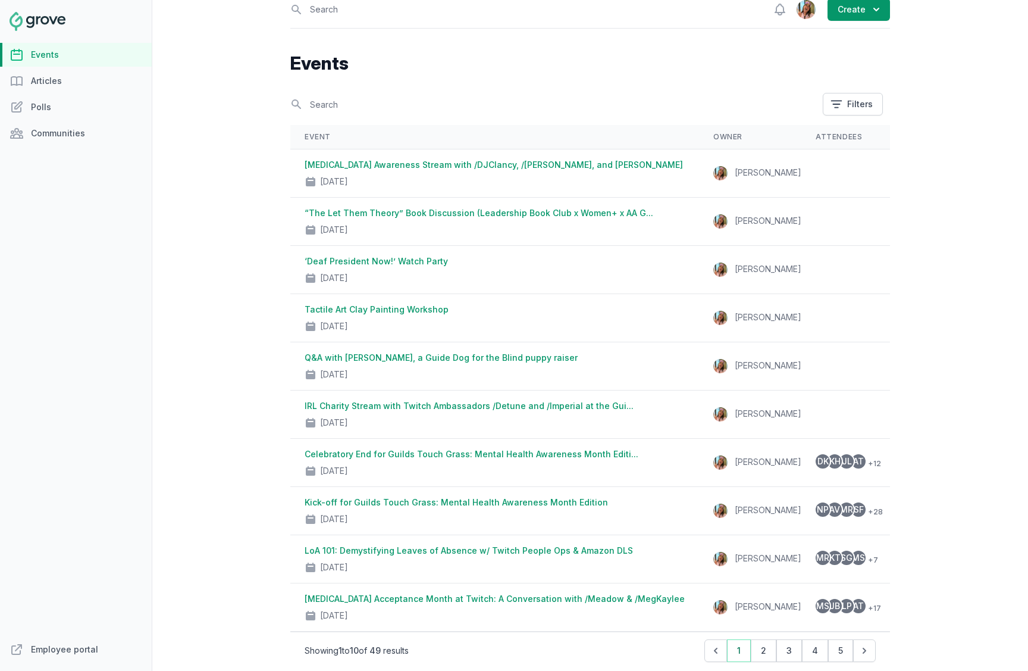
click at [265, 415] on div "Open sidebar Search View notifications Open user menu Create Events Search Filt…" at bounding box center [590, 335] width 876 height 671
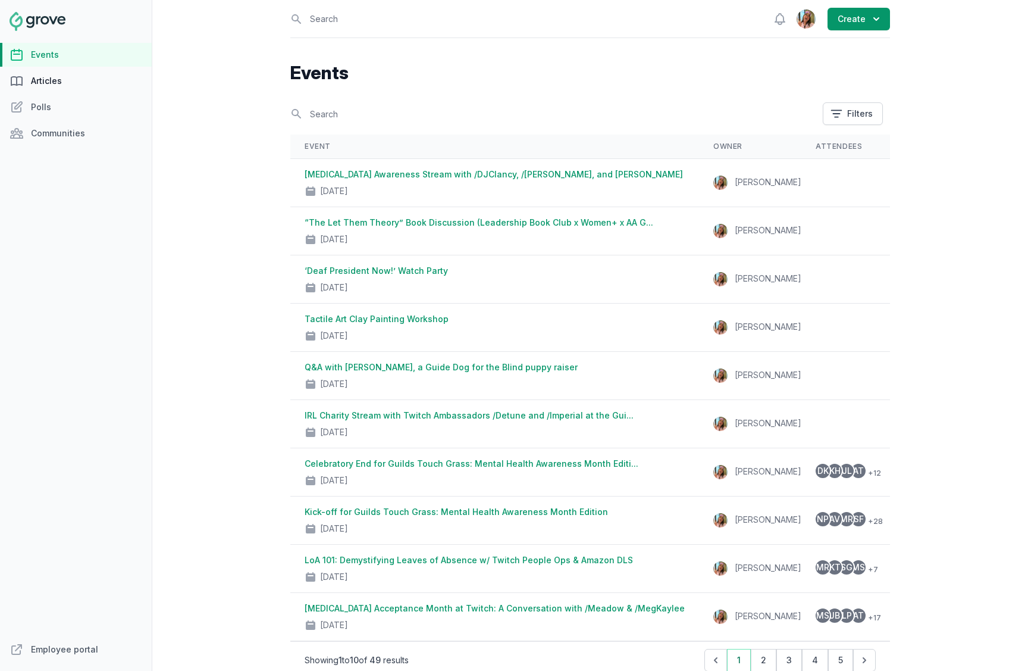
click at [64, 87] on link "Articles" at bounding box center [76, 81] width 152 height 24
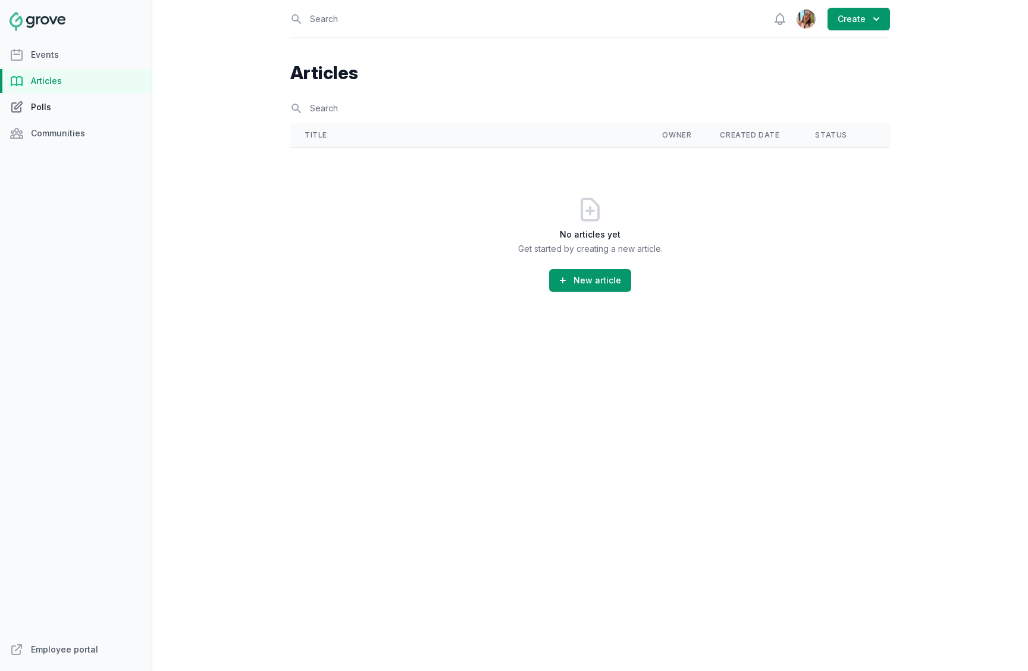
click at [54, 103] on link "Polls" at bounding box center [76, 107] width 152 height 24
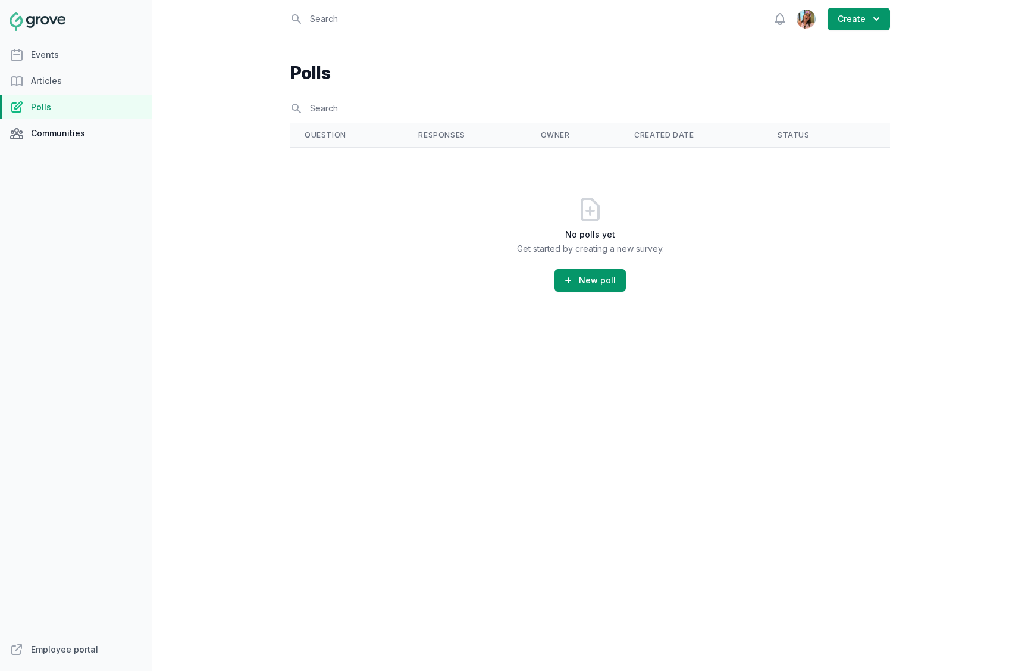
click at [58, 131] on link "Communities" at bounding box center [76, 133] width 152 height 24
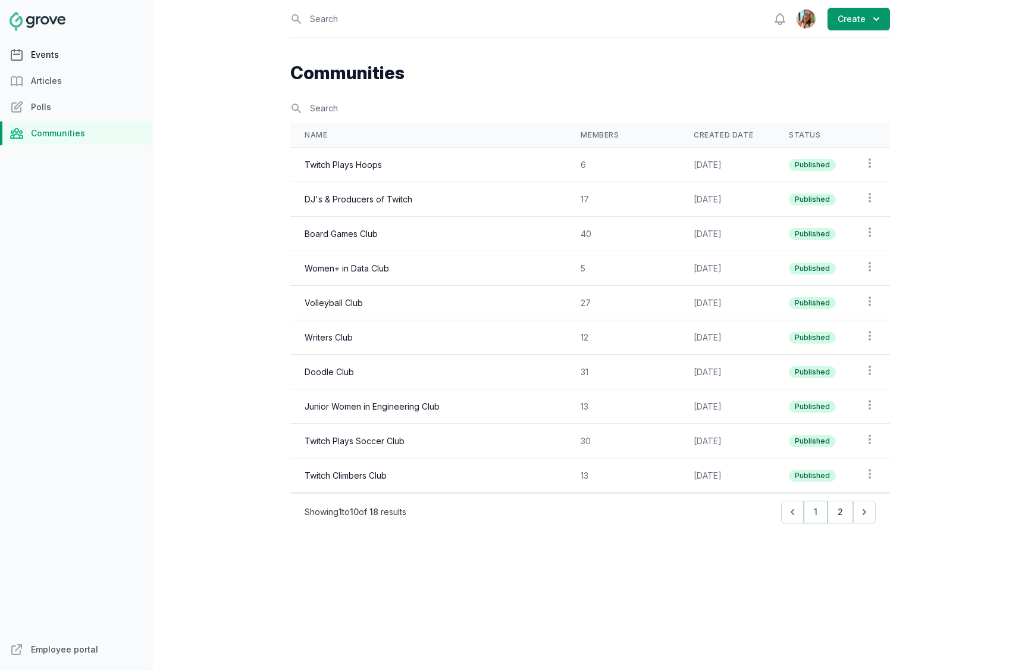
click at [62, 47] on link "Events" at bounding box center [76, 55] width 152 height 24
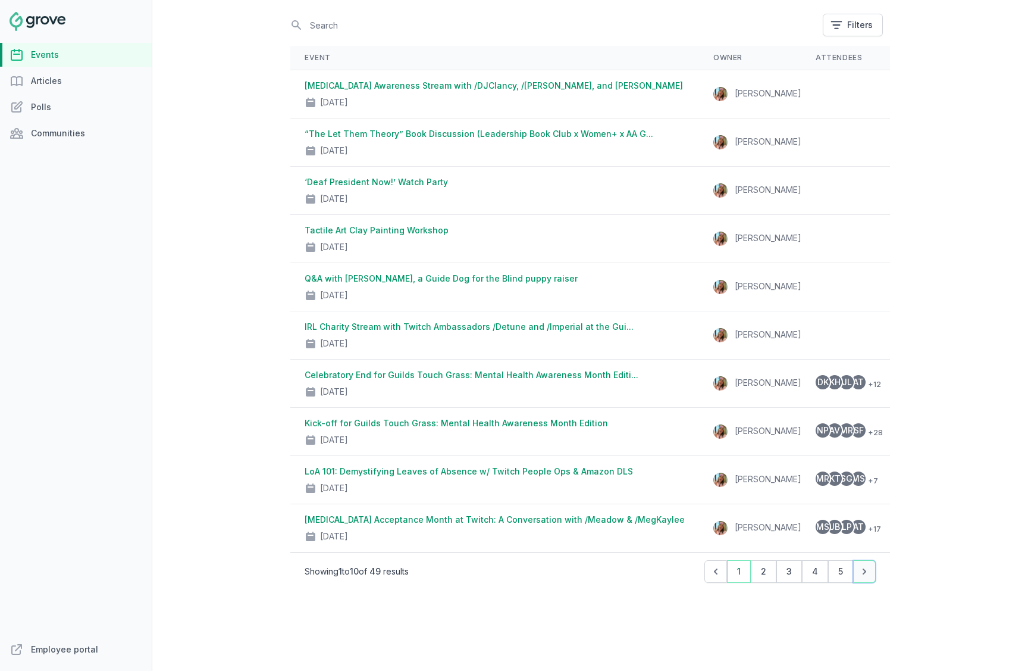
click at [867, 579] on button "Next" at bounding box center [864, 571] width 23 height 23
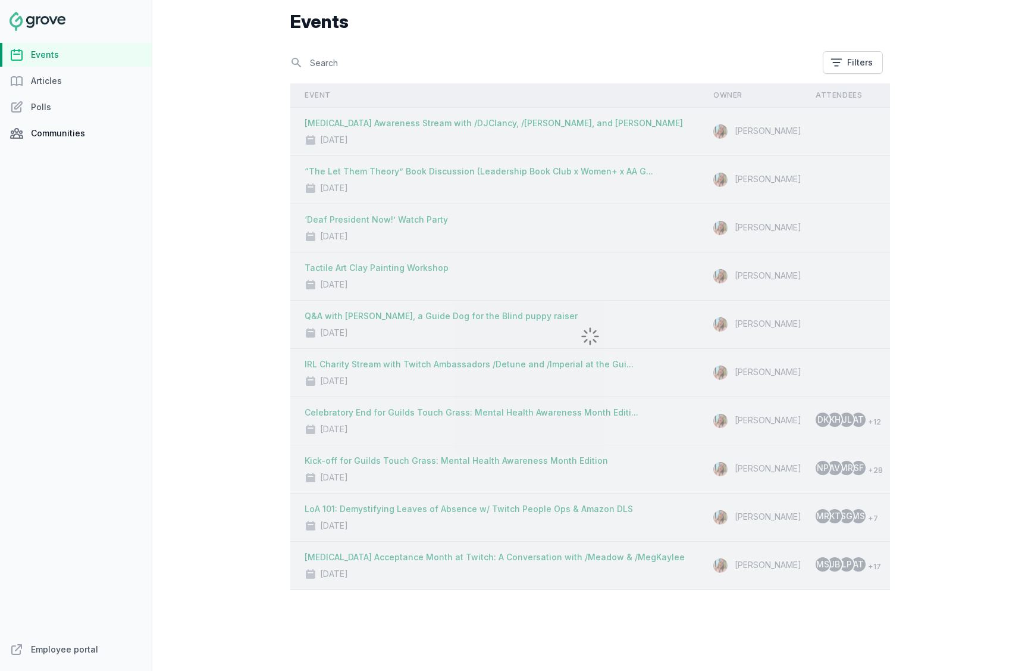
scroll to position [89, 0]
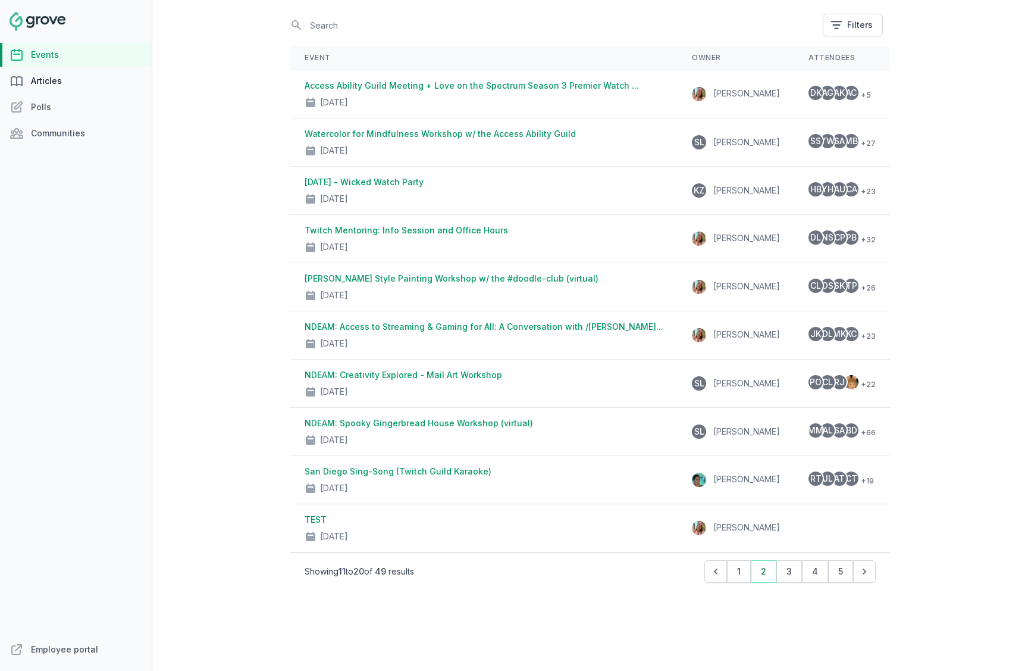
click at [56, 82] on link "Articles" at bounding box center [76, 81] width 152 height 24
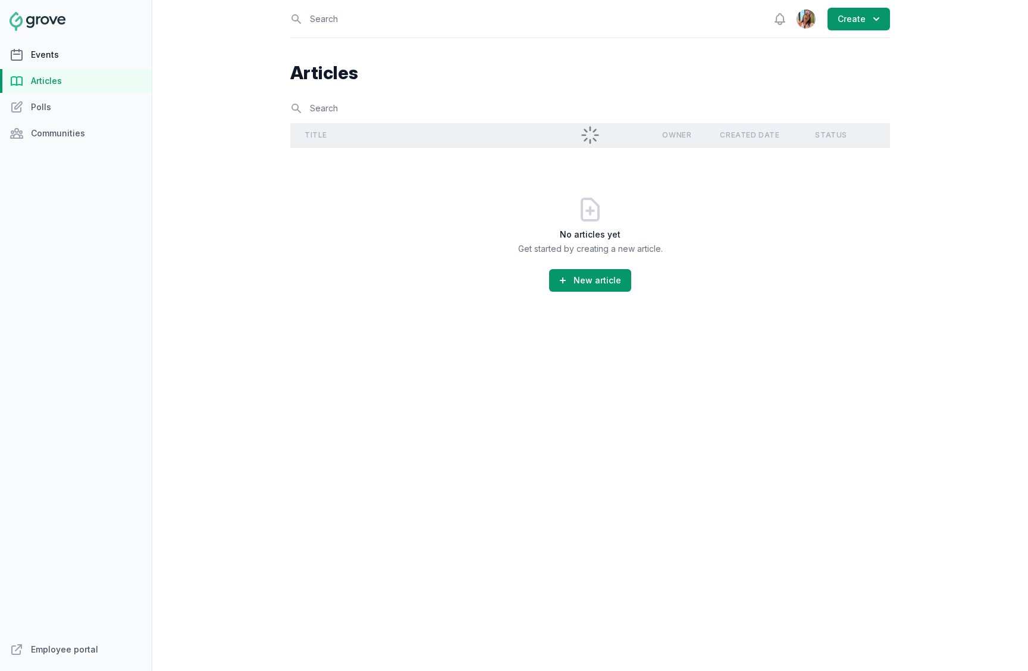
click at [78, 54] on link "Events" at bounding box center [76, 55] width 152 height 24
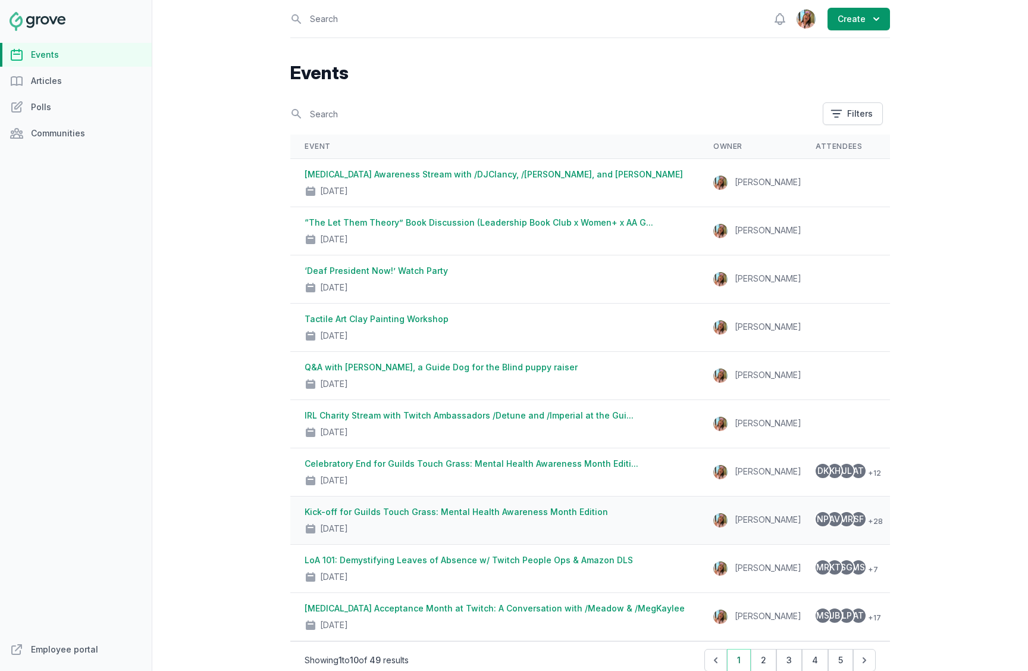
scroll to position [89, 0]
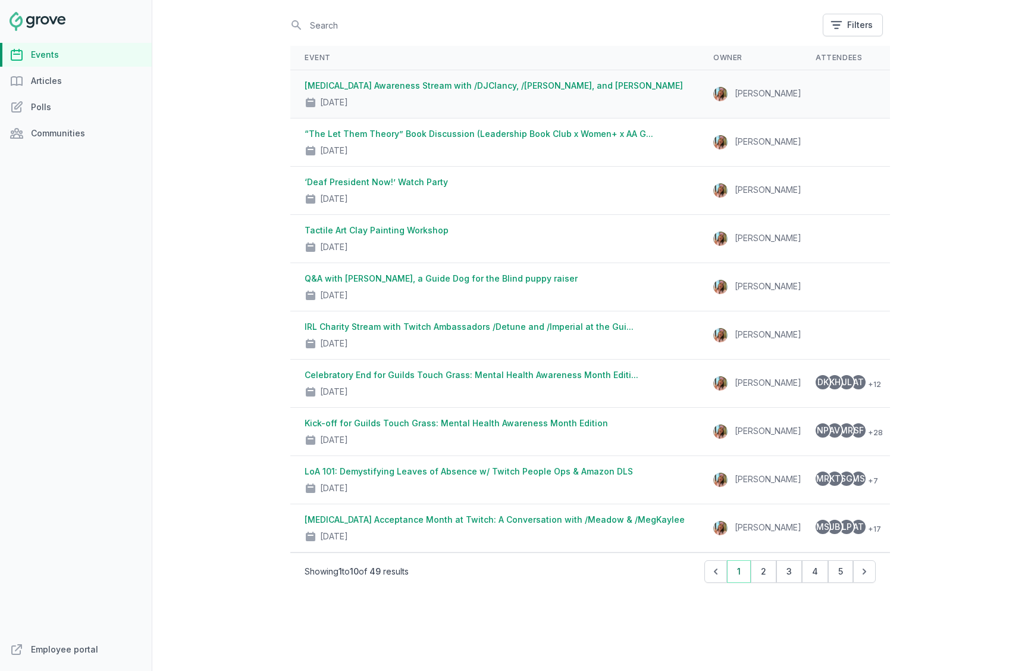
click at [493, 86] on link "ADHD Awareness Stream with /DJClancy, /Meadow, and Cassandra Reyna" at bounding box center [494, 85] width 378 height 10
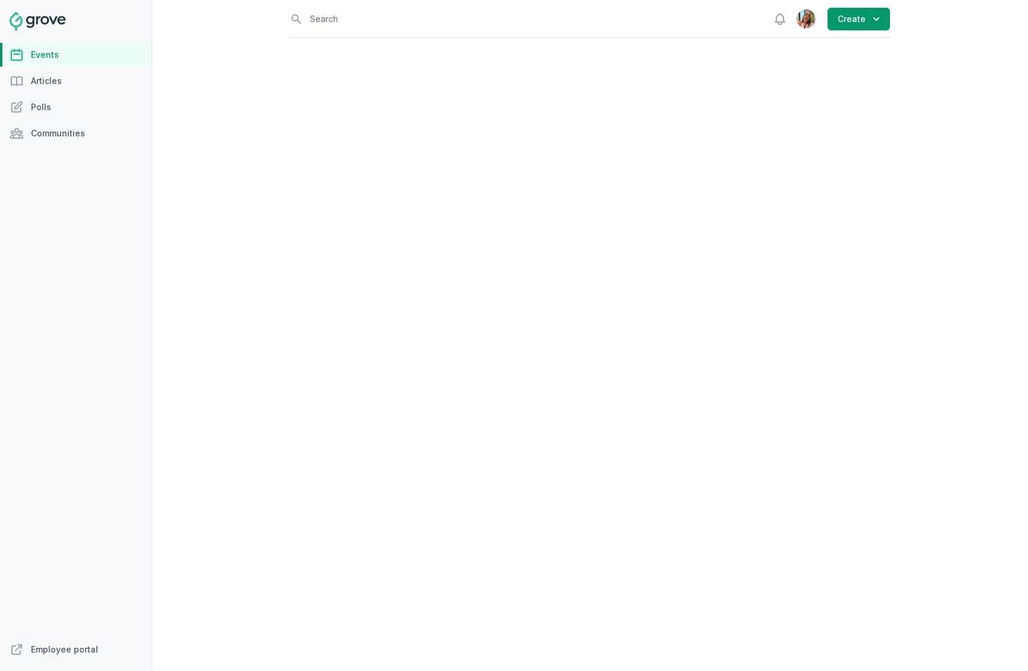
select select "virtual"
select select "false"
select select "4:00 PM"
select select "6:00 PM"
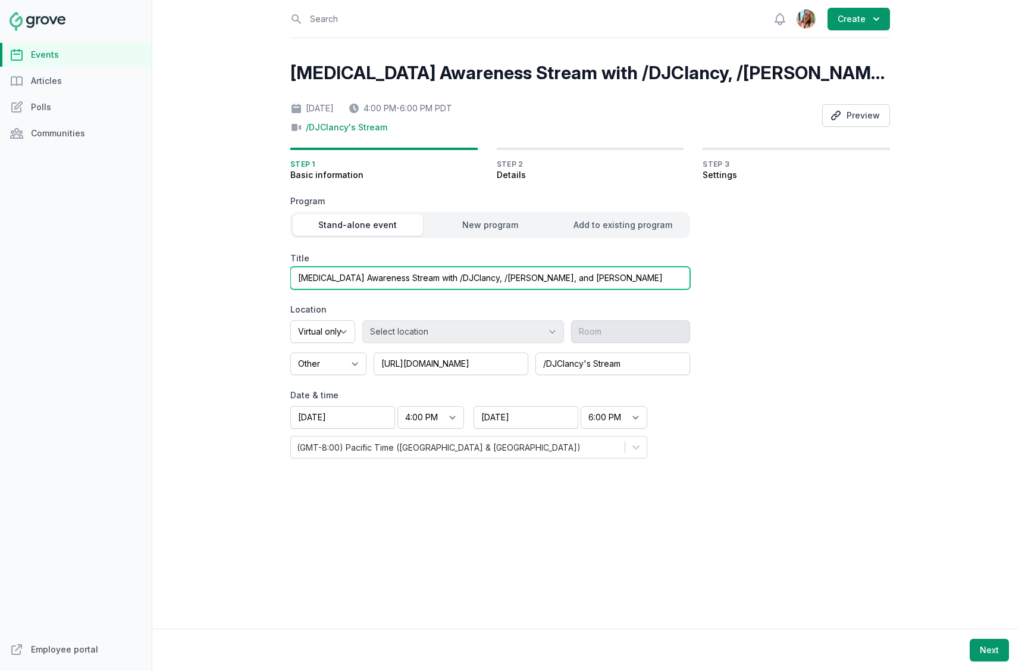
click at [296, 281] on input "ADHD Awareness Stream with /DJClancy, /Meadow, and Cassandra Reyna" at bounding box center [490, 278] width 400 height 23
type input "[NDEAM] ADHD Awareness Stream with /DJClancy, /Meadow, and Cassandra Reyna"
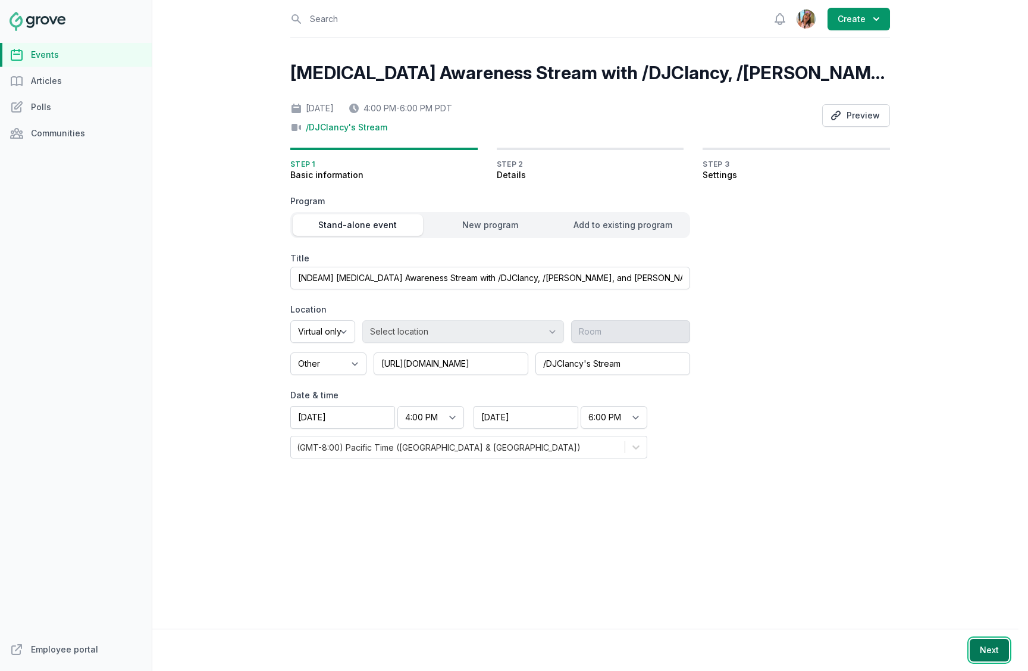
click at [994, 647] on button "Next" at bounding box center [989, 649] width 39 height 23
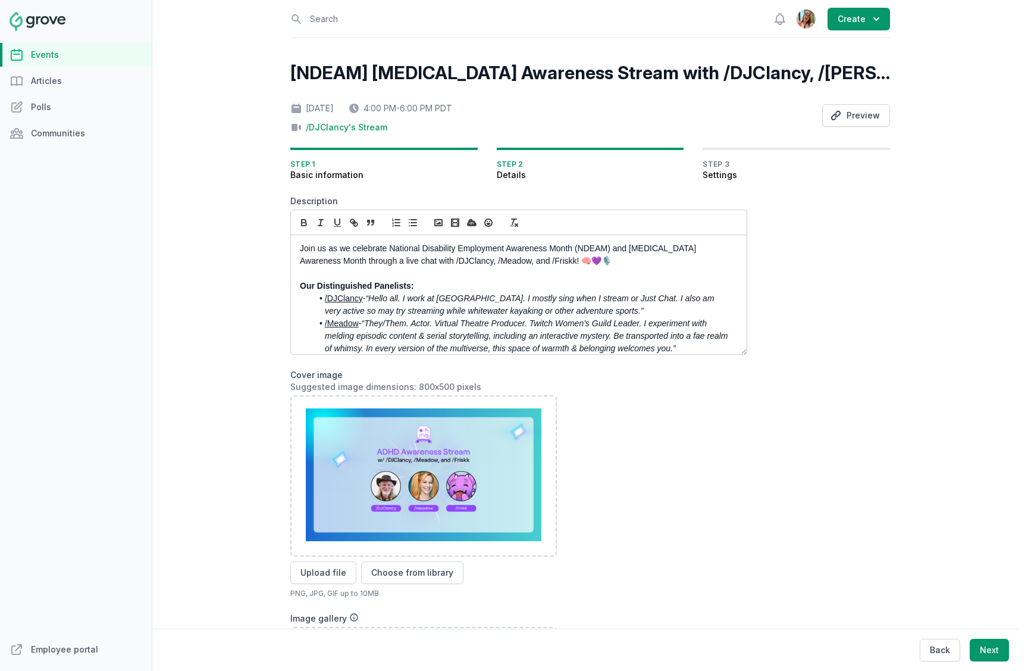
click at [19, 48] on icon at bounding box center [17, 55] width 14 height 14
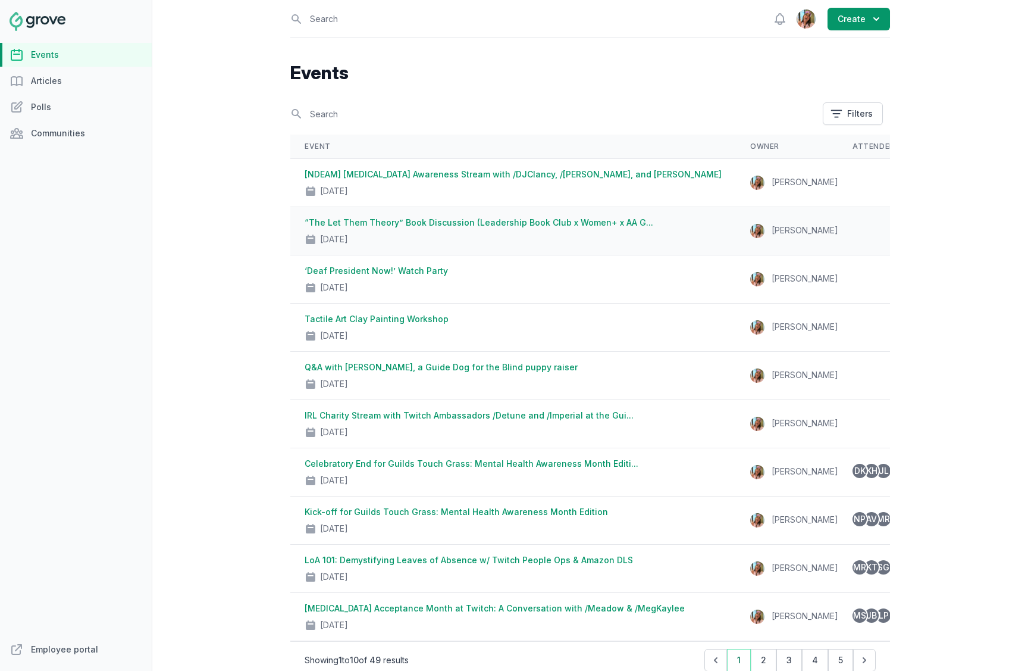
click at [352, 221] on link "“The Let Them Theory” Book Discussion (Leadership Book Club x Women+ x AA G..." at bounding box center [479, 222] width 349 height 10
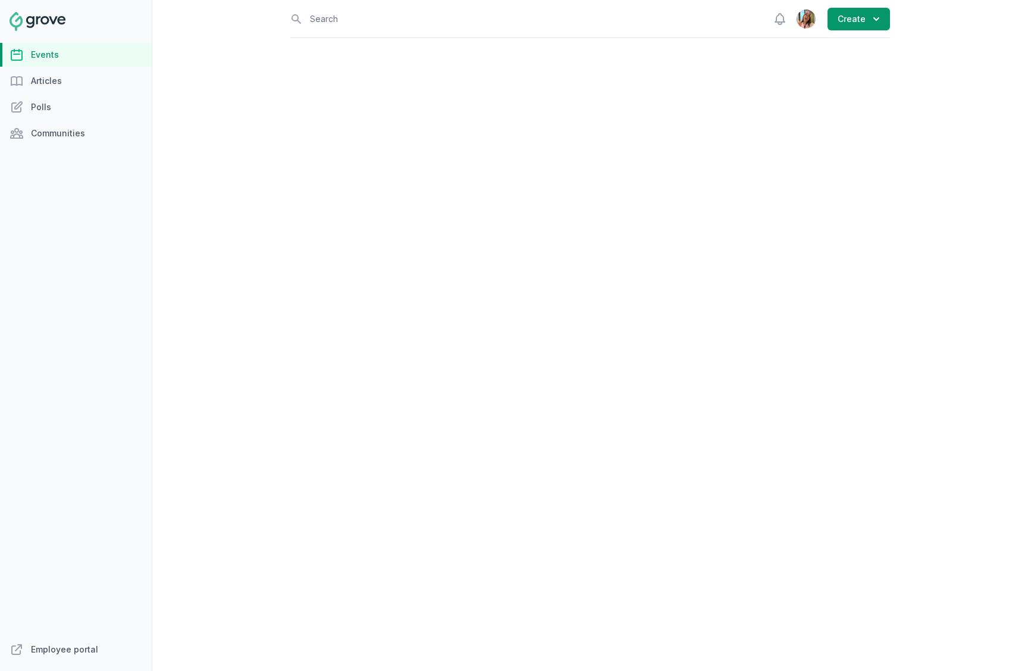
select select "virtual"
select select "12:00 PM"
select select "1:00 PM"
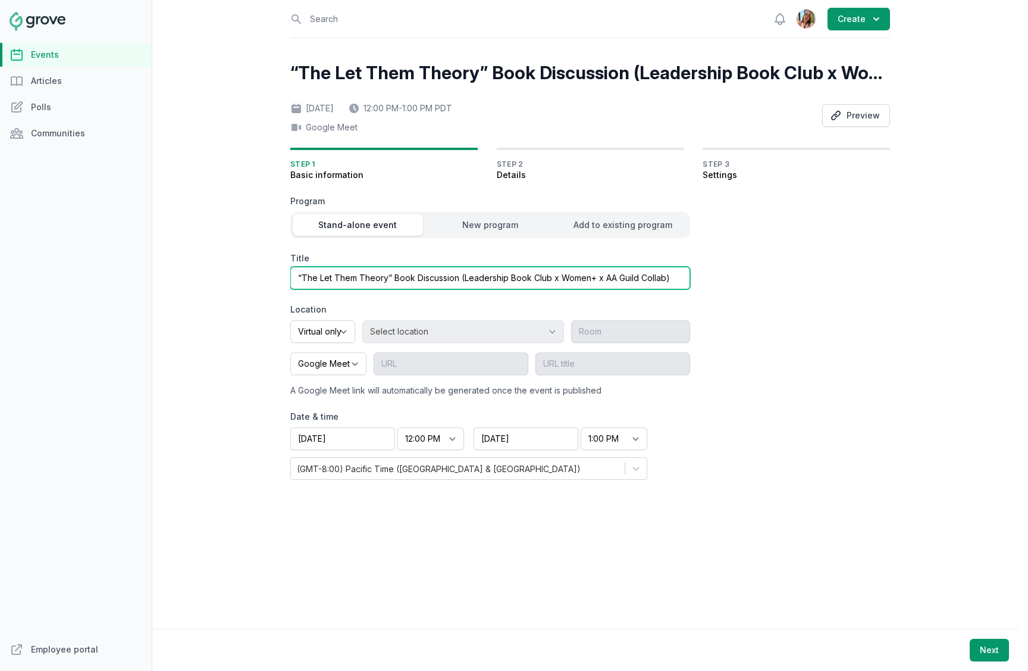
click at [296, 280] on input "“The Let Them Theory” Book Discussion (Leadership Book Club x Women+ x AA Guild…" at bounding box center [490, 278] width 400 height 23
type input "[NDEAM] “The Let Them Theory” Book Discussion (Leadership Book Club x Women+ x …"
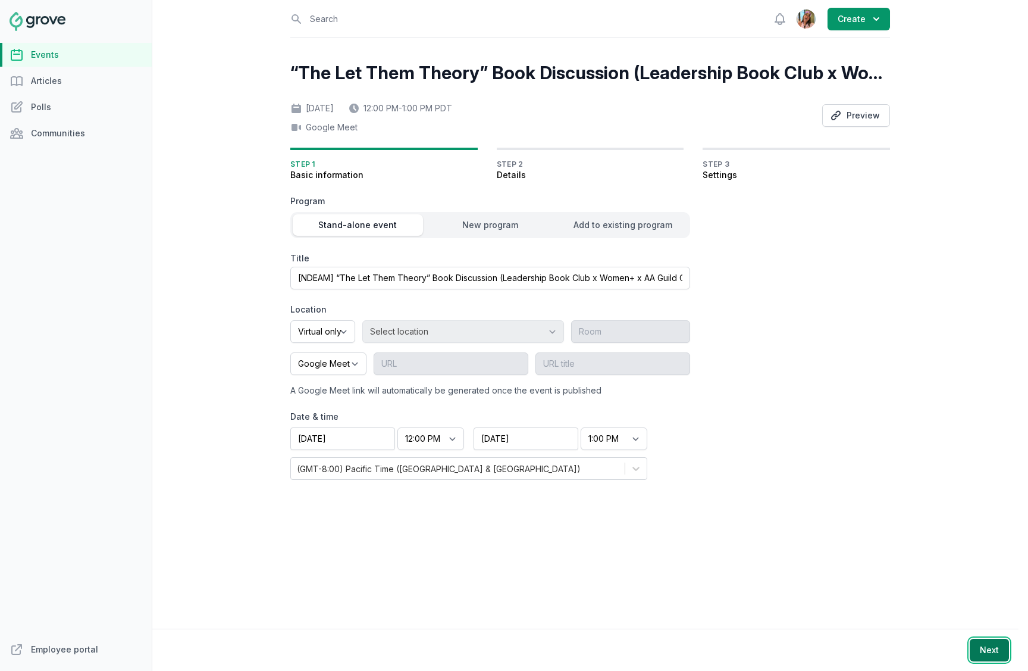
click at [1003, 653] on button "Next" at bounding box center [989, 649] width 39 height 23
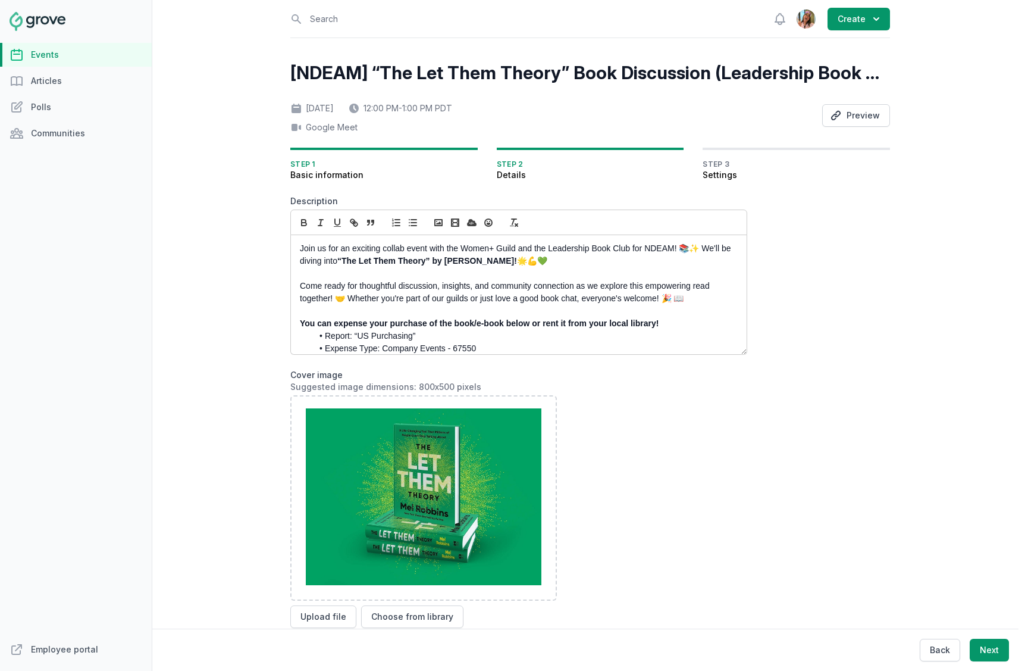
click at [70, 46] on link "Events" at bounding box center [76, 55] width 152 height 24
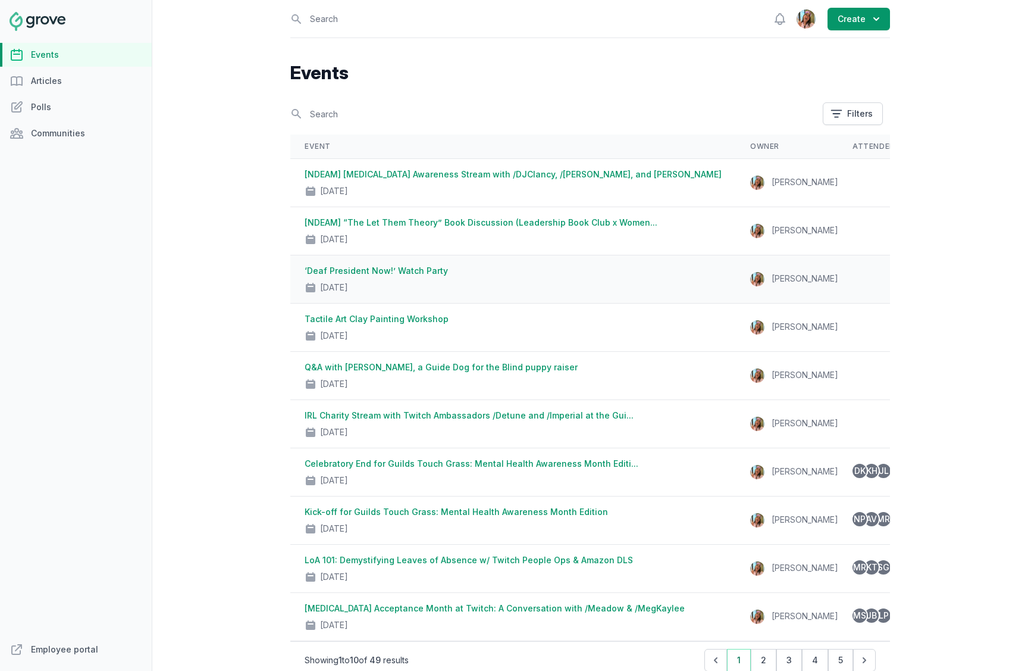
click at [372, 263] on td "‘Deaf President Now!’ Watch Party Oct 24, 2025" at bounding box center [513, 279] width 446 height 48
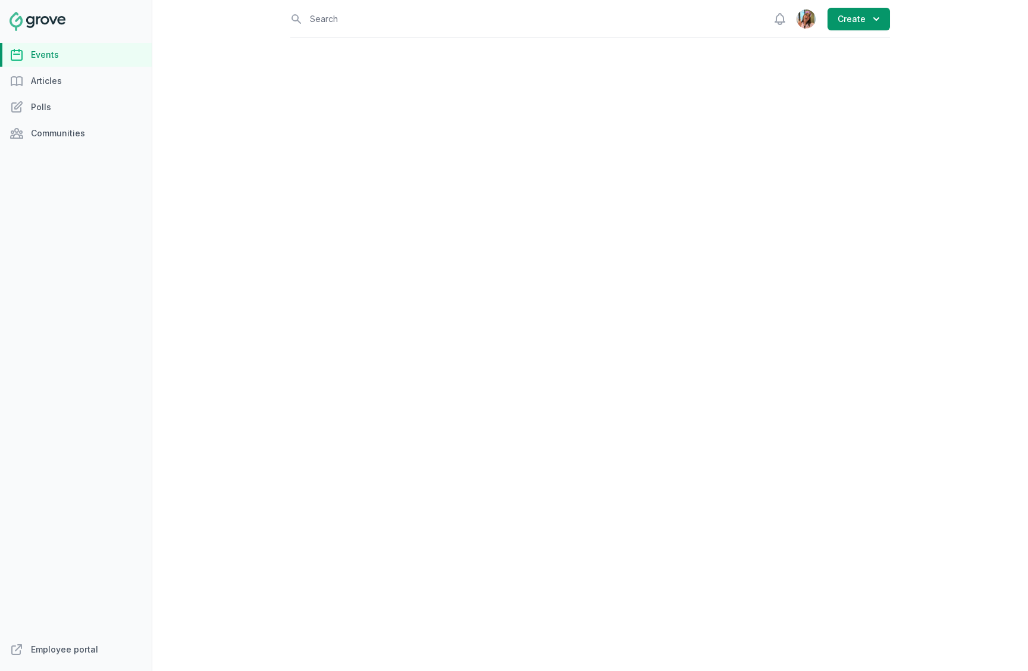
select select "virtual"
select select "12:00 PM"
select select "2:00 PM"
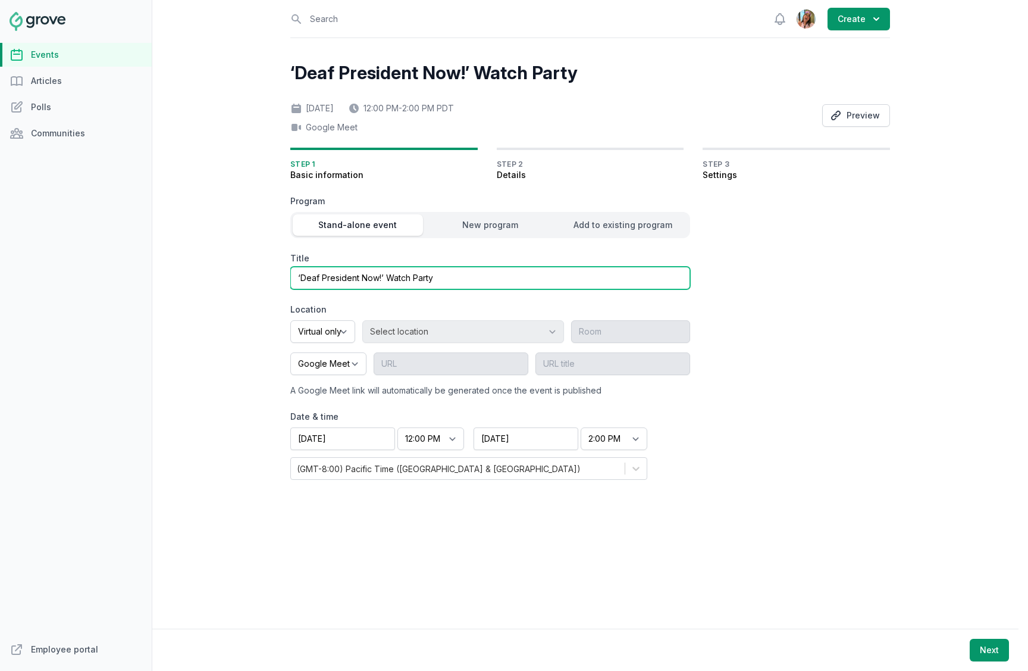
click at [293, 277] on input "‘Deaf President Now!’ Watch Party" at bounding box center [490, 278] width 400 height 23
type input "[NDEAM] ‘Deaf President Now!’ Watch Party"
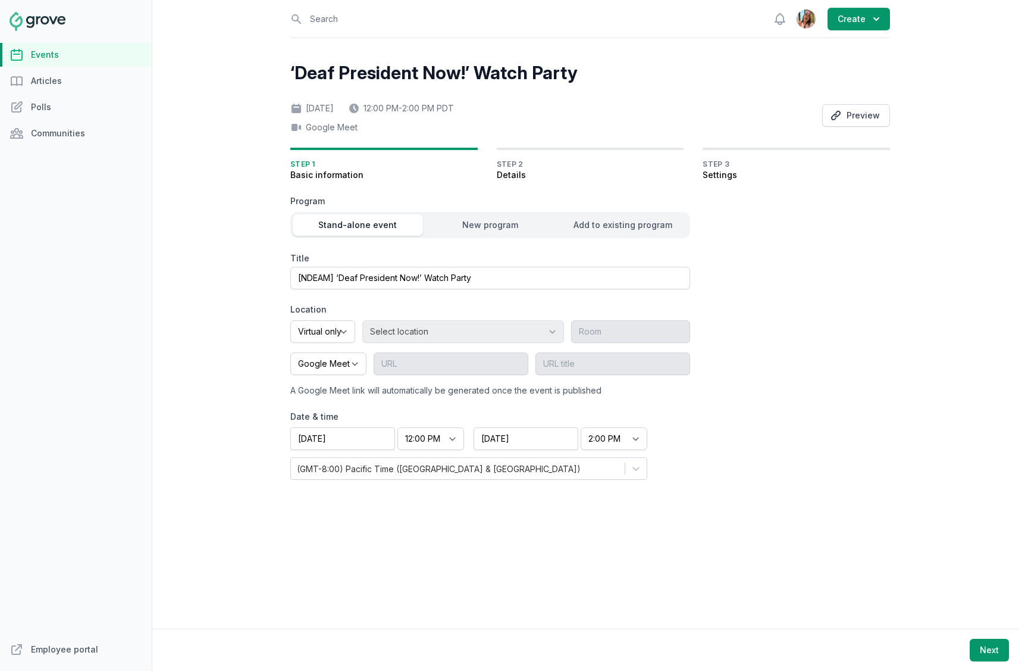
click at [966, 647] on div "Next" at bounding box center [504, 649] width 1028 height 42
click at [979, 648] on button "Next" at bounding box center [989, 649] width 39 height 23
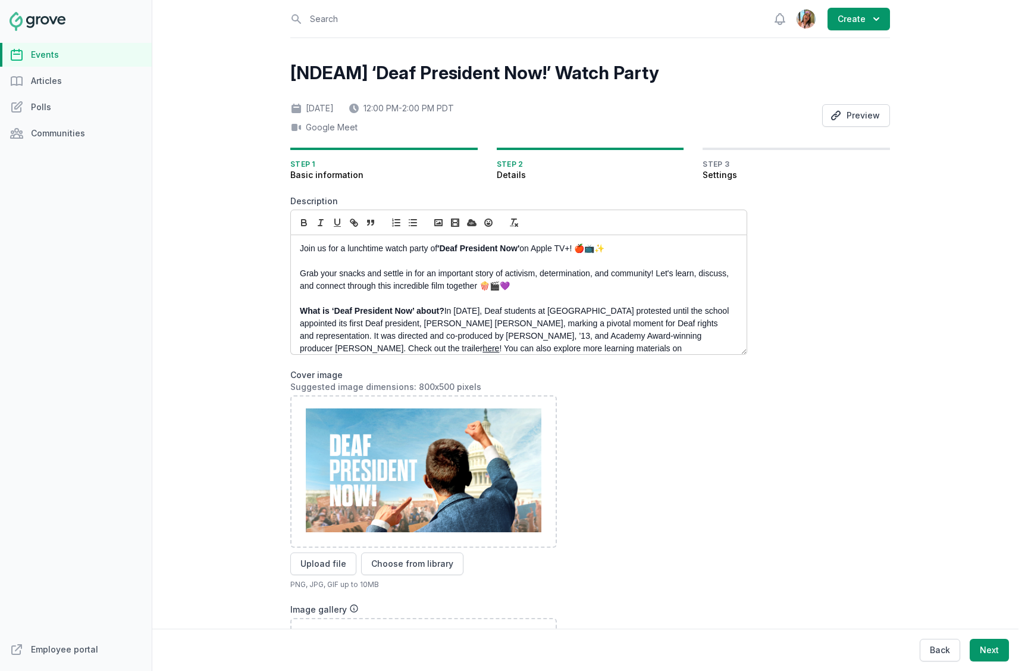
click at [87, 49] on link "Events" at bounding box center [76, 55] width 152 height 24
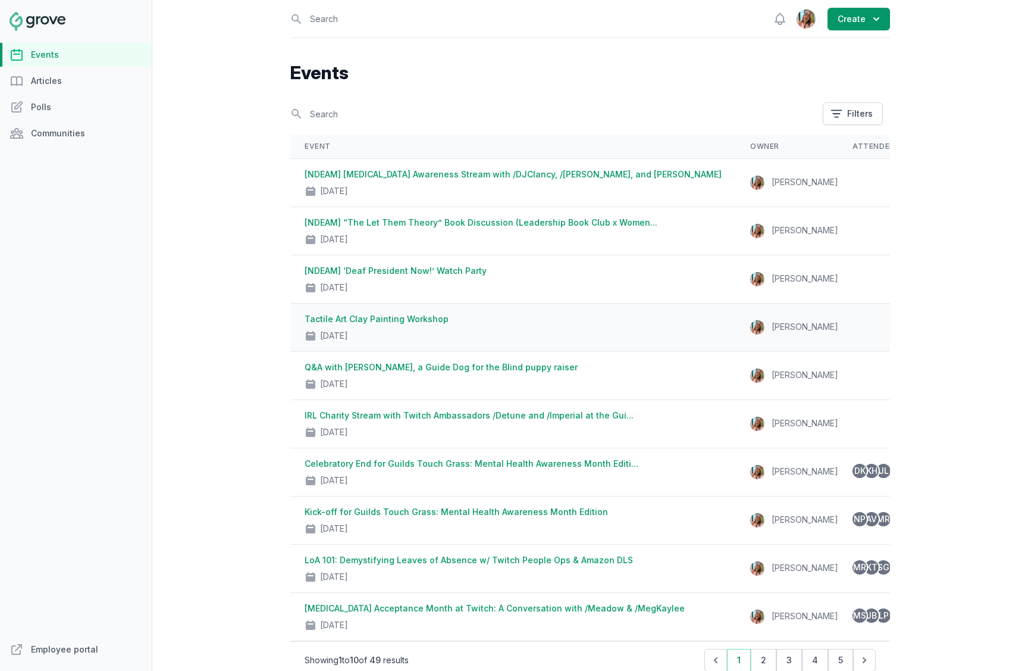
click at [317, 320] on link "Tactile Art Clay Painting Workshop" at bounding box center [377, 319] width 144 height 10
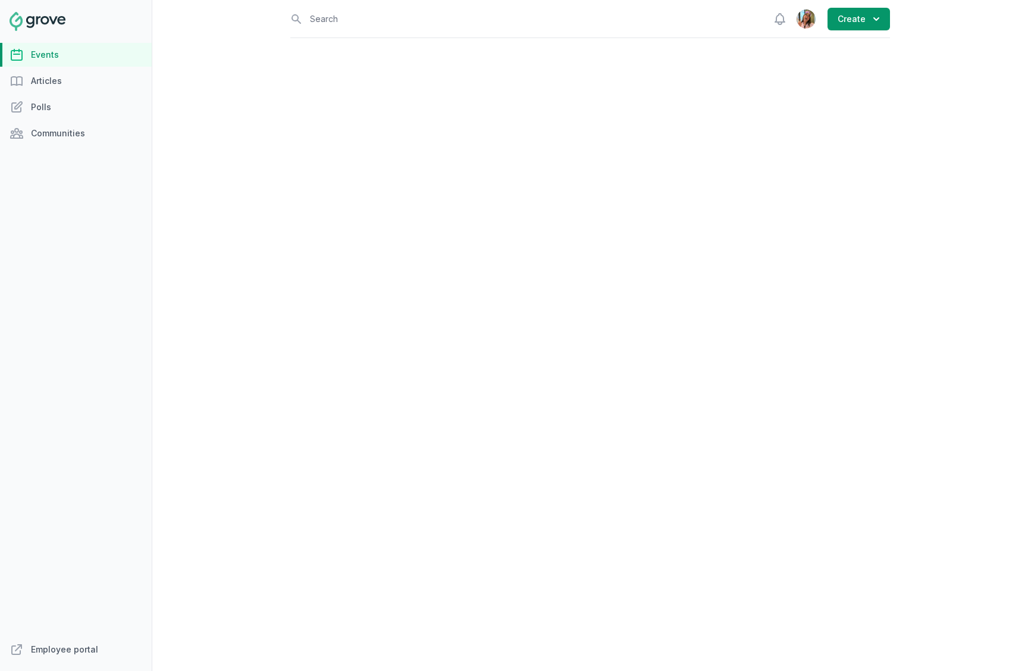
select select "43"
select select "2:00 PM"
select select "3:30 PM"
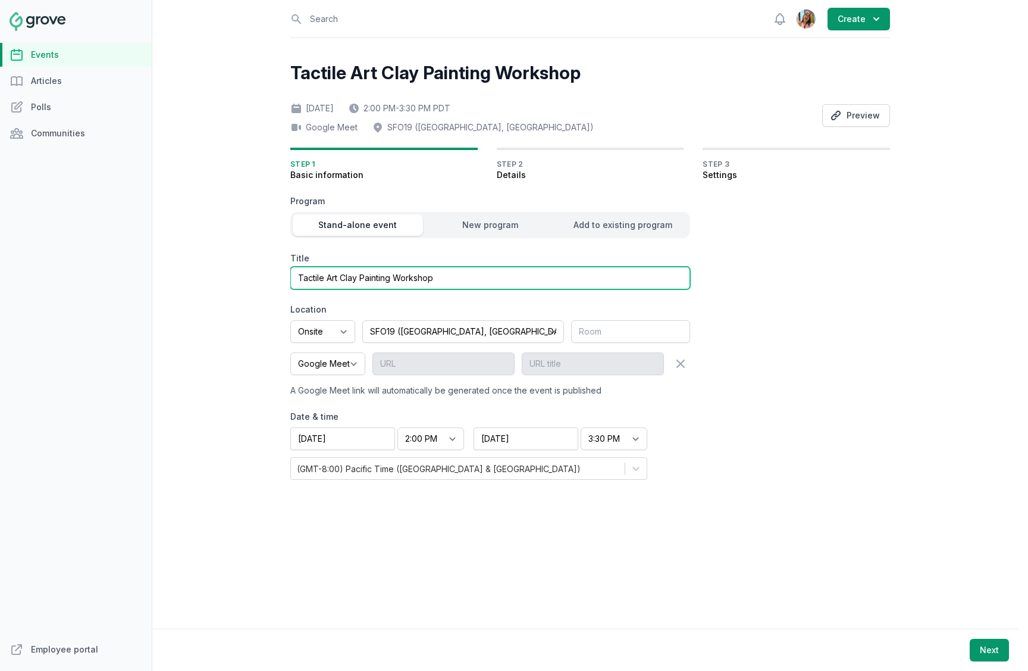
click at [295, 277] on input "Tactile Art Clay Painting Workshop" at bounding box center [490, 278] width 400 height 23
type input "[NDEAM] Tactile Art Clay Painting Workshop"
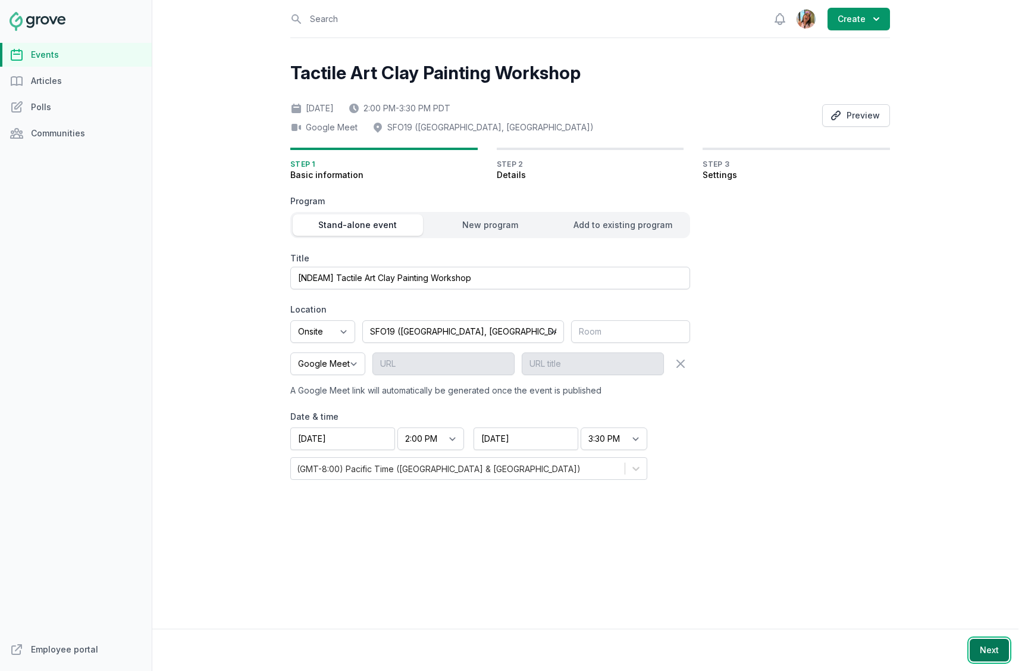
click at [995, 651] on button "Next" at bounding box center [989, 649] width 39 height 23
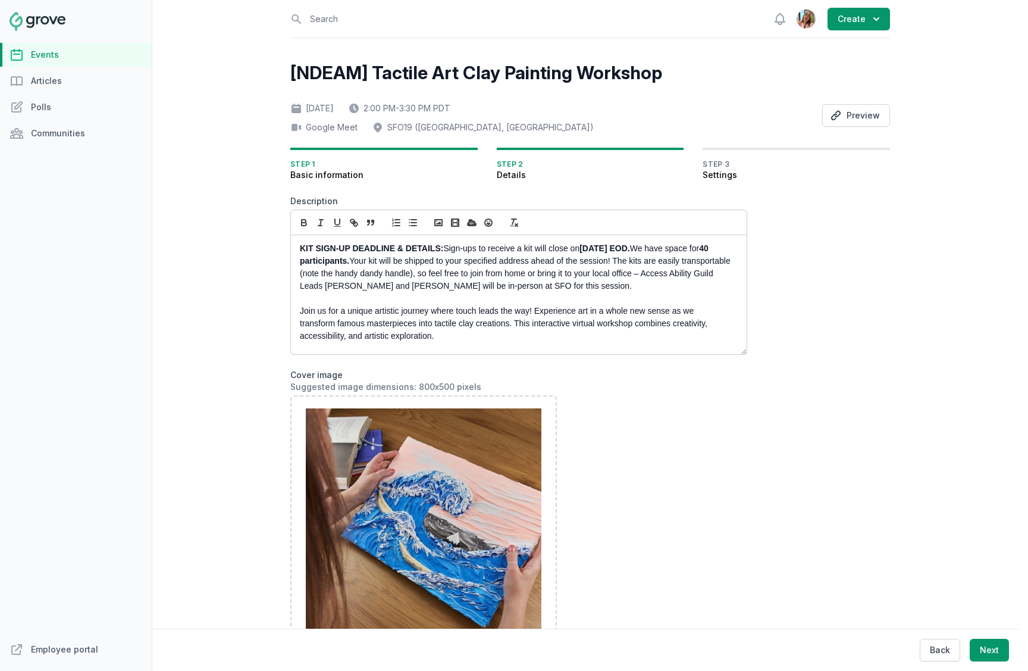
click at [81, 53] on link "Events" at bounding box center [76, 55] width 152 height 24
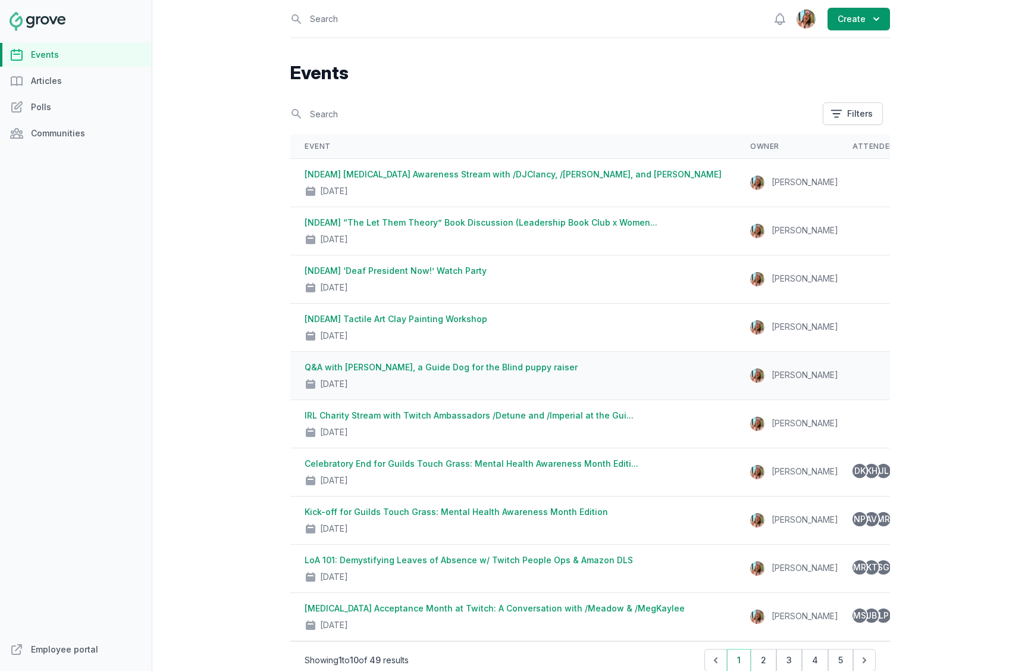
click at [371, 365] on link "Q&A with Chip Bradford, a Guide Dog for the Blind puppy raiser" at bounding box center [441, 367] width 273 height 10
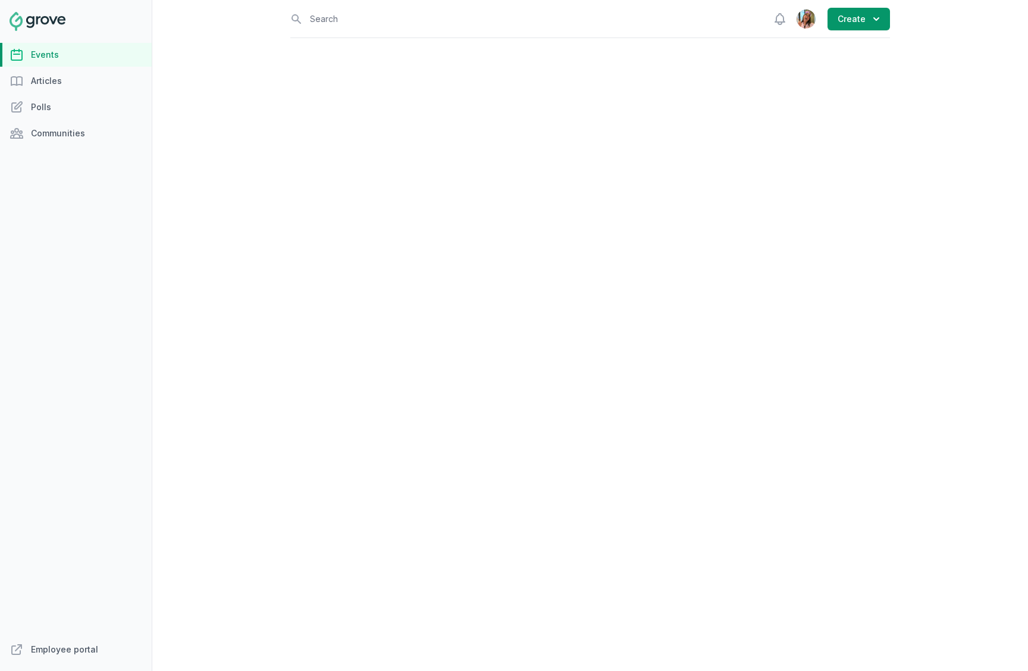
select select "virtual"
select select "1:00 PM"
select select "2:00 PM"
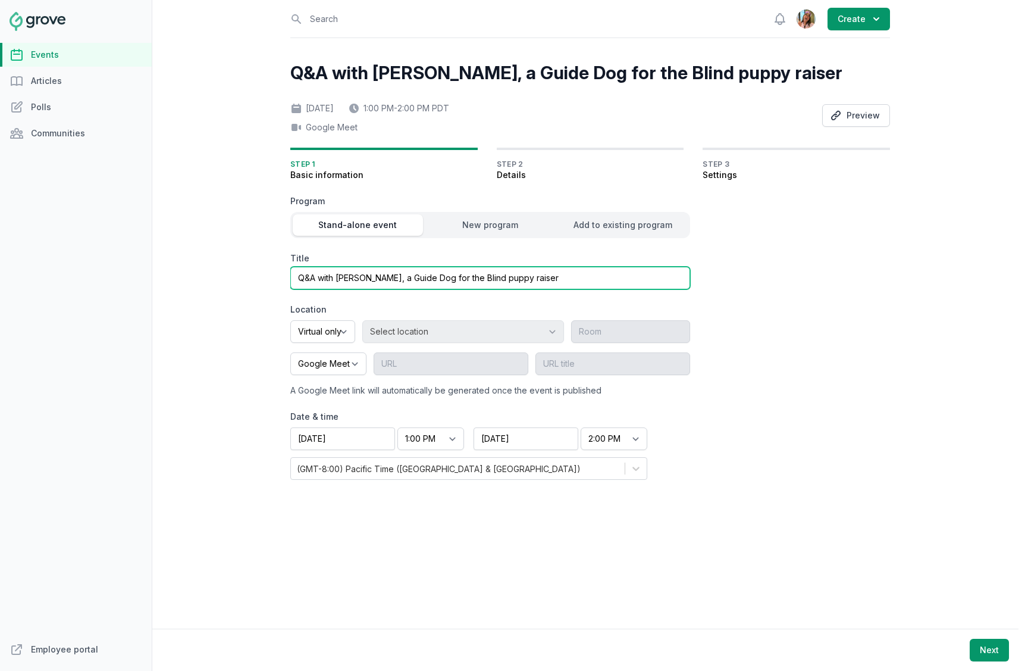
click at [296, 272] on input "Q&A with Chip Bradford, a Guide Dog for the Blind puppy raiser" at bounding box center [490, 278] width 400 height 23
type input "[NDEAM] Q&A with Chip Bradford, a Guide Dog for the Blind puppy raiser"
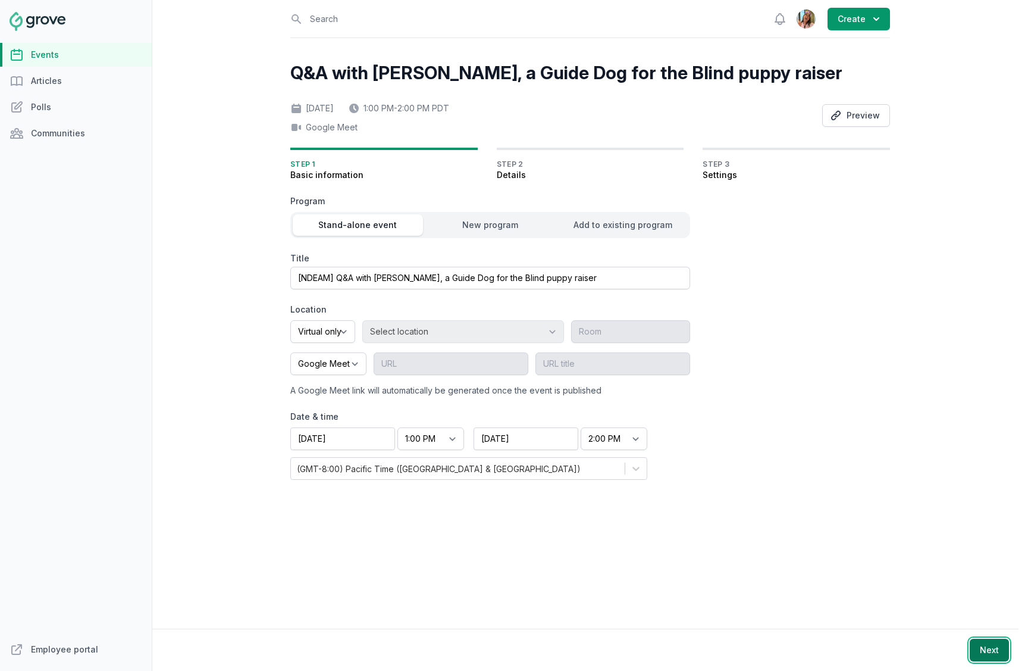
click at [983, 638] on button "Next" at bounding box center [989, 649] width 39 height 23
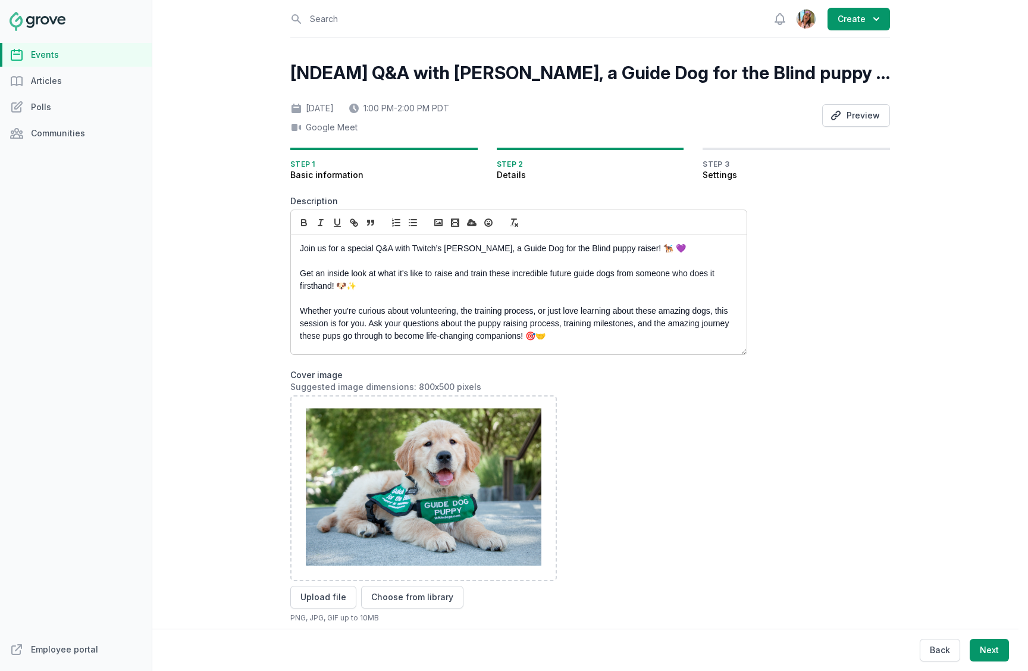
click at [88, 48] on link "Events" at bounding box center [76, 55] width 152 height 24
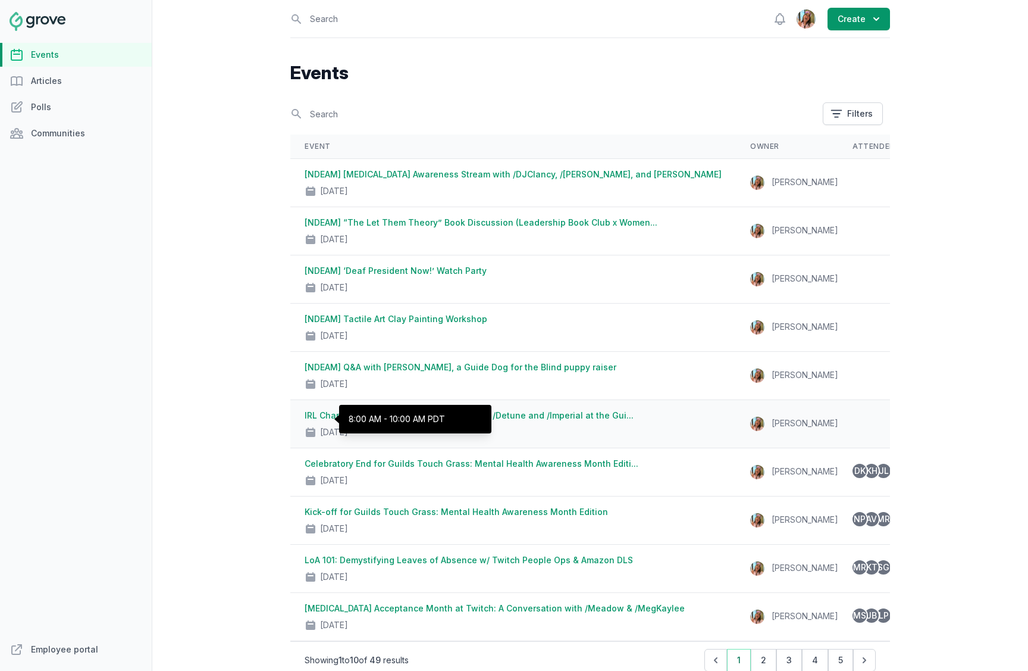
click at [361, 414] on p "8:00 AM - 10:00 AM PDT" at bounding box center [415, 419] width 133 height 10
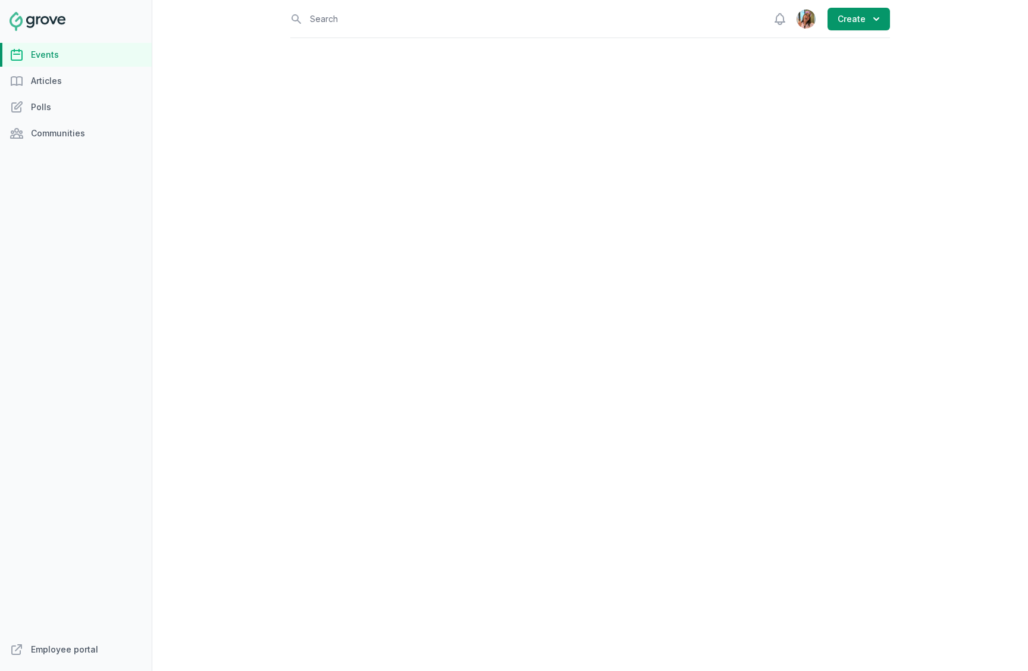
select select "virtual"
select select "false"
select select "8:00 AM"
select select "10:00 AM"
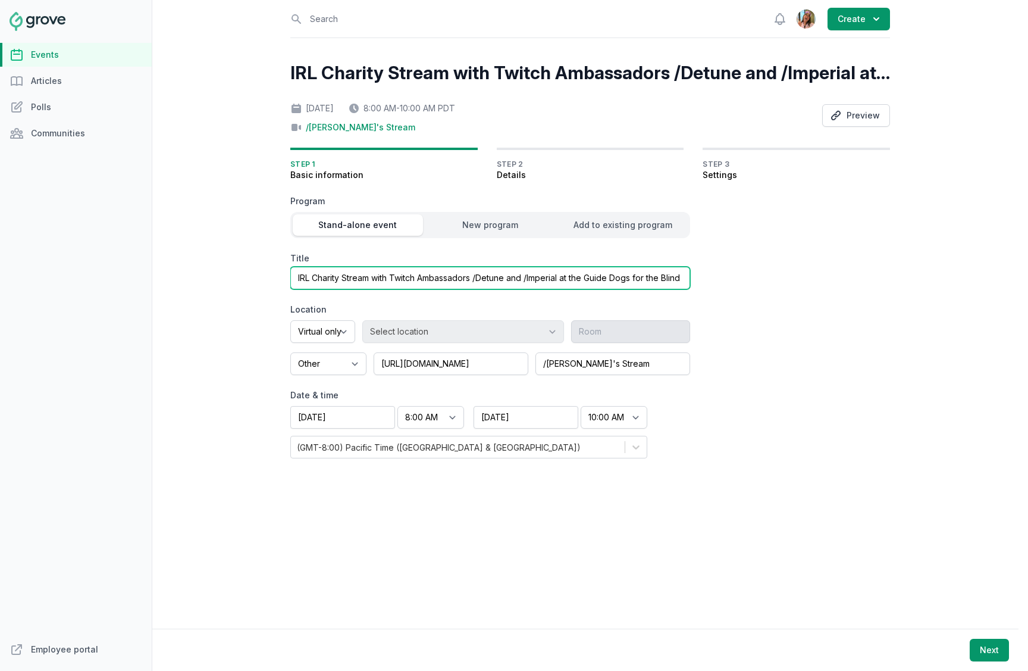
click at [300, 275] on input "IRL Charity Stream with Twitch Ambassadors /Detune and /Imperial at the Guide D…" at bounding box center [490, 278] width 400 height 23
type input "[NDEAM] IRL Charity Stream with Twitch Ambassadors /Detune and /Imperial at the…"
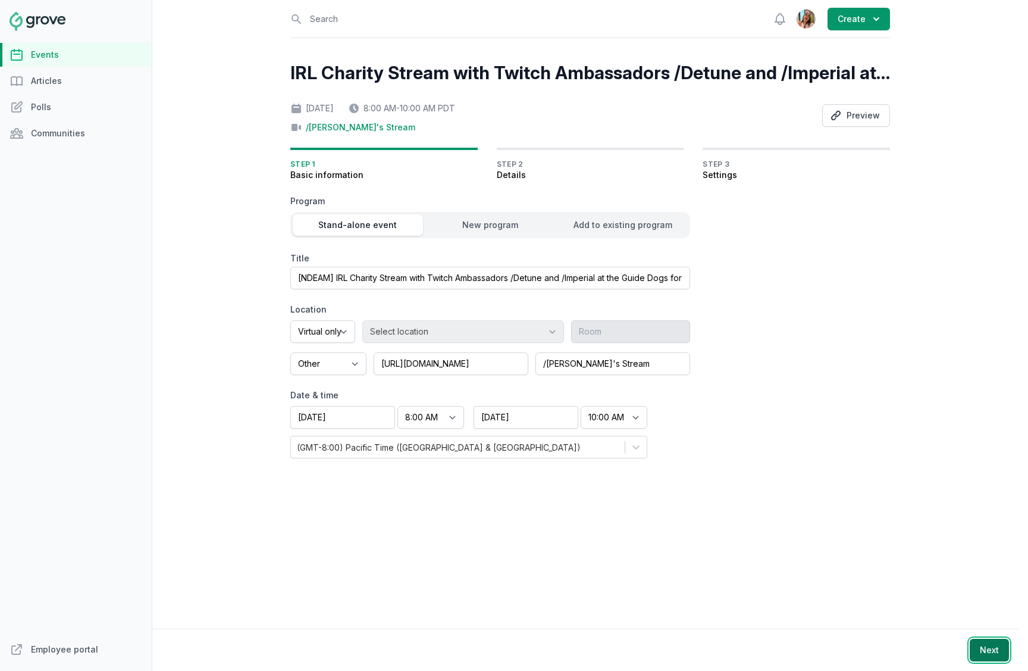
click at [997, 654] on button "Next" at bounding box center [989, 649] width 39 height 23
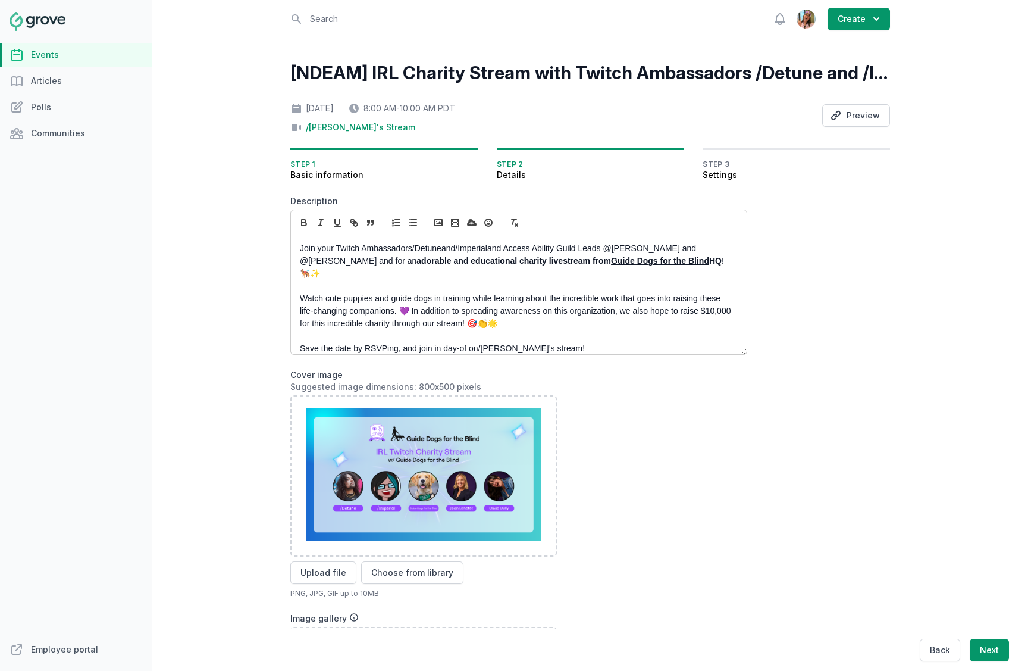
click at [62, 52] on link "Events" at bounding box center [76, 55] width 152 height 24
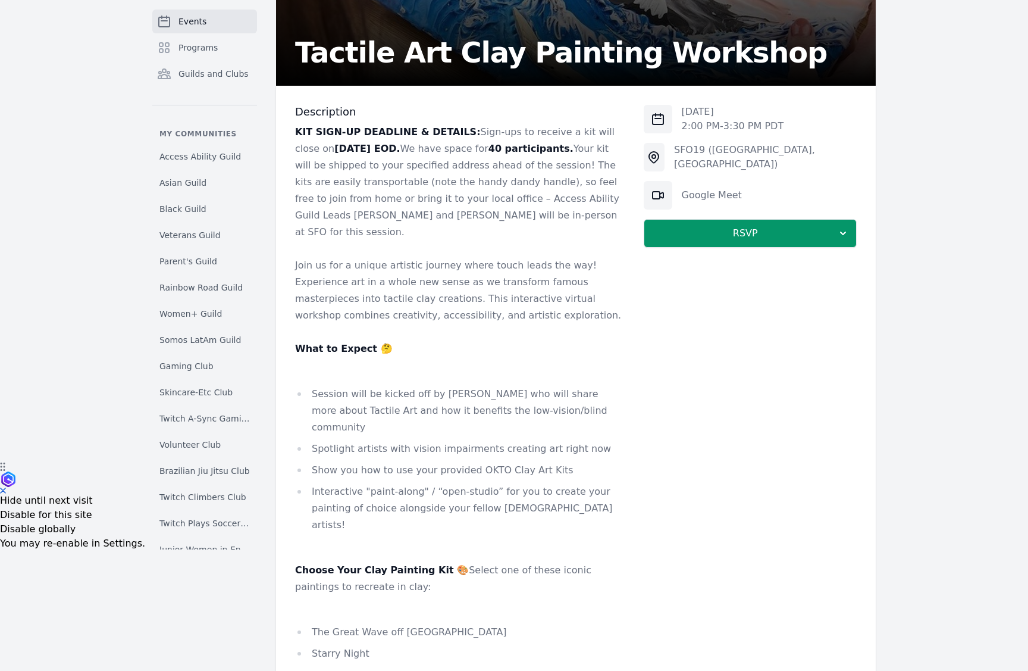
scroll to position [7, 0]
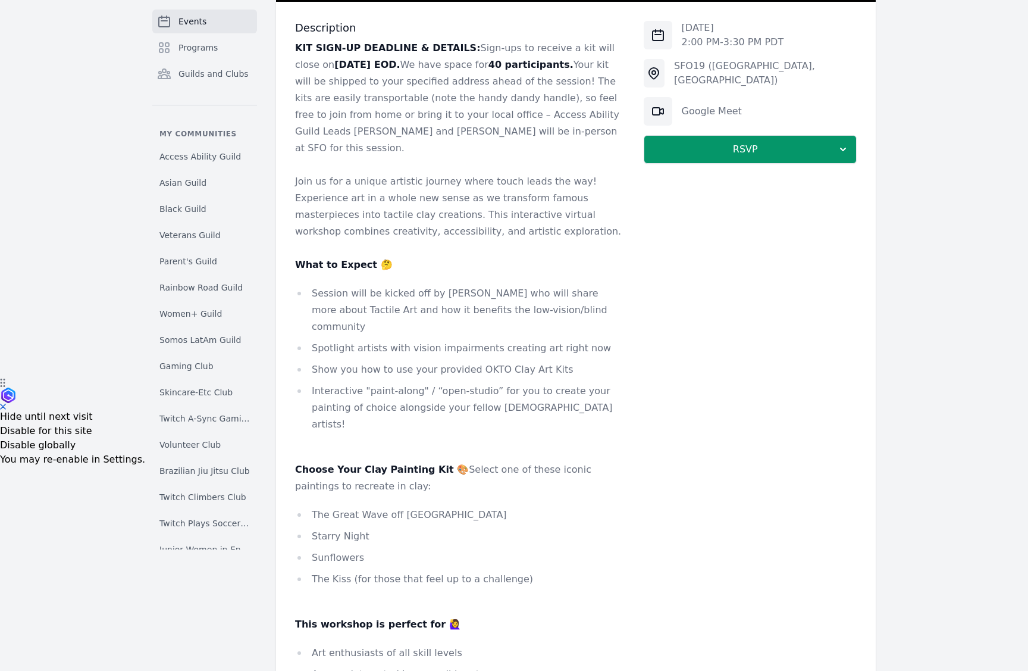
scroll to position [297, 0]
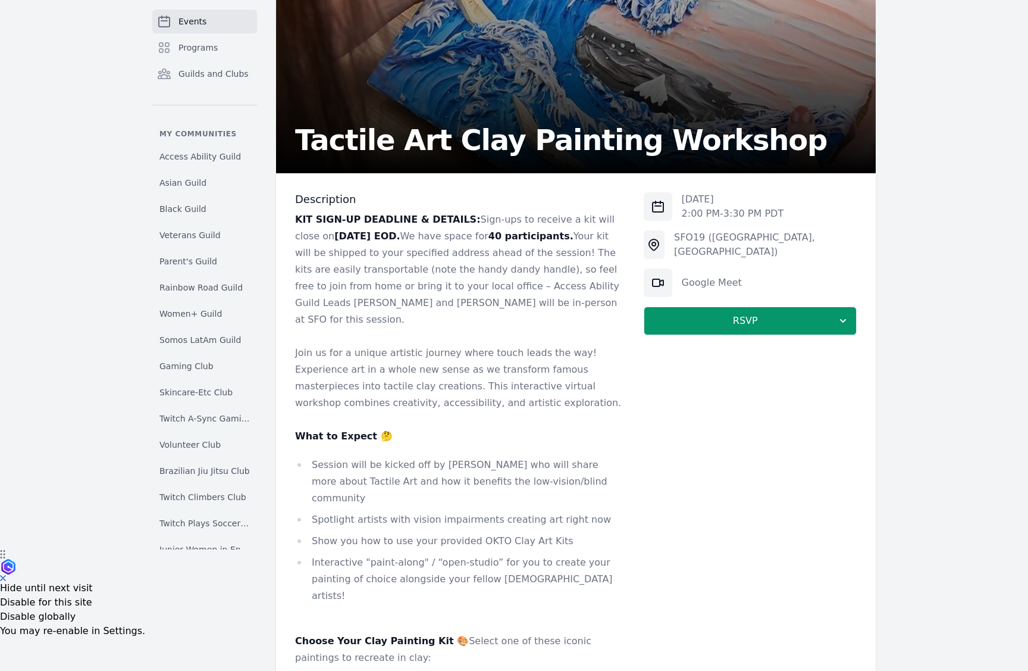
scroll to position [111, 0]
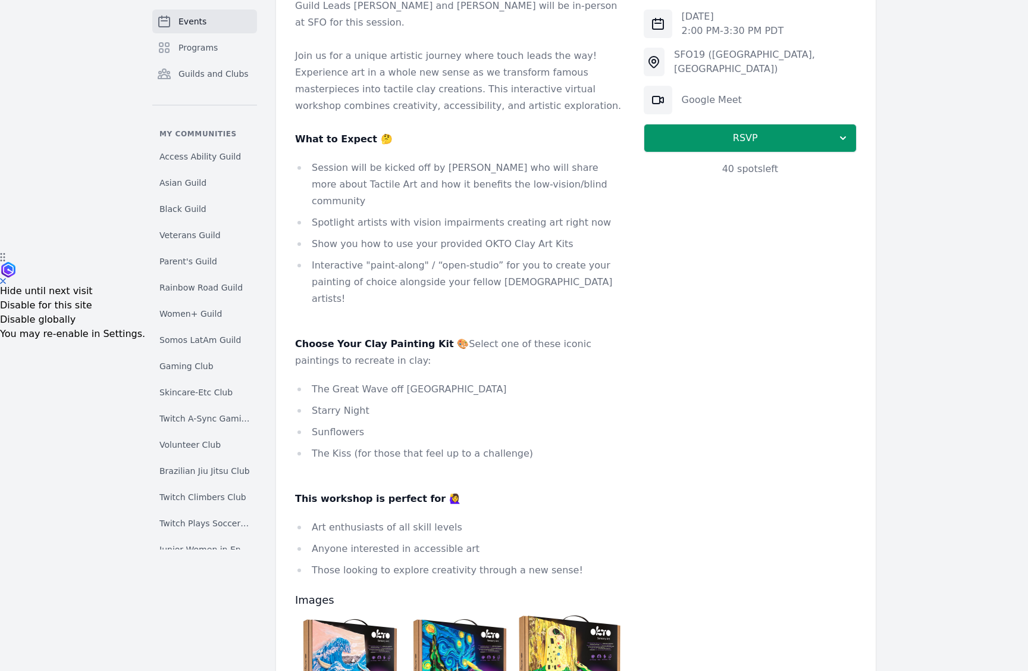
scroll to position [431, 0]
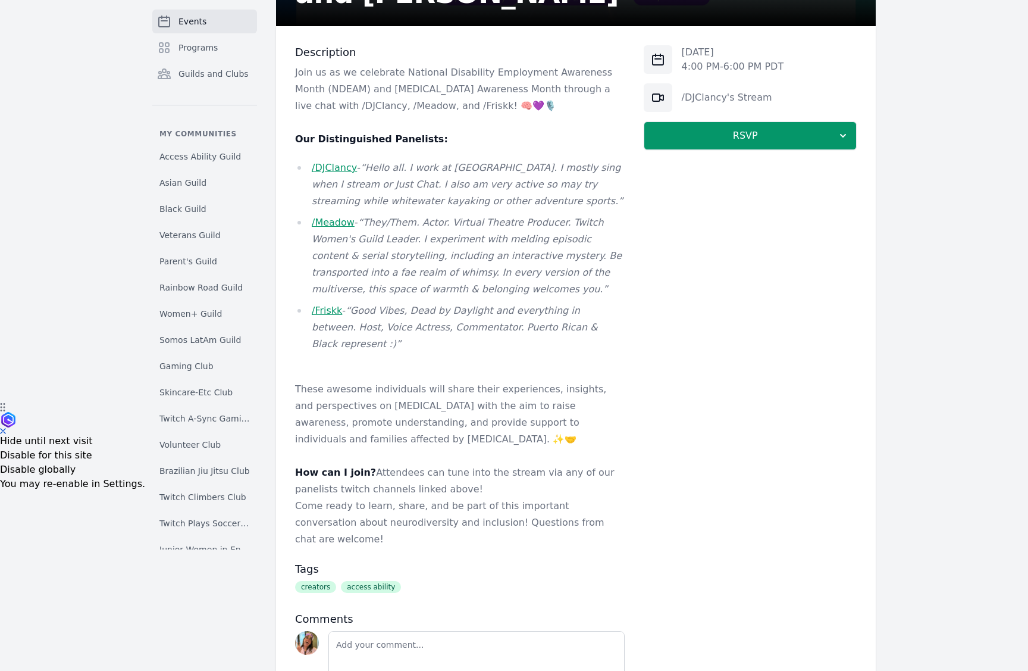
scroll to position [286, 0]
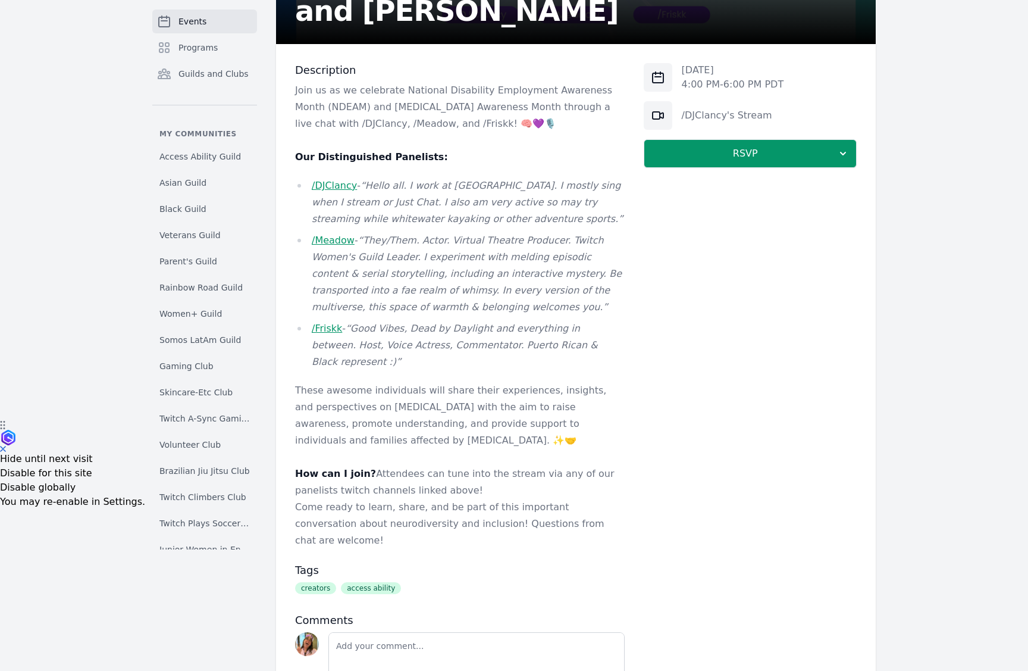
scroll to position [252, 0]
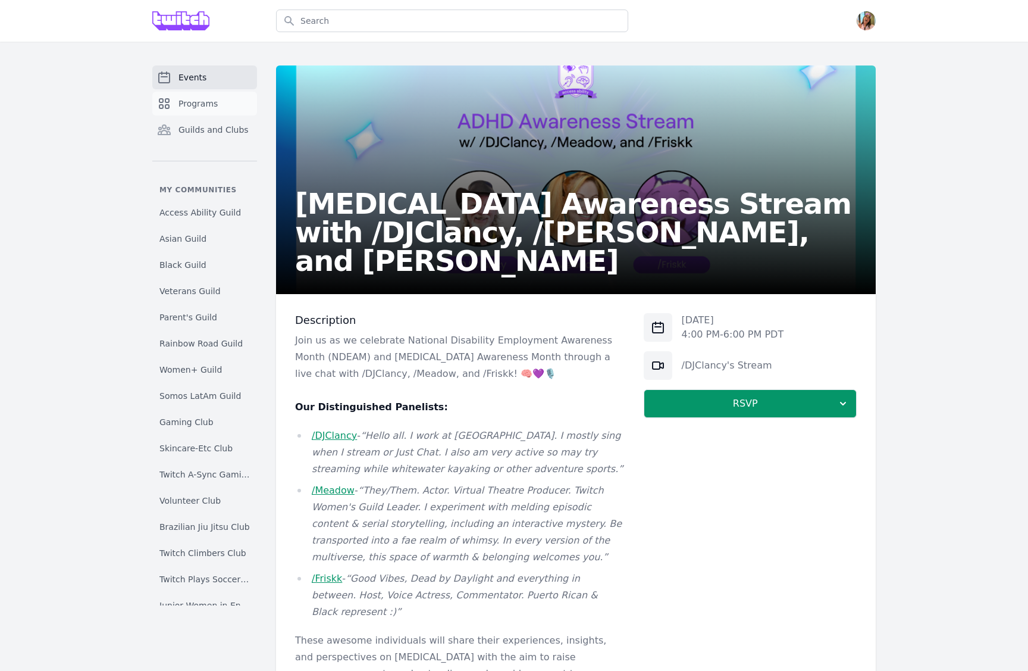
click at [210, 94] on link "Programs" at bounding box center [204, 104] width 105 height 24
